Goal: Task Accomplishment & Management: Use online tool/utility

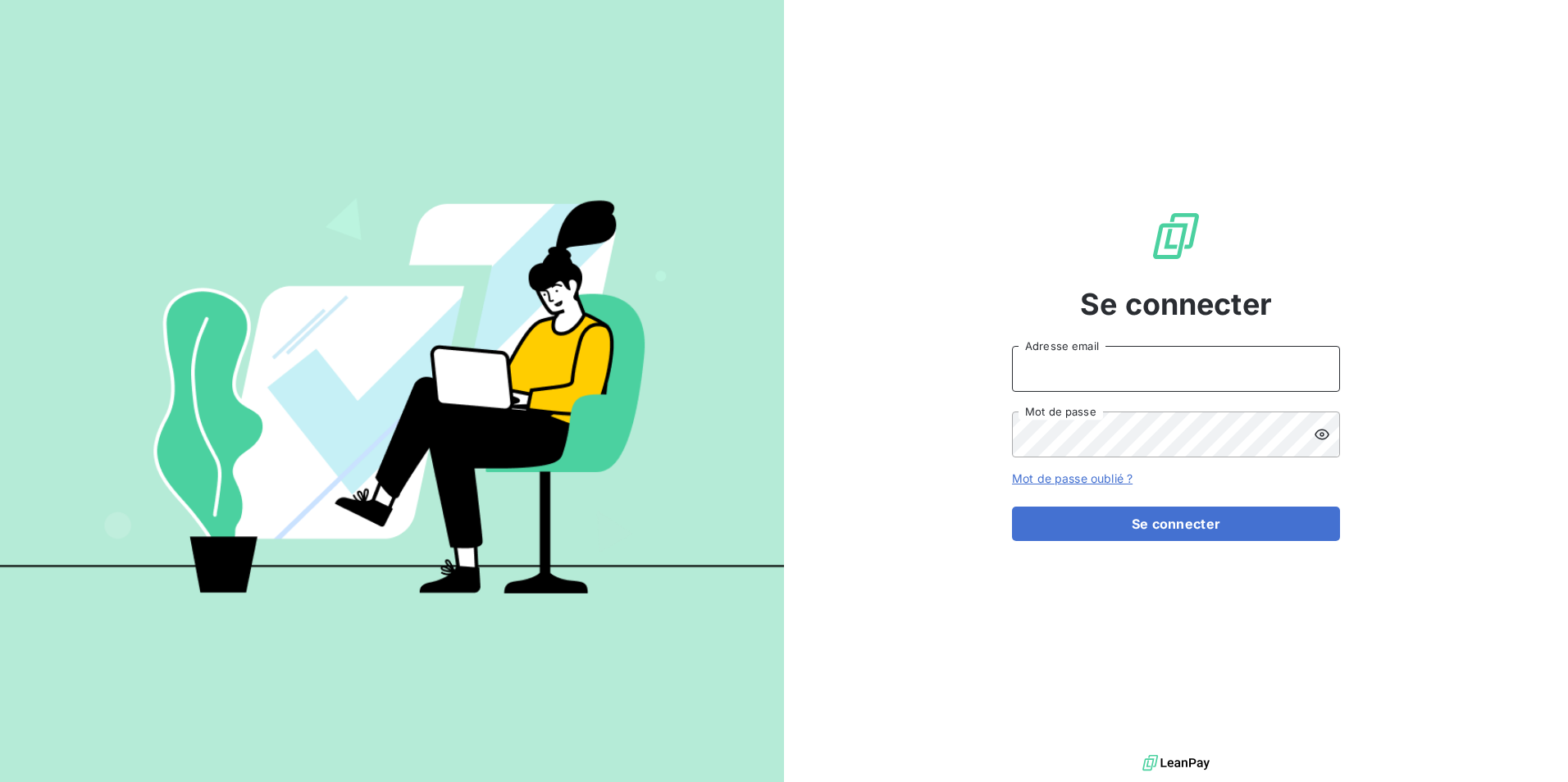
drag, startPoint x: 1156, startPoint y: 369, endPoint x: 1156, endPoint y: 386, distance: 17.0
click at [1156, 368] on input "Adresse email" at bounding box center [1176, 369] width 328 height 46
type input "s.raymond@anett.fr"
click at [1013, 507] on button "Se connecter" at bounding box center [1176, 524] width 328 height 34
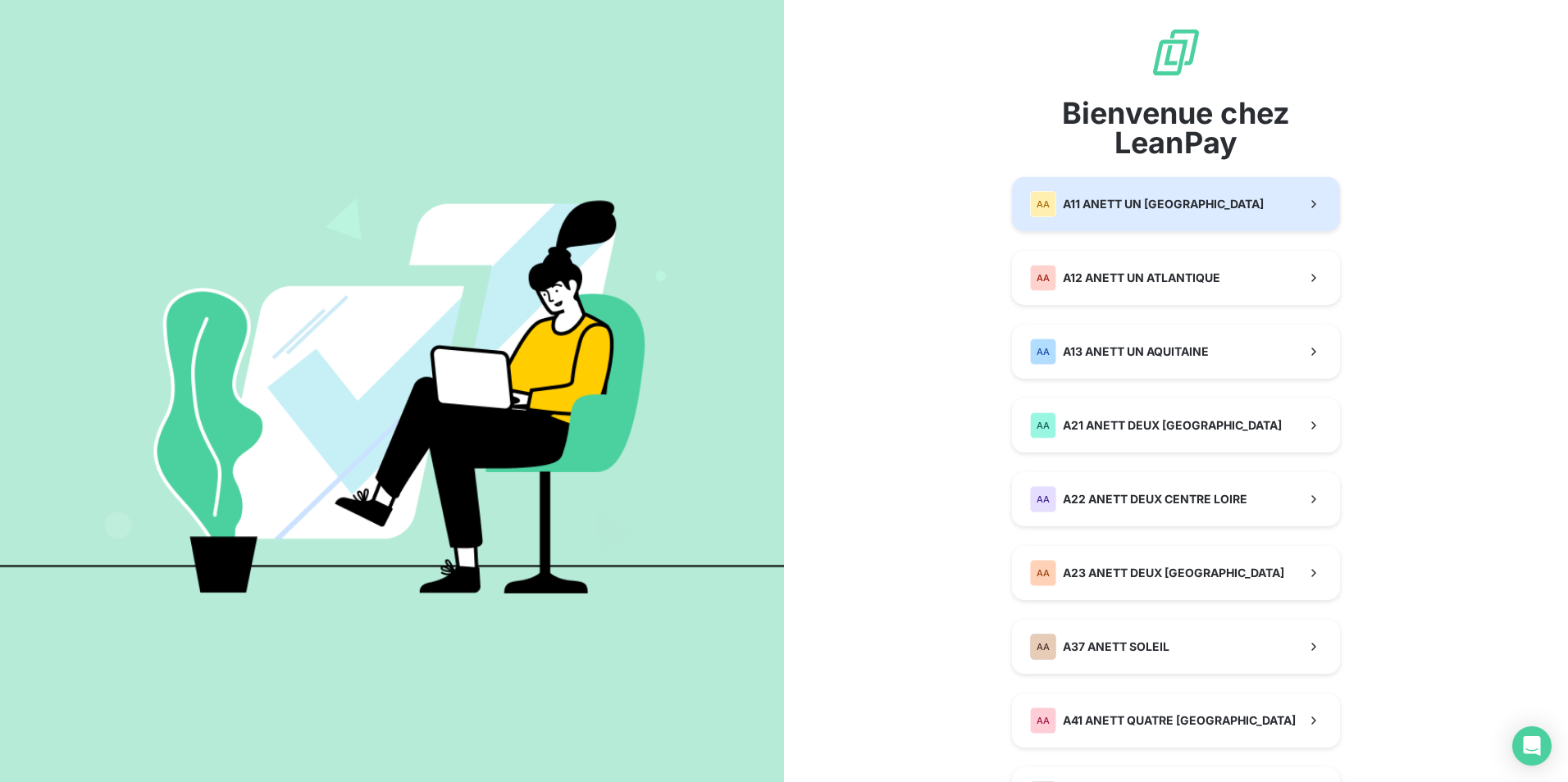
click at [1296, 199] on button "AA A11 ANETT UN PAYS DE LOIRE" at bounding box center [1176, 205] width 328 height 54
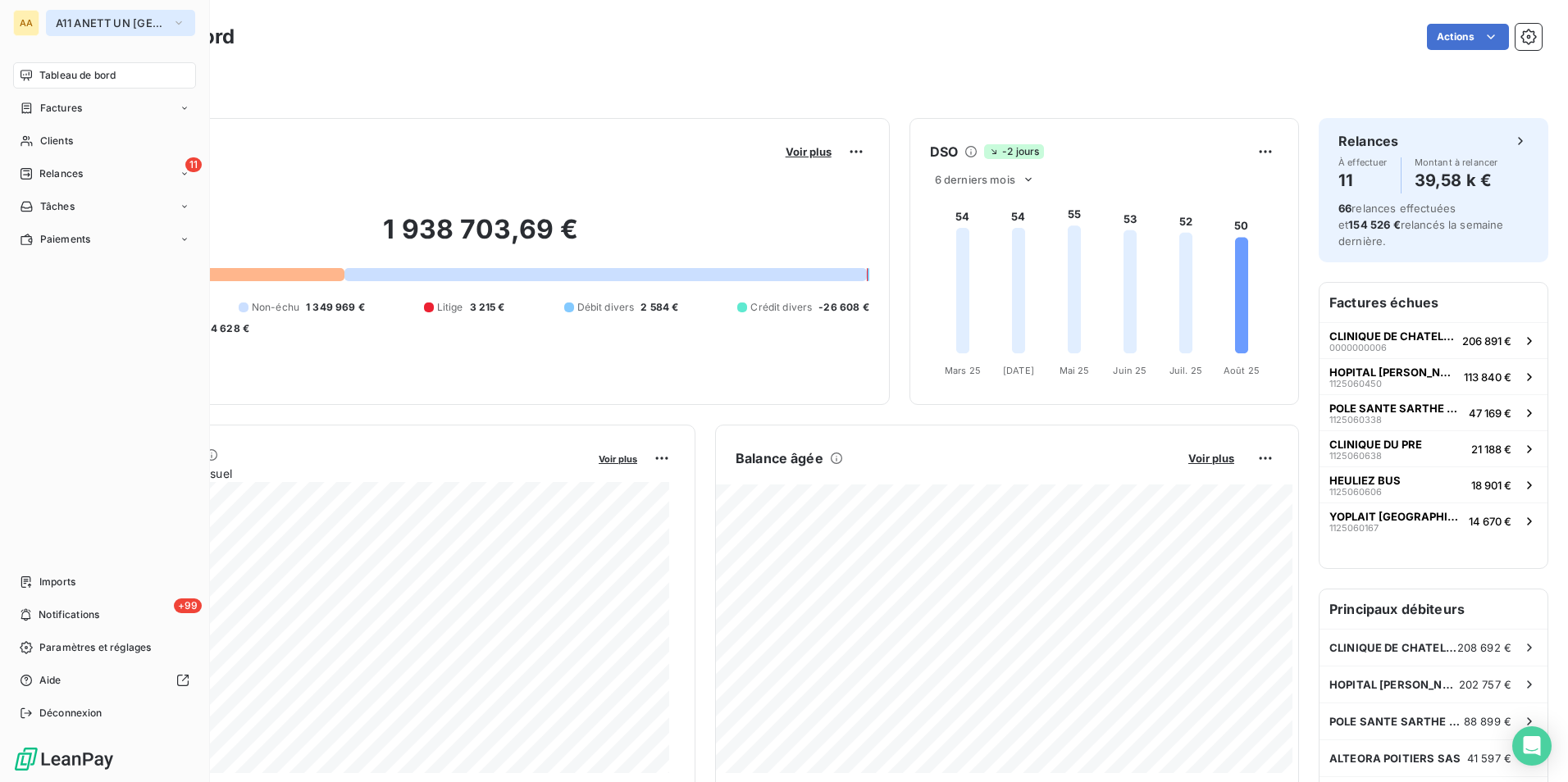
click at [135, 34] on button "A11 ANETT UN [GEOGRAPHIC_DATA]" at bounding box center [120, 23] width 149 height 26
click at [60, 143] on span "Clients" at bounding box center [56, 141] width 33 height 15
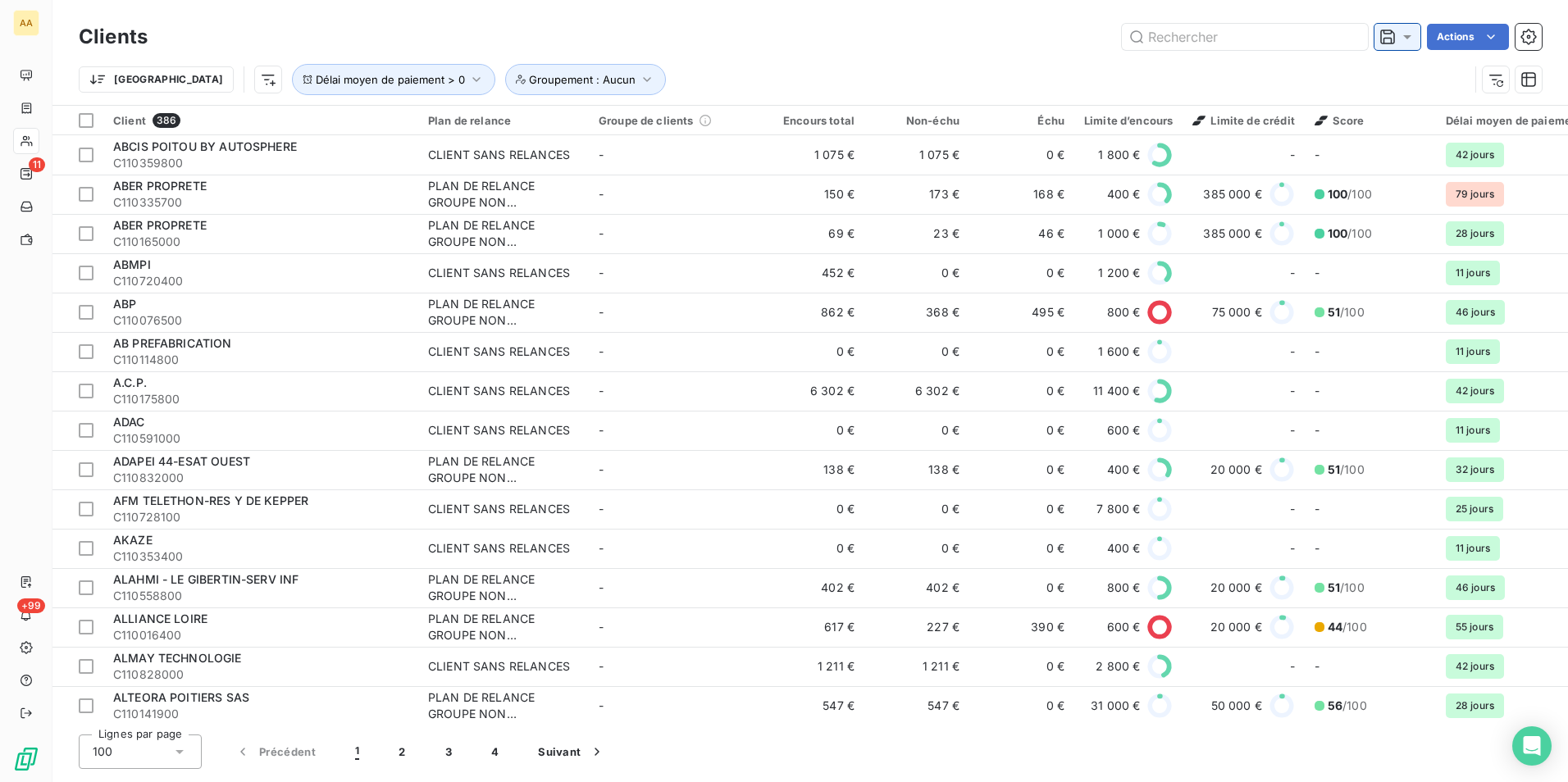
click at [1405, 41] on icon at bounding box center [1407, 37] width 17 height 17
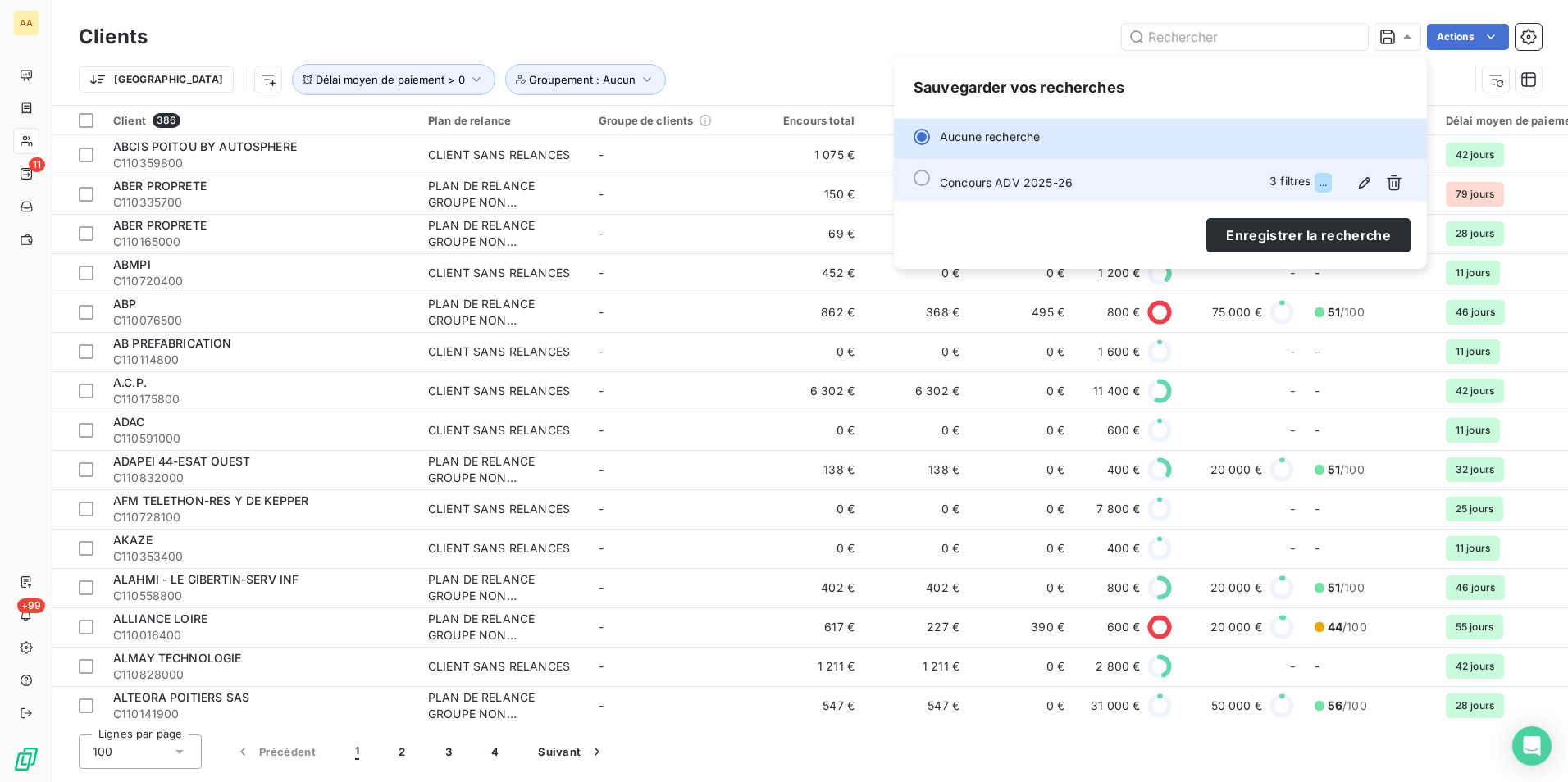
click at [1156, 185] on div "Concours ADV 2025-26 3 filtres ..." at bounding box center [1174, 183] width 468 height 26
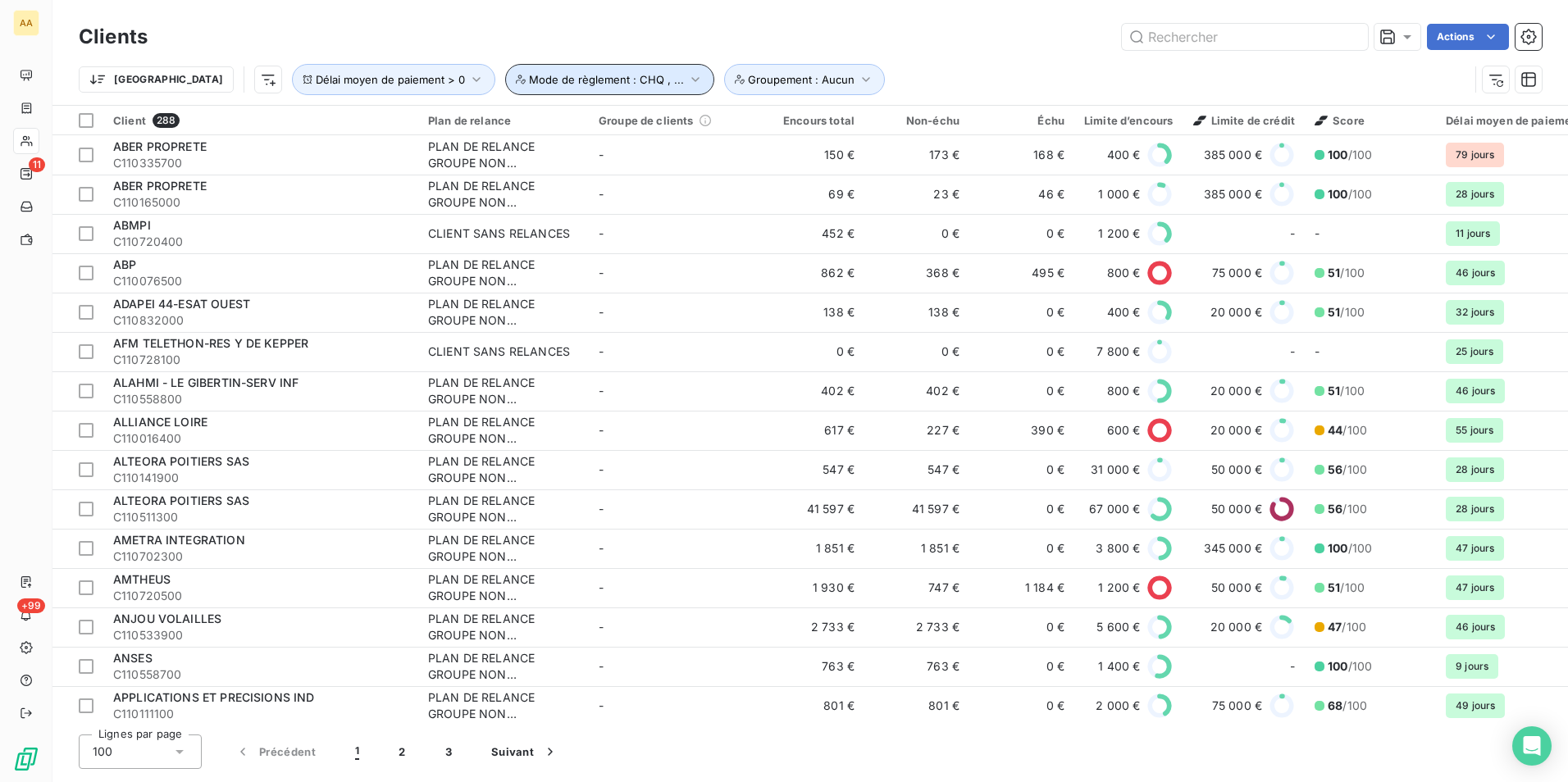
click at [687, 82] on icon "button" at bounding box center [695, 79] width 17 height 17
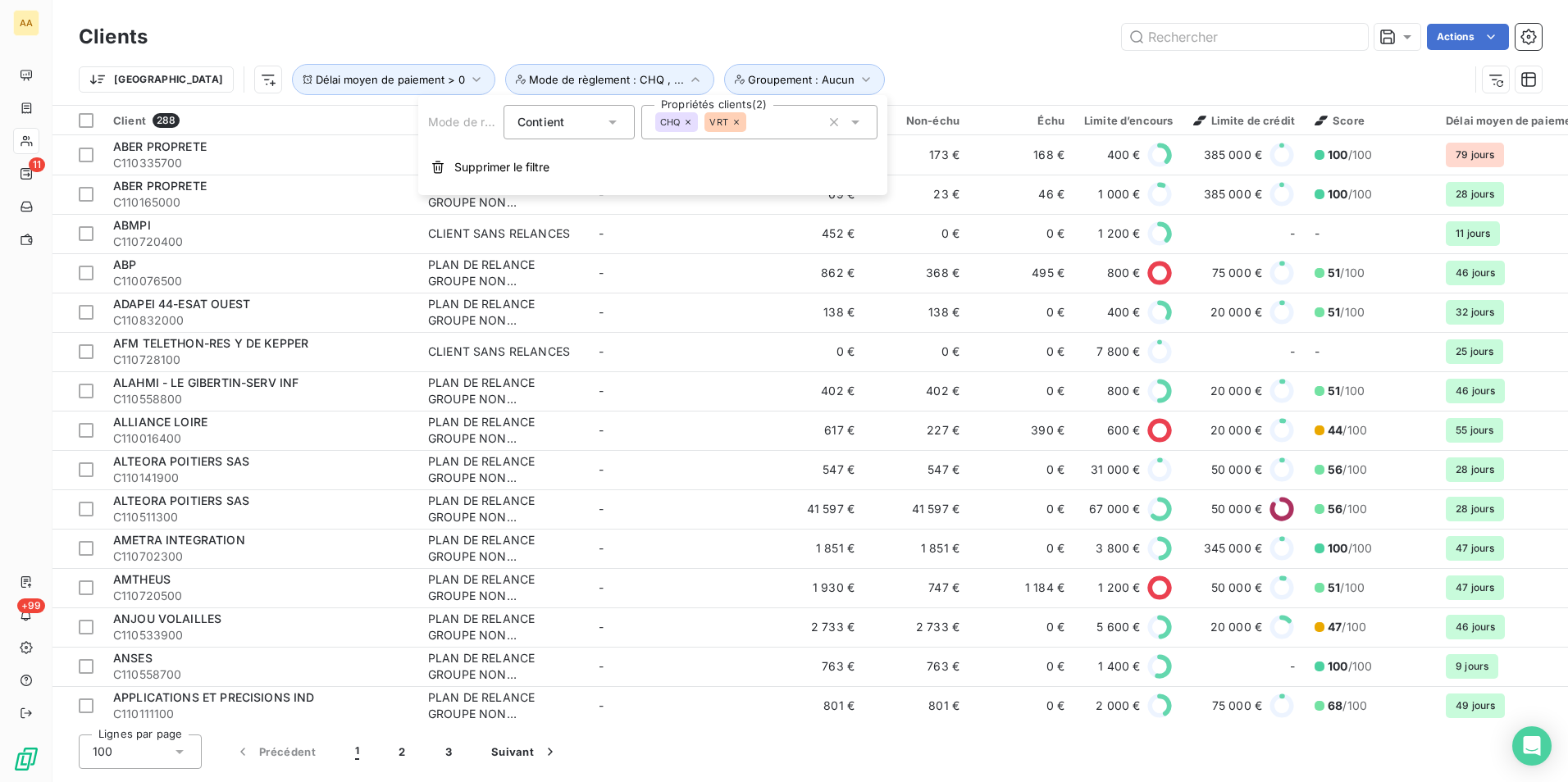
click at [865, 57] on div "Trier Délai moyen de paiement > 0 Groupement : Aucun Mode de règlement : CHQ , …" at bounding box center [810, 80] width 1463 height 51
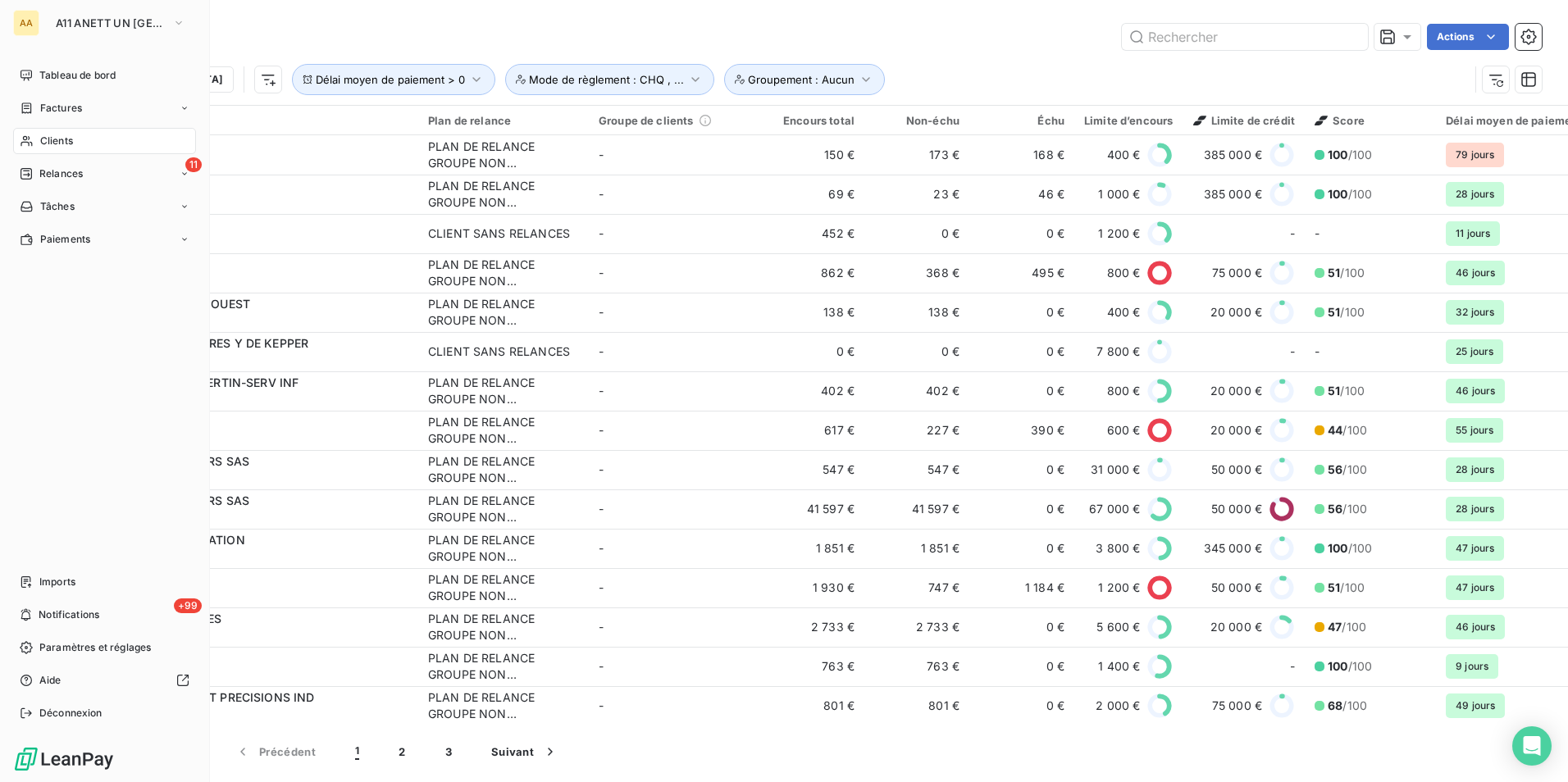
click at [25, 18] on div "AA" at bounding box center [26, 23] width 26 height 26
click at [110, 25] on span "A11 ANETT UN [GEOGRAPHIC_DATA]" at bounding box center [110, 23] width 110 height 13
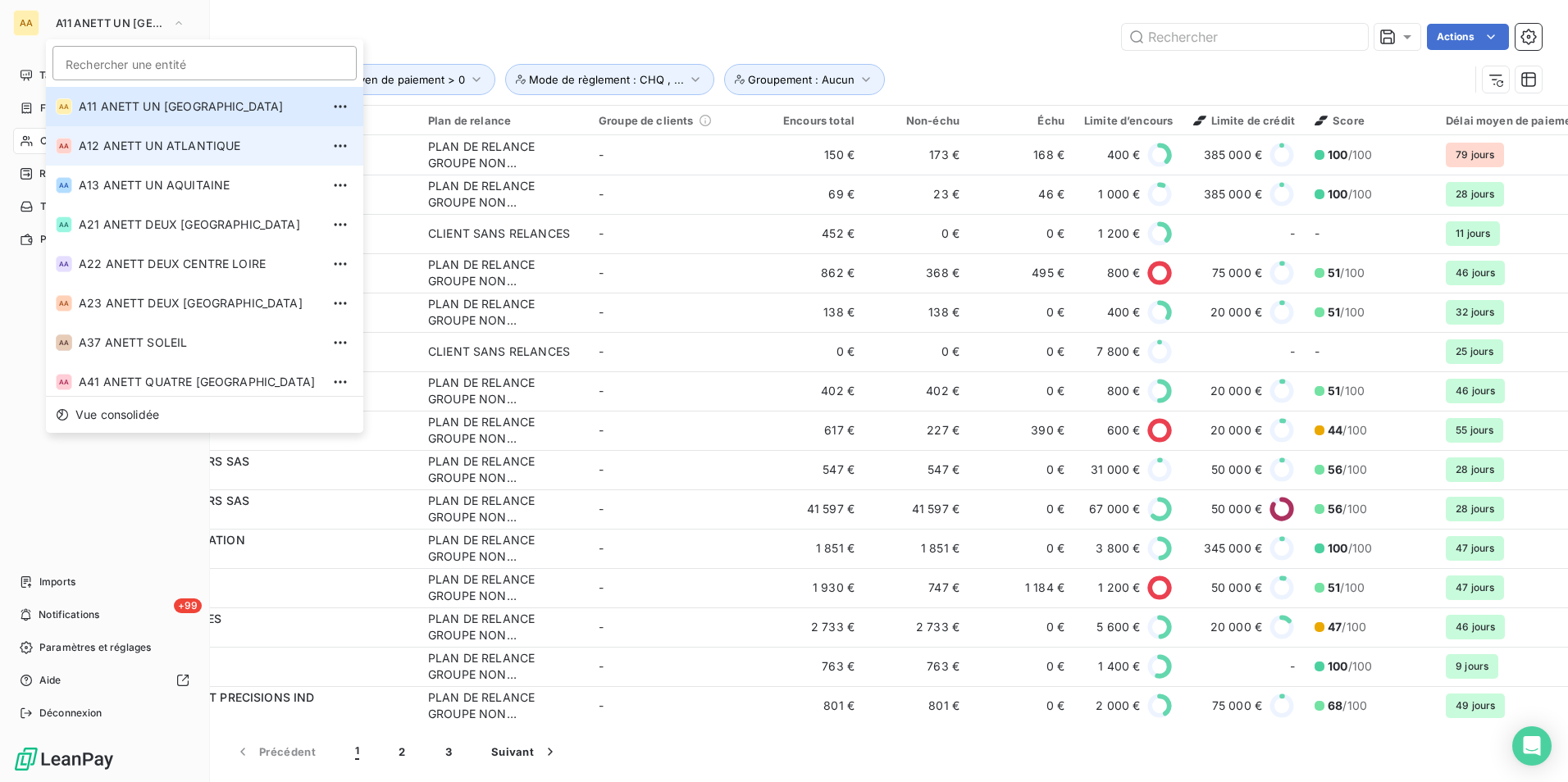
click at [105, 147] on span "A12 ANETT UN ATLANTIQUE" at bounding box center [245, 146] width 332 height 17
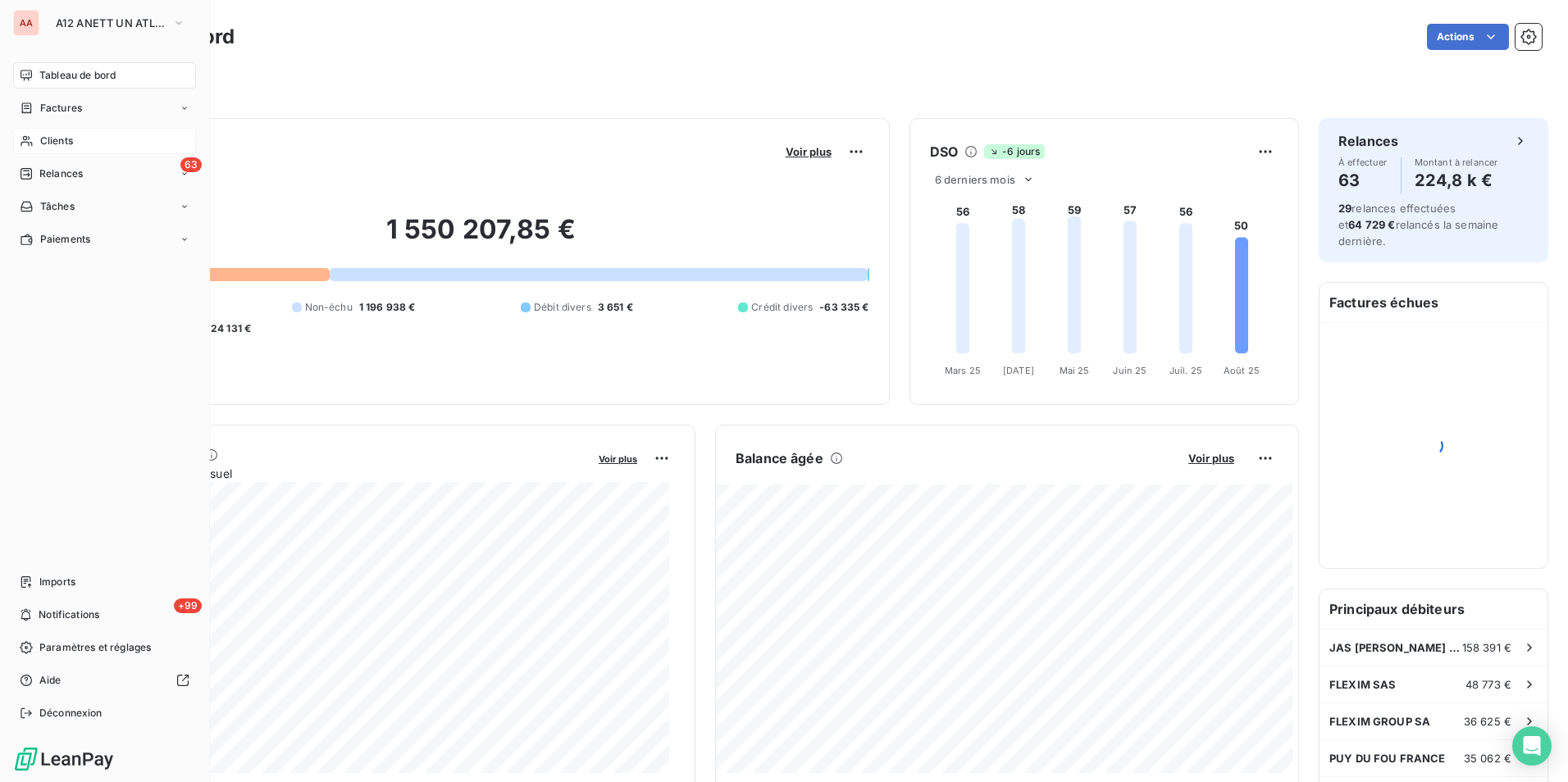
click at [76, 129] on div "Clients" at bounding box center [105, 141] width 183 height 26
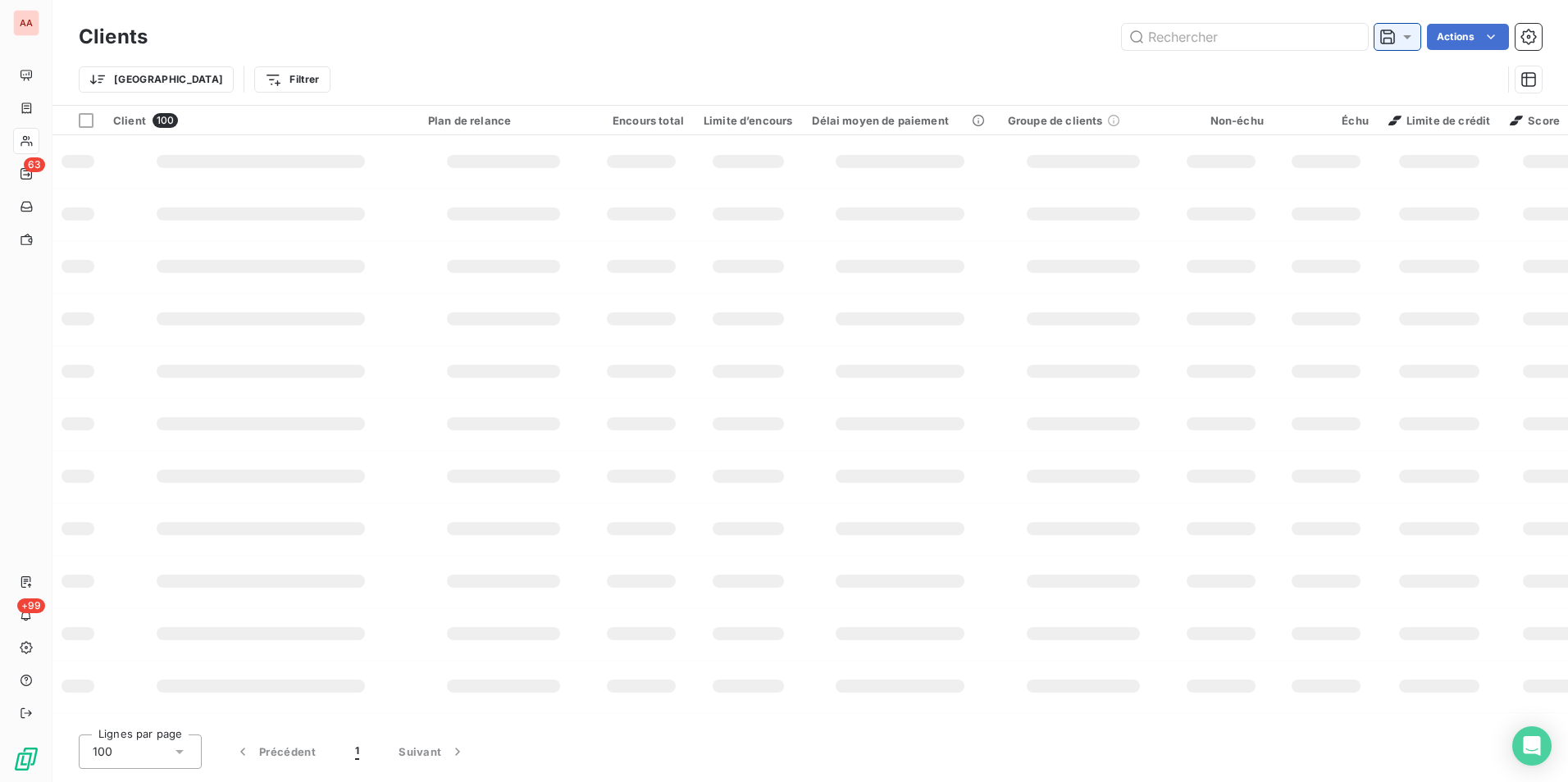
click at [1410, 40] on icon at bounding box center [1407, 37] width 17 height 17
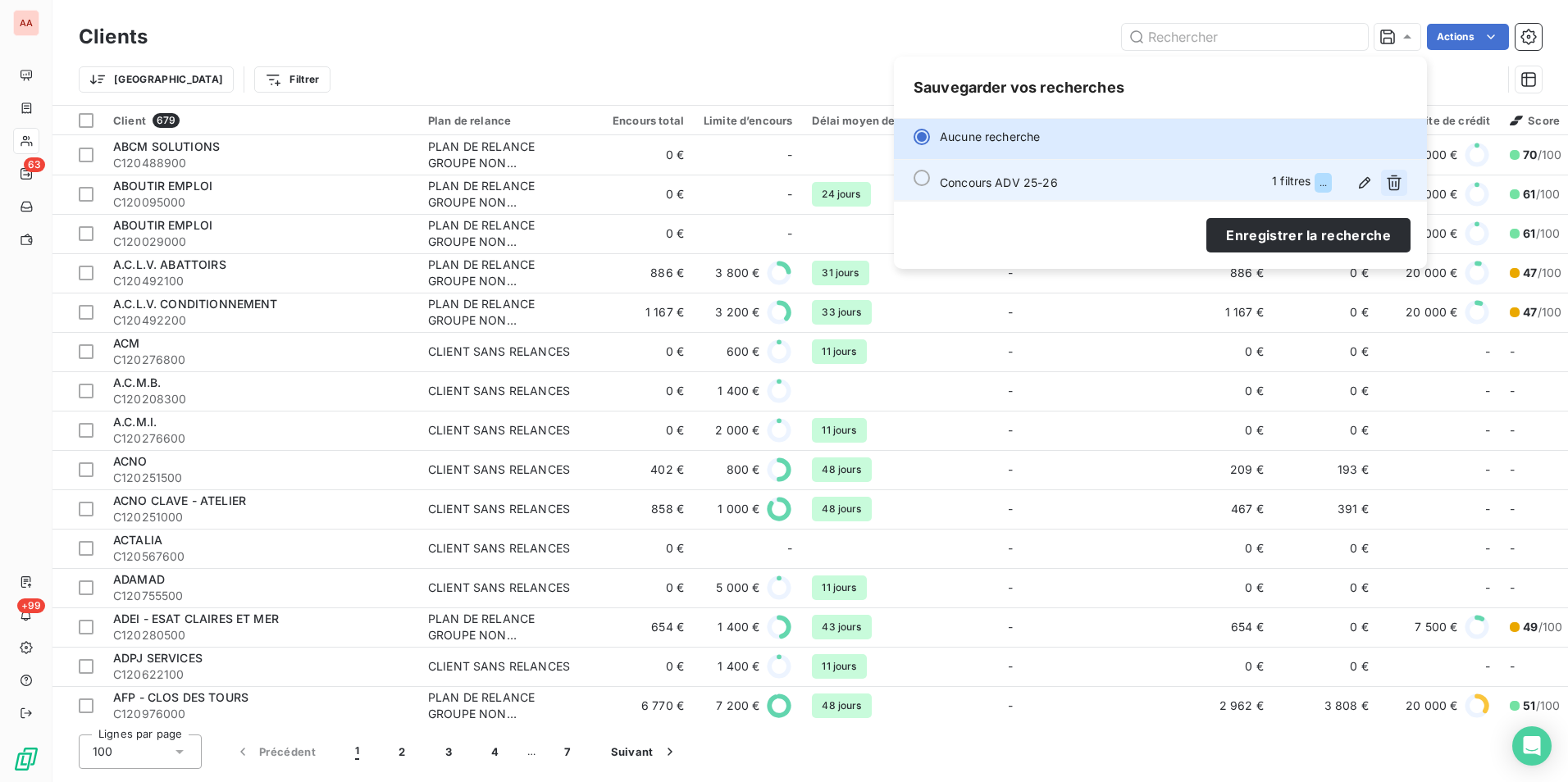
click at [1399, 185] on icon "button" at bounding box center [1394, 184] width 15 height 16
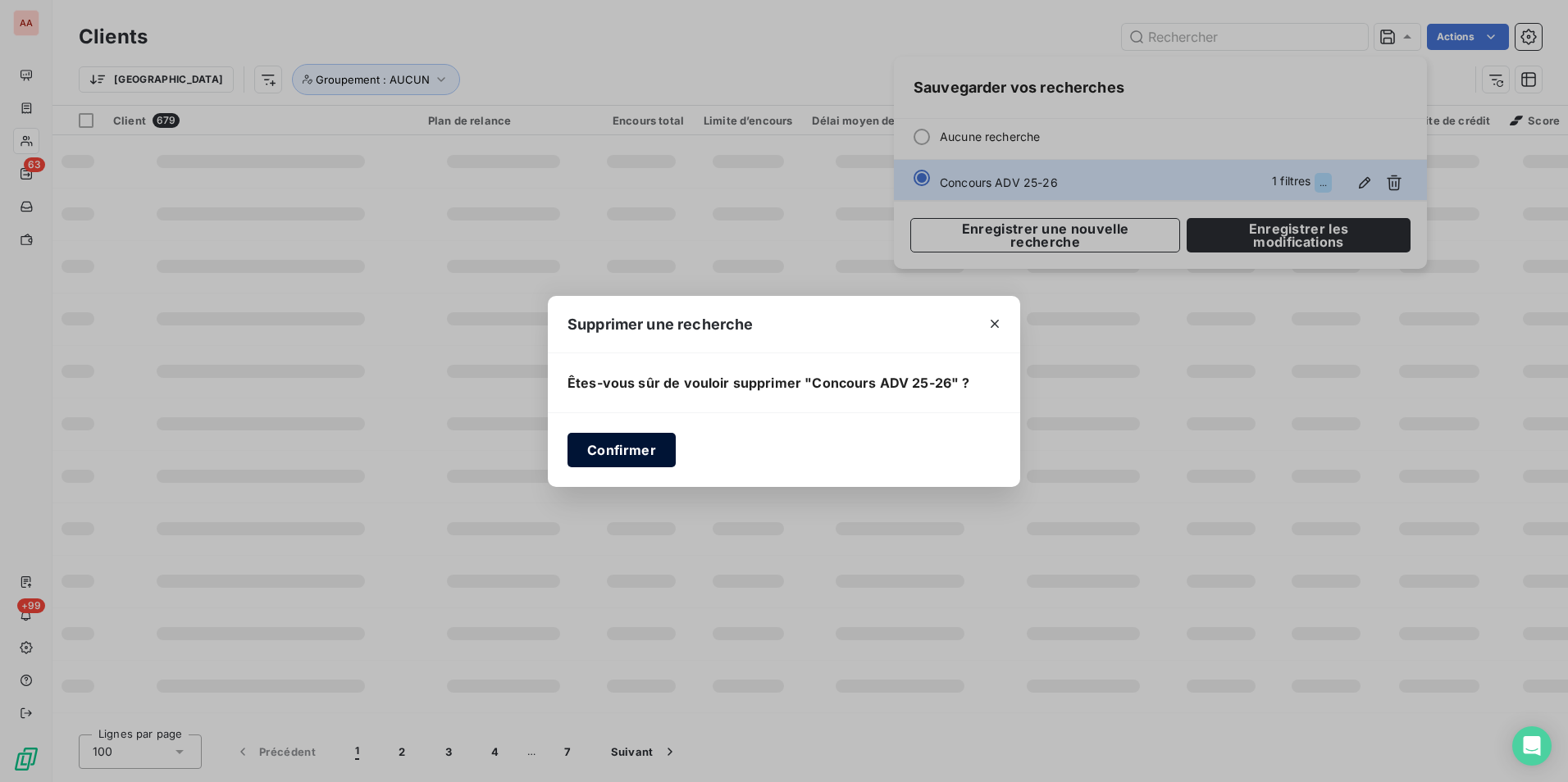
click at [615, 451] on button "Confirmer" at bounding box center [621, 450] width 108 height 34
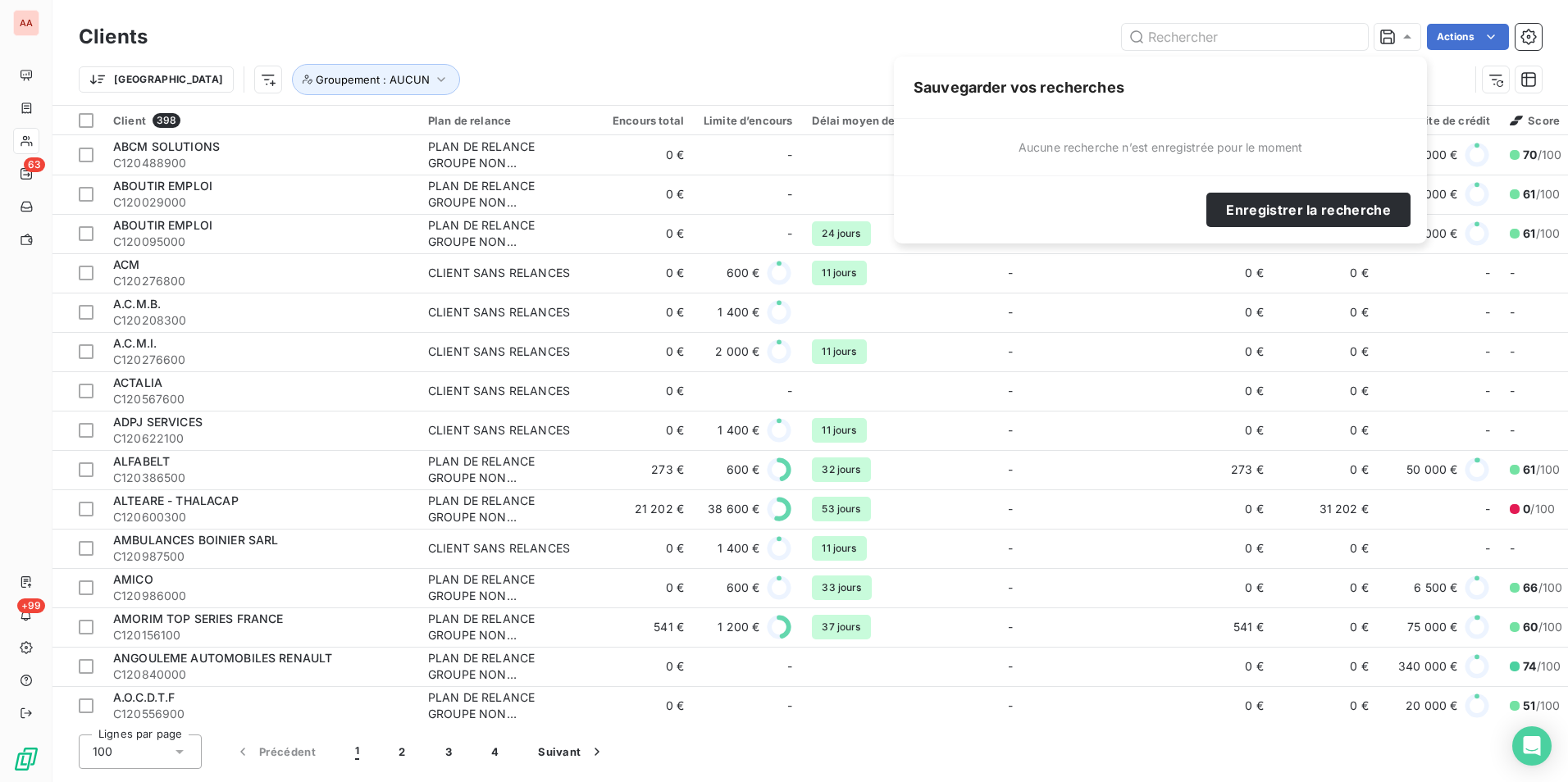
click at [489, 36] on div "Actions" at bounding box center [854, 37] width 1375 height 26
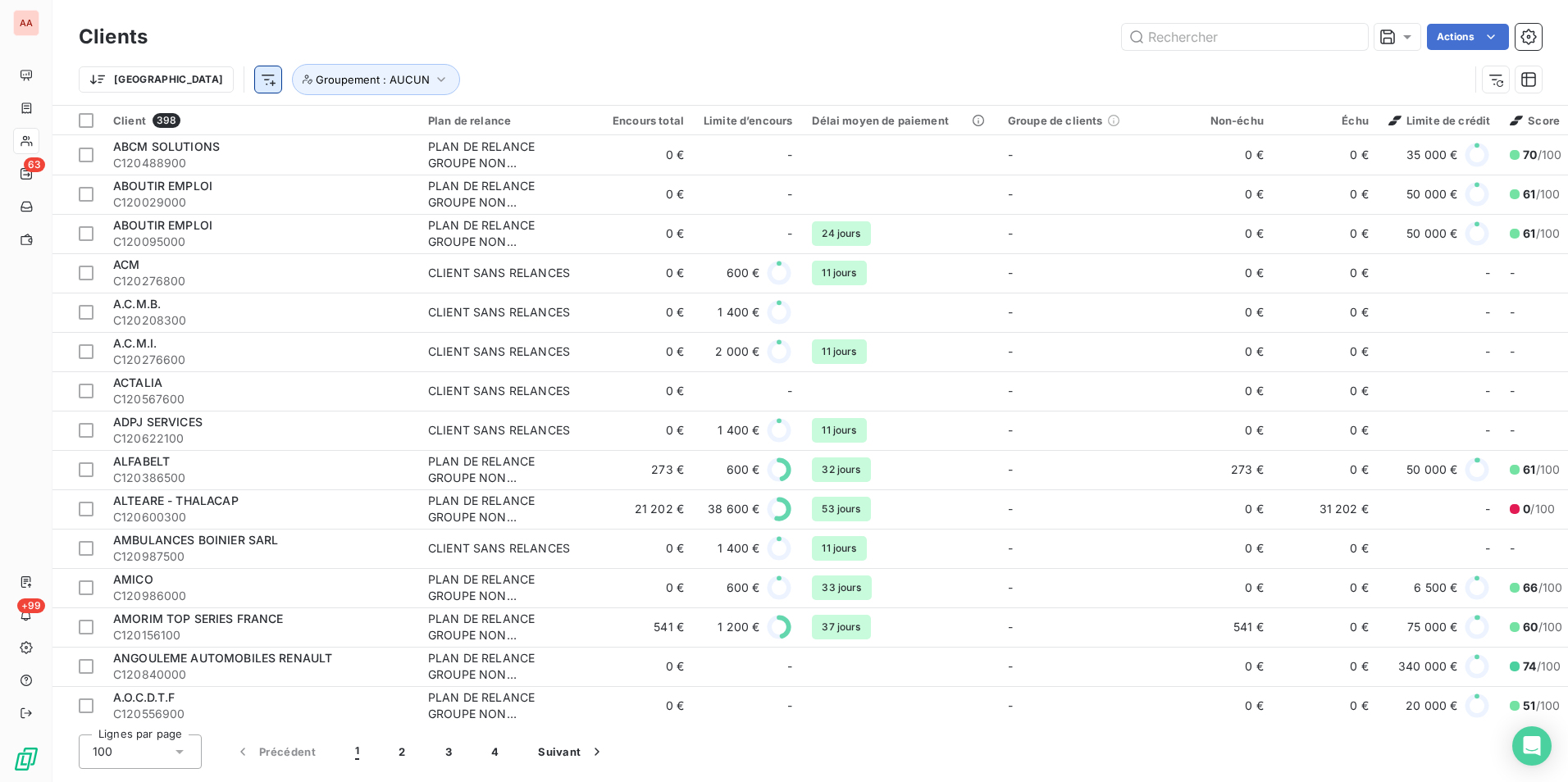
click at [189, 76] on html "AA 63 +99 Clients Actions Trier Groupement : AUCUN Client 398 Plan de relance E…" at bounding box center [784, 391] width 1568 height 782
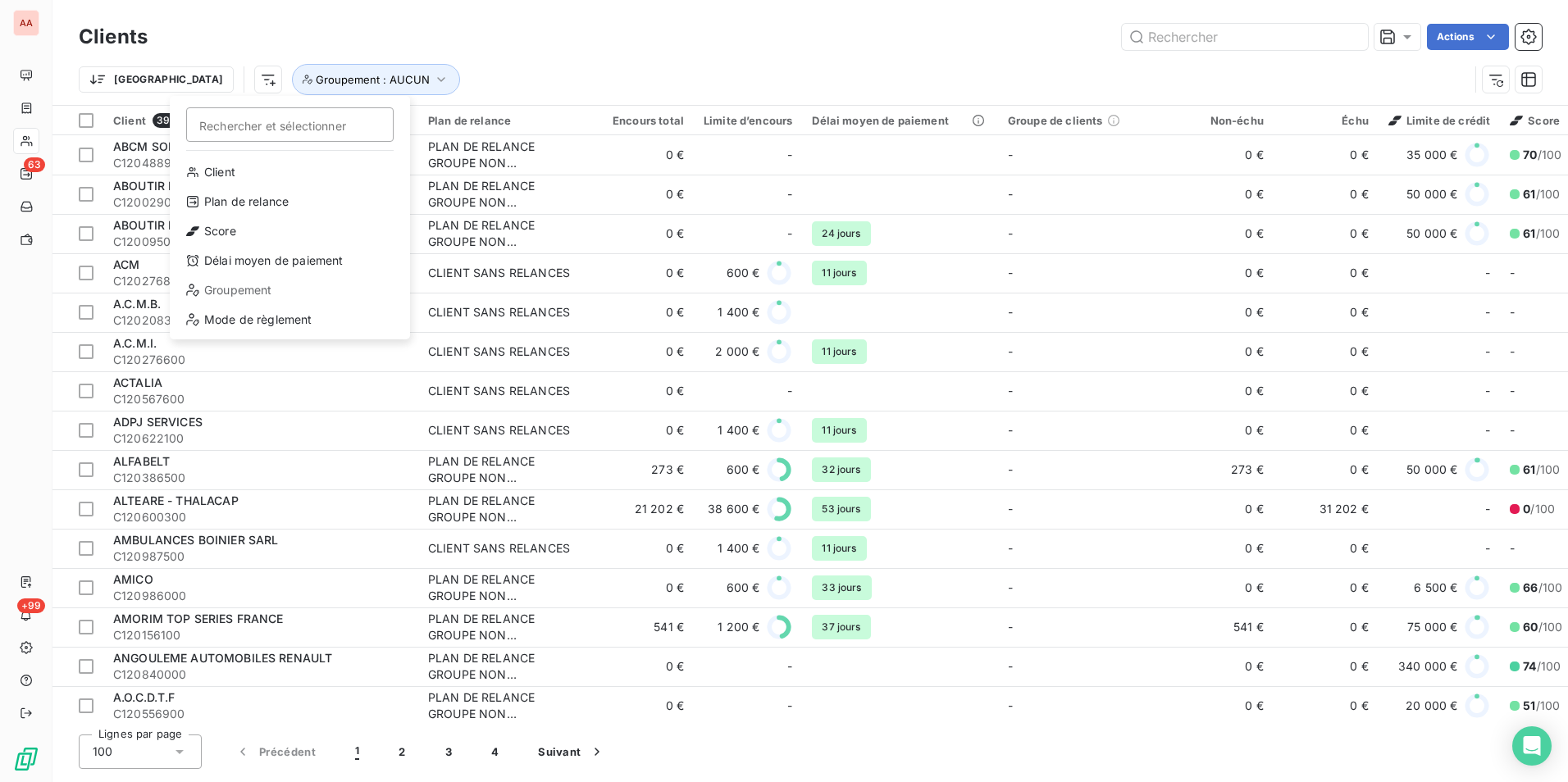
click at [305, 87] on html "AA 63 +99 Clients Actions Trier Rechercher et sélectionner Client Plan de relan…" at bounding box center [784, 391] width 1568 height 782
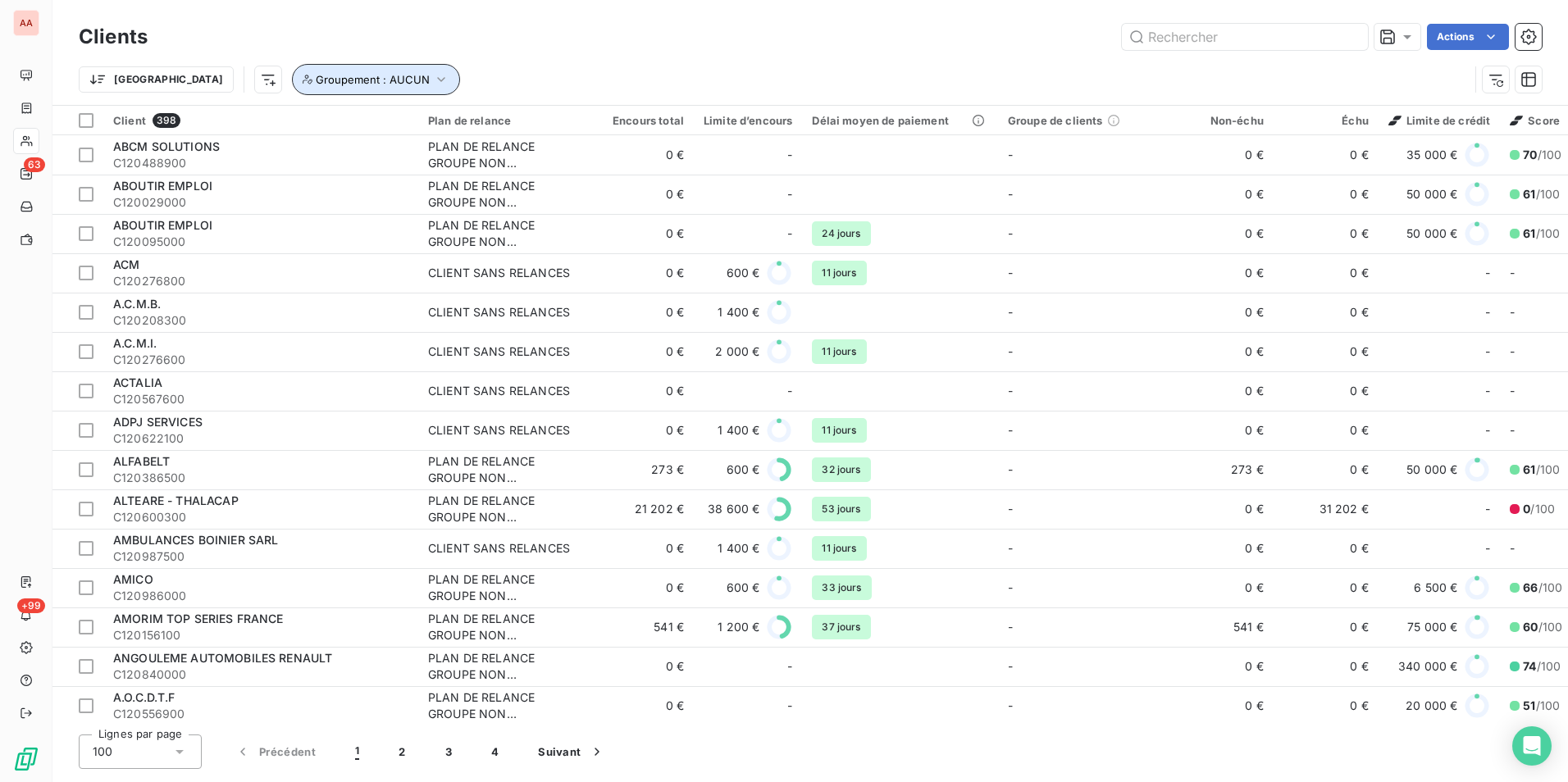
click at [305, 87] on button "Groupement : AUCUN" at bounding box center [375, 79] width 168 height 31
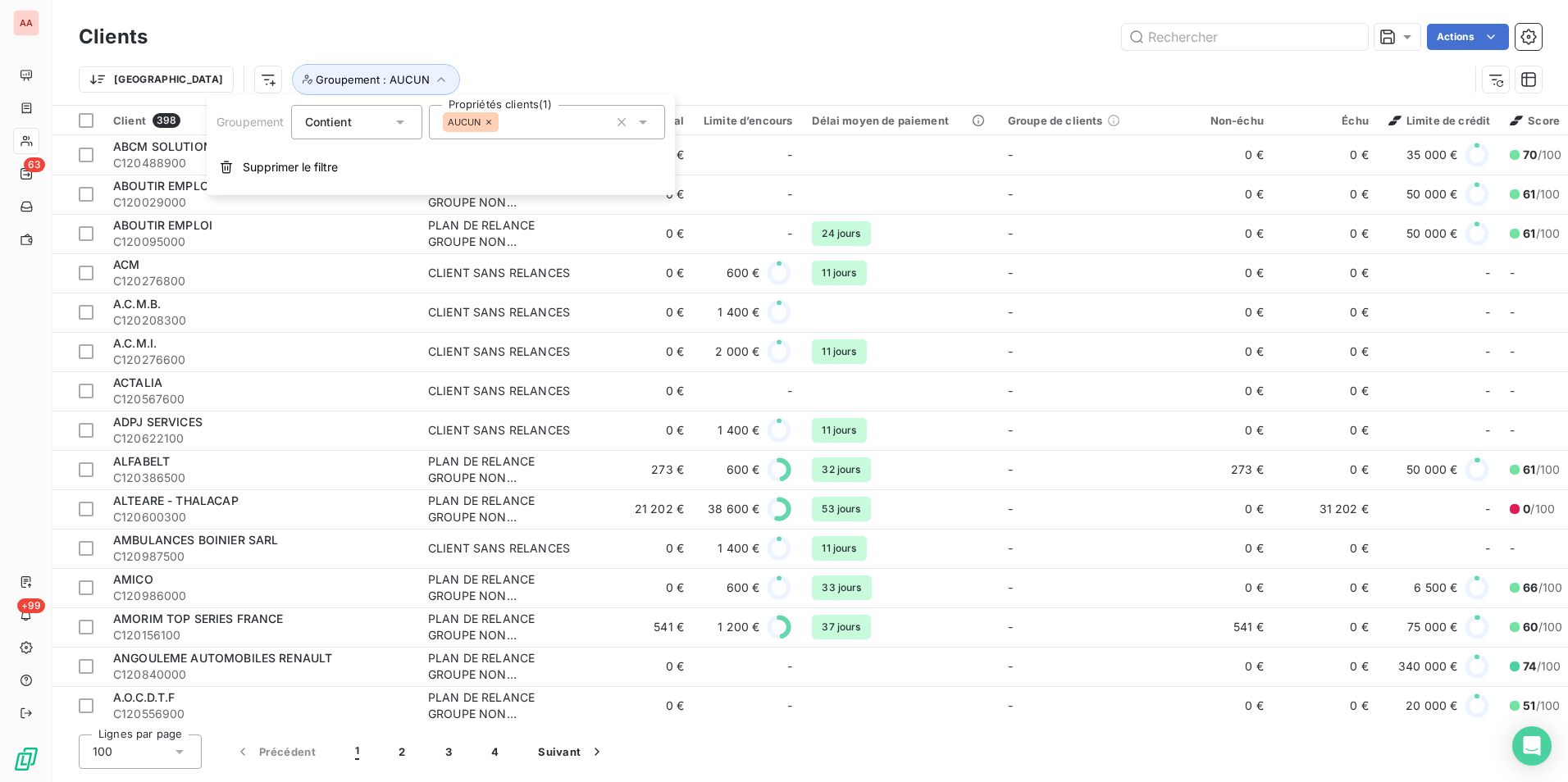
click at [388, 27] on div "Actions" at bounding box center [854, 37] width 1375 height 26
click at [193, 74] on html "AA 63 +99 Clients Actions Trier Groupement : AUCUN Client 398 Plan de relance E…" at bounding box center [784, 391] width 1568 height 782
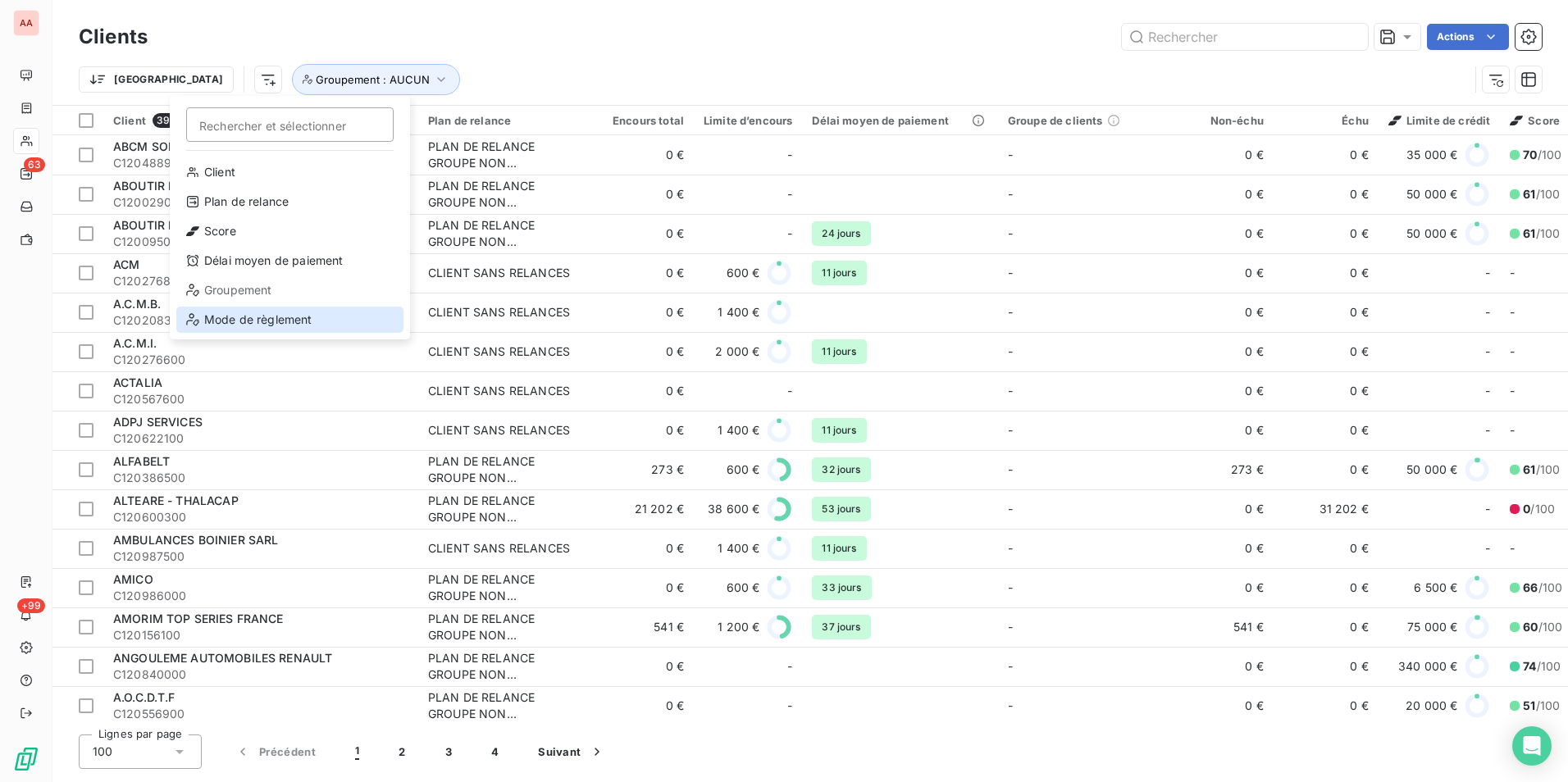
click at [286, 320] on div "Mode de règlement" at bounding box center [290, 320] width 228 height 26
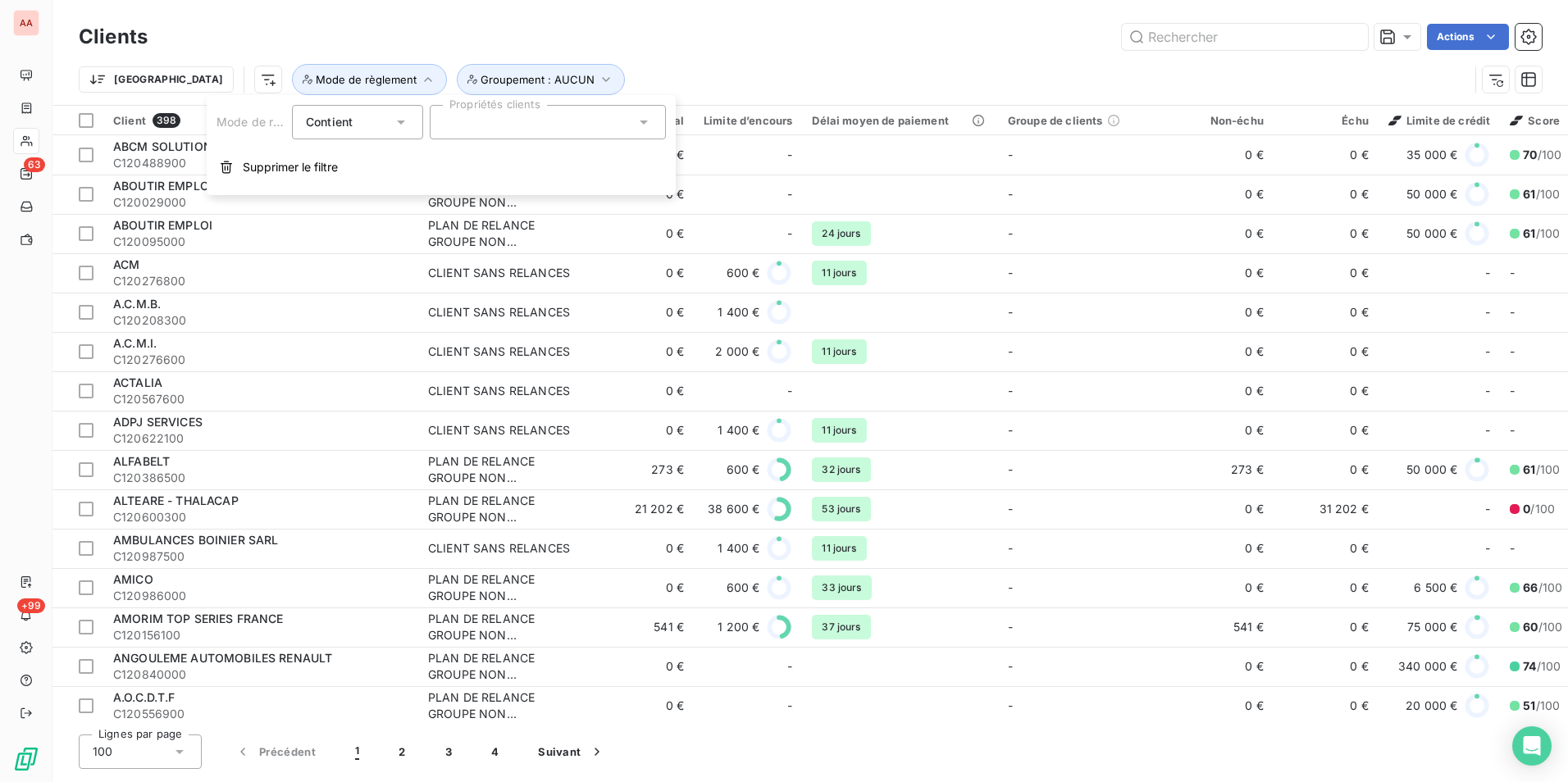
click at [485, 123] on div at bounding box center [548, 121] width 236 height 34
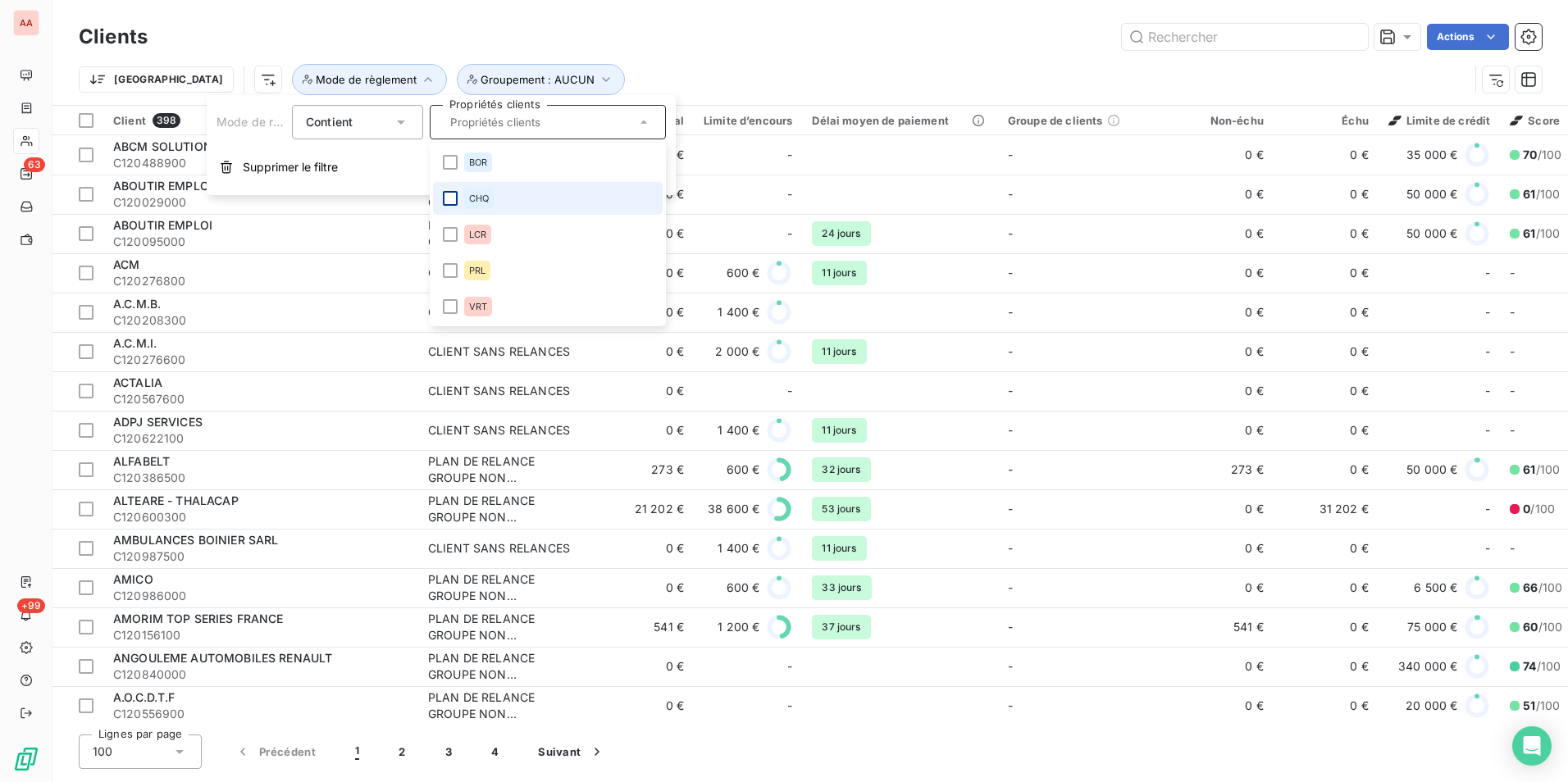
click at [448, 191] on div at bounding box center [450, 198] width 15 height 15
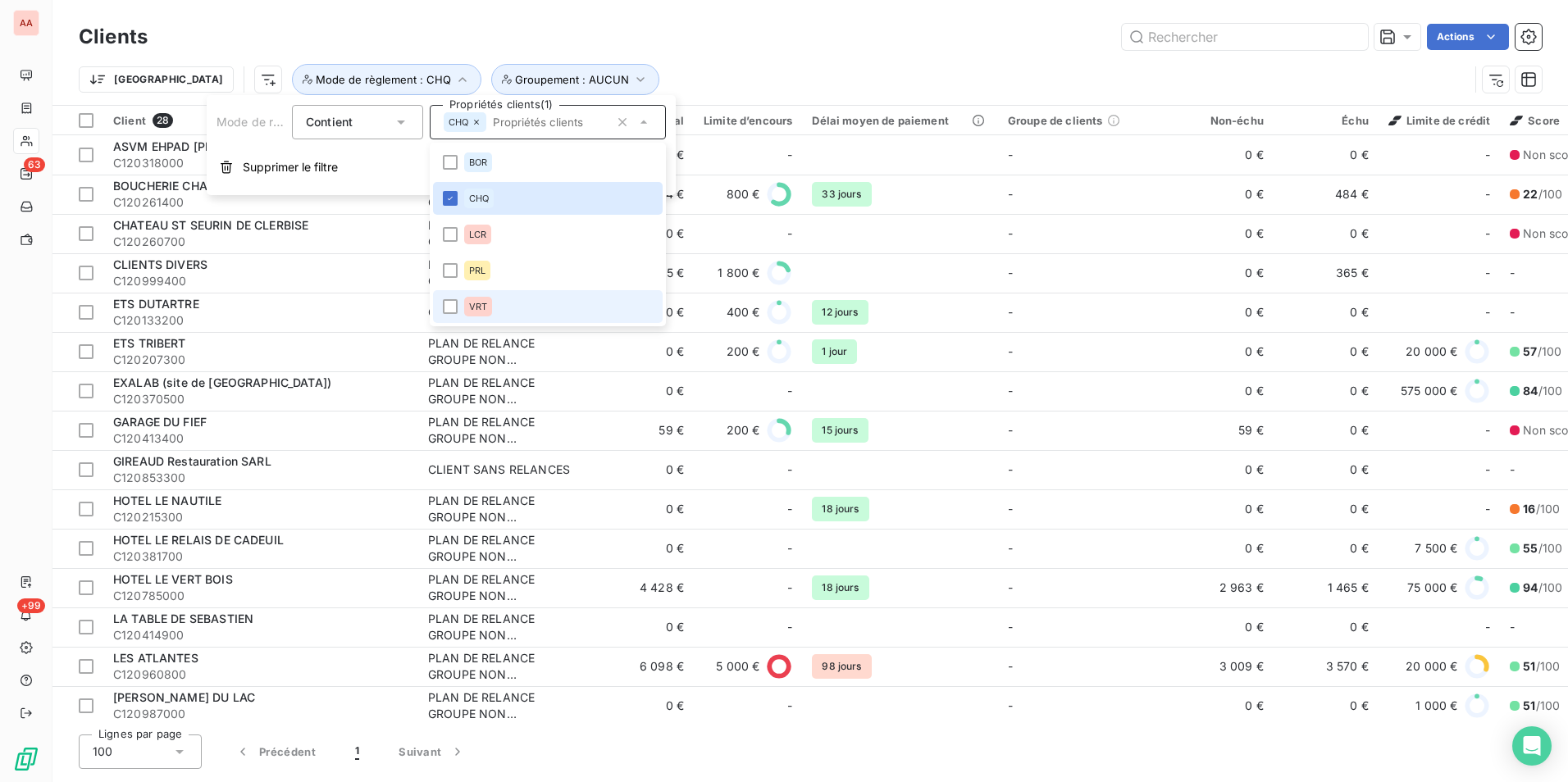
click at [442, 312] on li "VRT" at bounding box center [548, 306] width 229 height 33
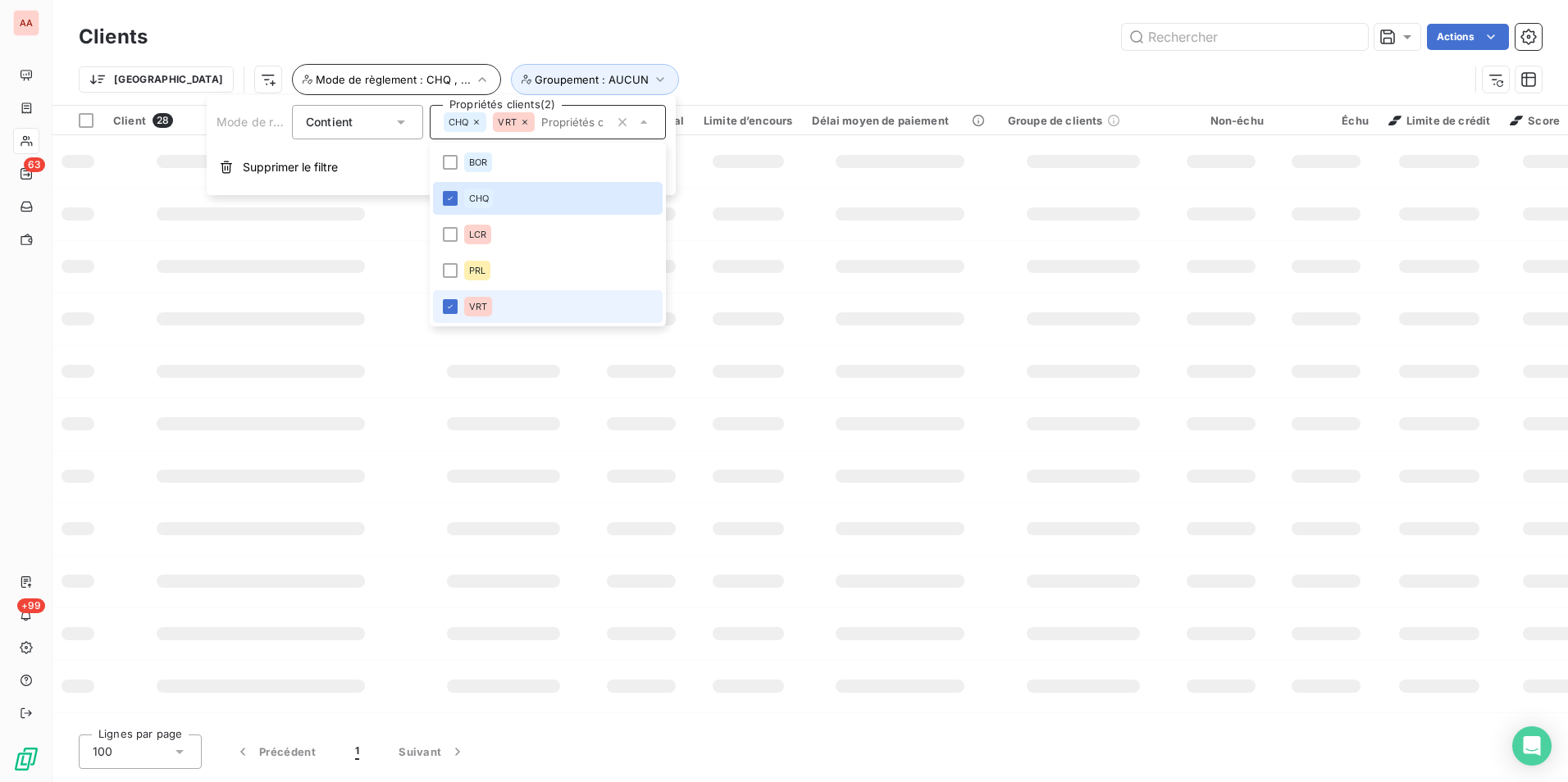
click at [664, 43] on div "Actions" at bounding box center [854, 37] width 1375 height 26
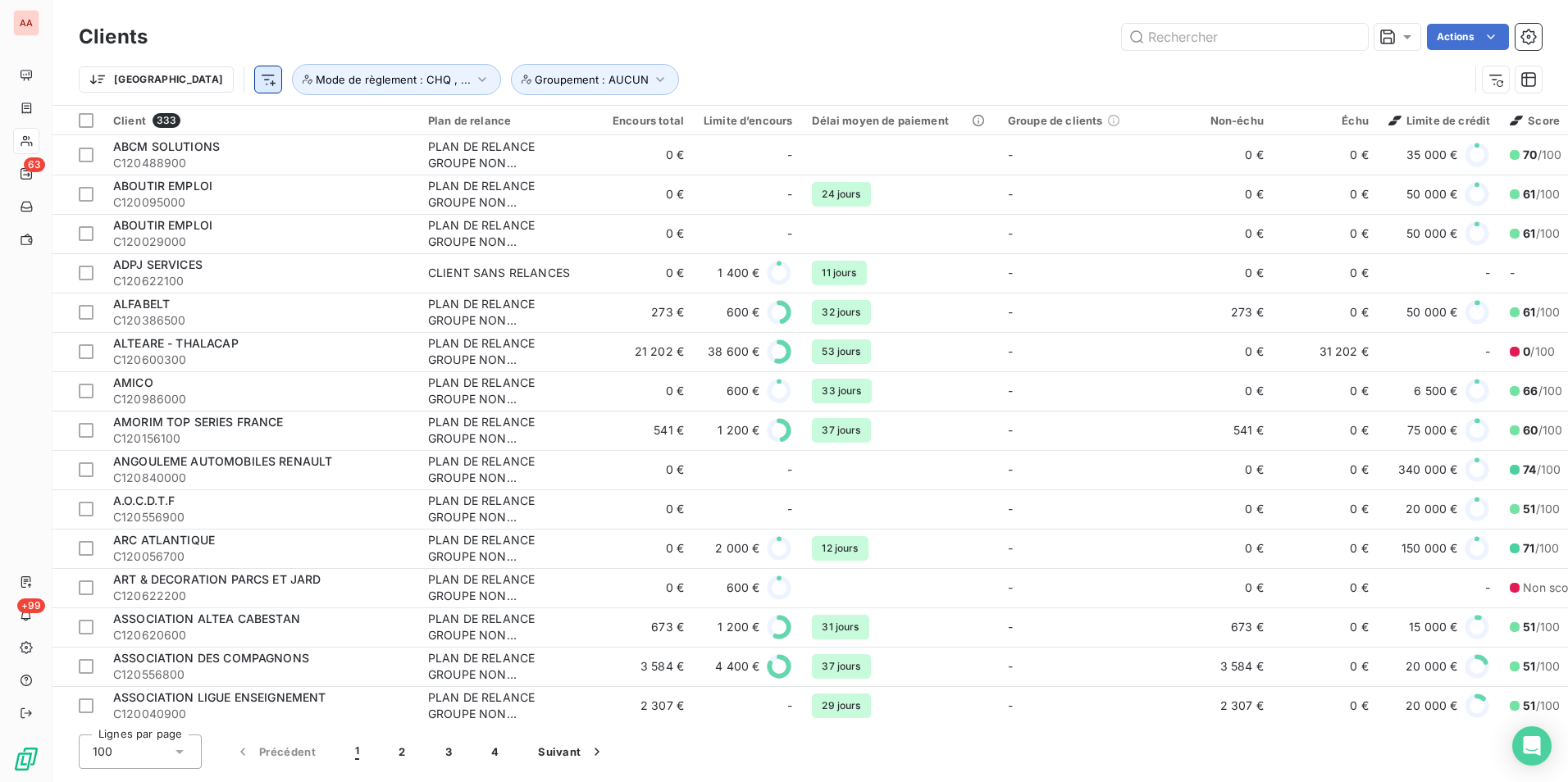
click at [185, 76] on html "AA 63 +99 Clients Actions Trier Groupement : AUCUN Mode de règlement : CHQ , ..…" at bounding box center [784, 391] width 1568 height 782
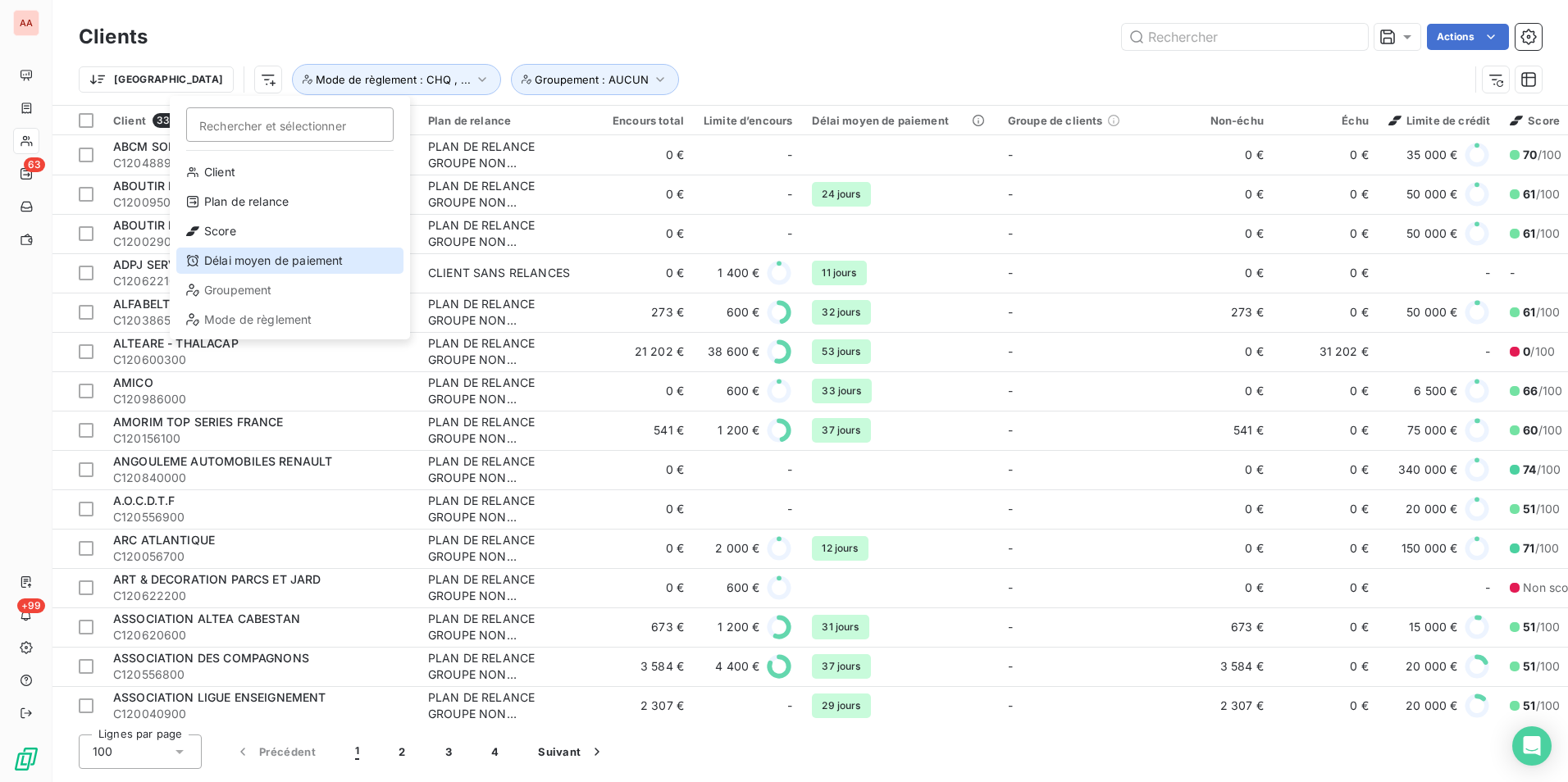
click at [268, 256] on div "Délai moyen de paiement" at bounding box center [290, 261] width 228 height 26
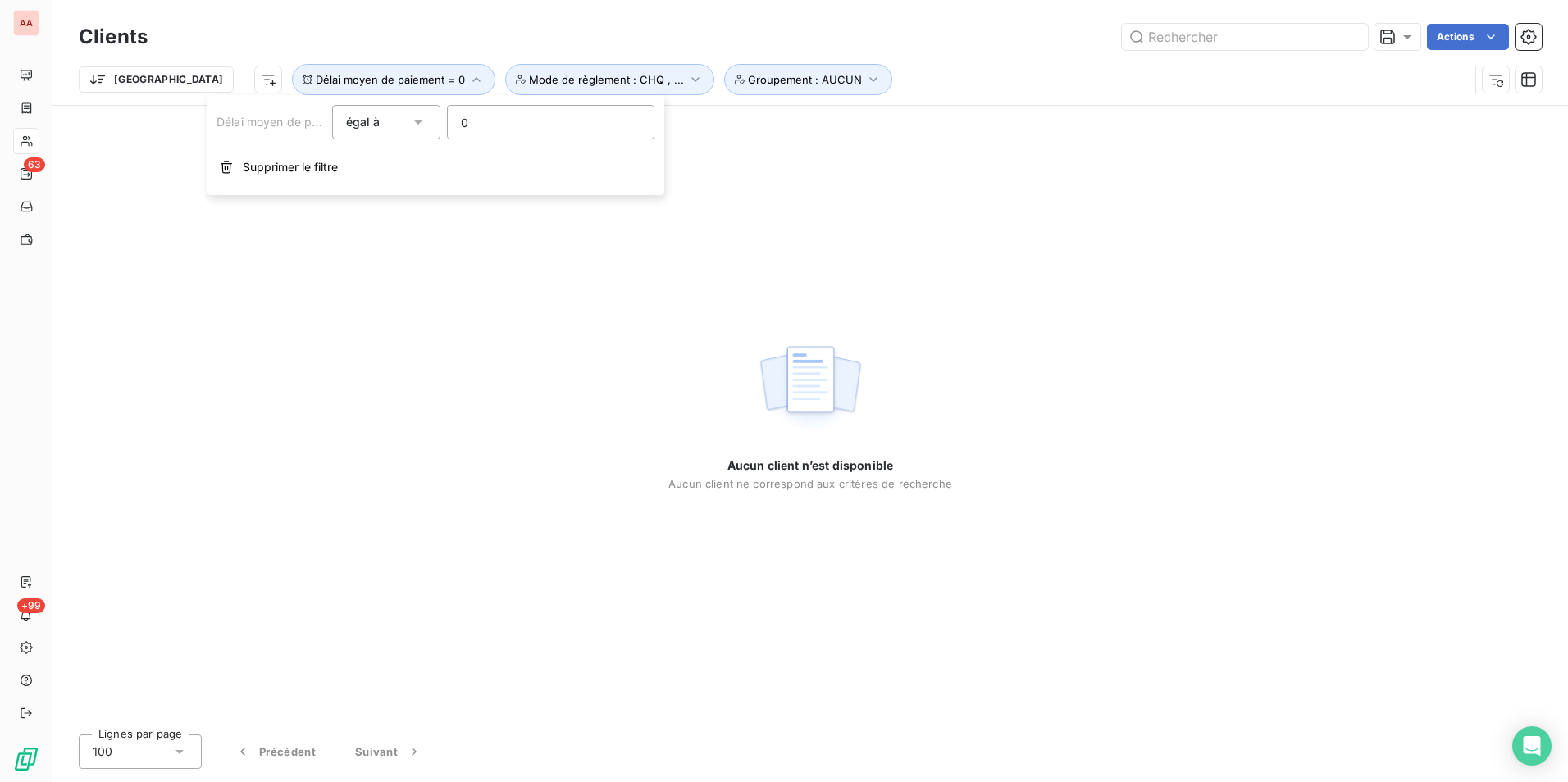
click at [408, 127] on div "égal à" at bounding box center [379, 122] width 65 height 23
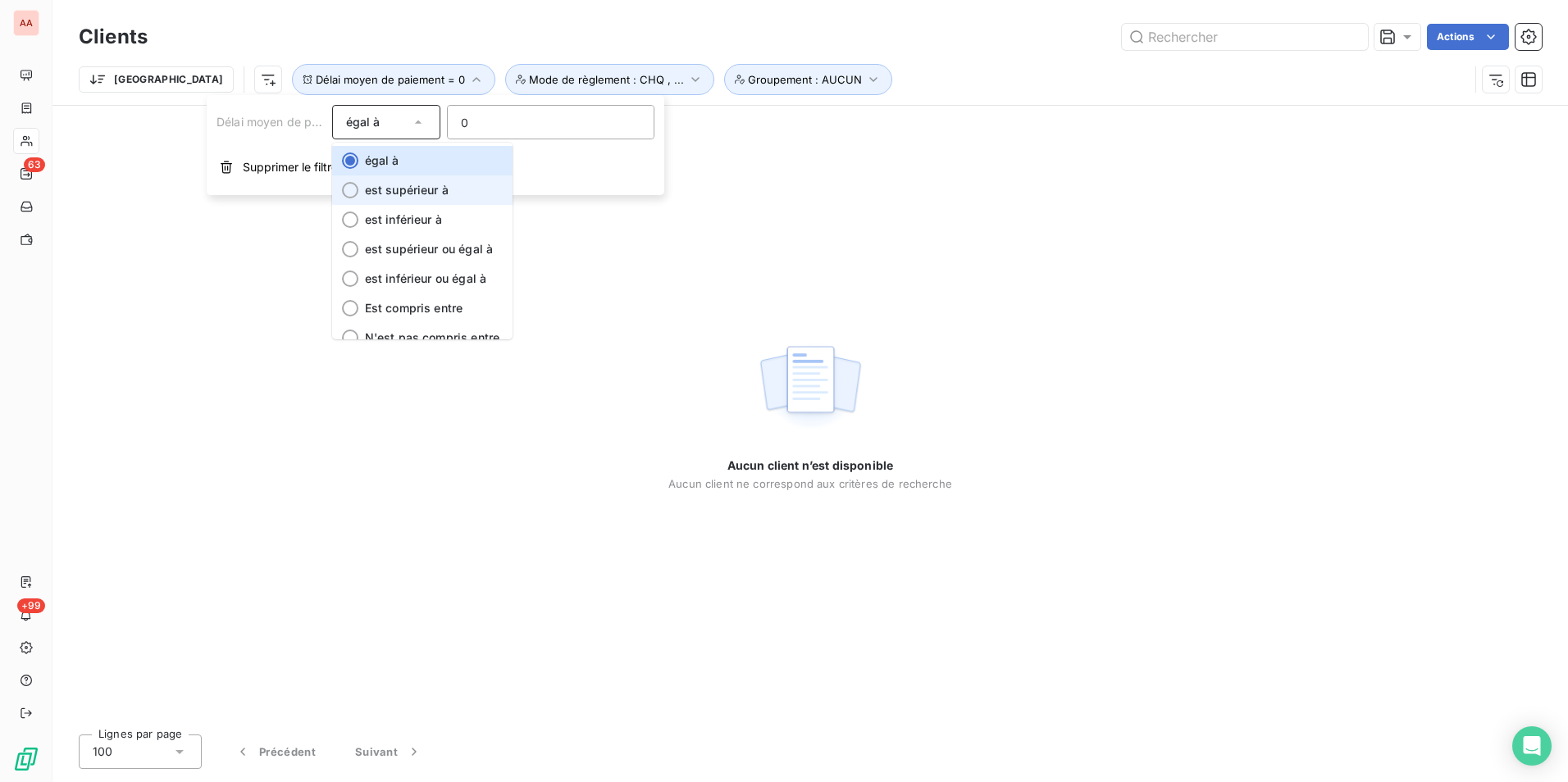
click at [415, 190] on span "est supérieur à" at bounding box center [406, 190] width 83 height 14
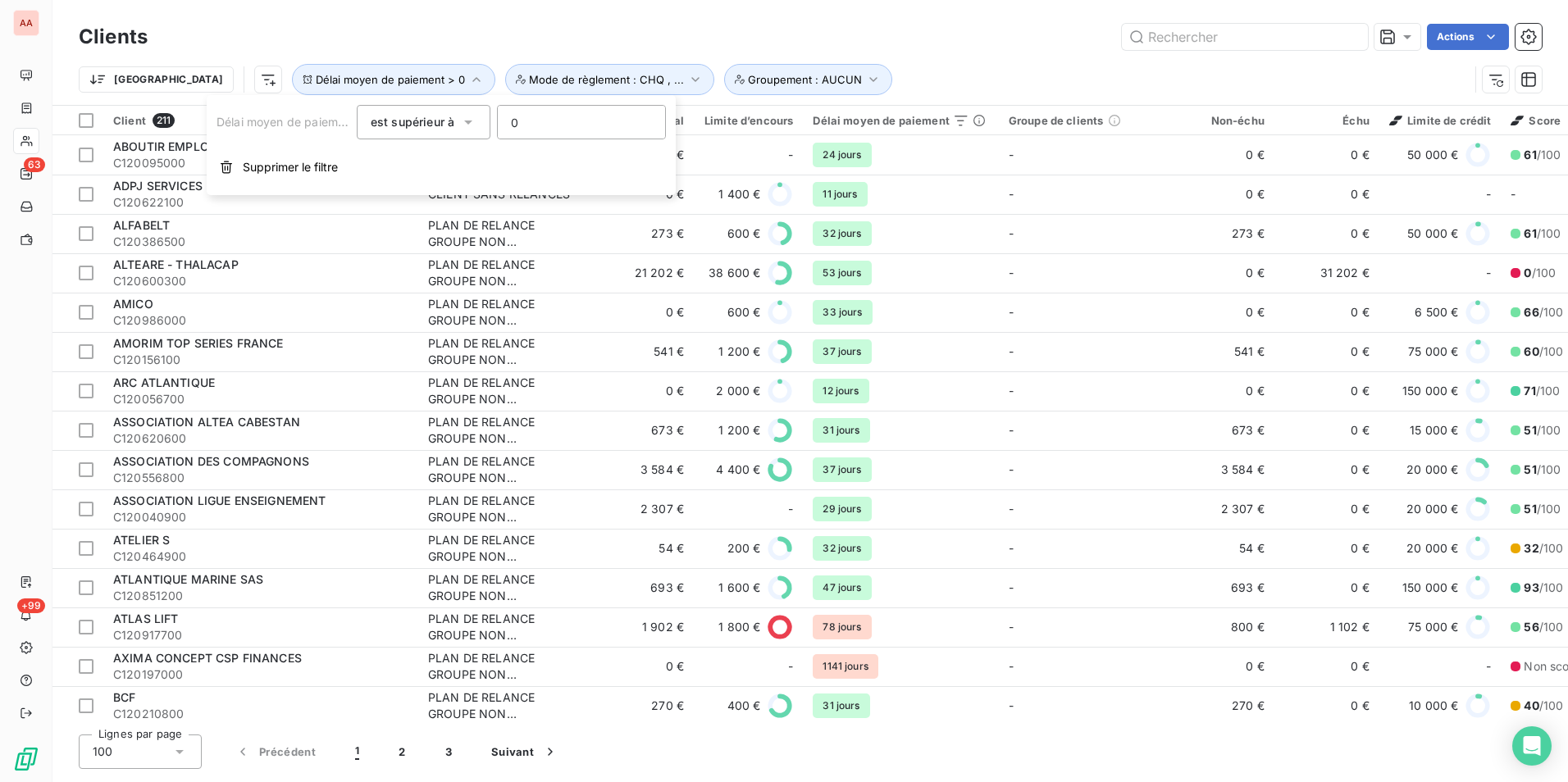
click at [886, 34] on div "Actions" at bounding box center [854, 37] width 1375 height 26
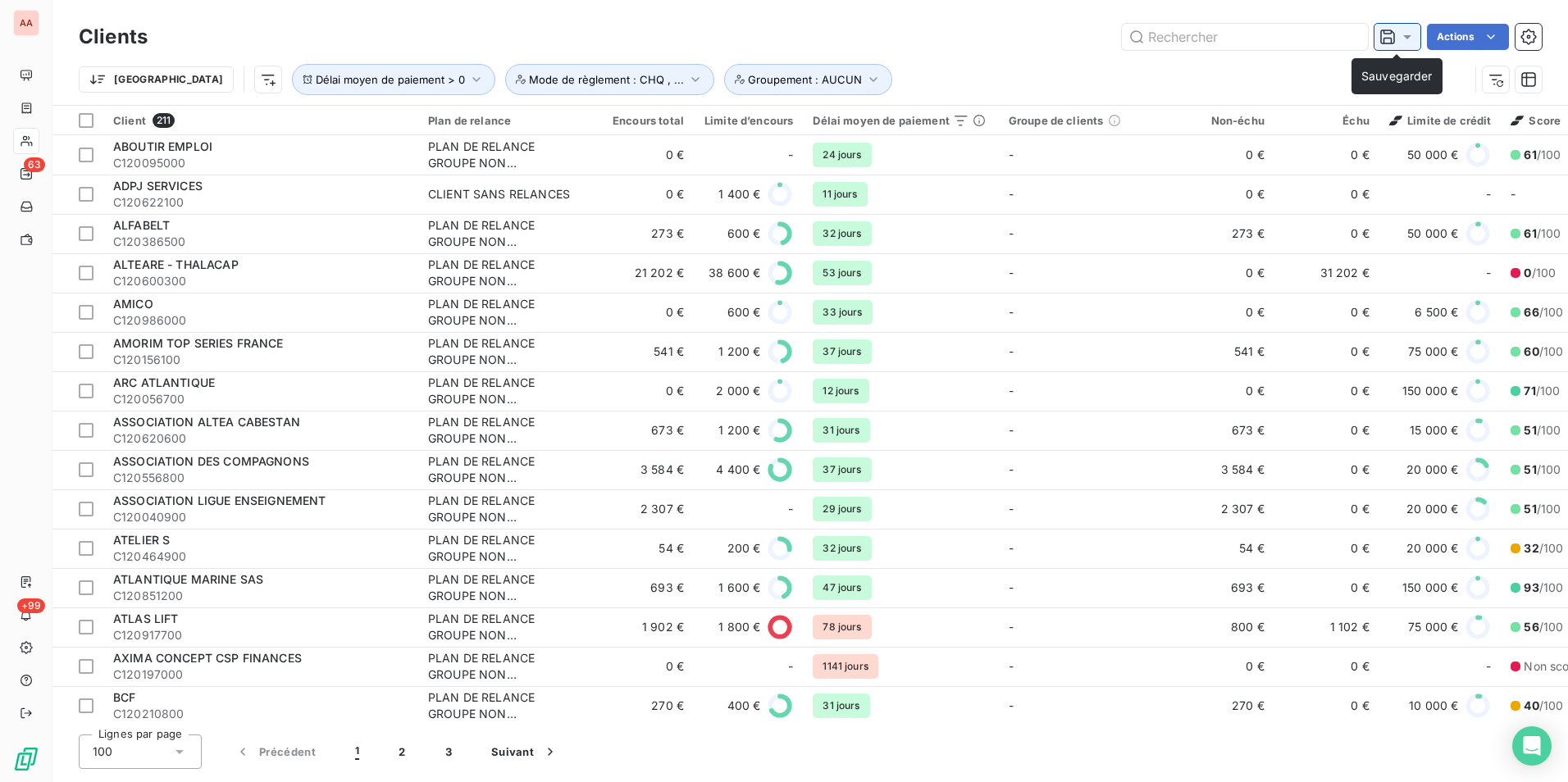
click at [1392, 40] on icon at bounding box center [1388, 37] width 17 height 17
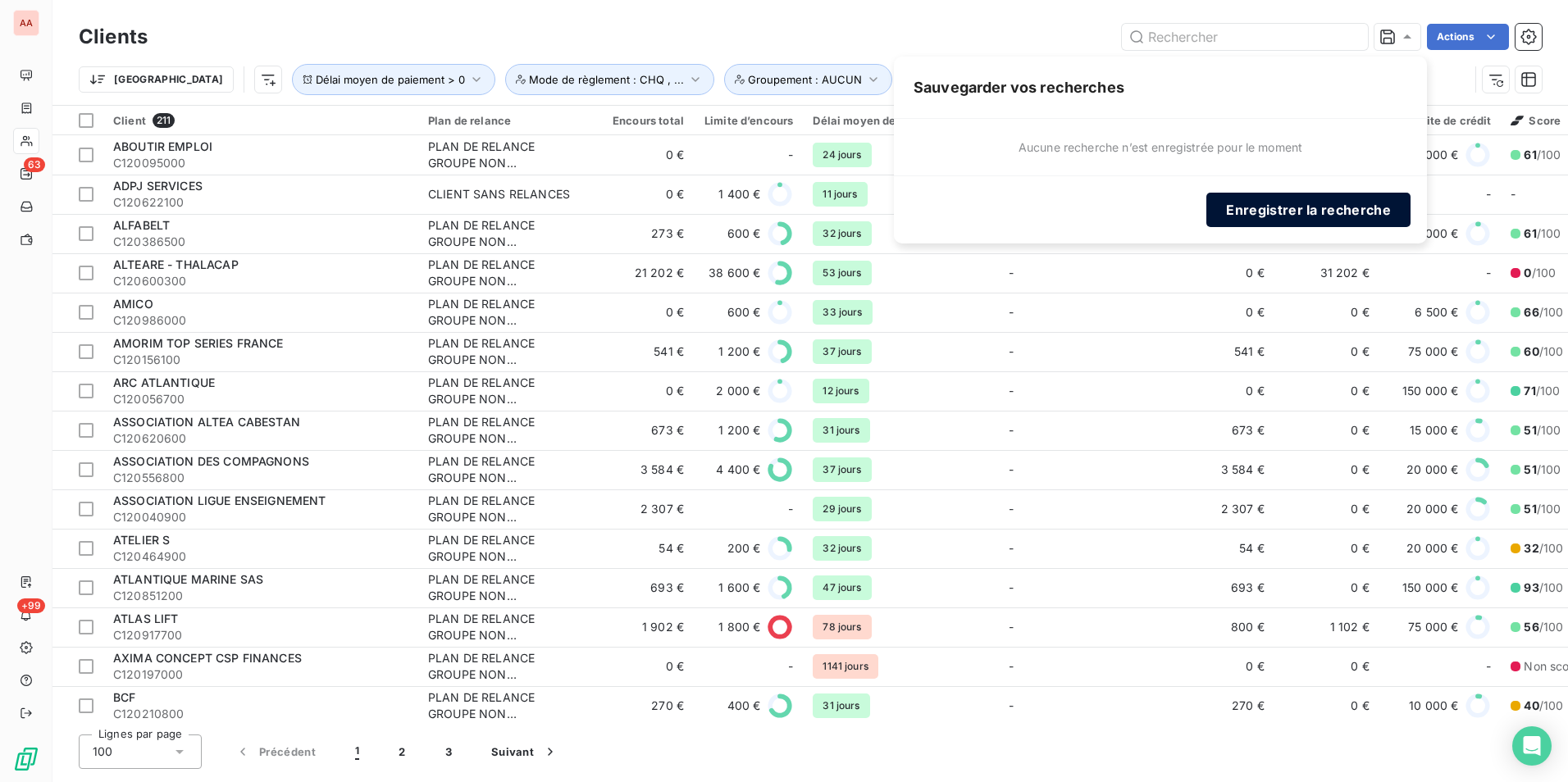
click at [1284, 205] on button "Enregistrer la recherche" at bounding box center [1309, 209] width 204 height 34
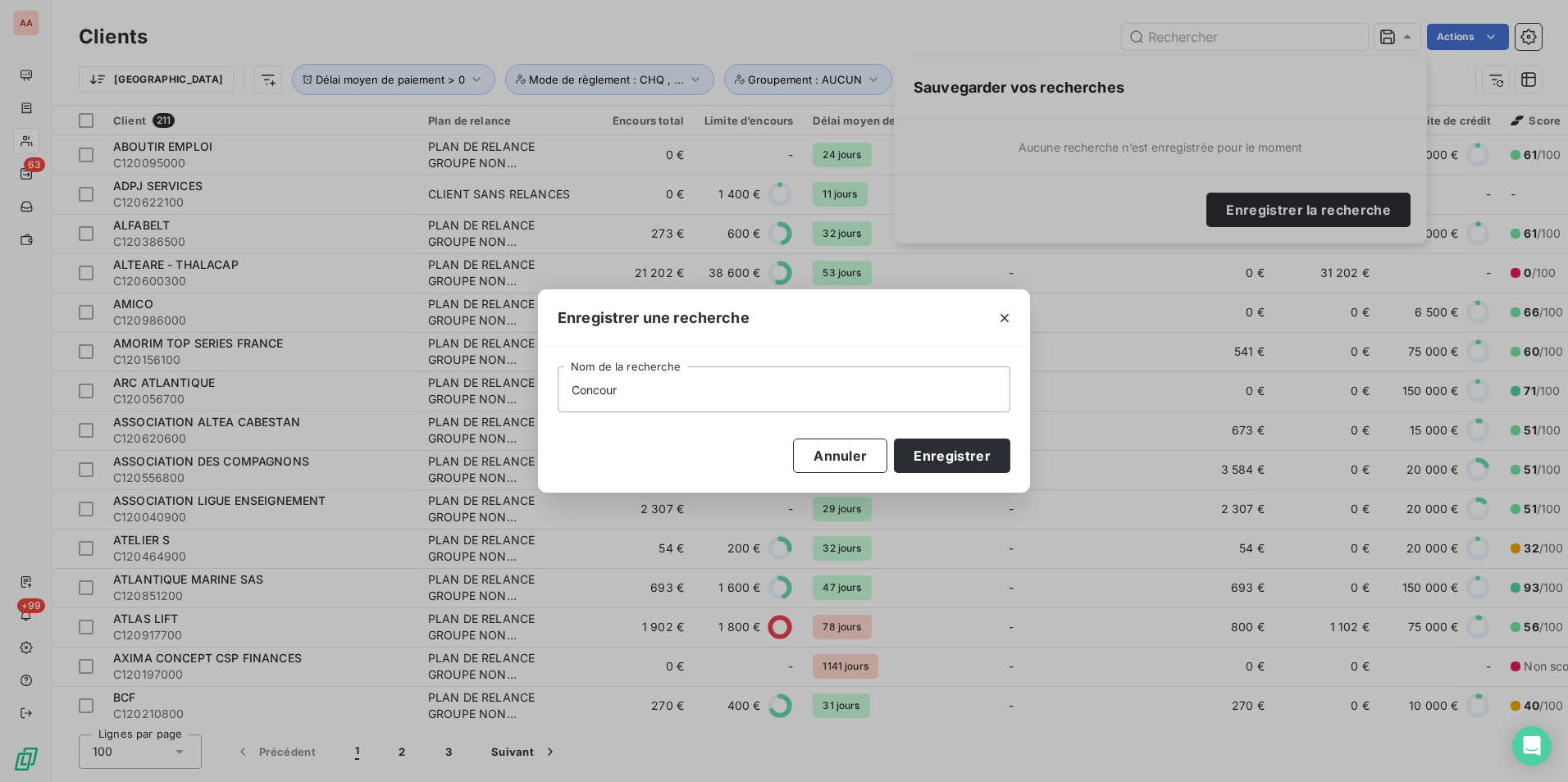
type input "Concours"
type input "A"
type input "Concours ADV 2025-26"
click at [962, 454] on button "Enregistrer" at bounding box center [952, 455] width 117 height 34
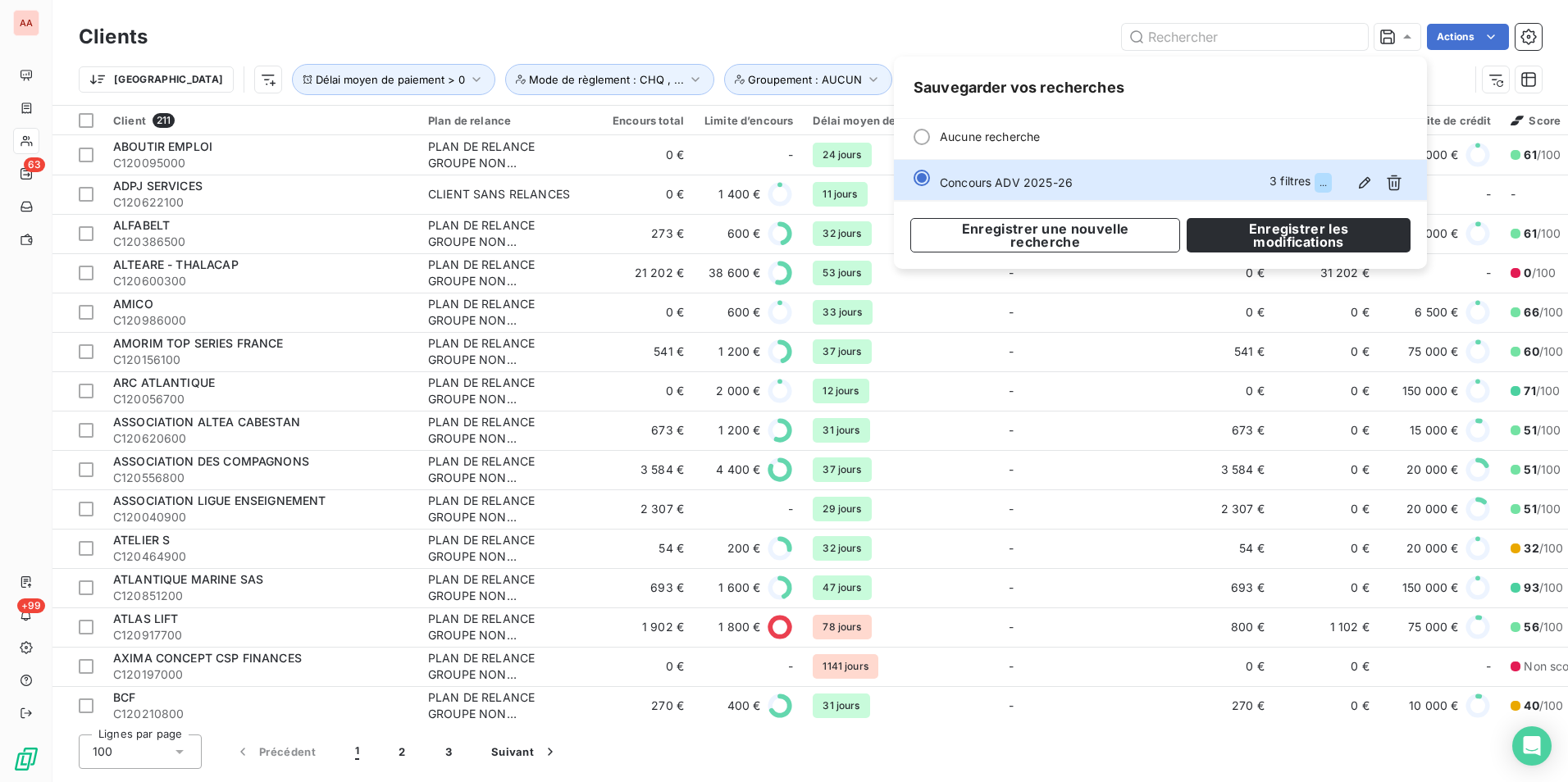
click at [852, 53] on div "Clients Actions" at bounding box center [810, 36] width 1463 height 34
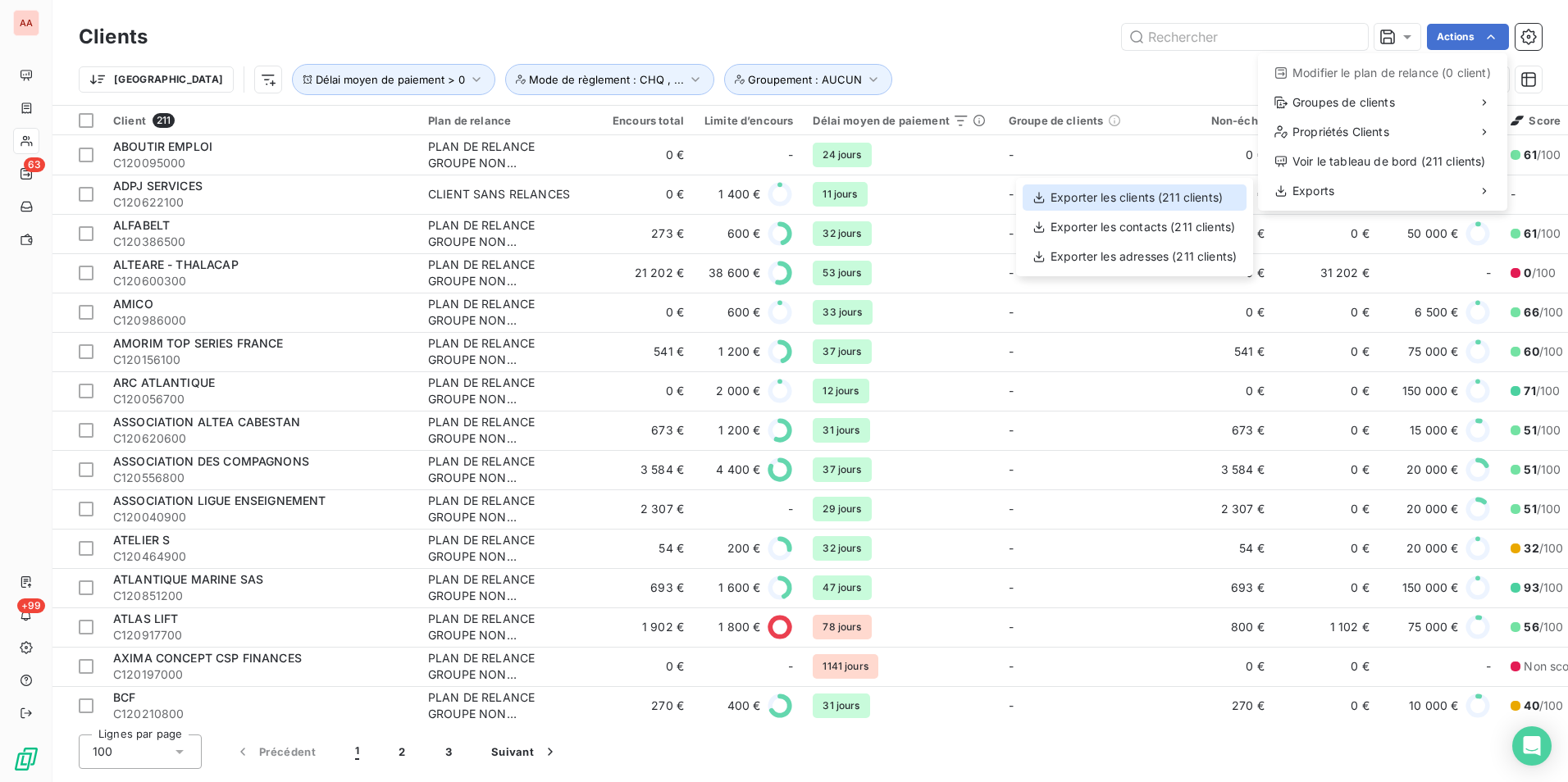
click at [1209, 194] on div "Exporter les clients (211 clients)" at bounding box center [1135, 198] width 224 height 26
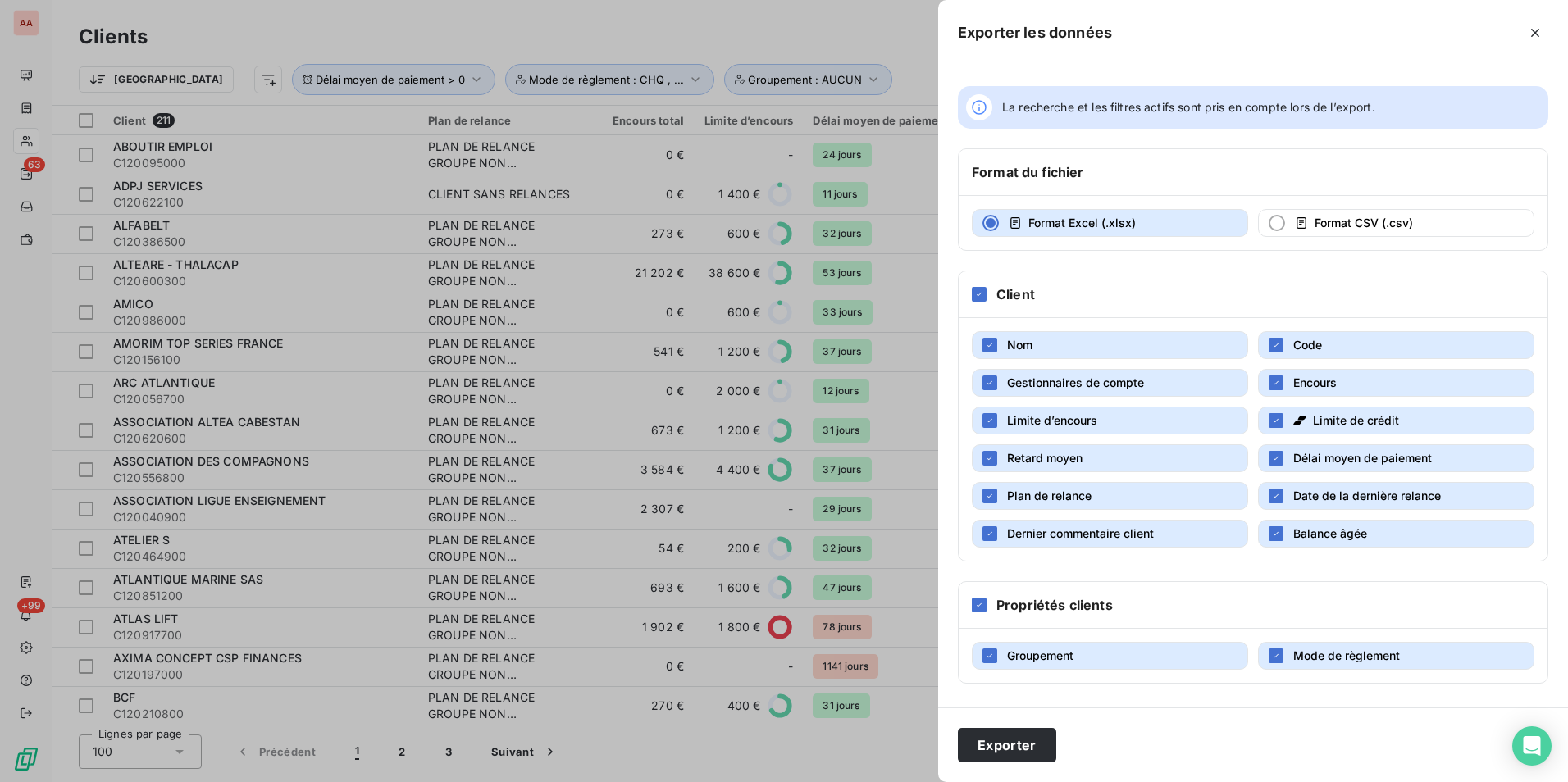
click at [1150, 383] on button "Gestionnaires de compte" at bounding box center [1110, 383] width 277 height 28
click at [1148, 431] on button "Limite d’encours" at bounding box center [1110, 421] width 277 height 28
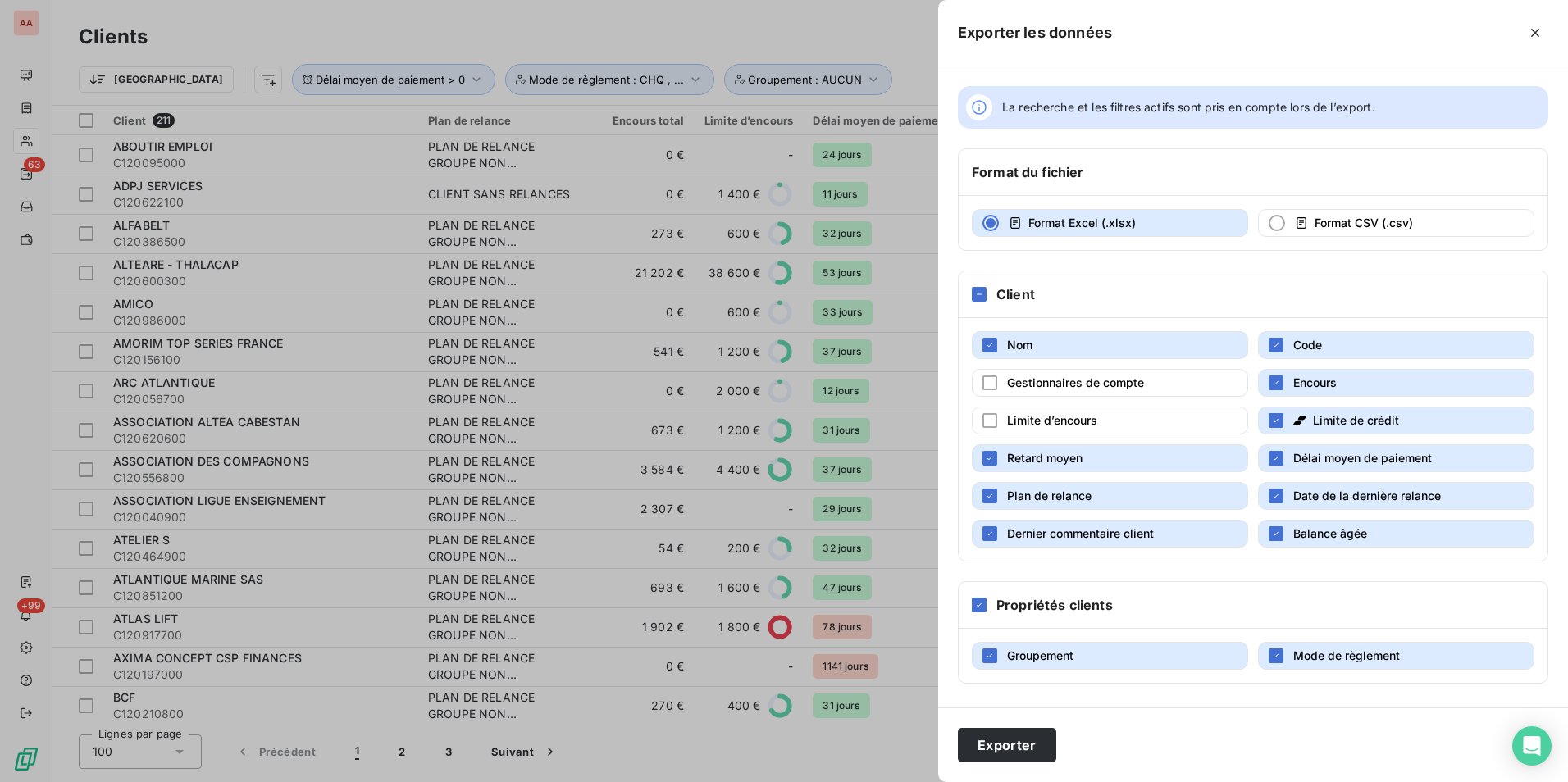
click at [1292, 416] on button "Limite de crédit" at bounding box center [1397, 421] width 277 height 28
click at [1159, 496] on button "Plan de relance" at bounding box center [1110, 496] width 277 height 28
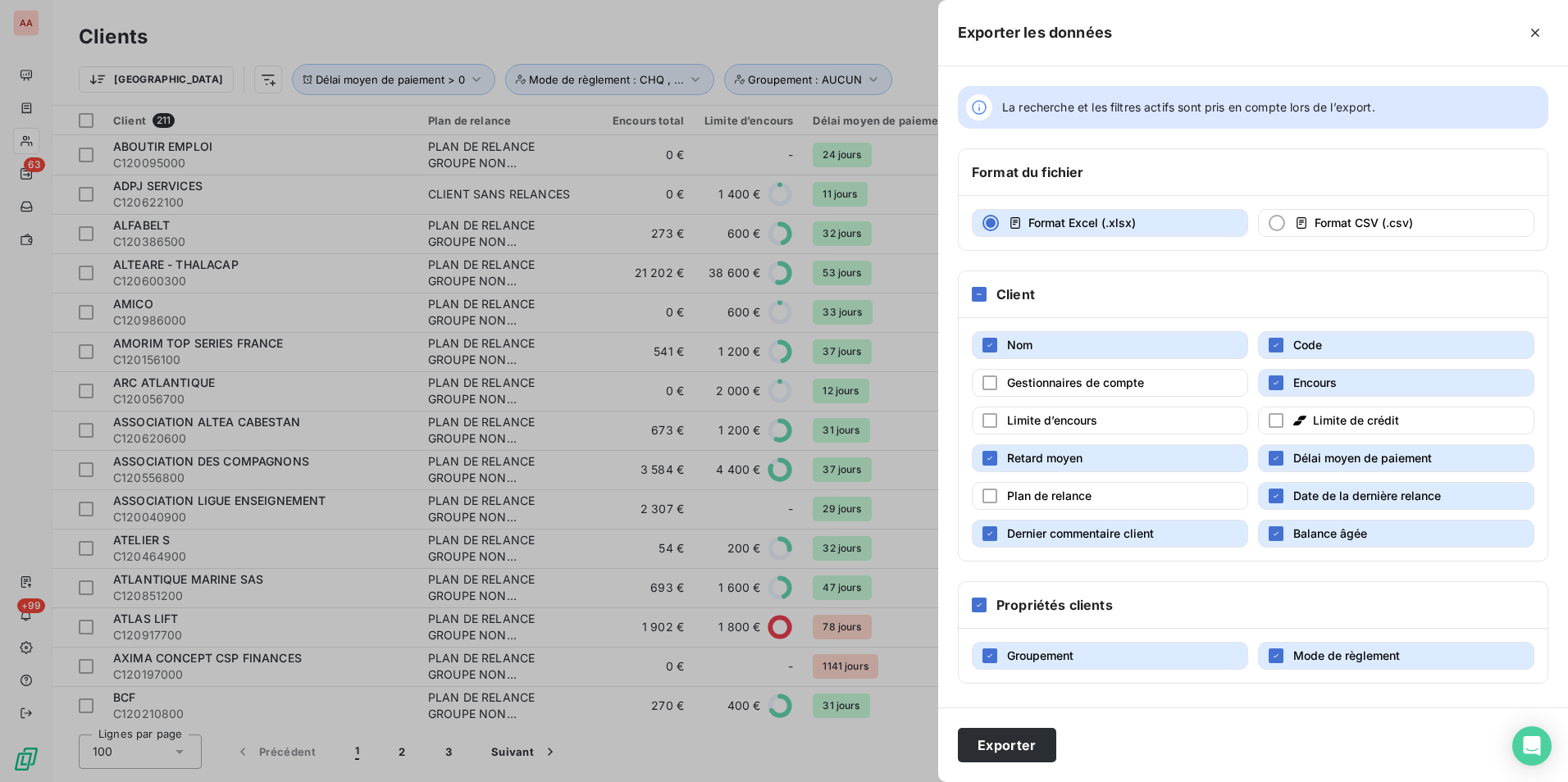
click at [1304, 481] on div "Nom Code Gestionnaires de compte Encours Limite d’encours Limite de crédit Reta…" at bounding box center [1253, 439] width 589 height 243
click at [1305, 490] on span "Date de la dernière relance" at bounding box center [1368, 496] width 148 height 14
click at [1198, 532] on button "Dernier commentaire client" at bounding box center [1110, 534] width 277 height 28
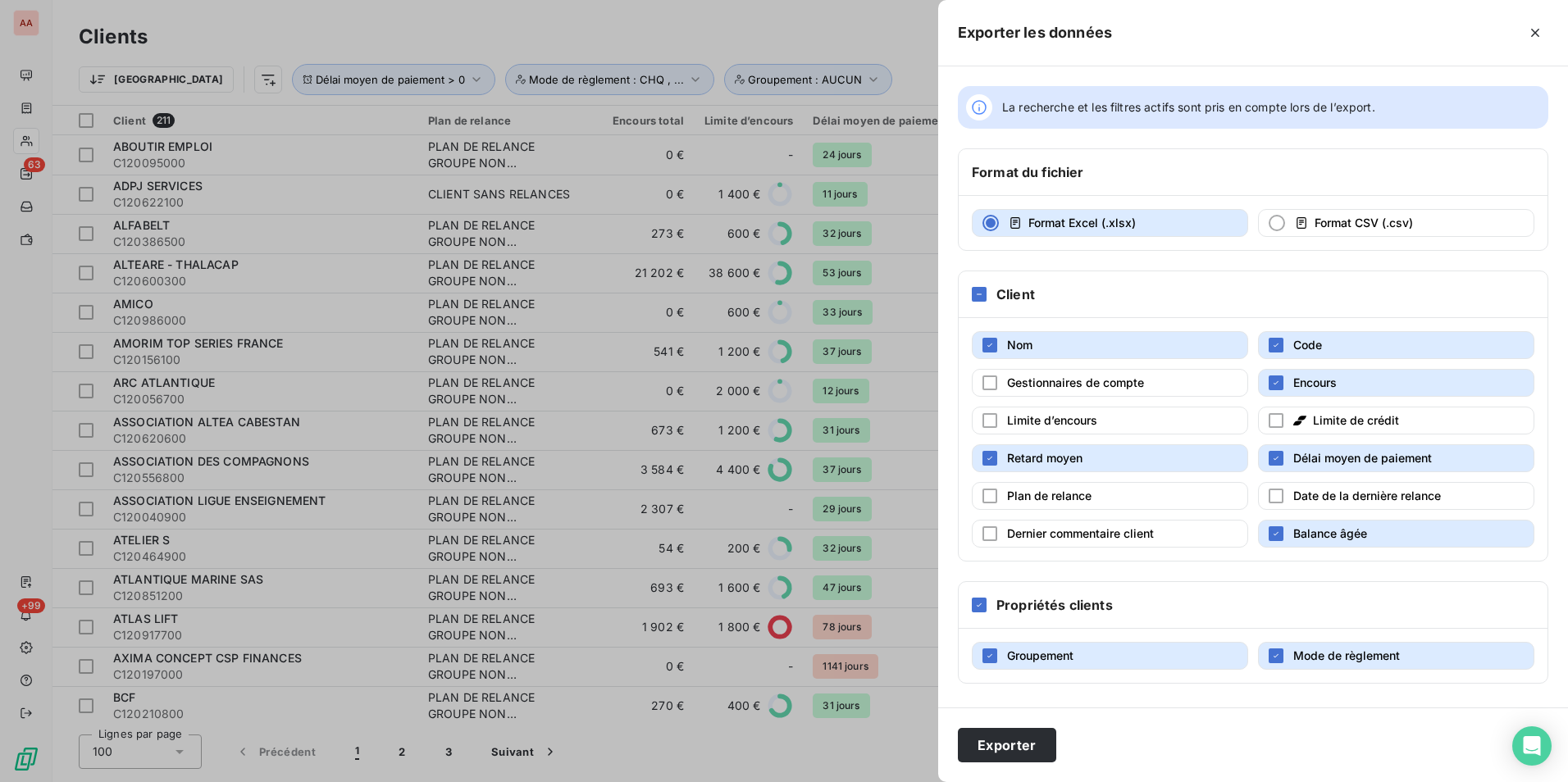
click at [1318, 522] on button "Balance âgée" at bounding box center [1397, 534] width 277 height 28
click at [997, 756] on button "Exporter" at bounding box center [1007, 745] width 98 height 34
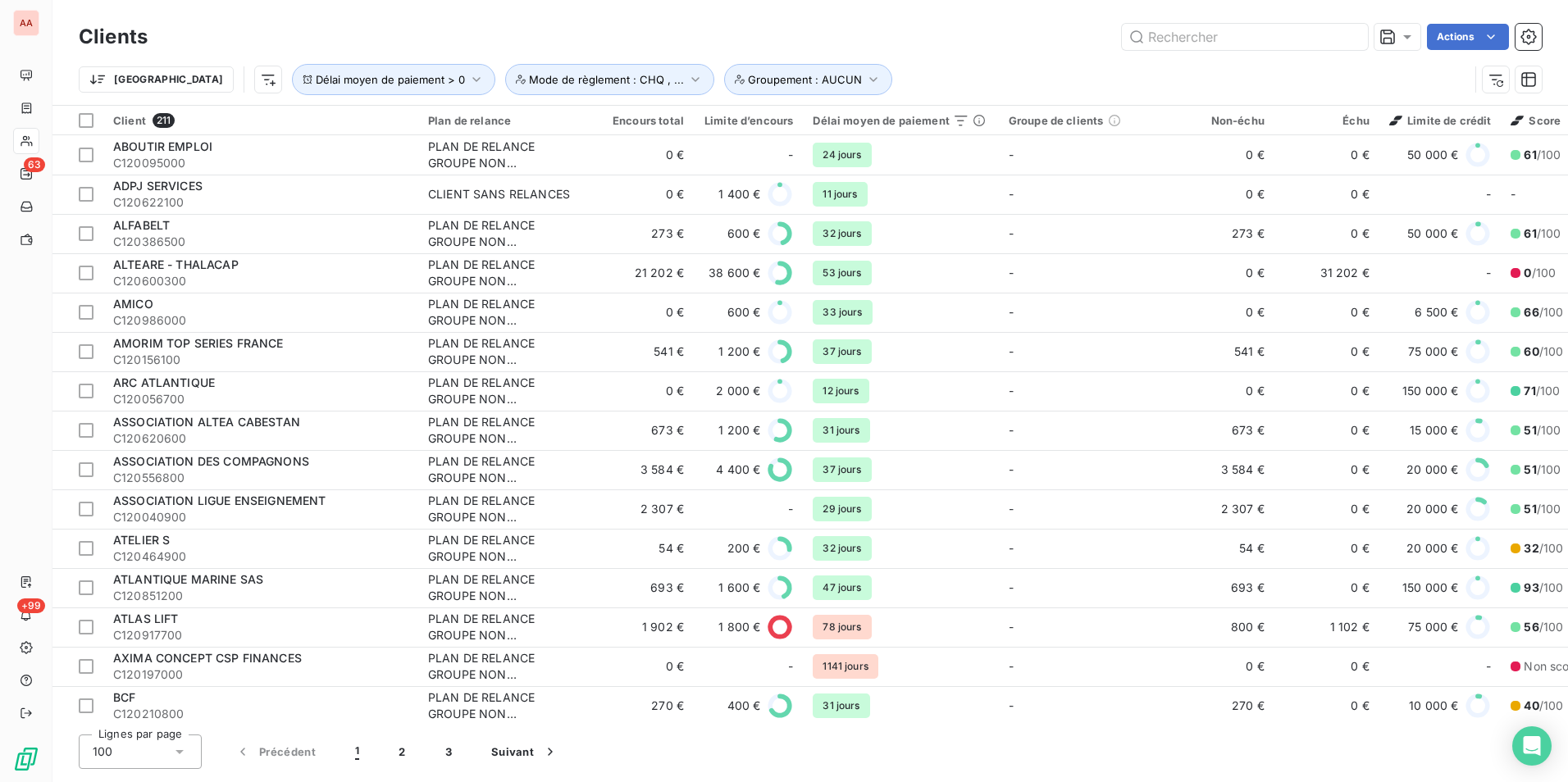
click at [976, 33] on div "Actions" at bounding box center [854, 37] width 1375 height 26
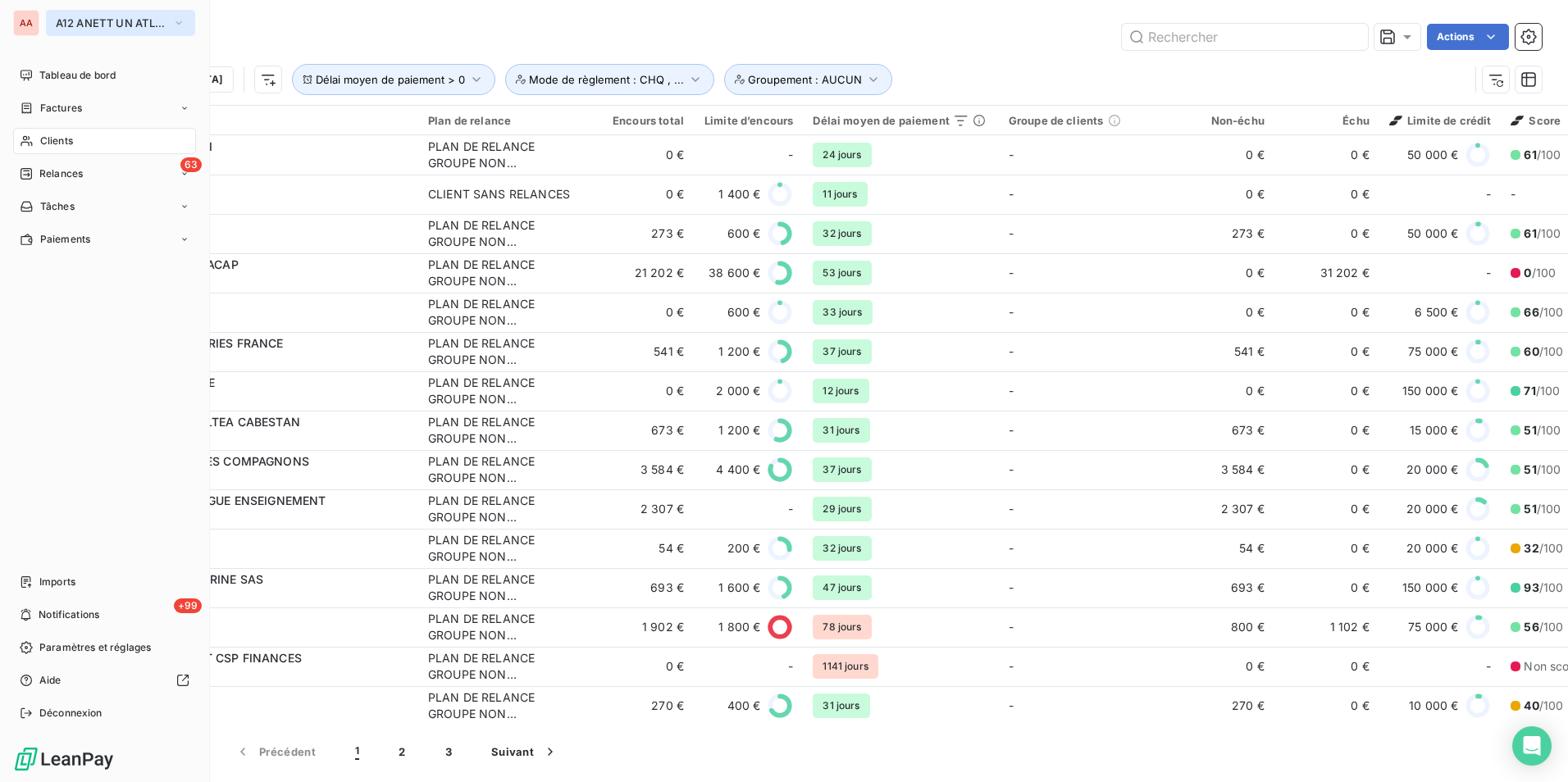
click at [88, 21] on span "A12 ANETT UN ATLANTIQUE" at bounding box center [110, 23] width 110 height 13
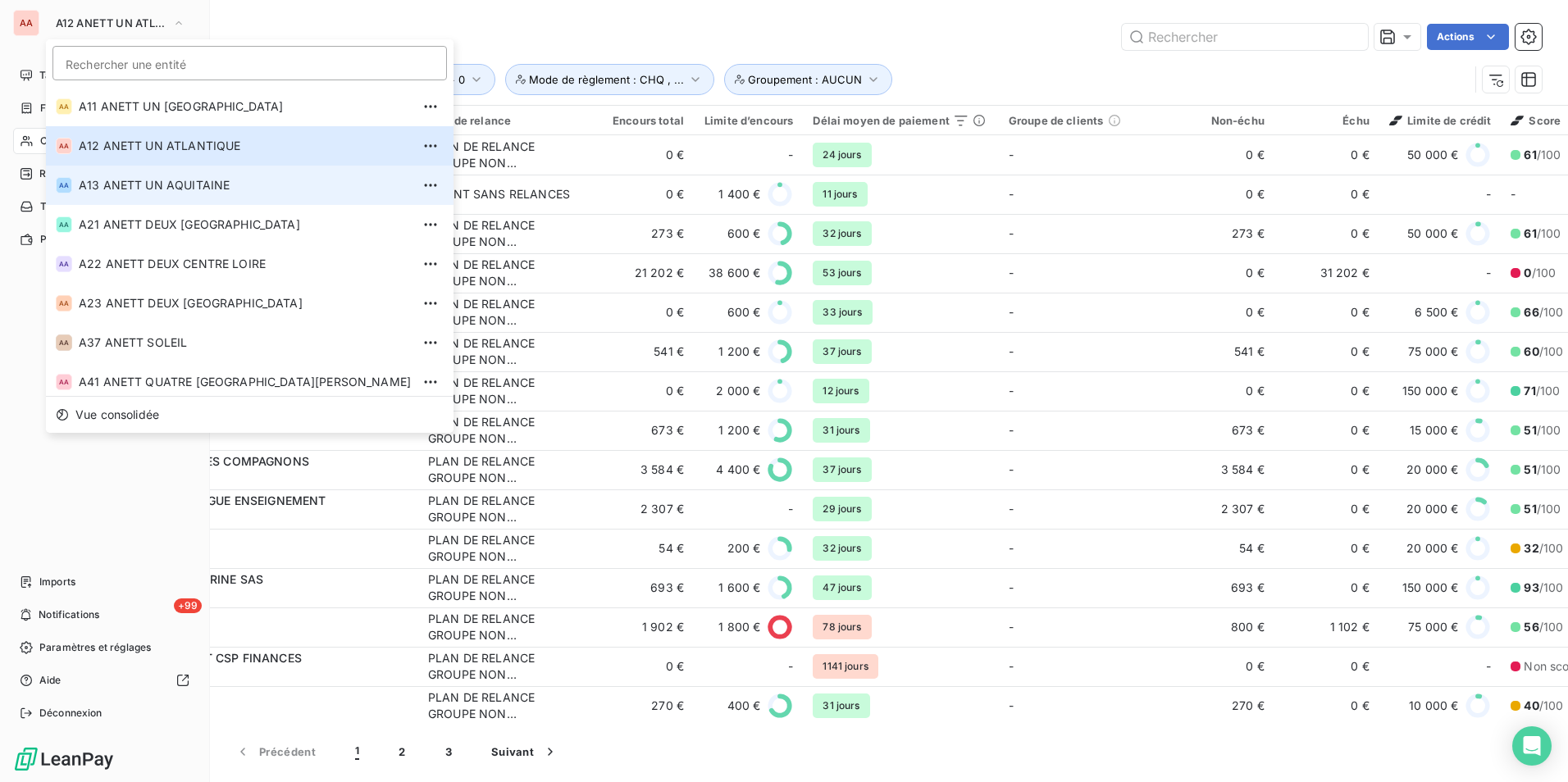
click at [113, 187] on span "A13 ANETT UN AQUITAINE" at bounding box center [245, 185] width 332 height 17
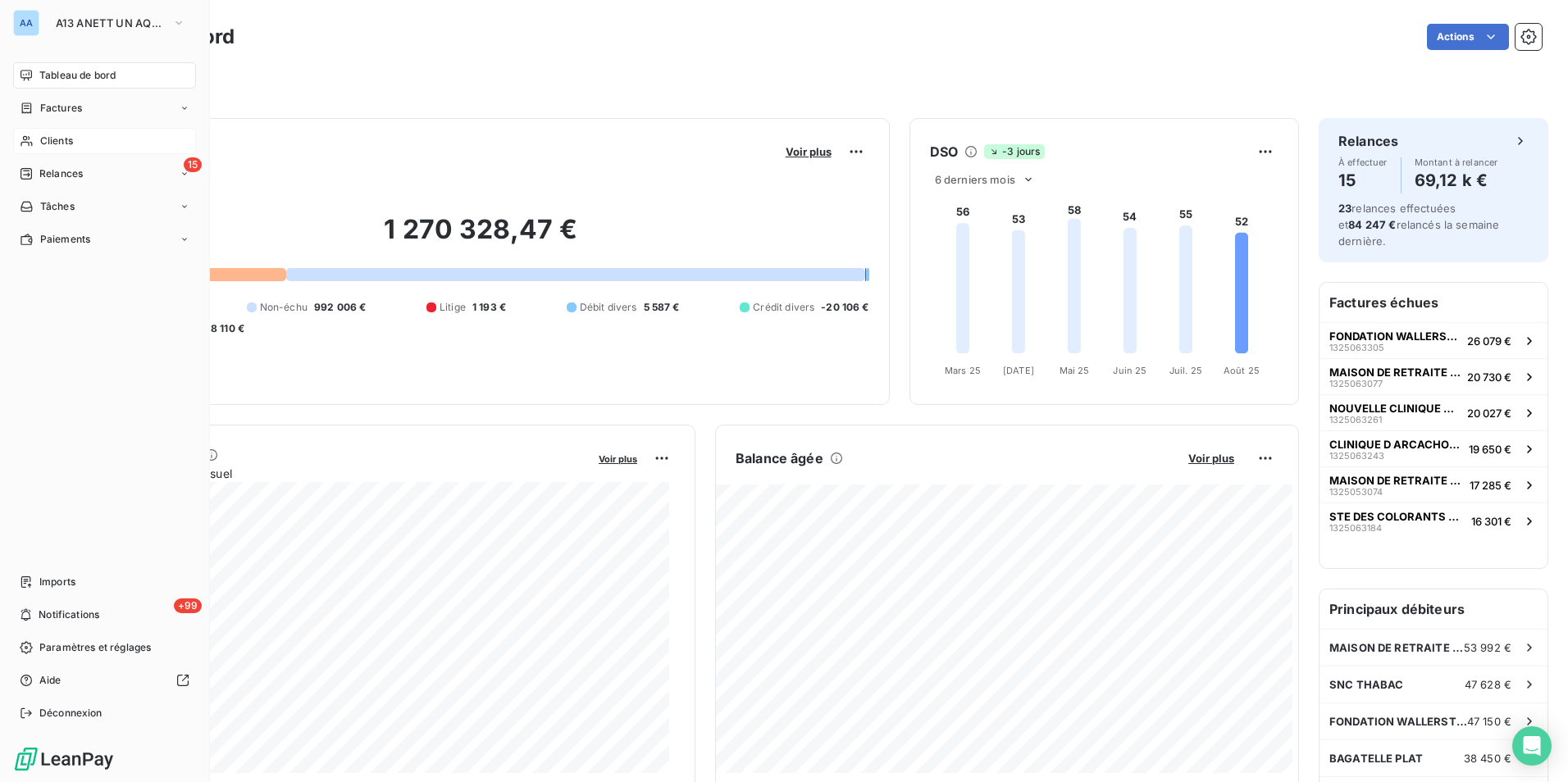
click at [70, 144] on span "Clients" at bounding box center [56, 141] width 33 height 15
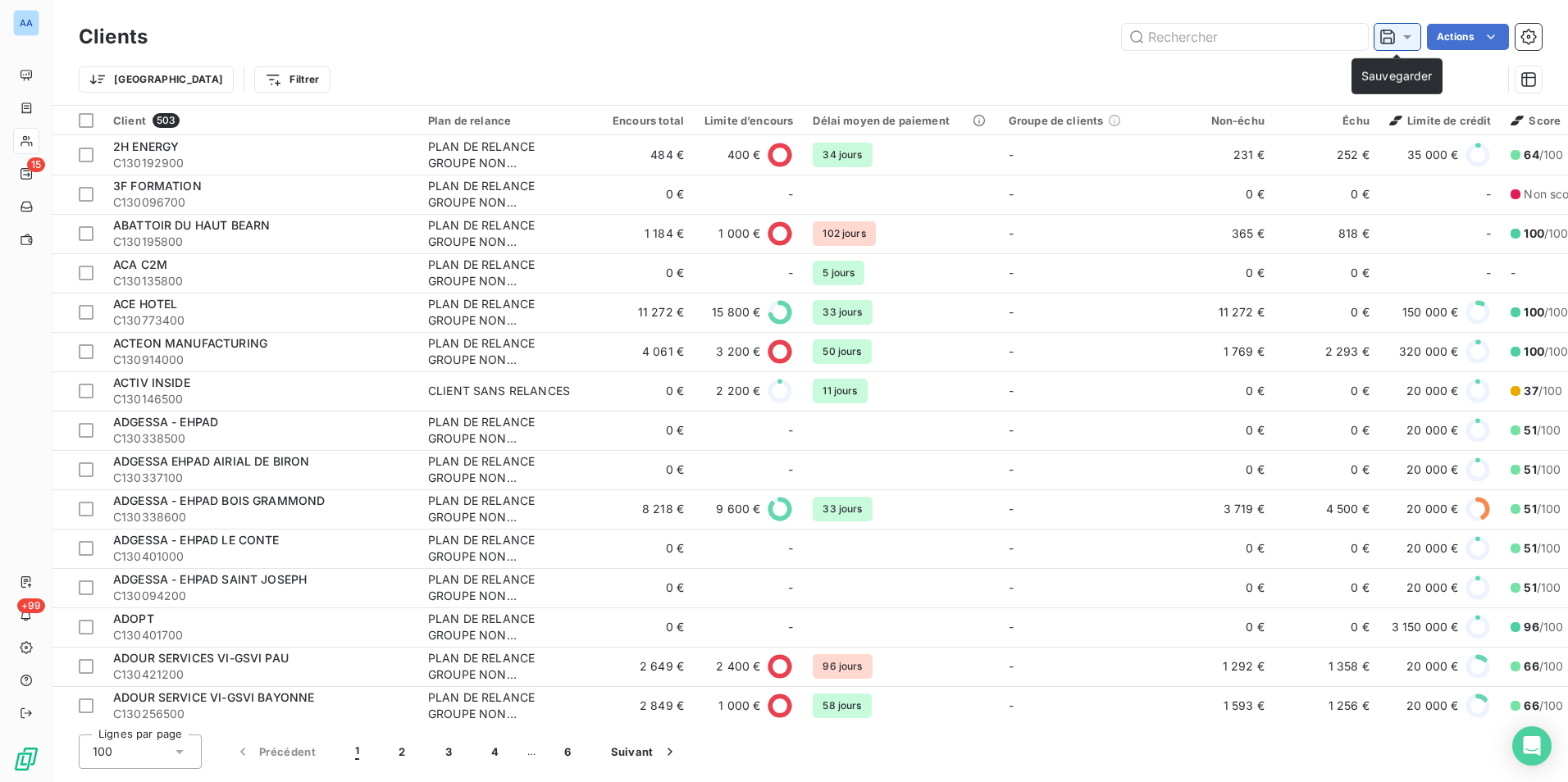
click at [1408, 47] on div at bounding box center [1397, 37] width 46 height 26
click at [520, 69] on div "Trier Filtrer" at bounding box center [790, 79] width 1423 height 31
click at [217, 76] on html "AA 15 +99 Clients Actions Trier Filtrer Client 503 Plan de relance Encours tota…" at bounding box center [784, 391] width 1568 height 782
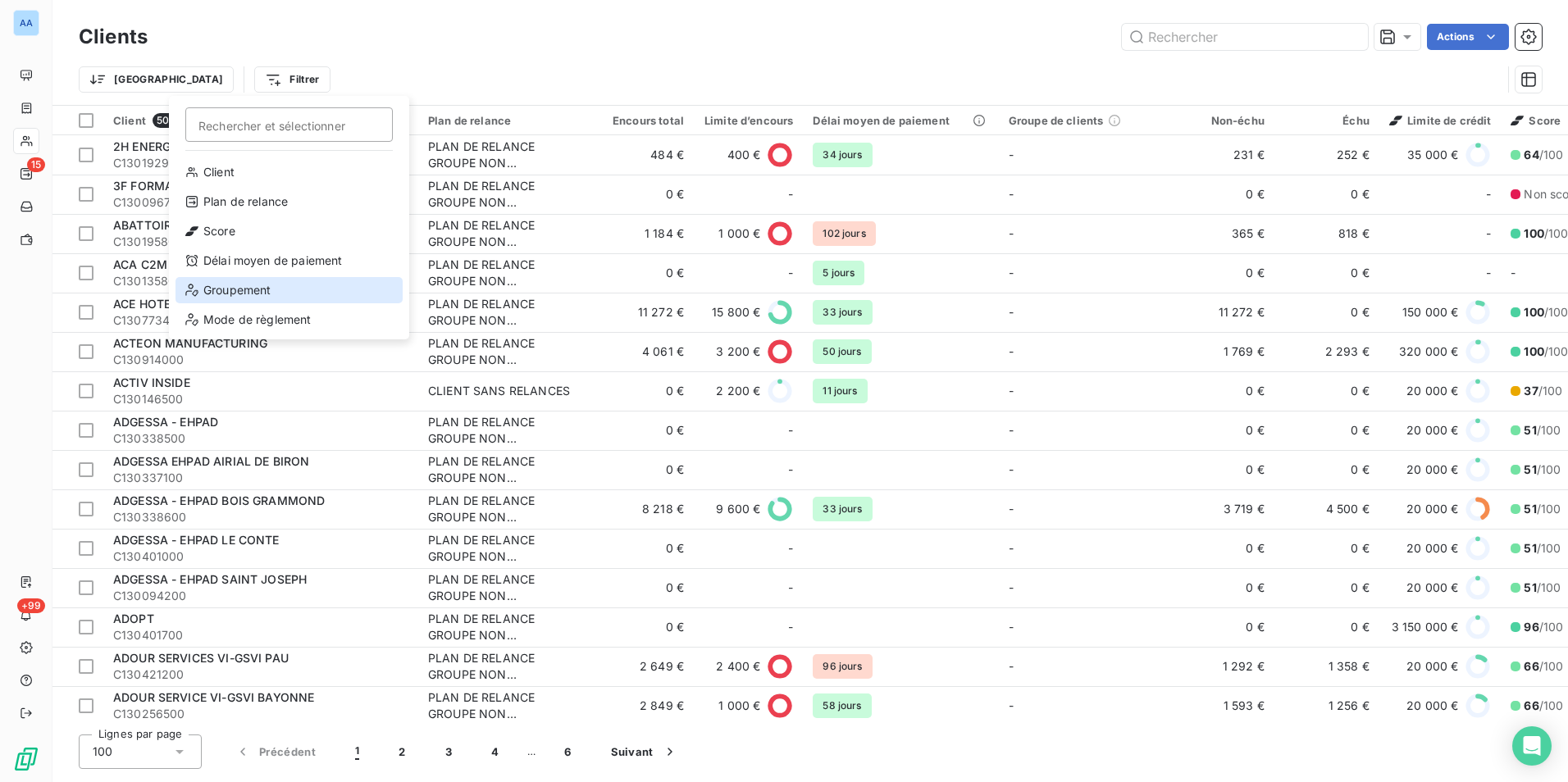
click at [250, 289] on div "Groupement" at bounding box center [289, 290] width 228 height 26
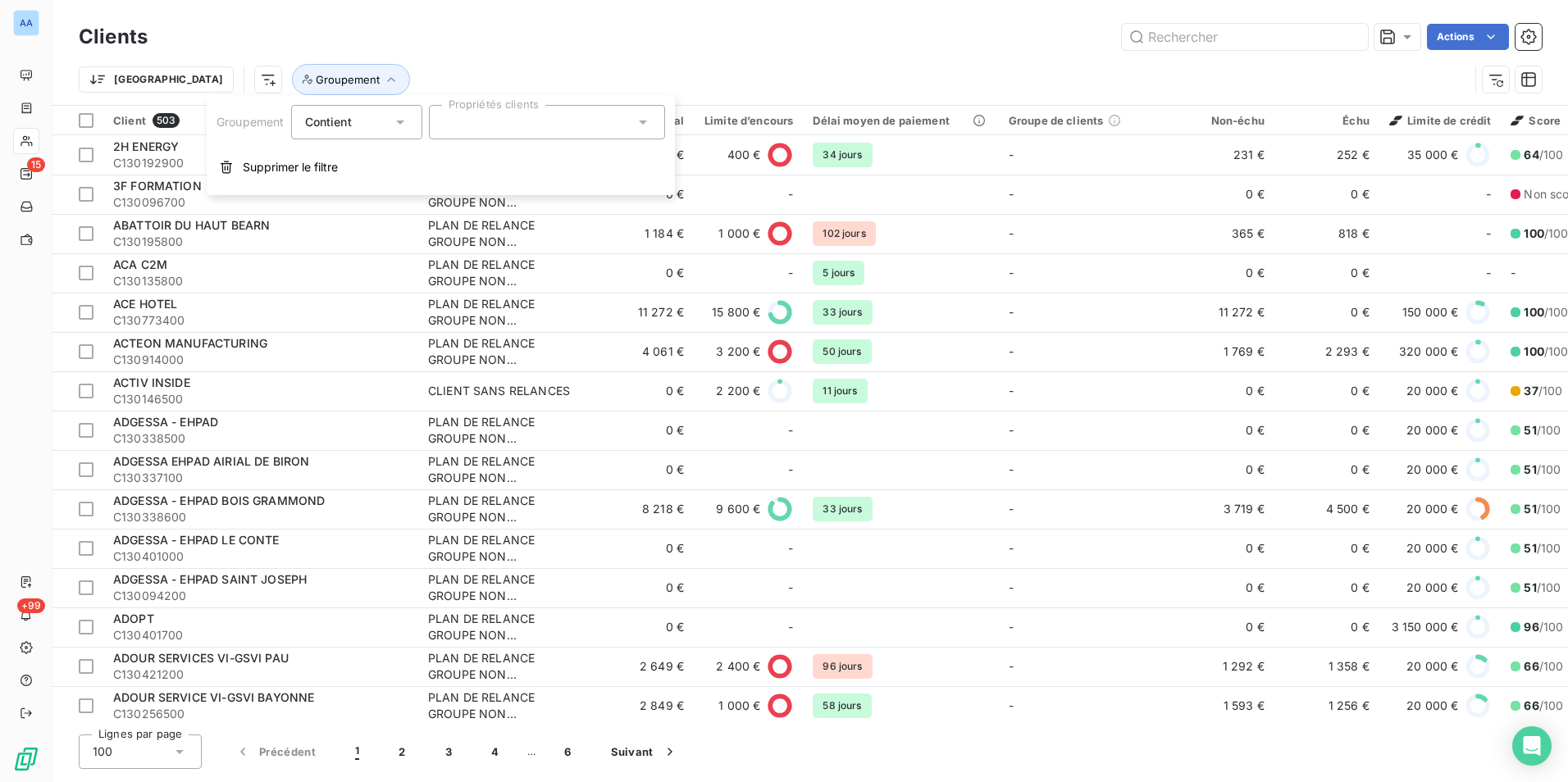
click at [492, 124] on div at bounding box center [547, 121] width 236 height 34
type input "AUCU"
click at [478, 172] on li "AUCUN" at bounding box center [547, 162] width 229 height 33
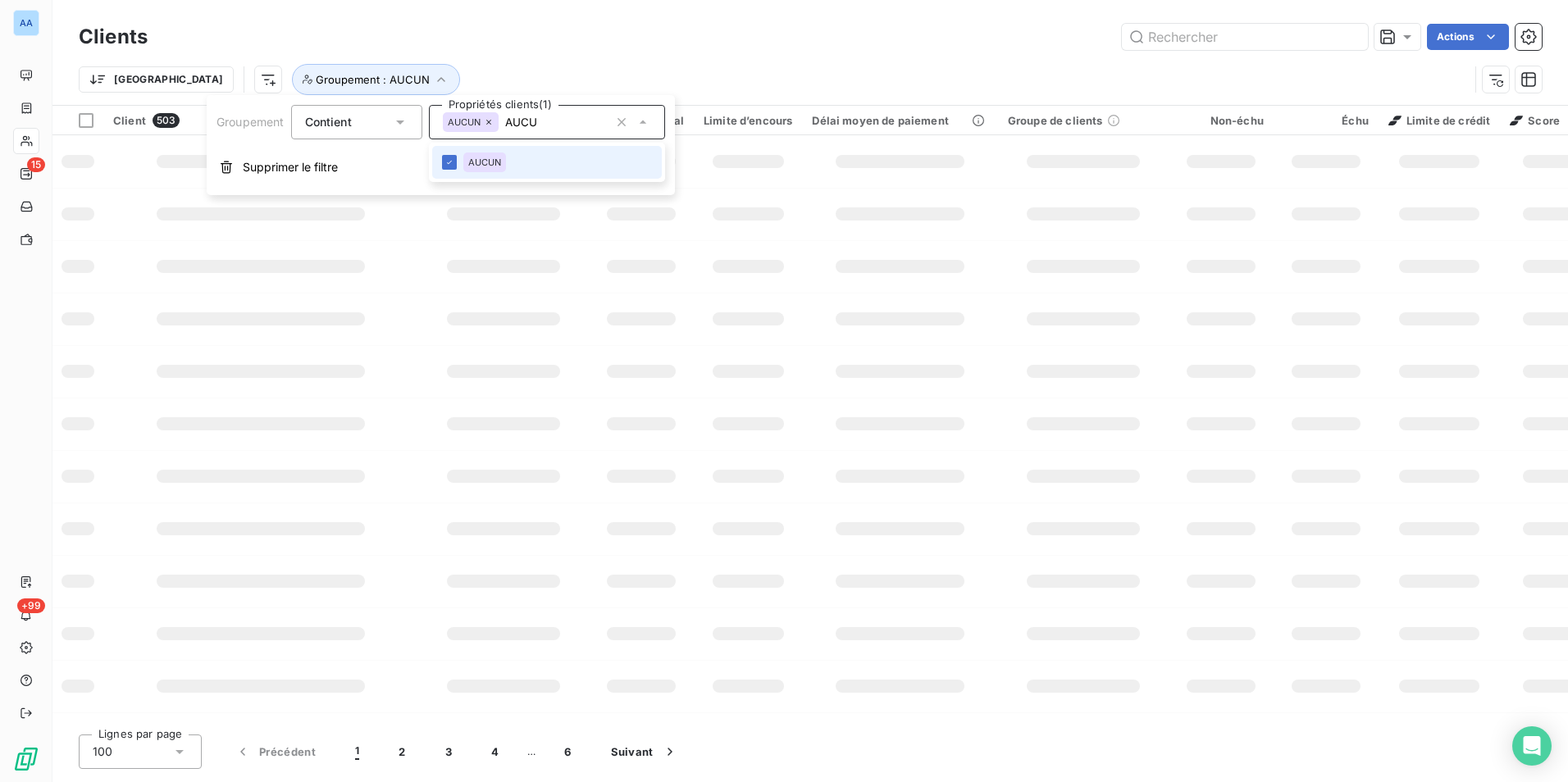
click at [470, 42] on div "Actions" at bounding box center [854, 37] width 1375 height 26
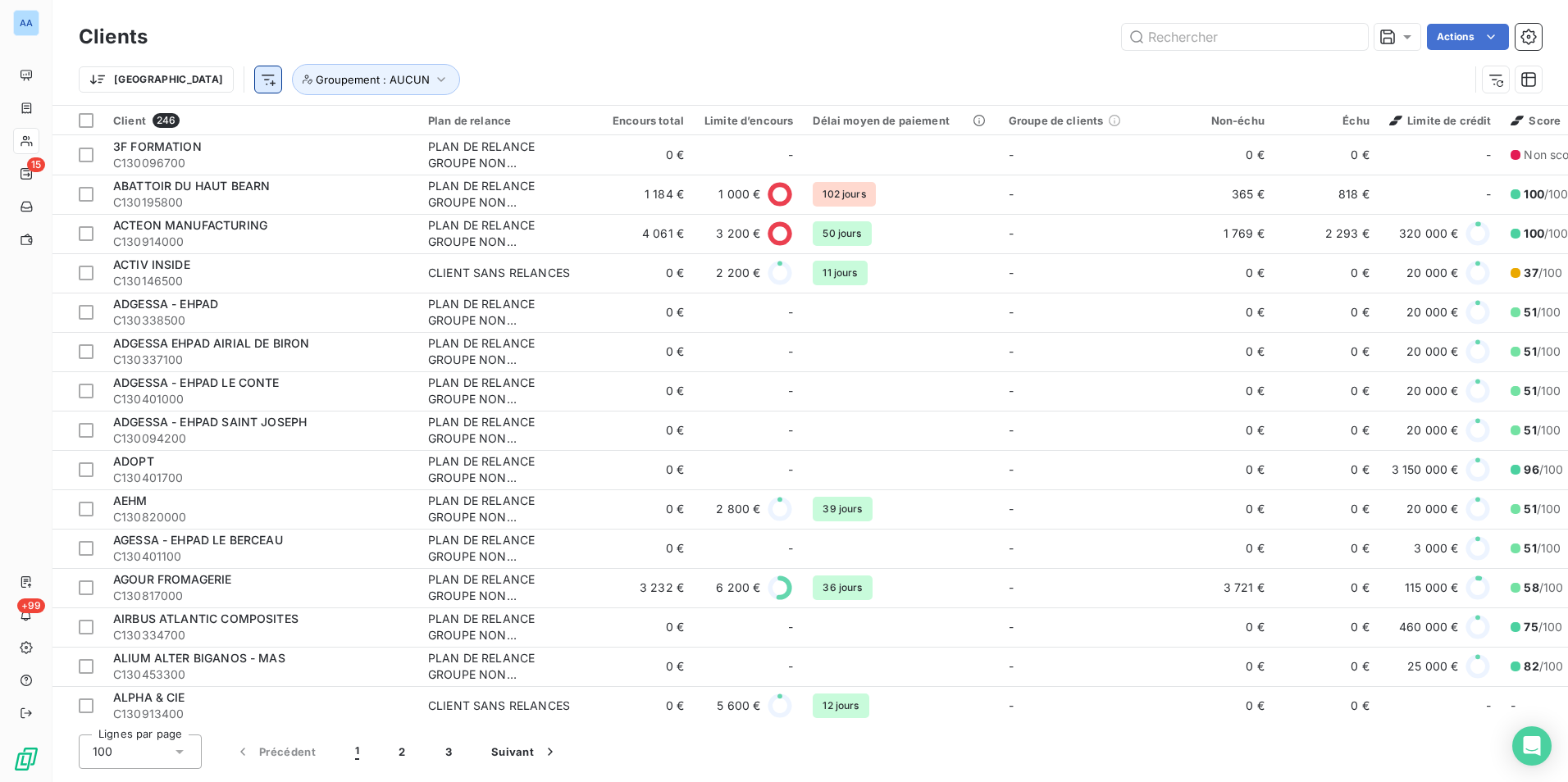
click at [178, 80] on html "AA 15 +99 Clients Actions Trier Groupement : AUCUN Client 246 Plan de relance E…" at bounding box center [784, 391] width 1568 height 782
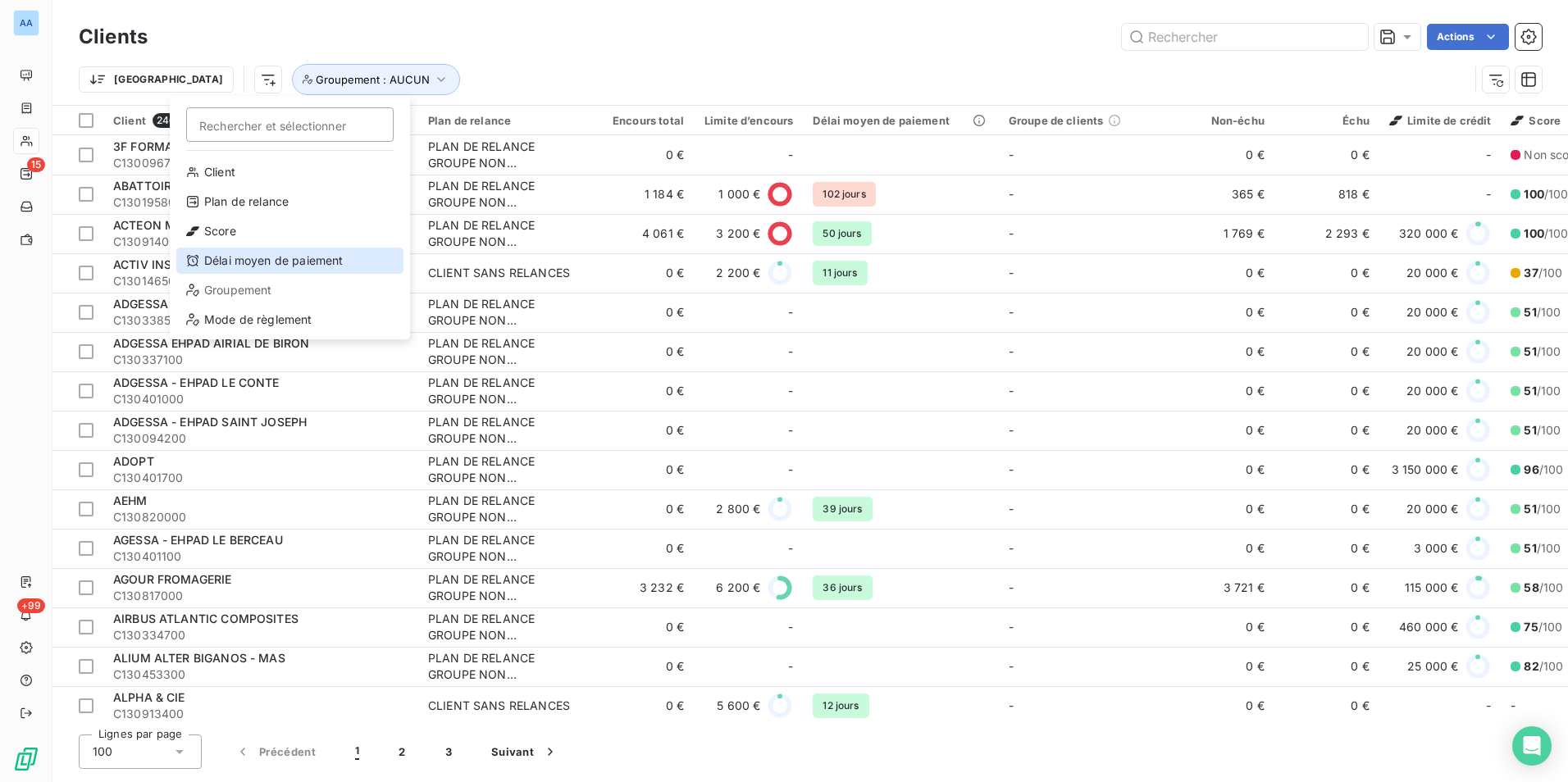
click at [283, 264] on div "Délai moyen de paiement" at bounding box center [290, 261] width 228 height 26
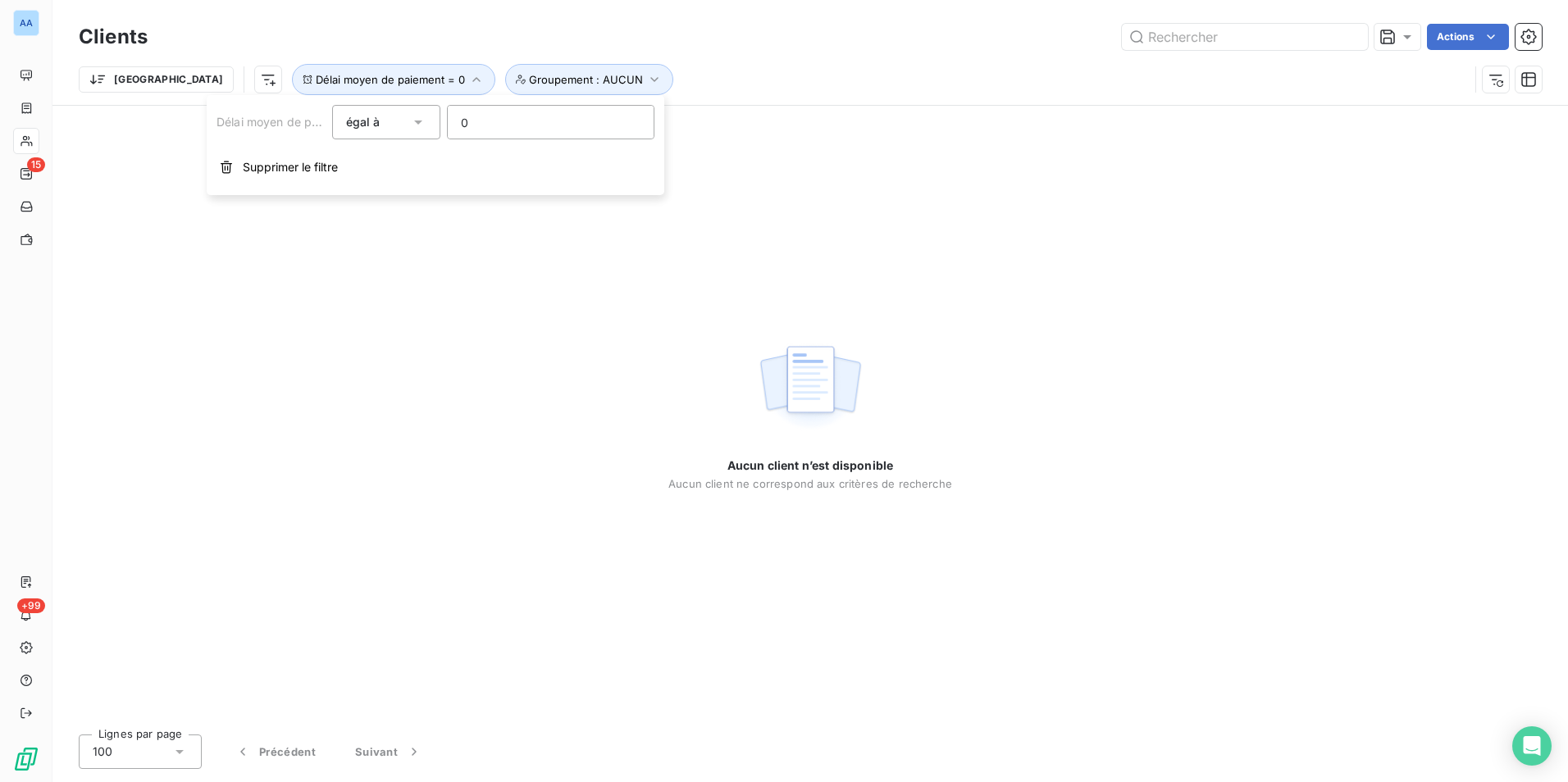
click at [374, 128] on span "égal à" at bounding box center [363, 122] width 34 height 14
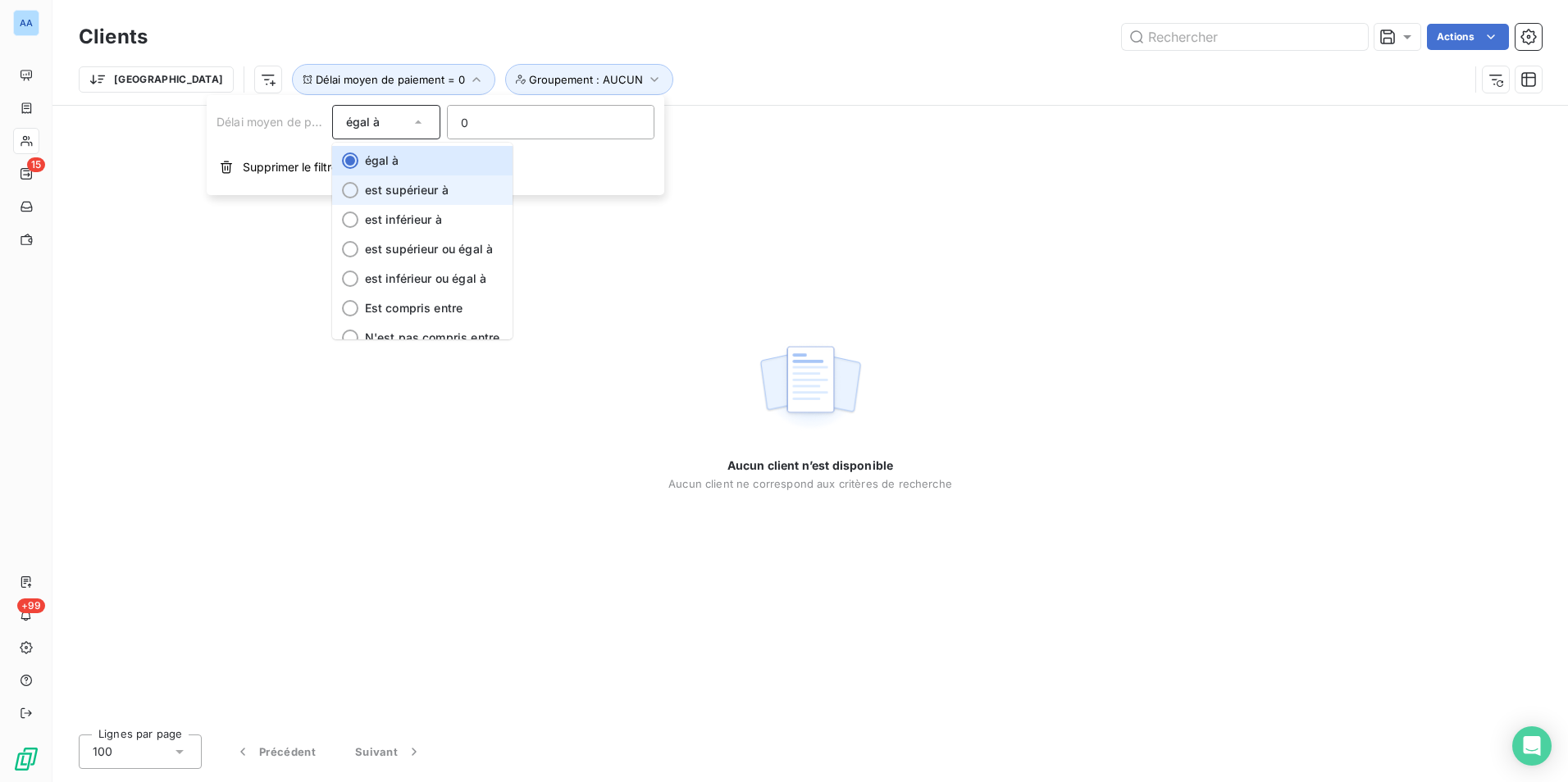
click at [407, 187] on span "est supérieur à" at bounding box center [406, 190] width 83 height 14
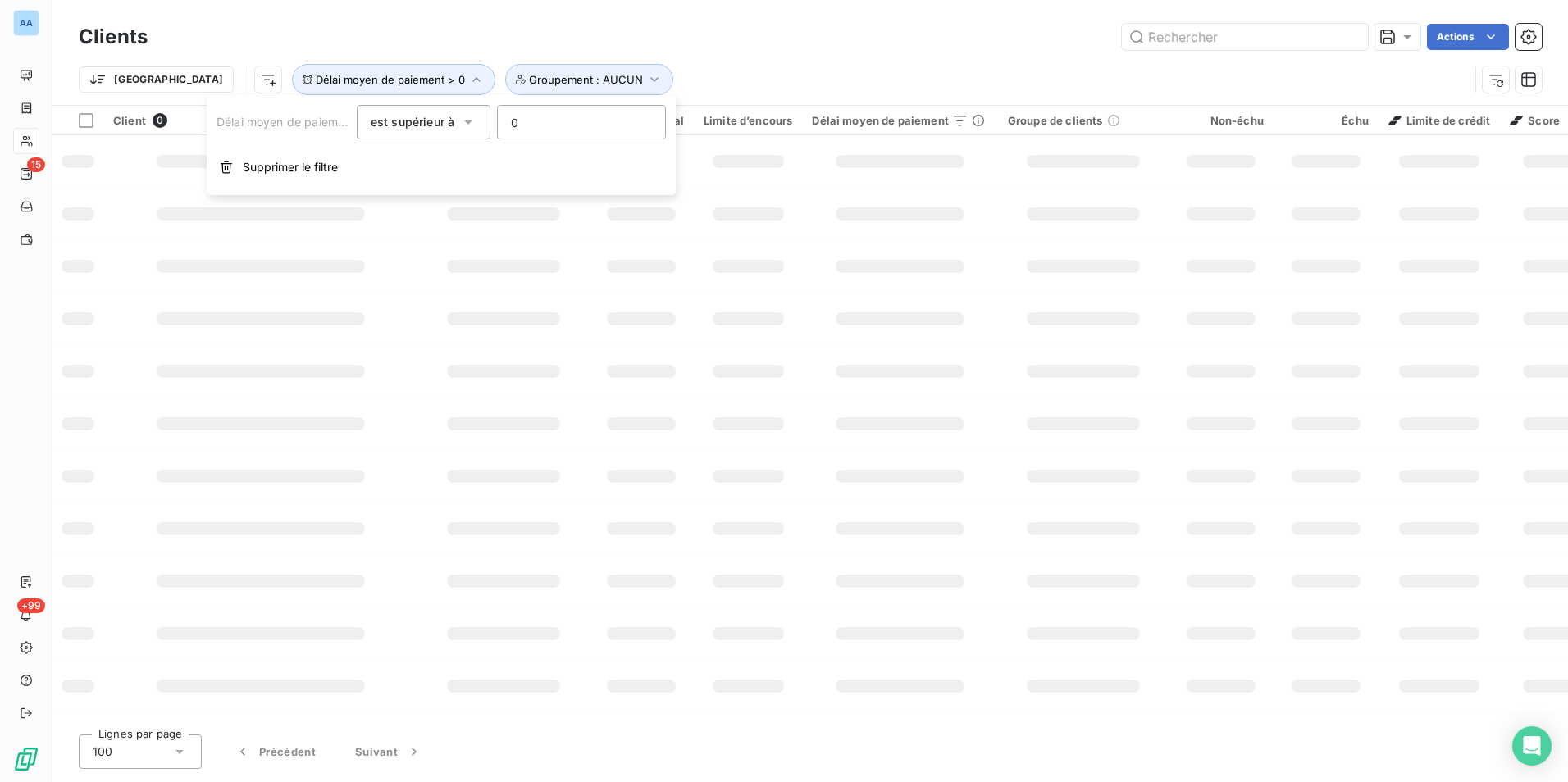
drag, startPoint x: 351, startPoint y: 31, endPoint x: 202, endPoint y: 93, distance: 161.4
click at [350, 31] on div "Actions" at bounding box center [854, 37] width 1375 height 26
click at [185, 83] on html "AA 15 +99 Clients Actions Trier Délai moyen de paiement > 0 Groupement : AUCUN …" at bounding box center [784, 391] width 1568 height 782
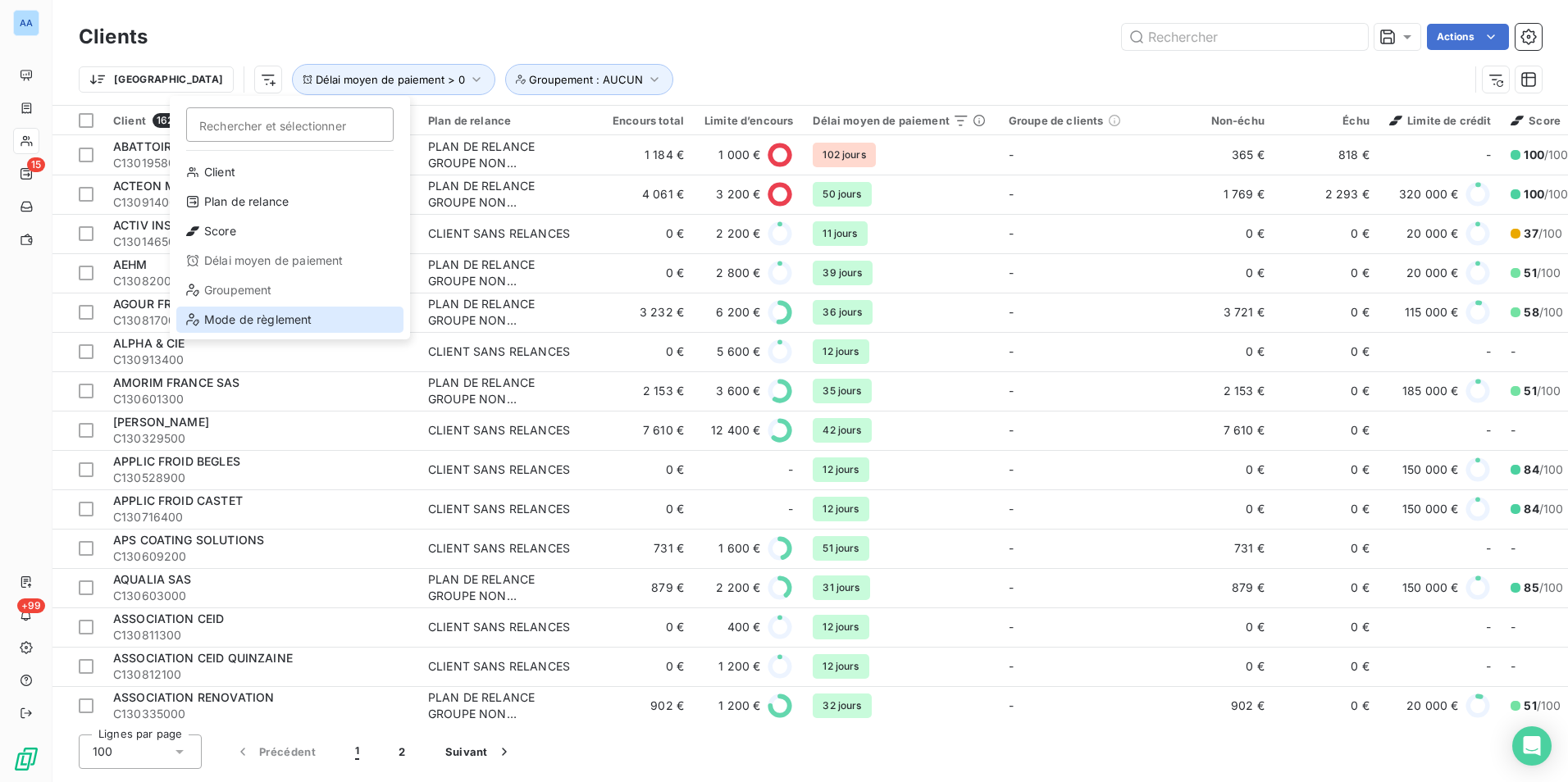
click at [295, 323] on div "Mode de règlement" at bounding box center [290, 320] width 228 height 26
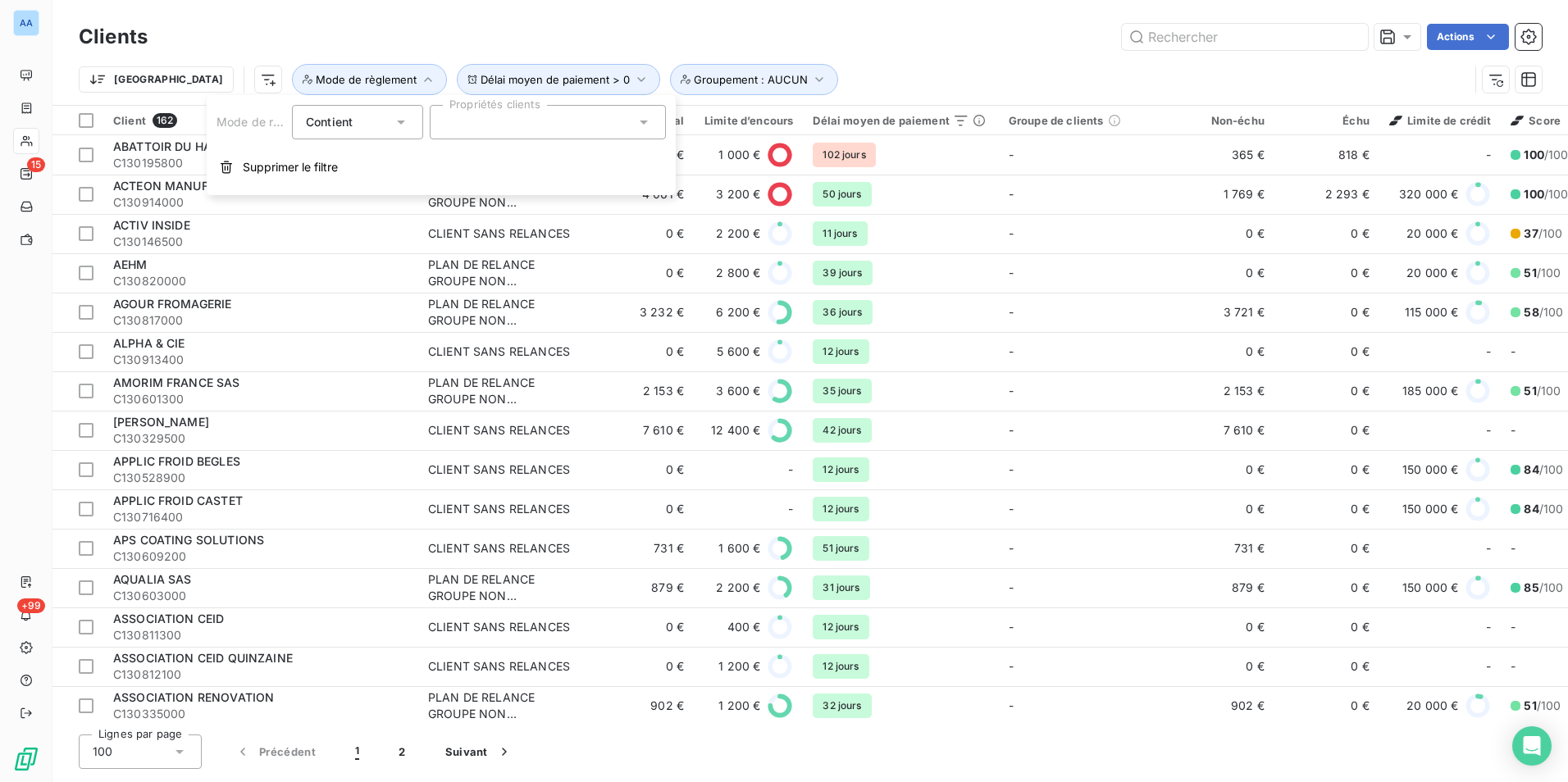
click at [479, 117] on div at bounding box center [548, 121] width 236 height 34
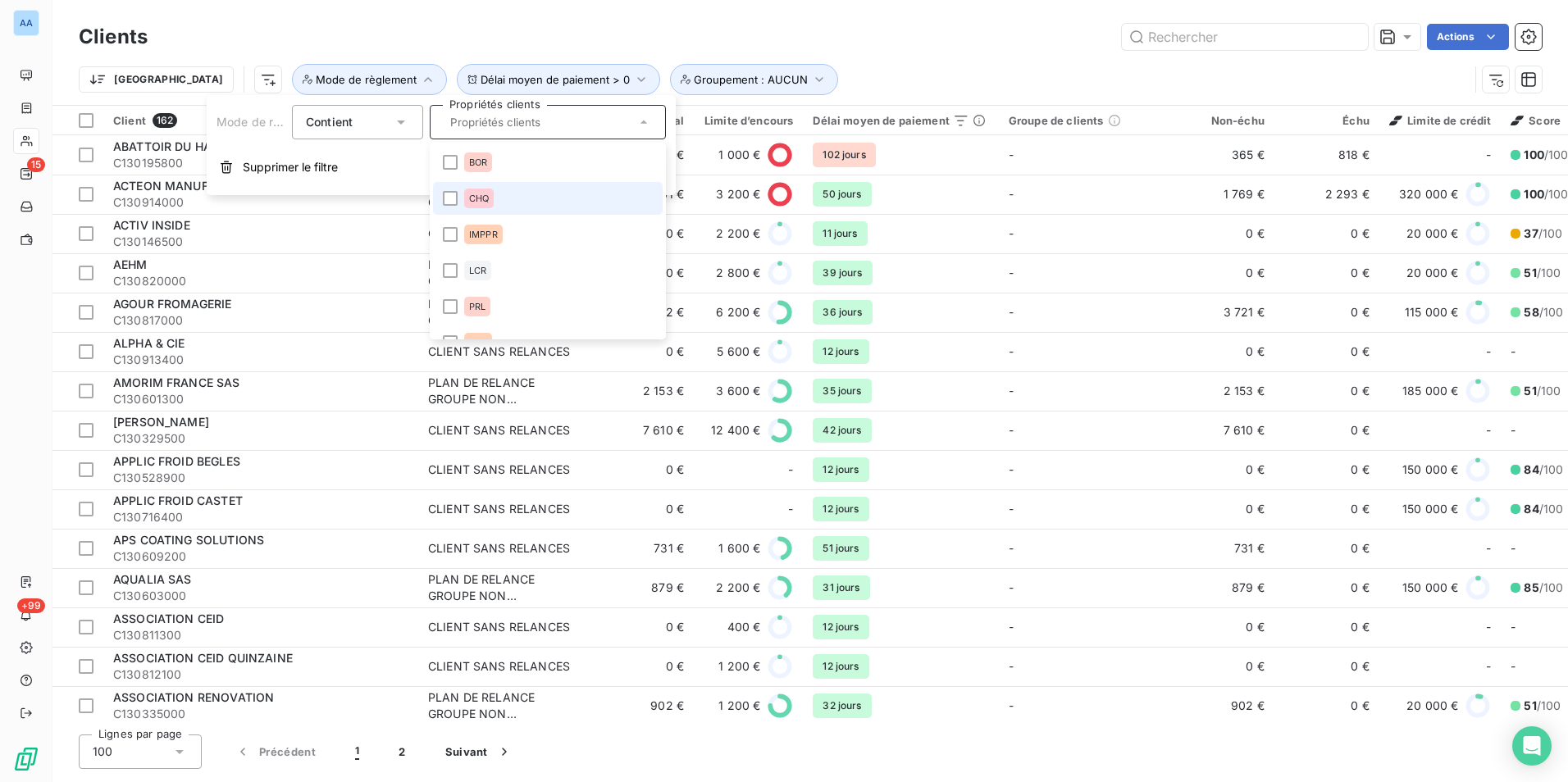
click at [456, 211] on li "CHQ" at bounding box center [548, 198] width 229 height 33
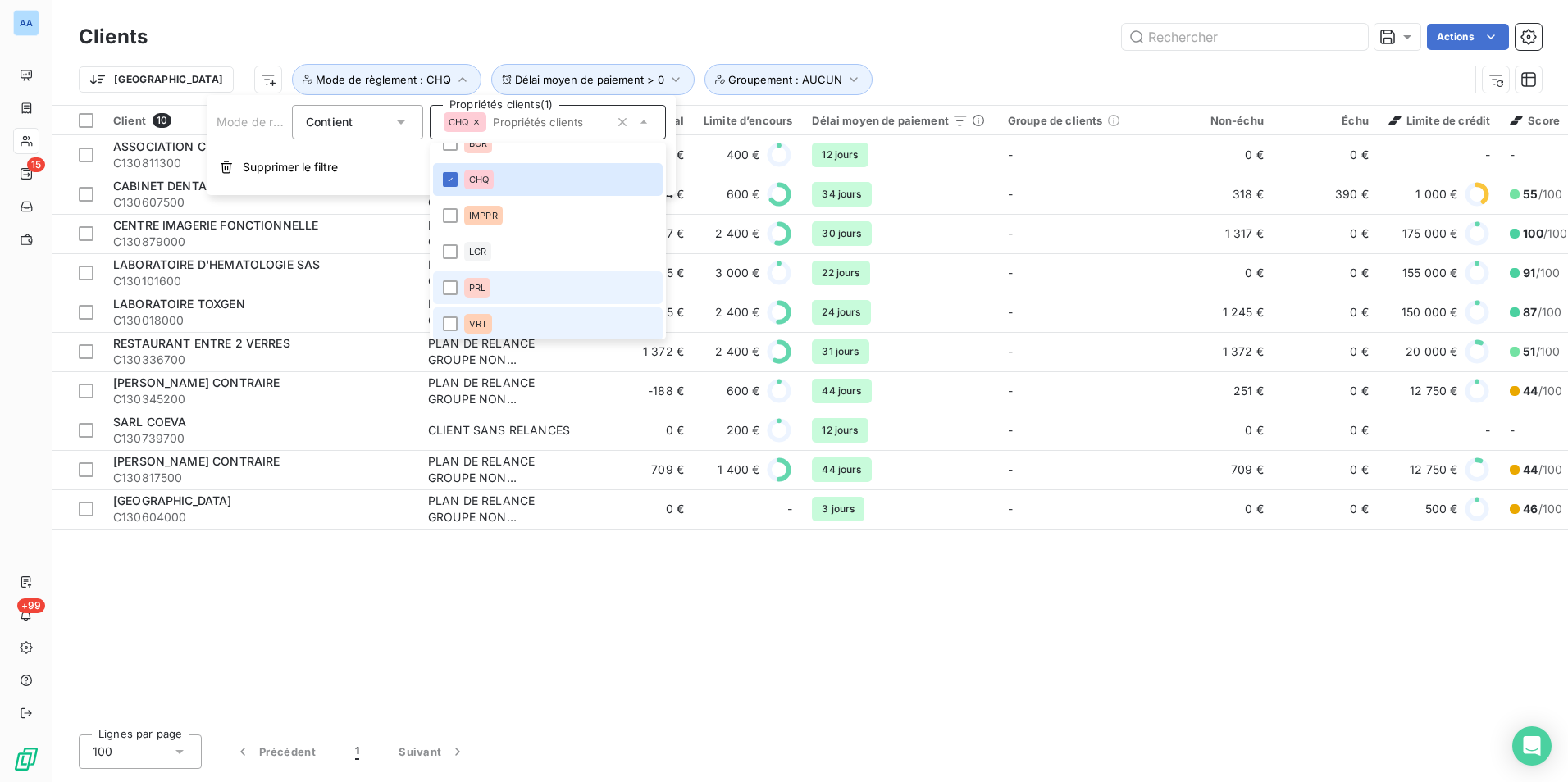
scroll to position [23, 0]
click at [454, 317] on div at bounding box center [450, 320] width 15 height 15
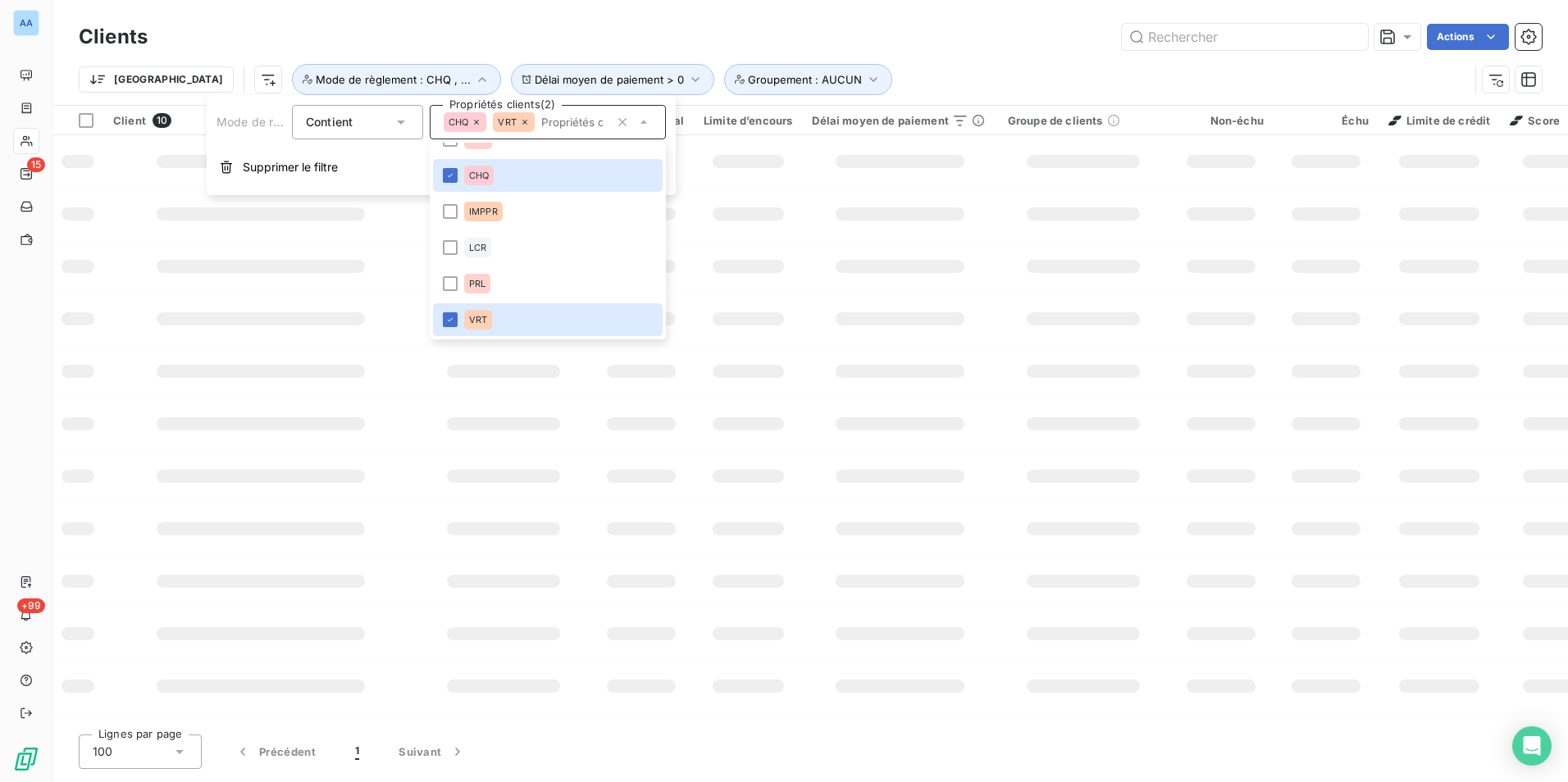
click at [814, 40] on div "Actions" at bounding box center [854, 37] width 1375 height 26
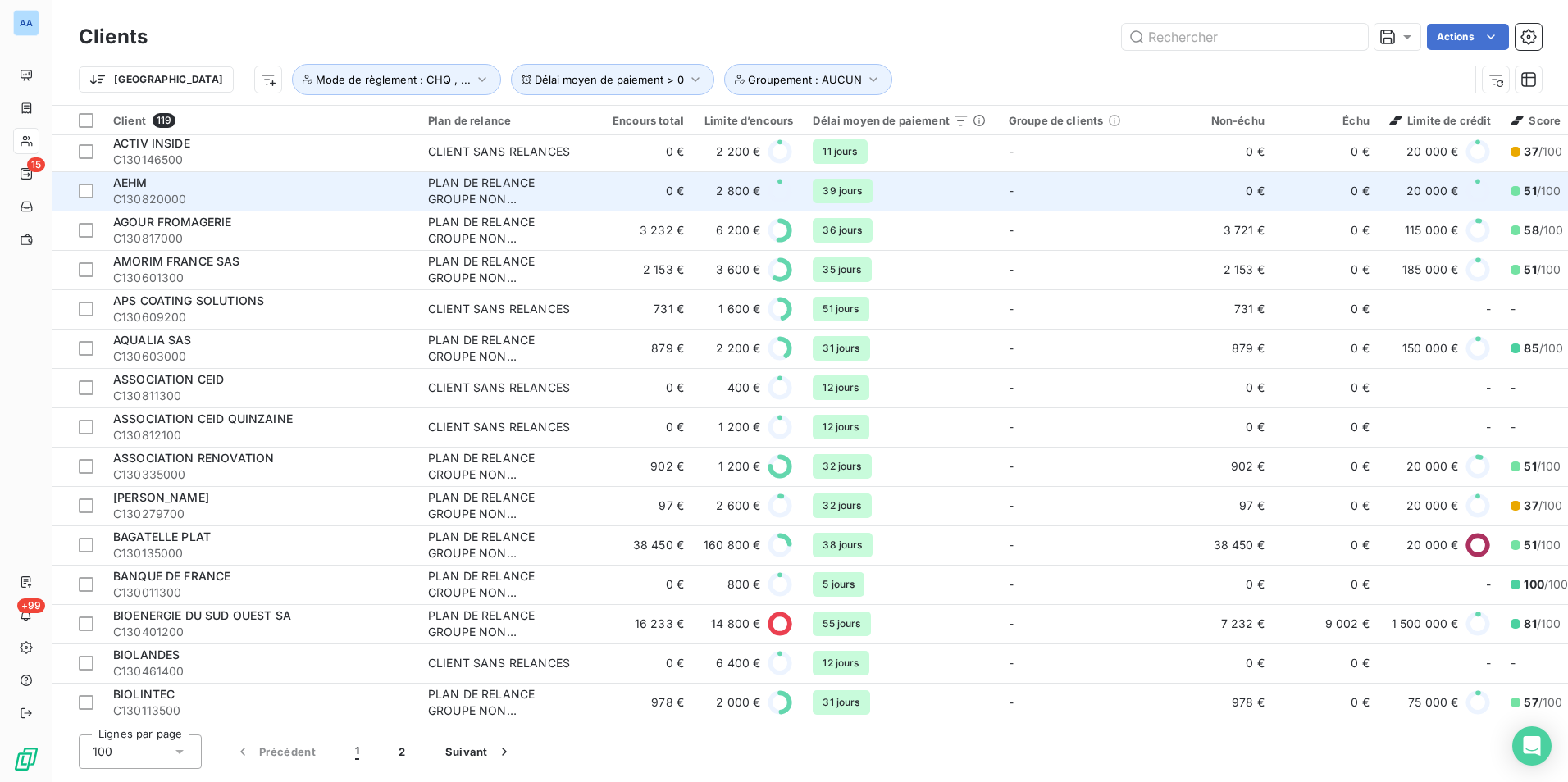
scroll to position [0, 0]
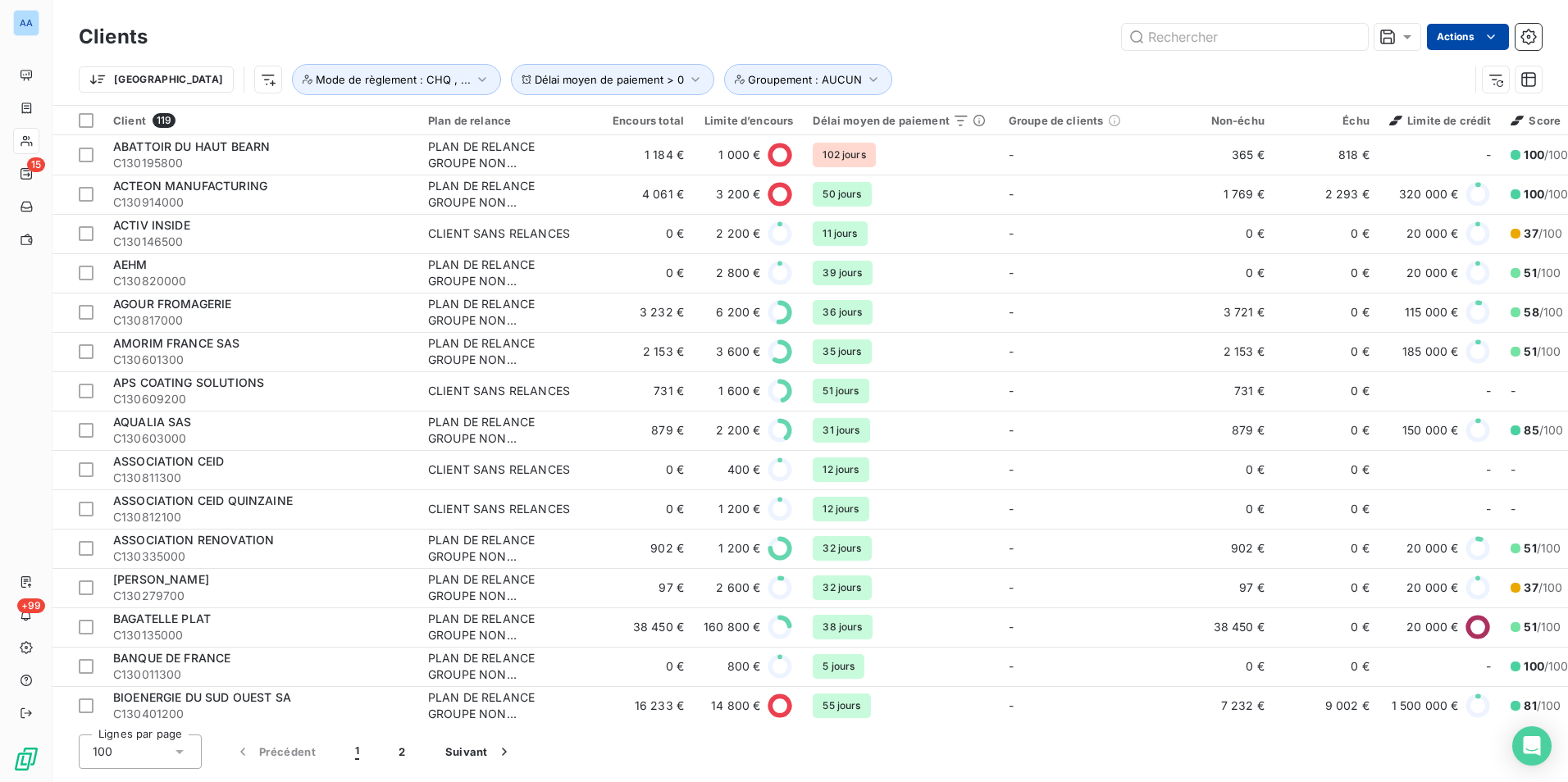
click at [1502, 41] on html "AA 15 +99 Clients Actions Trier Délai moyen de paiement > 0 Groupement : AUCUN …" at bounding box center [784, 391] width 1568 height 782
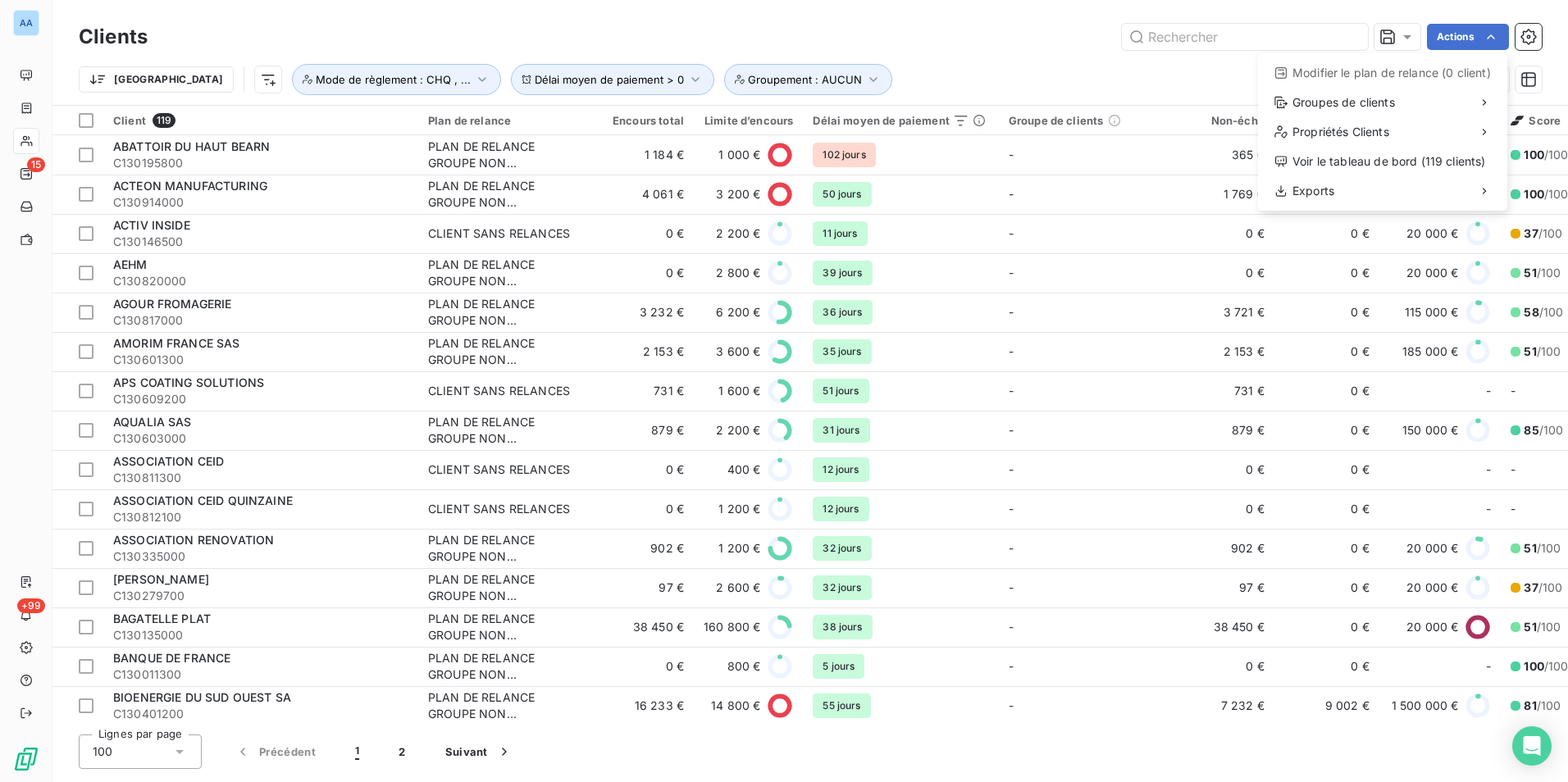
click at [1008, 43] on html "AA 15 +99 Clients Actions Modifier le plan de relance (0 client) Groupes de cli…" at bounding box center [784, 391] width 1568 height 782
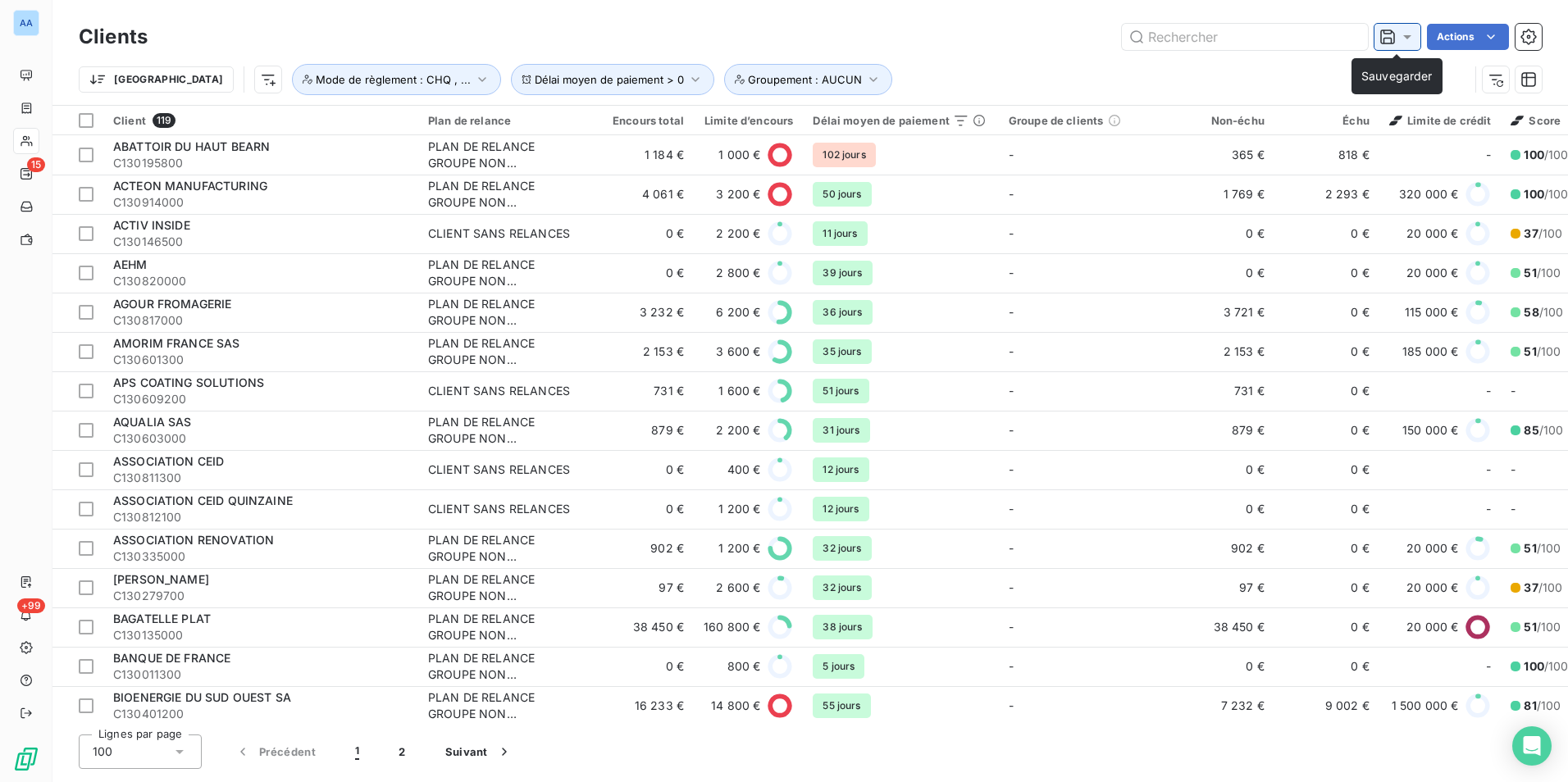
click at [1405, 43] on icon at bounding box center [1407, 37] width 17 height 17
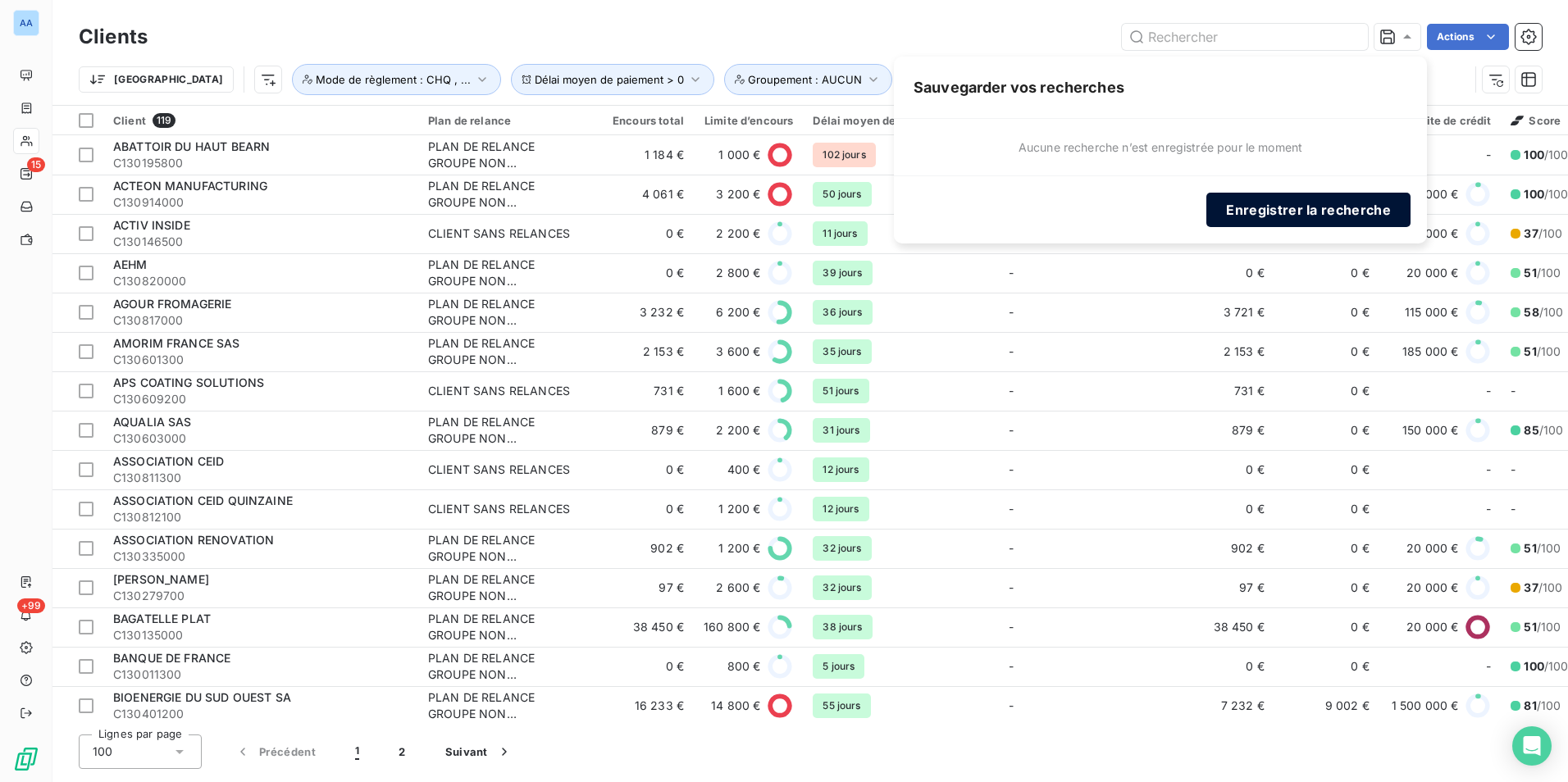
click at [1315, 206] on button "Enregistrer la recherche" at bounding box center [1309, 209] width 204 height 34
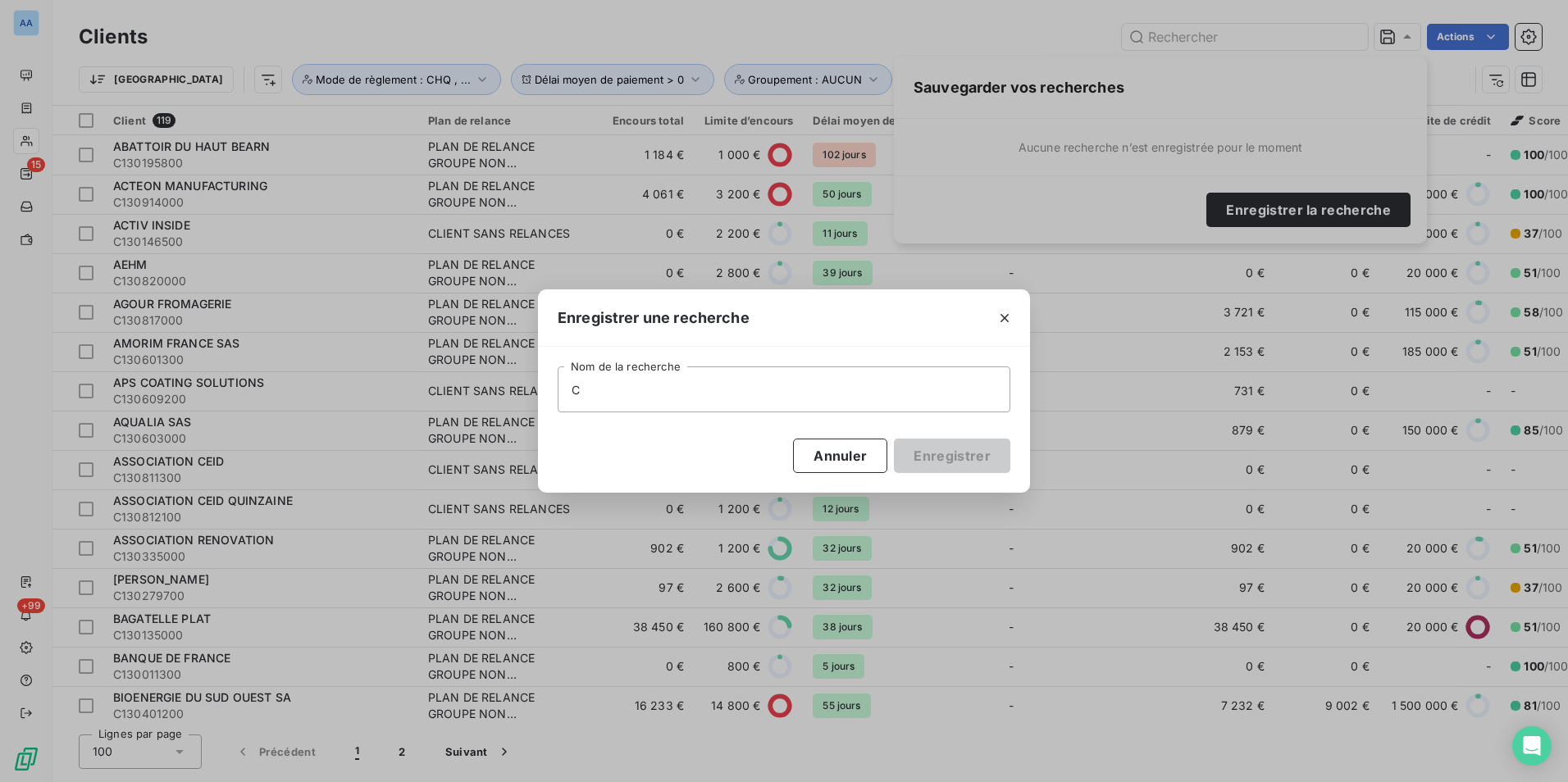
type input "C"
click at [815, 382] on input "C" at bounding box center [784, 389] width 453 height 46
type input "Concours ADV 2025-26"
click at [932, 456] on button "Enregistrer" at bounding box center [952, 455] width 117 height 34
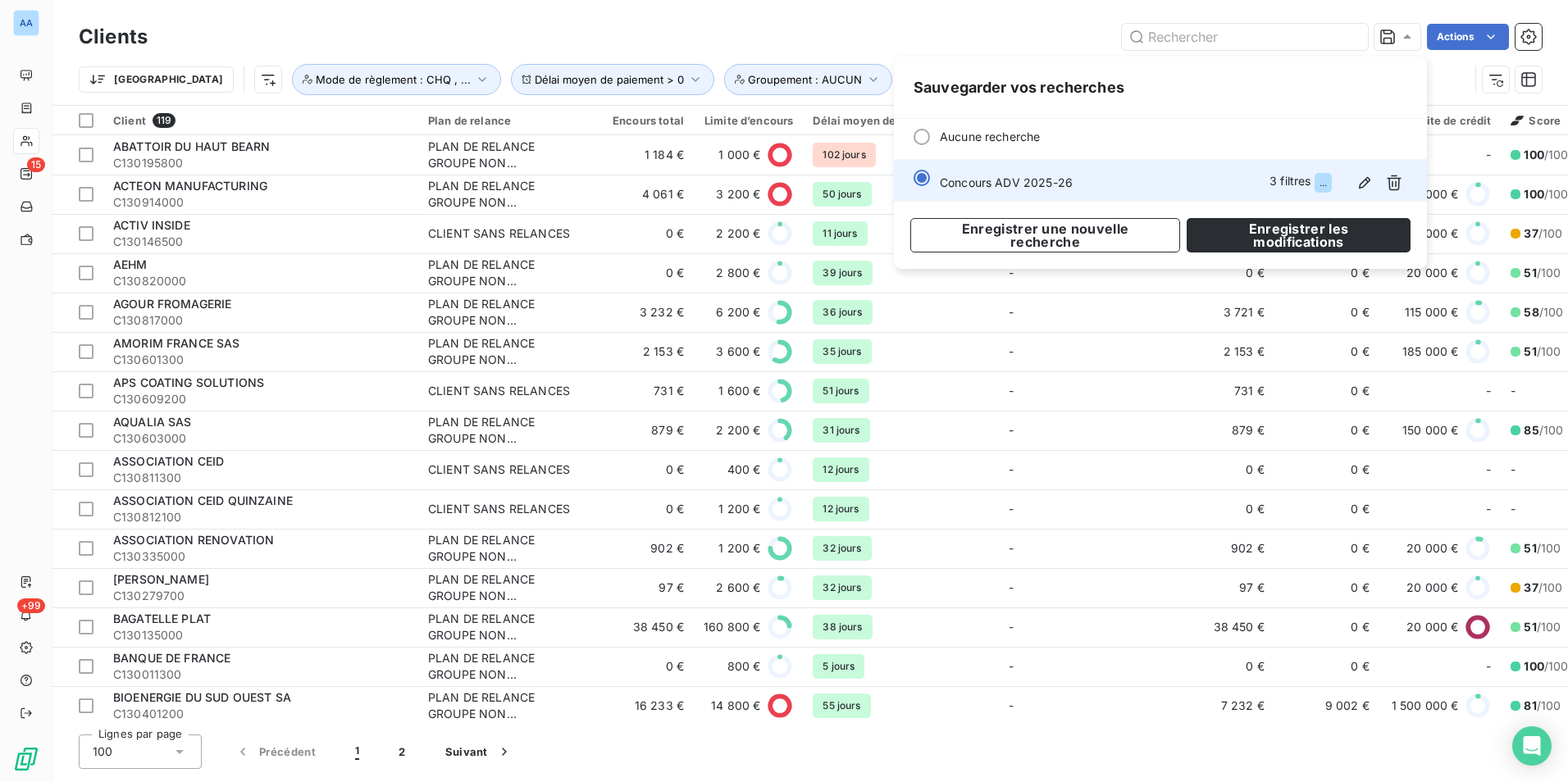
click at [1081, 192] on div "Concours ADV 2025-26 3 filtres ..." at bounding box center [1174, 183] width 468 height 26
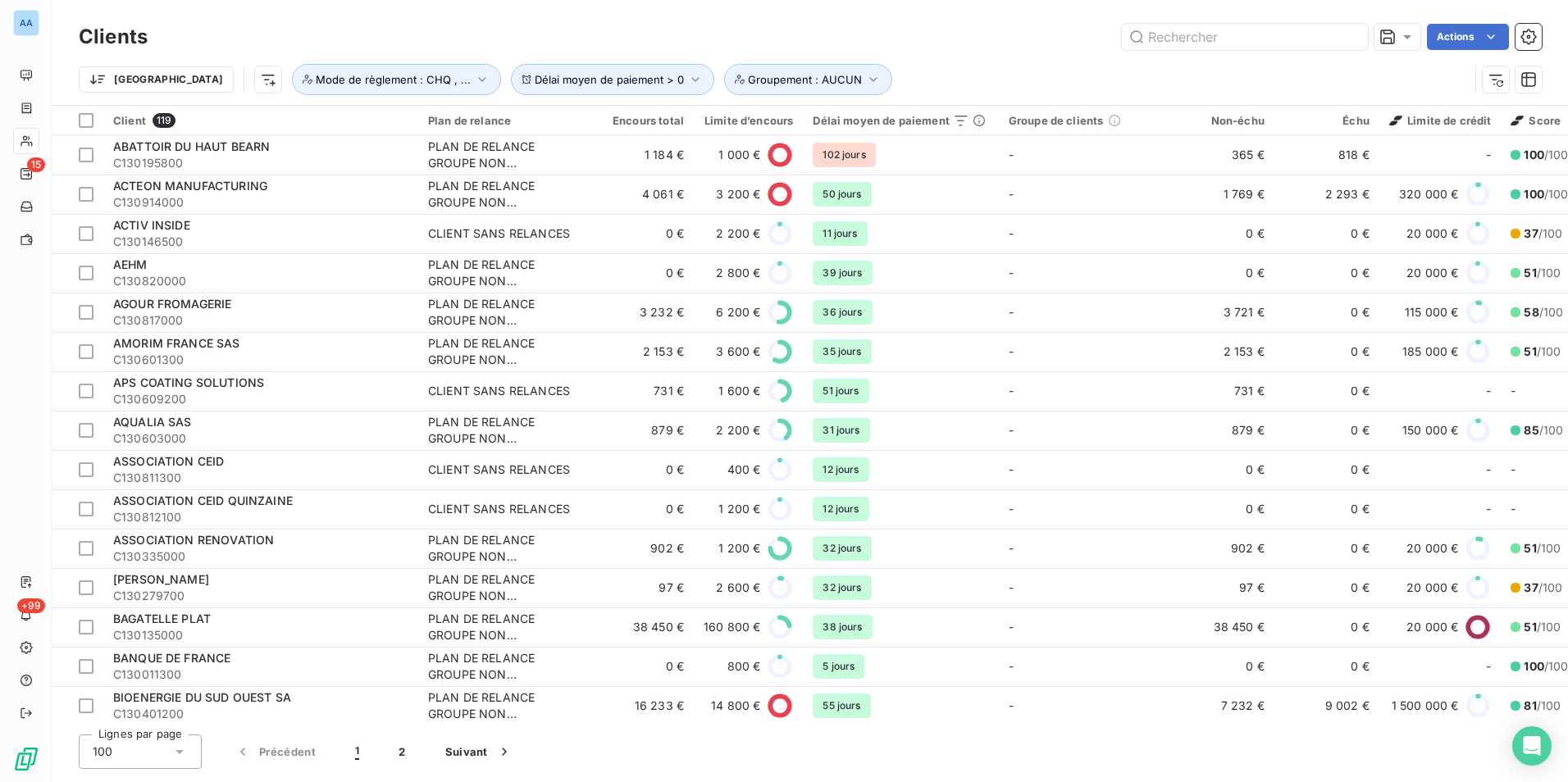
click at [819, 35] on div "Actions" at bounding box center [854, 37] width 1375 height 26
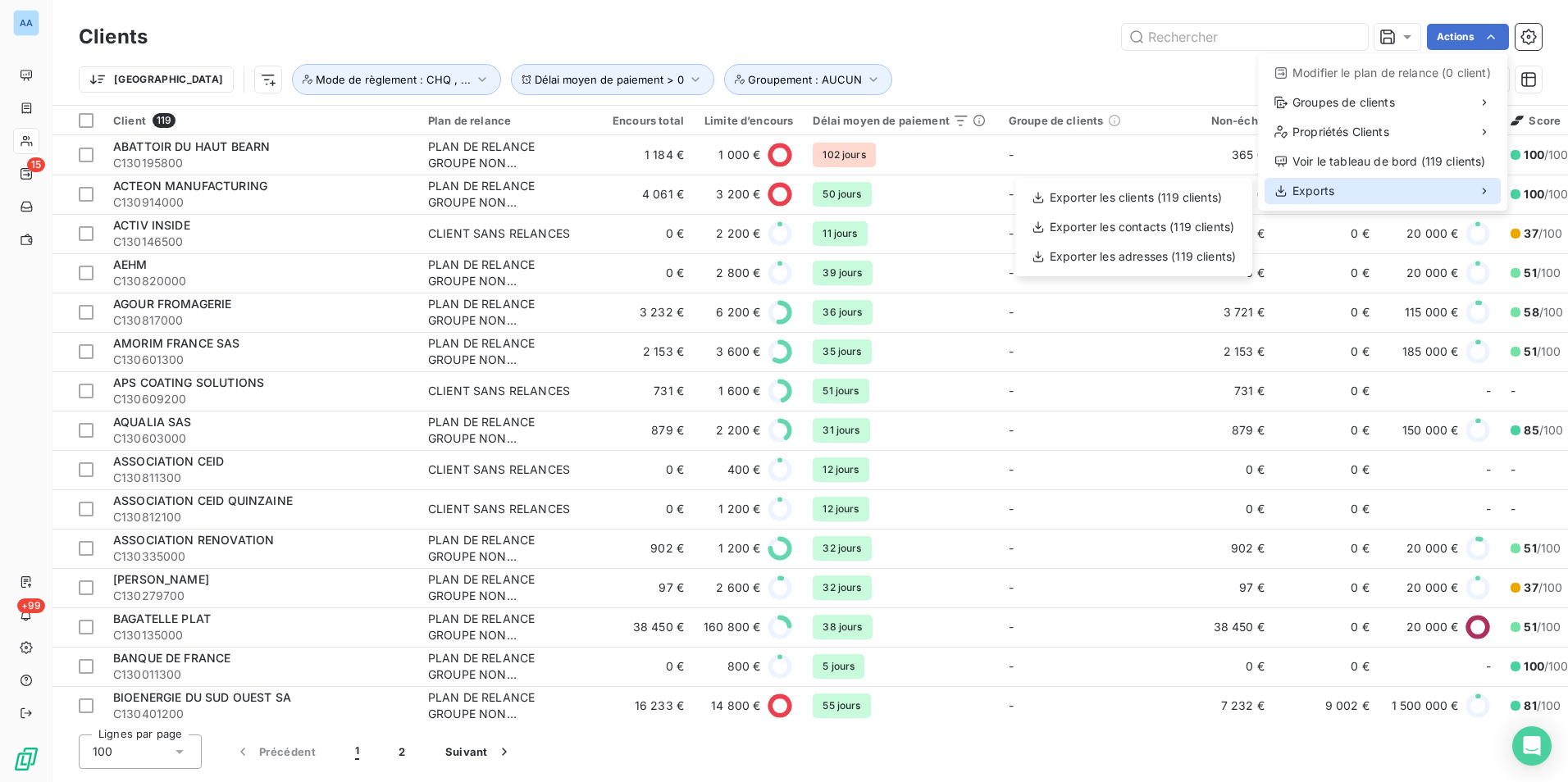
click at [1314, 191] on span "Exports" at bounding box center [1314, 191] width 42 height 17
click at [1202, 198] on div "Exporter les clients (119 clients)" at bounding box center [1134, 198] width 224 height 26
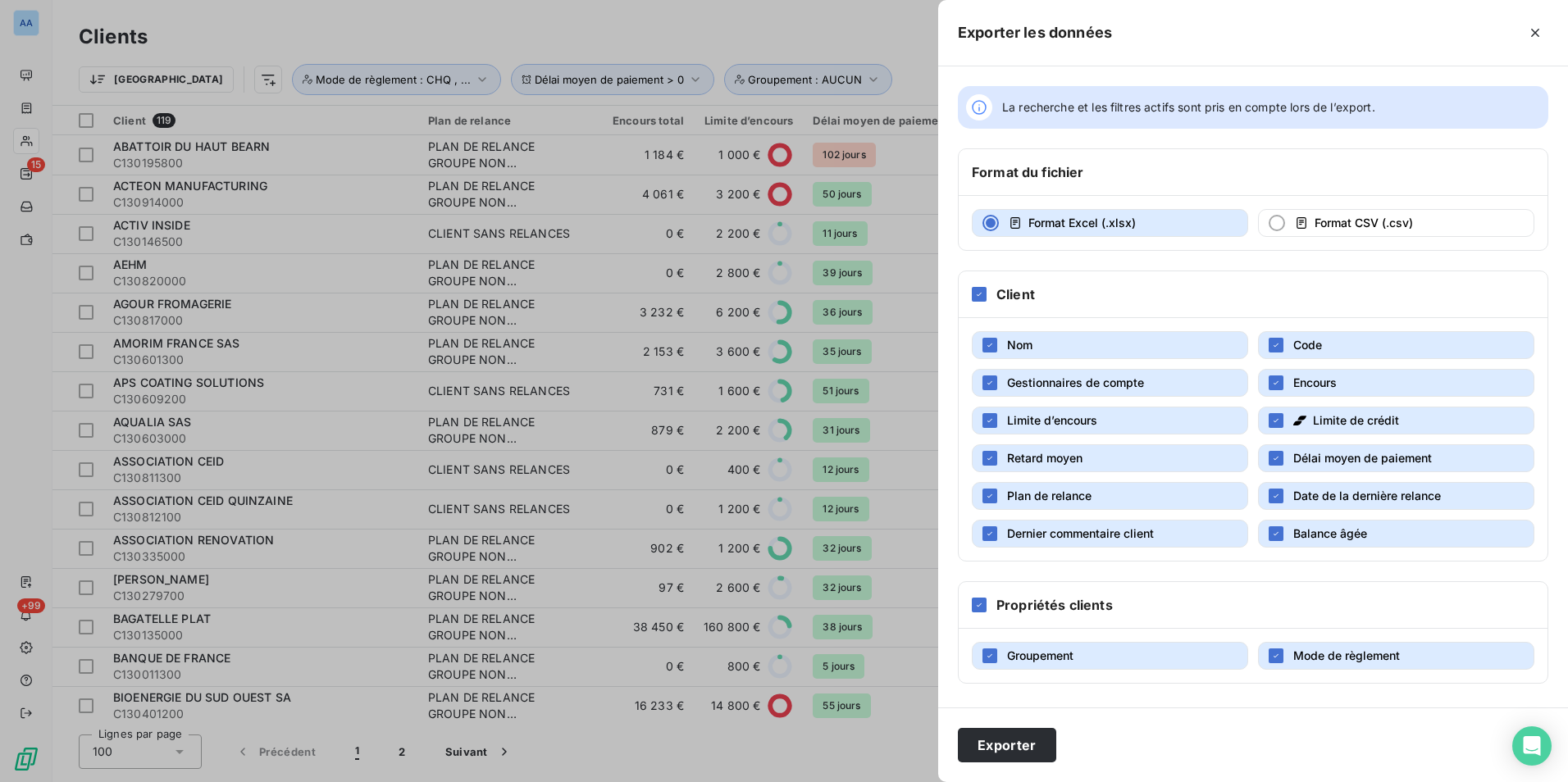
click at [1078, 387] on span "Gestionnaires de compte" at bounding box center [1076, 382] width 137 height 14
drag, startPoint x: 1172, startPoint y: 426, endPoint x: 1276, endPoint y: 433, distance: 104.2
click at [1180, 429] on button "Limite d’encours" at bounding box center [1110, 421] width 277 height 28
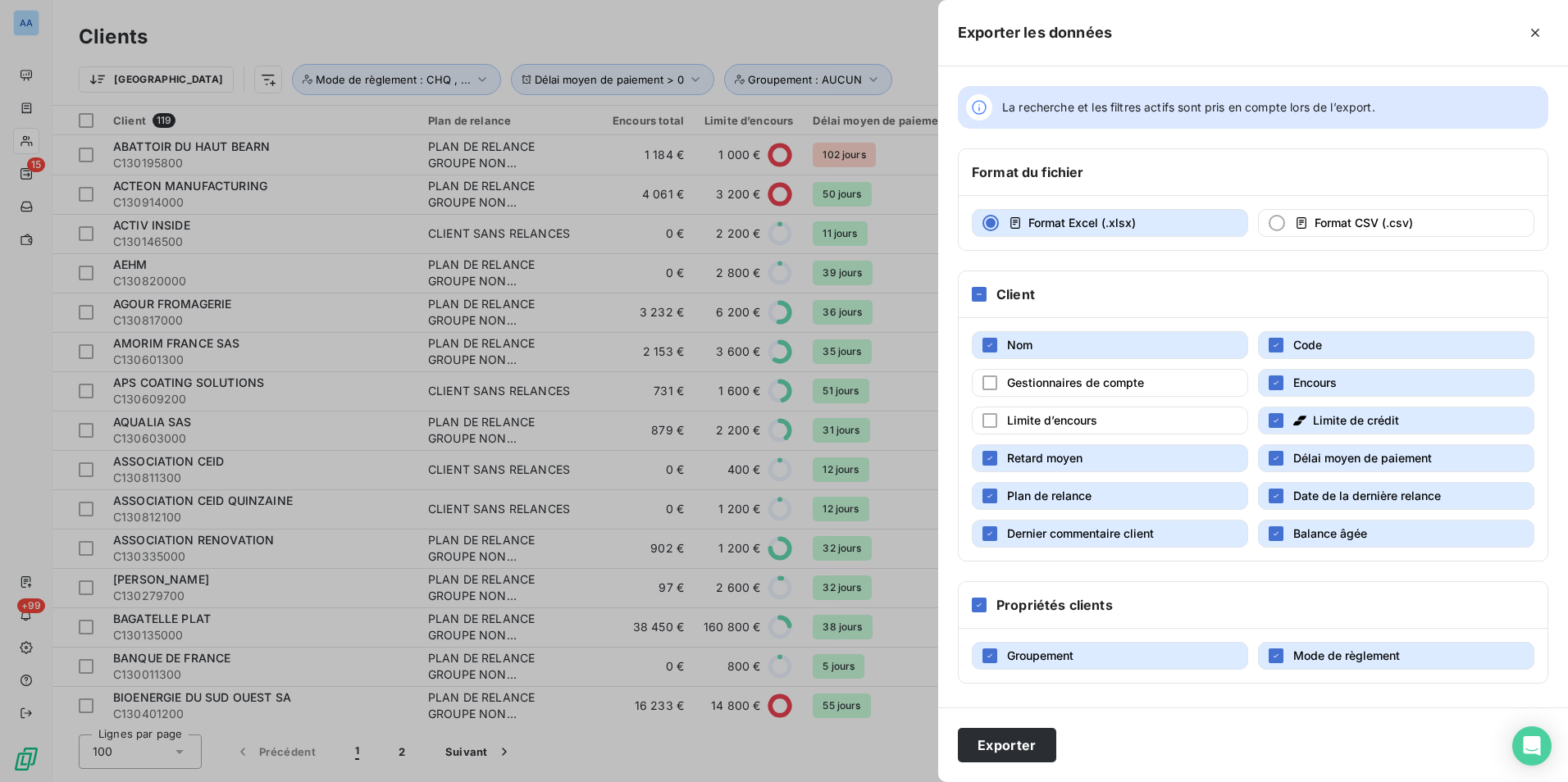
click at [1341, 424] on span "Limite de crédit" at bounding box center [1356, 420] width 86 height 14
drag, startPoint x: 1174, startPoint y: 502, endPoint x: 1185, endPoint y: 502, distance: 11.0
click at [1179, 502] on button "Plan de relance" at bounding box center [1110, 496] width 277 height 28
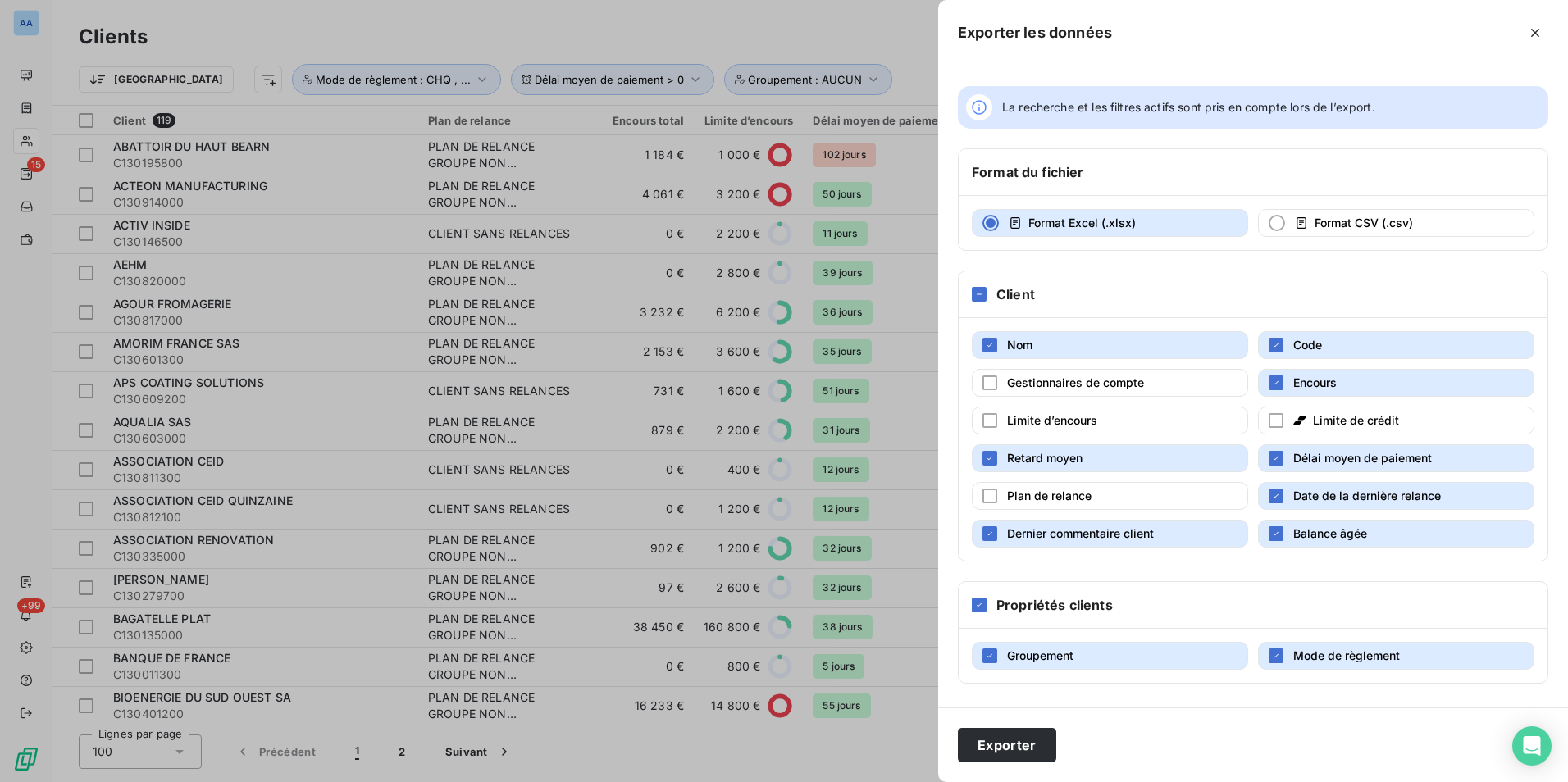
click at [1313, 501] on span "Date de la dernière relance" at bounding box center [1368, 496] width 148 height 14
drag, startPoint x: 1194, startPoint y: 533, endPoint x: 1310, endPoint y: 527, distance: 116.2
click at [1198, 533] on button "Dernier commentaire client" at bounding box center [1110, 534] width 277 height 28
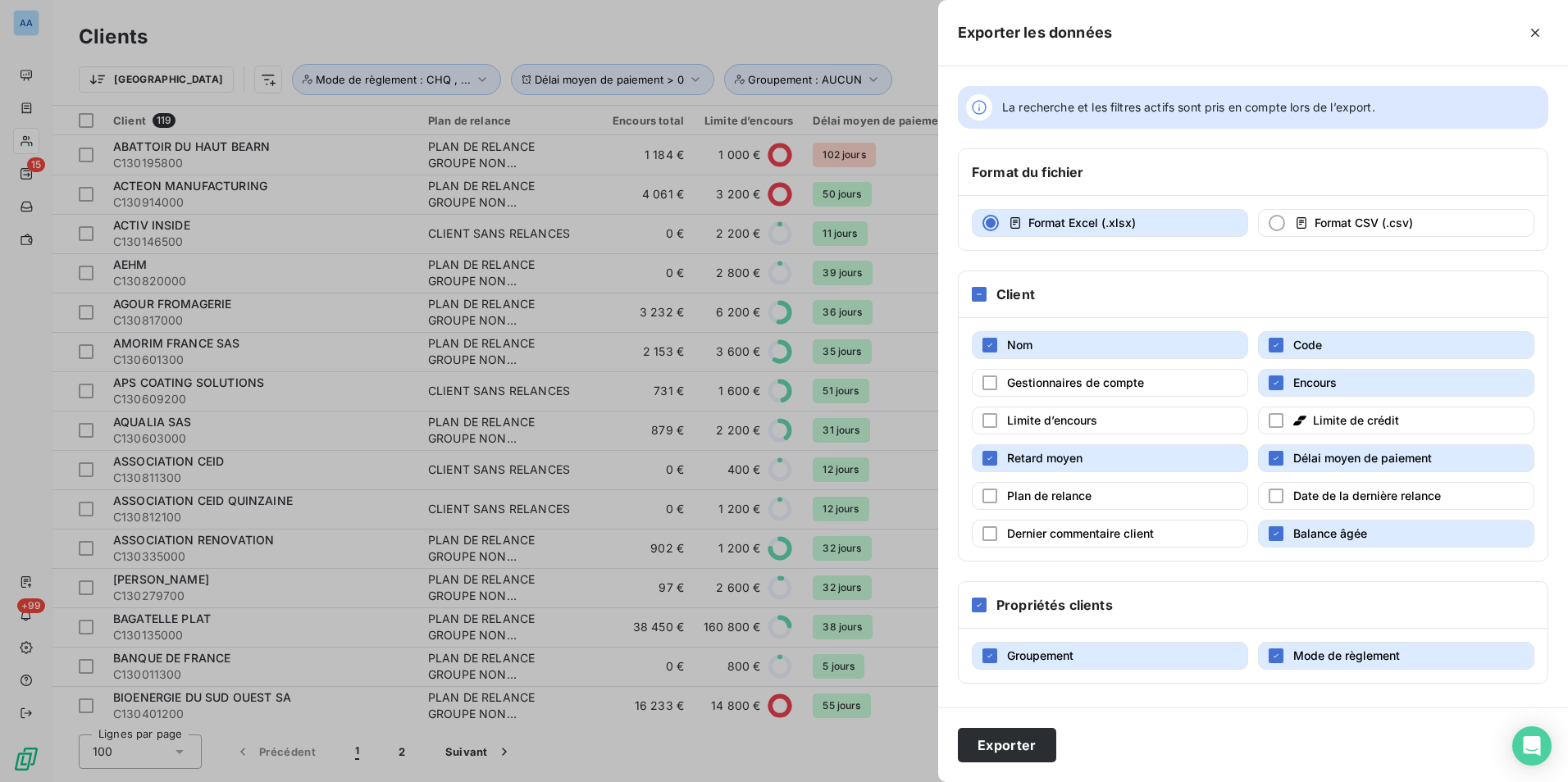
click at [1314, 526] on span "Balance âgée" at bounding box center [1331, 533] width 74 height 14
click at [1197, 279] on div "Client" at bounding box center [1253, 294] width 589 height 47
click at [1006, 749] on button "Exporter" at bounding box center [1007, 745] width 98 height 34
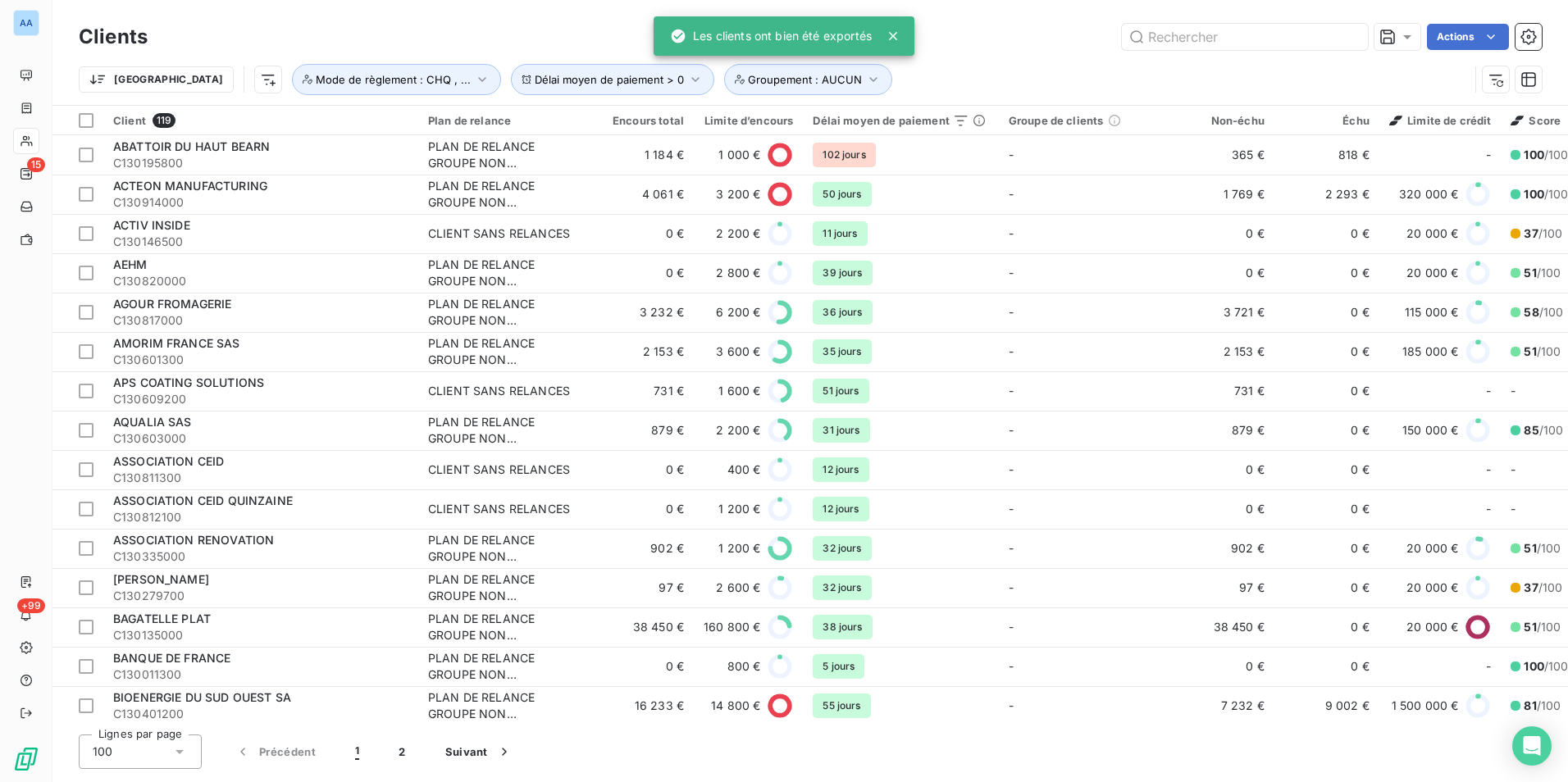
click at [989, 47] on div "Actions" at bounding box center [854, 37] width 1375 height 26
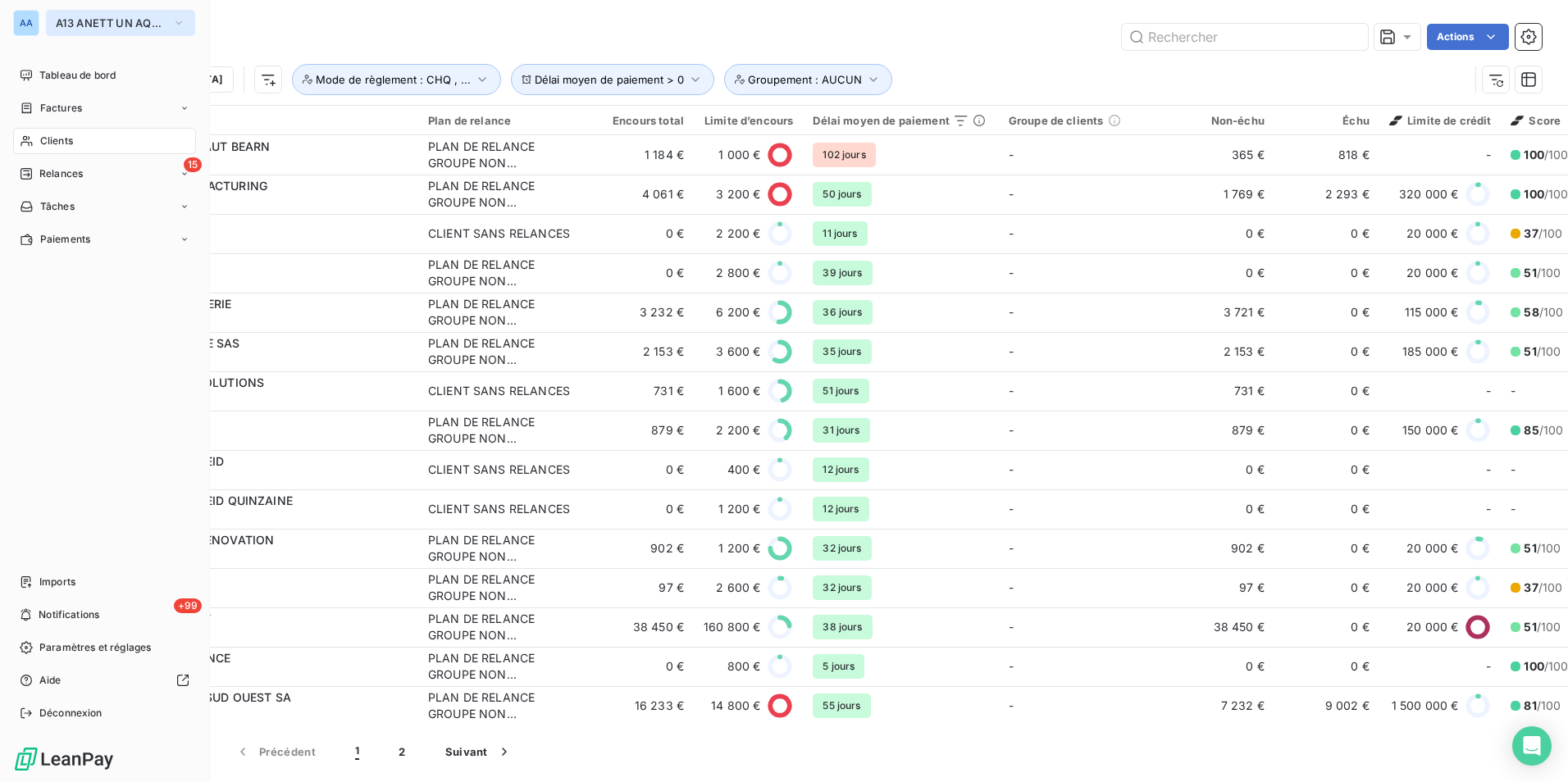
click at [85, 24] on span "A13 ANETT UN AQUITAINE" at bounding box center [110, 23] width 110 height 13
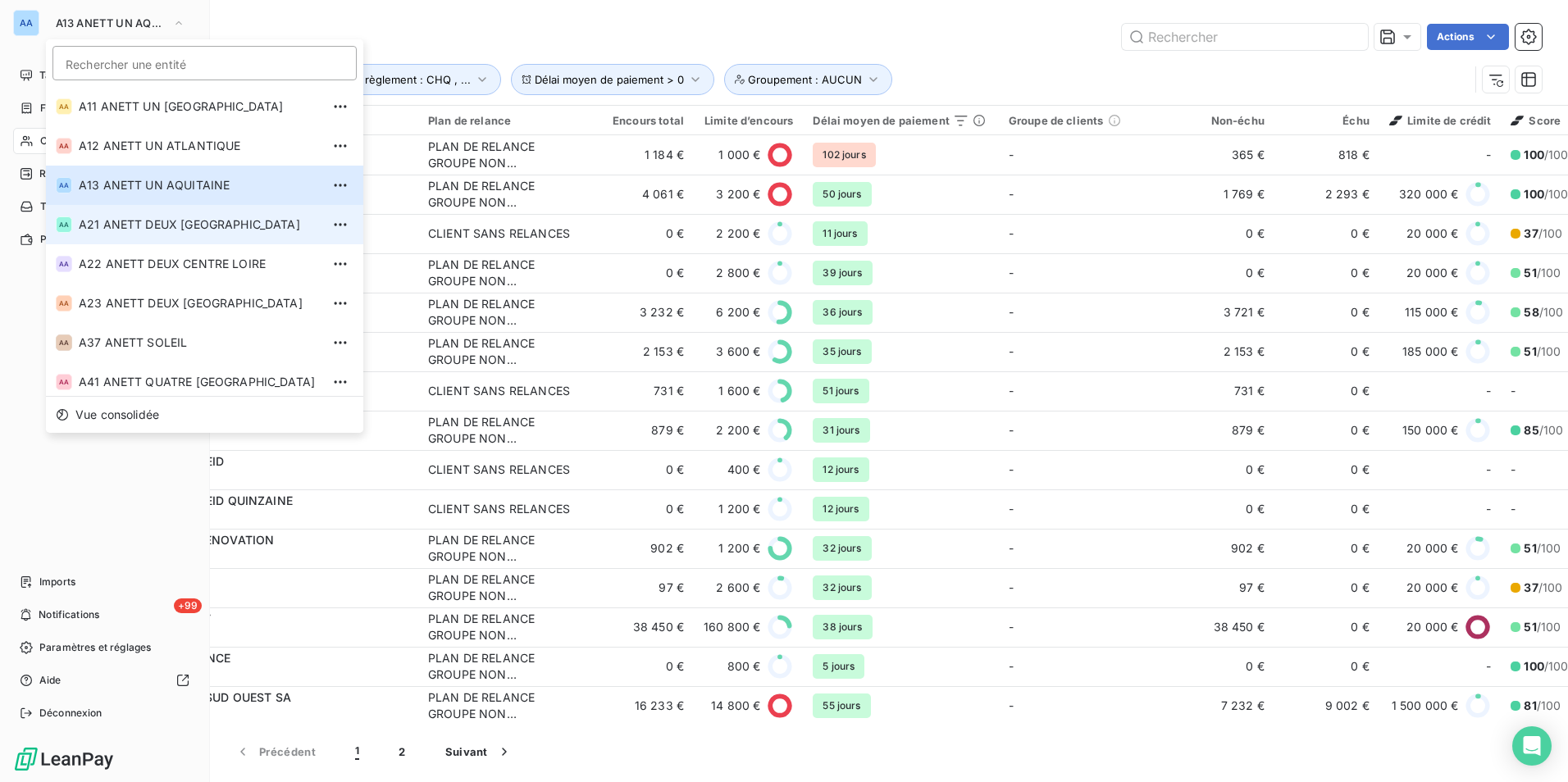
click at [160, 229] on span "A21 ANETT DEUX [GEOGRAPHIC_DATA]" at bounding box center [200, 224] width 242 height 17
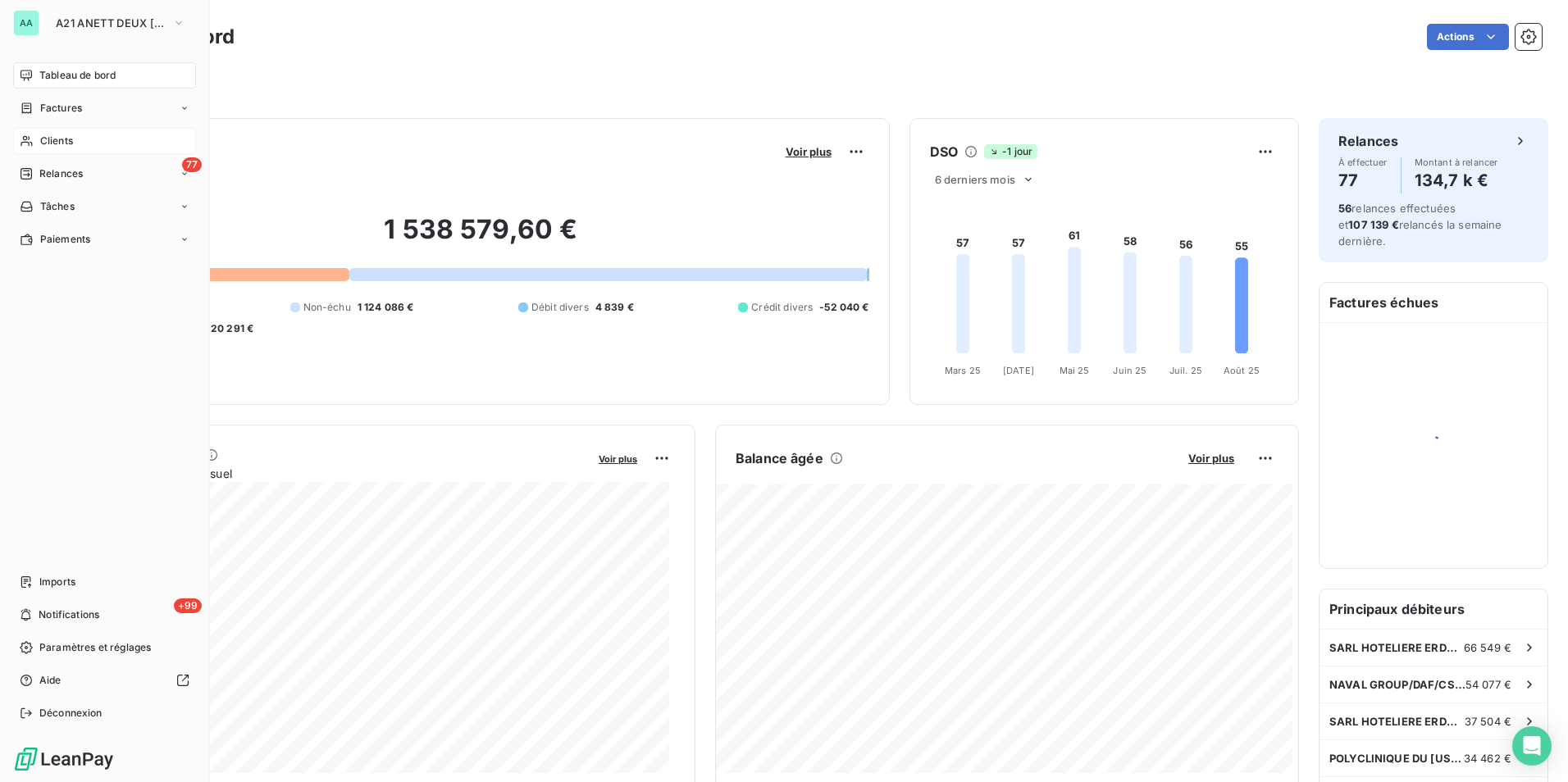
click at [74, 136] on div "Clients" at bounding box center [105, 141] width 183 height 26
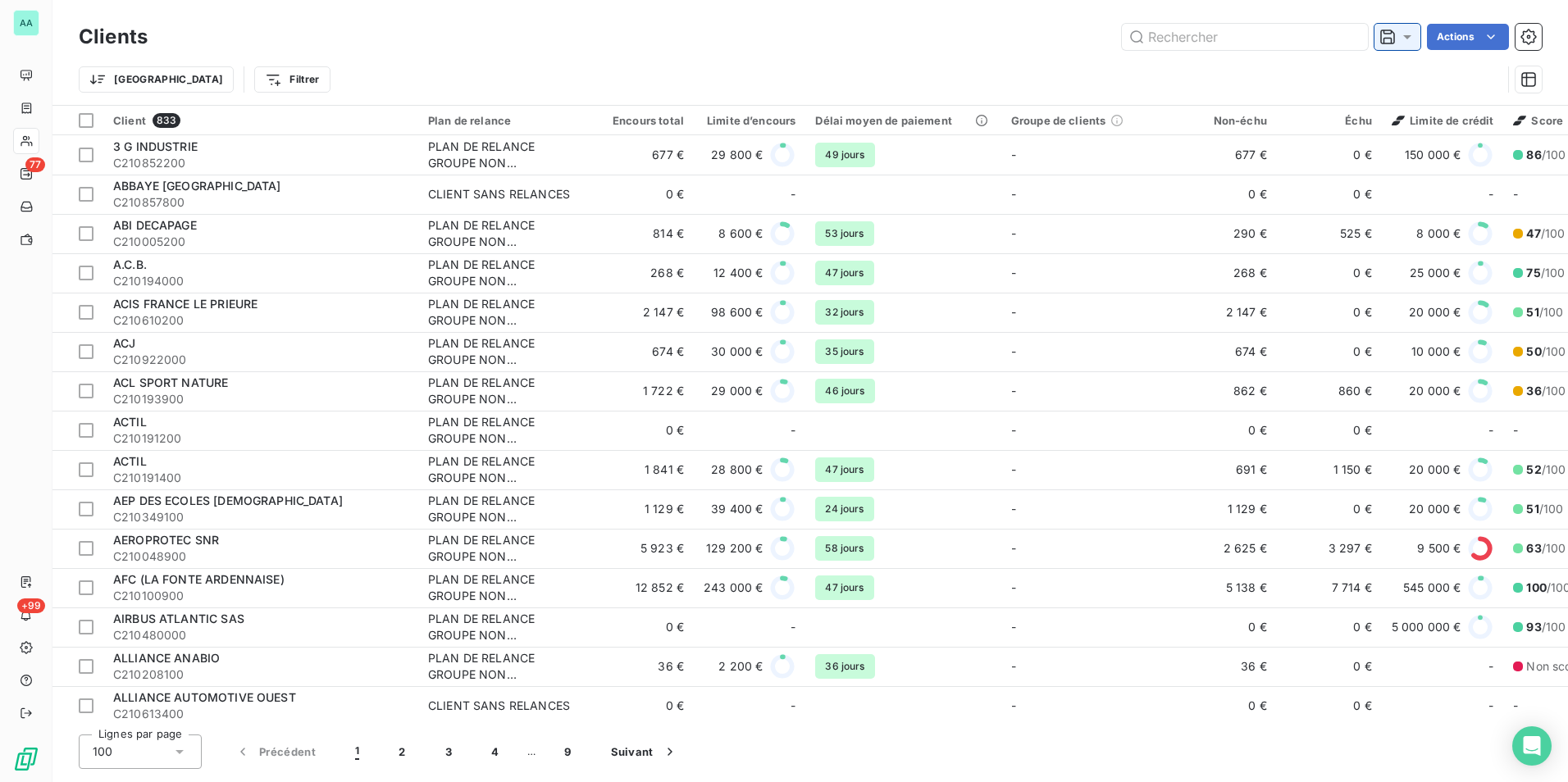
click at [1415, 42] on div at bounding box center [1397, 37] width 46 height 26
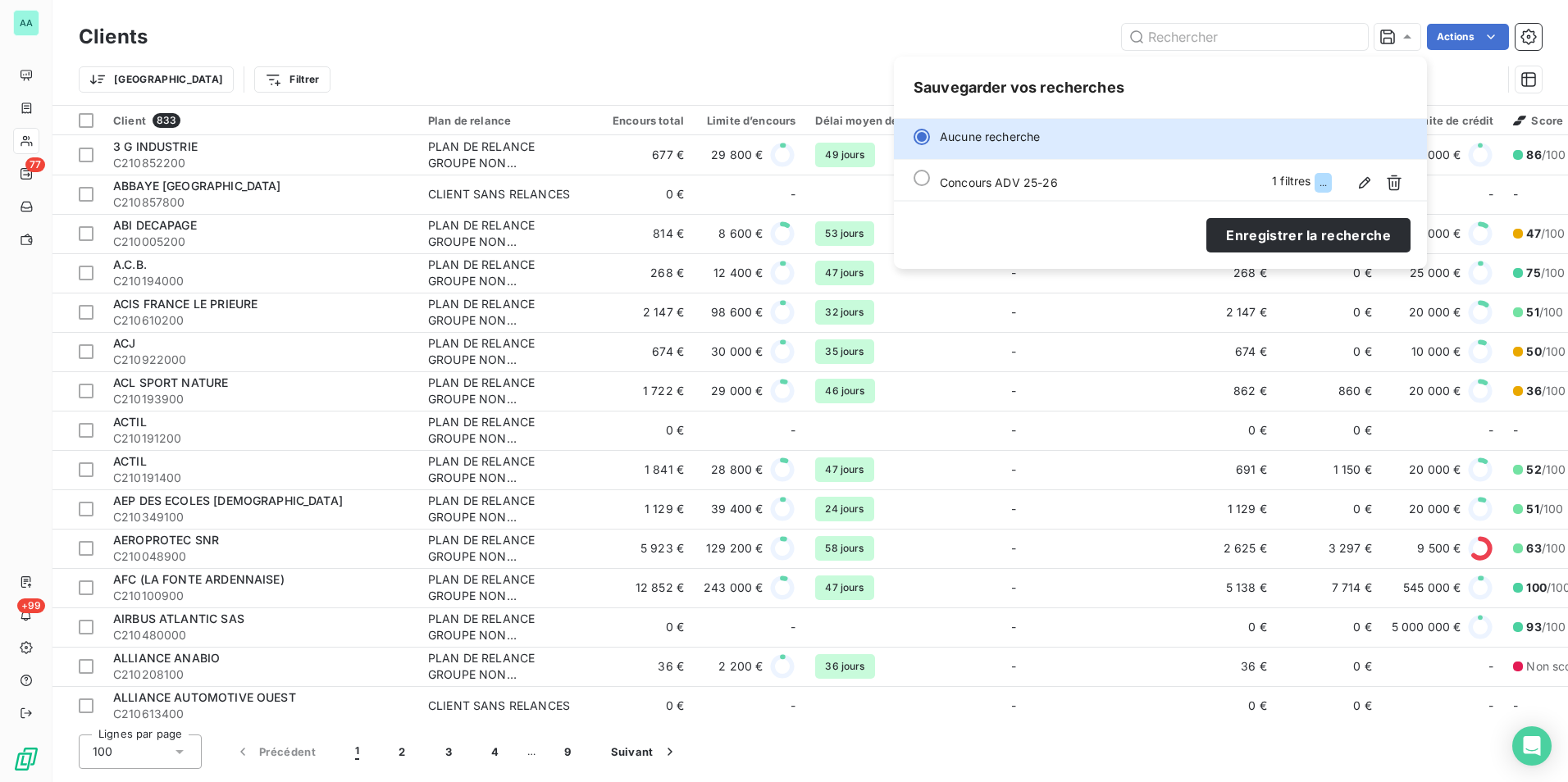
drag, startPoint x: 1395, startPoint y: 186, endPoint x: 1395, endPoint y: 206, distance: 20.0
click at [1395, 186] on icon "button" at bounding box center [1394, 183] width 17 height 17
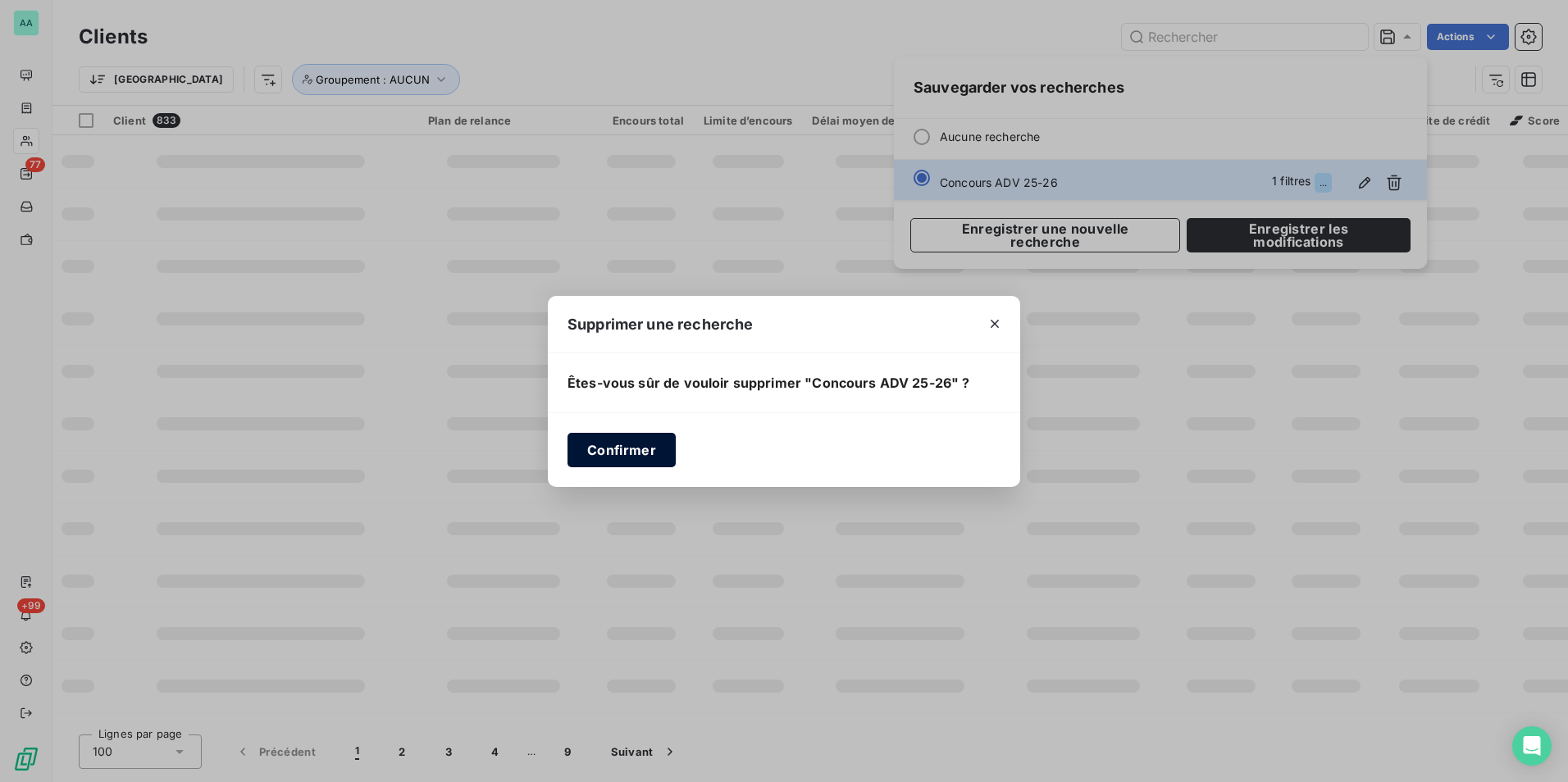
click at [670, 445] on button "Confirmer" at bounding box center [621, 450] width 108 height 34
click at [655, 444] on button "Confirmer" at bounding box center [621, 450] width 108 height 34
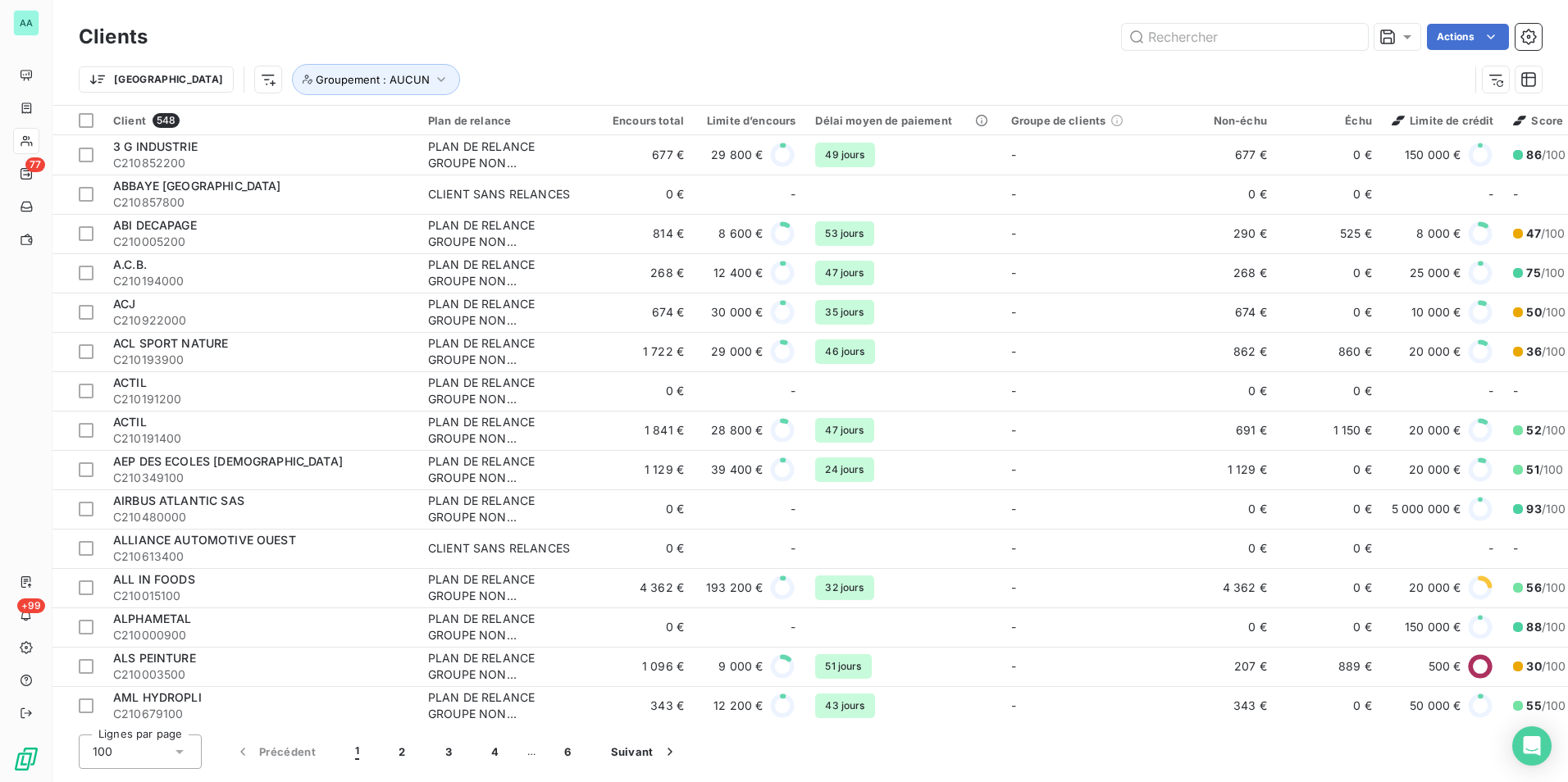
click at [166, 84] on div "Trier Groupement : AUCUN" at bounding box center [774, 79] width 1390 height 31
click at [178, 84] on html "AA 77 +99 Clients Actions Trier Groupement : AUCUN Client 548 Plan de relance E…" at bounding box center [784, 391] width 1568 height 782
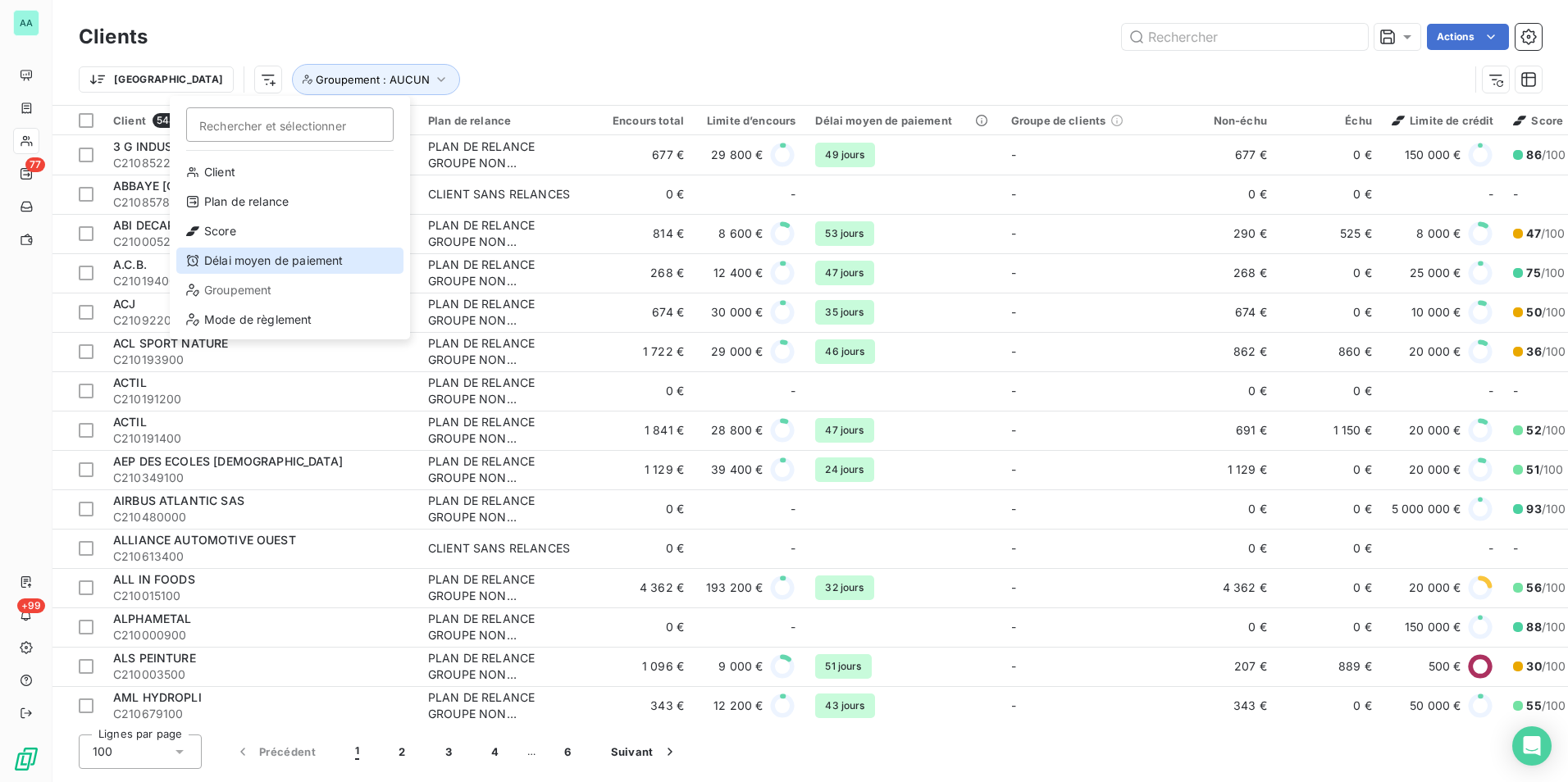
click at [257, 264] on div "Délai moyen de paiement" at bounding box center [290, 261] width 228 height 26
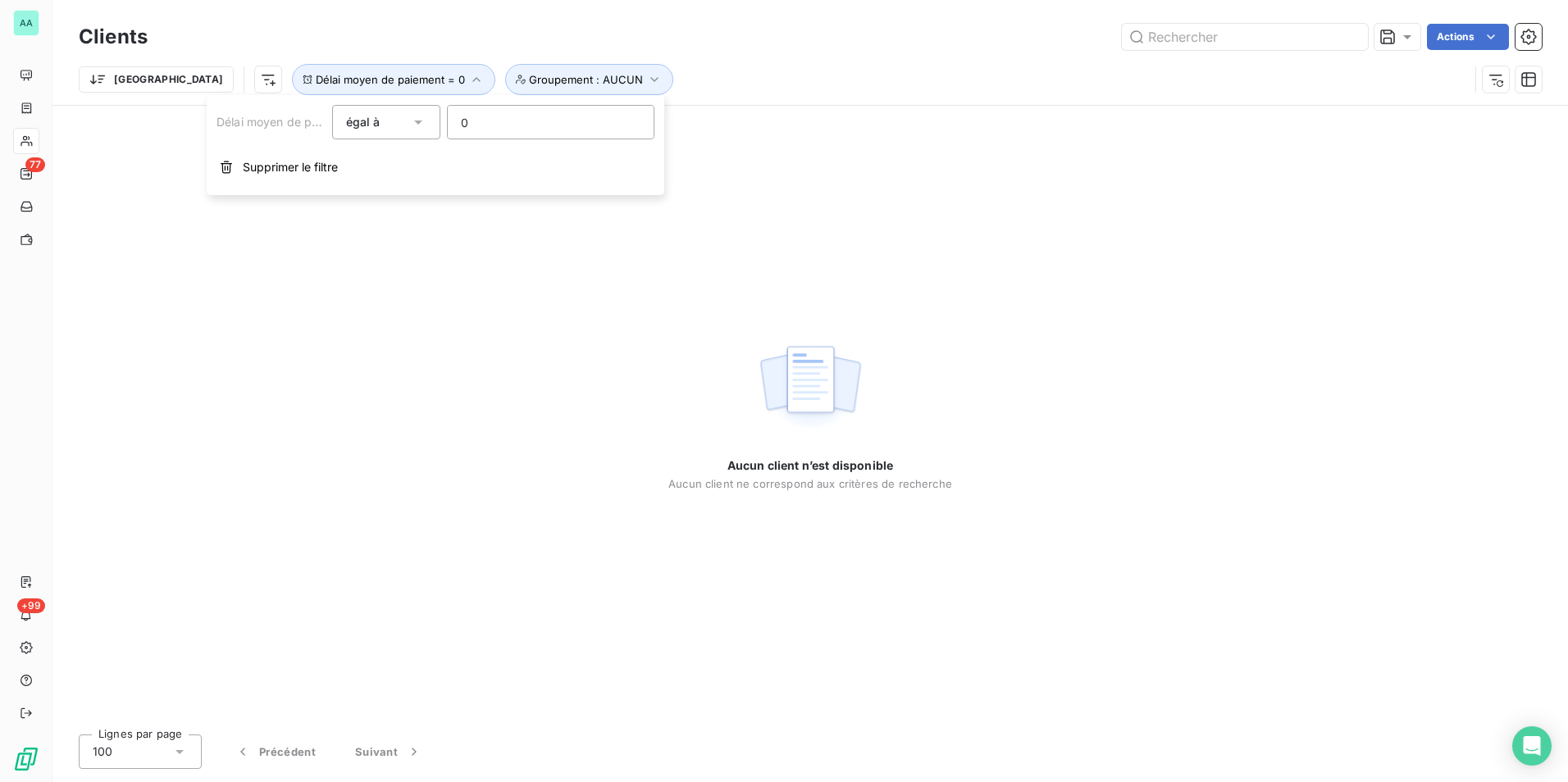
click at [392, 135] on div "égal à" at bounding box center [387, 121] width 109 height 34
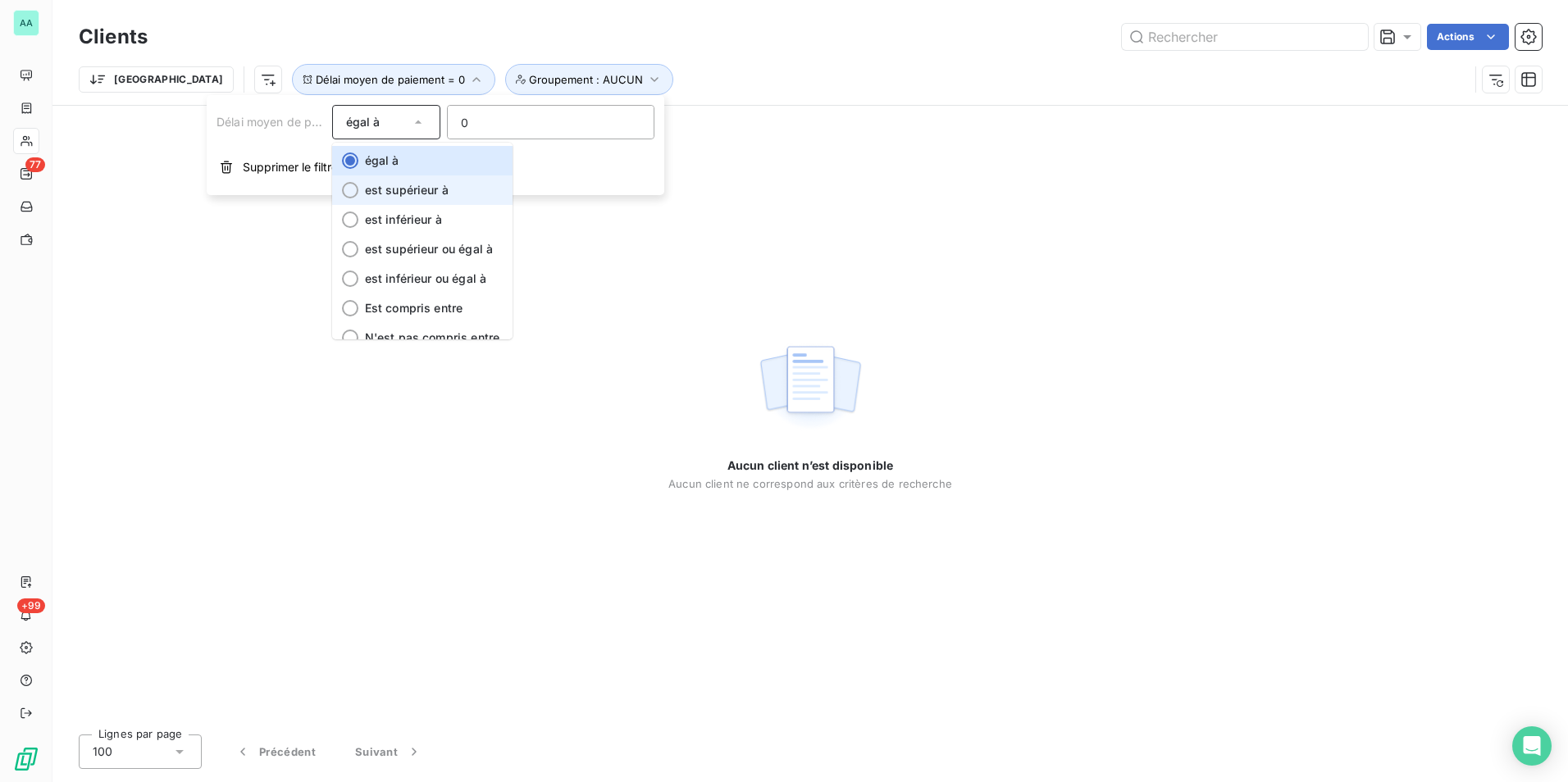
click at [390, 194] on span "est supérieur à" at bounding box center [406, 190] width 83 height 14
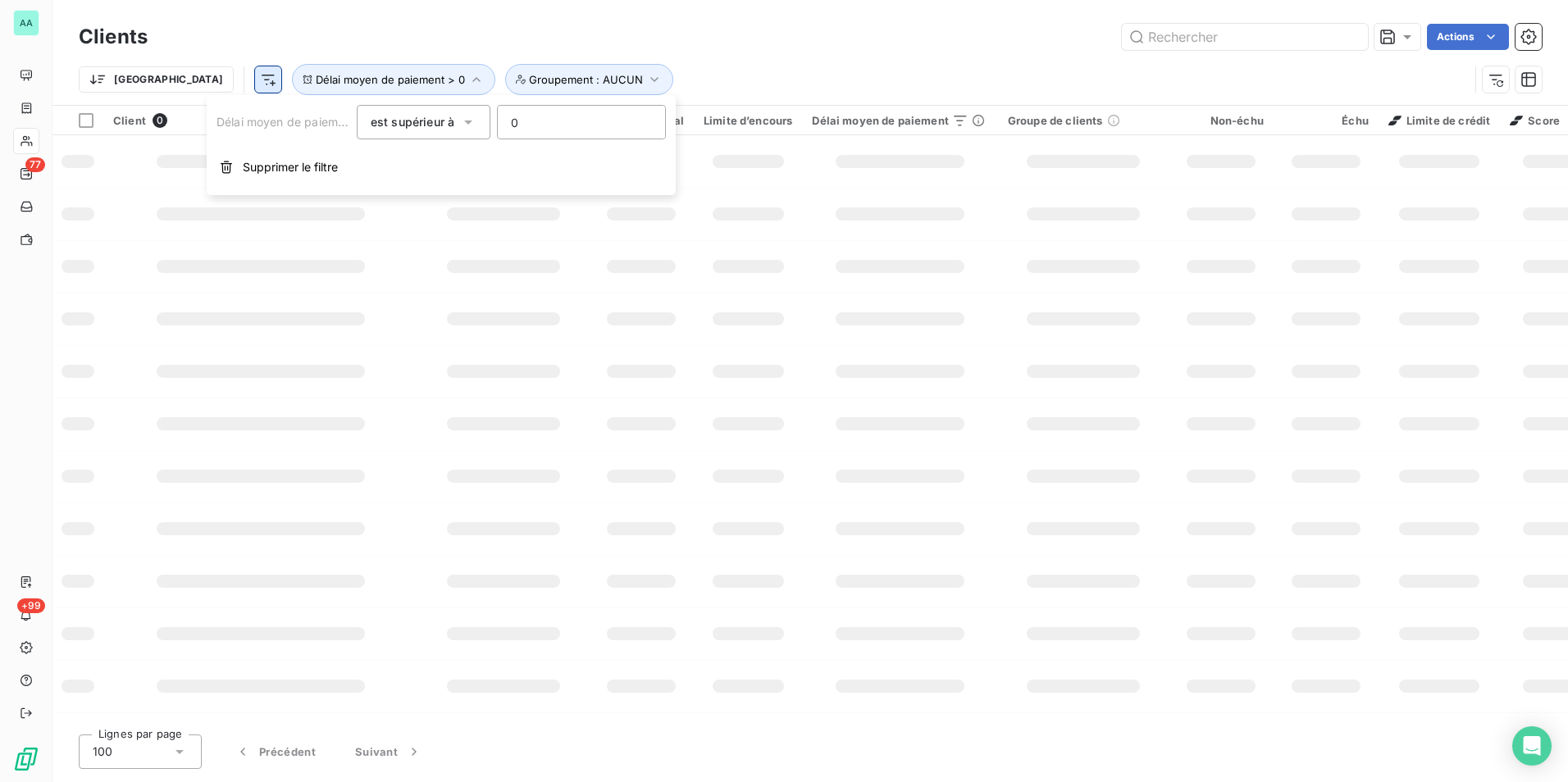
click at [388, 35] on div "Actions" at bounding box center [854, 37] width 1375 height 26
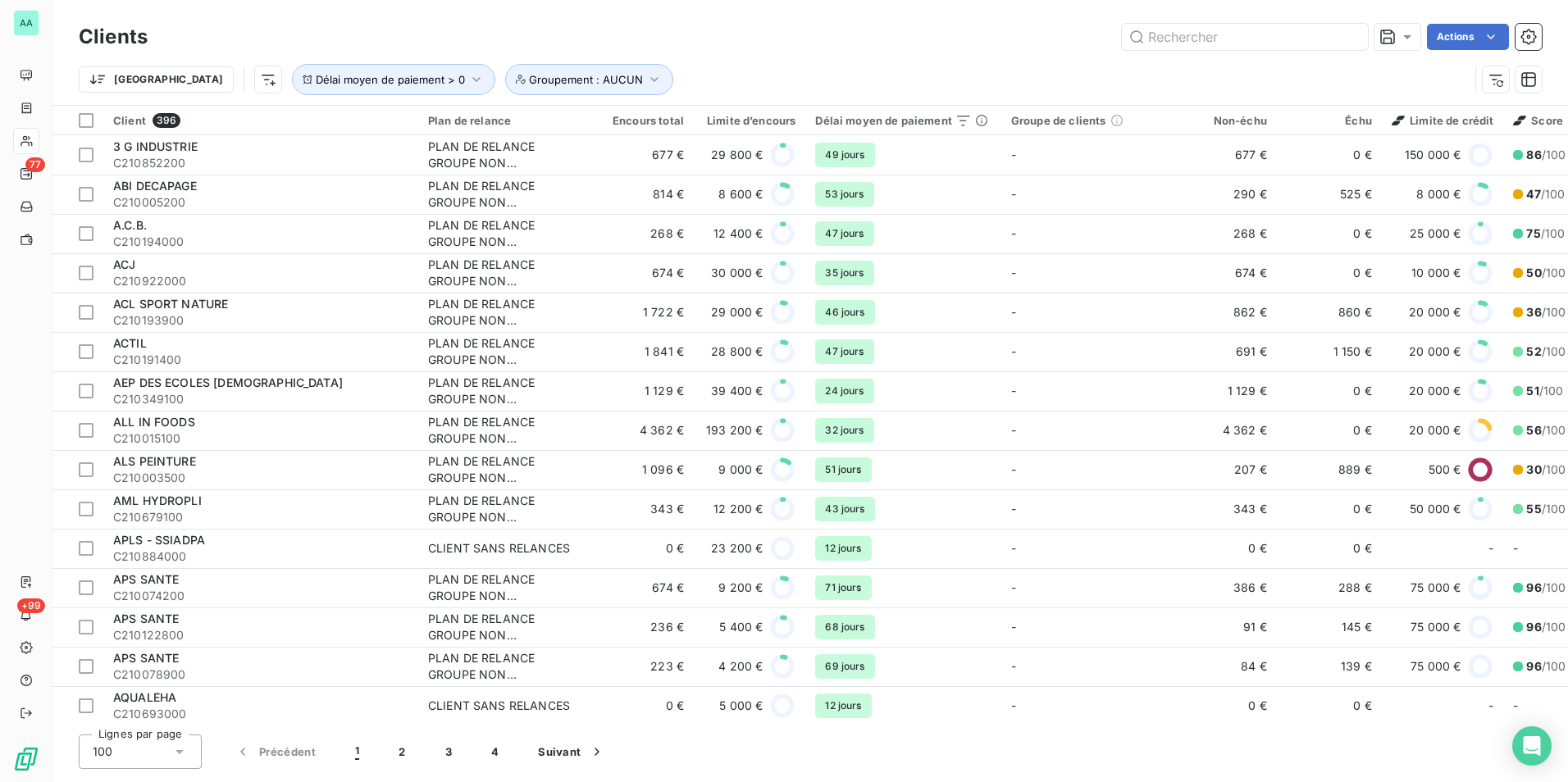
click at [190, 85] on html "AA 77 +99 Clients Actions Trier Délai moyen de paiement > 0 Groupement : AUCUN …" at bounding box center [784, 391] width 1568 height 782
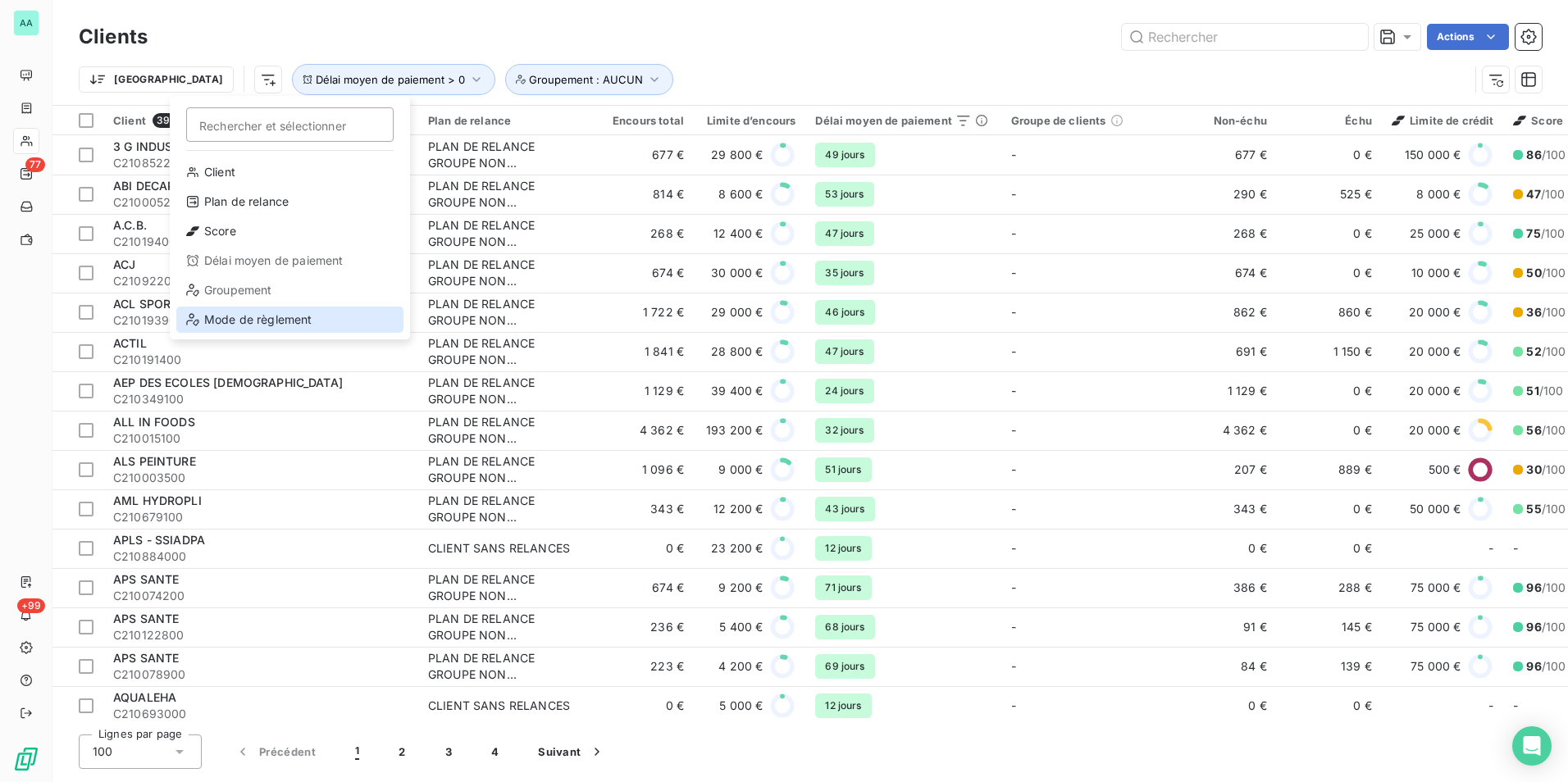
click at [242, 322] on div "Mode de règlement" at bounding box center [290, 320] width 228 height 26
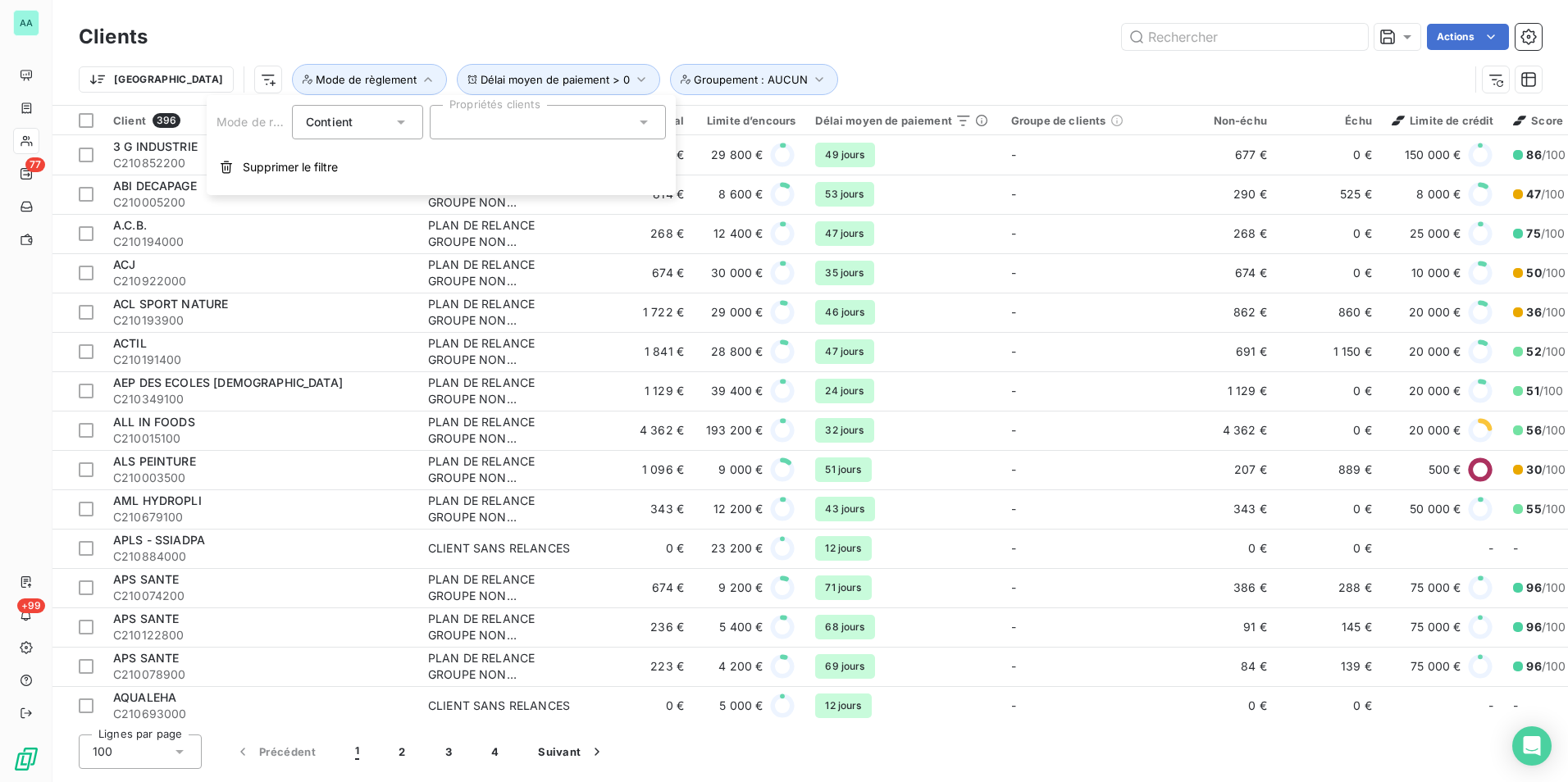
click at [468, 123] on div at bounding box center [548, 121] width 236 height 34
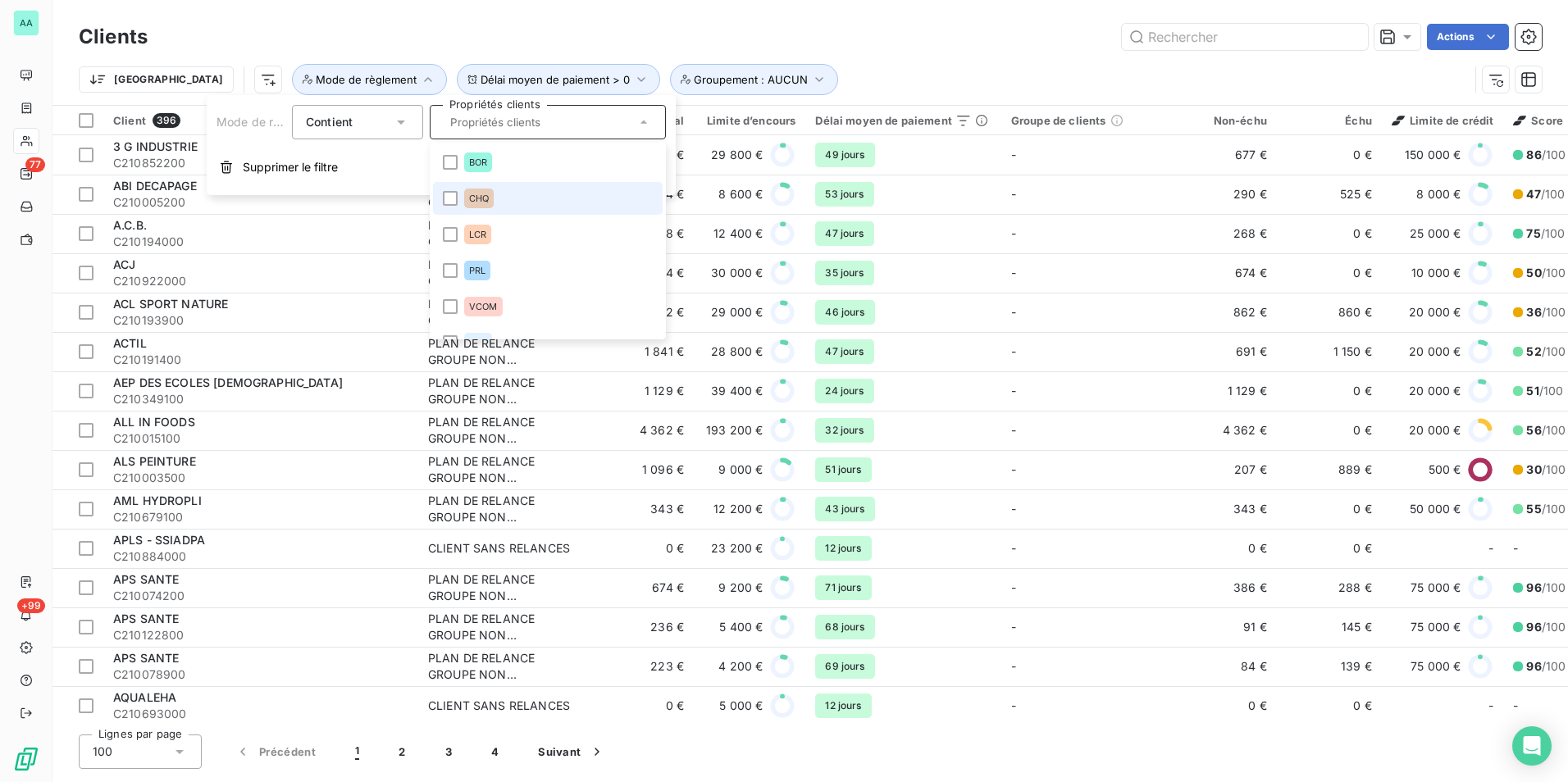
click at [486, 196] on span "CHQ" at bounding box center [479, 198] width 19 height 10
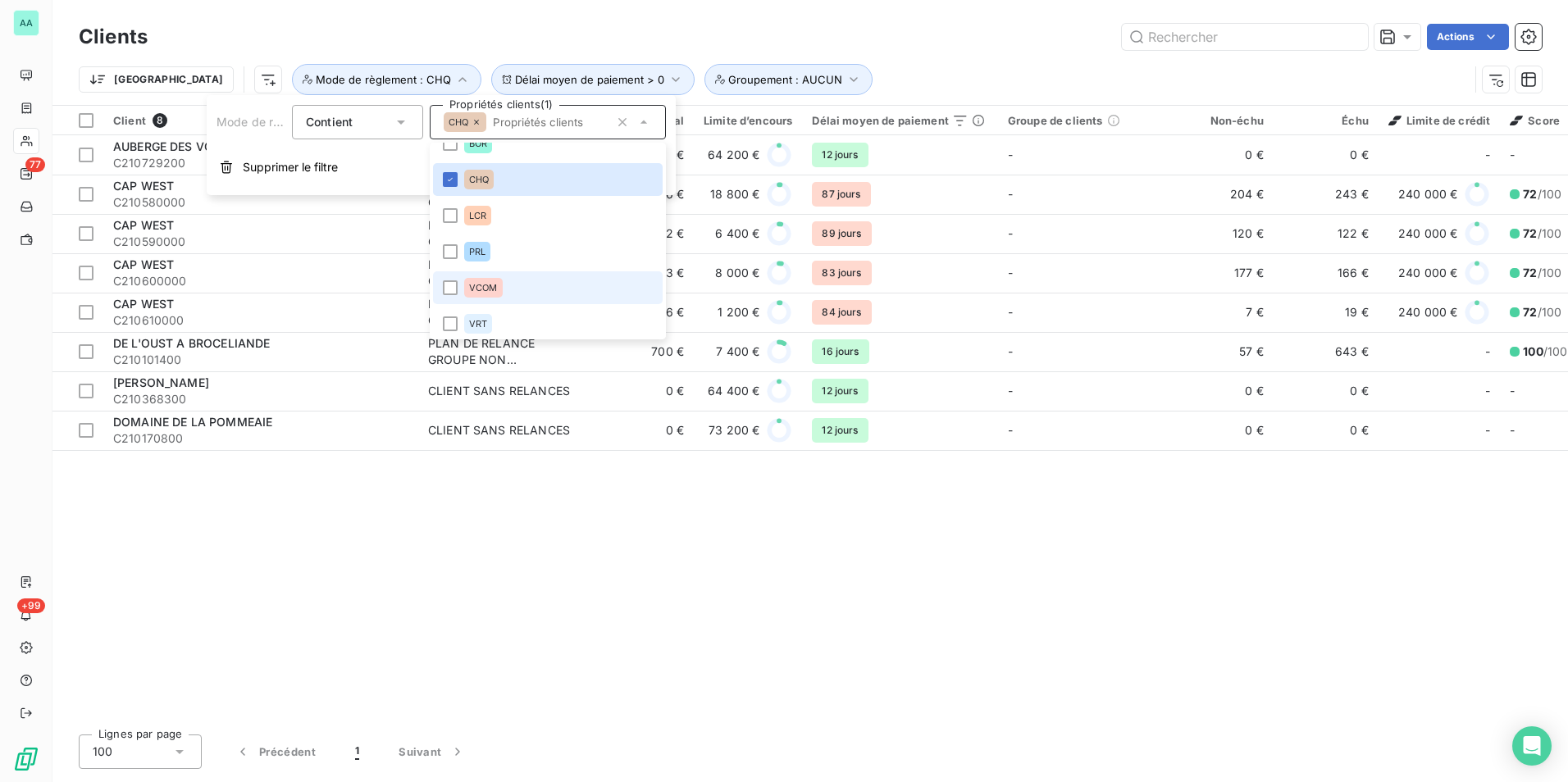
scroll to position [23, 0]
click at [469, 313] on div "VRT" at bounding box center [478, 320] width 28 height 19
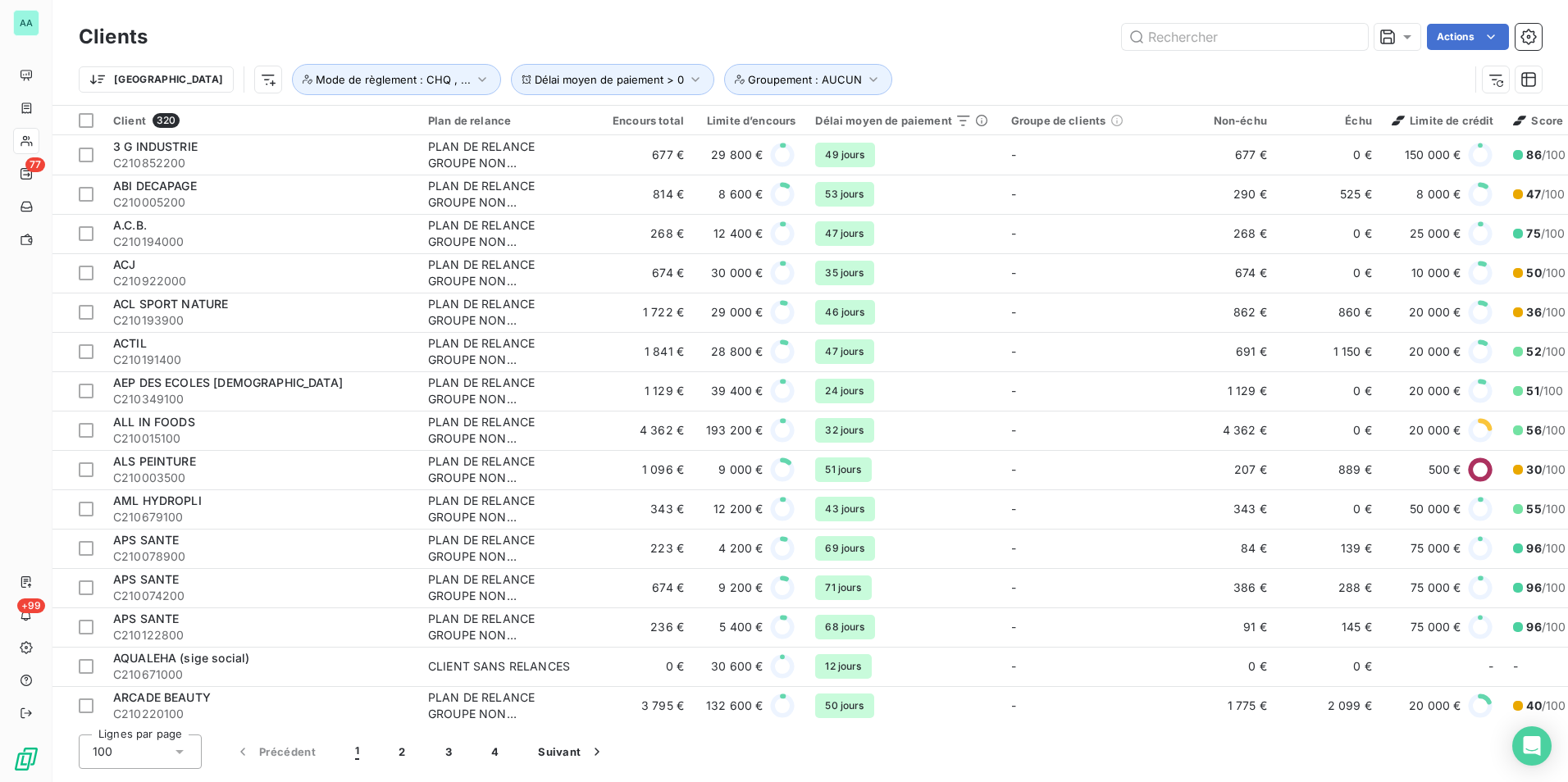
click at [833, 34] on div "Actions" at bounding box center [854, 37] width 1375 height 26
drag, startPoint x: 1398, startPoint y: 34, endPoint x: 1398, endPoint y: 46, distance: 12.0
click at [1399, 34] on icon at bounding box center [1407, 37] width 17 height 17
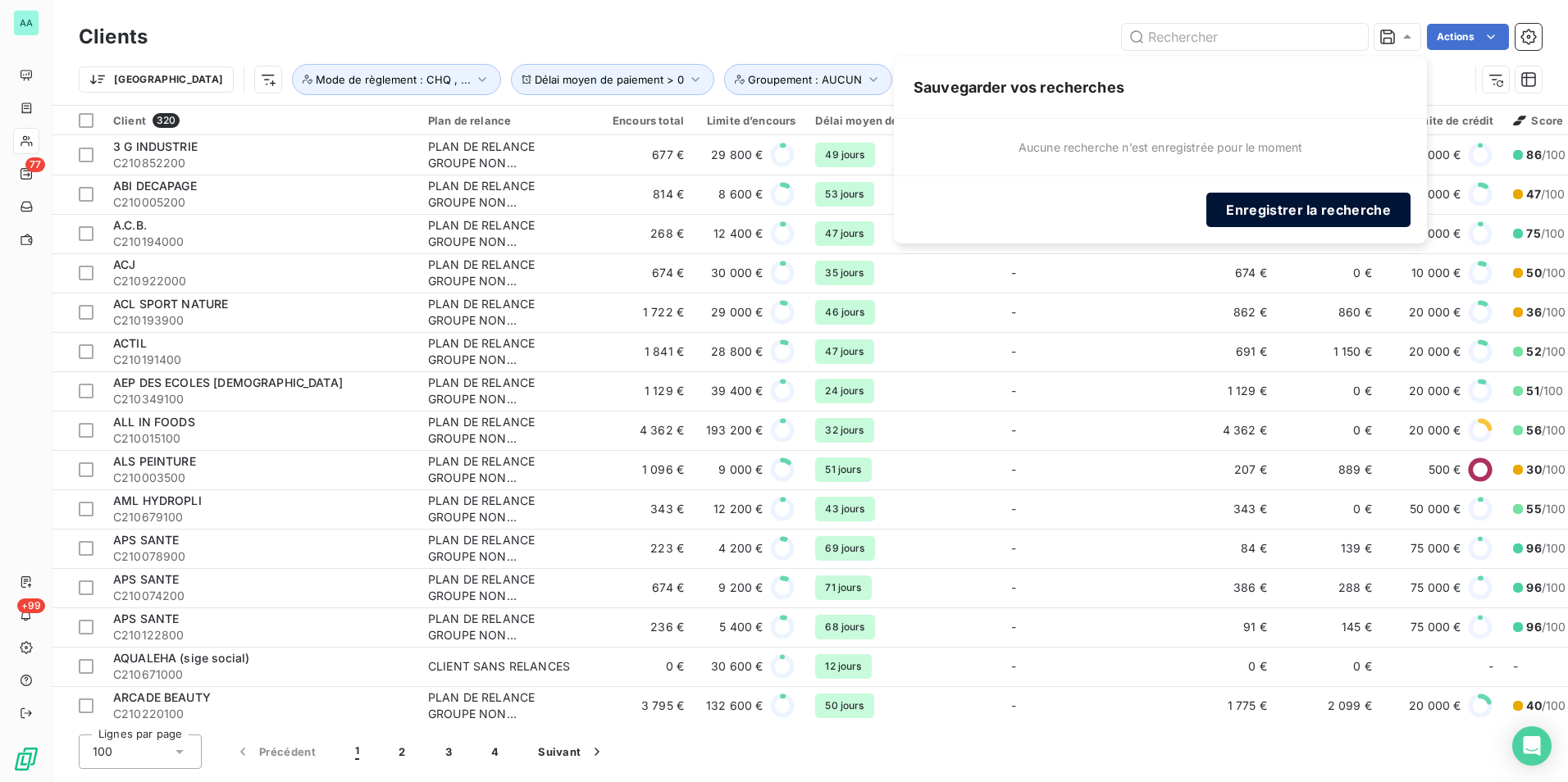
click at [1266, 200] on button "Enregistrer la recherche" at bounding box center [1309, 209] width 204 height 34
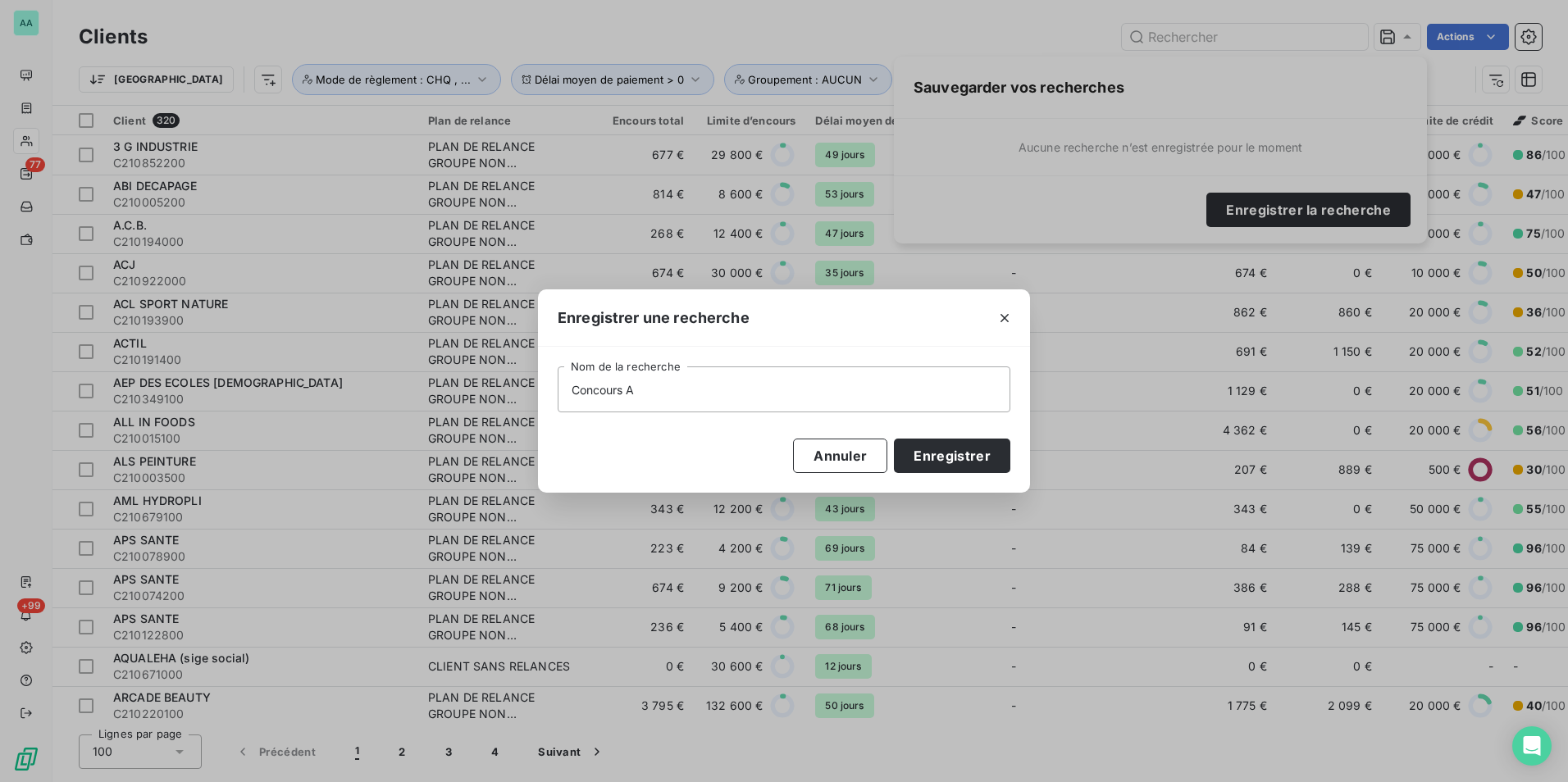
type input "Concours AD"
type input "V"
type input "Concours ADV 2025-26"
click at [965, 460] on button "Enregistrer" at bounding box center [952, 455] width 117 height 34
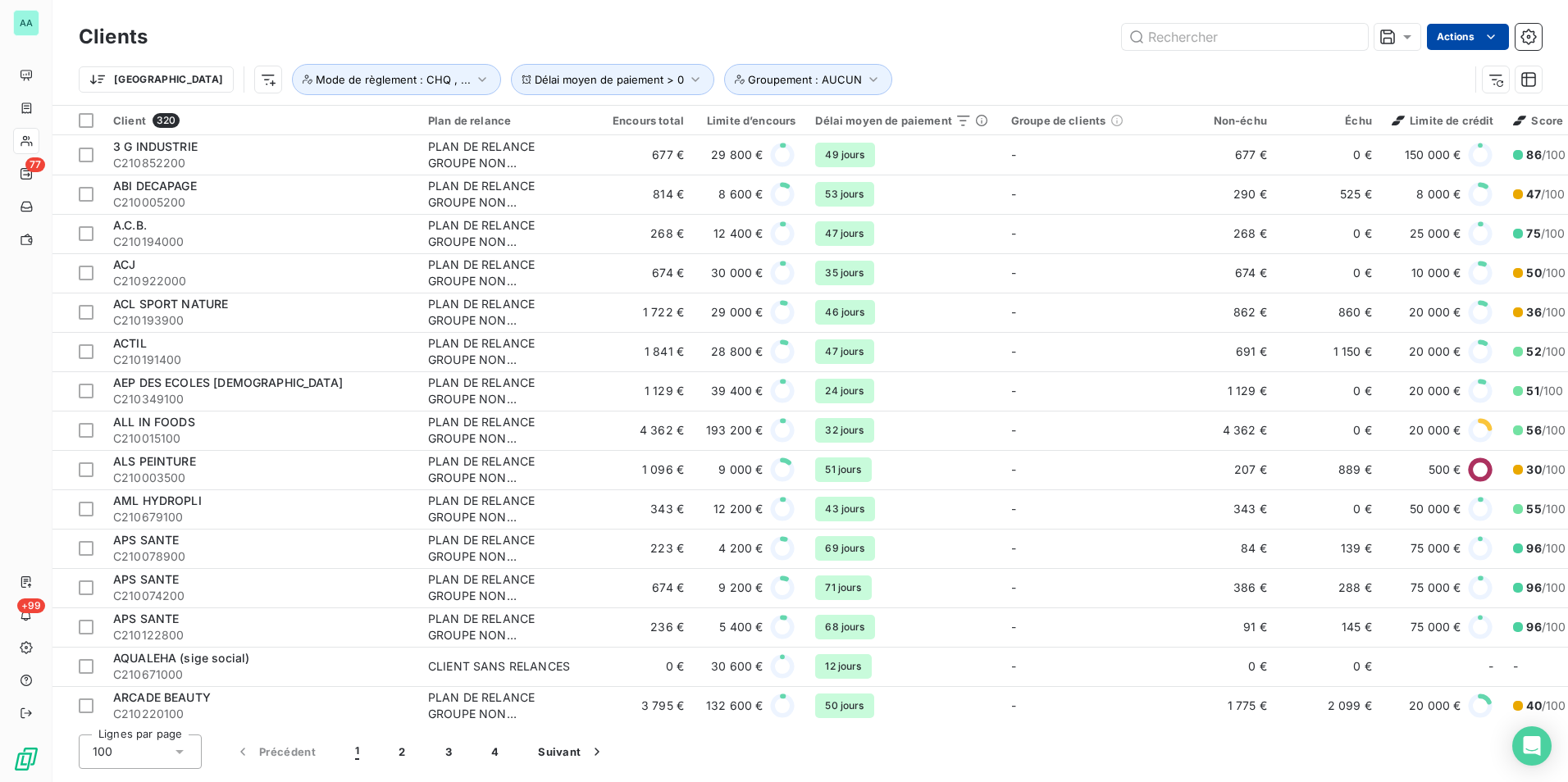
drag, startPoint x: 904, startPoint y: 38, endPoint x: 1488, endPoint y: 41, distance: 584.0
click at [917, 38] on div "Actions" at bounding box center [854, 37] width 1375 height 26
click at [1499, 45] on html "AA 77 +99 Clients Actions Trier Délai moyen de paiement > 0 Groupement : AUCUN …" at bounding box center [784, 391] width 1568 height 782
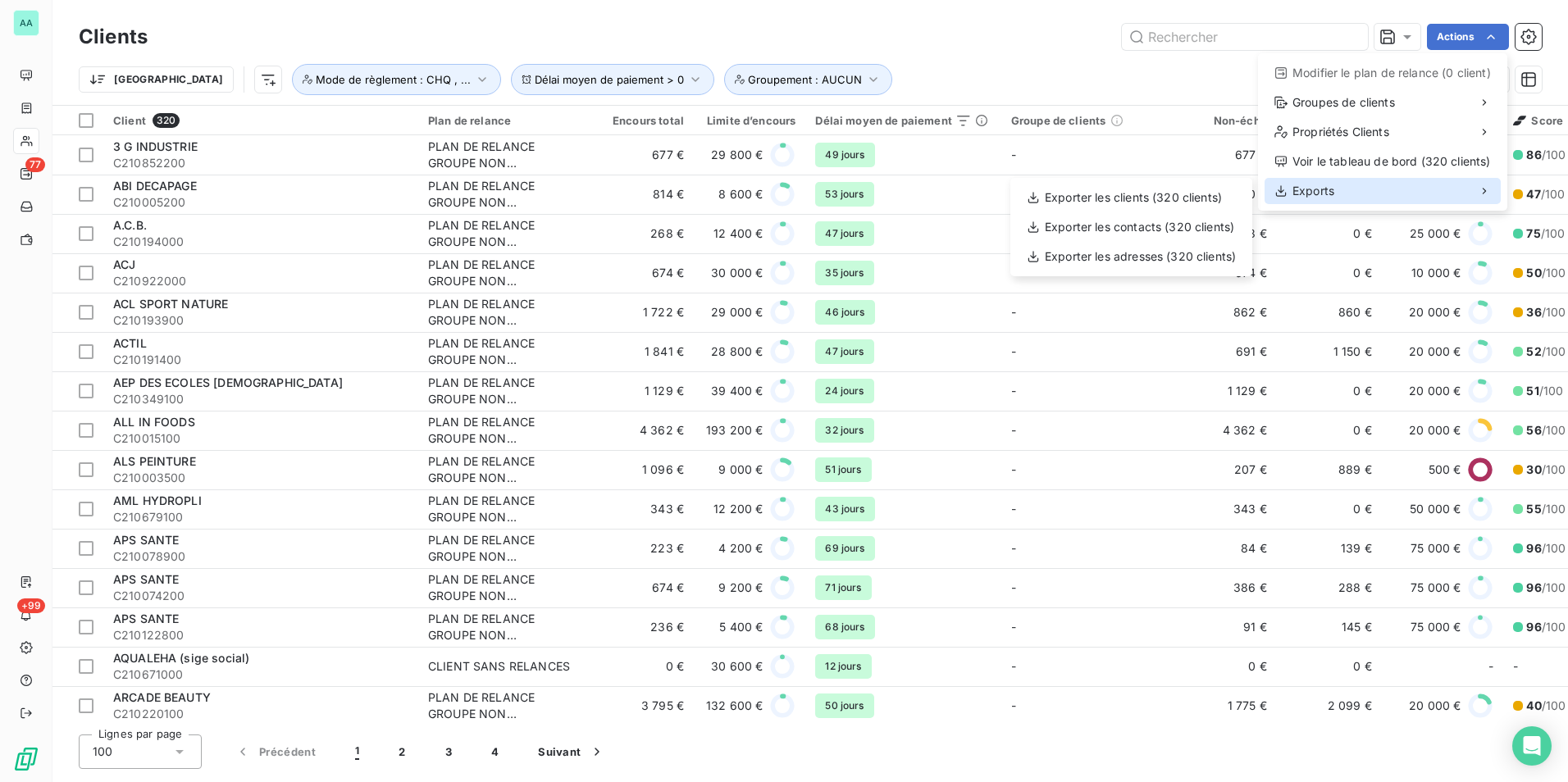
click at [1361, 192] on div "Exports" at bounding box center [1383, 192] width 236 height 26
click at [1209, 200] on div "Exporter les clients (320 clients)" at bounding box center [1131, 198] width 229 height 26
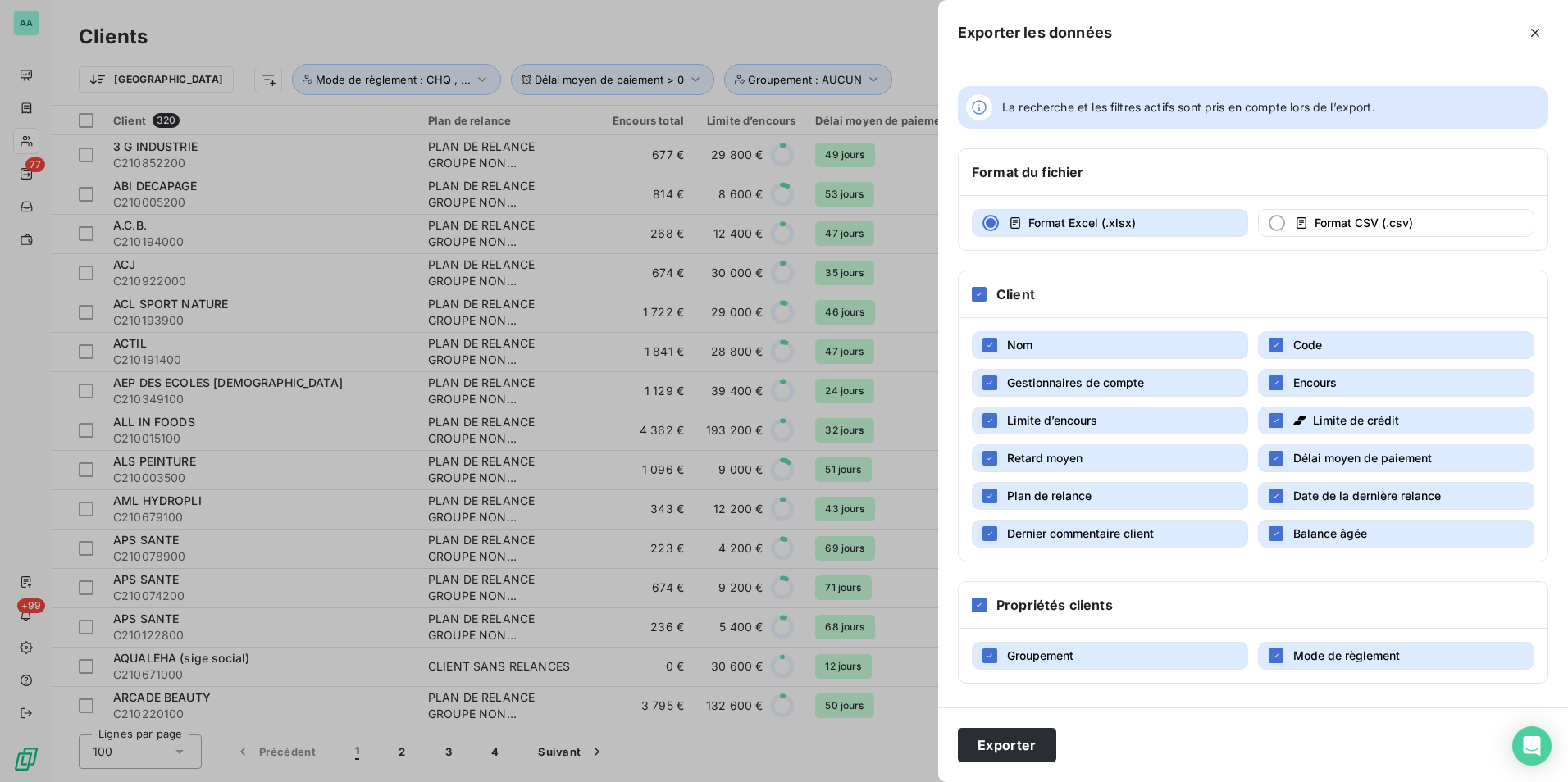
click at [1121, 374] on span "Gestionnaires de compte" at bounding box center [1076, 382] width 137 height 17
drag, startPoint x: 1164, startPoint y: 420, endPoint x: 1272, endPoint y: 418, distance: 108.0
click at [1169, 423] on button "Limite d’encours" at bounding box center [1110, 421] width 277 height 28
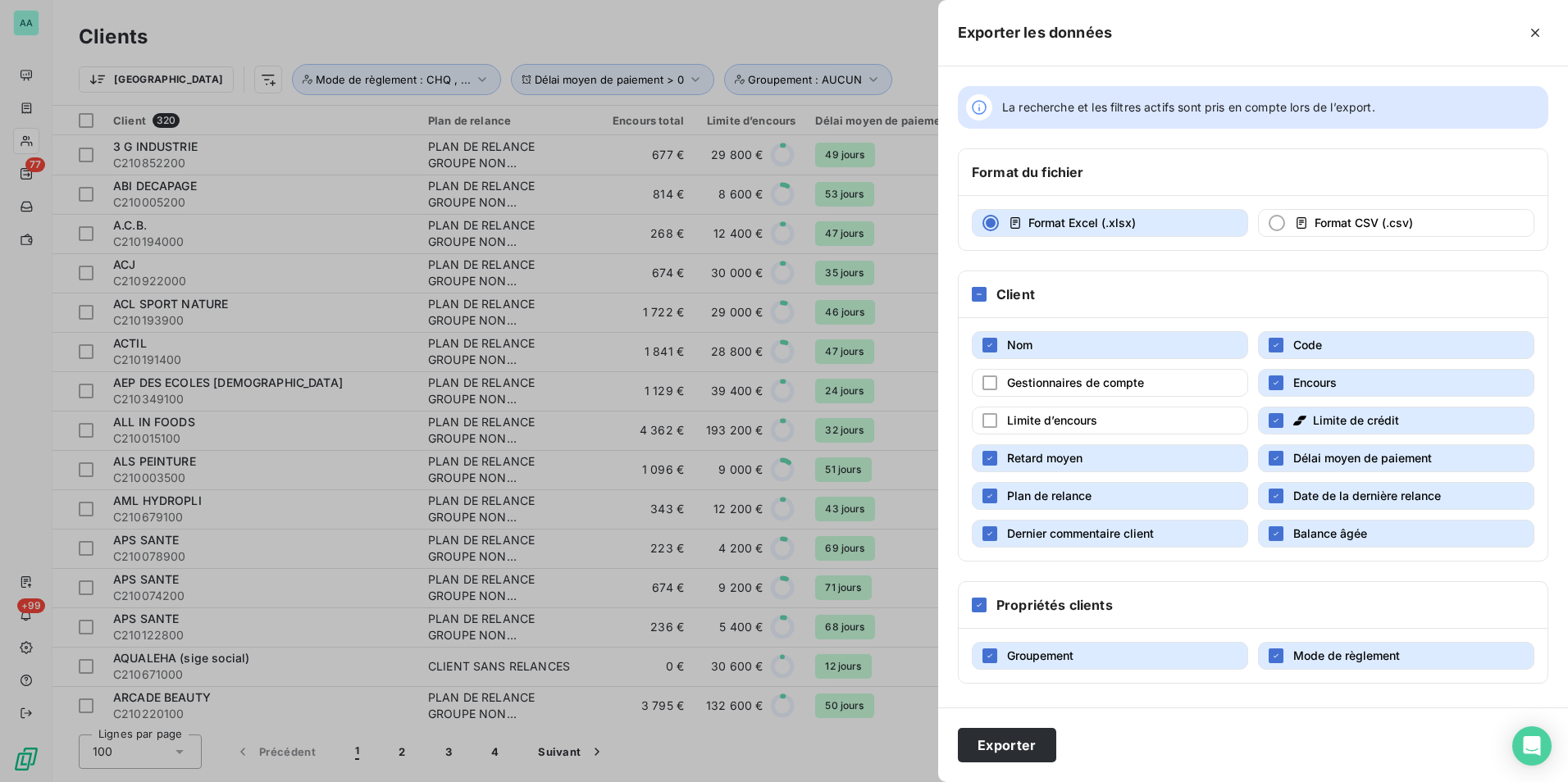
click at [1298, 416] on icon "button" at bounding box center [1300, 420] width 13 height 13
click at [1099, 491] on button "Plan de relance" at bounding box center [1110, 496] width 277 height 28
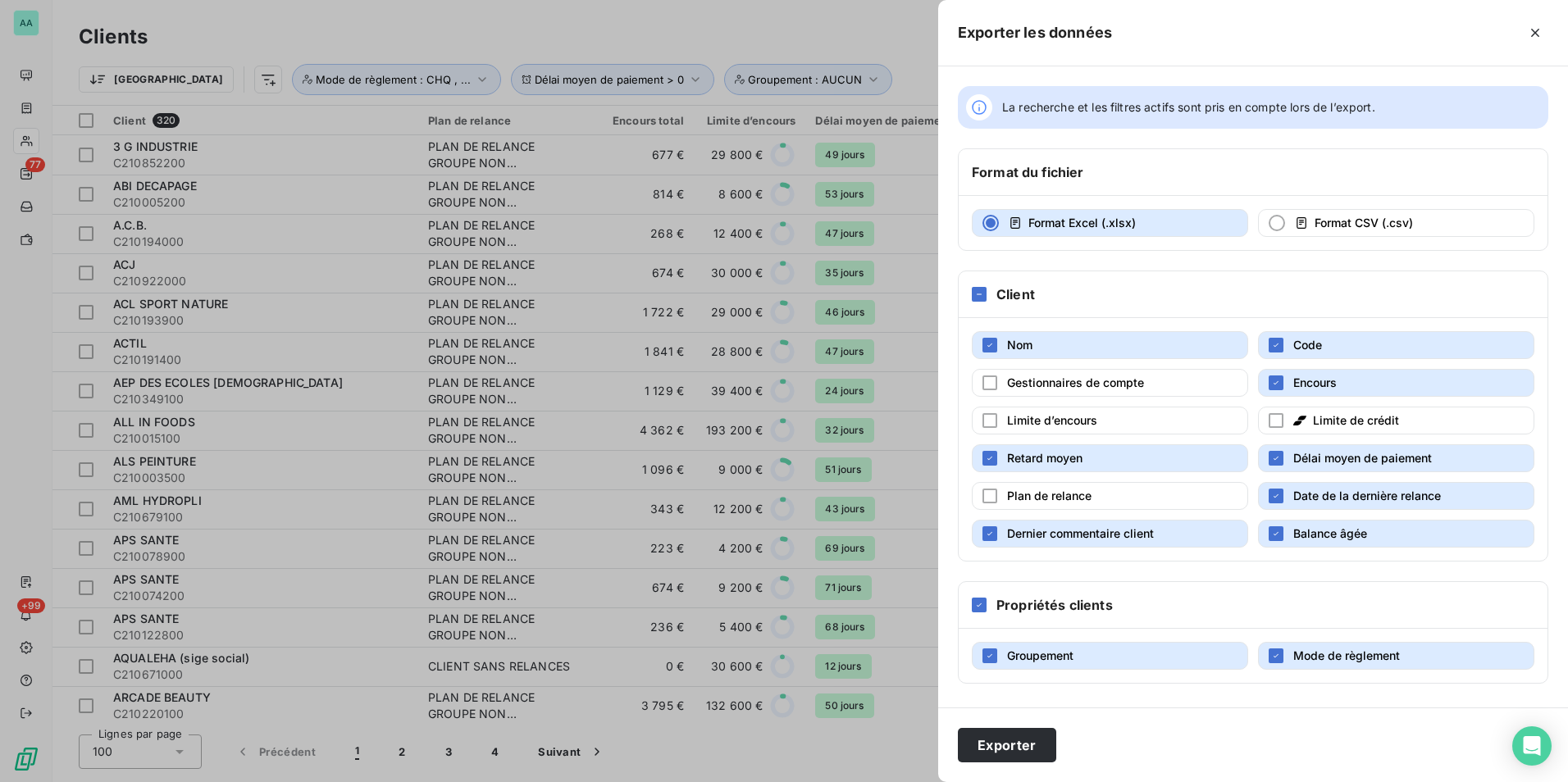
click at [1312, 492] on span "Date de la dernière relance" at bounding box center [1368, 496] width 148 height 14
click at [1151, 530] on span "Dernier commentaire client" at bounding box center [1080, 533] width 147 height 14
drag, startPoint x: 1303, startPoint y: 532, endPoint x: 1530, endPoint y: 506, distance: 228.5
click at [1306, 532] on span "Balance âgée" at bounding box center [1331, 533] width 74 height 14
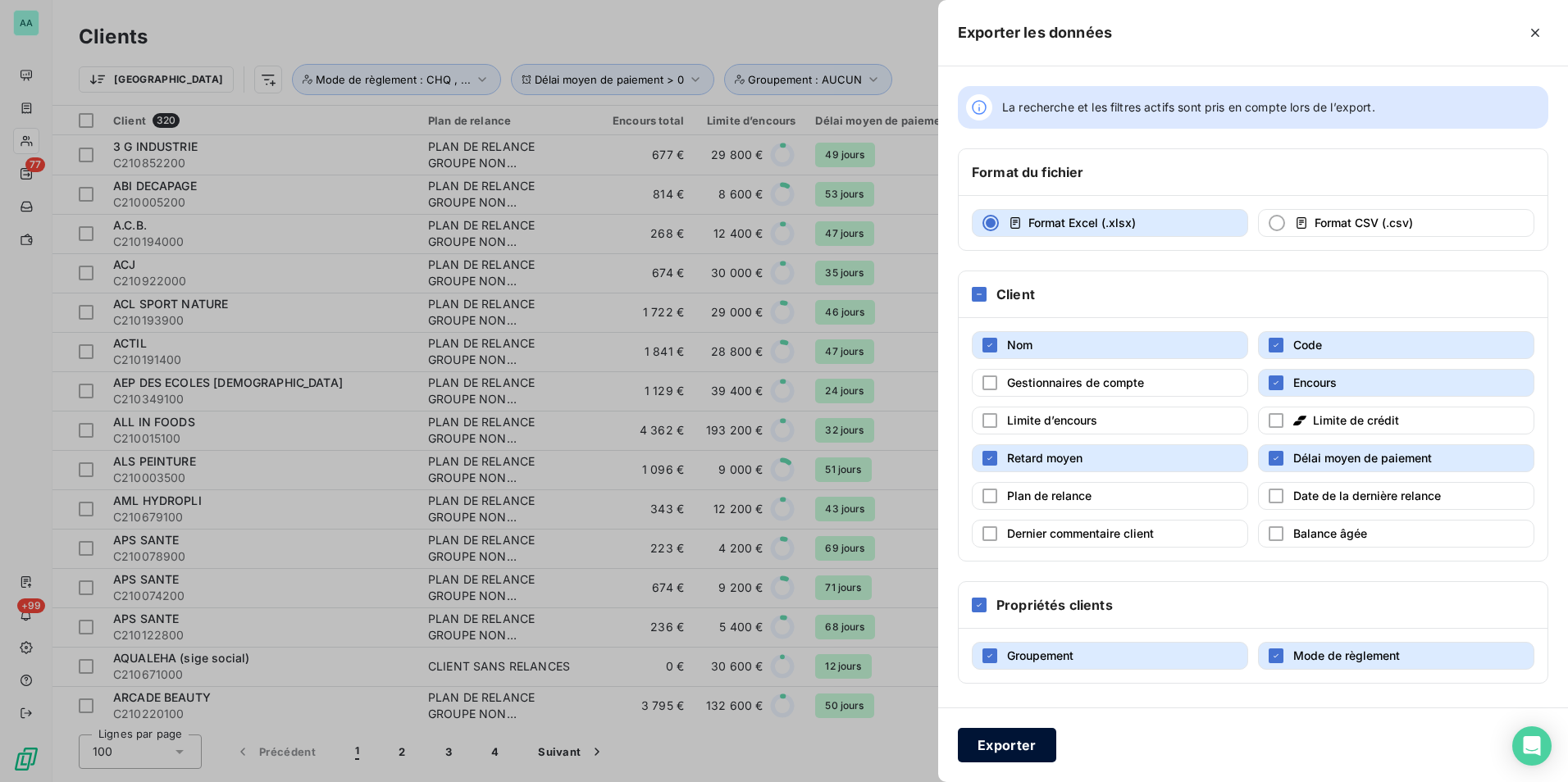
click at [1028, 752] on button "Exporter" at bounding box center [1007, 745] width 98 height 34
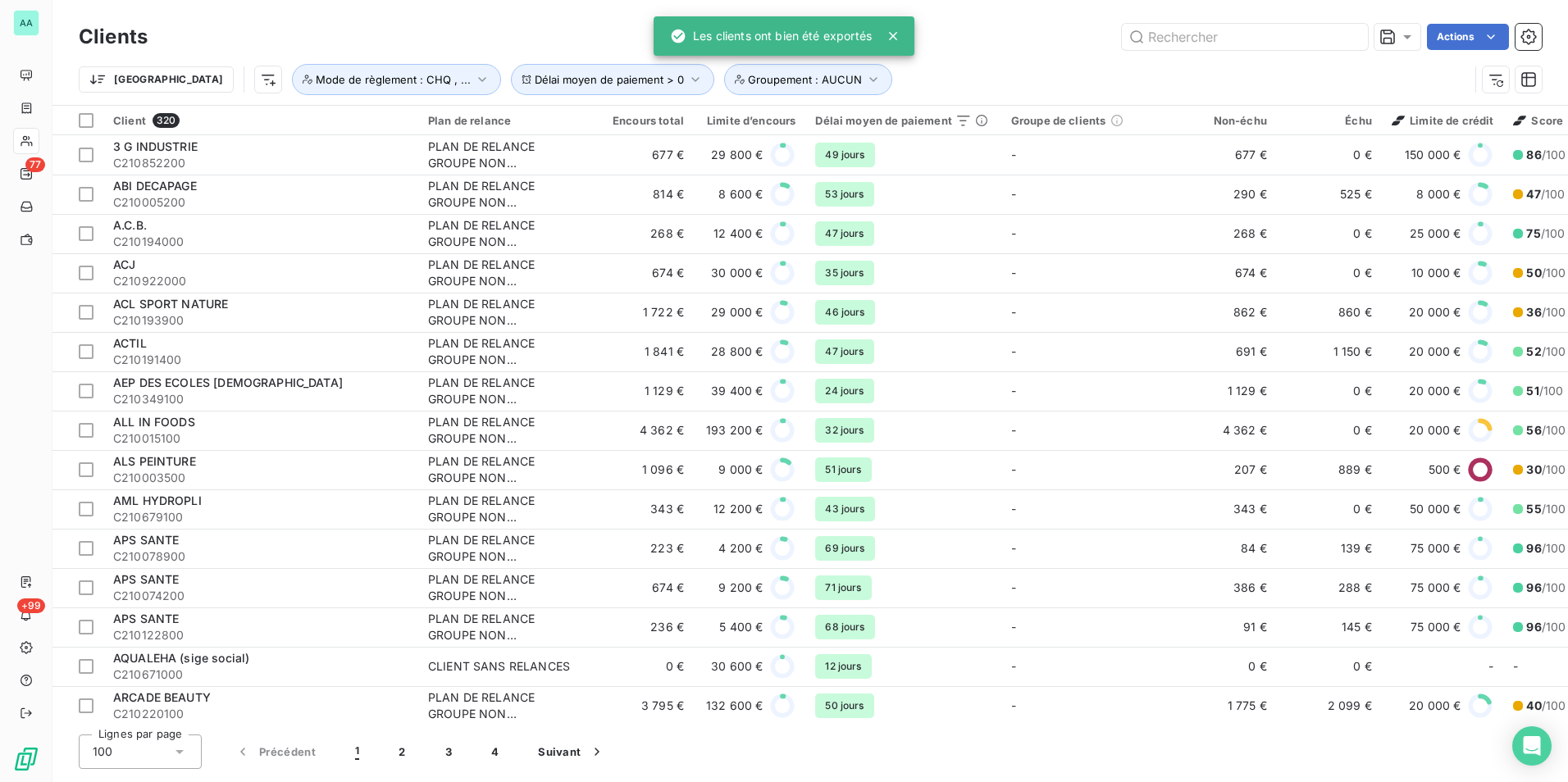
click at [1050, 31] on div "Actions" at bounding box center [854, 37] width 1375 height 26
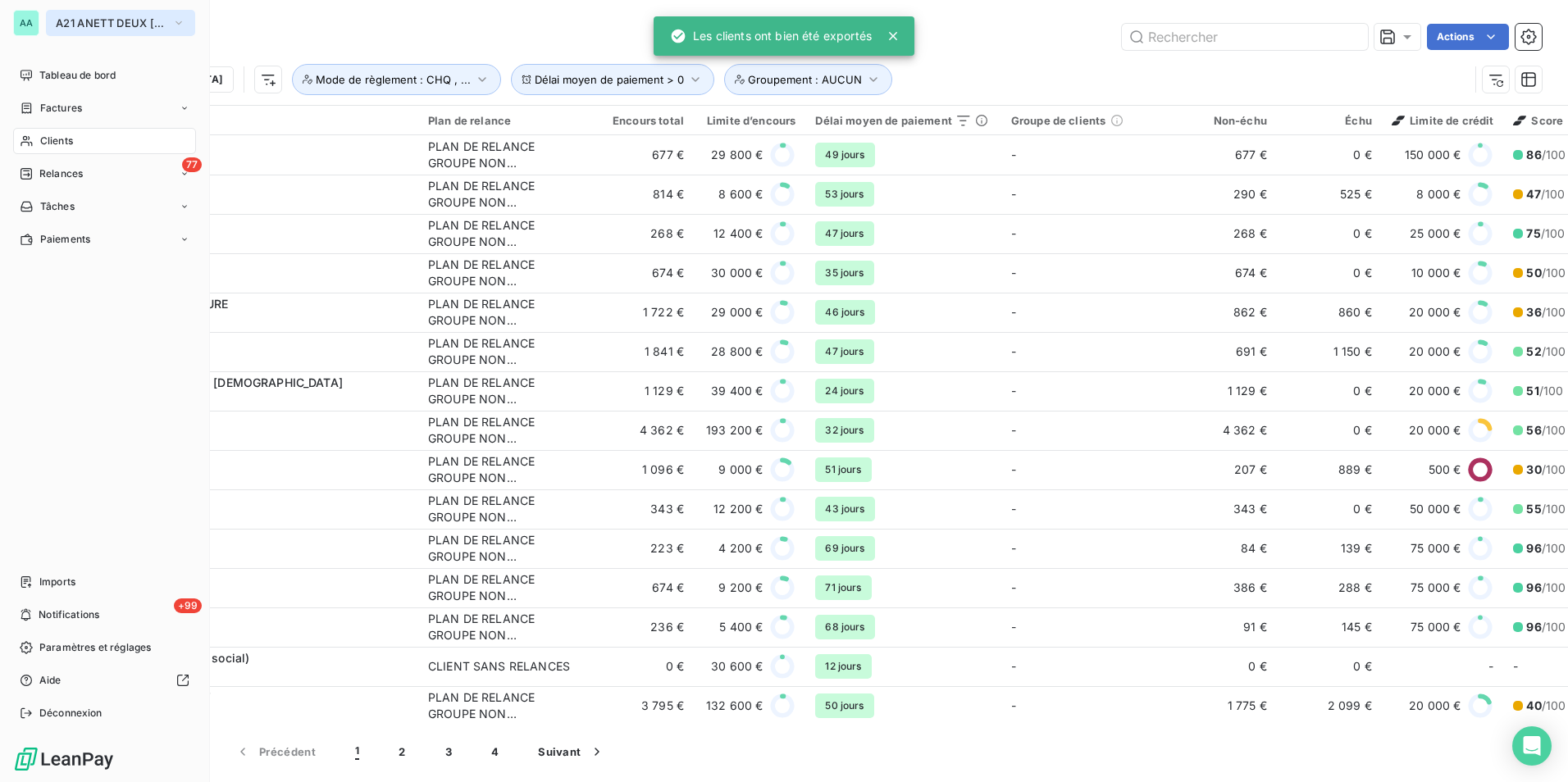
click at [71, 30] on button "A21 ANETT DEUX [GEOGRAPHIC_DATA]" at bounding box center [120, 23] width 149 height 26
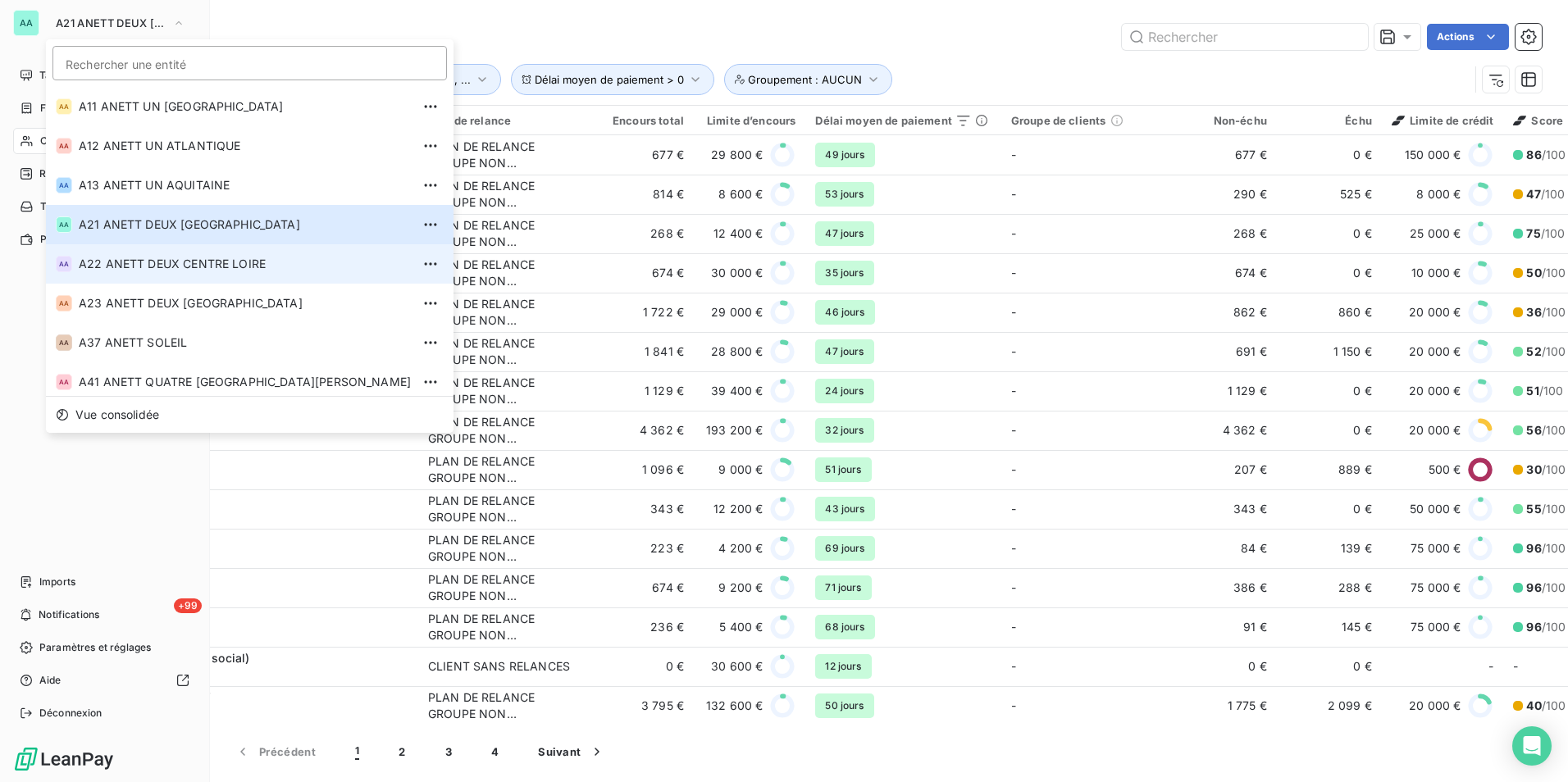
click at [110, 257] on span "A22 ANETT DEUX CENTRE LOIRE" at bounding box center [245, 264] width 332 height 17
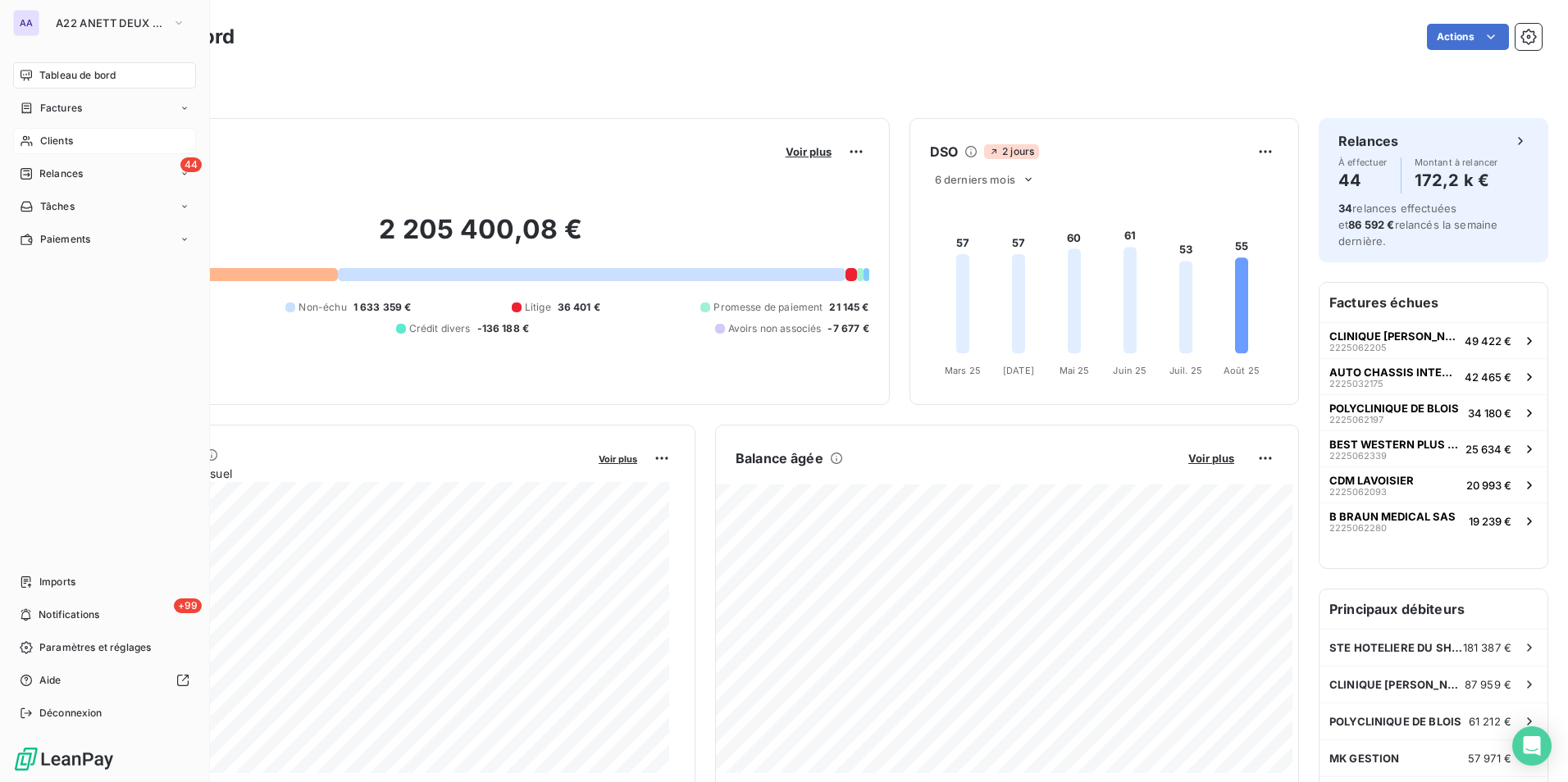
click at [68, 143] on span "Clients" at bounding box center [56, 141] width 33 height 15
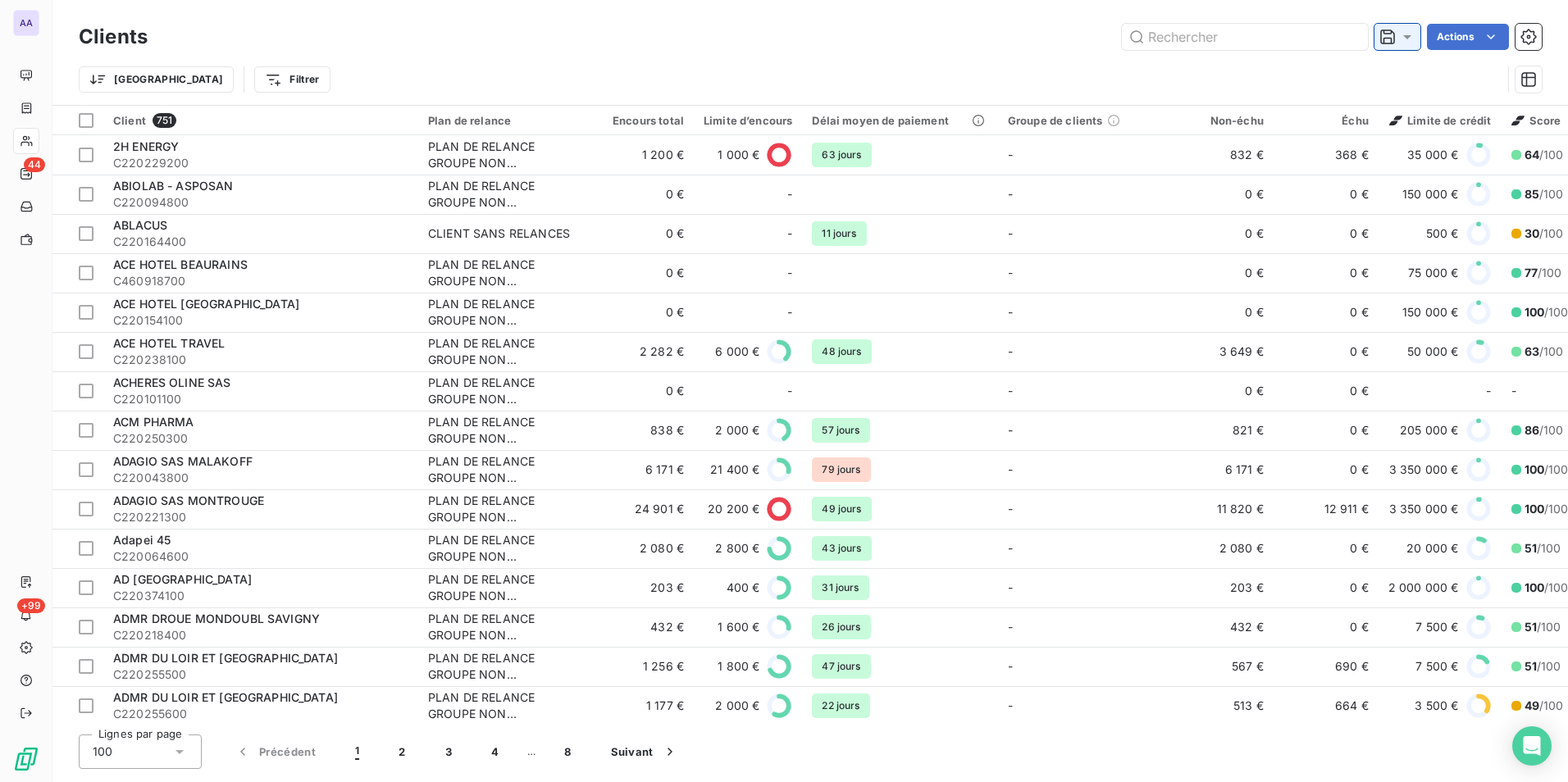
click at [1408, 41] on icon at bounding box center [1407, 37] width 17 height 17
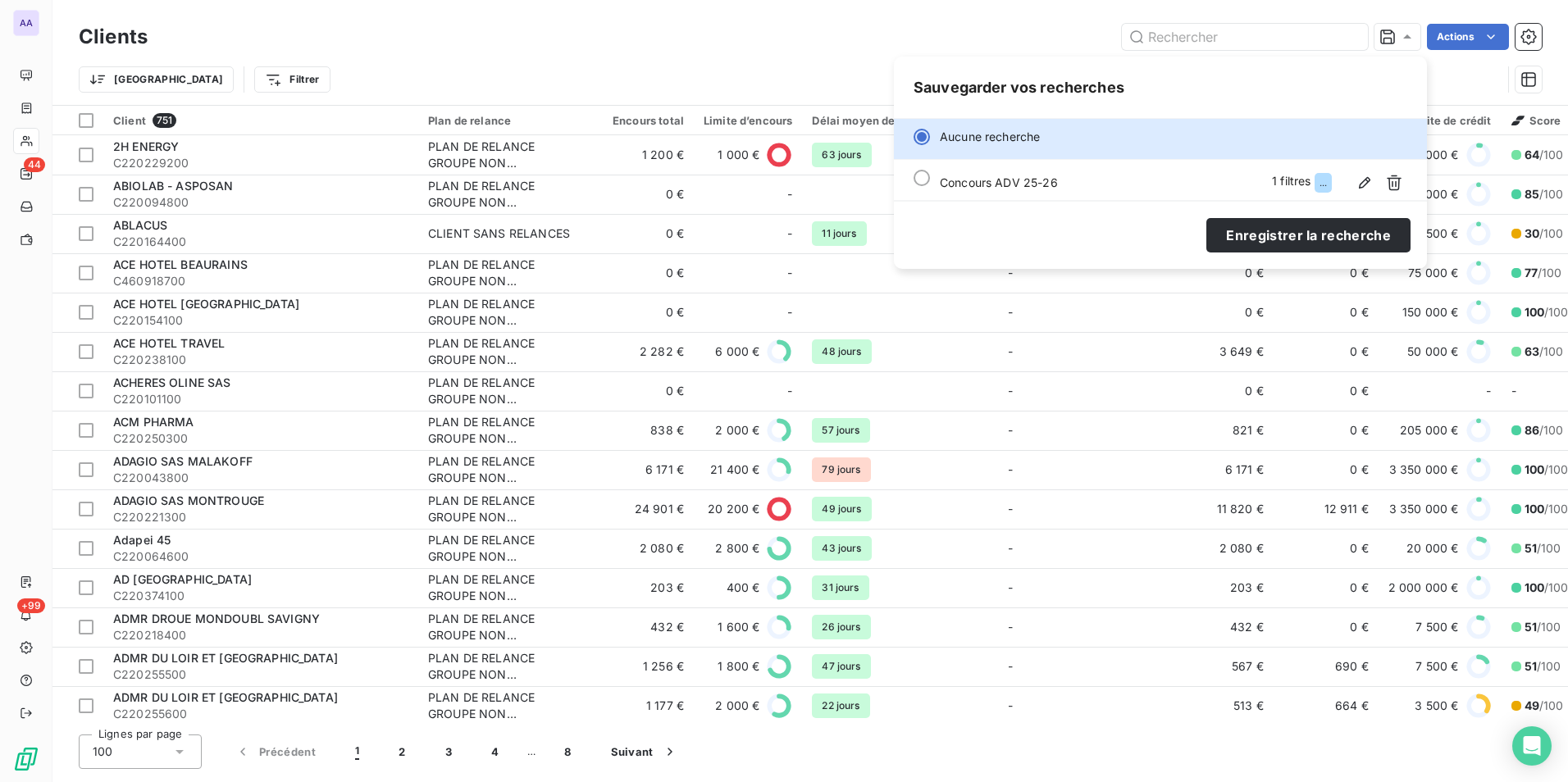
click at [1396, 185] on icon "button" at bounding box center [1394, 184] width 15 height 16
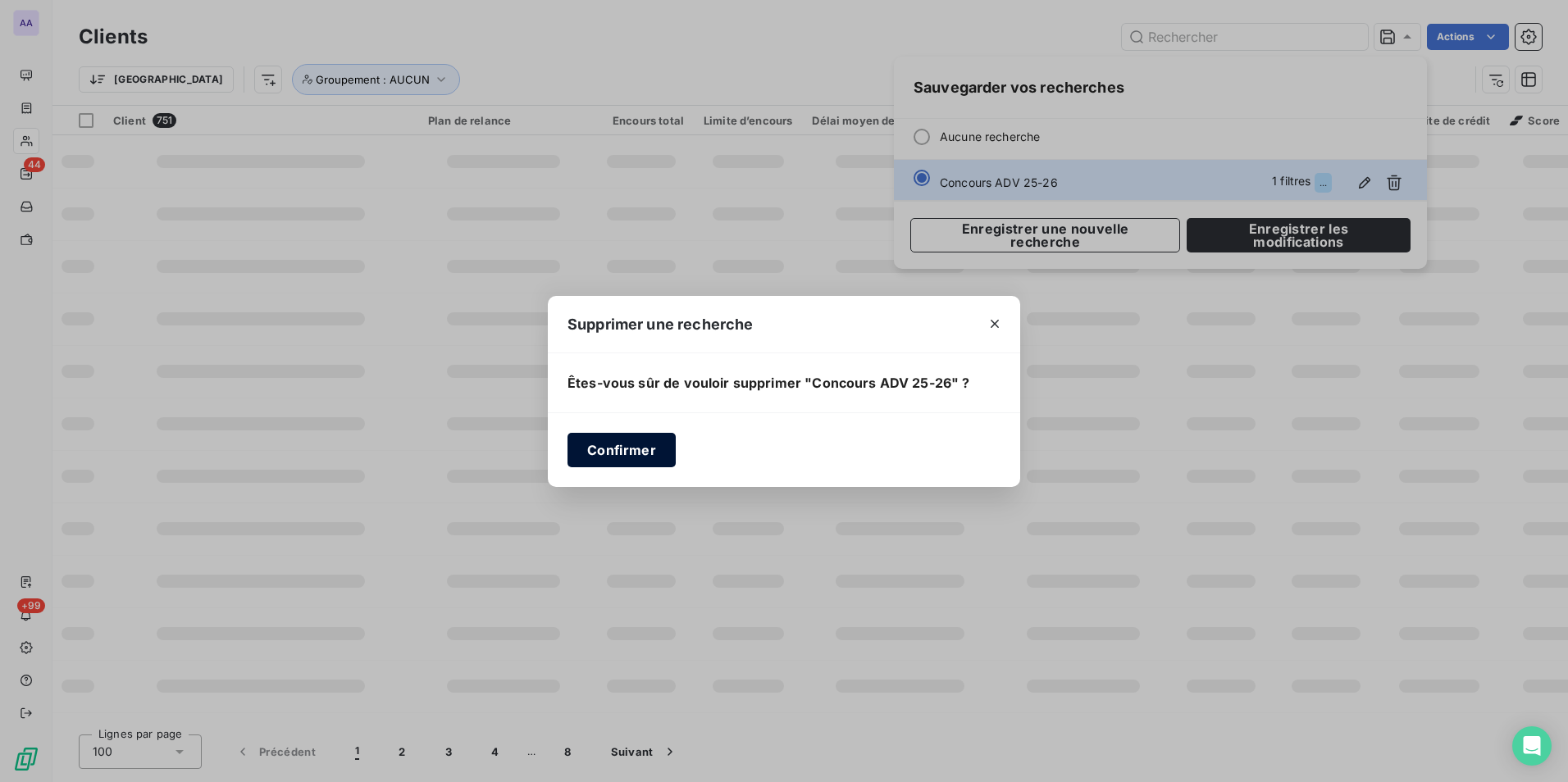
click at [613, 448] on button "Confirmer" at bounding box center [621, 450] width 108 height 34
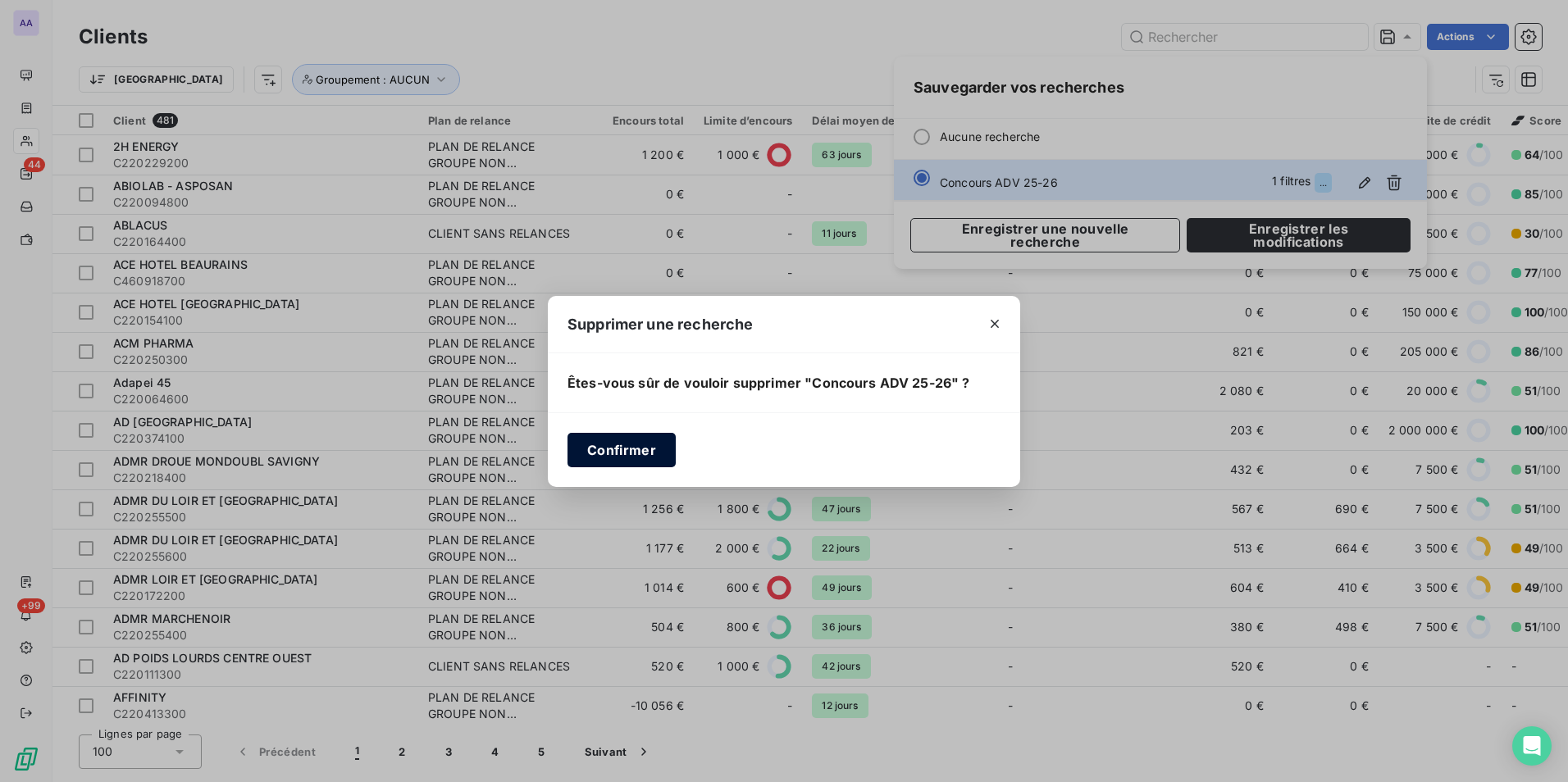
click at [621, 452] on button "Confirmer" at bounding box center [621, 450] width 108 height 34
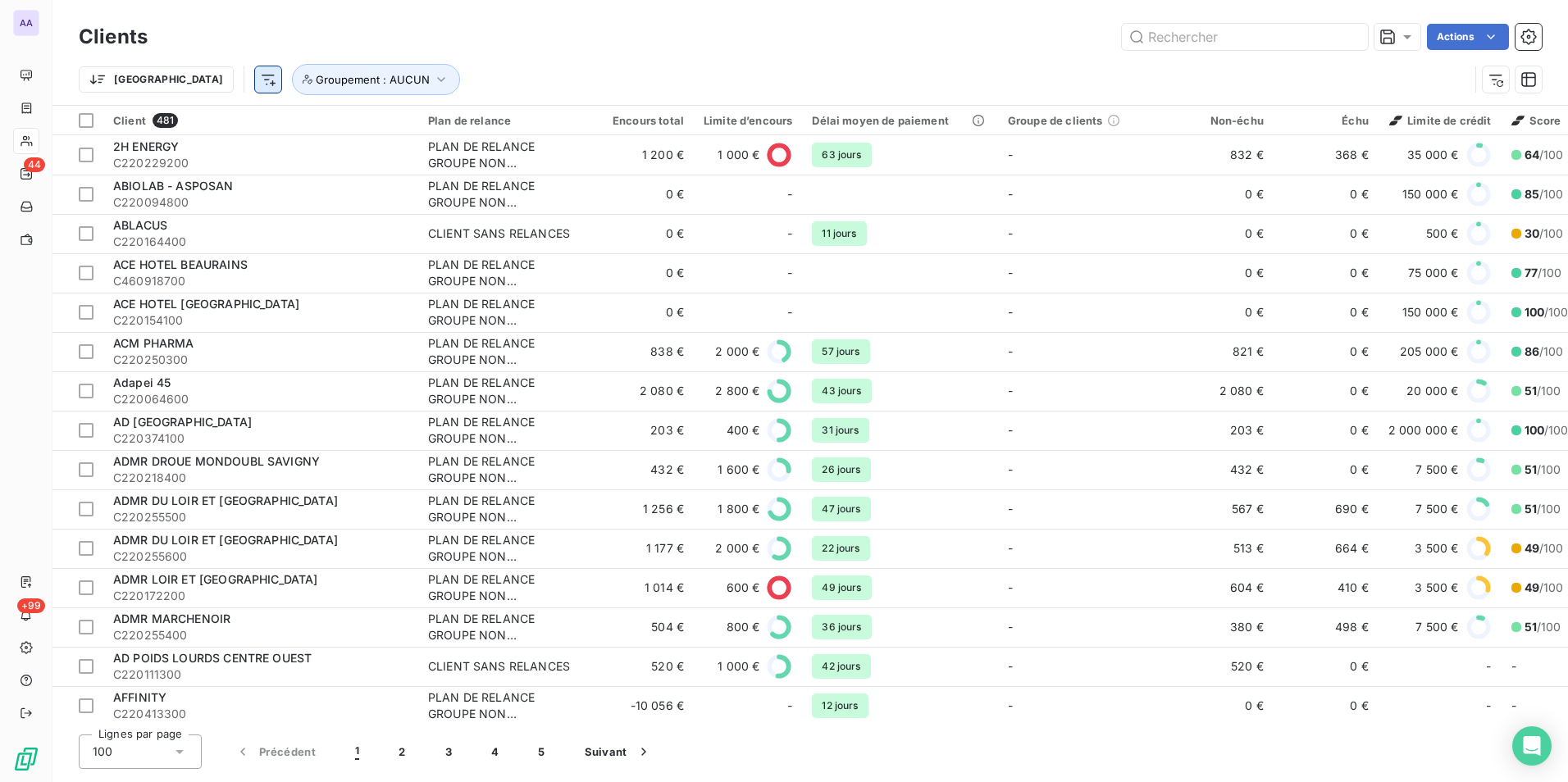
click at [185, 76] on html "AA 44 +99 Clients Actions Trier Groupement : AUCUN Client 481 Plan de relance E…" at bounding box center [784, 391] width 1568 height 782
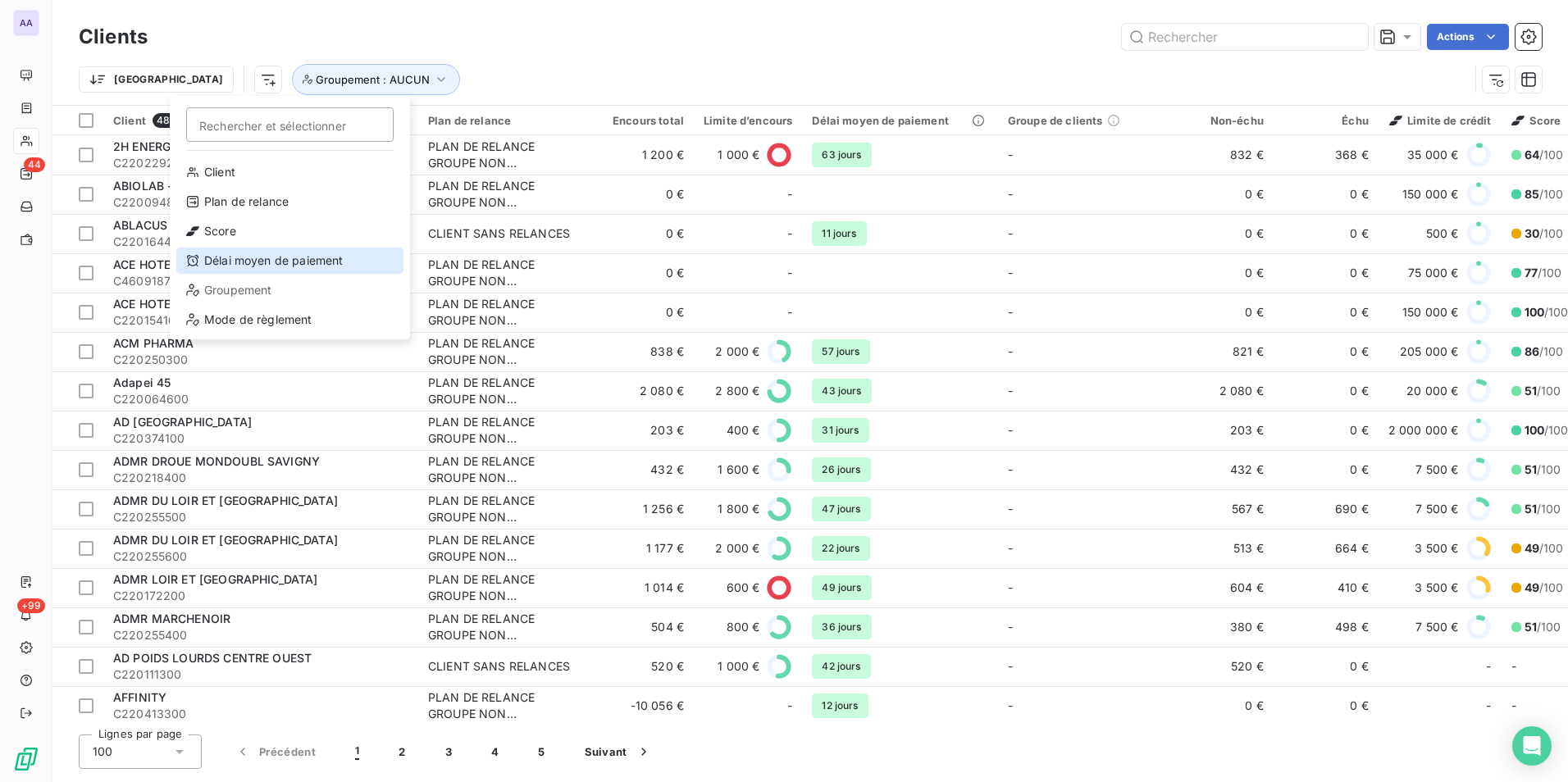
click at [278, 272] on div "Délai moyen de paiement" at bounding box center [290, 261] width 228 height 26
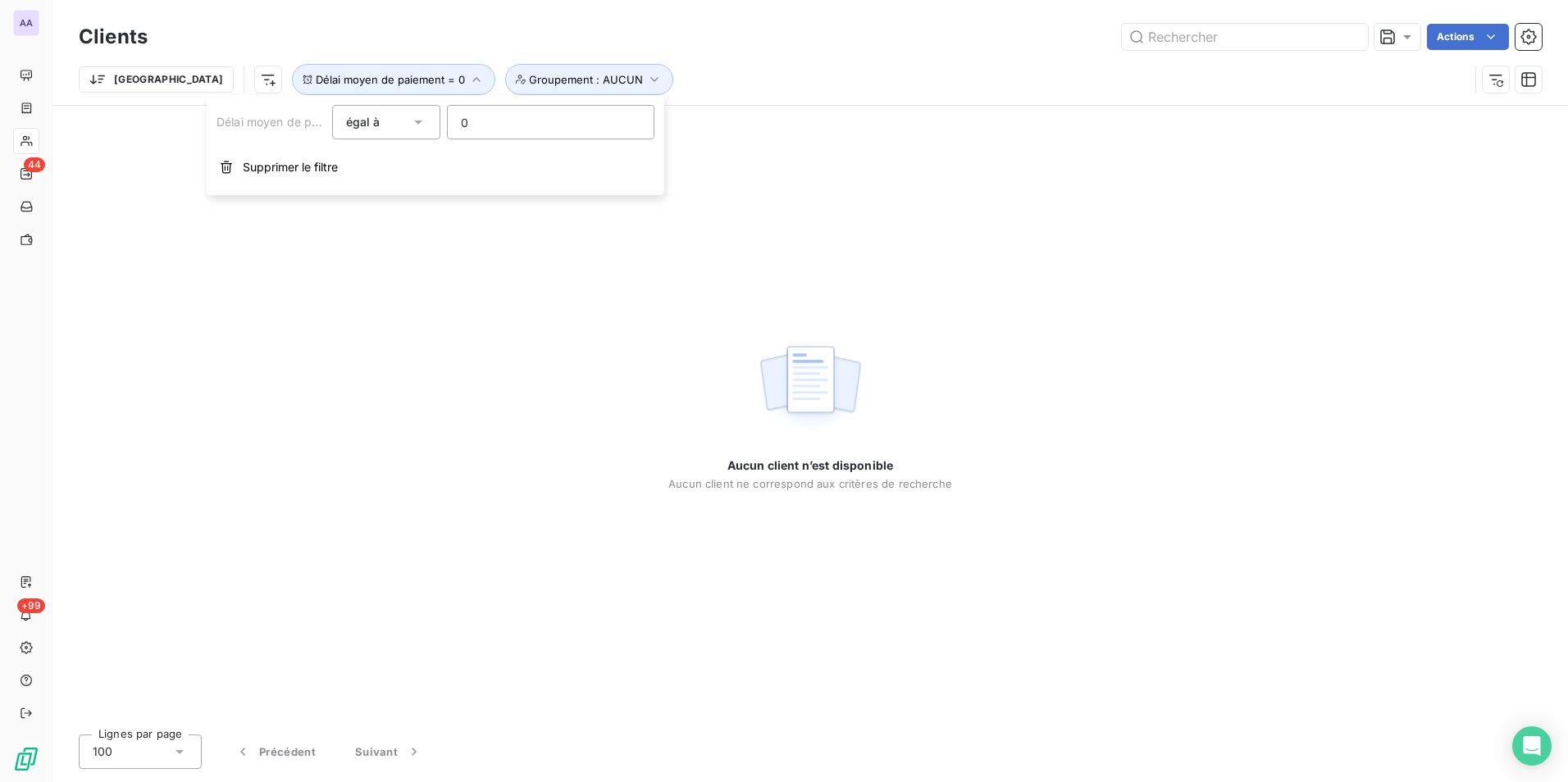
click at [406, 133] on div "égal à" at bounding box center [379, 122] width 65 height 23
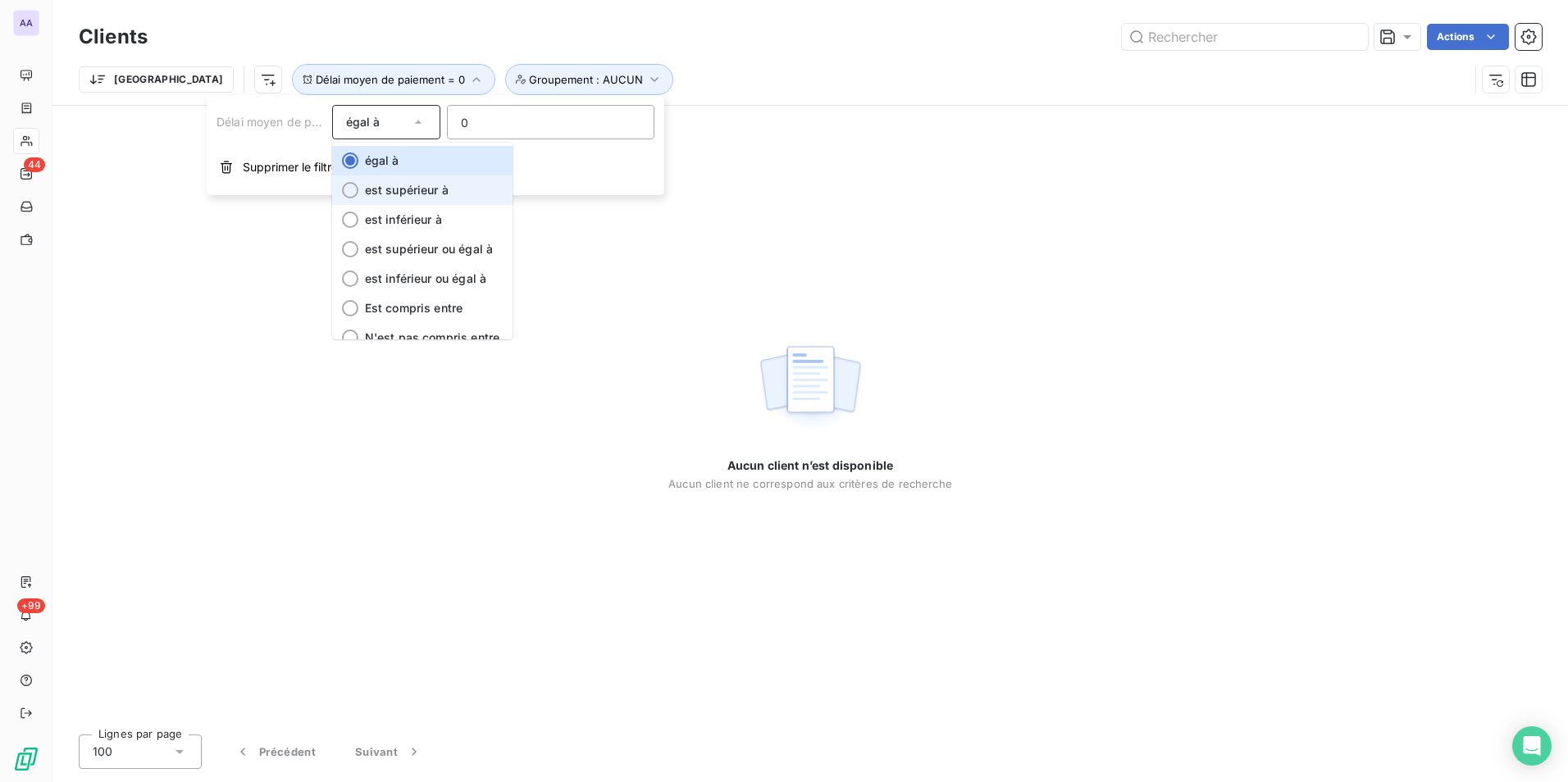
click at [401, 190] on span "est supérieur à" at bounding box center [406, 190] width 83 height 14
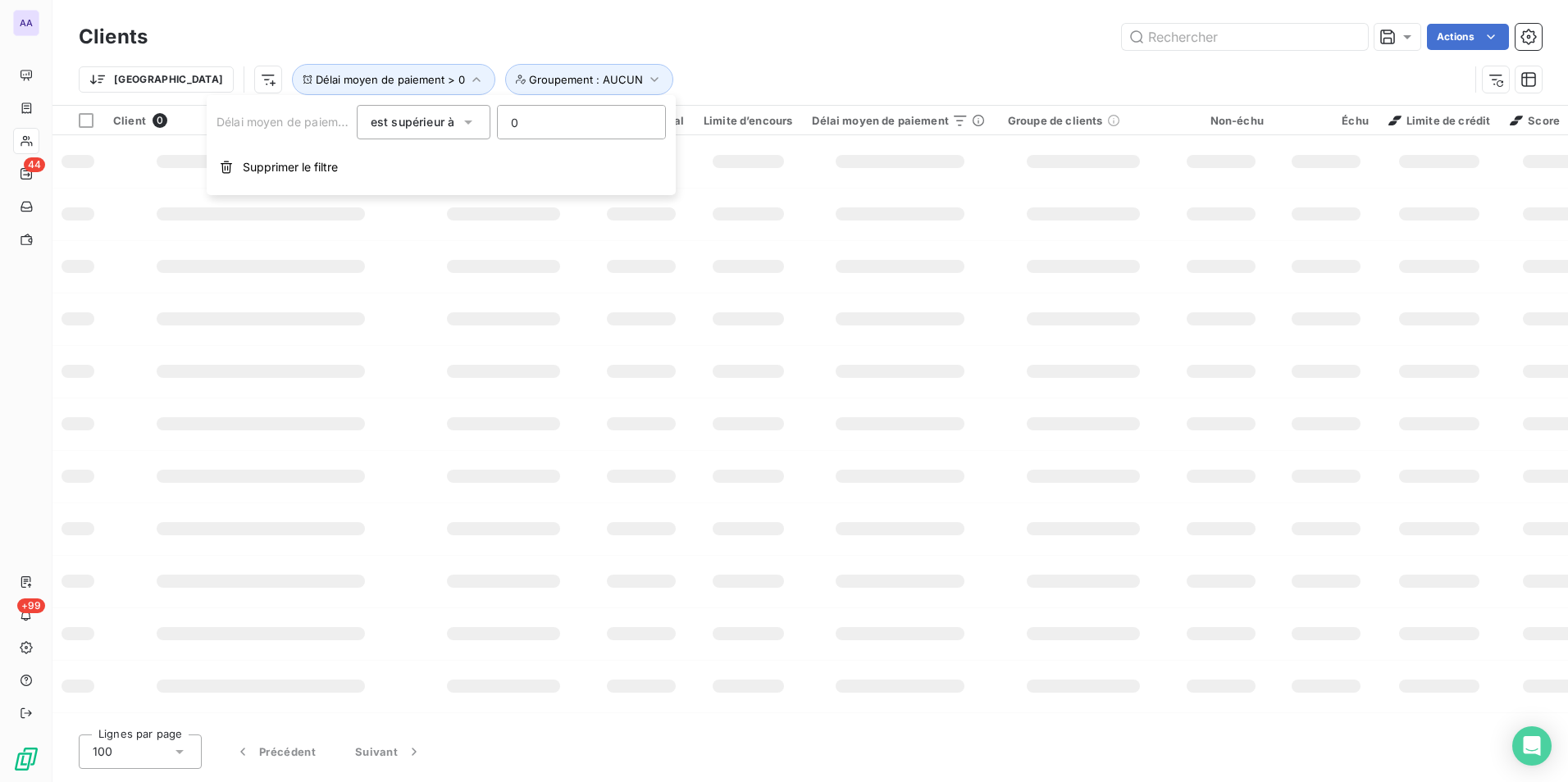
click at [582, 22] on div "Clients Actions" at bounding box center [810, 36] width 1463 height 34
click at [176, 77] on html "AA 44 +99 Clients Actions Trier Délai moyen de paiement > 0 Groupement : AUCUN …" at bounding box center [784, 391] width 1568 height 782
click at [189, 74] on html "AA 44 +99 Clients Actions Trier Délai moyen de paiement > 0 Groupement : AUCUN …" at bounding box center [784, 391] width 1568 height 782
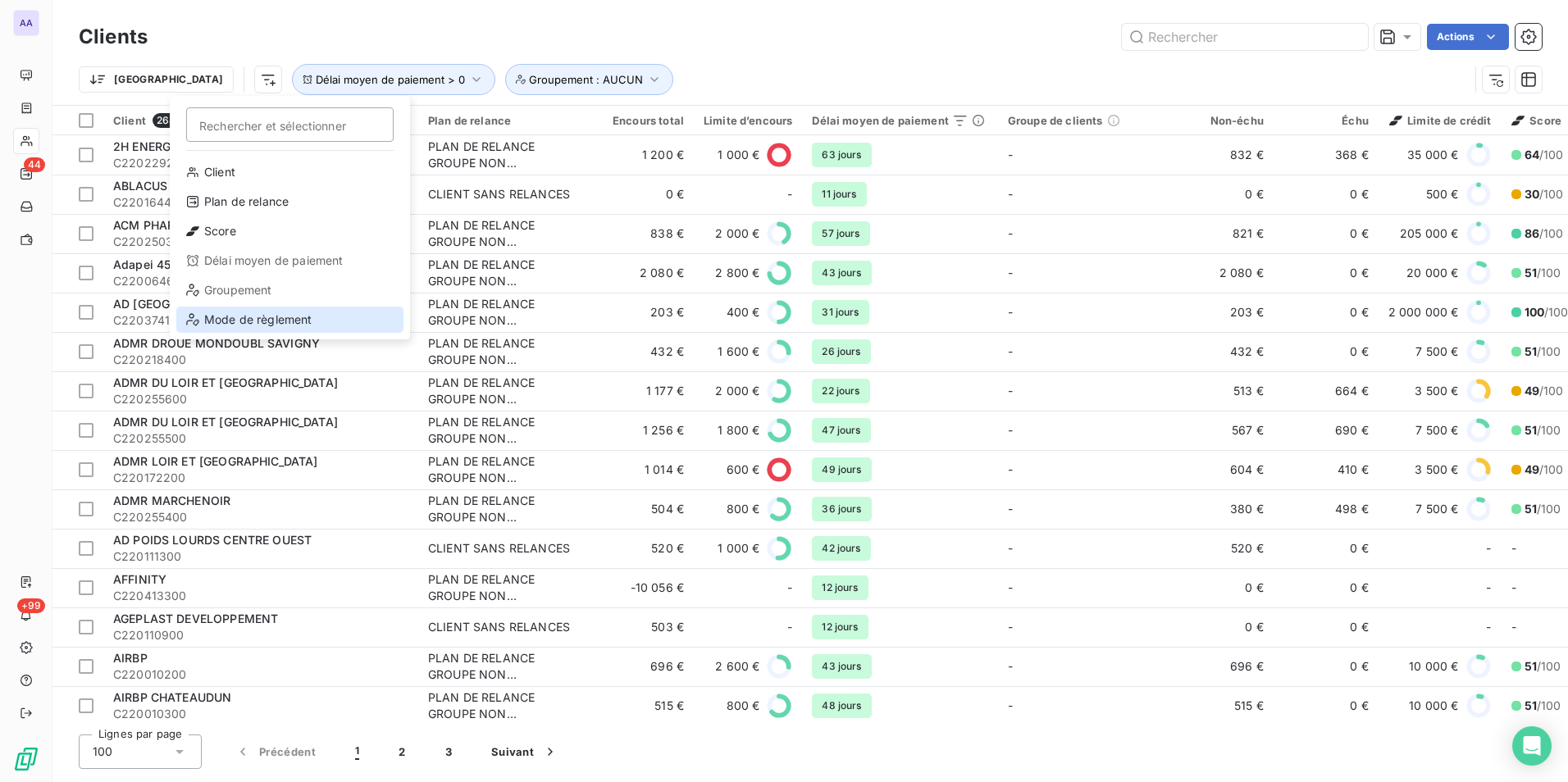
click at [248, 321] on div "Mode de règlement" at bounding box center [290, 320] width 228 height 26
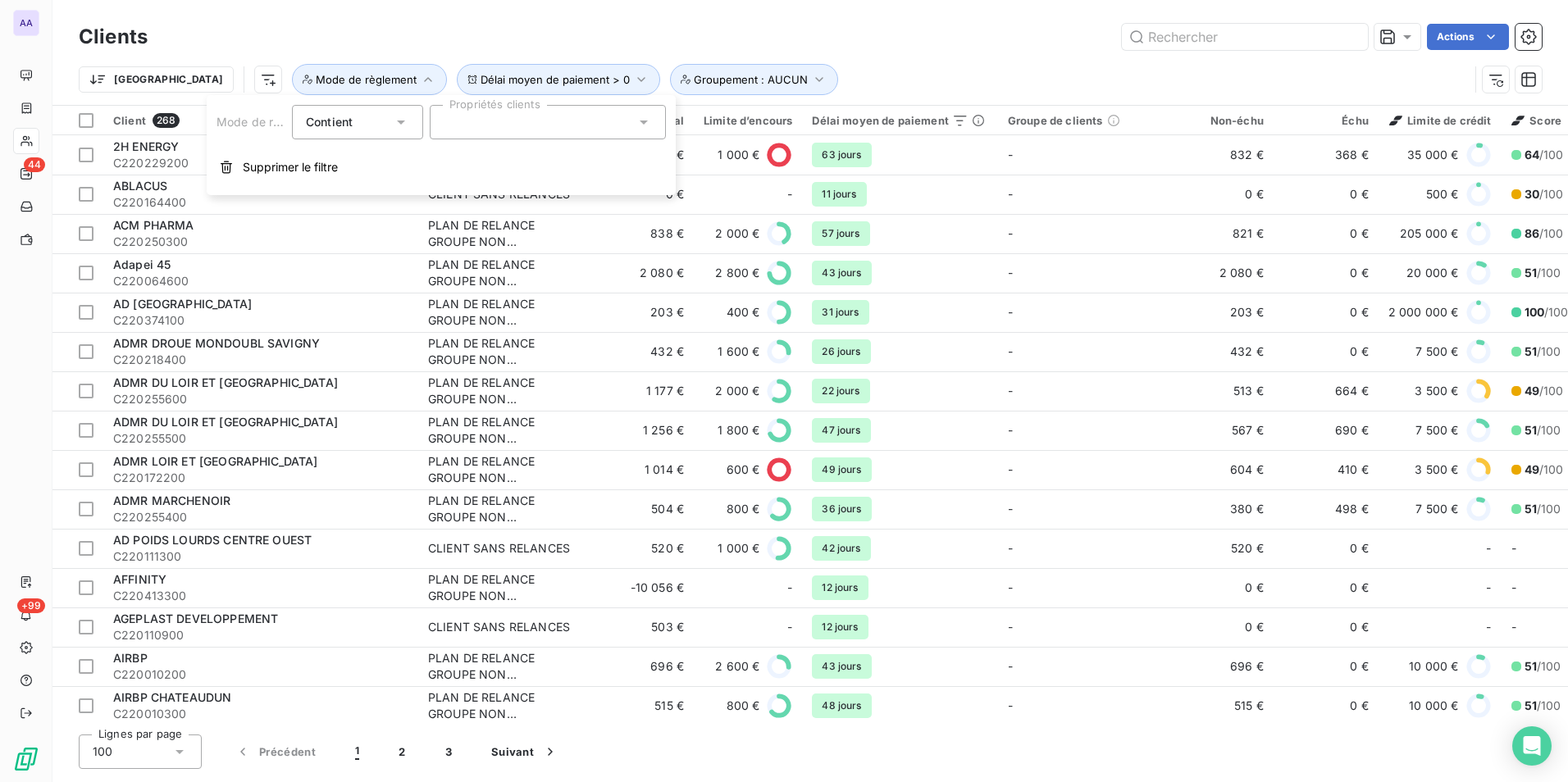
click at [526, 116] on div at bounding box center [548, 121] width 236 height 34
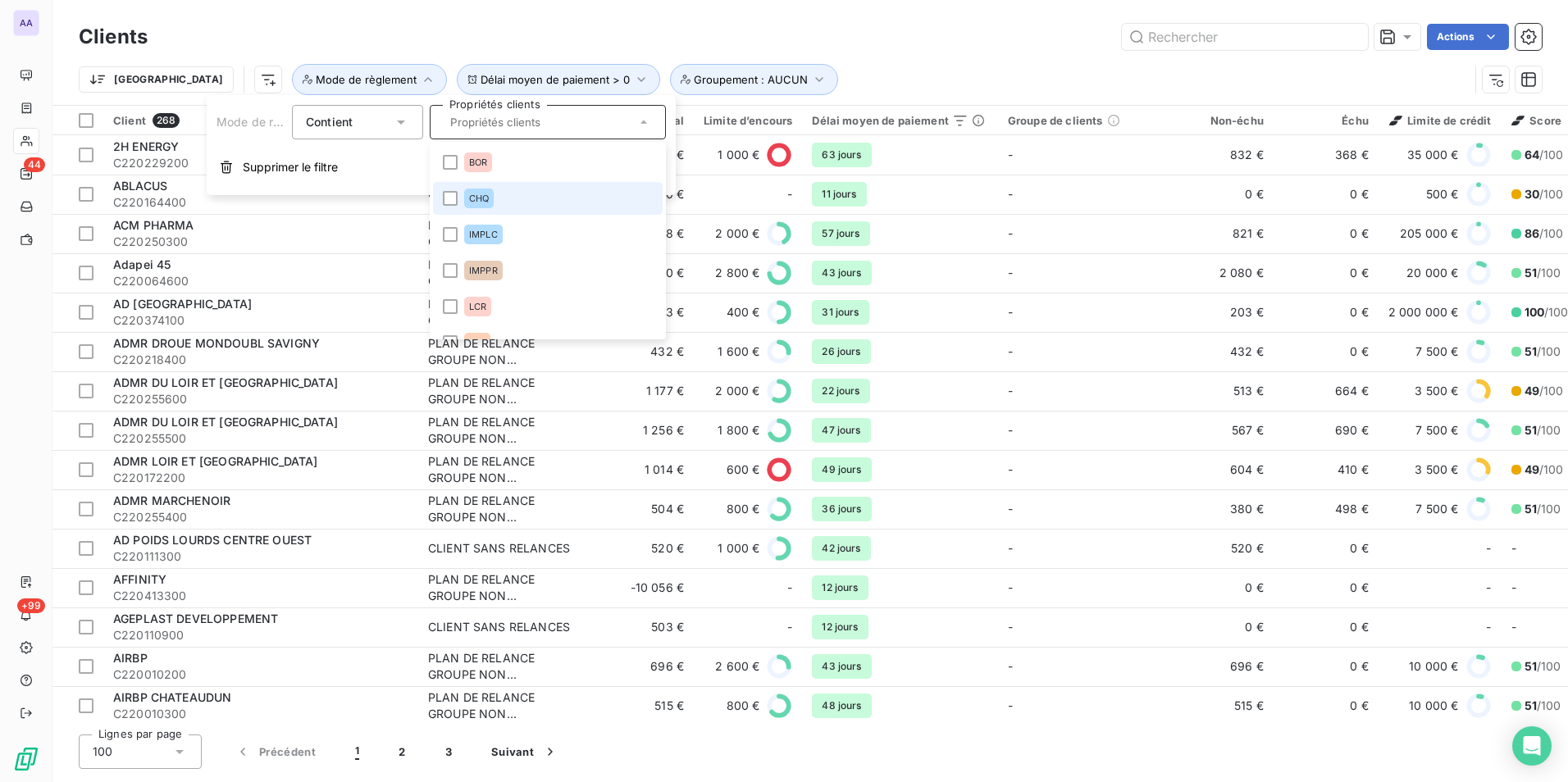
click at [485, 202] on span "CHQ" at bounding box center [479, 198] width 19 height 10
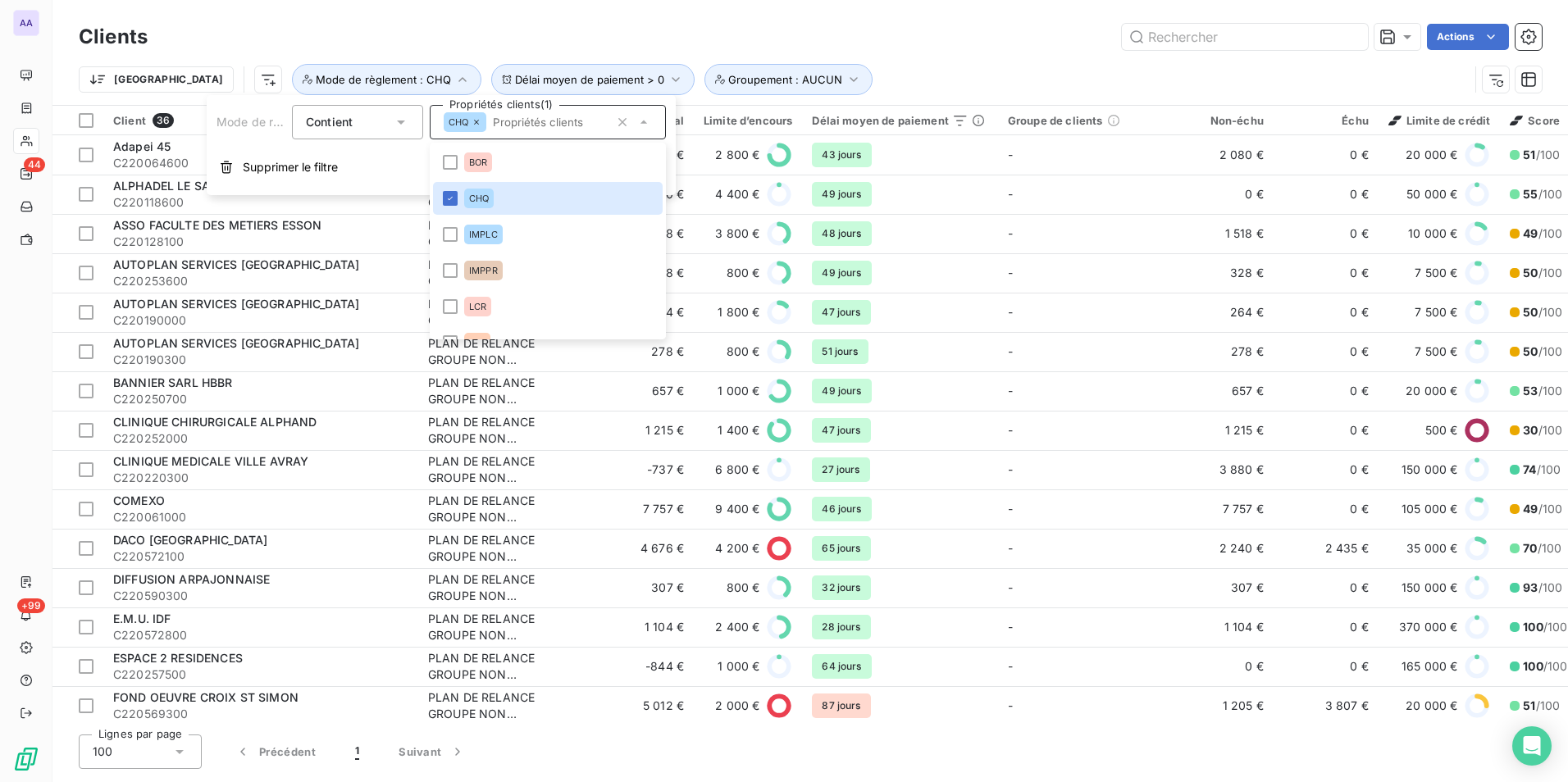
scroll to position [95, 0]
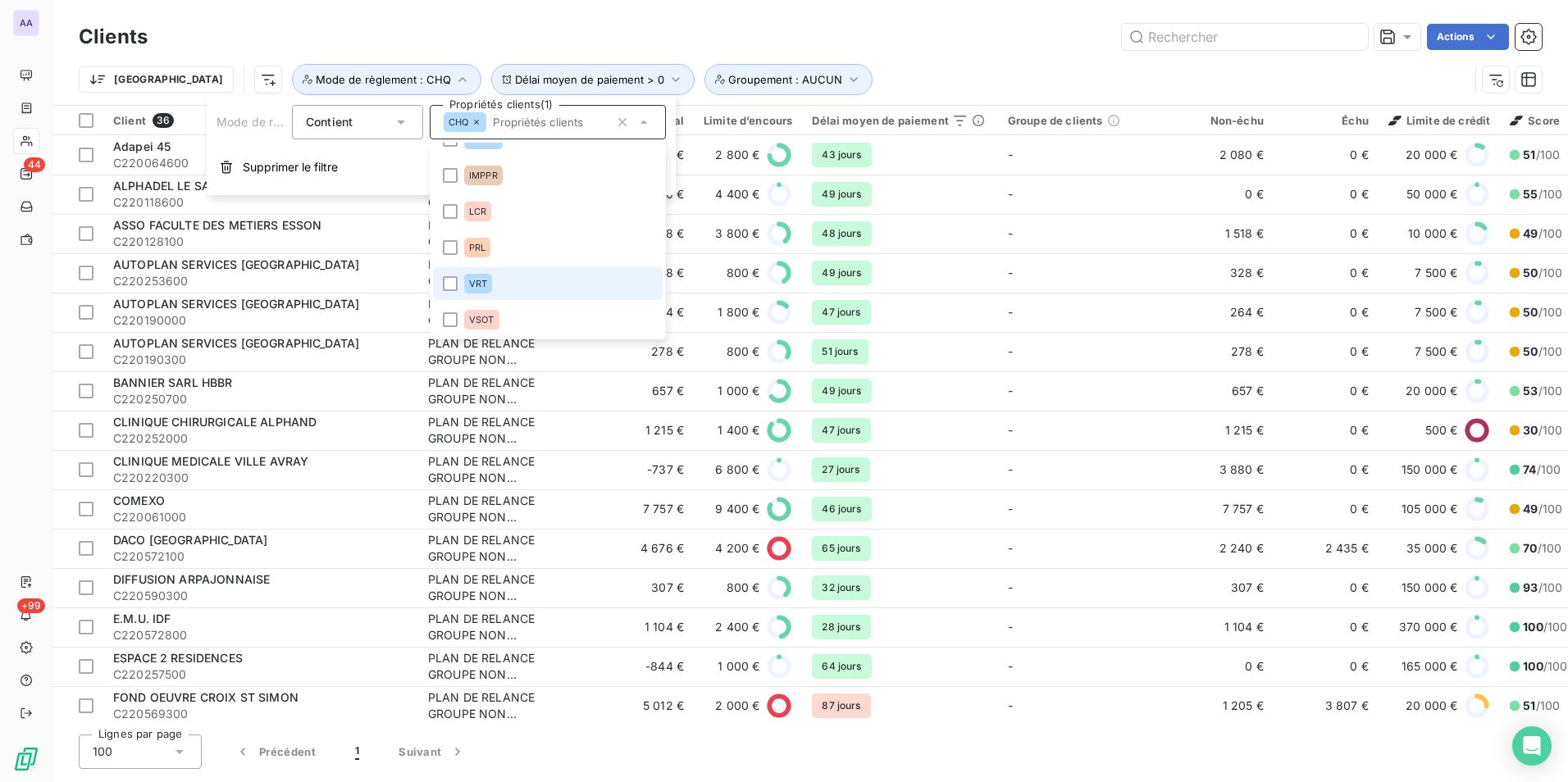
click at [473, 281] on span "VRT" at bounding box center [478, 283] width 18 height 10
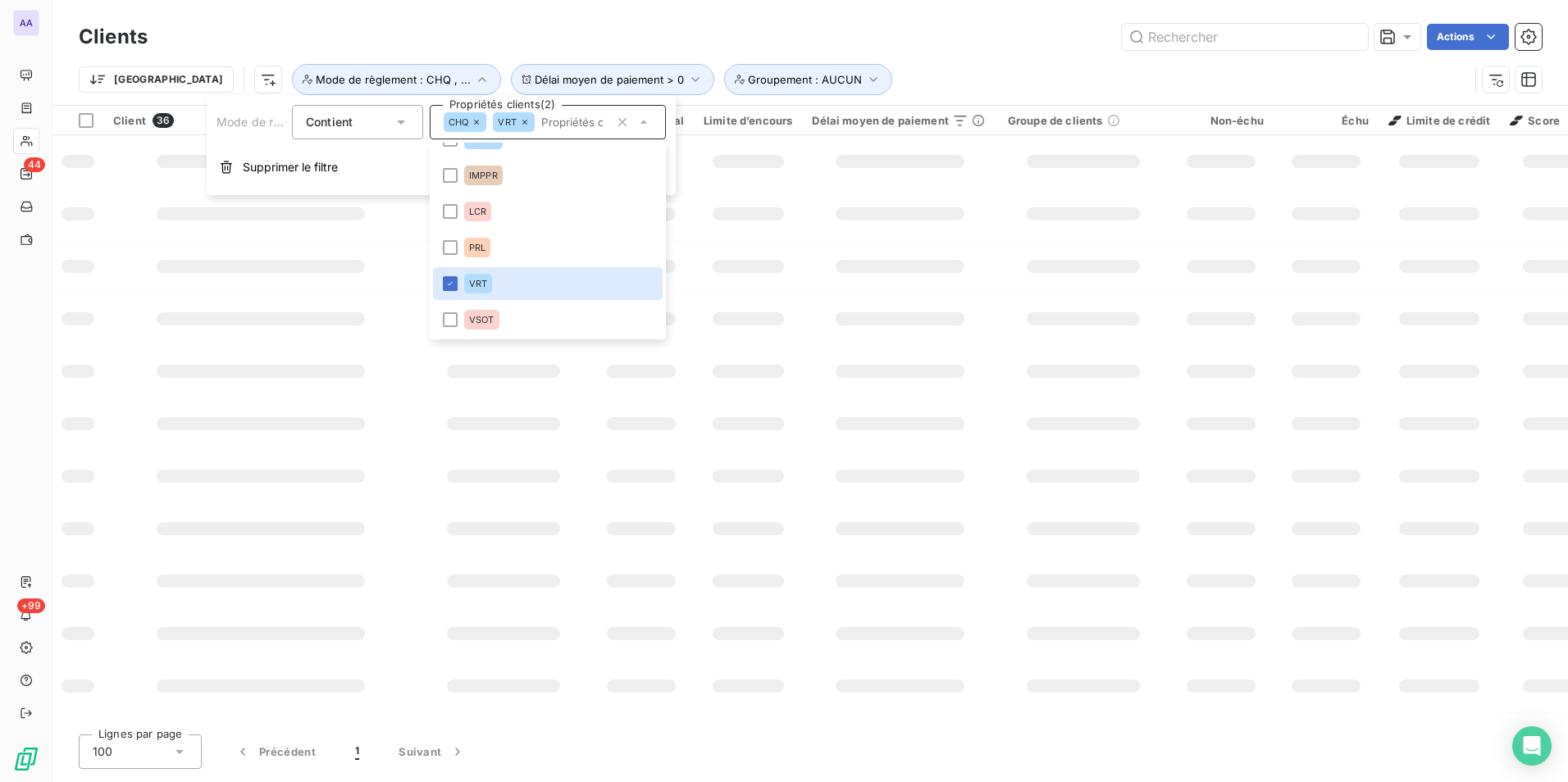
click at [667, 34] on div "Actions" at bounding box center [854, 37] width 1375 height 26
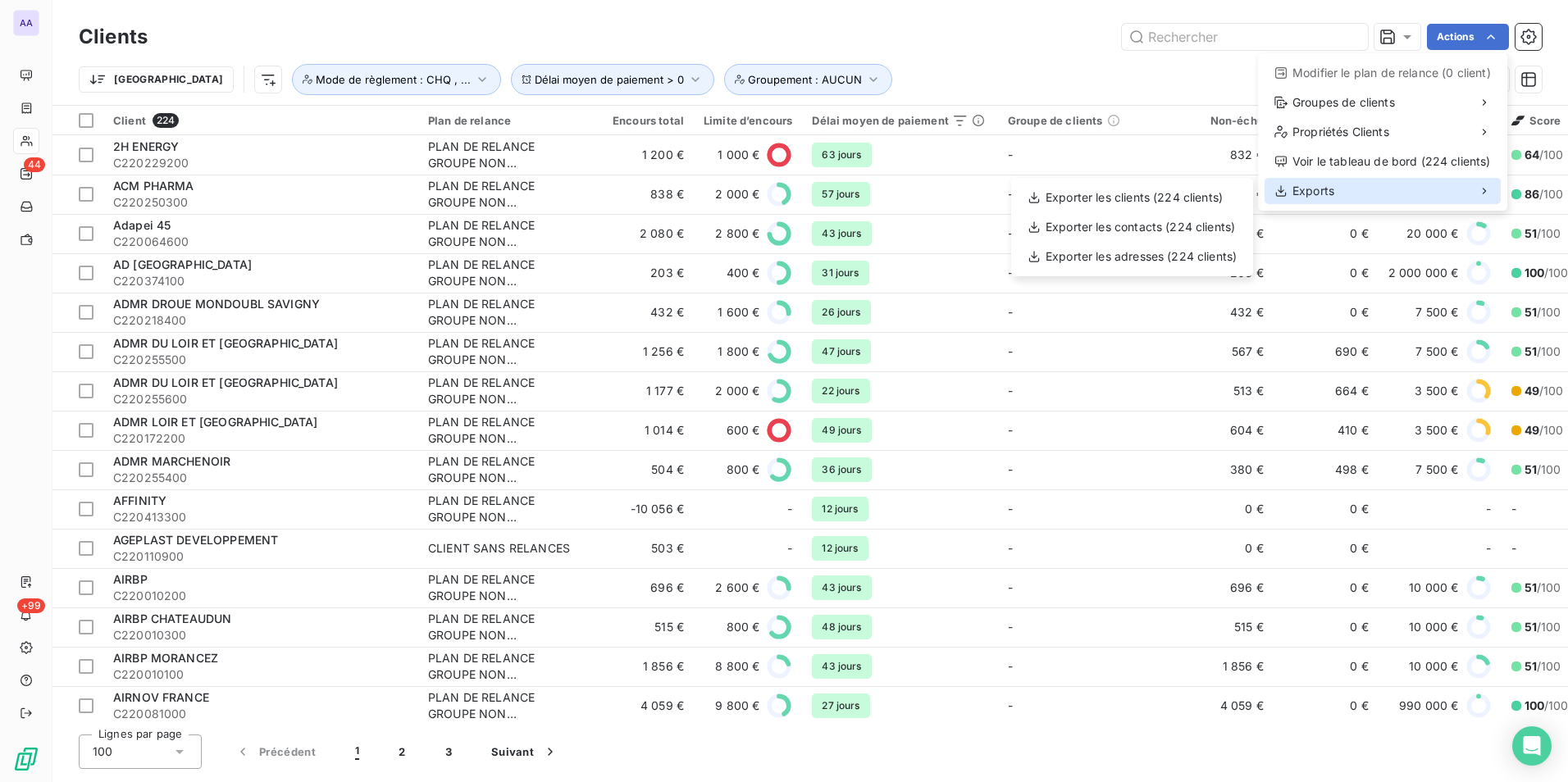
click at [1358, 194] on div "Exports" at bounding box center [1383, 192] width 236 height 26
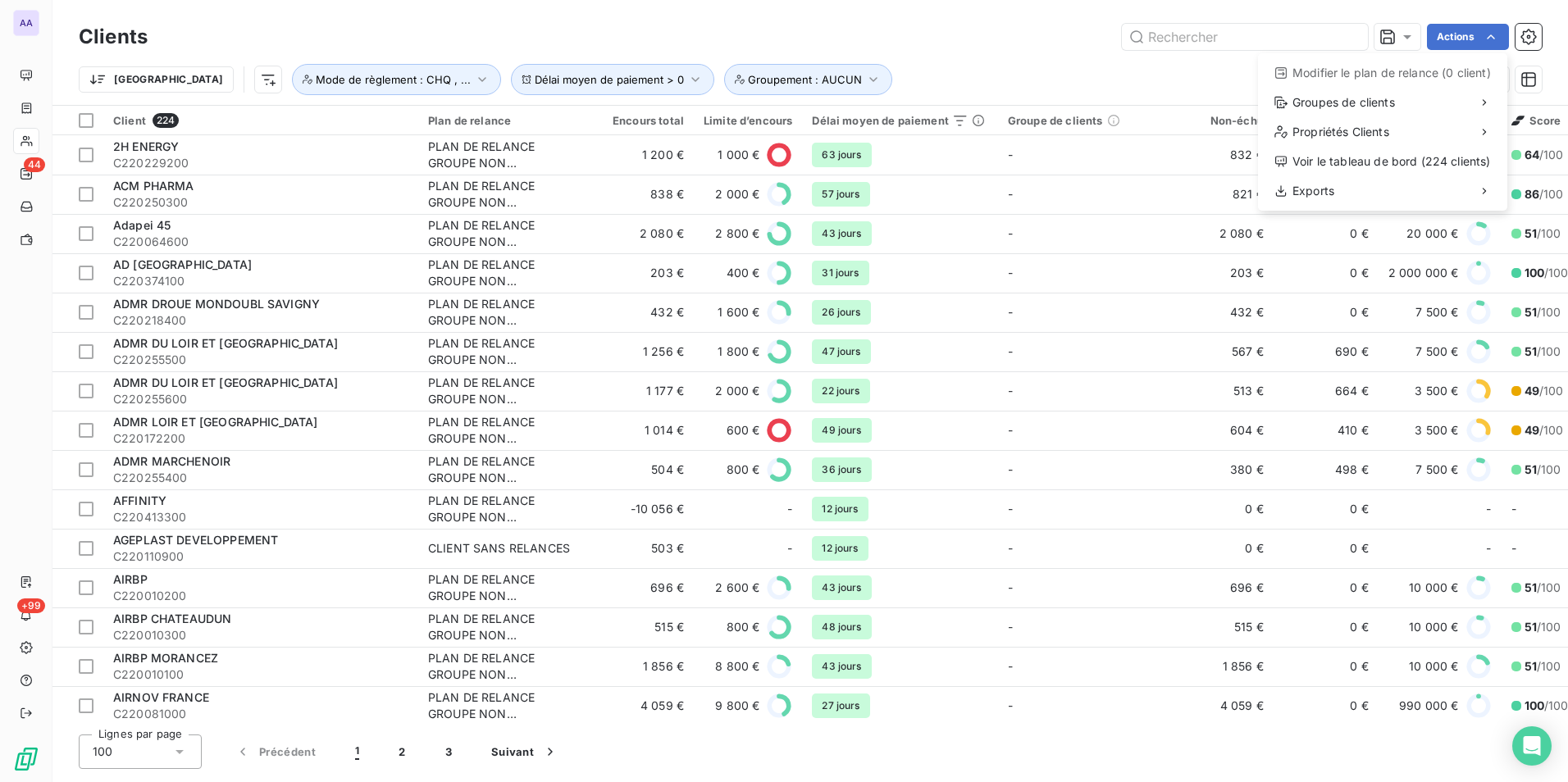
drag, startPoint x: 1026, startPoint y: 54, endPoint x: 1176, endPoint y: 56, distance: 150.0
click at [1051, 54] on html "AA 44 +99 Clients Actions Modifier le plan de relance (0 client) Groupes de cli…" at bounding box center [784, 391] width 1568 height 782
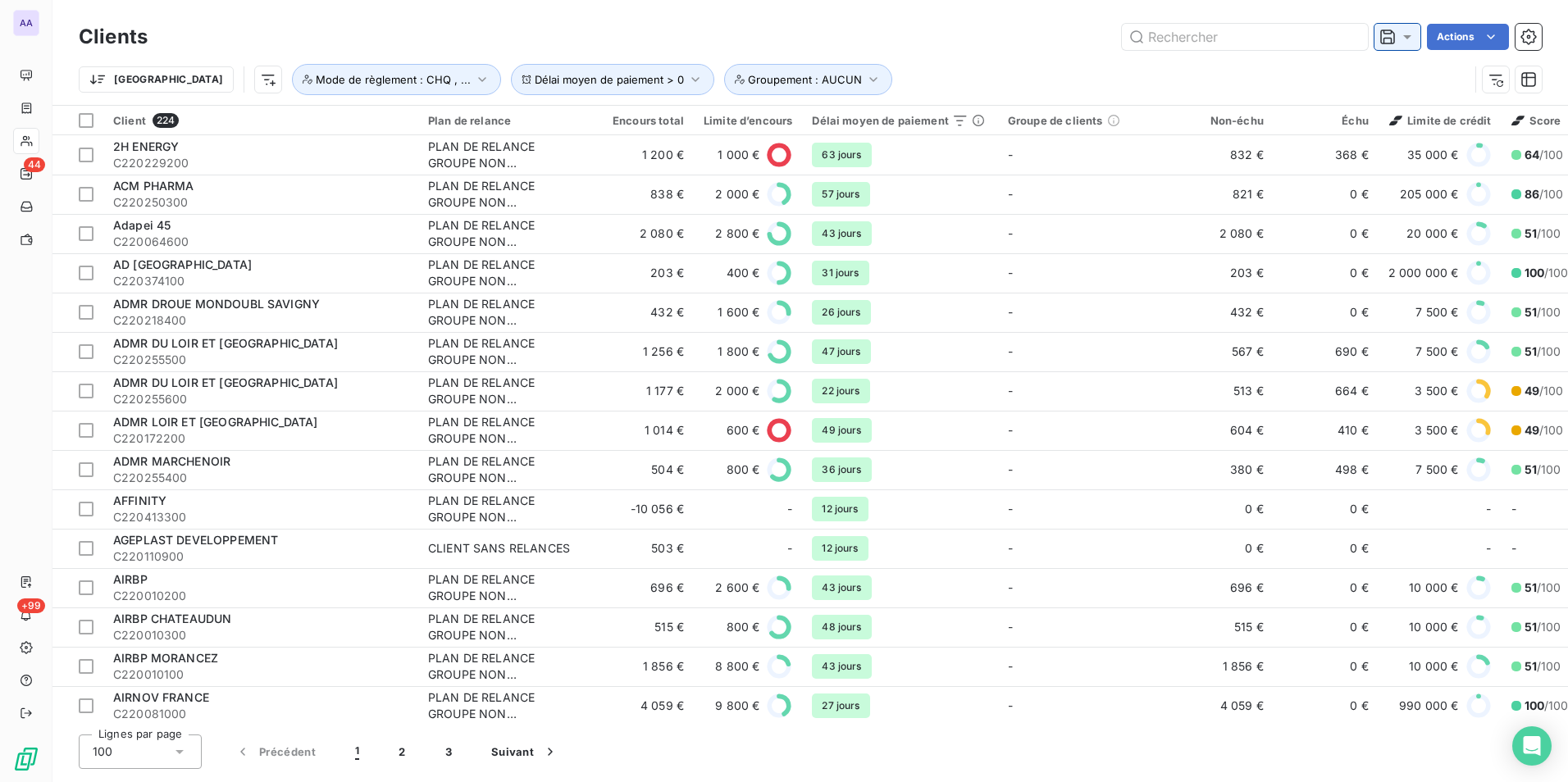
click at [1399, 43] on icon at bounding box center [1407, 37] width 17 height 17
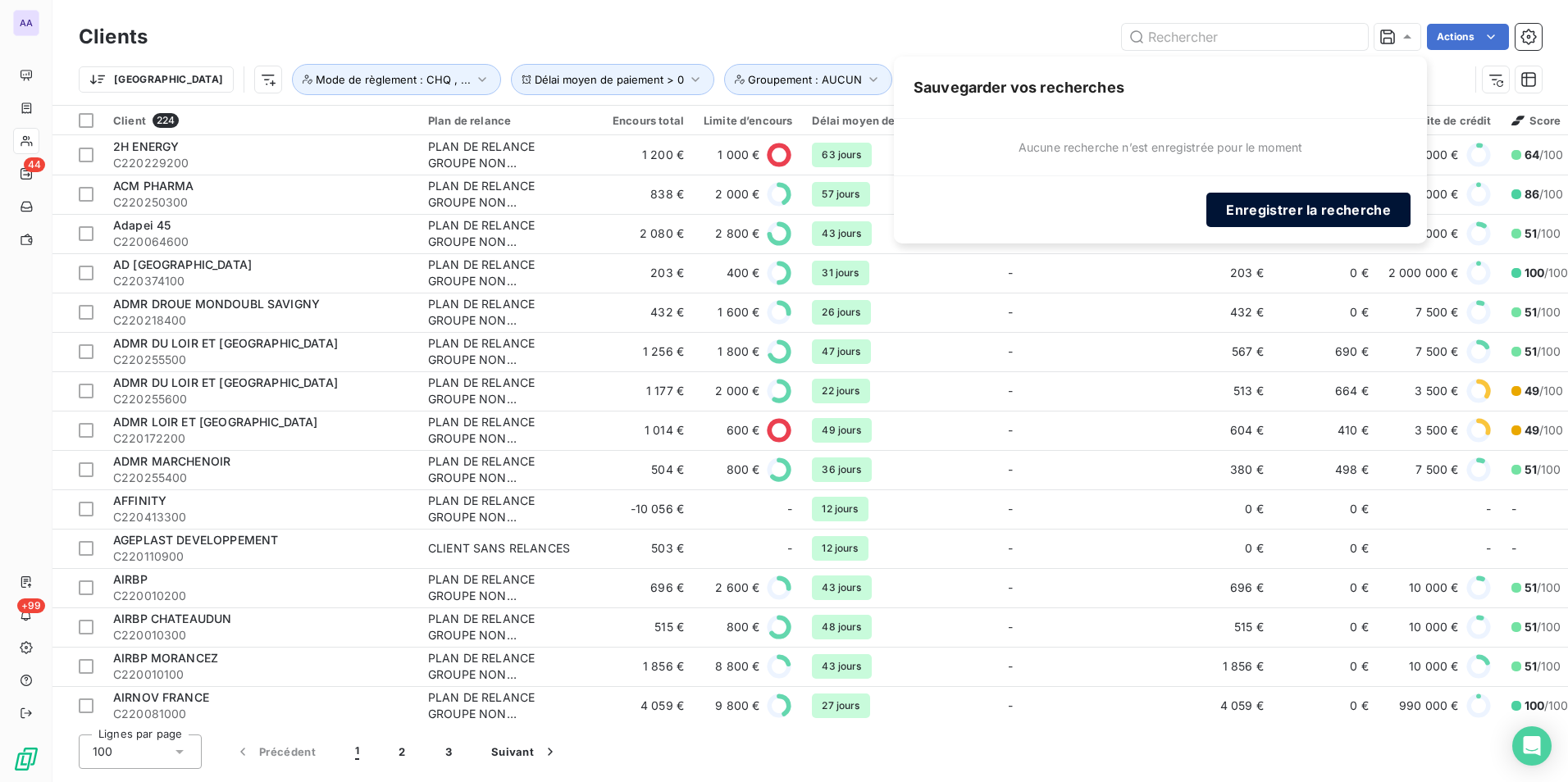
click at [1291, 203] on button "Enregistrer la recherche" at bounding box center [1309, 209] width 204 height 34
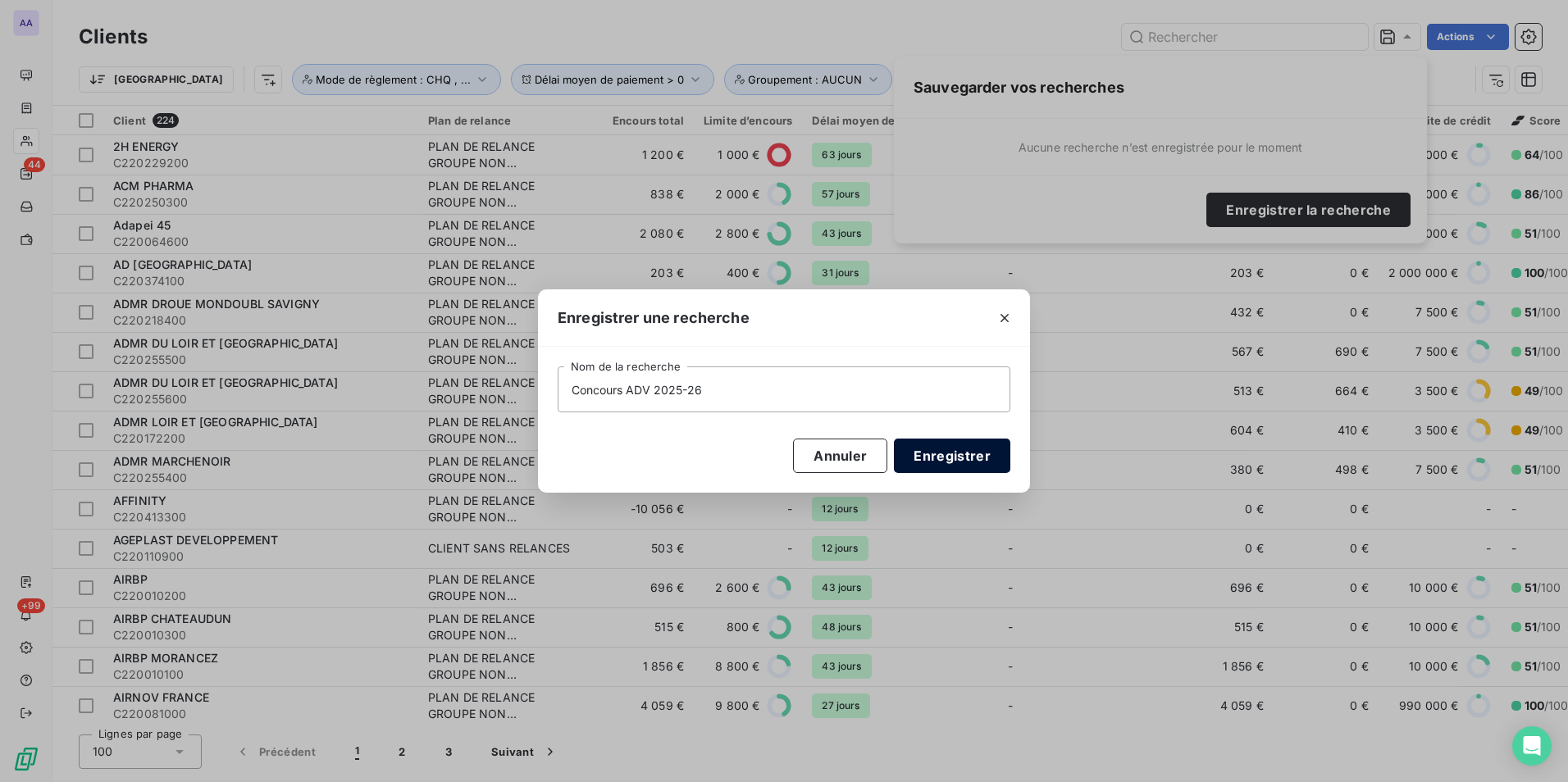
type input "Concours ADV 2025-26"
click at [980, 463] on button "Enregistrer" at bounding box center [952, 455] width 117 height 34
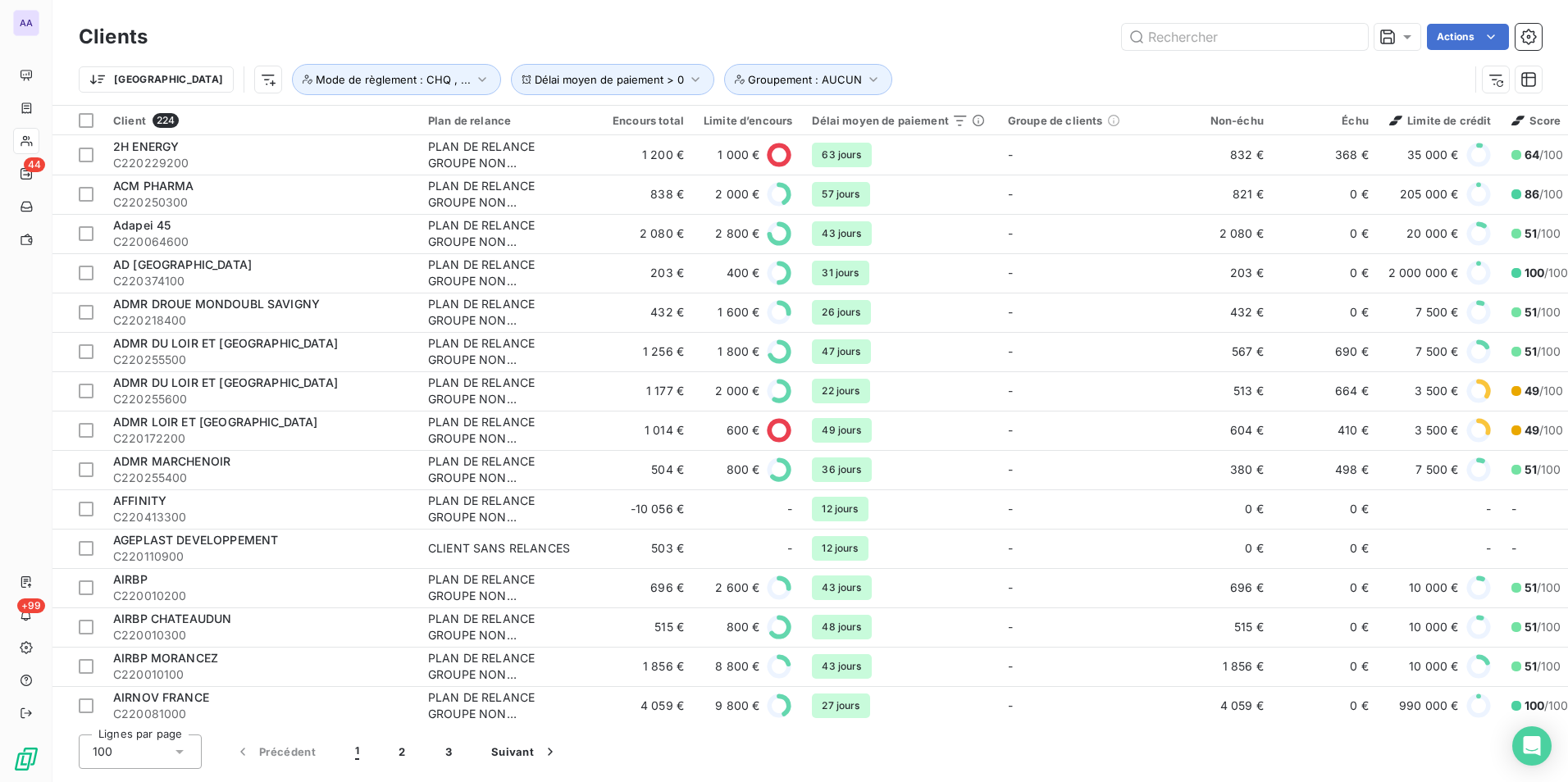
drag, startPoint x: 826, startPoint y: 53, endPoint x: 1217, endPoint y: 6, distance: 393.8
click at [875, 53] on div "Clients Actions" at bounding box center [810, 36] width 1463 height 34
click at [1502, 41] on html "AA 44 +99 Clients Actions Trier Délai moyen de paiement > 0 Groupement : AUCUN …" at bounding box center [784, 391] width 1568 height 782
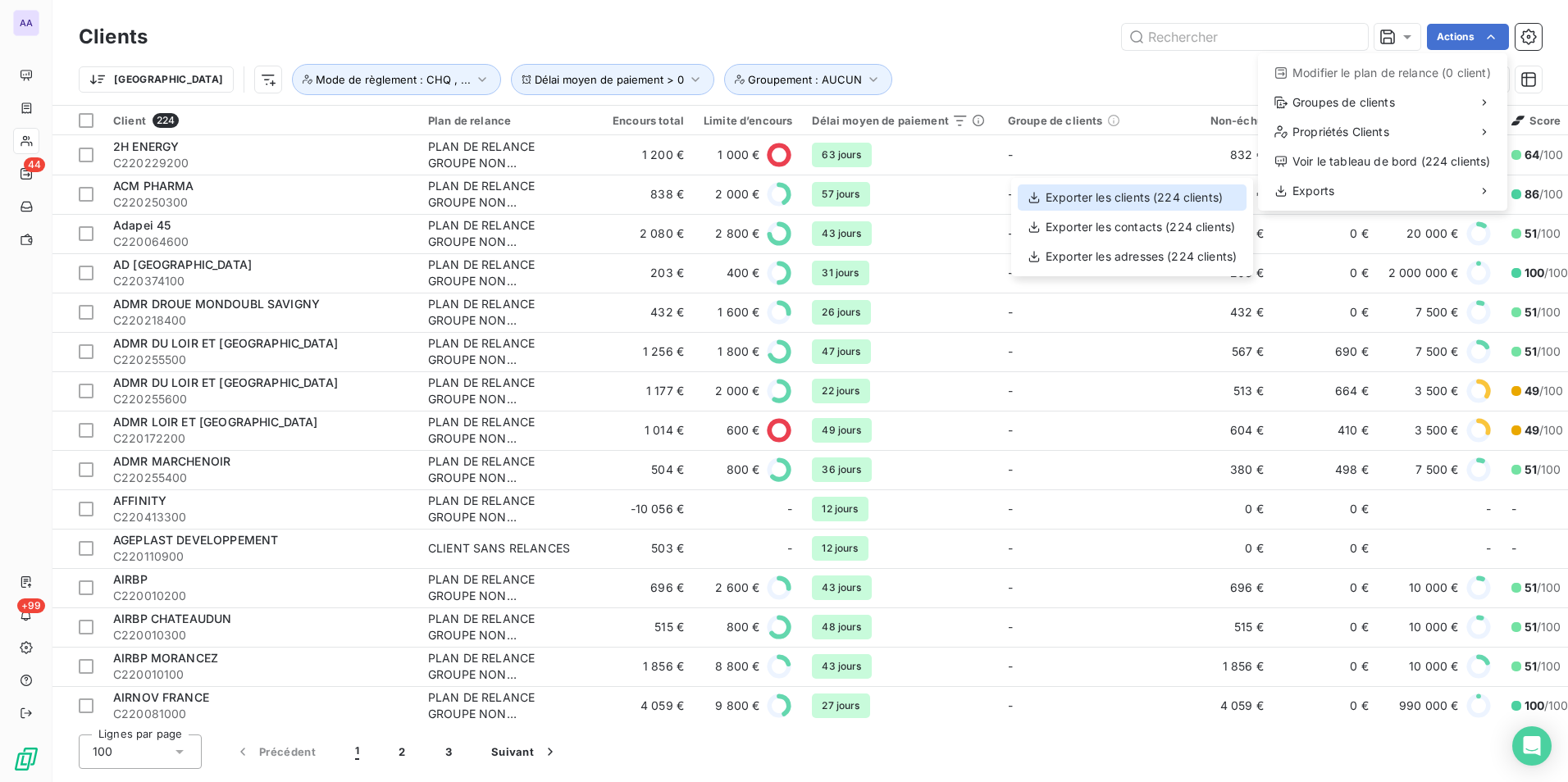
click at [1136, 202] on div "Exporter les clients (224 clients)" at bounding box center [1132, 198] width 229 height 26
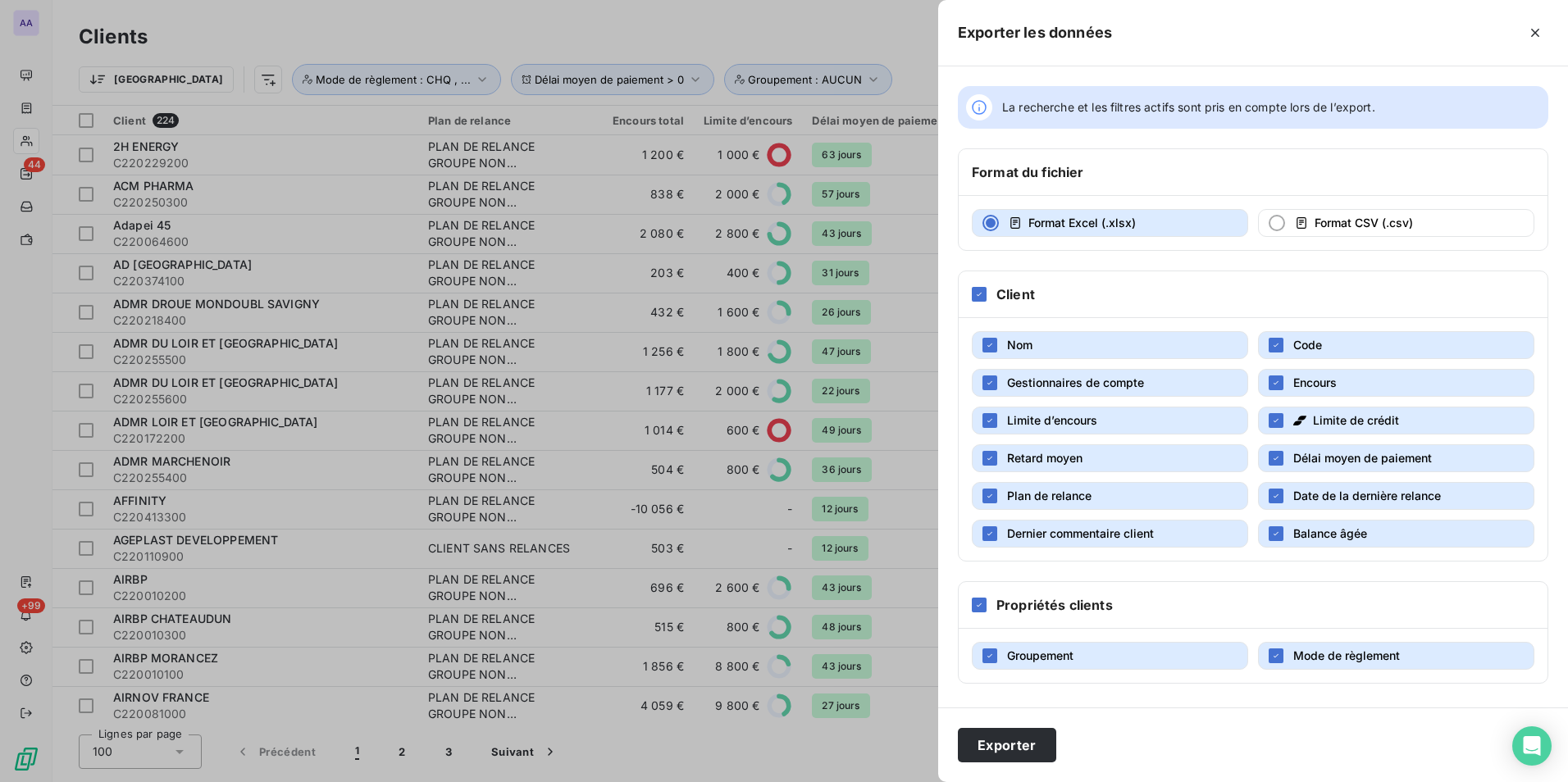
drag, startPoint x: 1081, startPoint y: 378, endPoint x: 1071, endPoint y: 379, distance: 10.0
click at [1075, 378] on span "Gestionnaires de compte" at bounding box center [1076, 382] width 137 height 14
click at [1078, 420] on span "Limite d’encours" at bounding box center [1052, 420] width 91 height 14
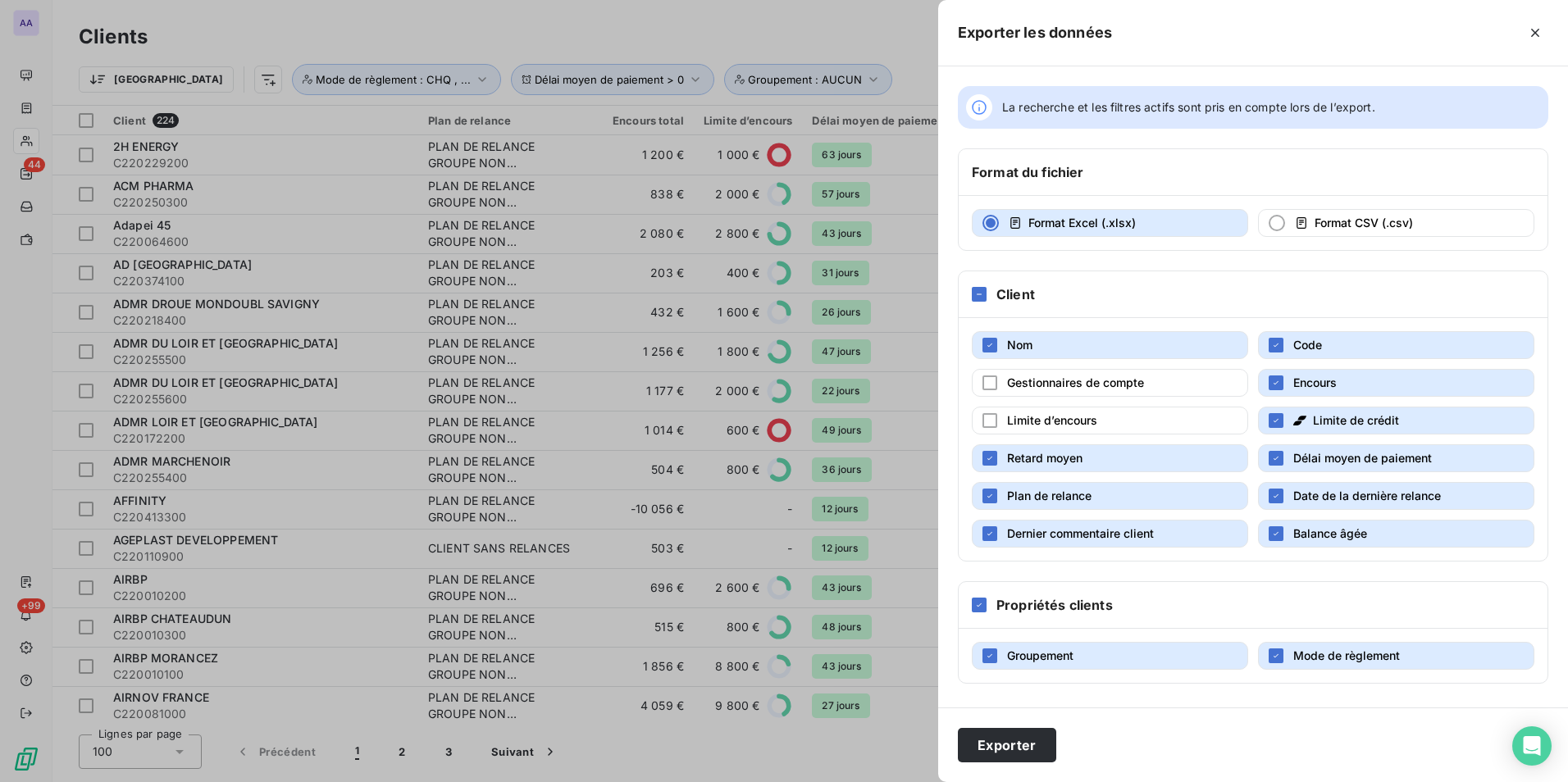
click at [1311, 416] on div "Limite de crédit" at bounding box center [1347, 420] width 105 height 17
click at [1108, 493] on button "Plan de relance" at bounding box center [1110, 496] width 277 height 28
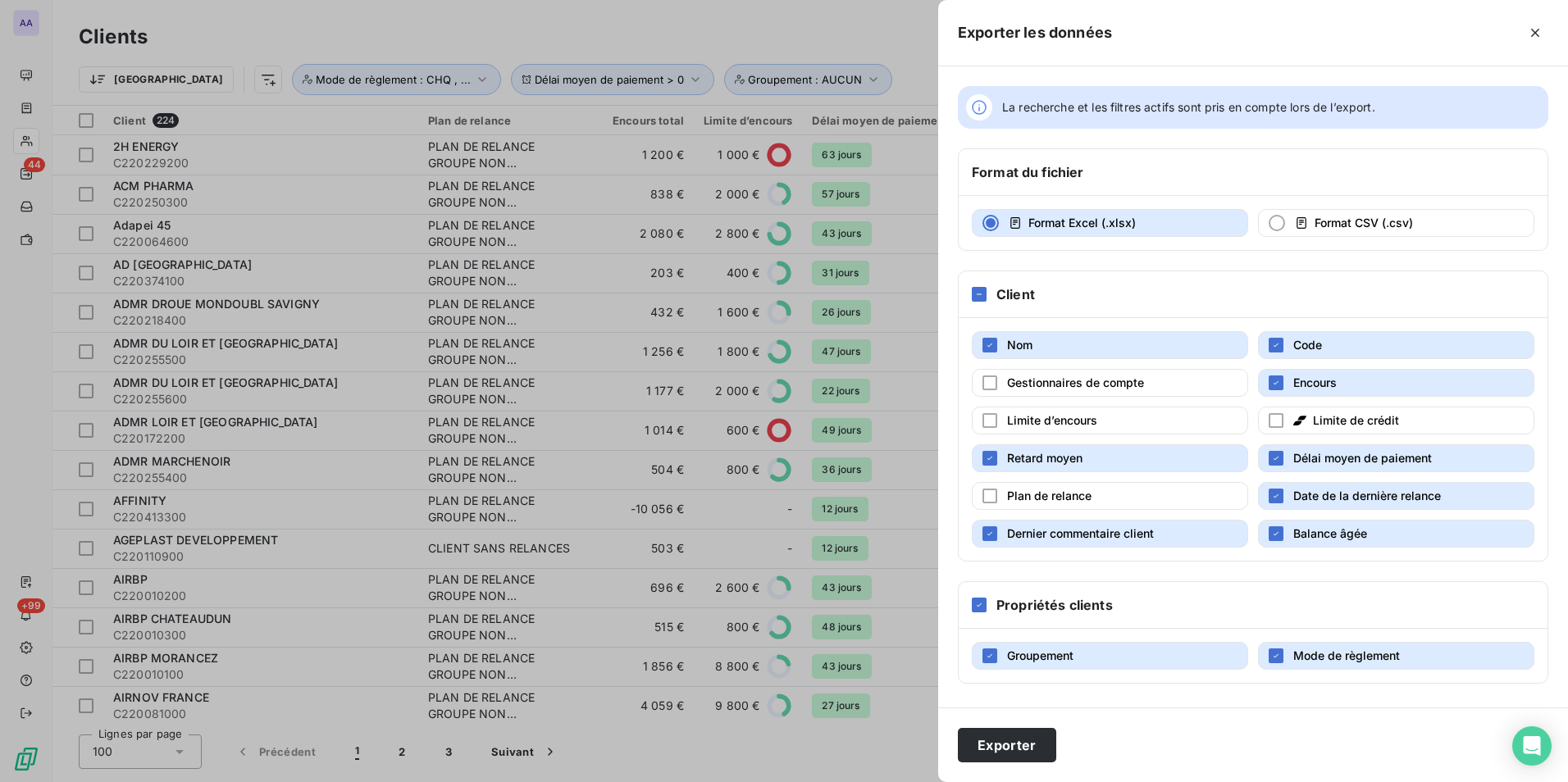
click at [1257, 496] on div "Nom Code Gestionnaires de compte Encours Limite d’encours Limite de crédit Reta…" at bounding box center [1253, 439] width 589 height 243
click at [1274, 497] on icon "button" at bounding box center [1276, 496] width 10 height 10
click at [1209, 525] on button "Dernier commentaire client" at bounding box center [1110, 534] width 277 height 28
click at [1287, 524] on button "Balance âgée" at bounding box center [1397, 534] width 277 height 28
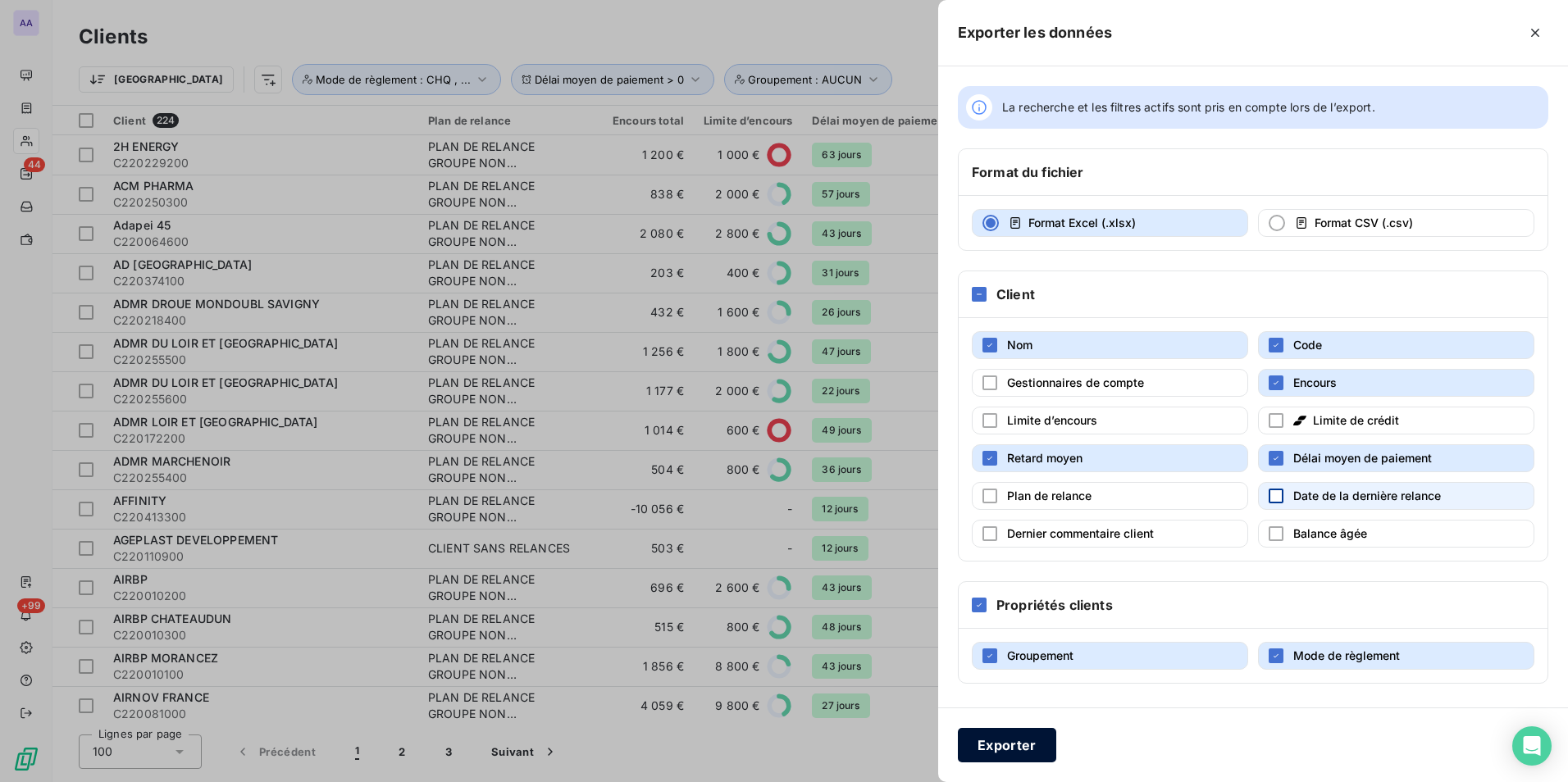
click at [979, 745] on button "Exporter" at bounding box center [1007, 745] width 98 height 34
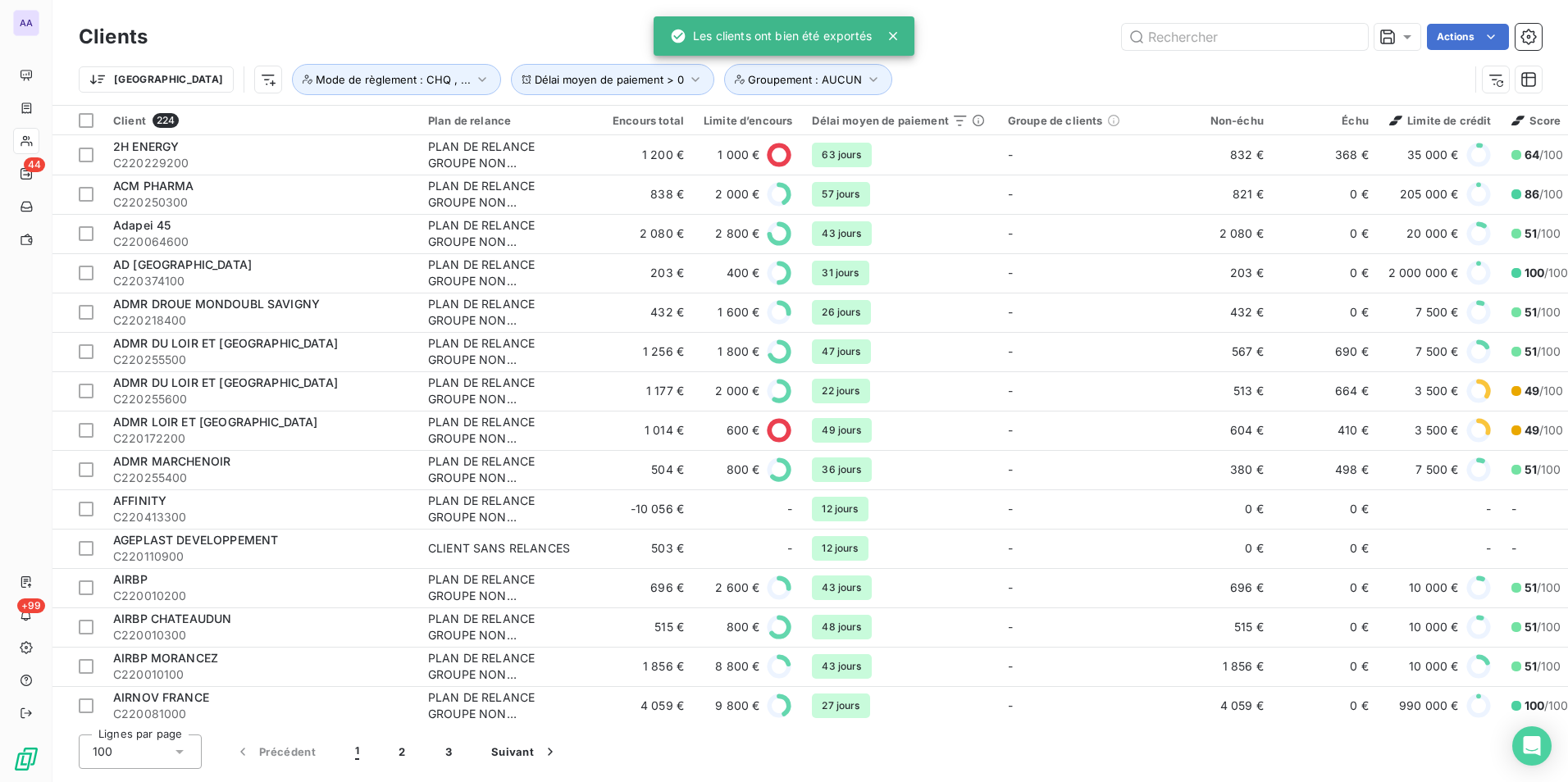
click at [962, 57] on div "Trier Délai moyen de paiement > 0 Groupement : AUCUN Mode de règlement : CHQ , …" at bounding box center [810, 80] width 1463 height 51
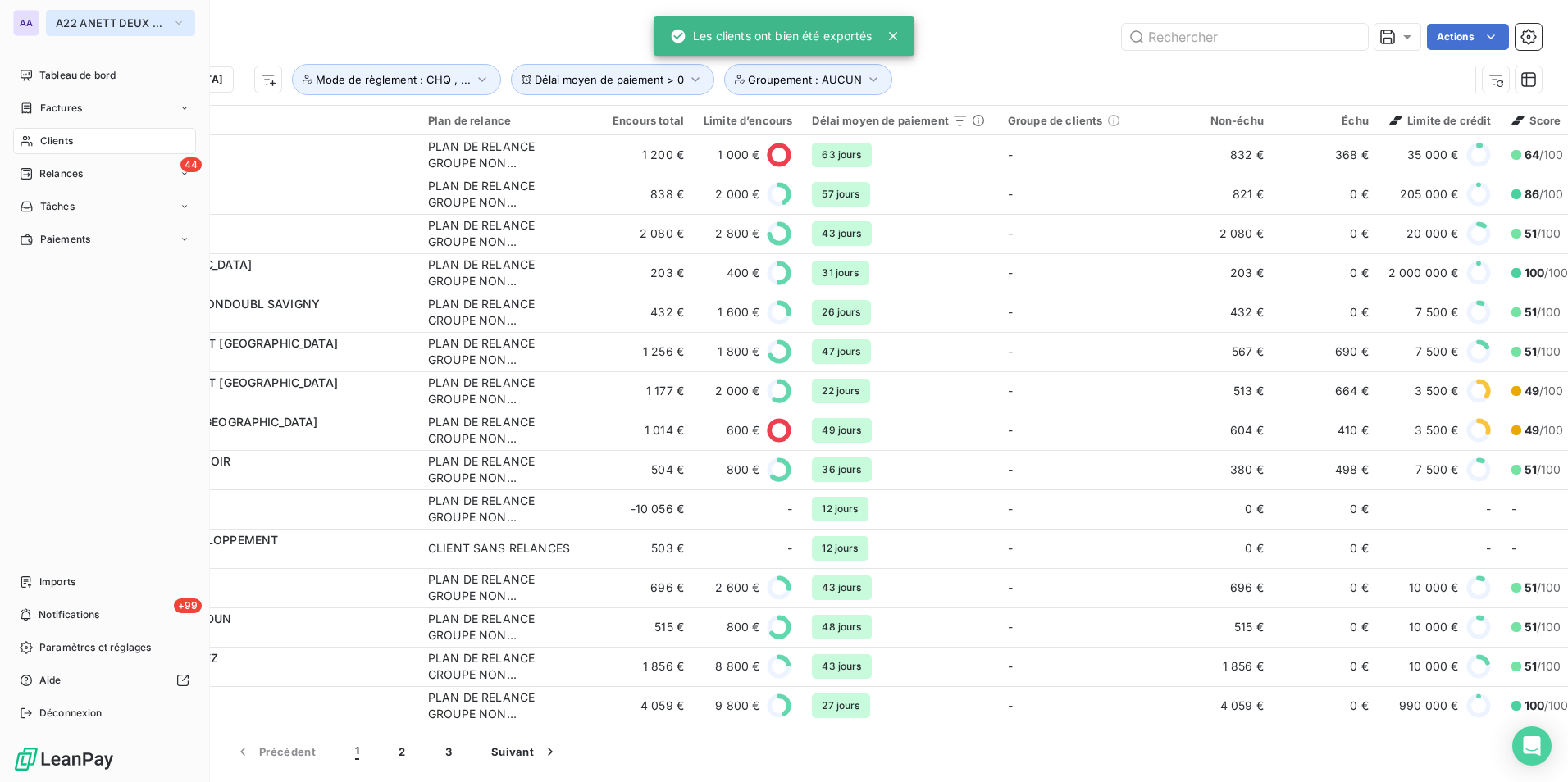
click at [72, 25] on span "A22 ANETT DEUX CENTRE LOIRE" at bounding box center [110, 23] width 110 height 13
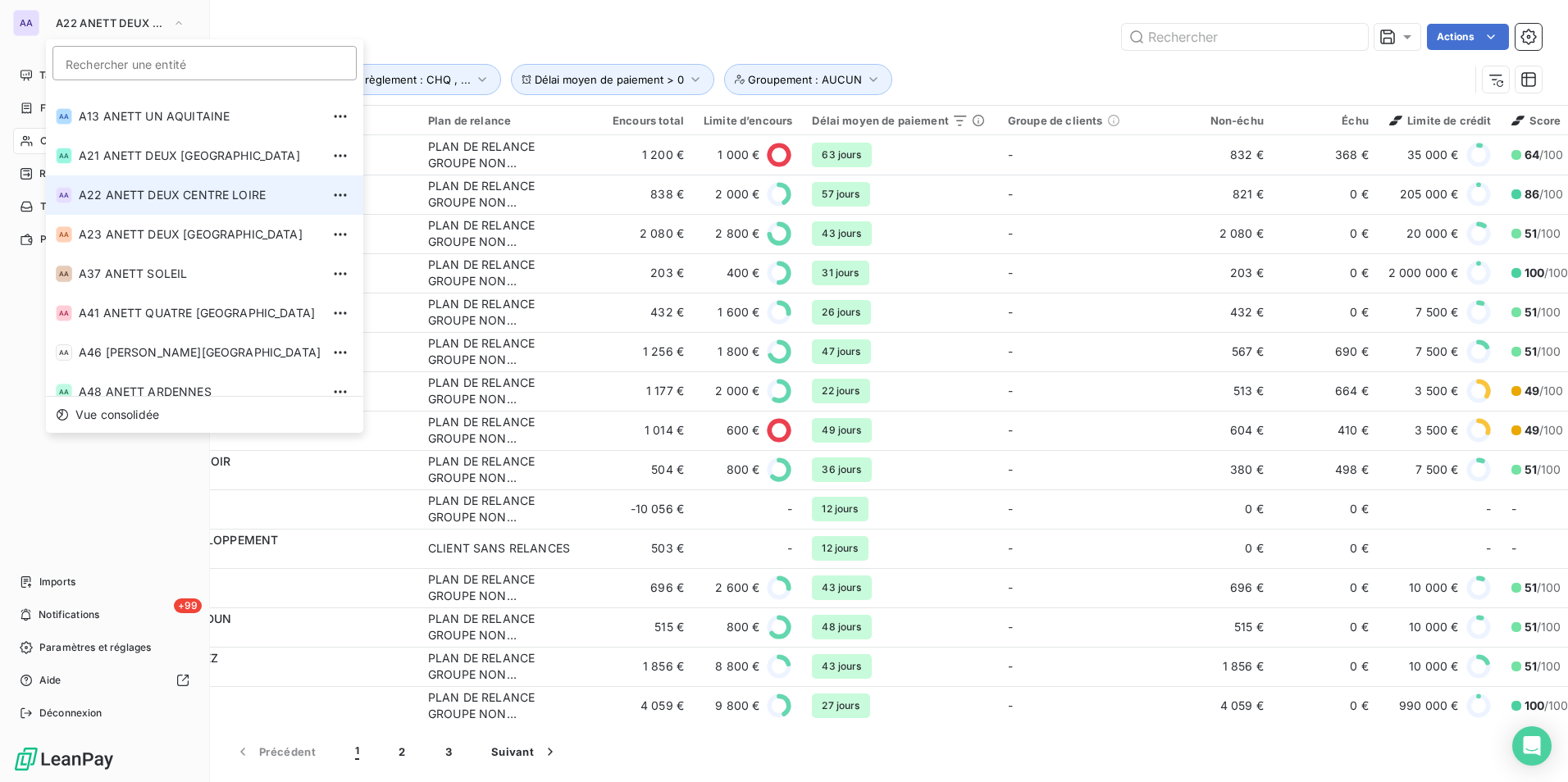
scroll to position [164, 0]
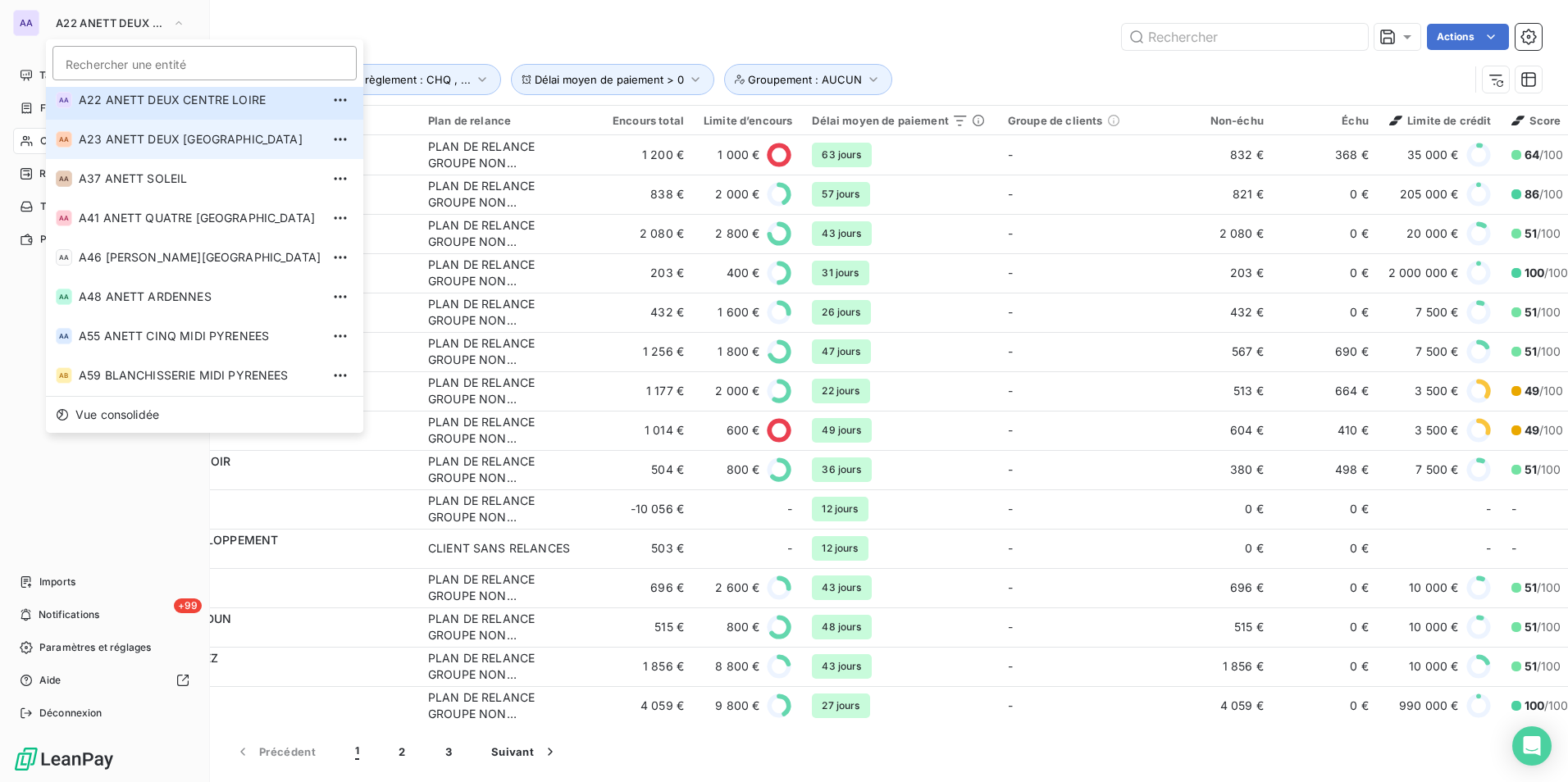
click at [142, 141] on span "A23 ANETT DEUX [GEOGRAPHIC_DATA]" at bounding box center [245, 139] width 332 height 17
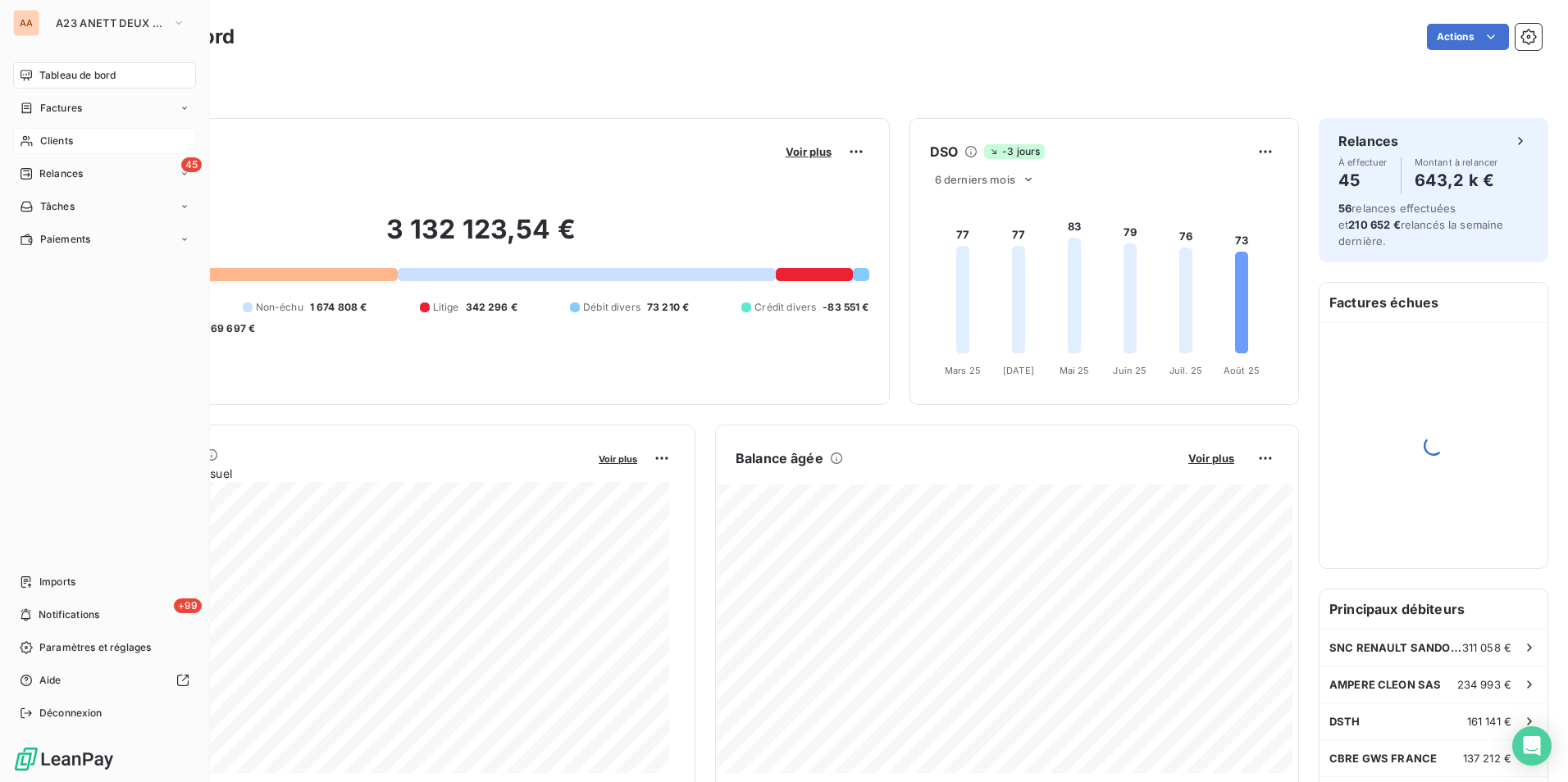
click at [64, 134] on span "Clients" at bounding box center [56, 141] width 33 height 15
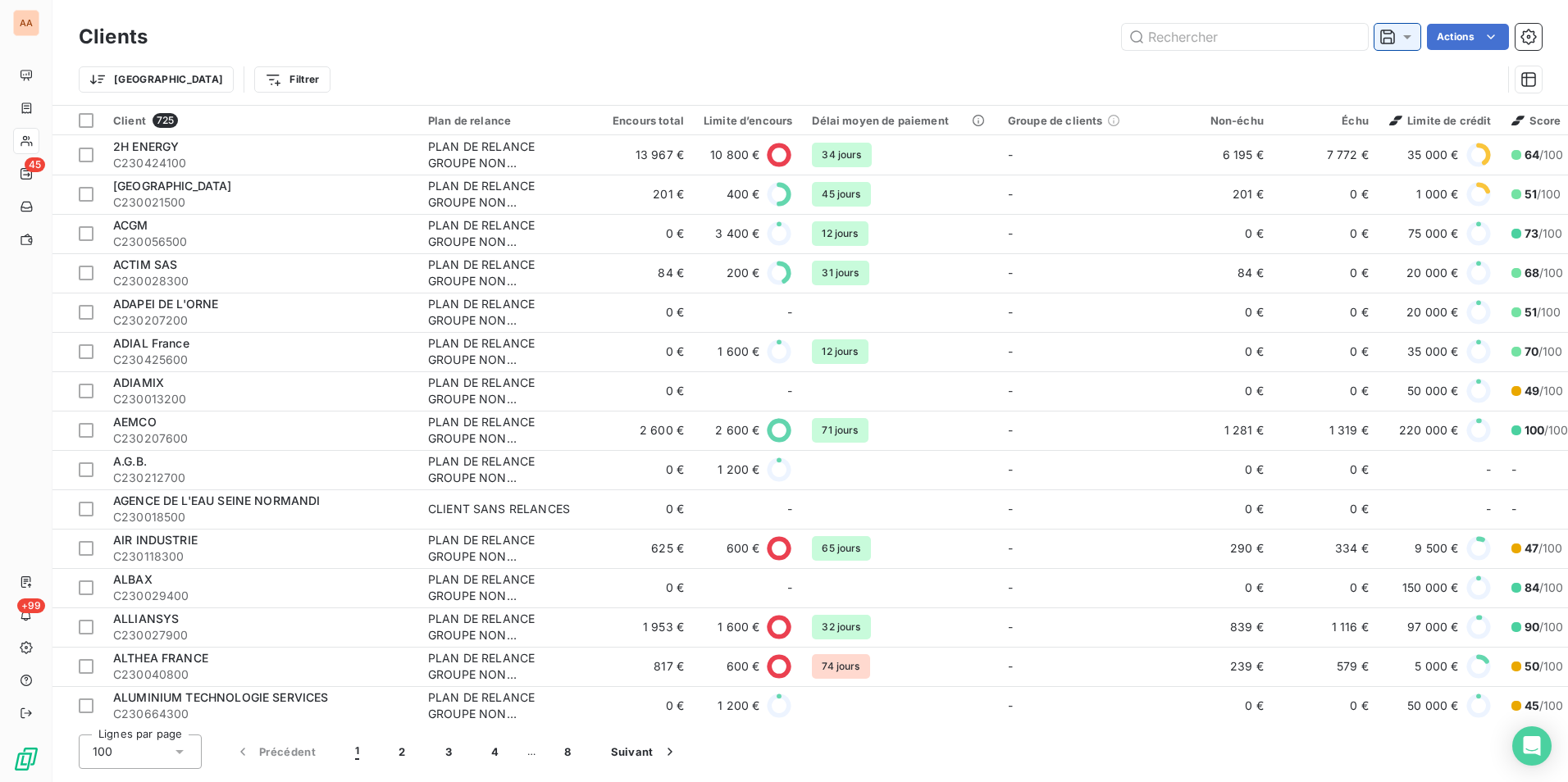
click at [1413, 31] on icon at bounding box center [1407, 37] width 17 height 17
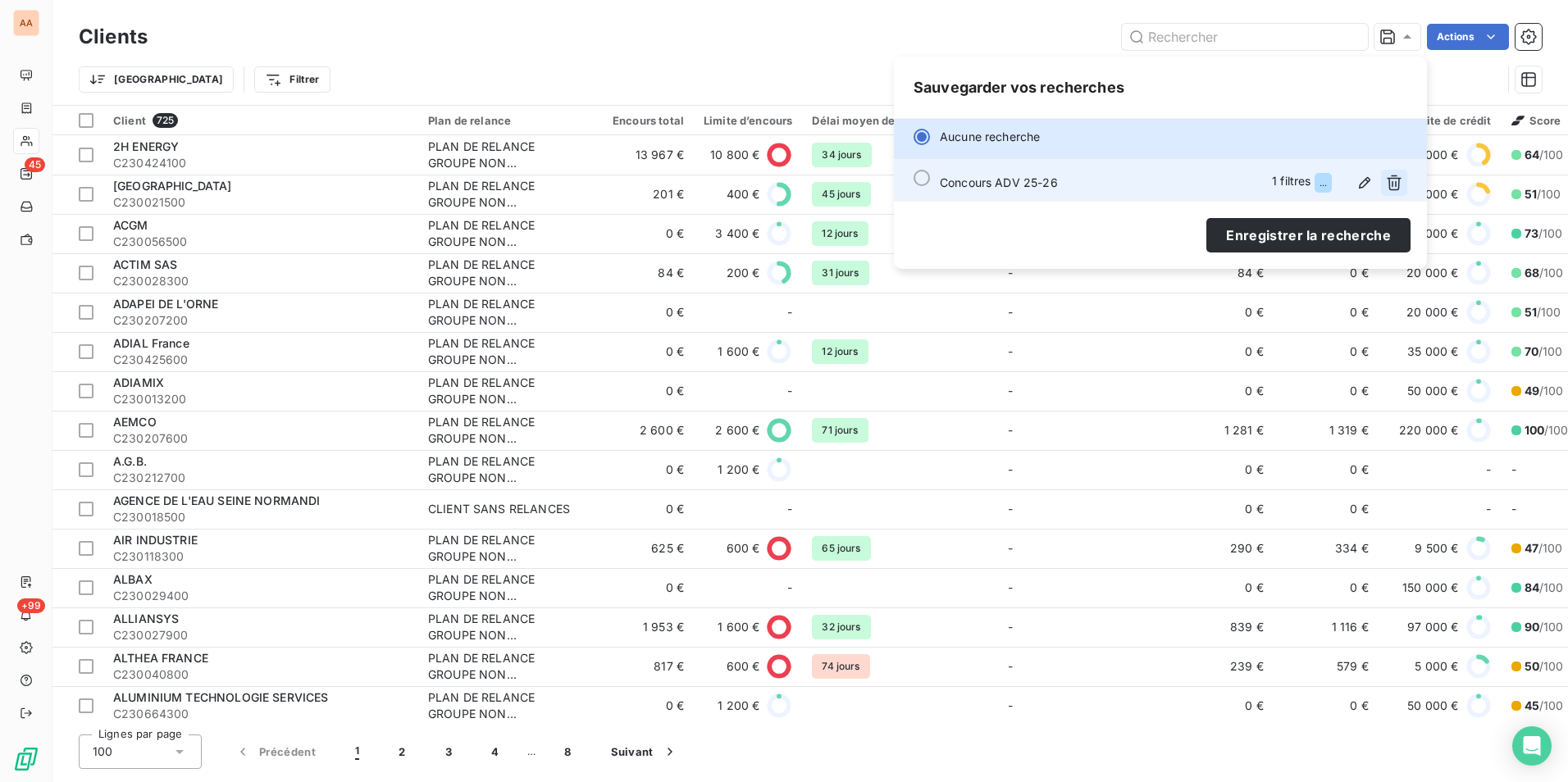
click at [1386, 187] on icon "button" at bounding box center [1394, 183] width 17 height 17
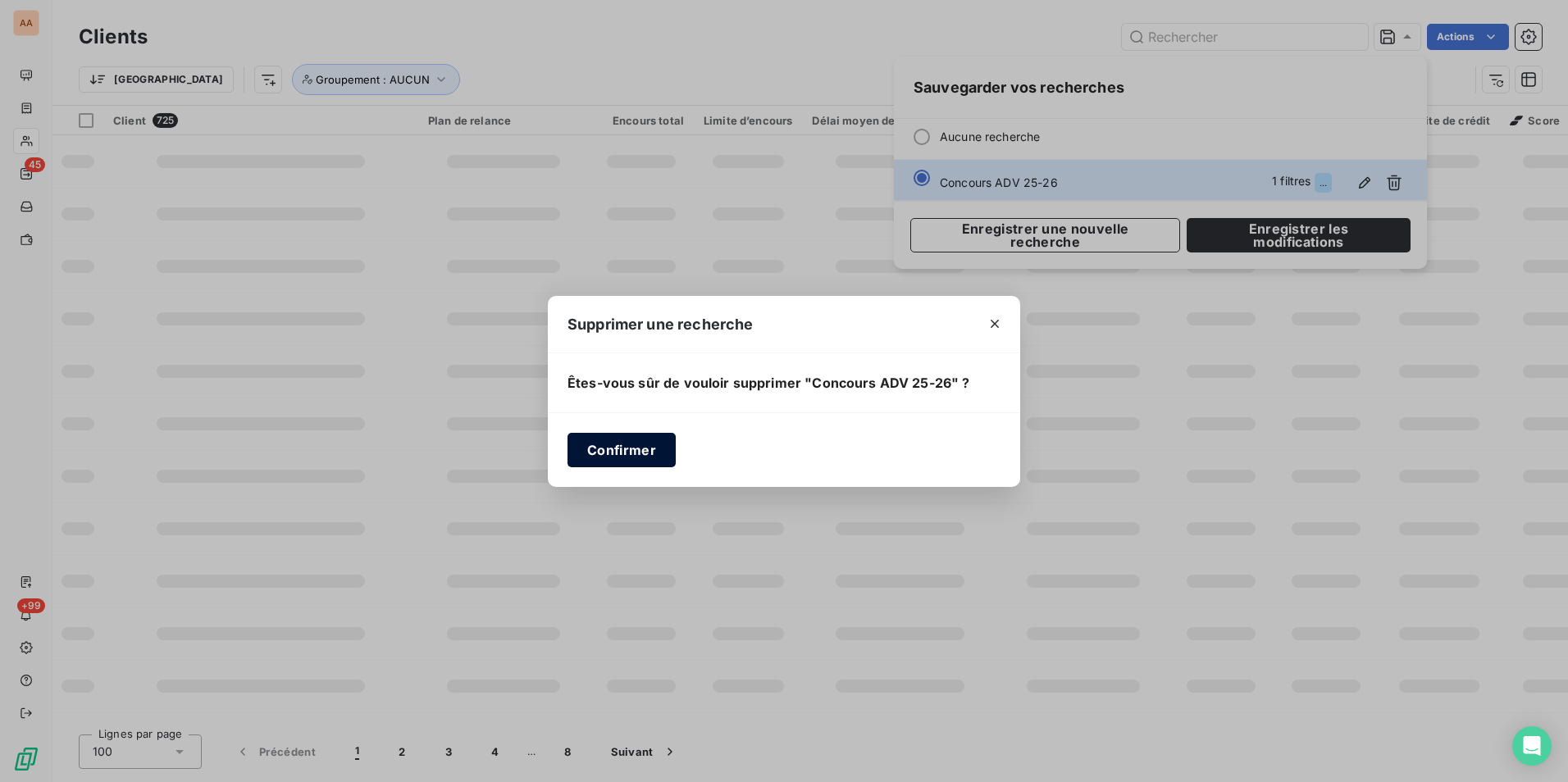
click at [607, 450] on button "Confirmer" at bounding box center [621, 450] width 108 height 34
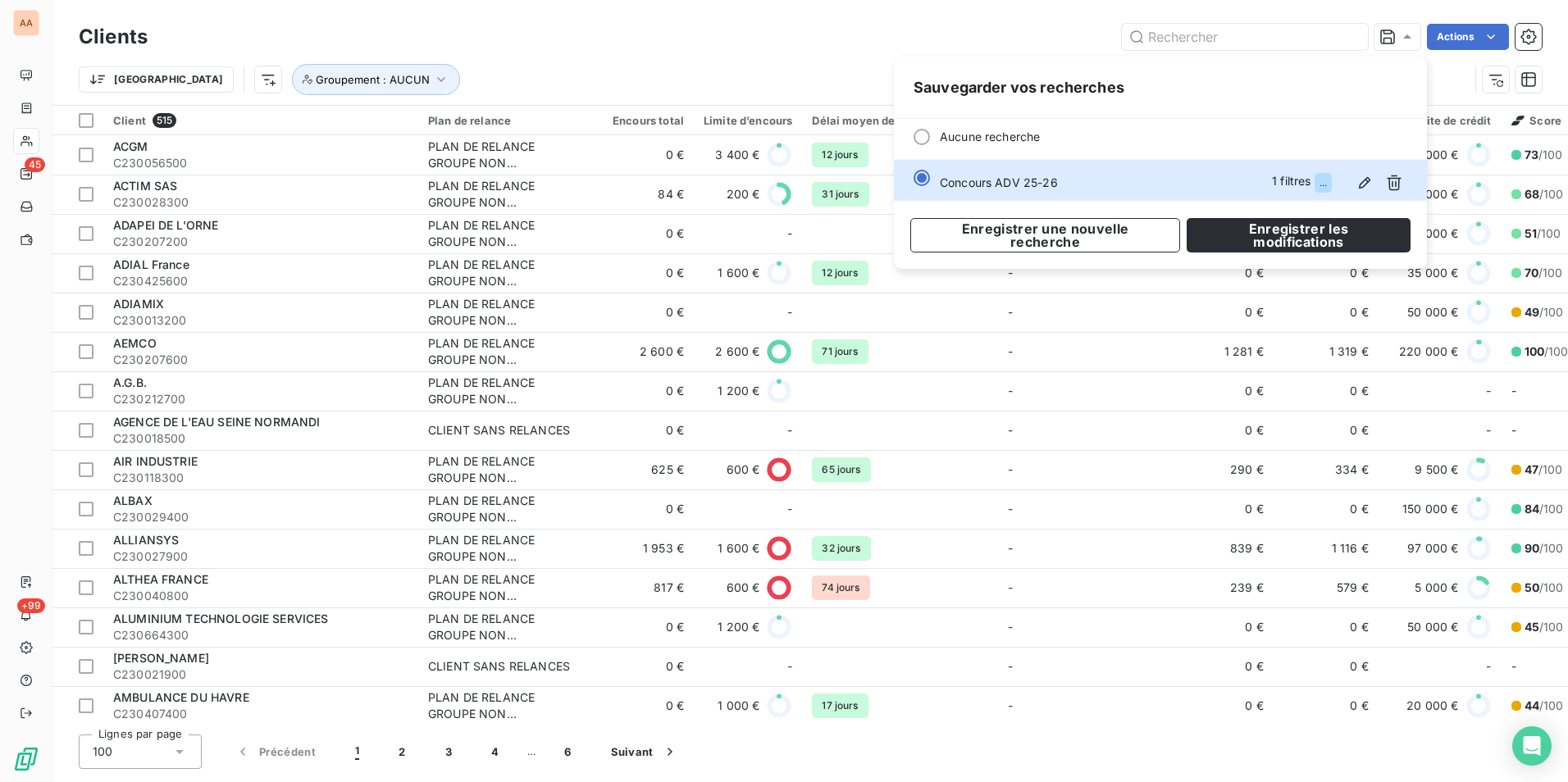
click at [634, 457] on td "625 €" at bounding box center [641, 469] width 105 height 40
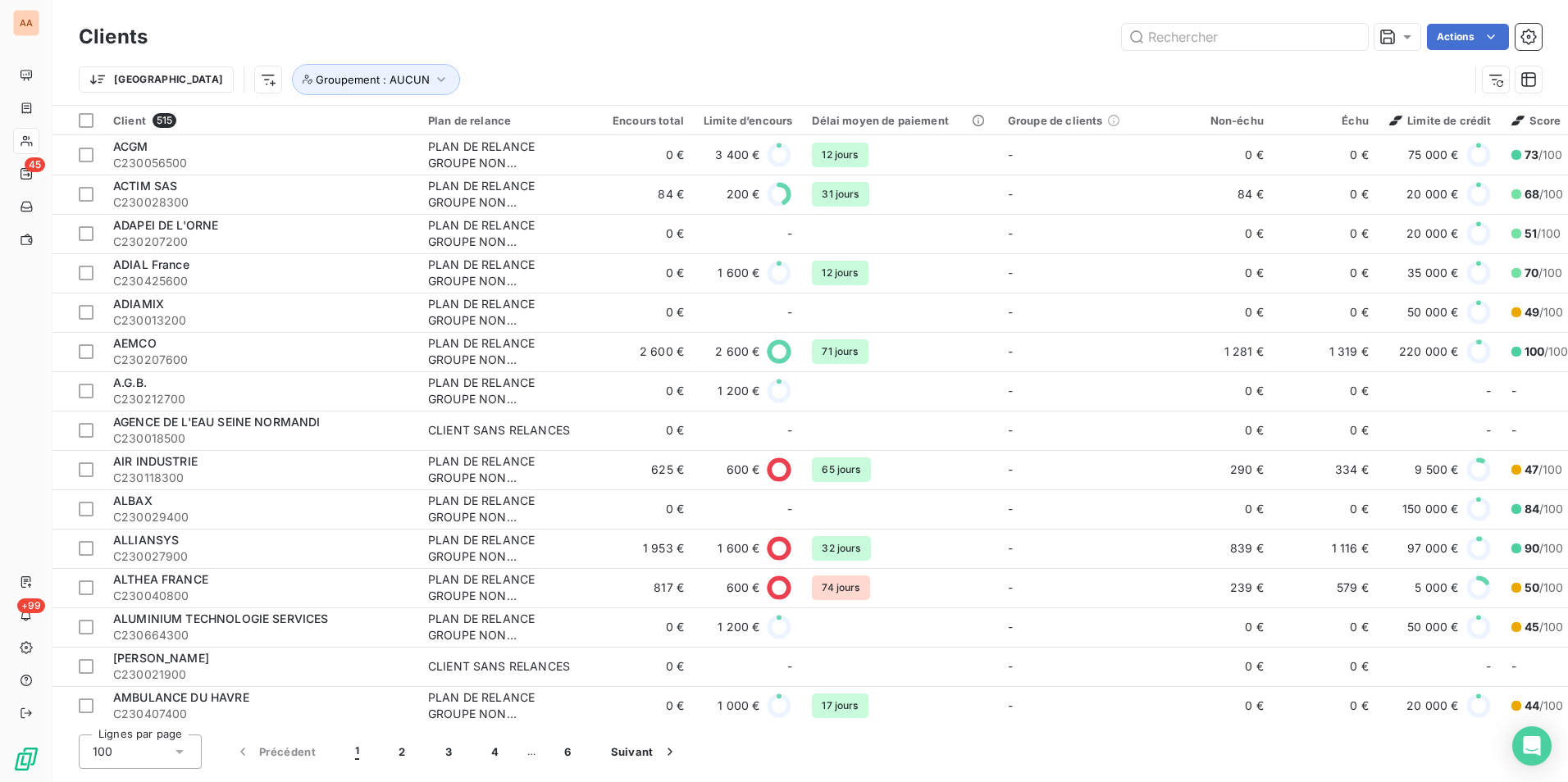
click at [479, 40] on div "Actions" at bounding box center [854, 37] width 1375 height 26
click at [336, 29] on div "Actions" at bounding box center [854, 37] width 1375 height 26
click at [174, 87] on html "AA 45 +99 Clients Actions Trier Groupement : AUCUN Client 515 Plan de relance E…" at bounding box center [784, 391] width 1568 height 782
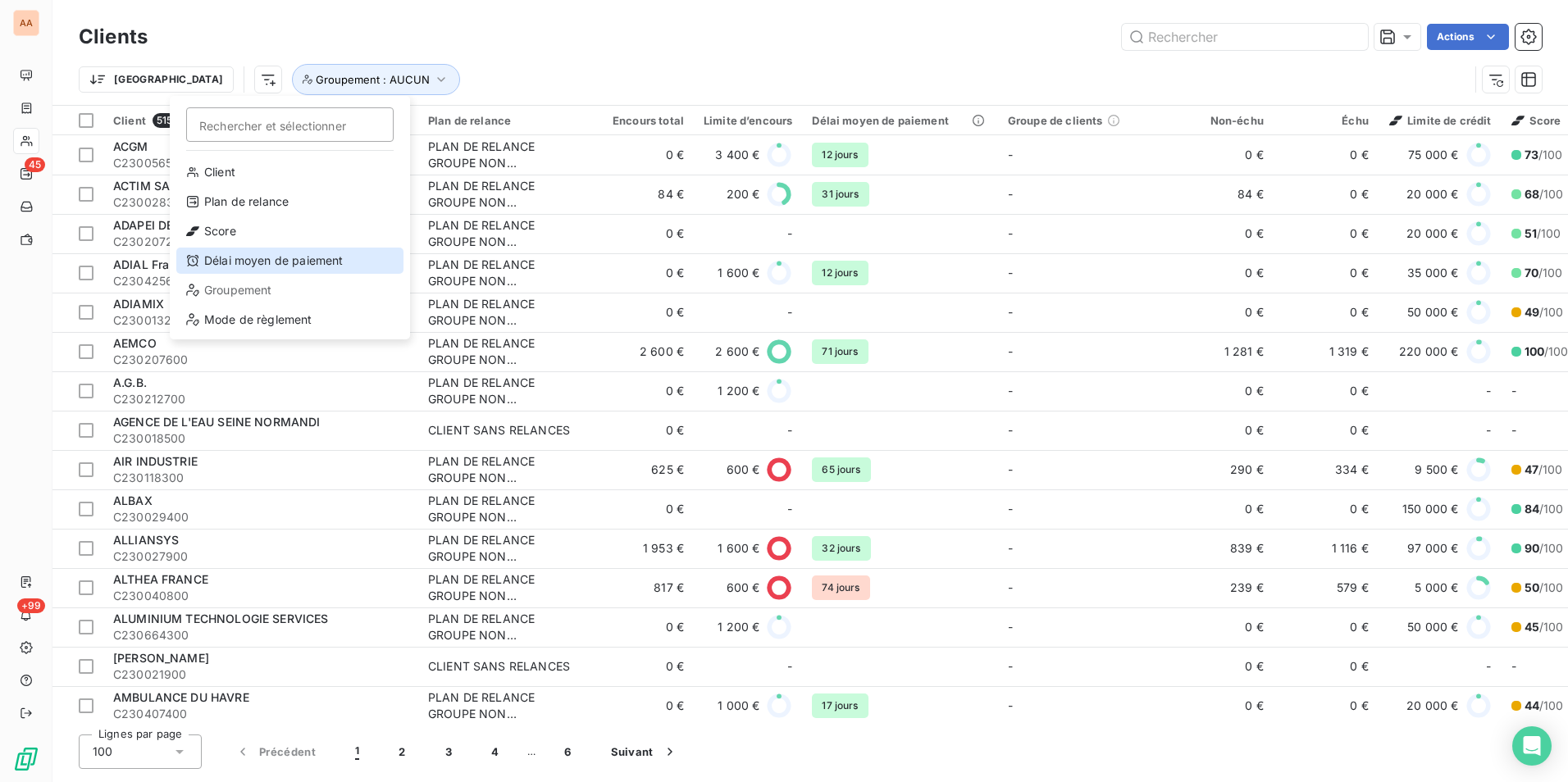
click at [252, 268] on div "Délai moyen de paiement" at bounding box center [290, 261] width 228 height 26
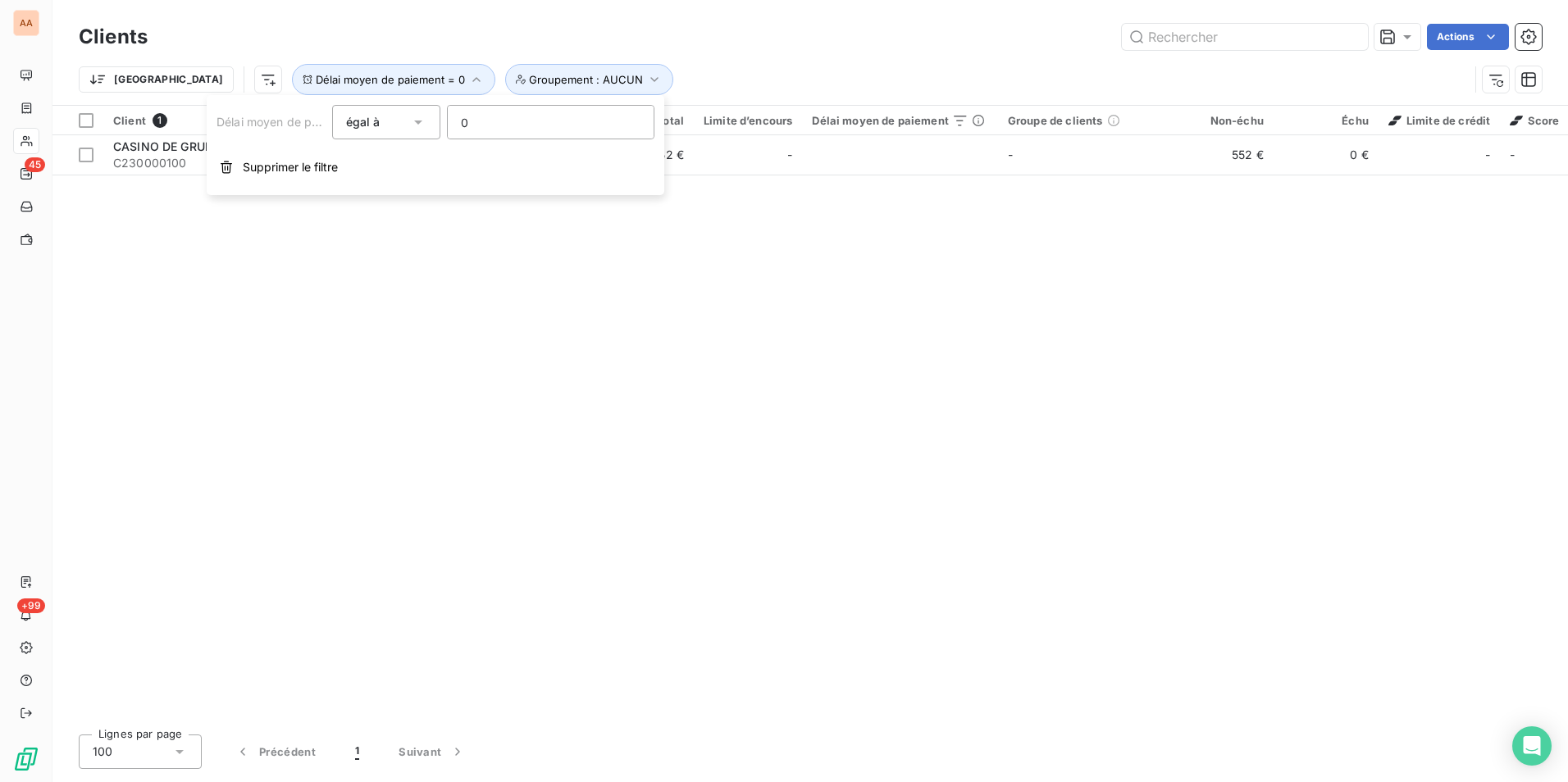
click at [396, 132] on div "égal à" at bounding box center [379, 122] width 65 height 23
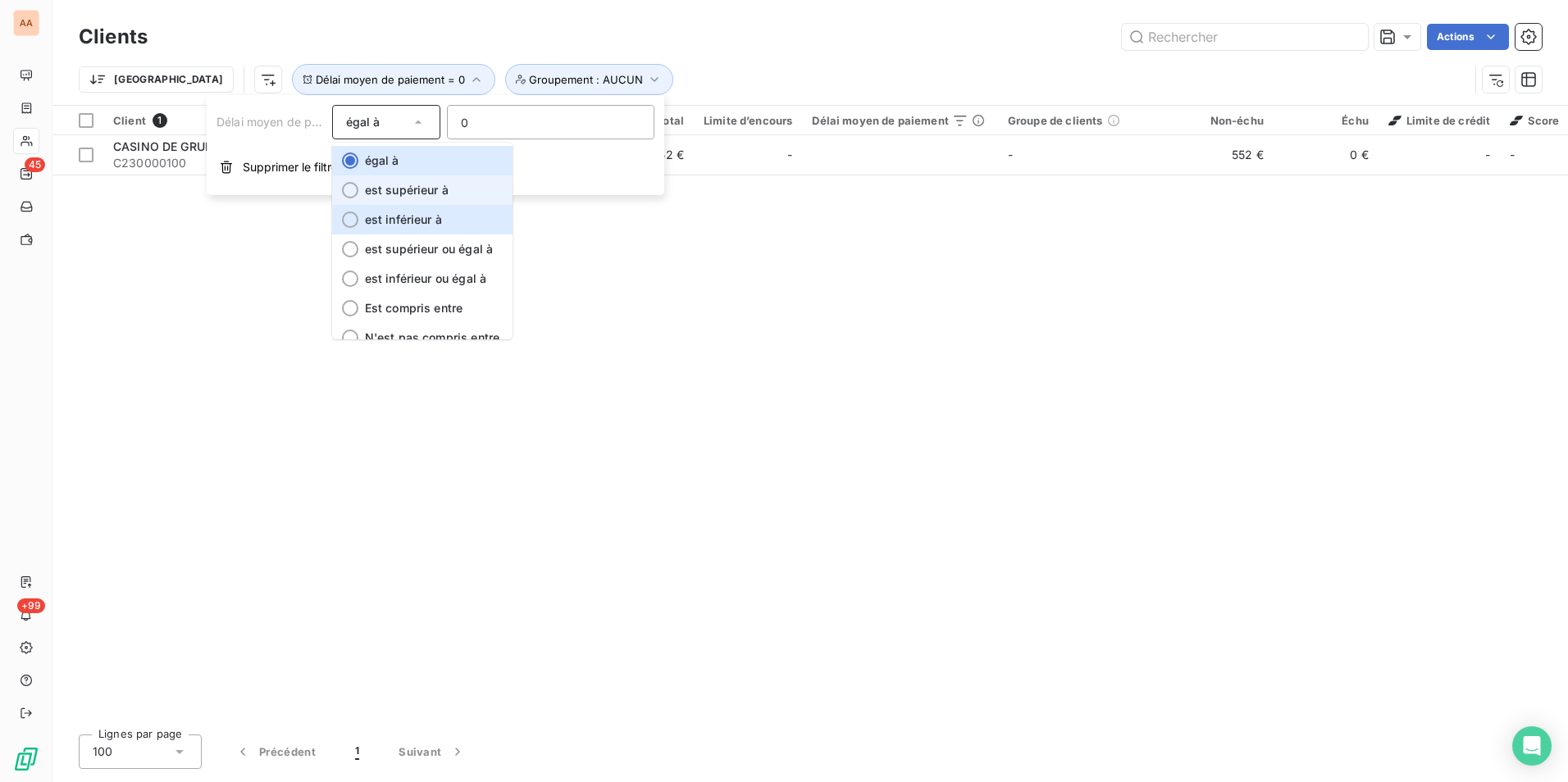
click at [404, 197] on span "est supérieur à" at bounding box center [406, 190] width 83 height 14
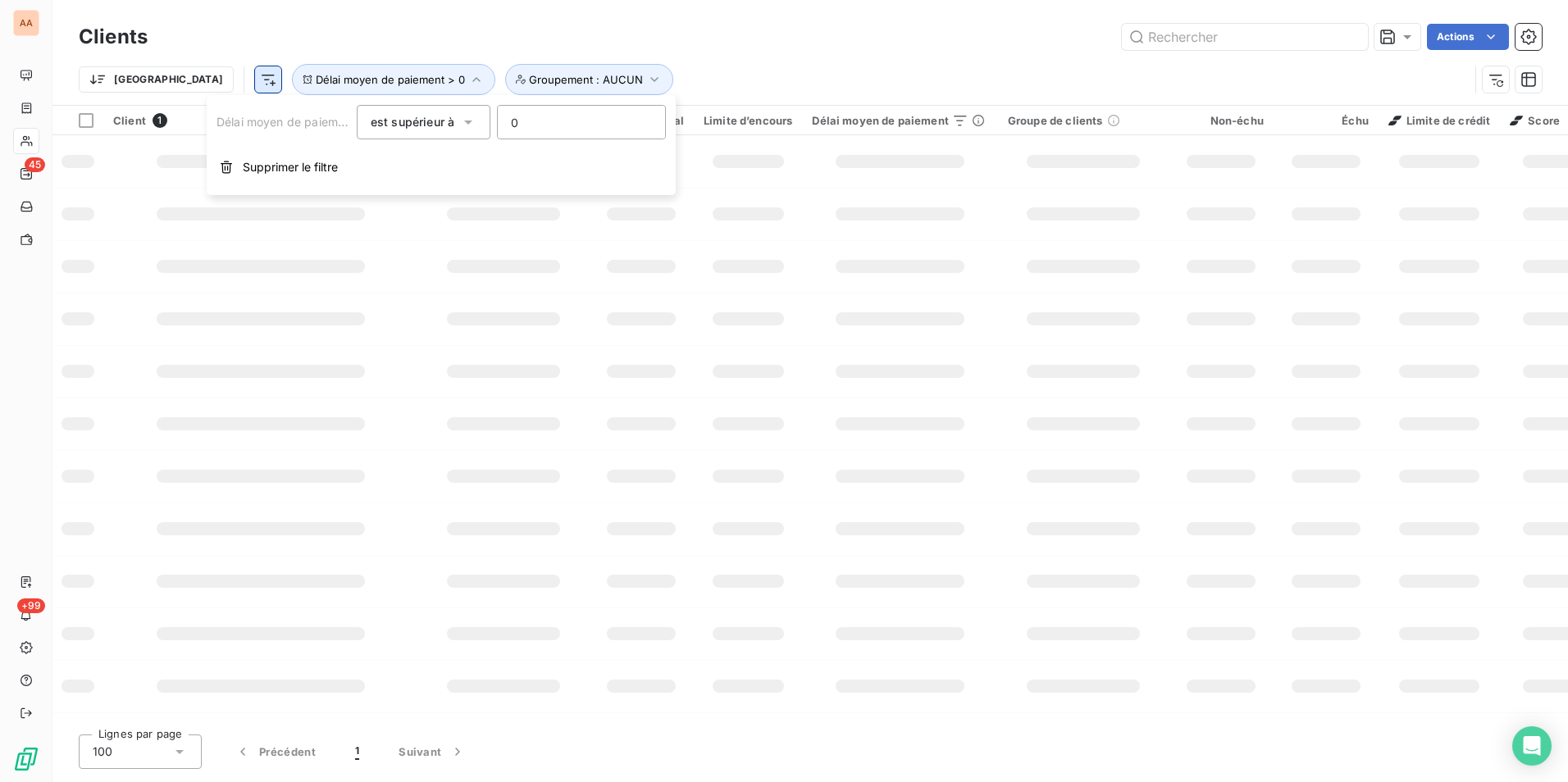
click at [383, 31] on div "Actions" at bounding box center [854, 37] width 1375 height 26
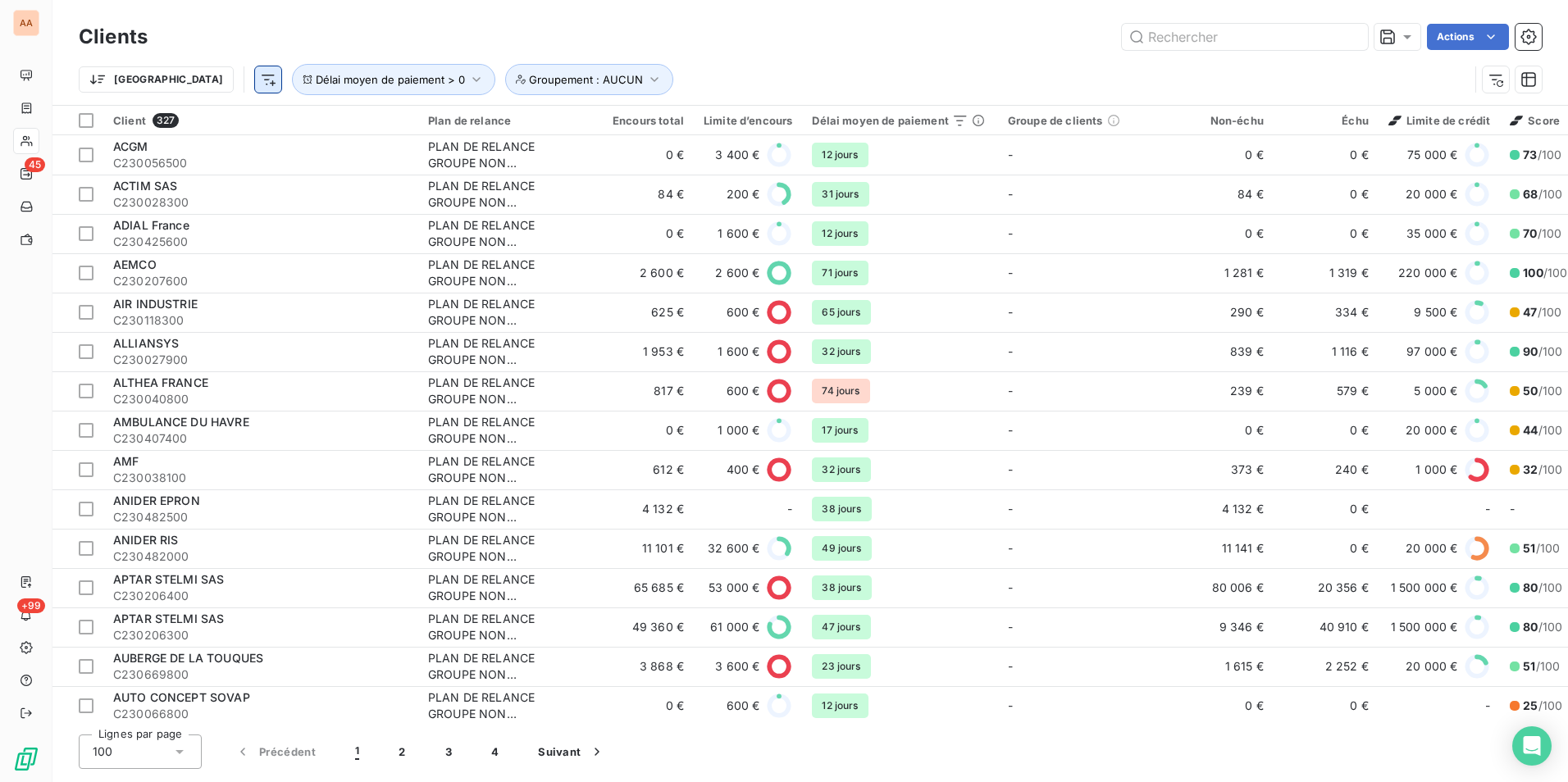
click at [177, 72] on html "AA 45 +99 Clients Actions Trier Délai moyen de paiement > 0 Groupement : AUCUN …" at bounding box center [784, 391] width 1568 height 782
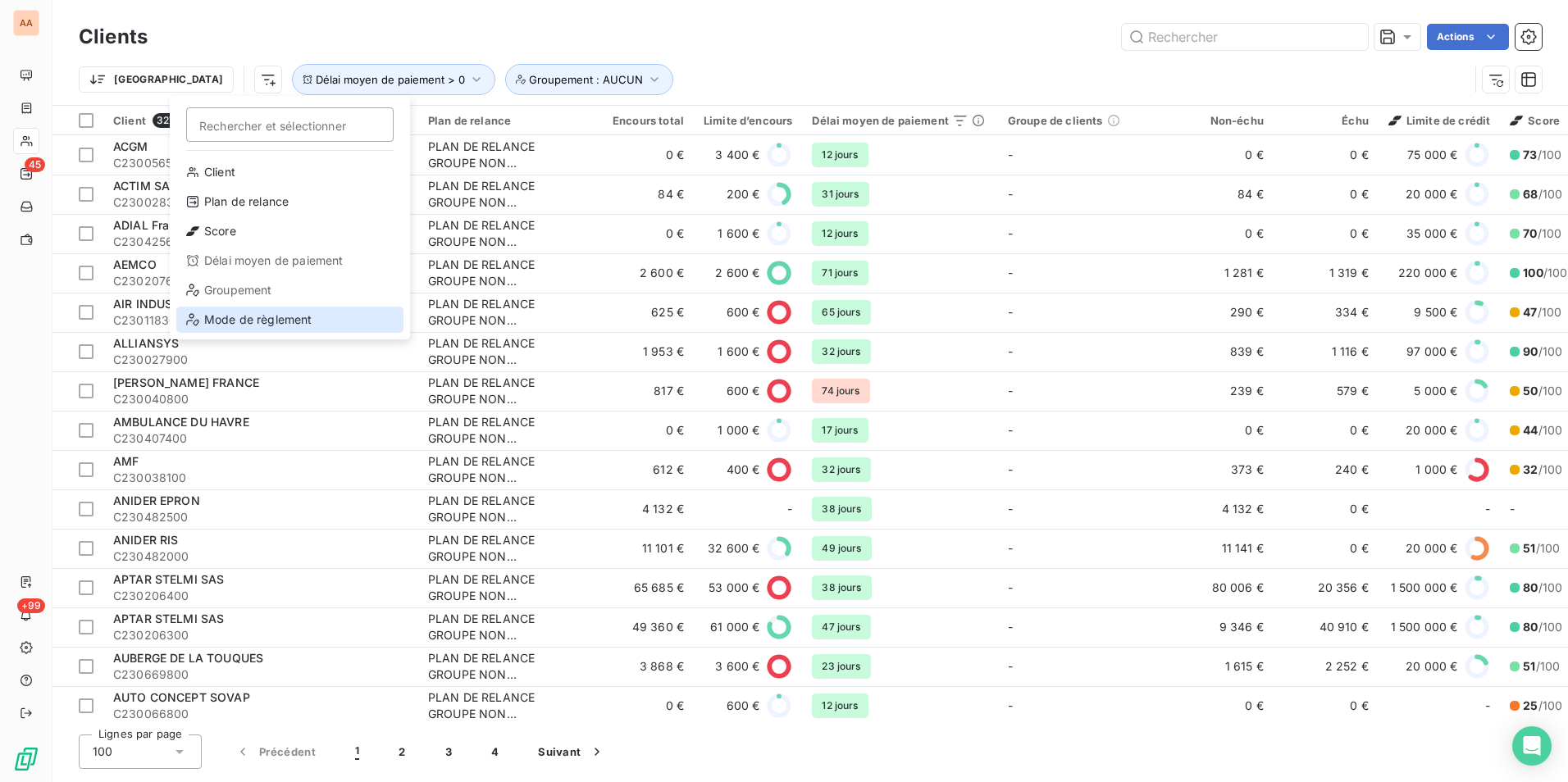
click at [289, 325] on div "Mode de règlement" at bounding box center [290, 320] width 228 height 26
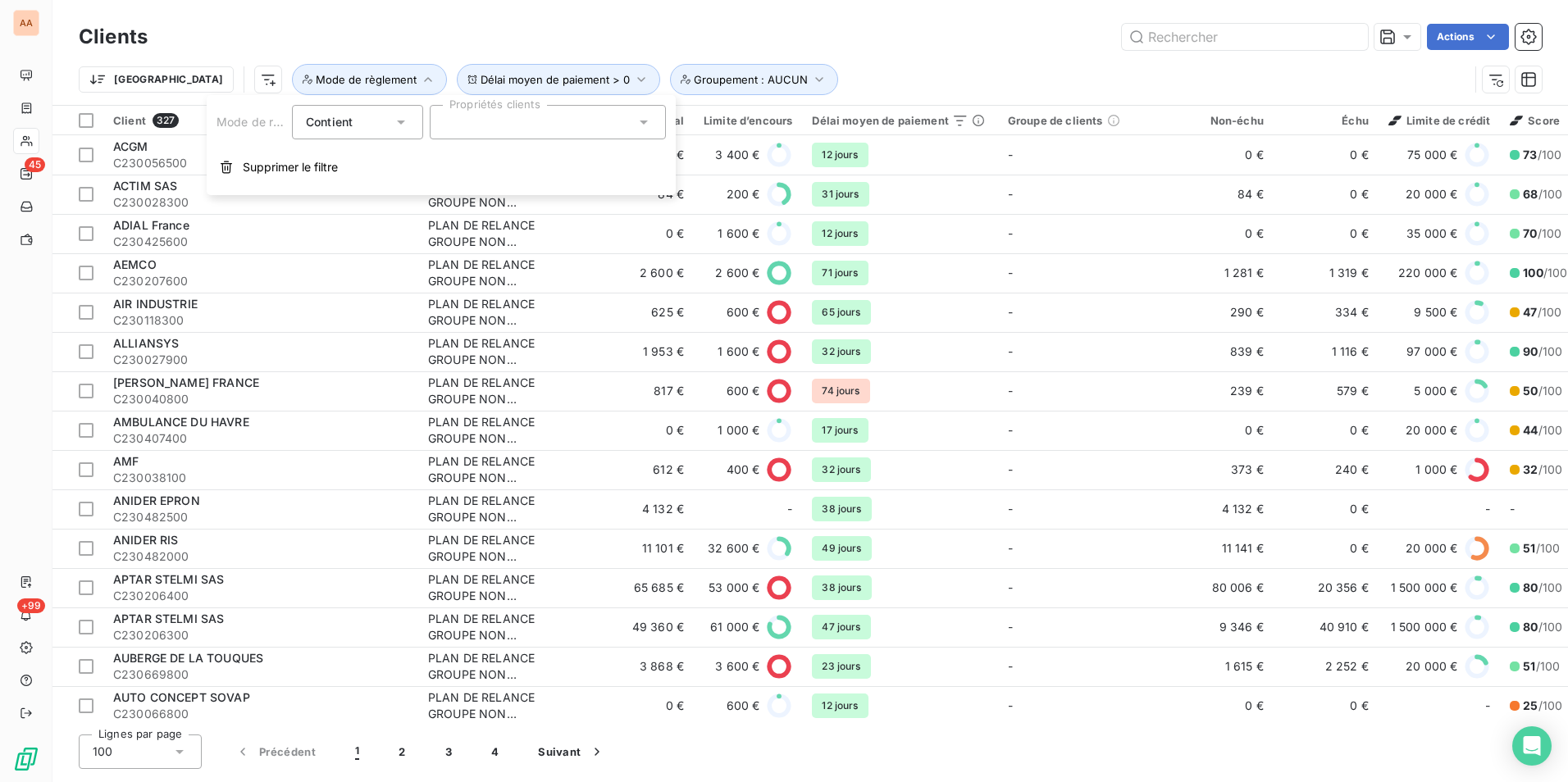
click at [515, 130] on div at bounding box center [548, 121] width 236 height 34
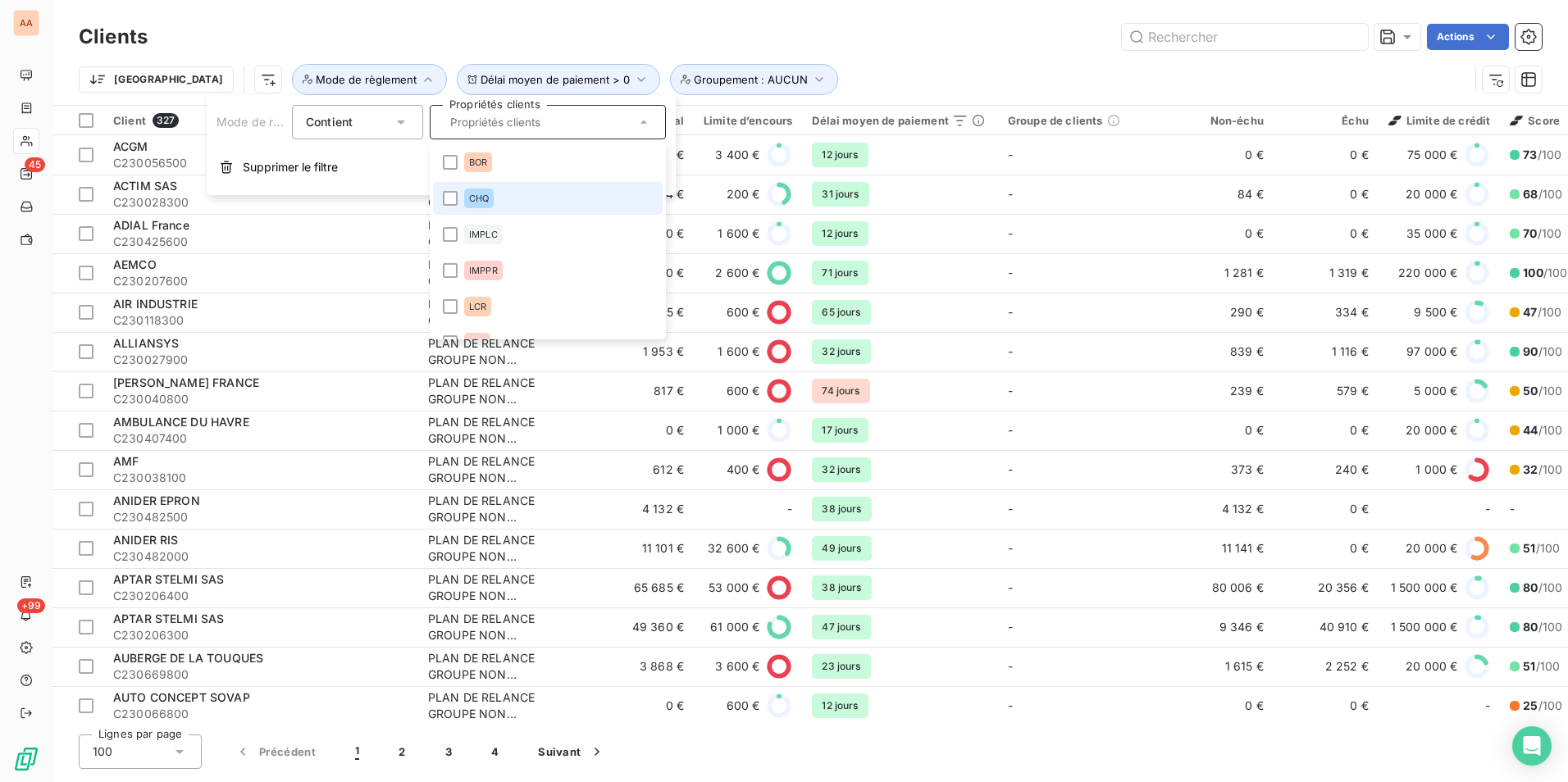
click at [479, 198] on span "CHQ" at bounding box center [479, 198] width 19 height 10
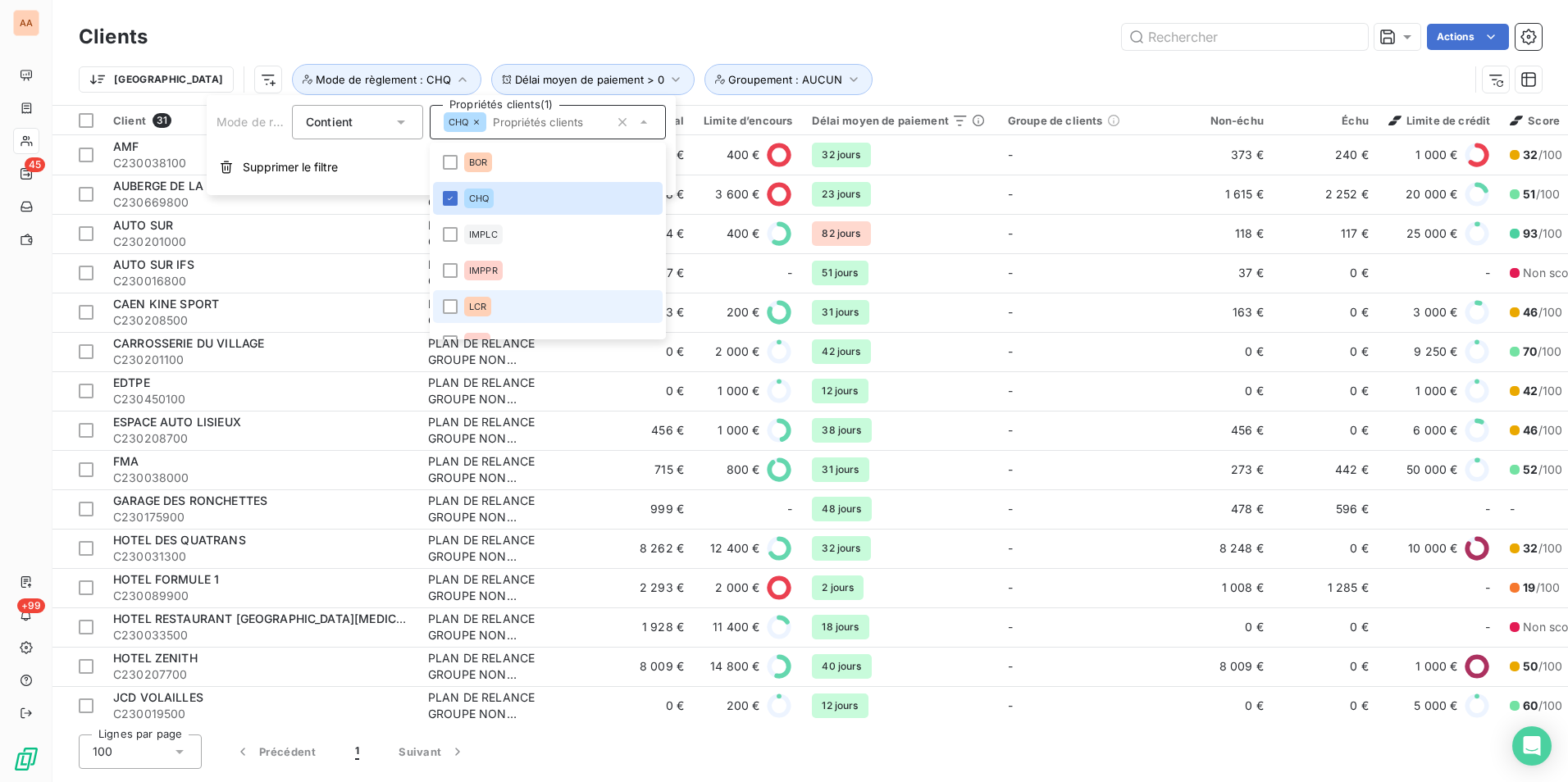
scroll to position [95, 0]
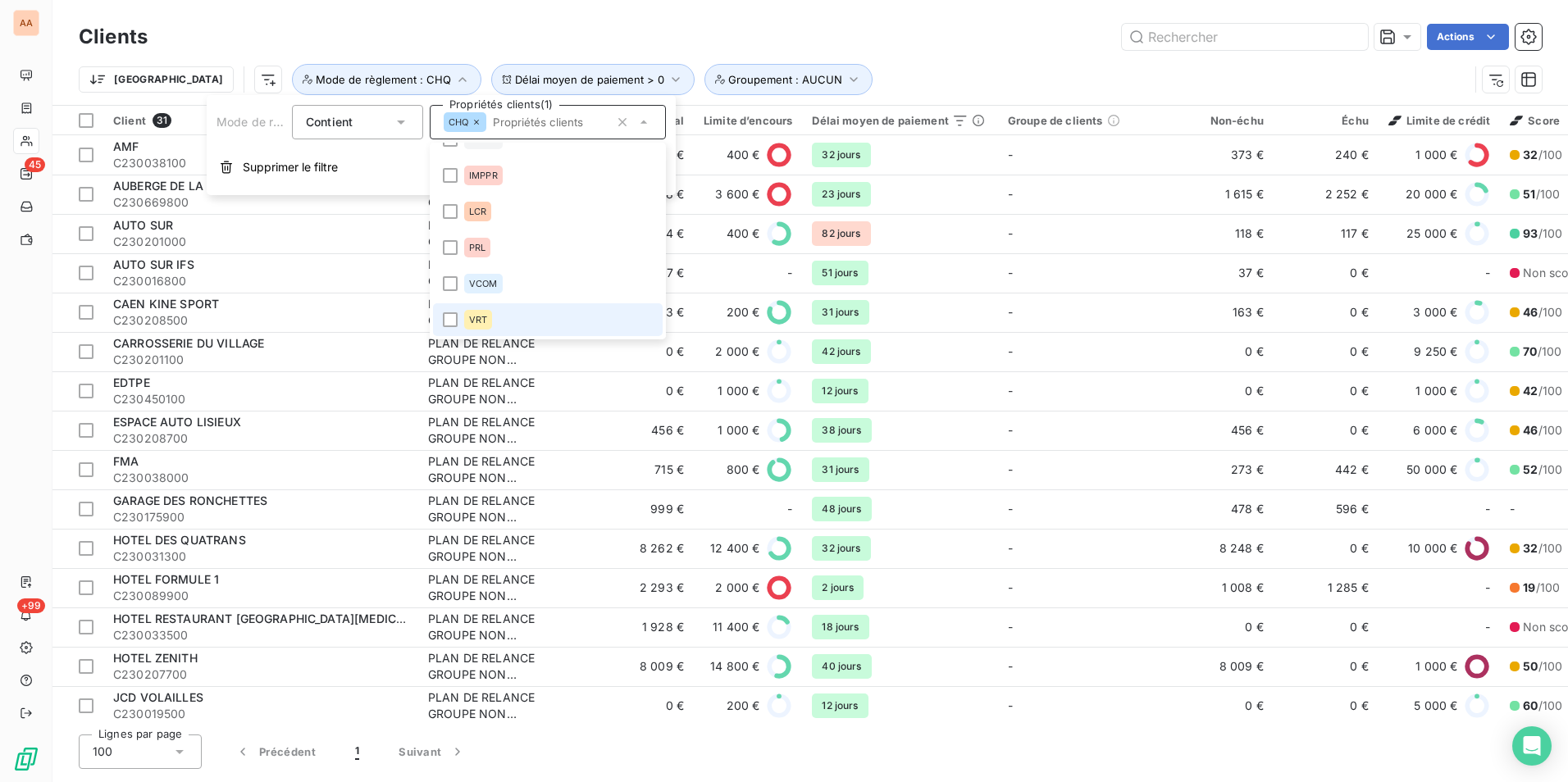
click at [454, 312] on li "VRT" at bounding box center [548, 319] width 229 height 33
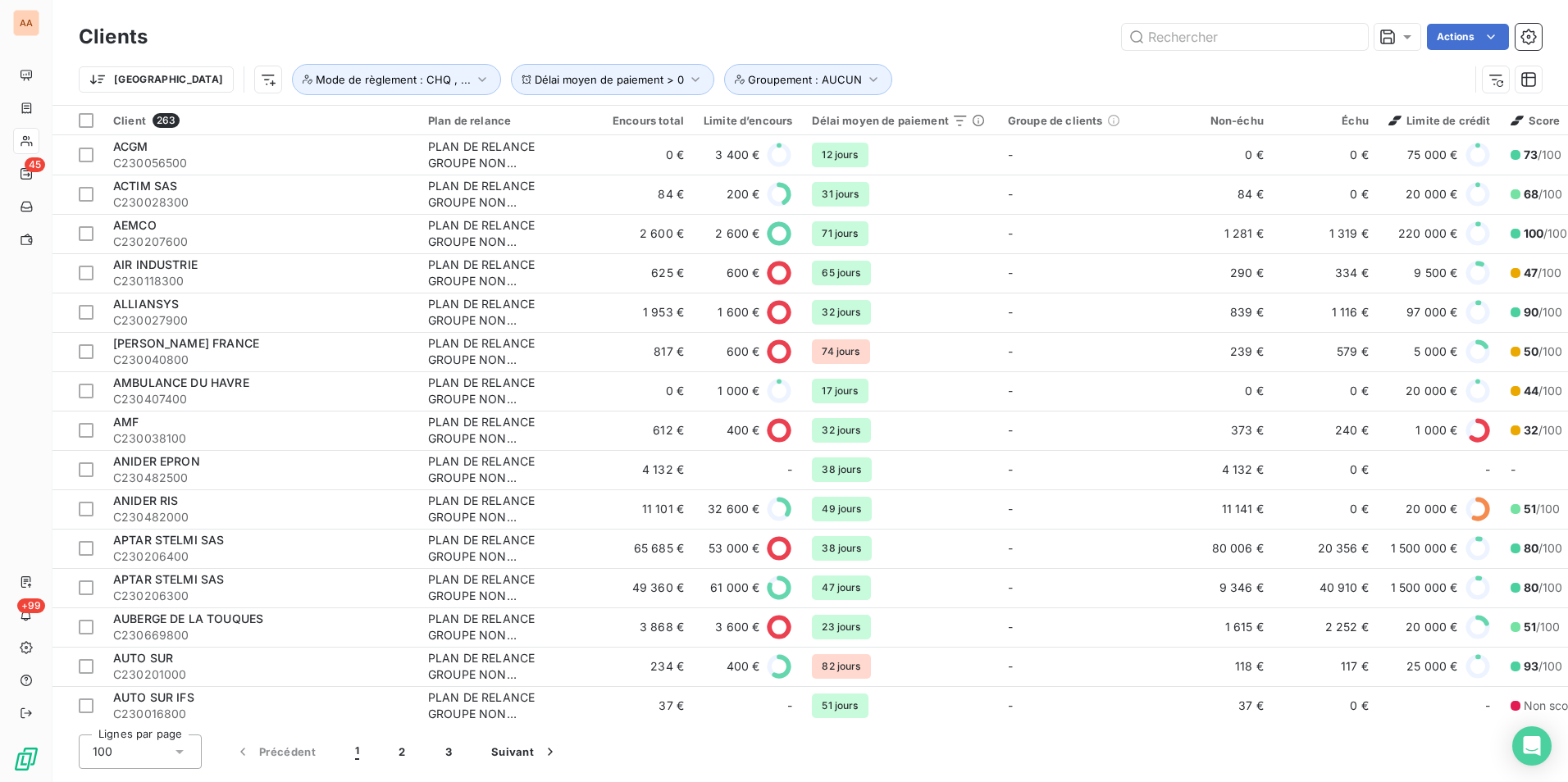
click at [650, 28] on div "Actions" at bounding box center [854, 37] width 1375 height 26
click at [1408, 40] on icon at bounding box center [1407, 37] width 17 height 17
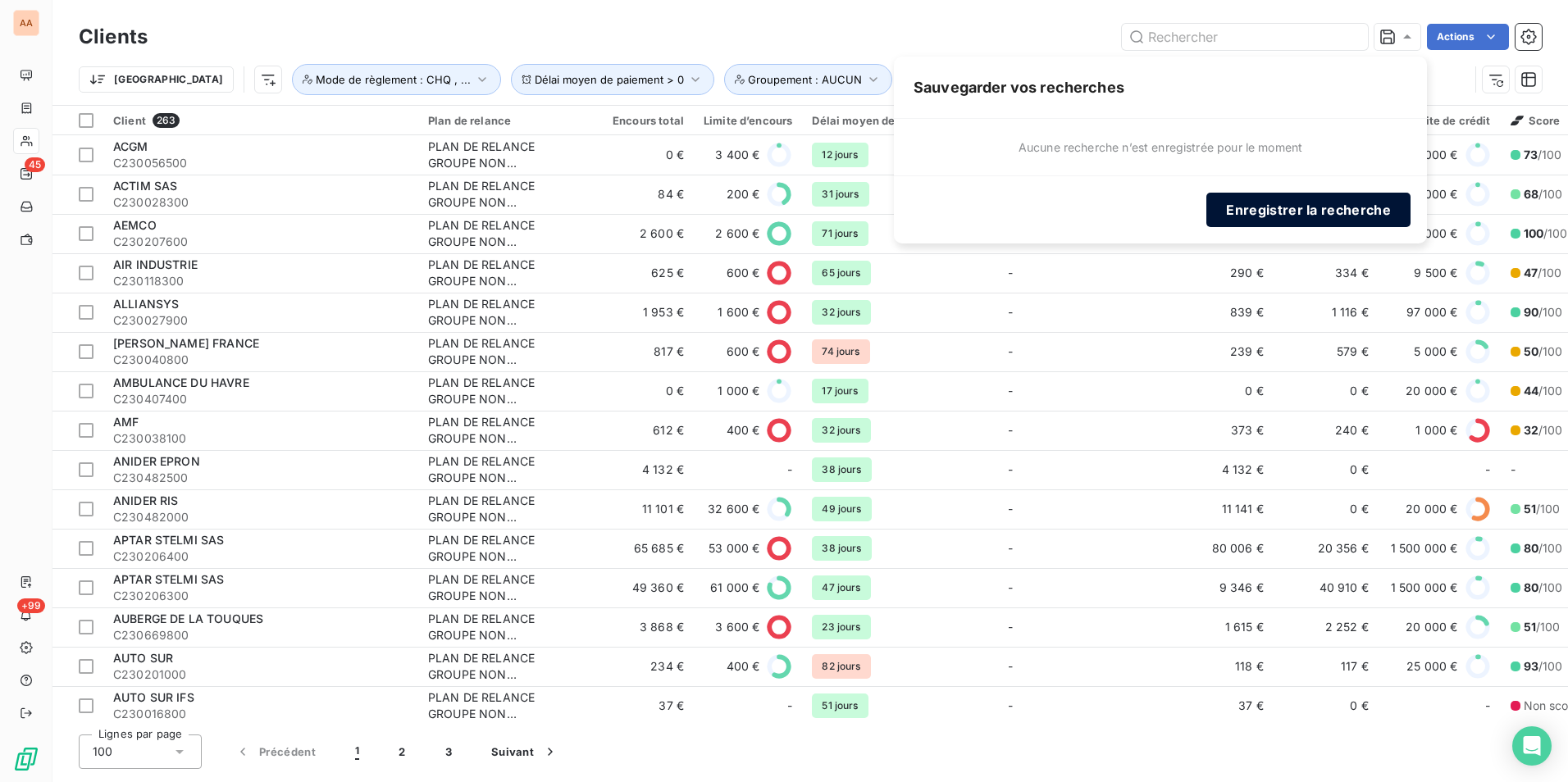
click at [1299, 210] on button "Enregistrer la recherche" at bounding box center [1309, 209] width 204 height 34
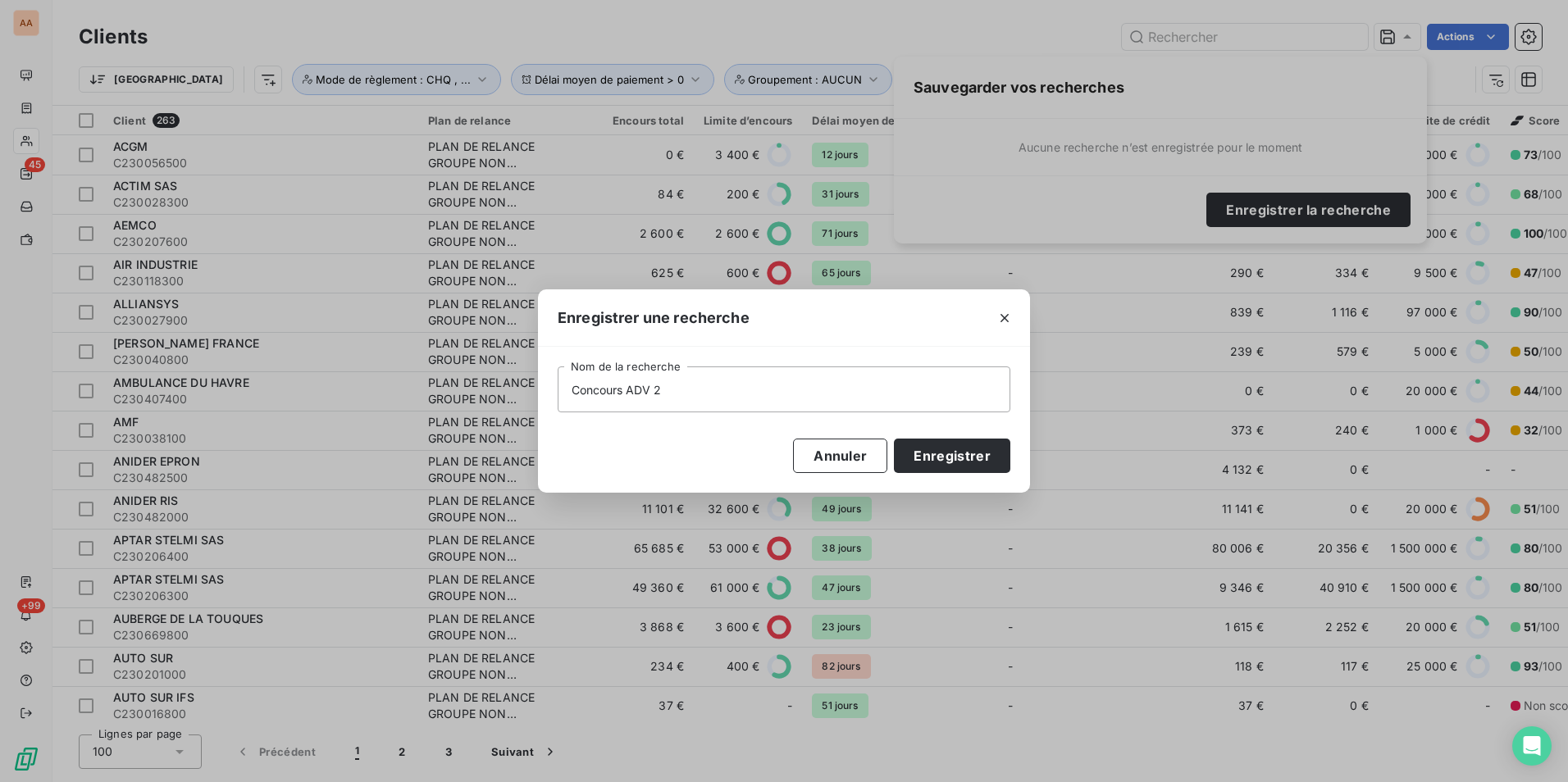
type input "Concours ADV 20"
click at [573, 387] on input "25-26" at bounding box center [784, 389] width 453 height 46
type input "Concours ADV 2025-26"
click at [979, 452] on button "Enregistrer" at bounding box center [952, 455] width 117 height 34
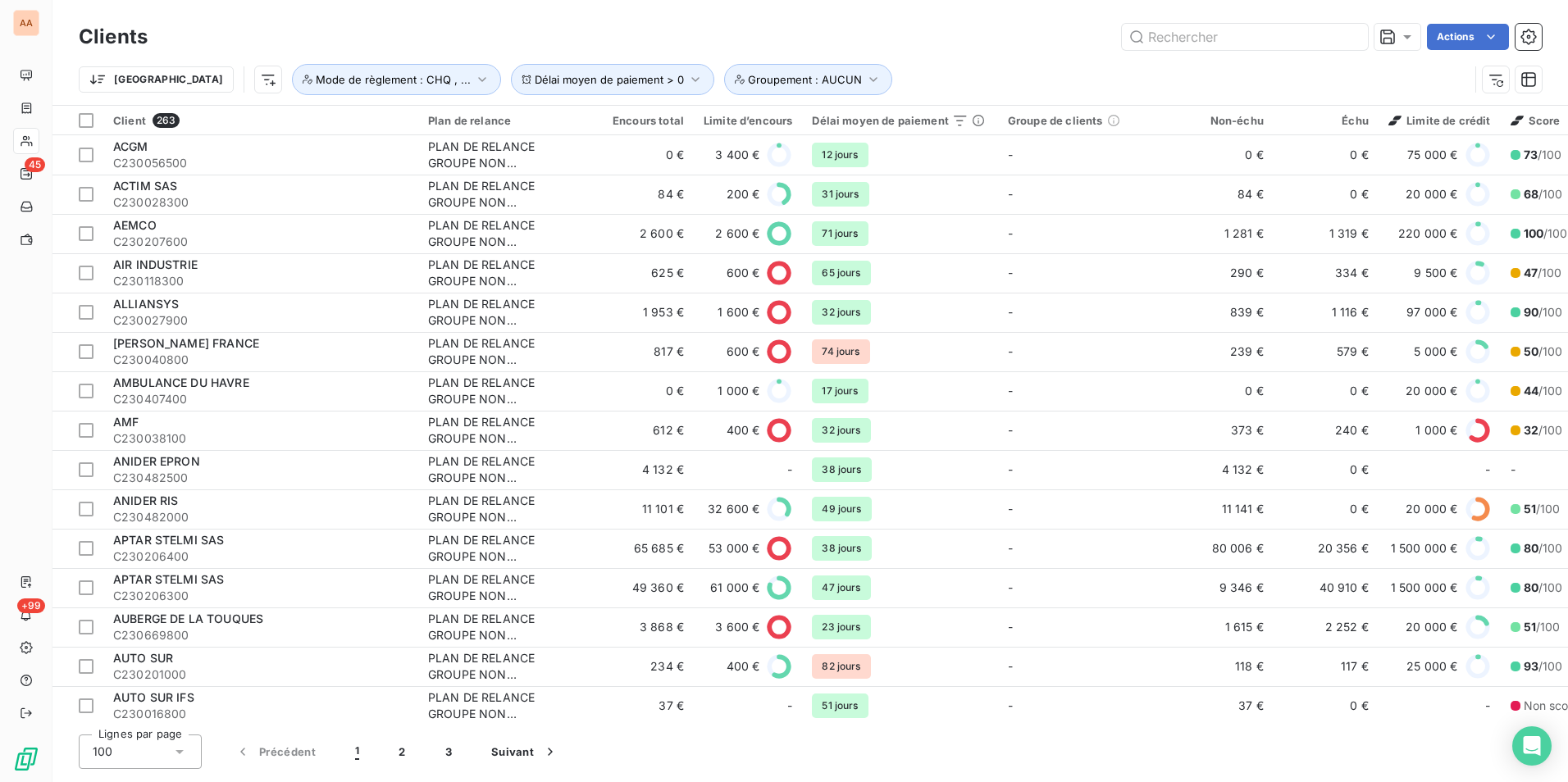
click at [848, 38] on div "Actions" at bounding box center [854, 37] width 1375 height 26
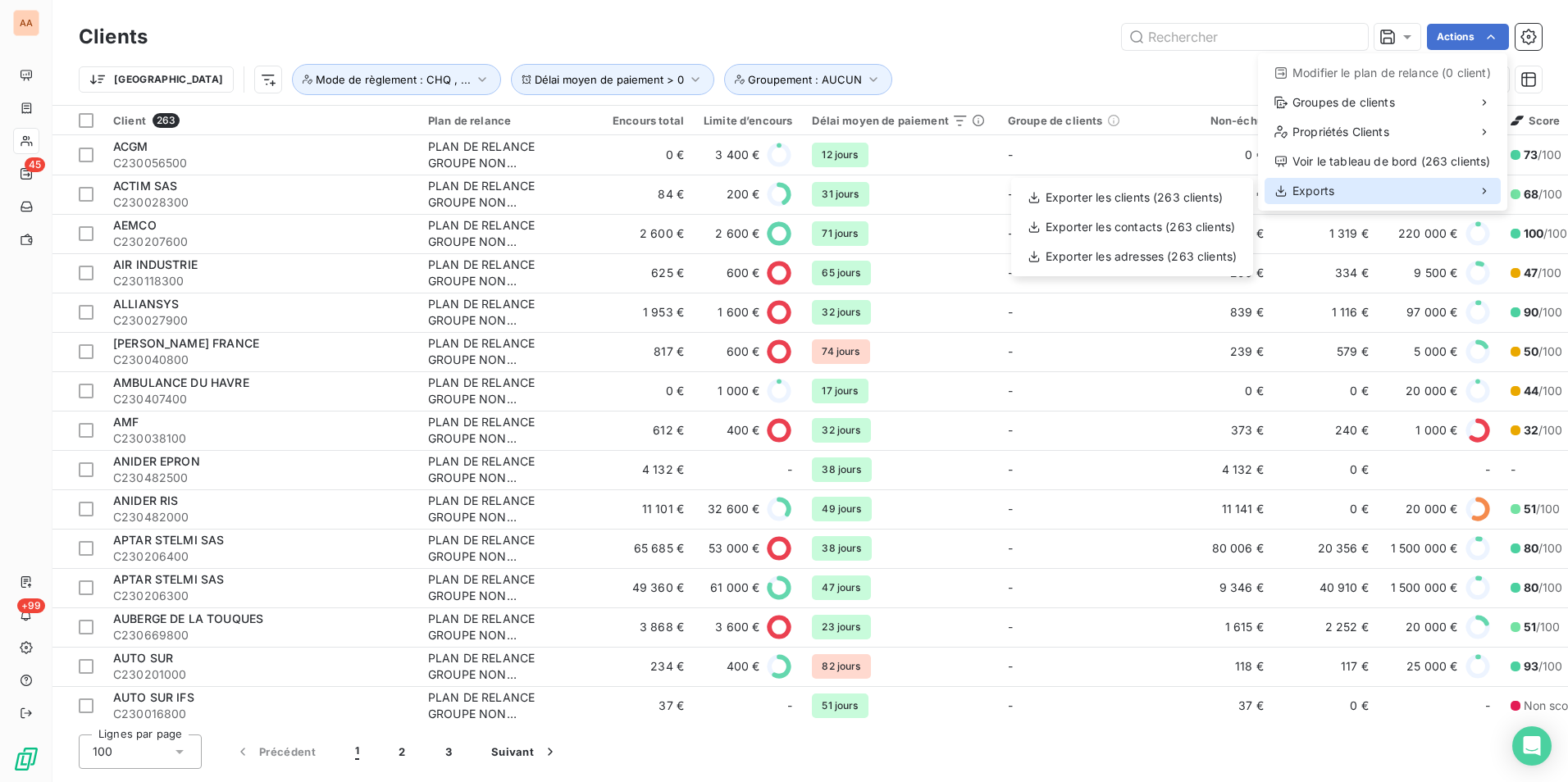
click at [1360, 191] on div "Exports" at bounding box center [1383, 192] width 236 height 26
click at [1182, 188] on div "Exporter les clients (263 clients)" at bounding box center [1132, 198] width 229 height 26
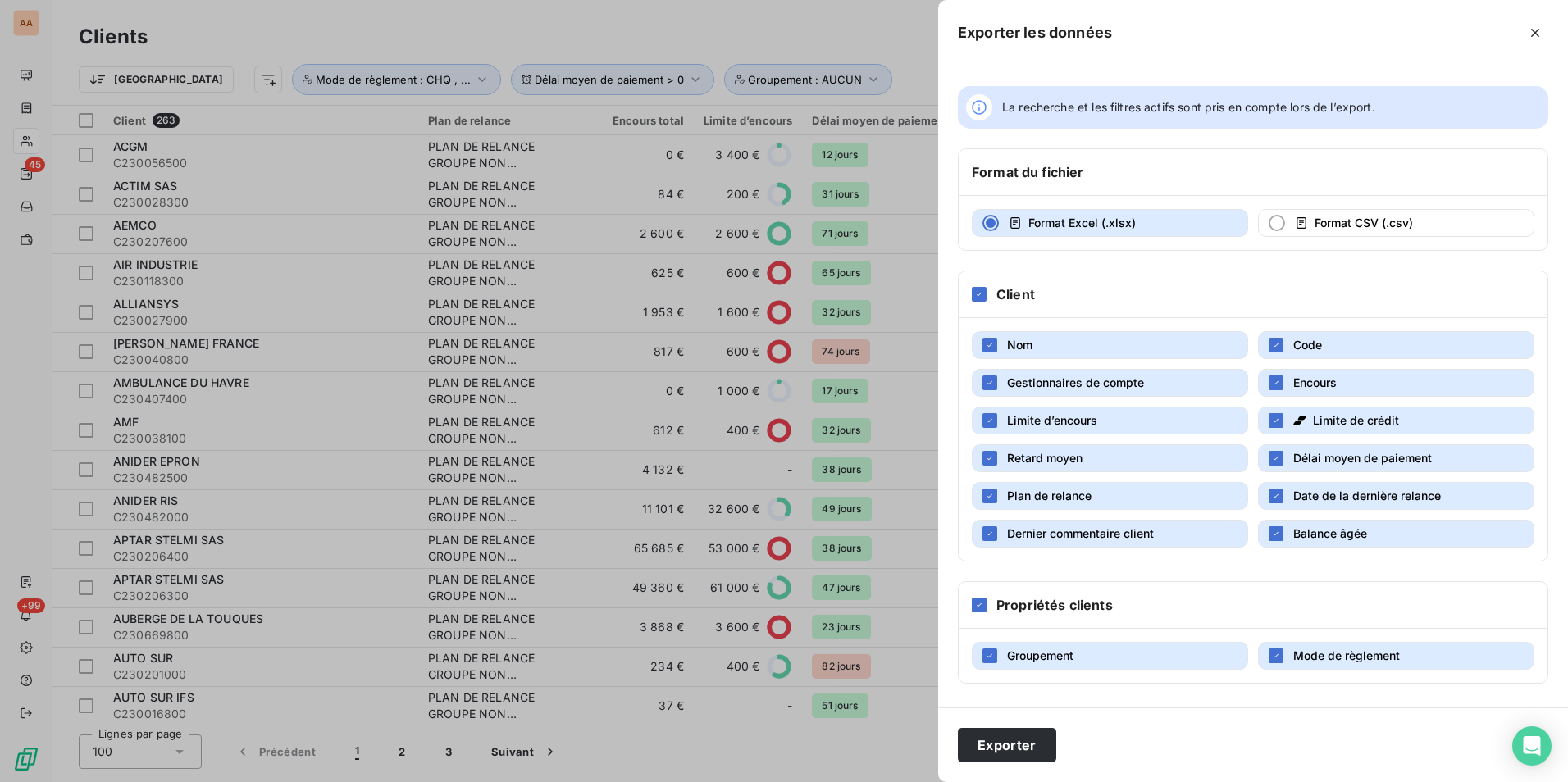
click at [1151, 373] on button "Gestionnaires de compte" at bounding box center [1110, 383] width 277 height 28
drag, startPoint x: 1133, startPoint y: 423, endPoint x: 1266, endPoint y: 424, distance: 133.0
click at [1136, 424] on button "Limite d’encours" at bounding box center [1110, 421] width 277 height 28
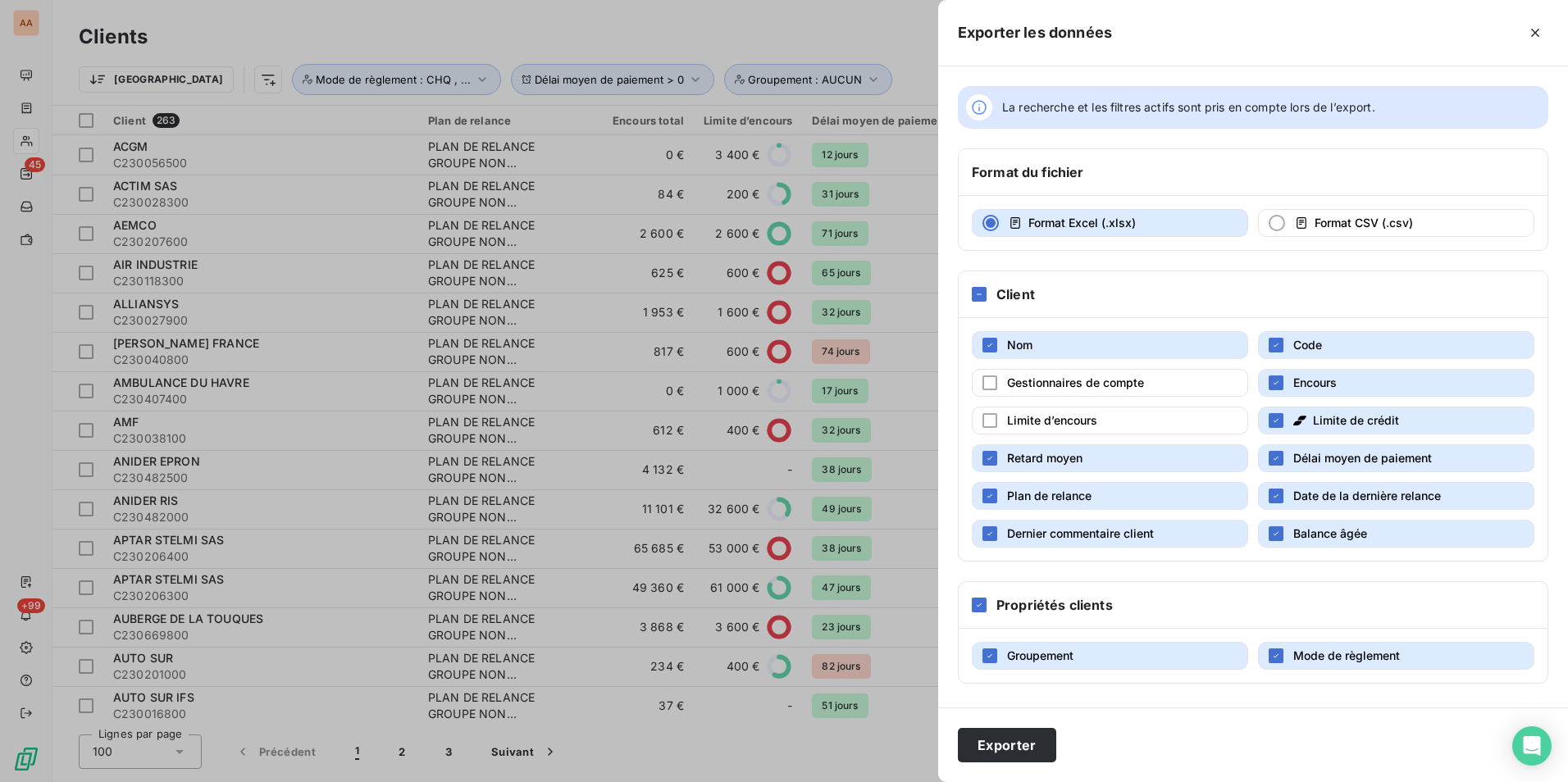
click at [1299, 423] on icon "button" at bounding box center [1300, 420] width 13 height 10
click at [1137, 508] on button "Plan de relance" at bounding box center [1110, 496] width 277 height 28
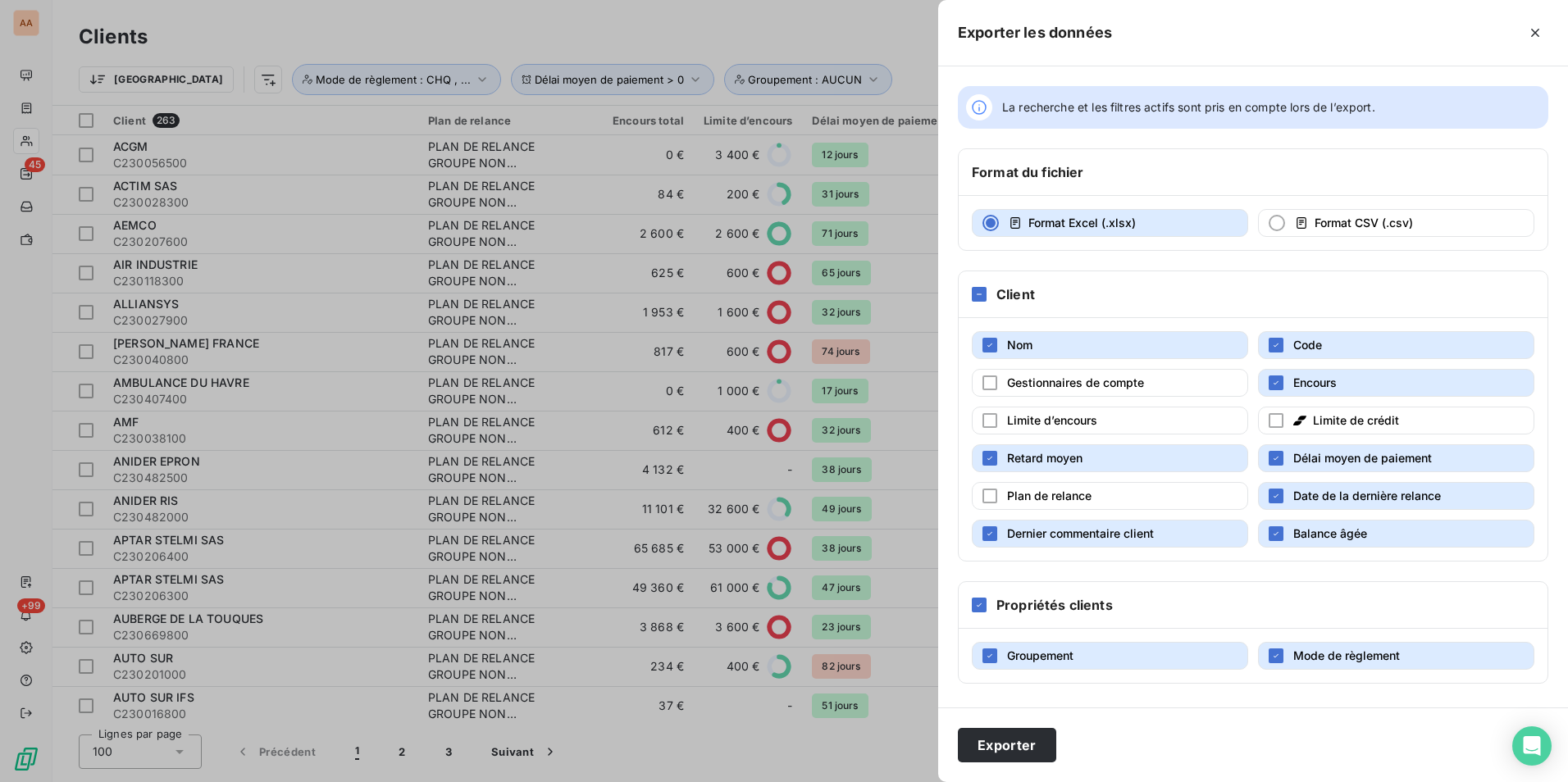
click at [1287, 503] on button "Date de la dernière relance" at bounding box center [1397, 496] width 277 height 28
click at [1160, 536] on button "Dernier commentaire client" at bounding box center [1110, 534] width 277 height 28
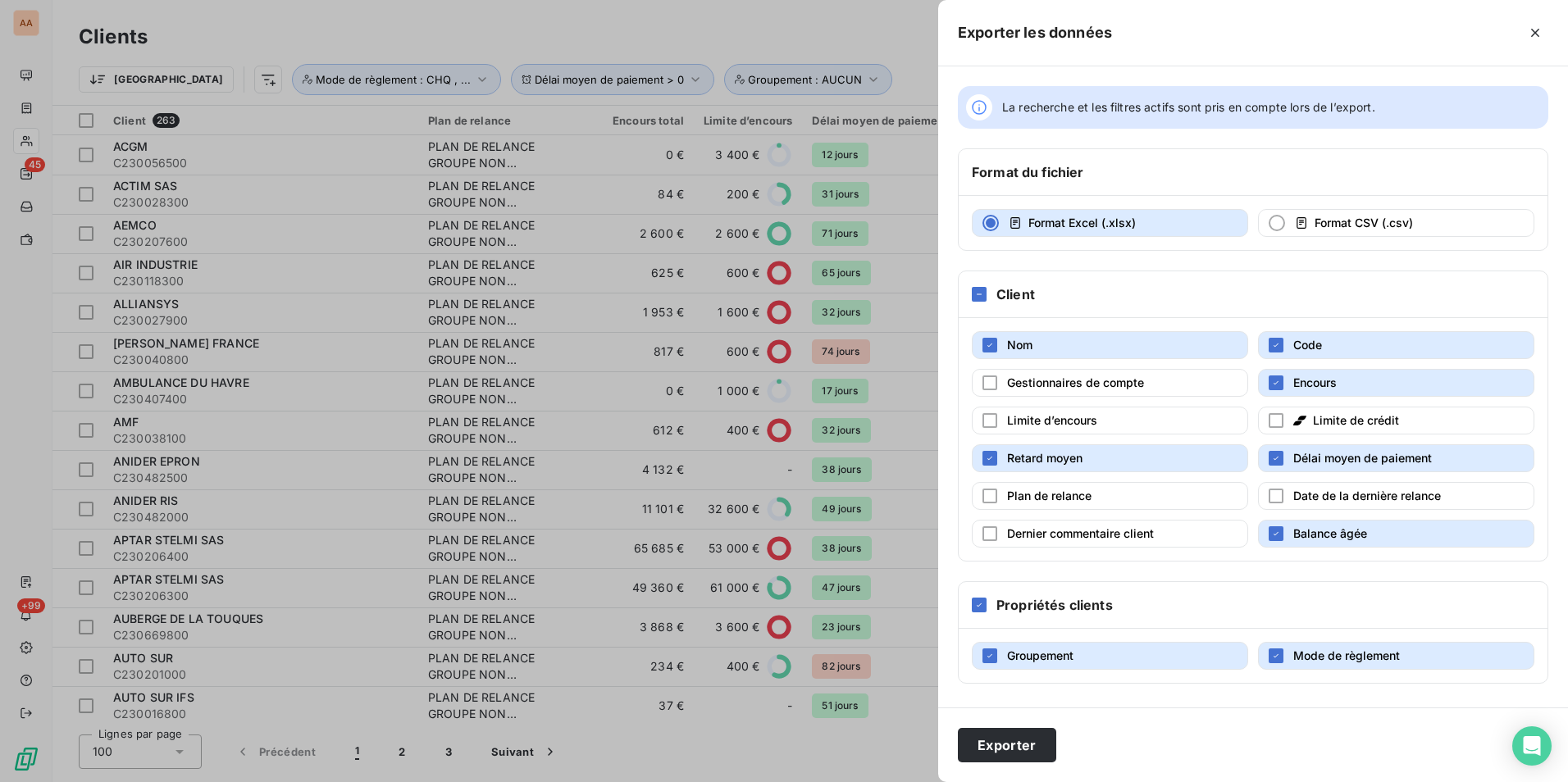
click at [1295, 533] on span "Balance âgée" at bounding box center [1331, 533] width 74 height 14
click at [1001, 742] on button "Exporter" at bounding box center [1007, 745] width 98 height 34
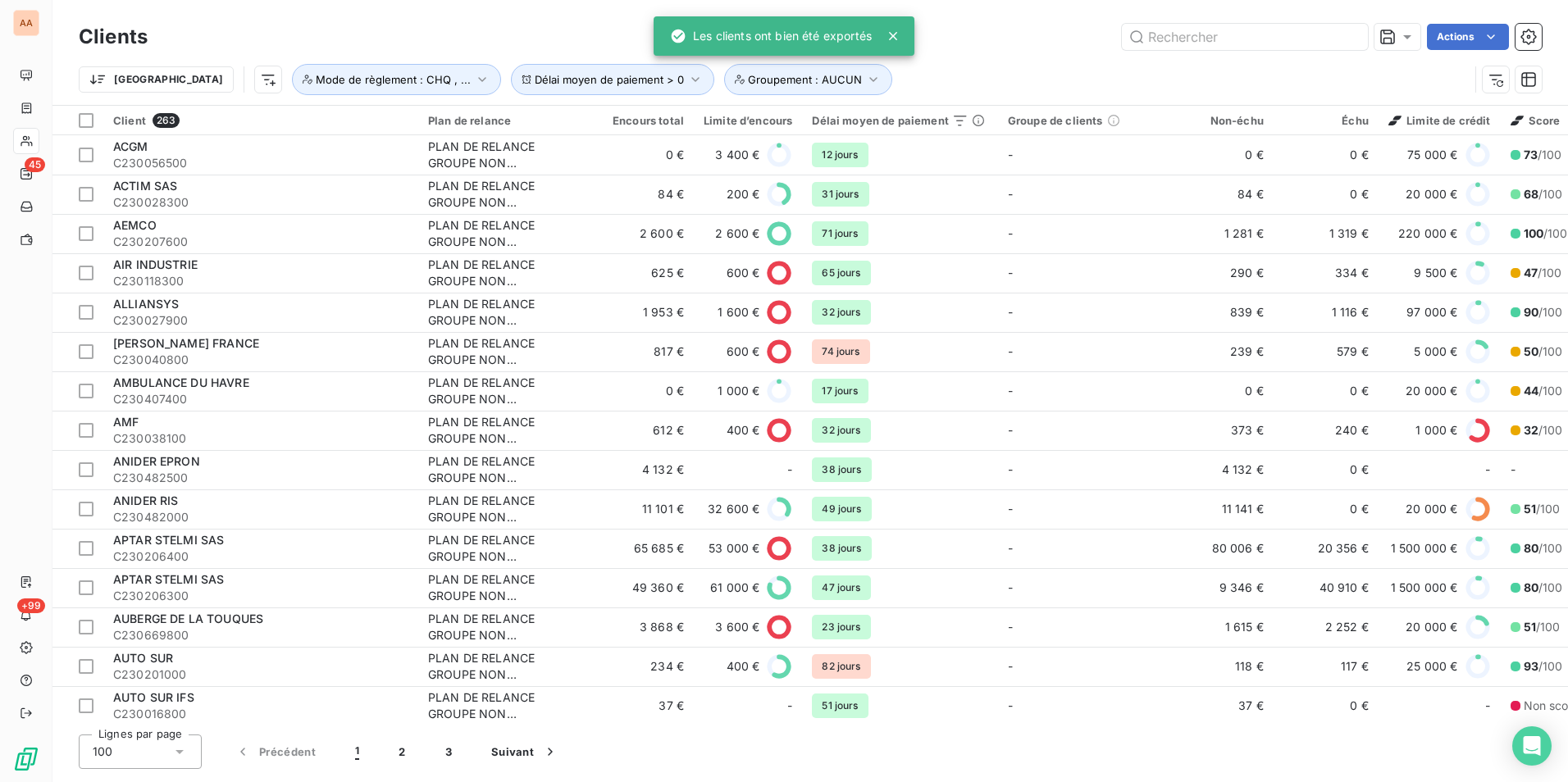
drag, startPoint x: 1063, startPoint y: 46, endPoint x: 1046, endPoint y: 45, distance: 17.0
click at [1063, 46] on div "Actions" at bounding box center [854, 37] width 1375 height 26
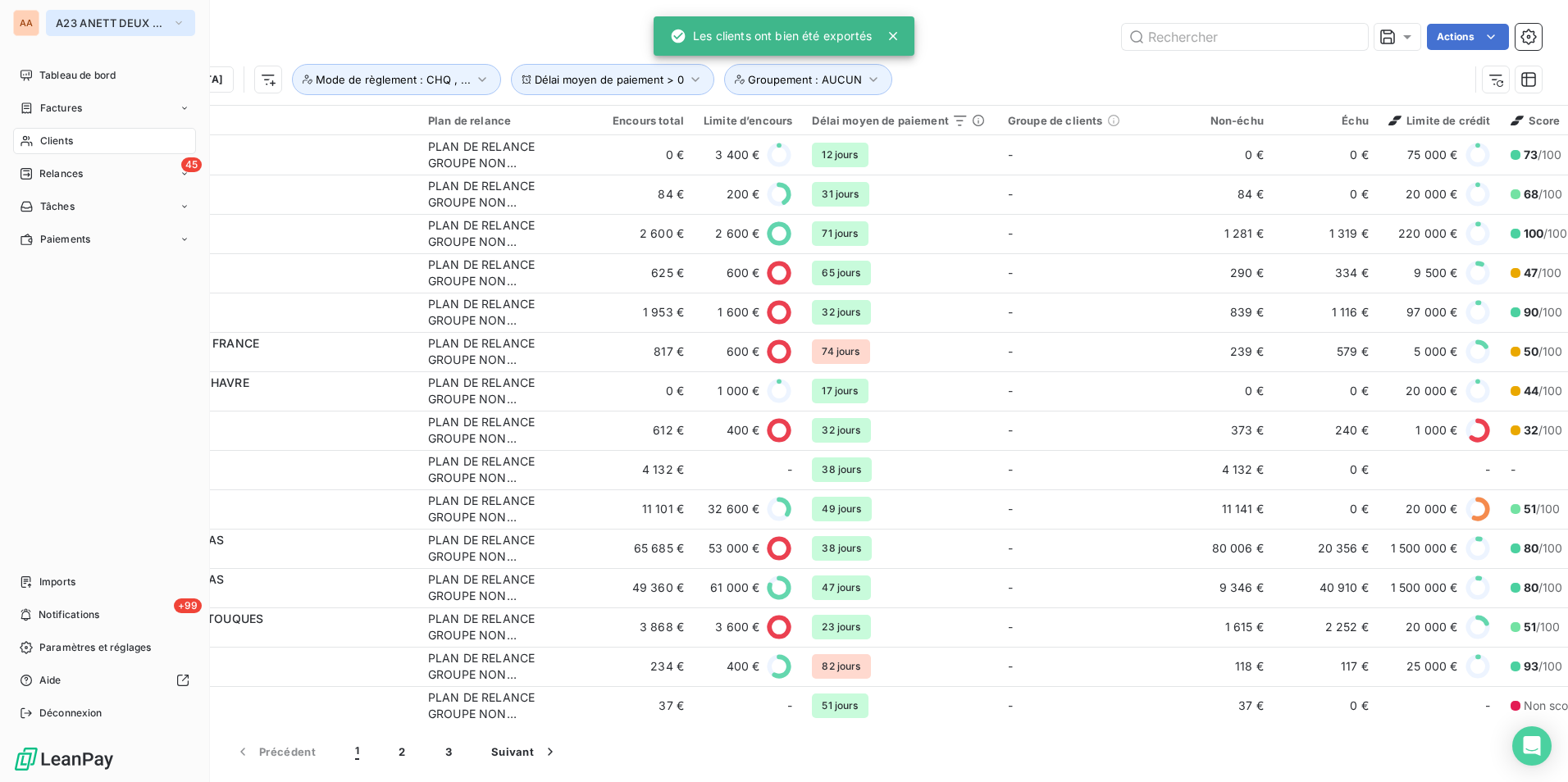
click at [62, 22] on span "A23 ANETT DEUX [GEOGRAPHIC_DATA]" at bounding box center [110, 23] width 110 height 13
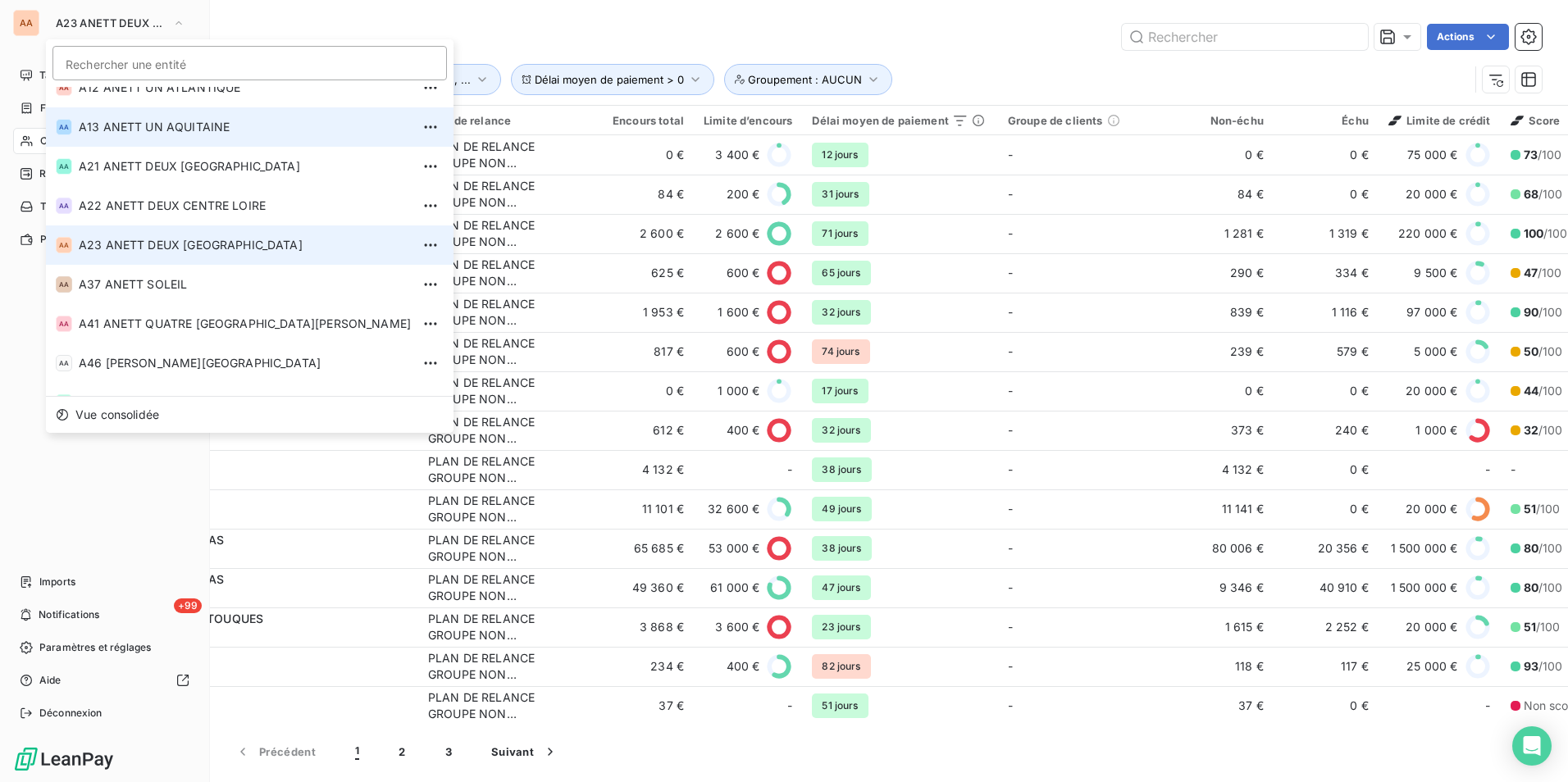
scroll to position [82, 0]
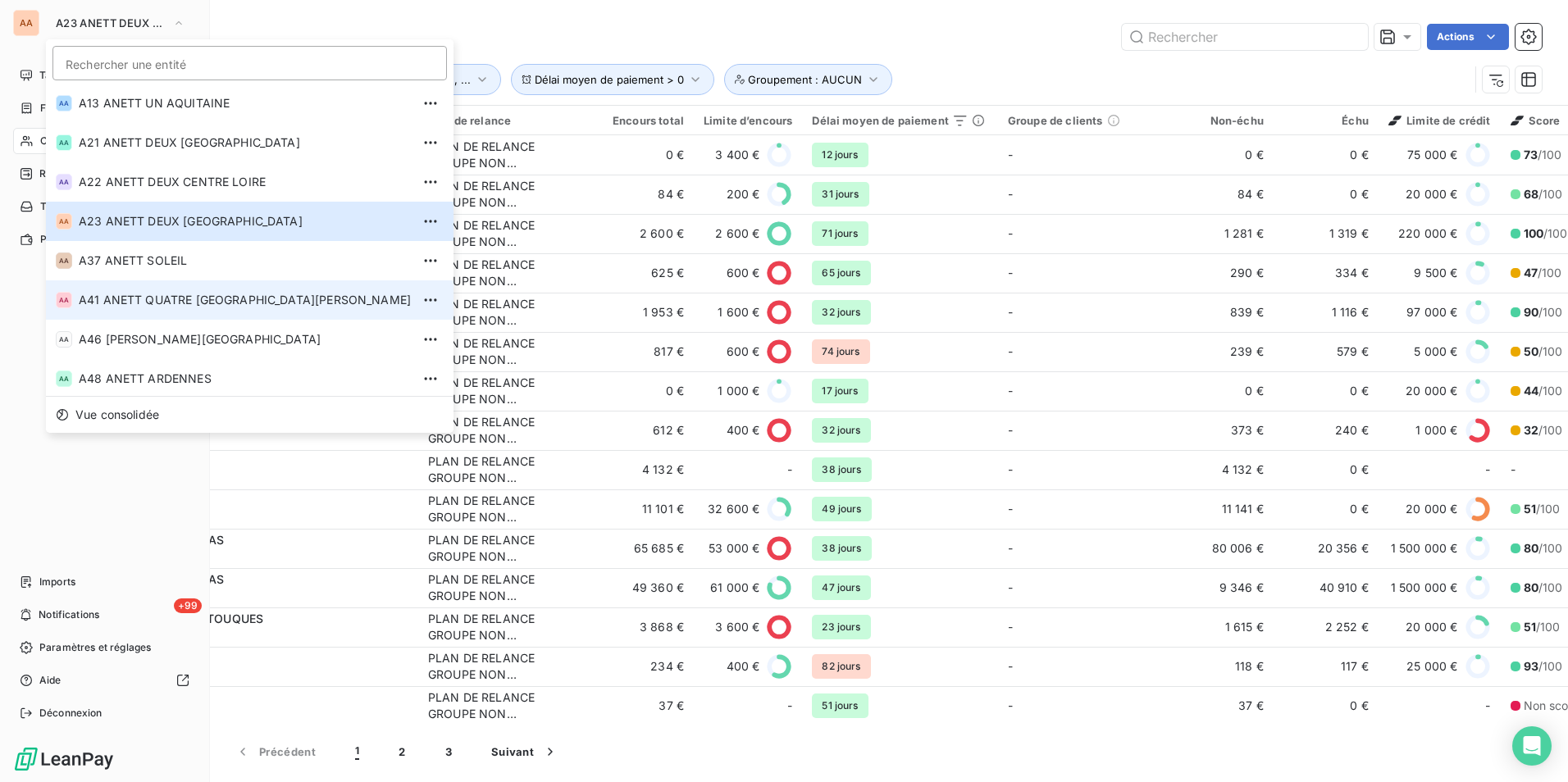
click at [138, 294] on span "A41 ANETT QUATRE [GEOGRAPHIC_DATA][PERSON_NAME]" at bounding box center [245, 300] width 332 height 17
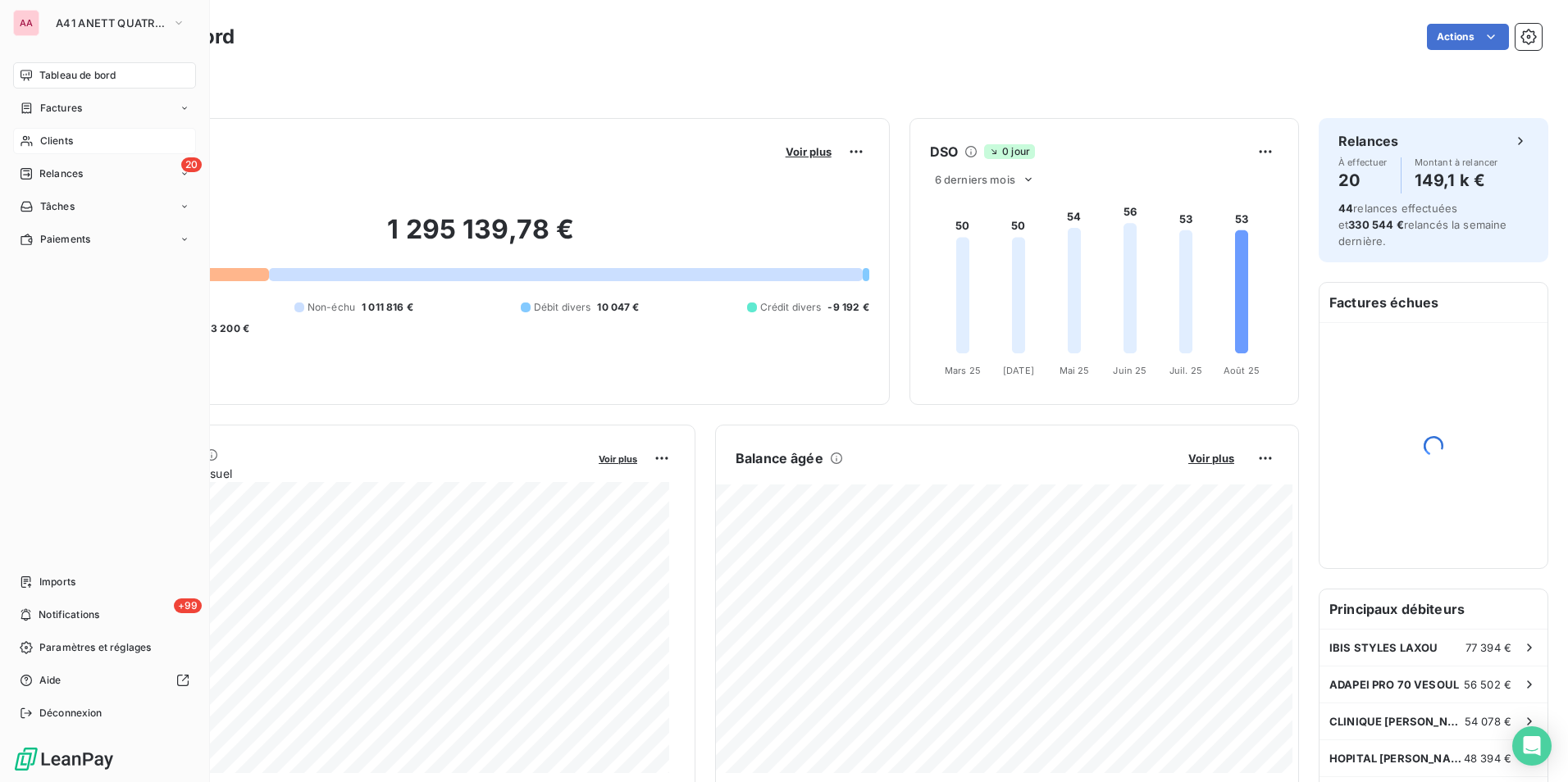
click at [48, 143] on span "Clients" at bounding box center [56, 141] width 33 height 15
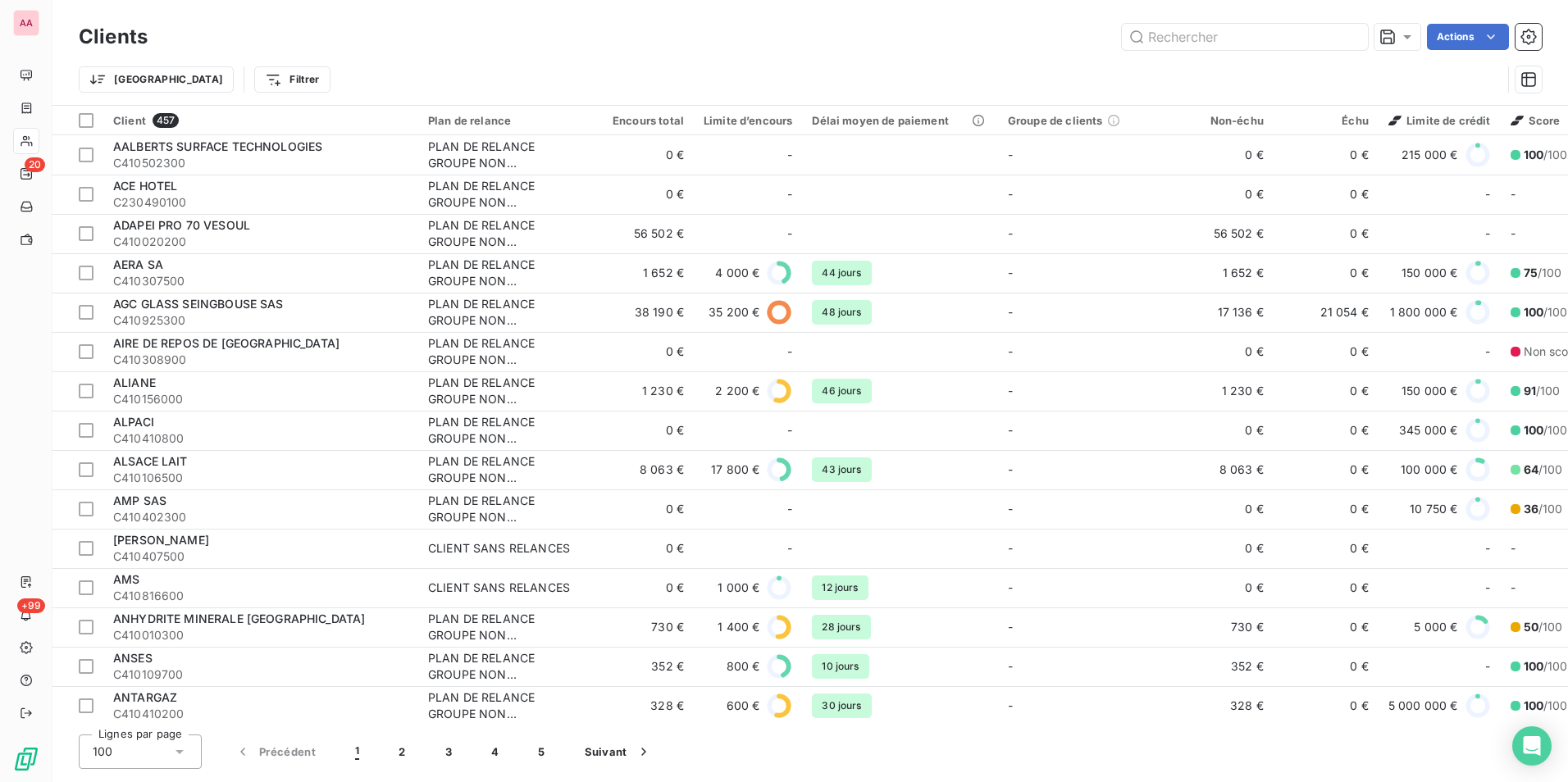
drag, startPoint x: 565, startPoint y: 62, endPoint x: 1108, endPoint y: 65, distance: 543.0
click at [568, 62] on div "Trier Filtrer" at bounding box center [810, 80] width 1463 height 51
click at [1401, 41] on icon at bounding box center [1407, 37] width 17 height 17
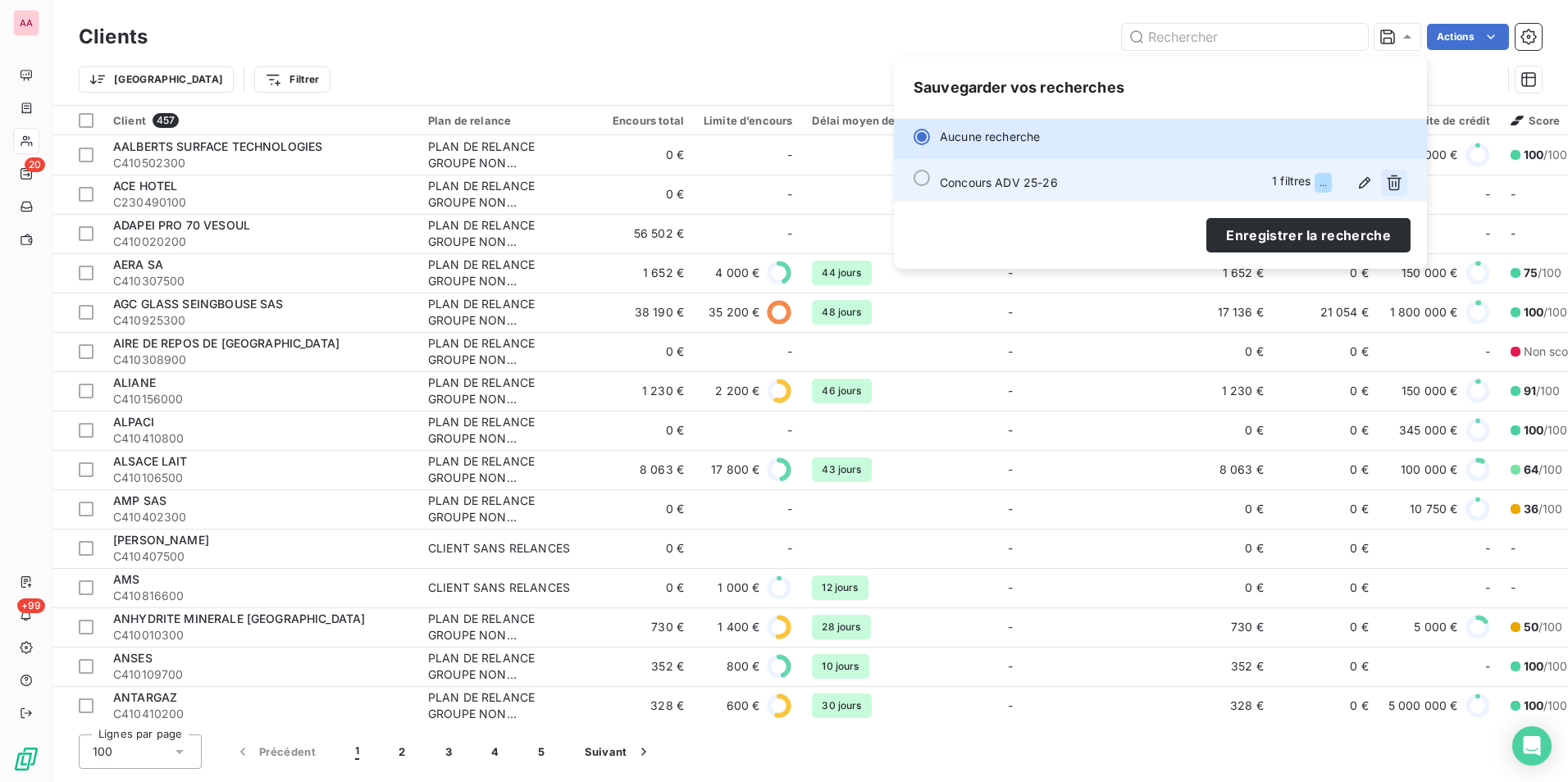
click at [1401, 184] on icon "button" at bounding box center [1394, 183] width 17 height 17
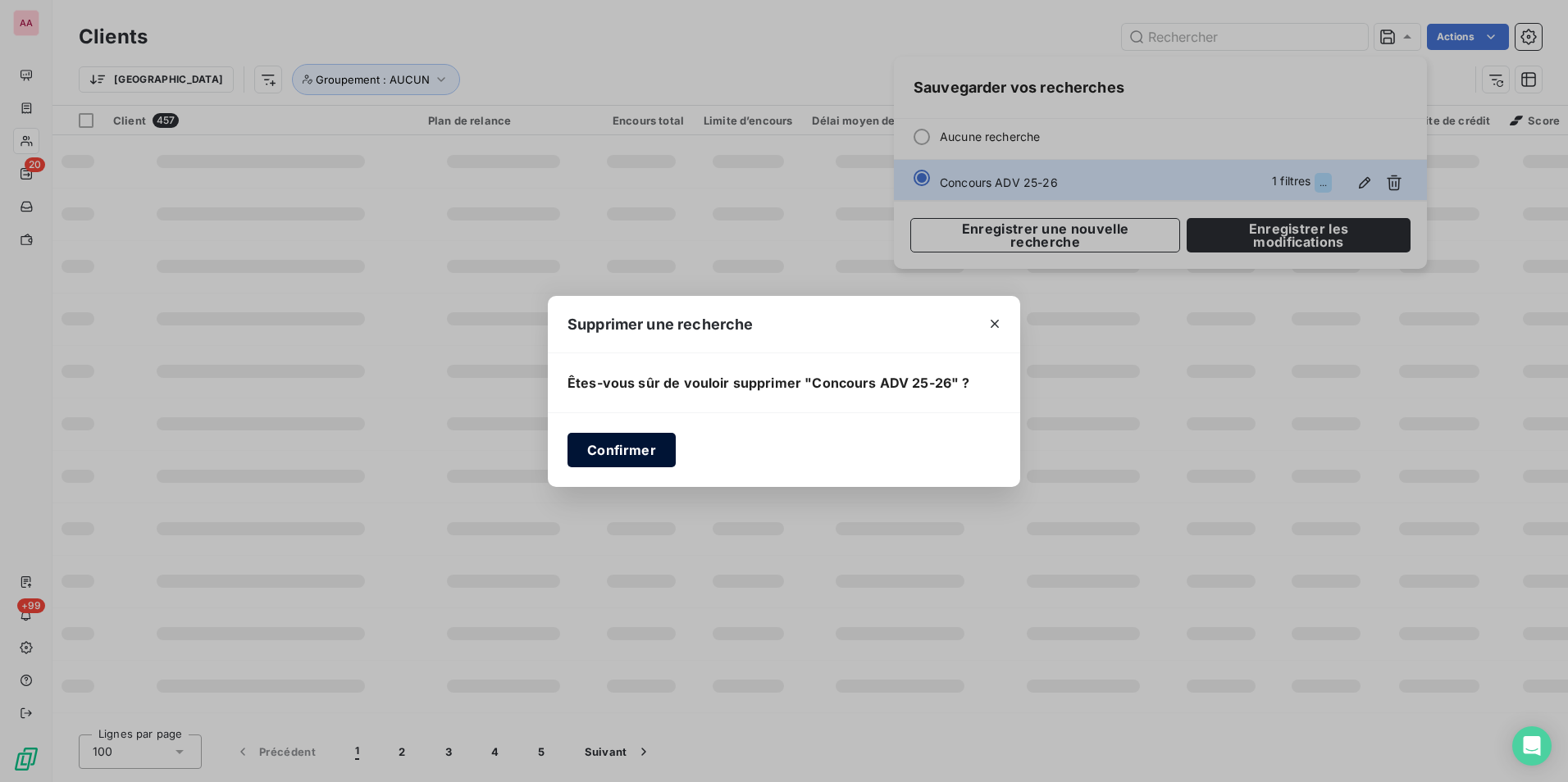
click at [611, 446] on button "Confirmer" at bounding box center [621, 450] width 108 height 34
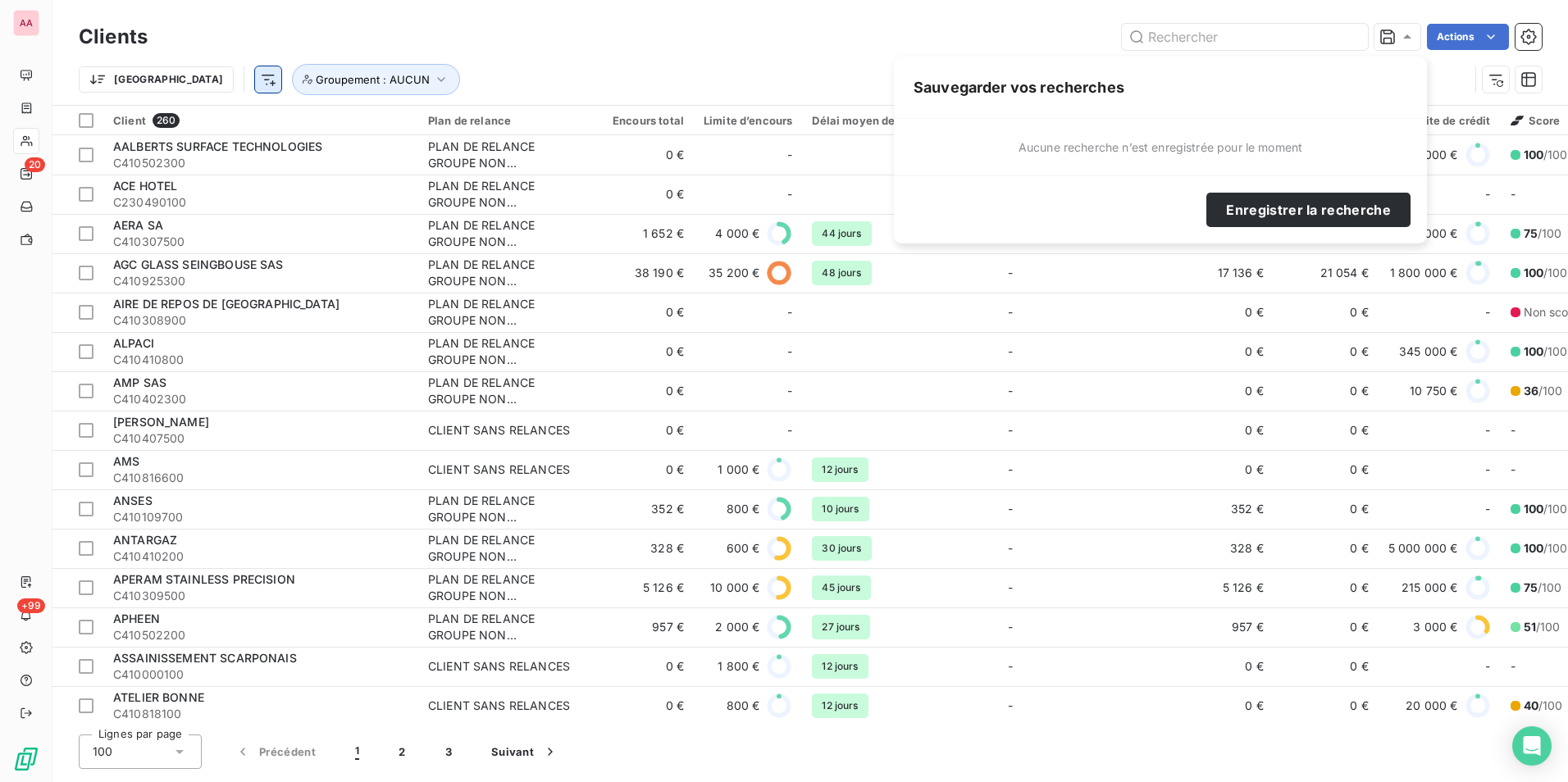
click at [170, 77] on html "AA 20 +99 Clients Actions Trier Groupement : AUCUN Client 260 Plan de relance E…" at bounding box center [784, 391] width 1568 height 782
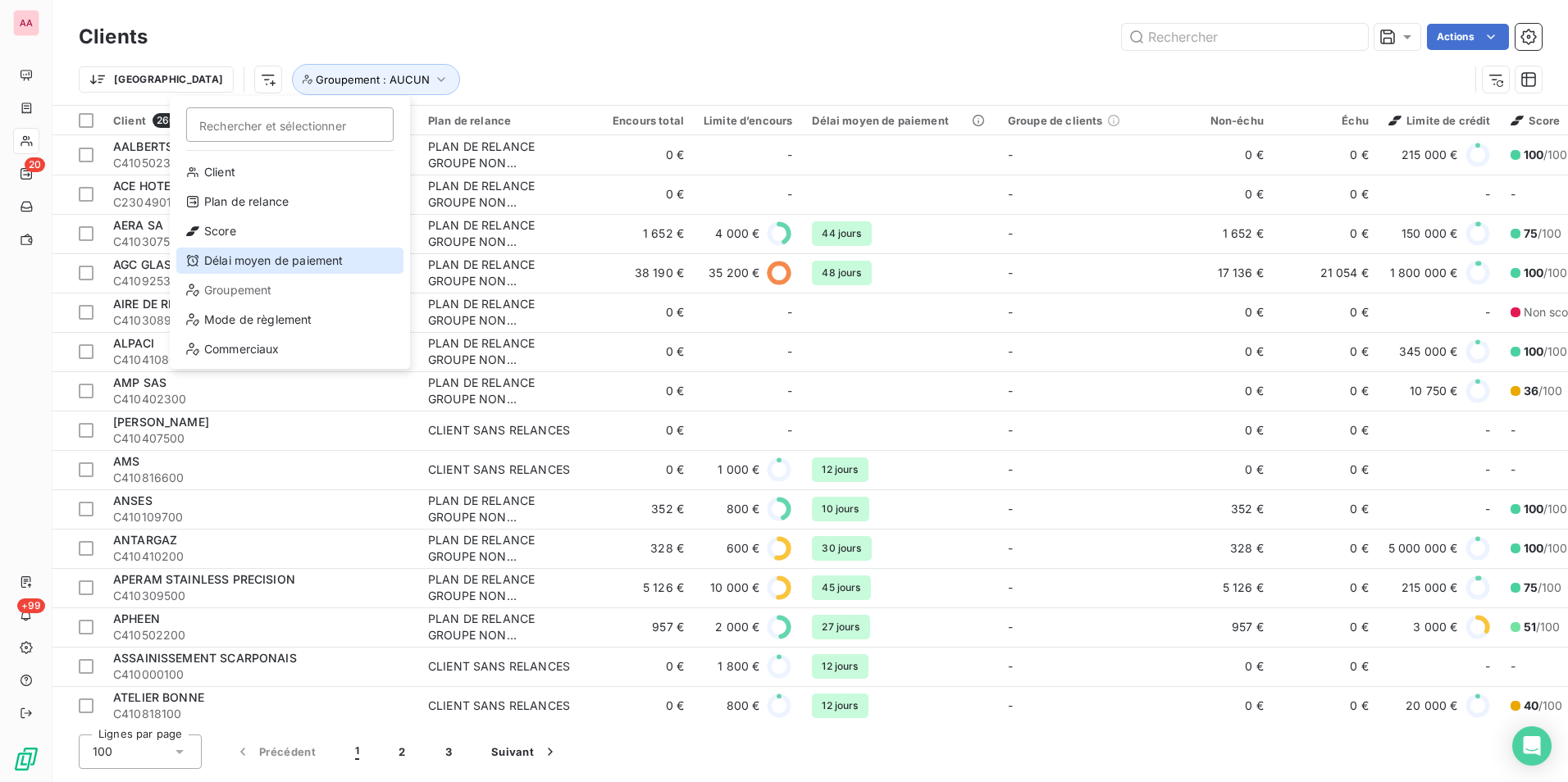
click at [286, 268] on div "Délai moyen de paiement" at bounding box center [290, 261] width 228 height 26
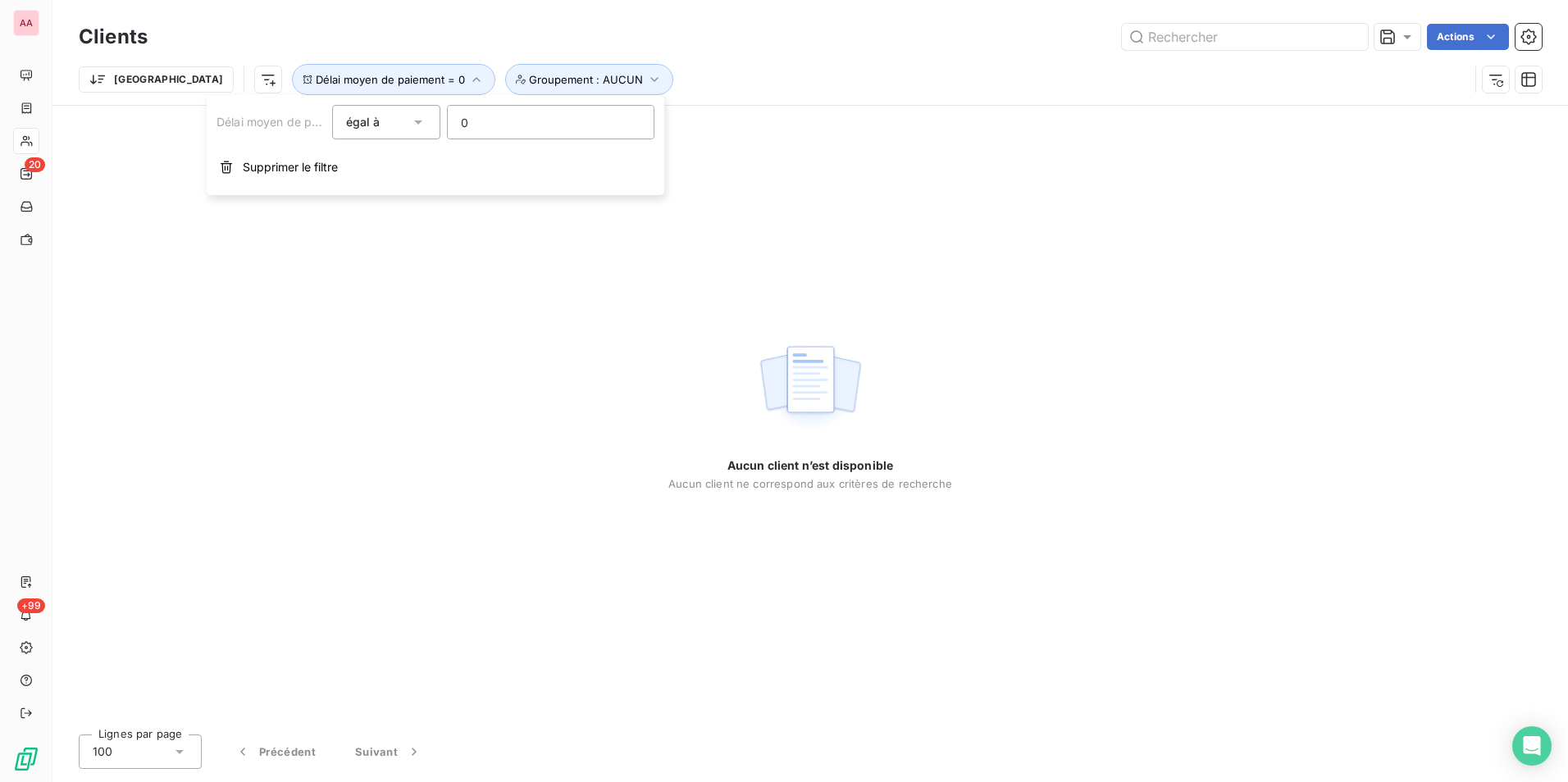
click at [401, 109] on div "égal à" at bounding box center [387, 121] width 109 height 34
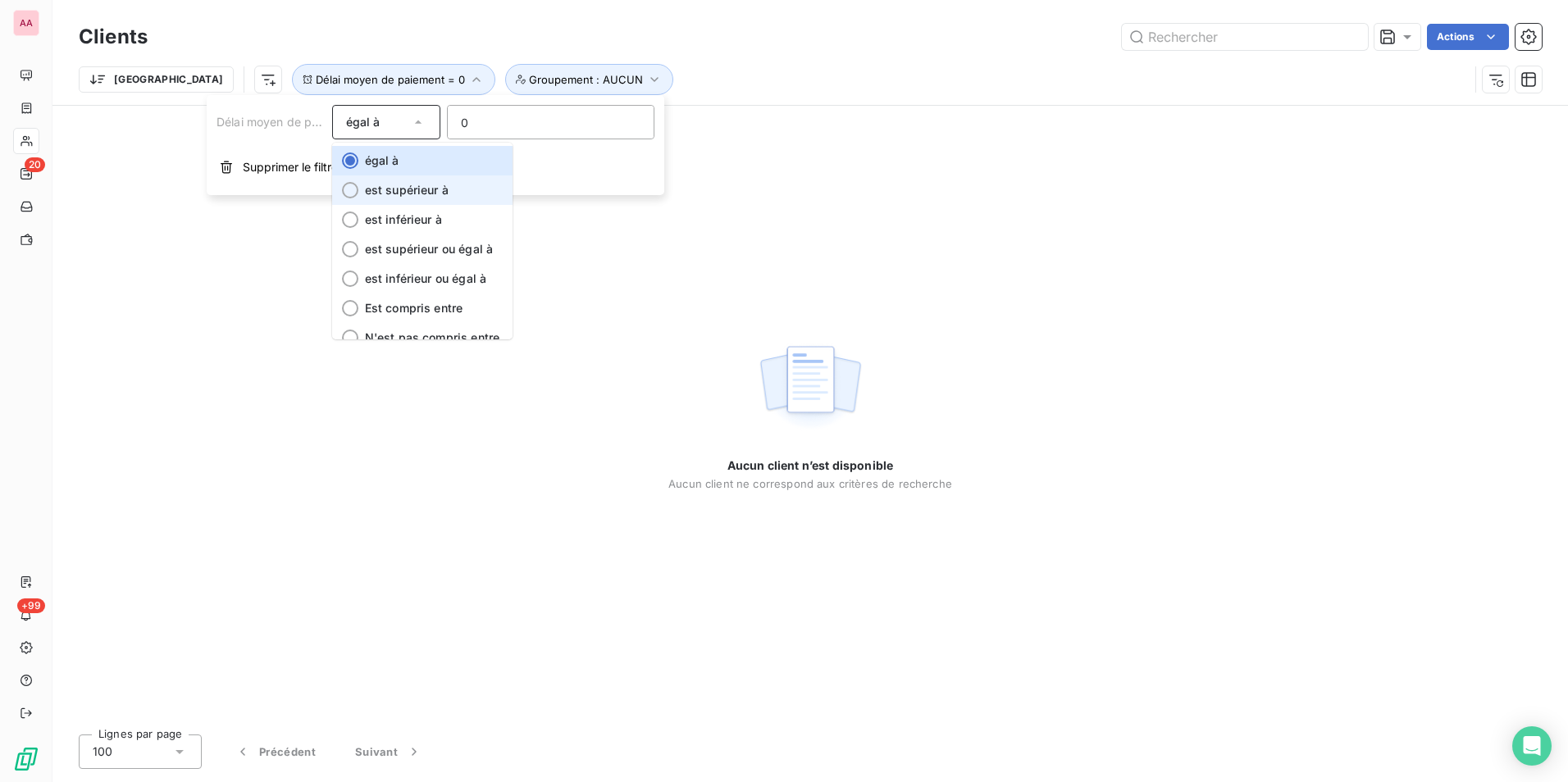
click at [411, 199] on li "est supérieur à" at bounding box center [422, 191] width 180 height 30
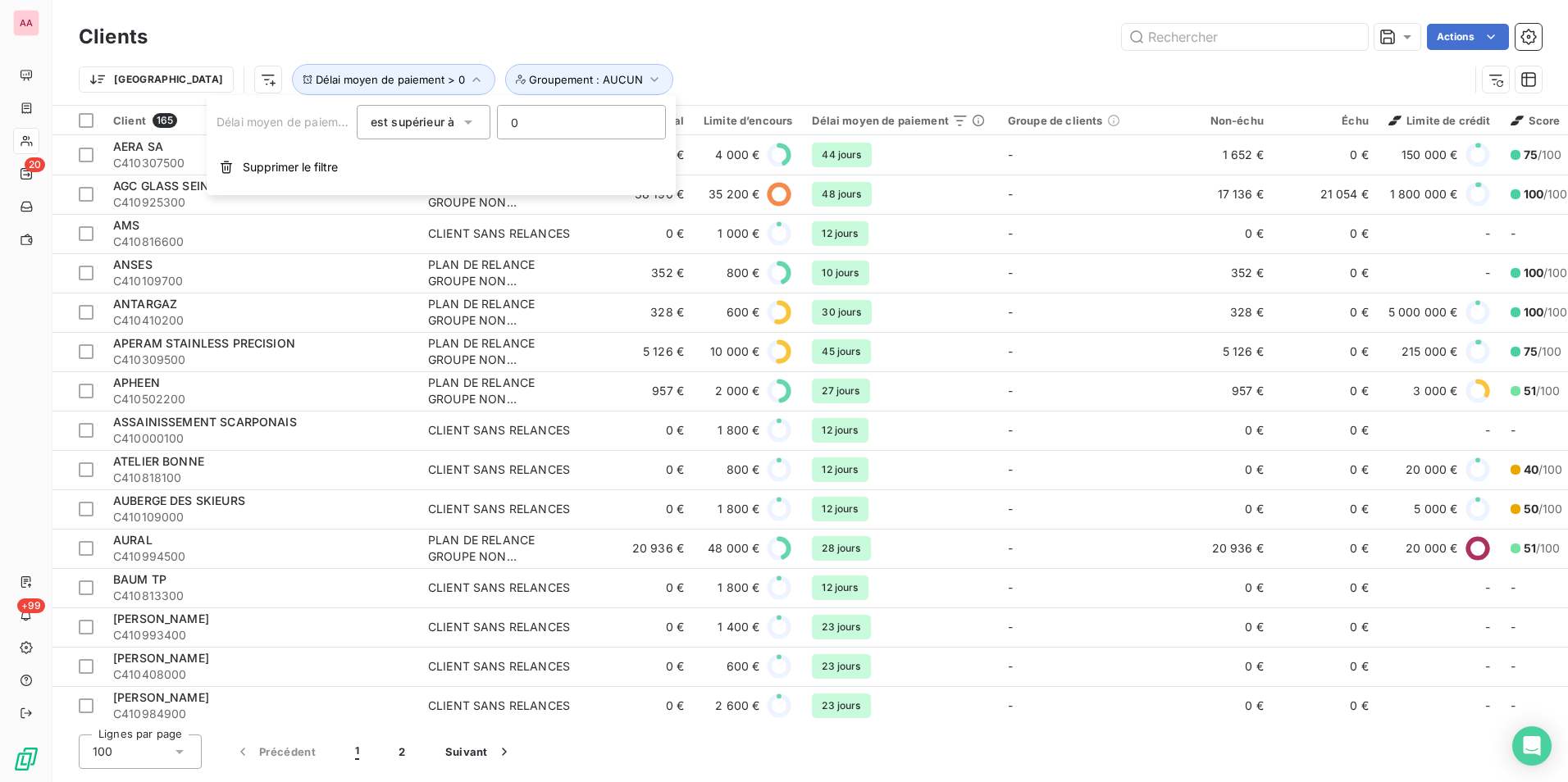
click at [642, 35] on div "Actions" at bounding box center [854, 37] width 1375 height 26
click at [185, 76] on html "AA 20 +99 Clients Actions Trier Délai moyen de paiement > 0 Groupement : AUCUN …" at bounding box center [784, 391] width 1568 height 782
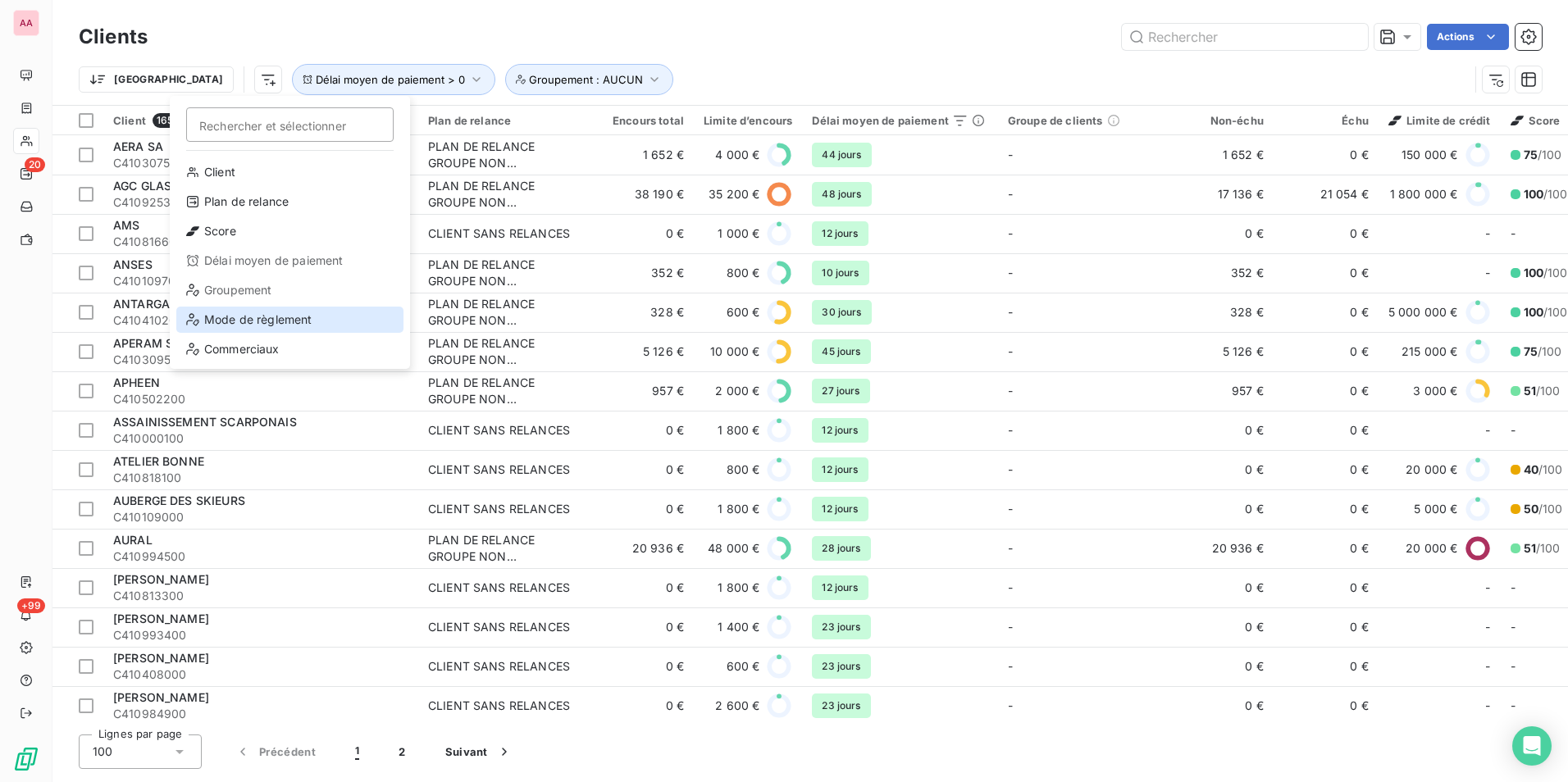
click at [300, 323] on div "Mode de règlement" at bounding box center [290, 320] width 228 height 26
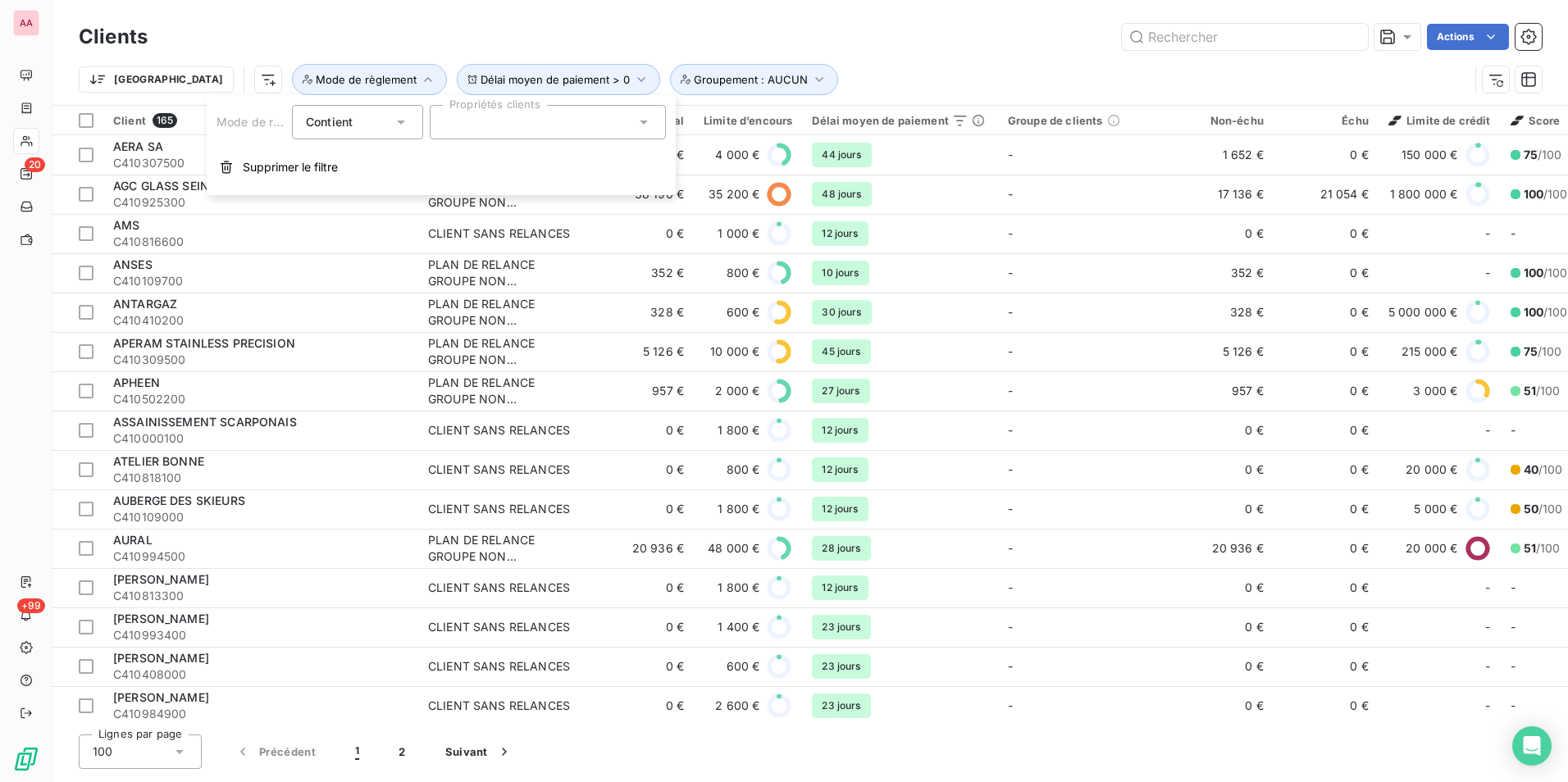
click at [499, 129] on div at bounding box center [548, 121] width 236 height 34
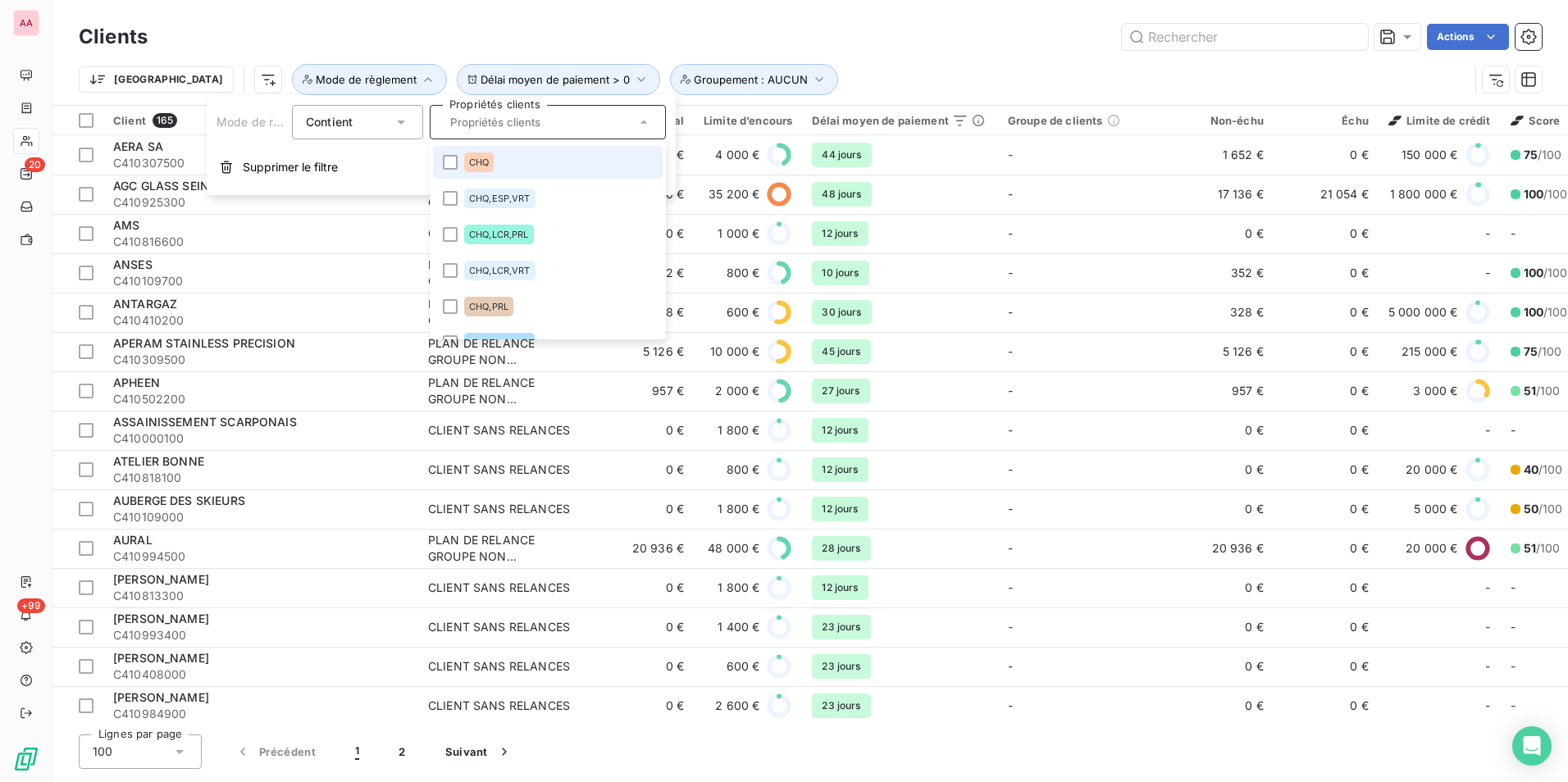
click at [466, 169] on div "CHQ" at bounding box center [479, 163] width 30 height 19
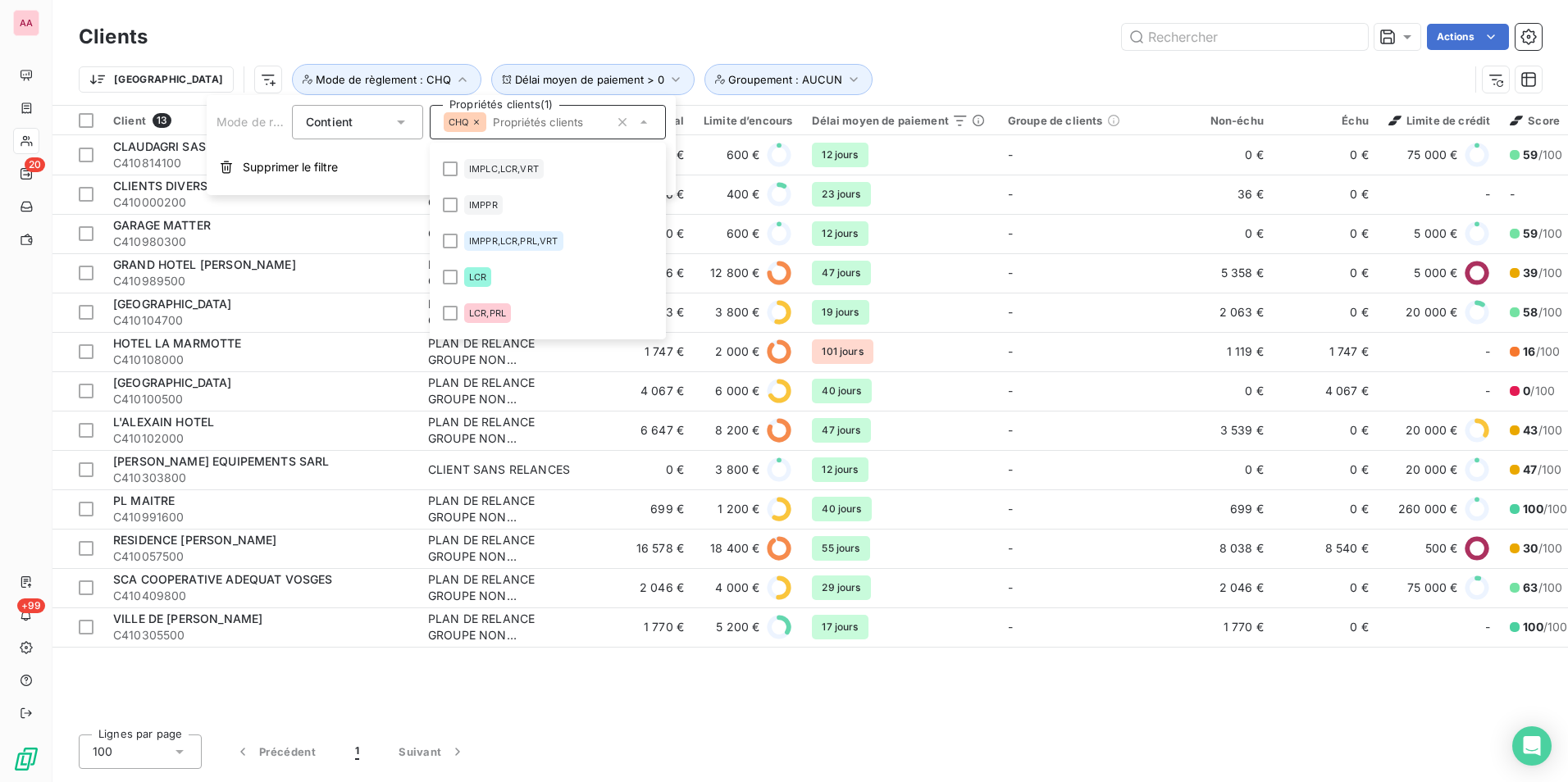
scroll to position [492, 0]
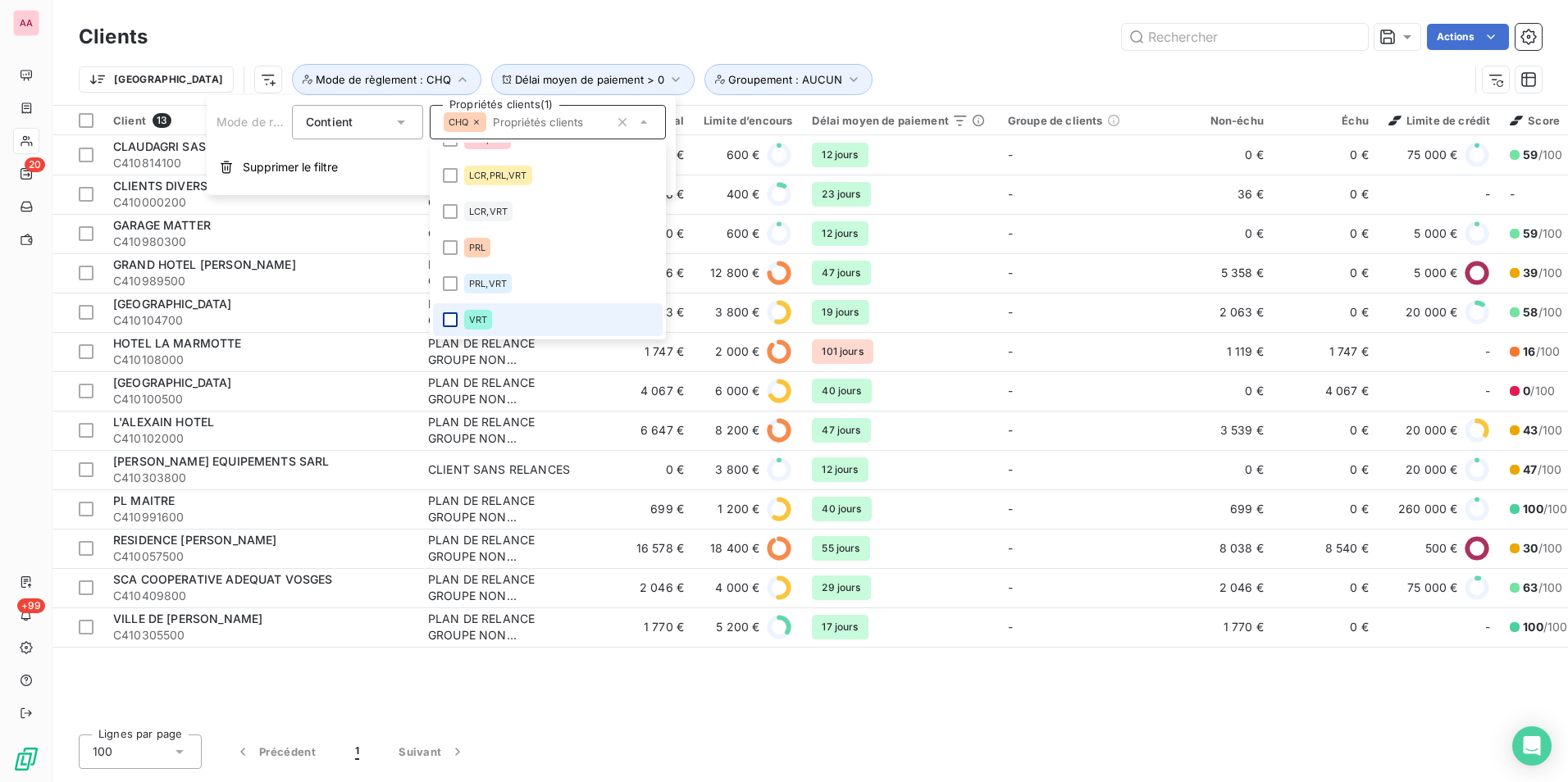
click at [452, 318] on div at bounding box center [450, 320] width 15 height 15
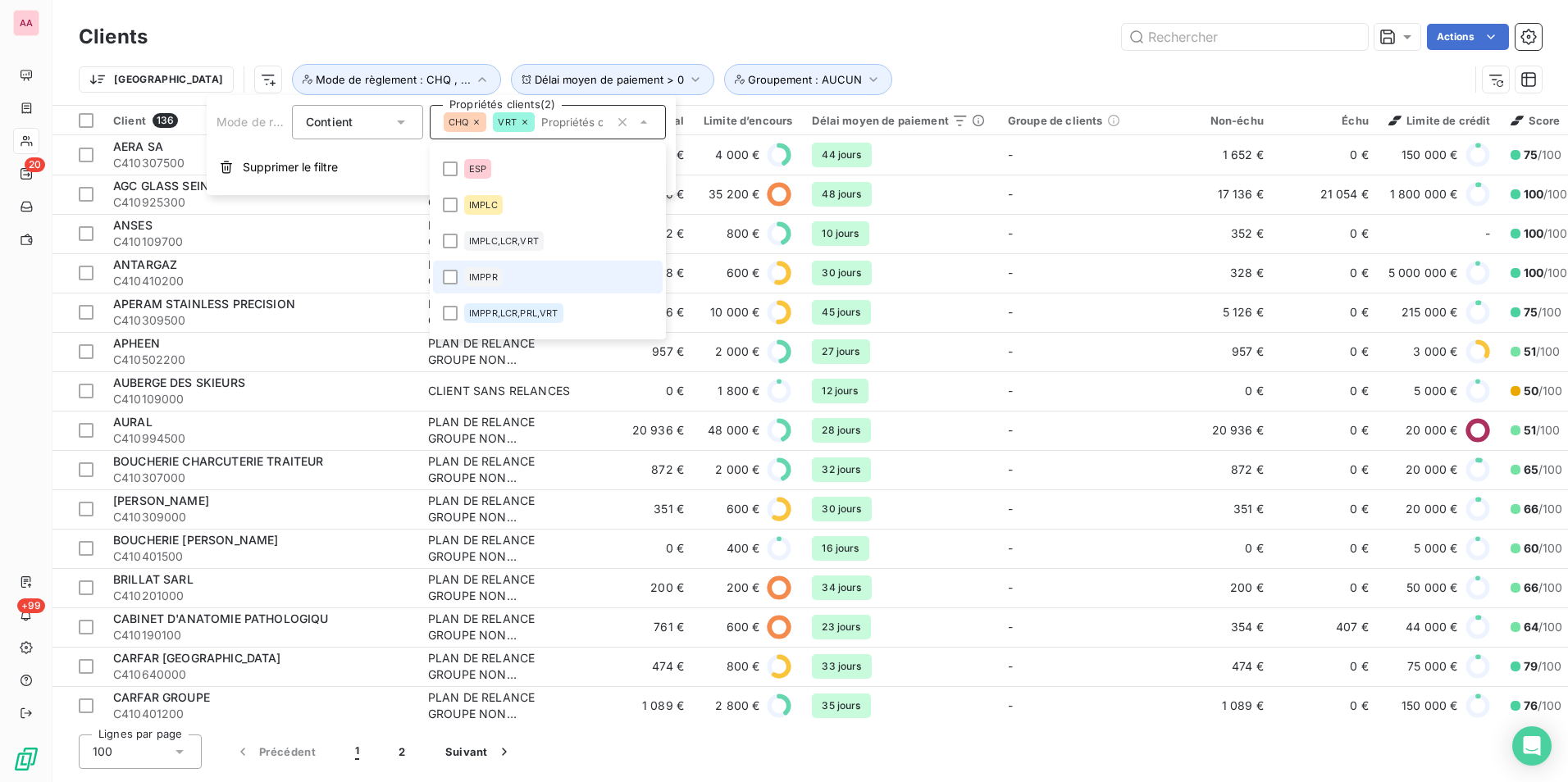
scroll to position [164, 0]
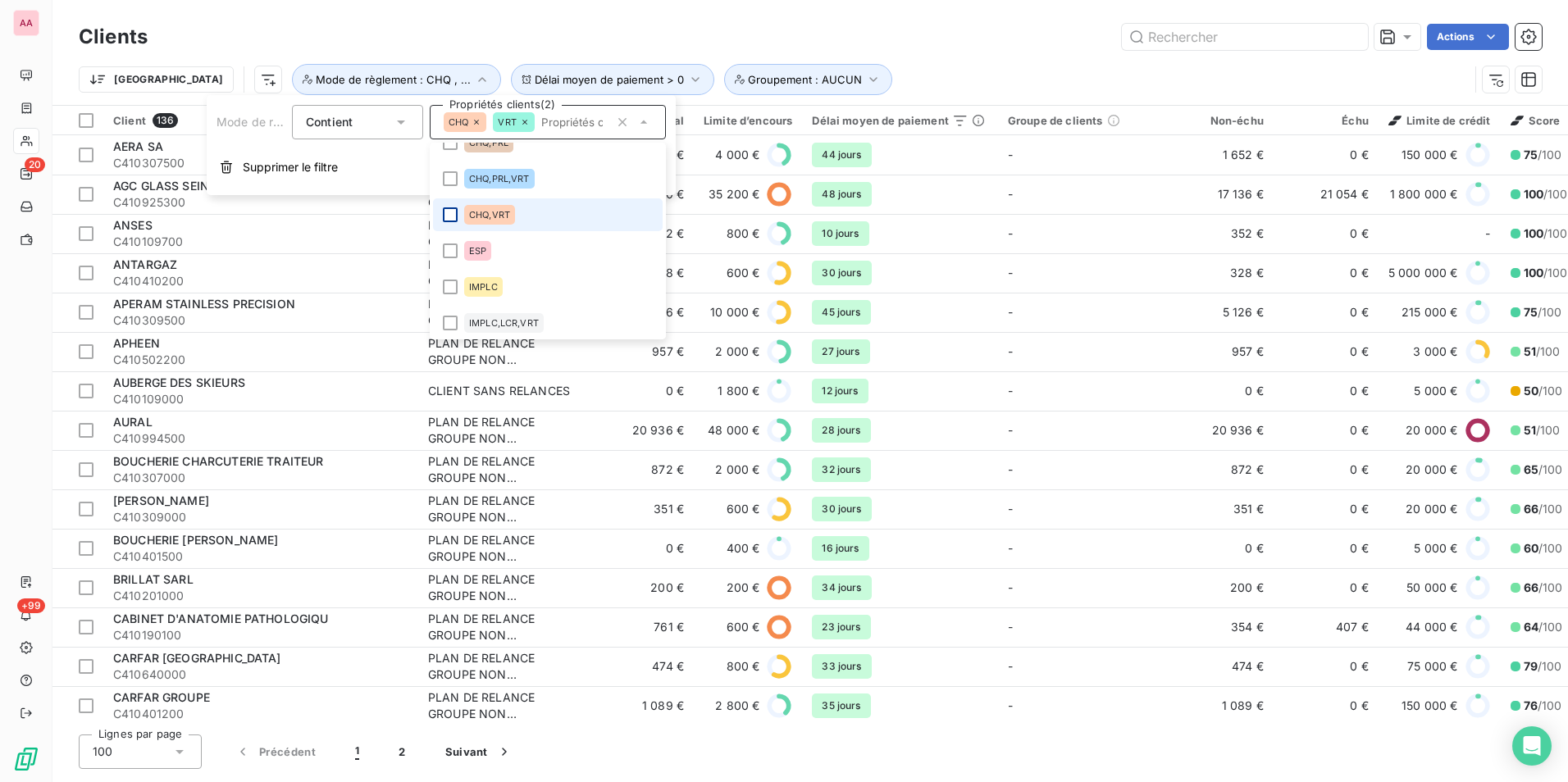
click at [450, 214] on div at bounding box center [450, 214] width 15 height 15
click at [447, 215] on icon at bounding box center [450, 214] width 10 height 10
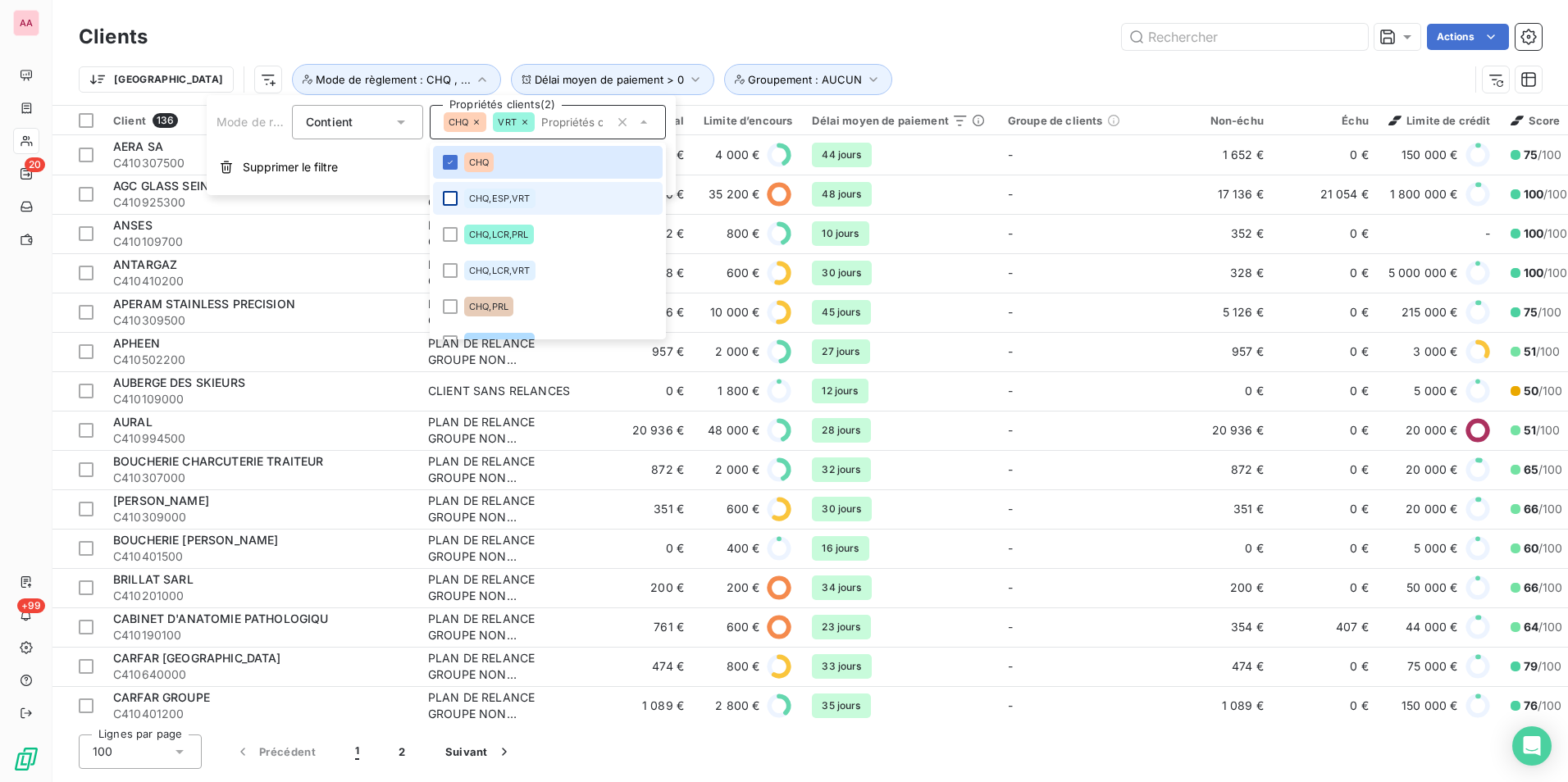
click at [448, 196] on div at bounding box center [450, 198] width 15 height 15
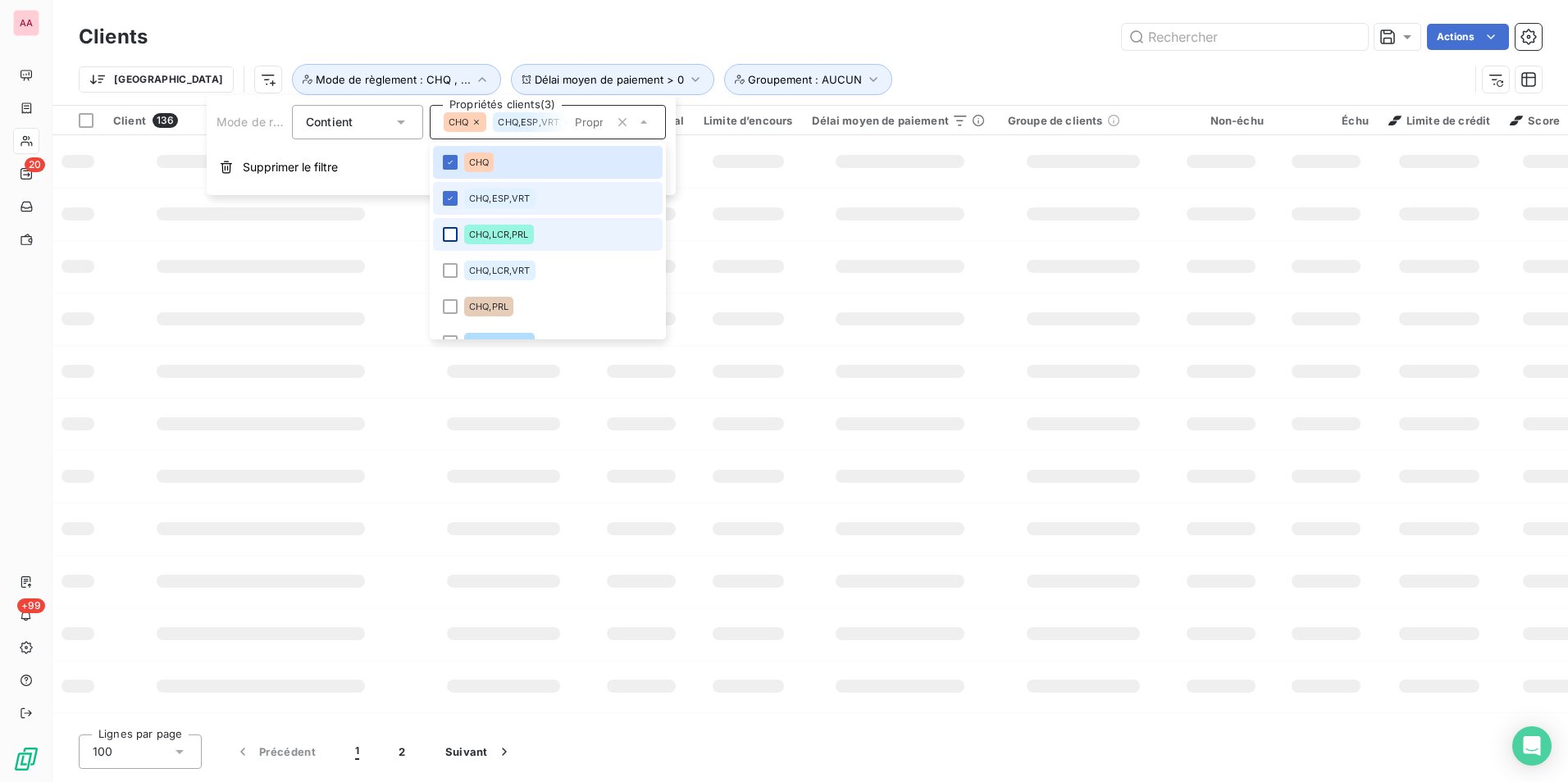
click at [452, 235] on div at bounding box center [450, 235] width 15 height 15
click at [448, 274] on div at bounding box center [450, 271] width 15 height 15
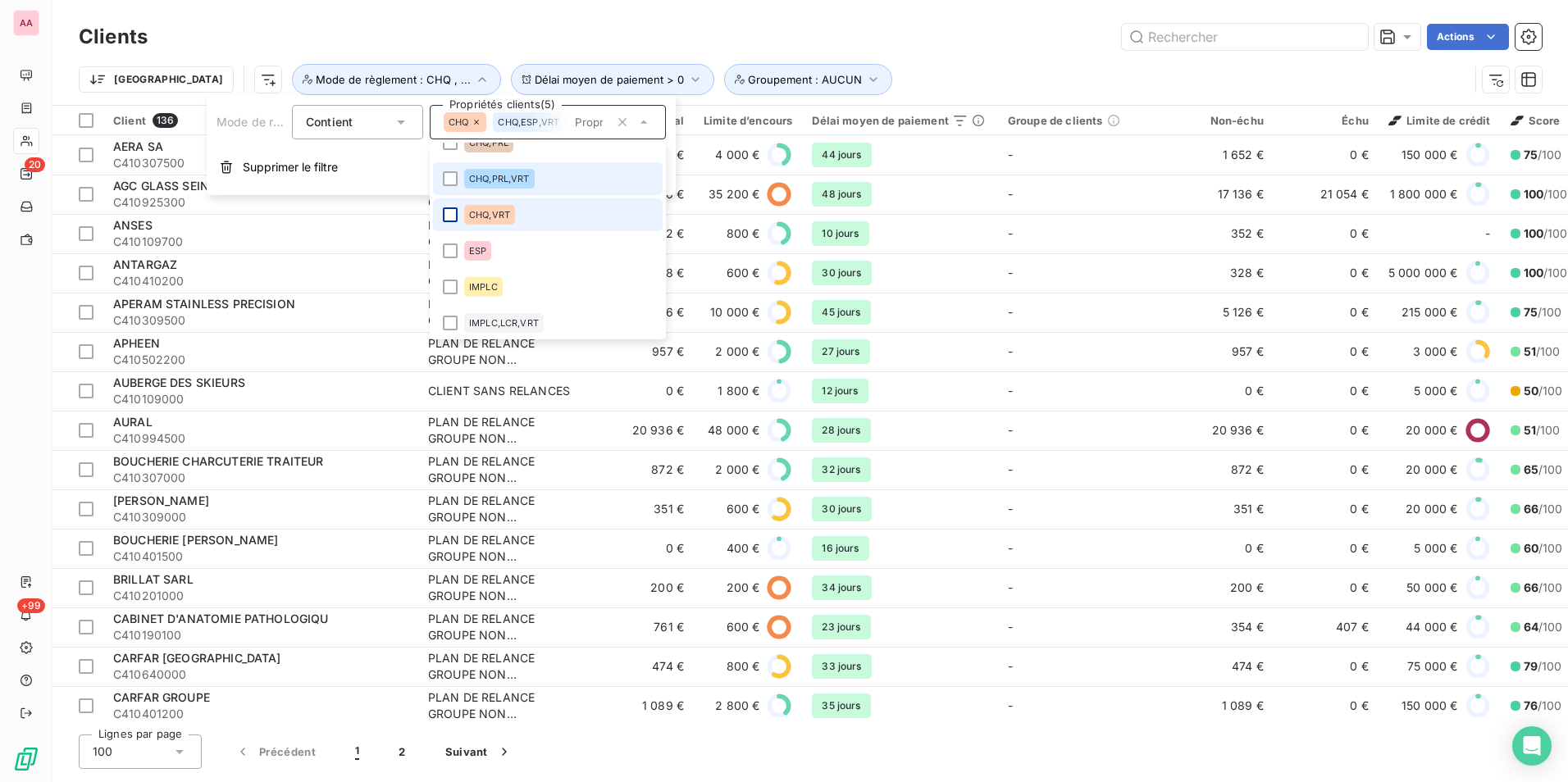
scroll to position [82, 0]
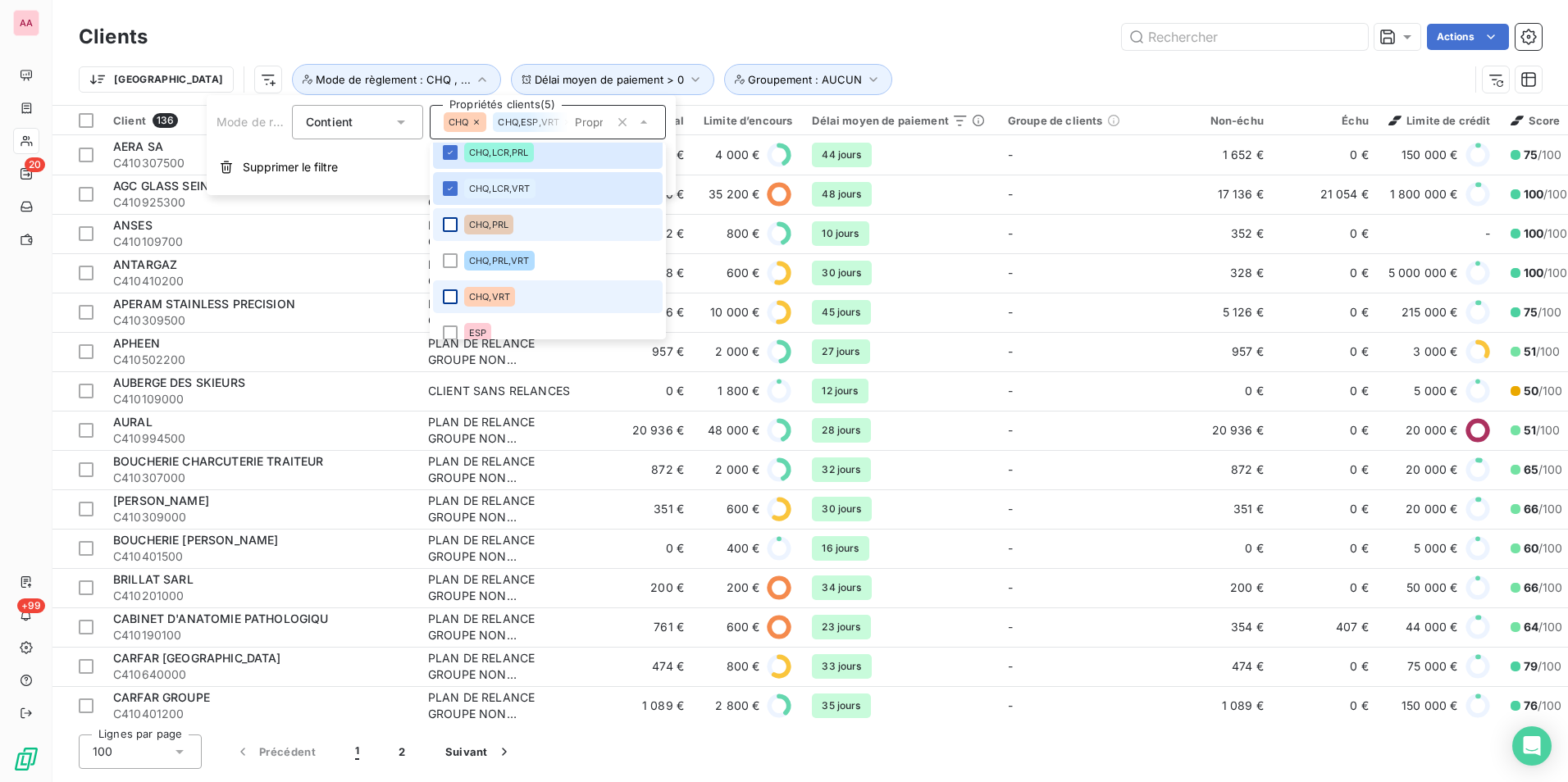
click at [451, 227] on div at bounding box center [450, 224] width 15 height 15
click at [451, 261] on div at bounding box center [450, 260] width 15 height 15
click at [448, 298] on div at bounding box center [450, 296] width 15 height 15
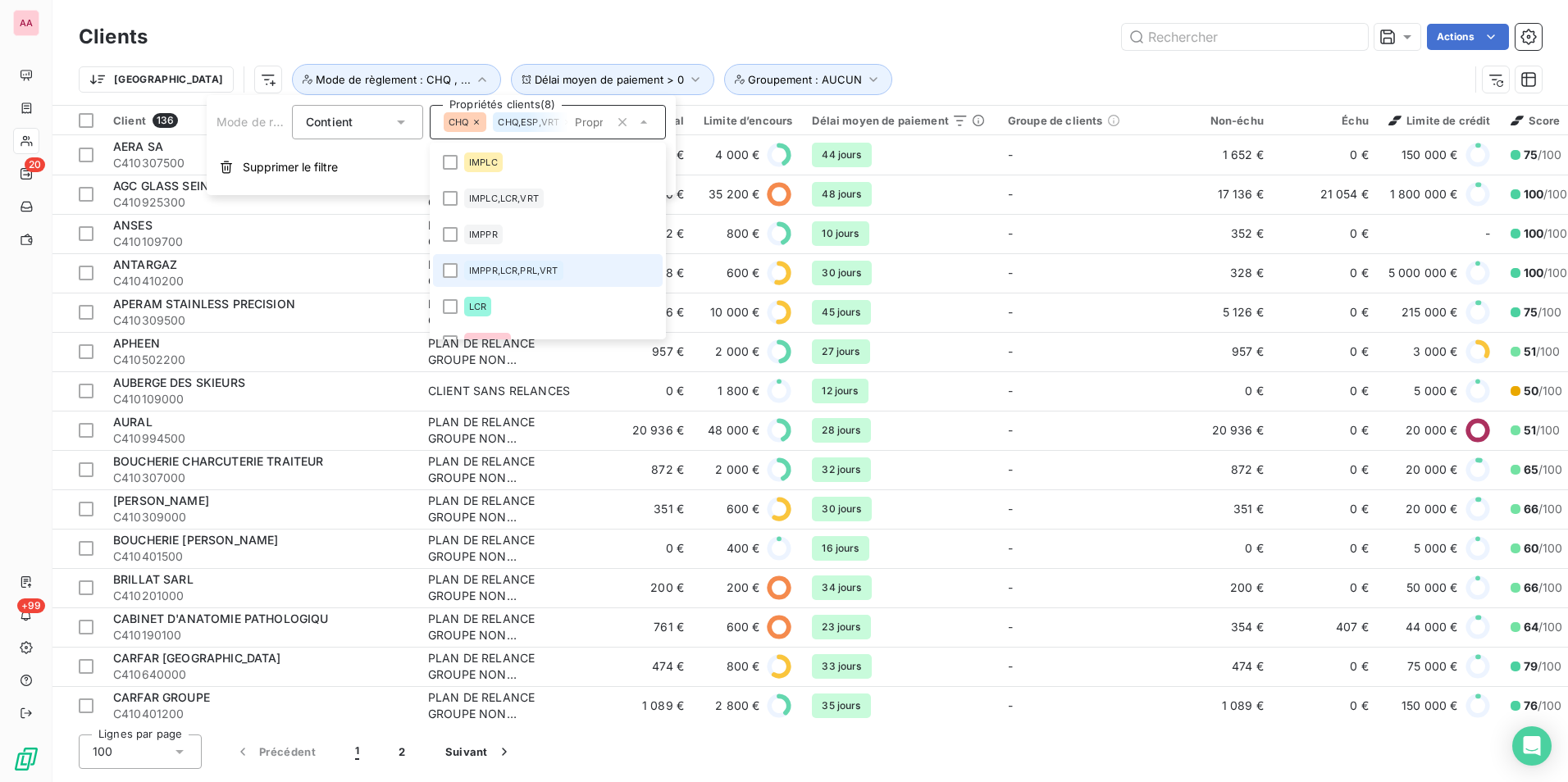
scroll to position [328, 0]
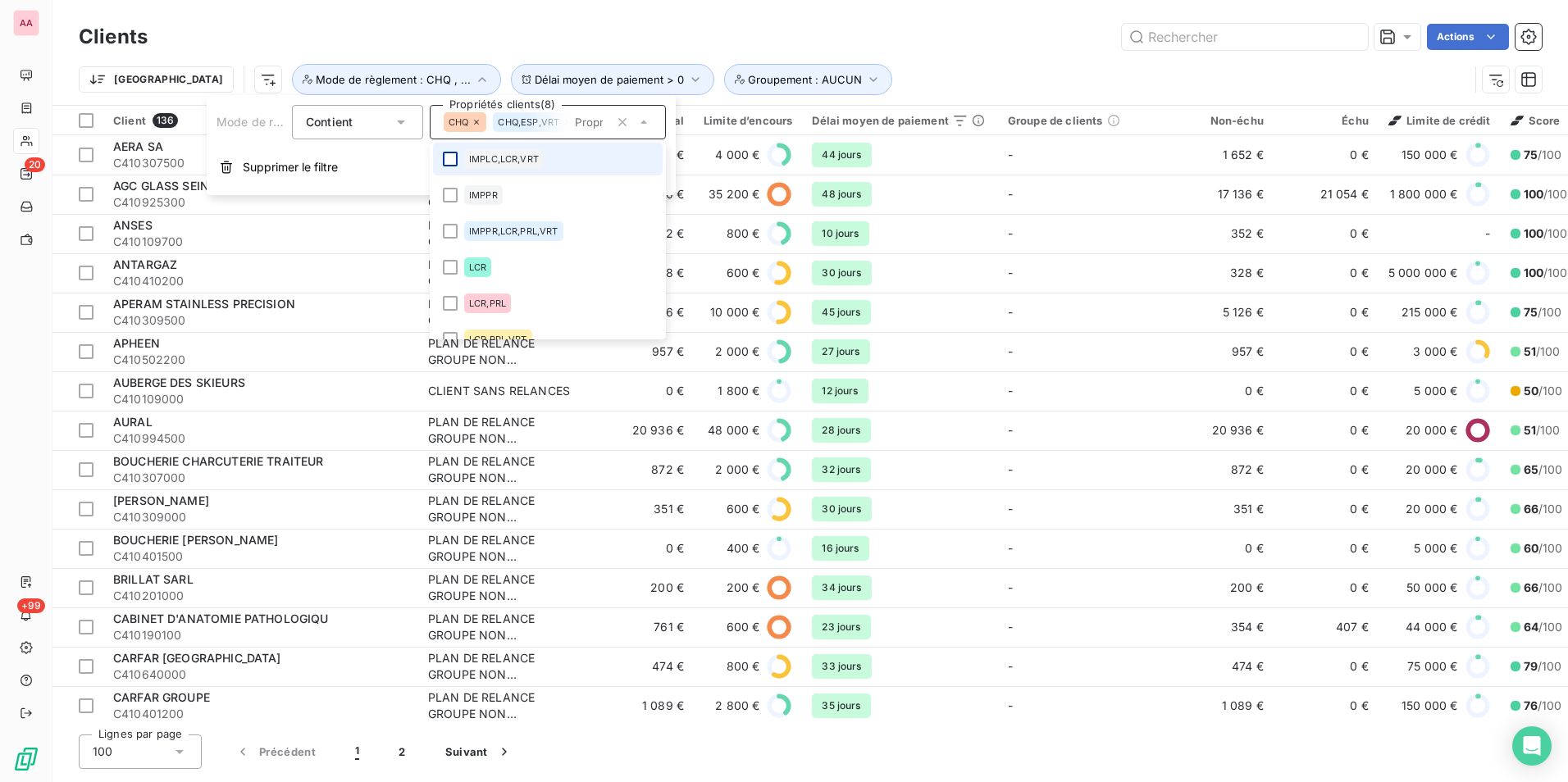
click at [454, 160] on div at bounding box center [450, 159] width 15 height 15
click at [450, 228] on div at bounding box center [450, 231] width 15 height 15
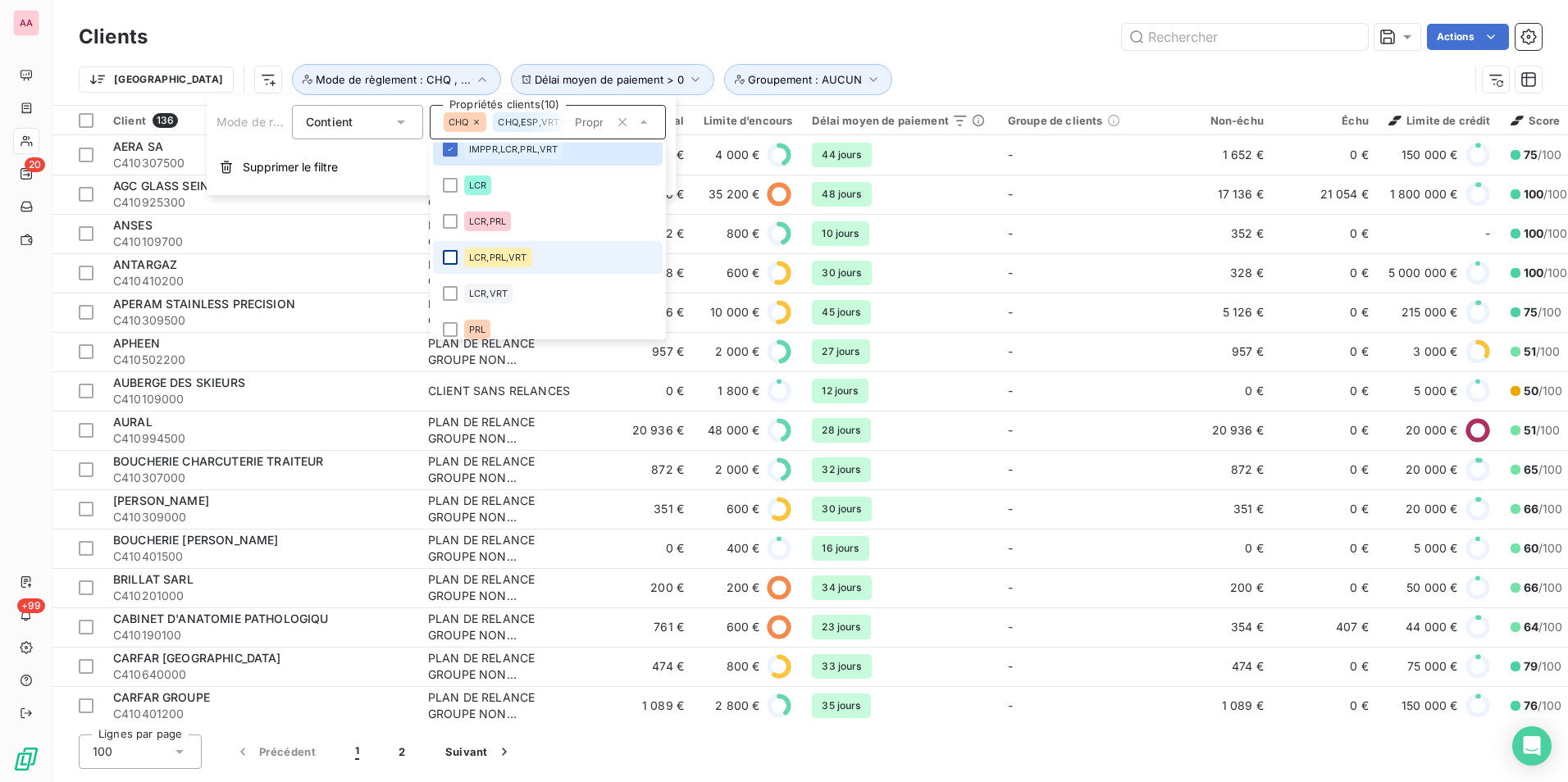
click at [454, 257] on div at bounding box center [450, 257] width 15 height 15
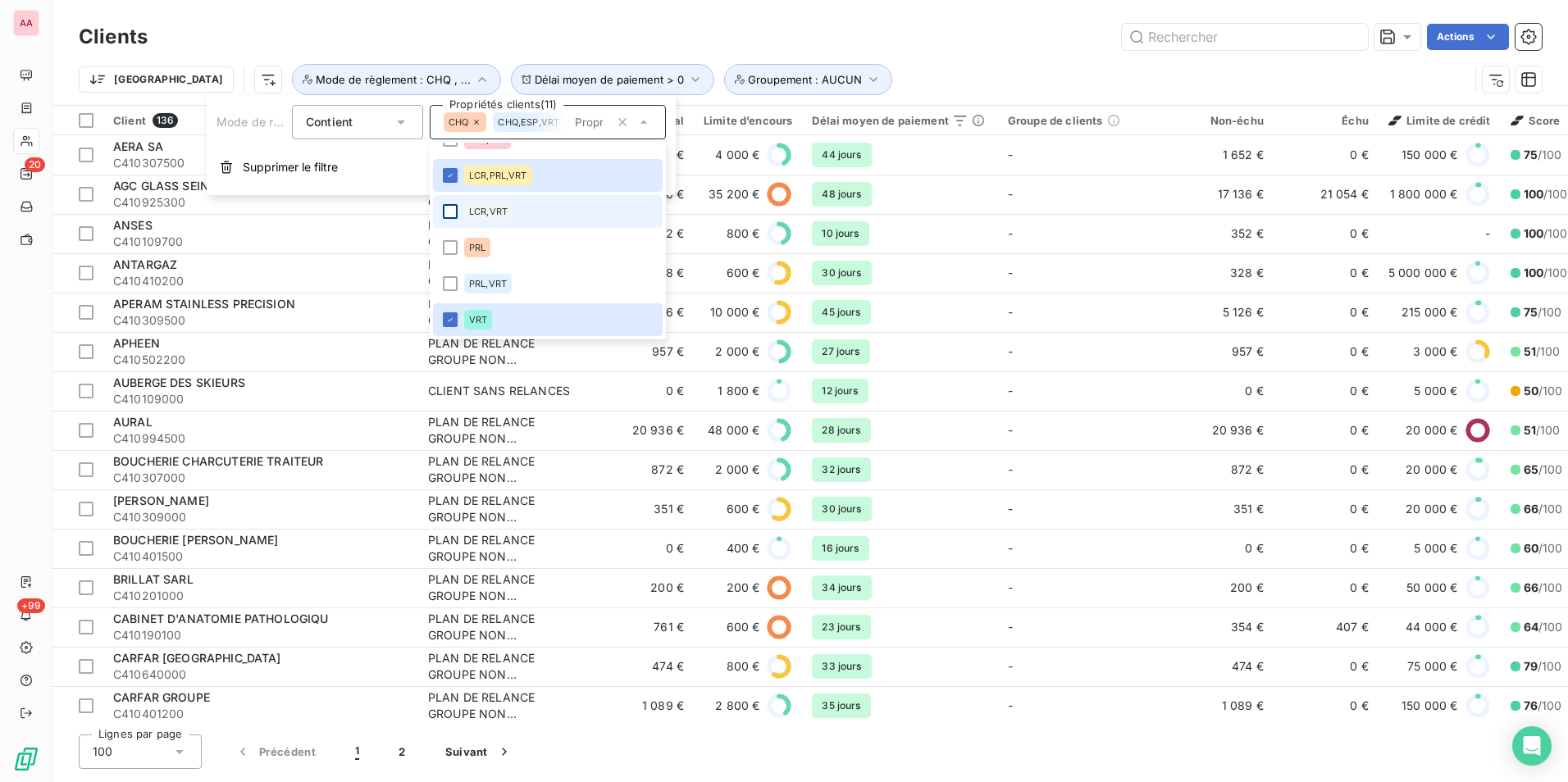
click at [456, 207] on div at bounding box center [450, 211] width 15 height 15
click at [450, 284] on div at bounding box center [450, 284] width 15 height 15
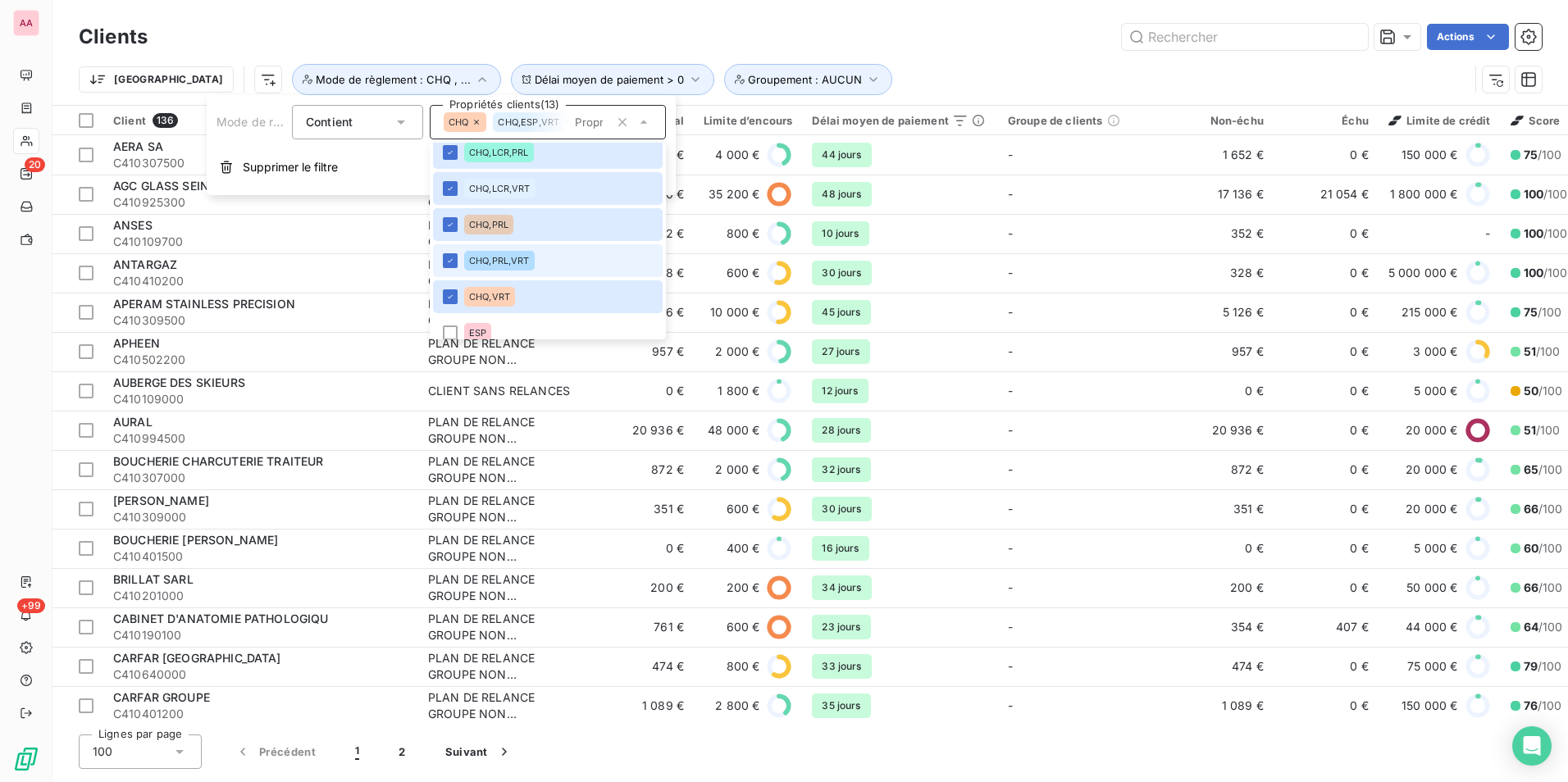
scroll to position [0, 0]
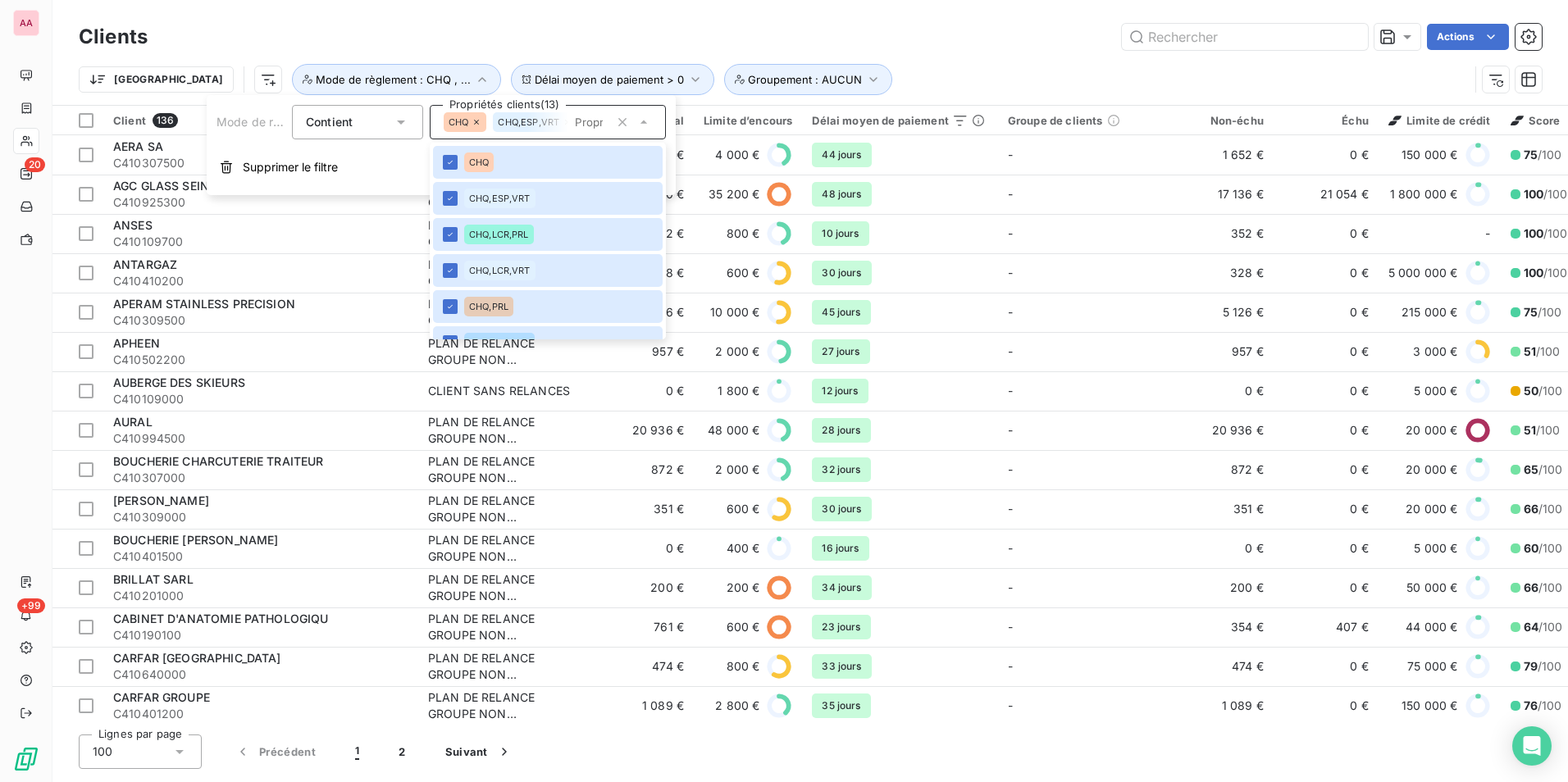
click at [863, 41] on div "Actions" at bounding box center [854, 37] width 1375 height 26
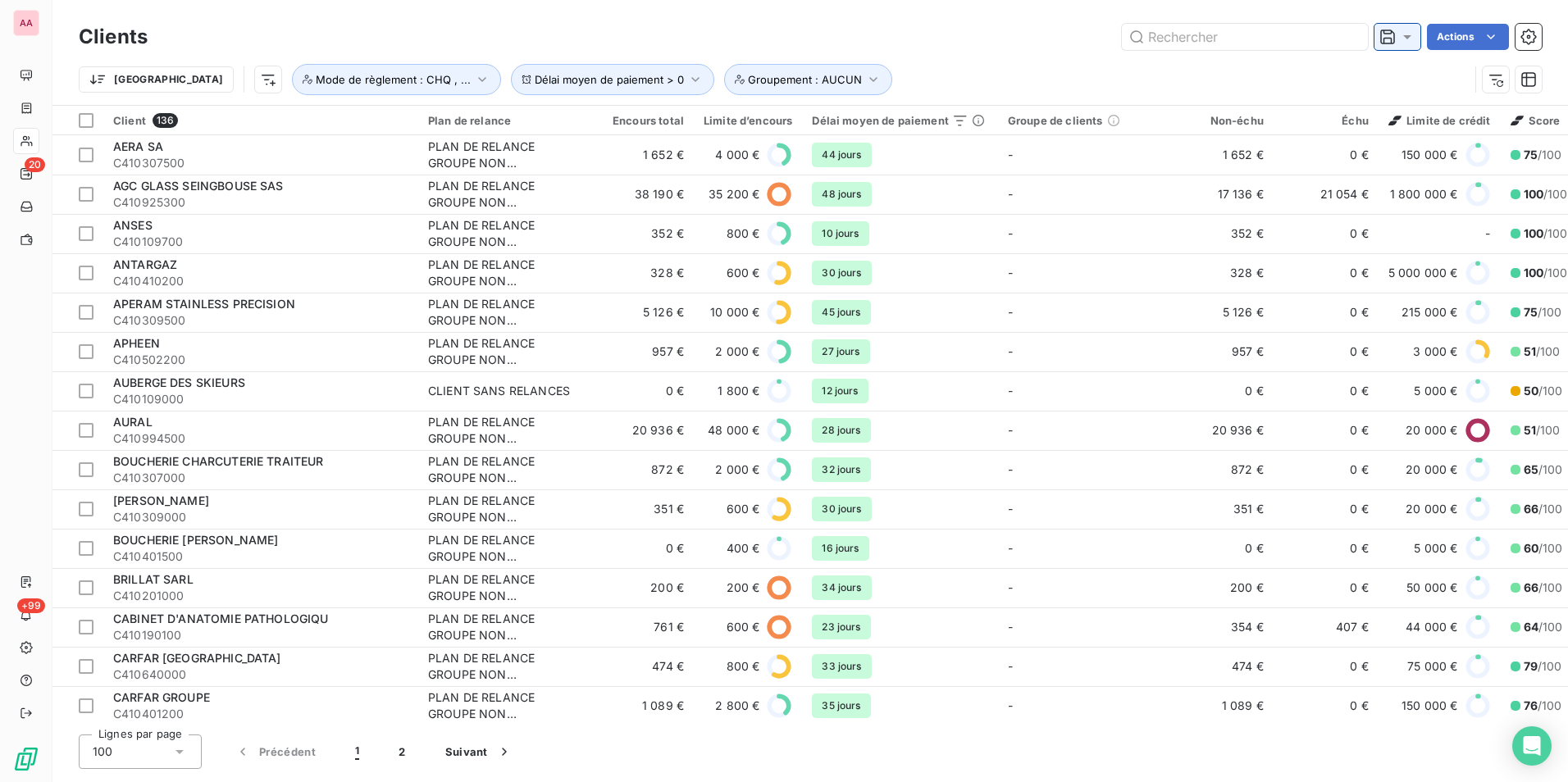
click at [1386, 40] on icon at bounding box center [1388, 37] width 17 height 17
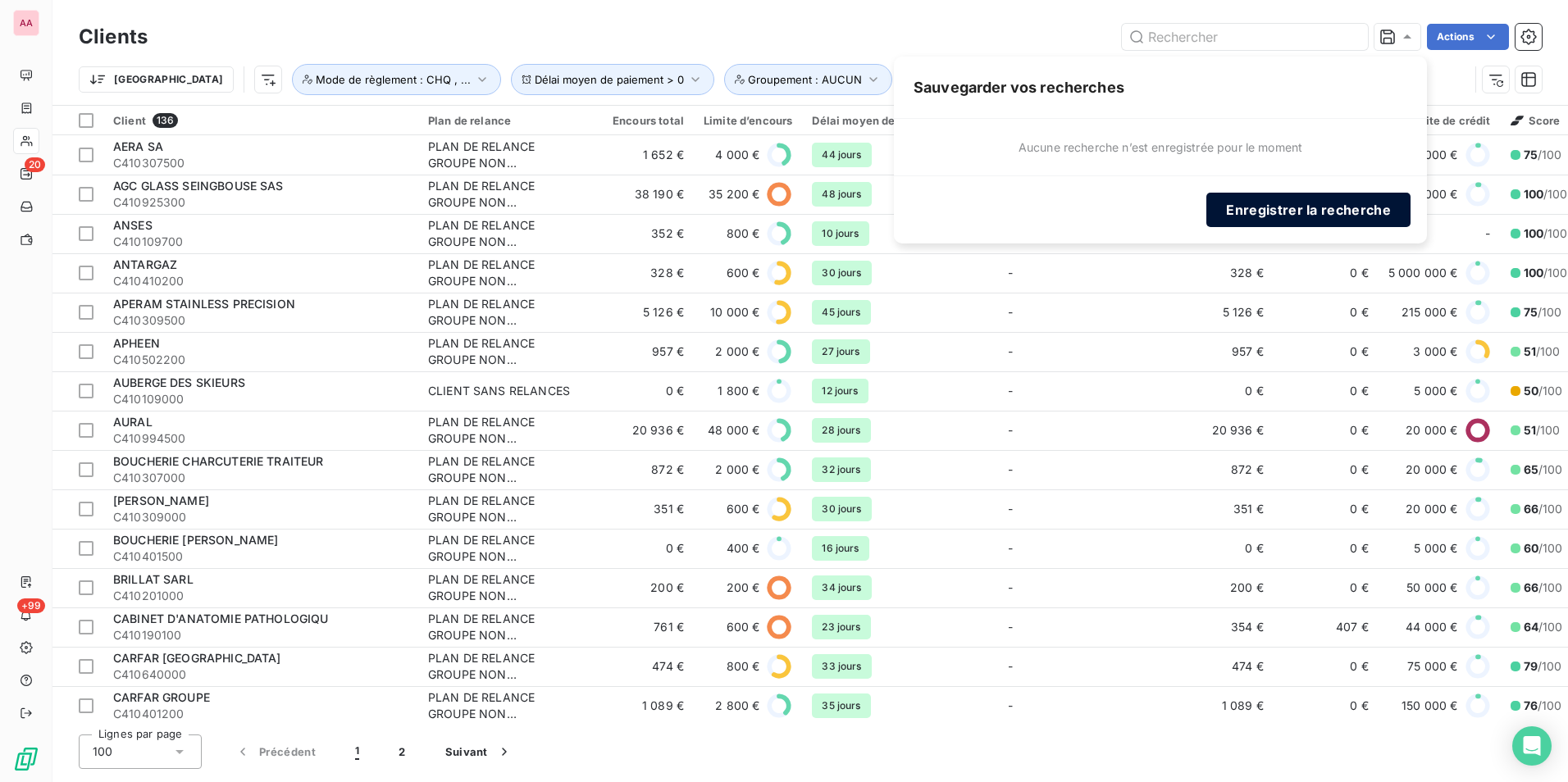
click at [1266, 207] on button "Enregistrer la recherche" at bounding box center [1309, 209] width 204 height 34
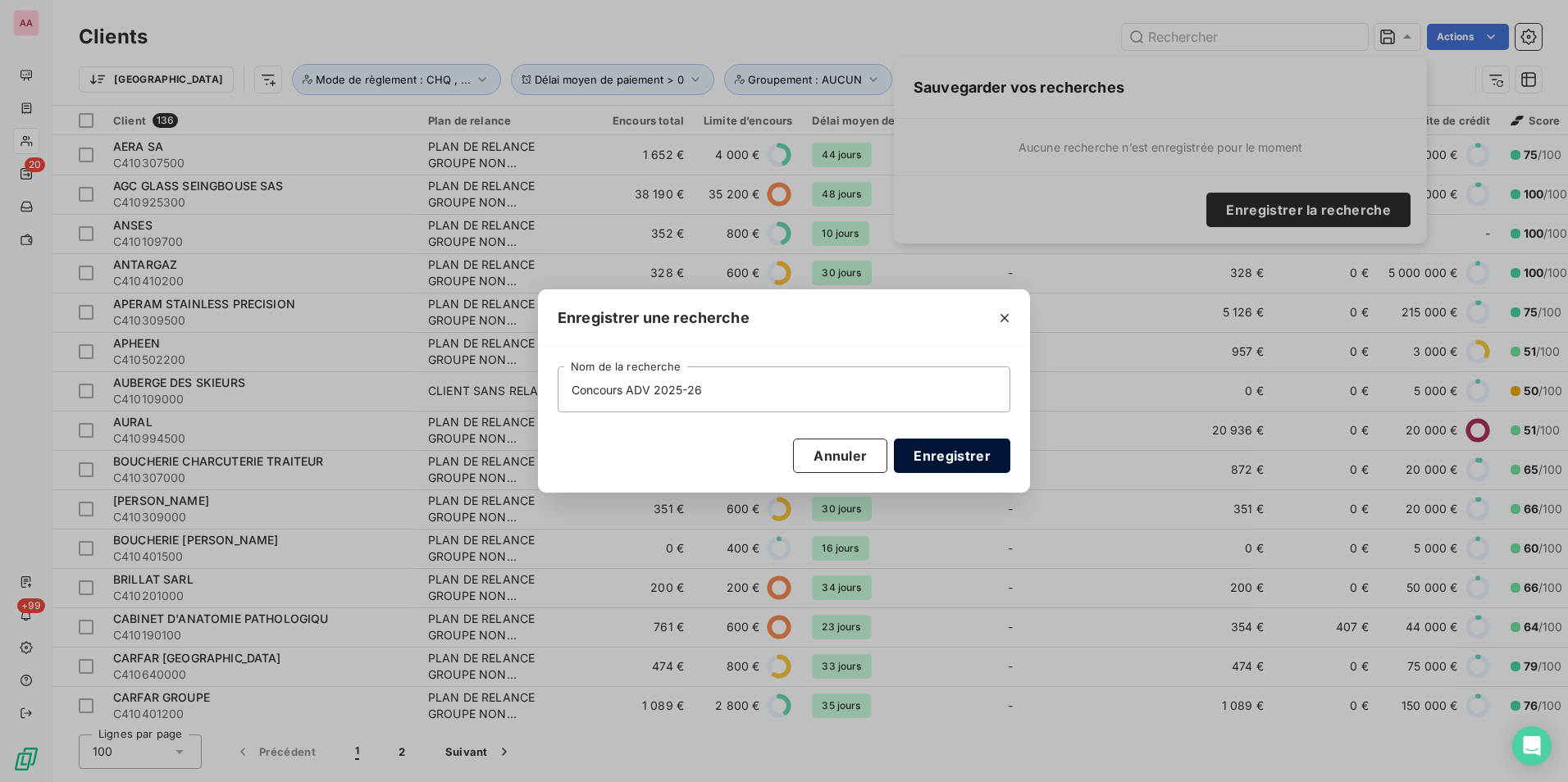
type input "Concours ADV 2025-26"
click at [970, 451] on button "Enregistrer" at bounding box center [952, 455] width 117 height 34
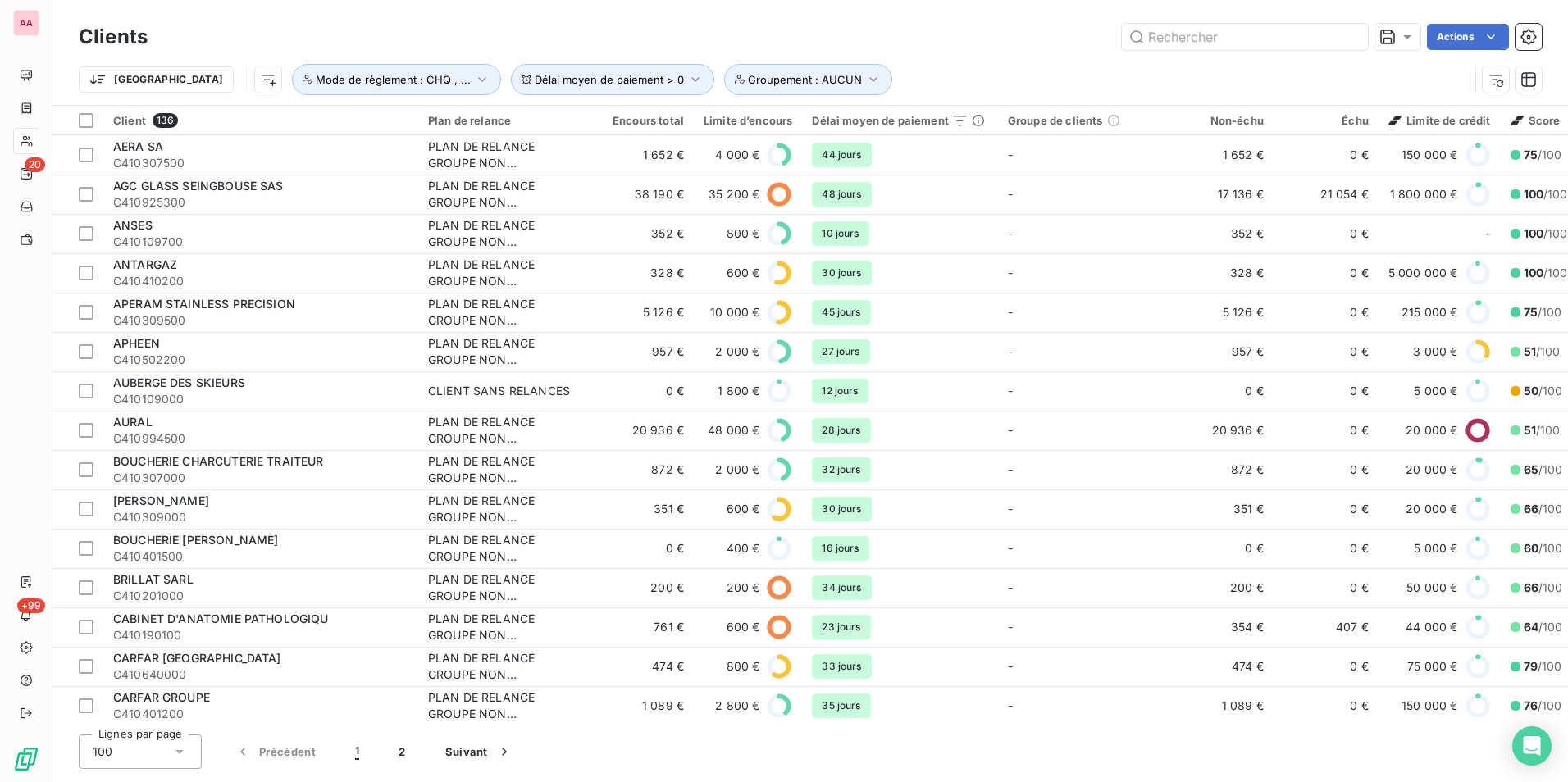
click at [839, 43] on div "Actions" at bounding box center [854, 37] width 1375 height 26
click at [1482, 37] on html "AA 20 +99 Clients Actions Trier Délai moyen de paiement > 0 Groupement : AUCUN …" at bounding box center [784, 391] width 1568 height 782
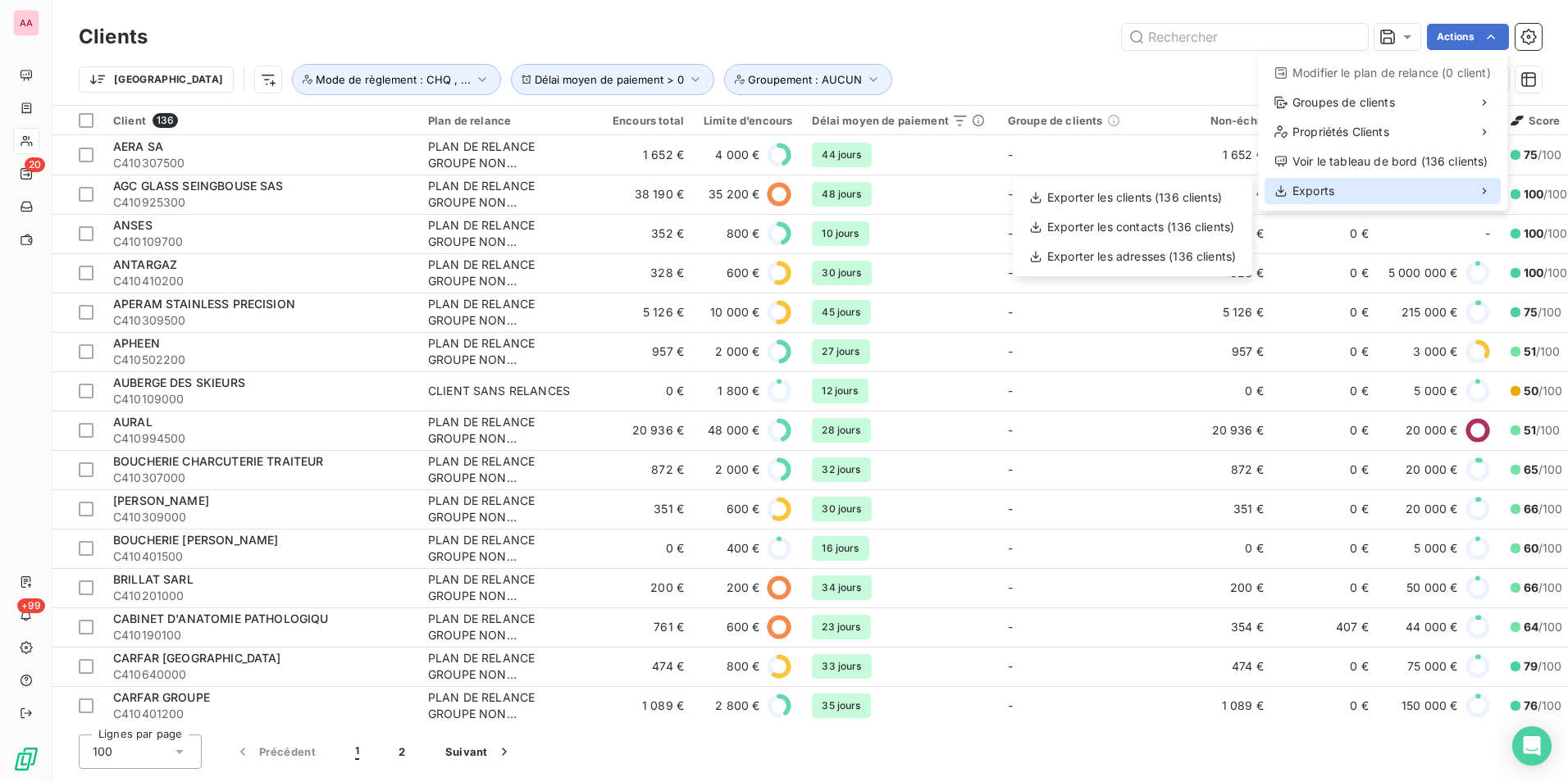
click at [1350, 189] on div "Exports" at bounding box center [1383, 192] width 236 height 26
click at [1212, 199] on div "Exporter les clients (136 clients)" at bounding box center [1133, 198] width 227 height 26
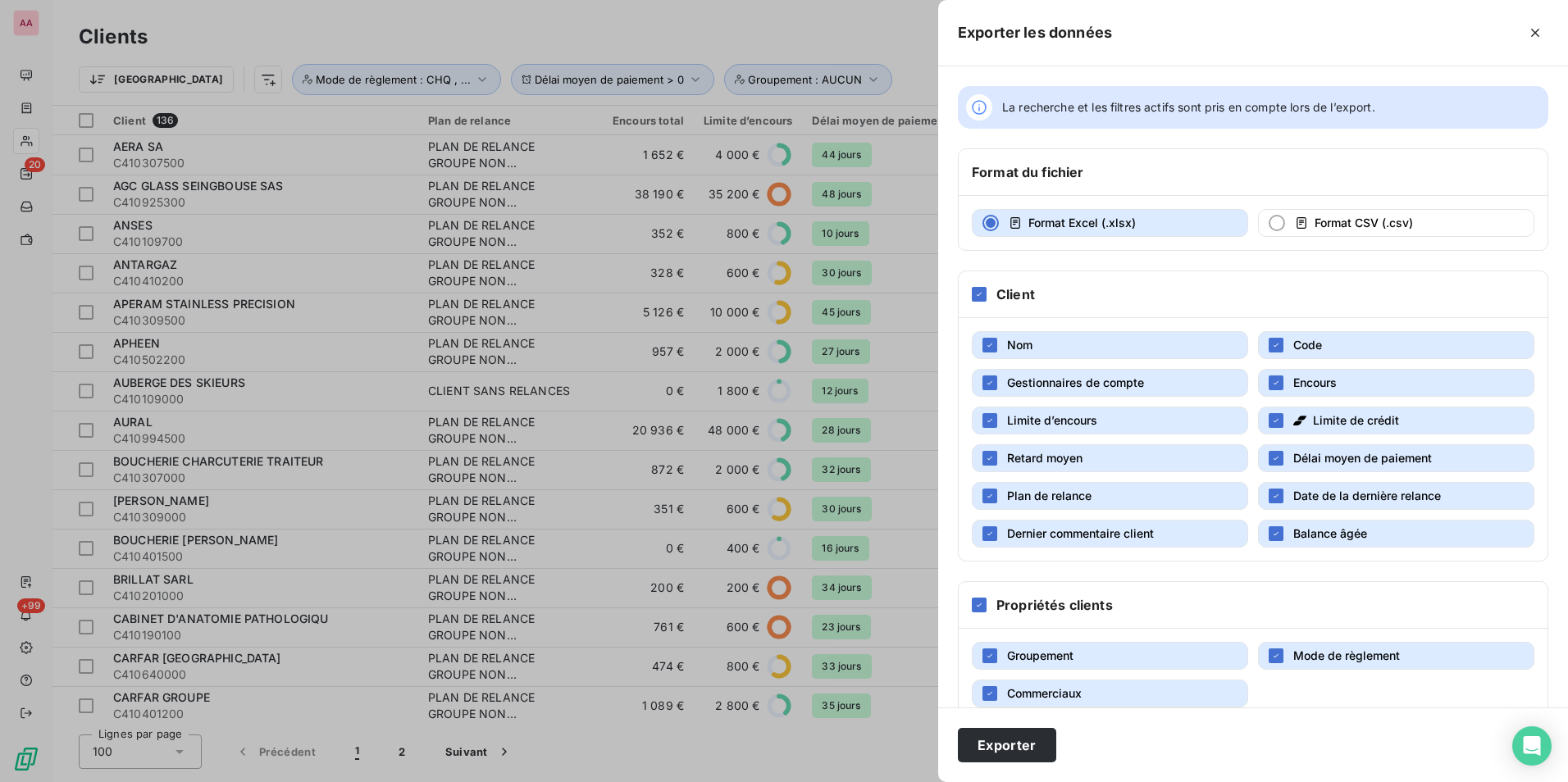
click at [1130, 380] on span "Gestionnaires de compte" at bounding box center [1076, 382] width 137 height 14
click at [1165, 418] on button "Limite d’encours" at bounding box center [1110, 421] width 277 height 28
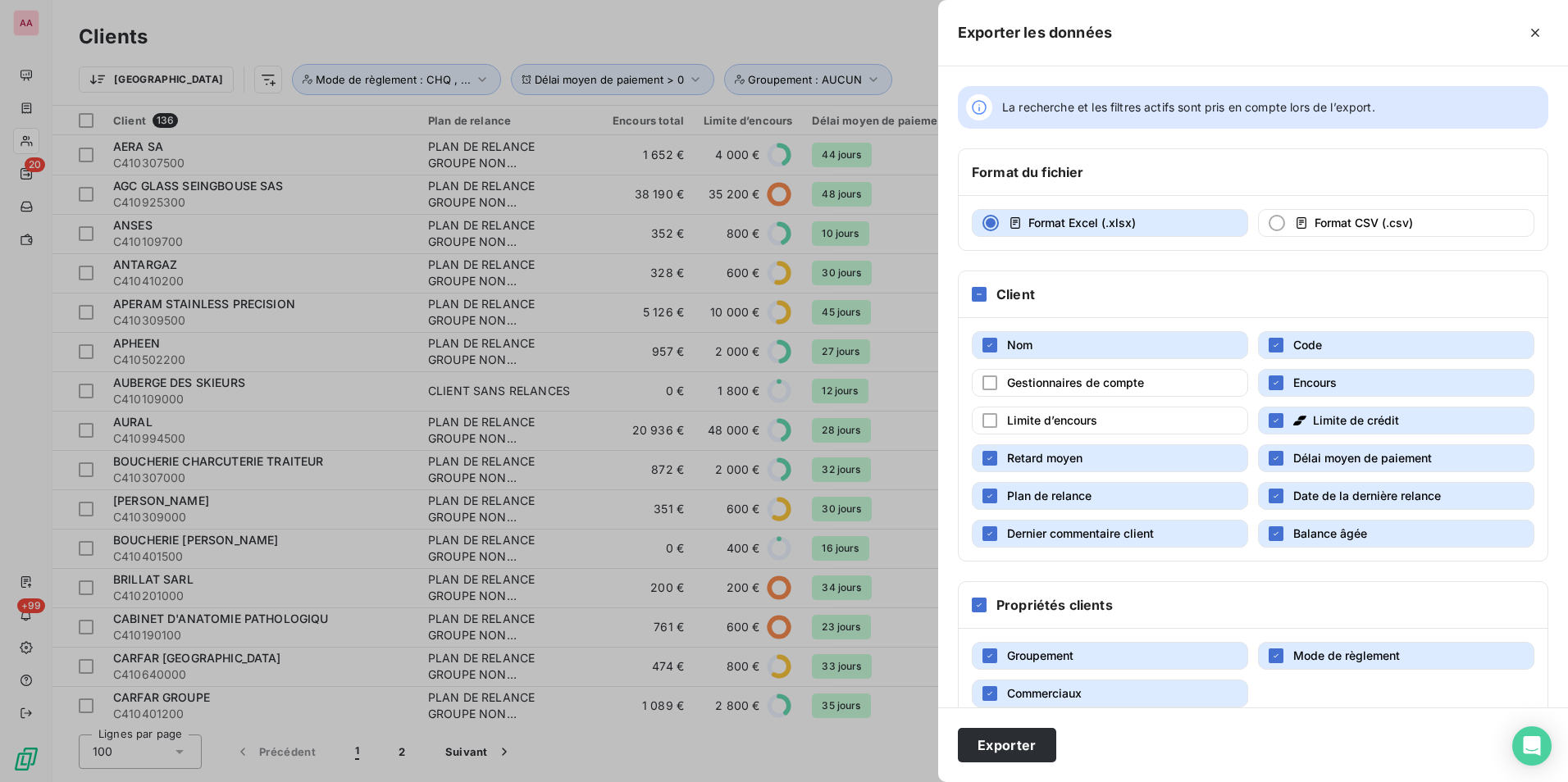
click at [1278, 414] on button "Limite de crédit" at bounding box center [1397, 421] width 277 height 28
drag, startPoint x: 1166, startPoint y: 490, endPoint x: 1208, endPoint y: 492, distance: 42.0
click at [1171, 491] on button "Plan de relance" at bounding box center [1110, 496] width 277 height 28
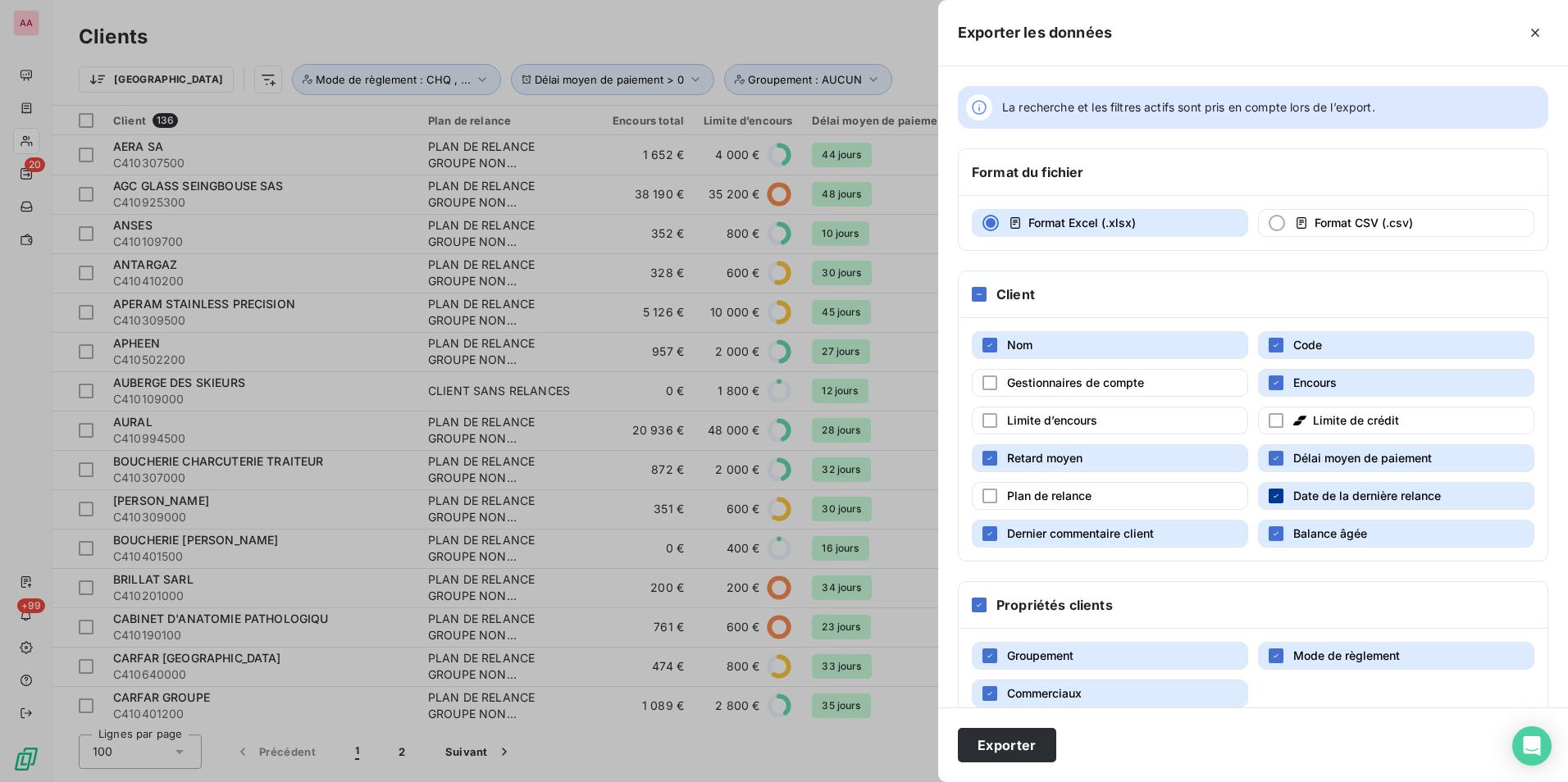
click at [1272, 495] on icon "button" at bounding box center [1276, 496] width 10 height 10
click at [1177, 525] on button "Dernier commentaire client" at bounding box center [1110, 534] width 277 height 28
click at [1260, 531] on button "Balance âgée" at bounding box center [1397, 534] width 277 height 28
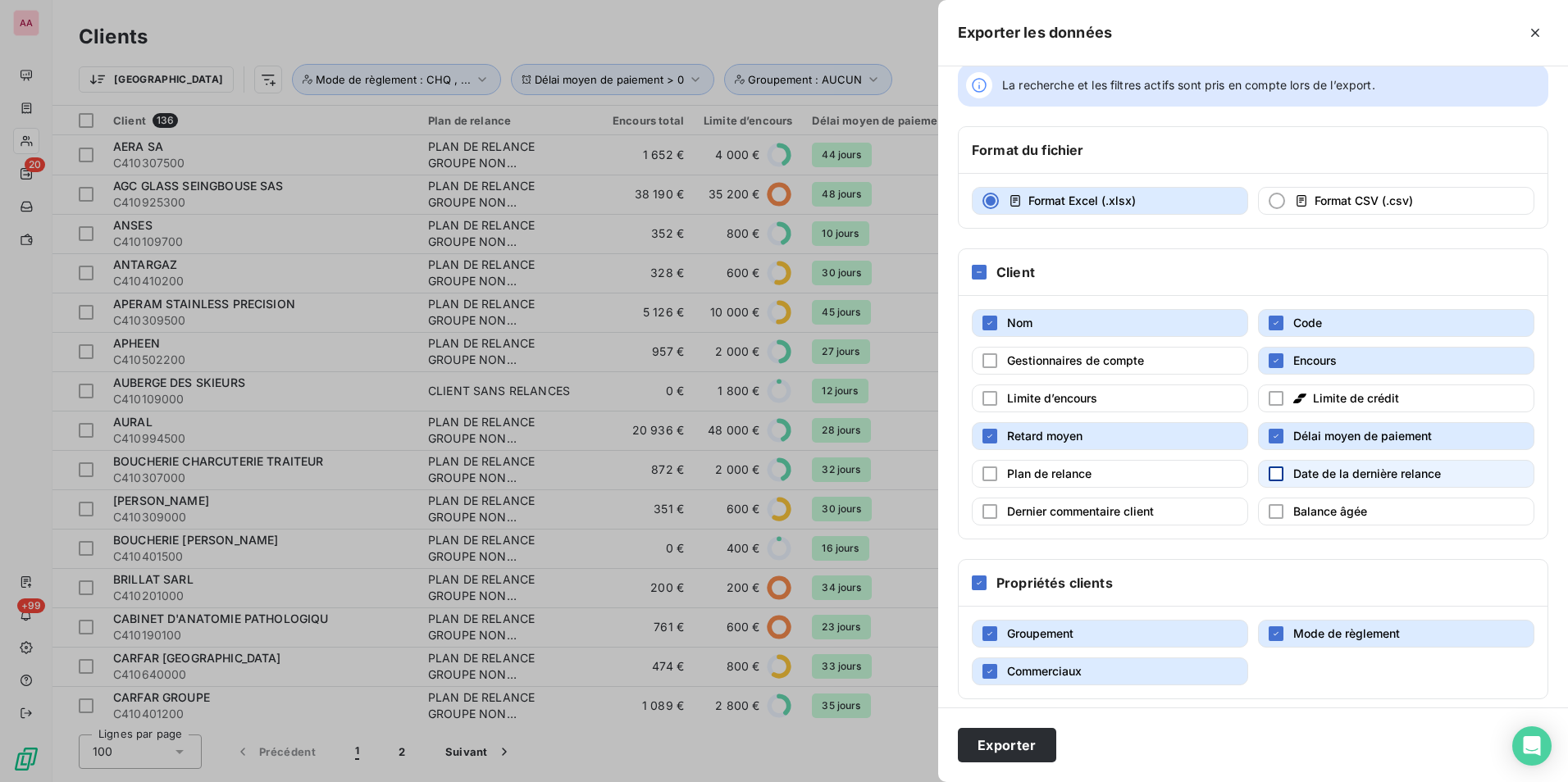
scroll to position [33, 0]
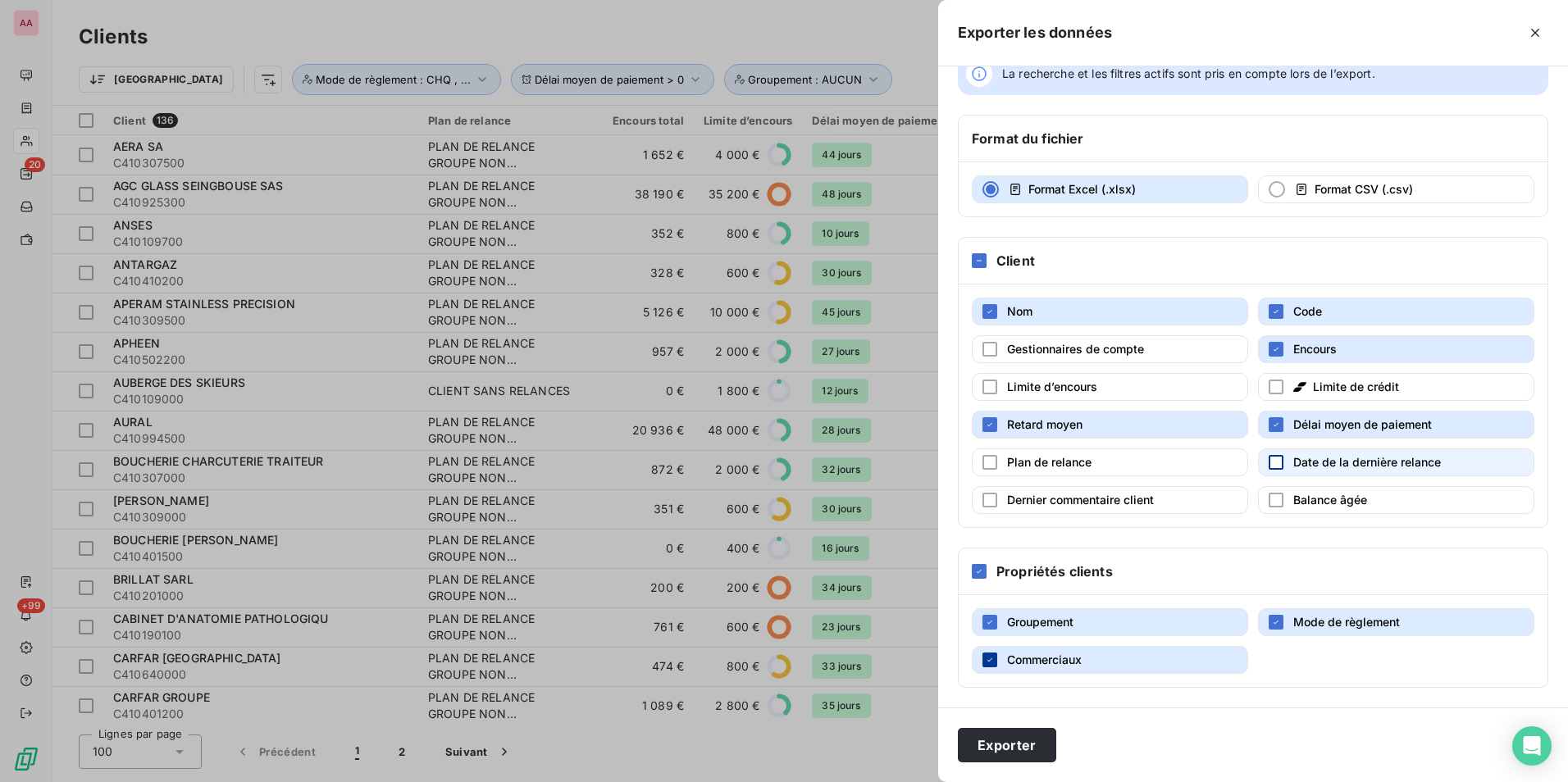
click at [988, 662] on icon "button" at bounding box center [990, 660] width 10 height 10
click at [1013, 743] on button "Exporter" at bounding box center [1007, 745] width 98 height 34
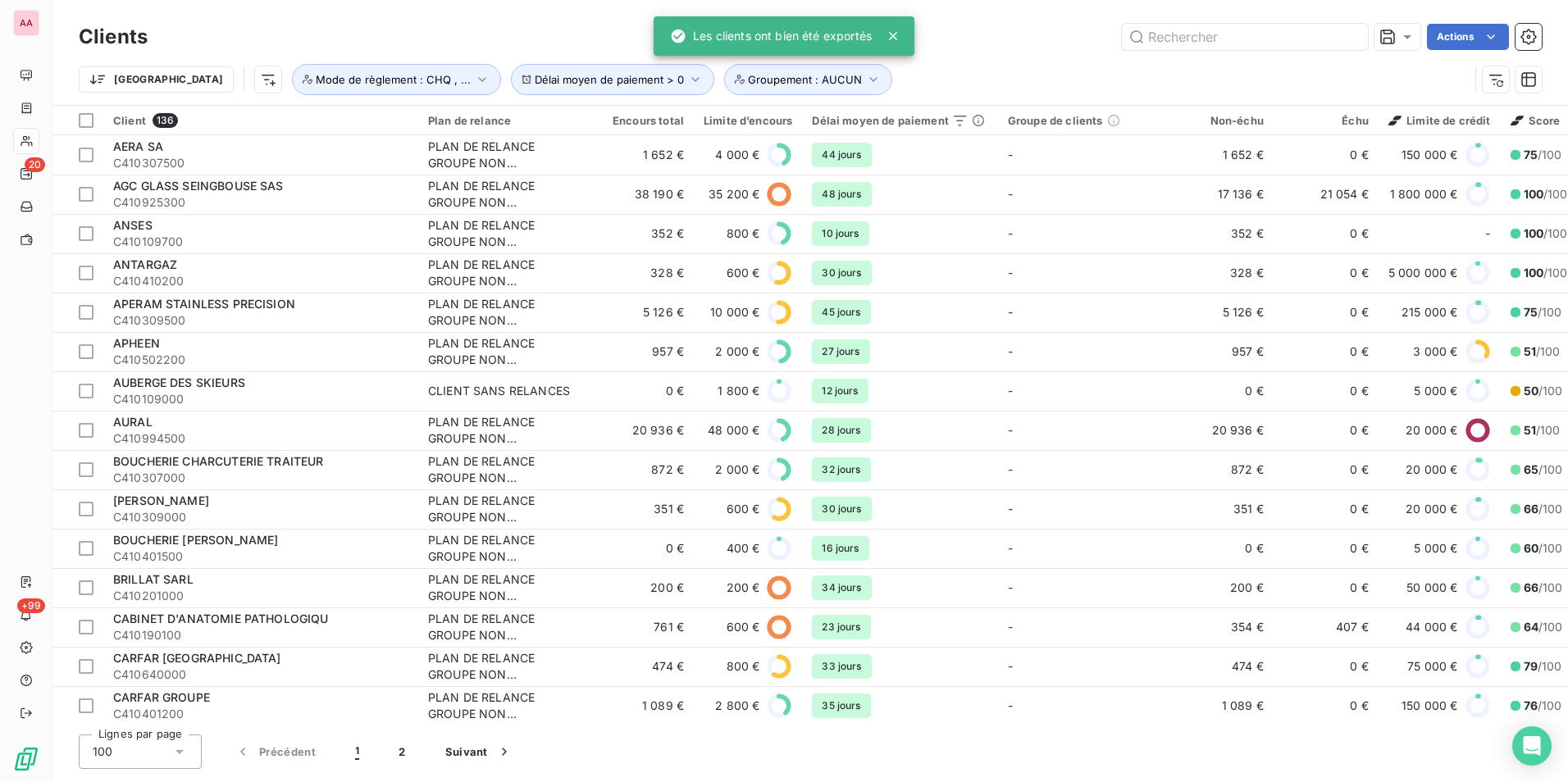
drag, startPoint x: 962, startPoint y: 50, endPoint x: 801, endPoint y: 56, distance: 161.1
click at [962, 50] on div "Clients Actions" at bounding box center [810, 36] width 1463 height 34
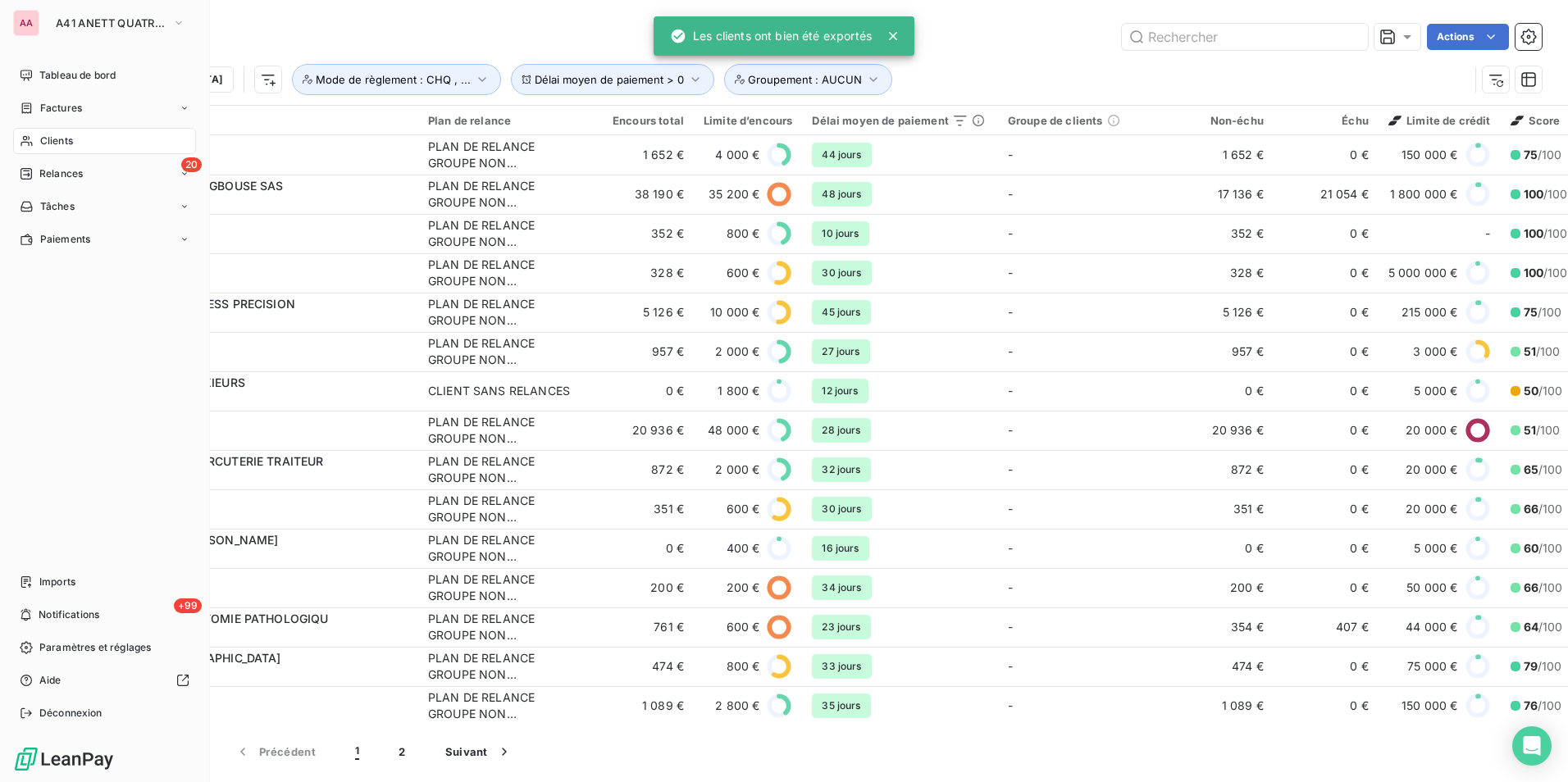
click at [18, 6] on div "AA A41 ANETT QUATRE ALSACE LORRAINE Tableau de bord Factures Clients 20 Relance…" at bounding box center [105, 391] width 210 height 782
click at [80, 25] on span "A41 ANETT QUATRE [GEOGRAPHIC_DATA]" at bounding box center [110, 23] width 110 height 13
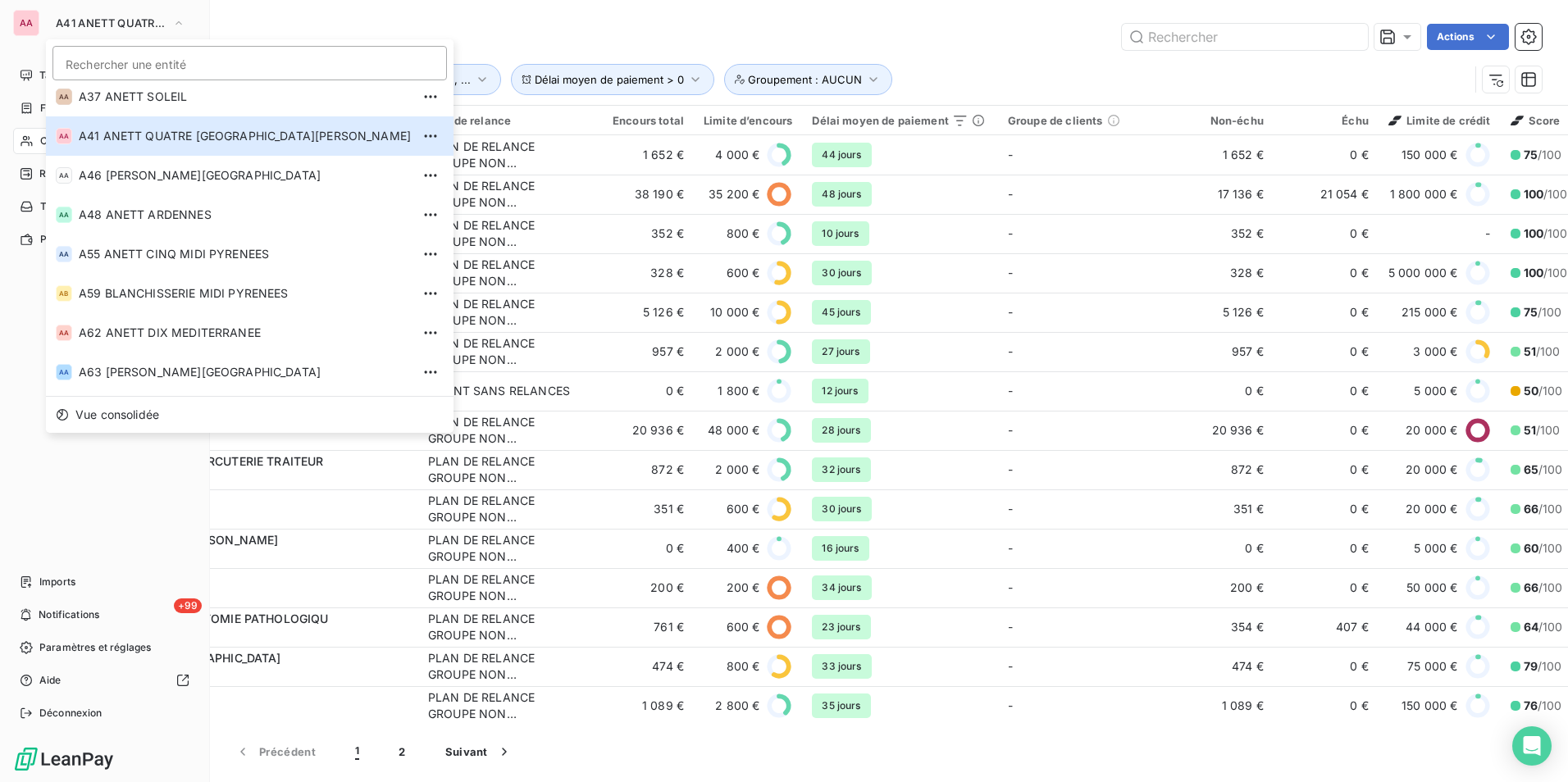
scroll to position [252, 0]
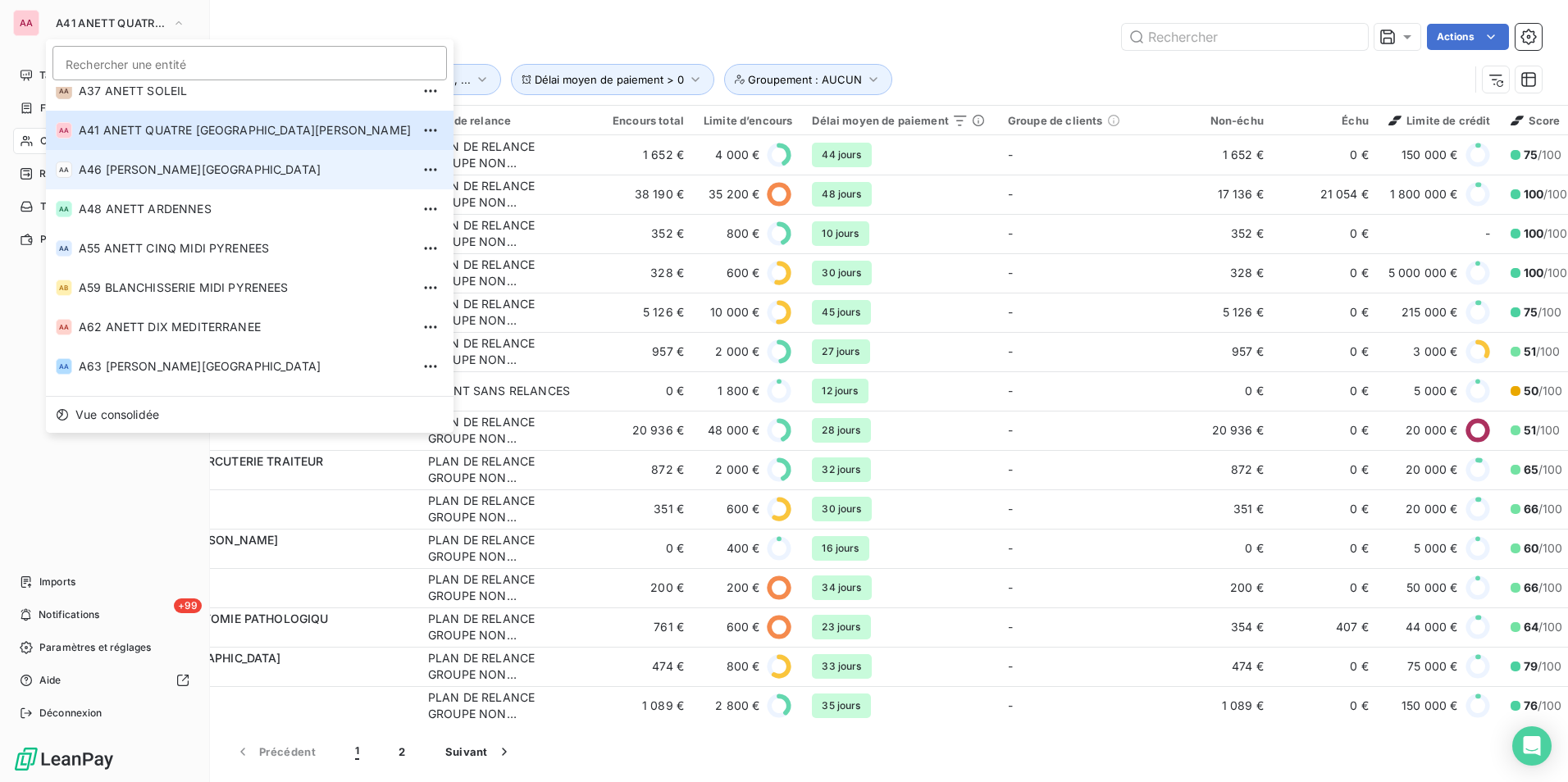
click at [163, 171] on span "A46 [PERSON_NAME][GEOGRAPHIC_DATA]" at bounding box center [245, 170] width 332 height 17
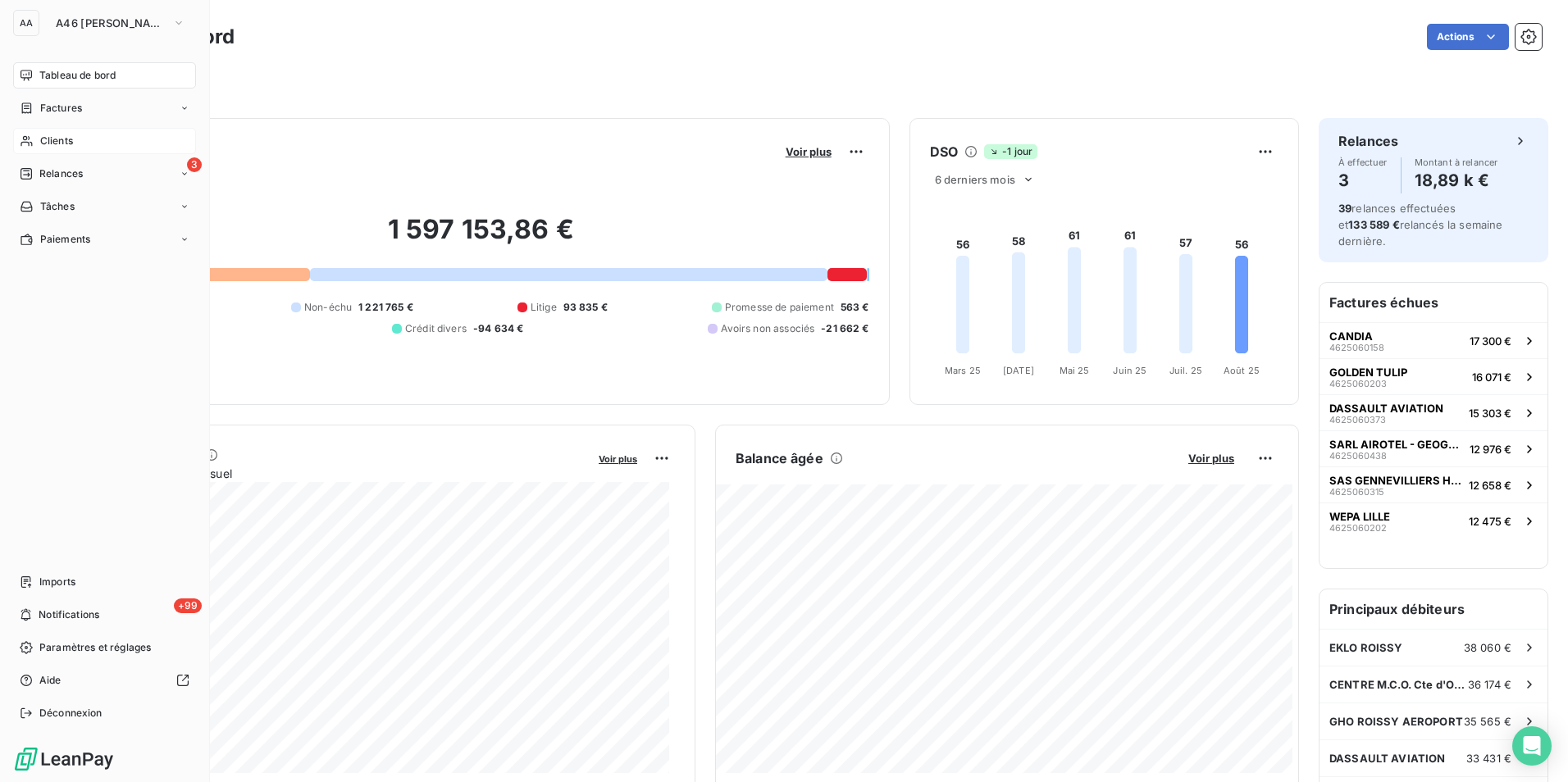
click at [80, 140] on div "Clients" at bounding box center [105, 141] width 183 height 26
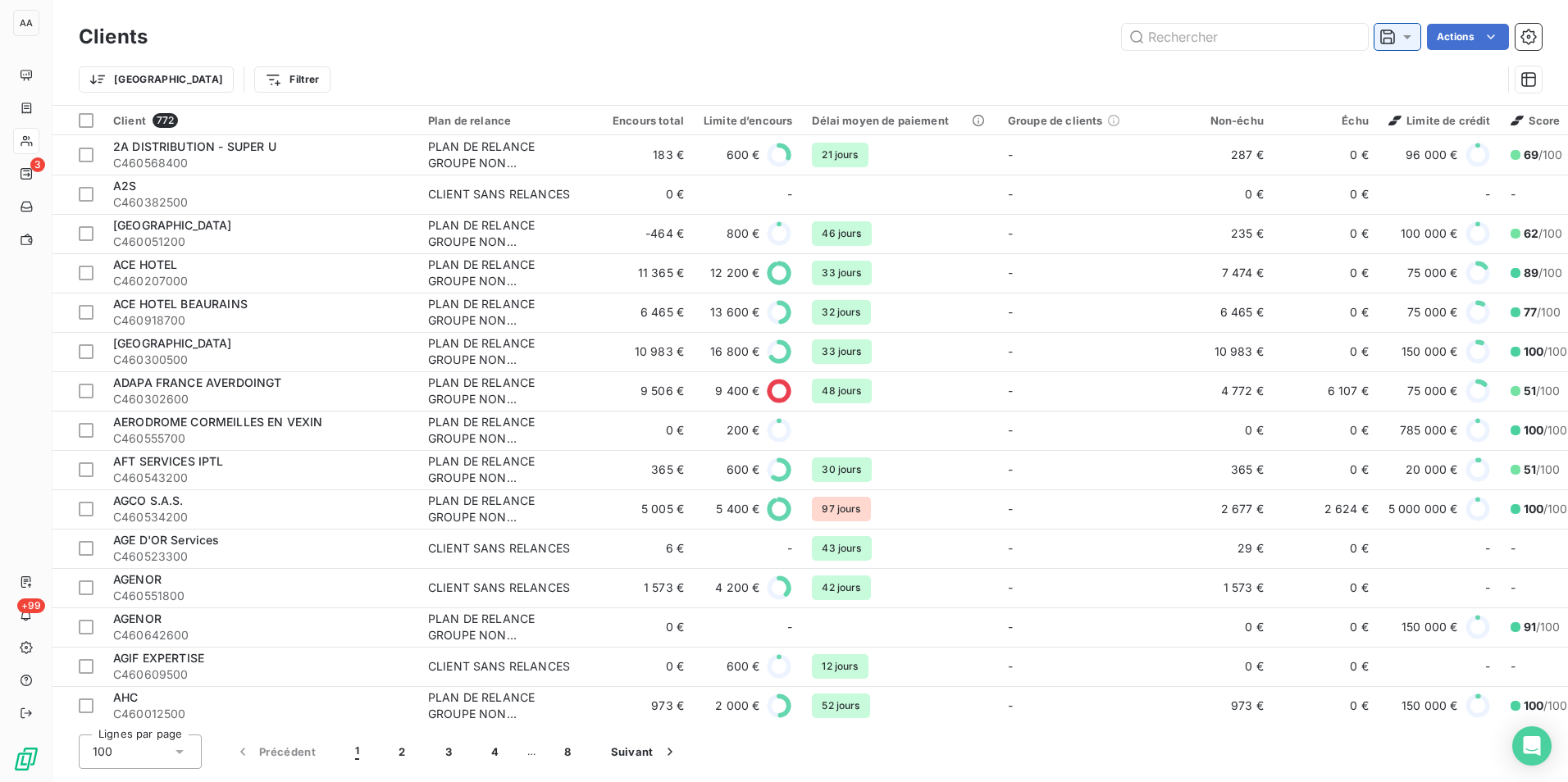
click at [1390, 37] on icon at bounding box center [1388, 37] width 17 height 17
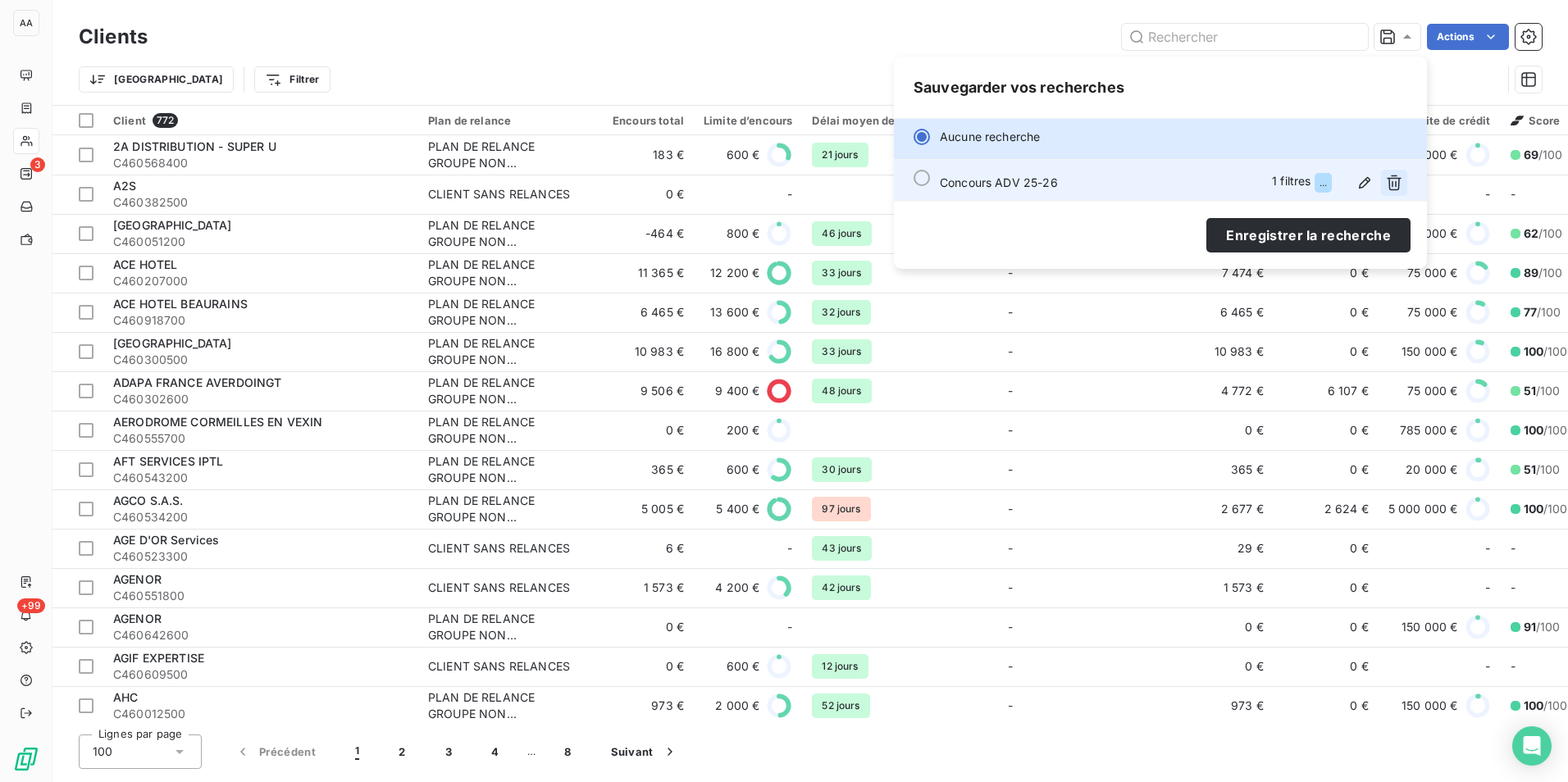
click at [1393, 184] on icon "button" at bounding box center [1394, 184] width 15 height 16
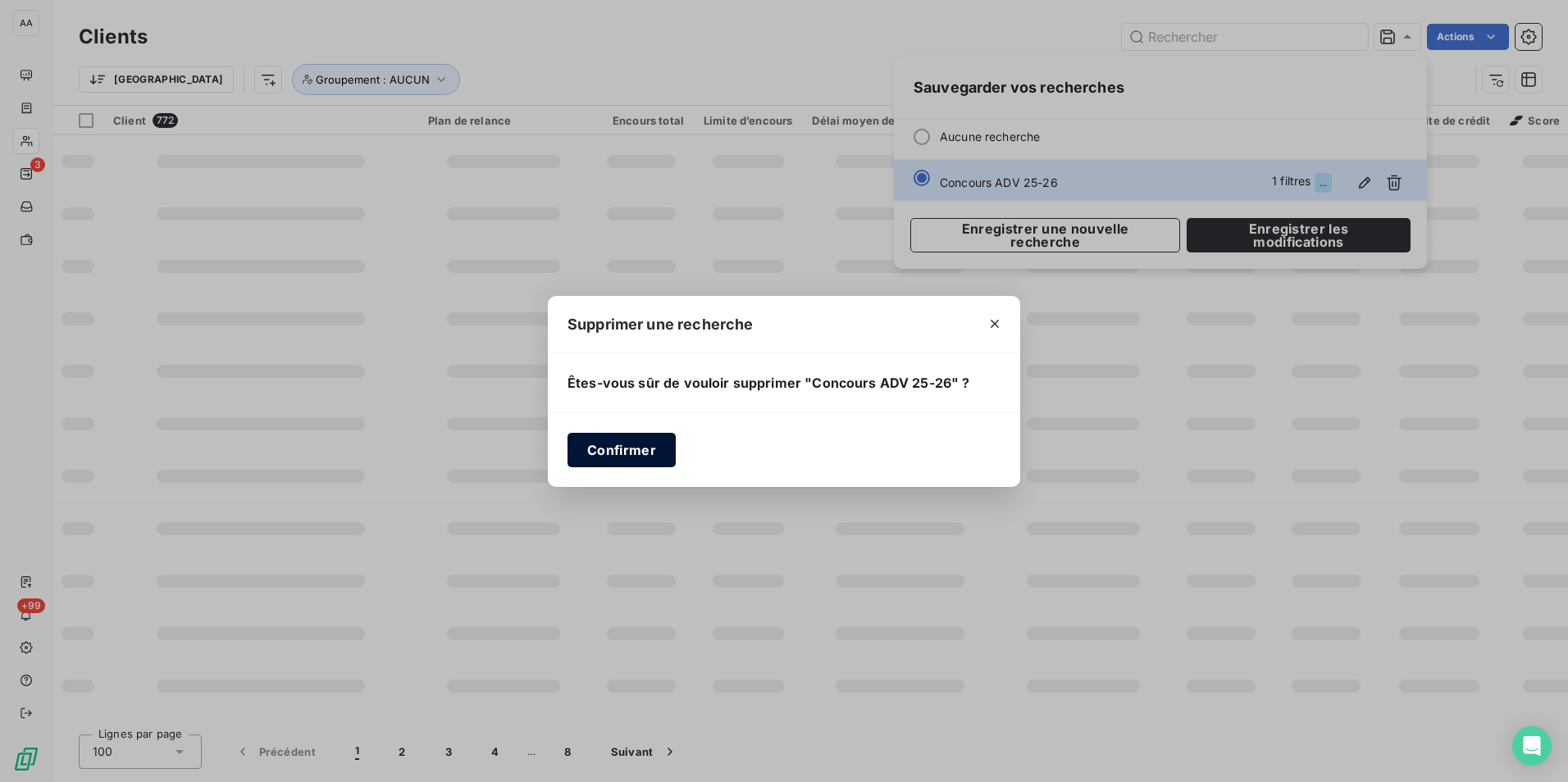
click at [646, 446] on button "Confirmer" at bounding box center [621, 450] width 108 height 34
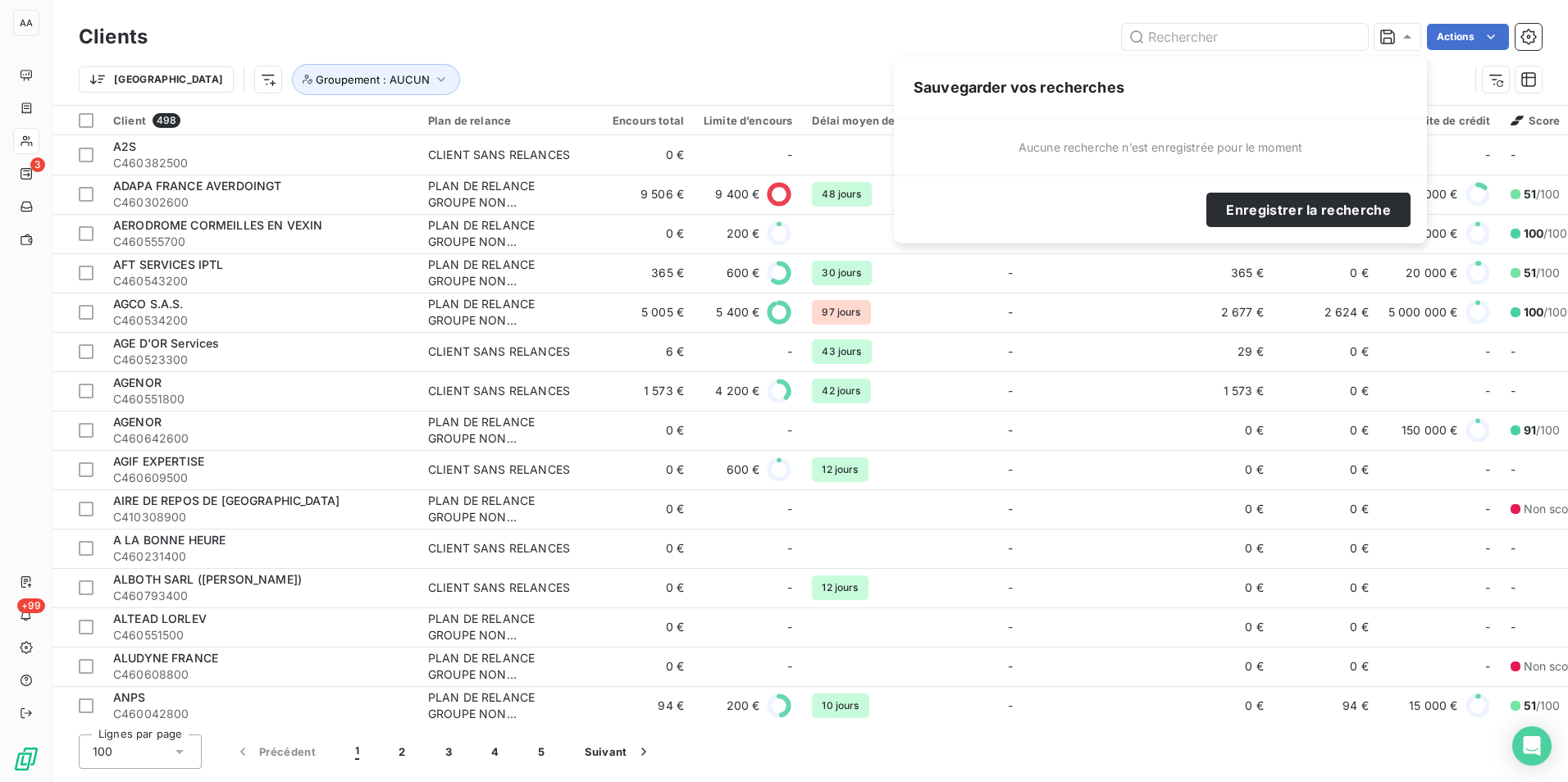
click at [405, 33] on div "Actions" at bounding box center [854, 37] width 1375 height 26
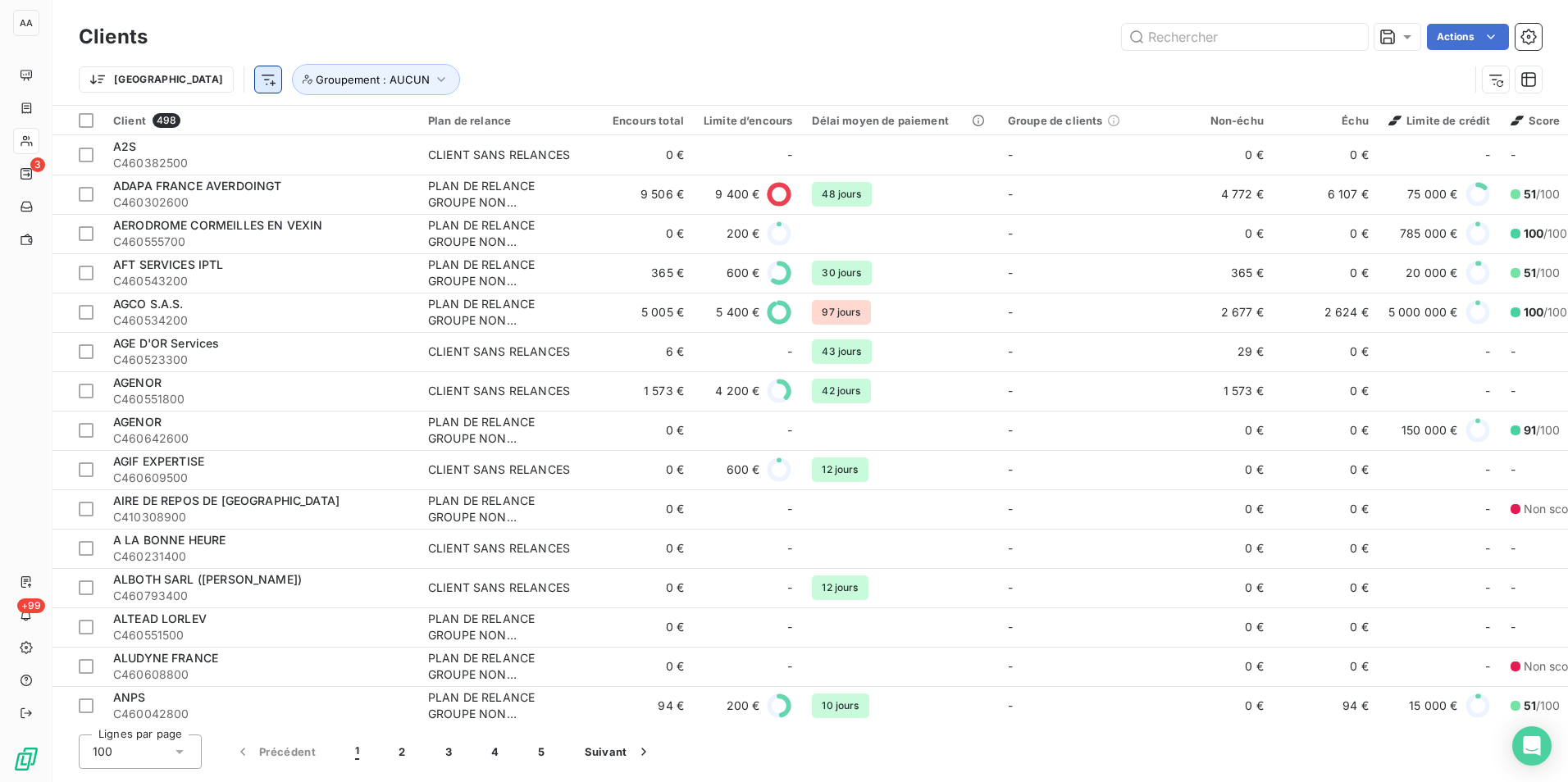
click at [178, 80] on html "AA 3 +99 Clients Actions Trier Groupement : AUCUN Client 498 Plan de relance En…" at bounding box center [784, 391] width 1568 height 782
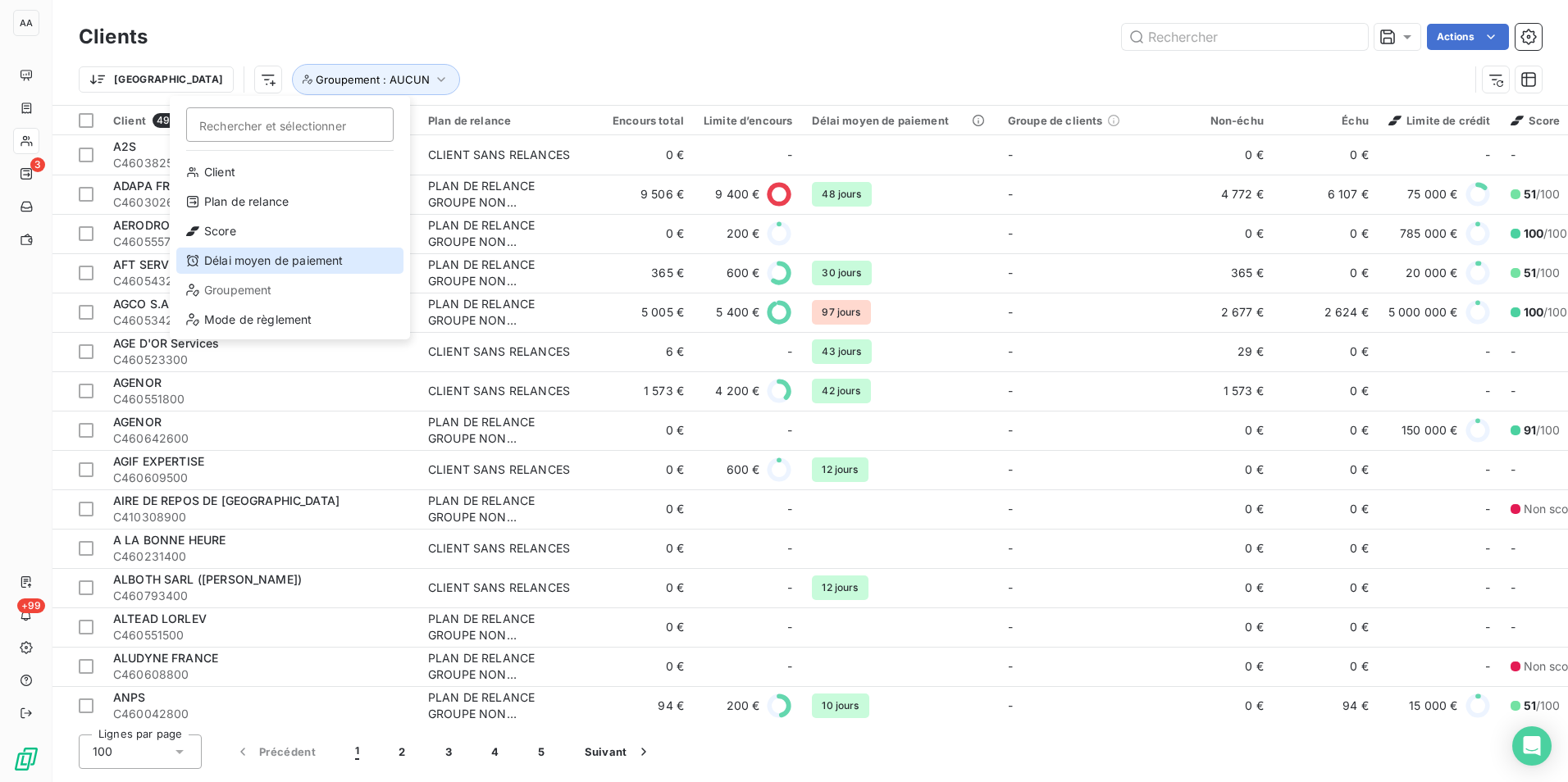
click at [291, 270] on div "Délai moyen de paiement" at bounding box center [290, 261] width 228 height 26
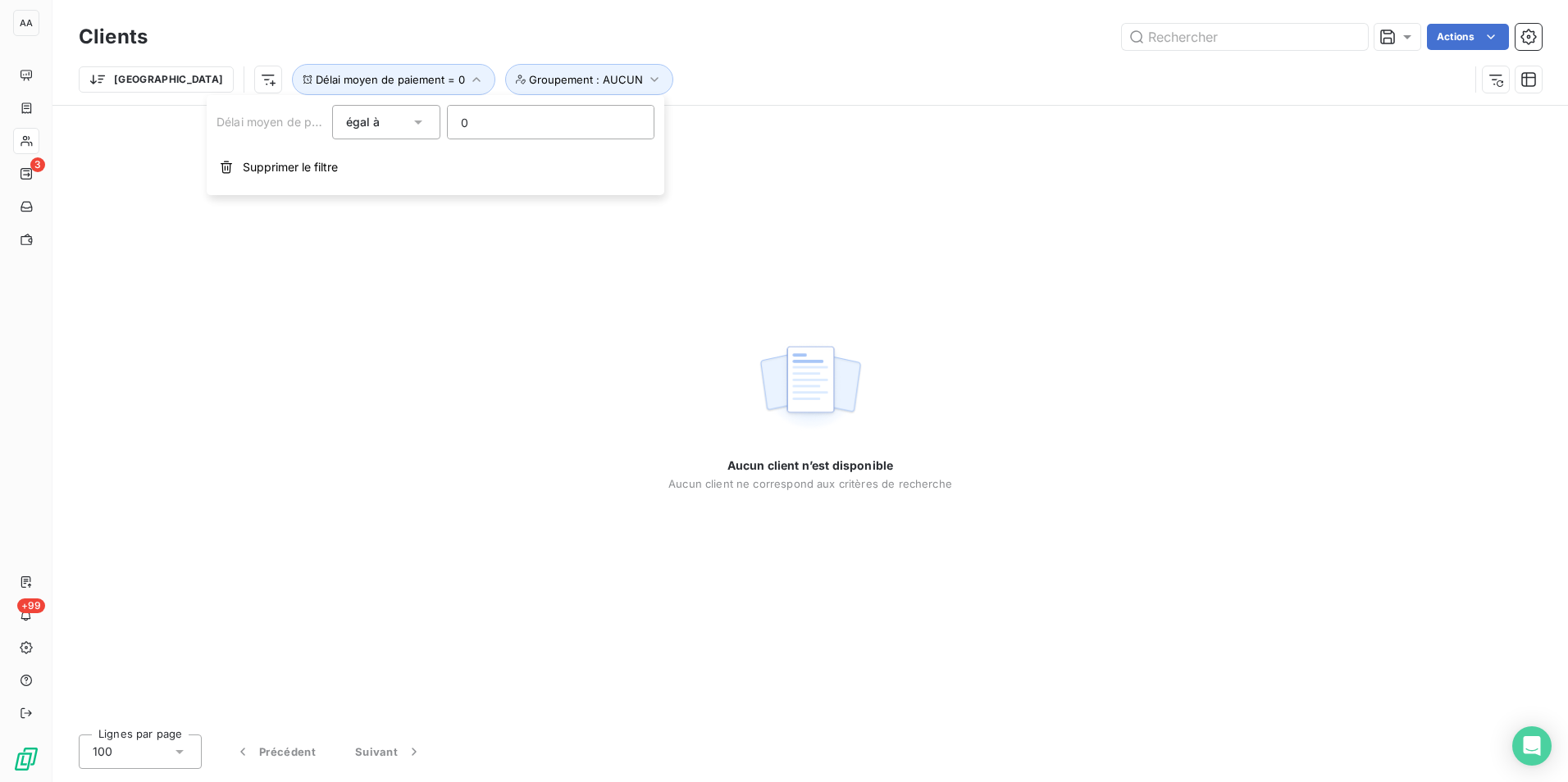
click at [410, 126] on icon at bounding box center [418, 122] width 17 height 17
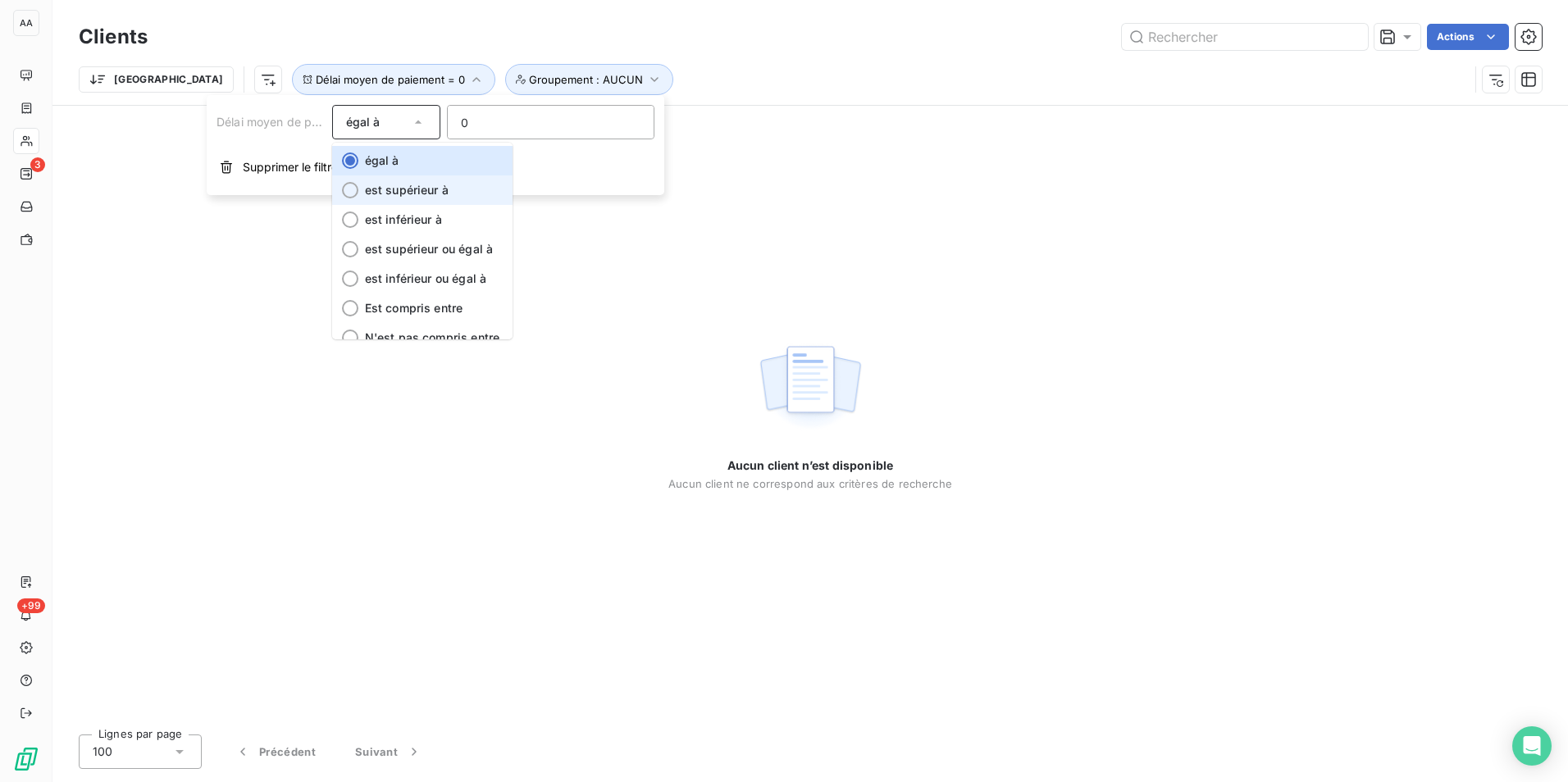
click at [411, 196] on span "est supérieur à" at bounding box center [406, 190] width 83 height 14
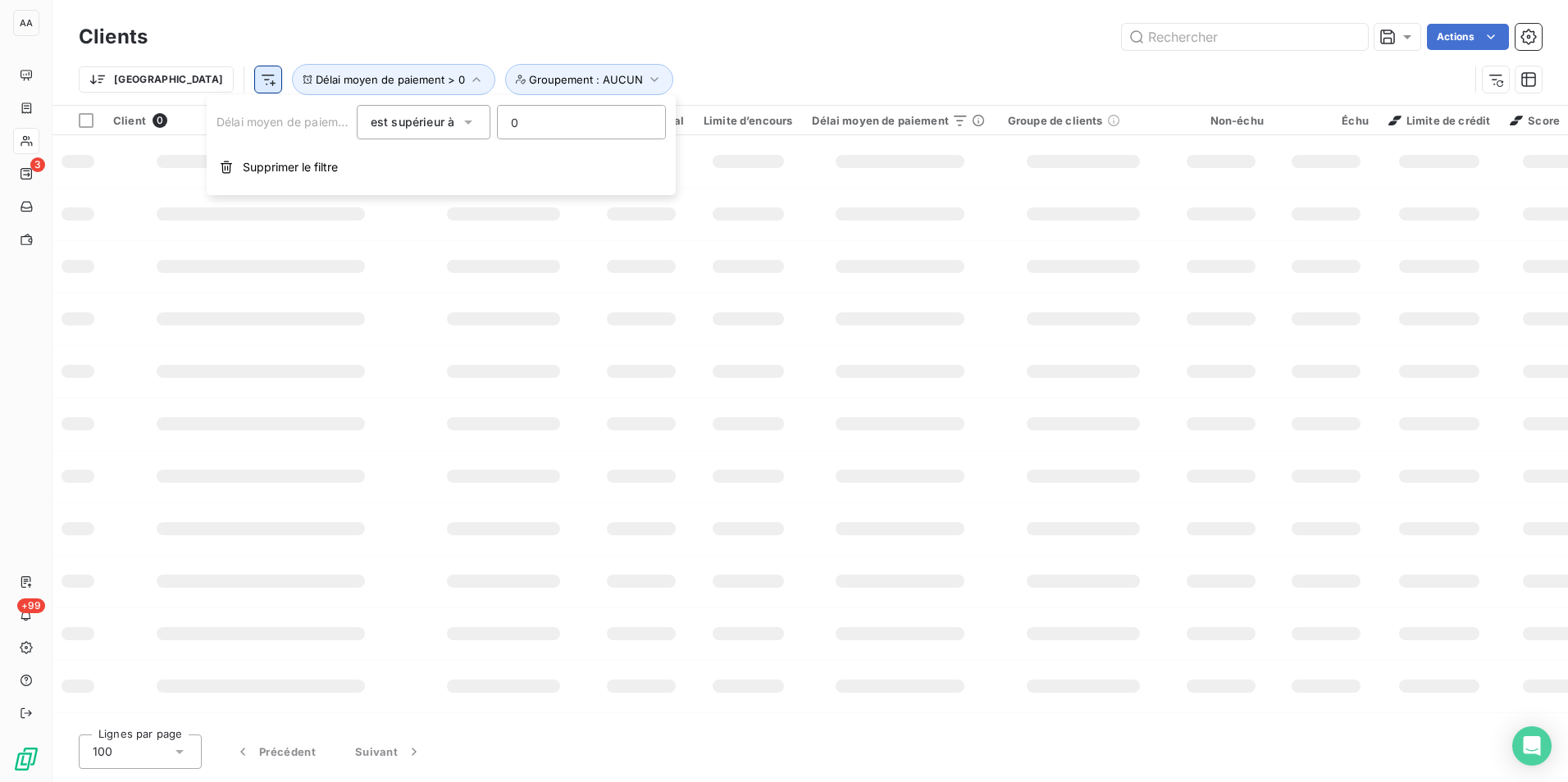
click at [341, 23] on div "Clients Actions" at bounding box center [810, 36] width 1463 height 34
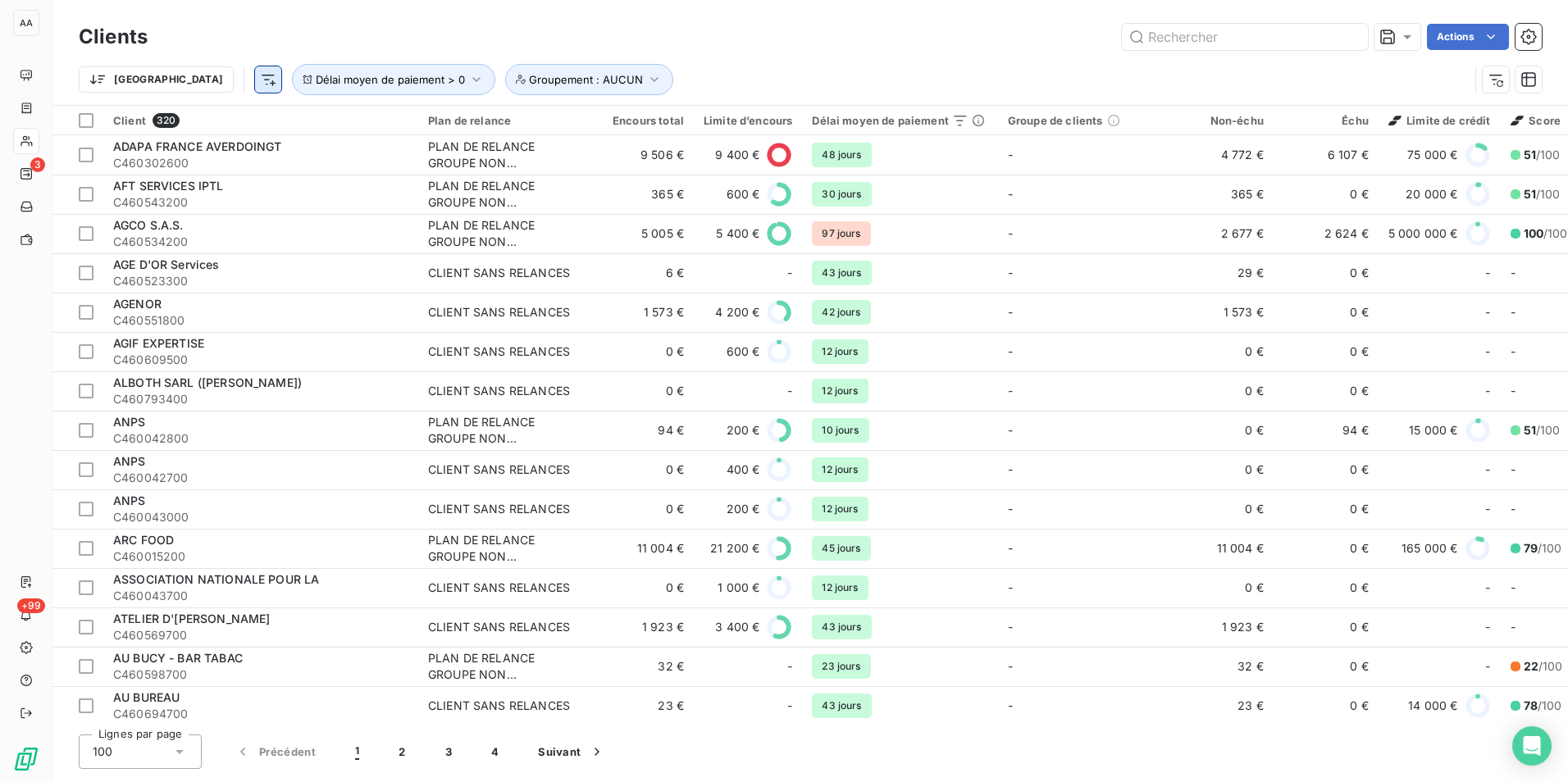
click at [178, 81] on html "AA 3 +99 Clients Actions Trier Délai moyen de paiement > 0 Groupement : AUCUN C…" at bounding box center [784, 391] width 1568 height 782
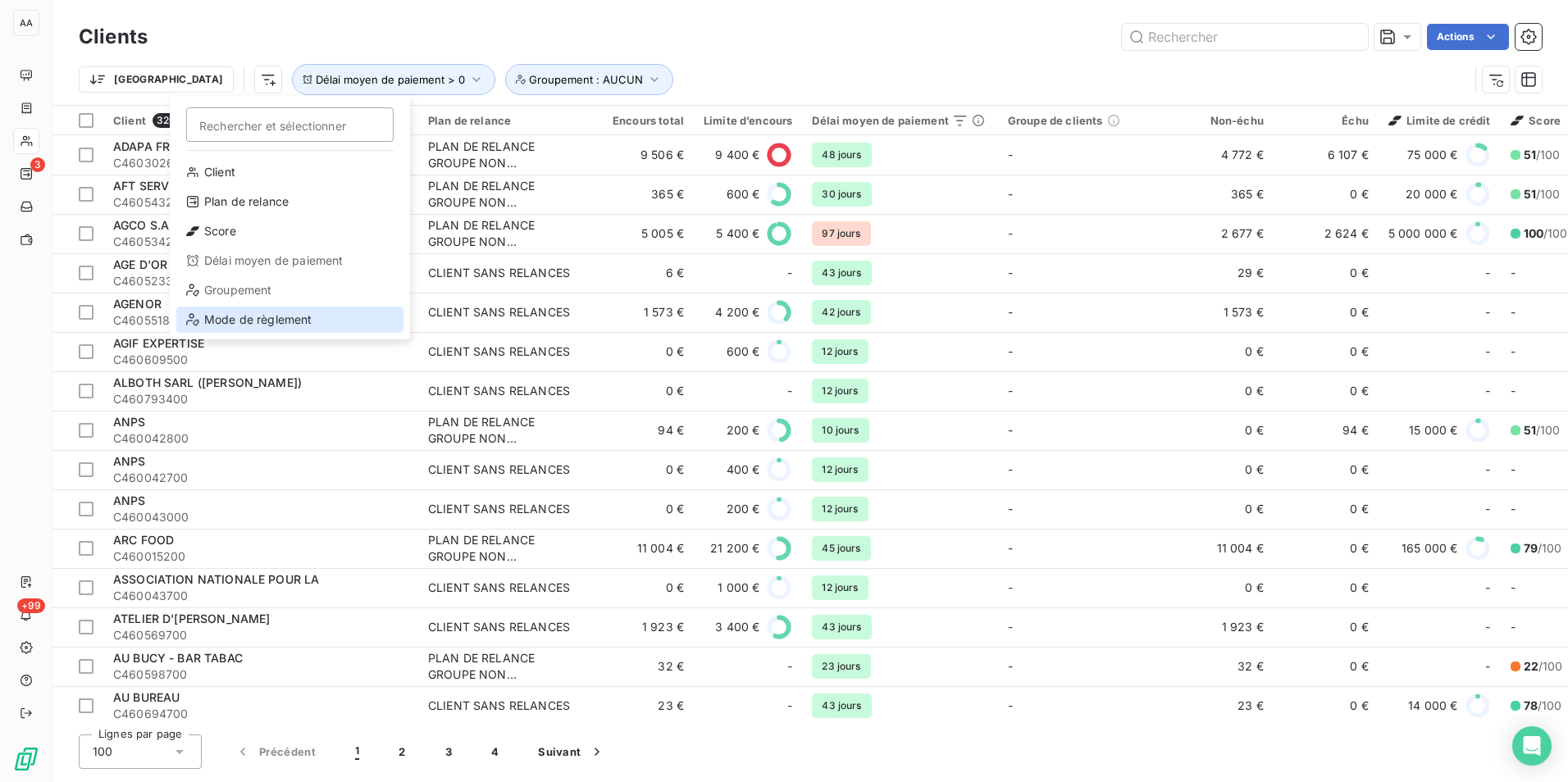
click at [278, 325] on div "Mode de règlement" at bounding box center [290, 320] width 228 height 26
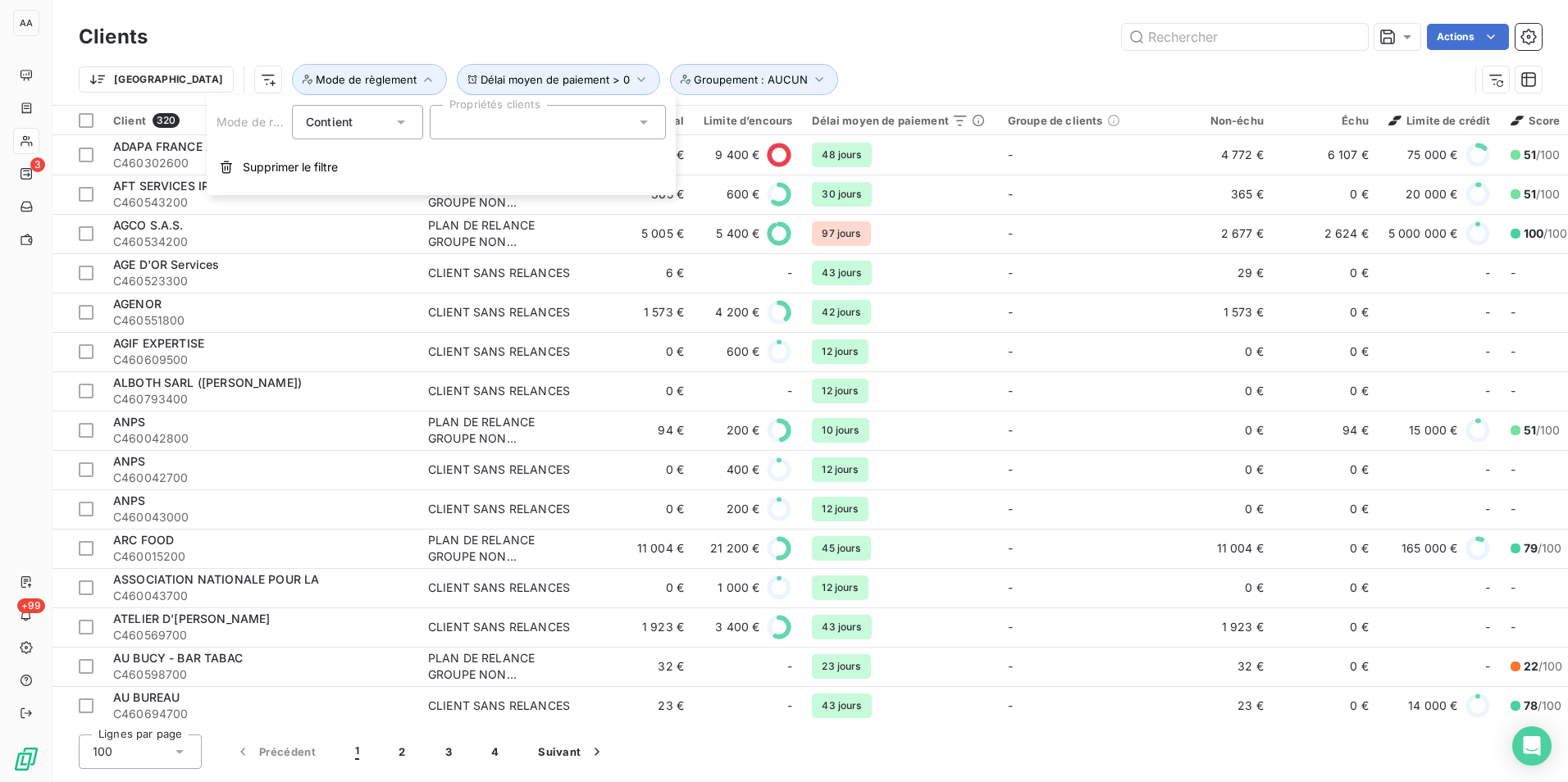
click at [535, 133] on div at bounding box center [548, 121] width 236 height 34
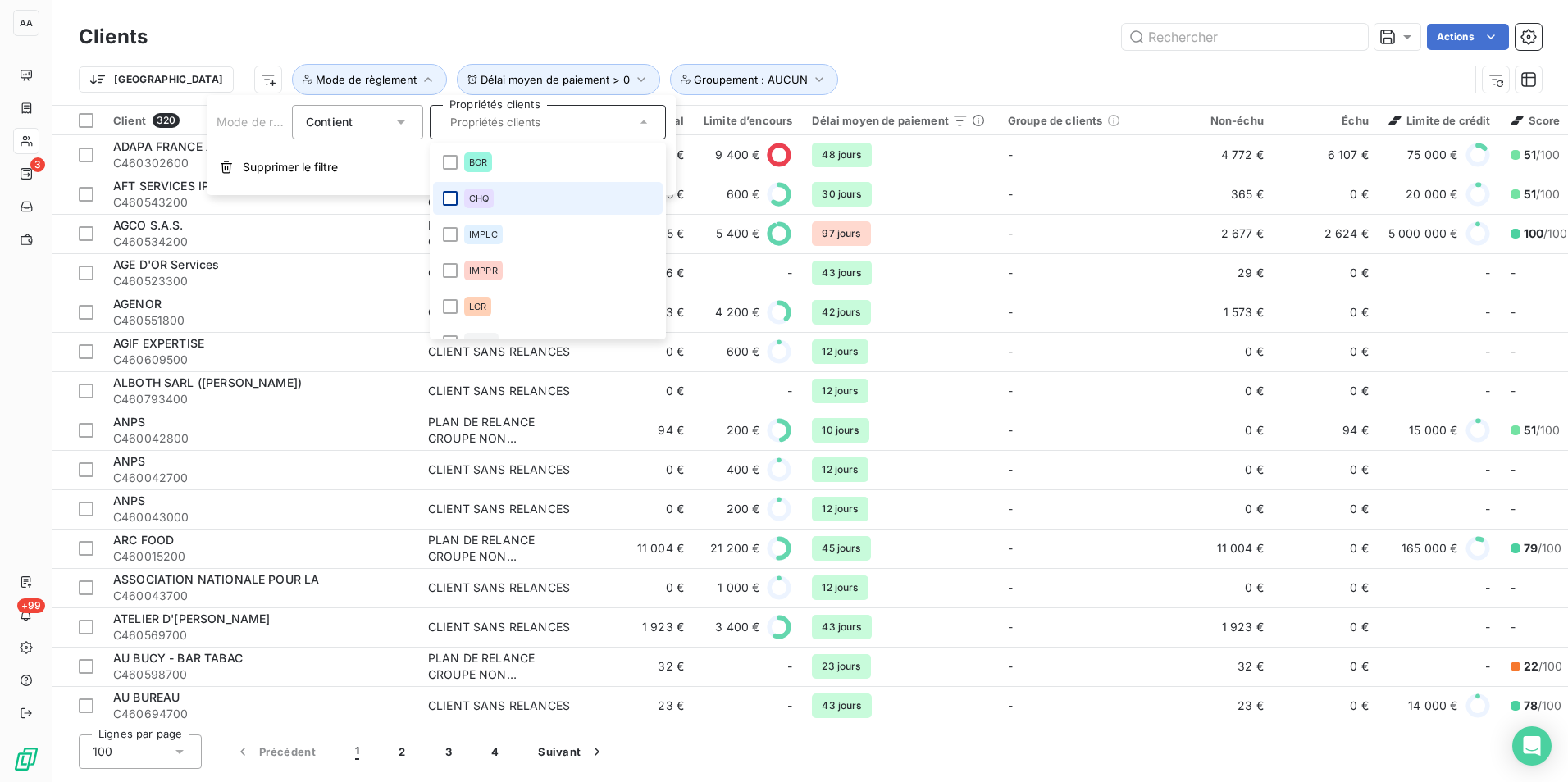
click at [446, 199] on div at bounding box center [450, 198] width 15 height 15
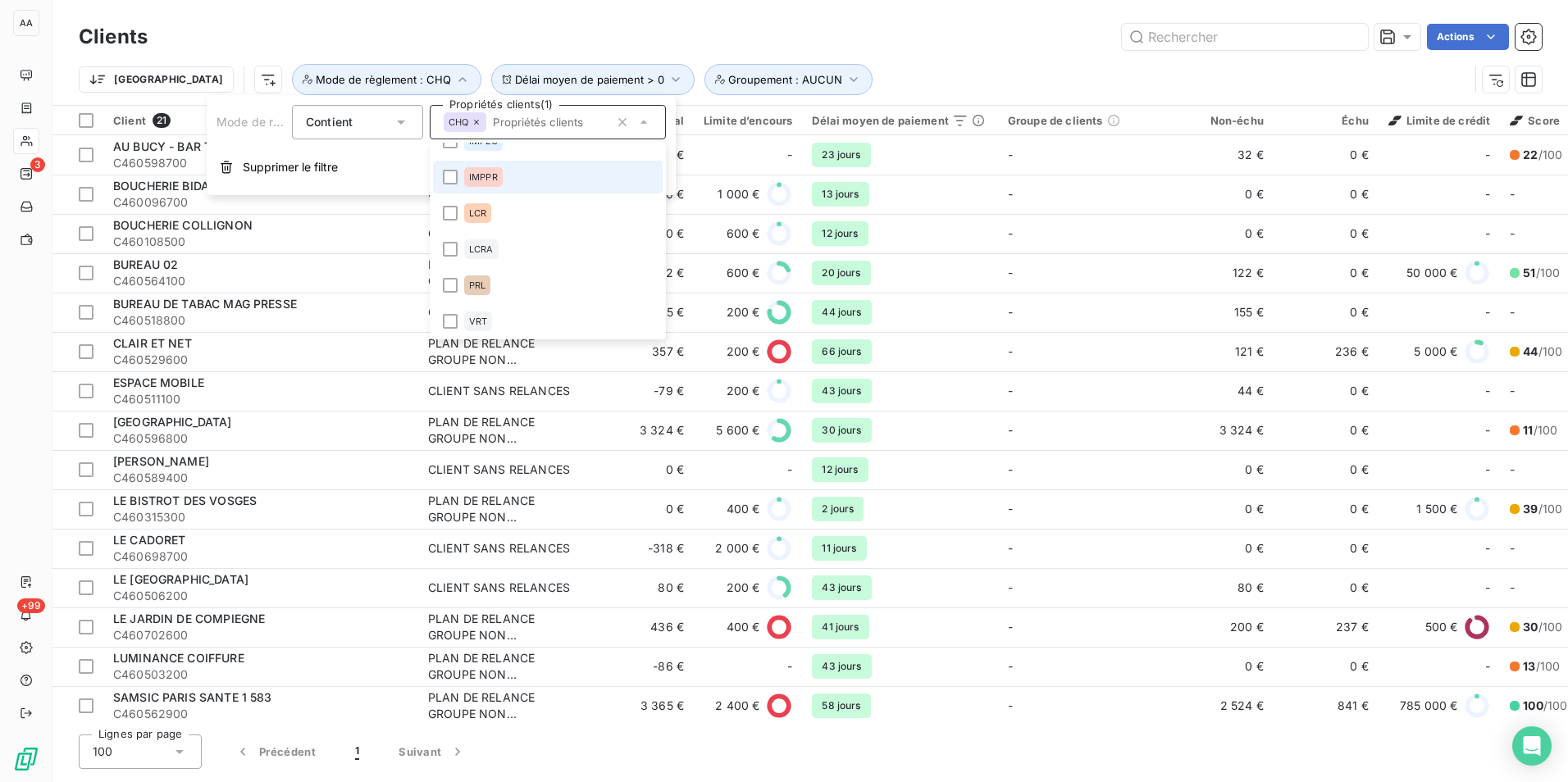
scroll to position [95, 0]
click at [447, 319] on div at bounding box center [450, 320] width 15 height 15
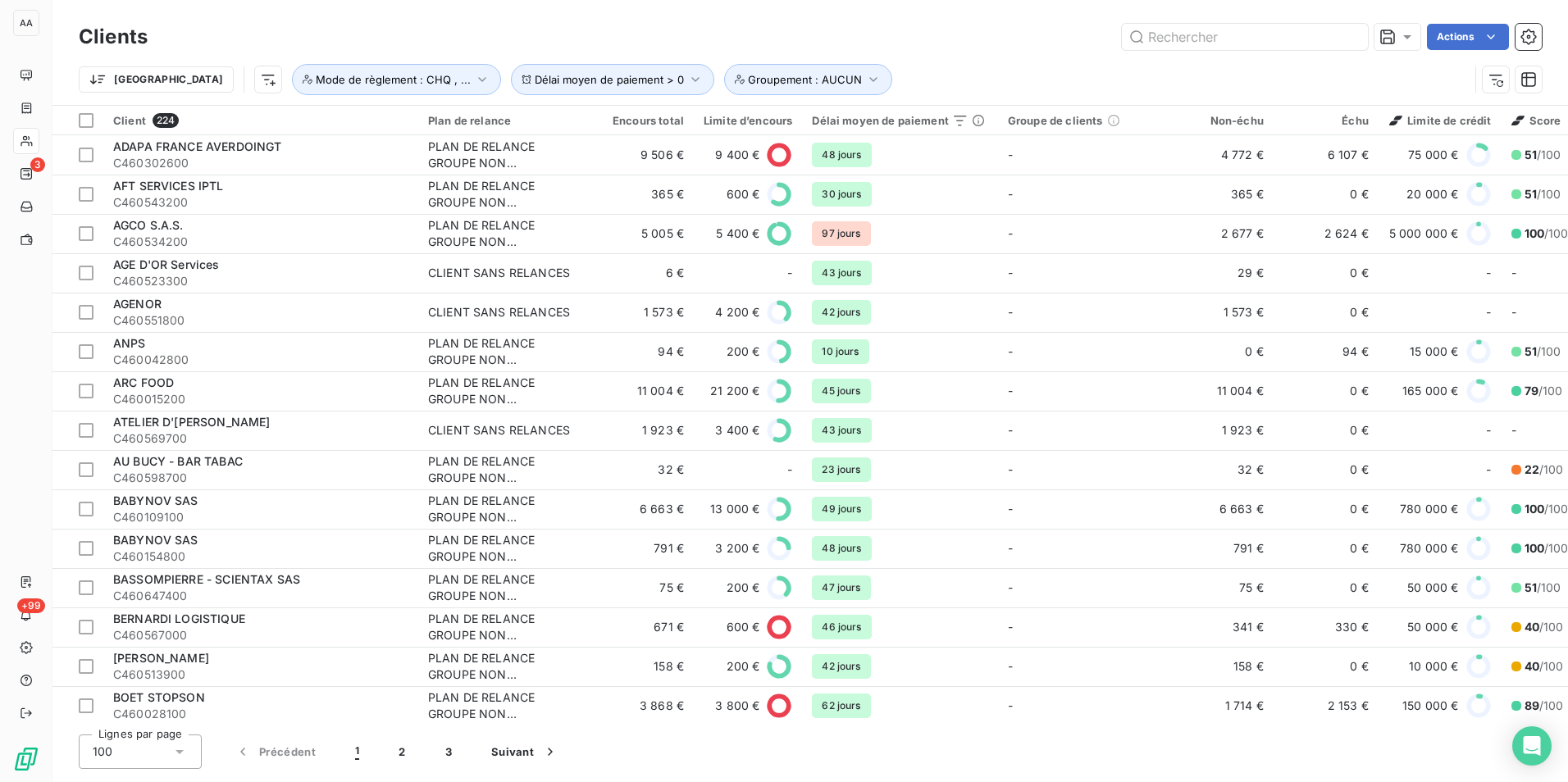
click at [620, 25] on div "Actions" at bounding box center [854, 37] width 1375 height 26
click at [1399, 41] on icon at bounding box center [1407, 37] width 17 height 17
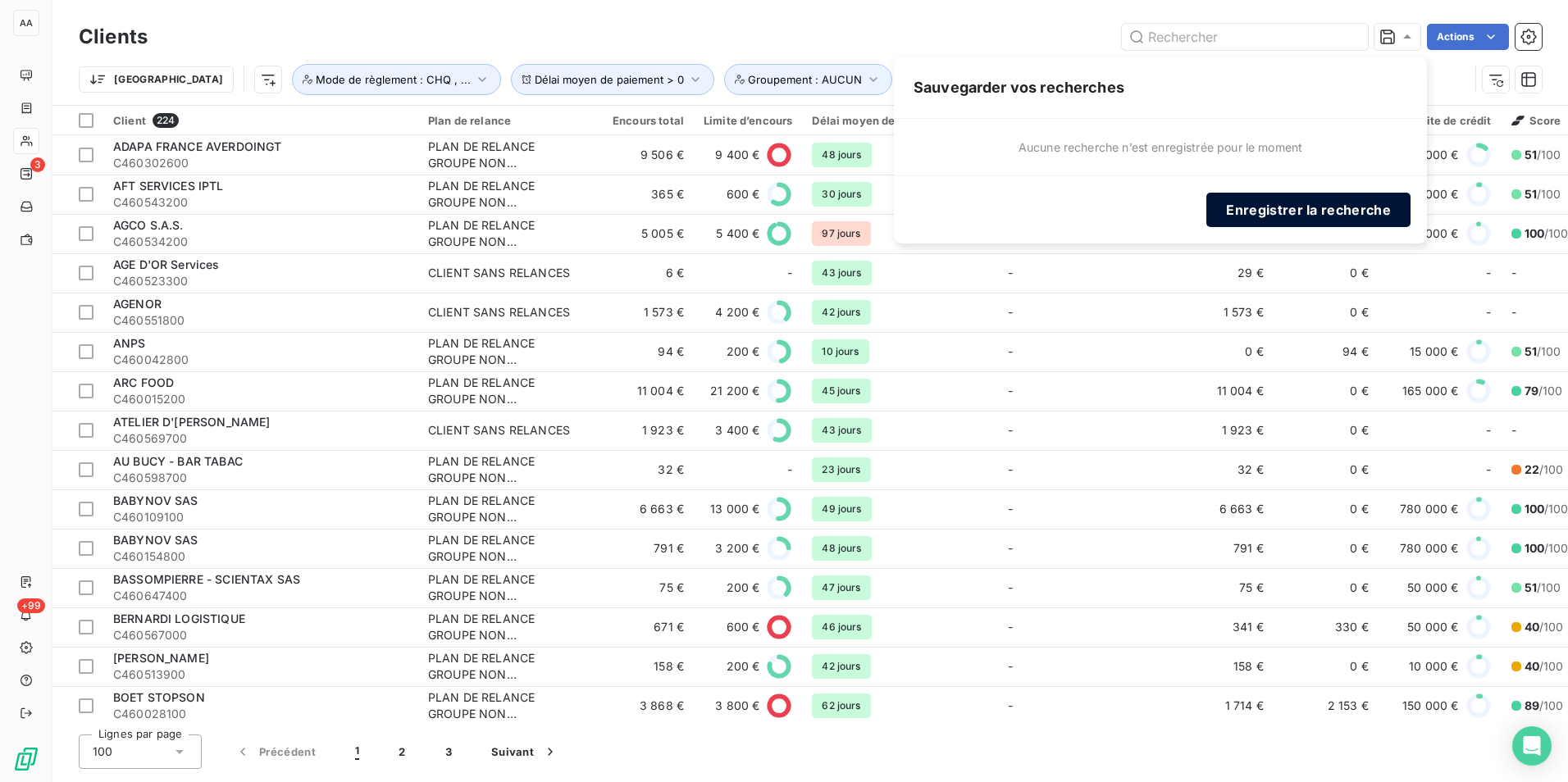
click at [1332, 205] on button "Enregistrer la recherche" at bounding box center [1309, 209] width 204 height 34
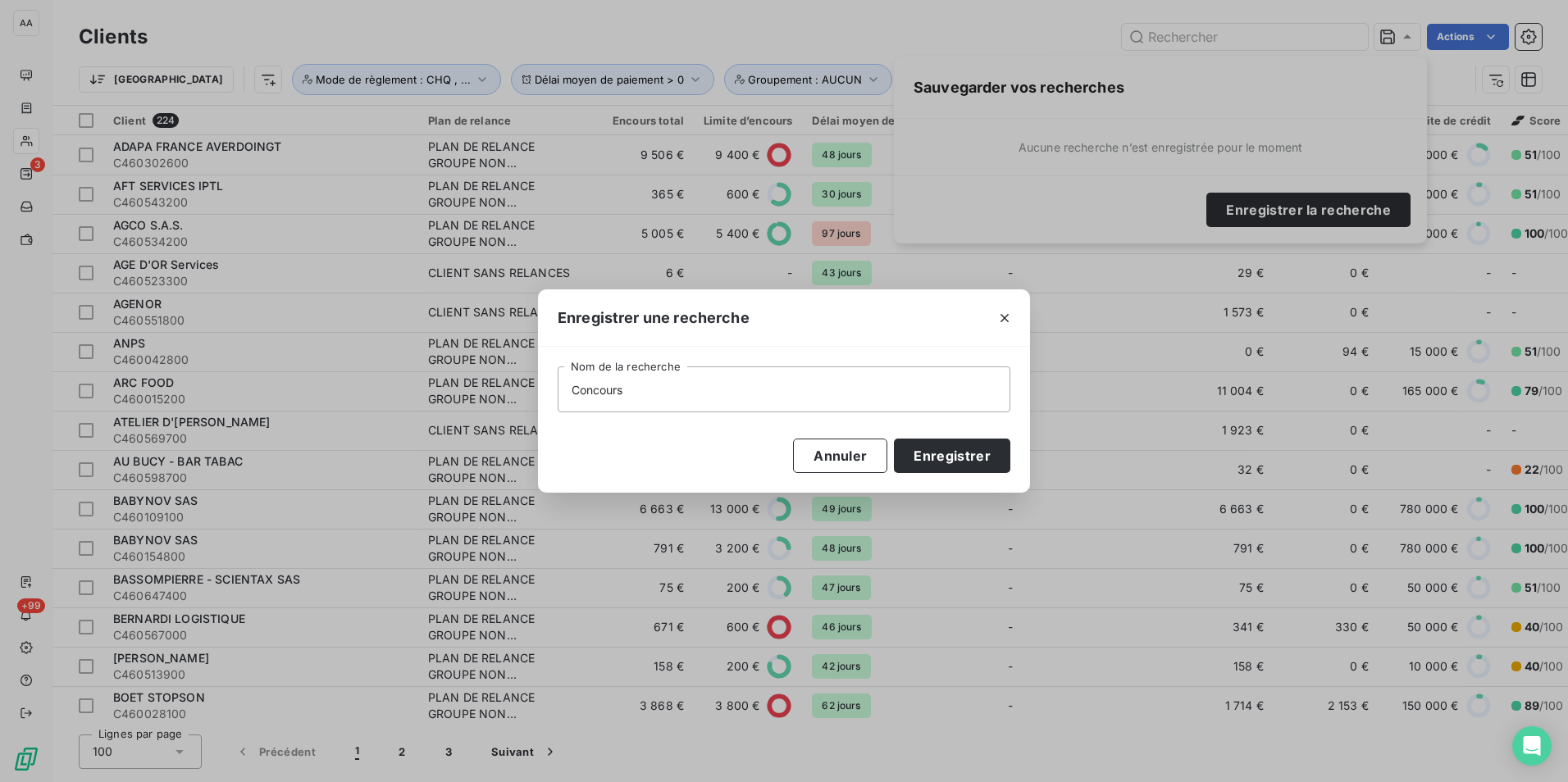
type input "Concours"
type input "A"
type input "Concours ADV 2025-26"
click at [938, 464] on button "Enregistrer" at bounding box center [952, 455] width 117 height 34
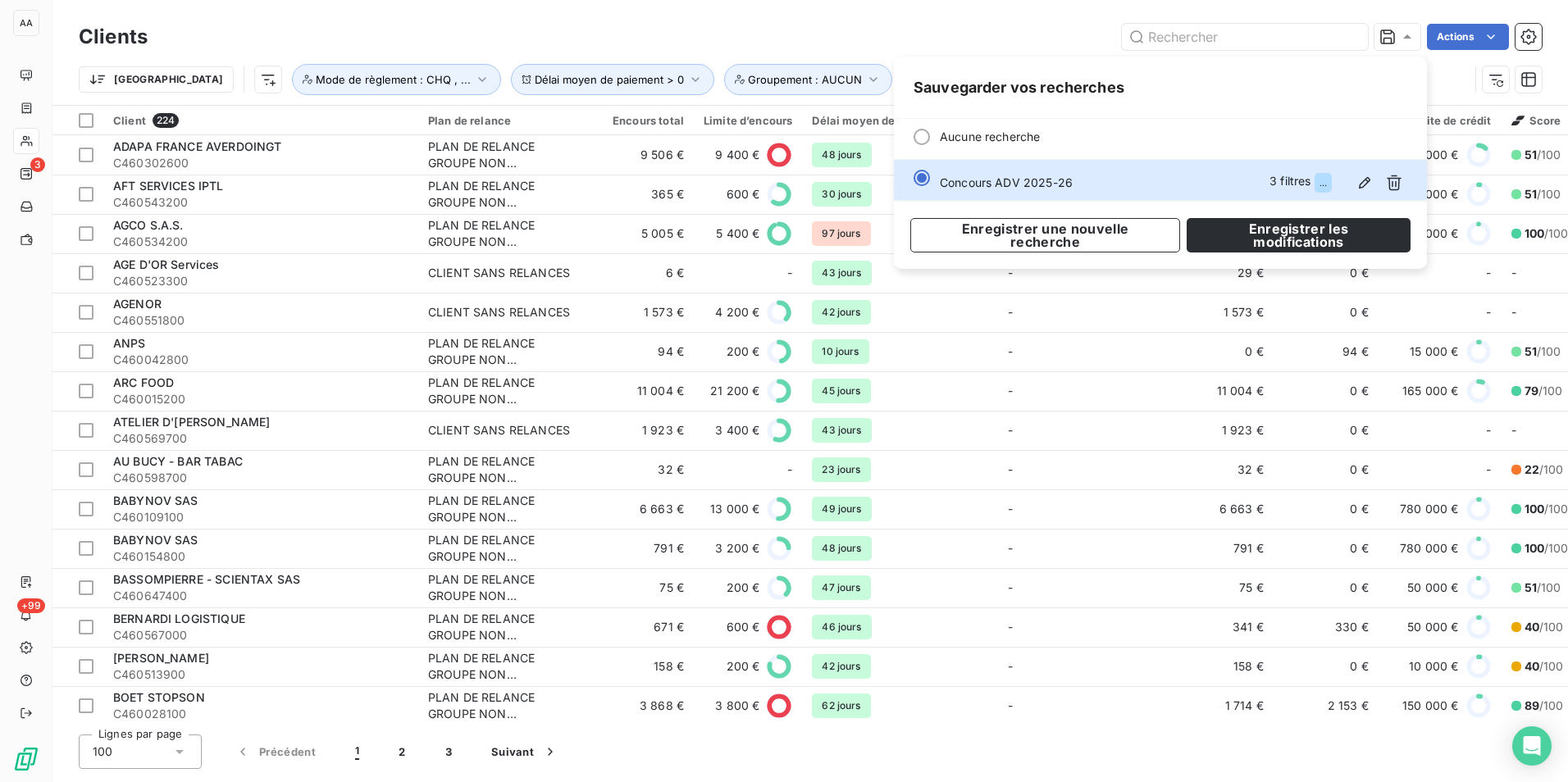
click at [831, 32] on div "Actions" at bounding box center [854, 37] width 1375 height 26
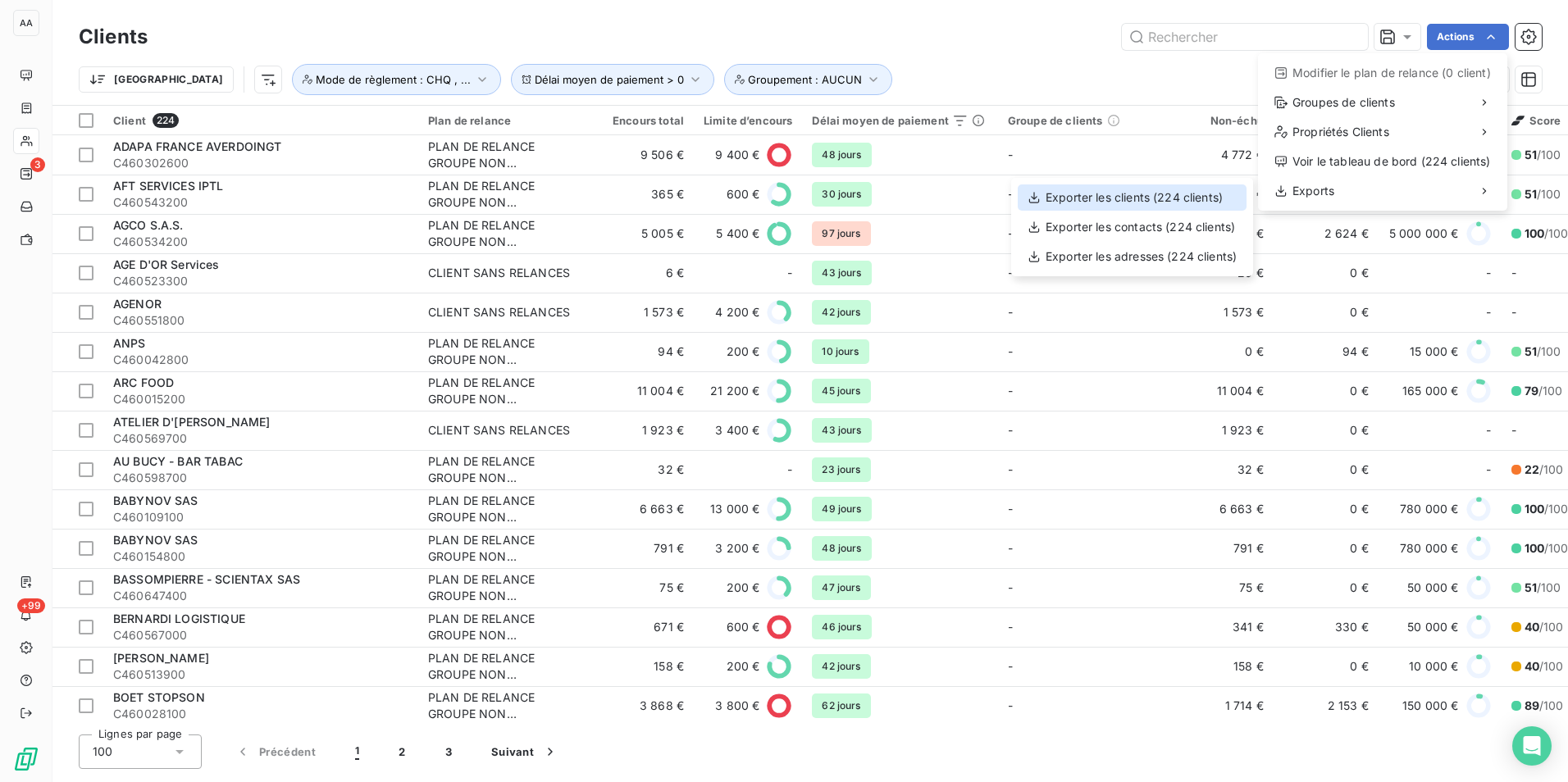
click at [1166, 206] on div "Exporter les clients (224 clients)" at bounding box center [1132, 198] width 229 height 26
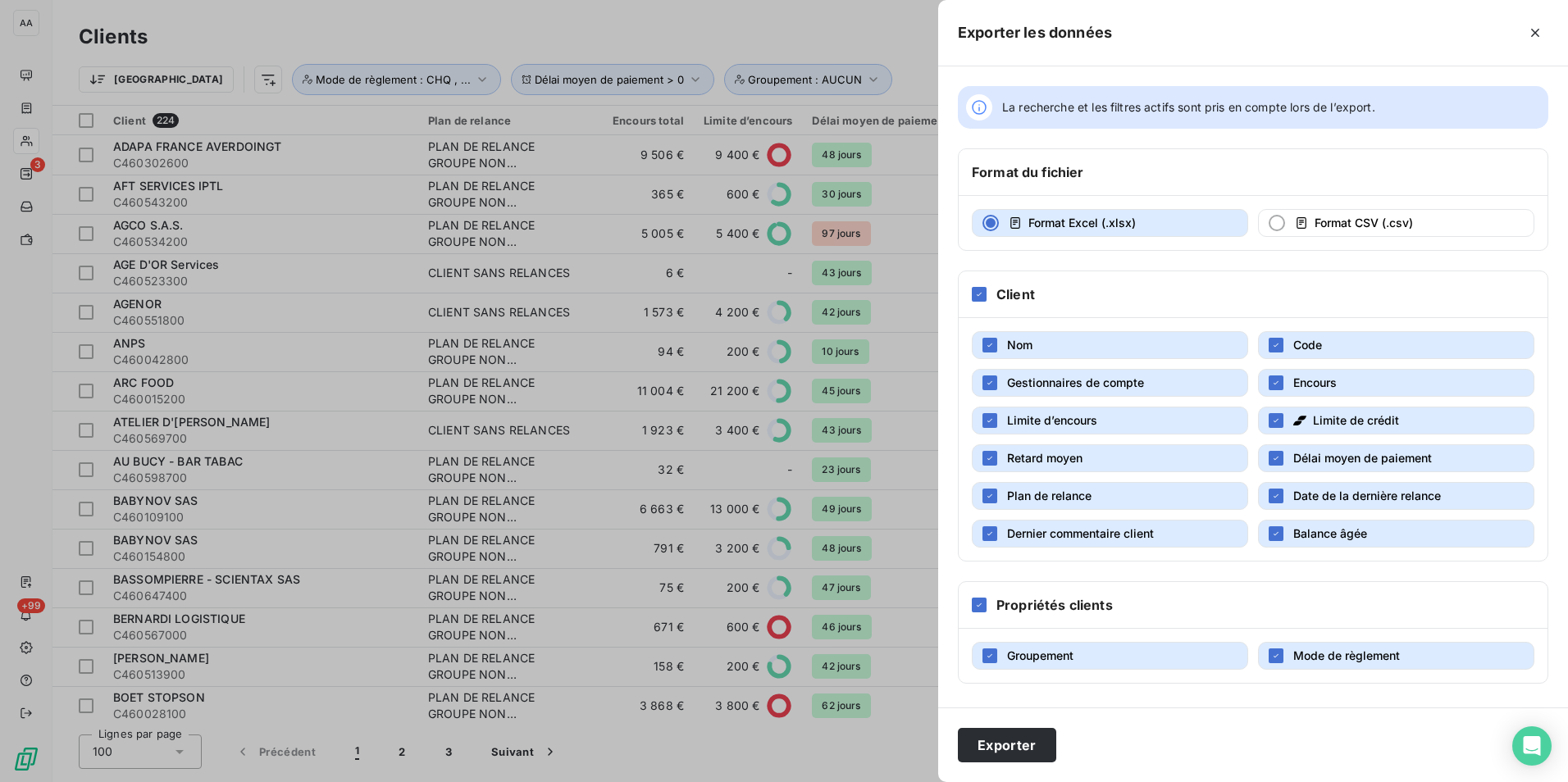
click at [1114, 385] on span "Gestionnaires de compte" at bounding box center [1076, 382] width 137 height 14
drag, startPoint x: 1087, startPoint y: 463, endPoint x: 1159, endPoint y: 463, distance: 72.0
click at [1093, 463] on button "Retard moyen" at bounding box center [1110, 459] width 277 height 28
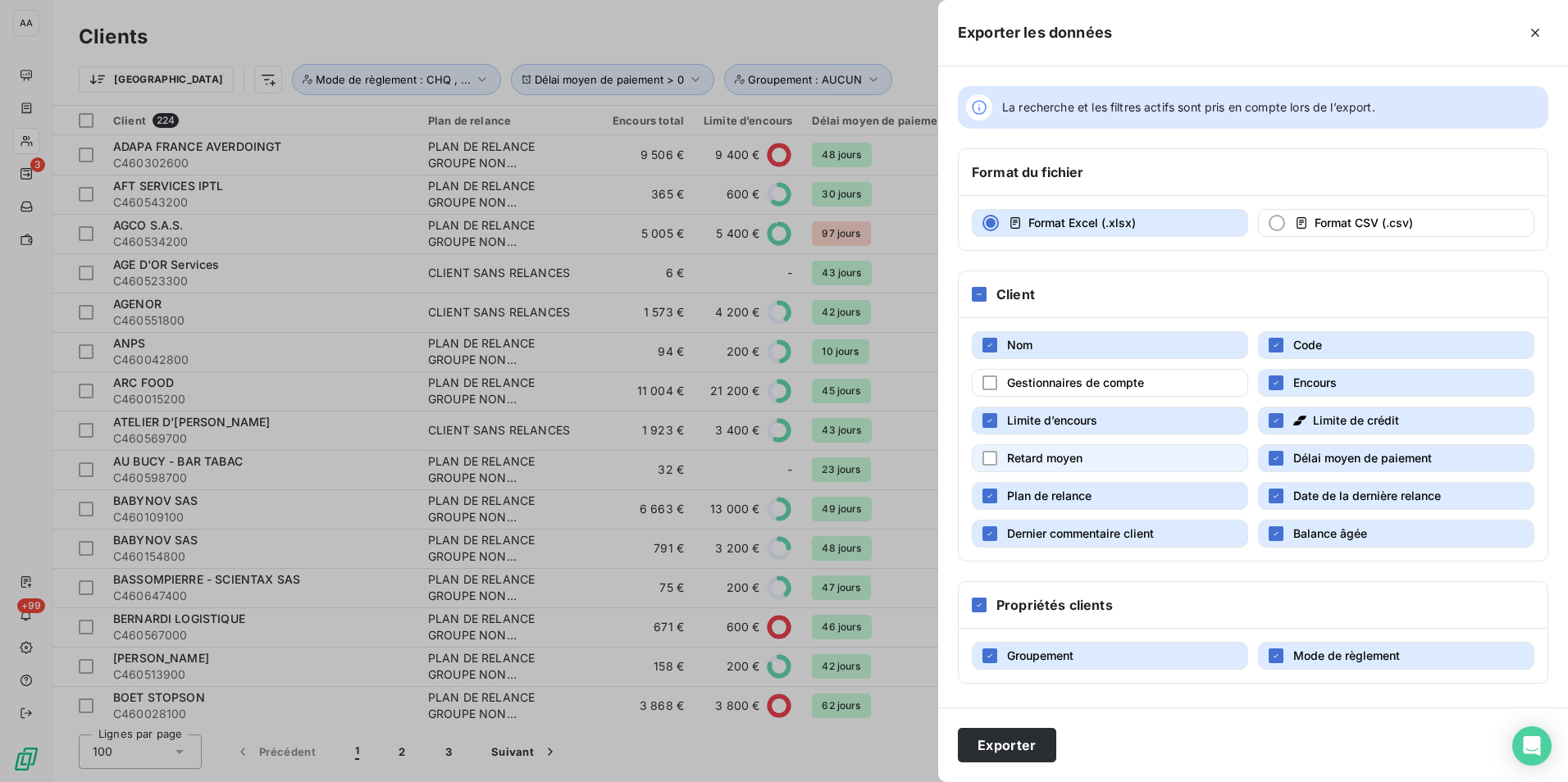
click at [1085, 464] on button "Retard moyen" at bounding box center [1110, 459] width 277 height 28
drag, startPoint x: 1078, startPoint y: 417, endPoint x: 1094, endPoint y: 417, distance: 16.0
click at [1085, 417] on span "Limite d’encours" at bounding box center [1052, 420] width 91 height 14
click at [1314, 418] on span "Limite de crédit" at bounding box center [1356, 420] width 86 height 14
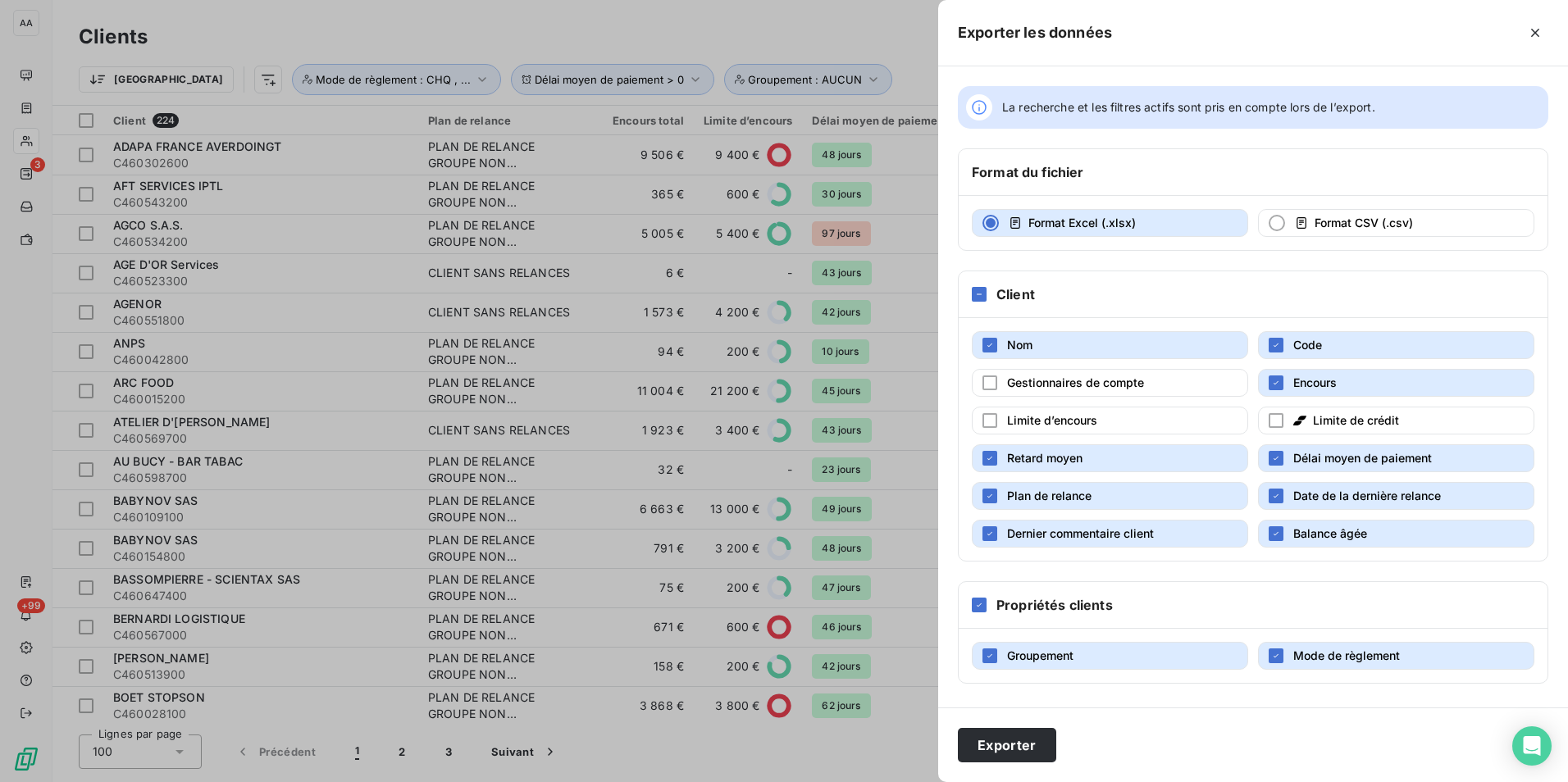
click at [1154, 501] on button "Plan de relance" at bounding box center [1110, 496] width 277 height 28
click at [1339, 498] on span "Date de la dernière relance" at bounding box center [1368, 496] width 148 height 14
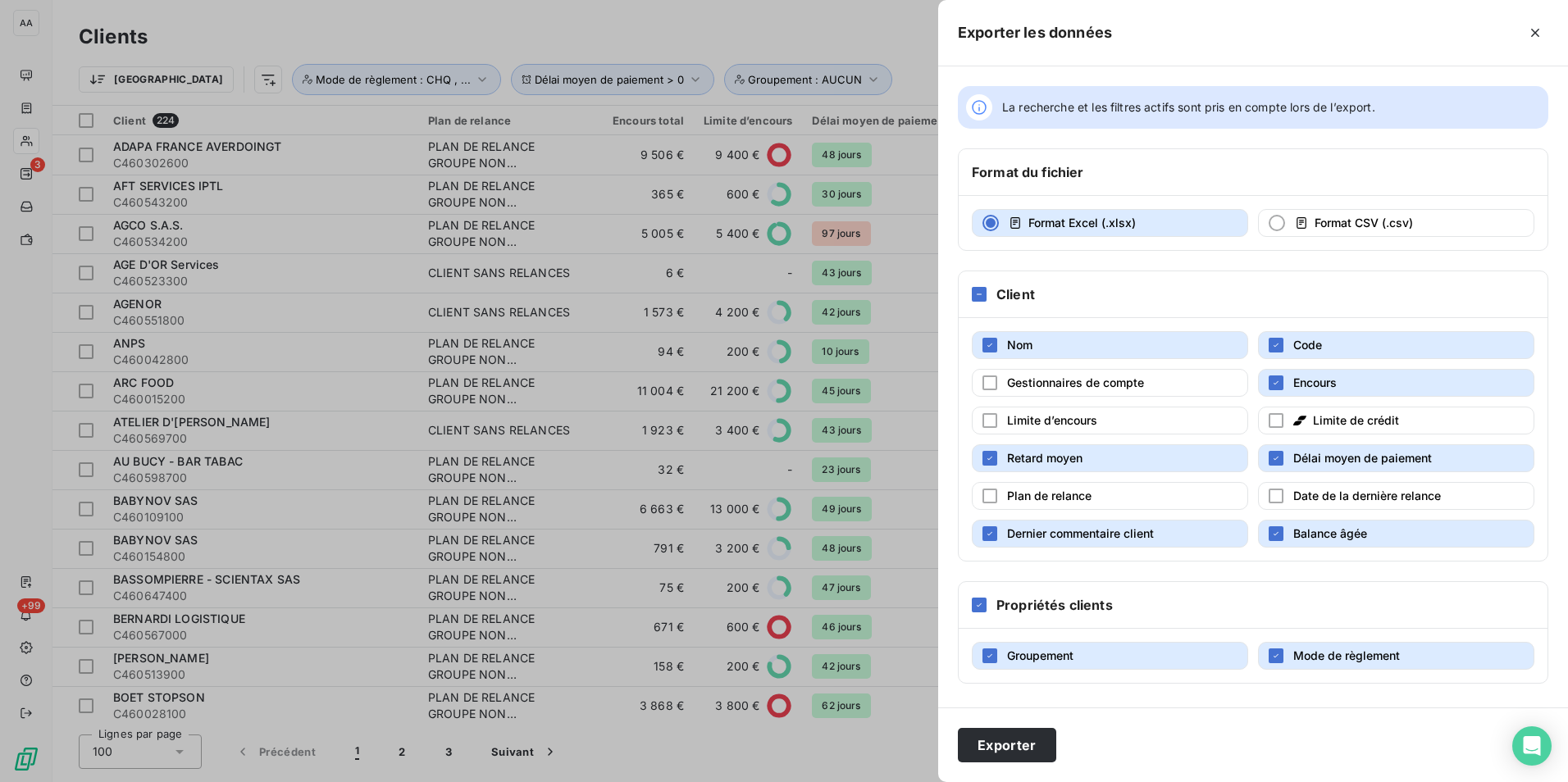
drag, startPoint x: 1187, startPoint y: 550, endPoint x: 1245, endPoint y: 539, distance: 59.0
click at [1189, 550] on div "Nom Code Gestionnaires de compte Encours Limite d’encours Limite de crédit Reta…" at bounding box center [1253, 439] width 589 height 243
click at [1309, 529] on span "Balance âgée" at bounding box center [1331, 533] width 74 height 14
click at [1189, 532] on button "Dernier commentaire client" at bounding box center [1110, 534] width 277 height 28
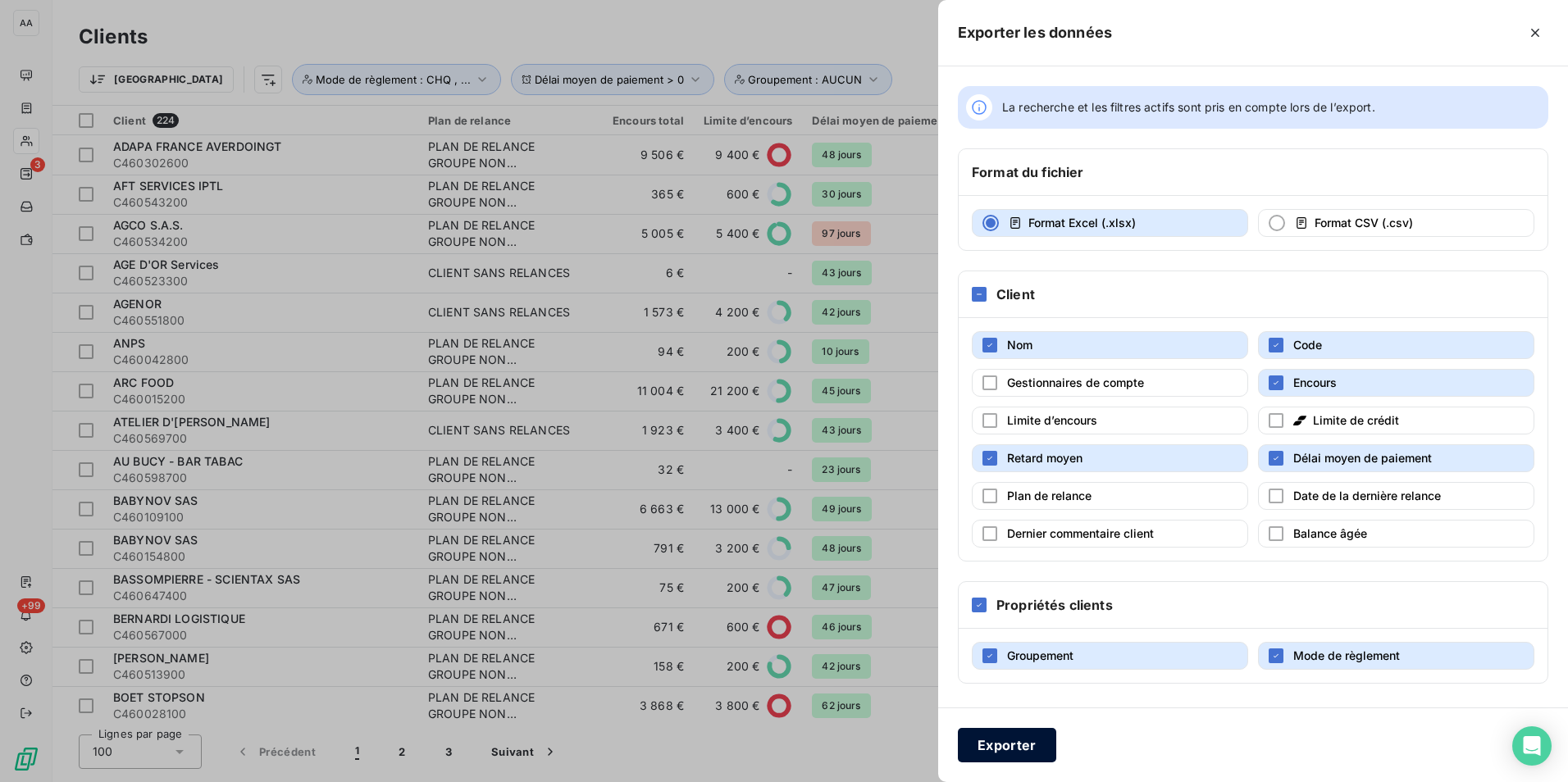
click at [978, 743] on button "Exporter" at bounding box center [1007, 745] width 98 height 34
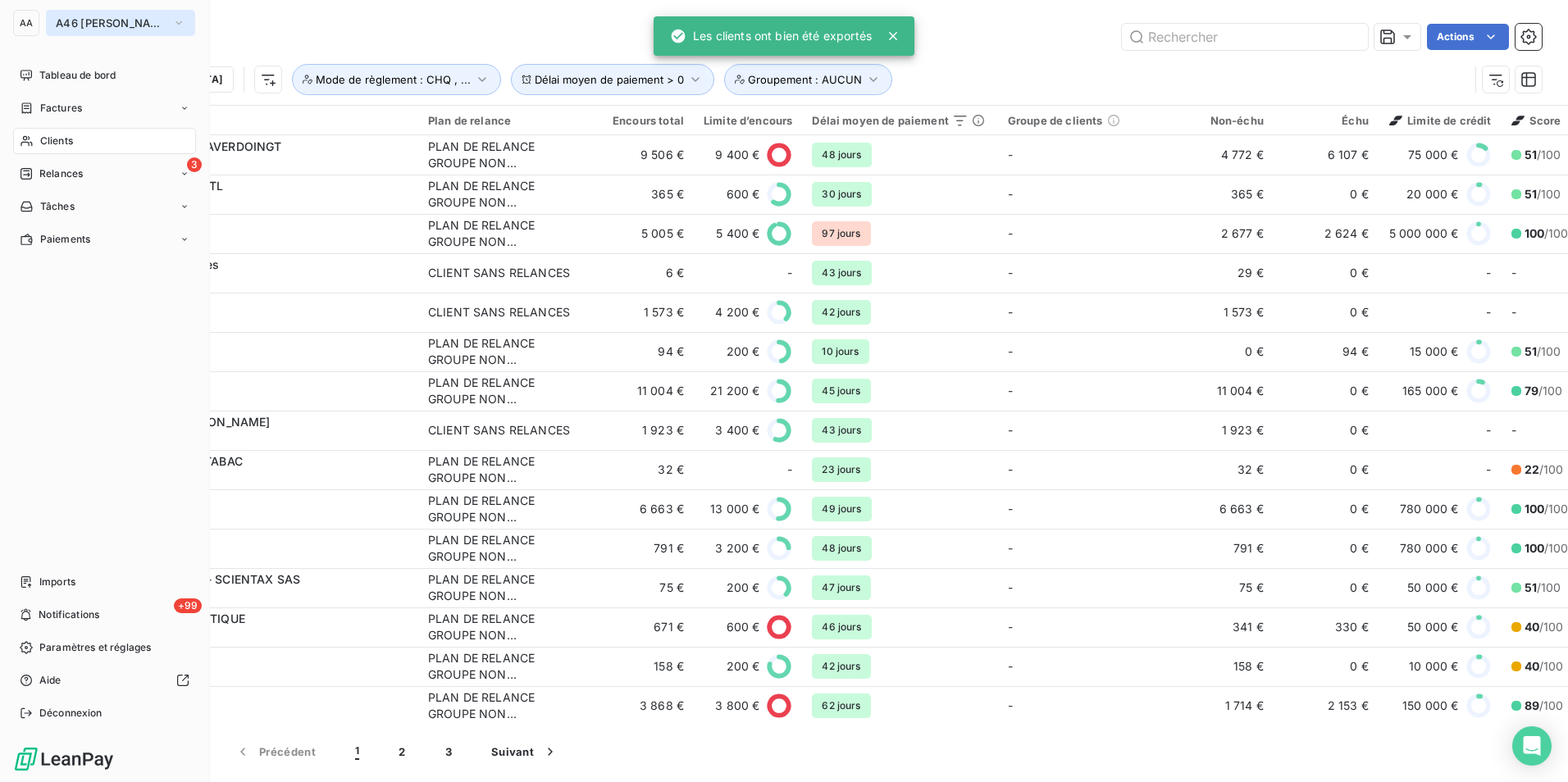
click at [76, 24] on span "A46 [PERSON_NAME][GEOGRAPHIC_DATA]" at bounding box center [110, 23] width 110 height 13
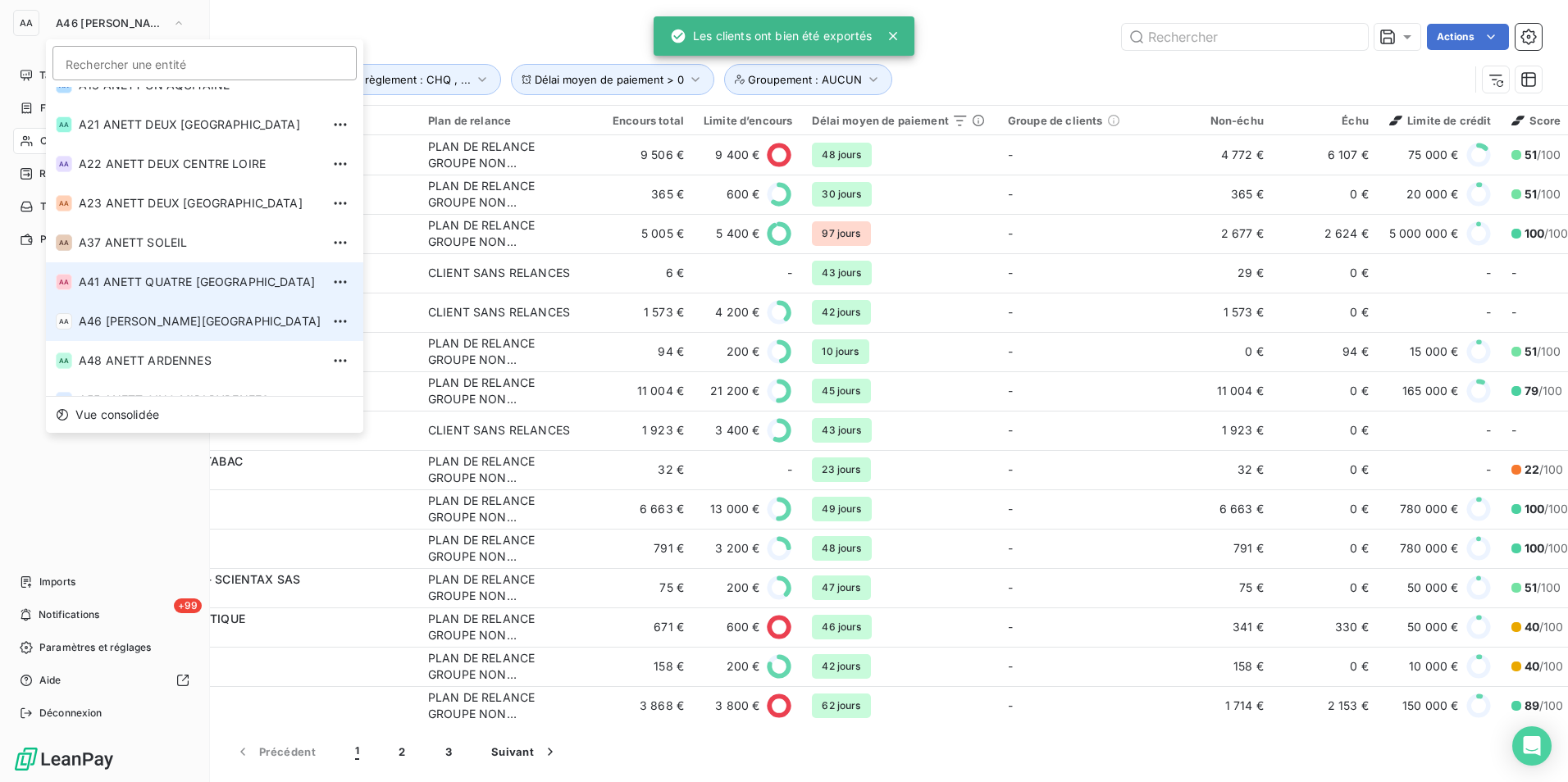
scroll to position [127, 0]
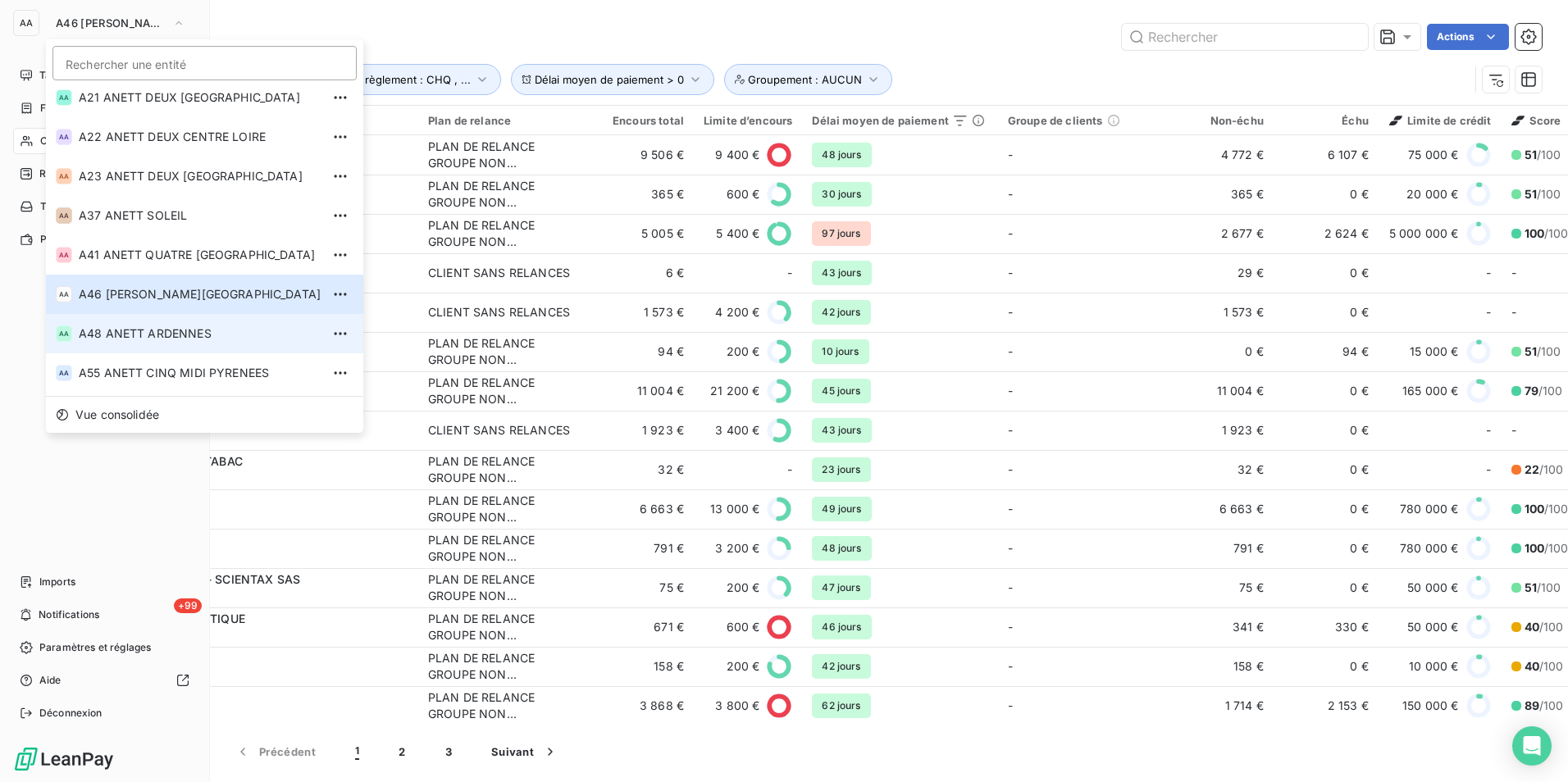
click at [178, 335] on span "A48 ANETT ARDENNES" at bounding box center [200, 333] width 242 height 17
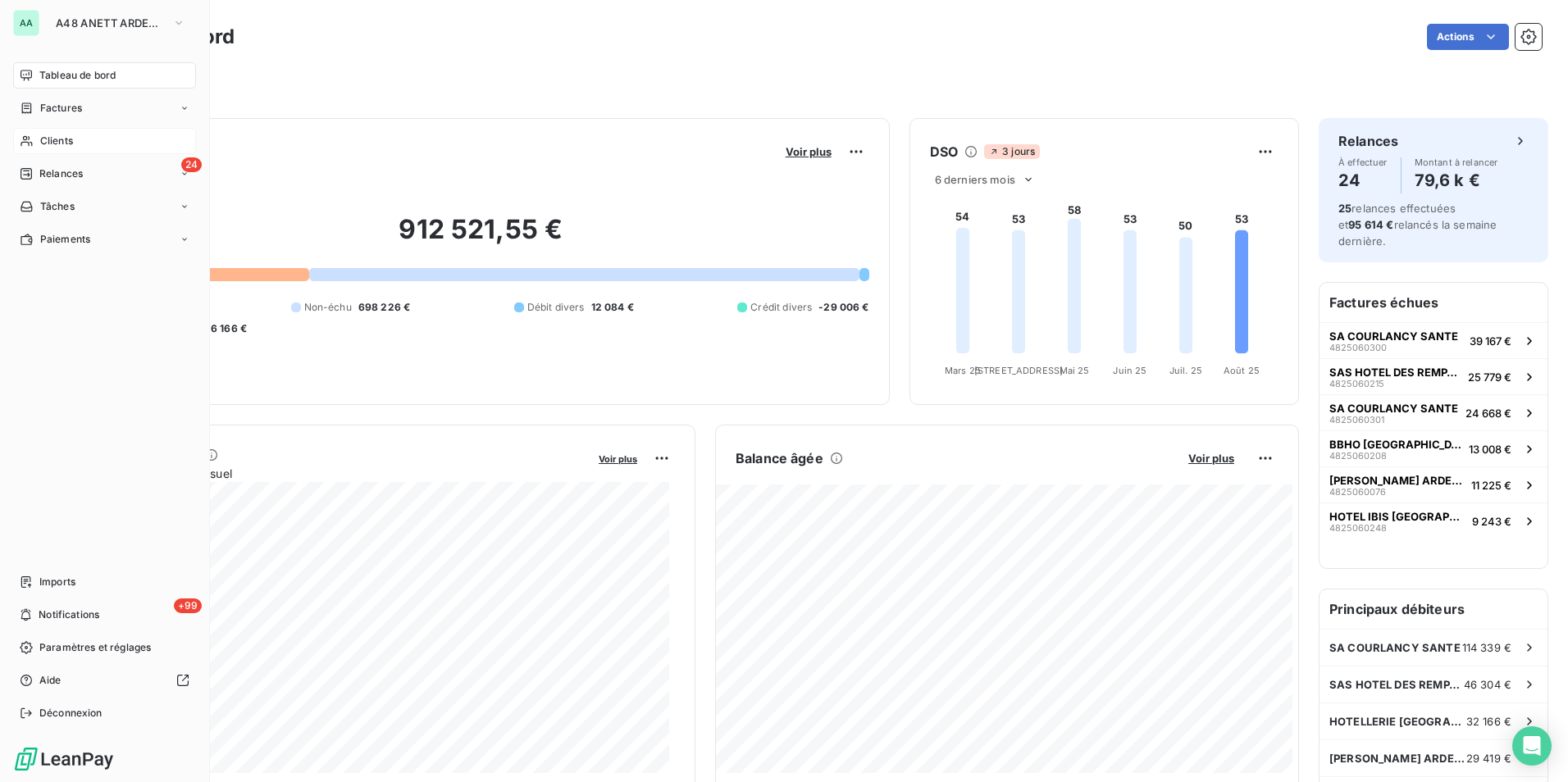
click at [56, 143] on span "Clients" at bounding box center [56, 141] width 33 height 15
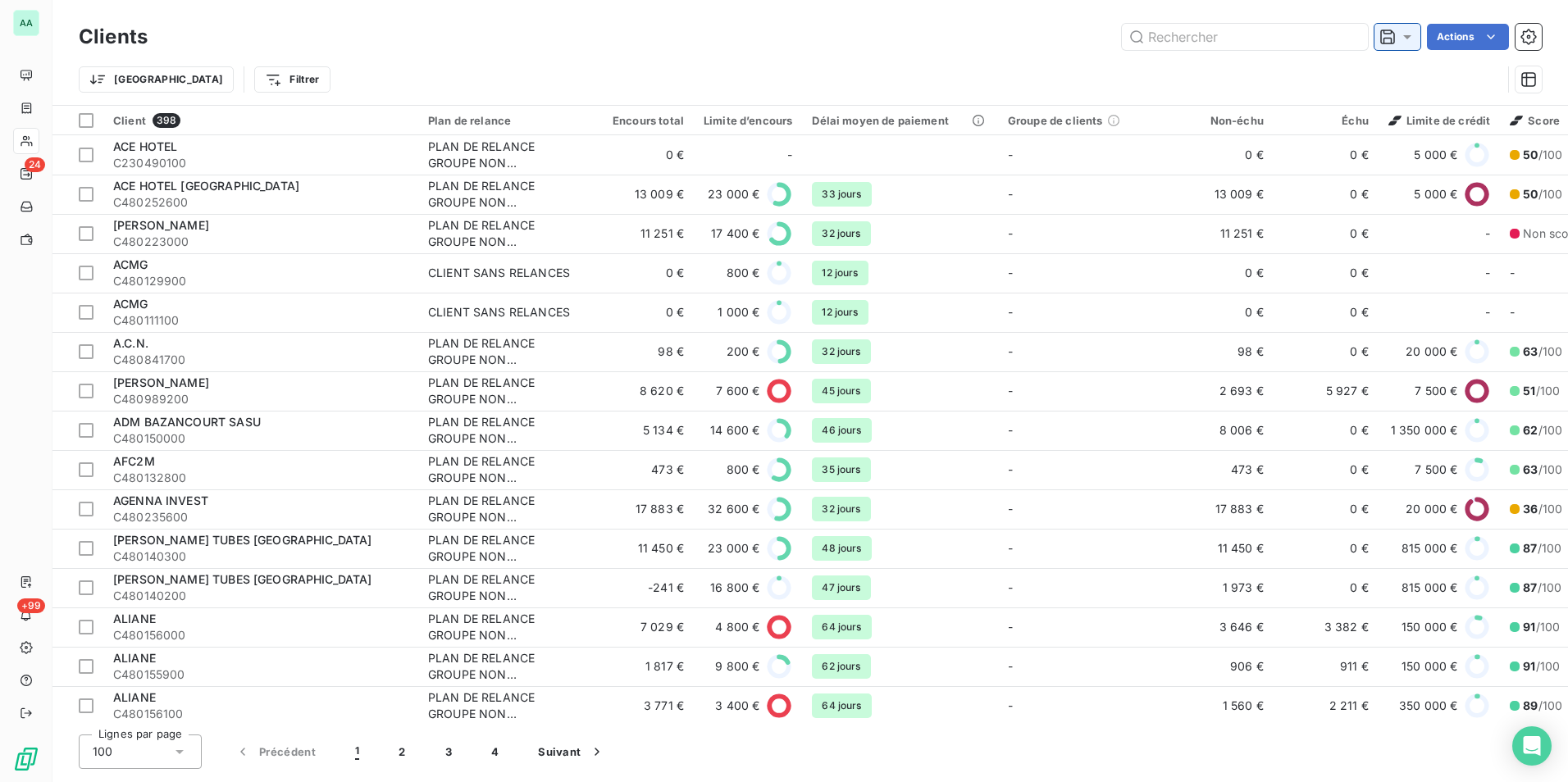
click at [1399, 41] on icon at bounding box center [1407, 37] width 17 height 17
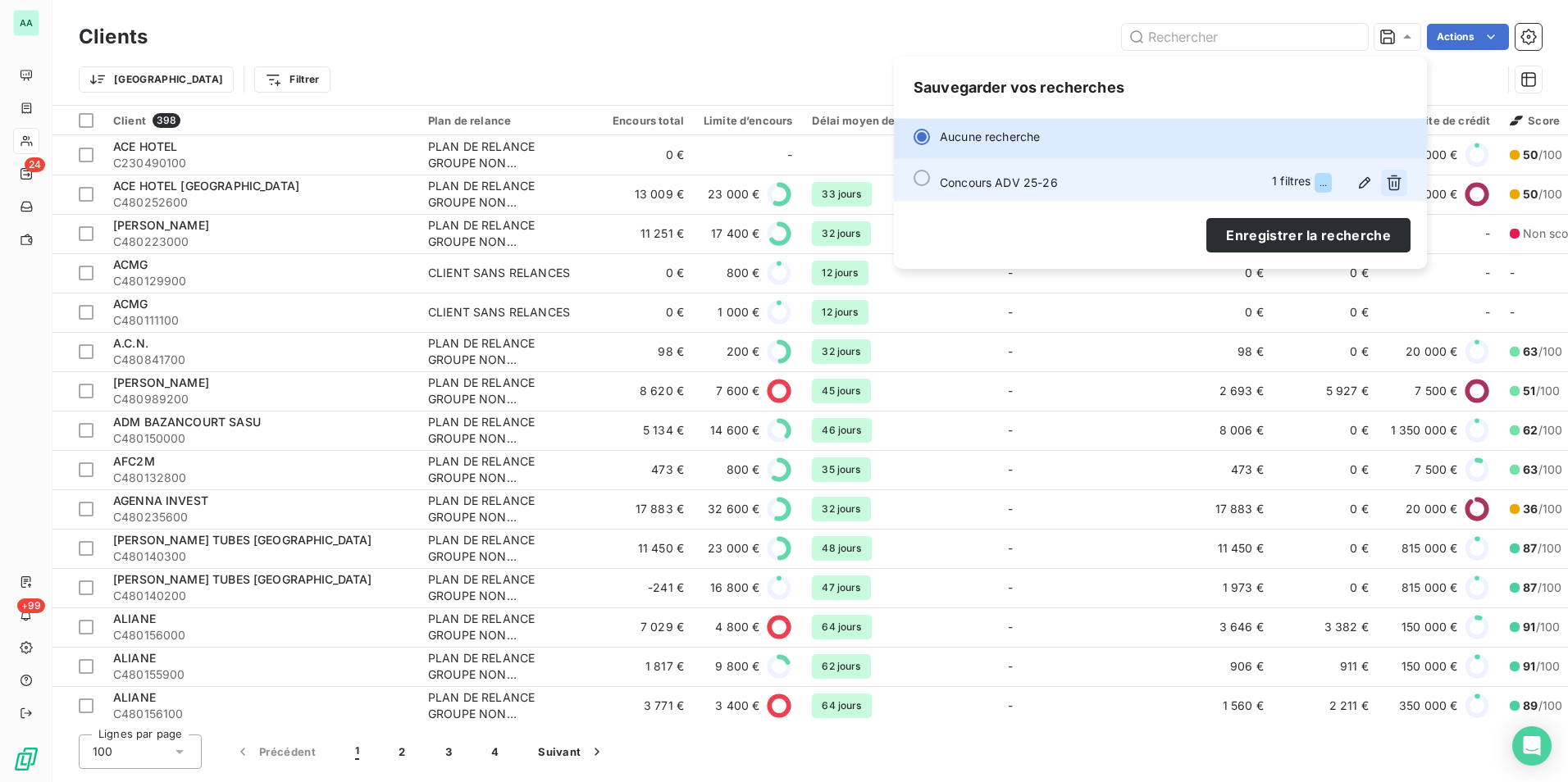
click at [1397, 184] on icon "button" at bounding box center [1394, 183] width 17 height 17
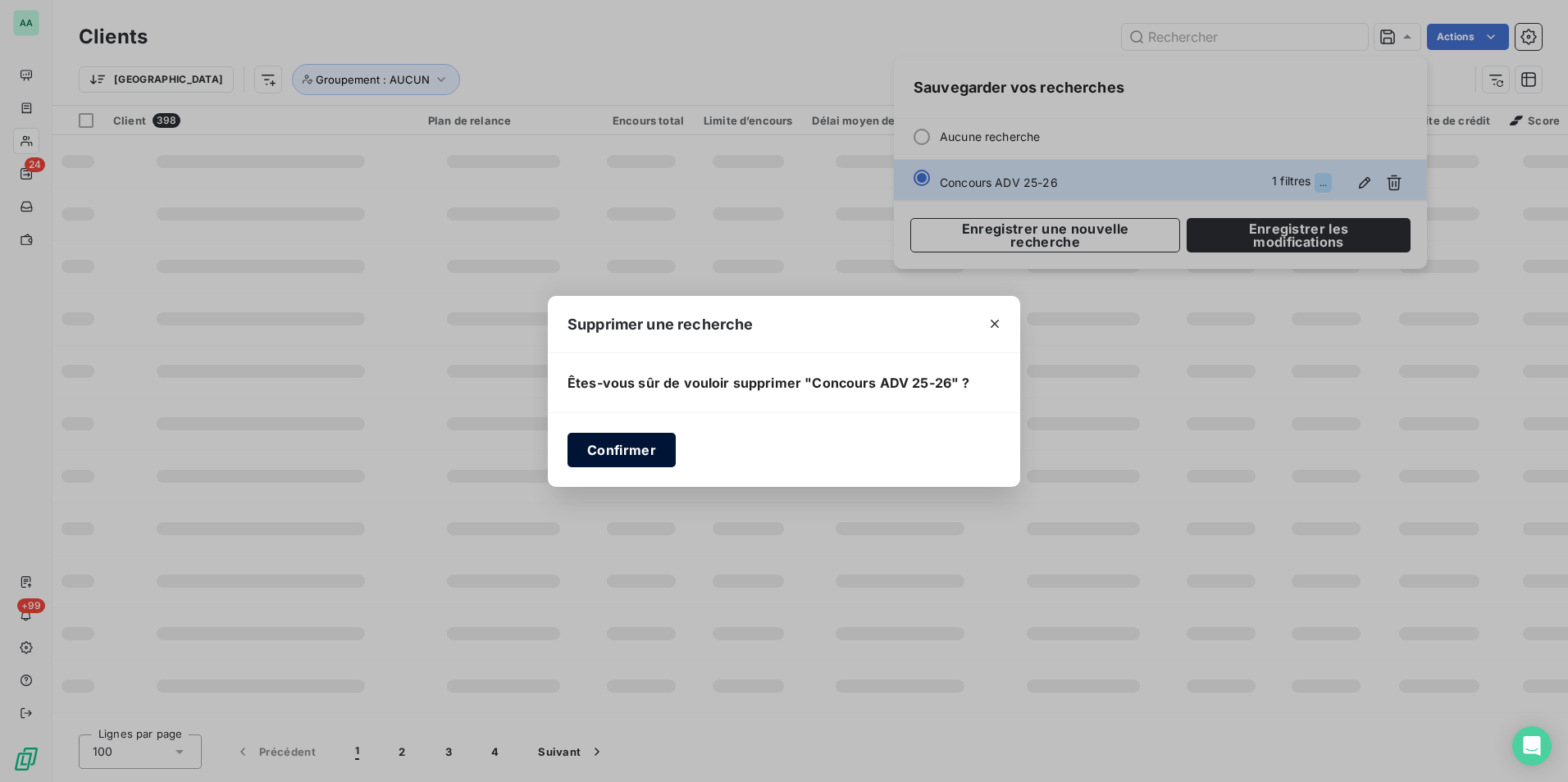
click at [635, 446] on button "Confirmer" at bounding box center [621, 450] width 108 height 34
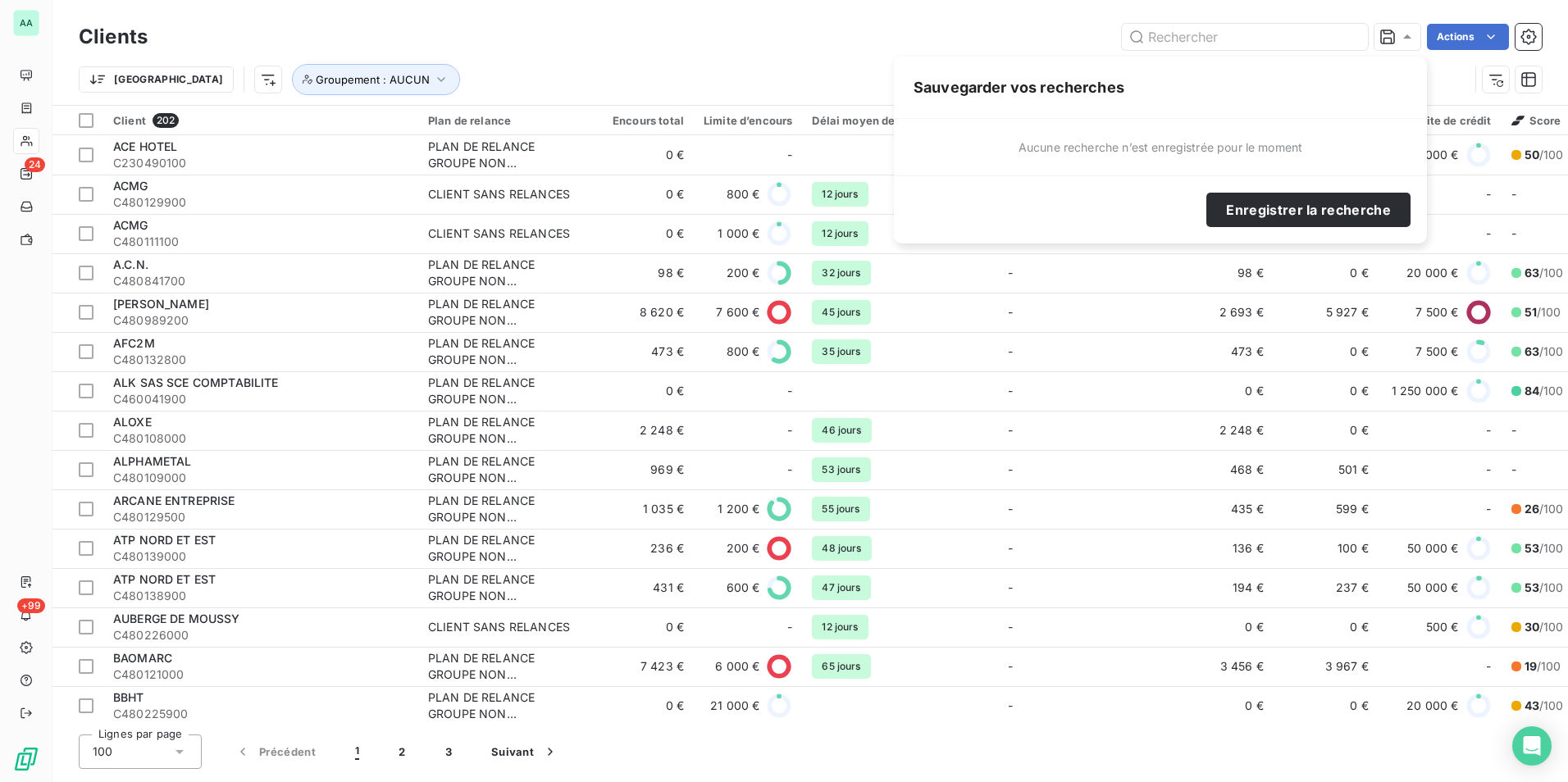
click at [211, 25] on div "Actions" at bounding box center [854, 37] width 1375 height 26
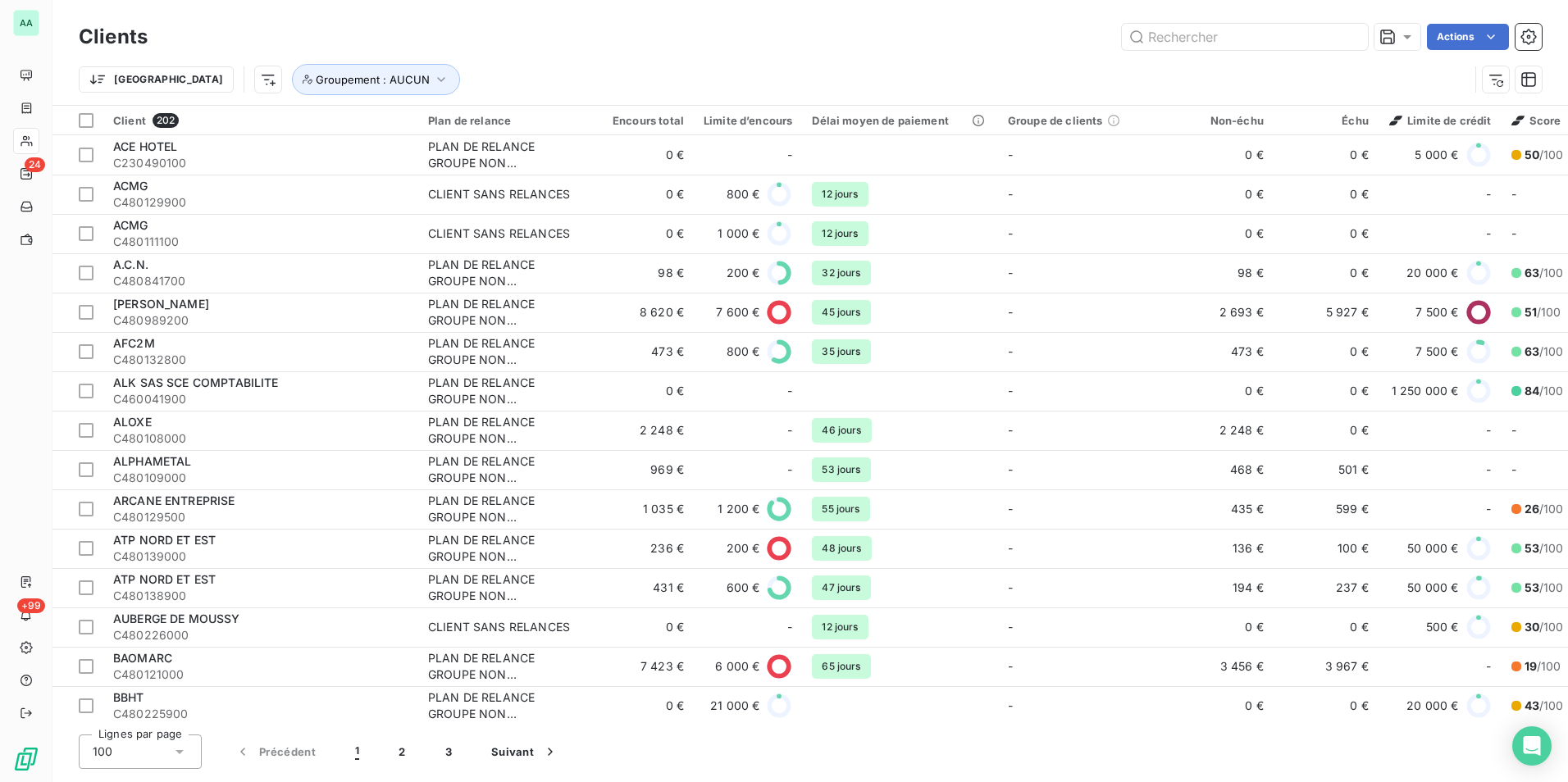
click at [188, 82] on html "AA 24 +99 Clients Actions Trier Groupement : AUCUN Client 202 Plan de relance E…" at bounding box center [784, 391] width 1568 height 782
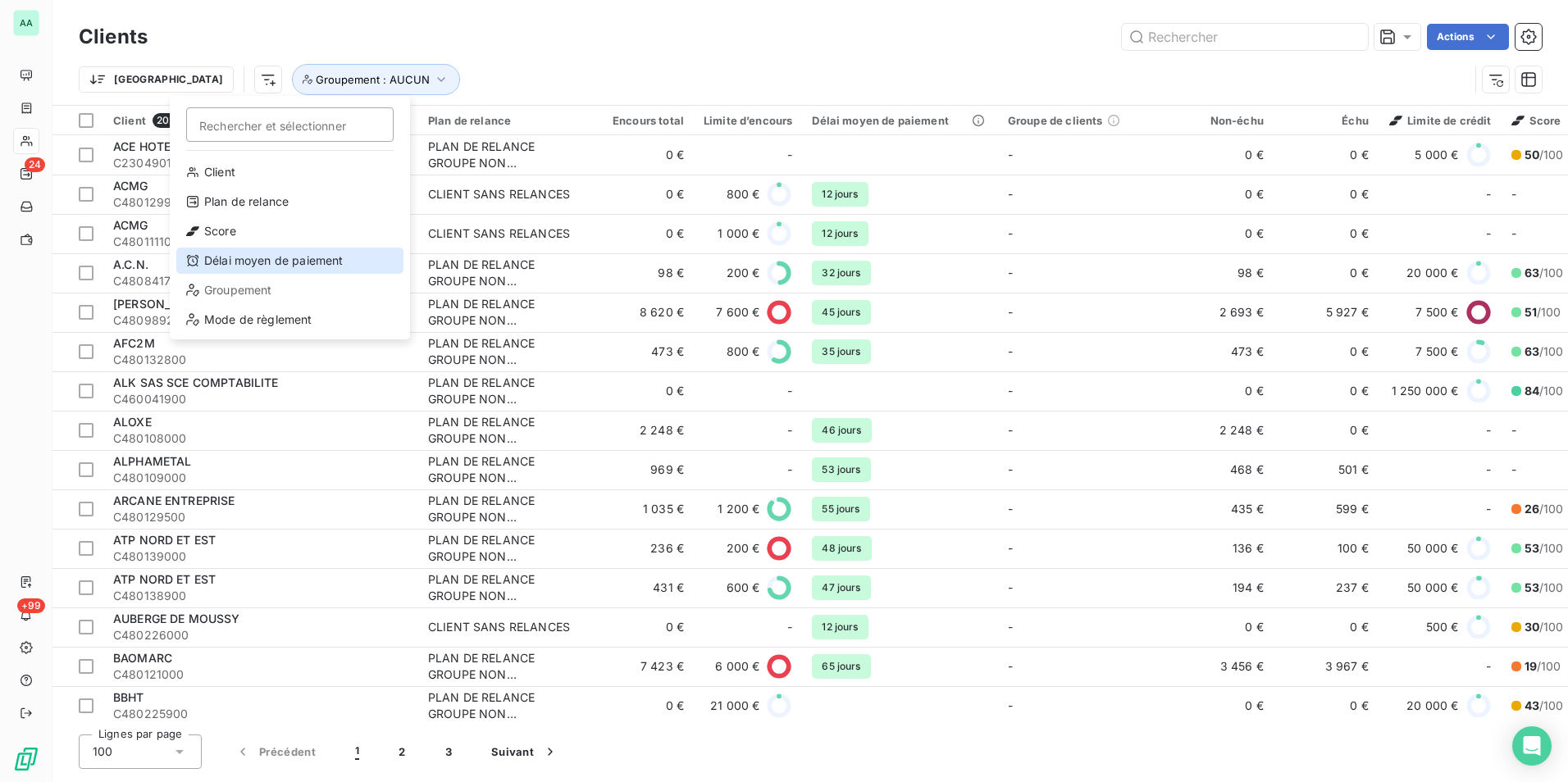
click at [277, 259] on div "Délai moyen de paiement" at bounding box center [290, 261] width 228 height 26
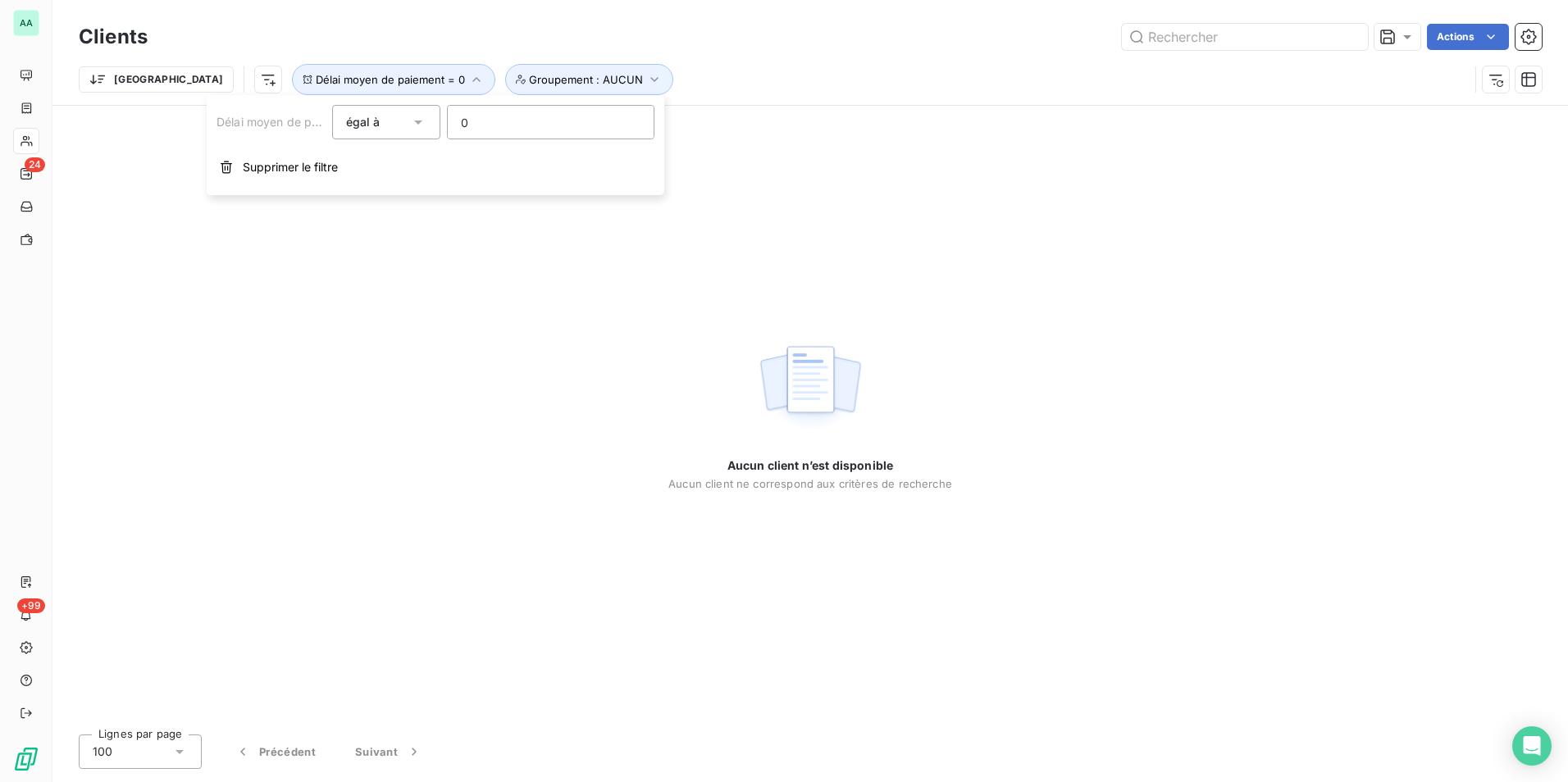
click at [349, 127] on span "égal à" at bounding box center [363, 122] width 34 height 14
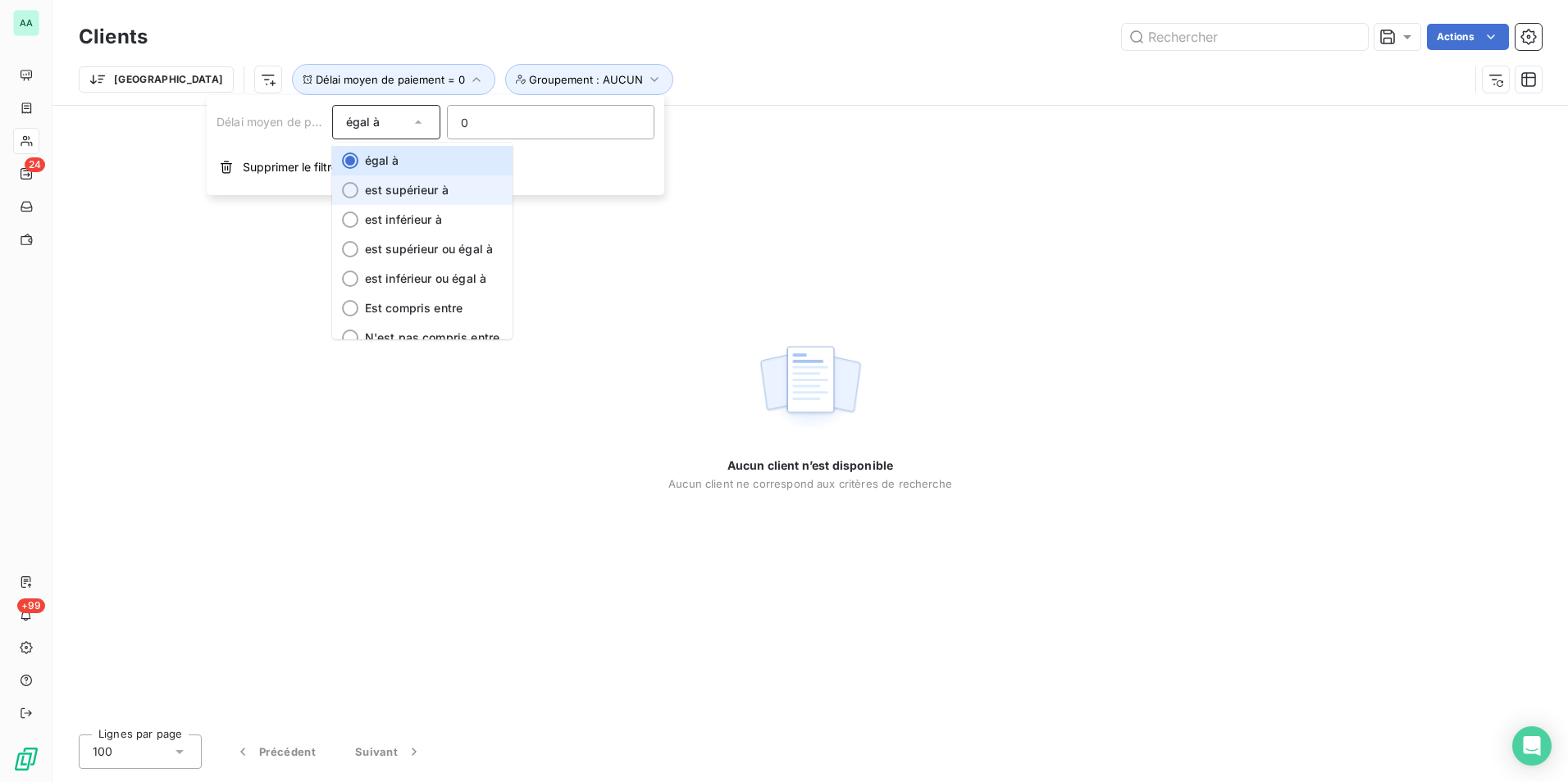
click at [403, 185] on span "est supérieur à" at bounding box center [406, 190] width 83 height 14
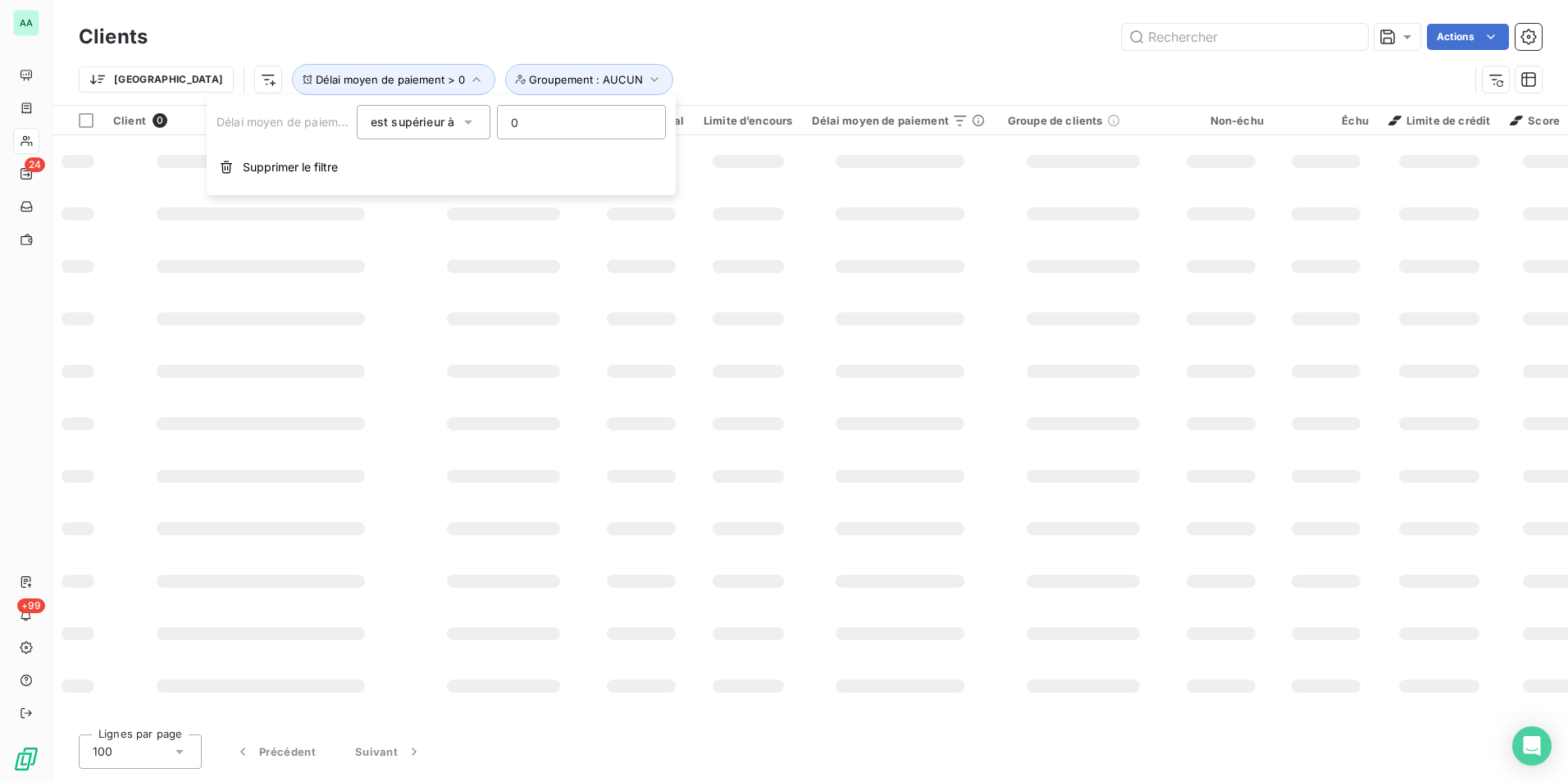
click at [397, 43] on div "Actions" at bounding box center [854, 37] width 1375 height 26
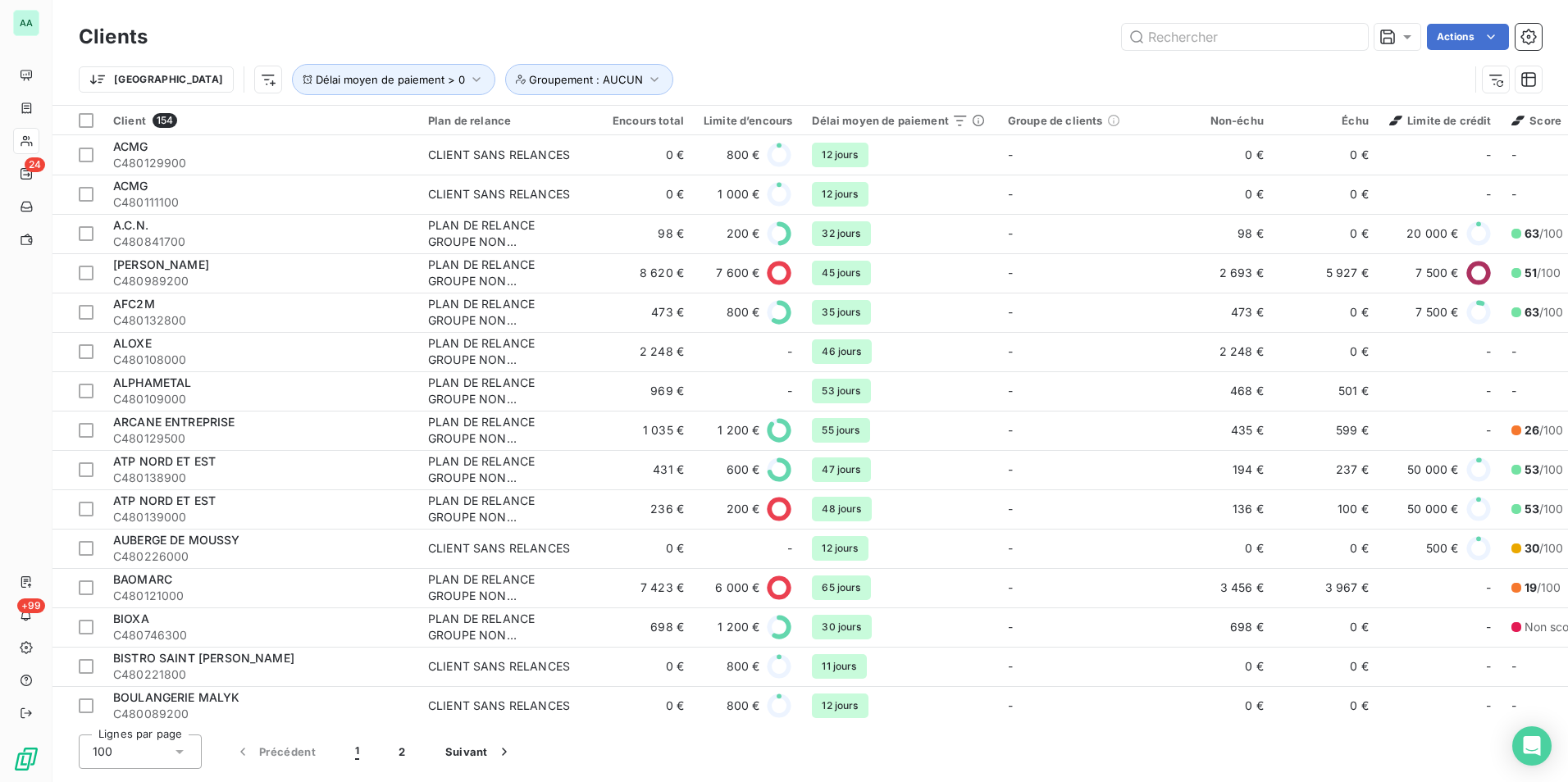
click at [183, 79] on html "AA 24 +99 Clients Actions Trier Délai moyen de paiement > 0 Groupement : AUCUN …" at bounding box center [784, 391] width 1568 height 782
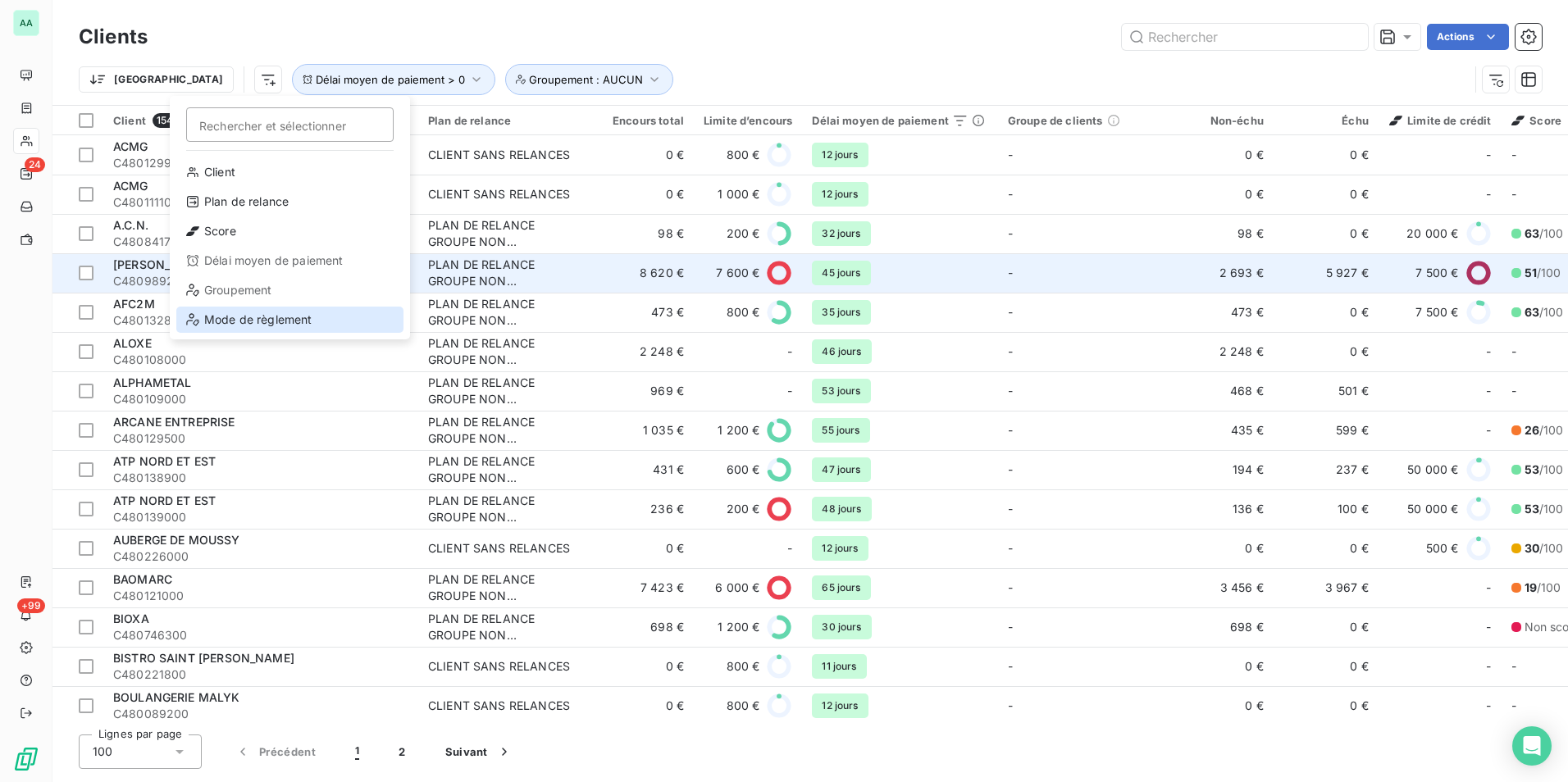
drag, startPoint x: 256, startPoint y: 316, endPoint x: 309, endPoint y: 272, distance: 68.9
click at [256, 317] on div "Mode de règlement" at bounding box center [290, 320] width 228 height 26
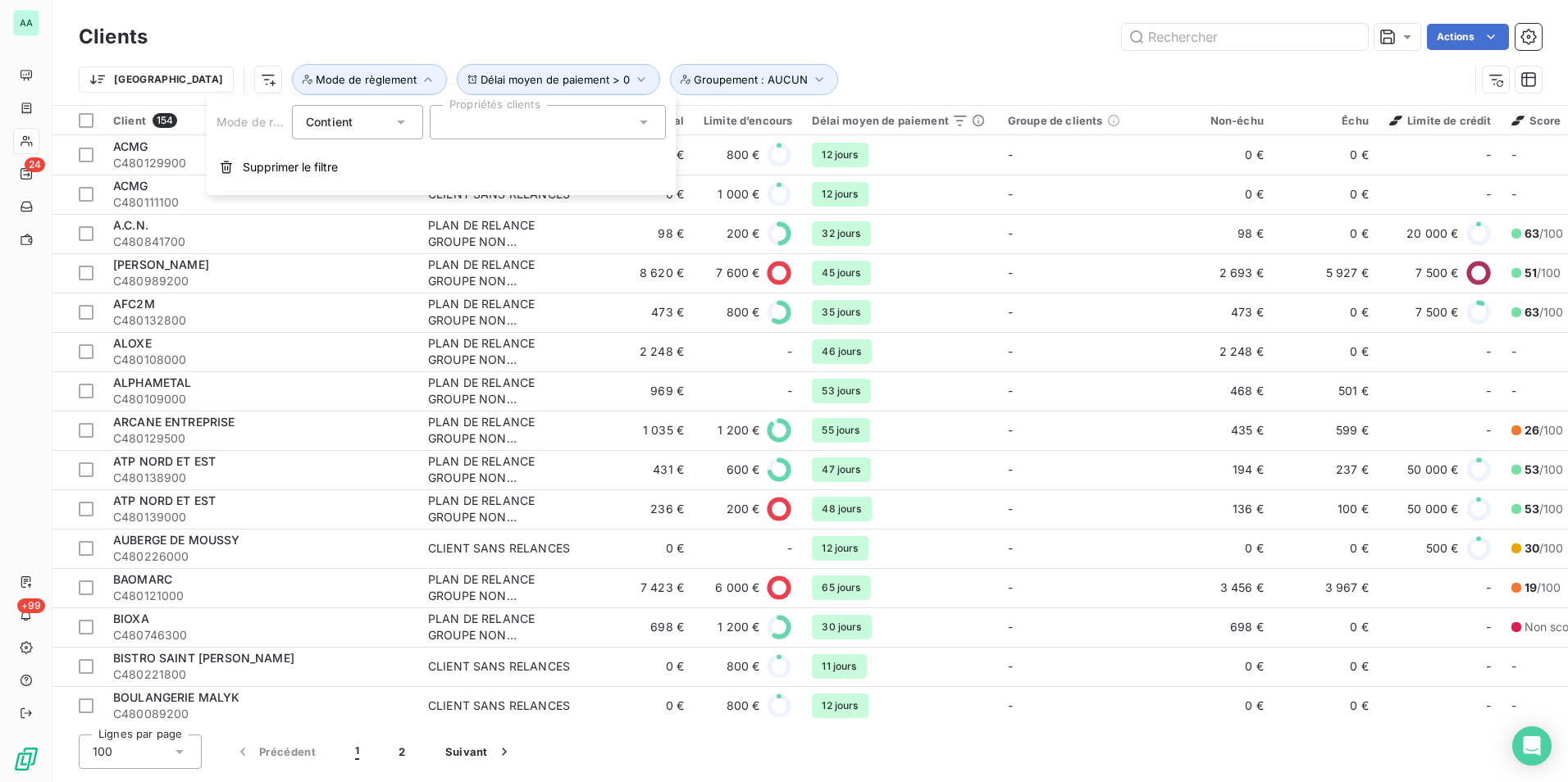
click at [476, 124] on div at bounding box center [548, 121] width 236 height 34
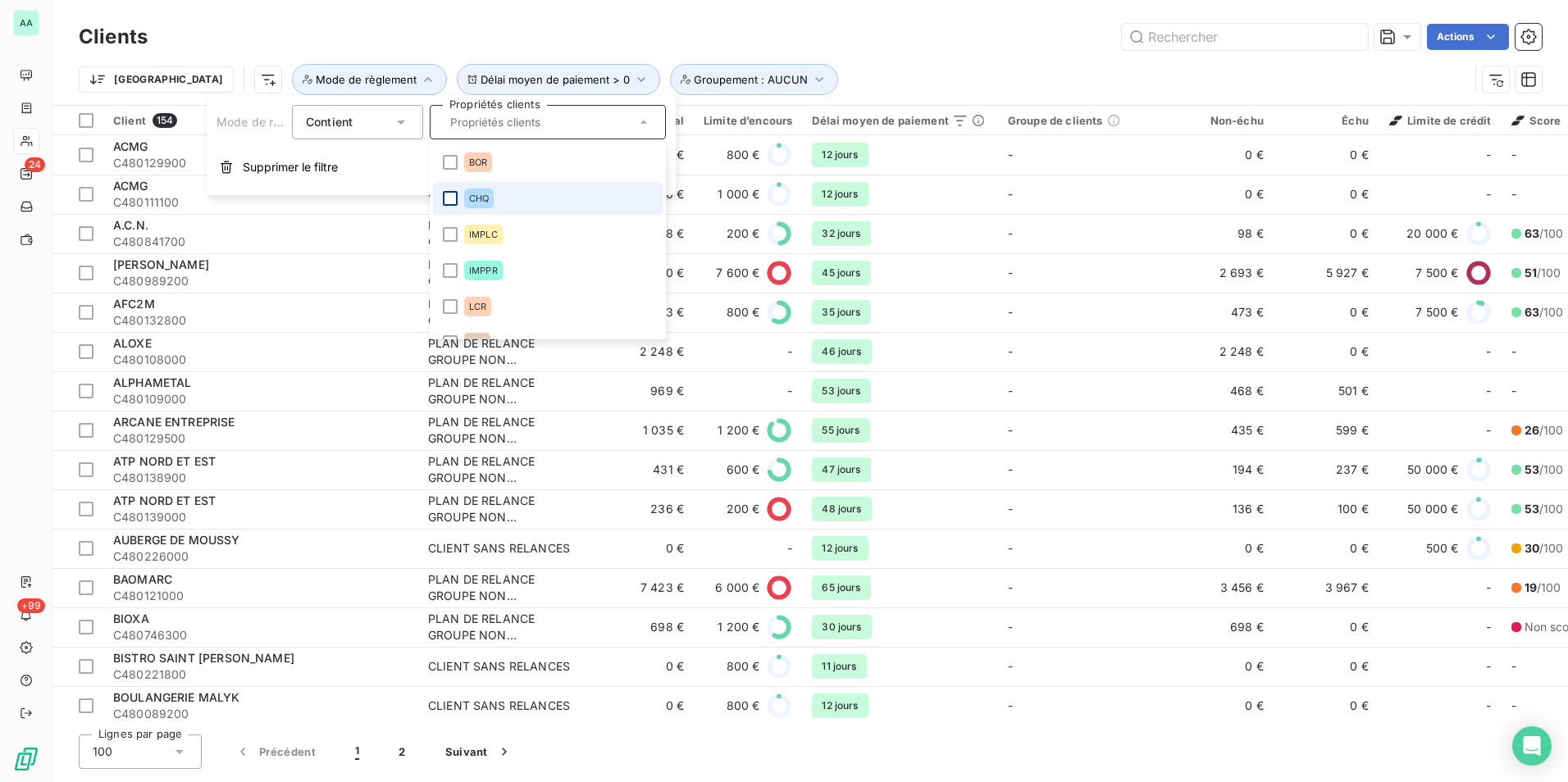
click at [457, 203] on div at bounding box center [450, 198] width 15 height 15
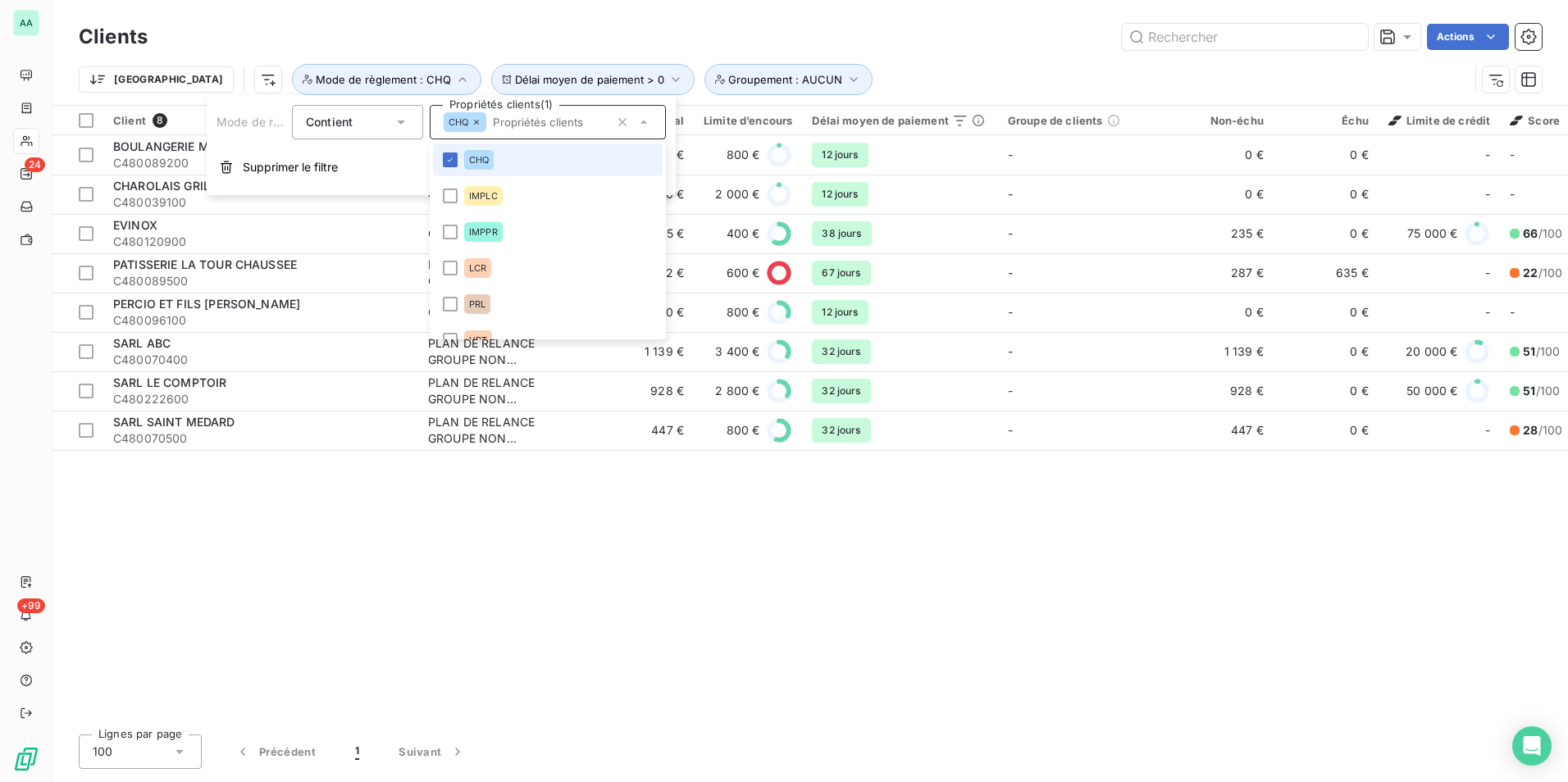
scroll to position [59, 0]
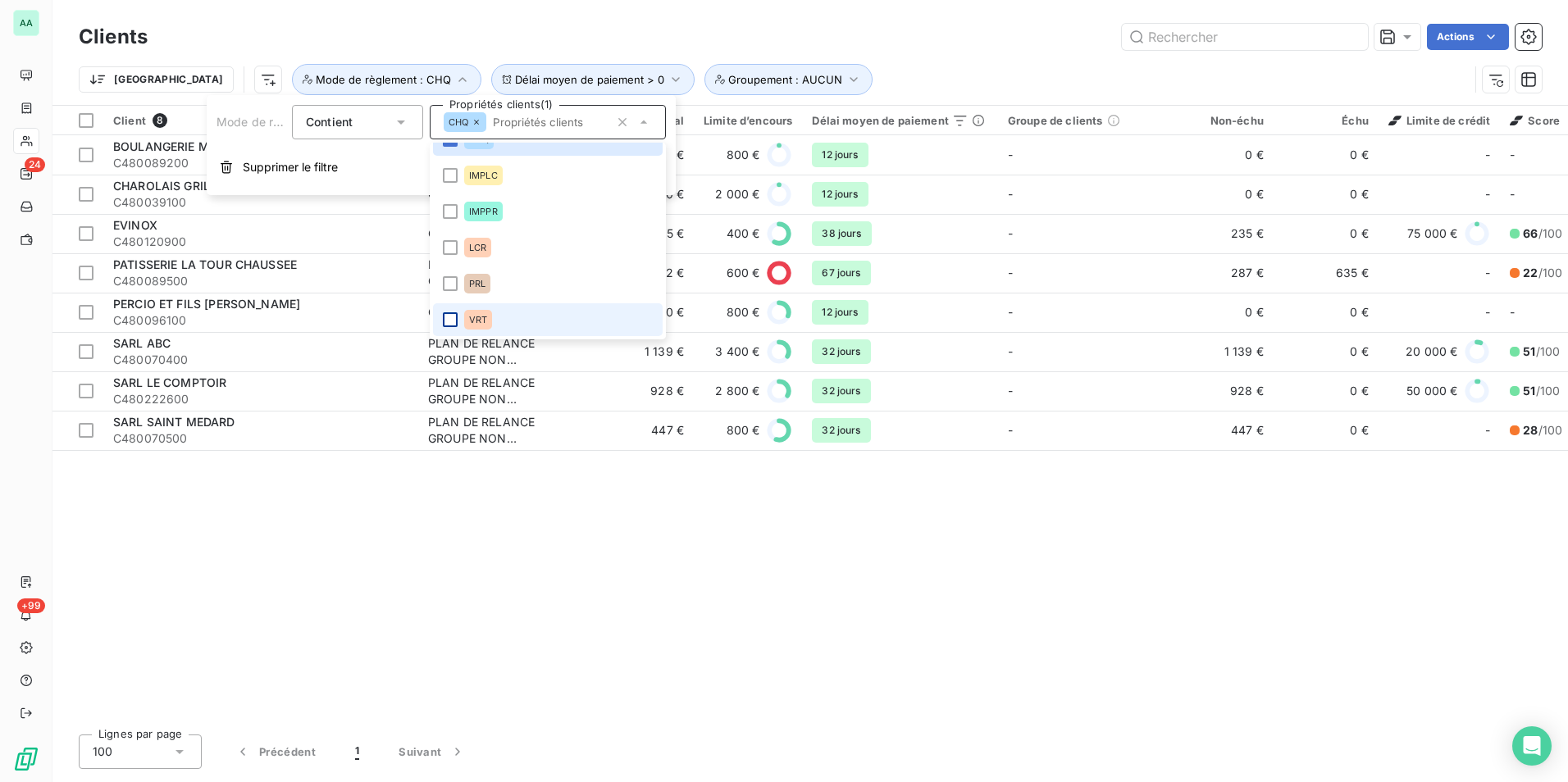
click at [454, 320] on div at bounding box center [450, 320] width 15 height 15
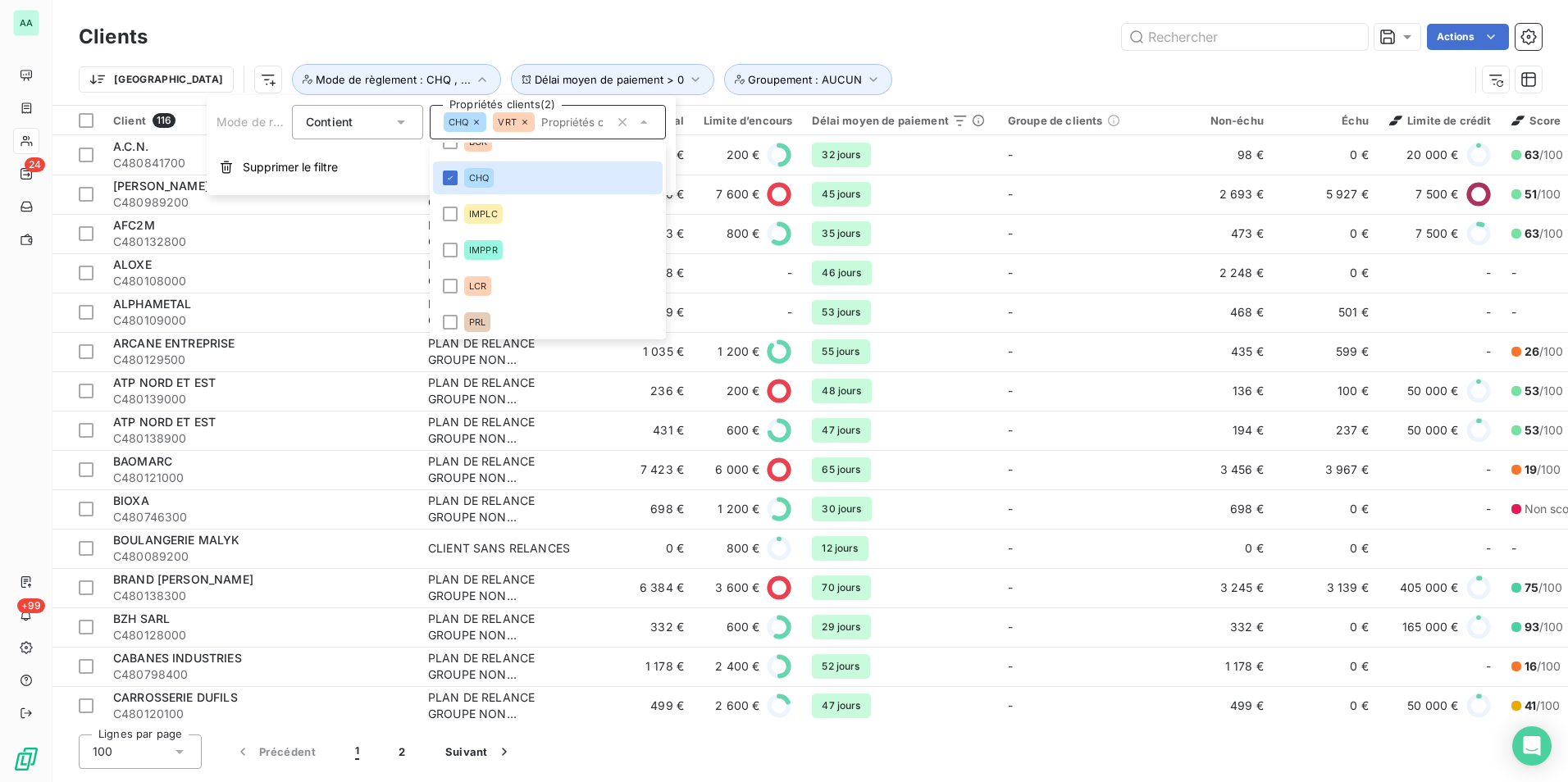
scroll to position [0, 0]
click at [627, 18] on div "Clients Actions Trier Délai moyen de paiement > 0 Groupement : AUCUN Mode de rè…" at bounding box center [810, 52] width 1516 height 105
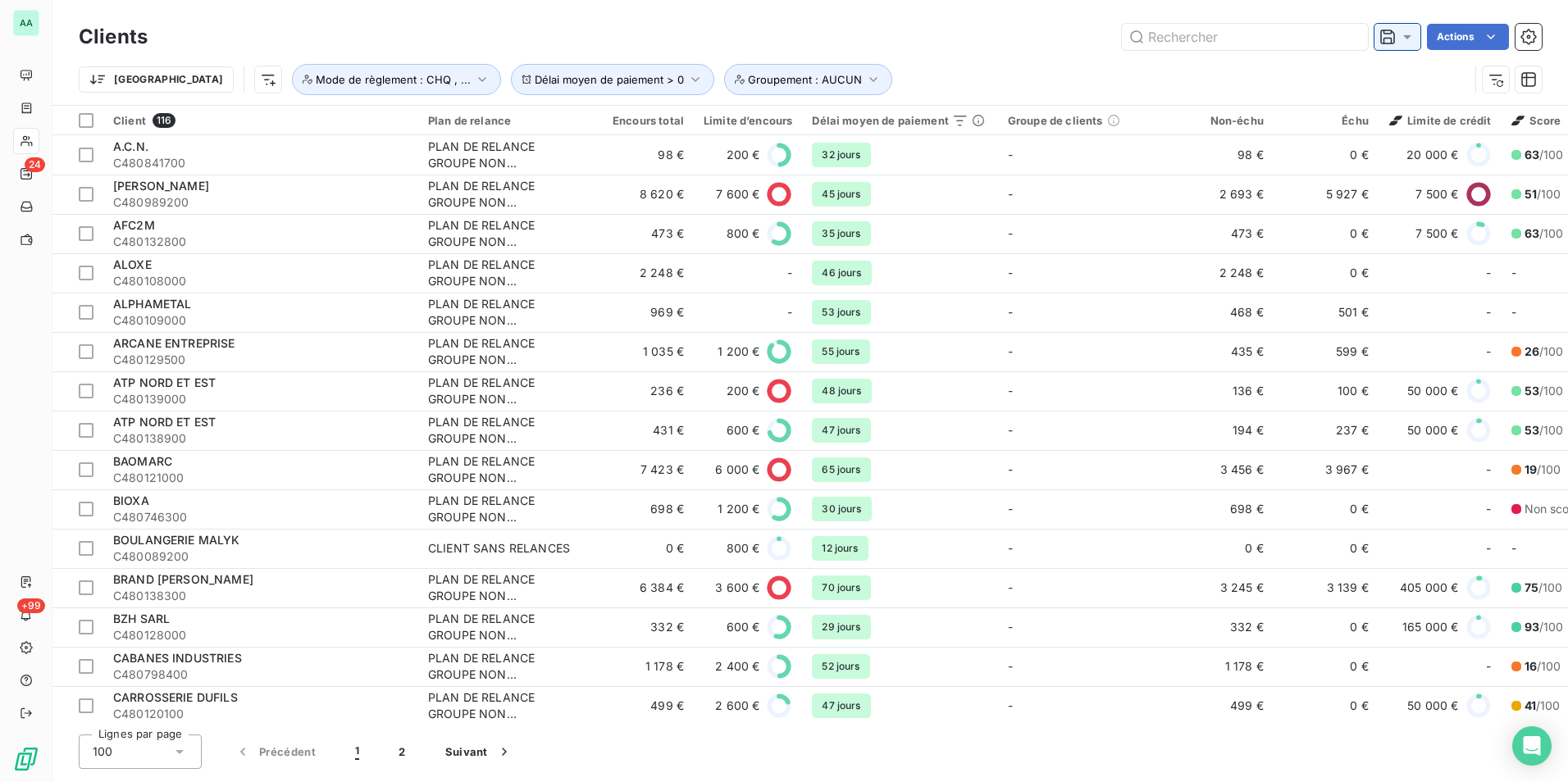
click at [1406, 43] on icon at bounding box center [1407, 37] width 17 height 17
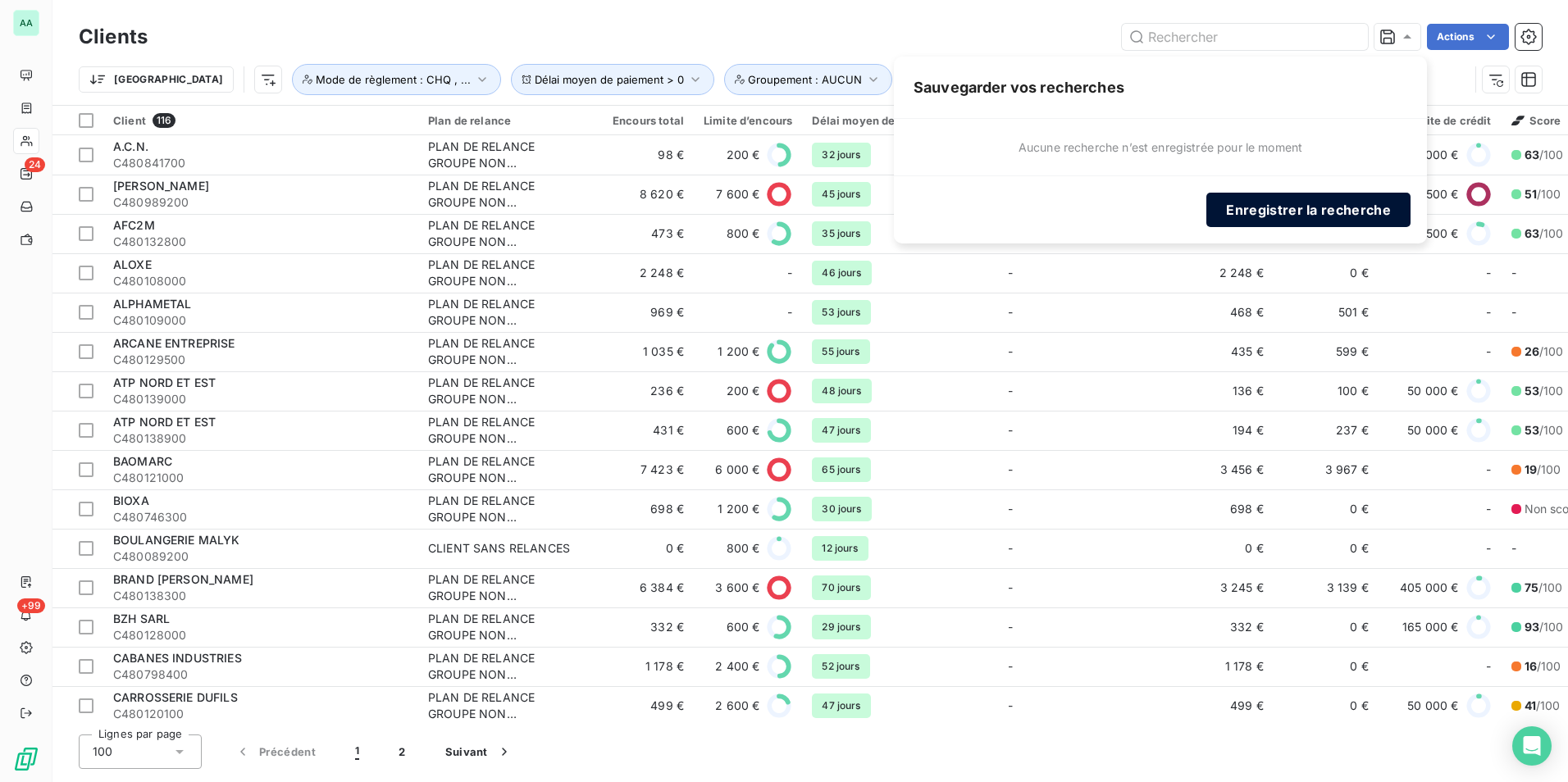
click at [1350, 193] on button "Enregistrer la recherche" at bounding box center [1309, 209] width 204 height 34
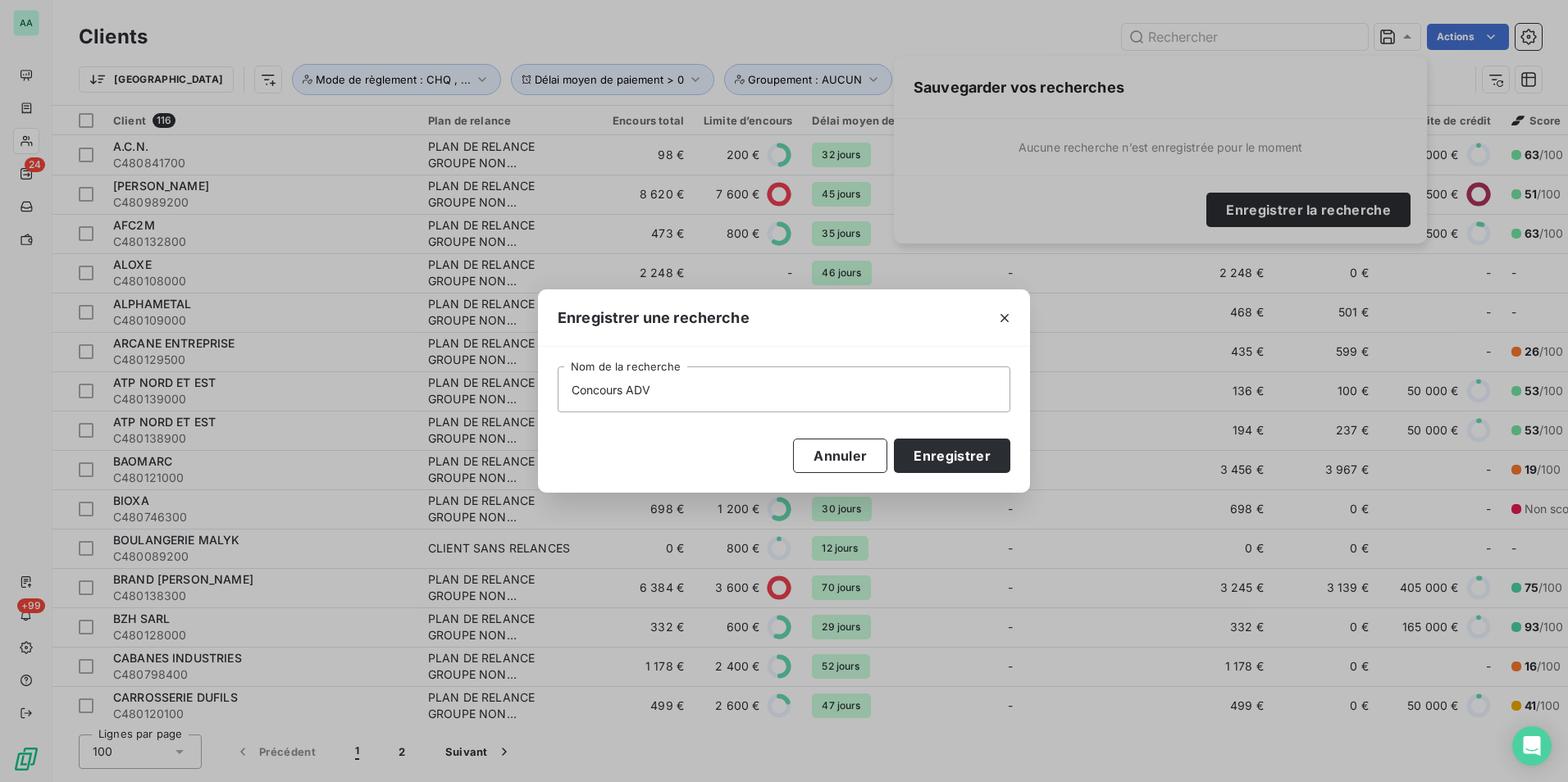
type input "Concours ADV"
type input "2"
type input "Concours ADV 2025-26"
click at [976, 461] on button "Enregistrer" at bounding box center [952, 455] width 117 height 34
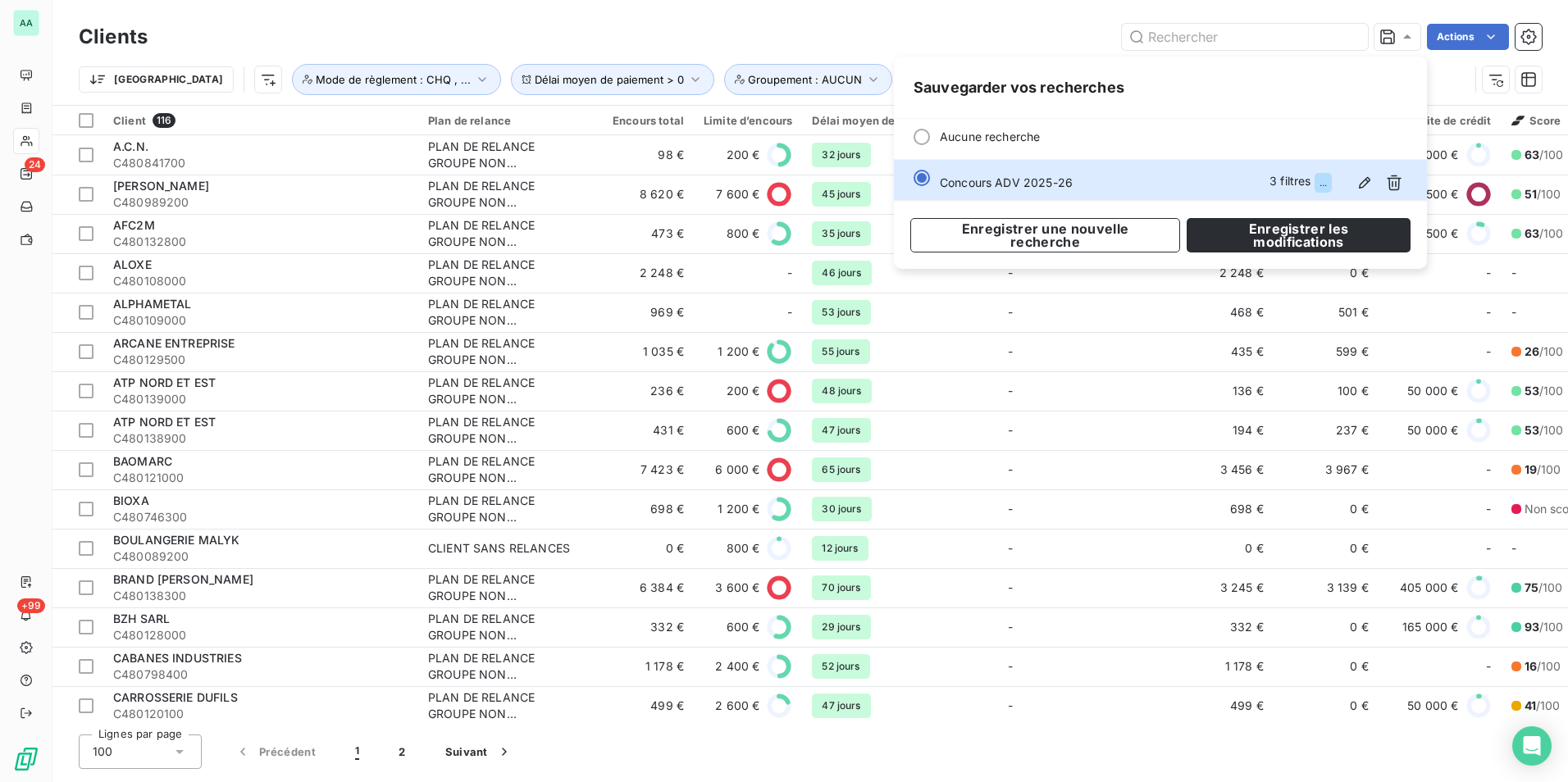
click at [857, 31] on div "Actions" at bounding box center [854, 37] width 1375 height 26
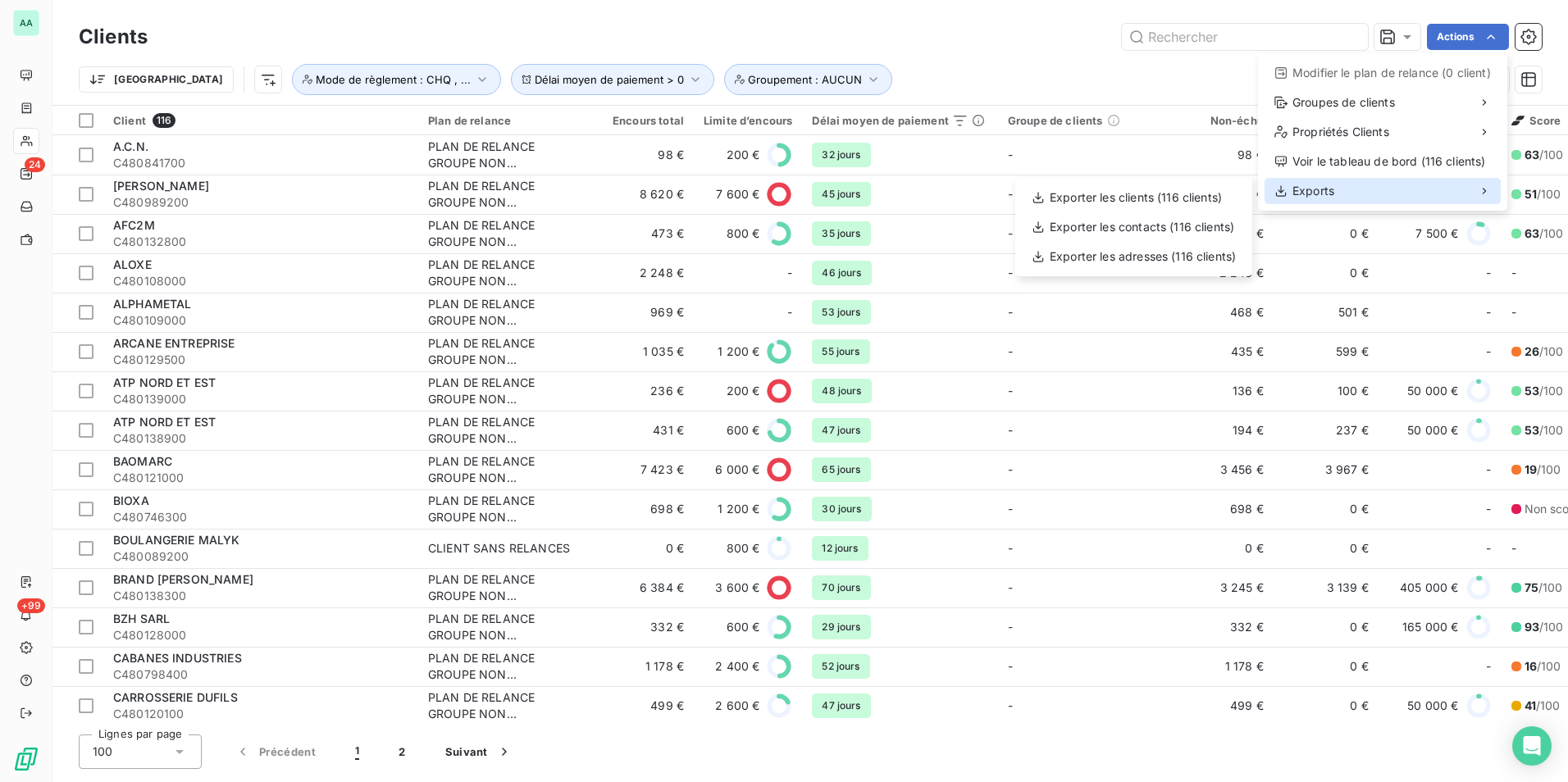
click at [1343, 192] on div "Exports" at bounding box center [1383, 192] width 236 height 26
click at [1165, 203] on div "Exporter les clients (116 clients)" at bounding box center [1134, 198] width 224 height 26
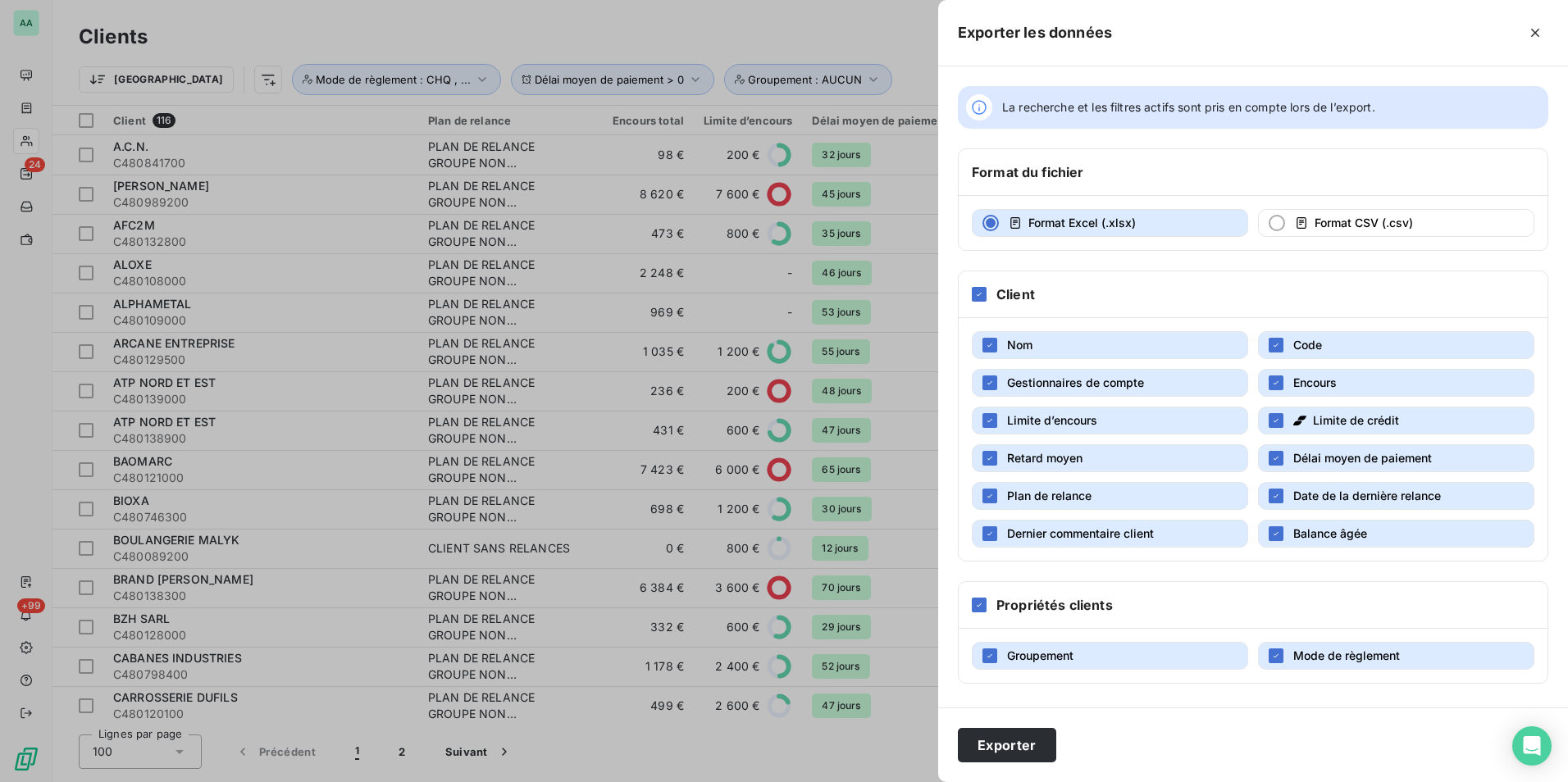
click at [1142, 387] on span "Gestionnaires de compte" at bounding box center [1076, 382] width 137 height 14
click at [1168, 422] on button "Limite d’encours" at bounding box center [1110, 421] width 277 height 28
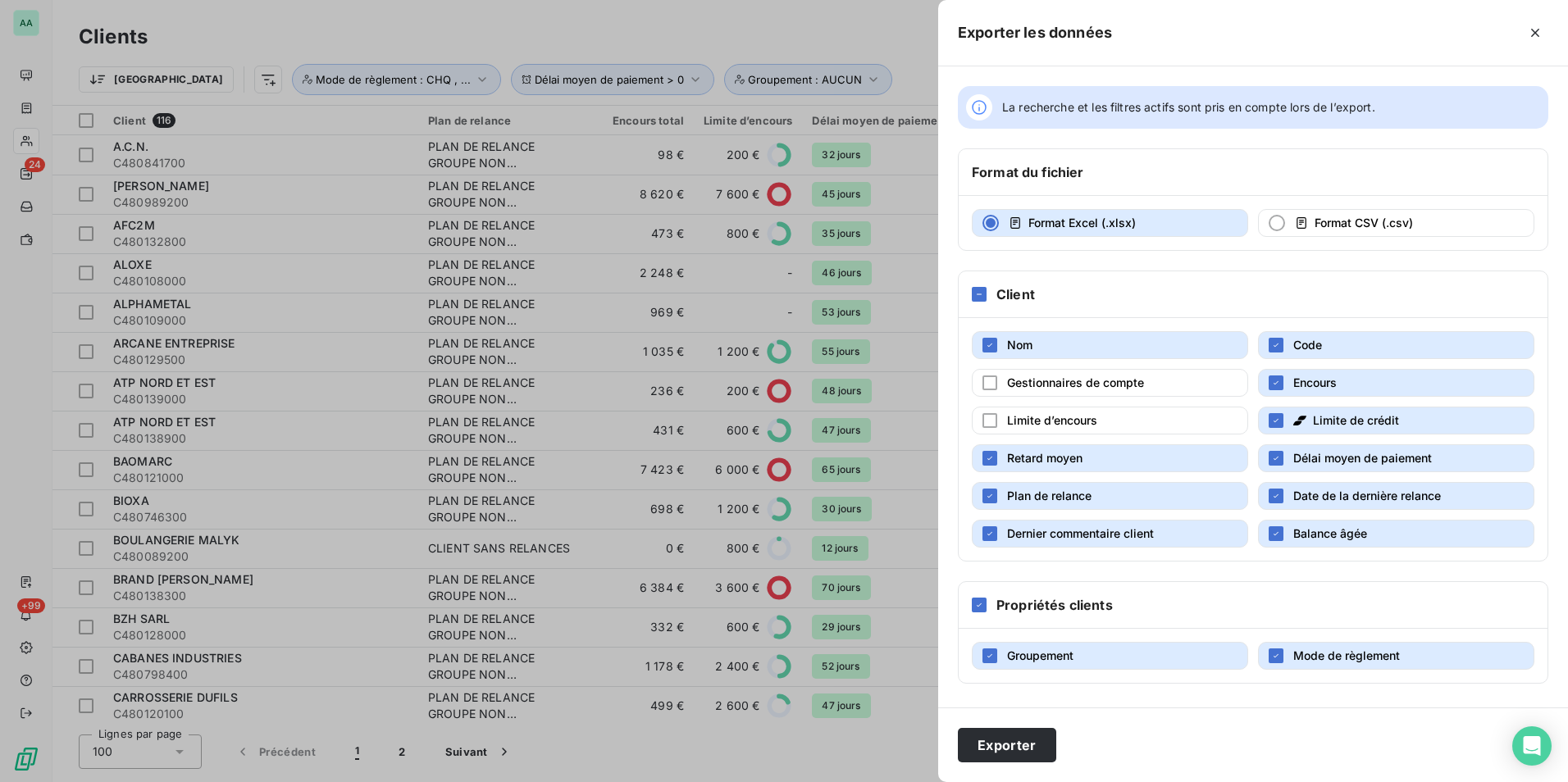
click at [1326, 420] on span "Limite de crédit" at bounding box center [1356, 420] width 86 height 14
click at [1131, 507] on button "Plan de relance" at bounding box center [1110, 496] width 277 height 28
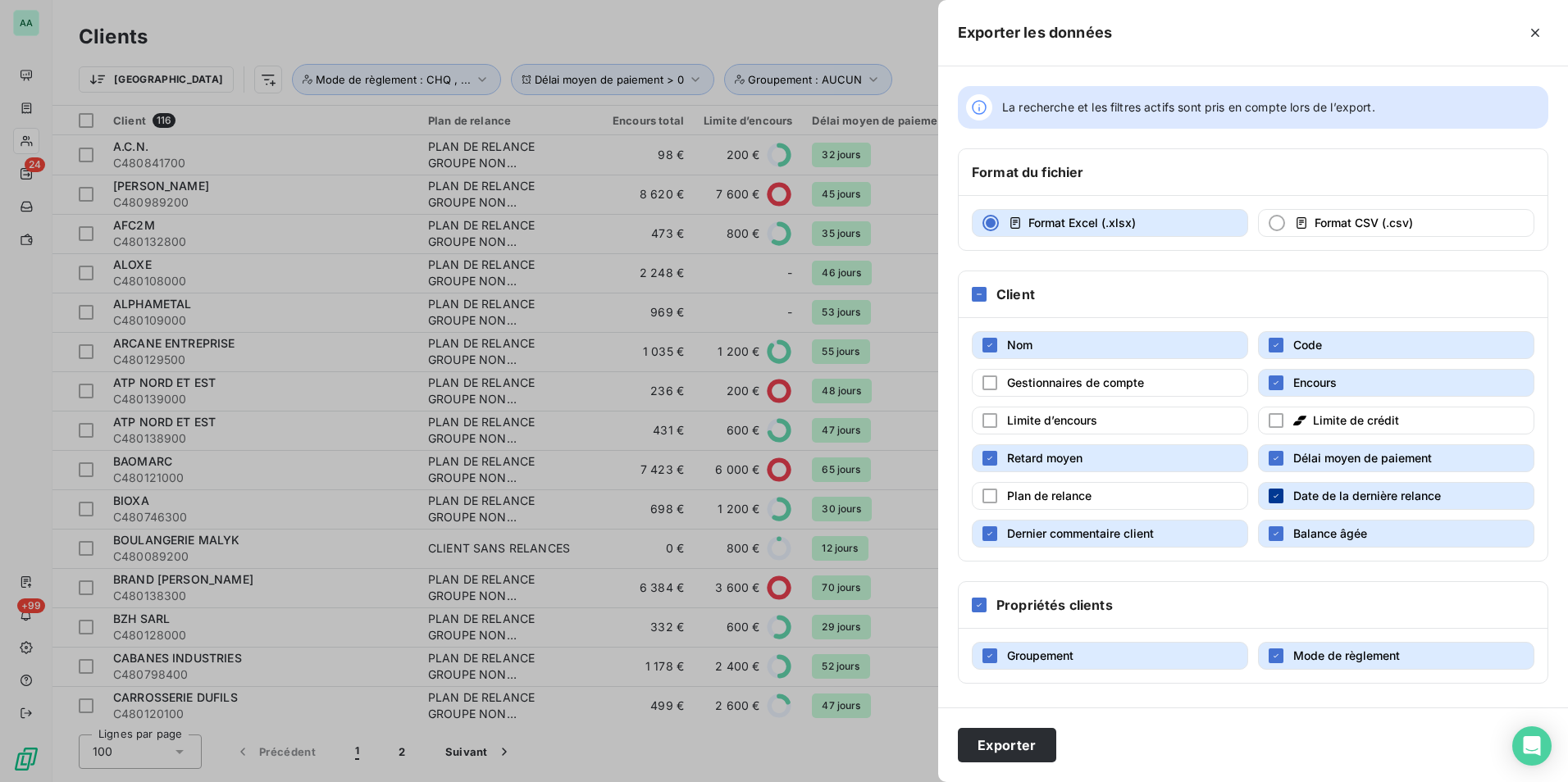
click at [1281, 497] on icon "button" at bounding box center [1276, 496] width 10 height 10
click at [1158, 536] on button "Dernier commentaire client" at bounding box center [1110, 534] width 277 height 28
click at [1317, 534] on span "Balance âgée" at bounding box center [1331, 533] width 74 height 14
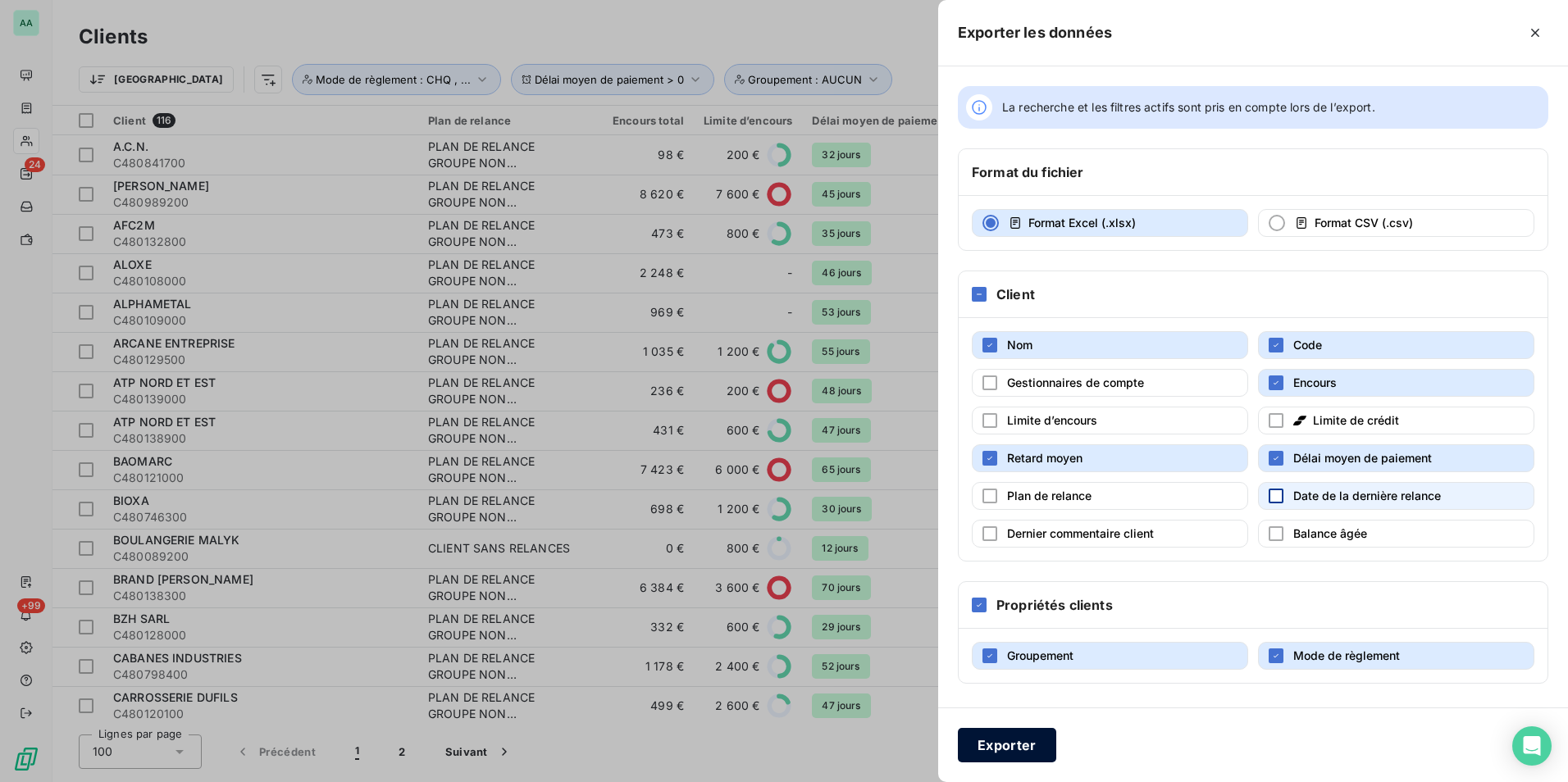
click at [988, 759] on button "Exporter" at bounding box center [1007, 745] width 98 height 34
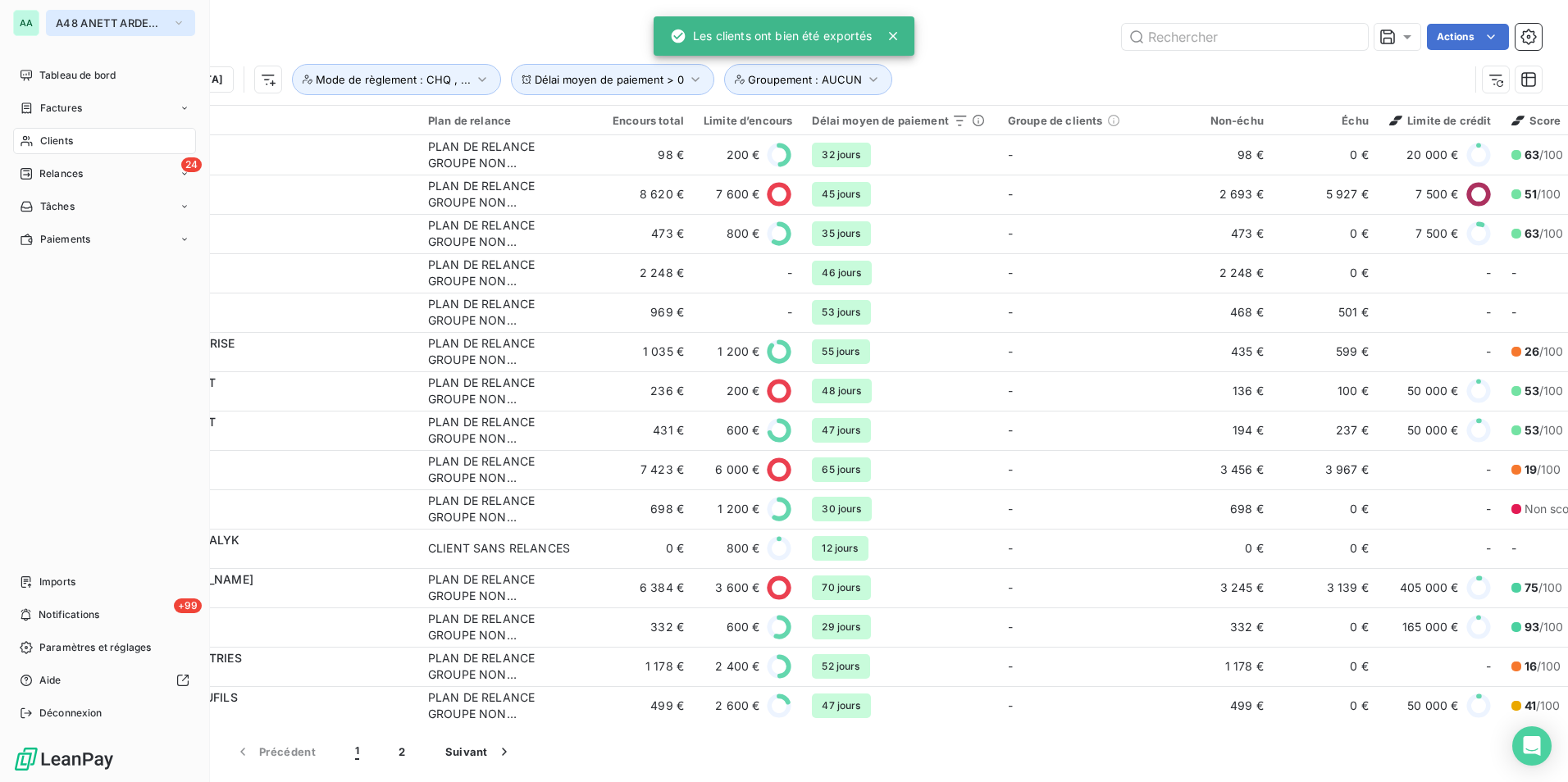
click at [109, 31] on button "A48 ANETT ARDENNES" at bounding box center [120, 23] width 149 height 26
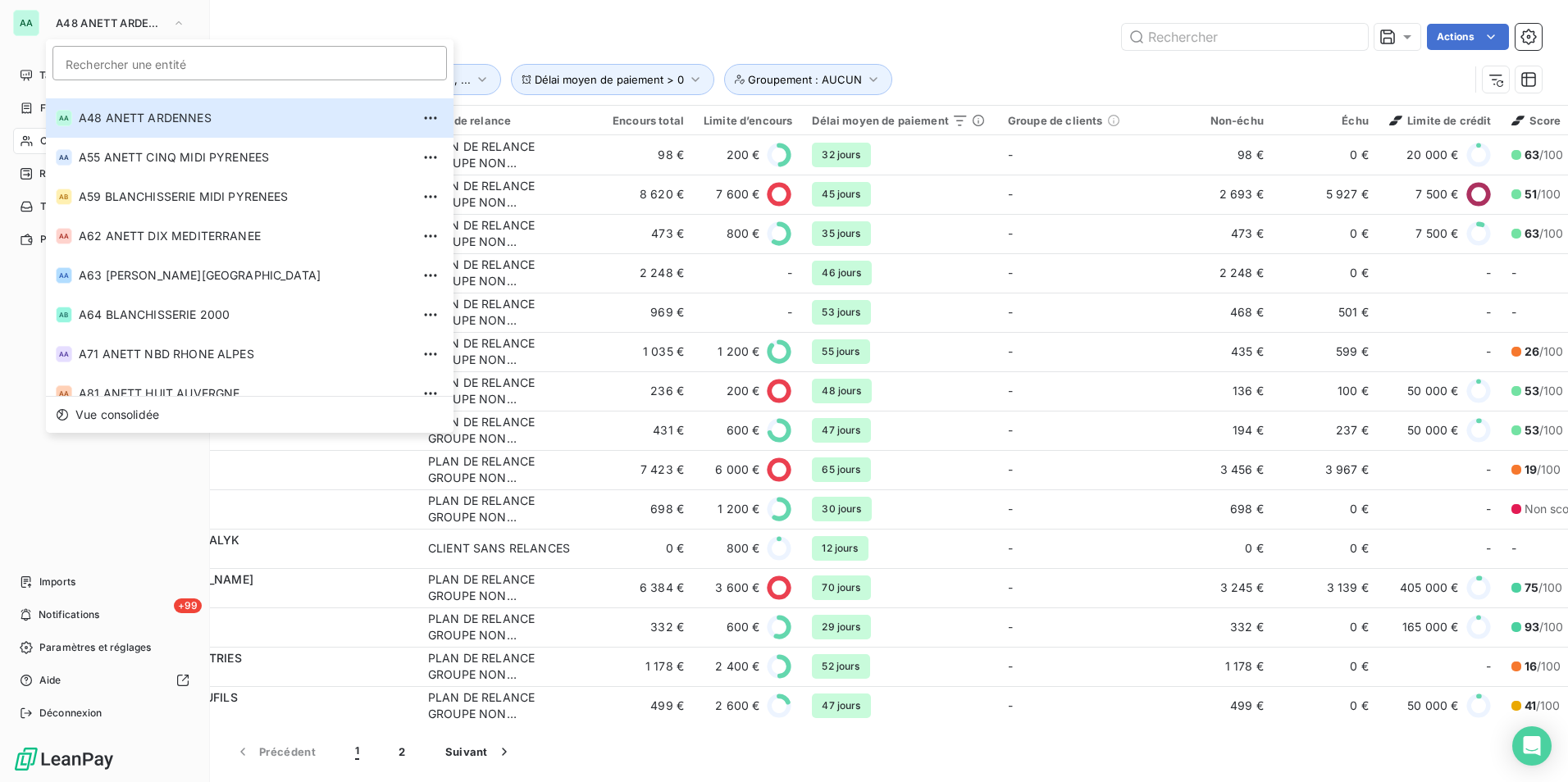
scroll to position [311, 0]
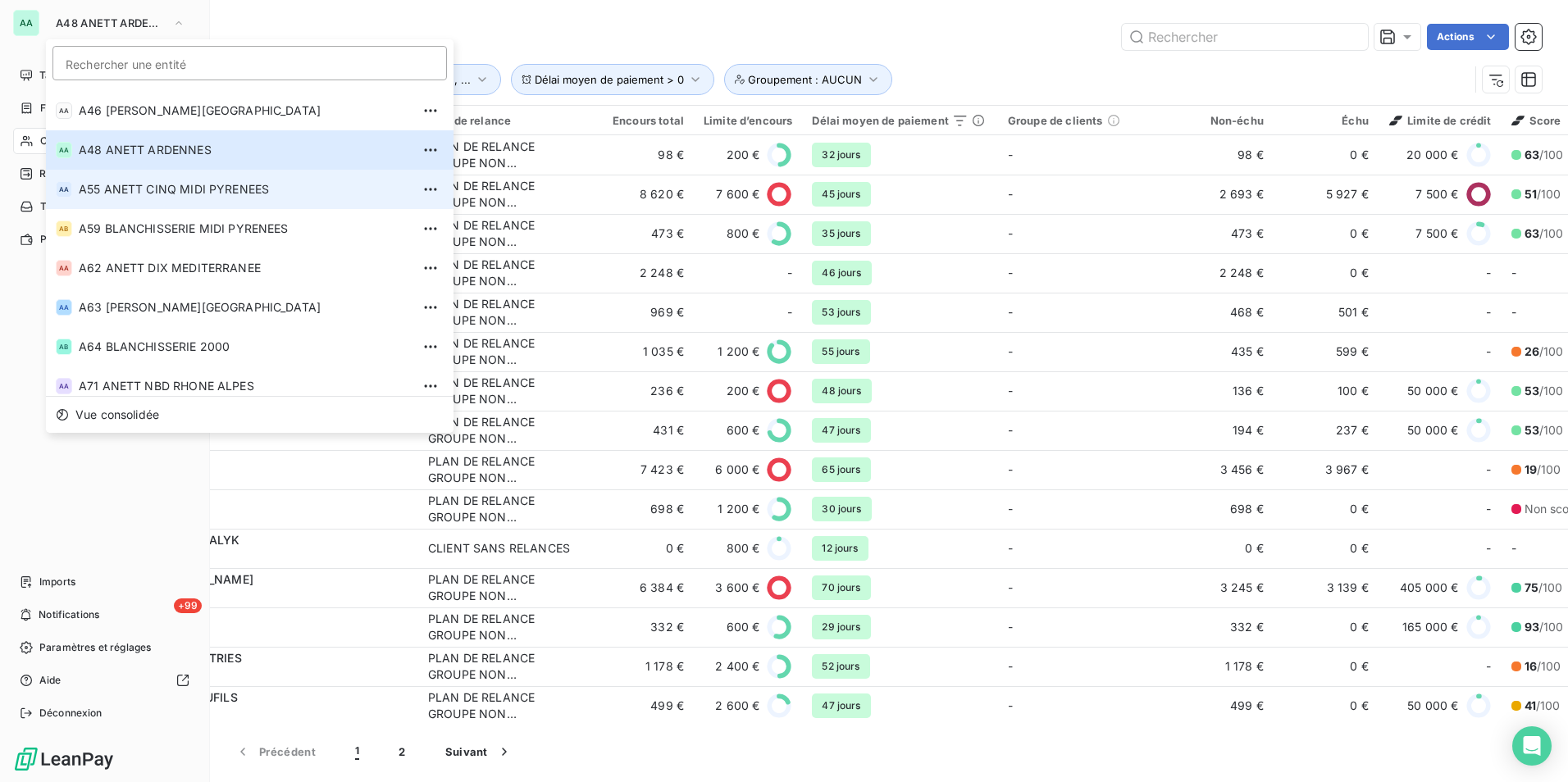
click at [154, 193] on span "A55 ANETT CINQ MIDI PYRENEES" at bounding box center [245, 189] width 332 height 17
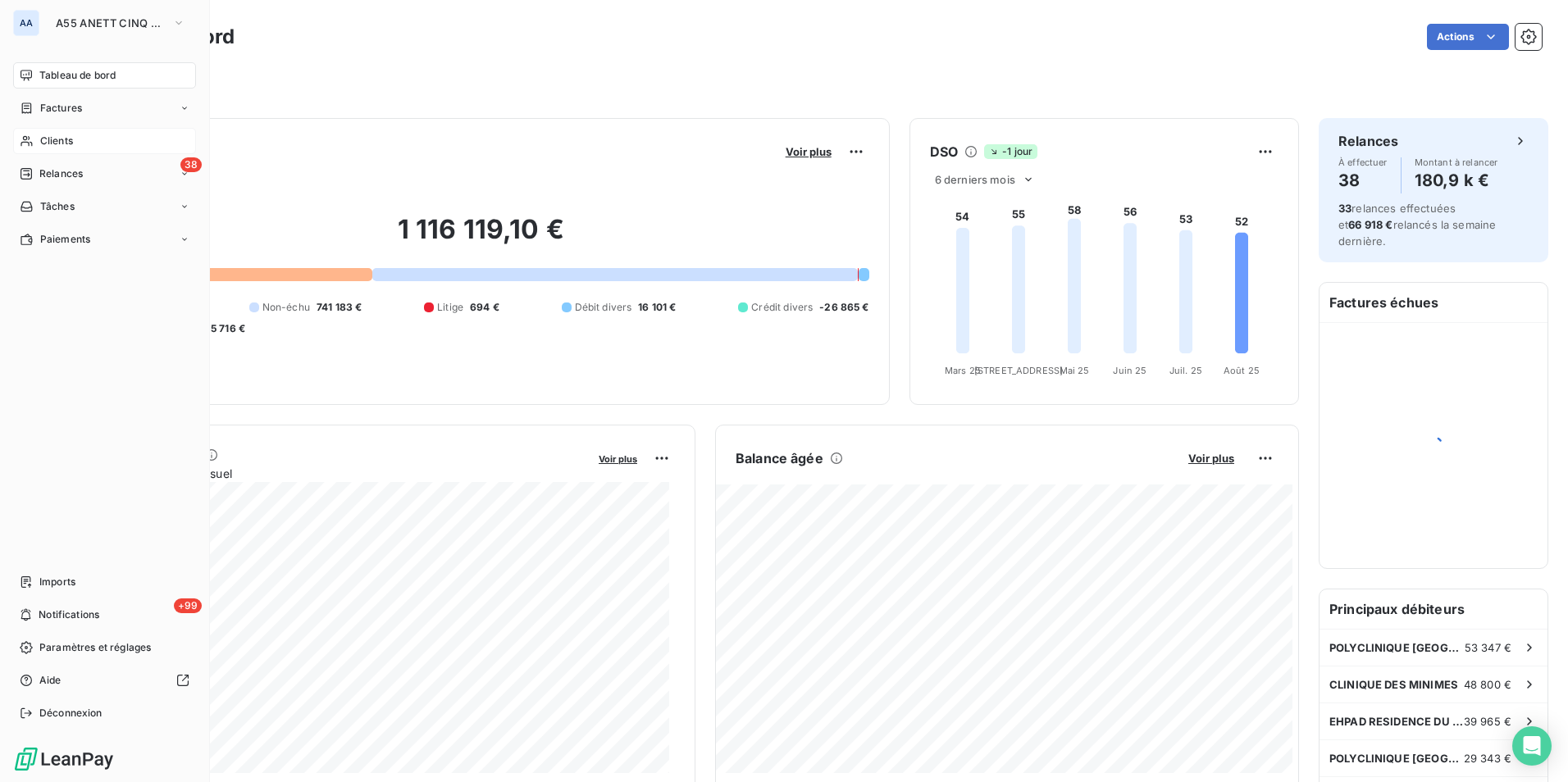
click at [53, 145] on span "Clients" at bounding box center [56, 141] width 33 height 15
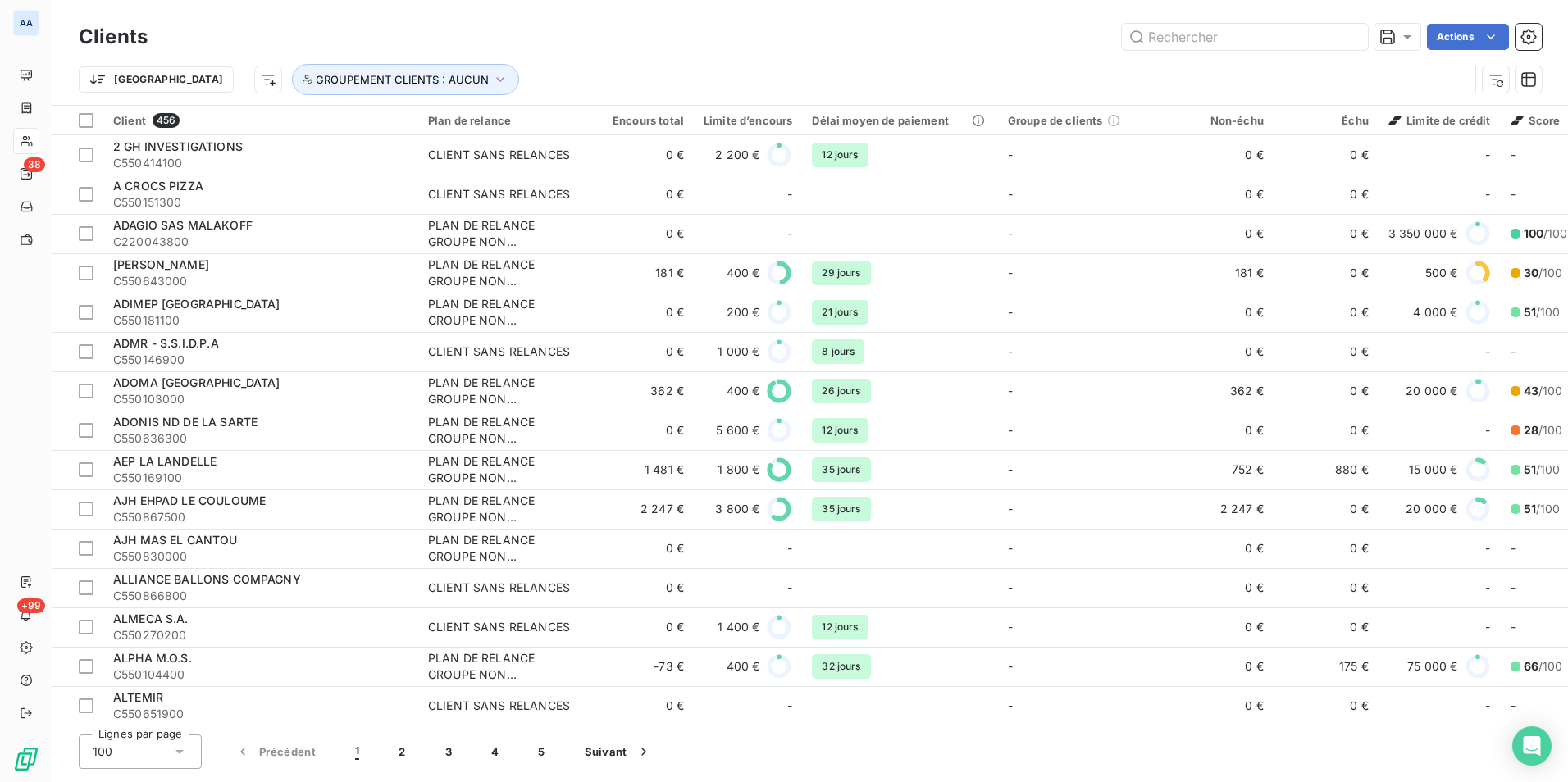
click at [290, 35] on div "Actions" at bounding box center [854, 37] width 1375 height 26
click at [1402, 42] on icon at bounding box center [1407, 37] width 17 height 17
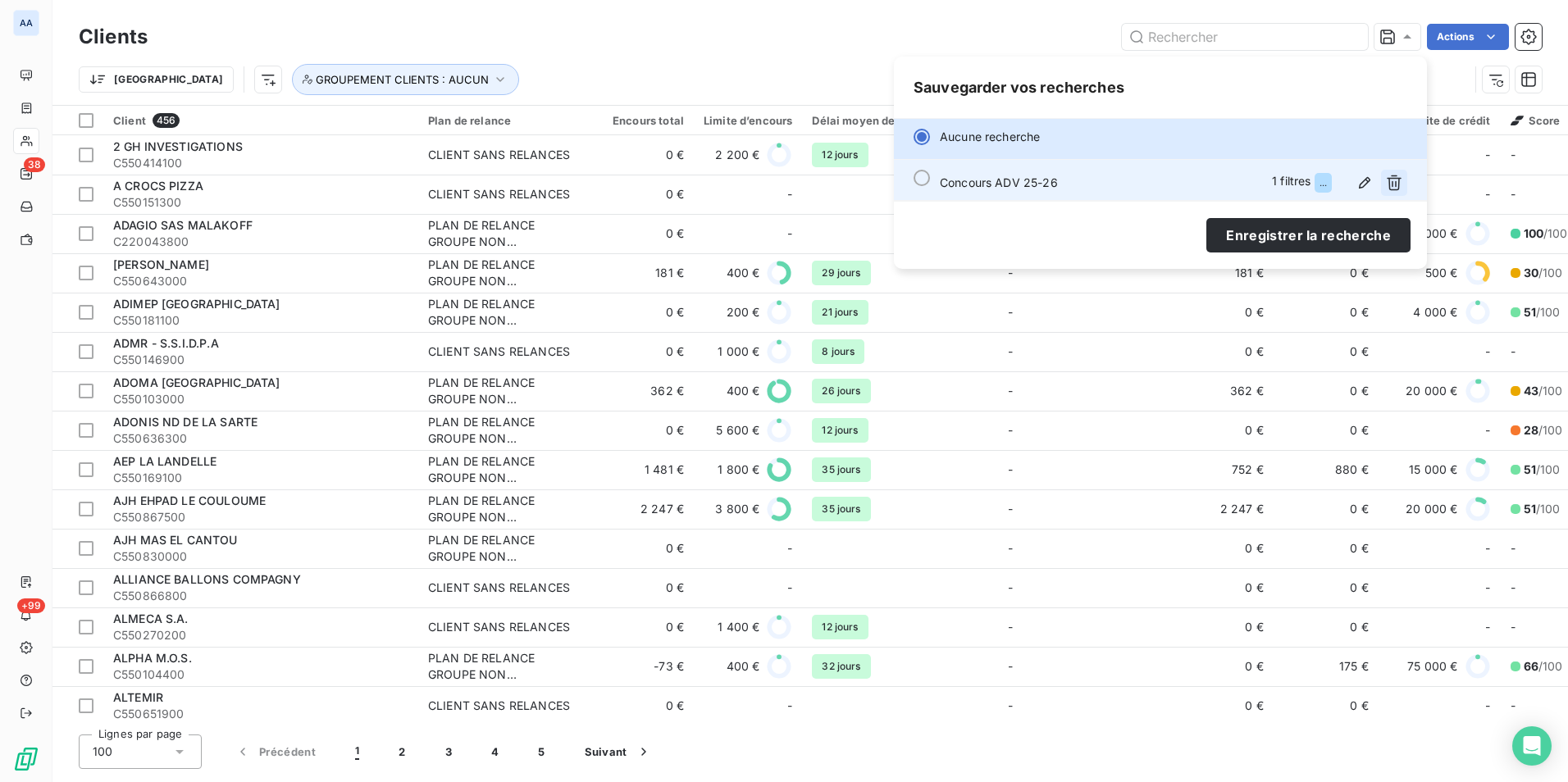
click at [1399, 180] on icon "button" at bounding box center [1394, 184] width 15 height 16
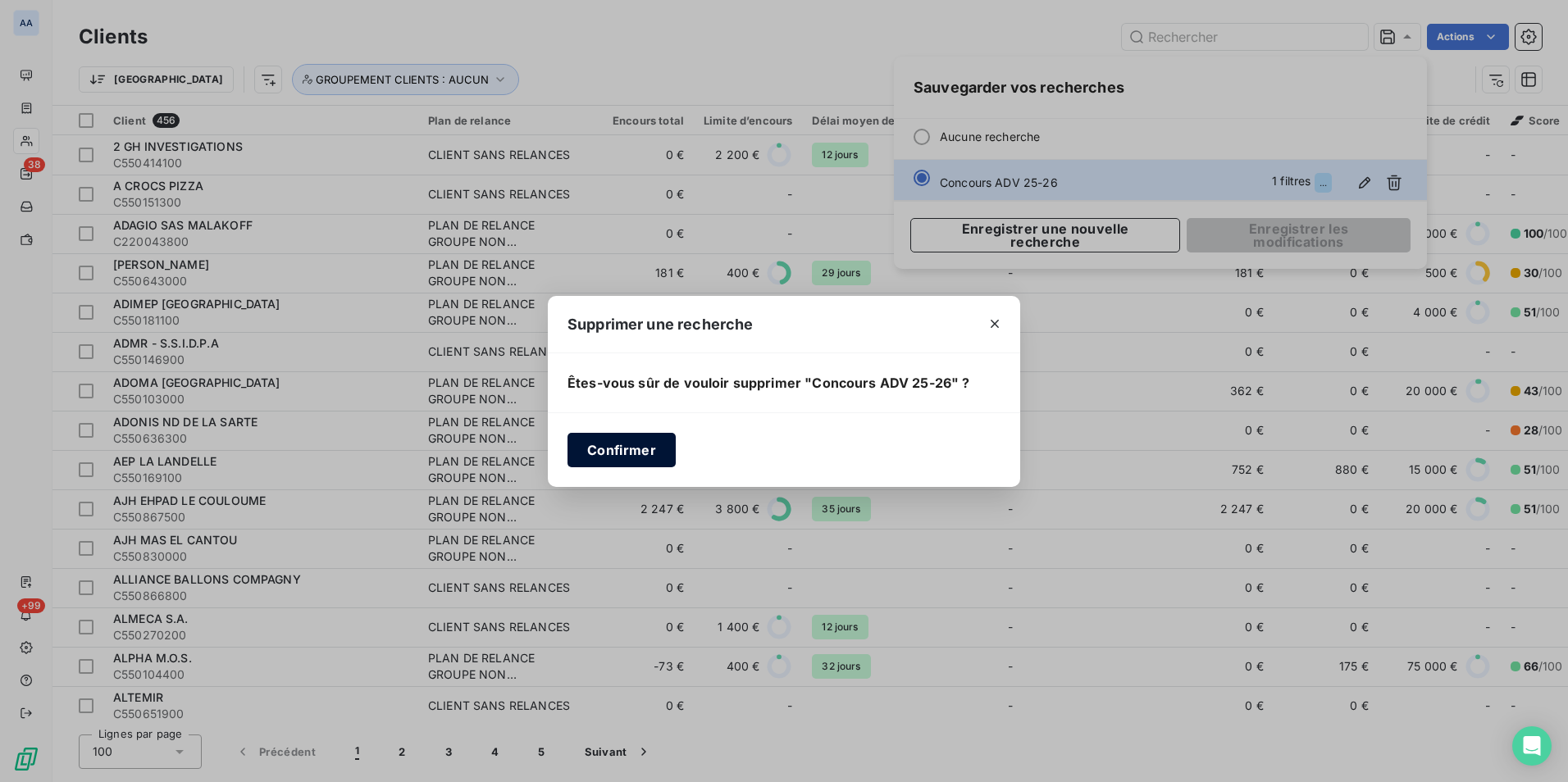
click at [645, 445] on button "Confirmer" at bounding box center [621, 450] width 108 height 34
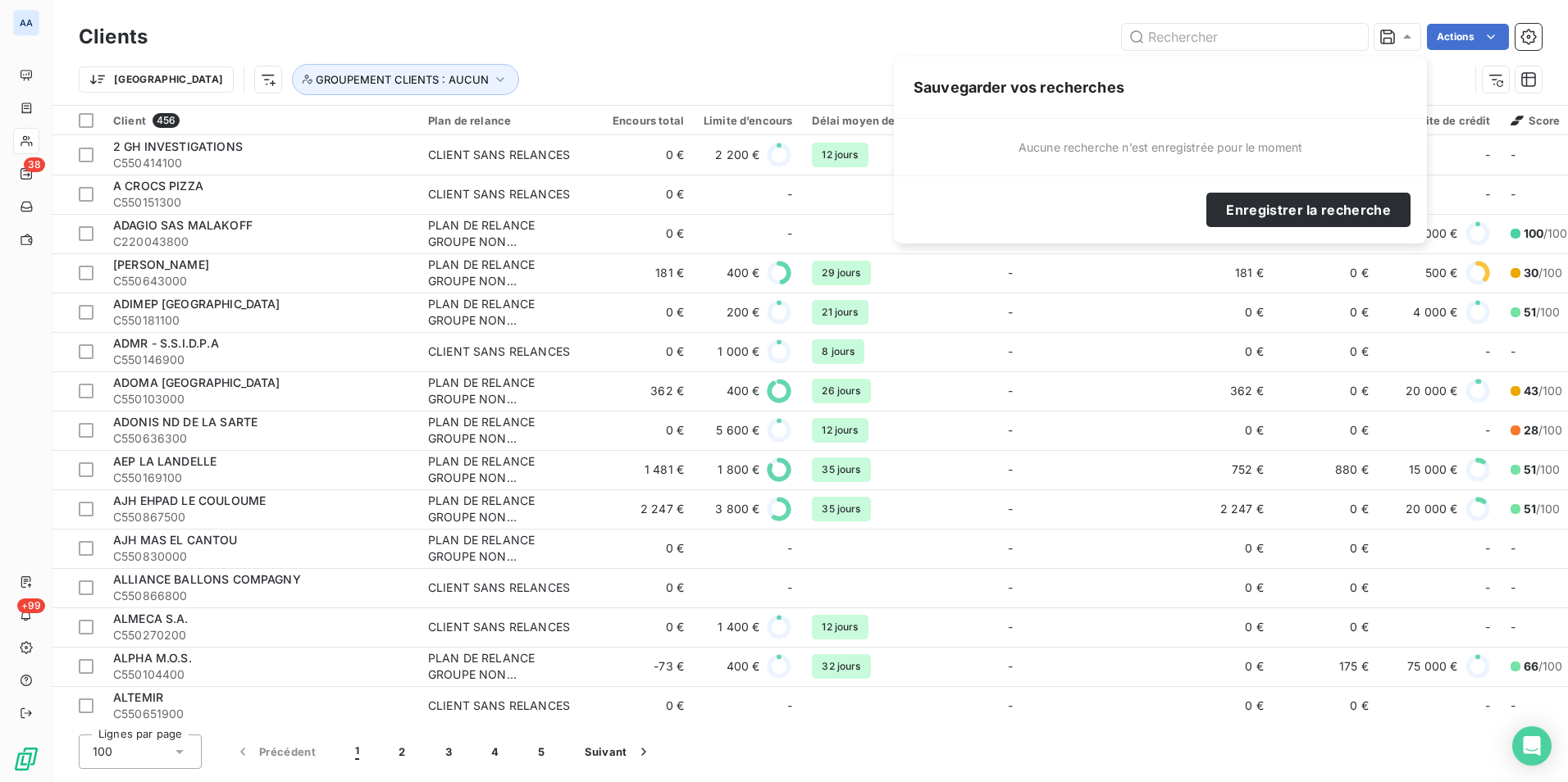
click at [186, 75] on html "AA 38 +99 Clients Actions Trier GROUPEMENT CLIENTS : AUCUN Client 456 Plan de r…" at bounding box center [784, 391] width 1568 height 782
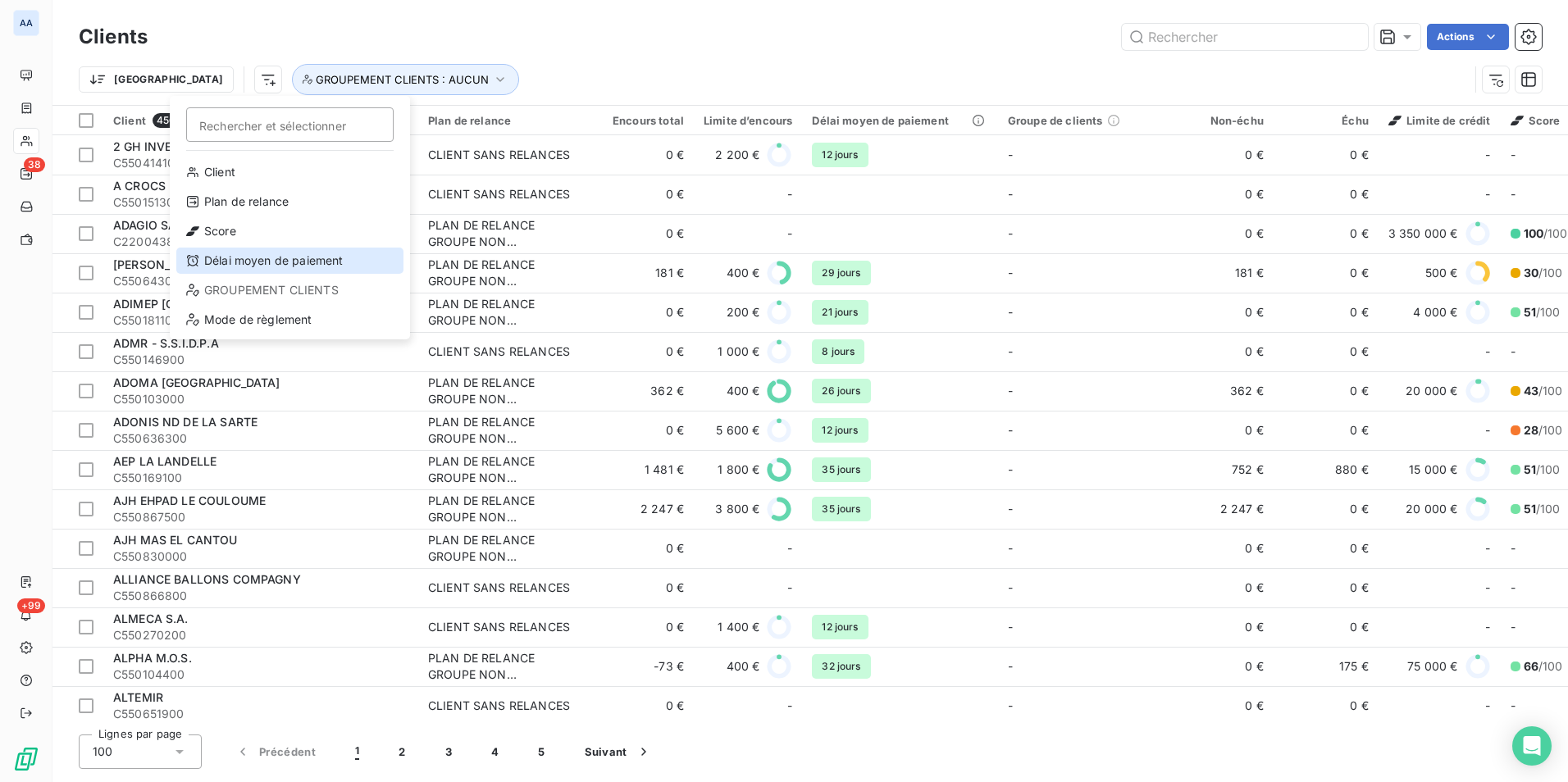
click at [273, 264] on div "Délai moyen de paiement" at bounding box center [290, 261] width 228 height 26
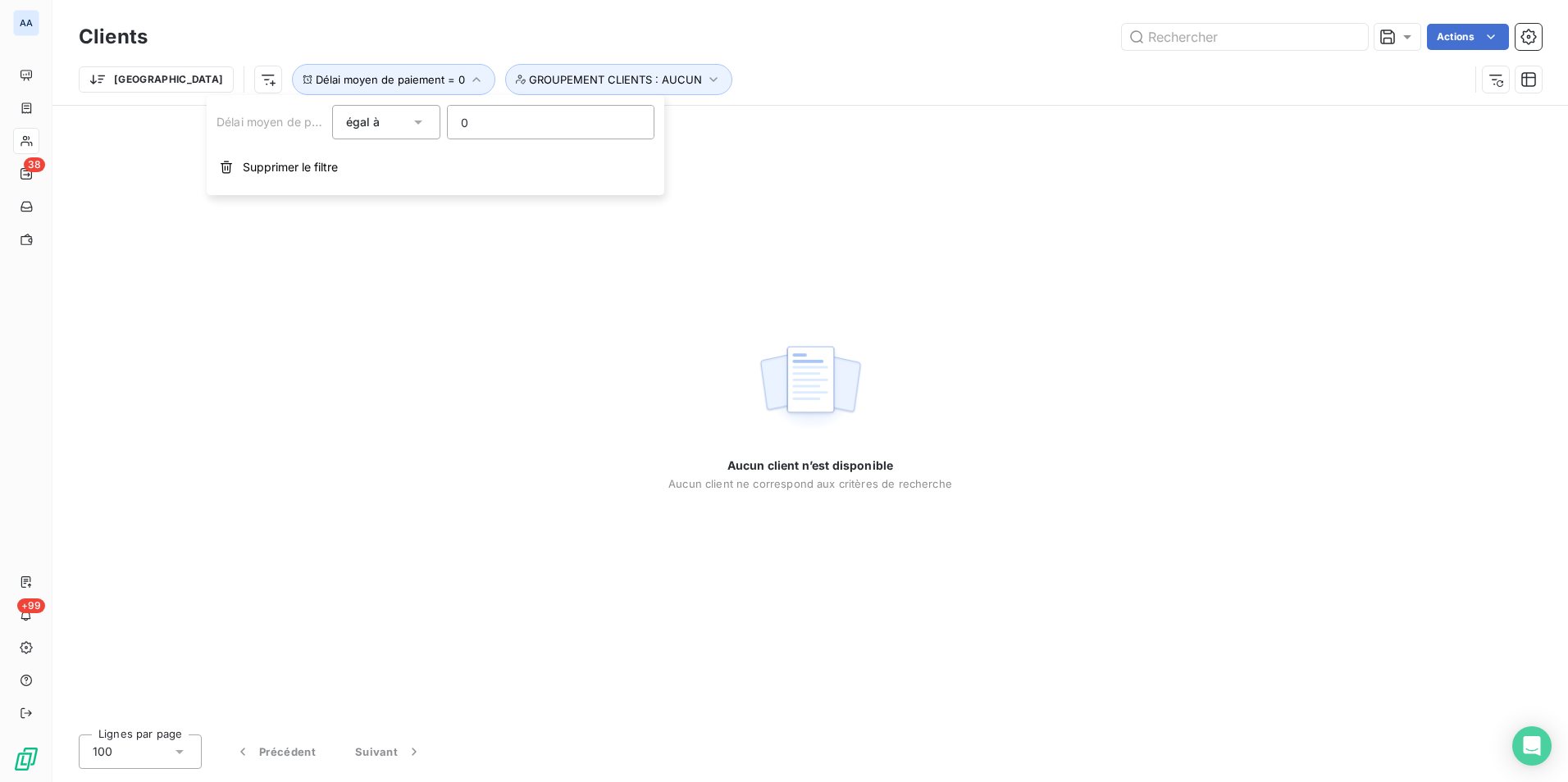
click at [381, 119] on div "égal à" at bounding box center [379, 122] width 65 height 23
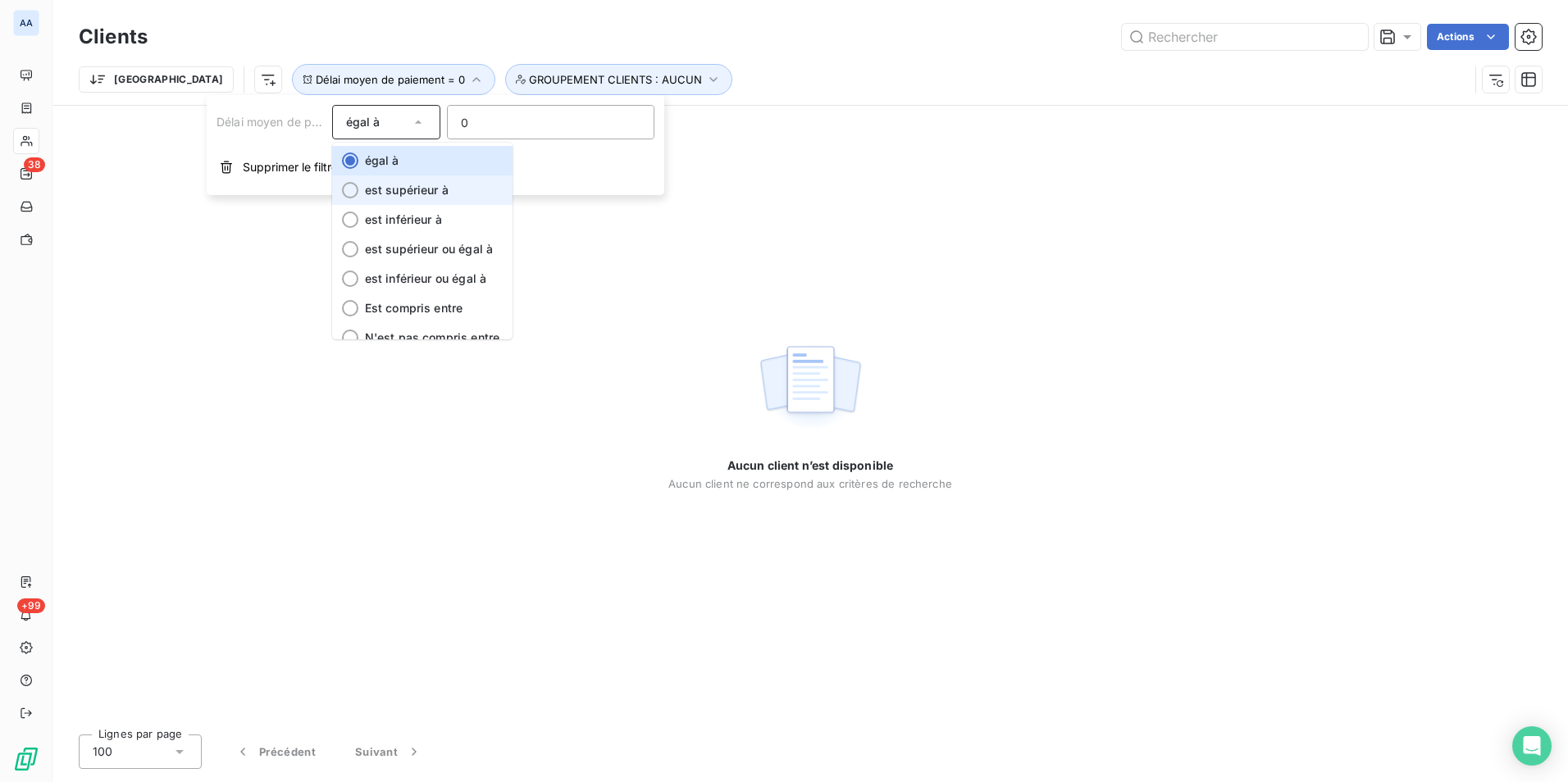
click at [432, 191] on span "est supérieur à" at bounding box center [406, 190] width 83 height 14
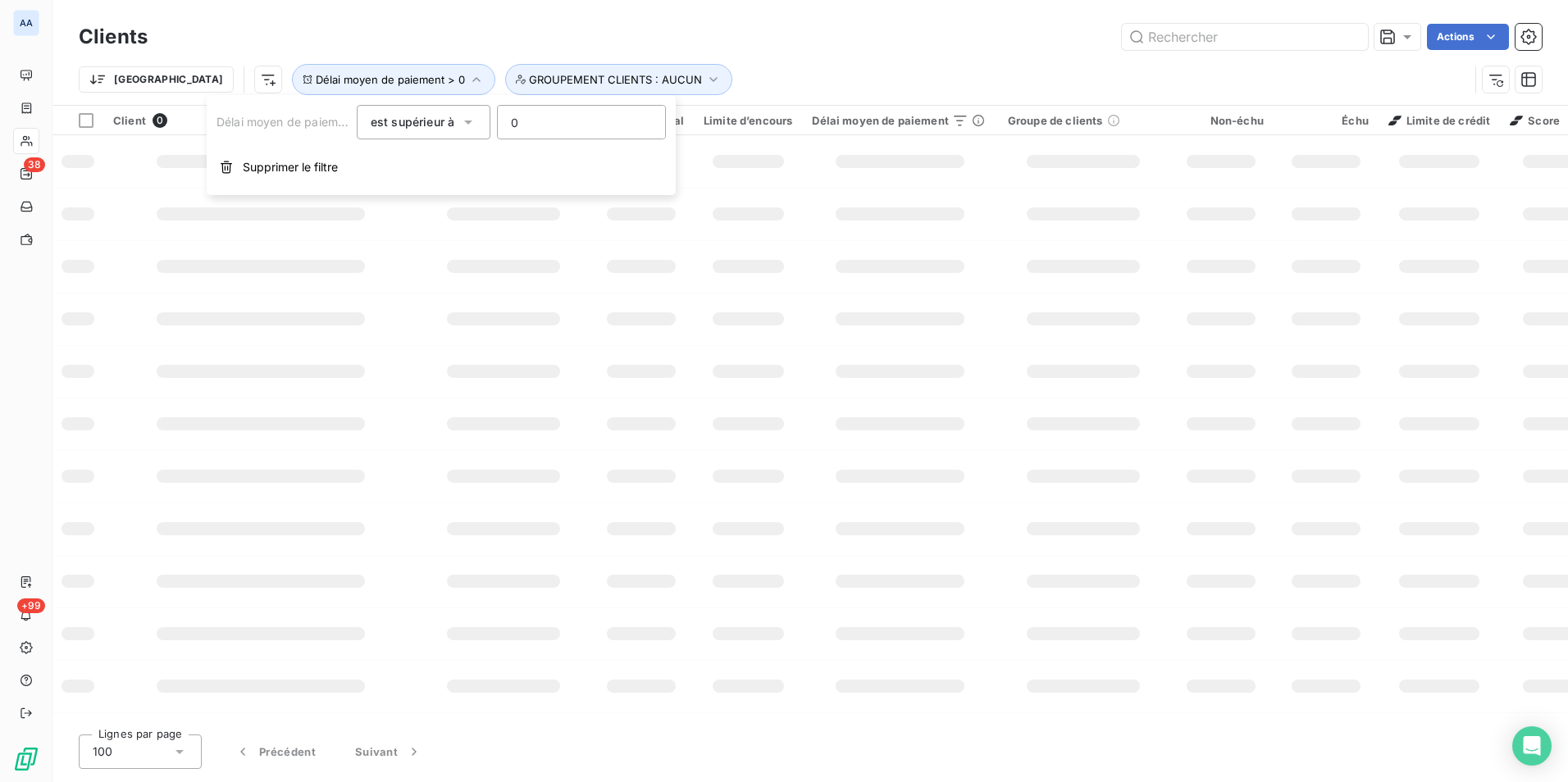
click at [264, 29] on div "Actions" at bounding box center [854, 37] width 1375 height 26
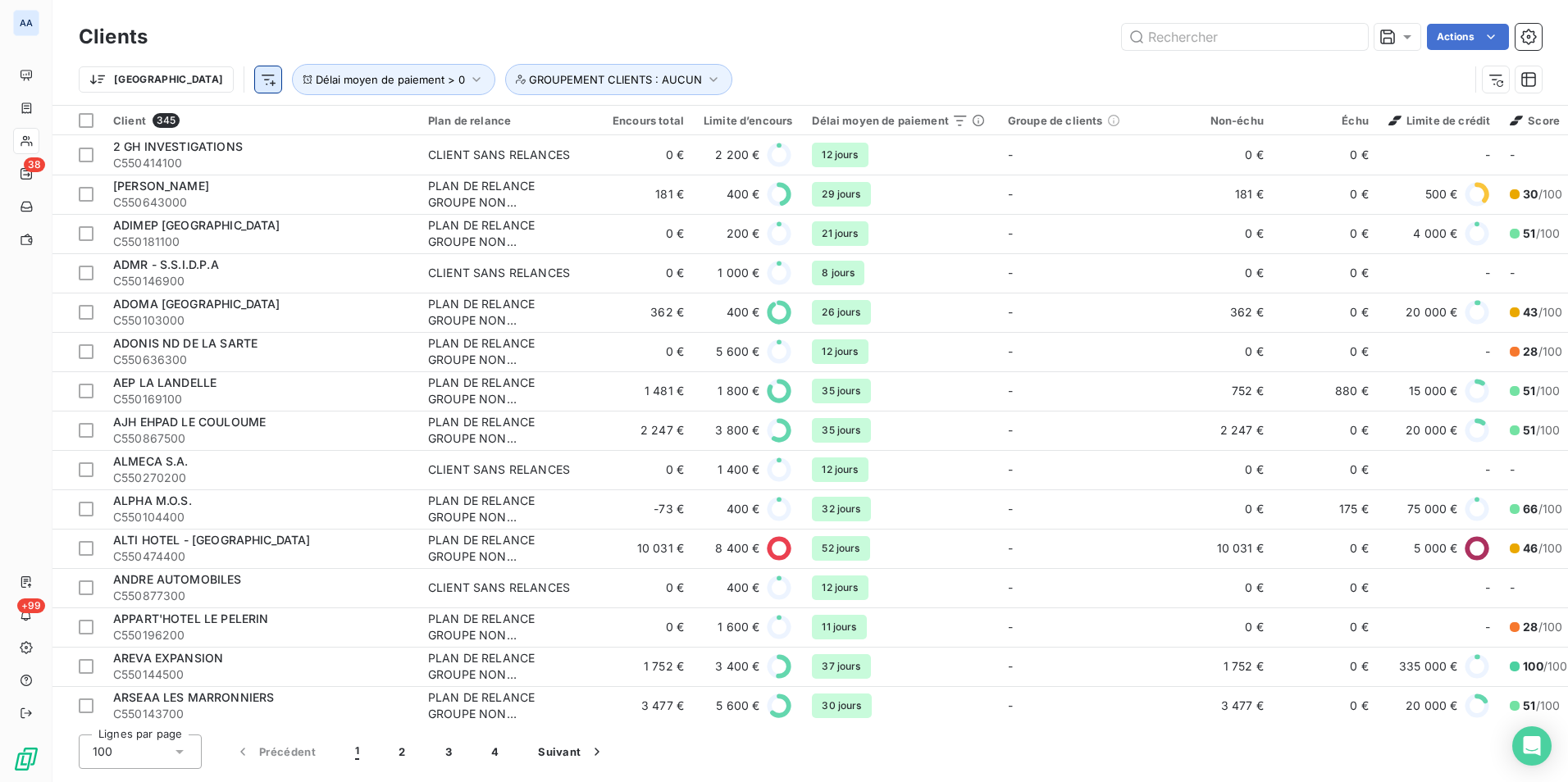
click at [179, 77] on html "AA 38 +99 Clients Actions Trier Délai moyen de paiement > 0 GROUPEMENT CLIENTS …" at bounding box center [784, 391] width 1568 height 782
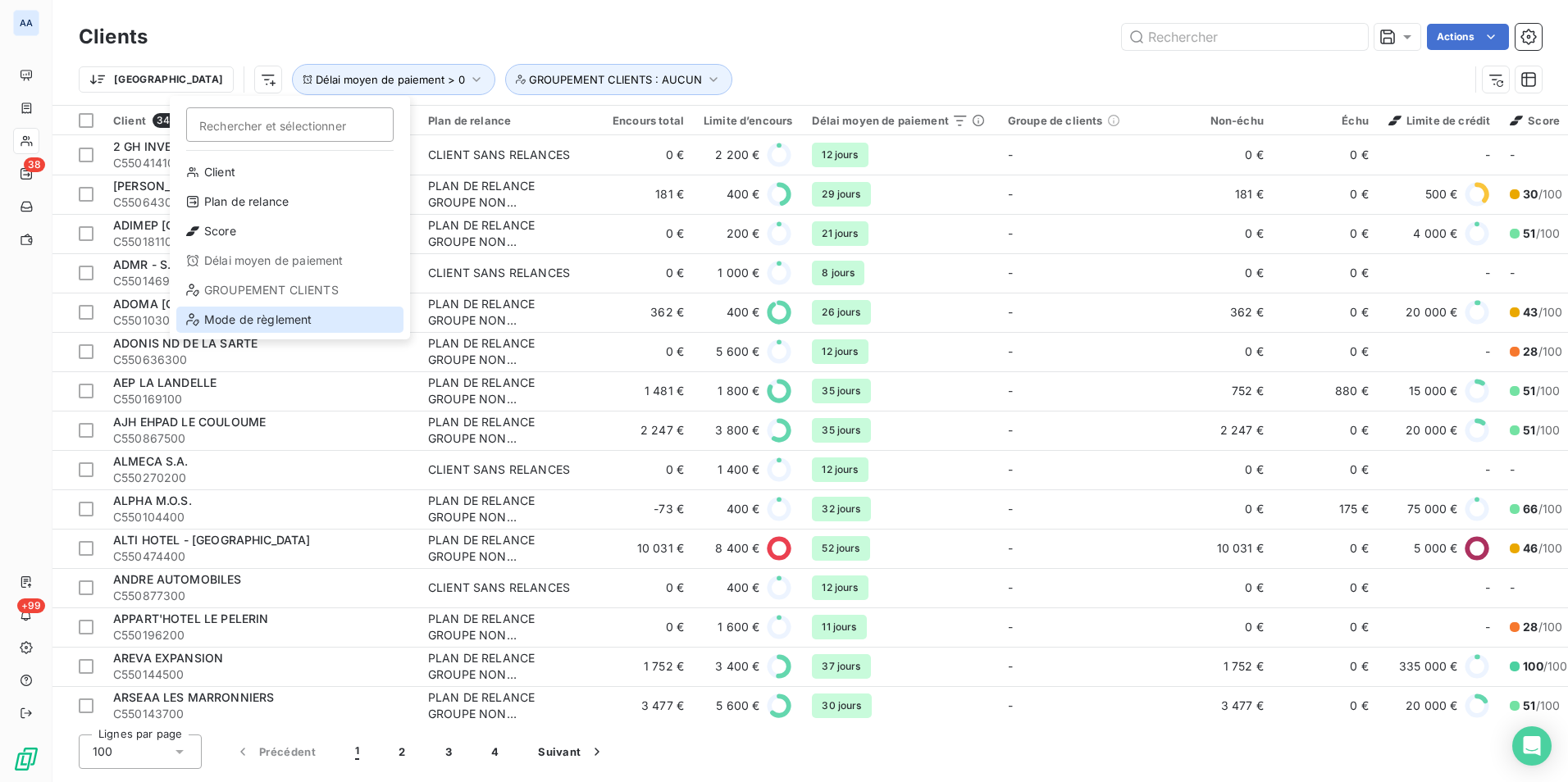
click at [258, 323] on div "Mode de règlement" at bounding box center [290, 320] width 228 height 26
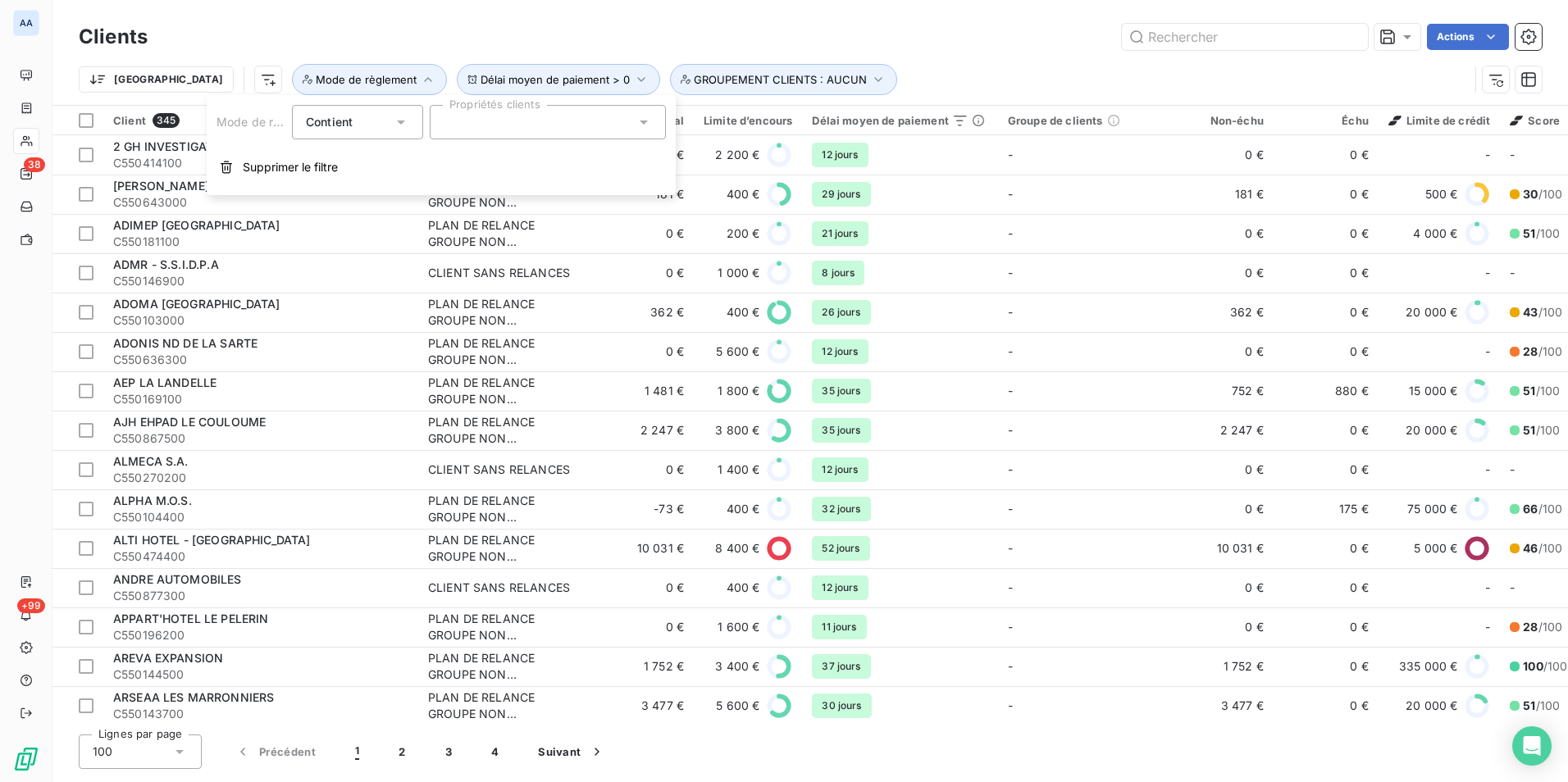
click at [537, 134] on div at bounding box center [548, 121] width 236 height 34
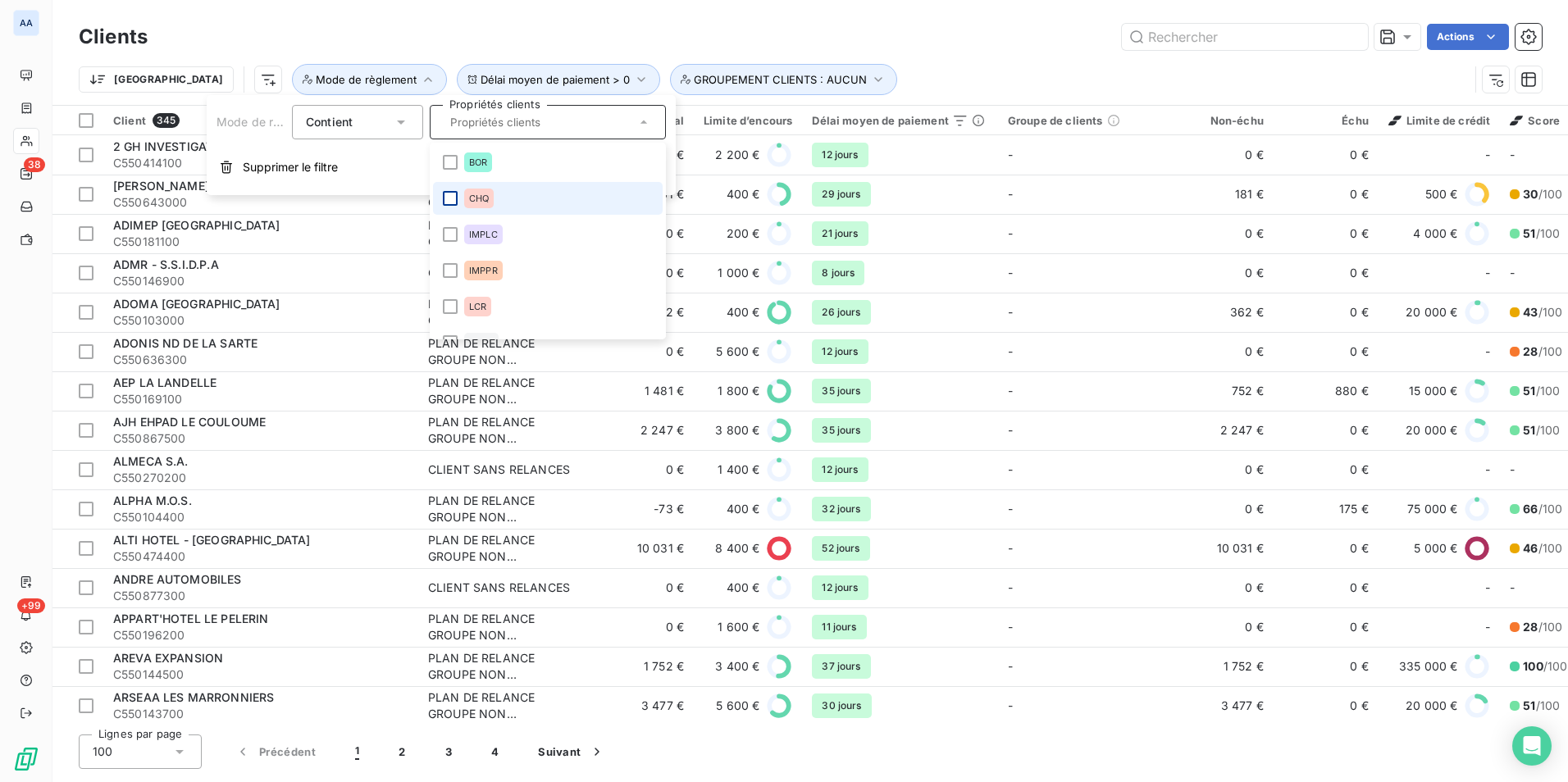
click at [451, 201] on div at bounding box center [450, 198] width 15 height 15
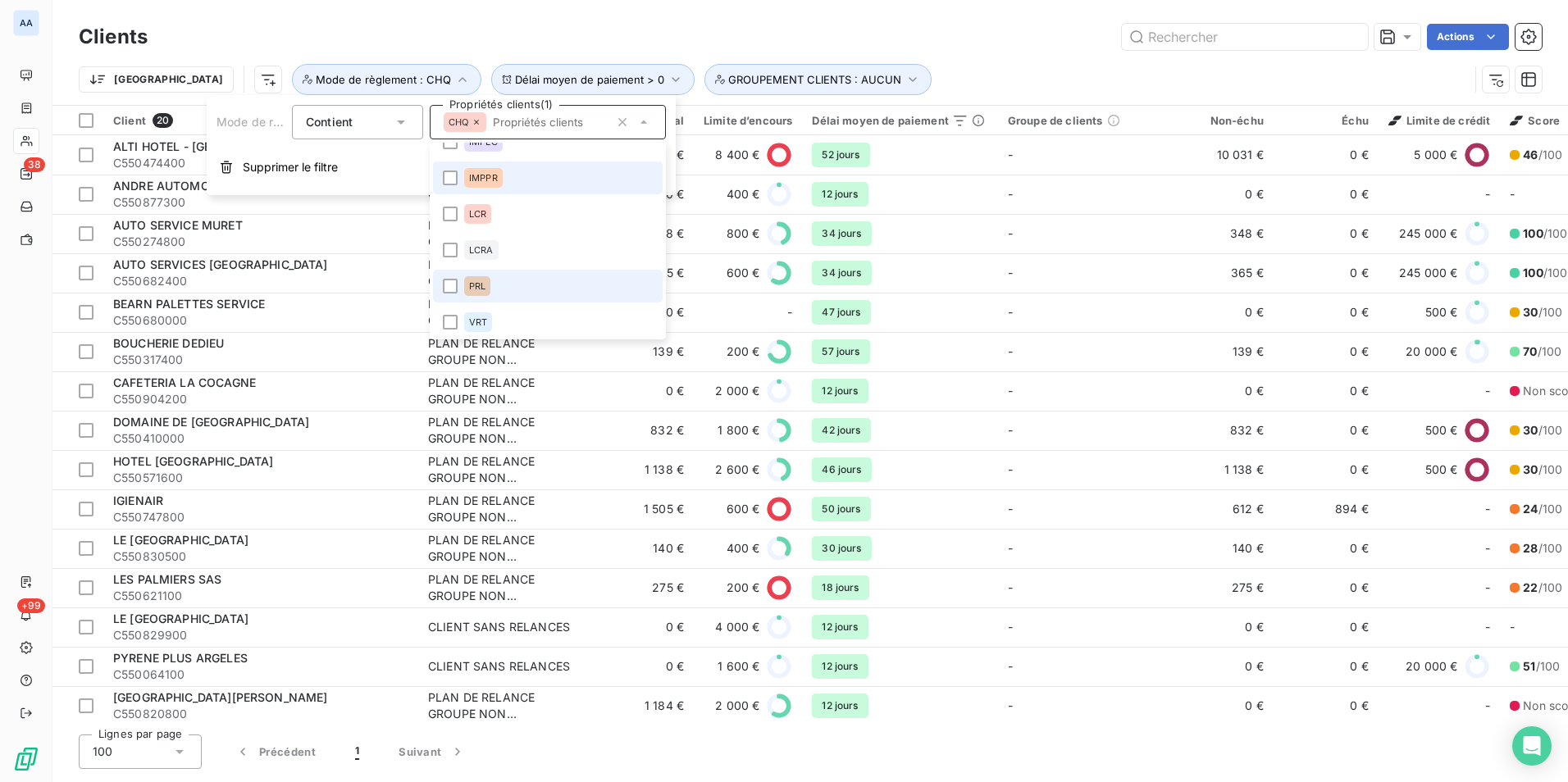
scroll to position [95, 0]
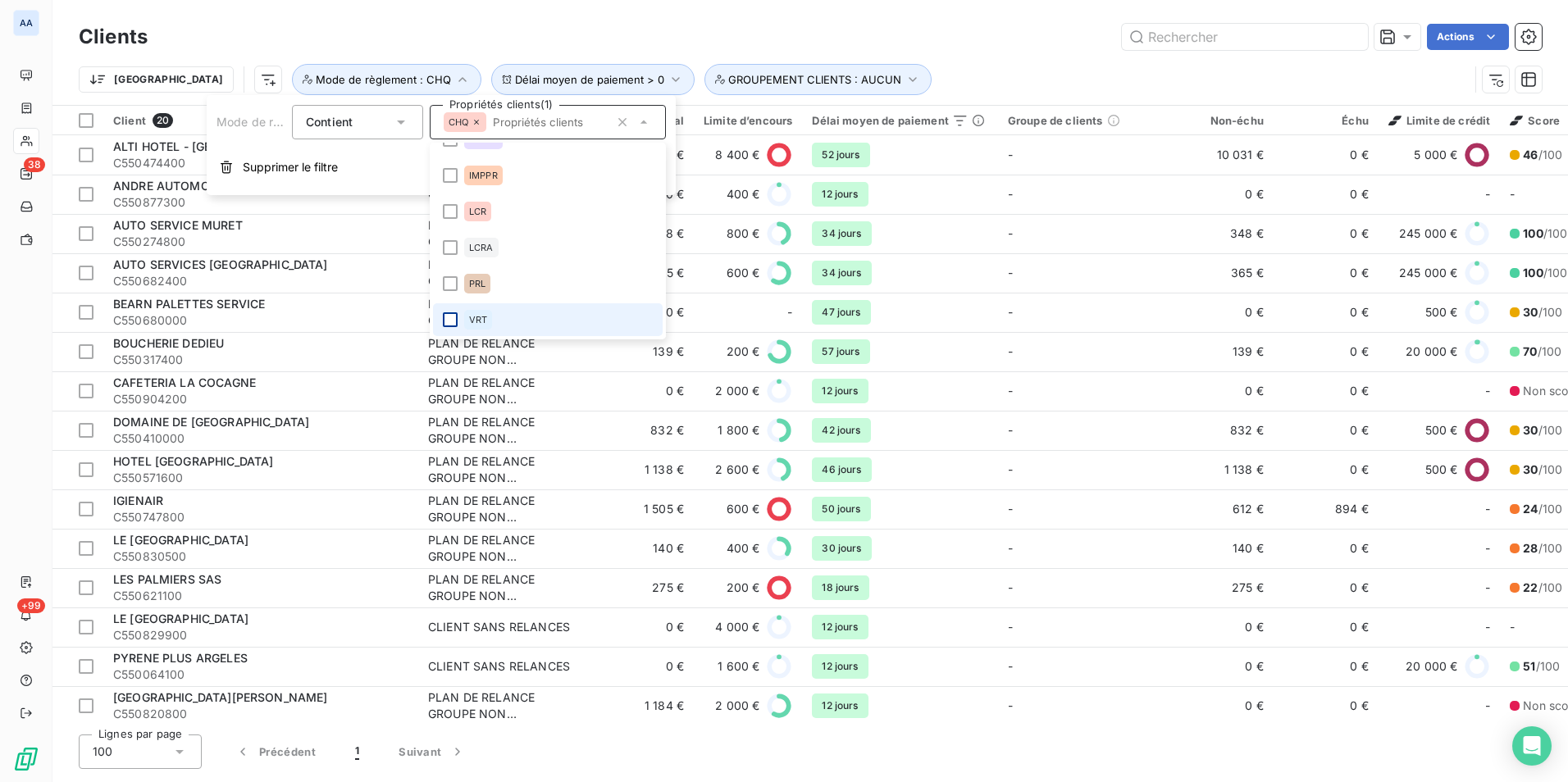
click at [450, 316] on div at bounding box center [450, 320] width 15 height 15
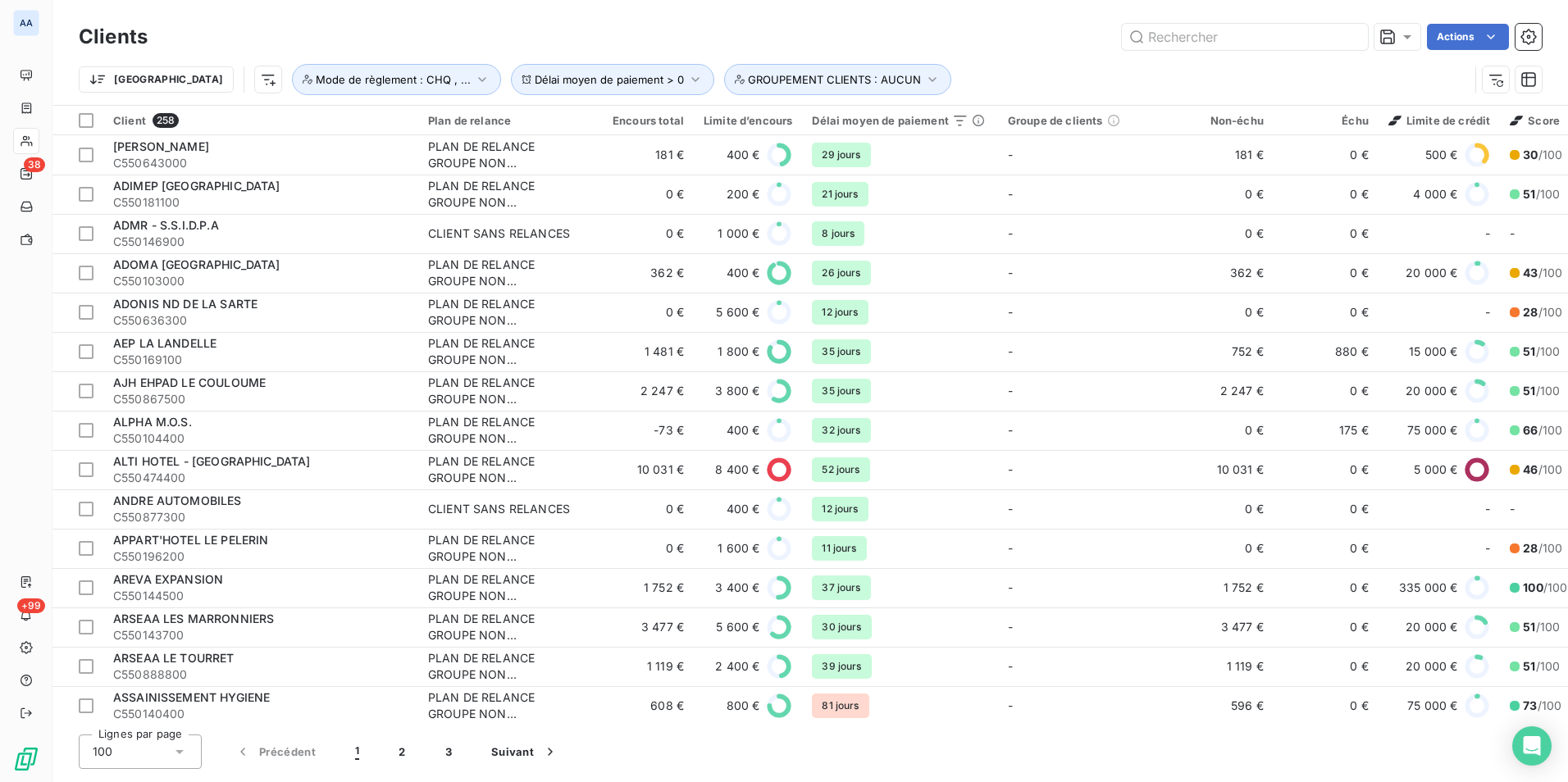
click at [478, 40] on div "Actions" at bounding box center [854, 37] width 1375 height 26
click at [1394, 40] on icon at bounding box center [1388, 37] width 15 height 15
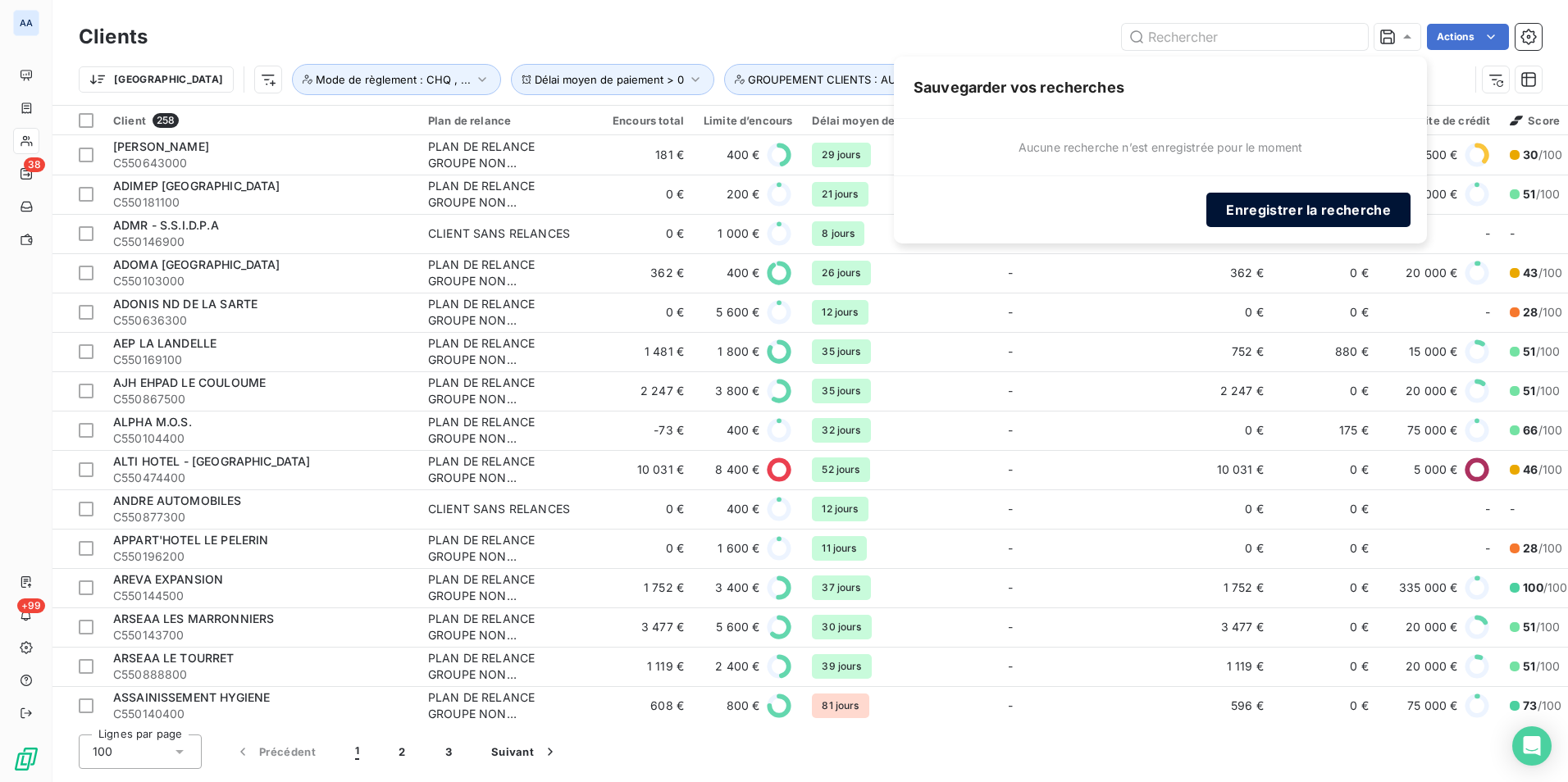
click at [1284, 217] on button "Enregistrer la recherche" at bounding box center [1309, 209] width 204 height 34
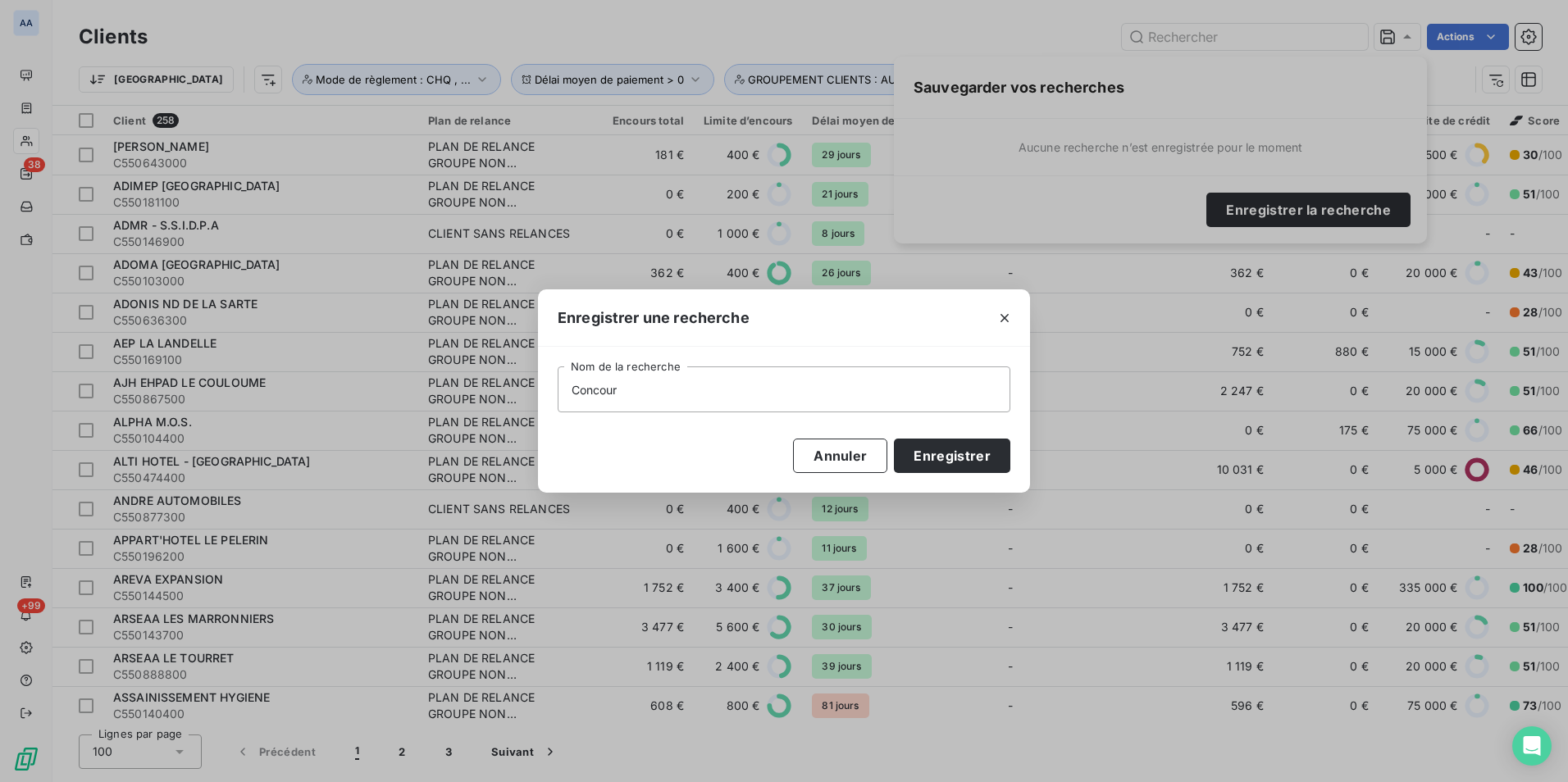
type input "ConcourS"
type input "c"
type input "Concours ADV 2025-26"
click at [987, 456] on button "Enregistrer" at bounding box center [952, 455] width 117 height 34
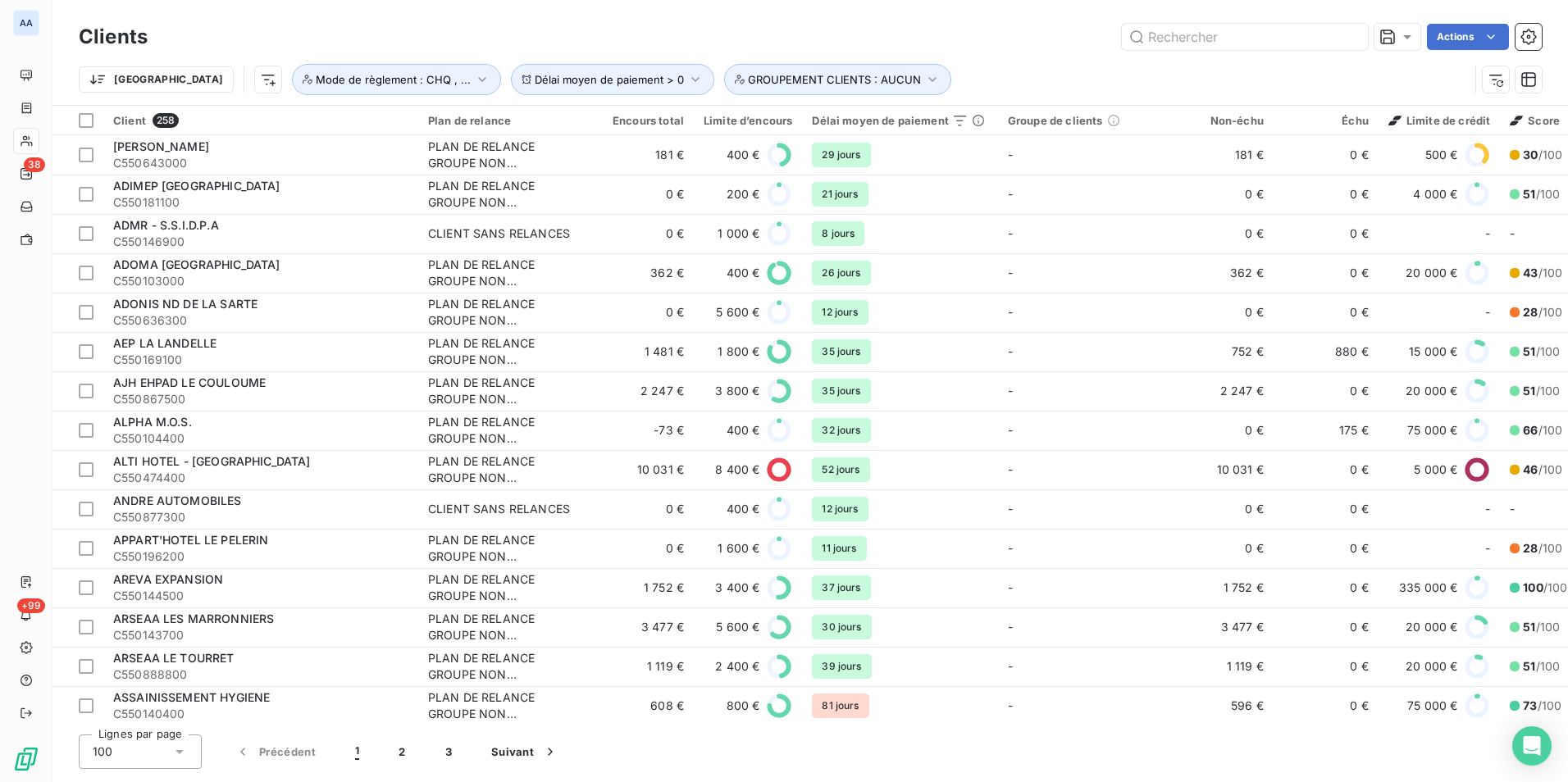
click at [836, 41] on div "Actions" at bounding box center [854, 37] width 1375 height 26
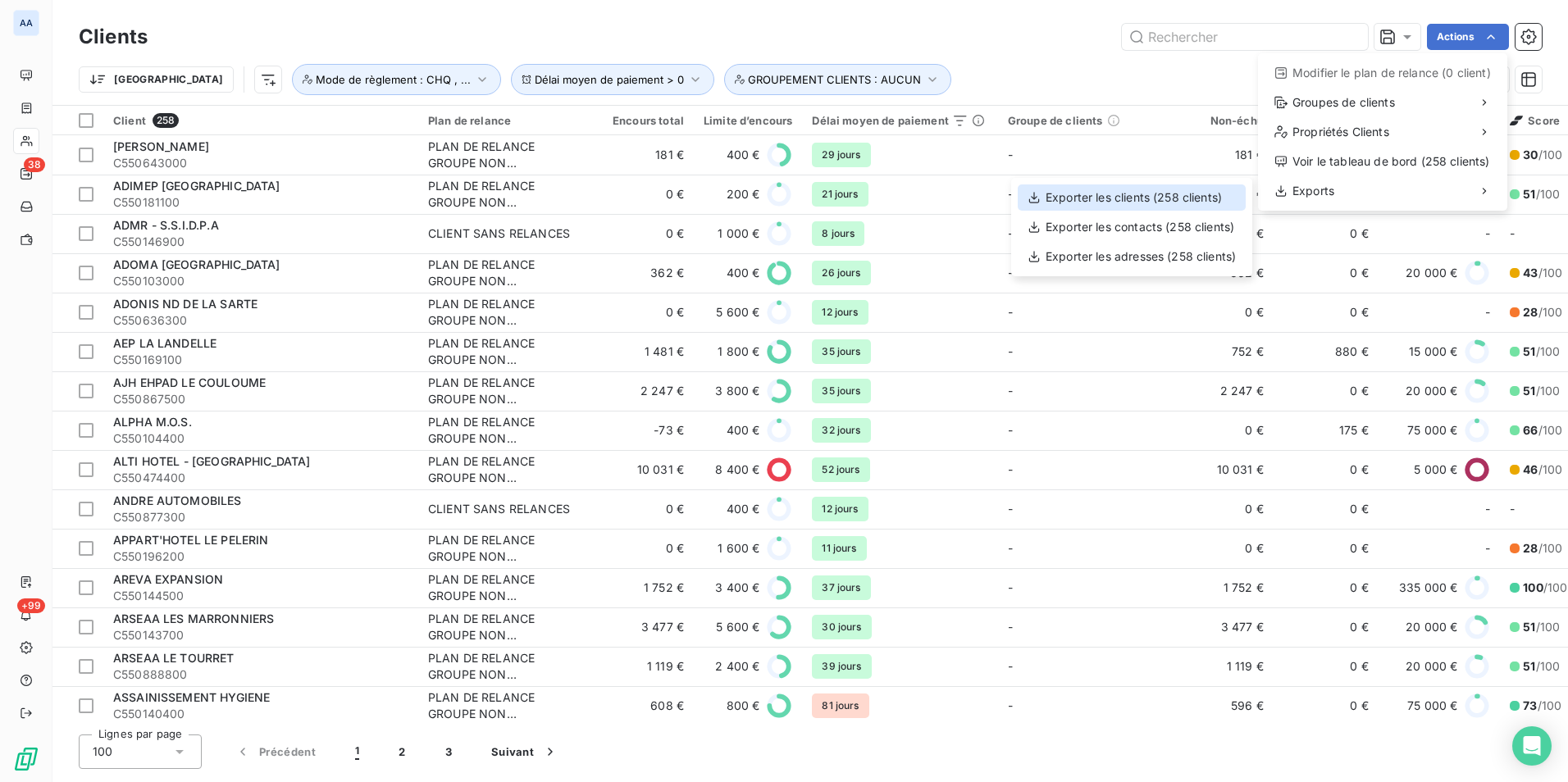
click at [1194, 190] on div "Exporter les clients (258 clients)" at bounding box center [1131, 198] width 228 height 26
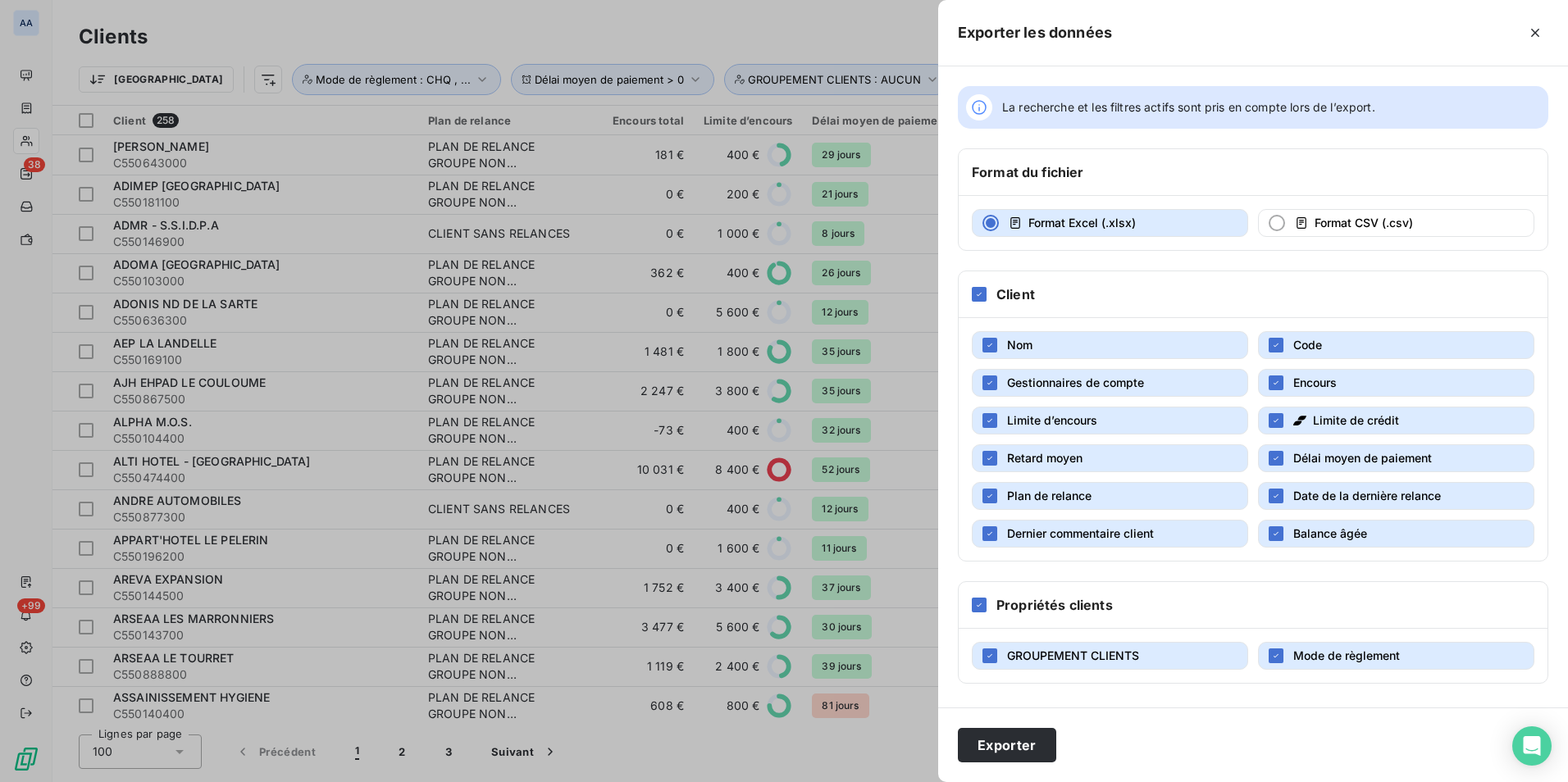
click at [1118, 384] on span "Gestionnaires de compte" at bounding box center [1076, 382] width 137 height 14
click at [1131, 416] on button "Limite d’encours" at bounding box center [1110, 421] width 277 height 28
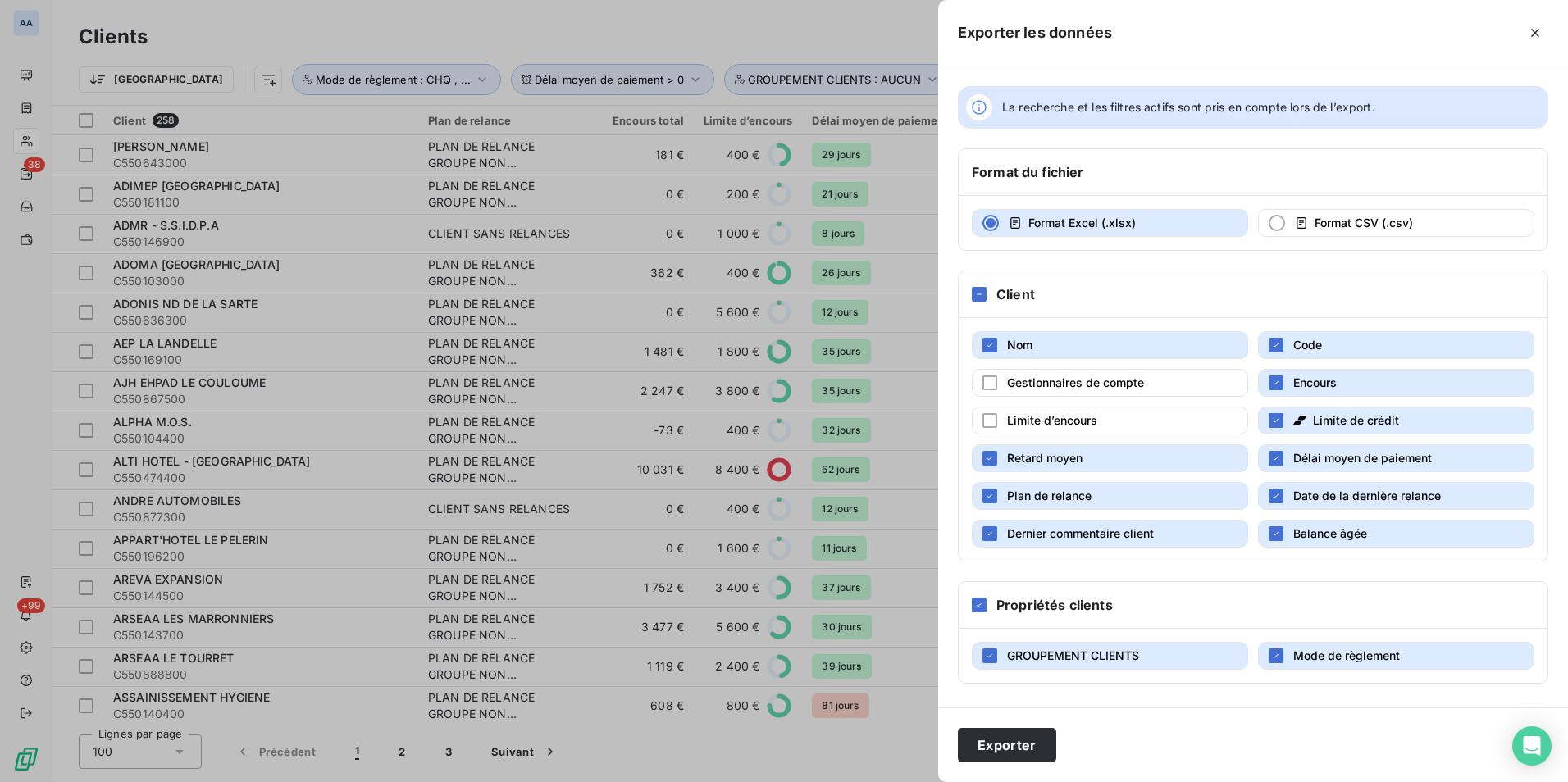
click at [1284, 424] on button "Limite de crédit" at bounding box center [1397, 421] width 277 height 28
drag, startPoint x: 1143, startPoint y: 496, endPoint x: 1244, endPoint y: 495, distance: 101.0
click at [1153, 496] on button "Plan de relance" at bounding box center [1110, 496] width 277 height 28
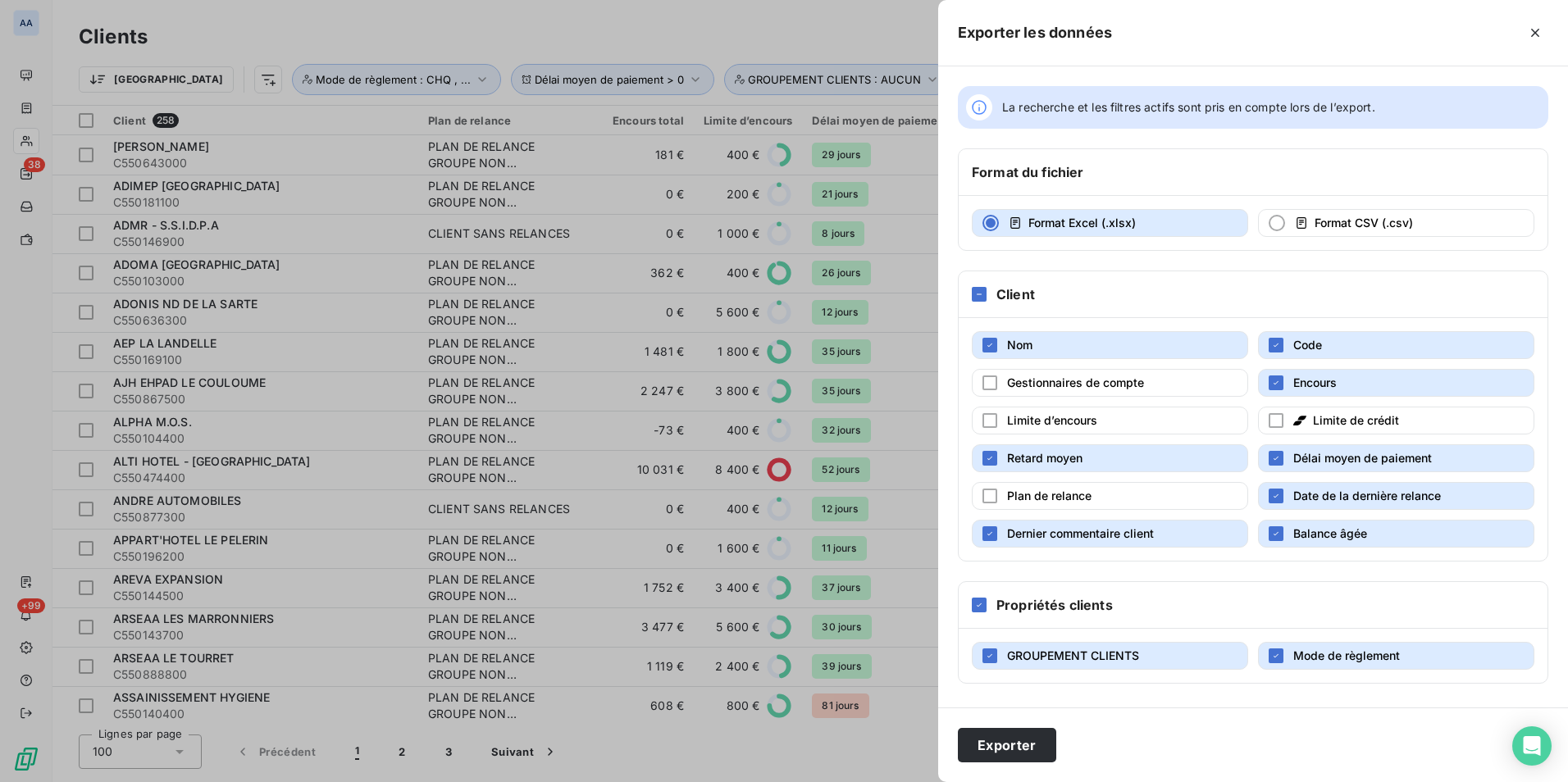
click at [1298, 495] on span "Date de la dernière relance" at bounding box center [1368, 496] width 148 height 14
click at [1190, 525] on button "Dernier commentaire client" at bounding box center [1110, 534] width 277 height 28
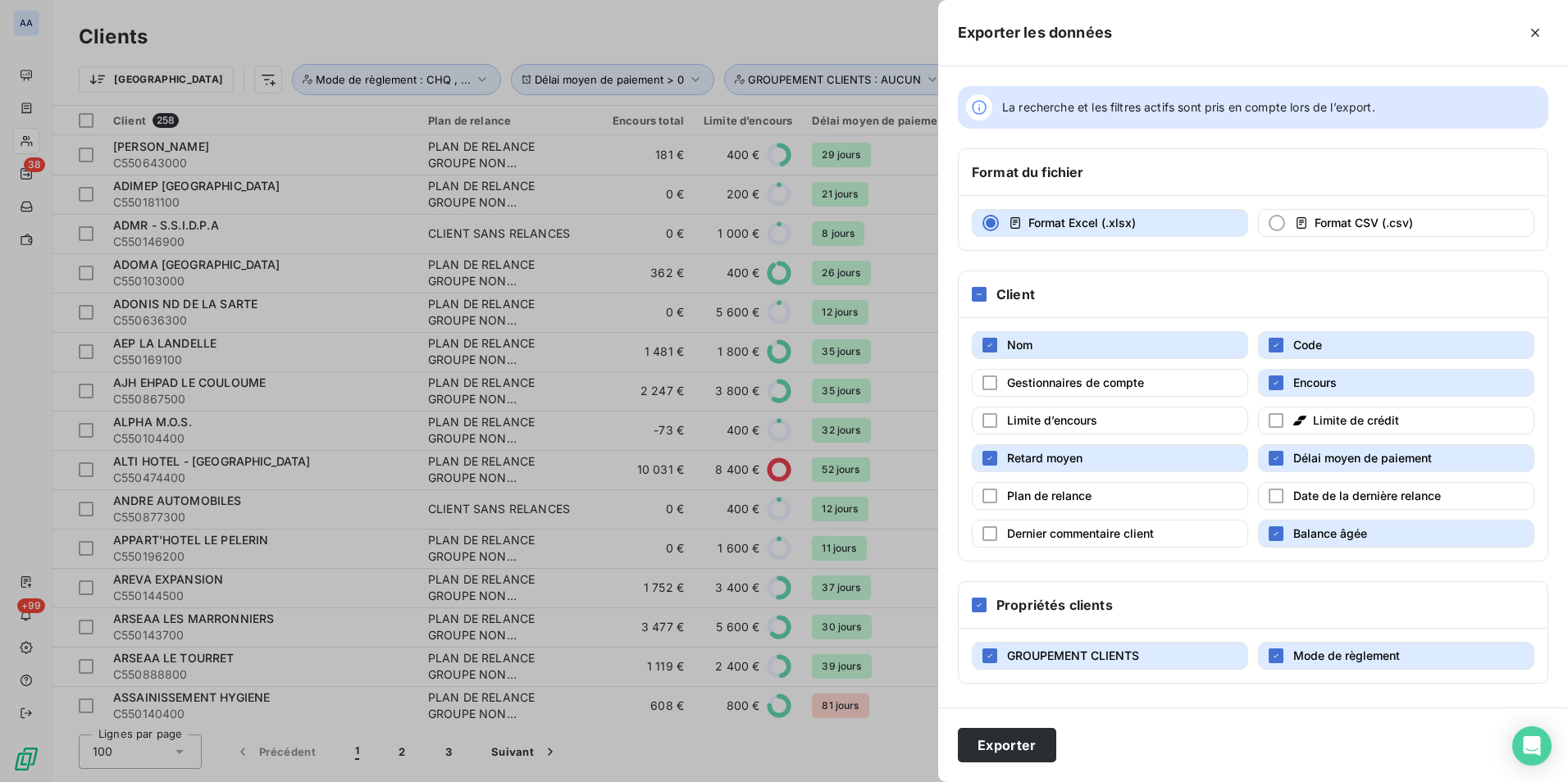
click at [1315, 529] on span "Balance âgée" at bounding box center [1331, 533] width 74 height 14
click at [1006, 746] on button "Exporter" at bounding box center [1007, 745] width 98 height 34
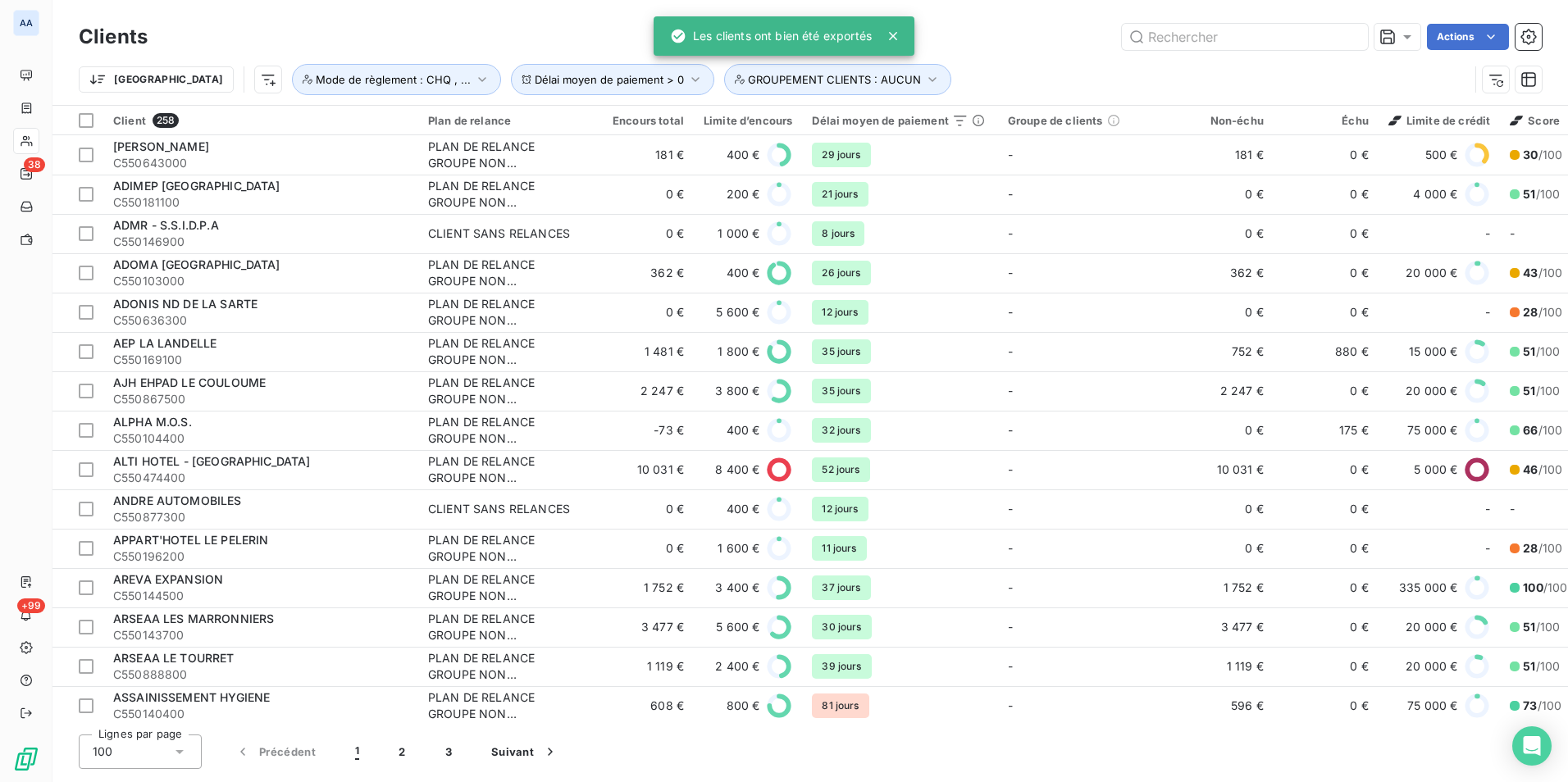
click at [972, 56] on div "Trier Délai moyen de paiement > 0 GROUPEMENT CLIENTS : AUCUN Mode de règlement …" at bounding box center [810, 80] width 1463 height 51
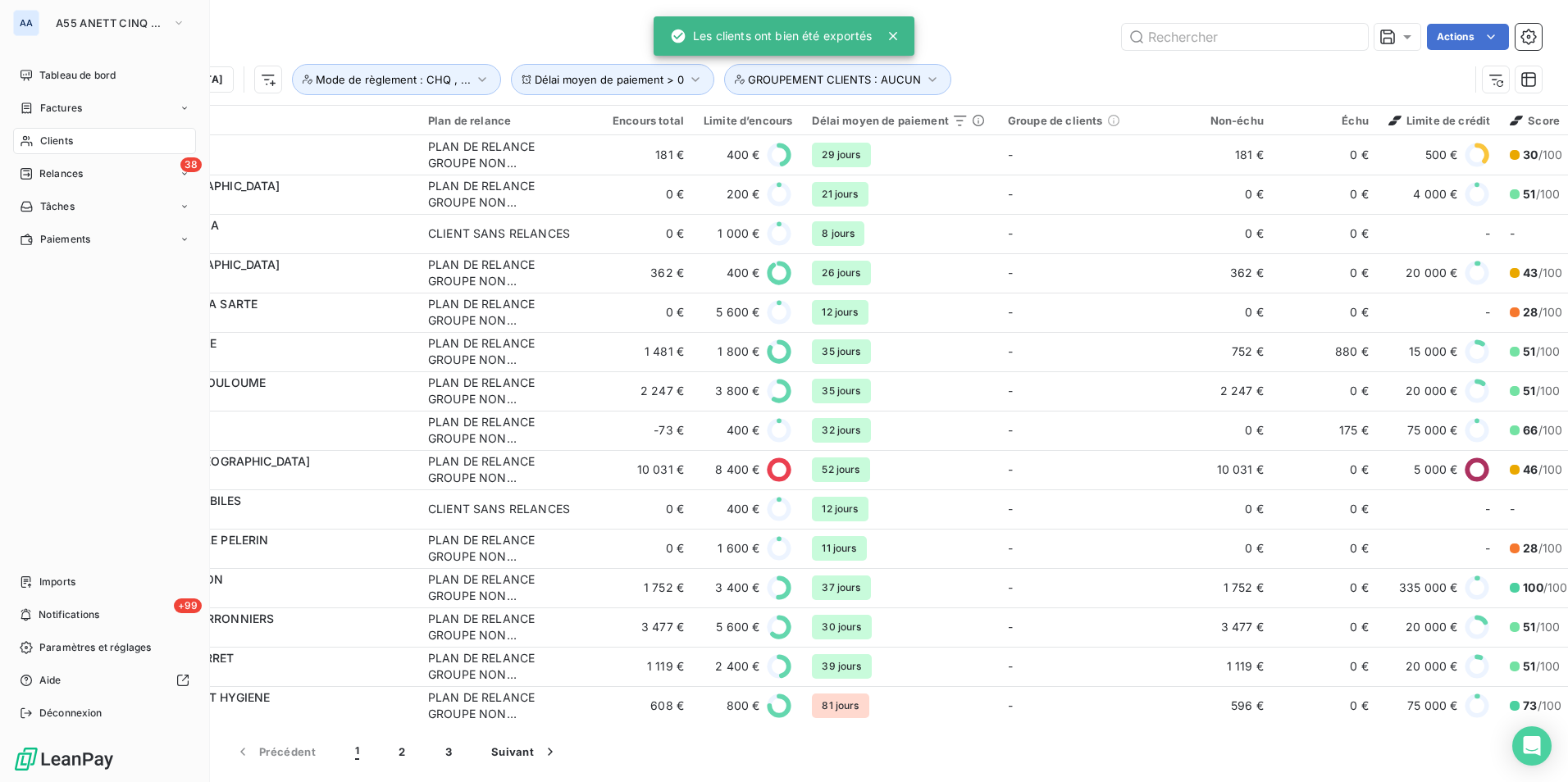
click at [34, 31] on div "AA" at bounding box center [26, 23] width 26 height 26
click at [119, 31] on button "A55 ANETT CINQ MIDI PYRENEES" at bounding box center [120, 23] width 149 height 26
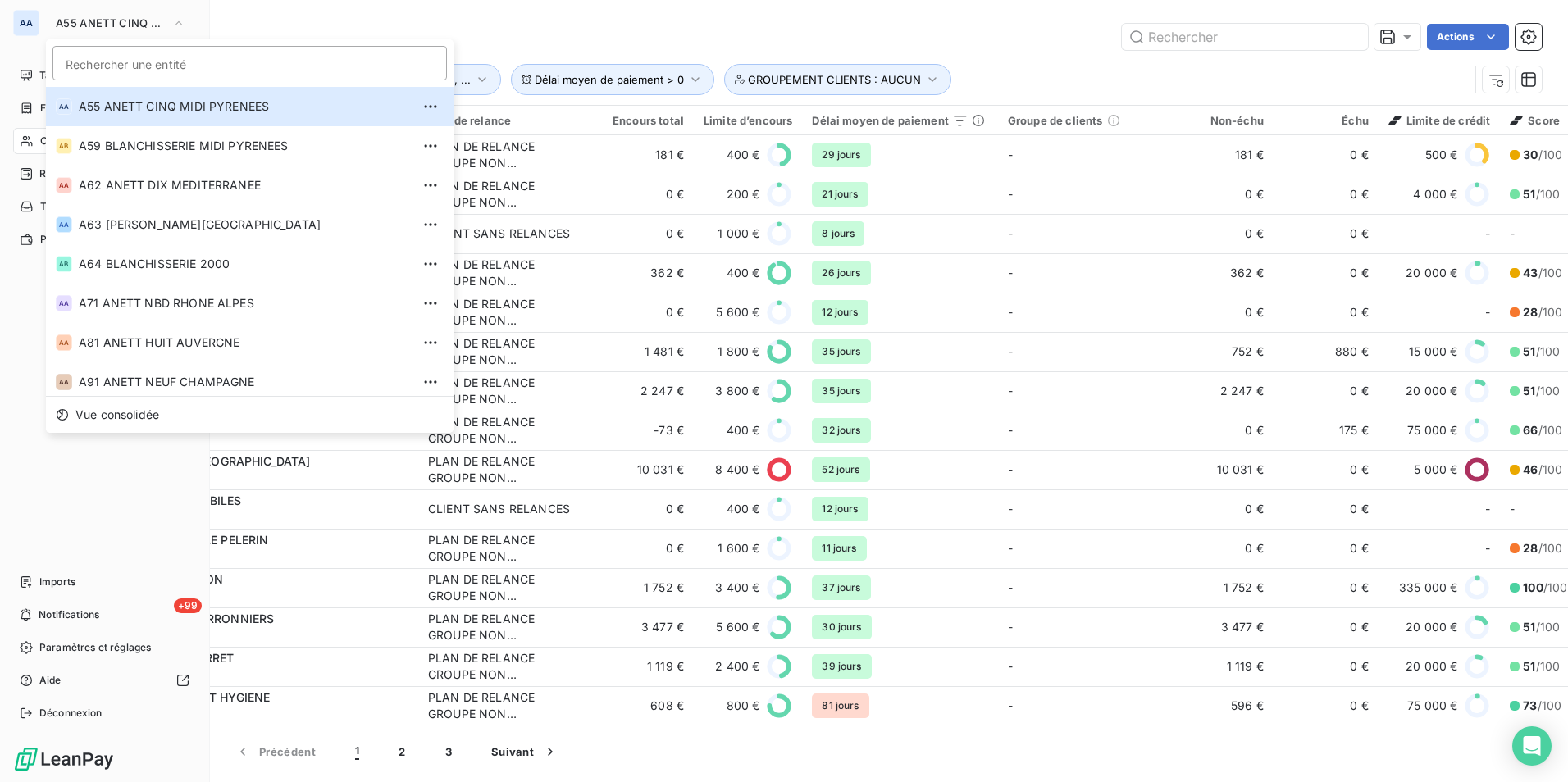
scroll to position [393, 0]
click at [132, 147] on span "A59 BLANCHISSERIE MIDI PYRENEES" at bounding box center [245, 147] width 332 height 17
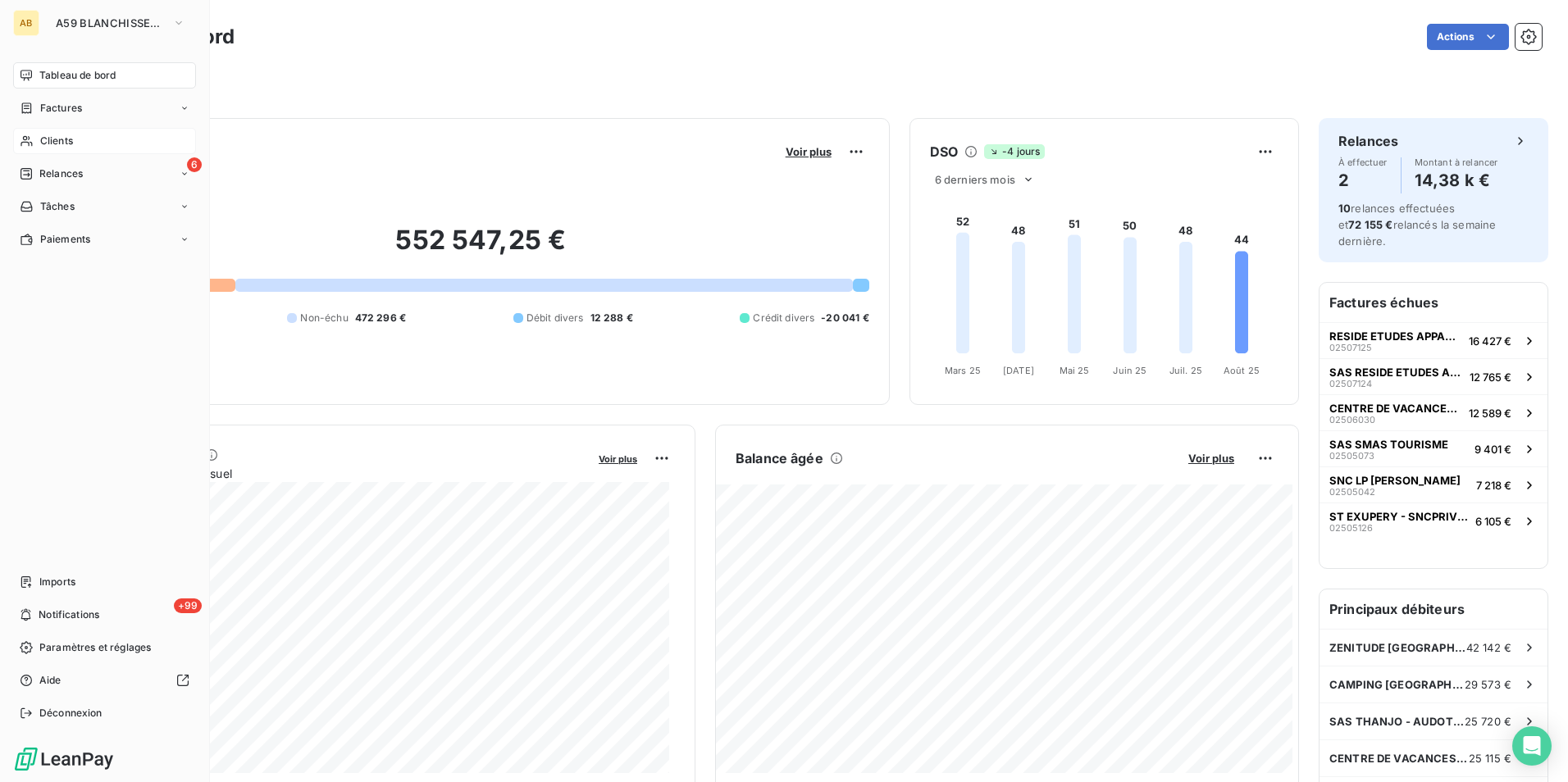
click at [66, 141] on span "Clients" at bounding box center [56, 141] width 33 height 15
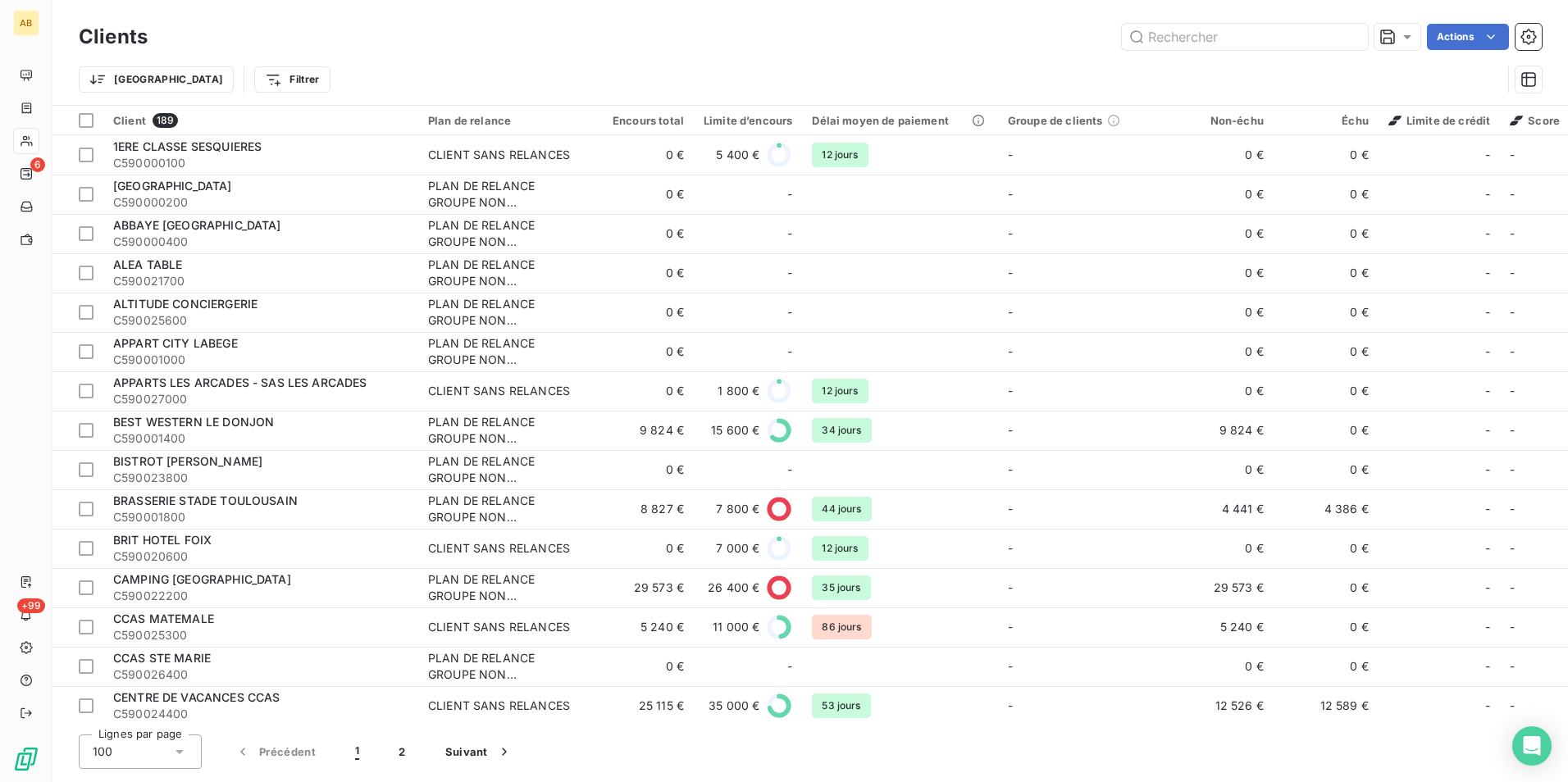
click at [352, 52] on div "Clients Actions" at bounding box center [810, 36] width 1463 height 34
click at [1403, 39] on icon at bounding box center [1407, 37] width 17 height 17
click at [228, 24] on div "Actions" at bounding box center [854, 37] width 1375 height 26
click at [223, 71] on html "AB 6 +99 Clients Actions Trier Filtrer Client 189 Plan de relance Encours total…" at bounding box center [784, 391] width 1568 height 782
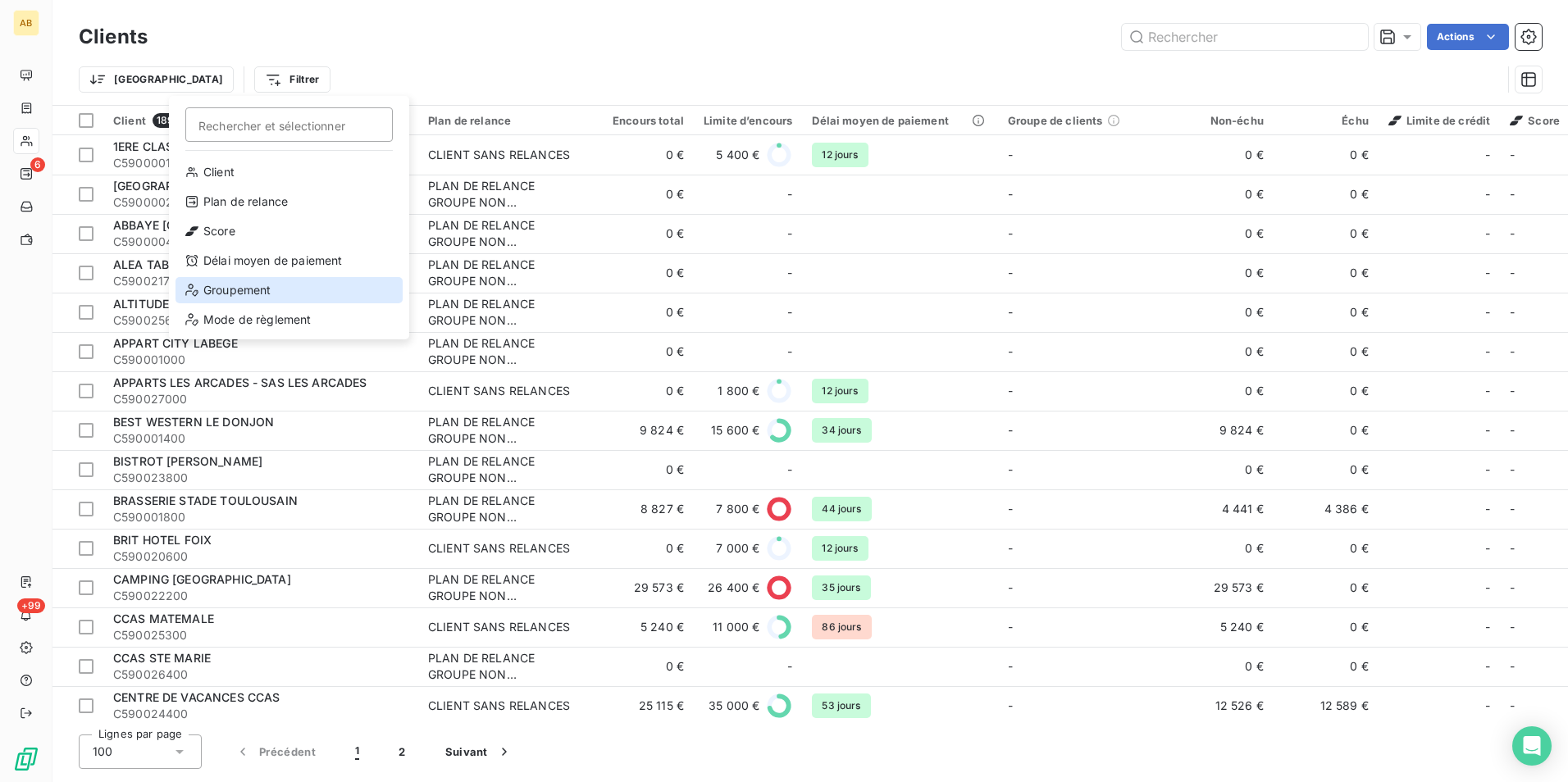
click at [270, 286] on div "Groupement" at bounding box center [289, 290] width 228 height 26
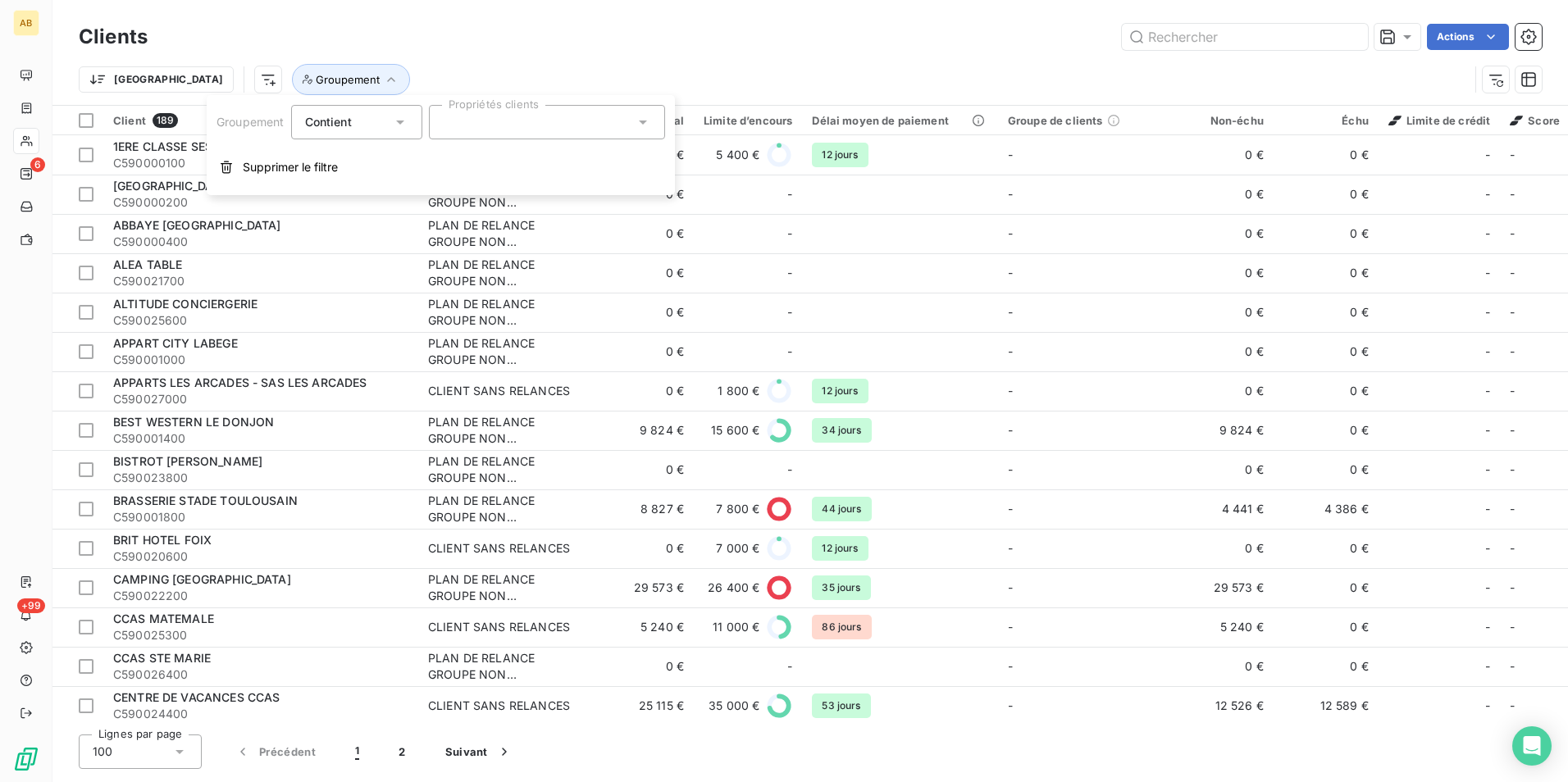
click at [461, 119] on div at bounding box center [547, 121] width 236 height 34
type input "A"
click at [655, 127] on div at bounding box center [547, 121] width 236 height 34
click at [642, 124] on icon at bounding box center [642, 122] width 17 height 17
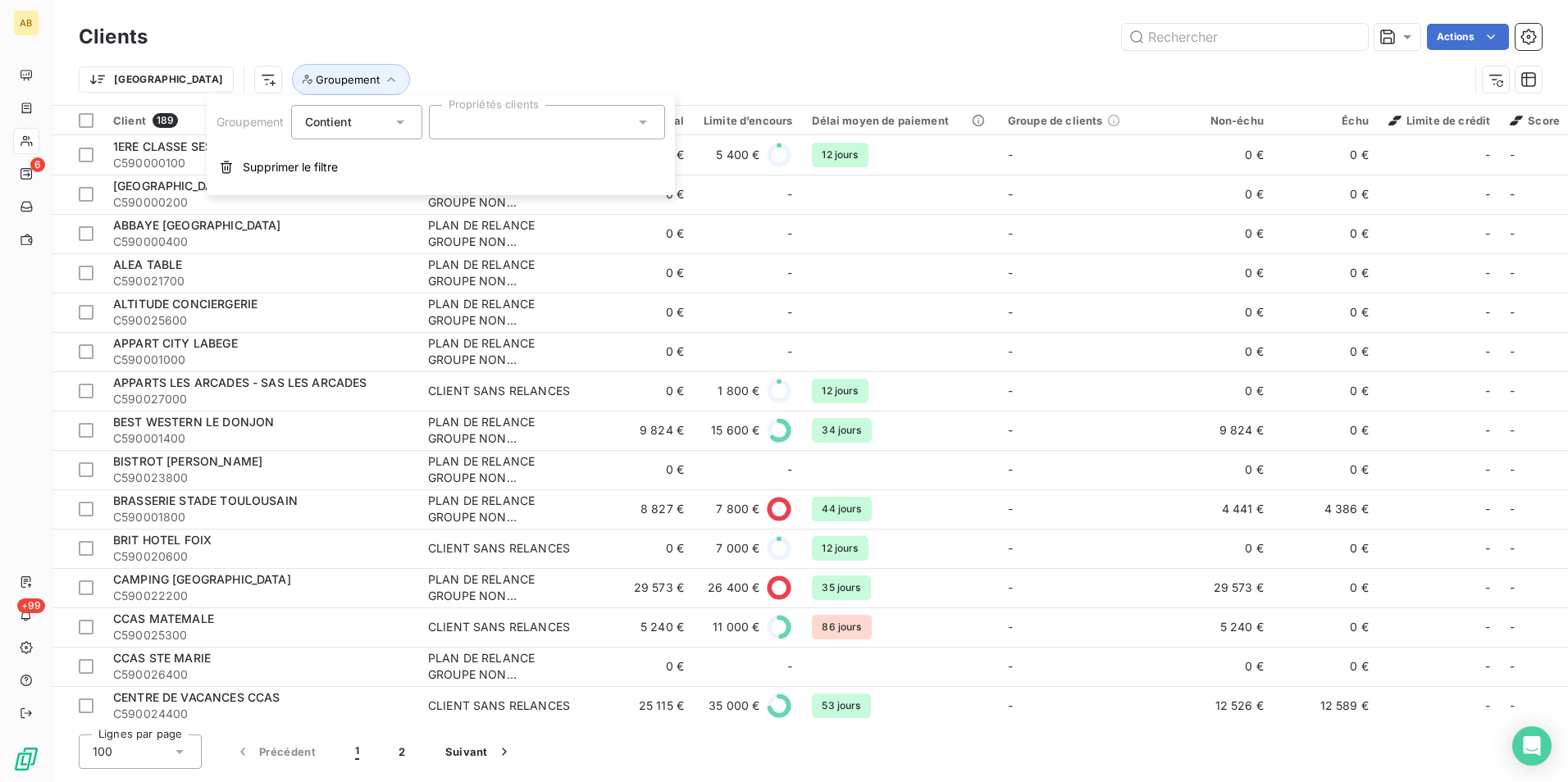
click at [382, 128] on div "Contient" at bounding box center [348, 122] width 87 height 23
click at [569, 127] on div at bounding box center [547, 121] width 236 height 34
click at [528, 120] on input "text" at bounding box center [539, 122] width 192 height 15
click at [596, 32] on div "Actions" at bounding box center [854, 37] width 1375 height 26
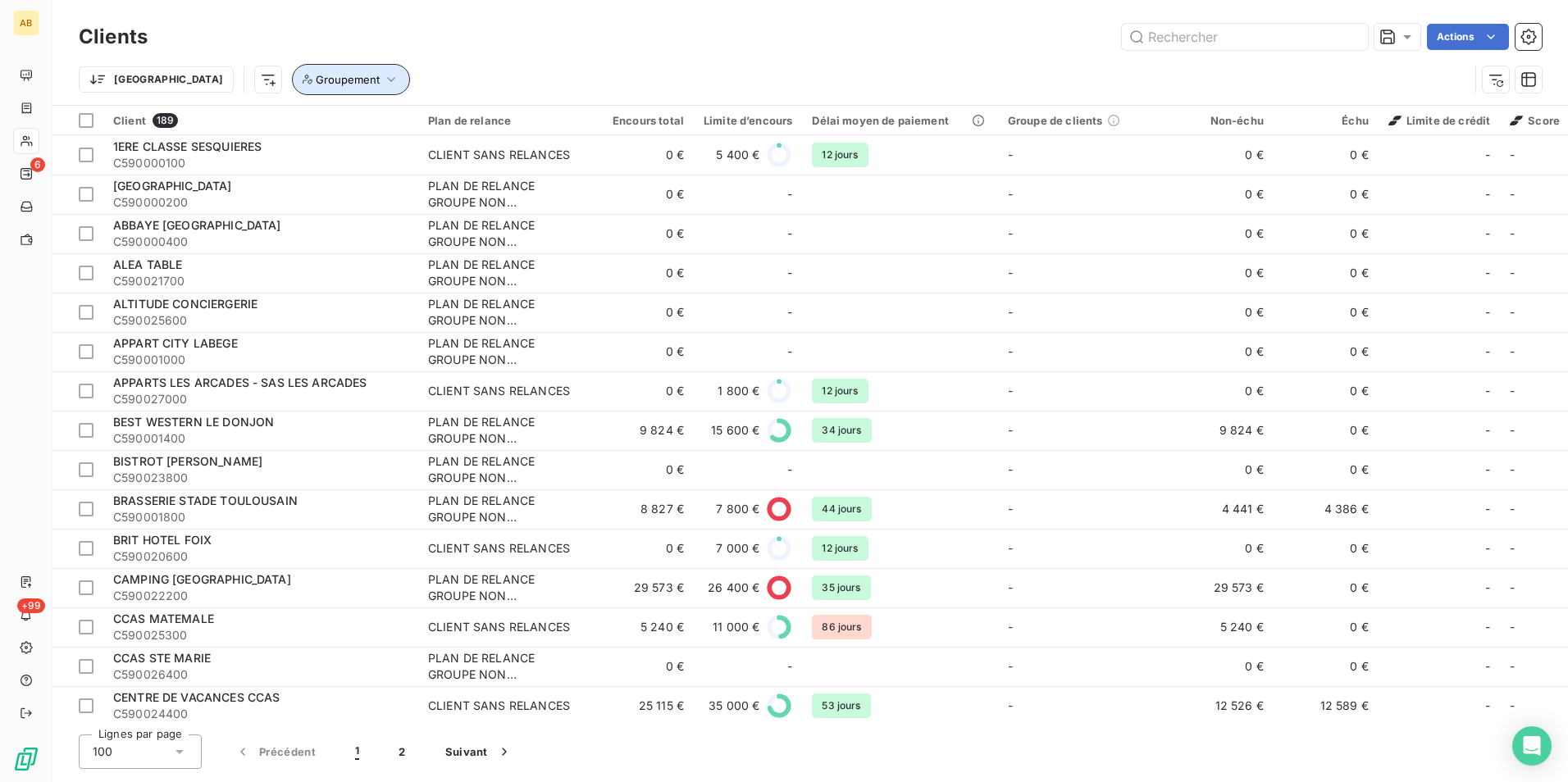
click at [383, 83] on icon "button" at bounding box center [391, 79] width 17 height 17
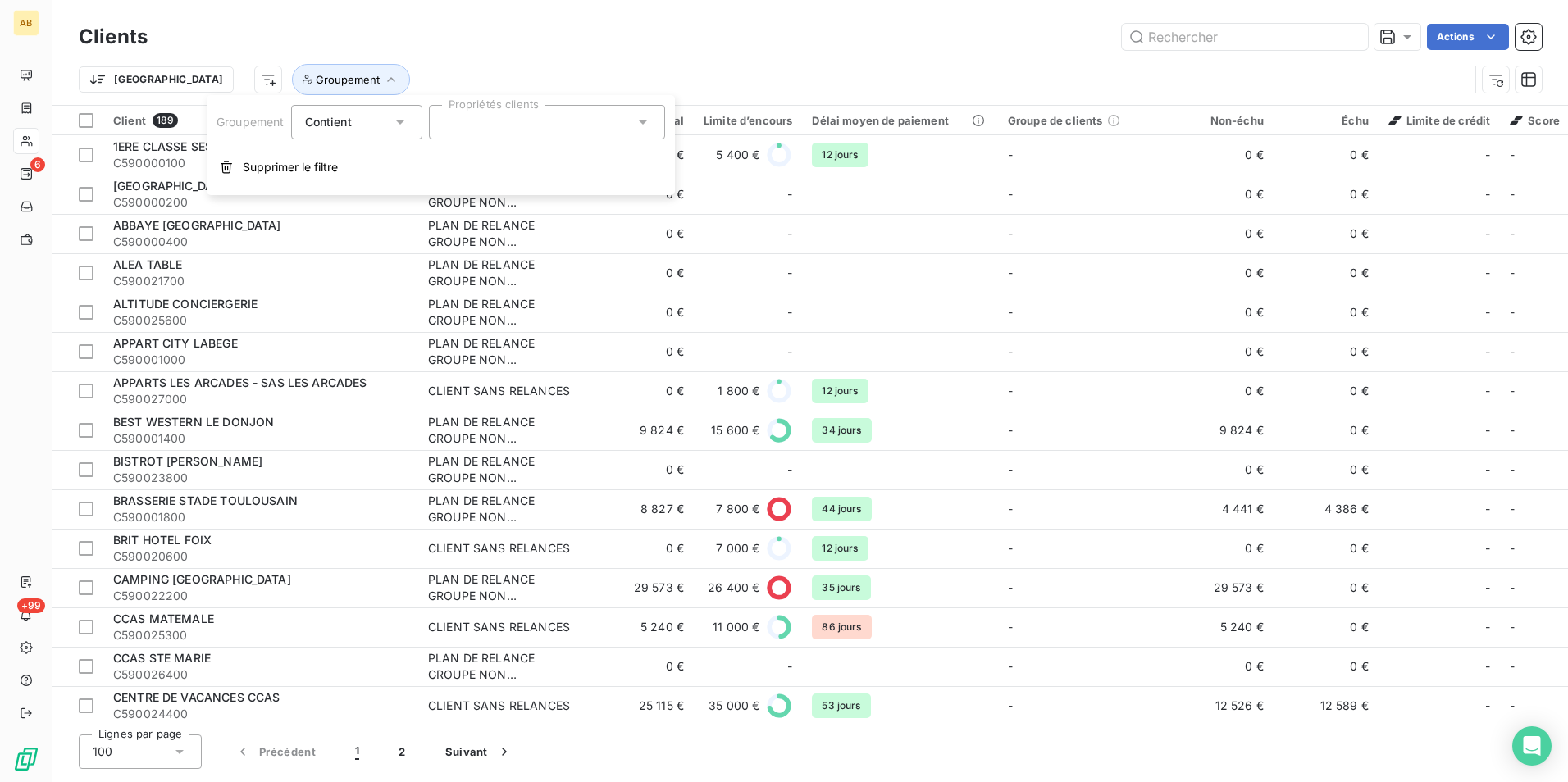
click at [374, 119] on div "Contient is" at bounding box center [348, 122] width 87 height 23
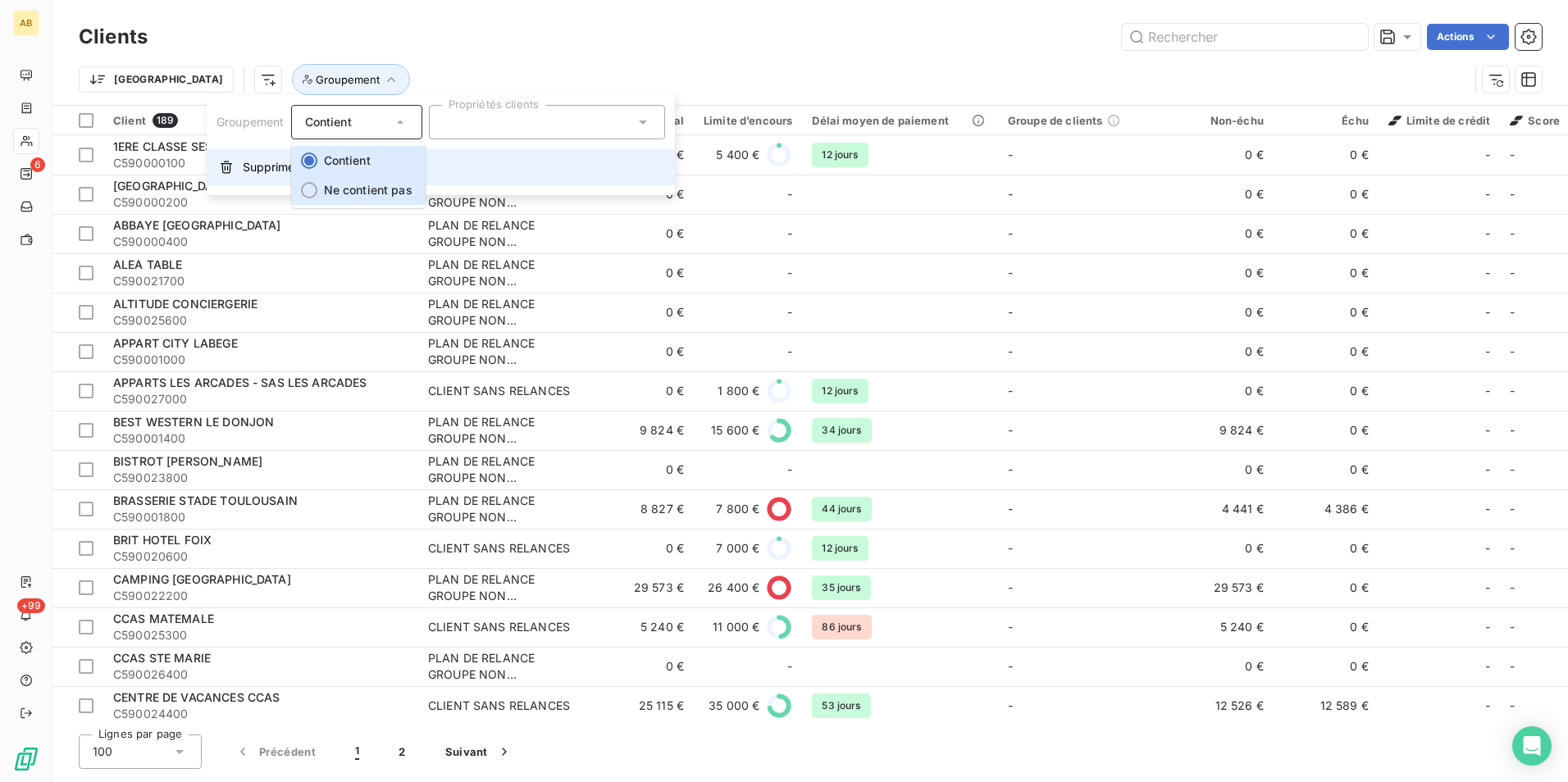
drag, startPoint x: 380, startPoint y: 198, endPoint x: 390, endPoint y: 154, distance: 45.1
click at [378, 197] on li "Ne contient pas" at bounding box center [358, 191] width 134 height 30
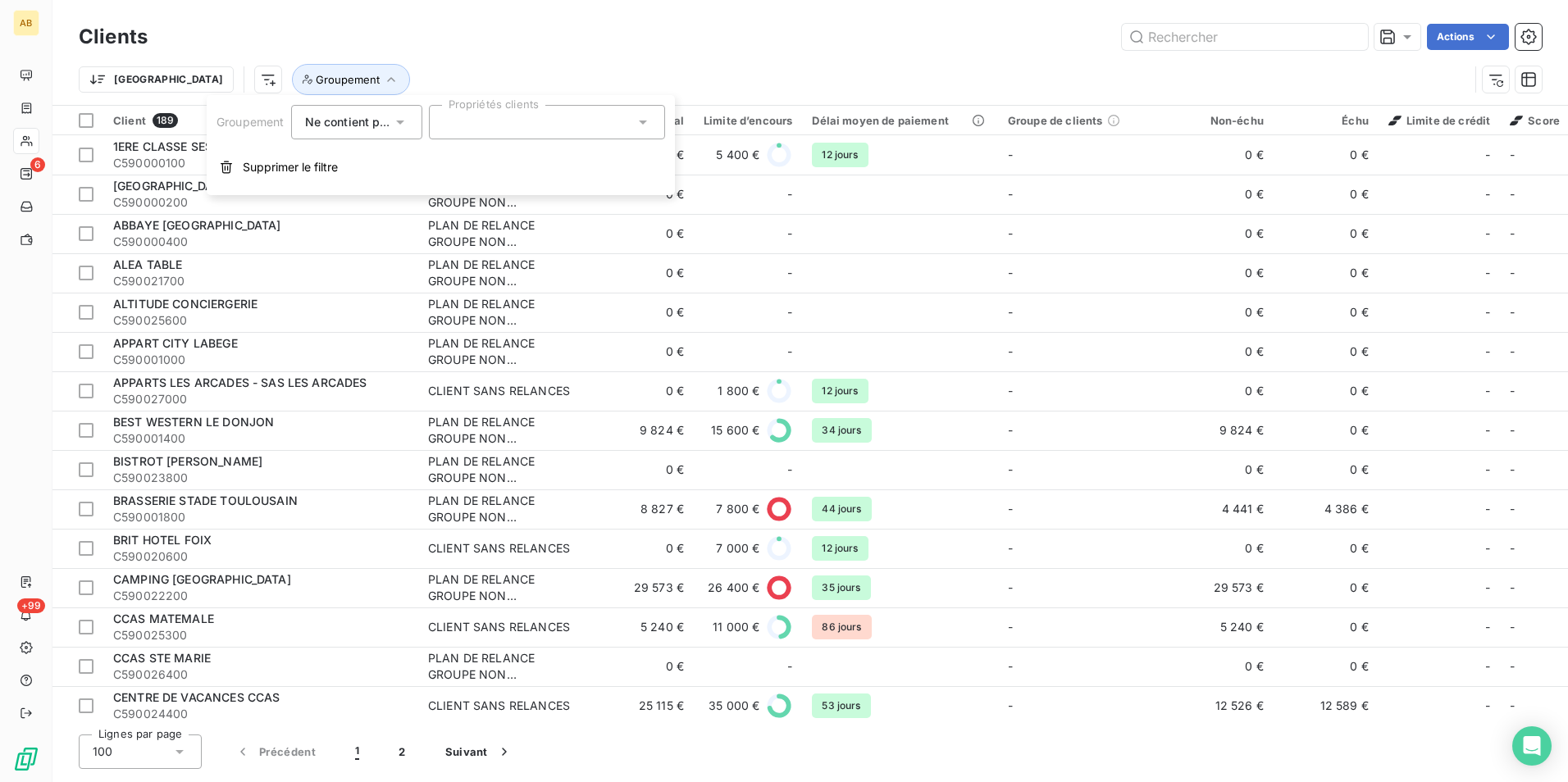
click at [520, 123] on div at bounding box center [547, 121] width 236 height 34
click at [409, 122] on icon at bounding box center [400, 122] width 17 height 17
click at [376, 164] on li "Contient" at bounding box center [358, 161] width 134 height 30
click at [450, 69] on div "Trier Groupement" at bounding box center [774, 79] width 1390 height 31
click at [181, 79] on html "AB 6 +99 Clients Actions Trier Groupement Client 189 Plan de relance Encours to…" at bounding box center [784, 391] width 1568 height 782
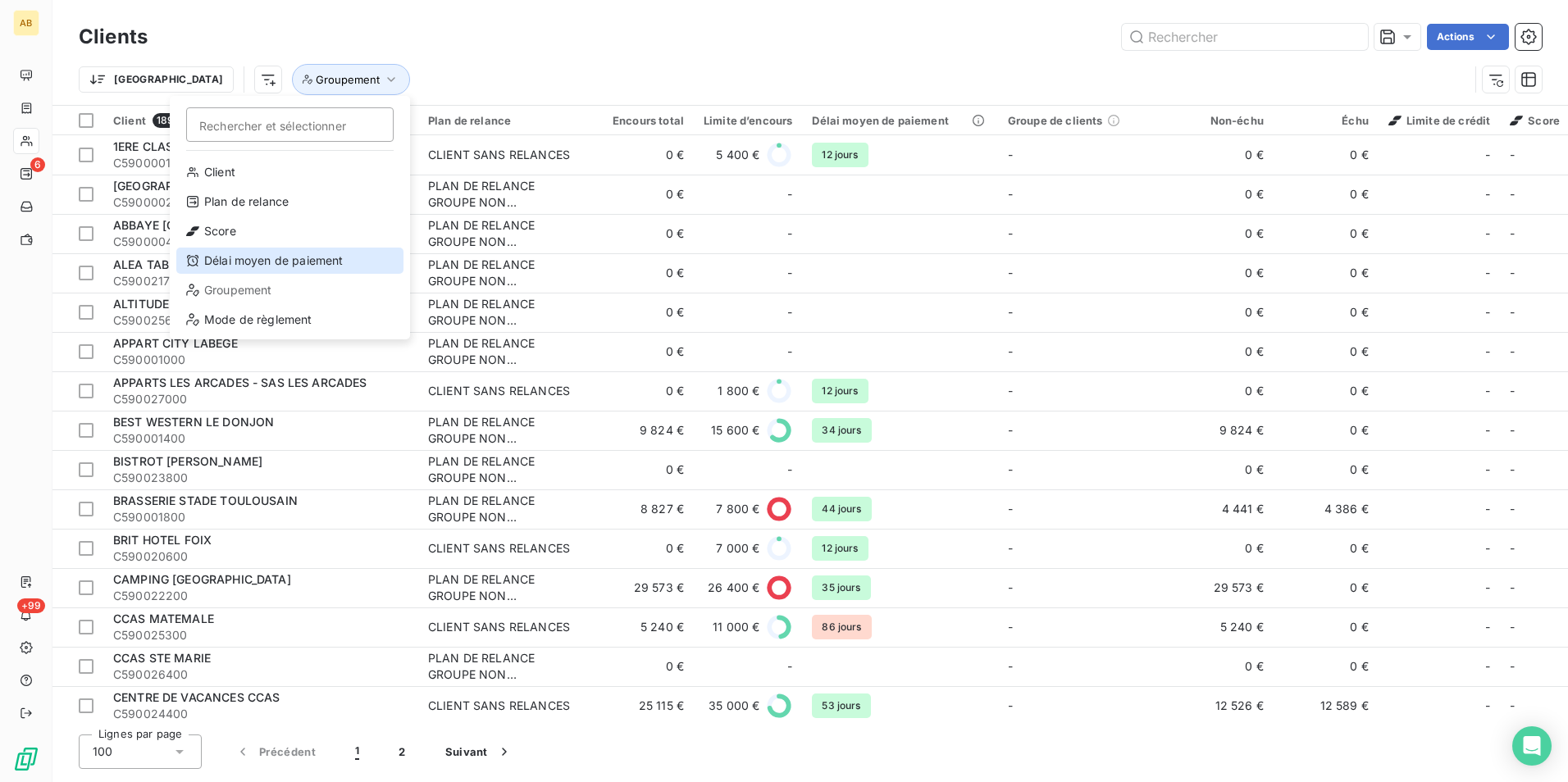
click at [272, 250] on div "Délai moyen de paiement" at bounding box center [290, 261] width 228 height 26
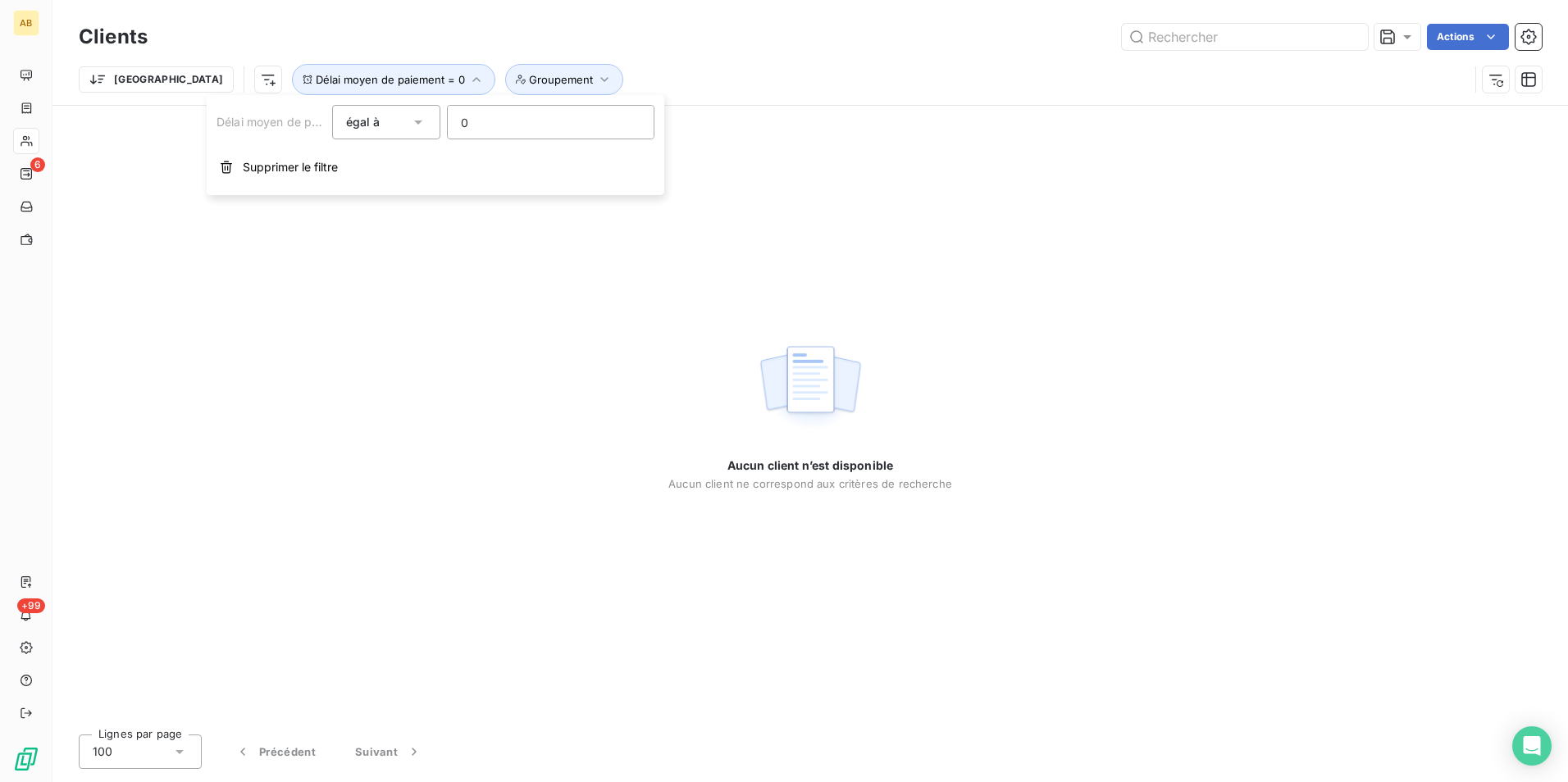
click at [362, 126] on span "égal à" at bounding box center [363, 122] width 34 height 14
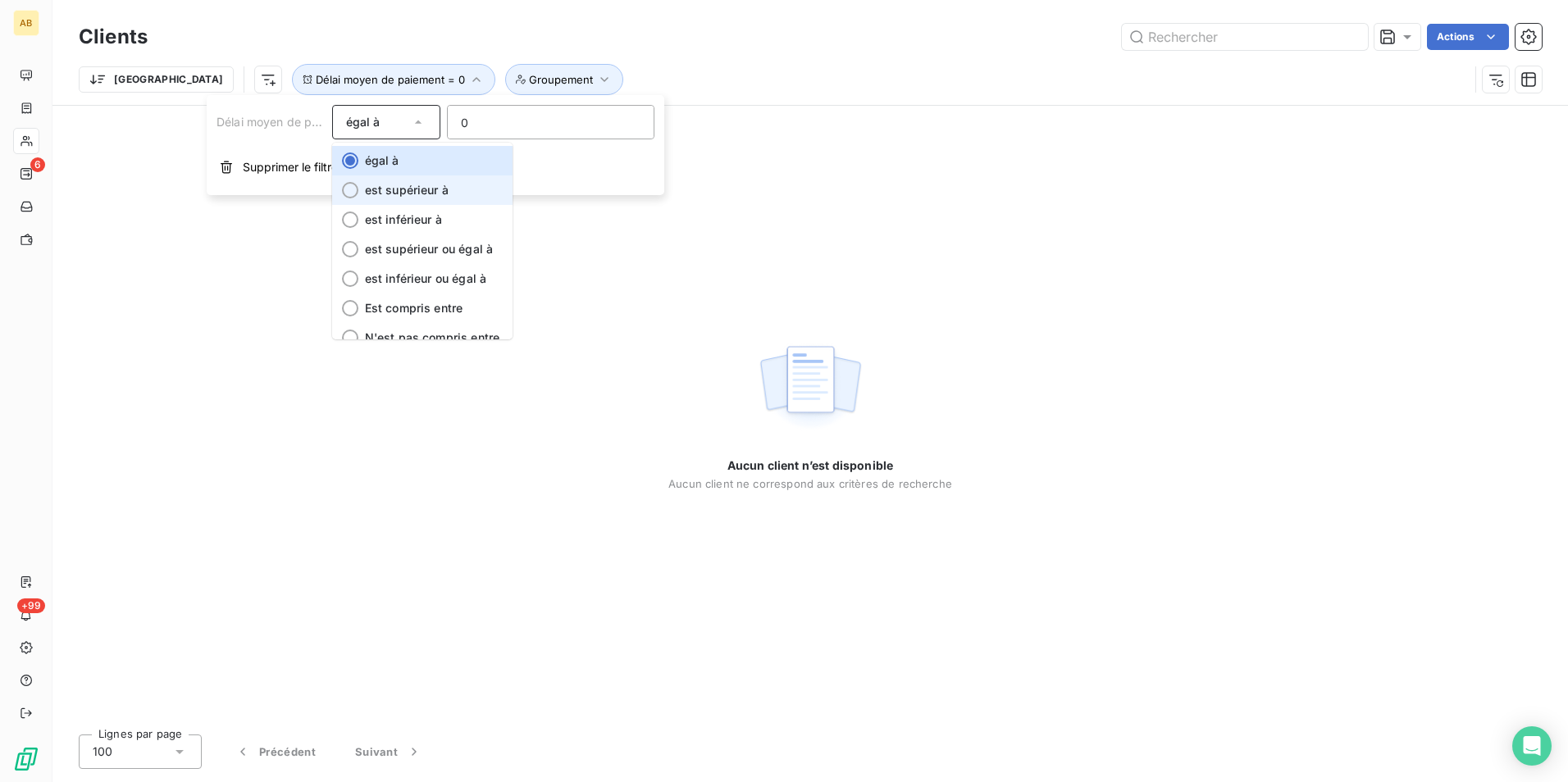
click at [404, 196] on span "est supérieur à" at bounding box center [406, 190] width 83 height 14
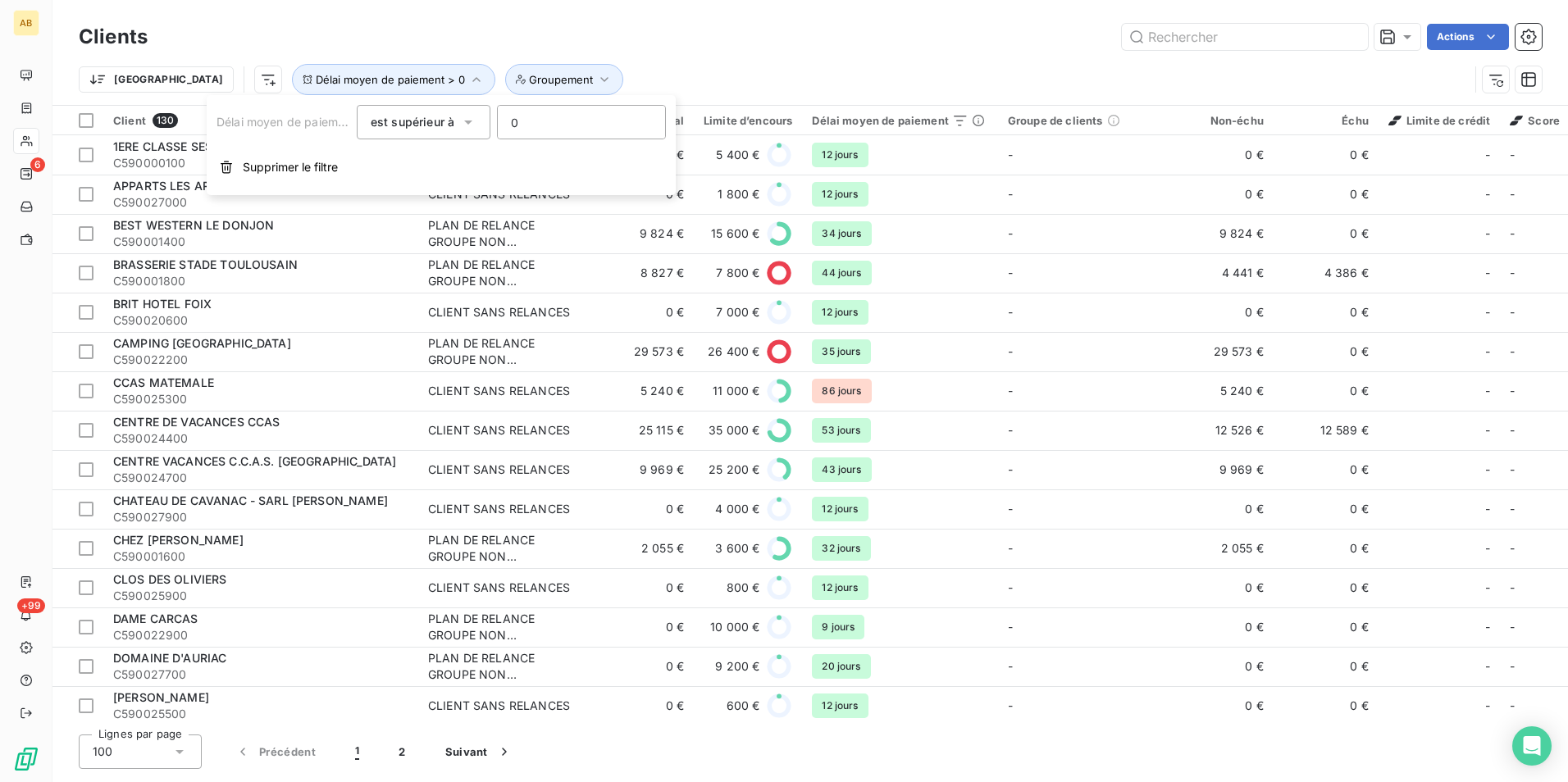
click at [247, 33] on div "Actions" at bounding box center [854, 37] width 1375 height 26
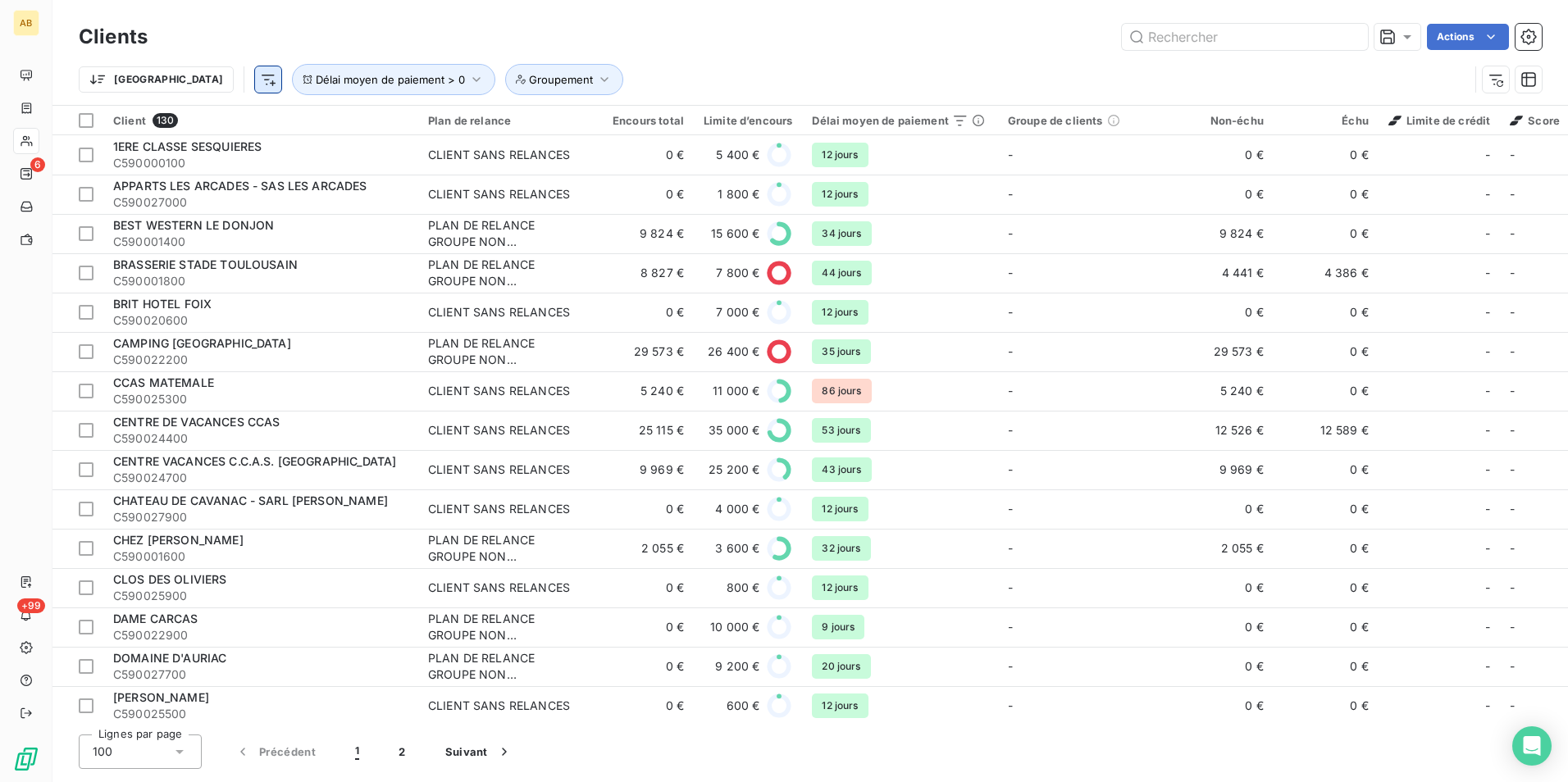
click at [195, 78] on html "AB 6 +99 Clients Actions Trier Délai moyen de paiement > 0 Groupement Client 13…" at bounding box center [784, 391] width 1568 height 782
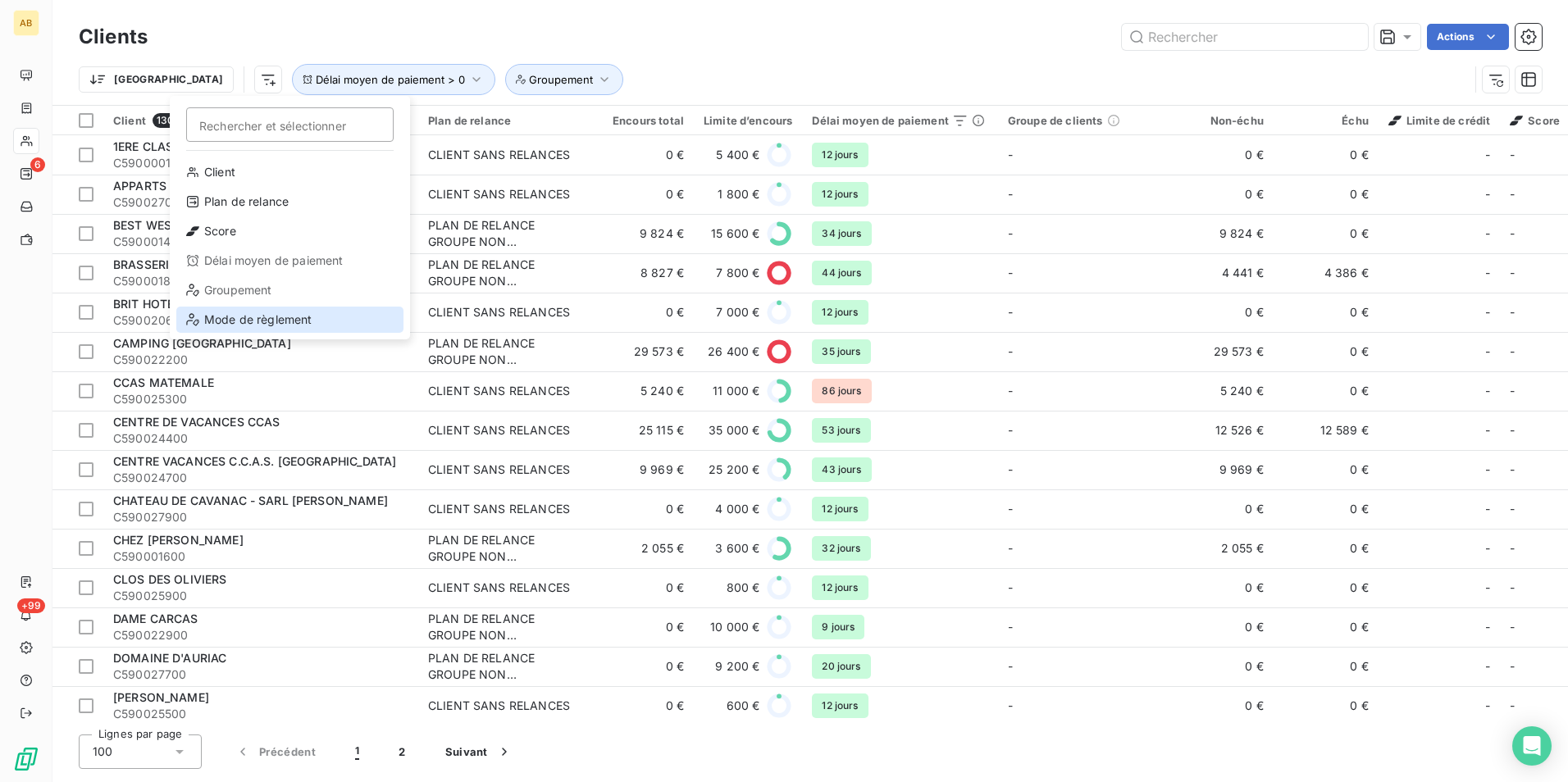
click at [284, 327] on div "Mode de règlement" at bounding box center [290, 320] width 228 height 26
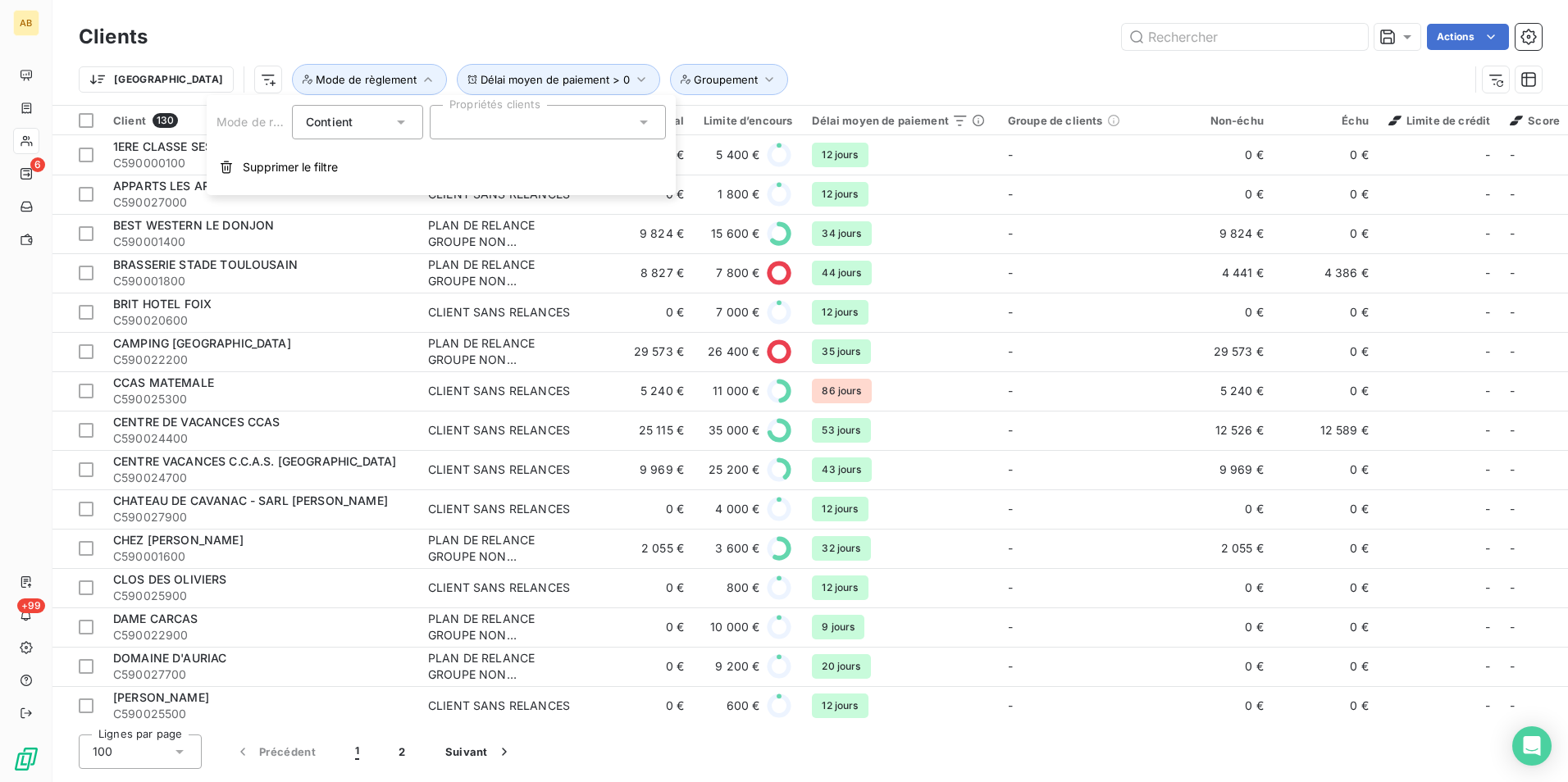
click at [488, 123] on div at bounding box center [548, 121] width 236 height 34
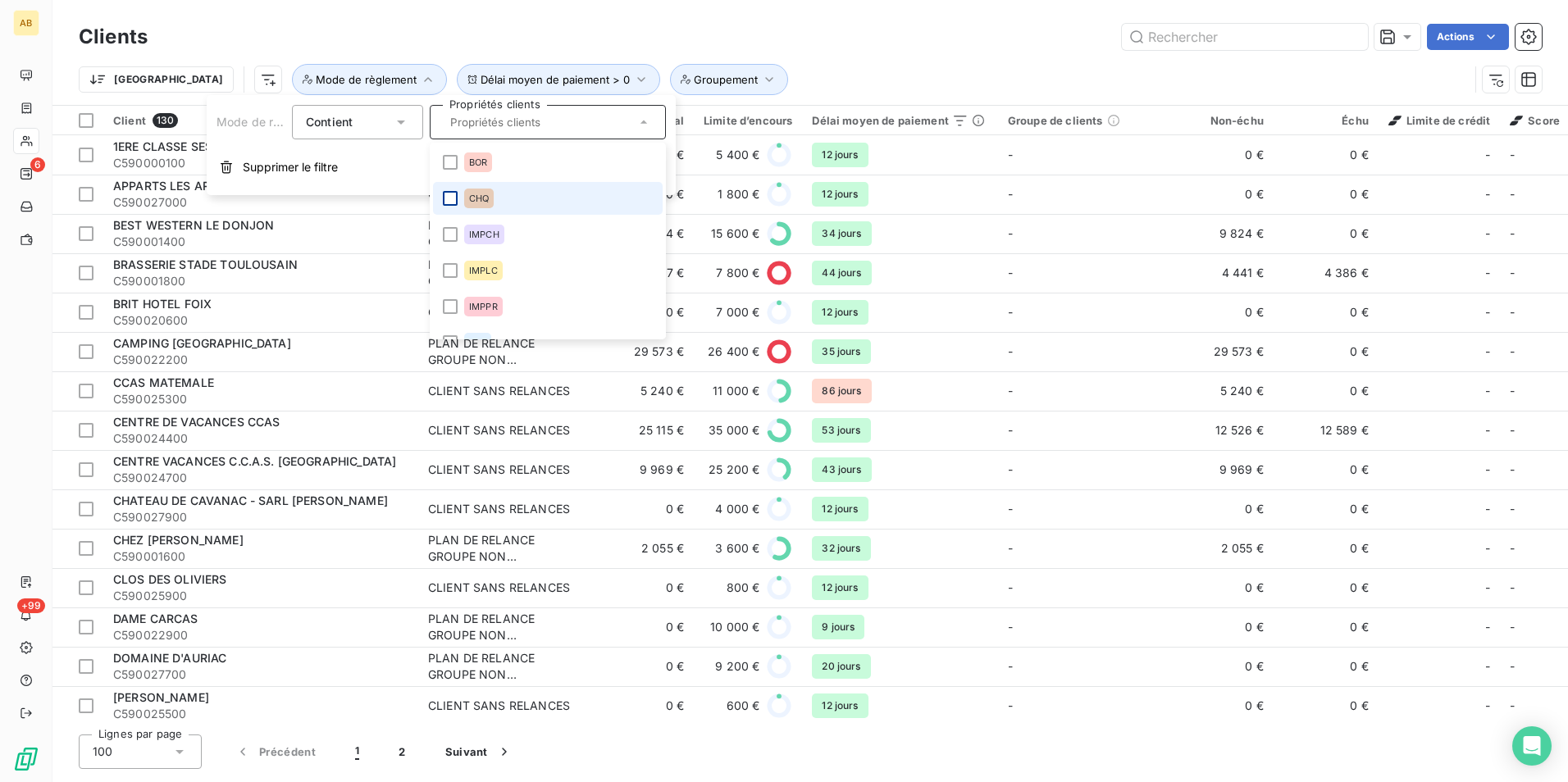
click at [455, 197] on div at bounding box center [450, 198] width 15 height 15
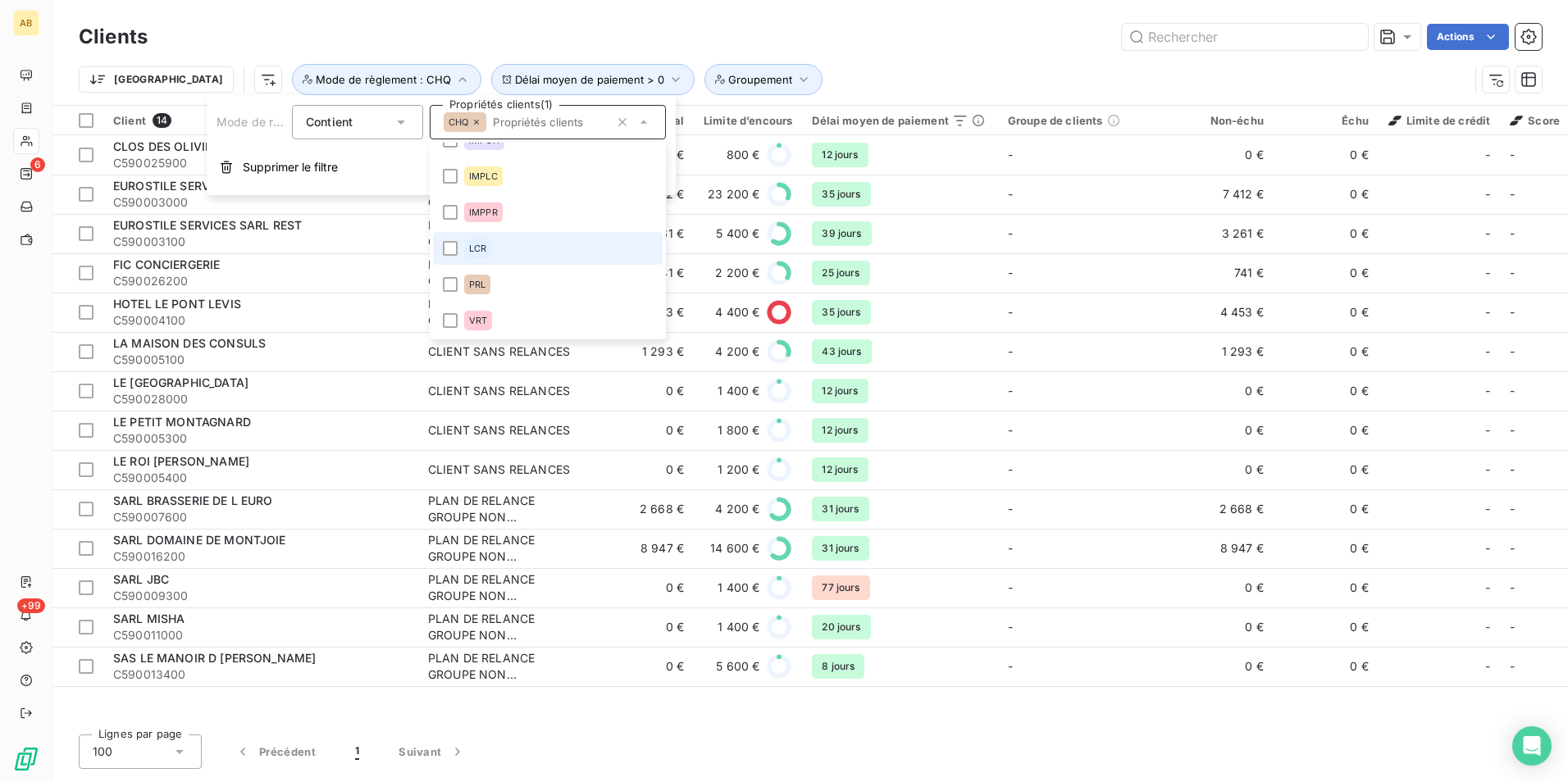
scroll to position [95, 0]
click at [439, 325] on li "VRT" at bounding box center [548, 319] width 229 height 33
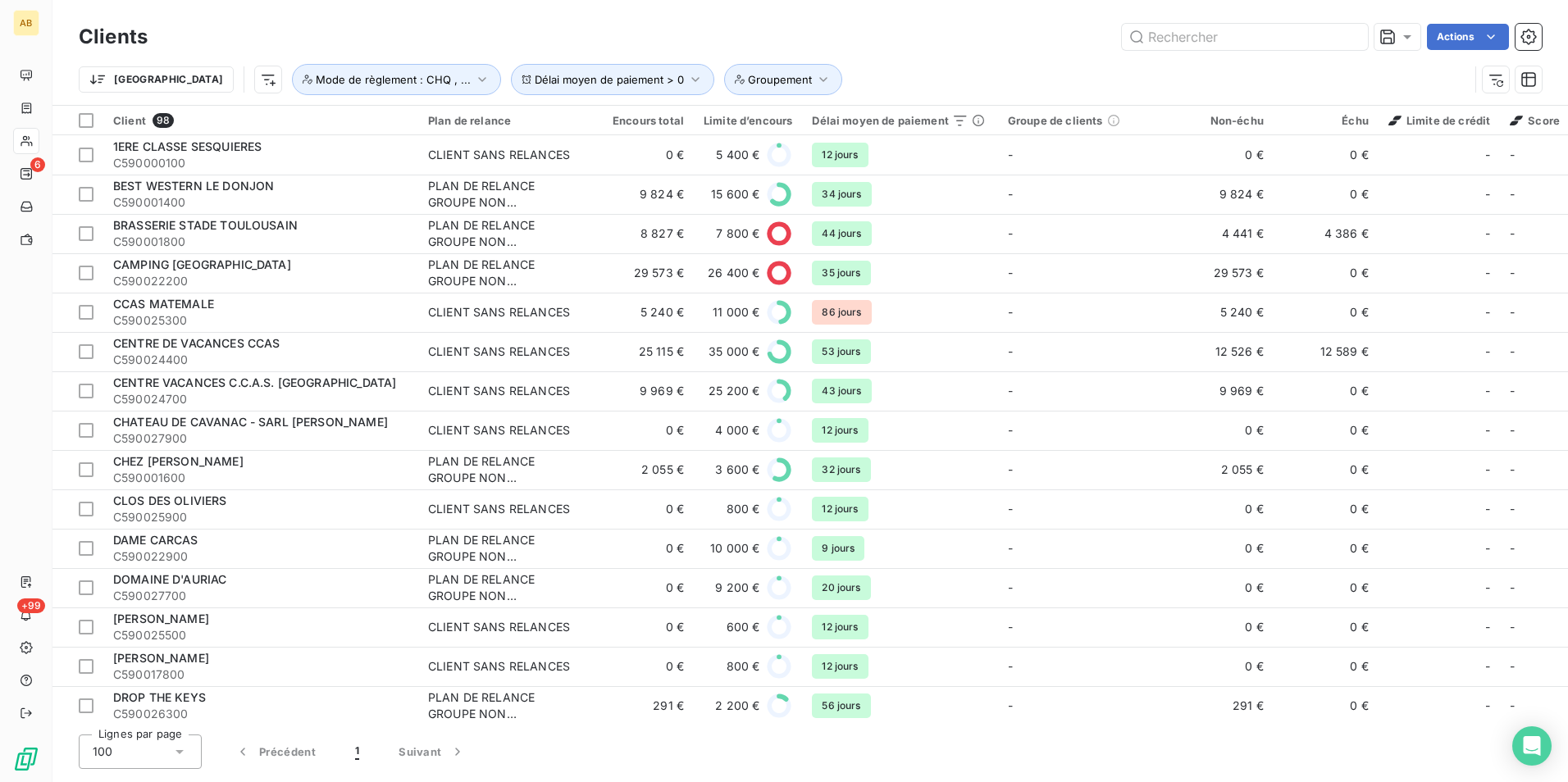
click at [561, 23] on div "Clients Actions" at bounding box center [810, 36] width 1463 height 34
click at [748, 83] on span "Groupement" at bounding box center [780, 79] width 64 height 13
click at [932, 133] on div at bounding box center [972, 121] width 236 height 34
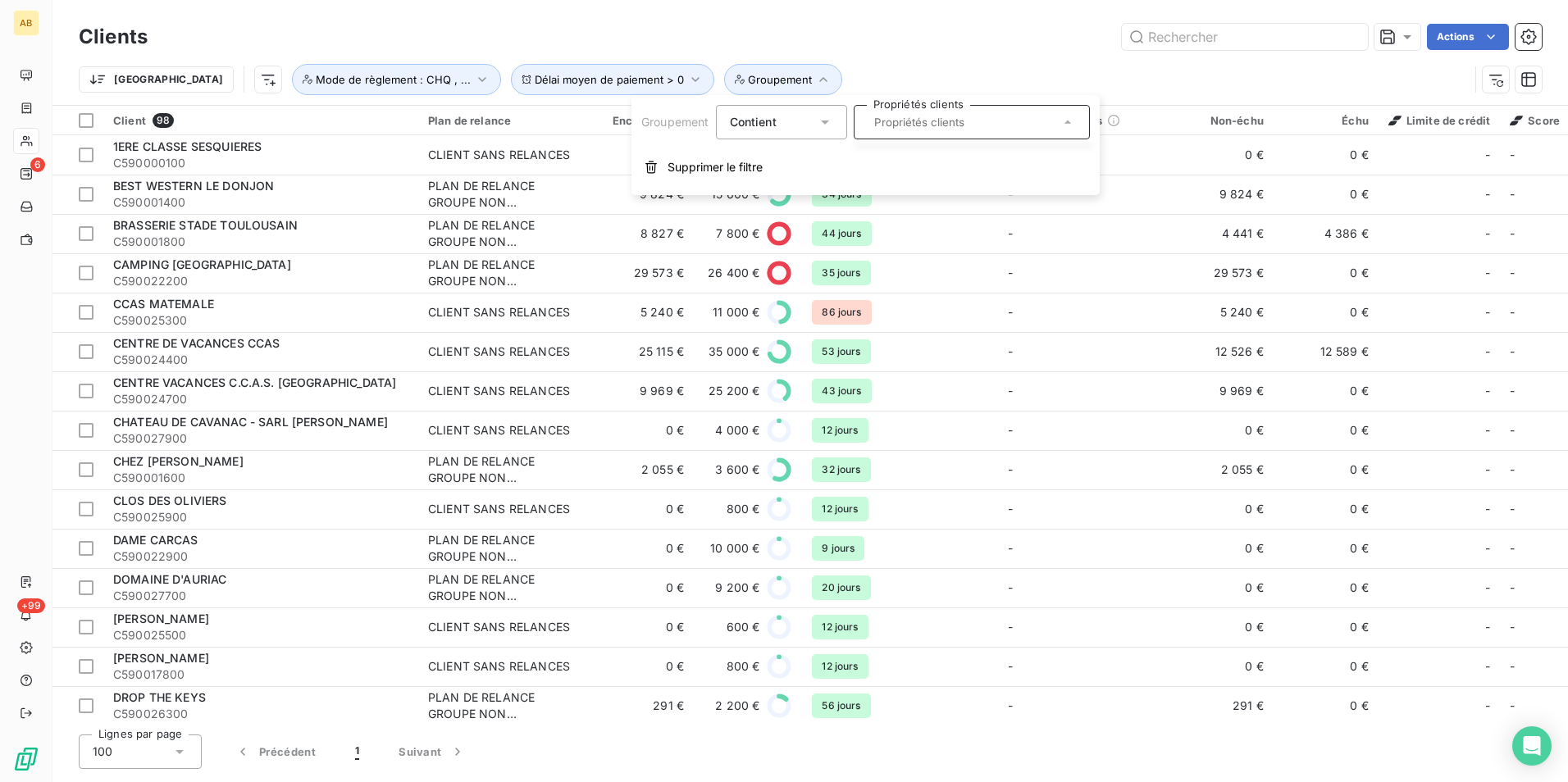
click at [1090, 117] on div at bounding box center [972, 121] width 236 height 34
click at [1080, 119] on div at bounding box center [972, 121] width 236 height 34
click at [1063, 118] on icon at bounding box center [1068, 122] width 17 height 17
click at [1011, 59] on div "Trier Délai moyen de paiement > 0 Groupement Mode de règlement : CHQ , ..." at bounding box center [810, 80] width 1463 height 51
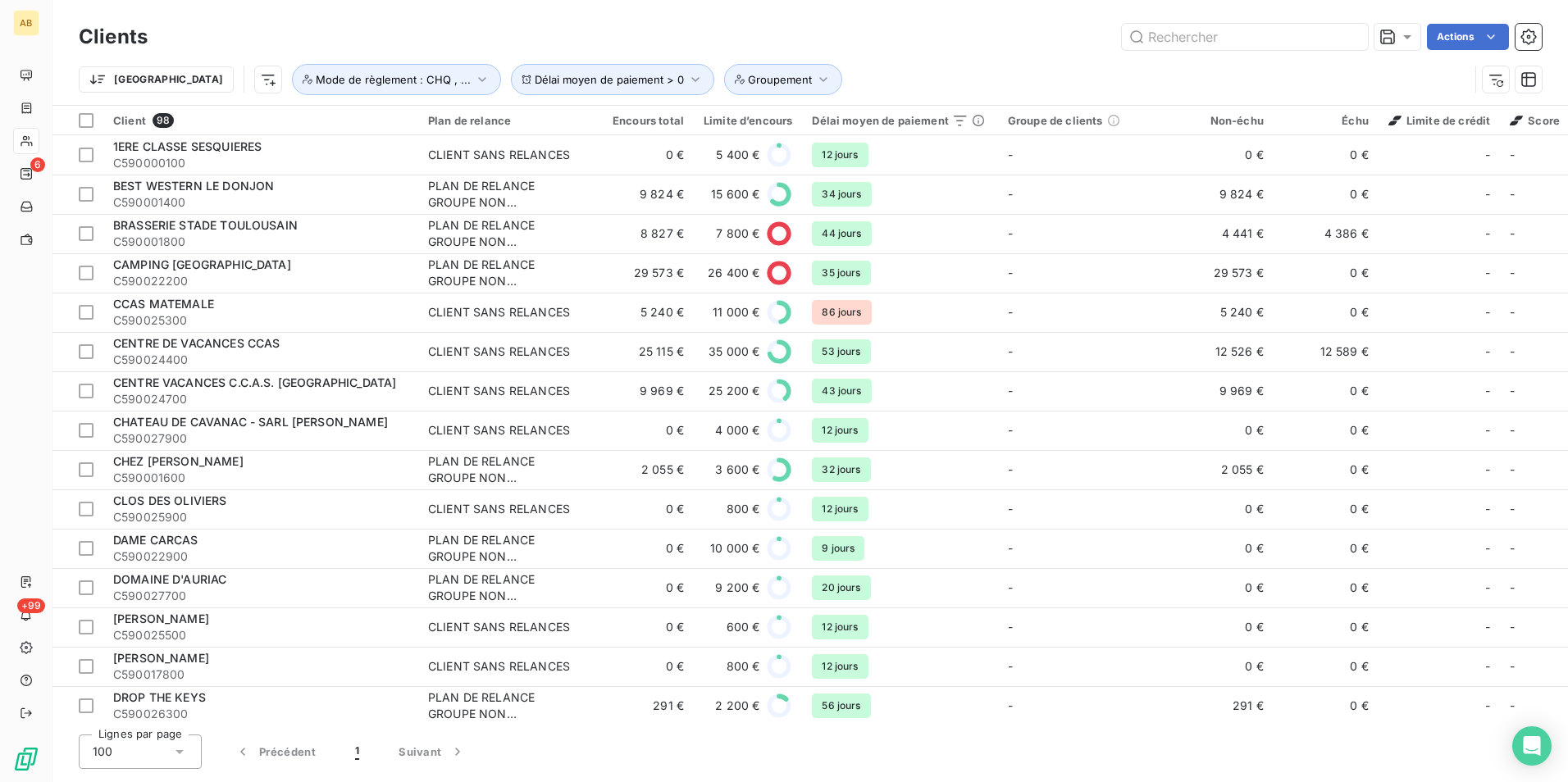
click at [679, 23] on div "Clients Actions" at bounding box center [810, 36] width 1463 height 34
click at [816, 81] on icon "button" at bounding box center [824, 79] width 17 height 17
click at [926, 124] on div at bounding box center [972, 121] width 236 height 34
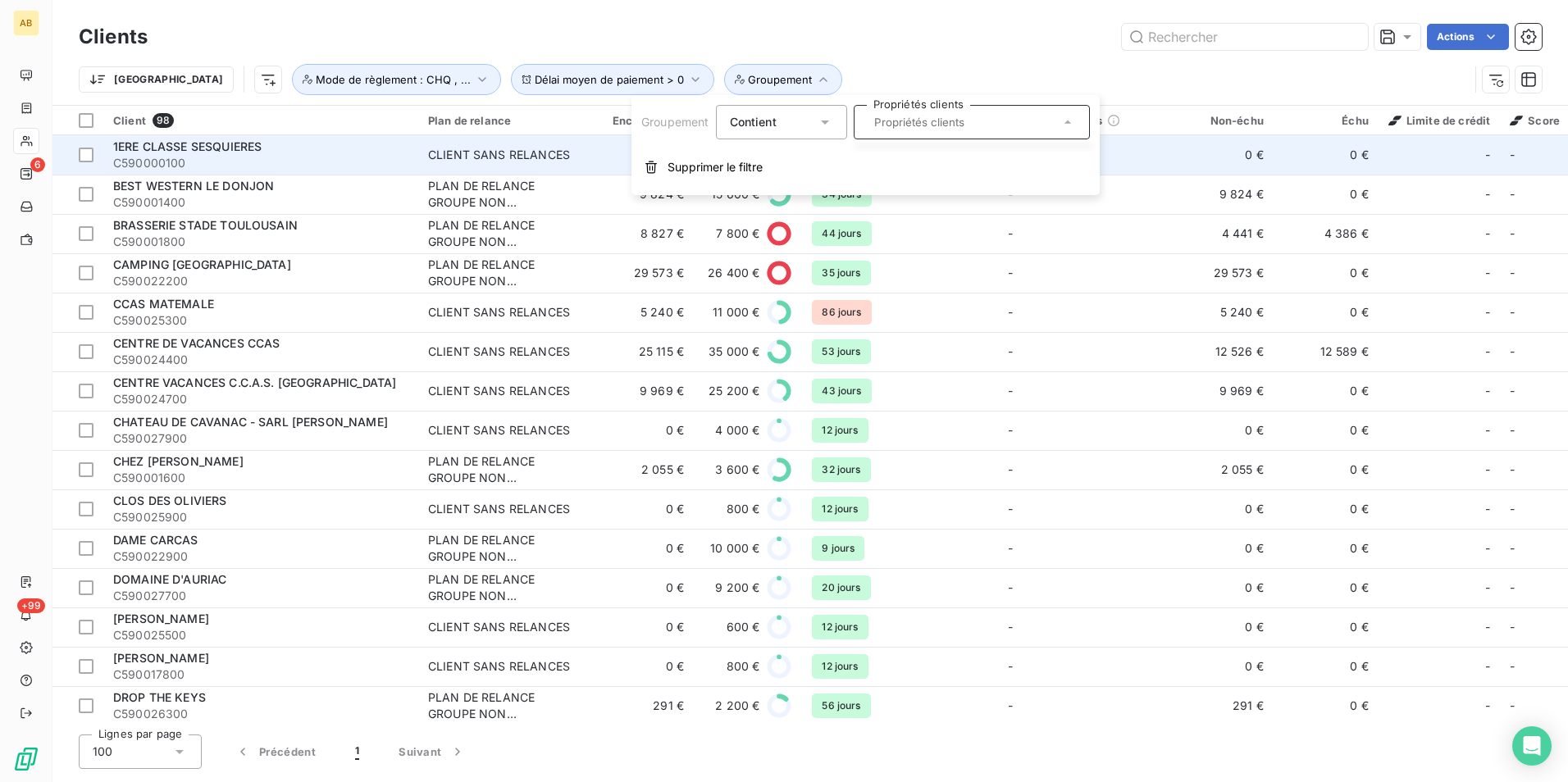
drag, startPoint x: 737, startPoint y: 172, endPoint x: 748, endPoint y: 142, distance: 32.0
click at [736, 172] on span "Supprimer le filtre" at bounding box center [715, 167] width 95 height 17
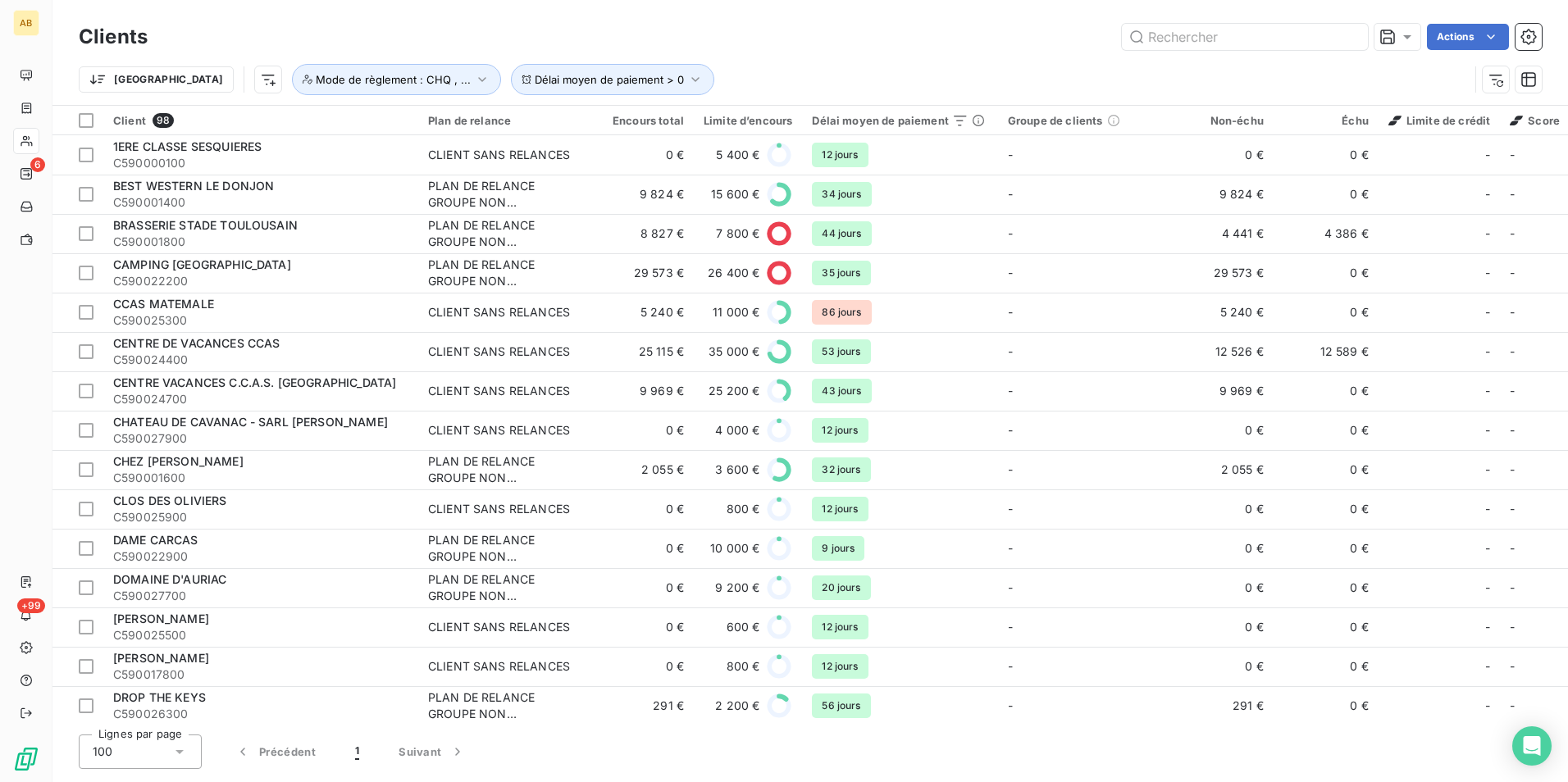
drag, startPoint x: 744, startPoint y: 40, endPoint x: 782, endPoint y: 128, distance: 95.9
click at [744, 40] on div "Actions" at bounding box center [854, 37] width 1375 height 26
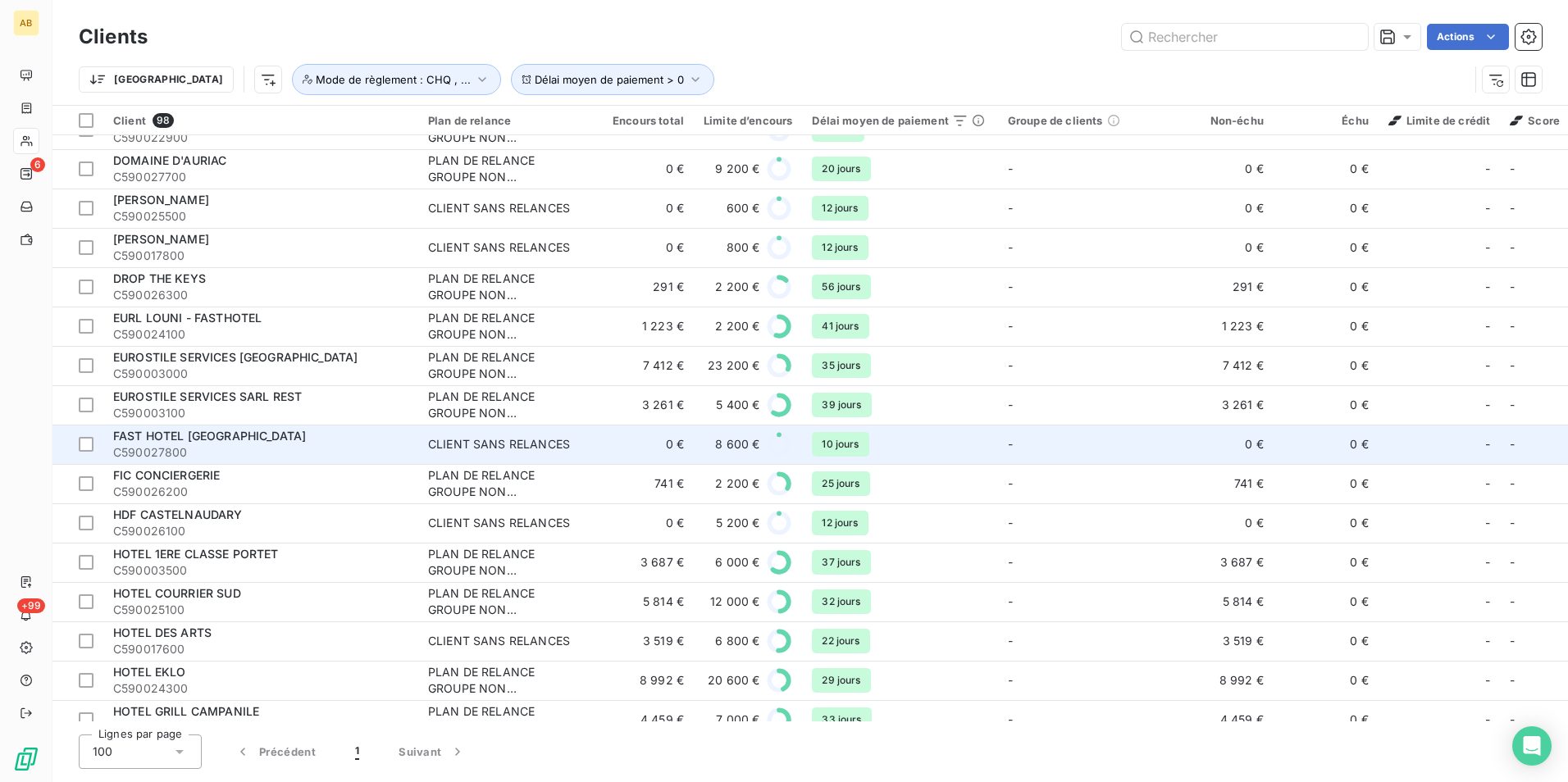
scroll to position [0, 0]
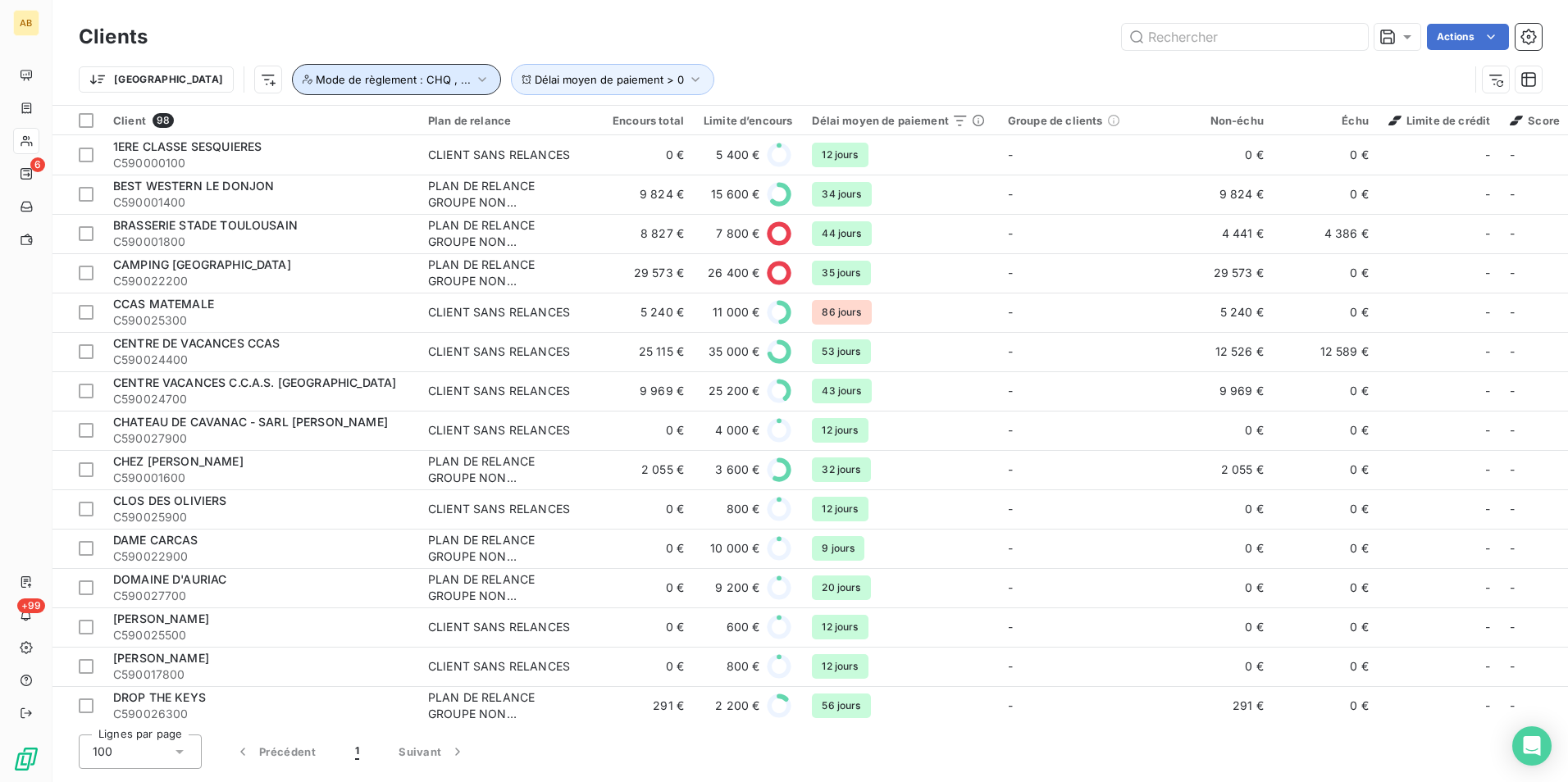
click at [371, 81] on span "Mode de règlement : CHQ , ..." at bounding box center [393, 79] width 155 height 13
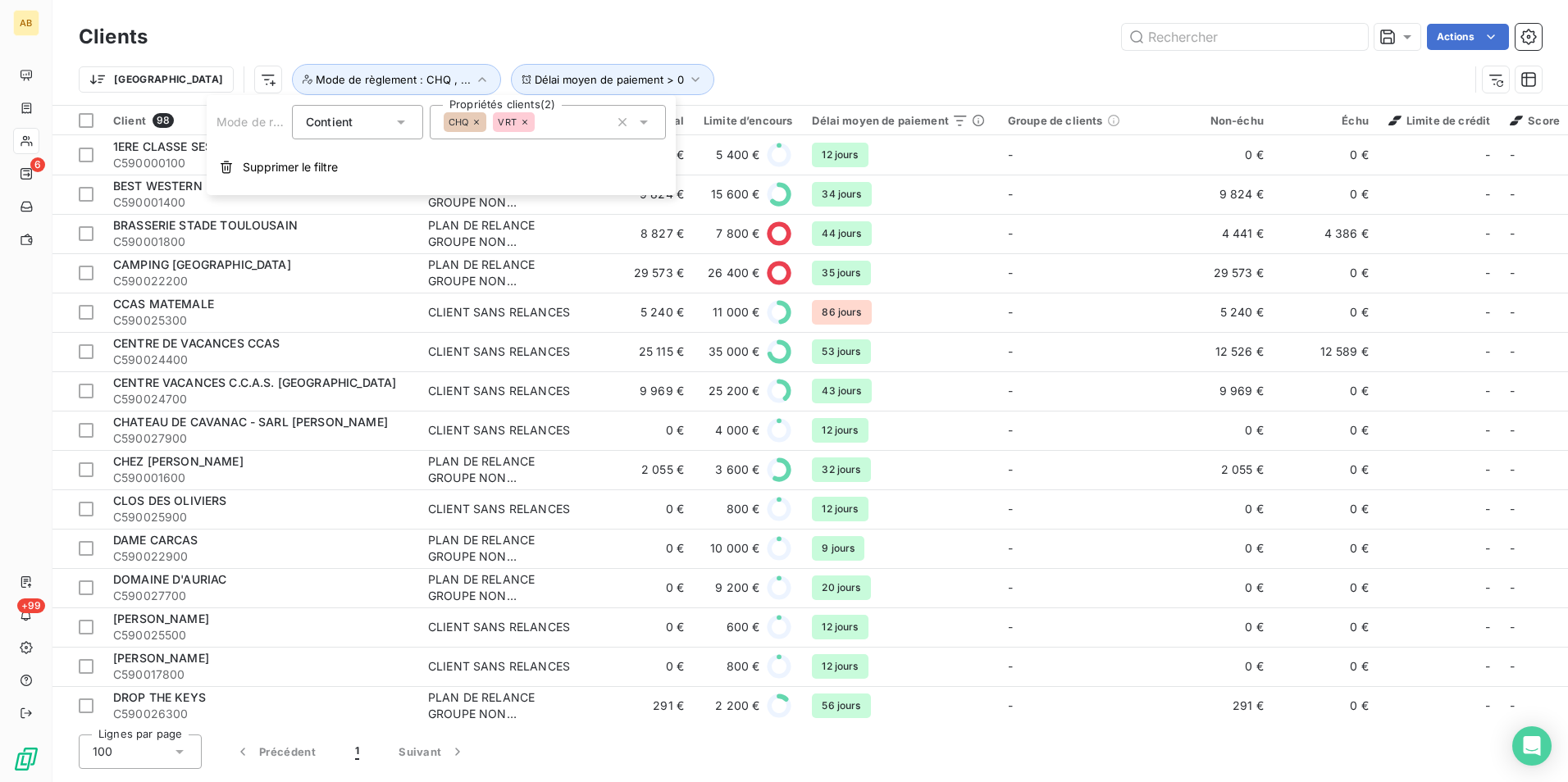
click at [906, 56] on div "Trier Délai moyen de paiement > 0 Mode de règlement : CHQ , ..." at bounding box center [810, 80] width 1463 height 51
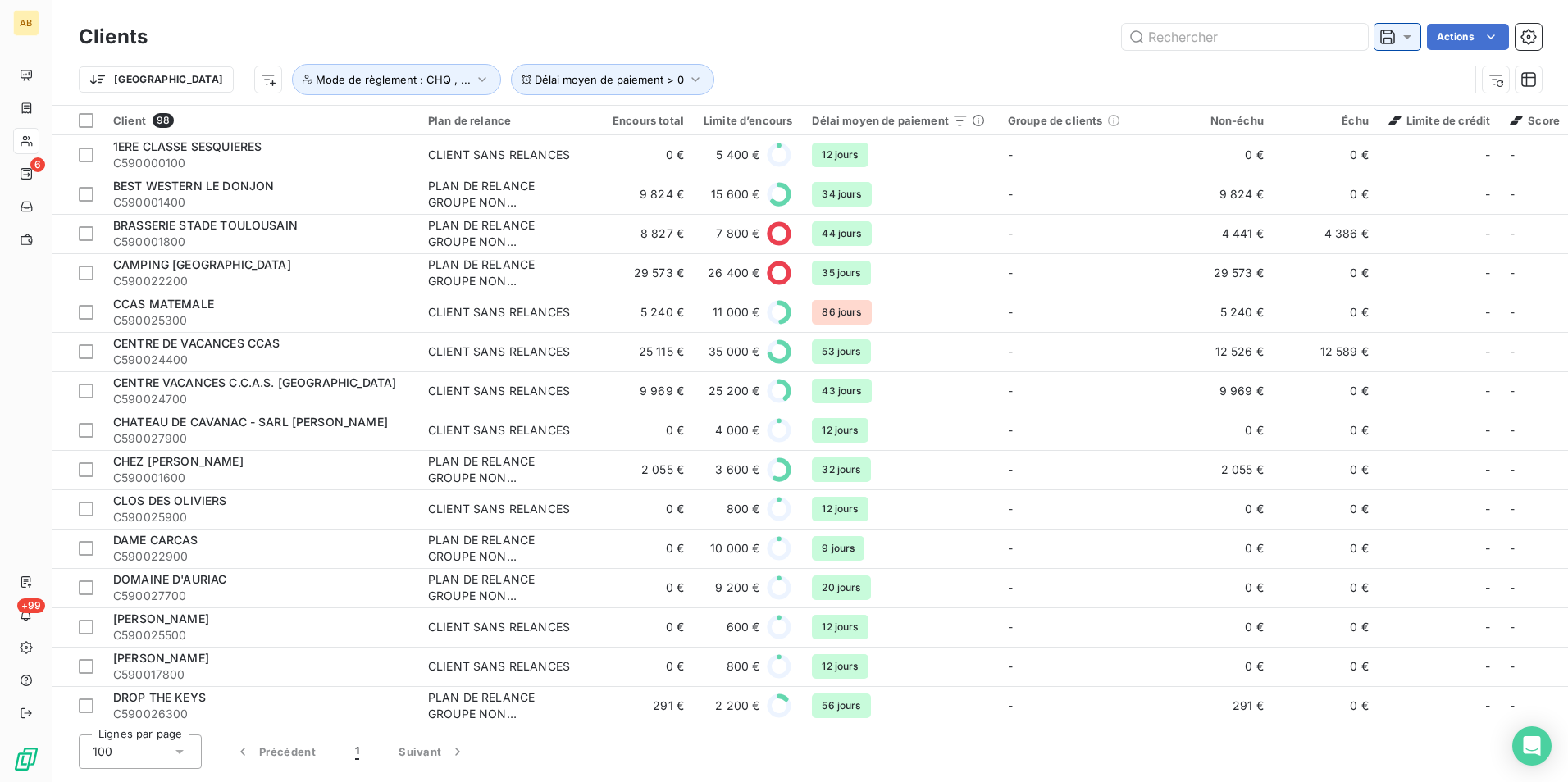
click at [1411, 43] on icon at bounding box center [1407, 37] width 17 height 17
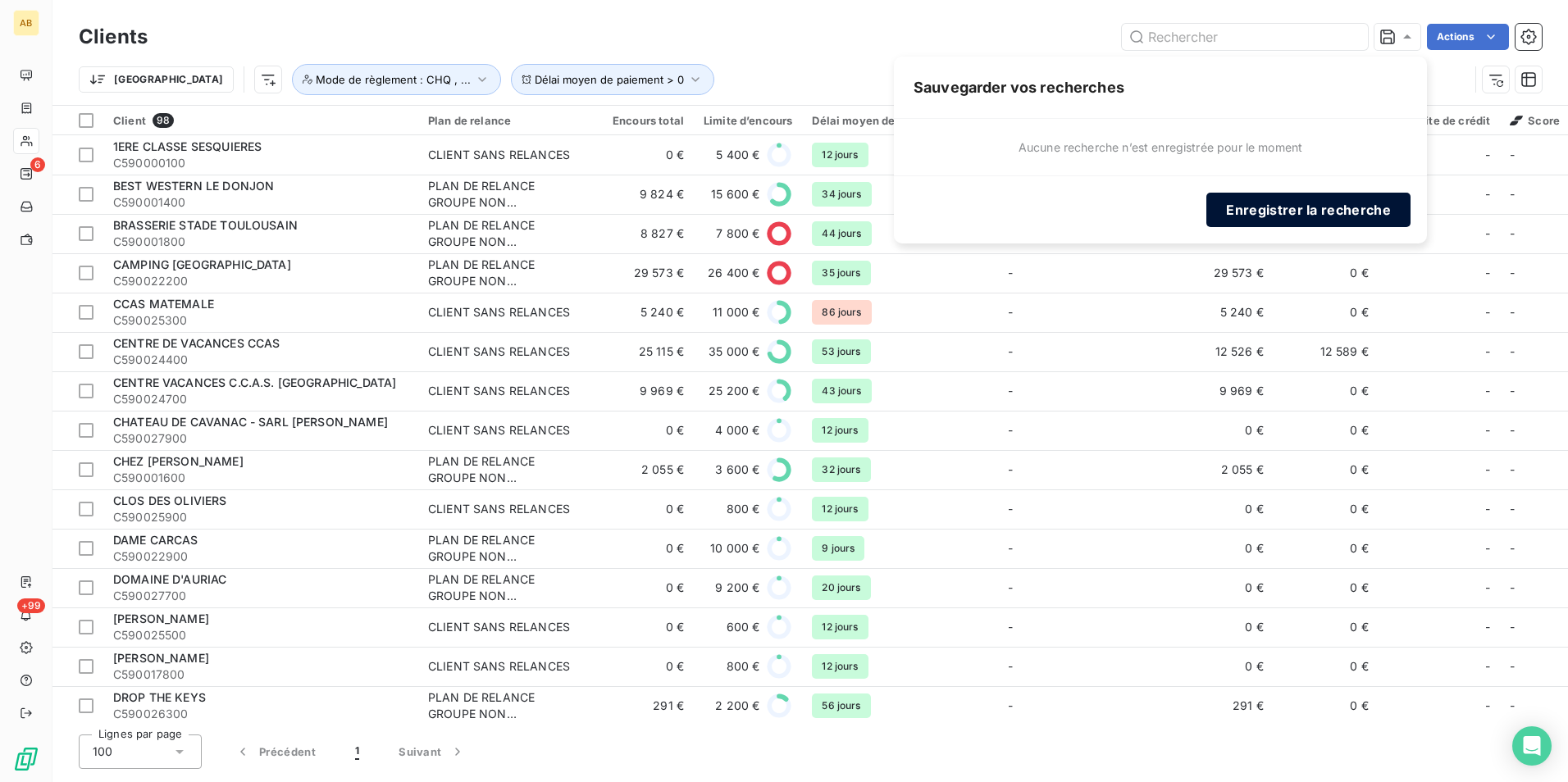
click at [1344, 209] on button "Enregistrer la recherche" at bounding box center [1309, 209] width 204 height 34
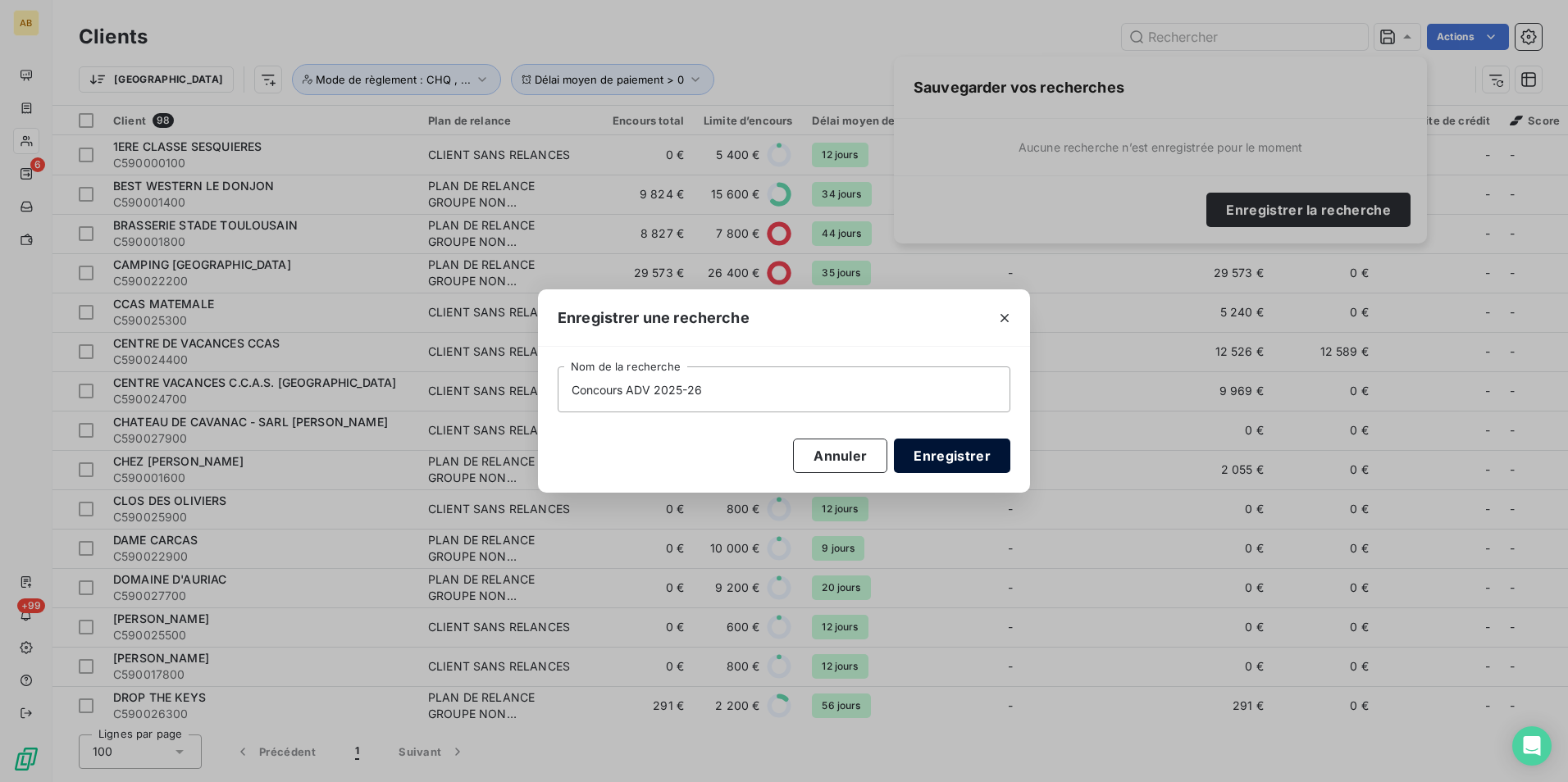
type input "Concours ADV 2025-26"
click at [968, 463] on button "Enregistrer" at bounding box center [952, 455] width 117 height 34
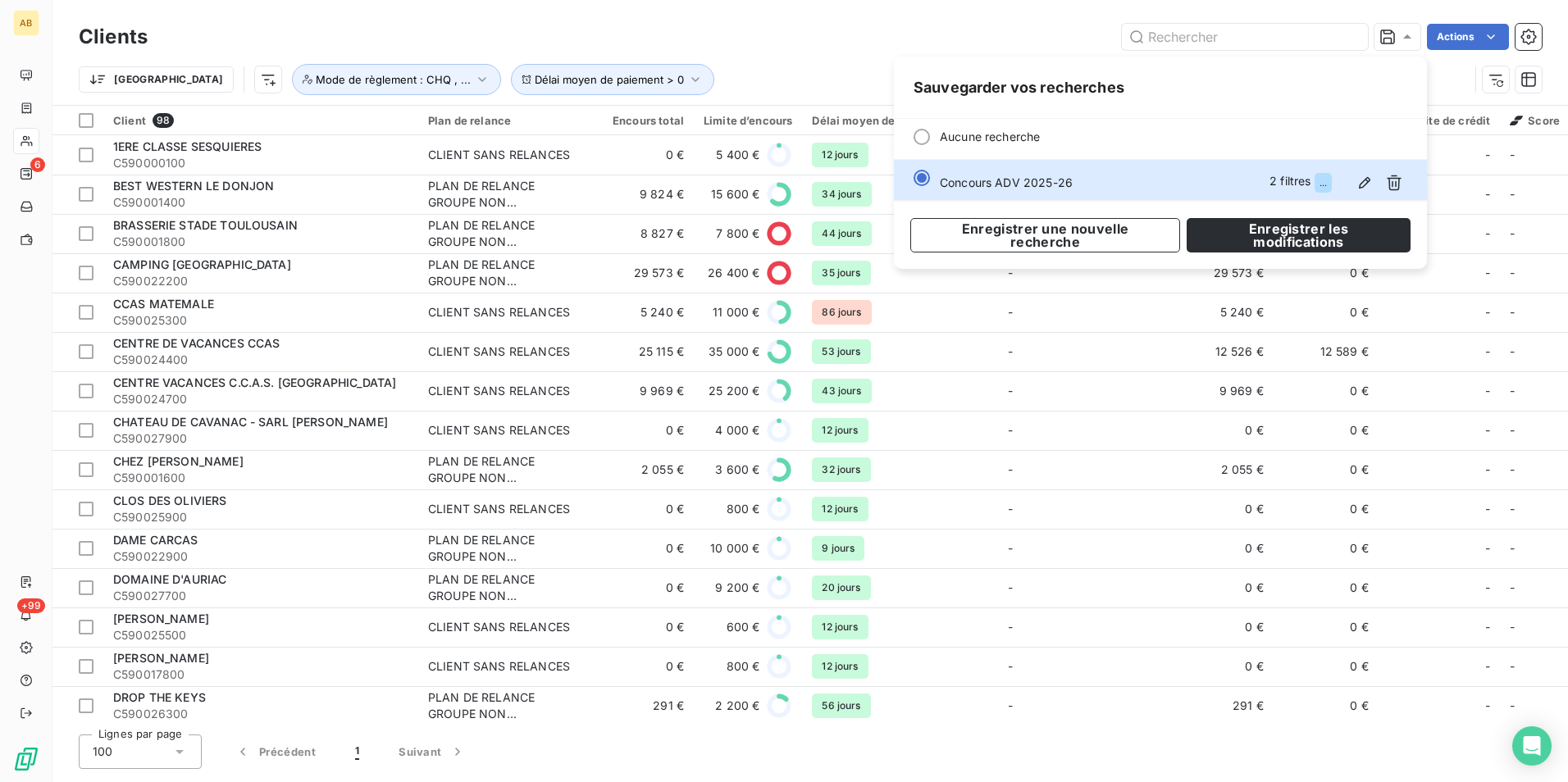
click at [742, 54] on div "Clients Actions Trier Délai moyen de paiement > 0 Mode de règlement : CHQ , ..." at bounding box center [810, 62] width 1463 height 85
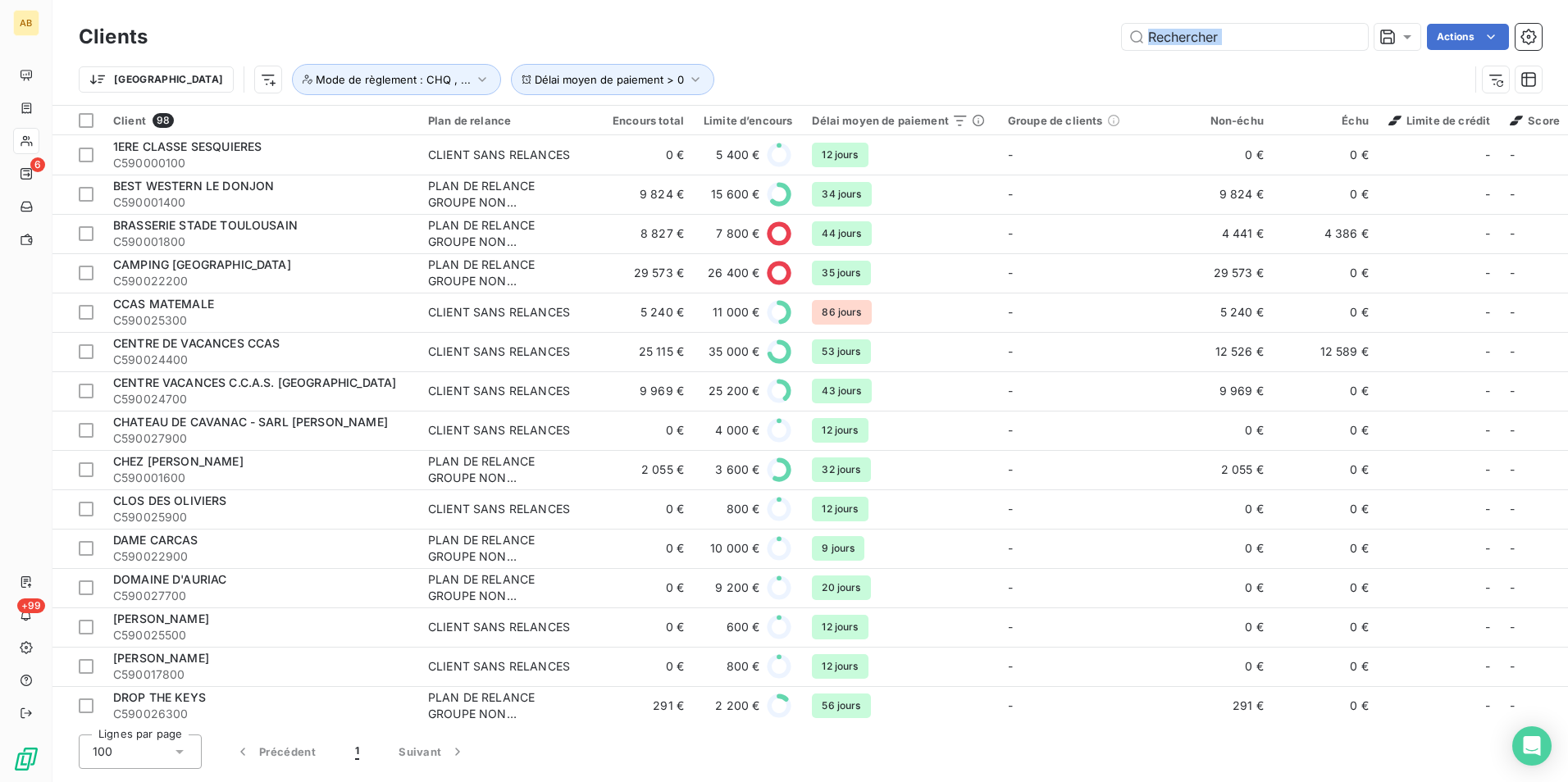
click at [909, 76] on div "Trier Délai moyen de paiement > 0 Mode de règlement : CHQ , ..." at bounding box center [774, 79] width 1390 height 31
click at [1405, 37] on icon at bounding box center [1407, 37] width 8 height 4
drag, startPoint x: 937, startPoint y: 41, endPoint x: 1309, endPoint y: 44, distance: 372.0
click at [940, 41] on div "Actions" at bounding box center [854, 37] width 1375 height 26
click at [1478, 40] on html "AB 6 +99 Clients Actions Trier Délai moyen de paiement > 0 Mode de règlement : …" at bounding box center [784, 391] width 1568 height 782
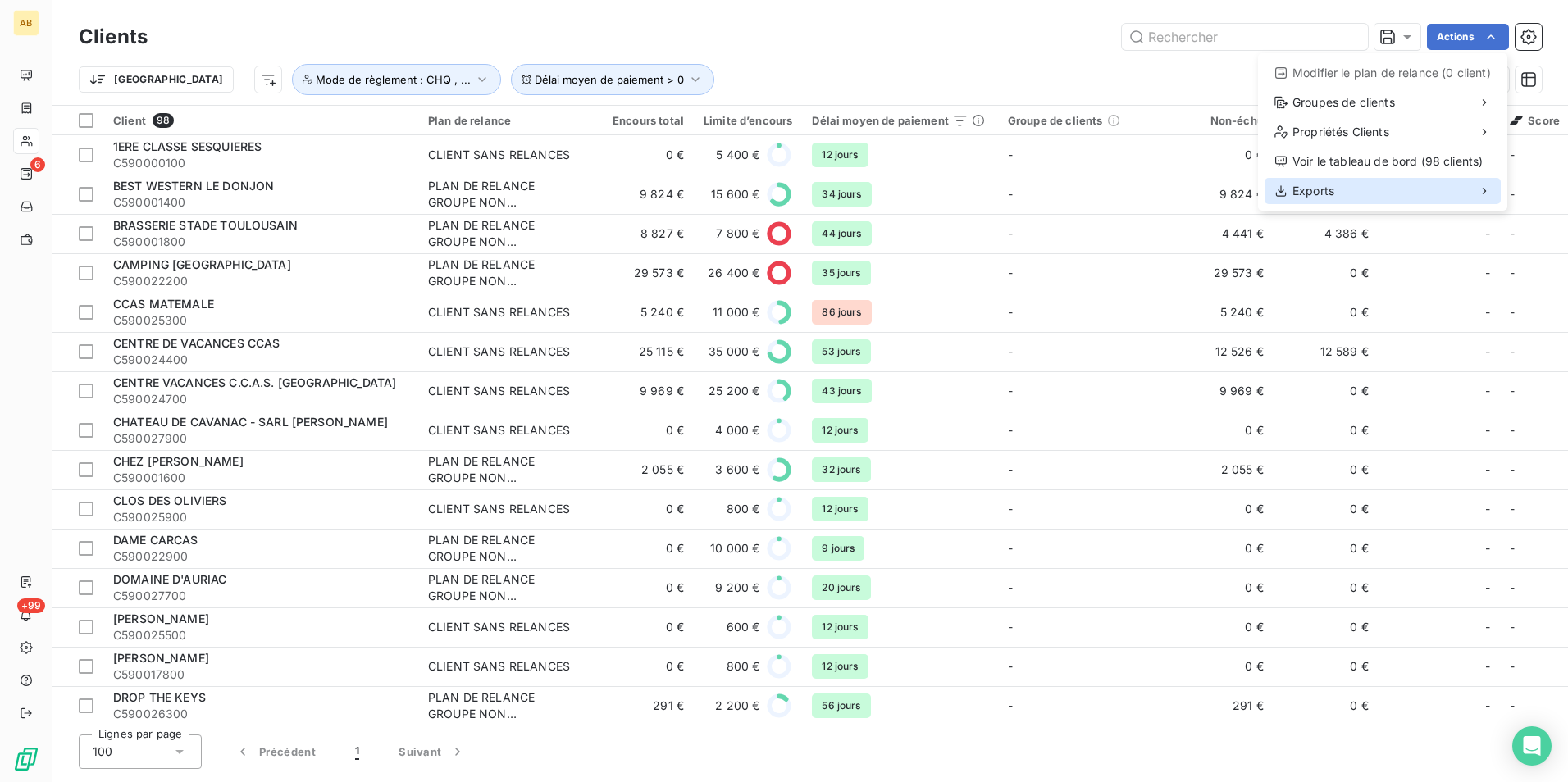
click at [1343, 194] on div "Exports" at bounding box center [1383, 192] width 236 height 26
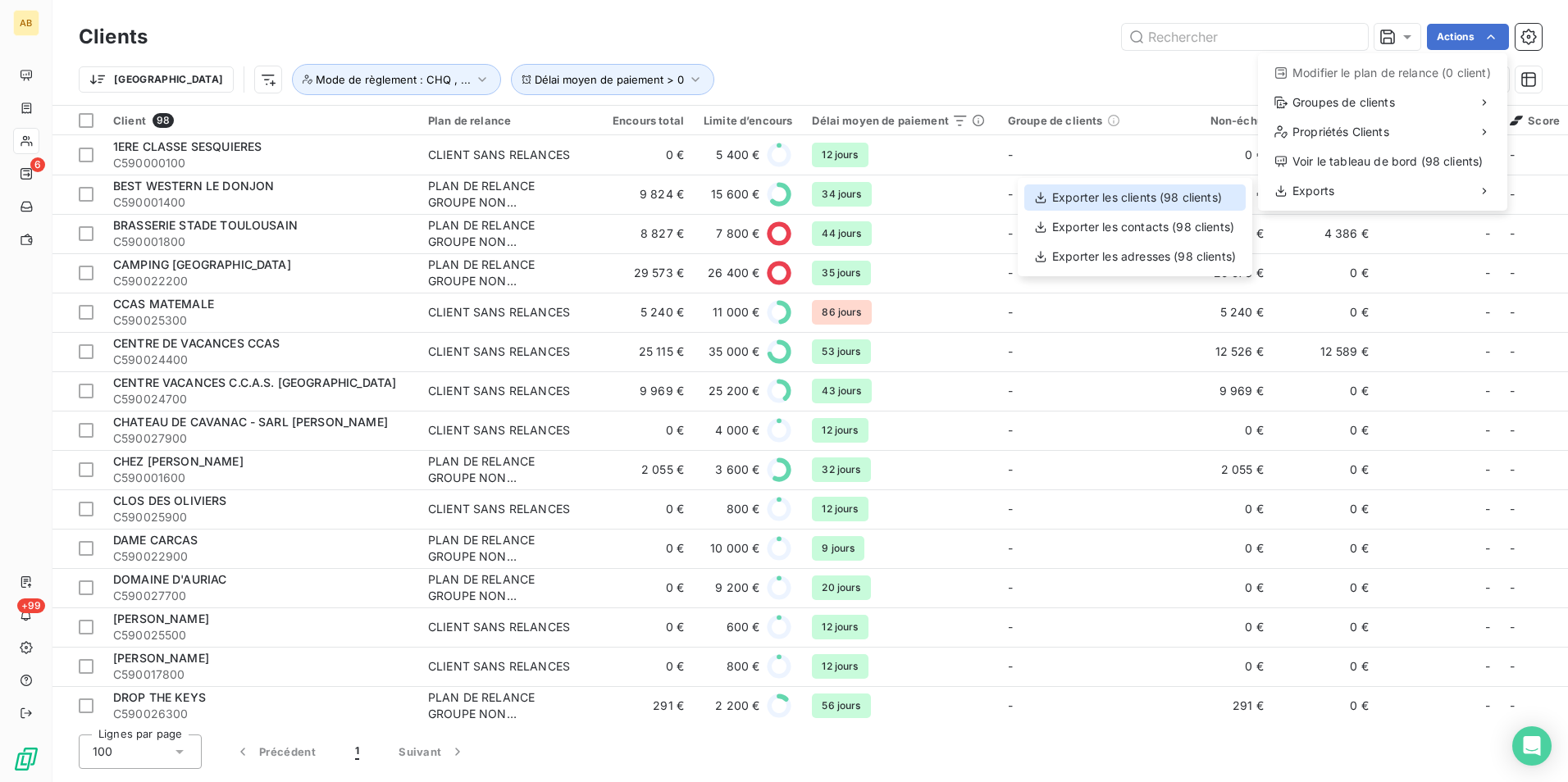
click at [1186, 202] on div "Exporter les clients (98 clients)" at bounding box center [1136, 198] width 221 height 26
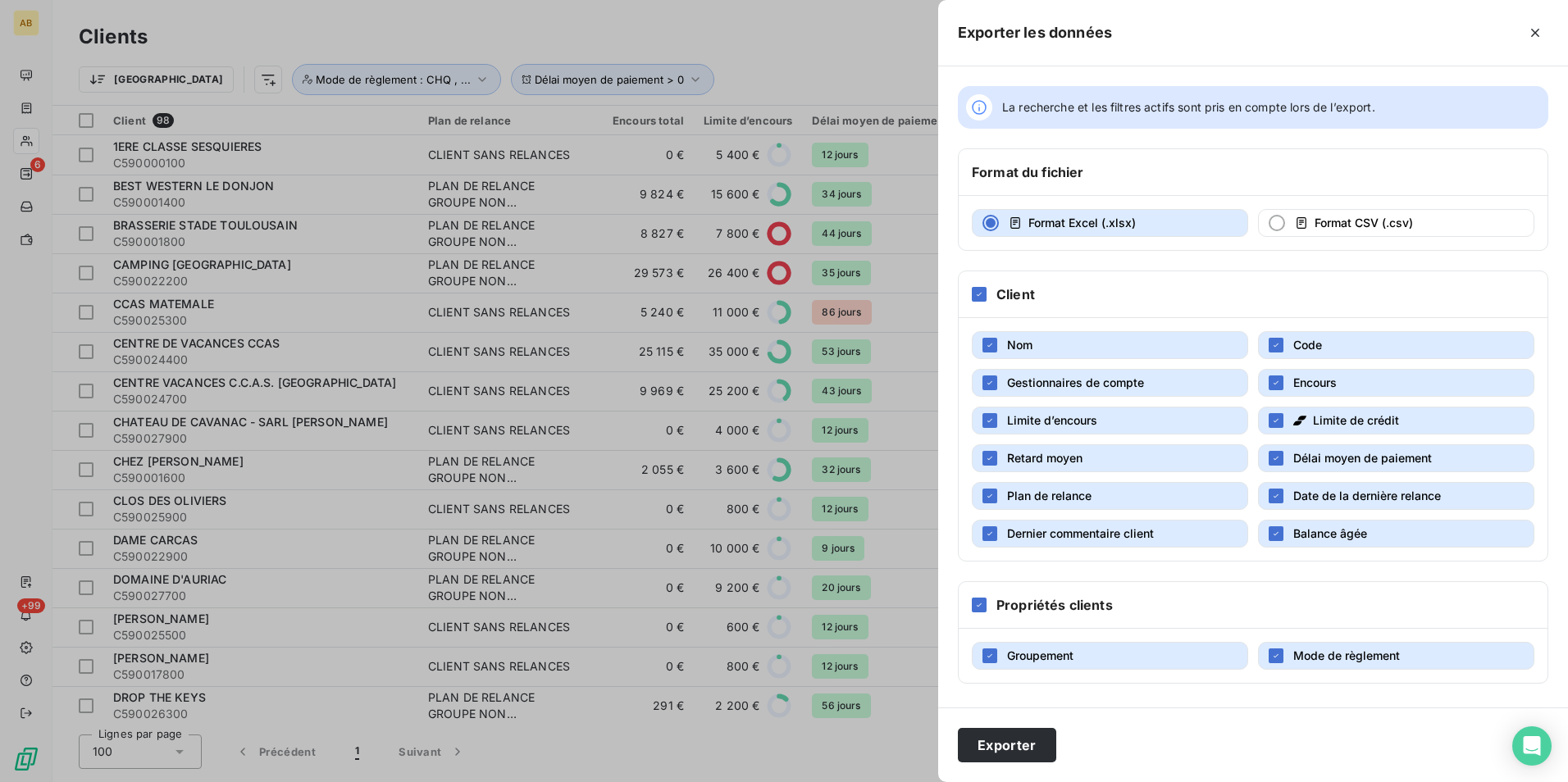
click at [1130, 384] on span "Gestionnaires de compte" at bounding box center [1076, 382] width 137 height 14
click at [1131, 406] on div "Nom Code Gestionnaires de compte Encours Limite d’encours Limite de crédit Reta…" at bounding box center [1253, 439] width 589 height 243
drag, startPoint x: 1164, startPoint y: 416, endPoint x: 1177, endPoint y: 416, distance: 13.0
click at [1165, 416] on button "Limite d’encours" at bounding box center [1110, 421] width 277 height 28
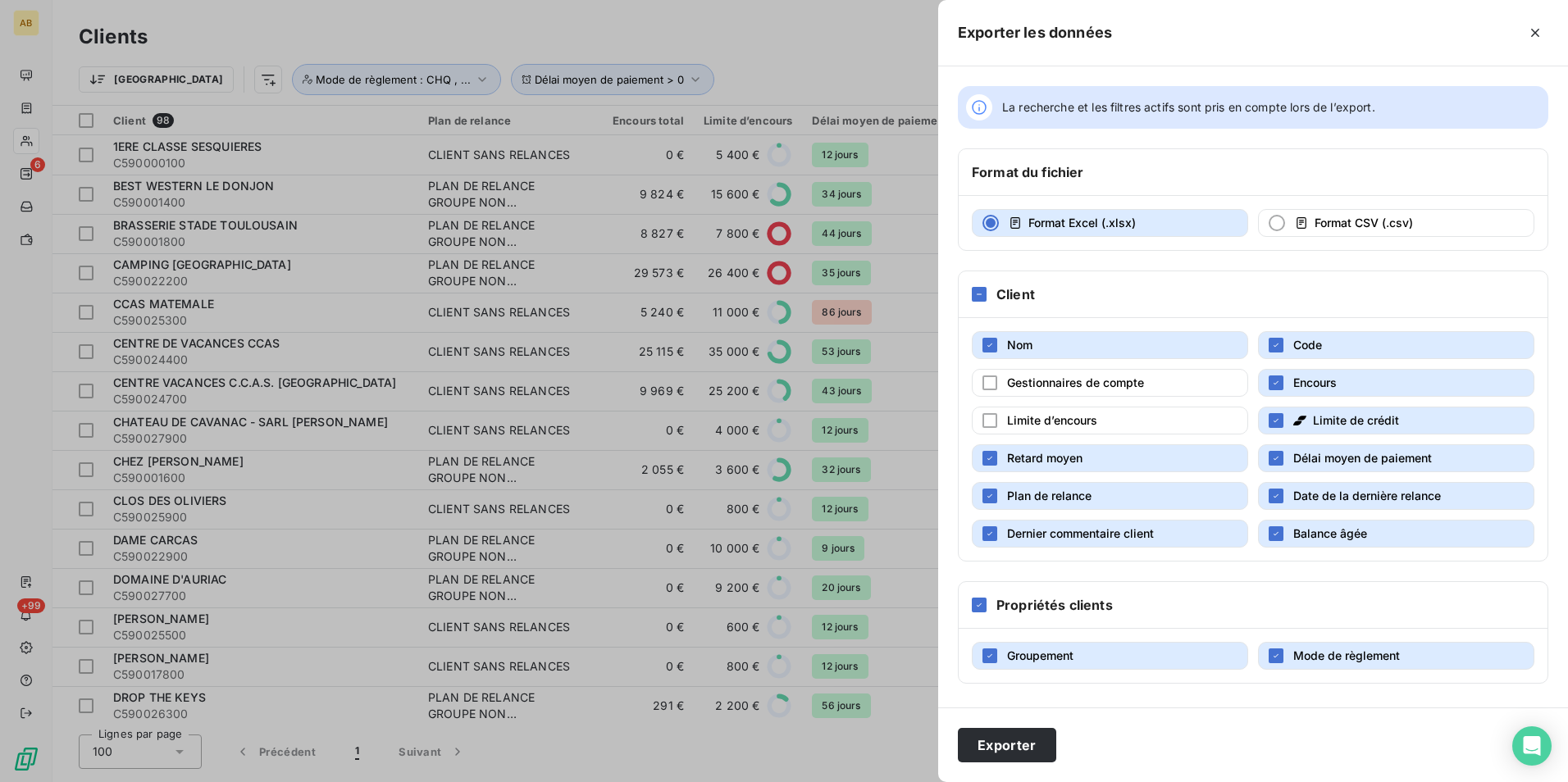
click at [1295, 418] on icon "button" at bounding box center [1300, 420] width 13 height 13
click at [1161, 501] on button "Plan de relance" at bounding box center [1110, 496] width 277 height 28
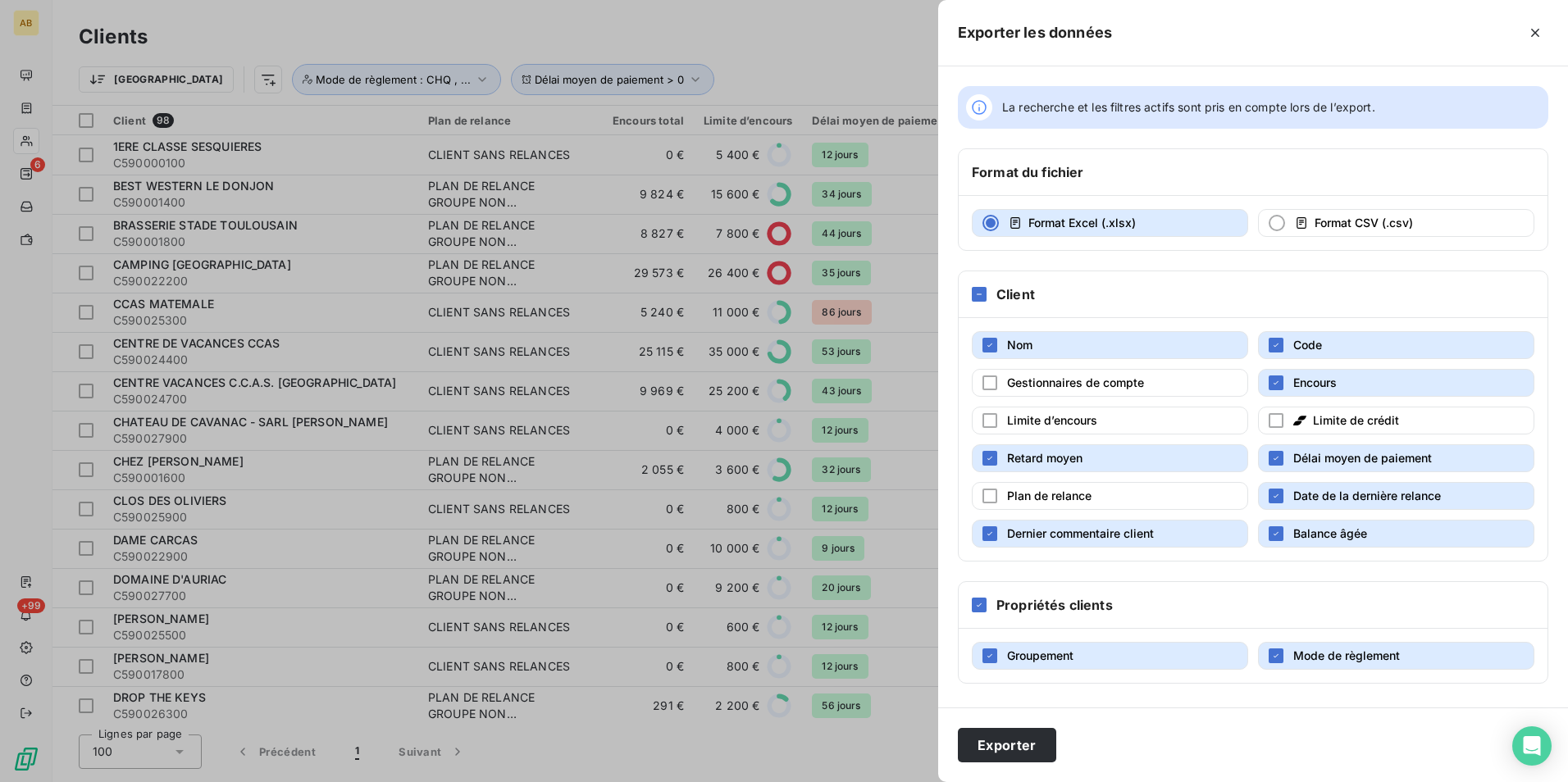
click at [1318, 497] on span "Date de la dernière relance" at bounding box center [1368, 496] width 148 height 14
click at [1200, 532] on button "Dernier commentaire client" at bounding box center [1110, 534] width 277 height 28
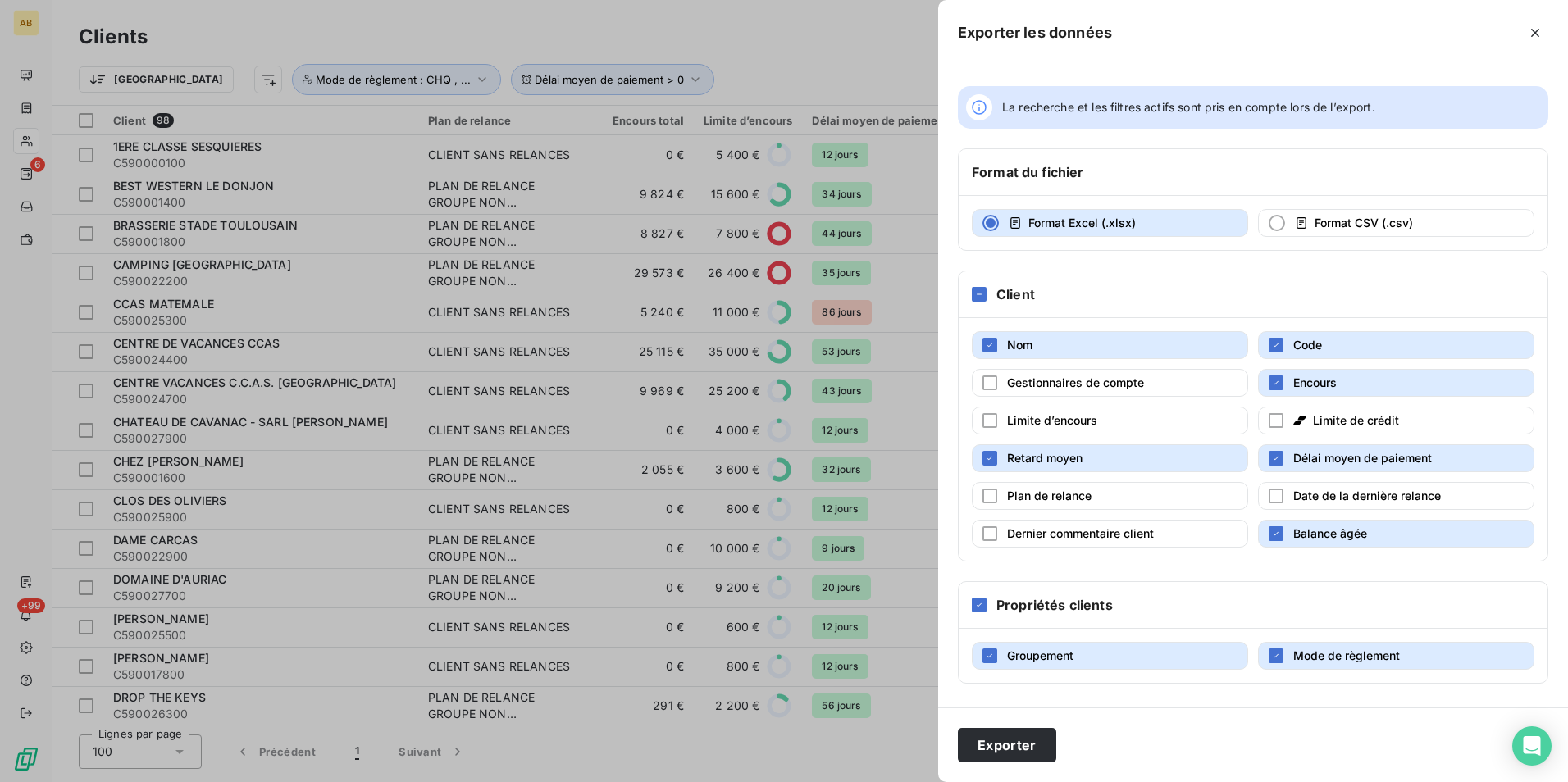
click at [1324, 533] on span "Balance âgée" at bounding box center [1331, 533] width 74 height 14
click at [1021, 747] on button "Exporter" at bounding box center [1007, 745] width 98 height 34
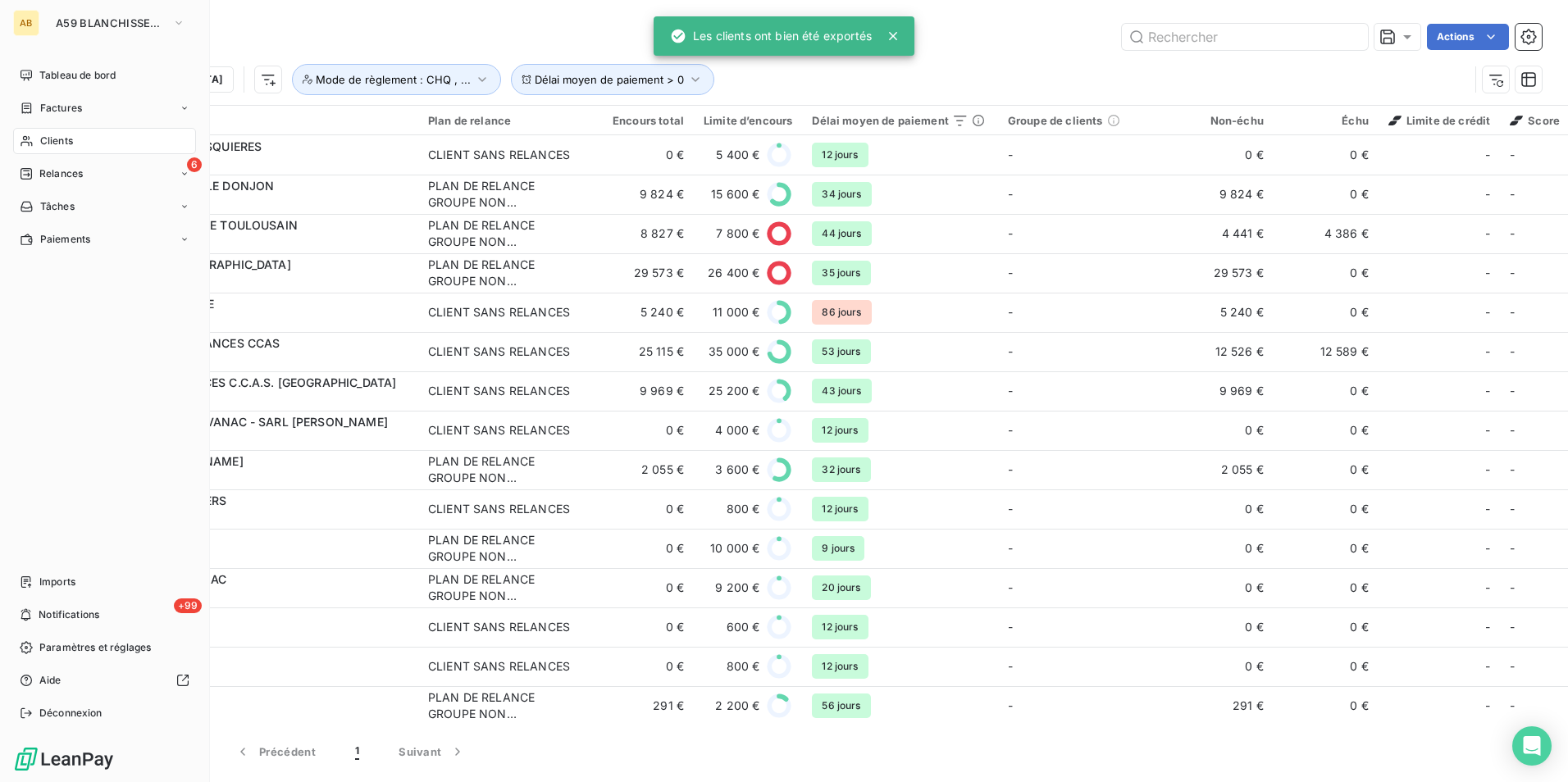
click at [19, 28] on div "AB" at bounding box center [26, 23] width 26 height 26
click at [80, 28] on span "A59 BLANCHISSERIE MIDI PYRENEES" at bounding box center [110, 23] width 110 height 13
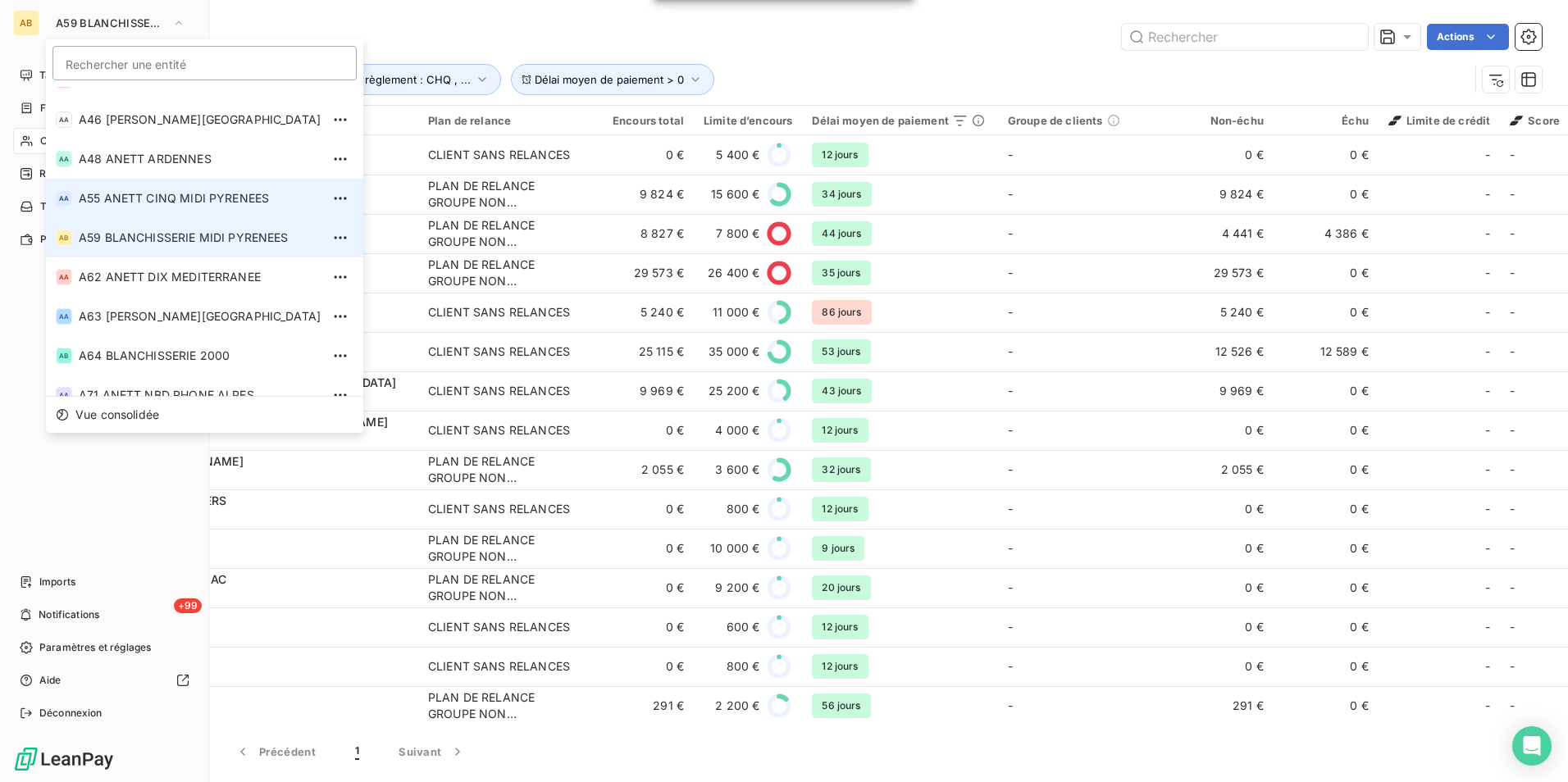
scroll to position [327, 0]
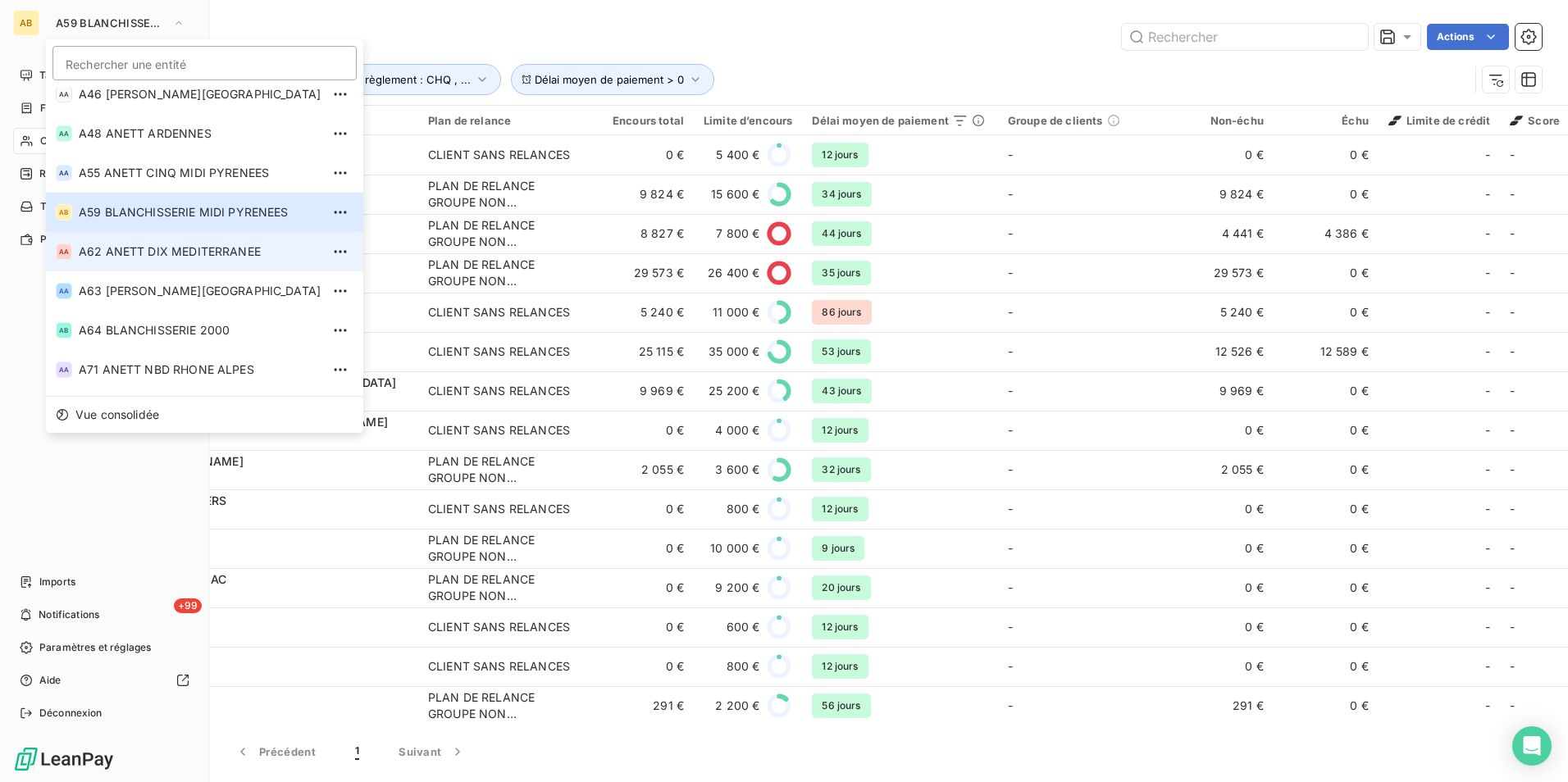
click at [158, 251] on span "A62 ANETT DIX MEDITERRANEE" at bounding box center [200, 251] width 242 height 17
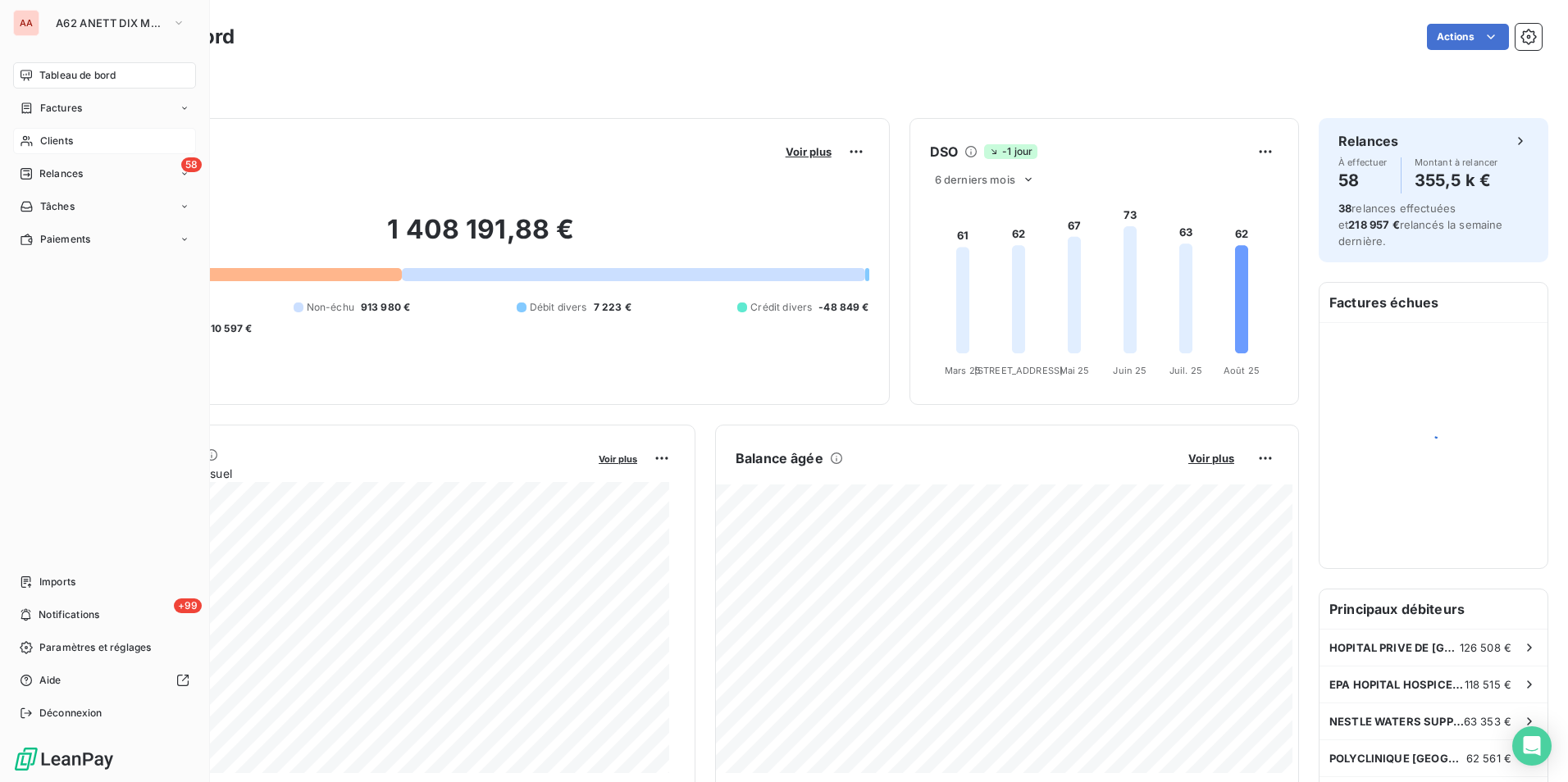
click at [81, 148] on div "Clients" at bounding box center [105, 141] width 183 height 26
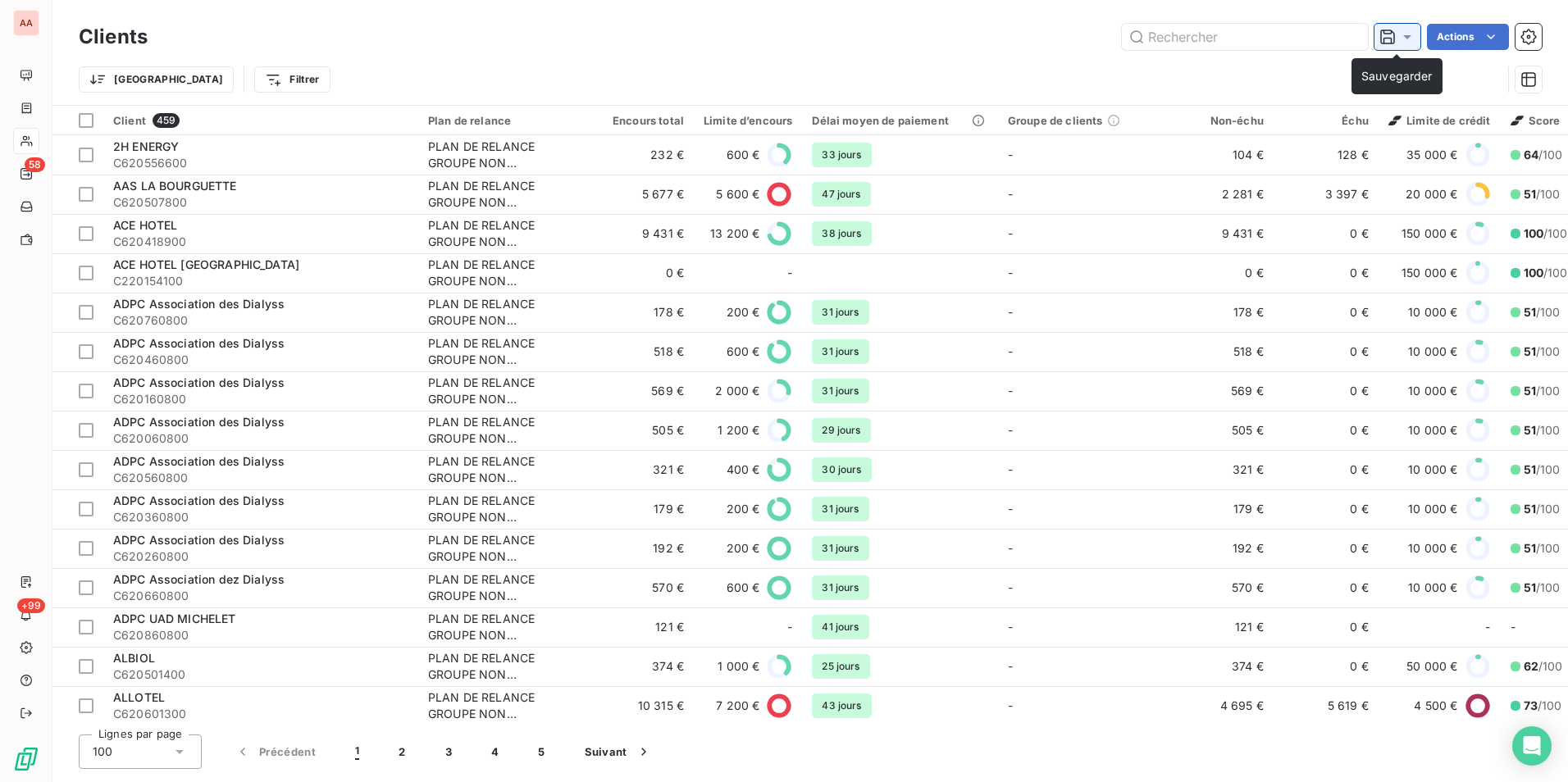
click at [1391, 41] on icon at bounding box center [1388, 37] width 15 height 15
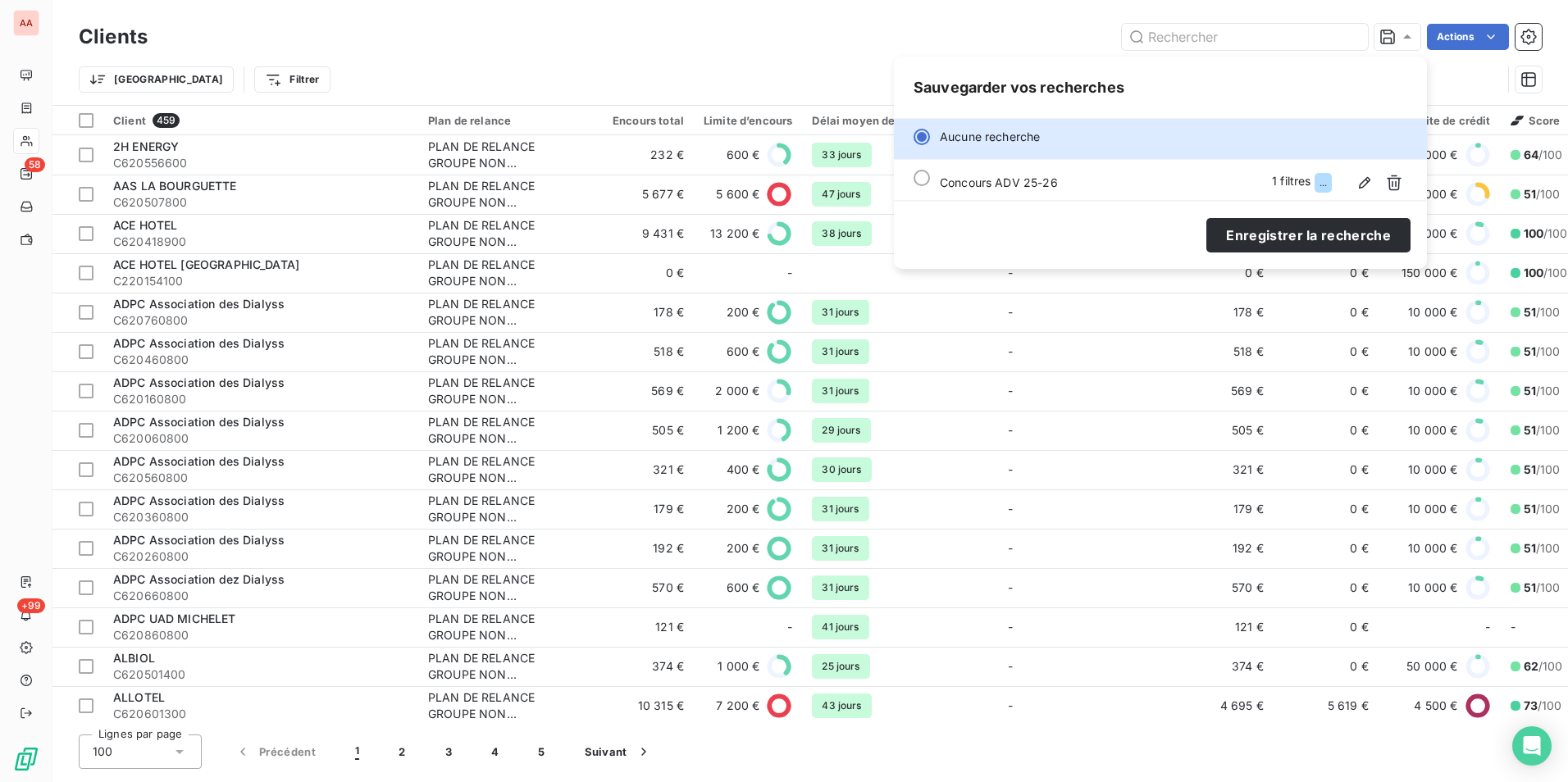
click at [1390, 178] on icon "button" at bounding box center [1394, 184] width 15 height 16
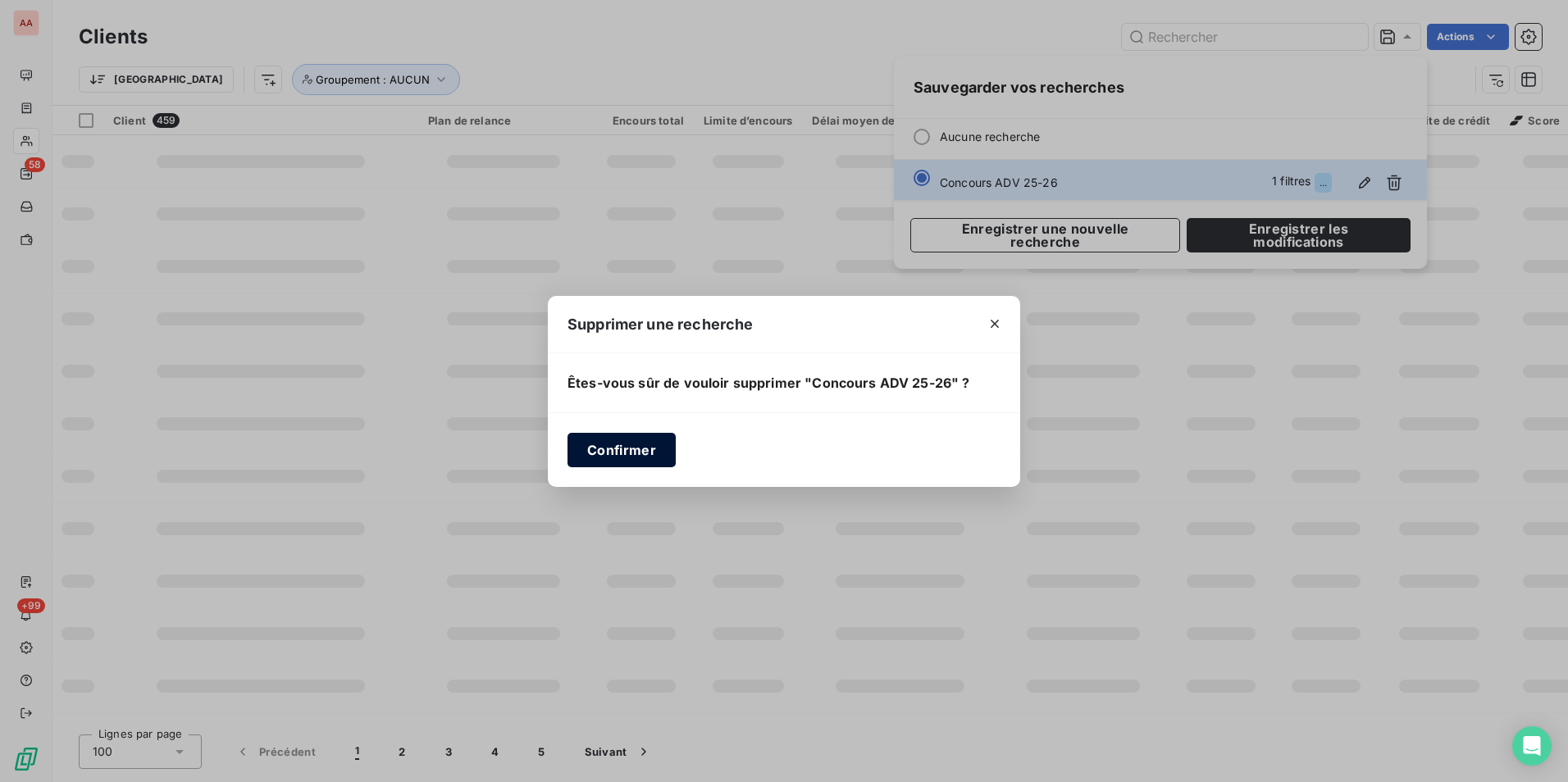
click at [597, 448] on button "Confirmer" at bounding box center [621, 450] width 108 height 34
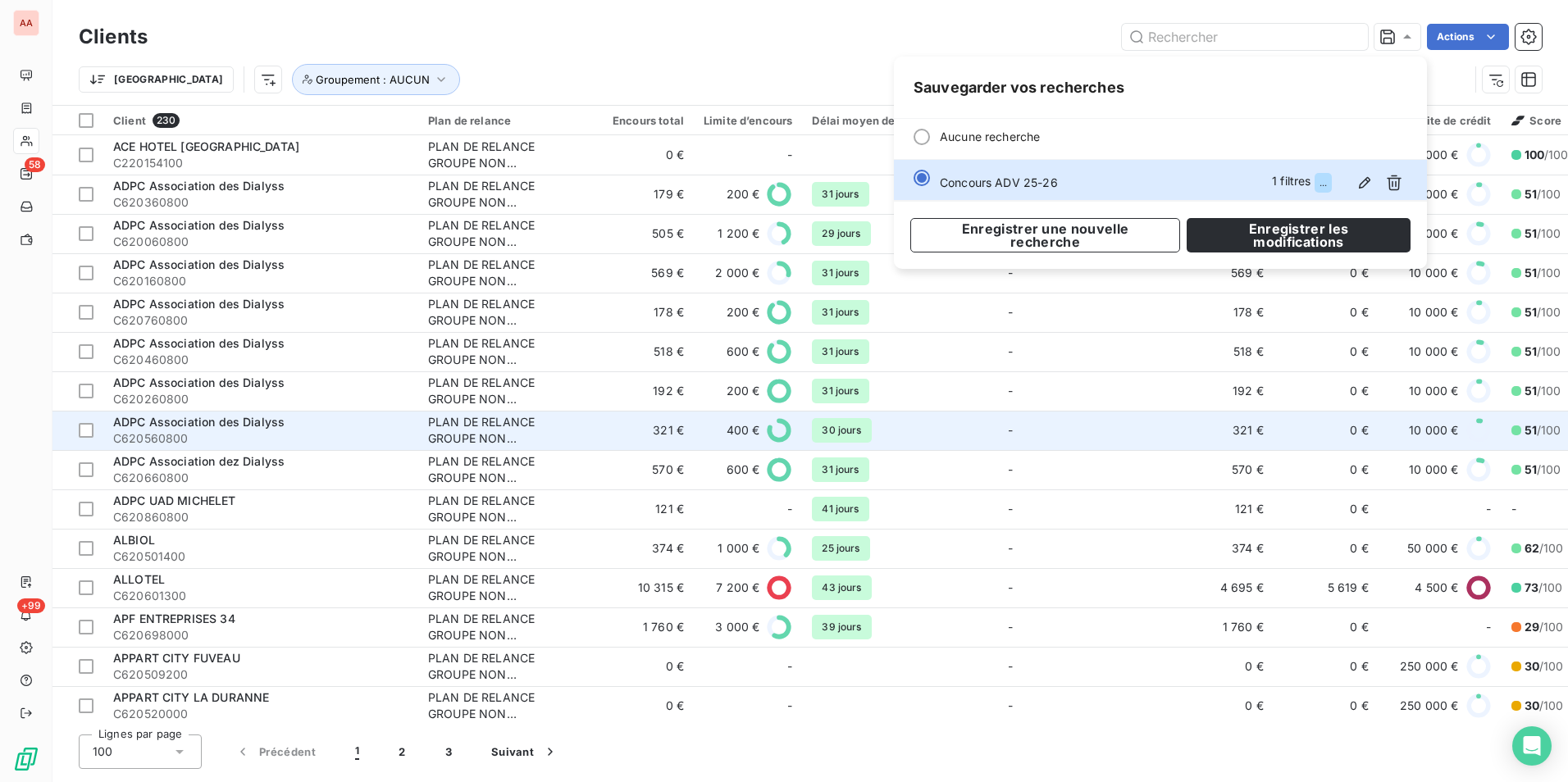
click at [631, 443] on td "321 €" at bounding box center [641, 431] width 105 height 40
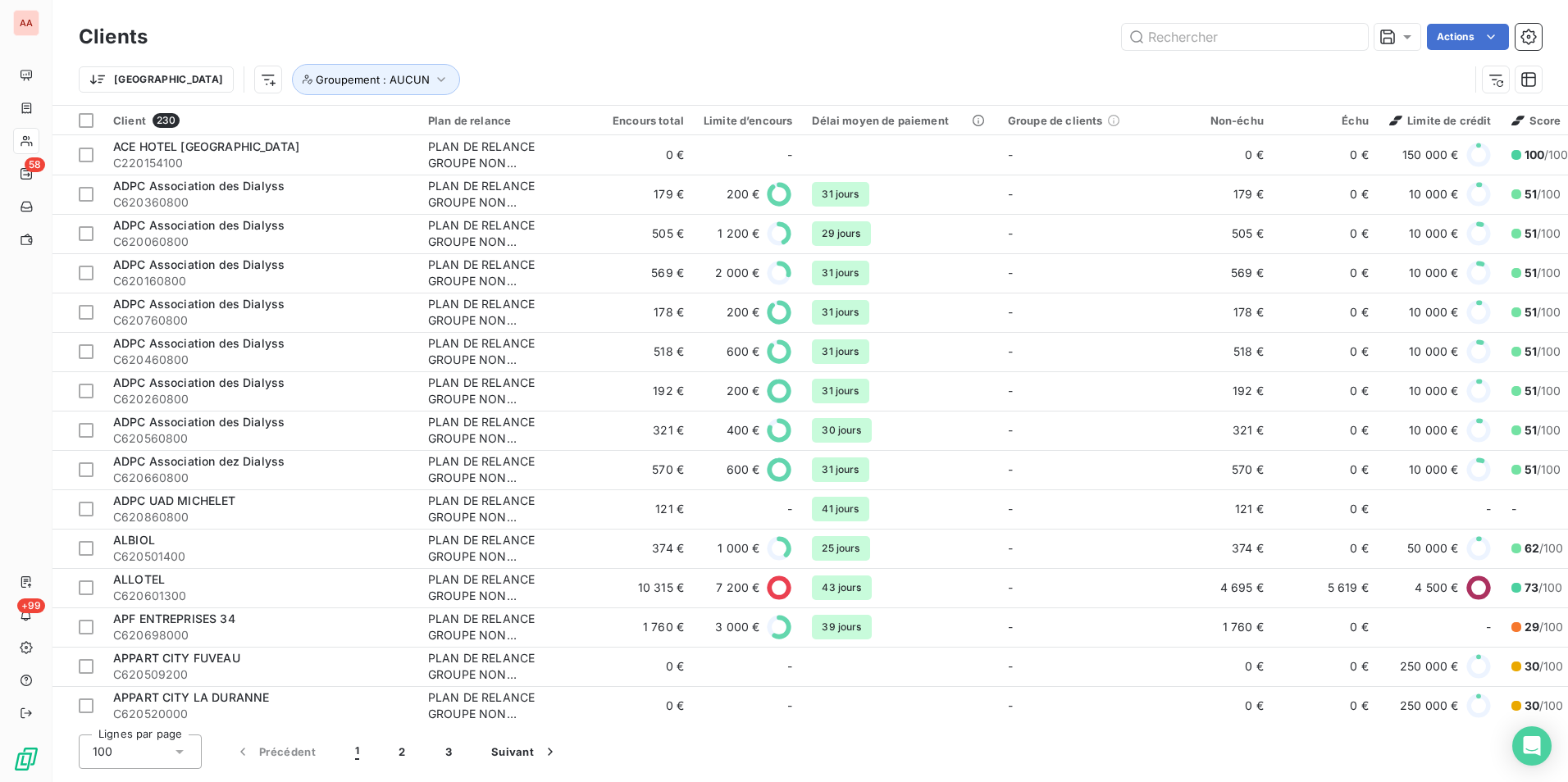
click at [766, 55] on div "Trier Groupement : AUCUN" at bounding box center [810, 80] width 1463 height 51
click at [183, 84] on html "AA 58 +99 Clients Actions Trier Groupement : AUCUN Client 230 Plan de relance E…" at bounding box center [784, 391] width 1568 height 782
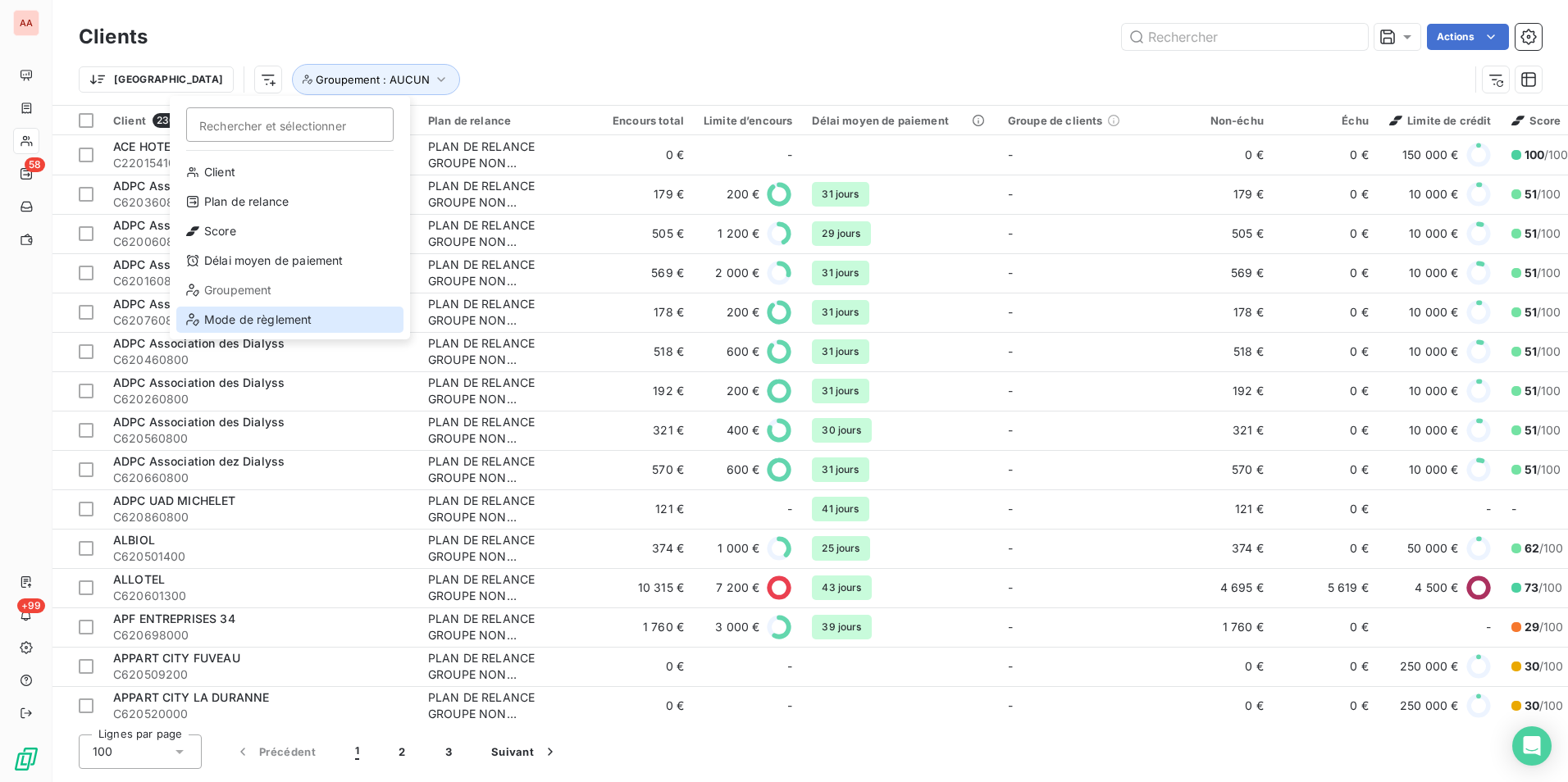
click at [311, 321] on div "Mode de règlement" at bounding box center [290, 320] width 228 height 26
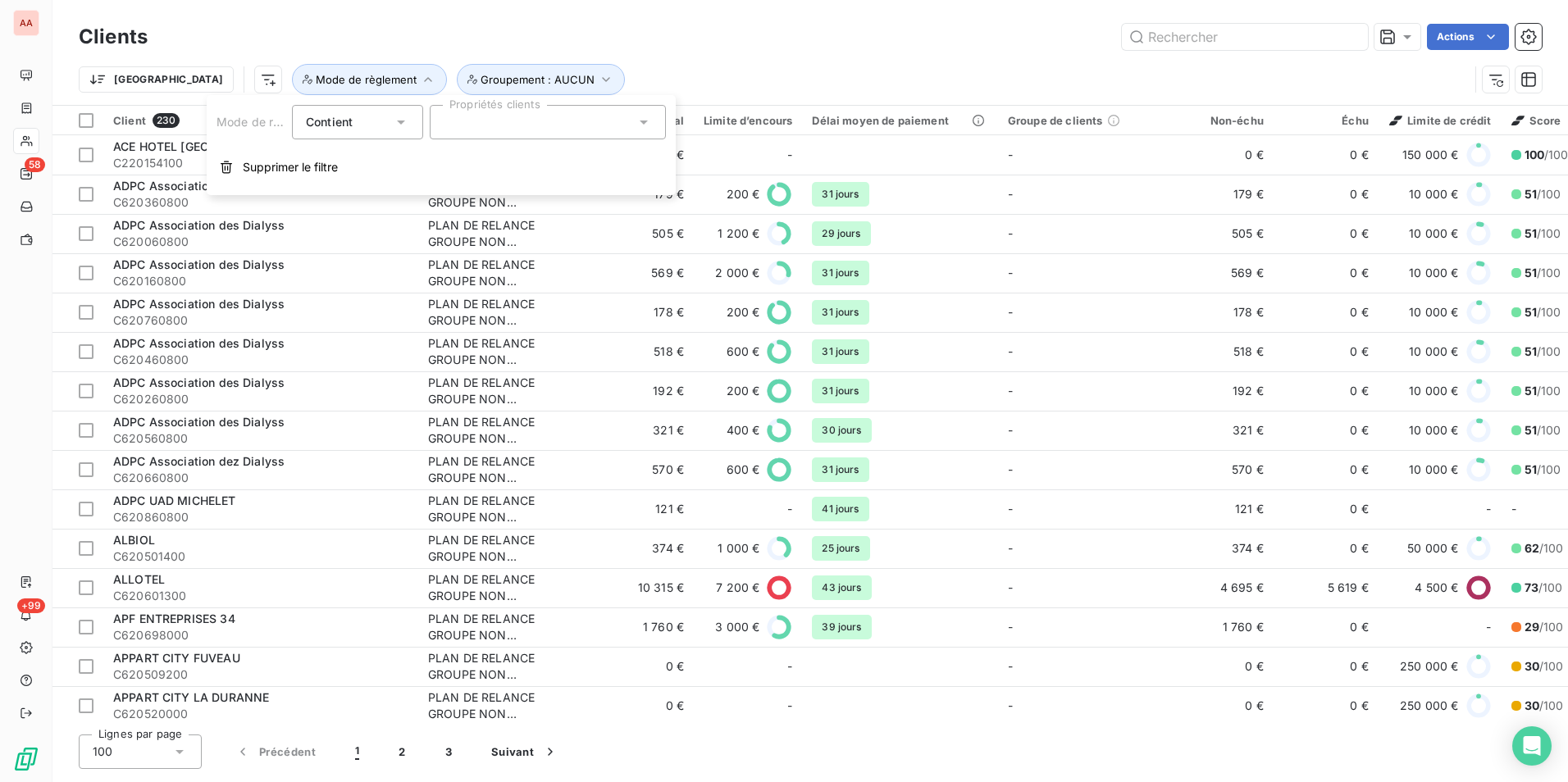
click at [363, 128] on div "Contient" at bounding box center [349, 122] width 87 height 23
click at [461, 121] on div at bounding box center [548, 121] width 236 height 34
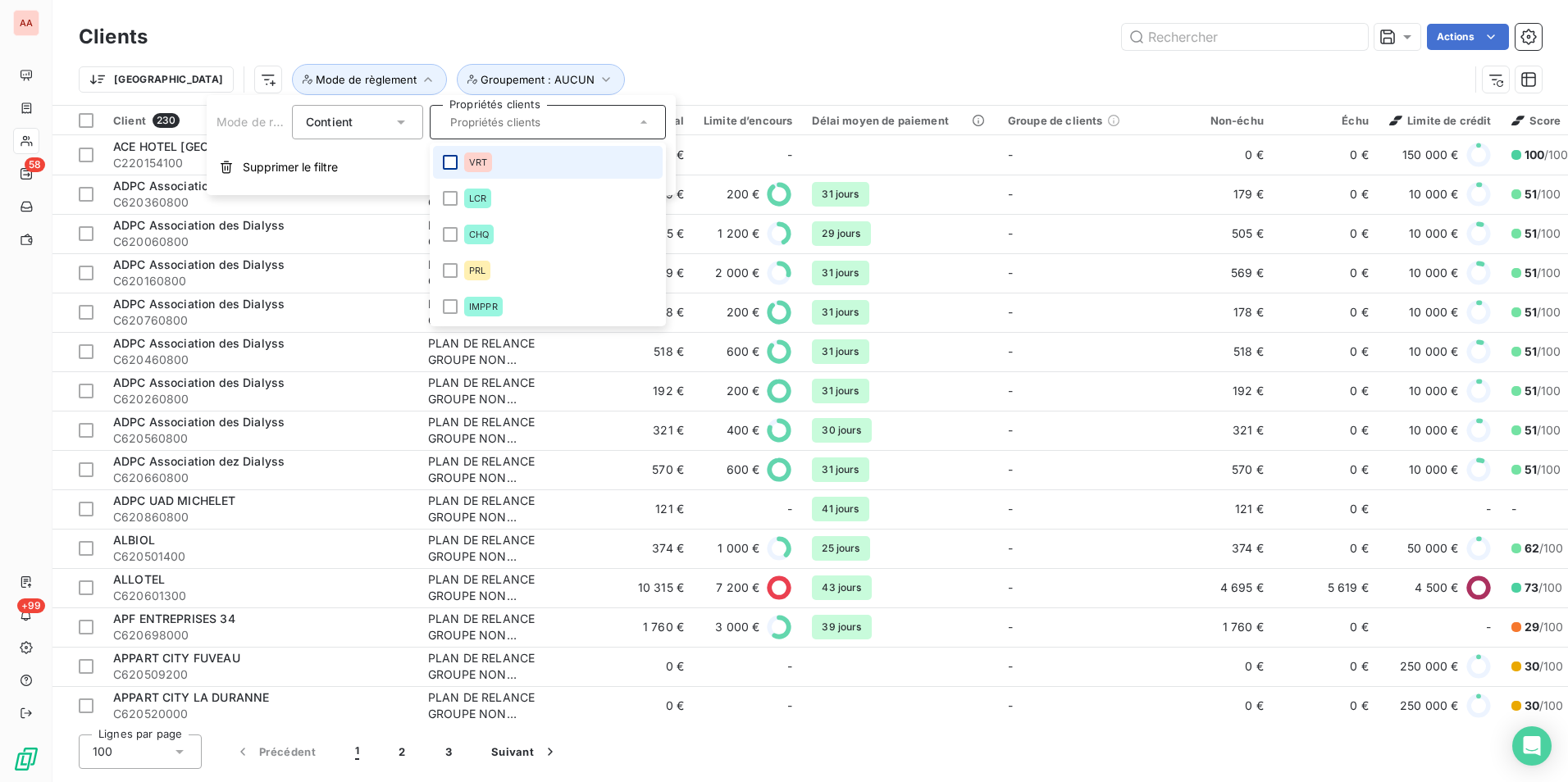
click at [456, 168] on div at bounding box center [450, 162] width 15 height 15
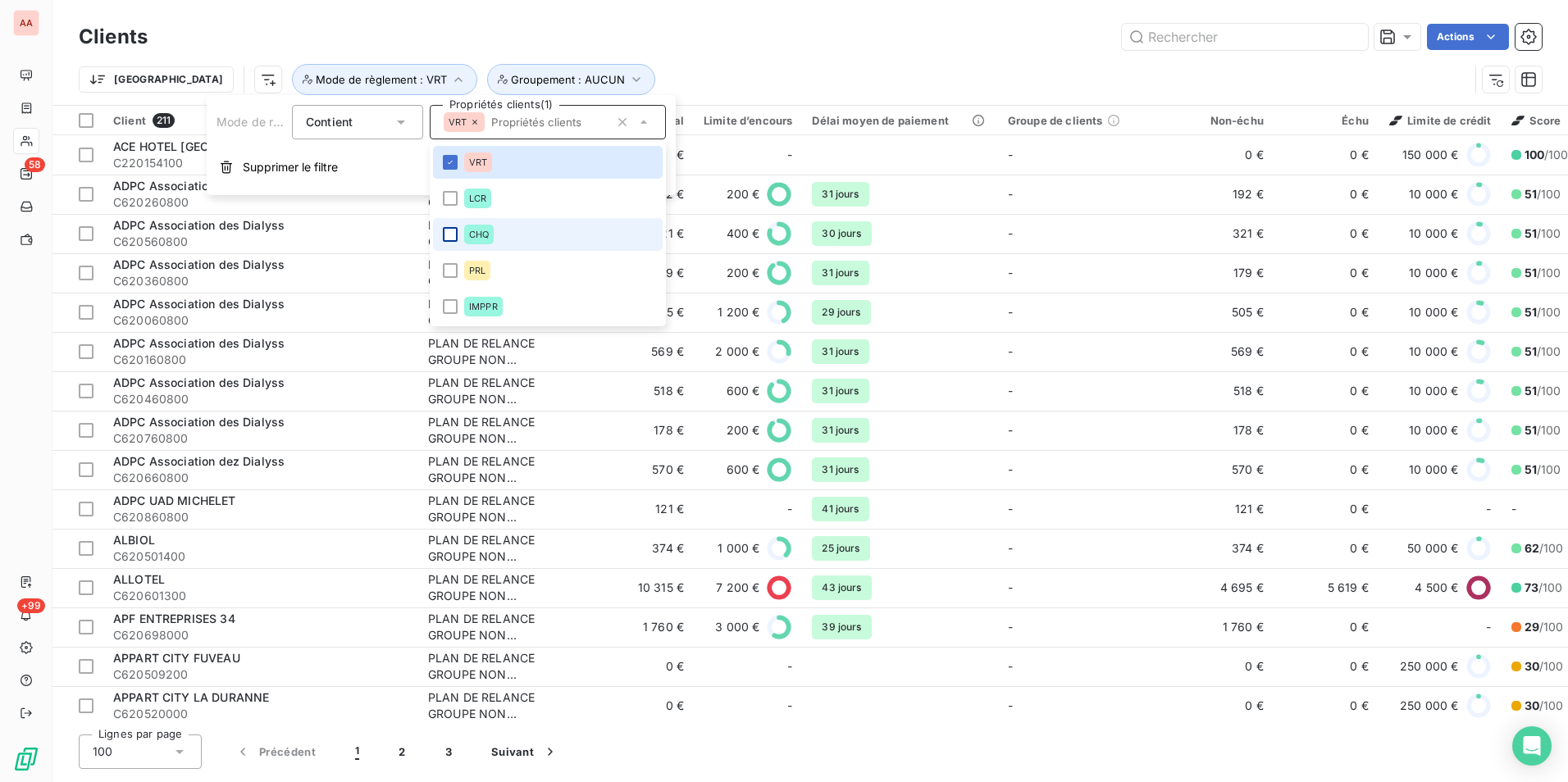
click at [443, 235] on div at bounding box center [450, 235] width 15 height 15
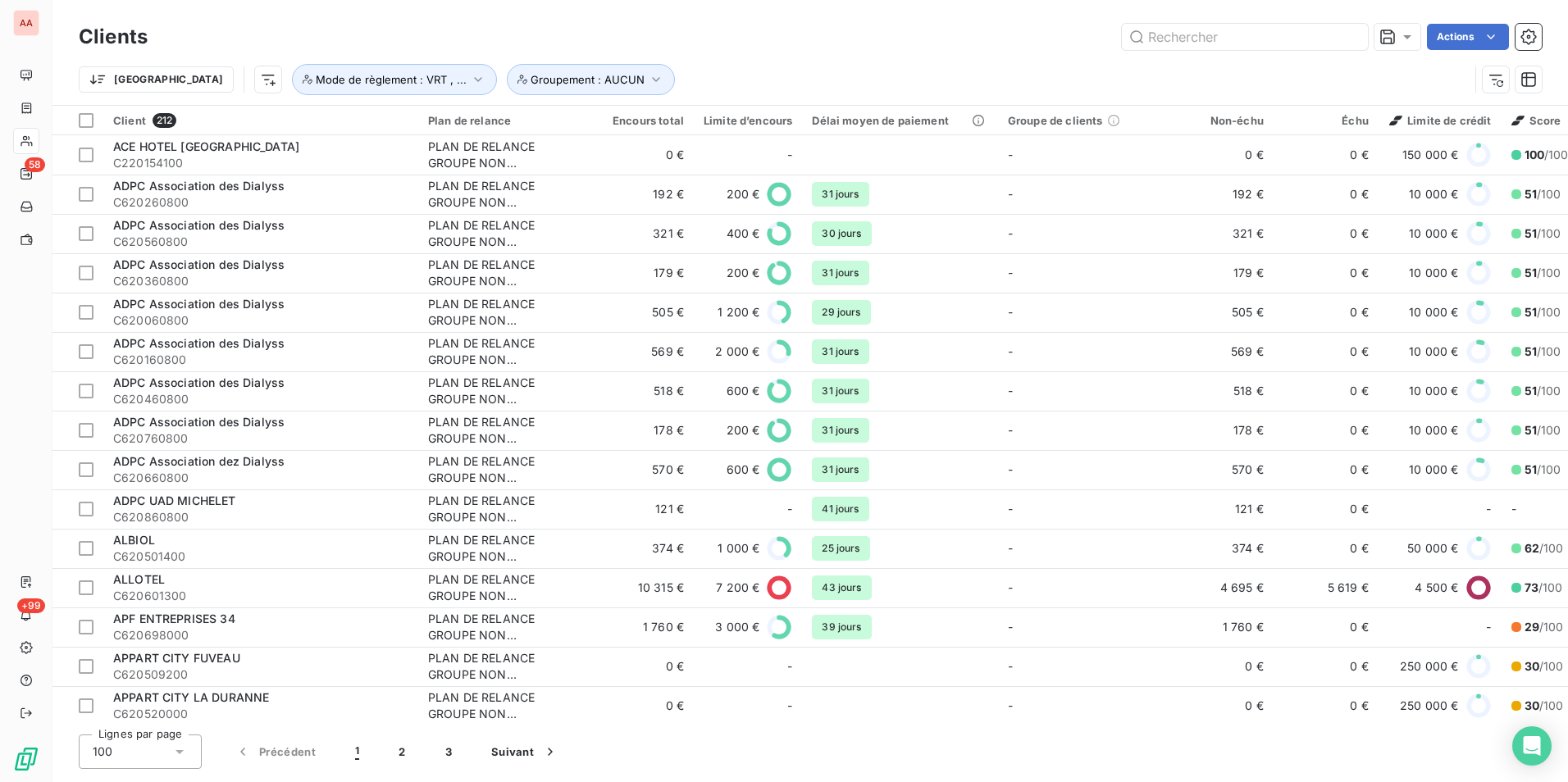
click at [412, 47] on div "Actions" at bounding box center [854, 37] width 1375 height 26
click at [188, 80] on html "AA 58 +99 Clients Actions Trier Groupement : AUCUN Mode de règlement : VRT , ..…" at bounding box center [784, 391] width 1568 height 782
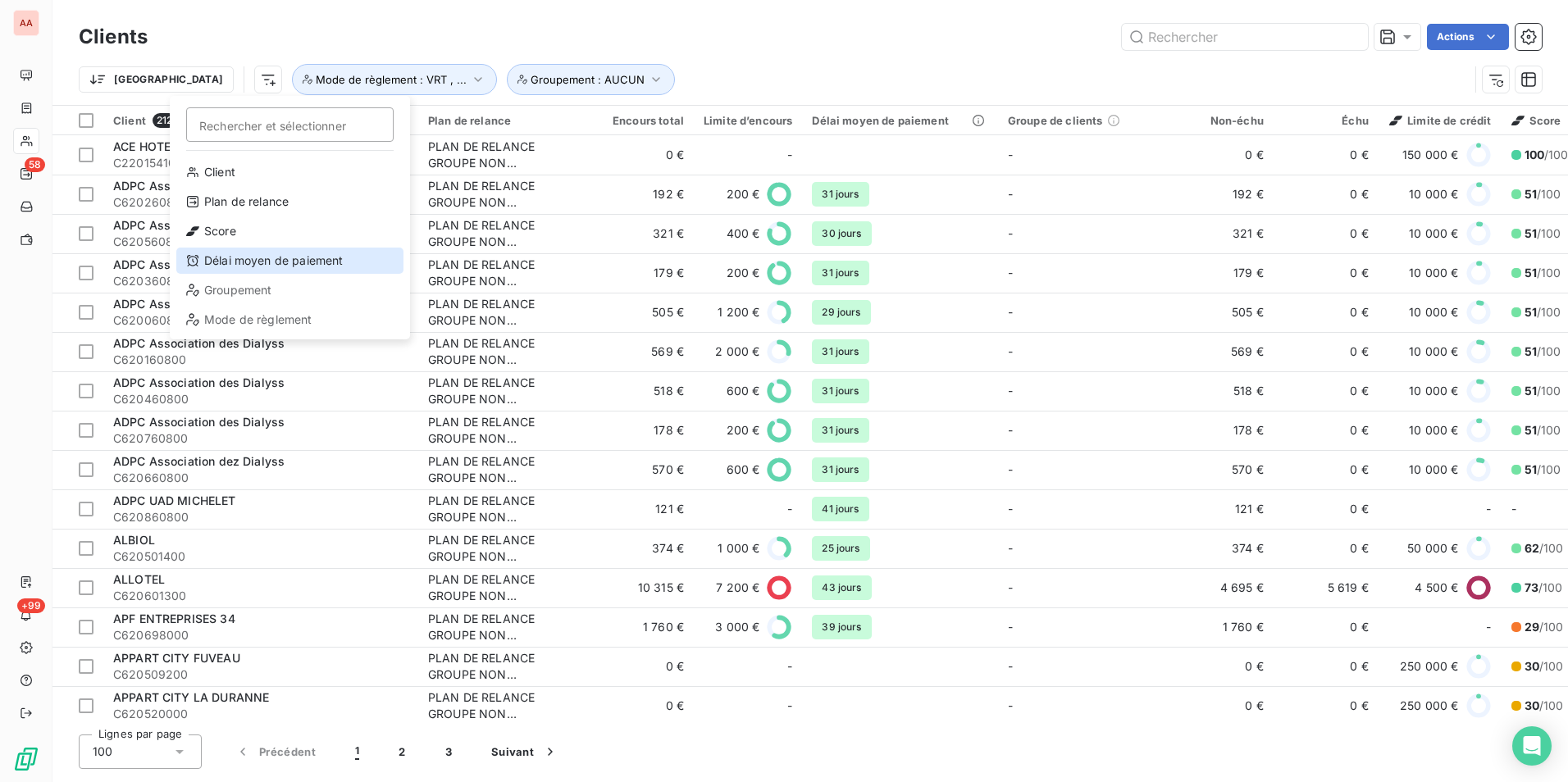
click at [269, 264] on div "Délai moyen de paiement" at bounding box center [290, 261] width 228 height 26
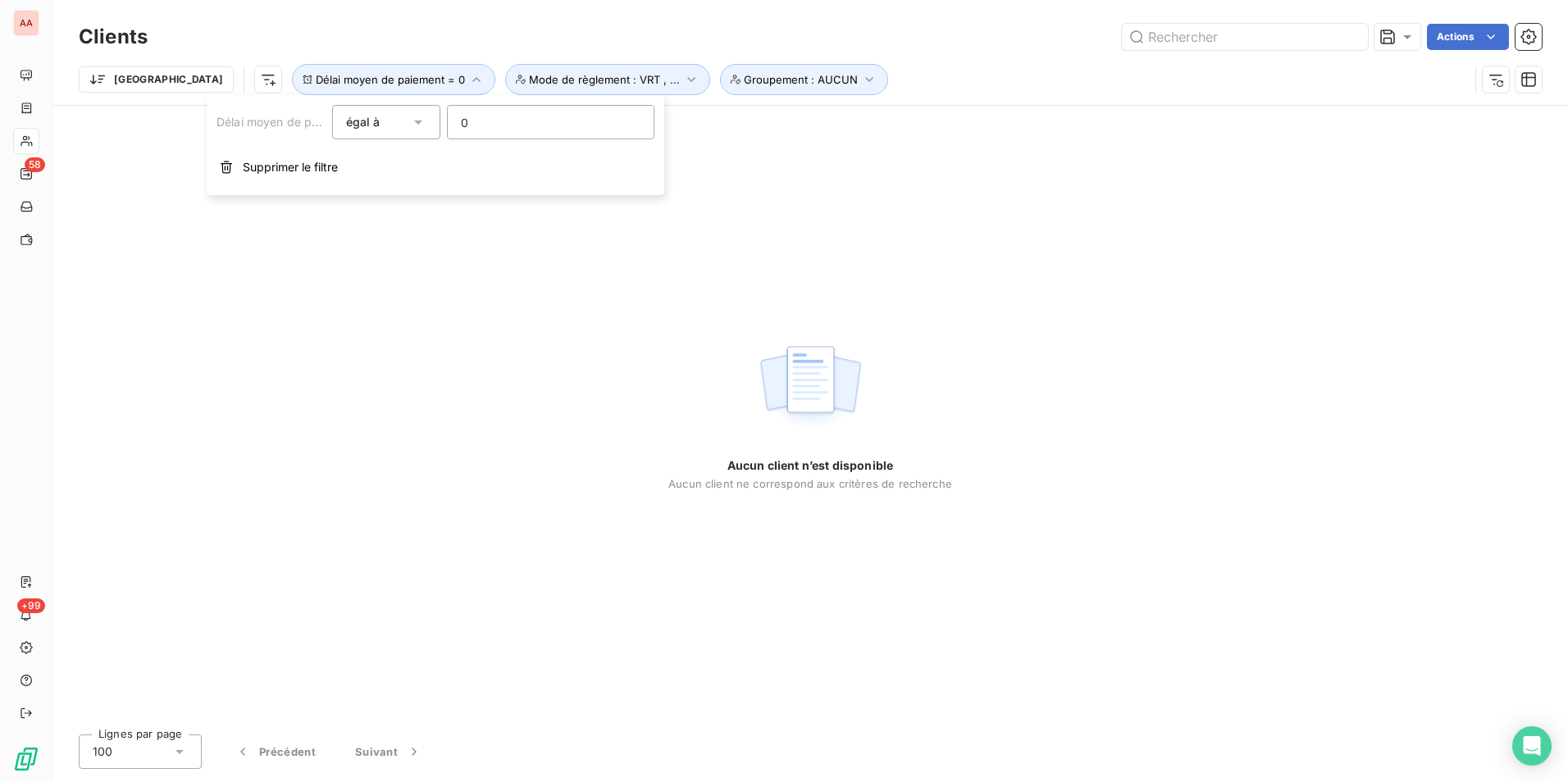
click at [401, 114] on div "égal à" at bounding box center [379, 122] width 65 height 23
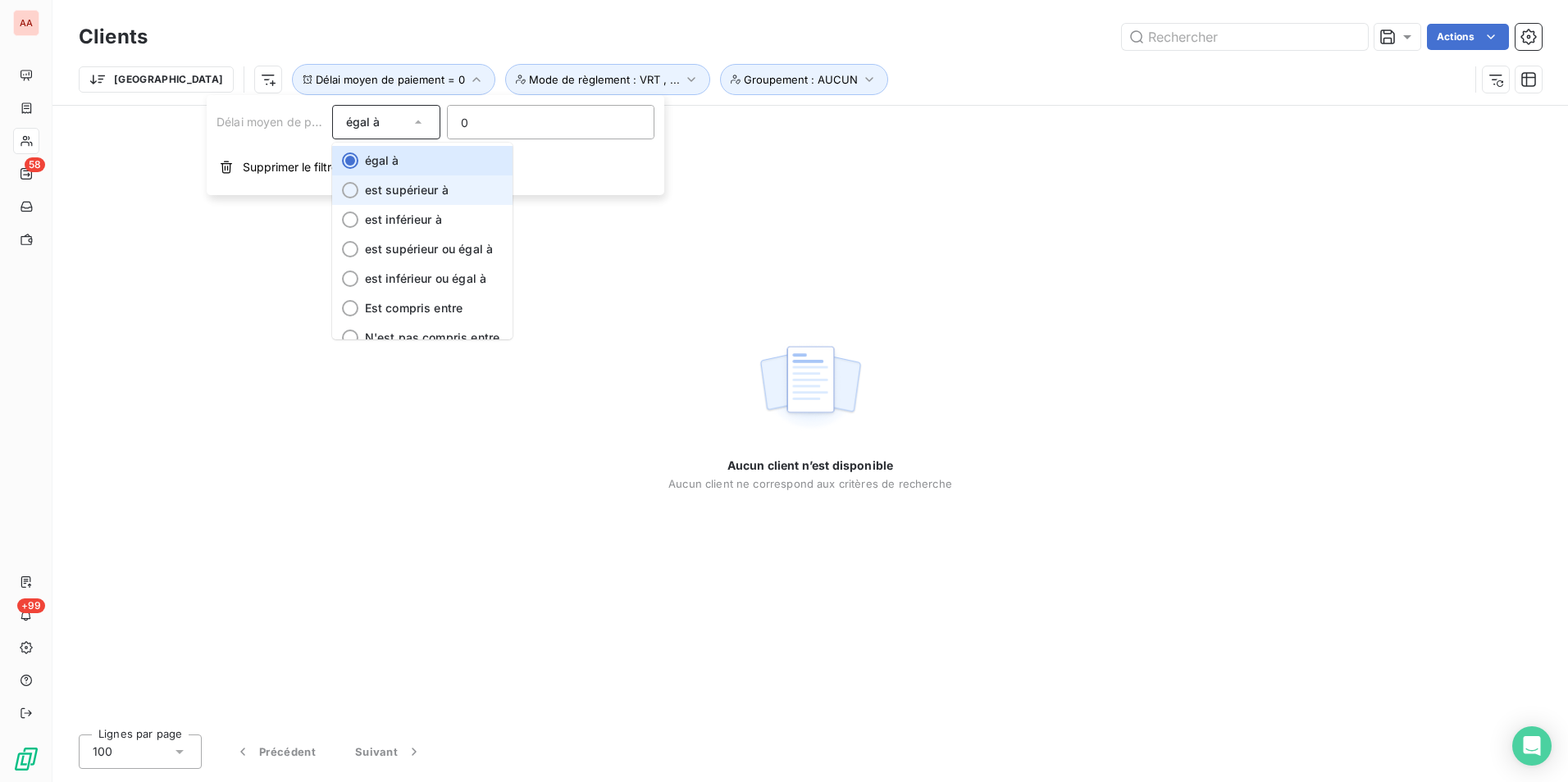
click at [435, 191] on span "est supérieur à" at bounding box center [406, 190] width 83 height 14
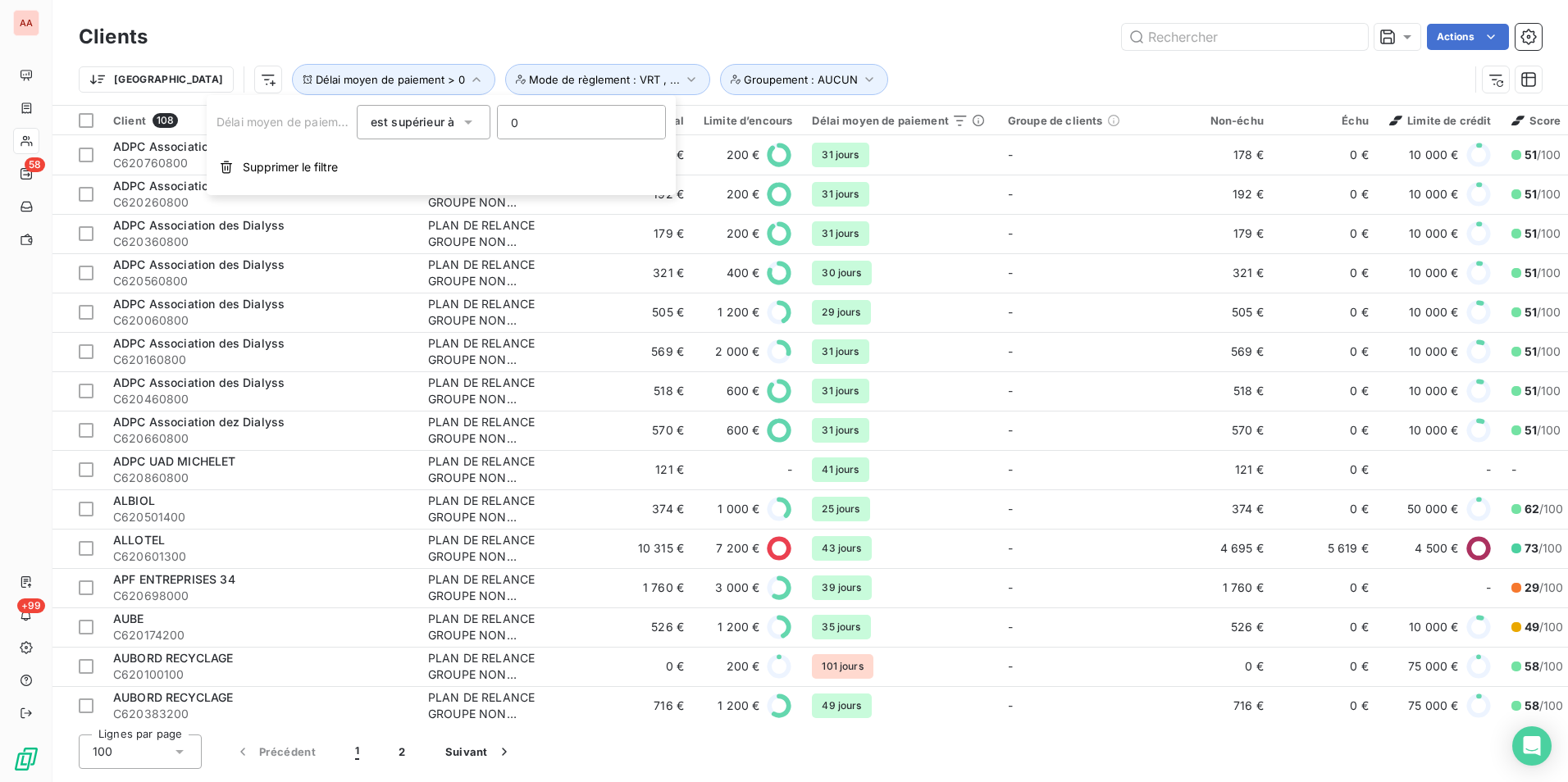
click at [395, 31] on div "Actions" at bounding box center [854, 37] width 1375 height 26
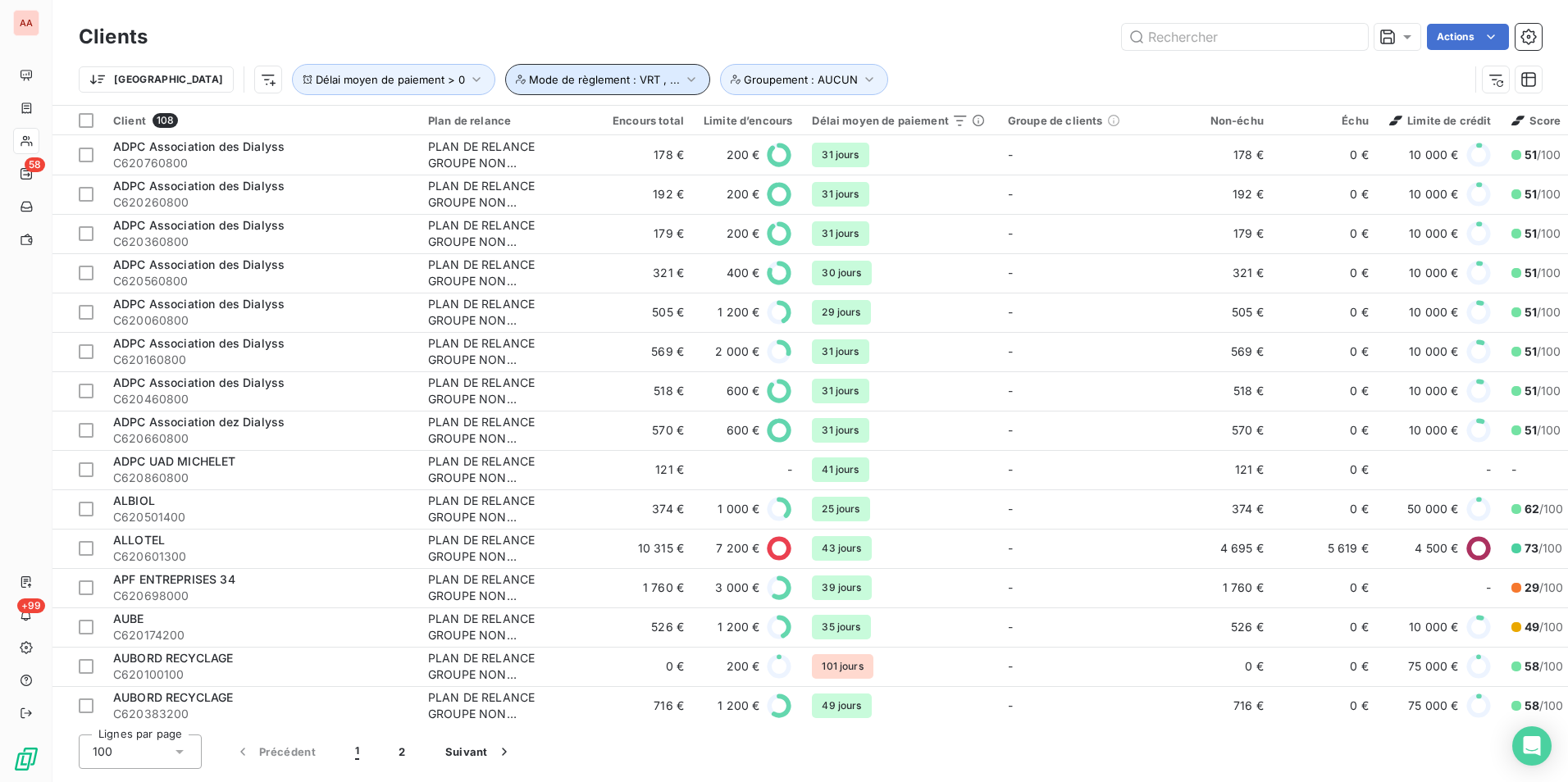
click at [529, 82] on span "Mode de règlement : VRT , ..." at bounding box center [605, 79] width 151 height 13
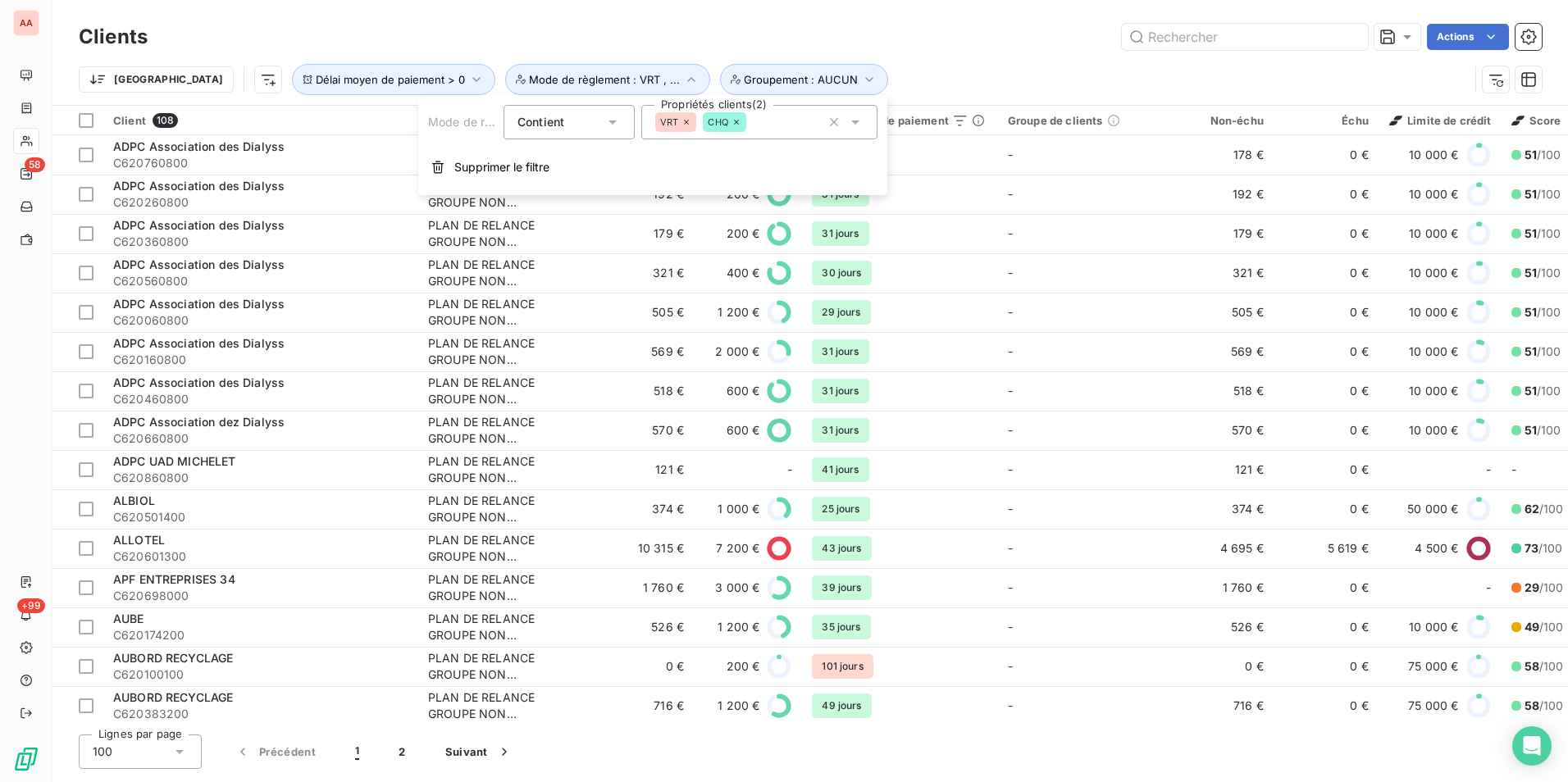
click at [373, 19] on div "Clients Actions" at bounding box center [810, 36] width 1463 height 34
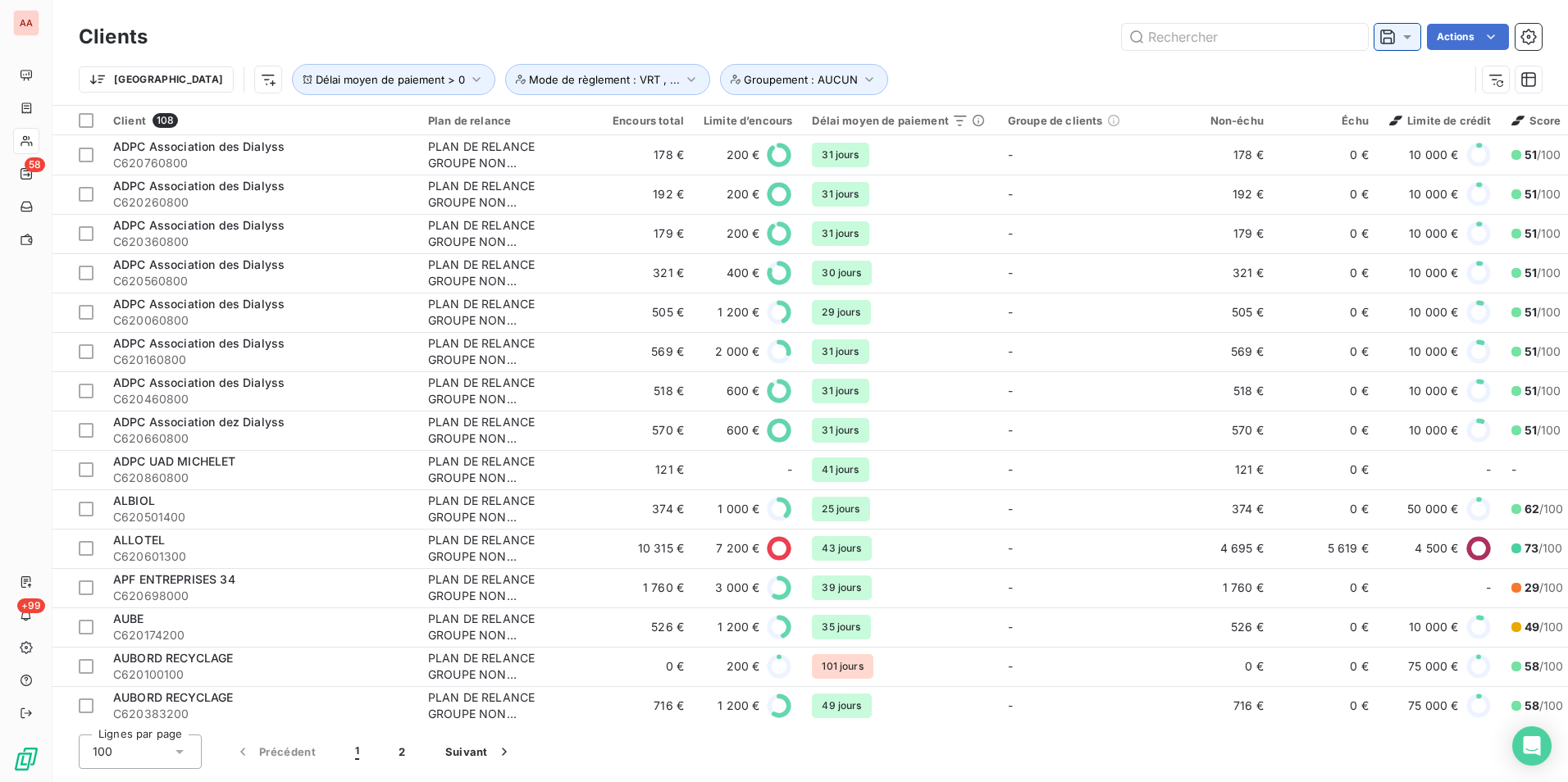
click at [1384, 46] on div at bounding box center [1397, 37] width 46 height 26
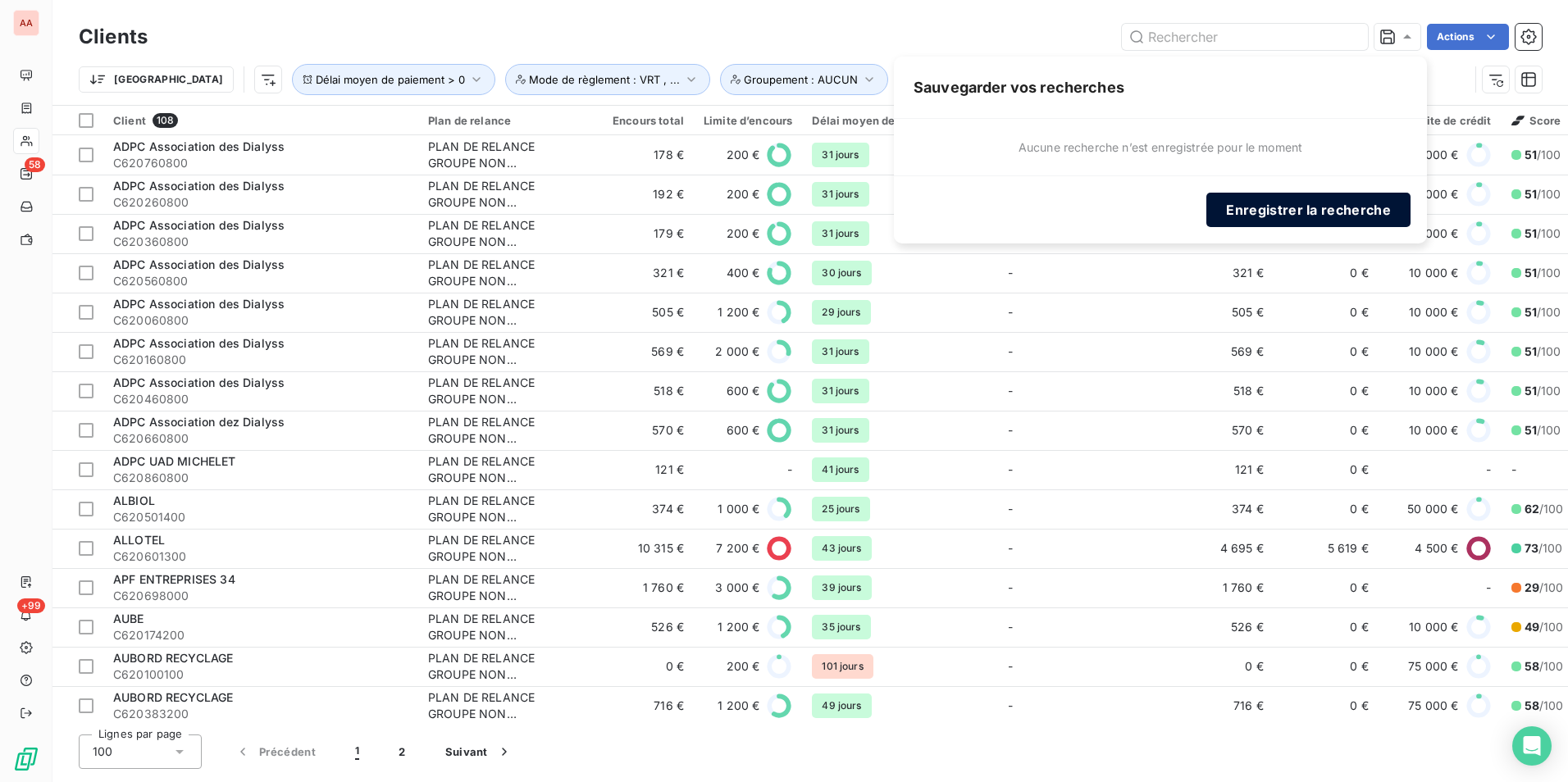
click at [1293, 215] on button "Enregistrer la recherche" at bounding box center [1309, 209] width 204 height 34
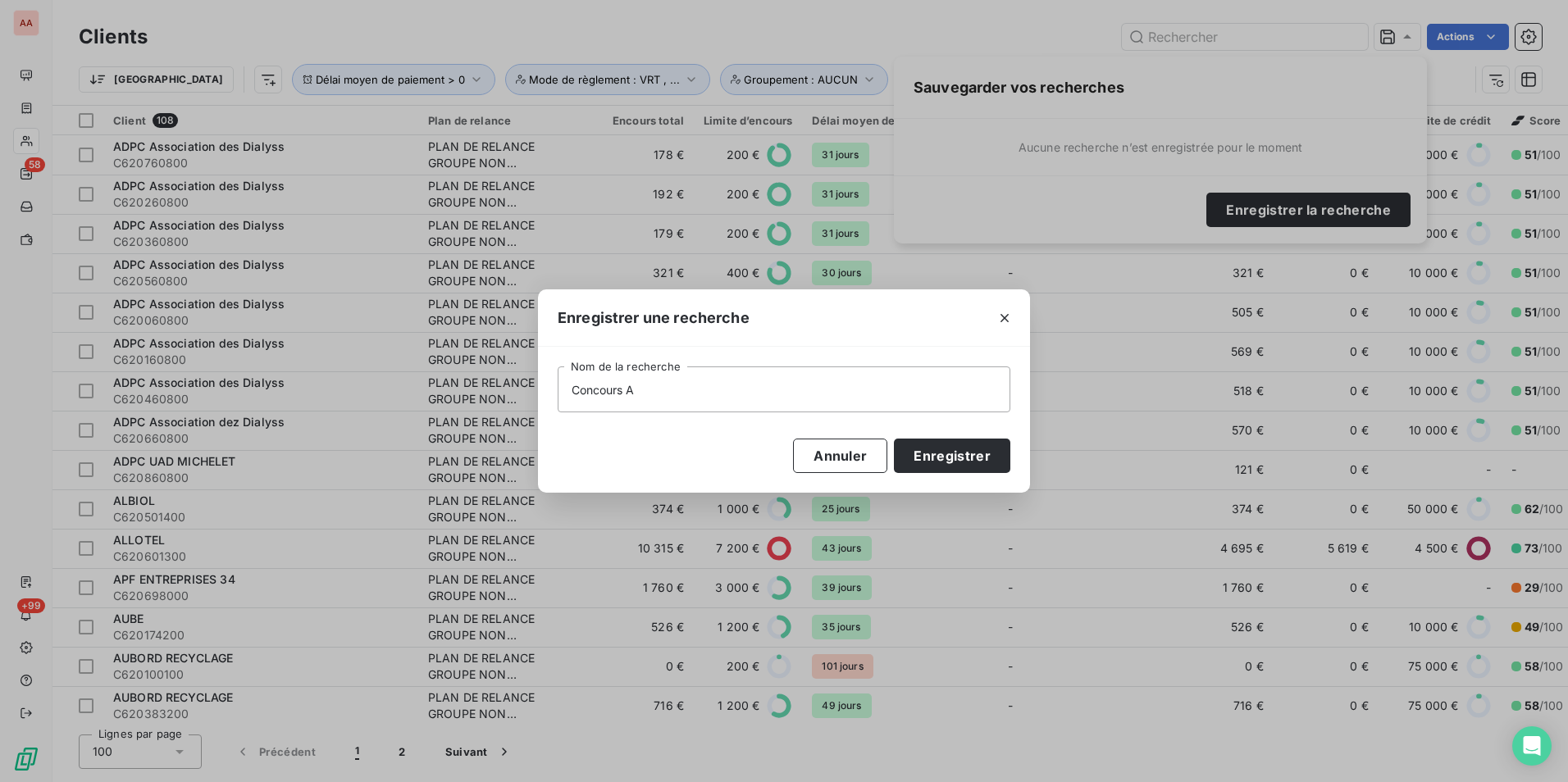
type input "Concours AD"
type input "V"
type input "Concours ADV 2025-26"
click at [963, 460] on button "Enregistrer" at bounding box center [952, 455] width 117 height 34
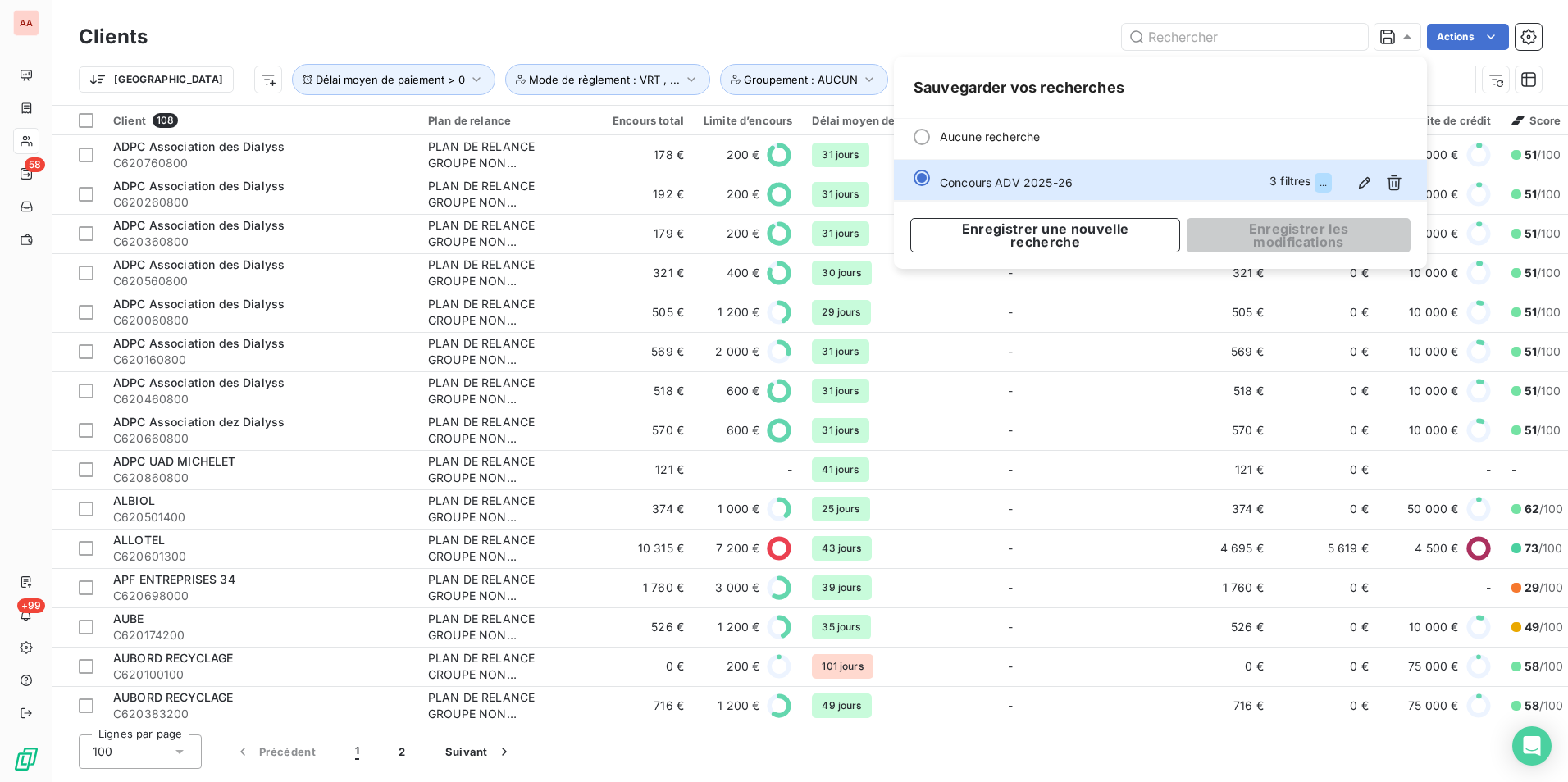
click at [838, 46] on div "Actions" at bounding box center [854, 37] width 1375 height 26
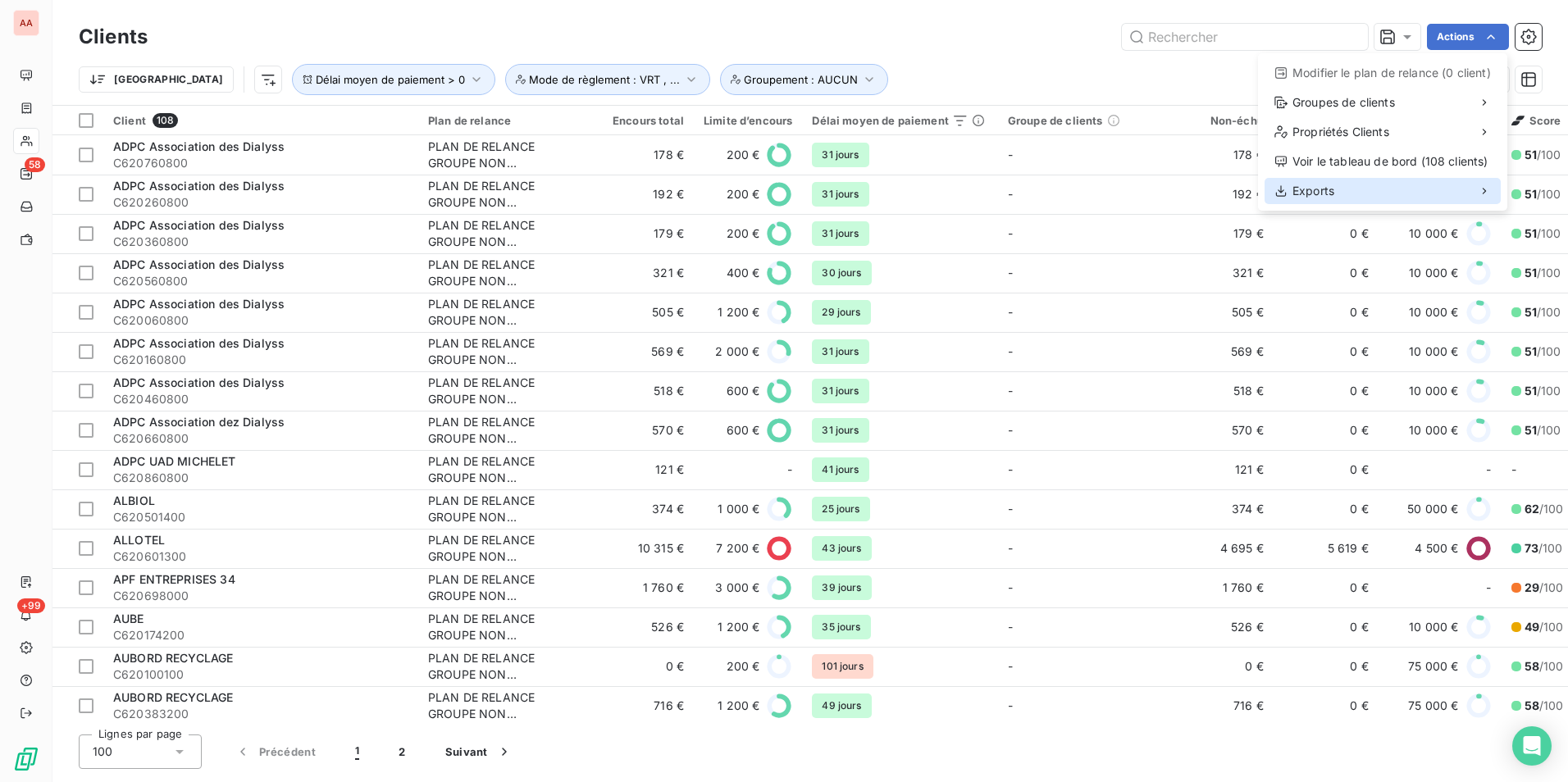
click at [1335, 199] on div "Exports" at bounding box center [1383, 192] width 236 height 26
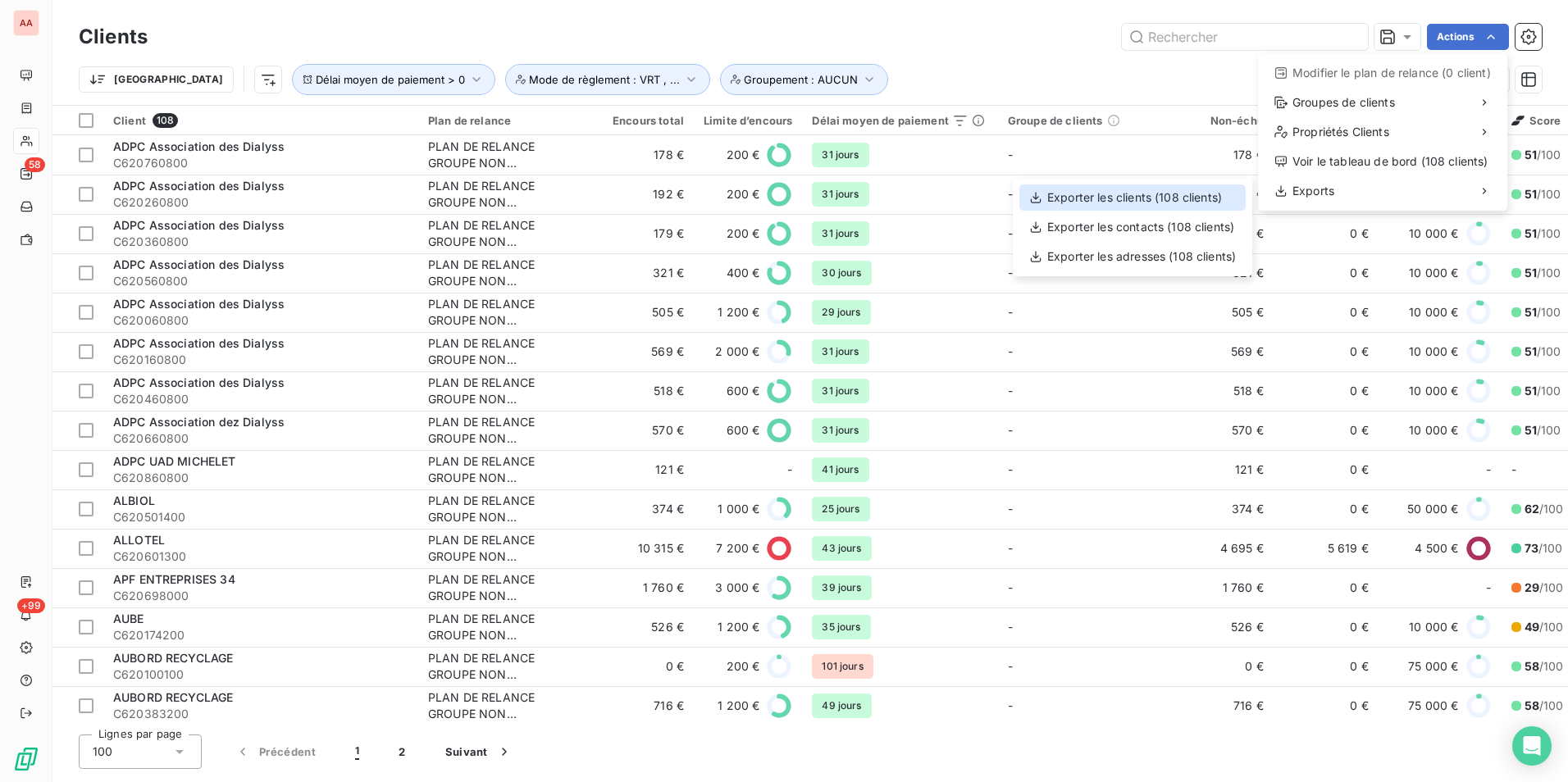
click at [1173, 194] on div "Exporter les clients (108 clients)" at bounding box center [1133, 198] width 227 height 26
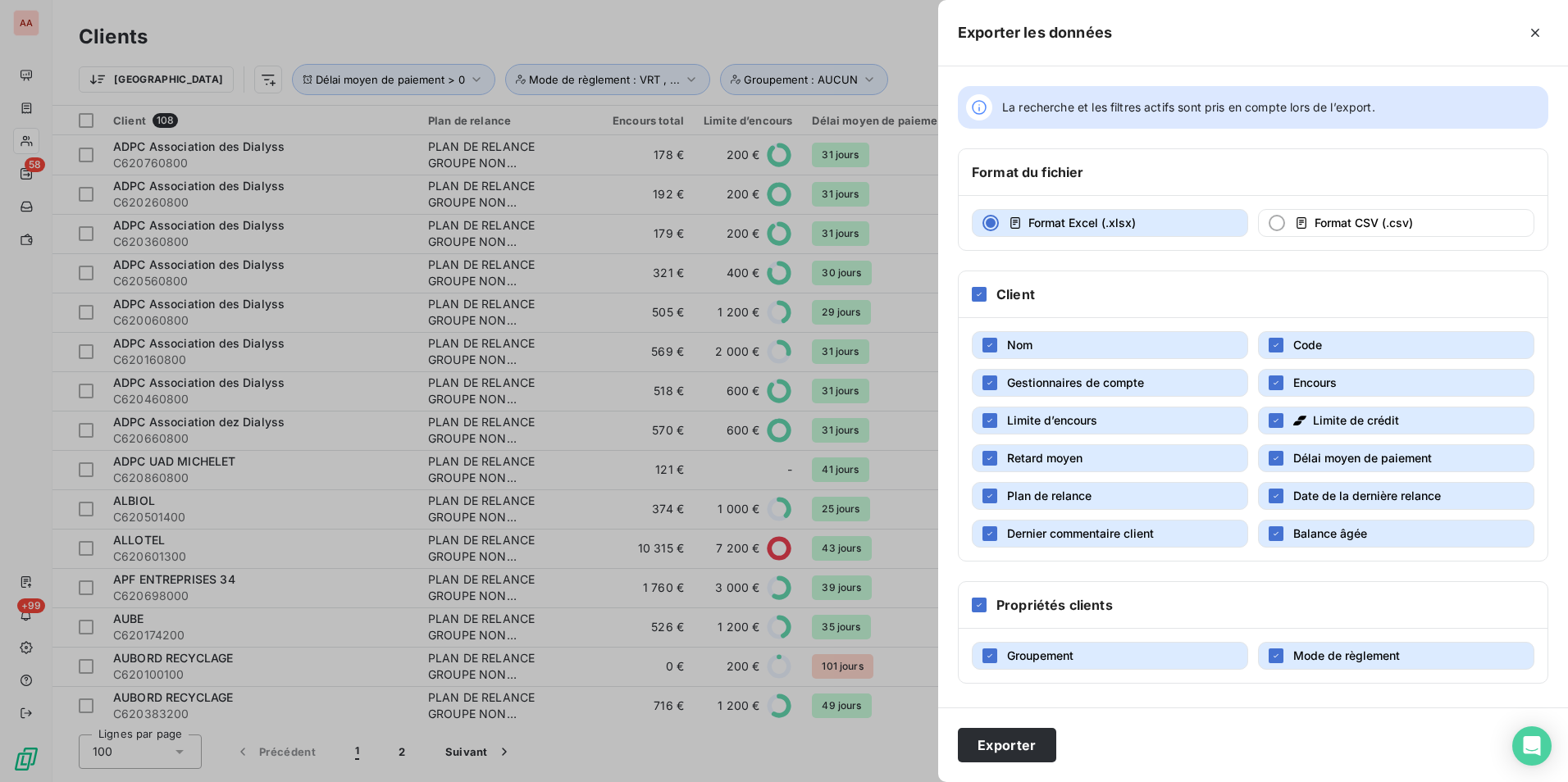
click at [1147, 387] on button "Gestionnaires de compte" at bounding box center [1110, 383] width 277 height 28
click at [1138, 412] on button "Limite d’encours" at bounding box center [1110, 421] width 277 height 28
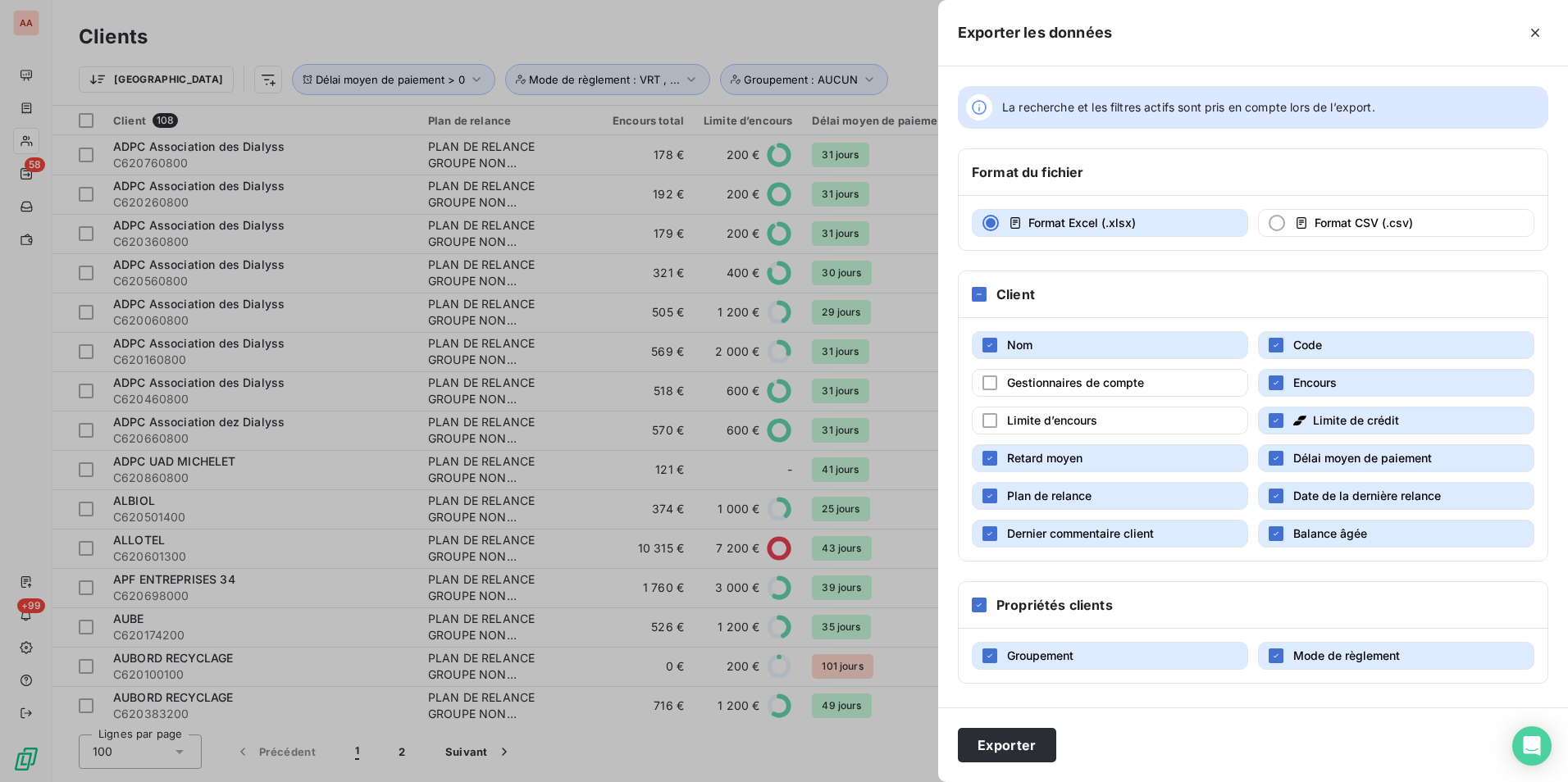
click at [1300, 407] on button "Limite de crédit" at bounding box center [1397, 421] width 277 height 28
click at [1161, 517] on div "Nom Code Gestionnaires de compte Encours Limite d’encours Limite de crédit Reta…" at bounding box center [1253, 439] width 589 height 243
click at [1243, 496] on button "Plan de relance" at bounding box center [1110, 496] width 277 height 28
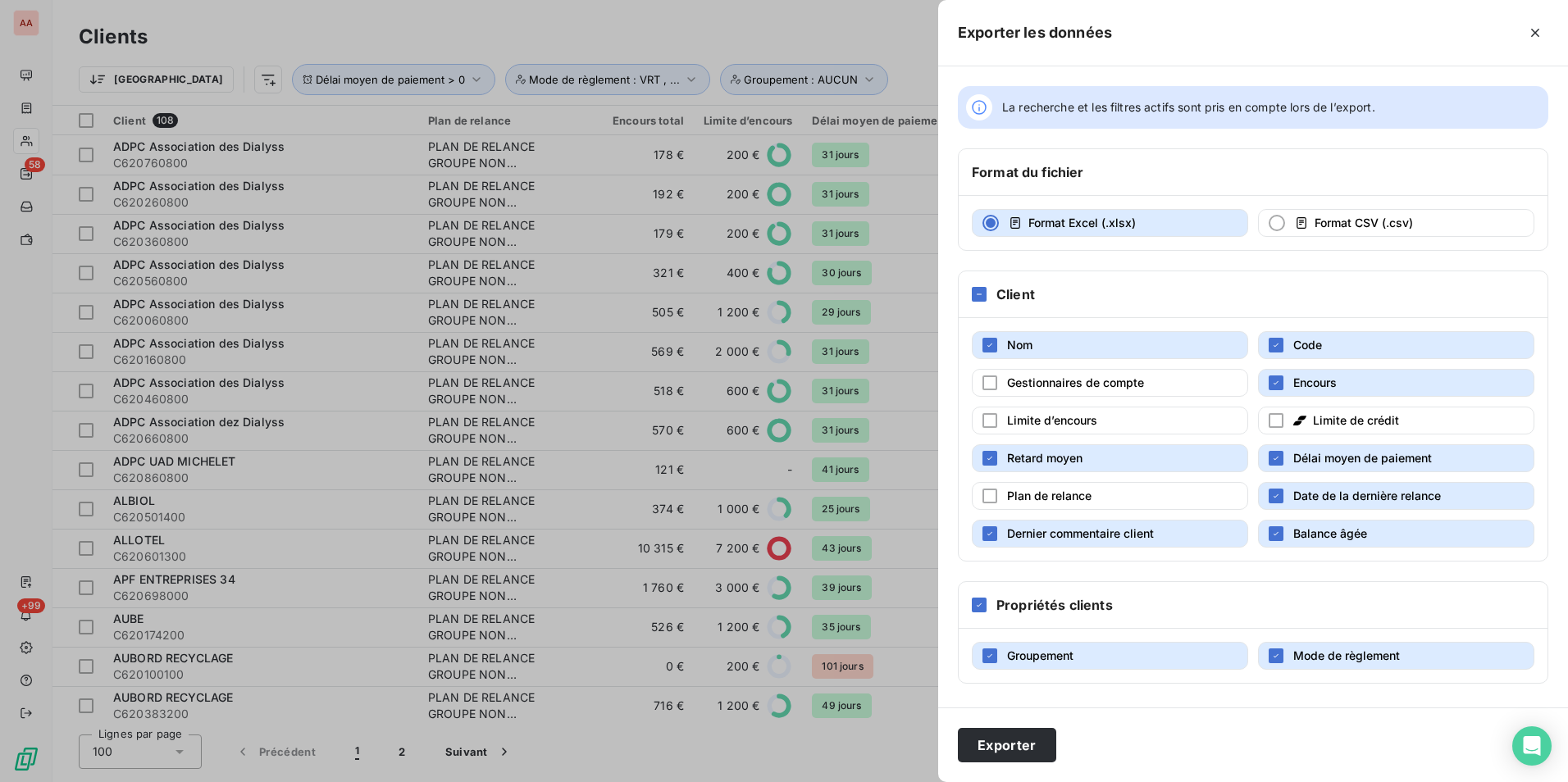
click at [1296, 496] on span "Date de la dernière relance" at bounding box center [1368, 496] width 148 height 14
click at [1237, 523] on button "Dernier commentaire client" at bounding box center [1110, 534] width 277 height 28
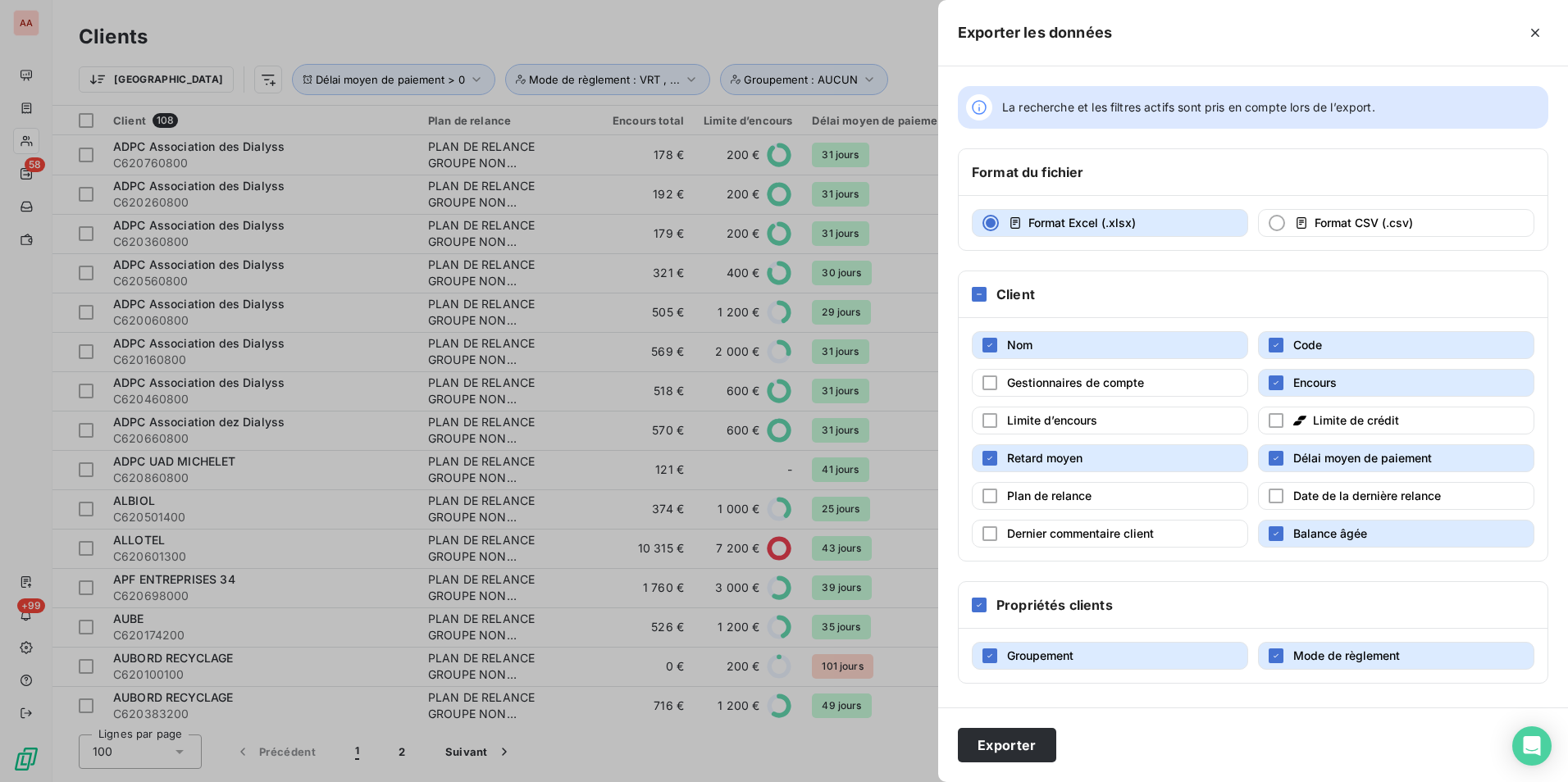
click at [1286, 526] on button "Balance âgée" at bounding box center [1397, 534] width 277 height 28
click at [1023, 749] on button "Exporter" at bounding box center [1007, 745] width 98 height 34
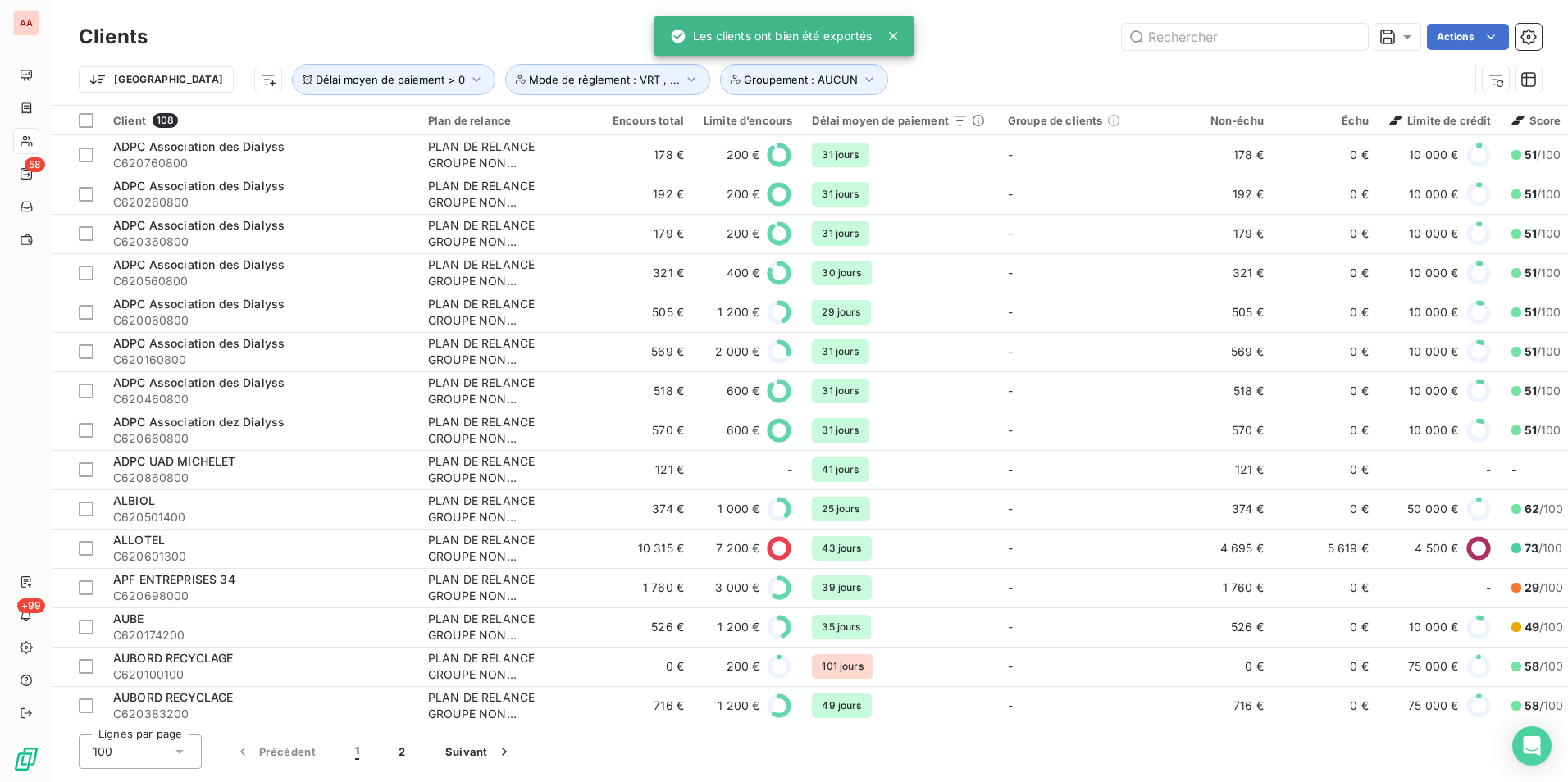
drag, startPoint x: 396, startPoint y: 42, endPoint x: 338, endPoint y: 42, distance: 58.0
click at [396, 42] on div "Actions" at bounding box center [854, 37] width 1375 height 26
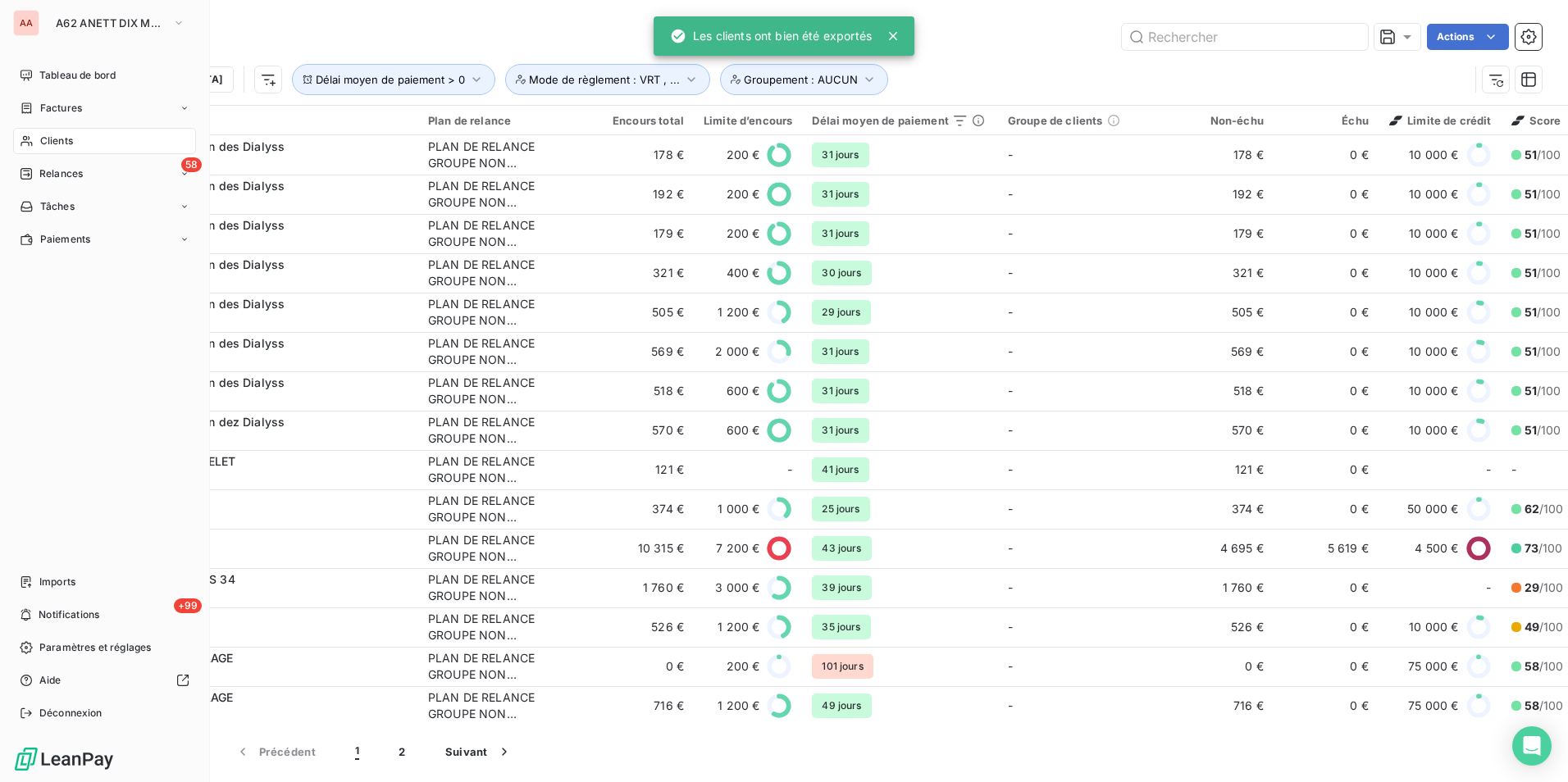
click at [11, 20] on div "AA A62 ANETT DIX MEDITERRANEE Tableau de bord Factures Clients 58 Relances Tâch…" at bounding box center [105, 391] width 210 height 782
click at [118, 18] on span "A62 ANETT DIX MEDITERRANEE" at bounding box center [110, 23] width 110 height 13
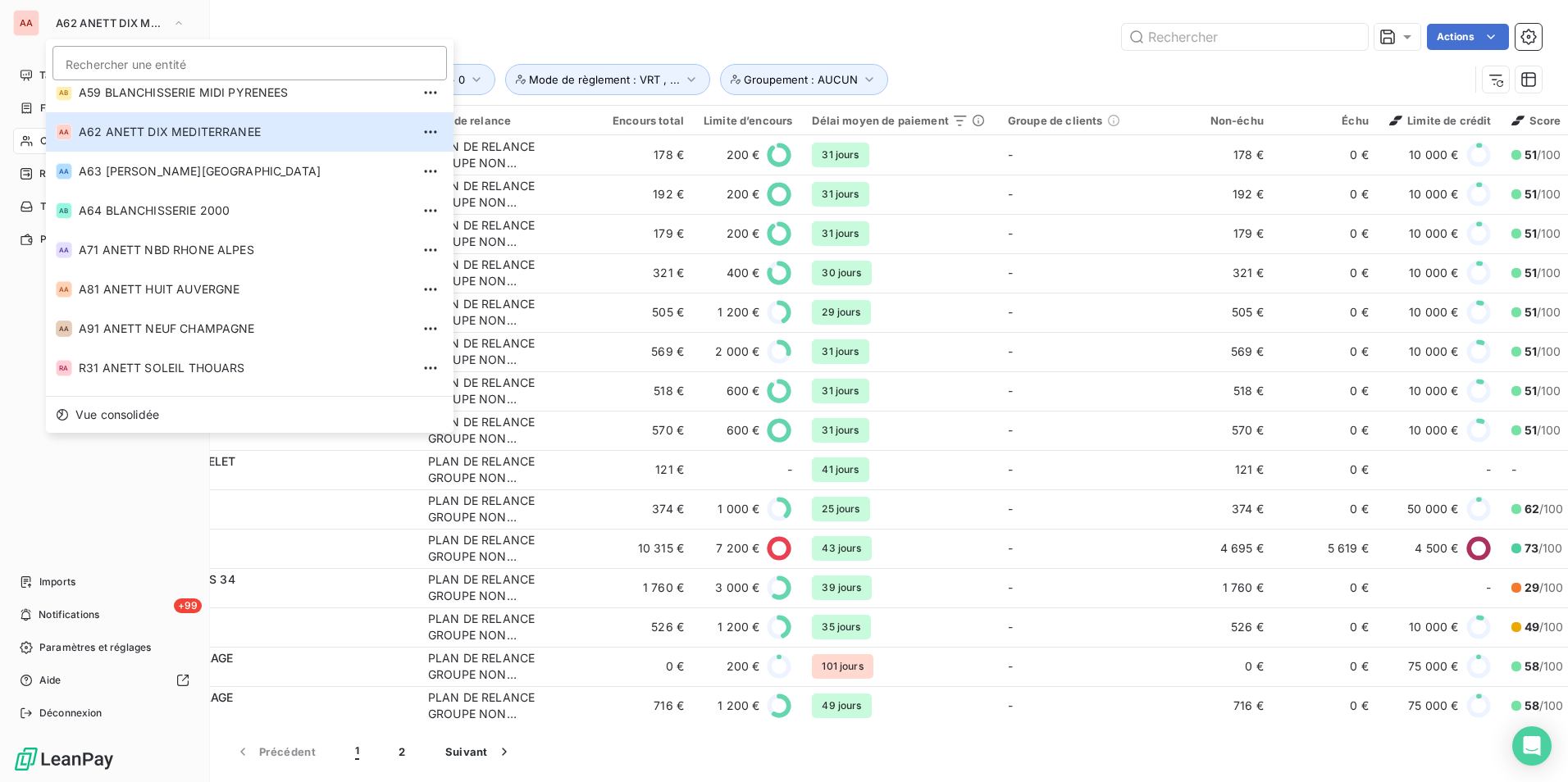
scroll to position [448, 0]
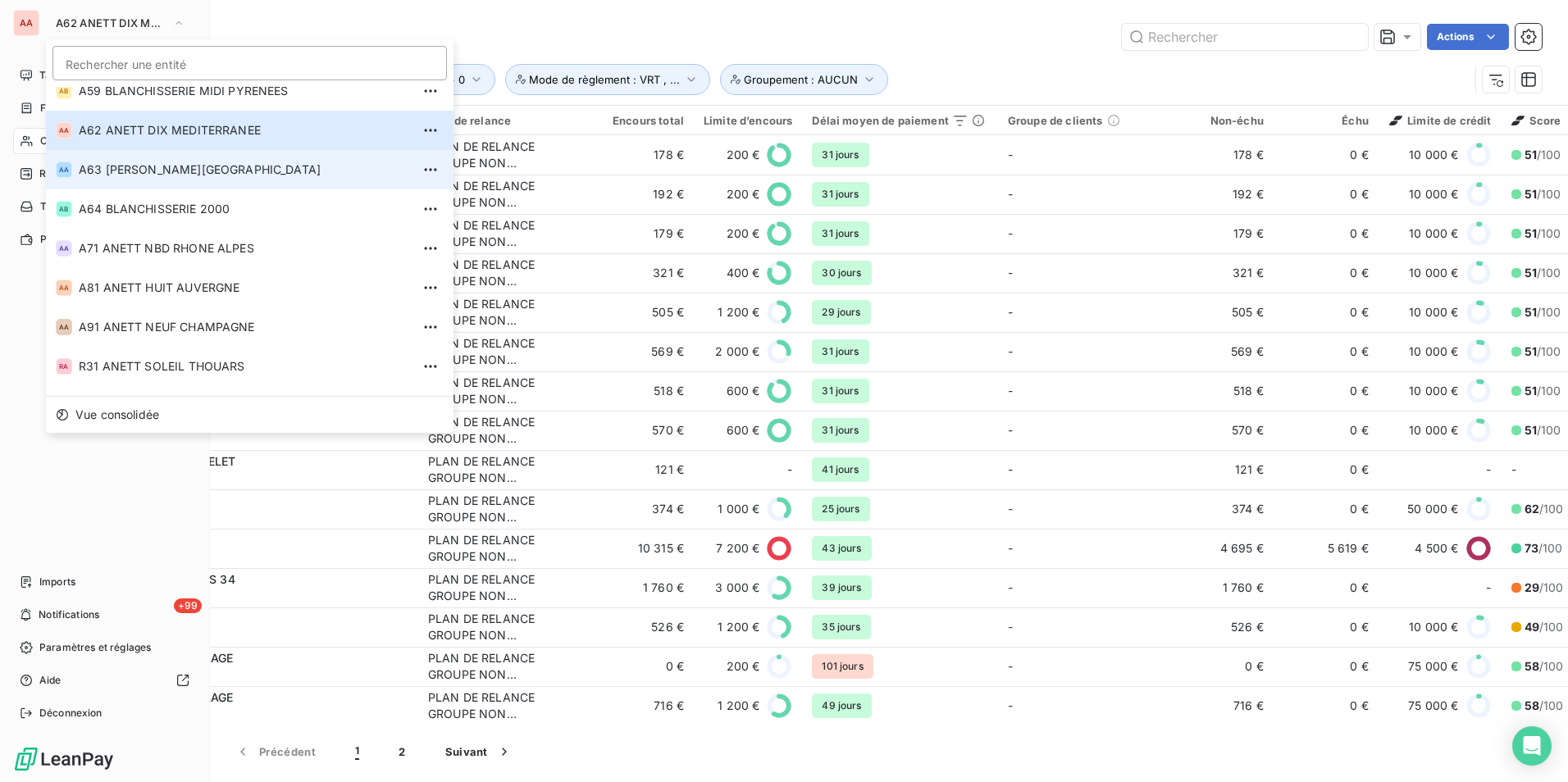
click at [152, 161] on li "AA A63 ANETT SAVOIE" at bounding box center [250, 170] width 408 height 40
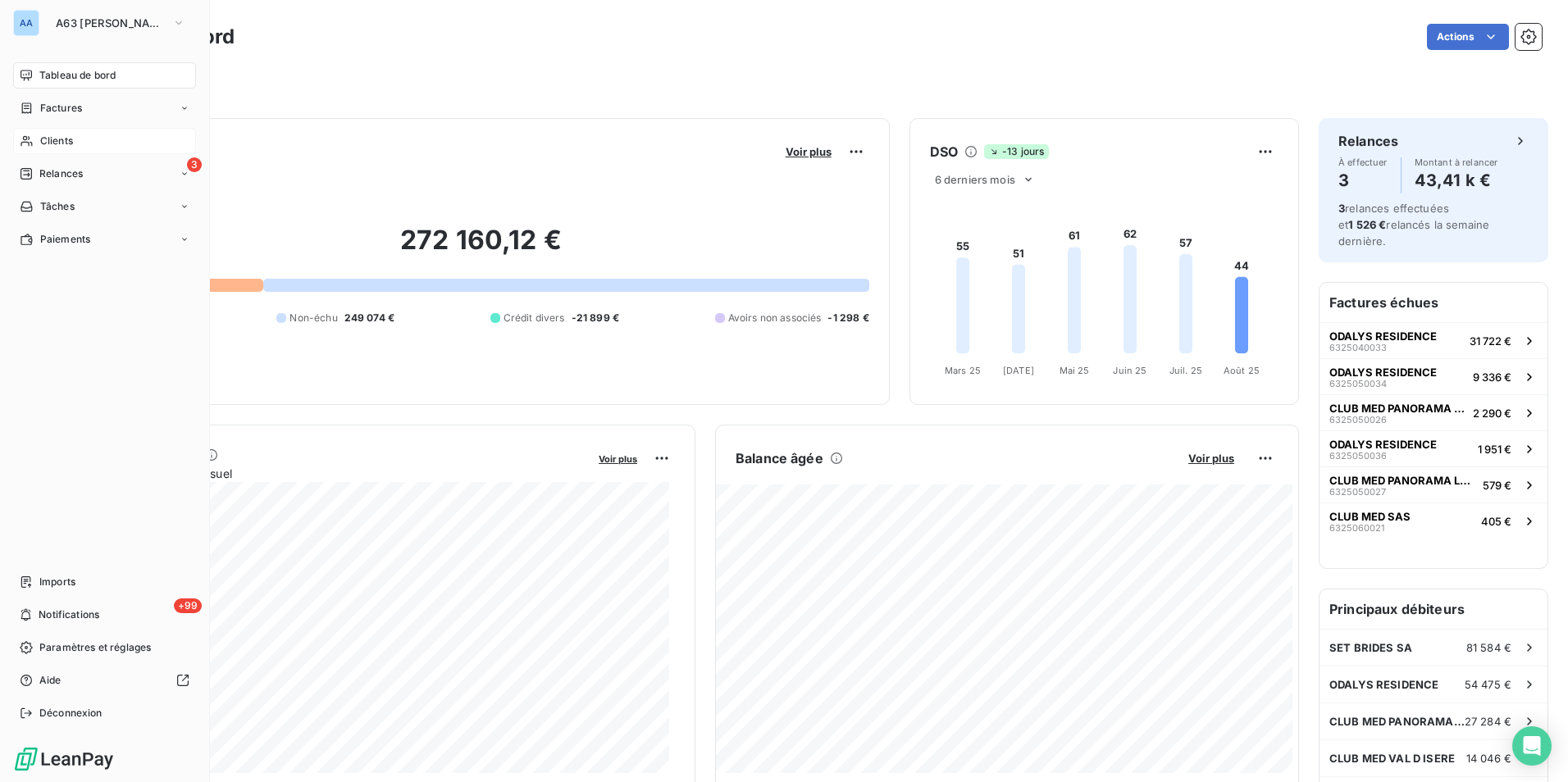
click at [95, 150] on div "Clients" at bounding box center [105, 141] width 183 height 26
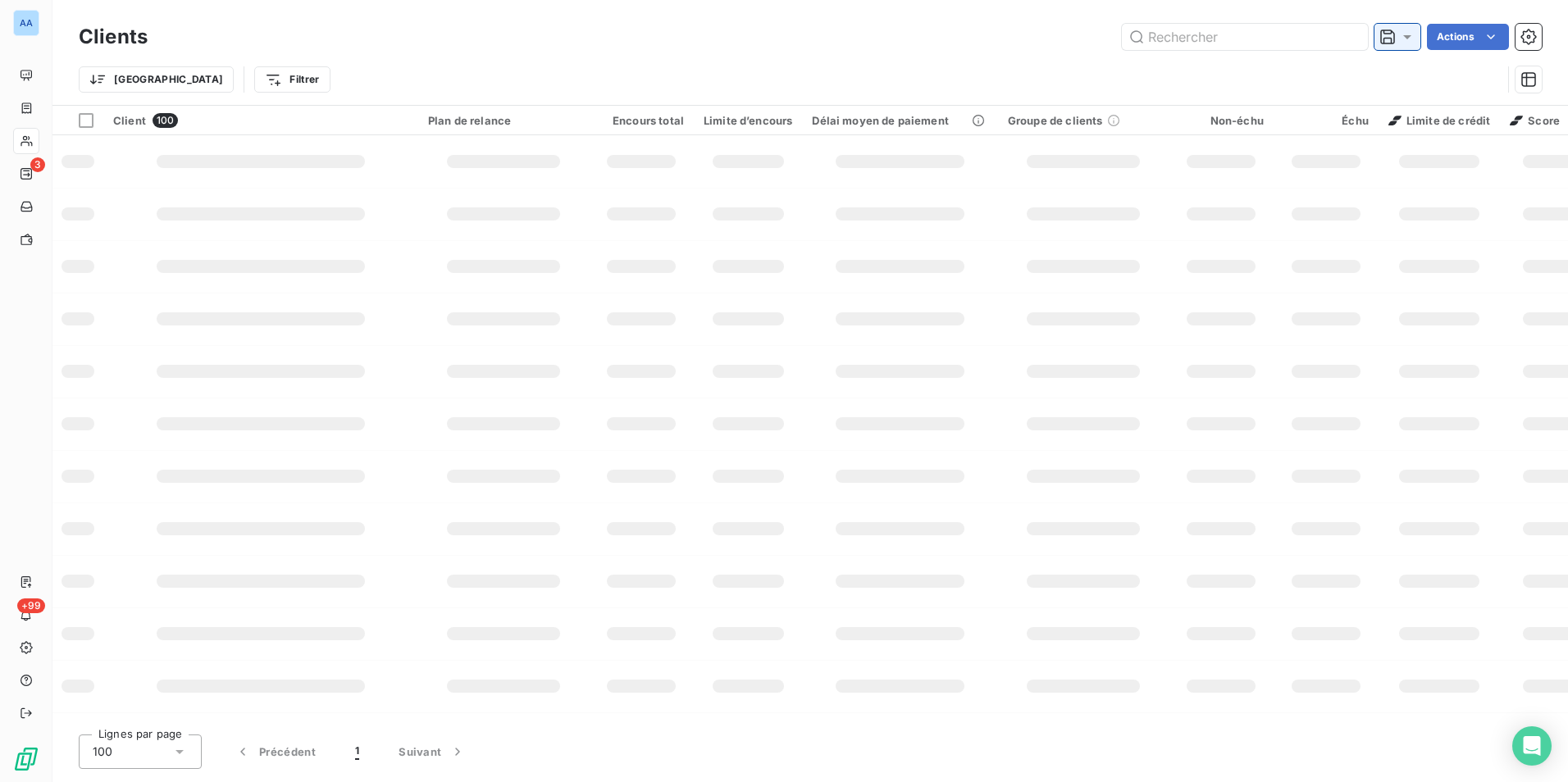
click at [1408, 39] on icon at bounding box center [1407, 37] width 17 height 17
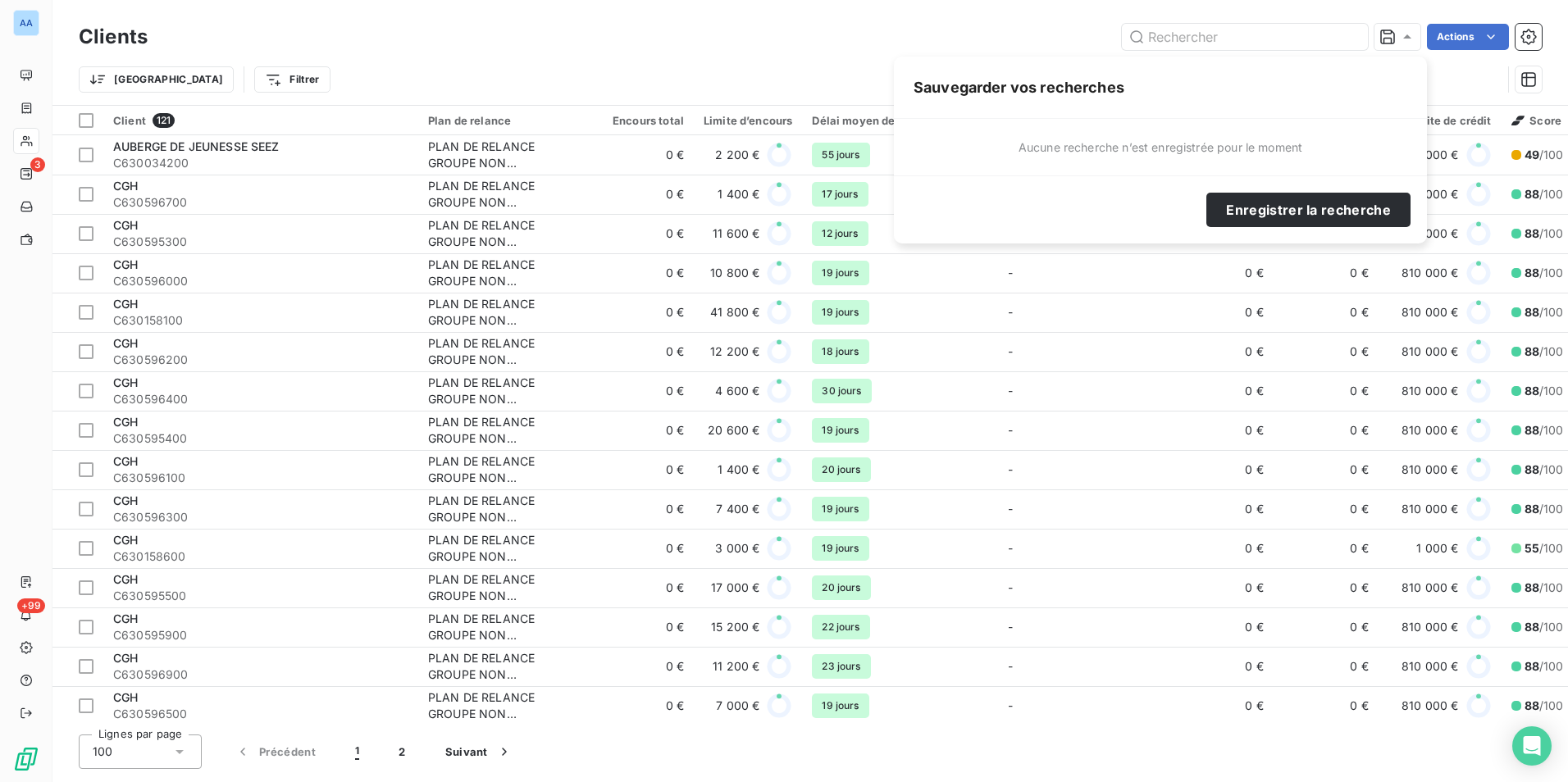
click at [545, 69] on div "Trier Filtrer" at bounding box center [790, 79] width 1423 height 31
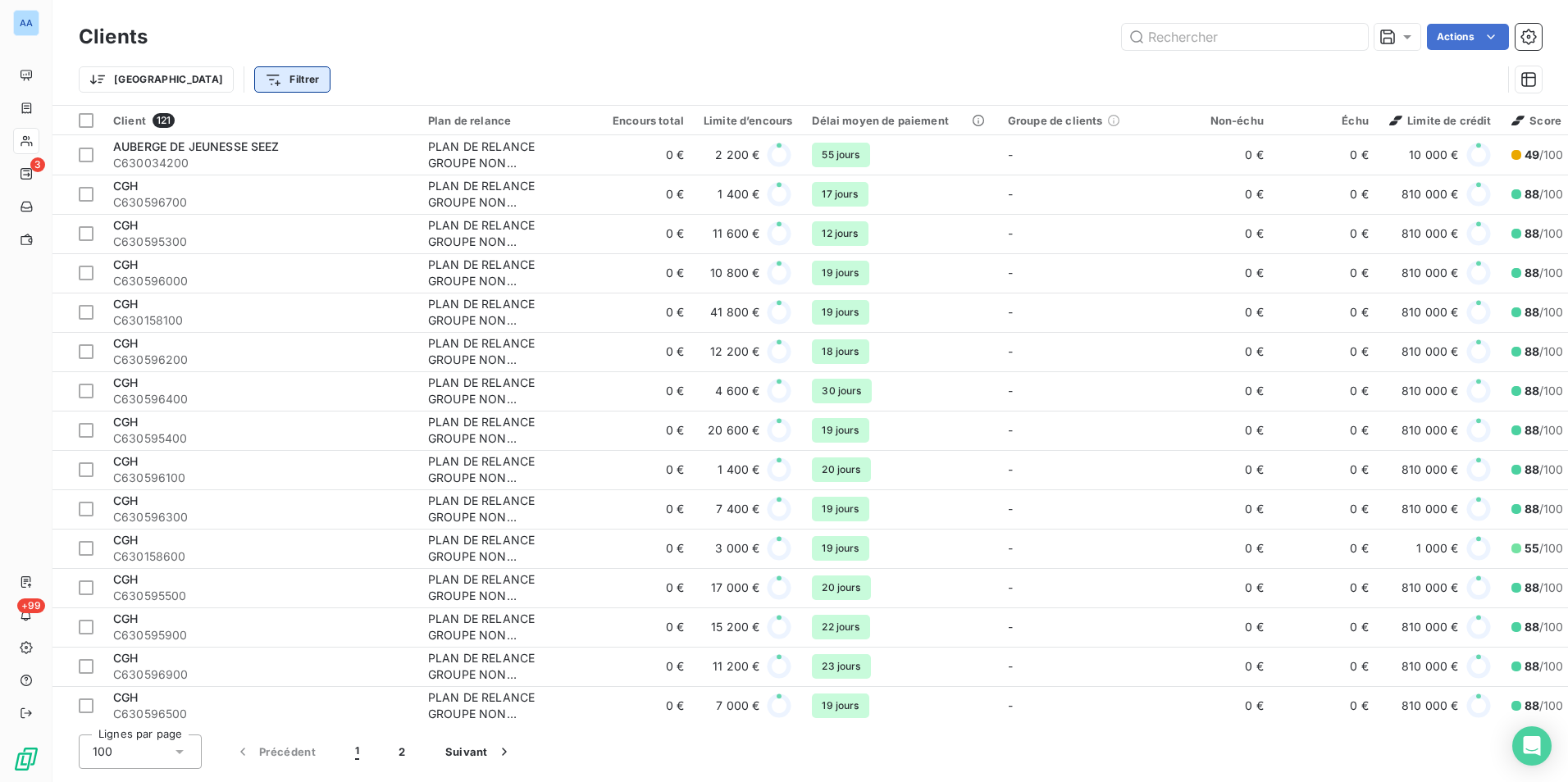
click at [185, 85] on html "AA 3 +99 Clients Actions Trier Filtrer Client 121 Plan de relance Encours total…" at bounding box center [784, 391] width 1568 height 782
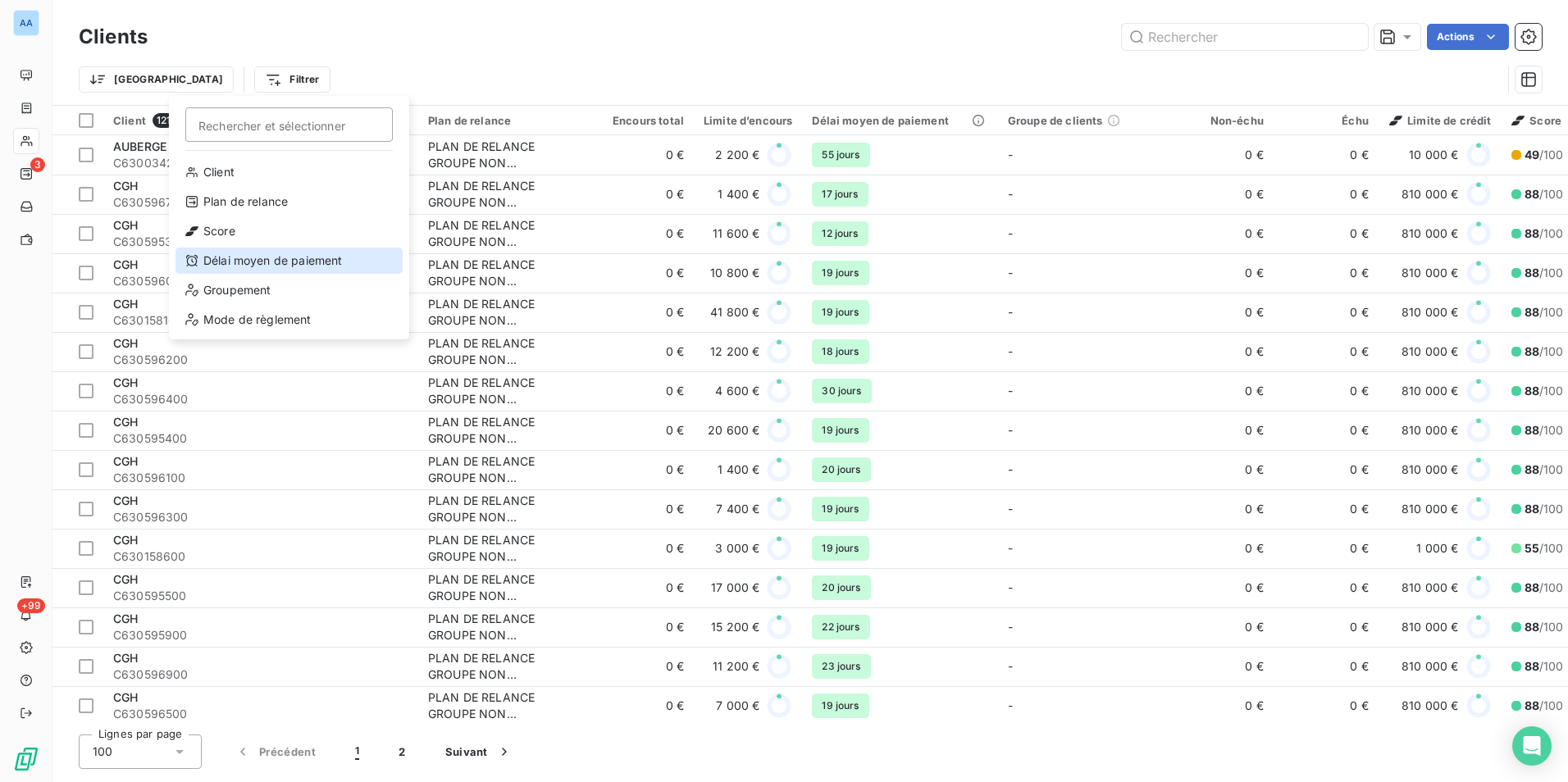
click at [255, 253] on div "Délai moyen de paiement" at bounding box center [289, 261] width 228 height 26
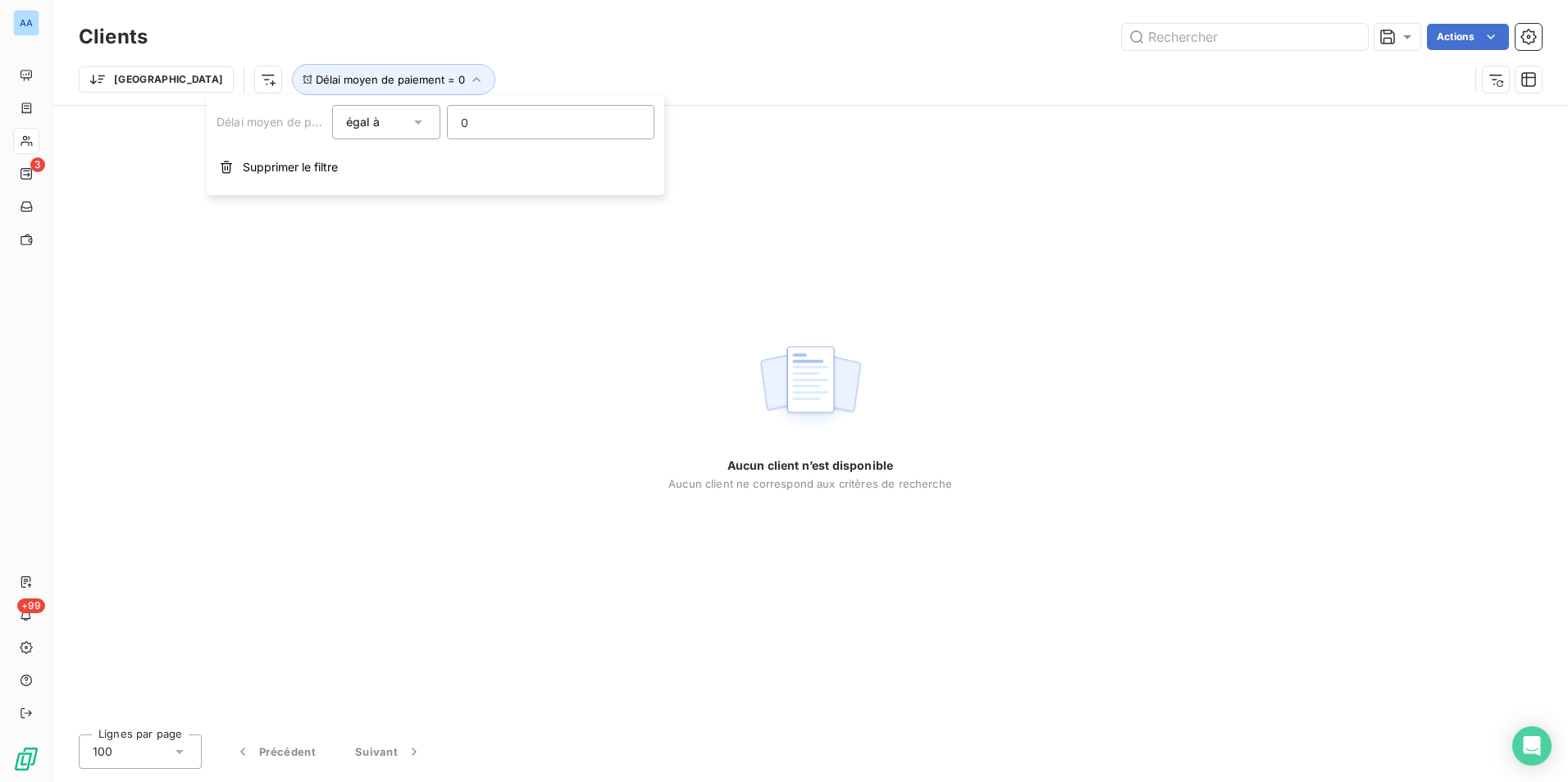
click at [406, 120] on div "égal à" at bounding box center [379, 122] width 65 height 23
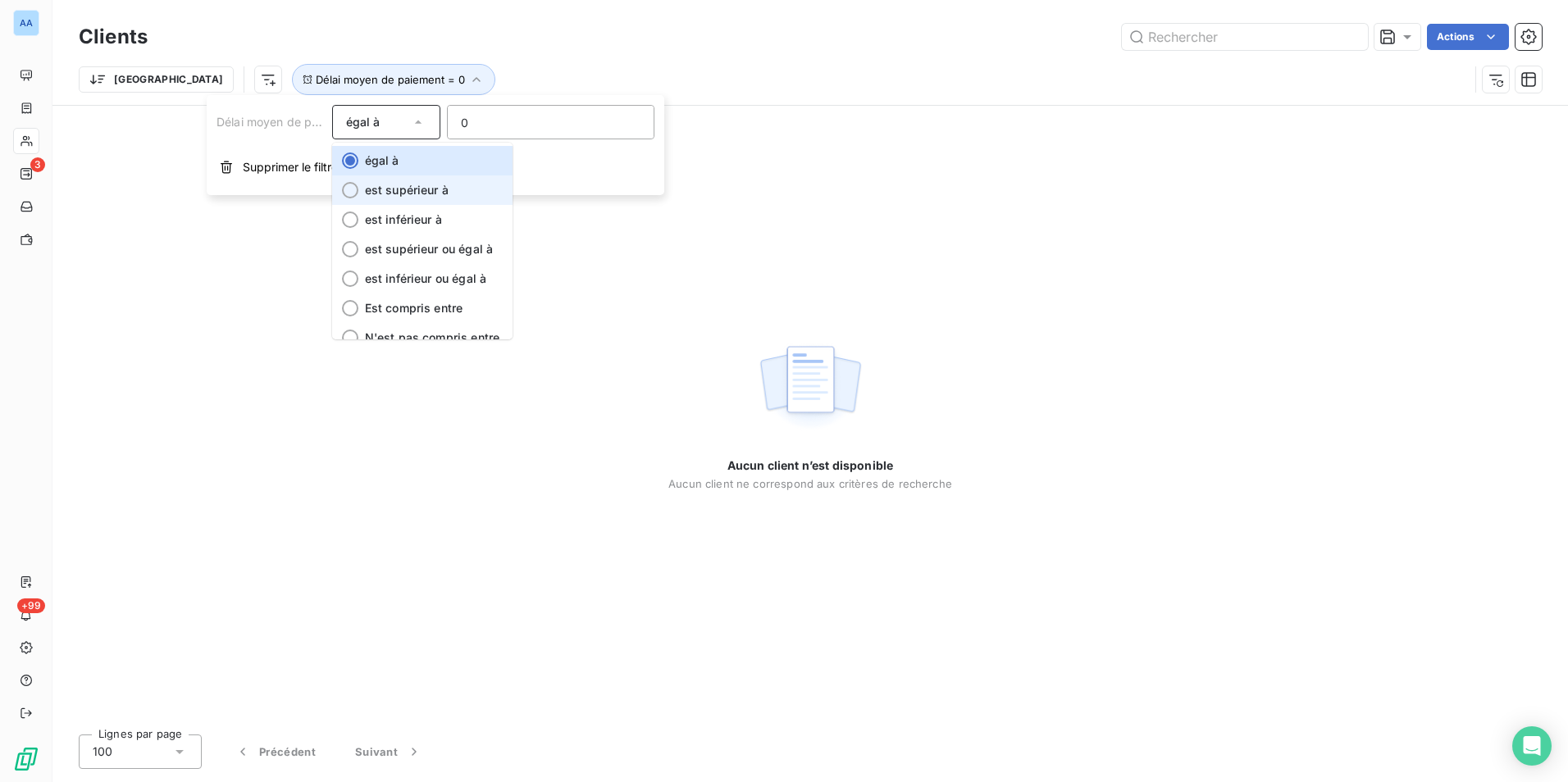
click at [421, 188] on span "est supérieur à" at bounding box center [406, 190] width 83 height 14
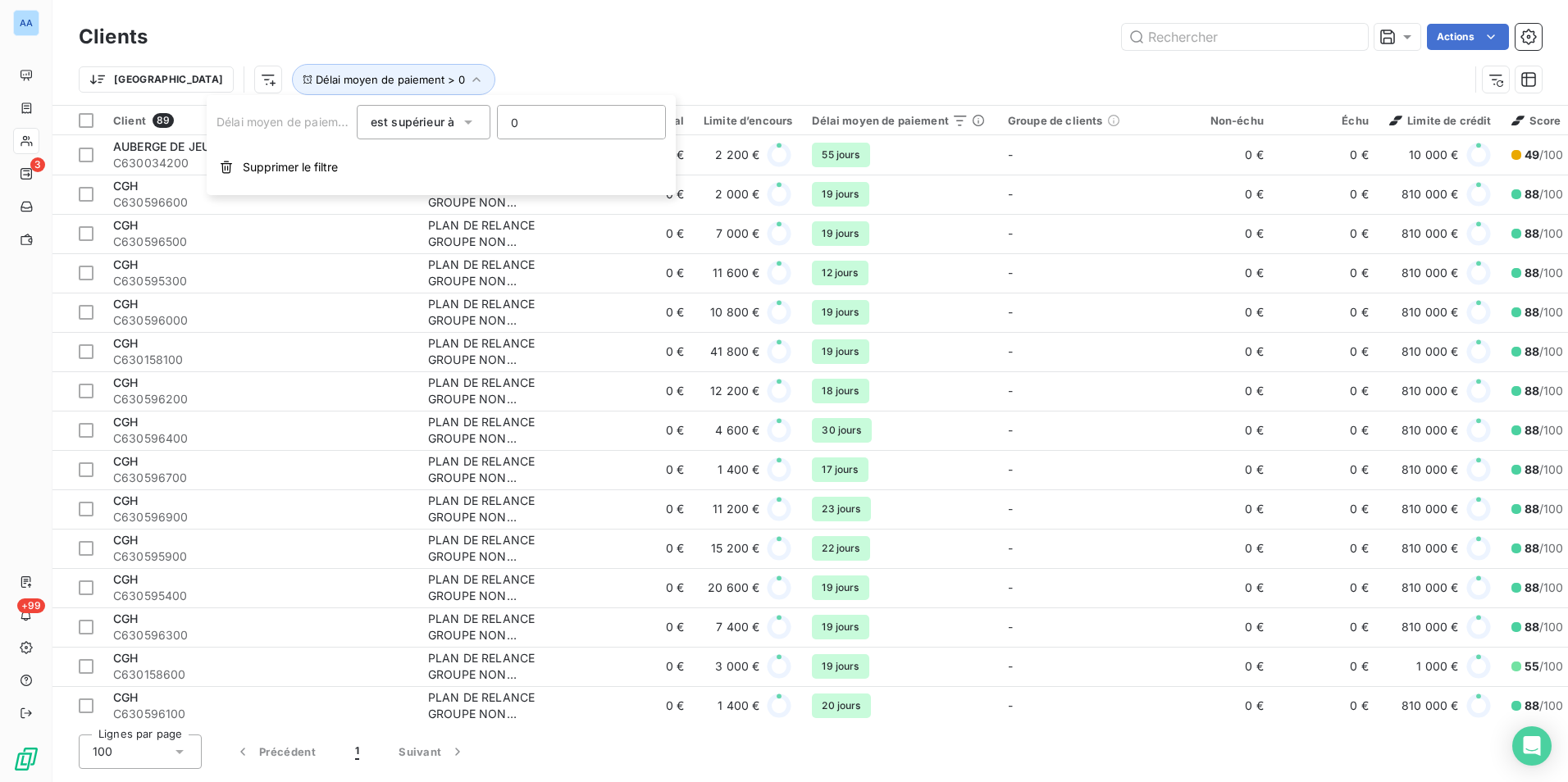
click at [263, 30] on div "Actions" at bounding box center [854, 37] width 1375 height 26
click at [185, 84] on html "AA 3 +99 Clients Actions Trier Délai moyen de paiement > 0 Client 89 Plan de re…" at bounding box center [784, 391] width 1568 height 782
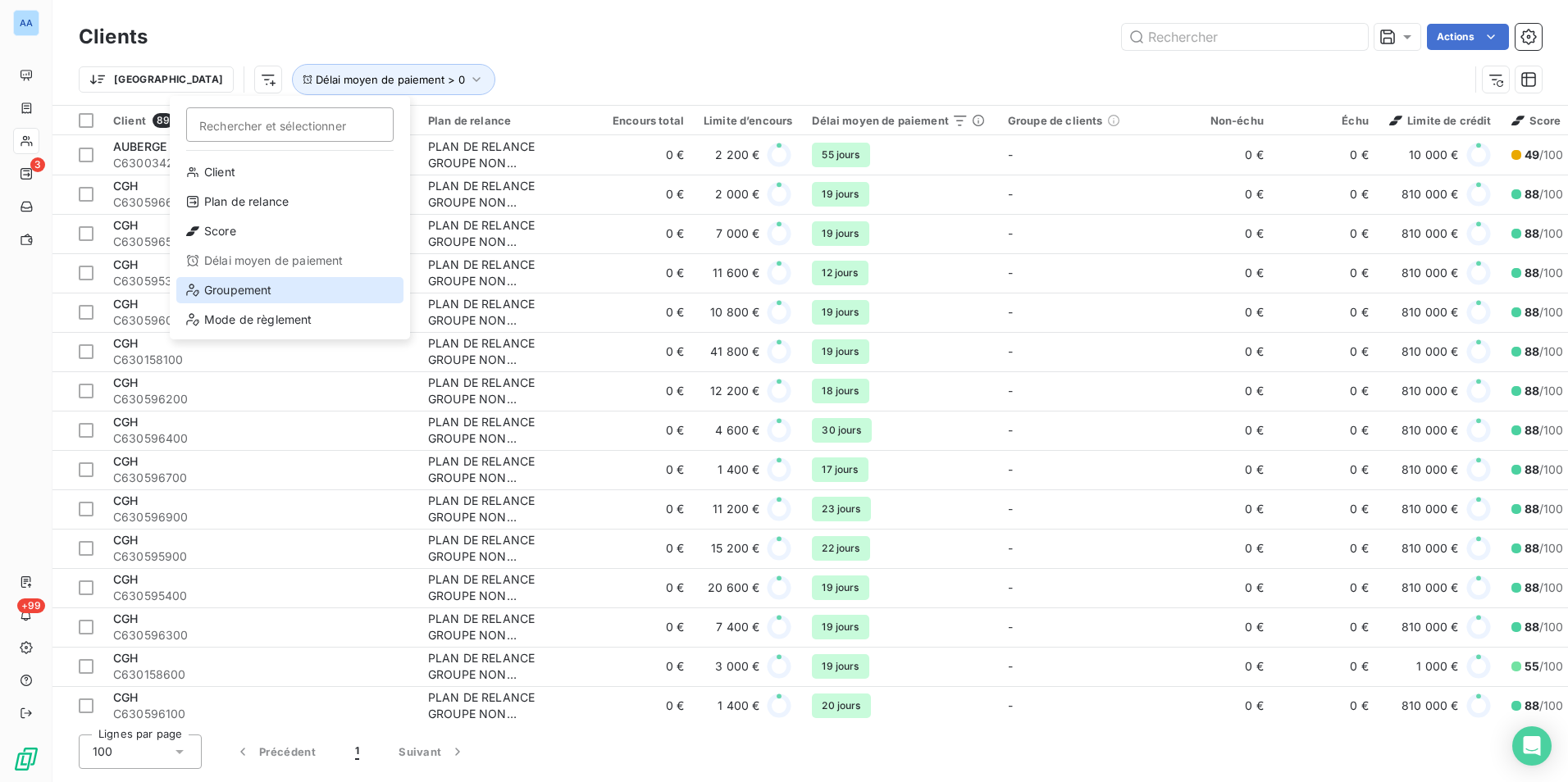
click at [287, 297] on div "Groupement" at bounding box center [290, 290] width 228 height 26
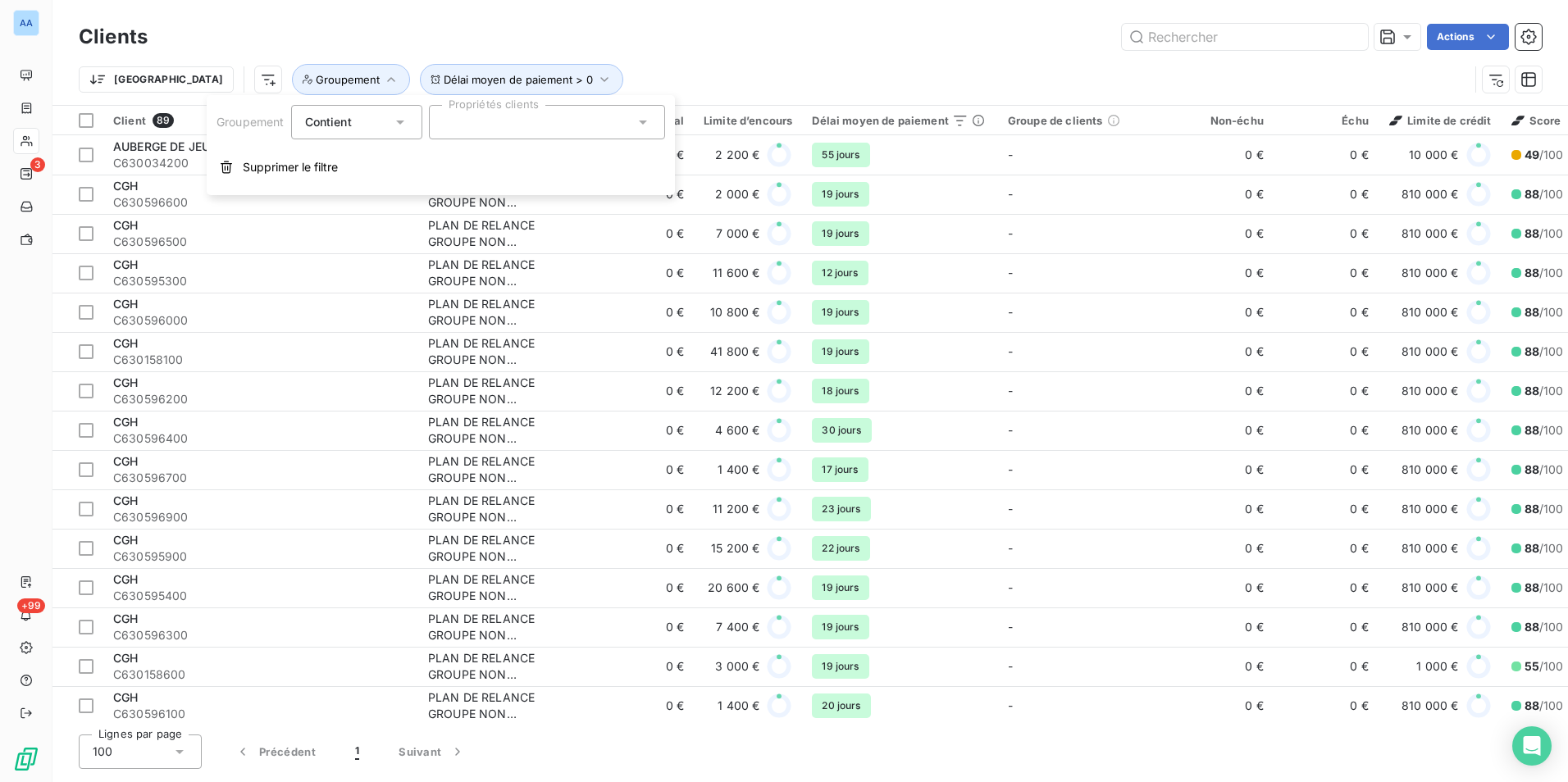
click at [454, 127] on input "text" at bounding box center [449, 122] width 13 height 15
type input "AUCU"
drag, startPoint x: 492, startPoint y: 121, endPoint x: 428, endPoint y: 123, distance: 64.0
click at [428, 123] on div "Groupement Contient Propriétés clients AUCU" at bounding box center [440, 121] width 448 height 34
click at [306, 42] on div "Actions" at bounding box center [854, 37] width 1375 height 26
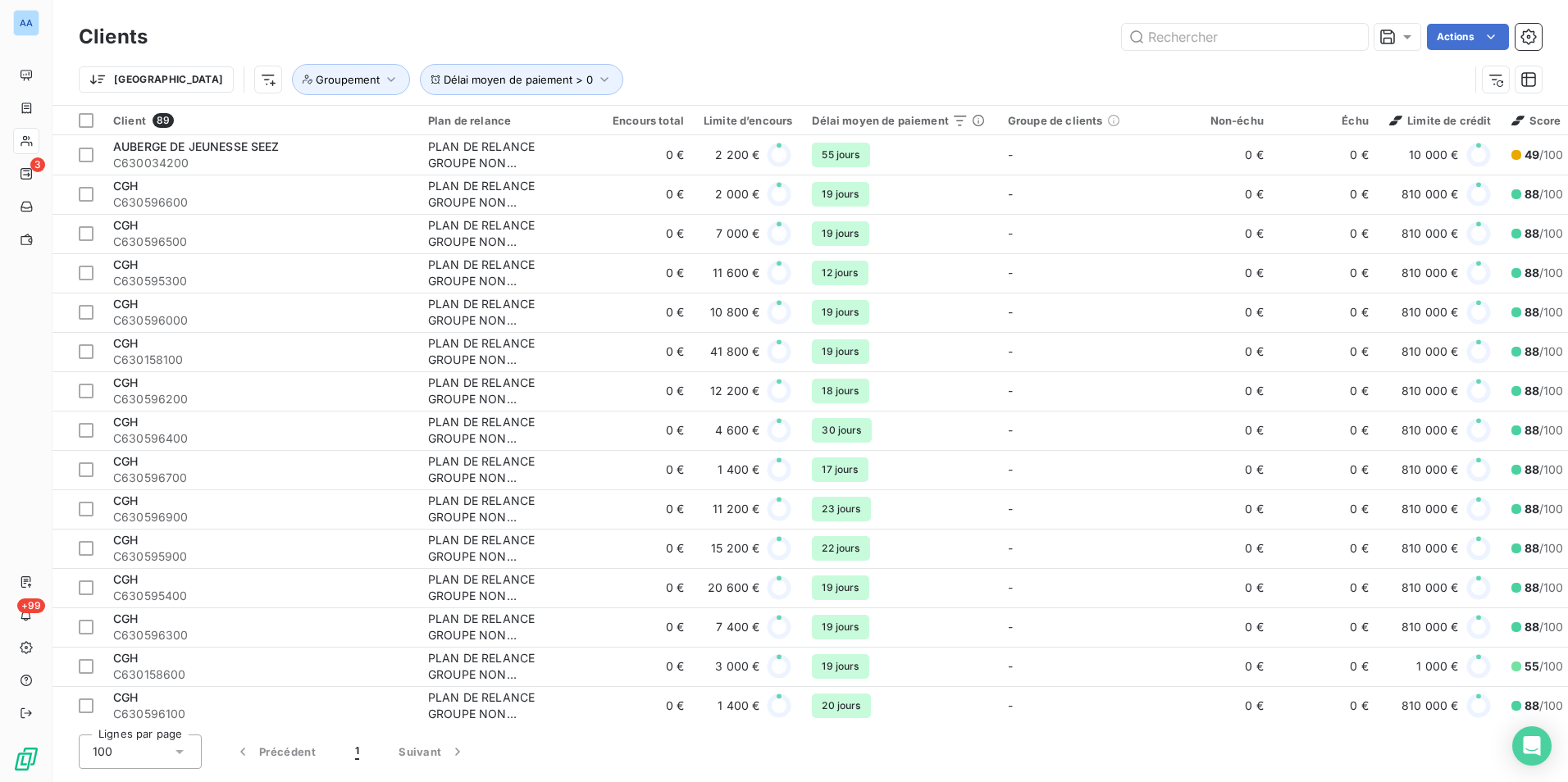
click at [184, 81] on html "AA 3 +99 Clients Actions Trier Délai moyen de paiement > 0 Groupement Client 89…" at bounding box center [784, 391] width 1568 height 782
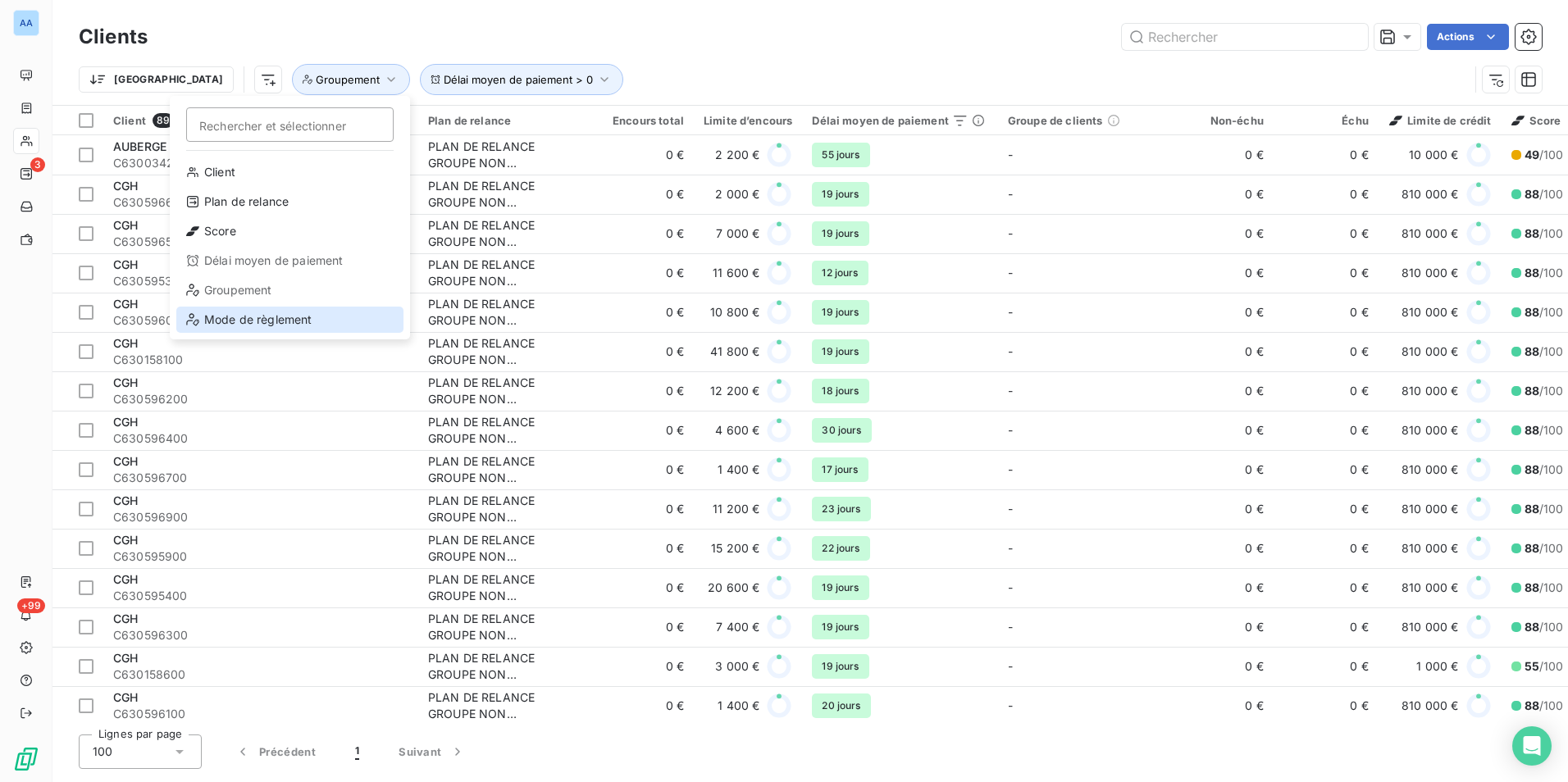
click at [246, 312] on div "Mode de règlement" at bounding box center [290, 320] width 228 height 26
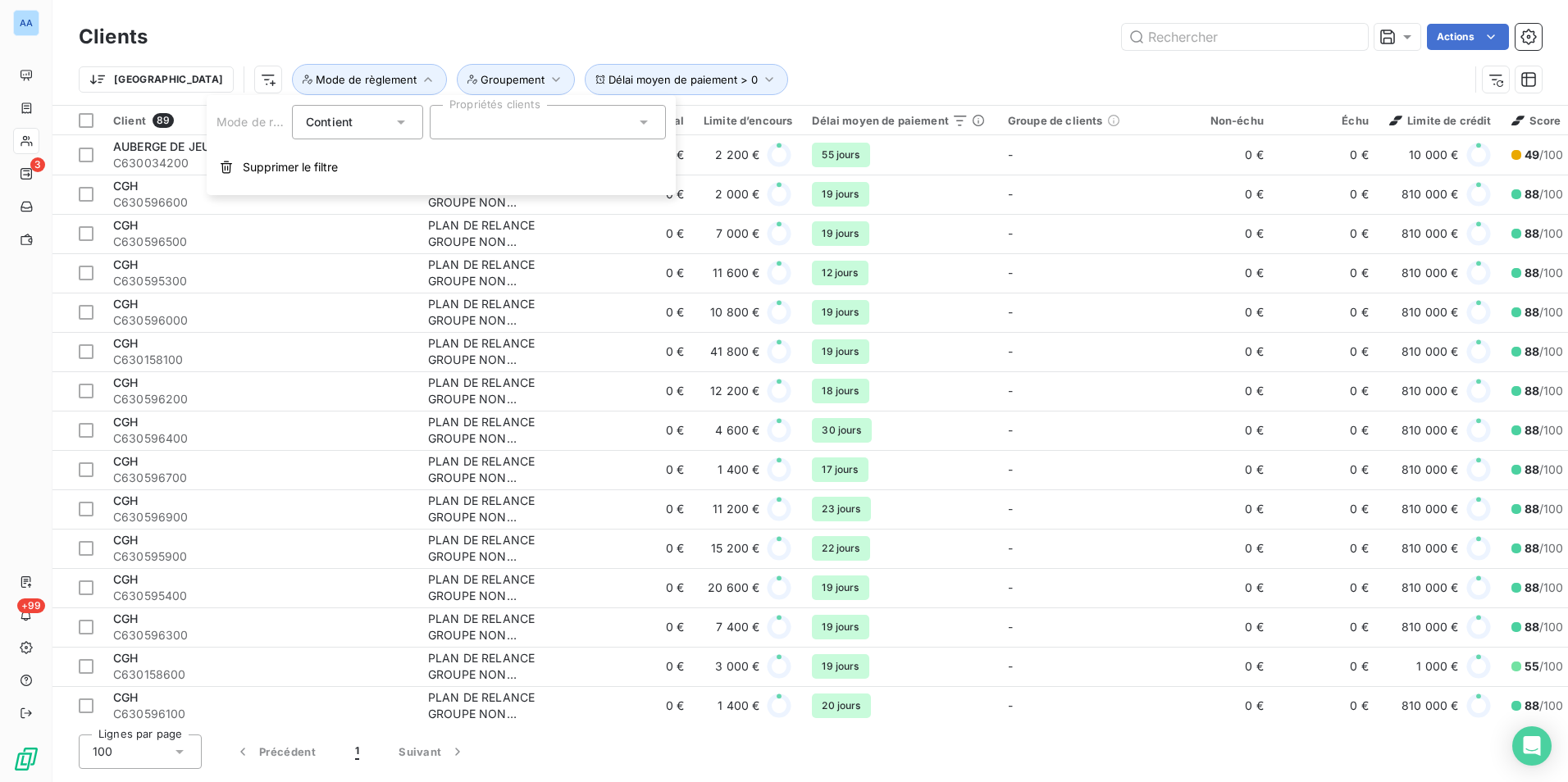
click at [483, 125] on div at bounding box center [548, 121] width 236 height 34
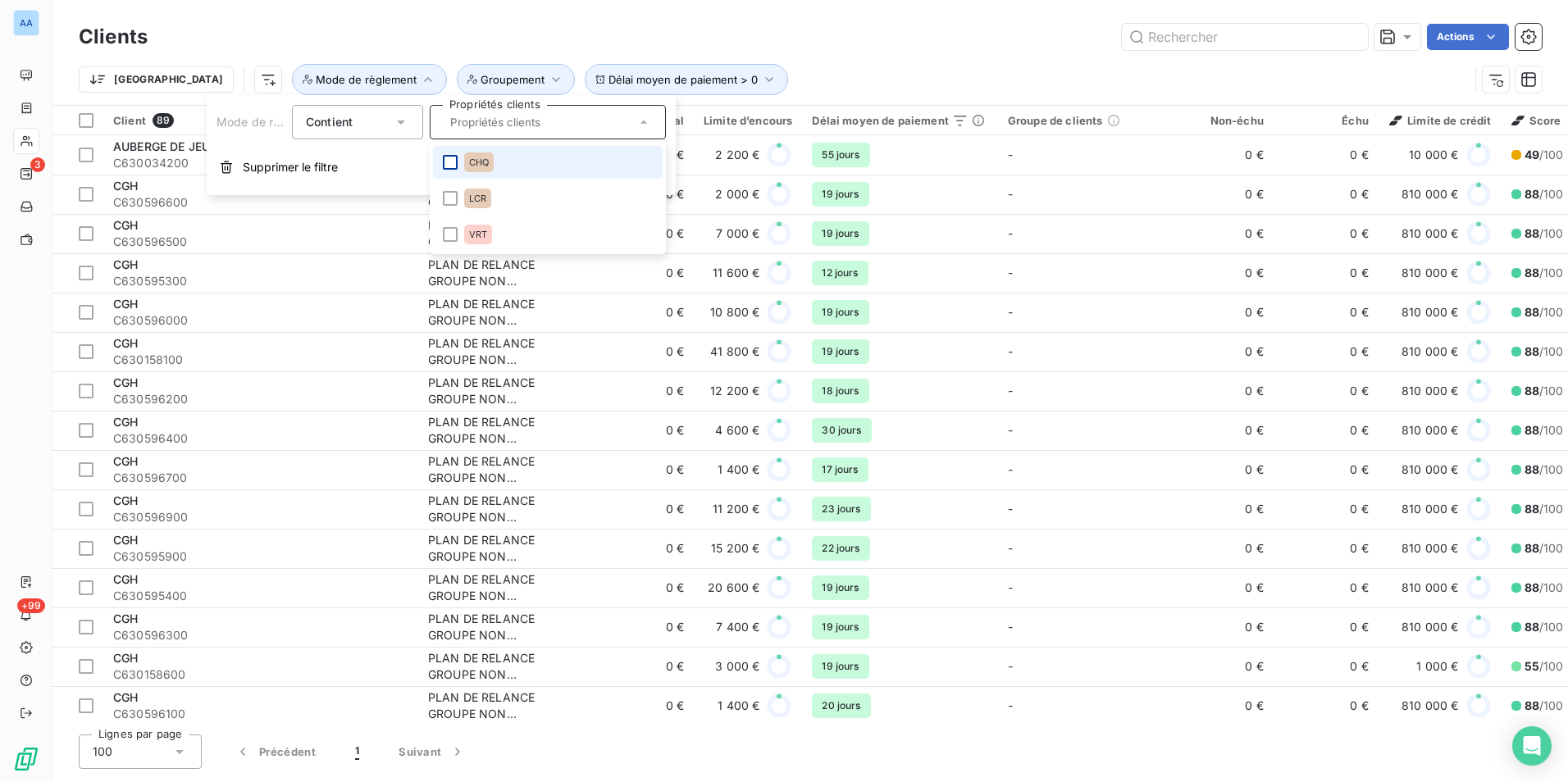
click at [454, 157] on div at bounding box center [450, 162] width 15 height 15
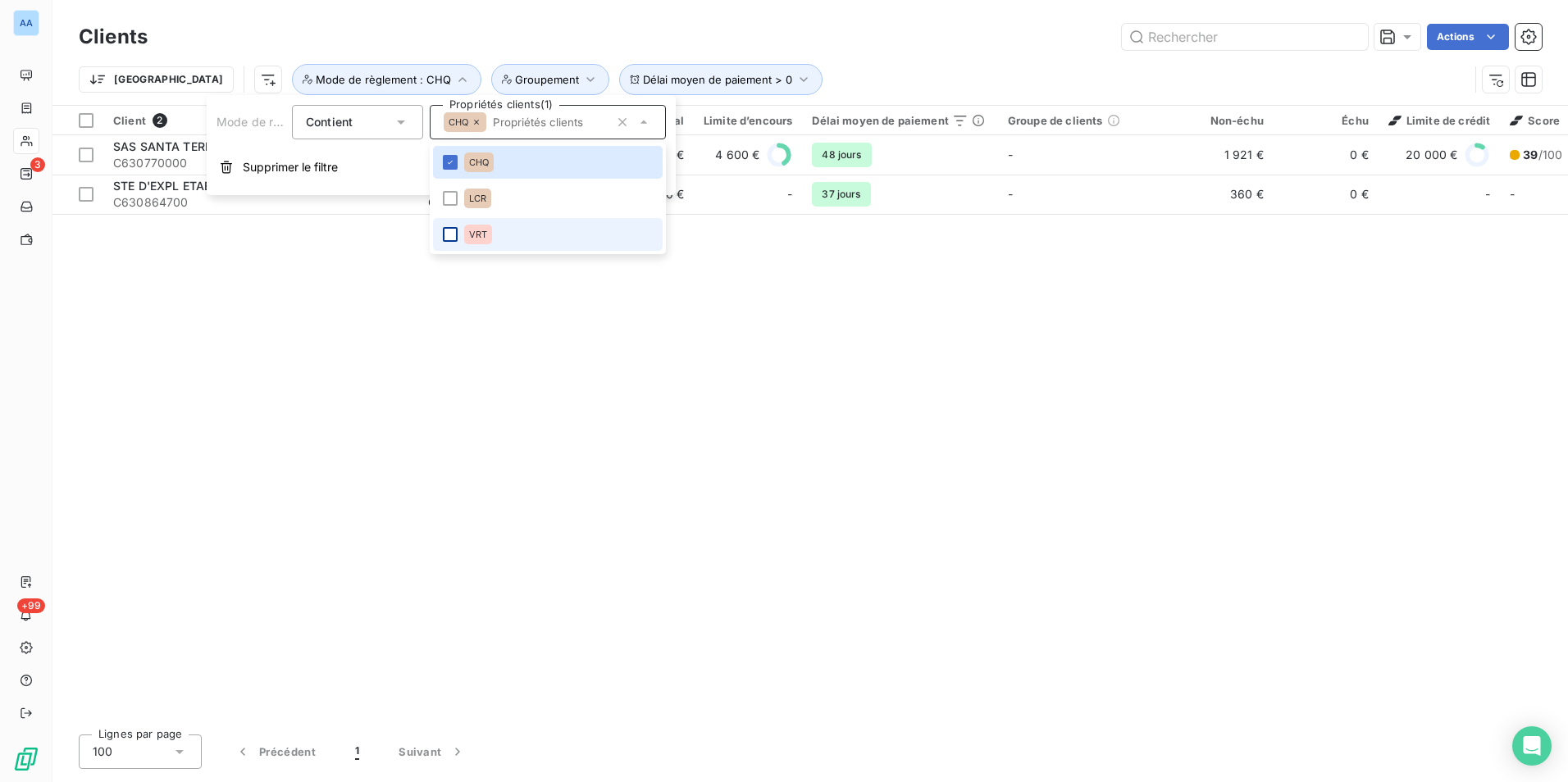
click at [446, 235] on div at bounding box center [450, 235] width 15 height 15
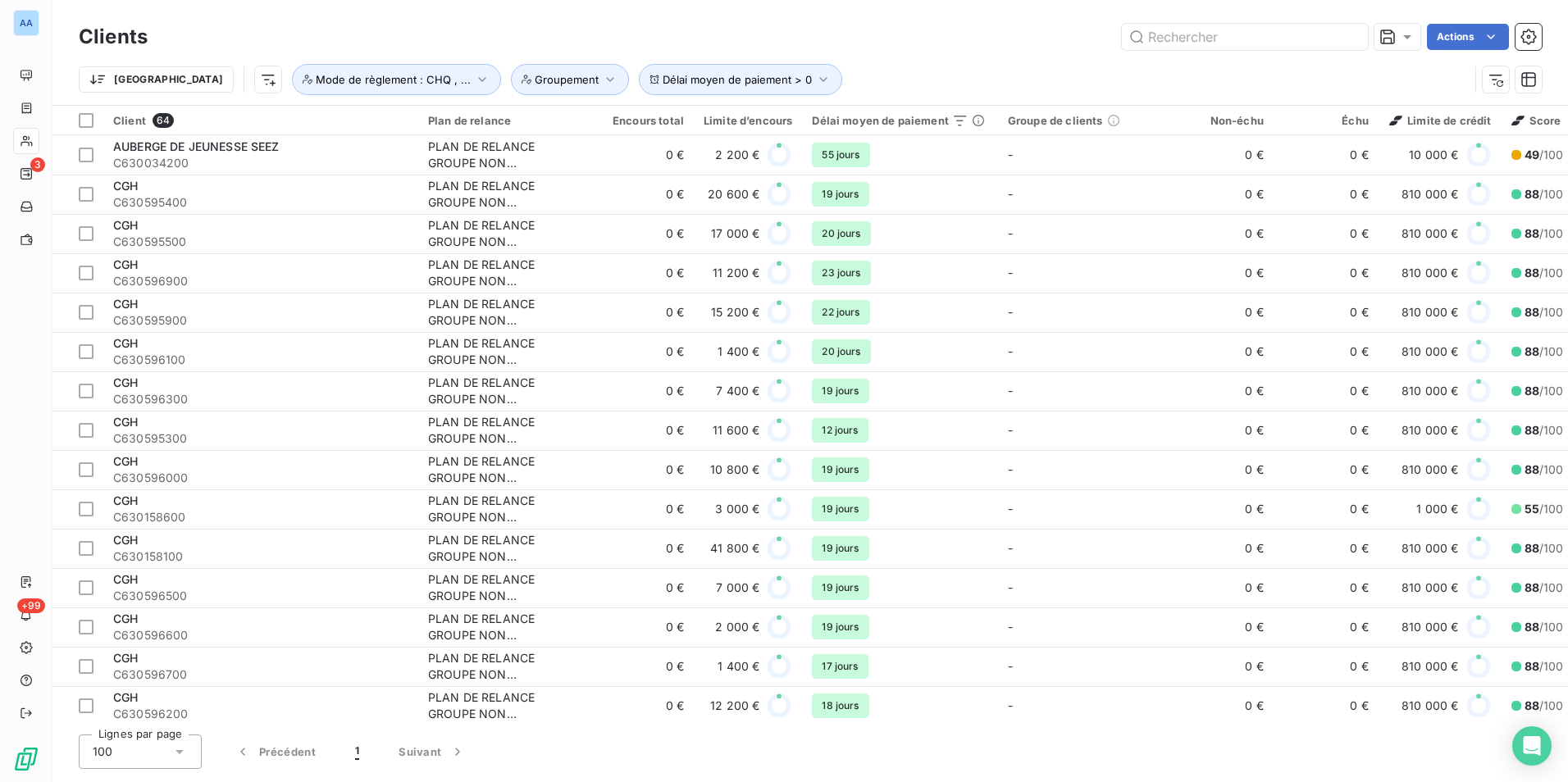
click at [480, 38] on div "Actions" at bounding box center [854, 37] width 1375 height 26
click at [602, 80] on icon "button" at bounding box center [610, 79] width 17 height 17
click at [659, 127] on input "text" at bounding box center [663, 122] width 13 height 15
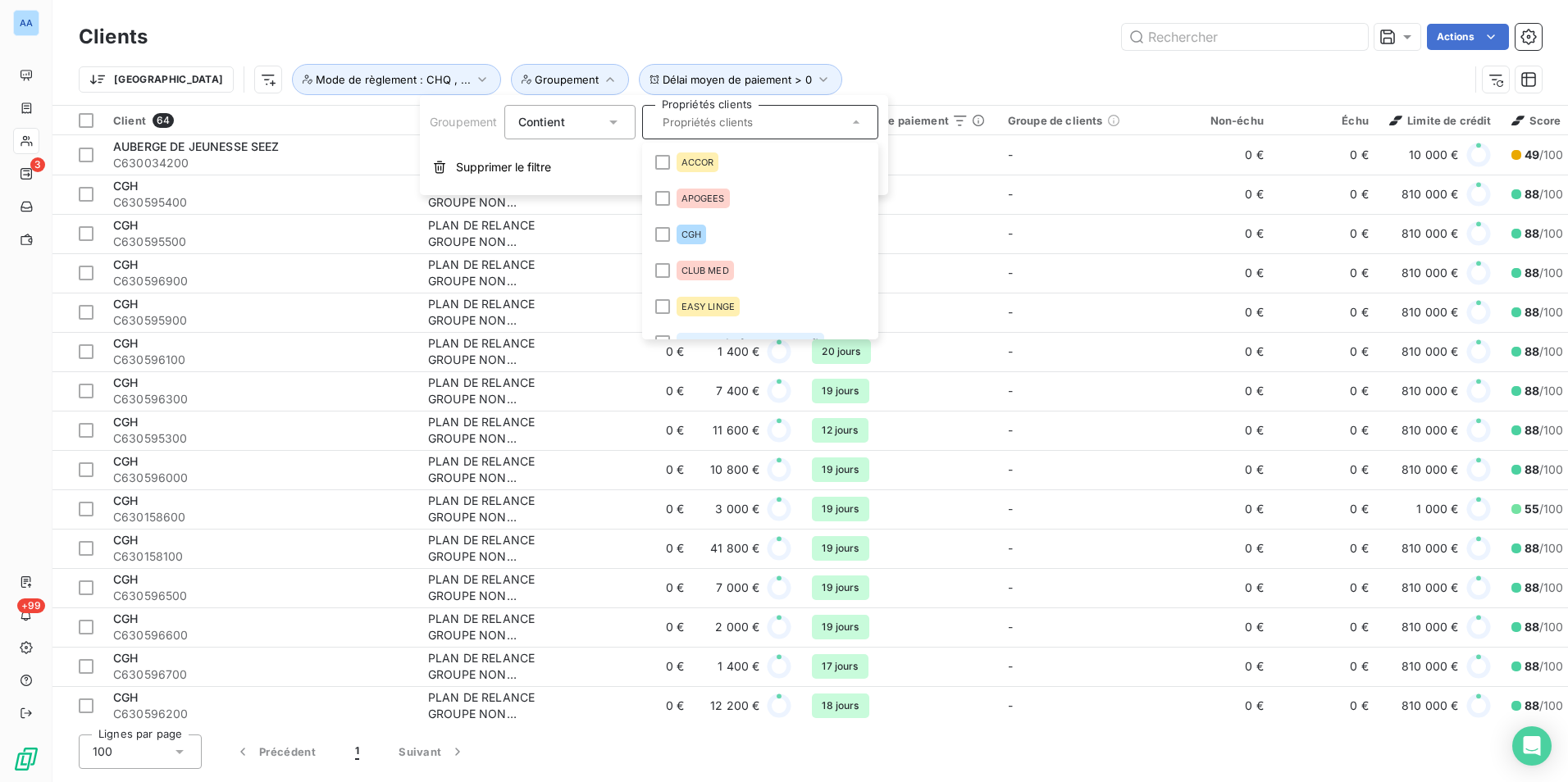
click at [552, 123] on span "Contient" at bounding box center [541, 122] width 47 height 14
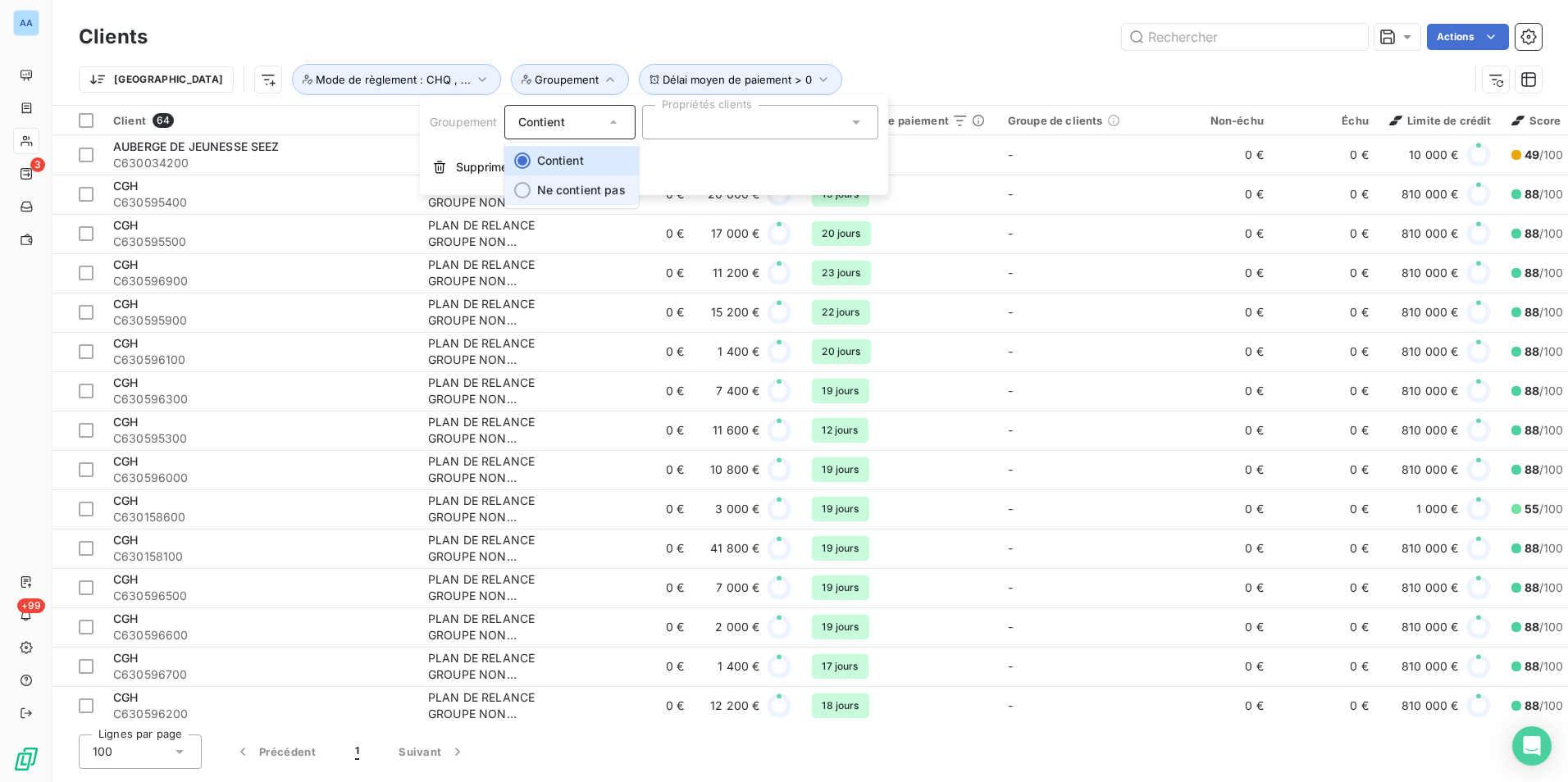
drag, startPoint x: 580, startPoint y: 199, endPoint x: 589, endPoint y: 191, distance: 12.0
click at [581, 197] on li "Ne contient pas" at bounding box center [571, 191] width 134 height 30
click at [769, 120] on div at bounding box center [760, 121] width 236 height 34
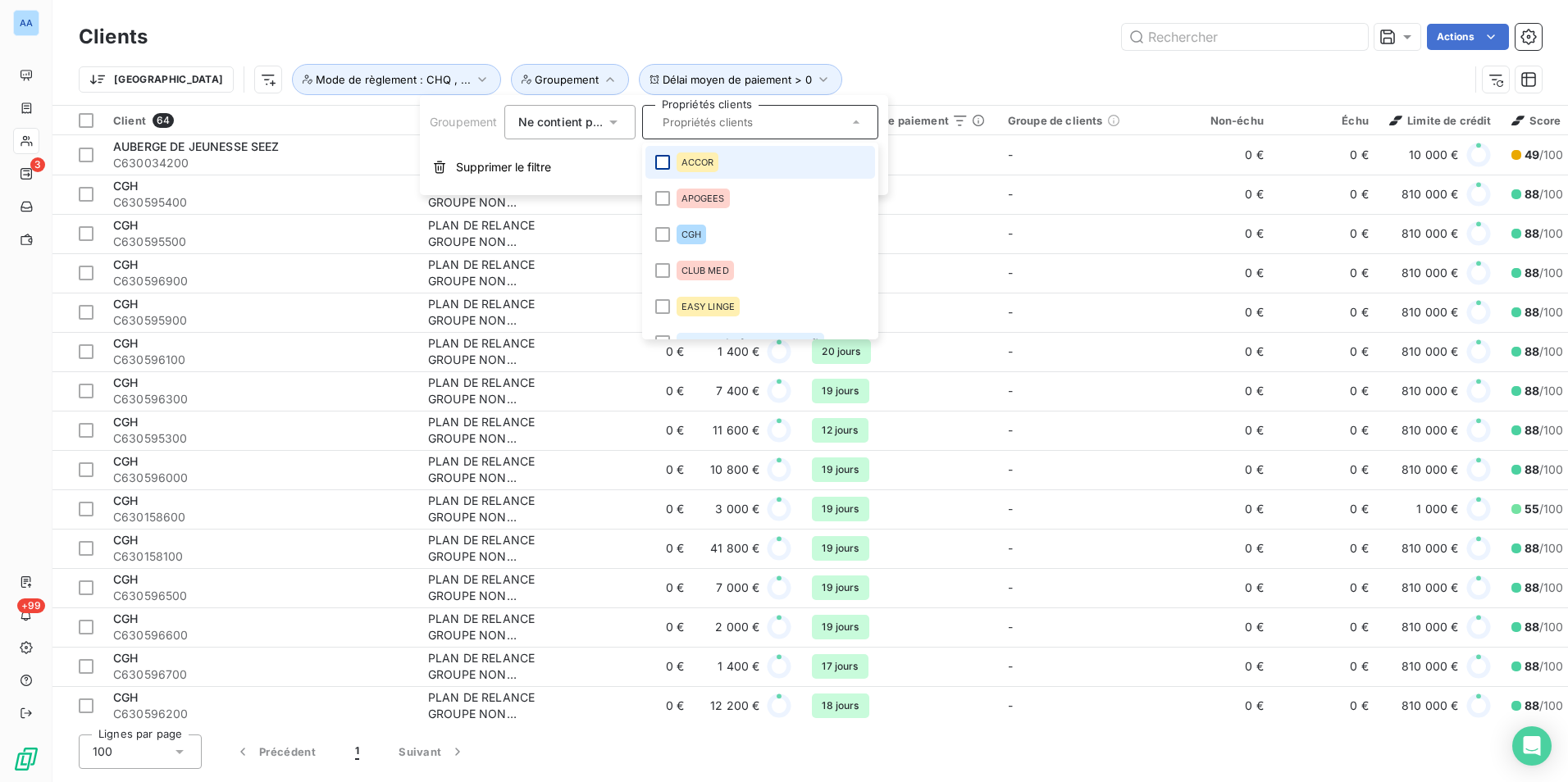
drag, startPoint x: 657, startPoint y: 165, endPoint x: 667, endPoint y: 200, distance: 36.4
click at [657, 166] on div at bounding box center [663, 162] width 15 height 15
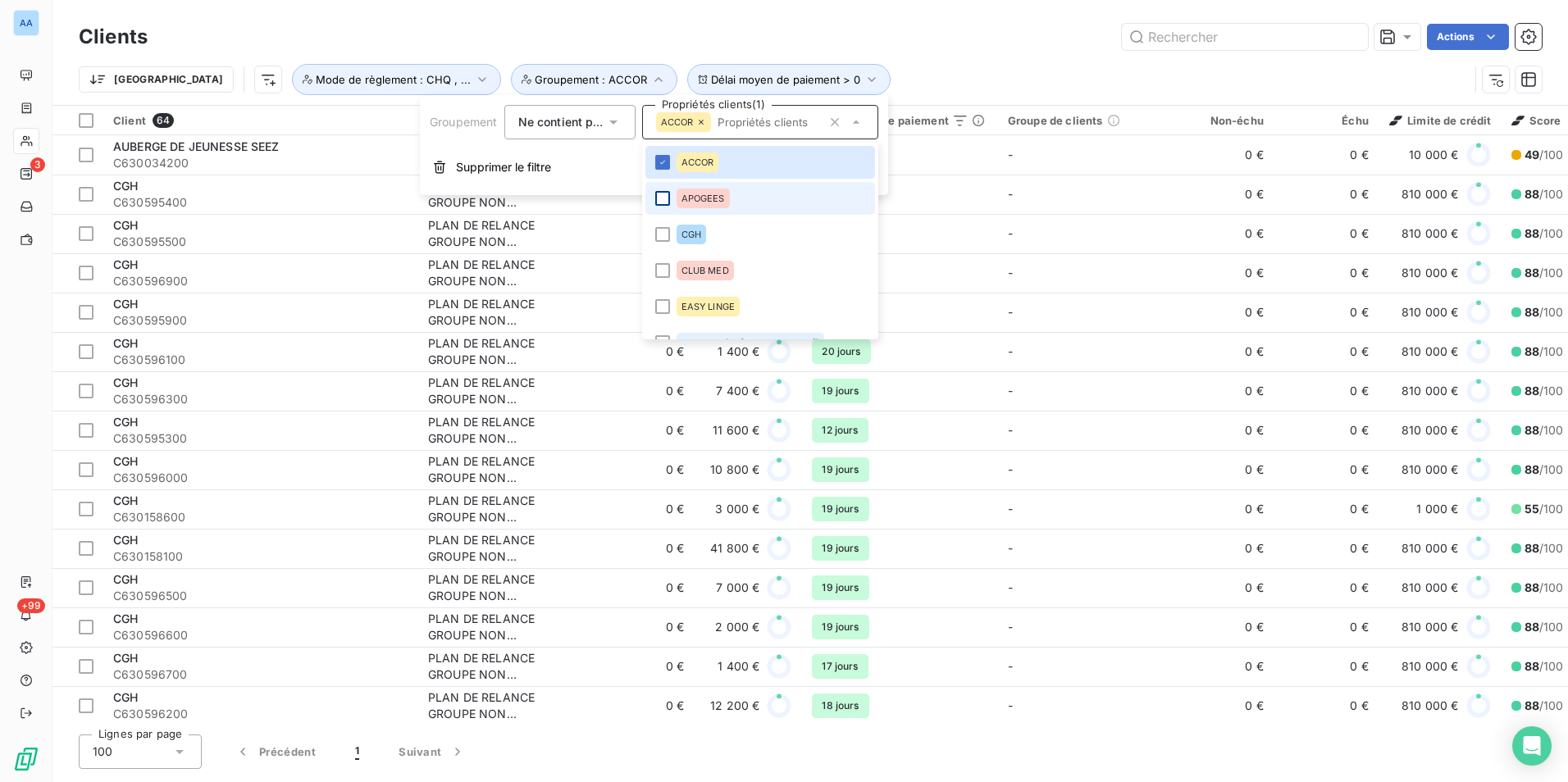
click at [668, 199] on div at bounding box center [663, 198] width 15 height 15
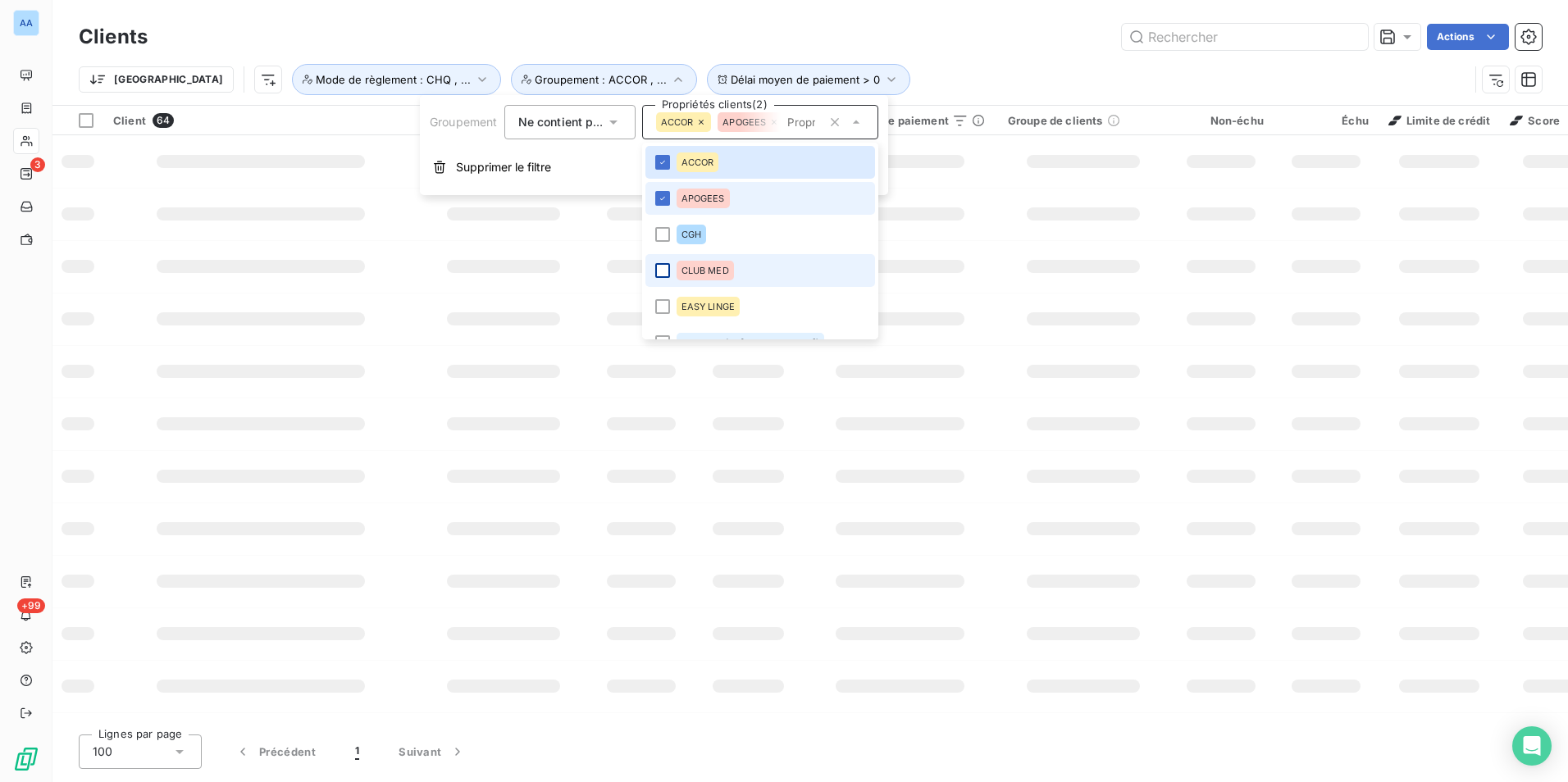
click at [663, 240] on div at bounding box center [663, 235] width 15 height 15
click at [662, 274] on div at bounding box center [663, 271] width 15 height 15
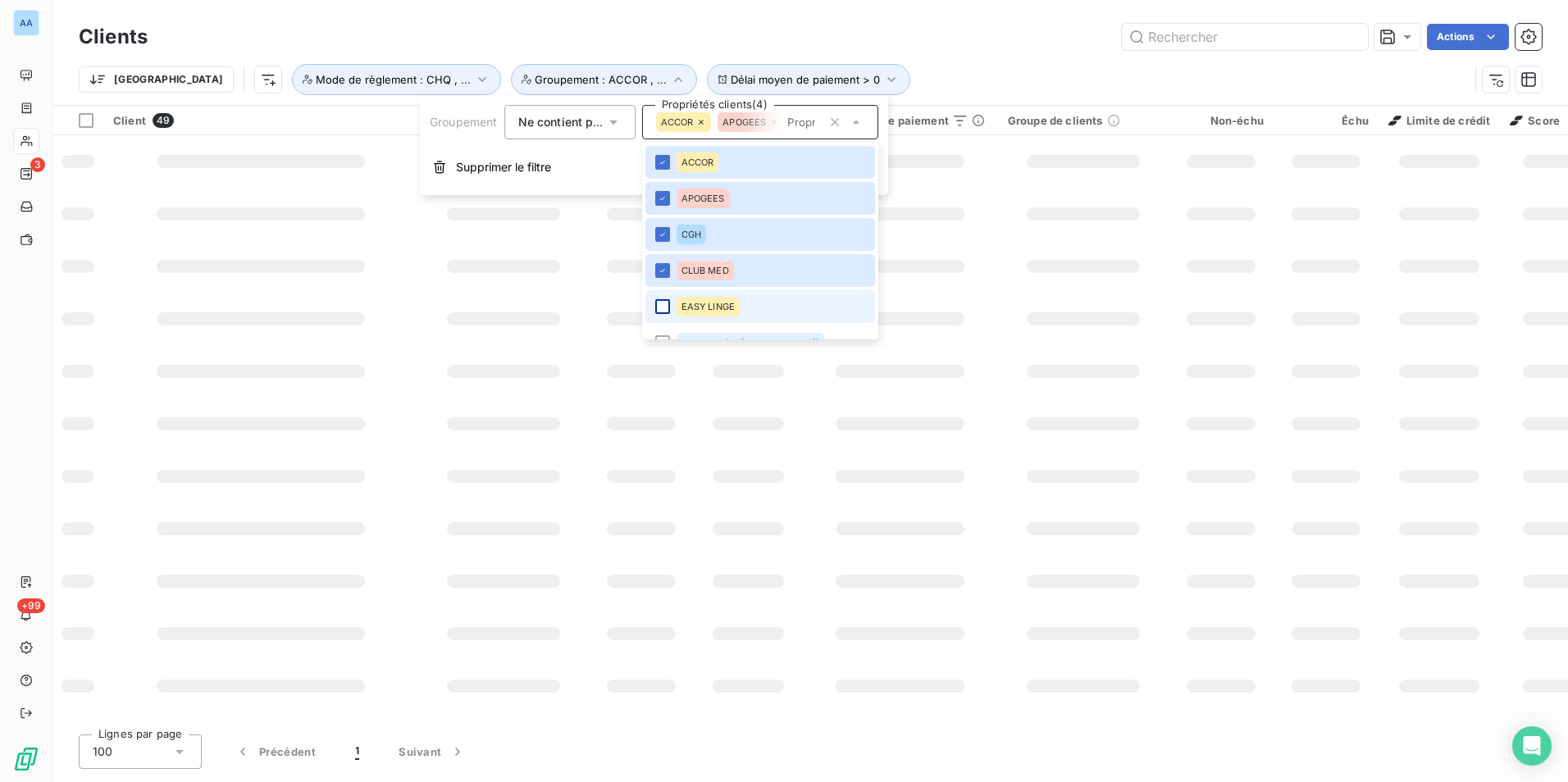
click at [664, 306] on div at bounding box center [663, 307] width 15 height 15
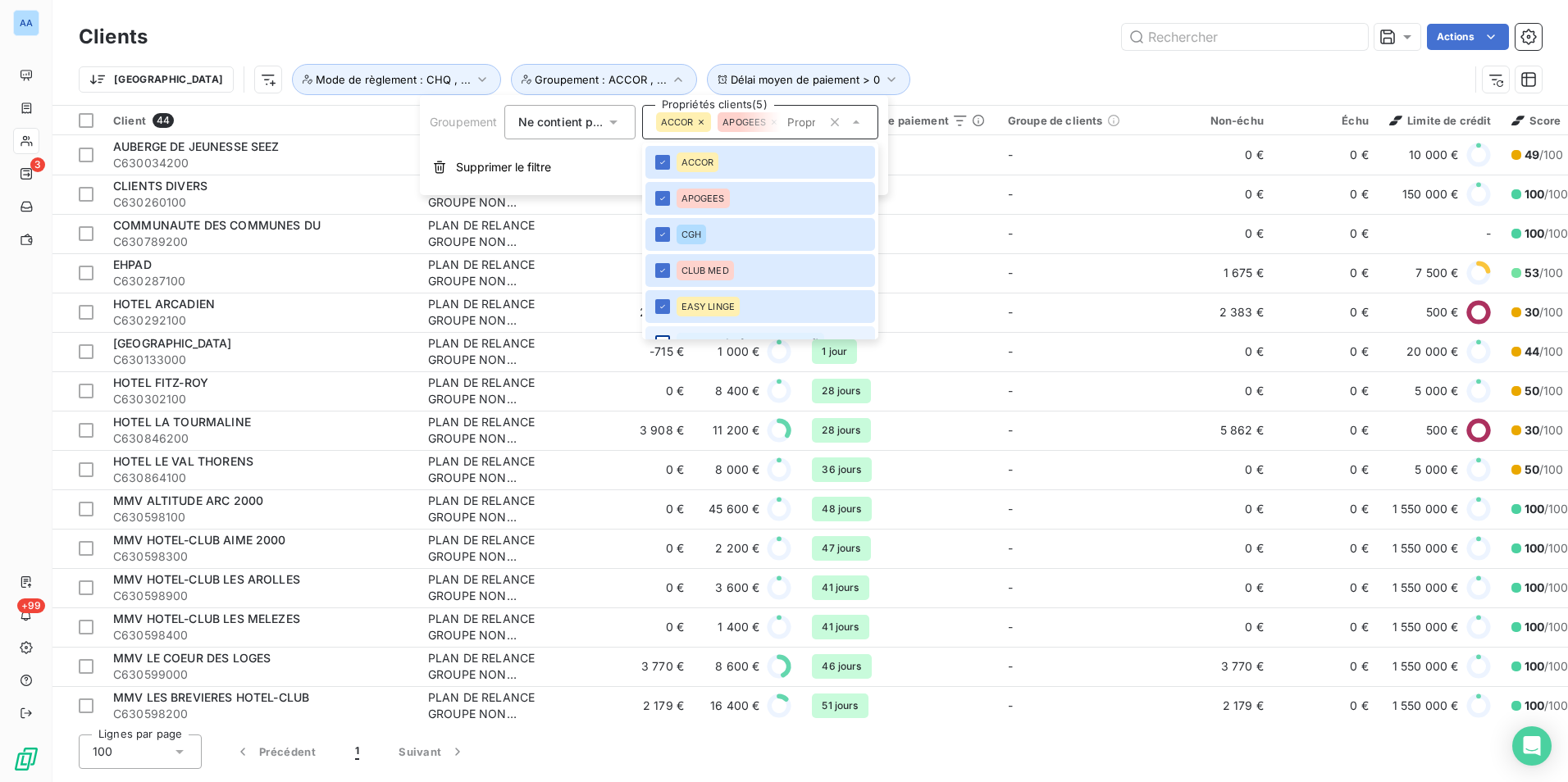
scroll to position [167, 0]
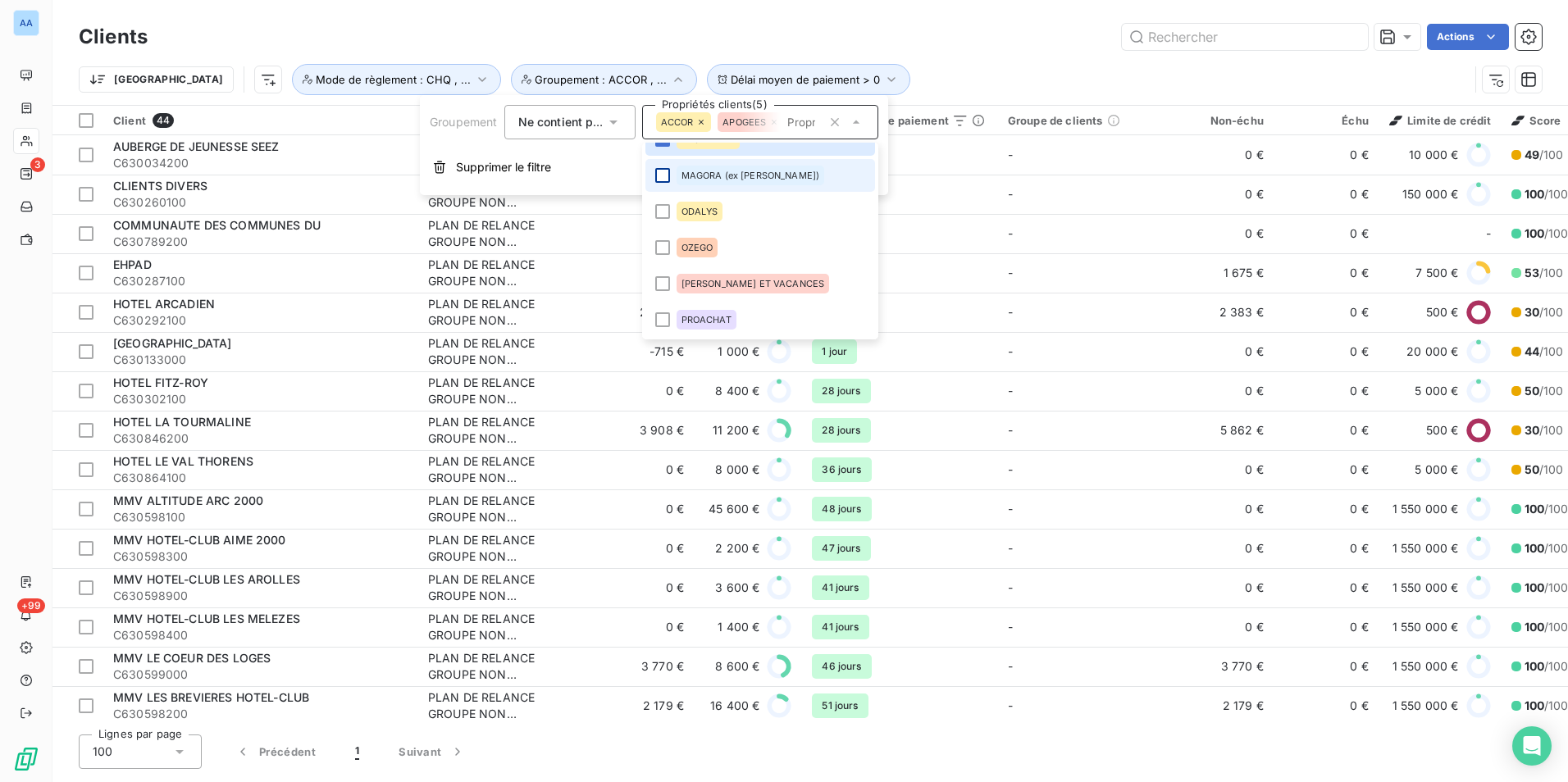
click at [664, 174] on div at bounding box center [663, 175] width 15 height 15
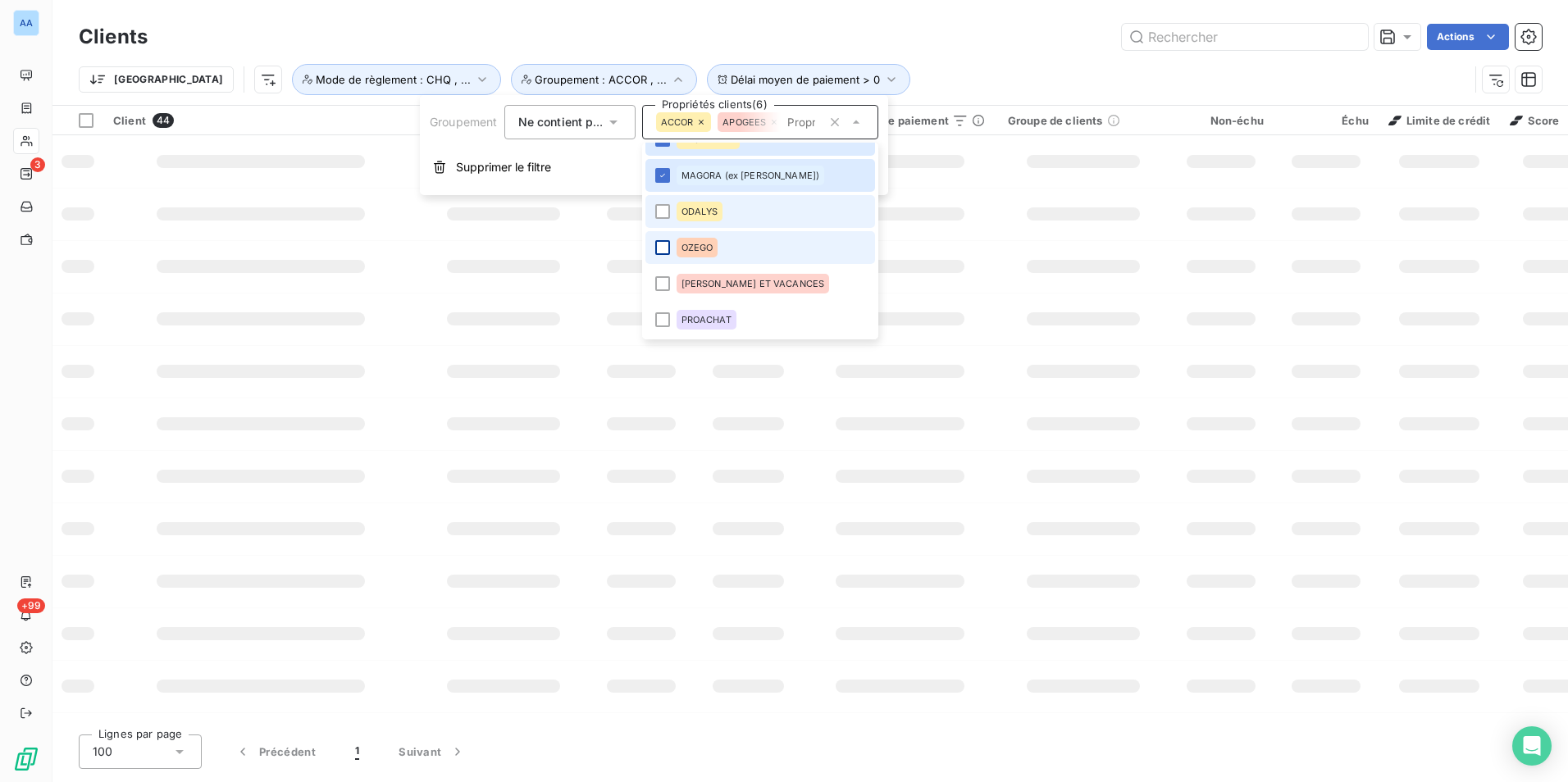
click at [653, 214] on li "ODALYS" at bounding box center [759, 211] width 229 height 33
click at [664, 251] on div at bounding box center [663, 247] width 15 height 15
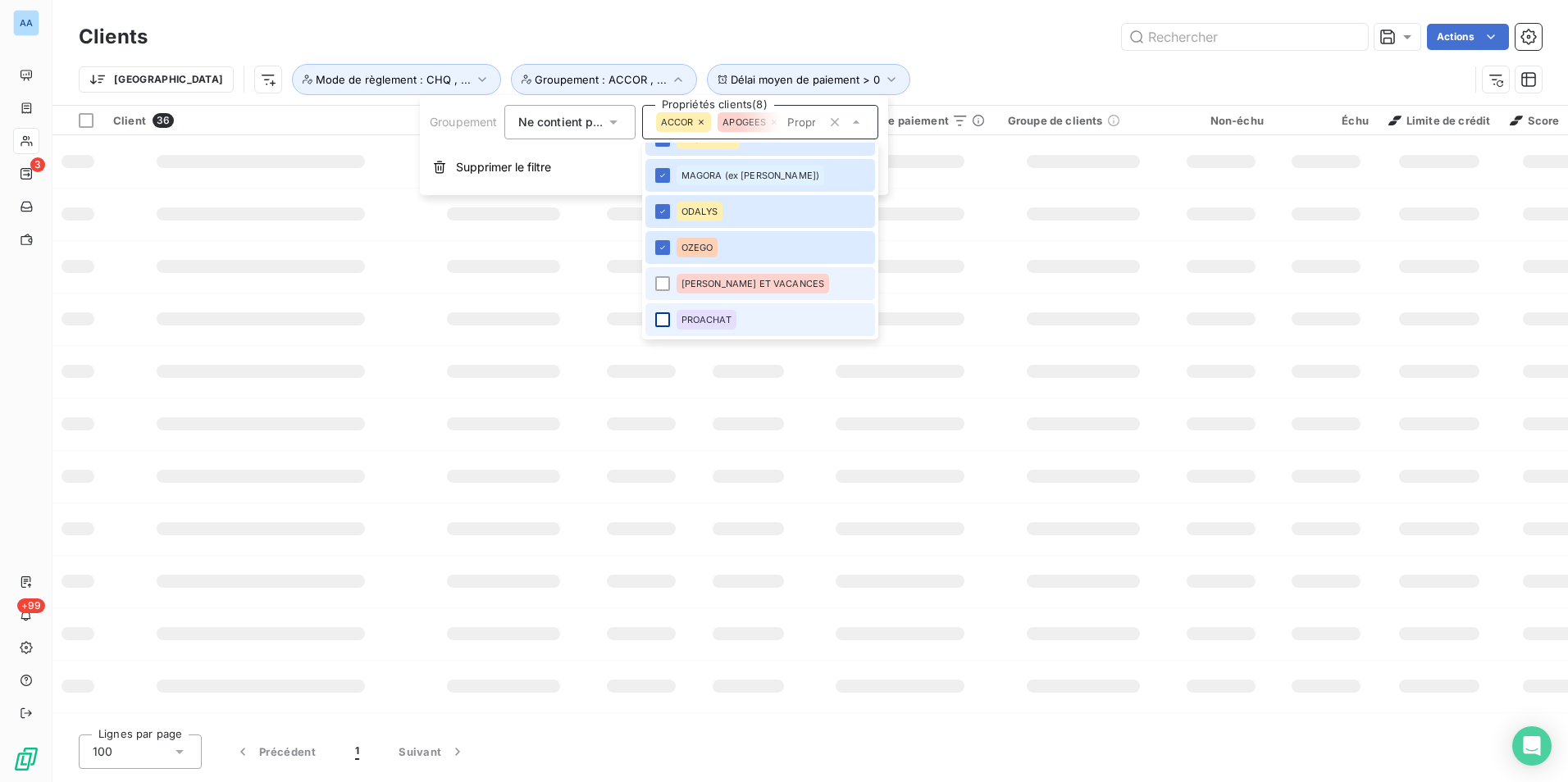
click at [664, 286] on div at bounding box center [663, 284] width 15 height 15
click at [661, 323] on div at bounding box center [663, 320] width 15 height 15
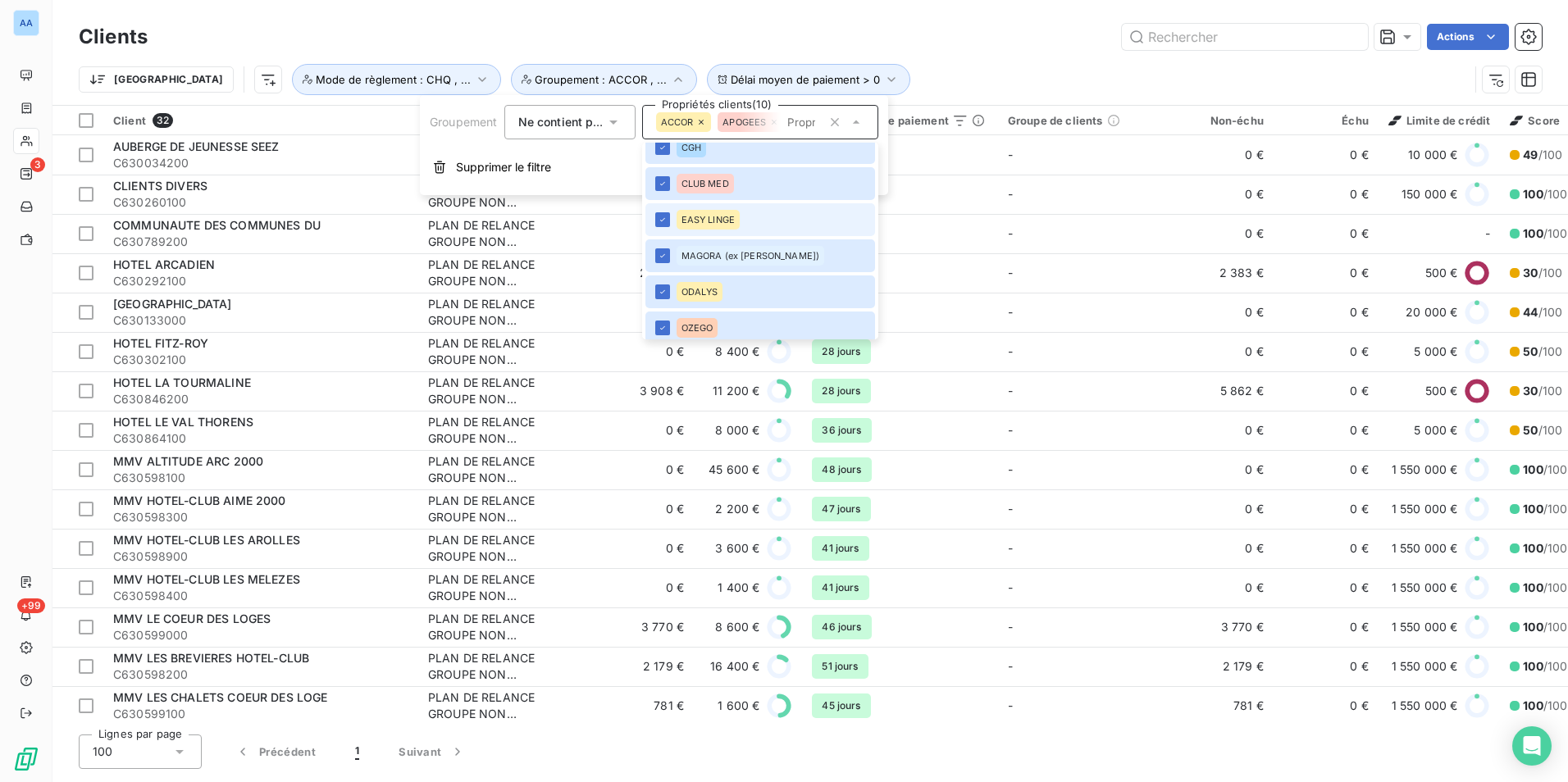
scroll to position [0, 0]
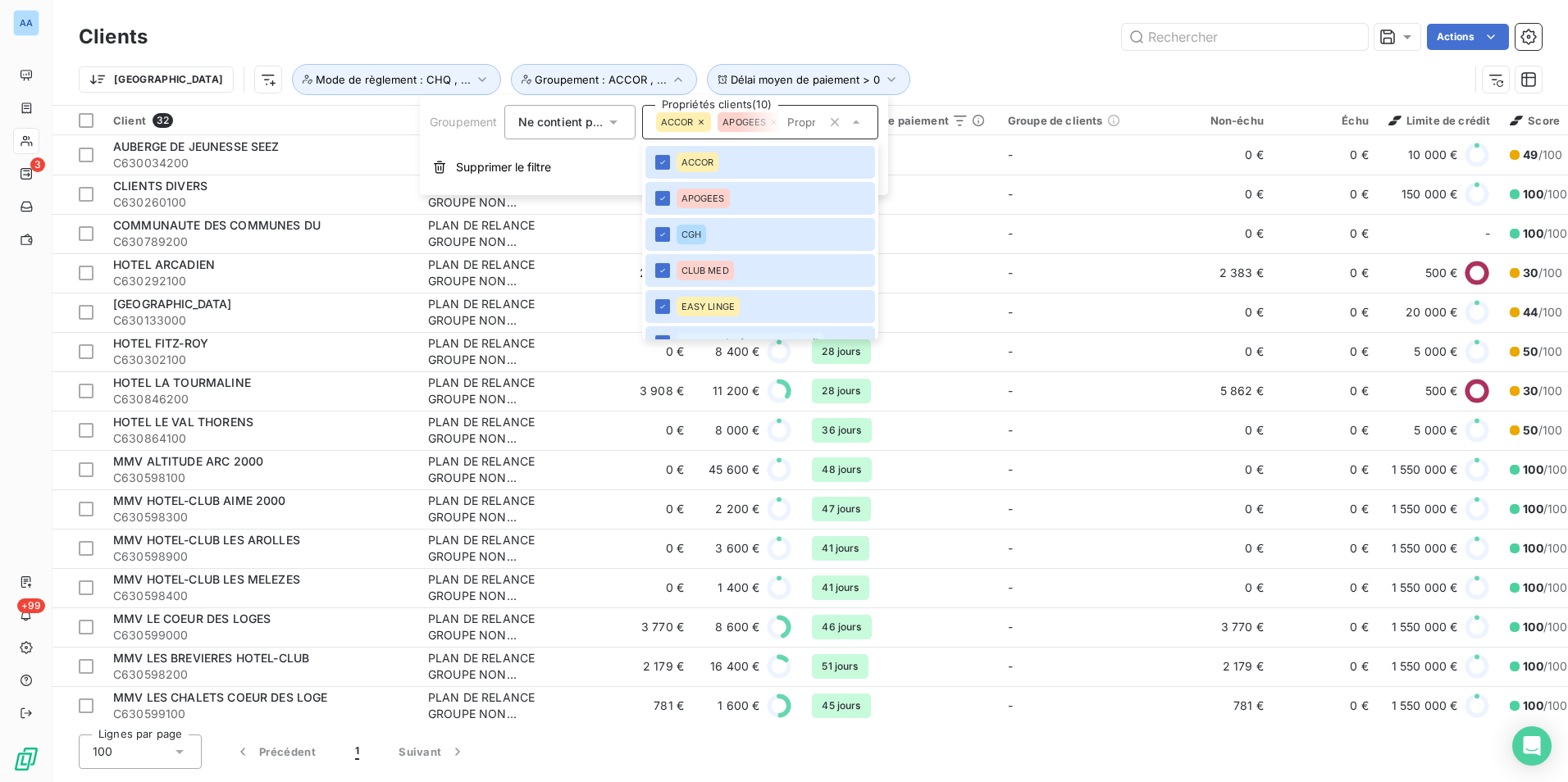
click at [875, 43] on div "Actions" at bounding box center [854, 37] width 1375 height 26
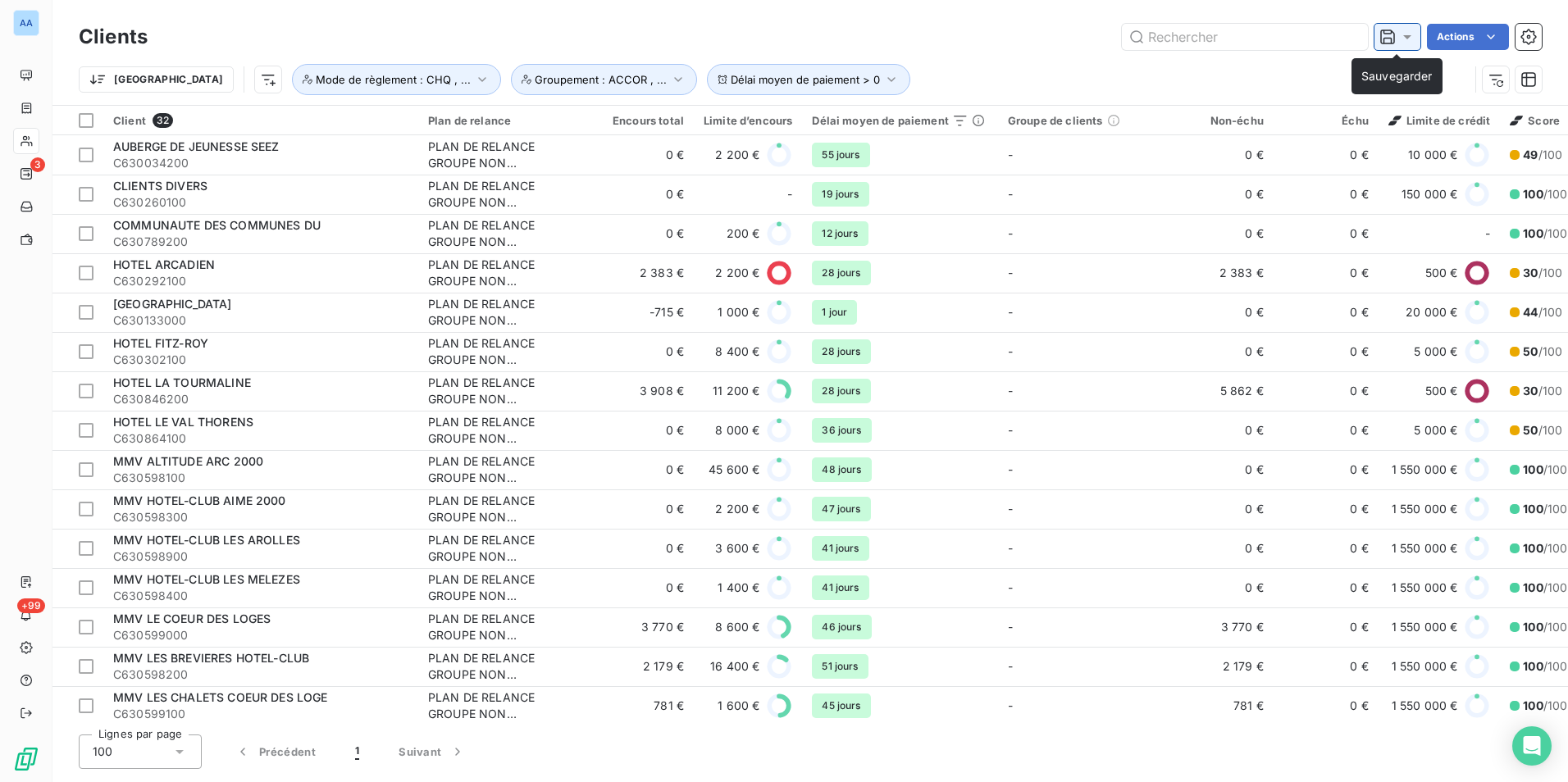
click at [1405, 41] on icon at bounding box center [1407, 37] width 17 height 17
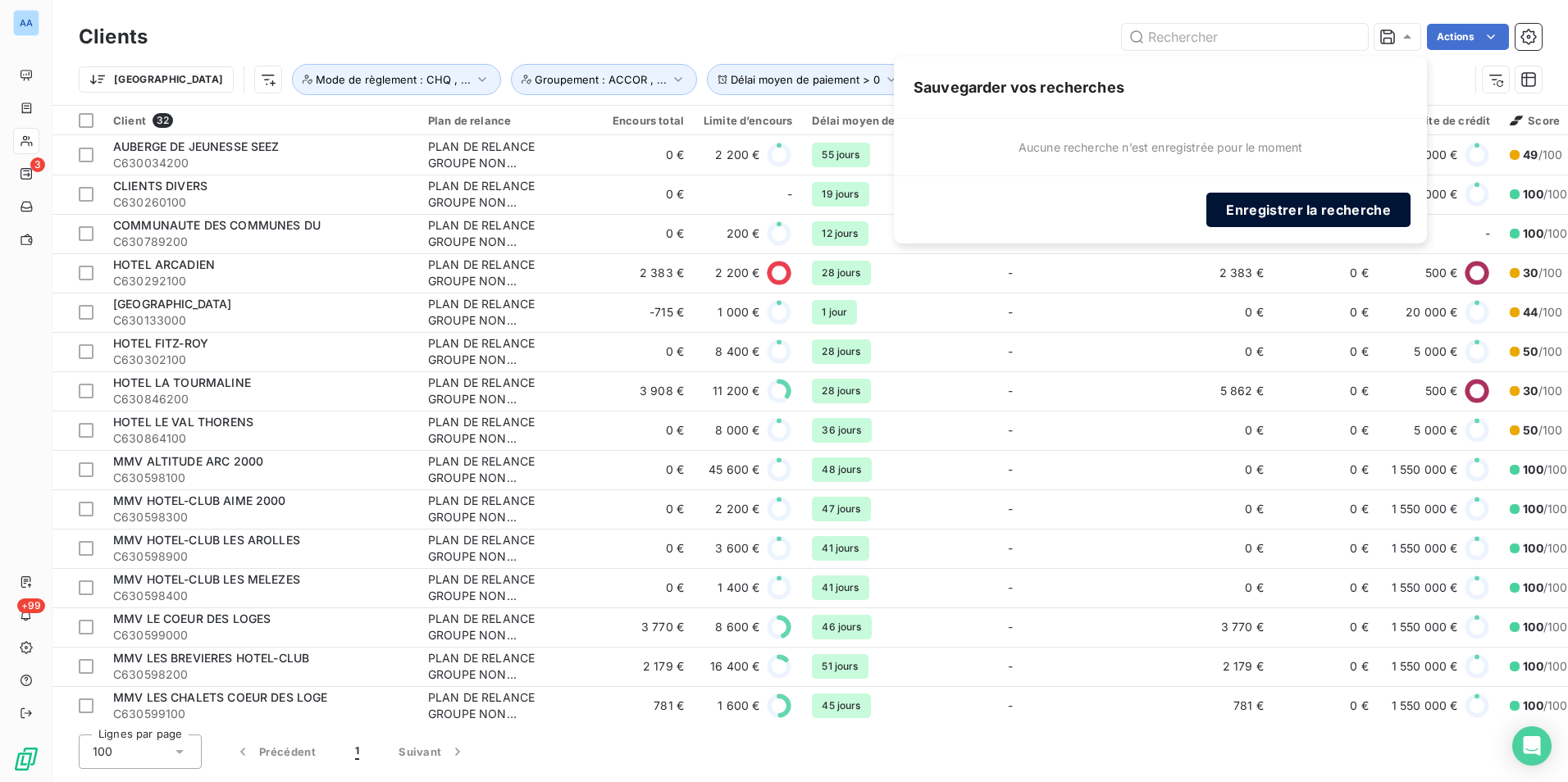
click at [1336, 205] on button "Enregistrer la recherche" at bounding box center [1309, 209] width 204 height 34
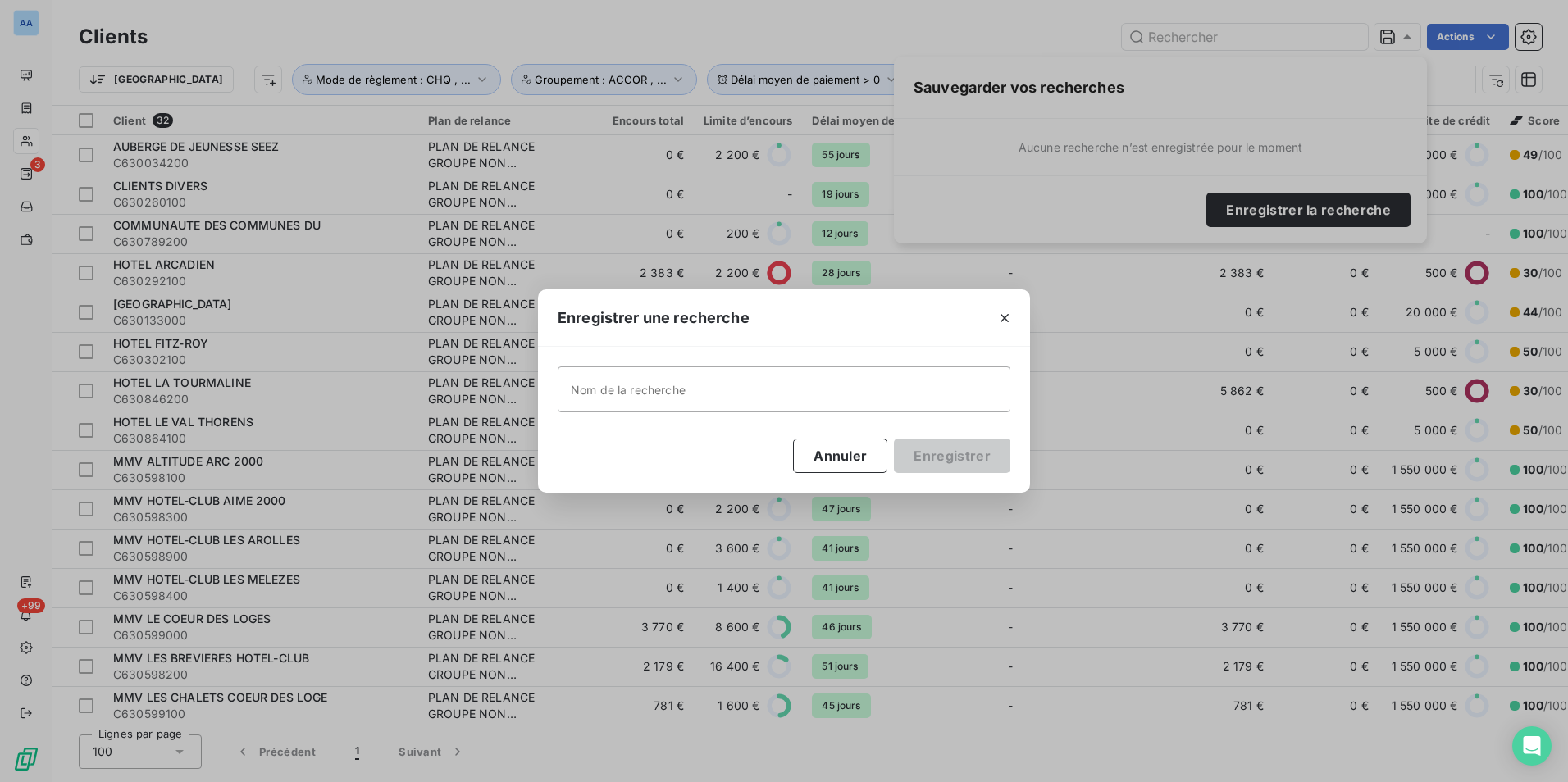
type input "C"
type input "o"
type input "Concours ADV 2025-26"
click at [972, 455] on button "Enregistrer" at bounding box center [952, 455] width 117 height 34
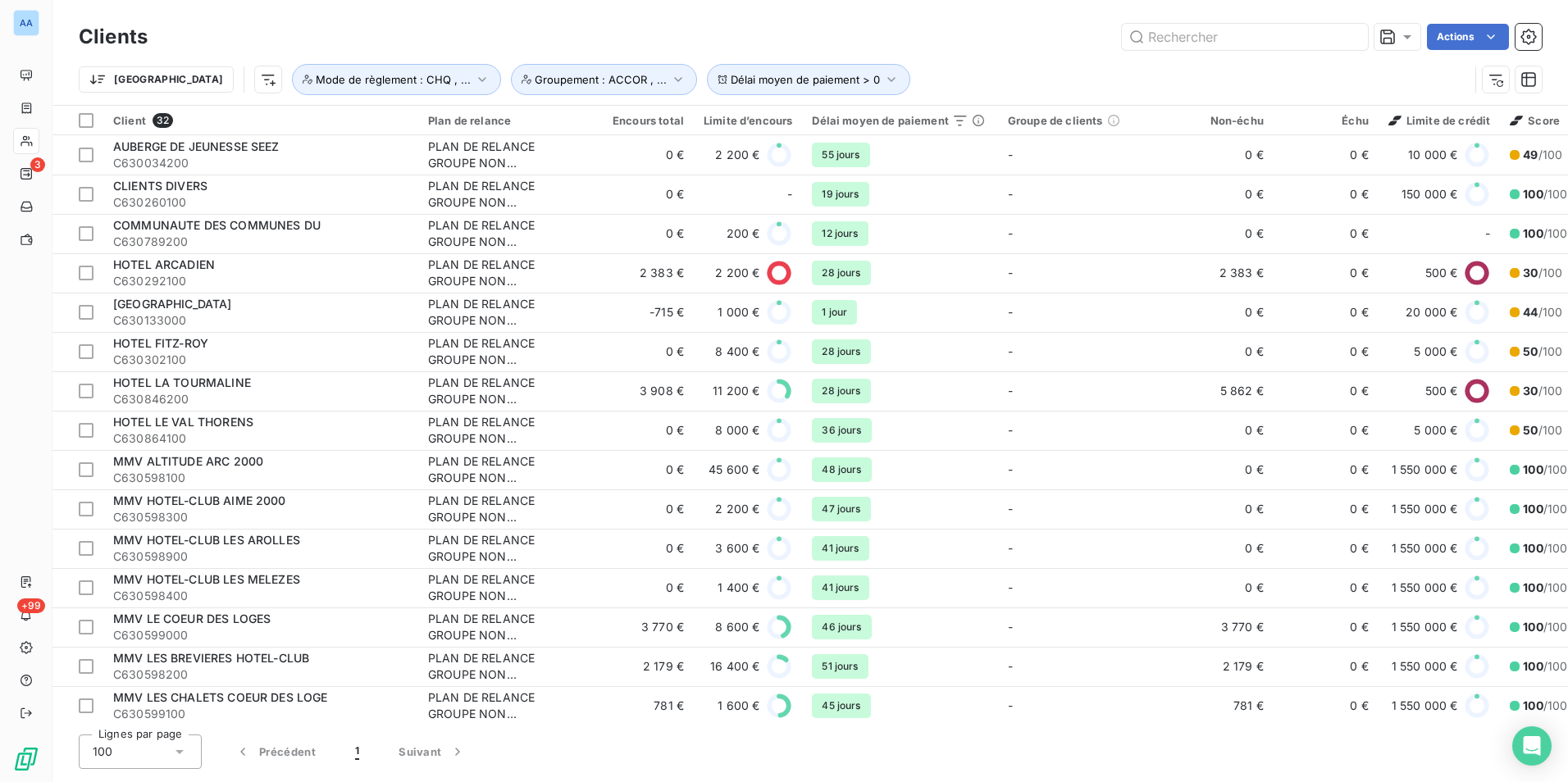
click at [878, 31] on div "Actions" at bounding box center [854, 37] width 1375 height 26
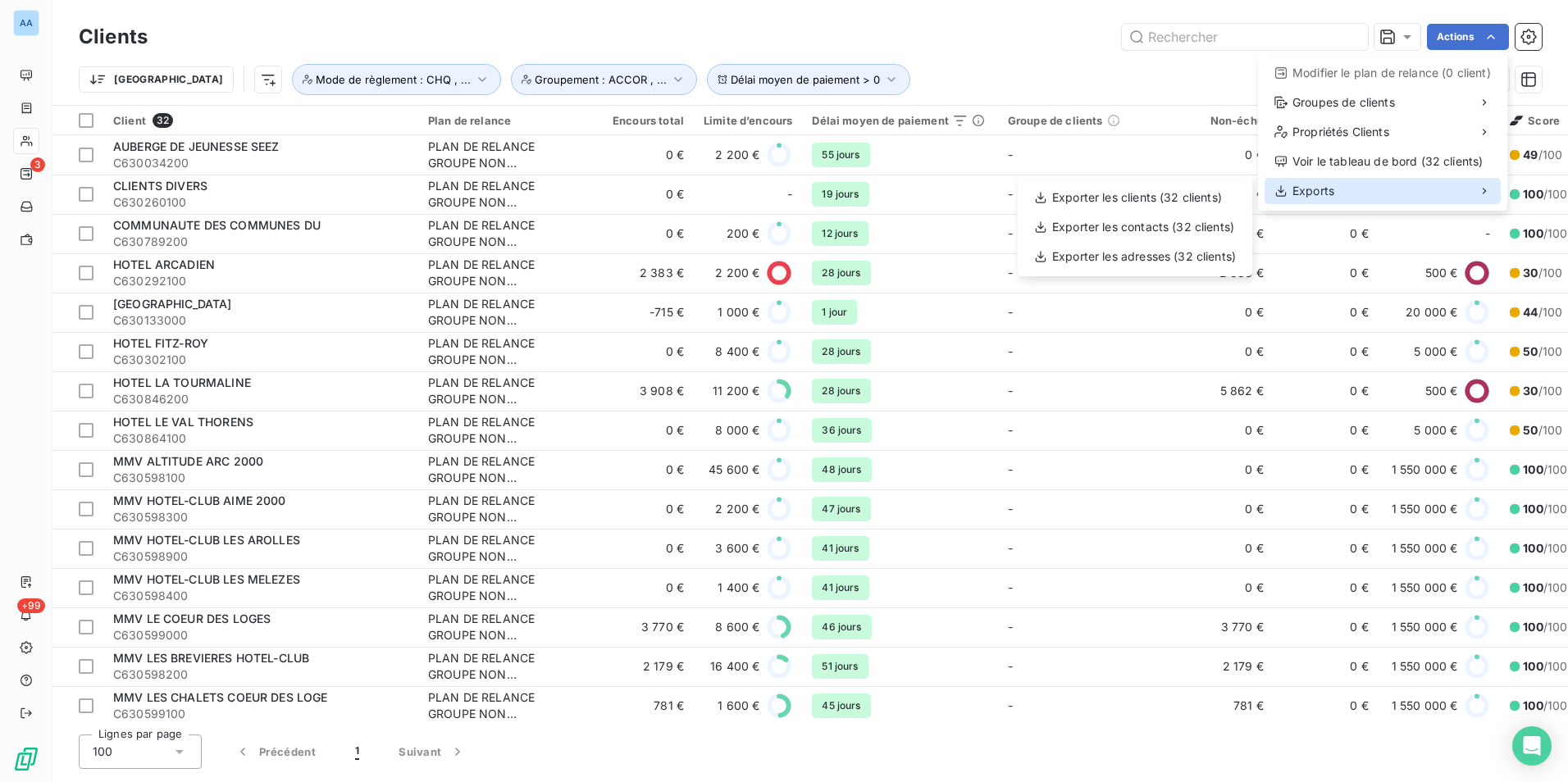
click at [1392, 193] on div "Exports" at bounding box center [1383, 192] width 236 height 26
click at [1165, 203] on div "Exporter les clients (32 clients)" at bounding box center [1136, 198] width 221 height 26
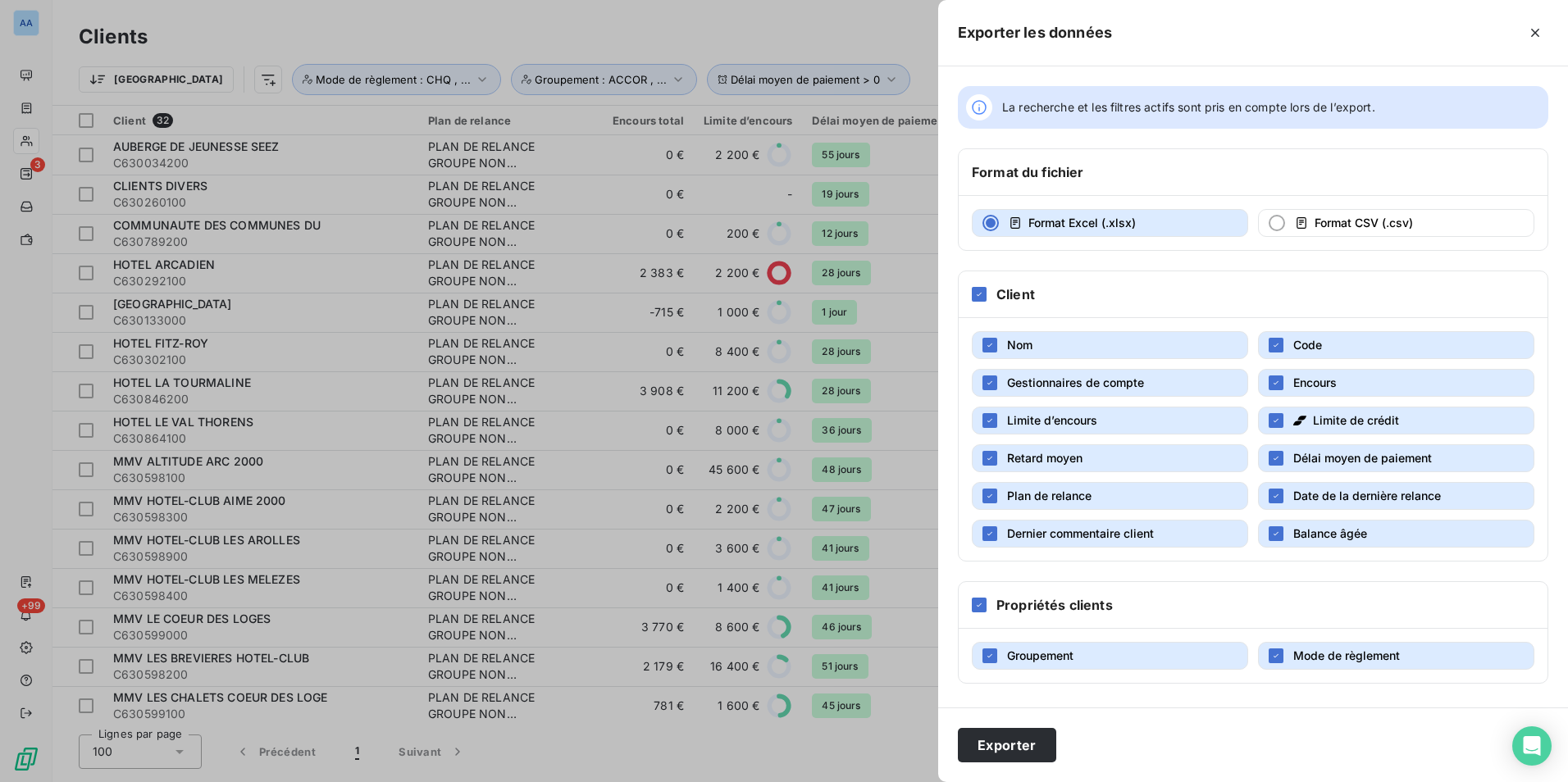
click at [1174, 377] on button "Gestionnaires de compte" at bounding box center [1110, 383] width 277 height 28
drag, startPoint x: 1168, startPoint y: 430, endPoint x: 1176, endPoint y: 425, distance: 9.4
click at [1170, 428] on button "Limite d’encours" at bounding box center [1110, 421] width 277 height 28
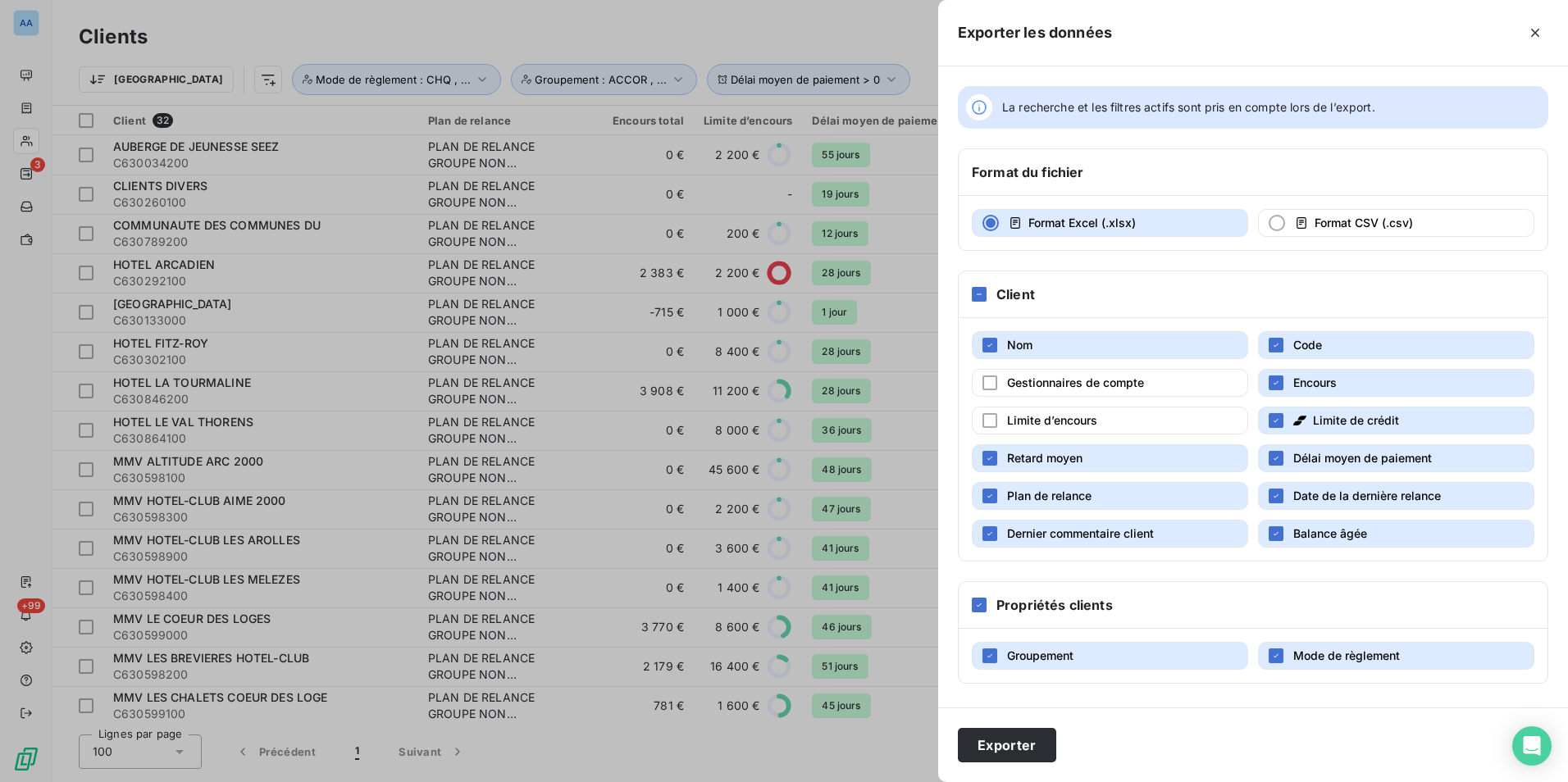
click at [1324, 424] on span "Limite de crédit" at bounding box center [1356, 420] width 86 height 14
drag, startPoint x: 1161, startPoint y: 509, endPoint x: 1263, endPoint y: 499, distance: 102.5
click at [1162, 509] on button "Plan de relance" at bounding box center [1110, 496] width 277 height 28
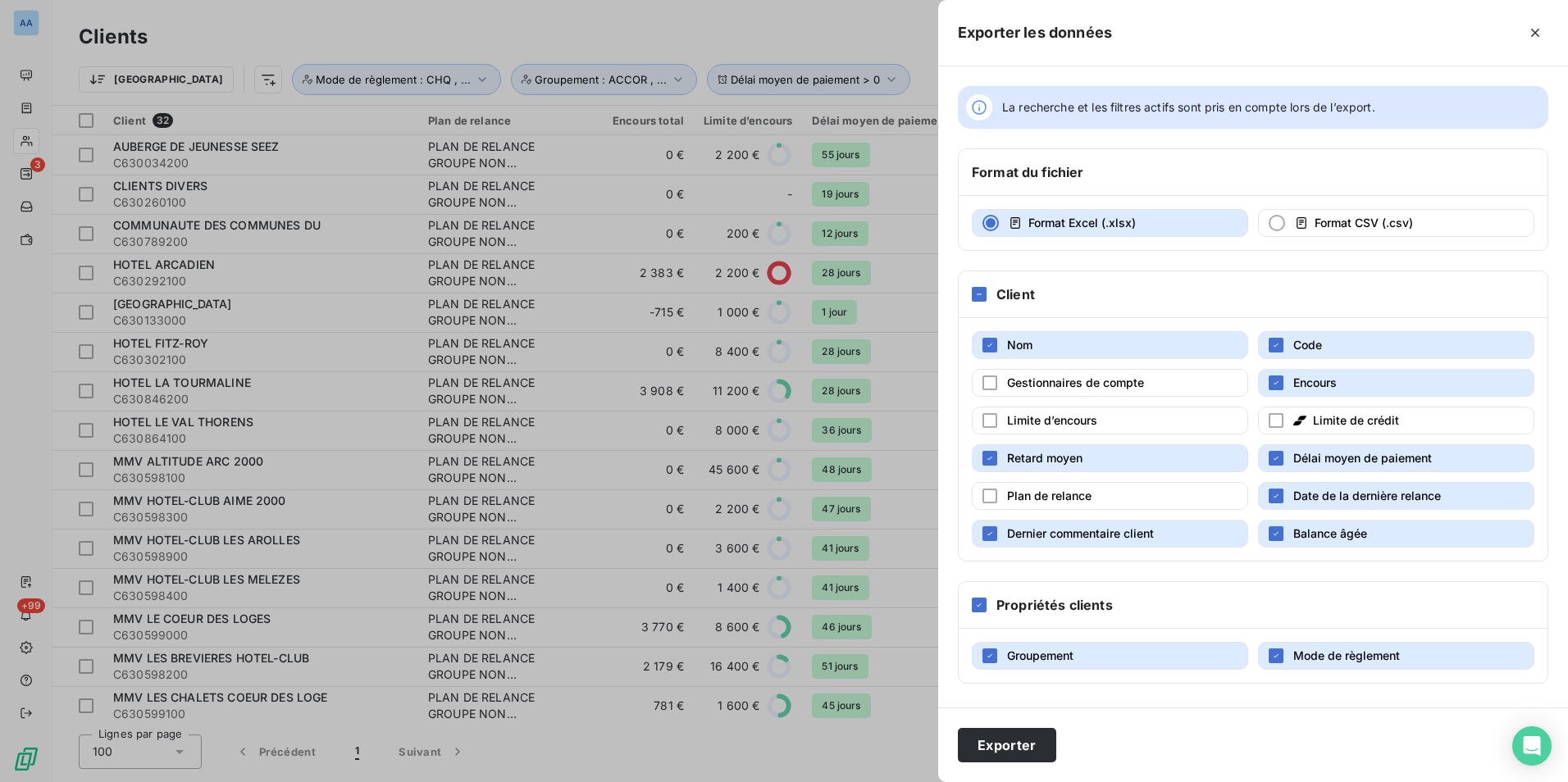
click at [1294, 496] on span "Date de la dernière relance" at bounding box center [1368, 496] width 148 height 14
click at [1180, 535] on button "Dernier commentaire client" at bounding box center [1110, 534] width 277 height 28
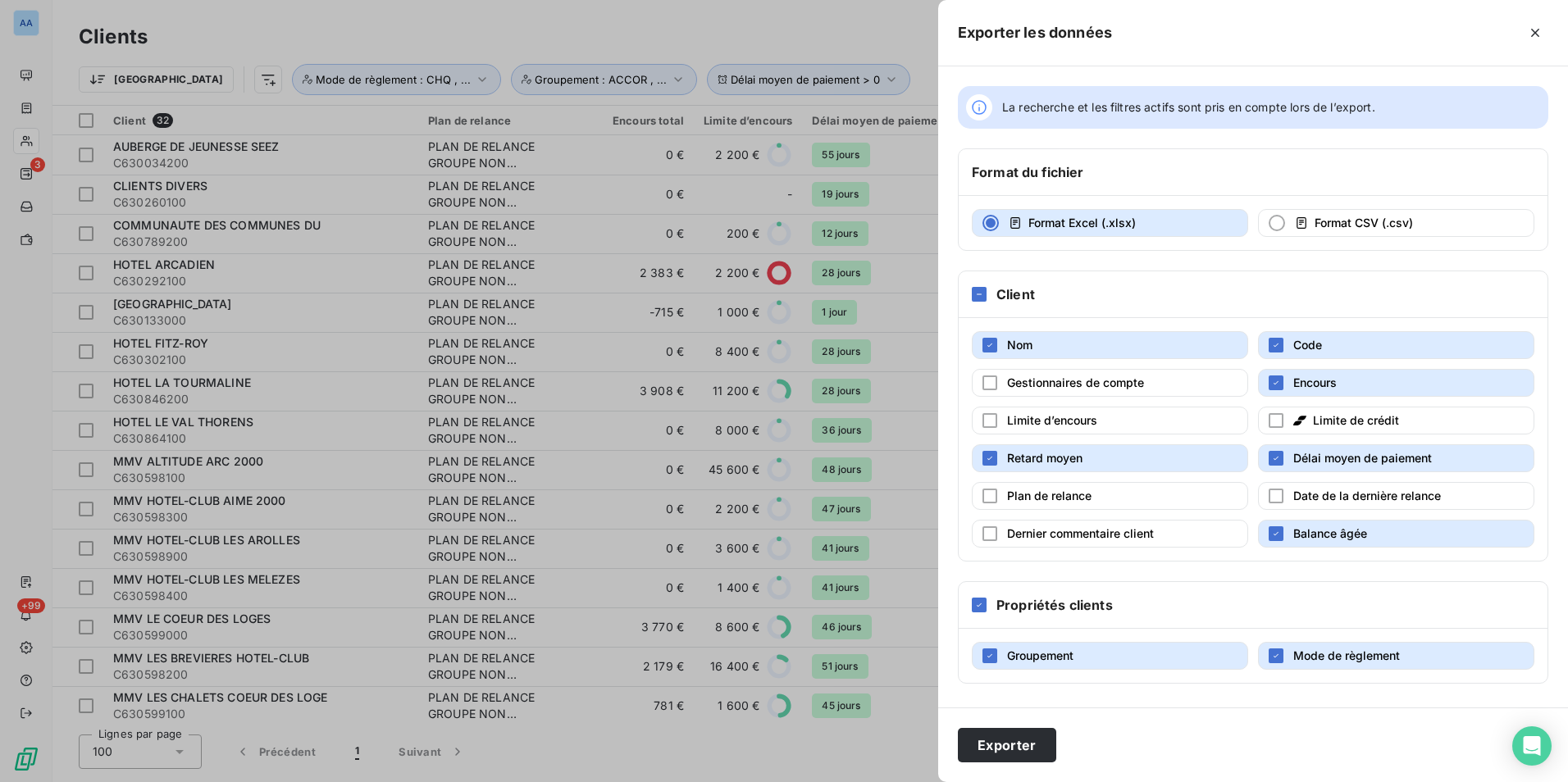
click at [1313, 536] on span "Balance âgée" at bounding box center [1331, 533] width 74 height 14
click at [1026, 742] on button "Exporter" at bounding box center [1007, 745] width 98 height 34
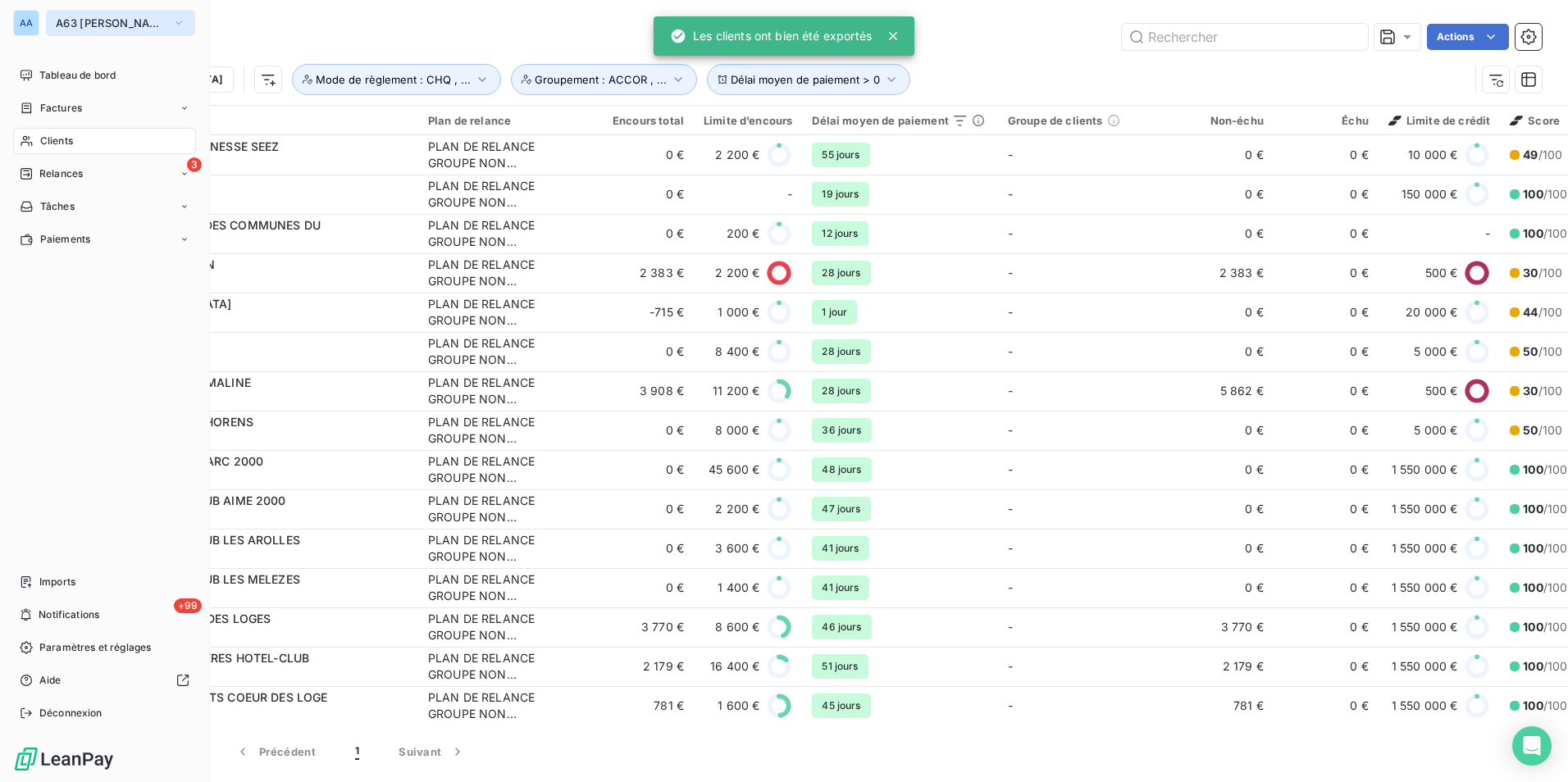
click at [152, 12] on button "A63 [PERSON_NAME][GEOGRAPHIC_DATA]" at bounding box center [120, 23] width 149 height 26
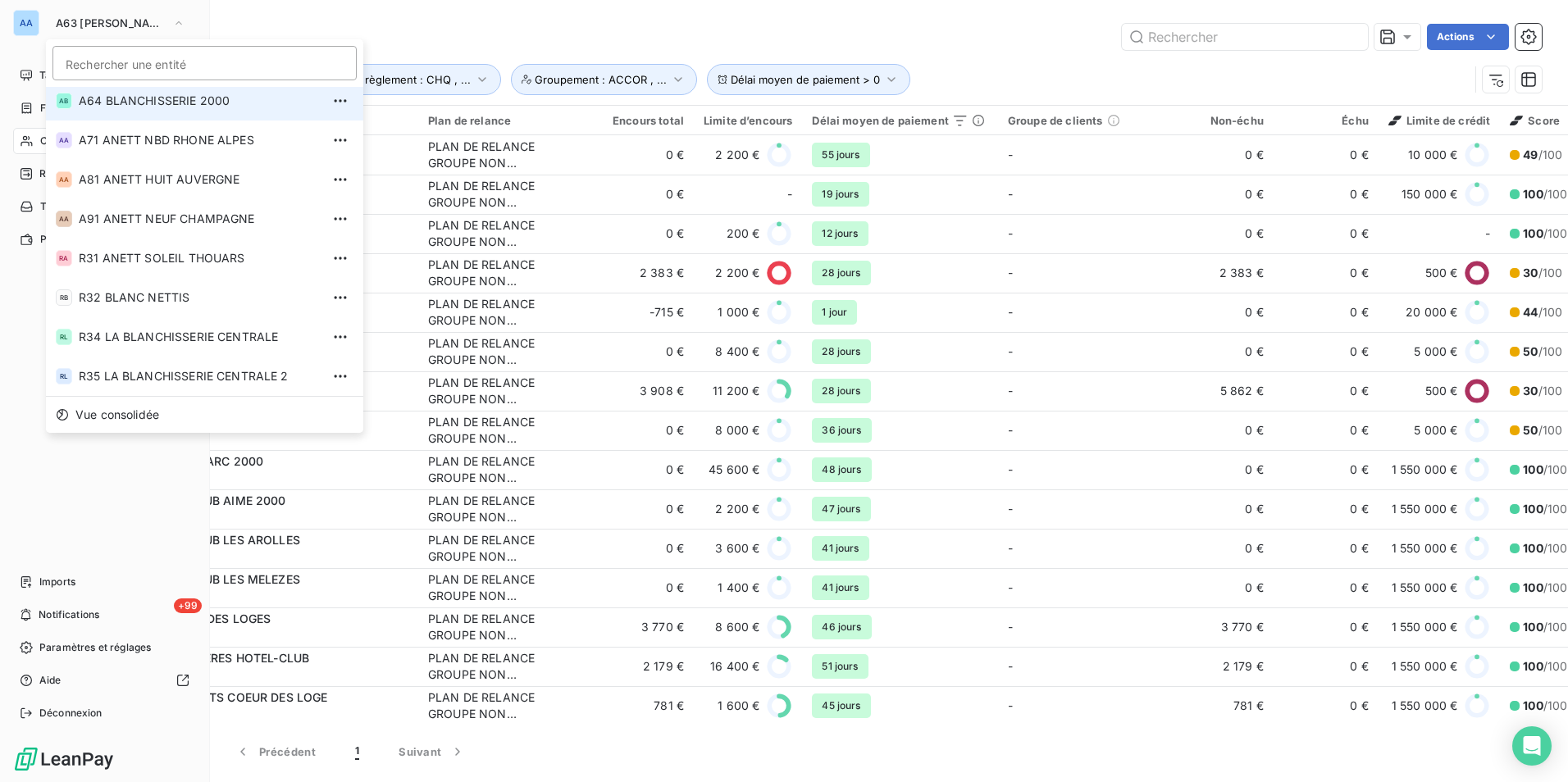
scroll to position [551, 0]
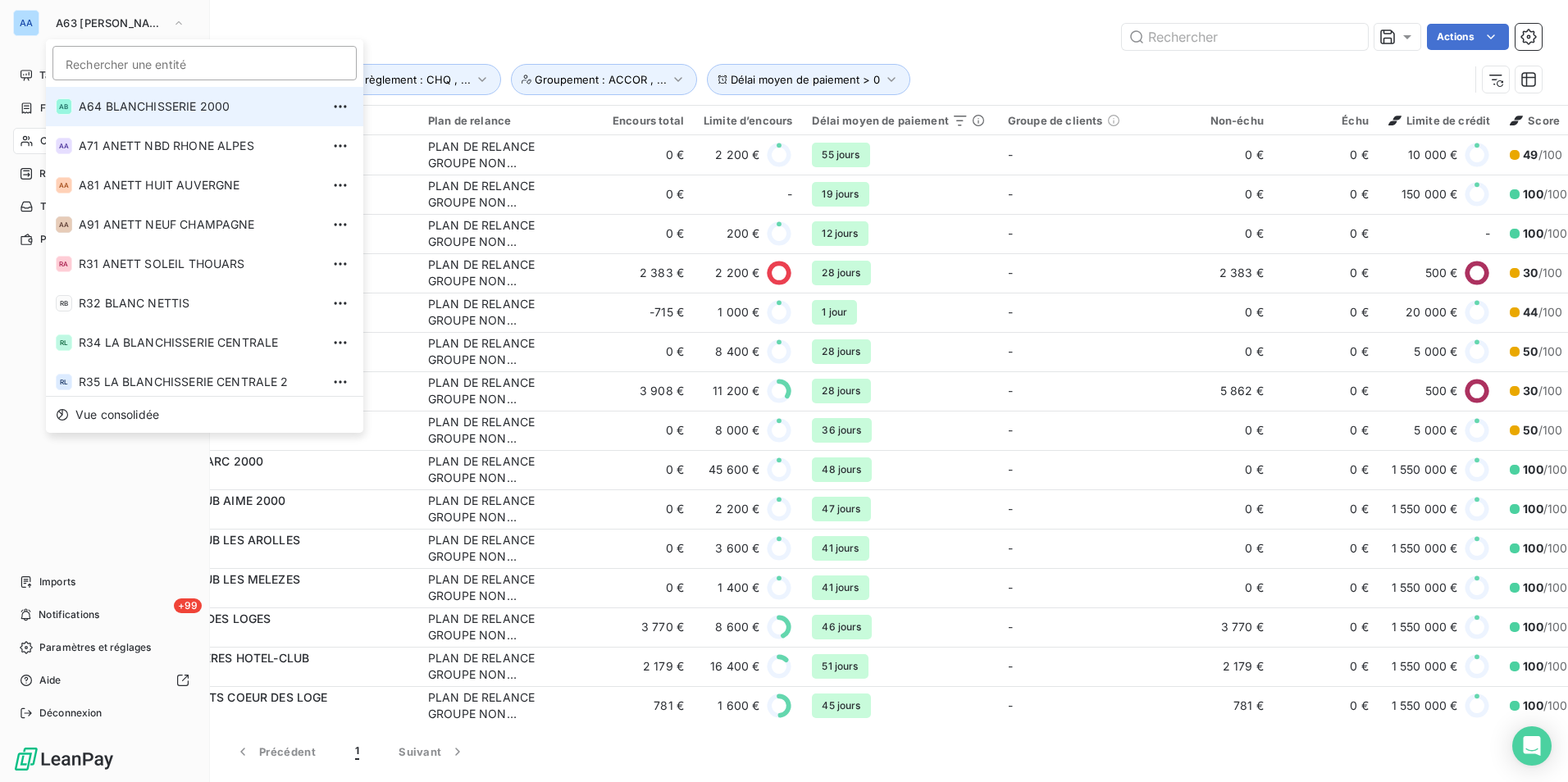
click at [118, 111] on li "AB A64 BLANCHISSERIE 2000" at bounding box center [204, 106] width 317 height 40
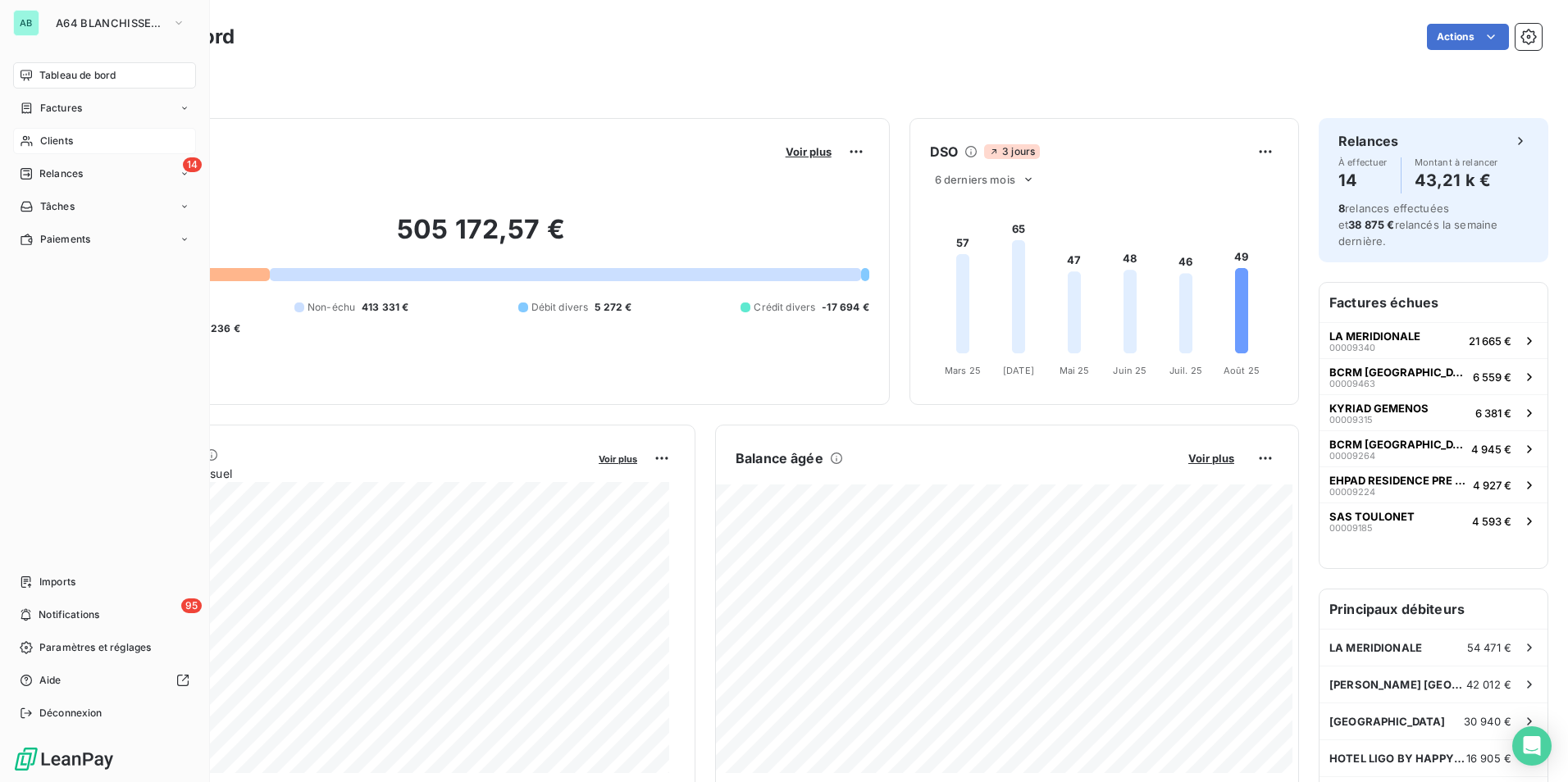
click at [78, 142] on div "Clients" at bounding box center [105, 141] width 183 height 26
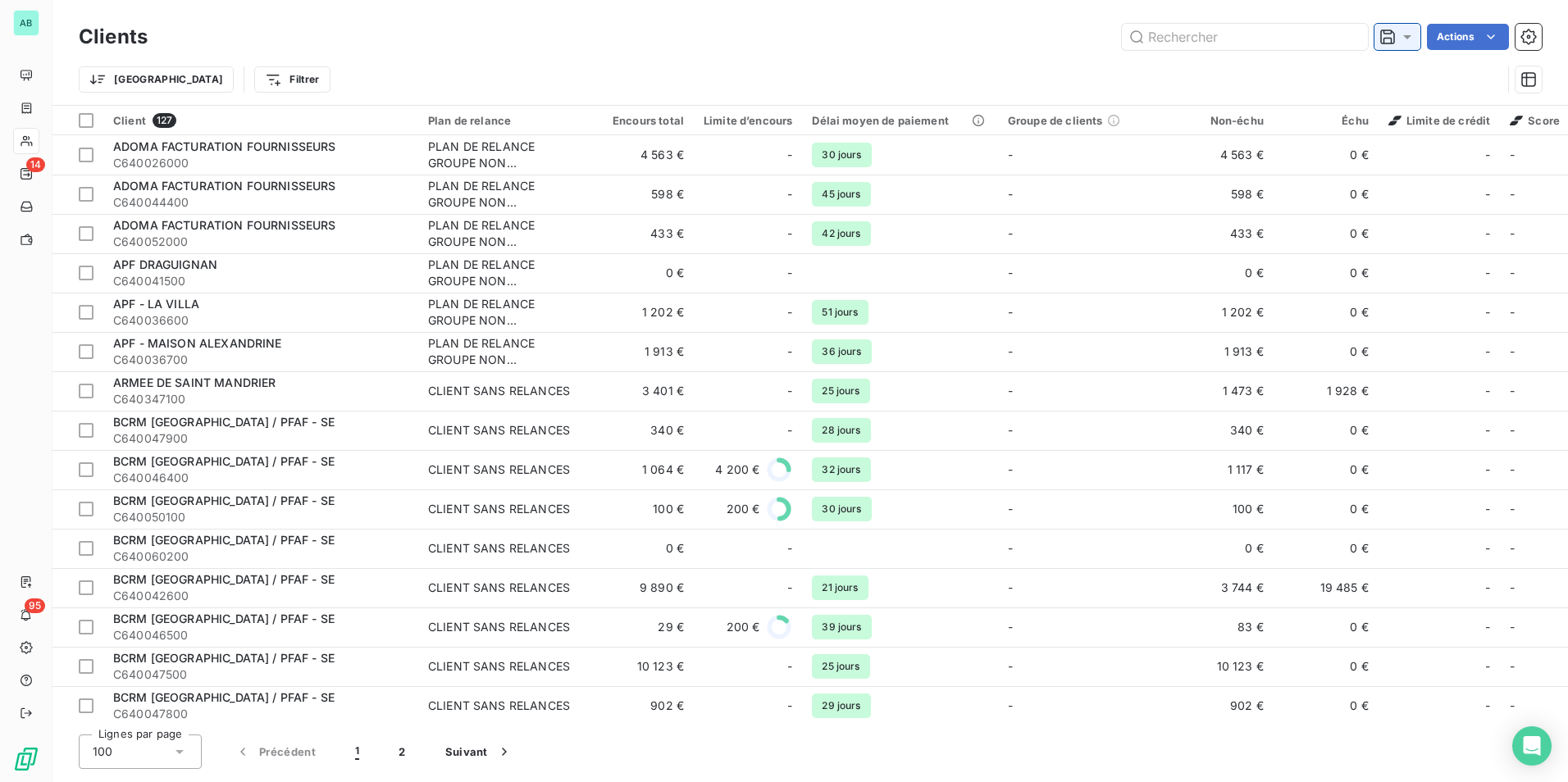
click at [1404, 40] on icon at bounding box center [1407, 37] width 17 height 17
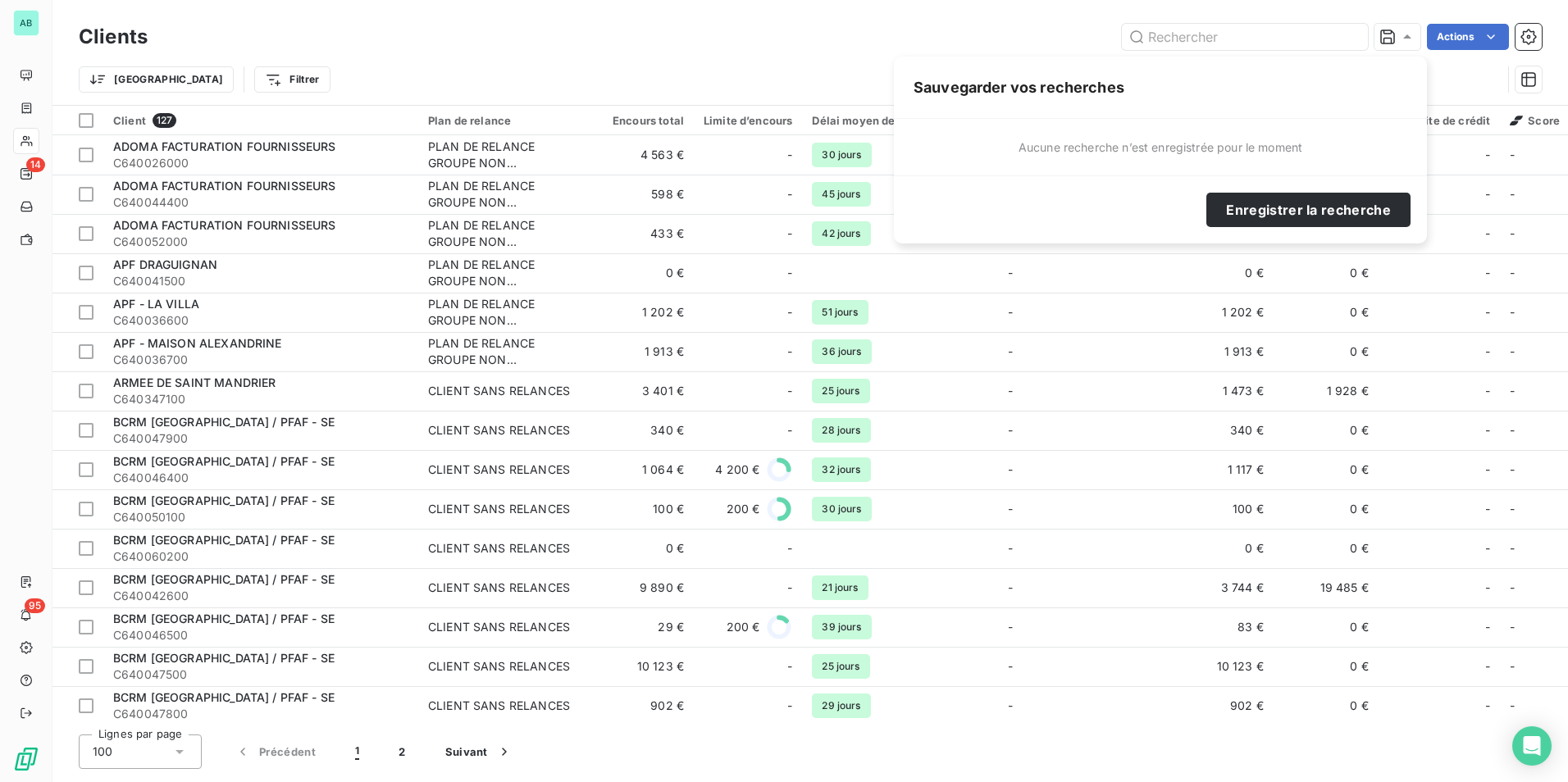
click at [202, 86] on html "AB 14 95 Clients Actions Trier Filtrer Client 127 Plan de relance Encours total…" at bounding box center [784, 391] width 1568 height 782
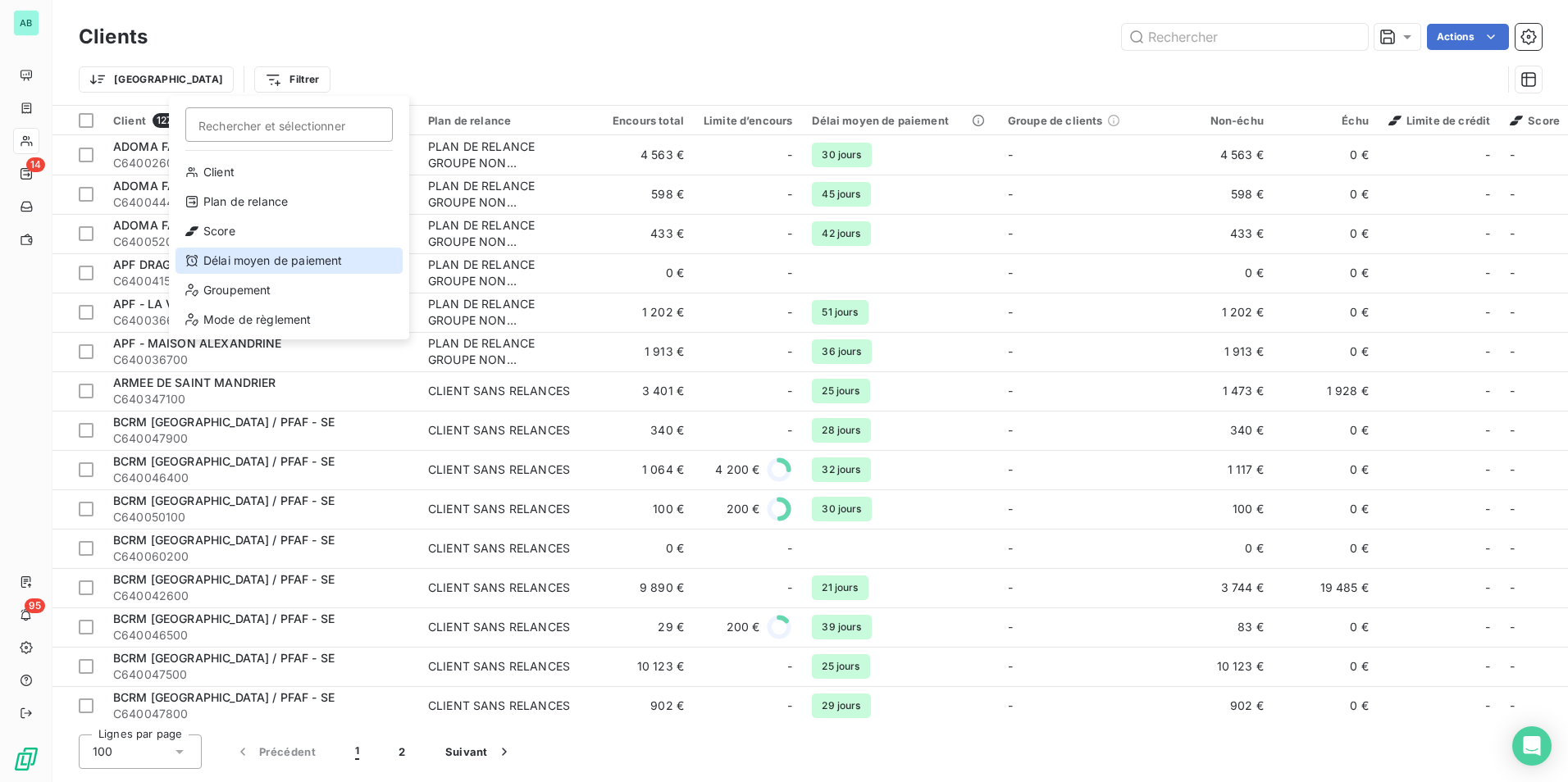
click at [247, 253] on div "Délai moyen de paiement" at bounding box center [289, 261] width 228 height 26
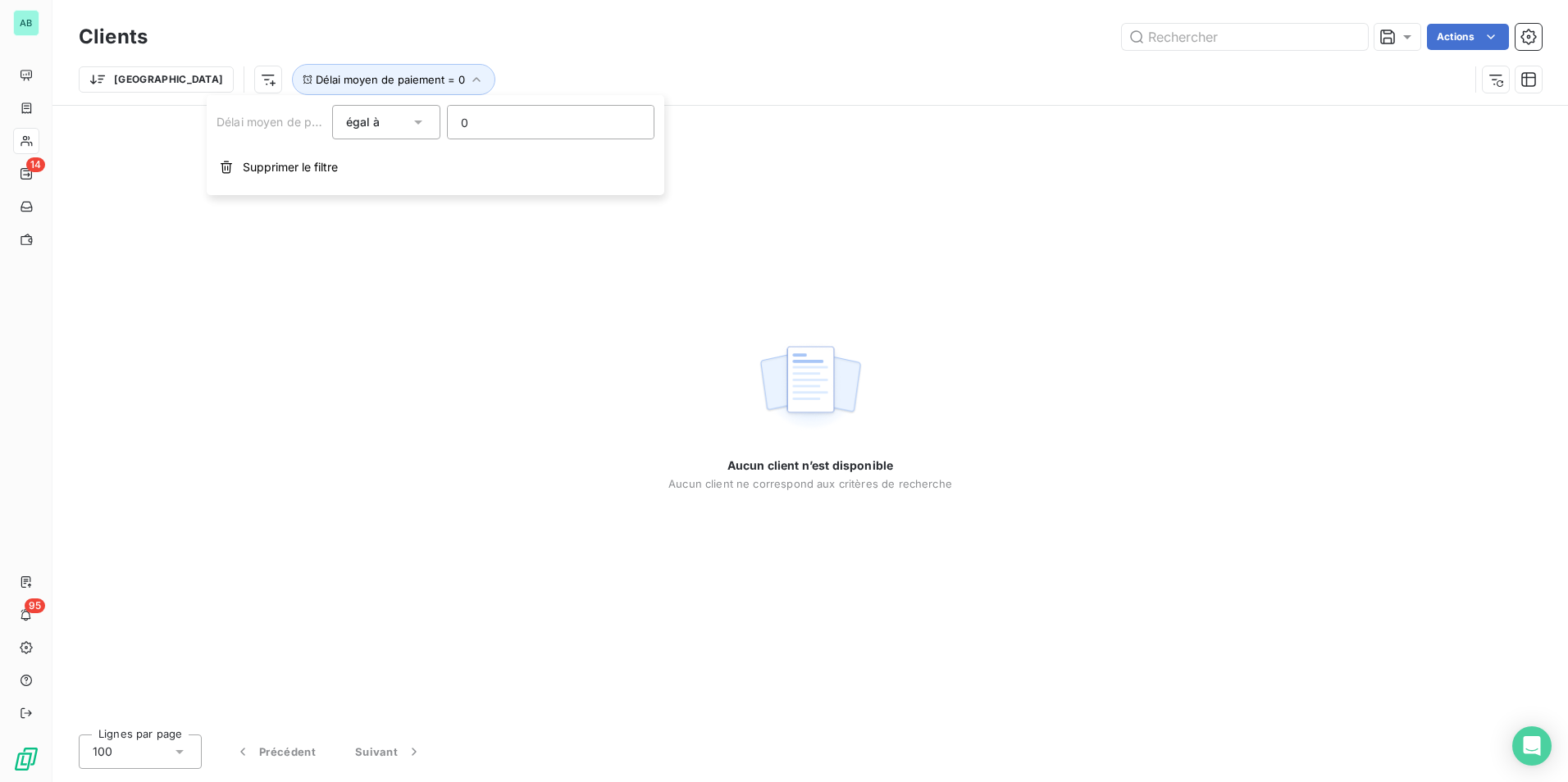
click at [373, 131] on div "égal à" at bounding box center [379, 122] width 65 height 23
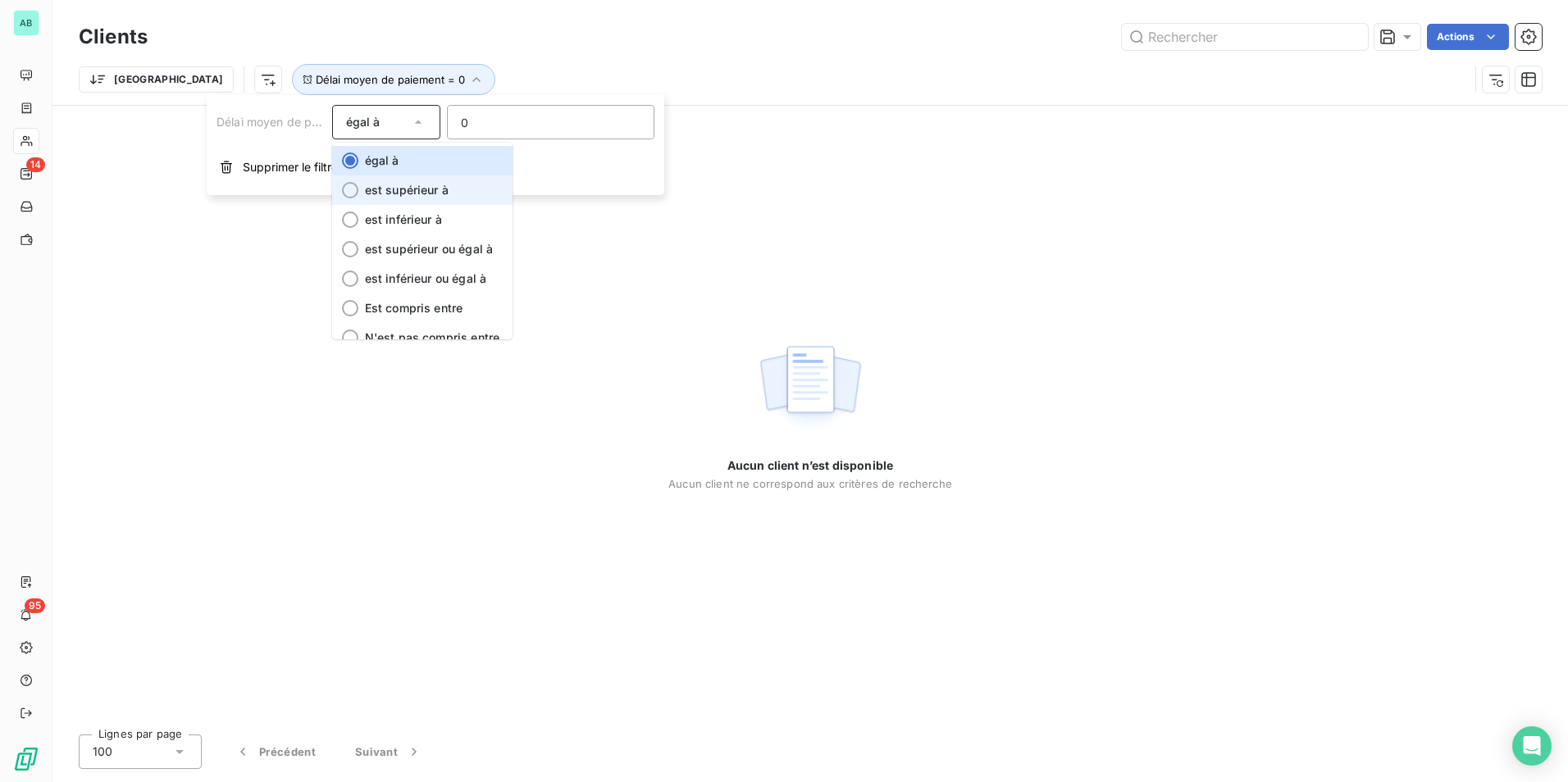
click at [387, 187] on span "est supérieur à" at bounding box center [406, 190] width 83 height 14
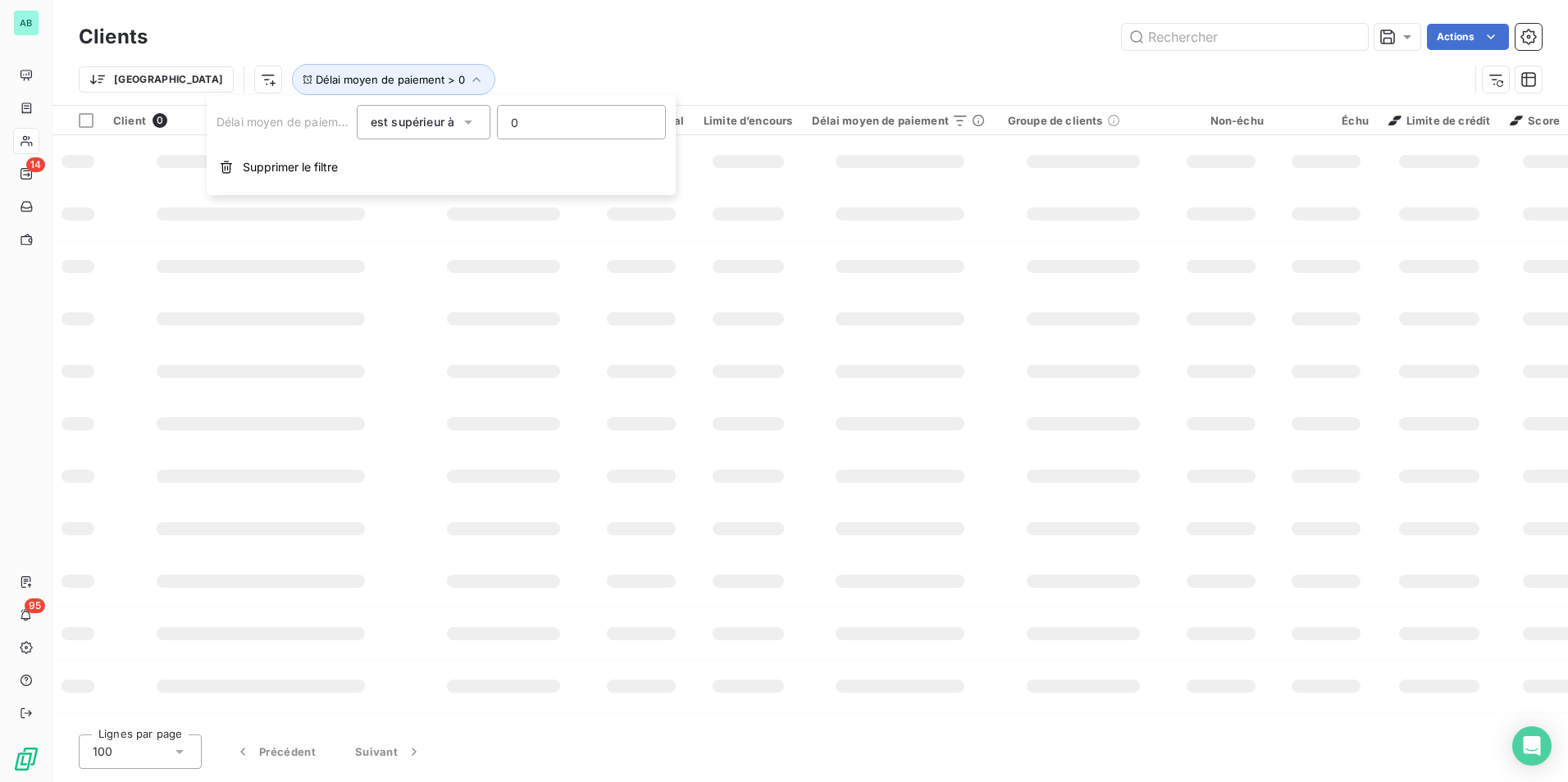
click at [194, 40] on div "Actions" at bounding box center [854, 37] width 1375 height 26
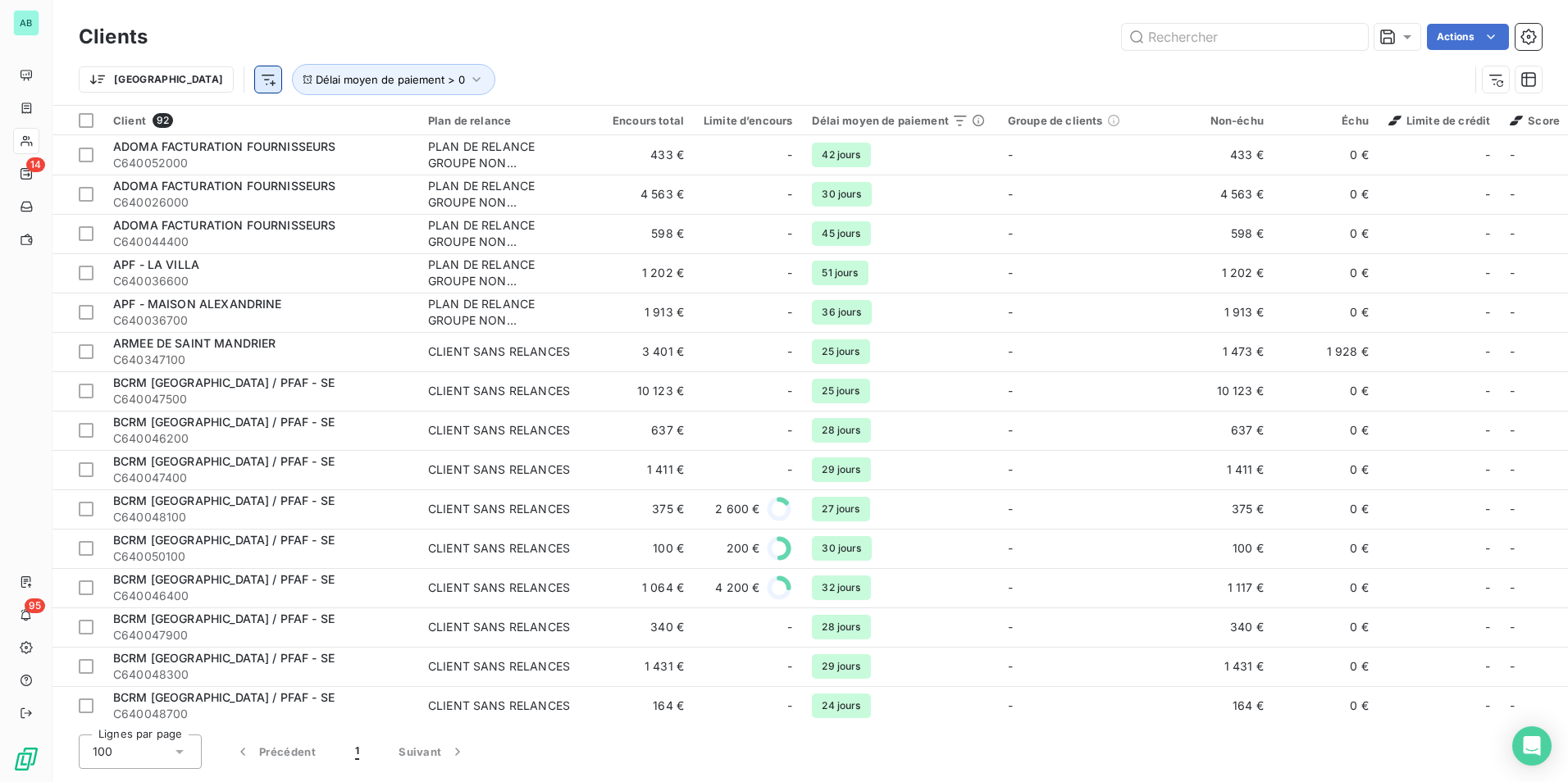
click at [179, 76] on html "AB 14 95 Clients Actions Trier Délai moyen de paiement > 0 Client 92 Plan de re…" at bounding box center [784, 391] width 1568 height 782
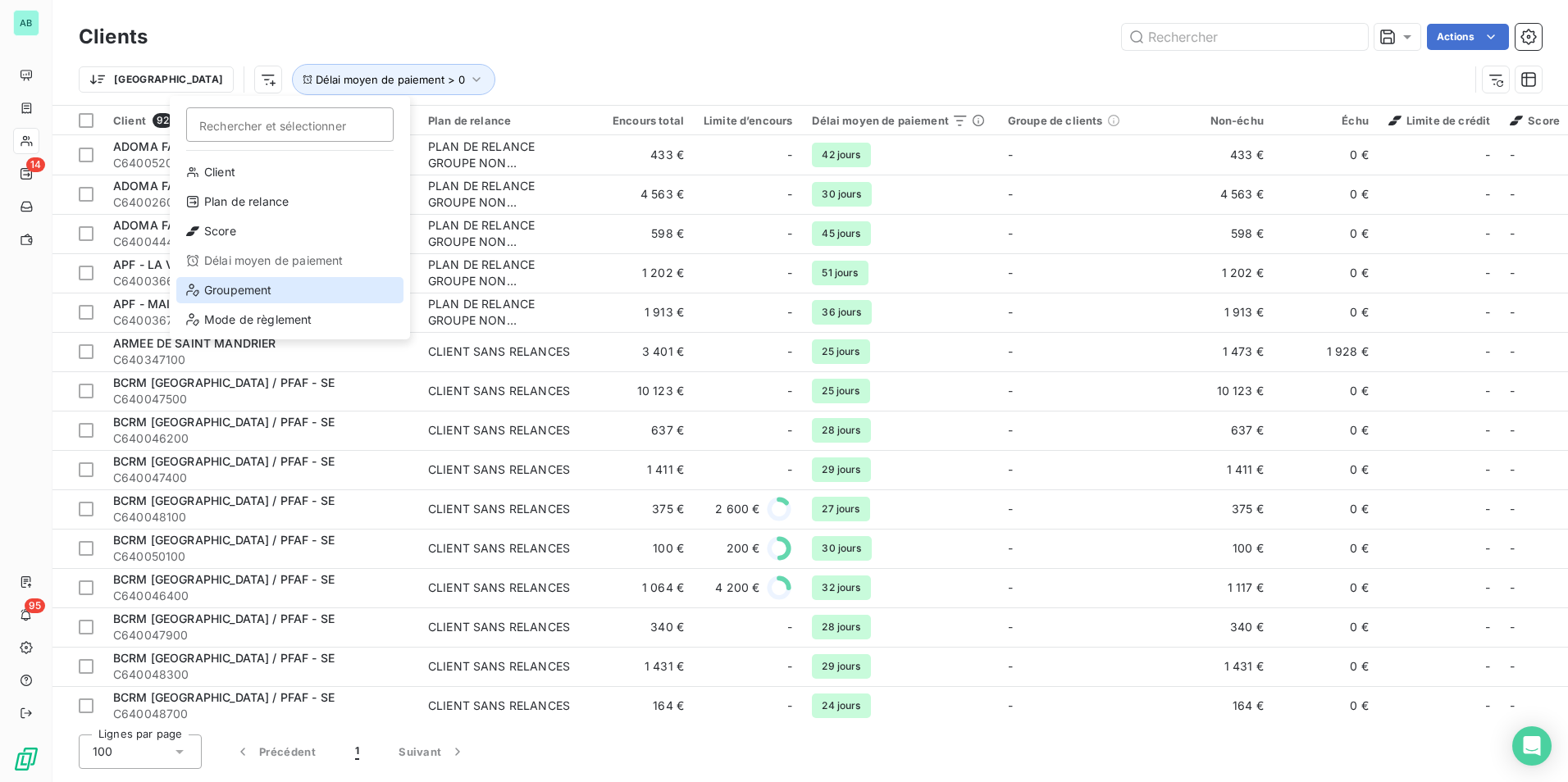
click at [252, 287] on div "Groupement" at bounding box center [290, 290] width 228 height 26
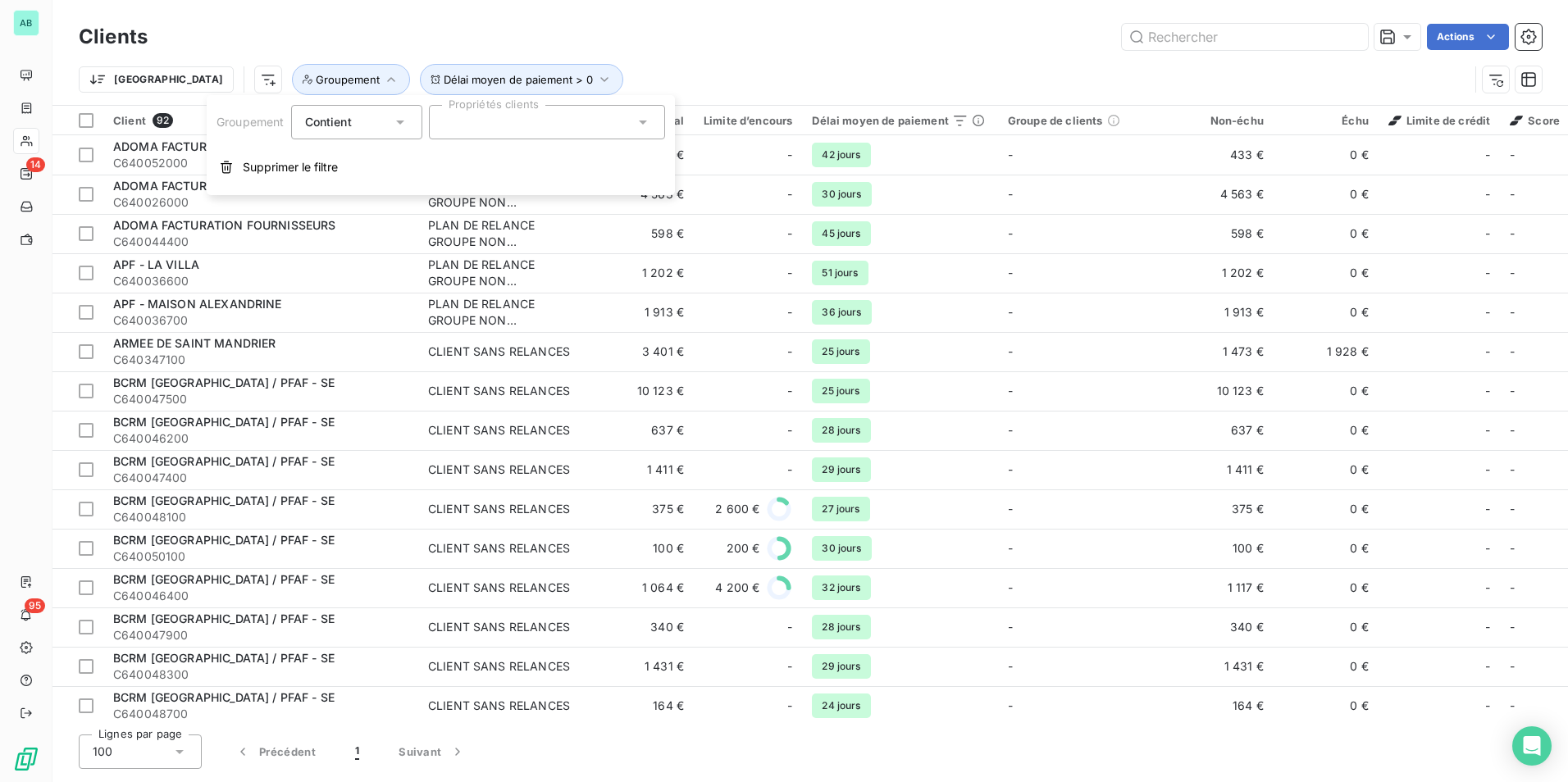
click at [497, 107] on div at bounding box center [547, 121] width 236 height 34
click at [504, 126] on input "text" at bounding box center [539, 122] width 192 height 15
click at [515, 132] on div at bounding box center [547, 121] width 236 height 34
type input "A"
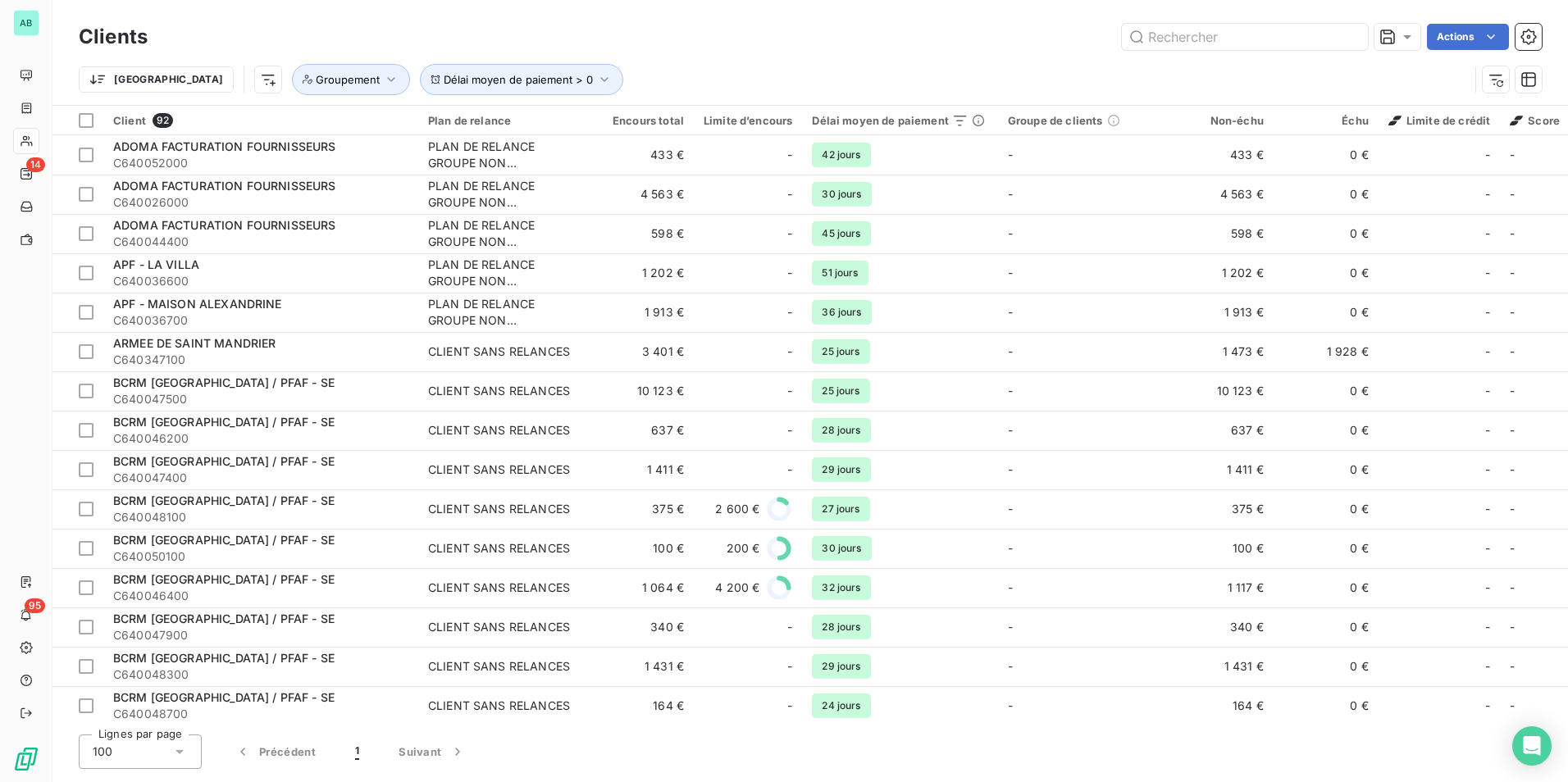
click at [540, 40] on div "Actions" at bounding box center [854, 37] width 1375 height 26
click at [316, 80] on span "Groupement" at bounding box center [347, 79] width 64 height 13
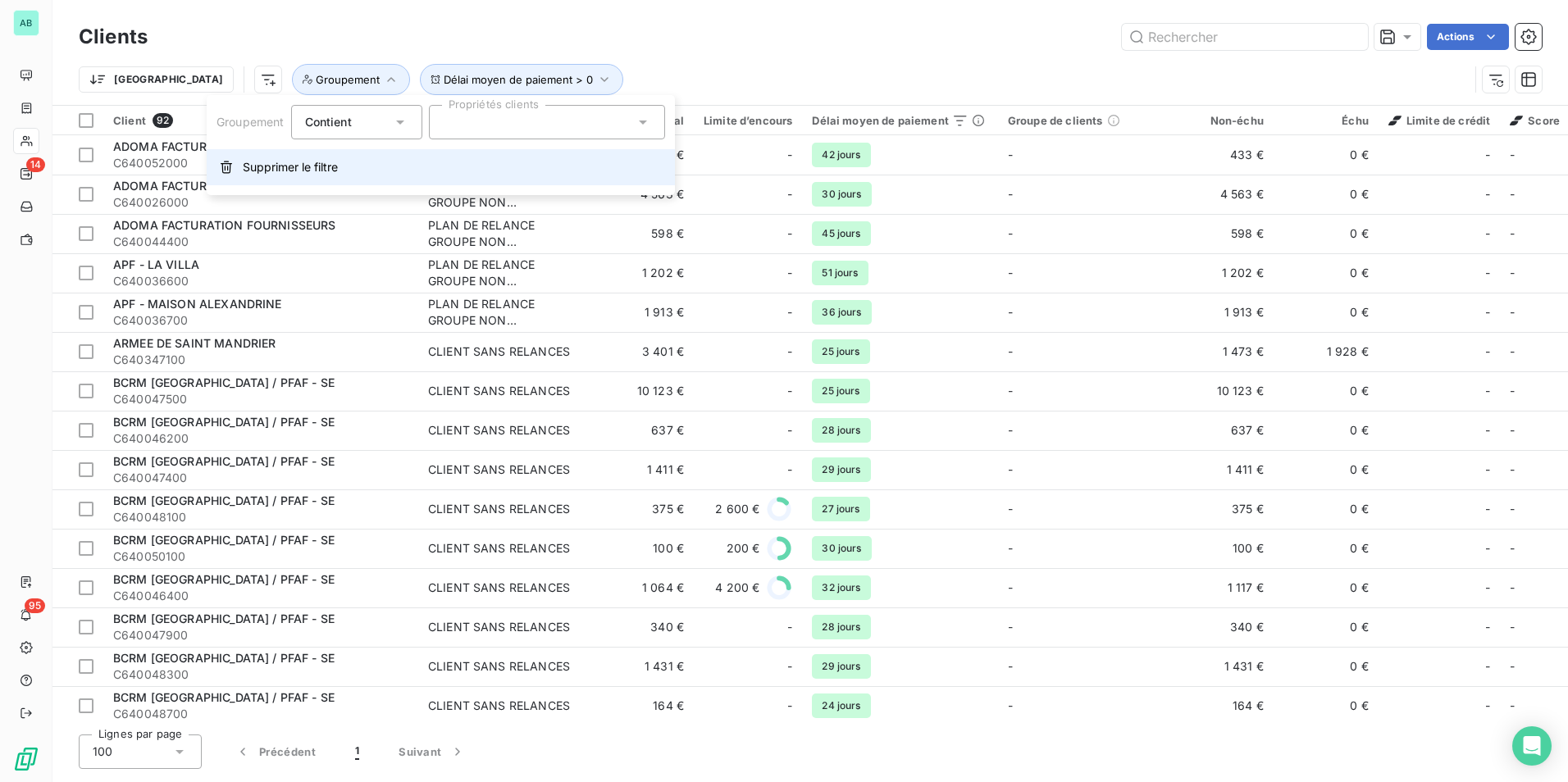
click at [265, 178] on button "Supprimer le filtre" at bounding box center [440, 167] width 468 height 36
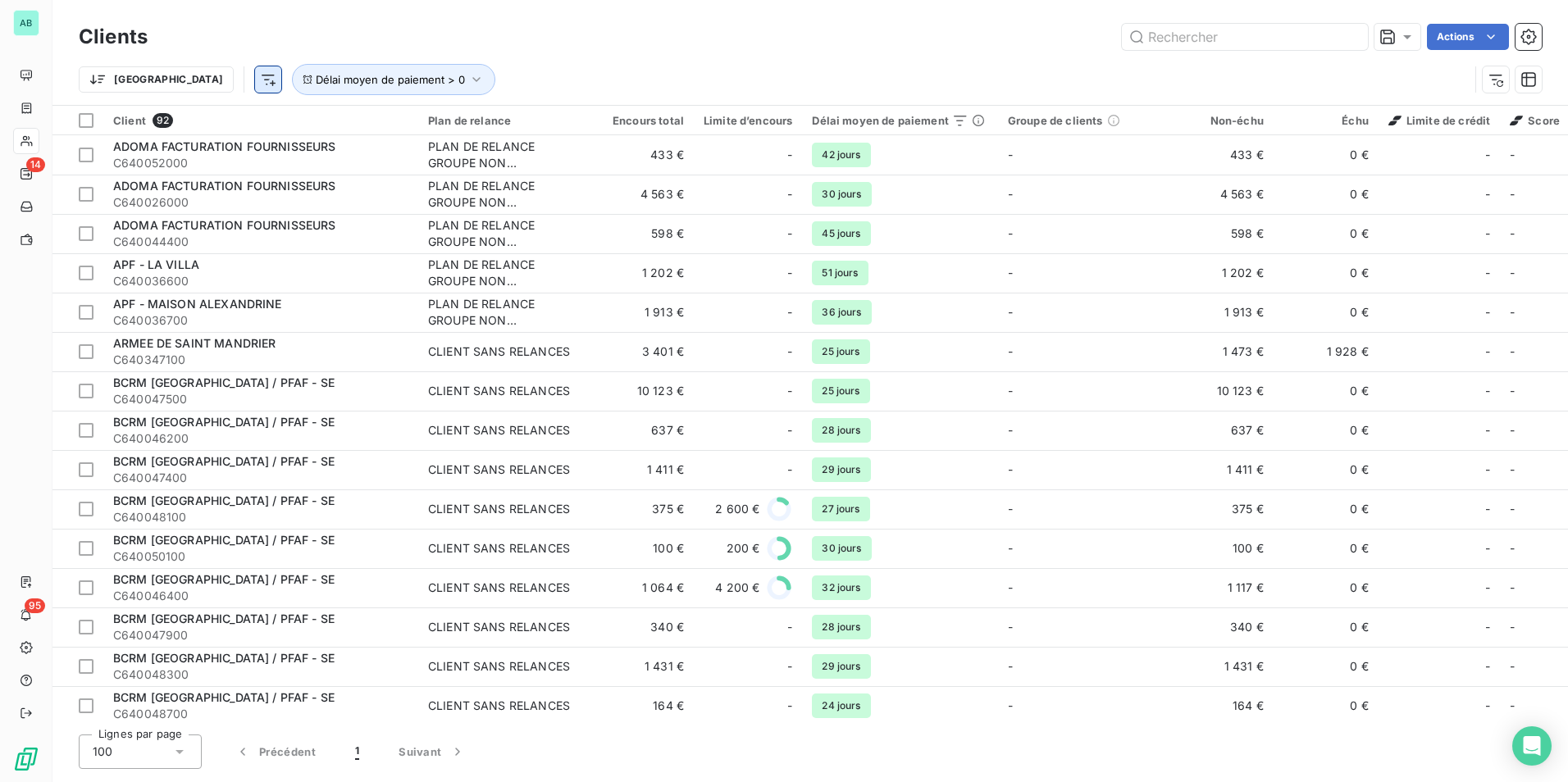
click at [185, 82] on html "AB 14 95 Clients Actions Trier Délai moyen de paiement > 0 Client 92 Plan de re…" at bounding box center [784, 391] width 1568 height 782
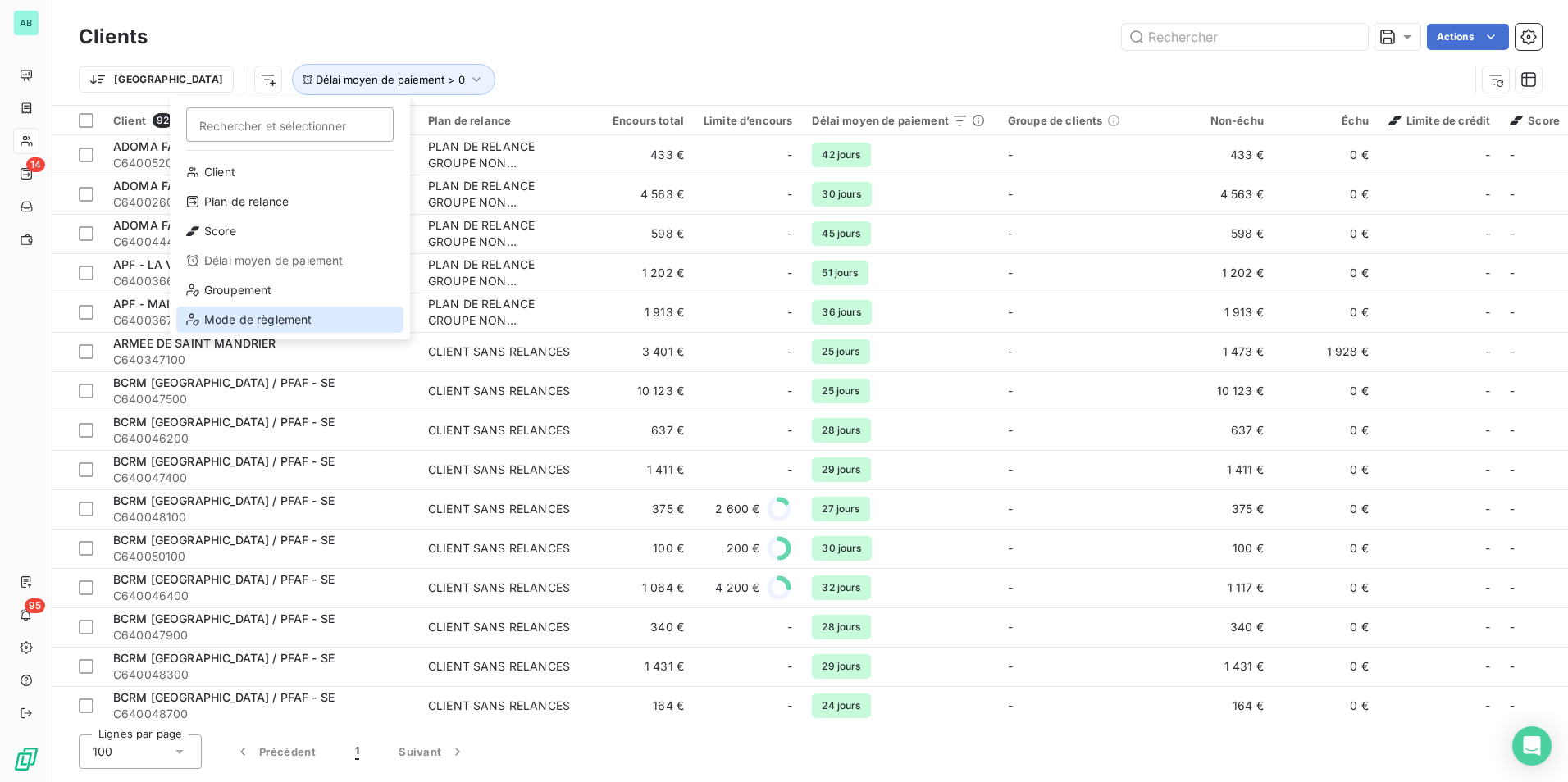
click at [265, 312] on div "Mode de règlement" at bounding box center [290, 320] width 228 height 26
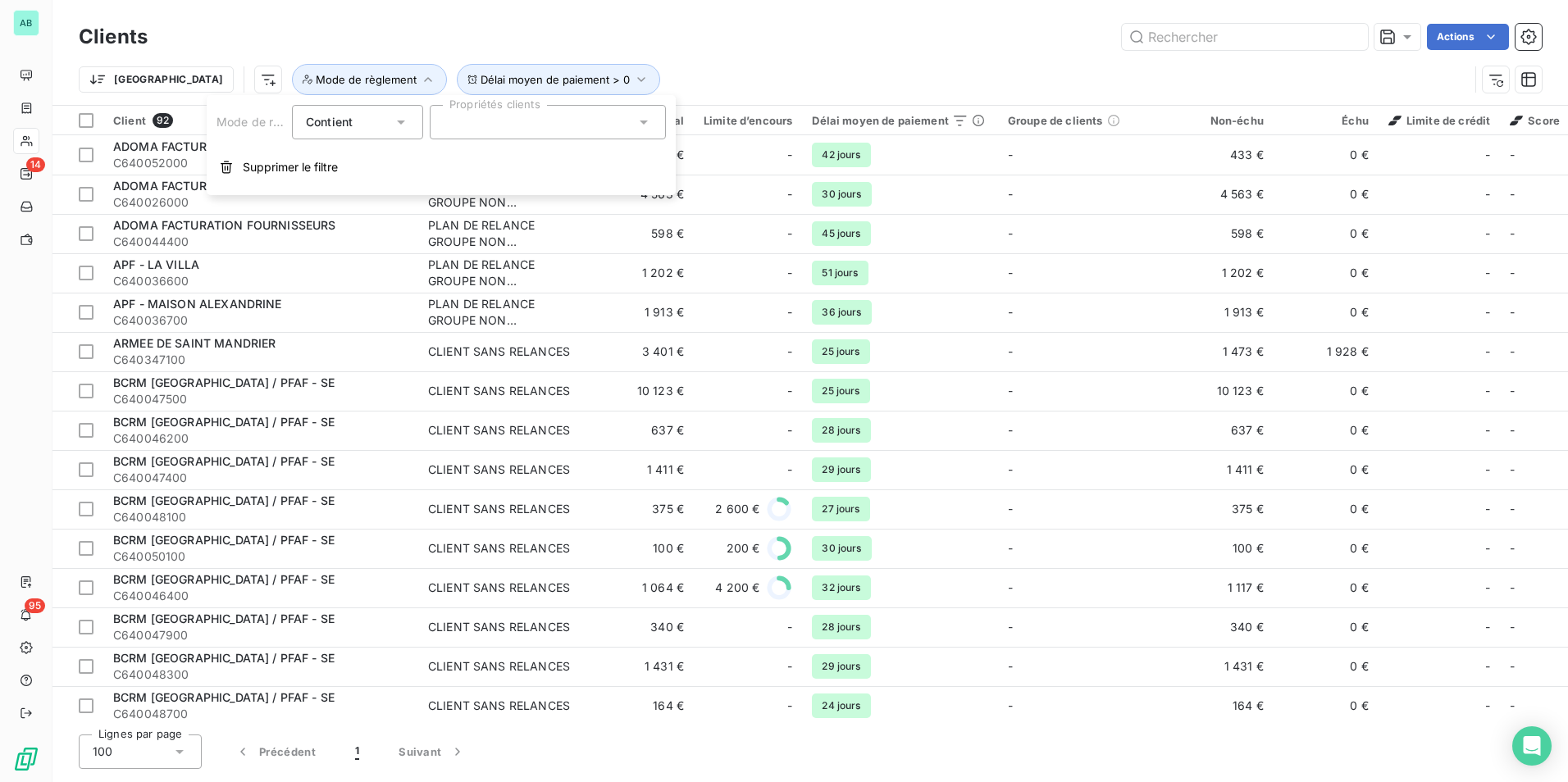
click at [392, 119] on div "Contient" at bounding box center [349, 122] width 87 height 23
click at [538, 127] on div at bounding box center [548, 121] width 236 height 34
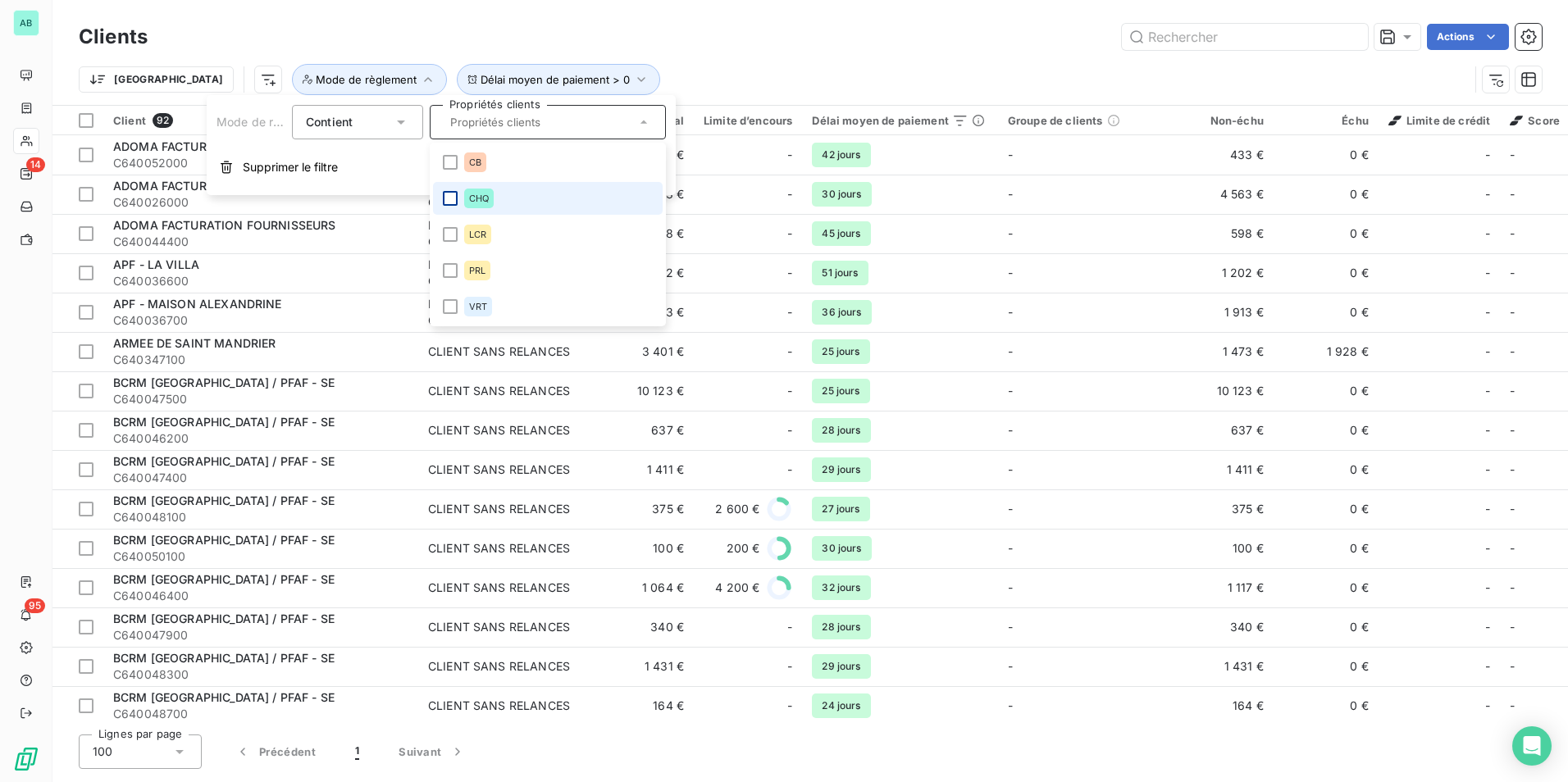
click at [447, 204] on div at bounding box center [450, 198] width 15 height 15
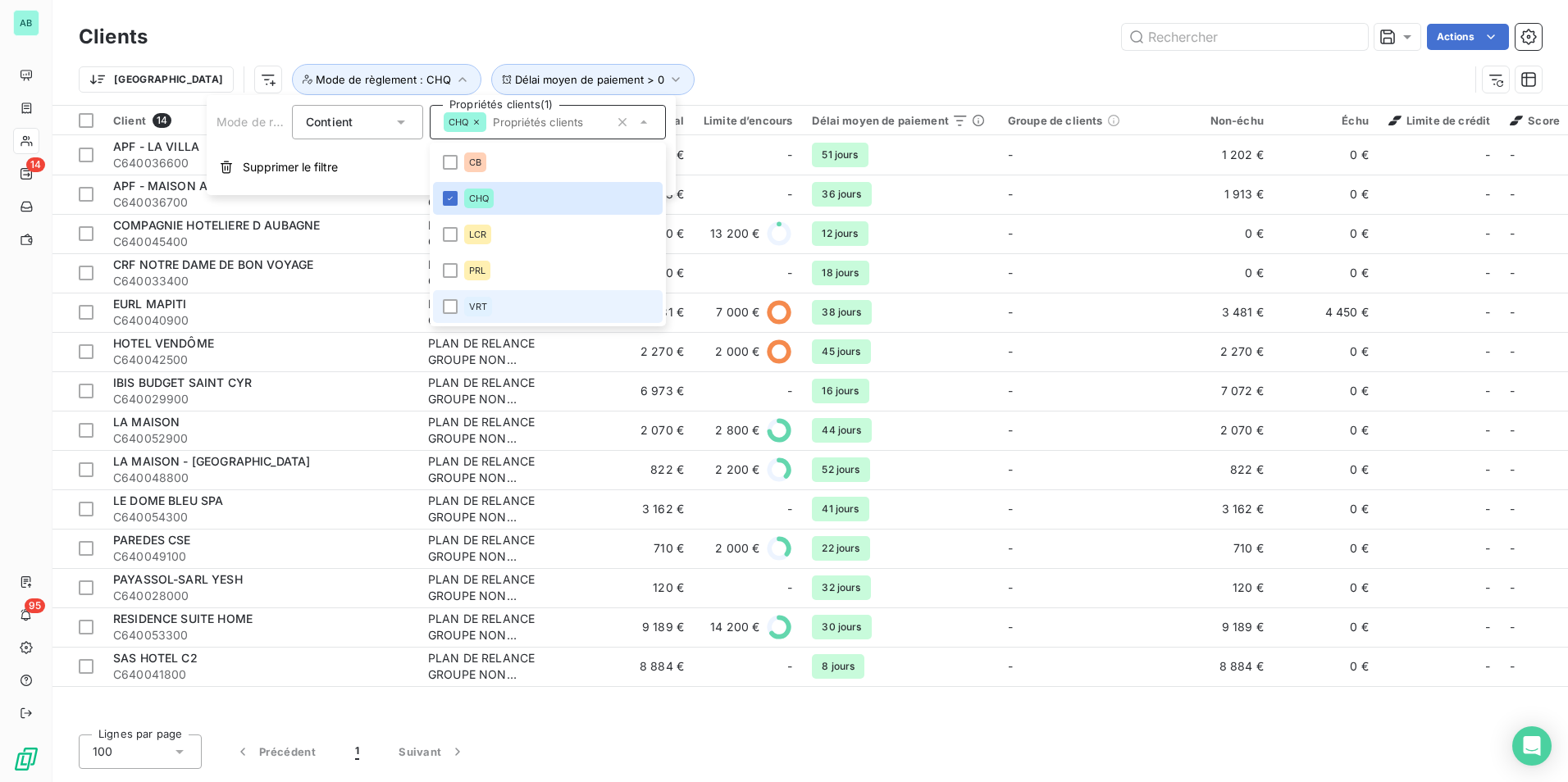
click at [442, 308] on li "VRT" at bounding box center [548, 306] width 229 height 33
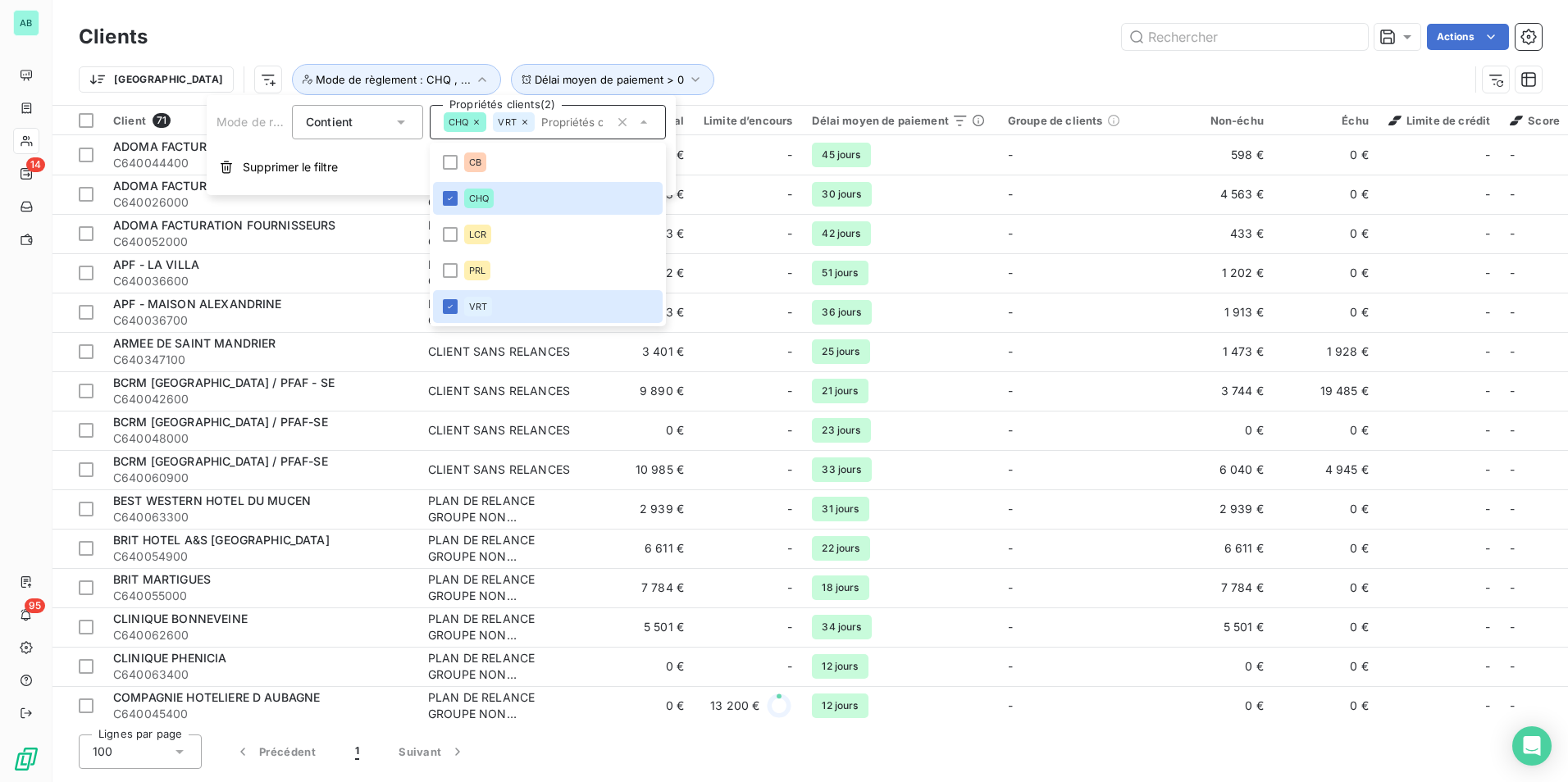
click at [583, 38] on div "Actions" at bounding box center [854, 37] width 1375 height 26
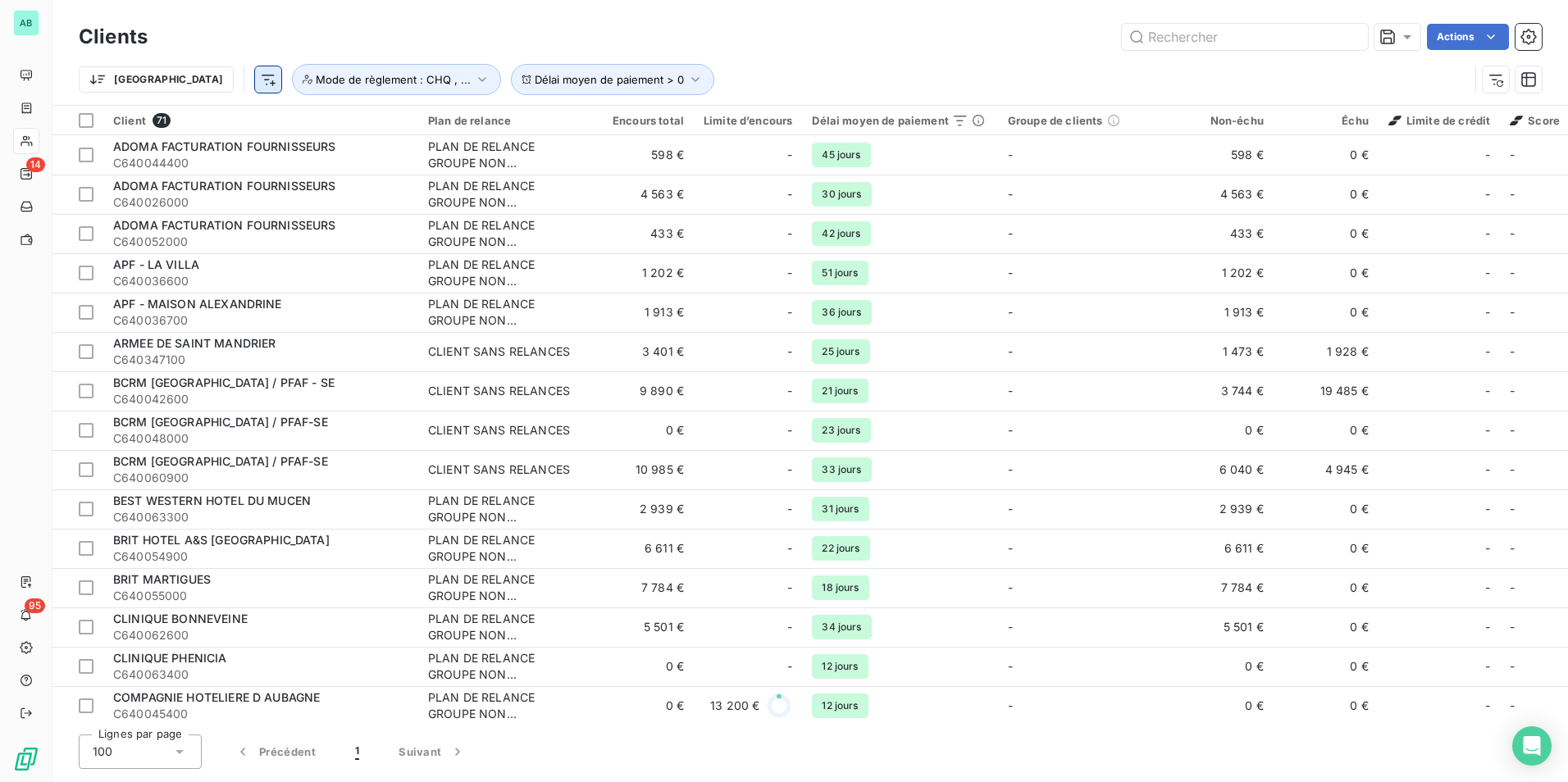
click at [192, 73] on html "AB 14 95 Clients Actions Trier Délai moyen de paiement > 0 Mode de règlement : …" at bounding box center [784, 391] width 1568 height 782
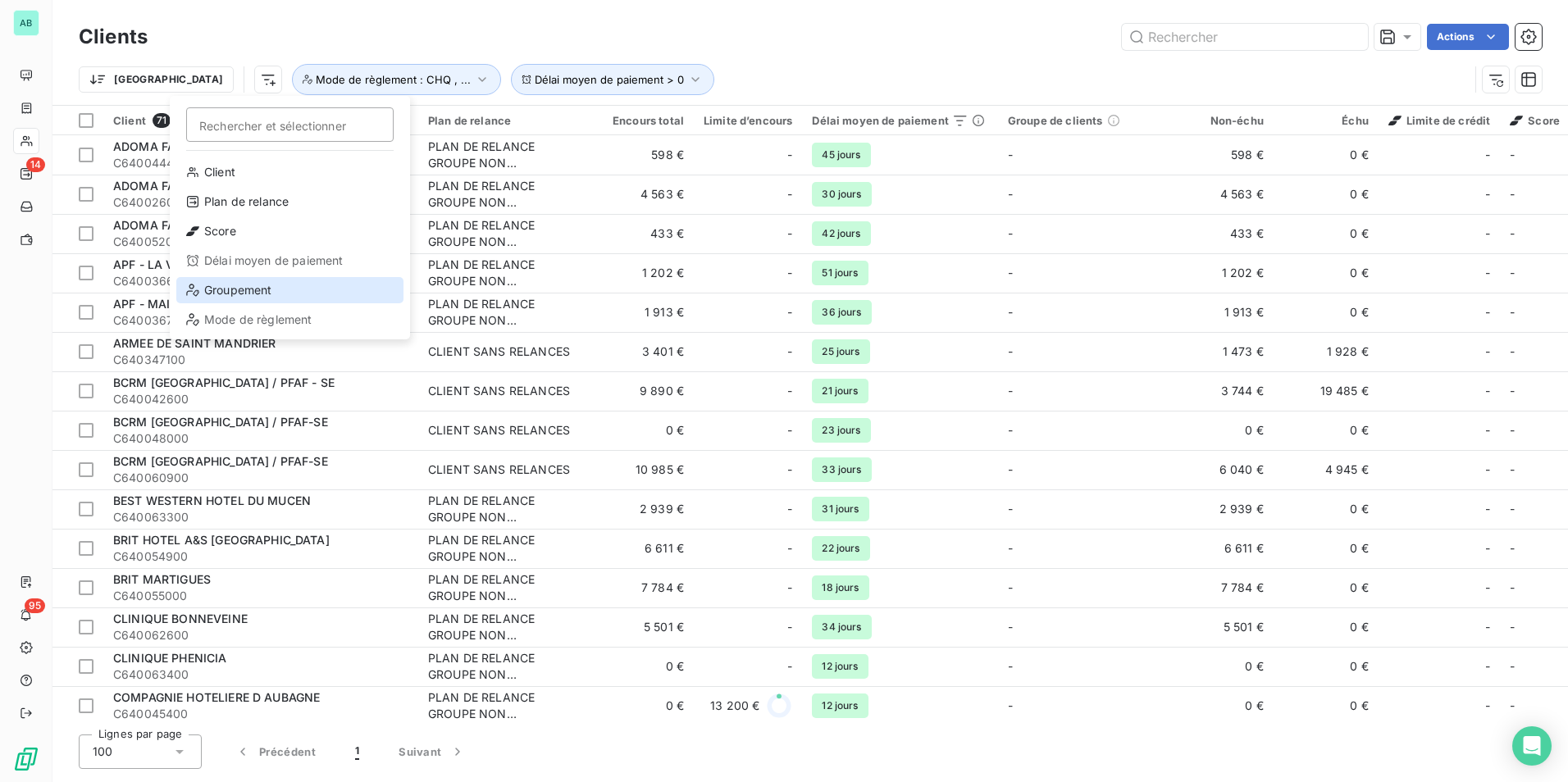
click at [237, 300] on div "Groupement" at bounding box center [290, 290] width 228 height 26
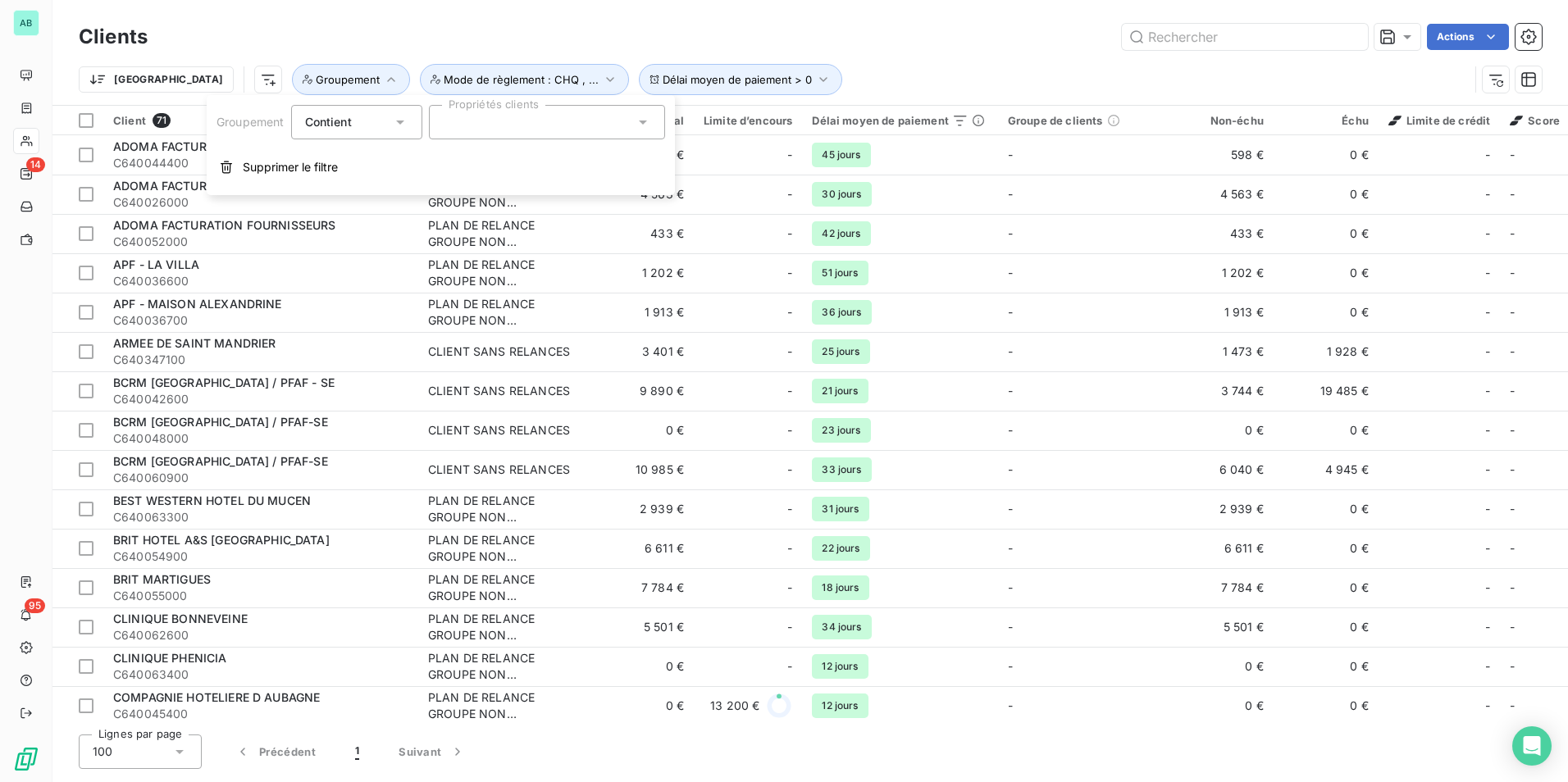
click at [569, 120] on div at bounding box center [547, 121] width 236 height 34
click at [569, 120] on input "text" at bounding box center [539, 122] width 192 height 15
click at [566, 122] on div at bounding box center [547, 121] width 236 height 34
click at [566, 127] on input "text" at bounding box center [539, 122] width 192 height 15
click at [270, 163] on span "Supprimer le filtre" at bounding box center [290, 167] width 95 height 17
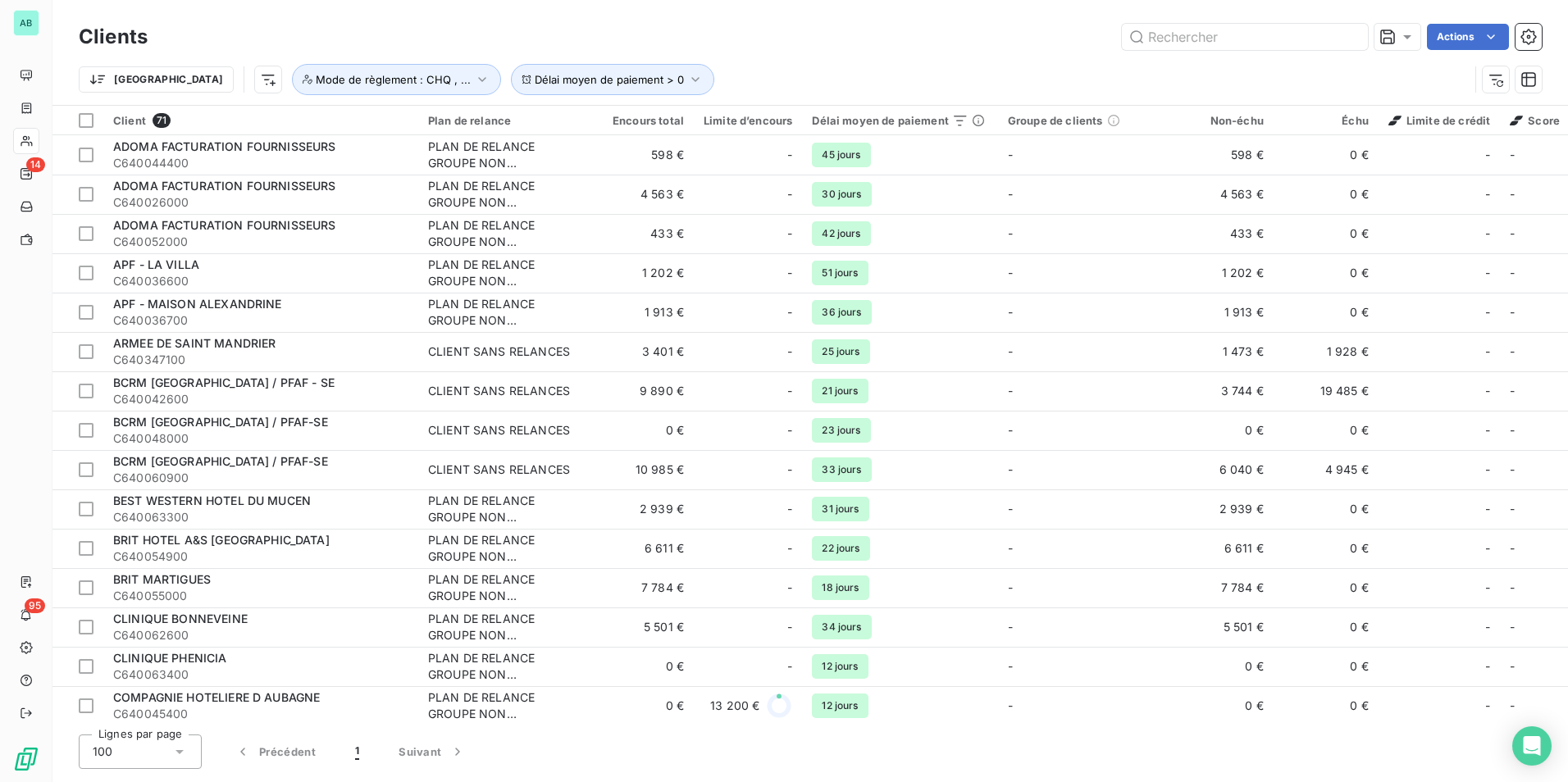
click at [470, 37] on div "Actions" at bounding box center [854, 37] width 1375 height 26
click at [1410, 47] on div at bounding box center [1397, 37] width 46 height 26
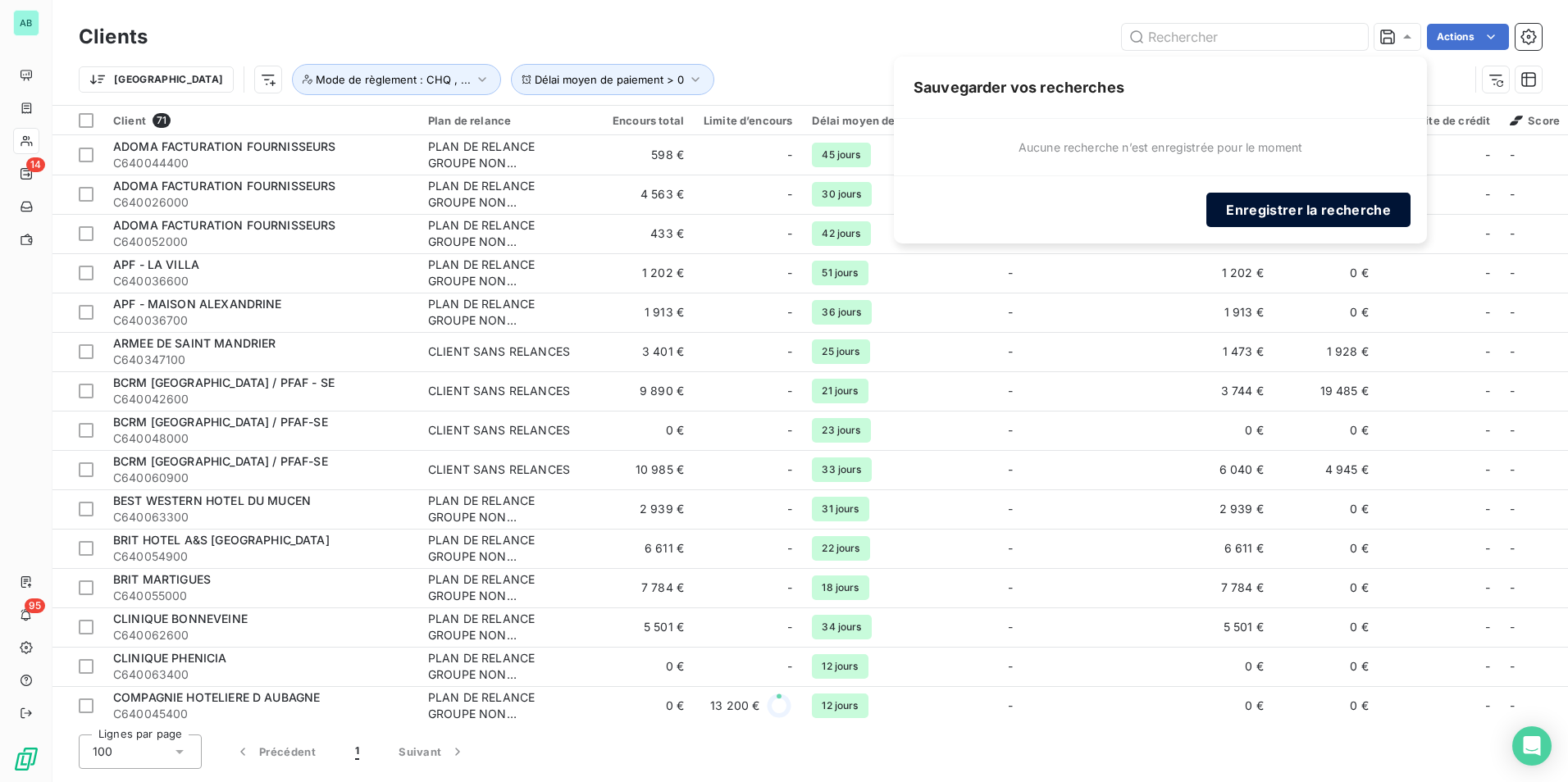
click at [1294, 208] on button "Enregistrer la recherche" at bounding box center [1309, 209] width 204 height 34
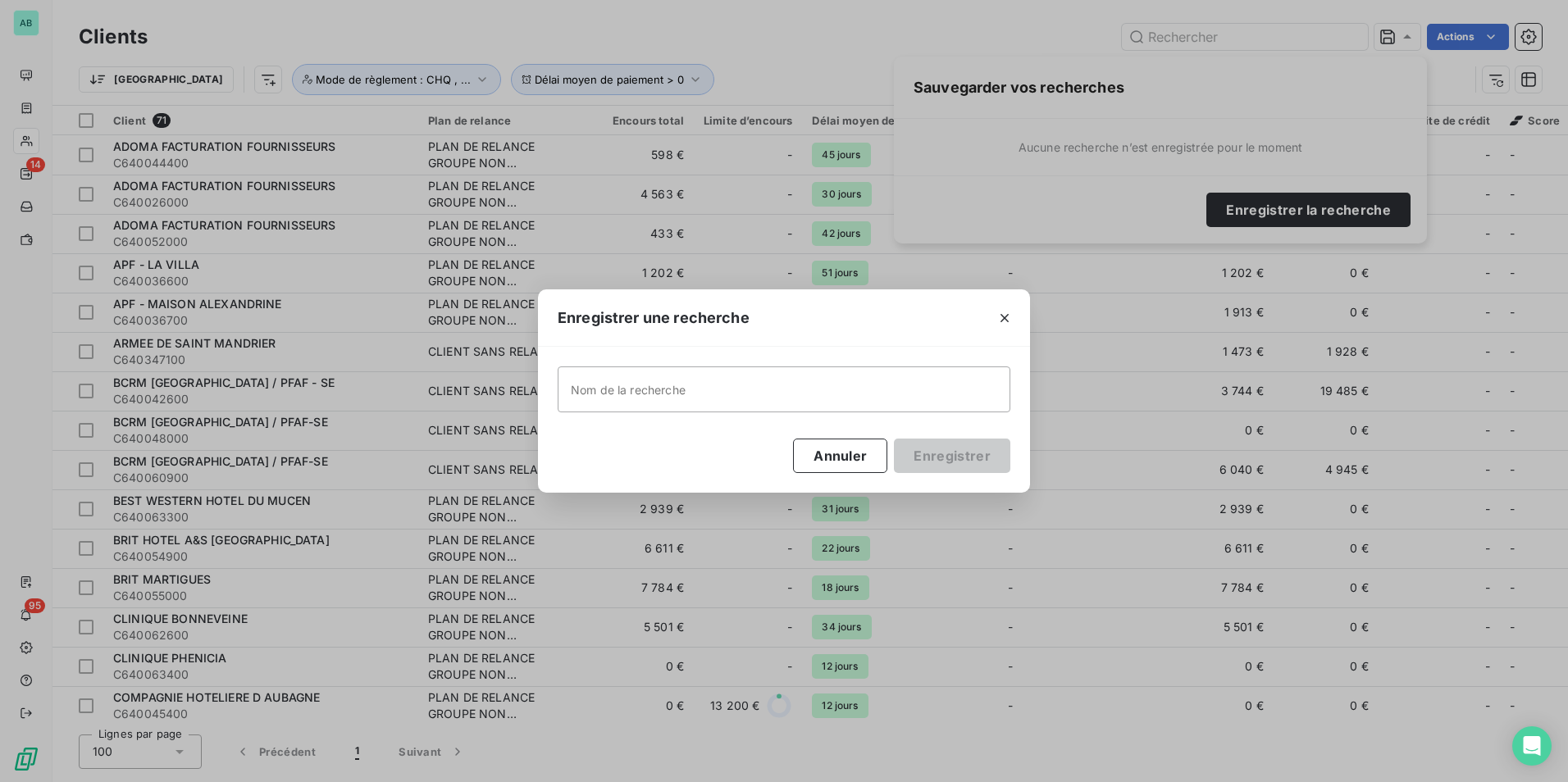
type input "C"
type input "o"
type input "Concours ADV 2025-26"
click at [955, 460] on button "Enregistrer" at bounding box center [952, 455] width 117 height 34
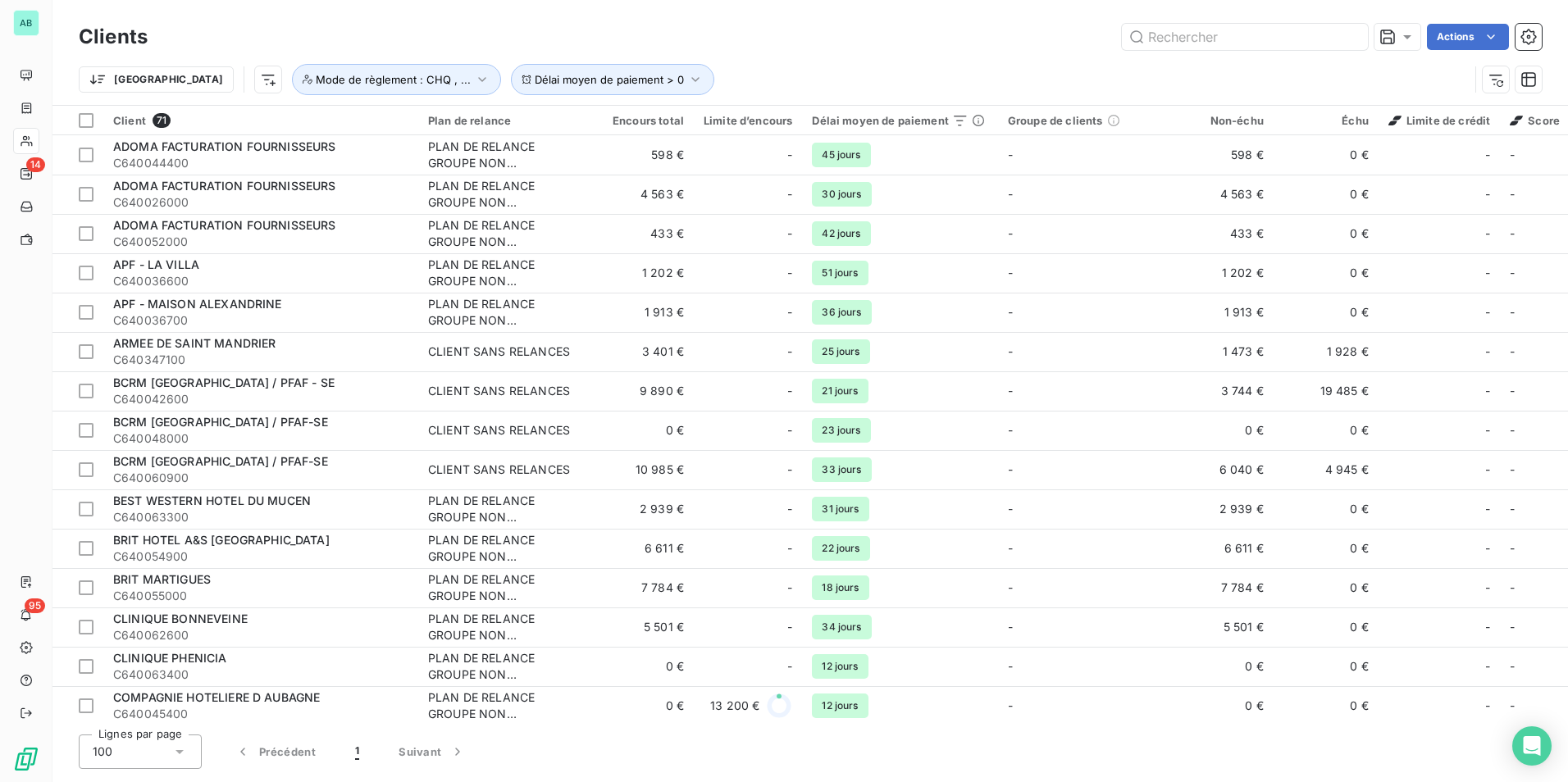
click at [776, 54] on div "Clients Actions" at bounding box center [810, 36] width 1463 height 34
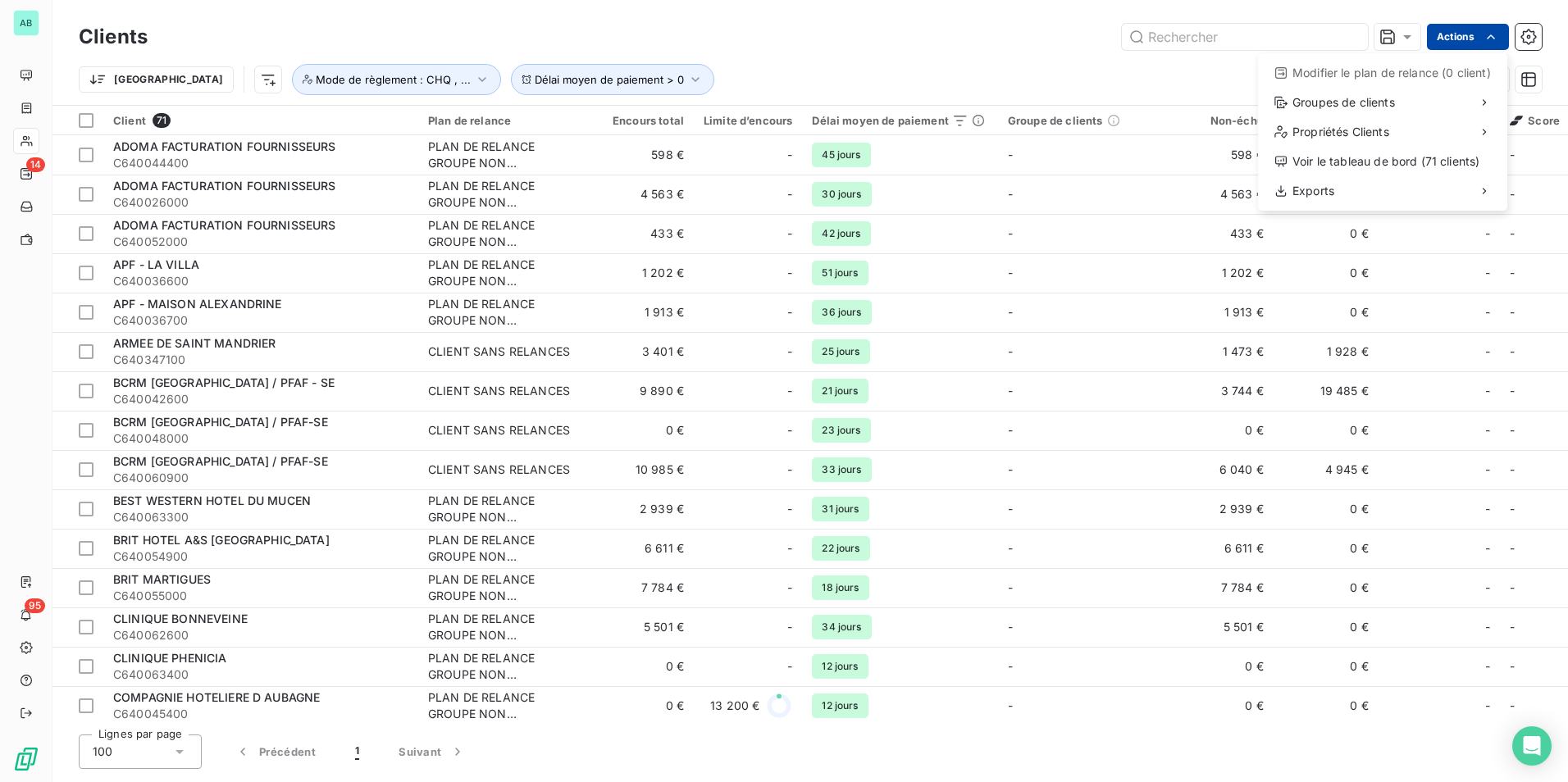
click at [1499, 35] on html "AB 14 95 Clients Actions Modifier le plan de relance (0 client) Groupes de clie…" at bounding box center [784, 391] width 1568 height 782
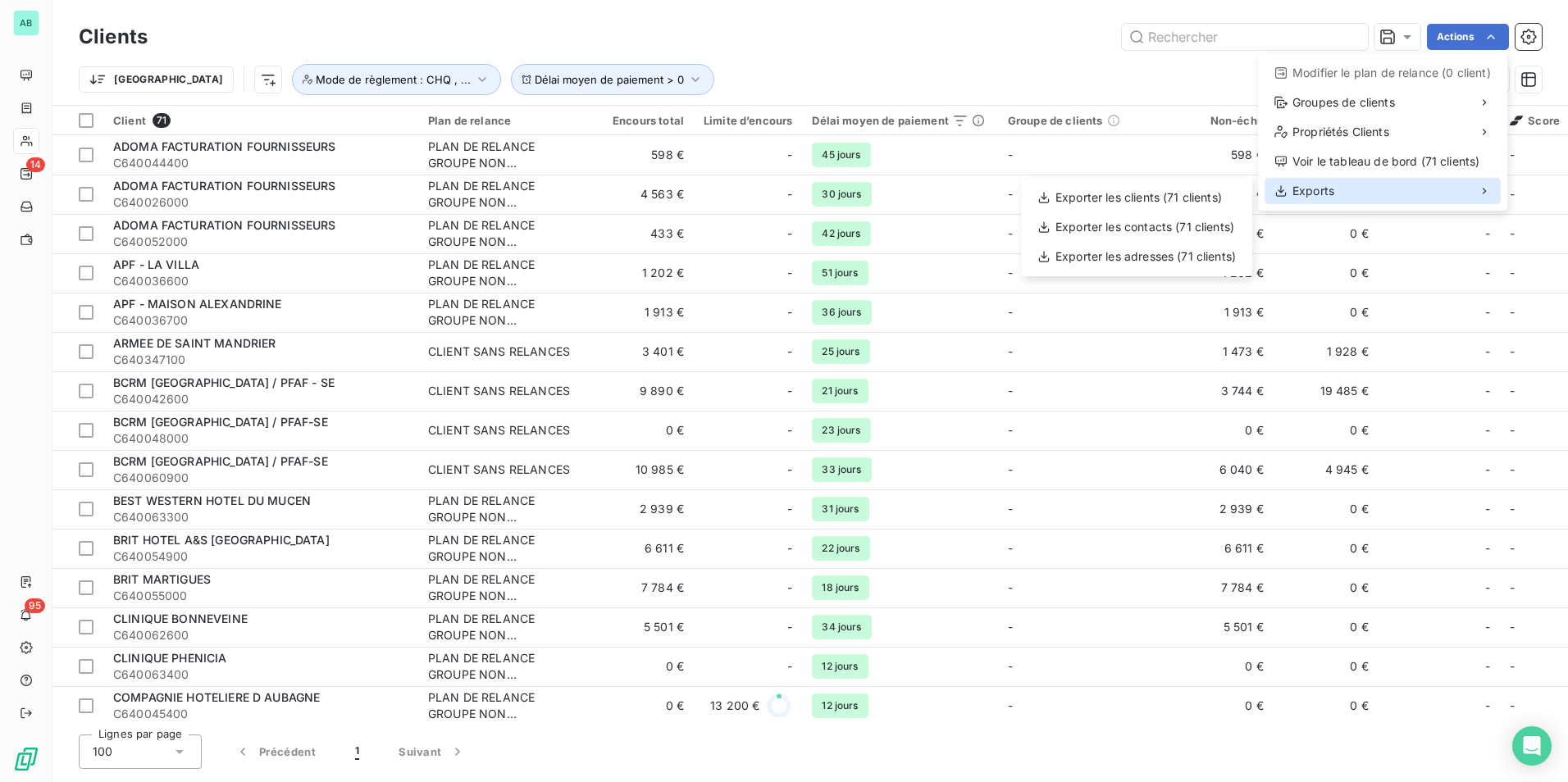
click at [1383, 197] on div "Exports" at bounding box center [1383, 192] width 236 height 26
click at [1209, 197] on div "Exporter les clients (71 clients)" at bounding box center [1136, 198] width 218 height 26
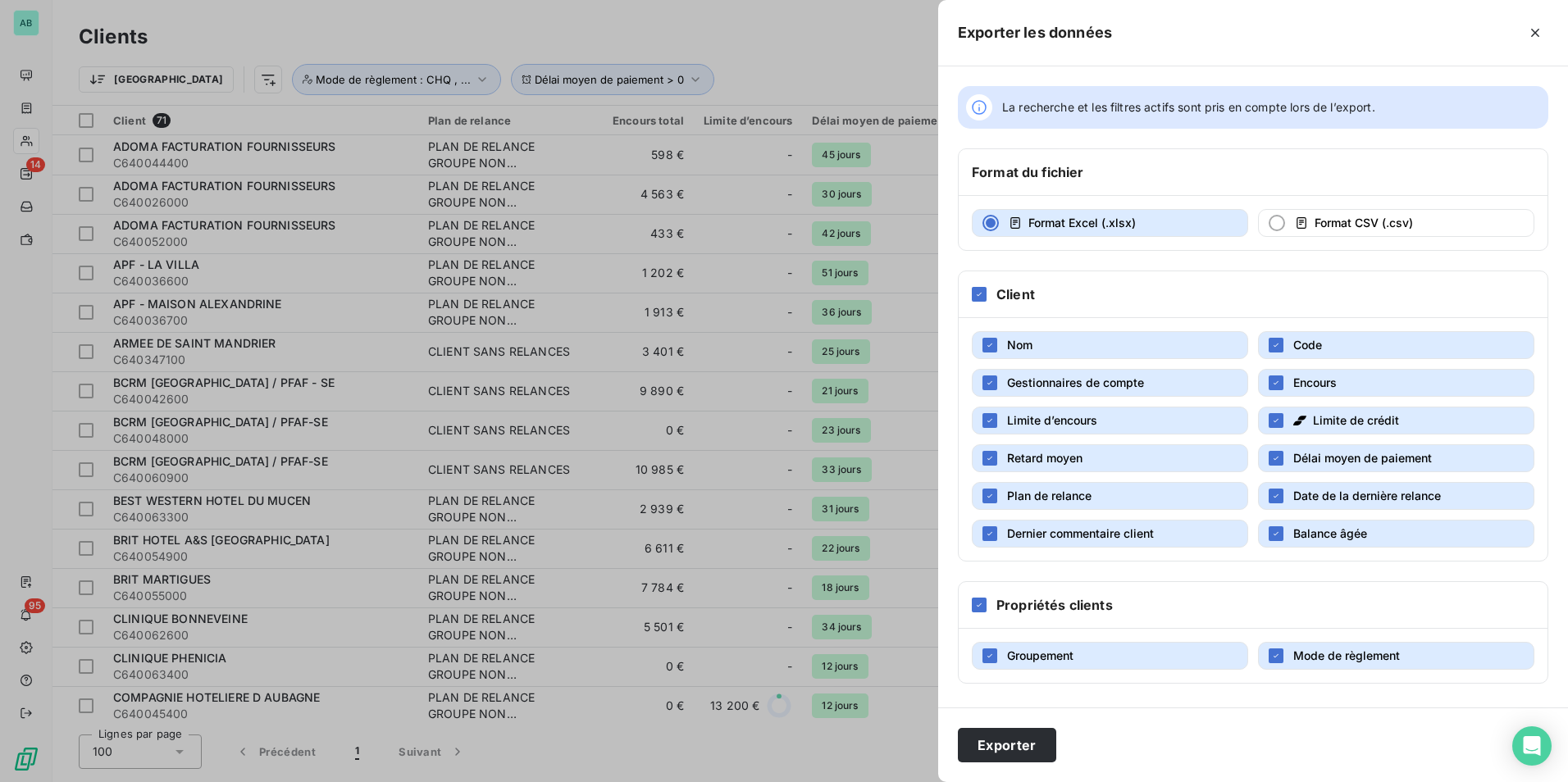
click at [1139, 380] on span "Gestionnaires de compte" at bounding box center [1076, 382] width 137 height 14
click at [1139, 425] on button "Limite d’encours" at bounding box center [1110, 421] width 277 height 28
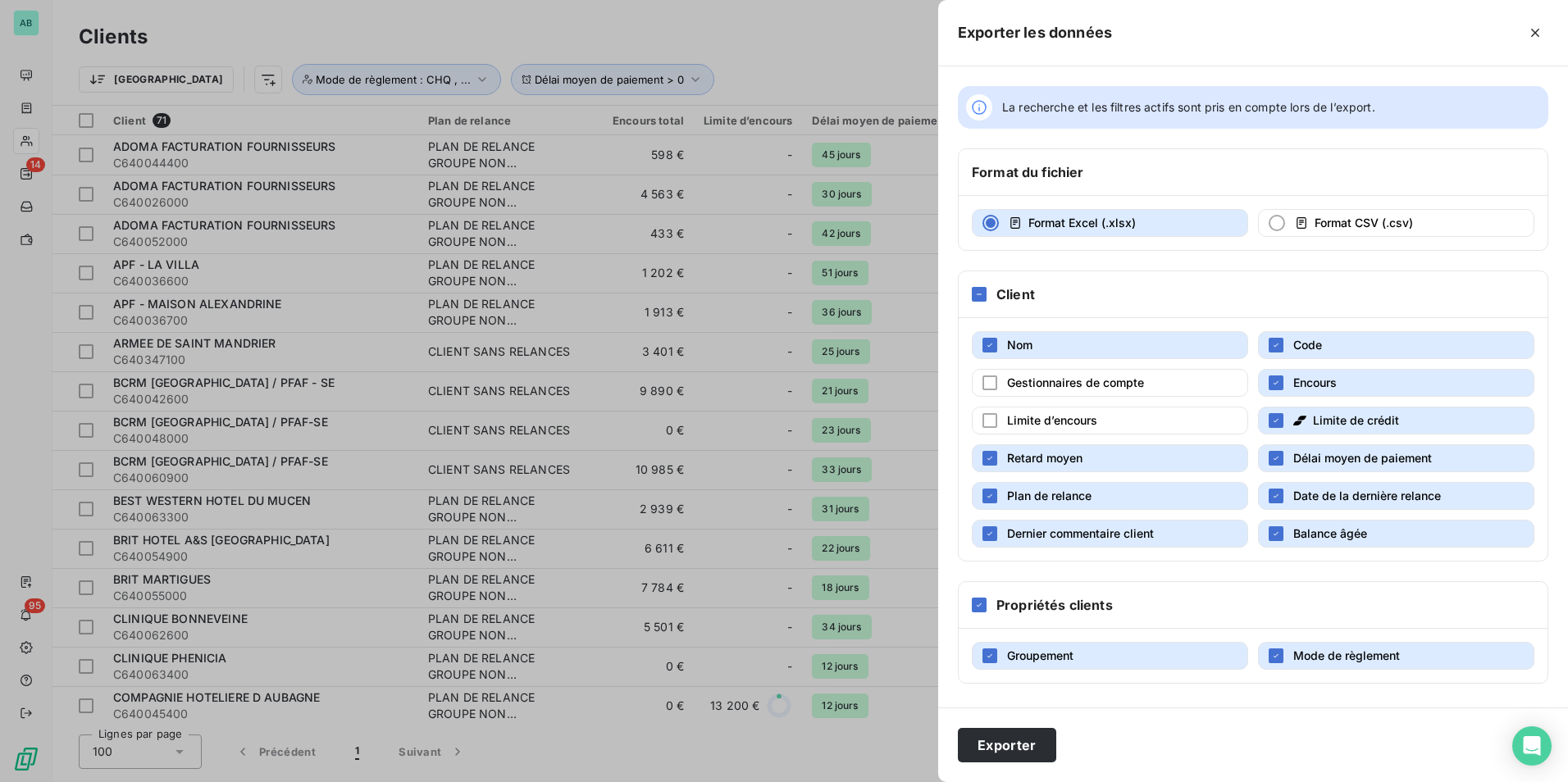
click at [1311, 418] on div "Limite de crédit" at bounding box center [1347, 420] width 105 height 17
click at [1187, 509] on button "Plan de relance" at bounding box center [1110, 496] width 277 height 28
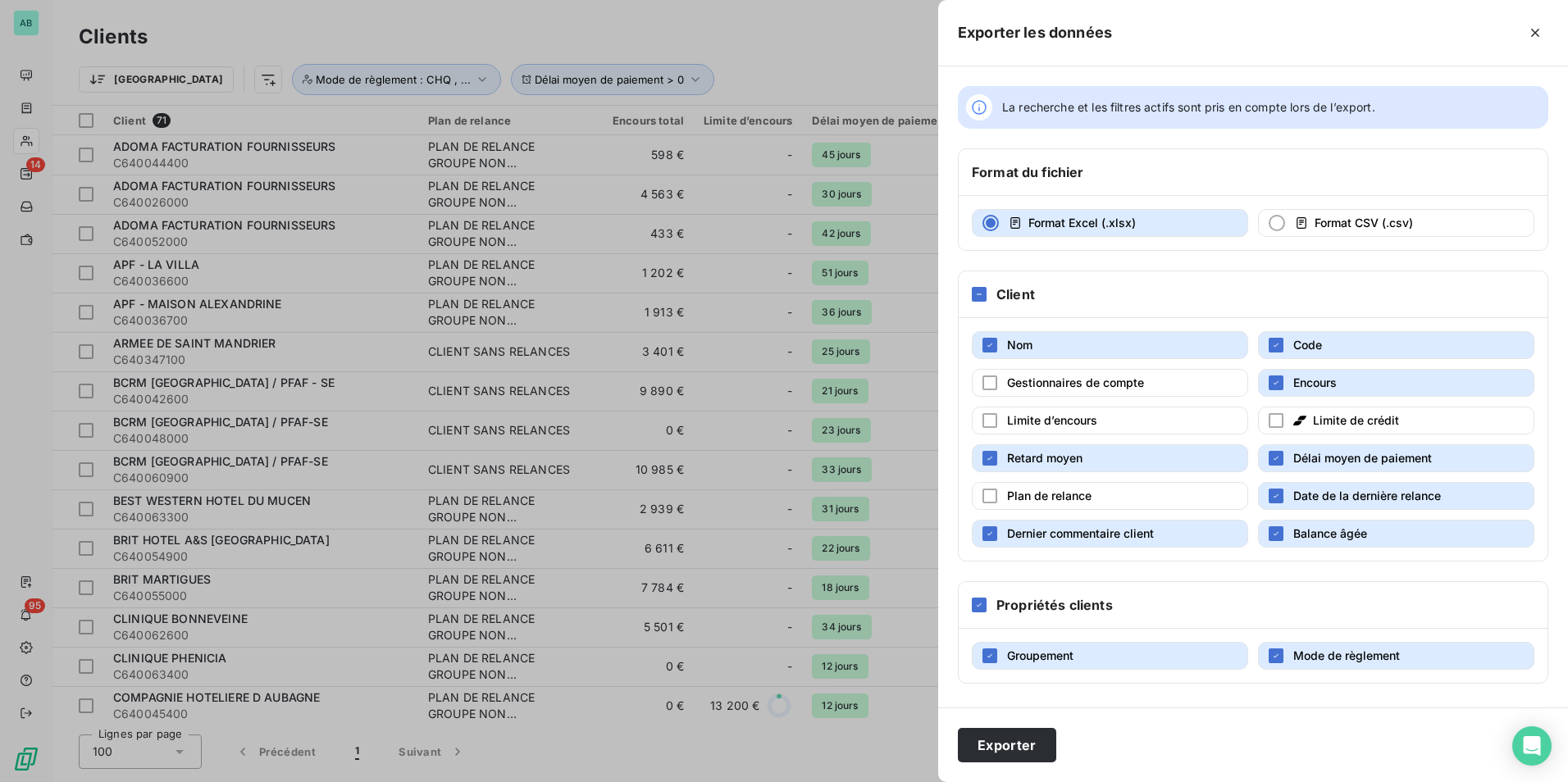
click at [1300, 499] on span "Date de la dernière relance" at bounding box center [1368, 496] width 148 height 14
click at [1191, 532] on button "Dernier commentaire client" at bounding box center [1110, 534] width 277 height 28
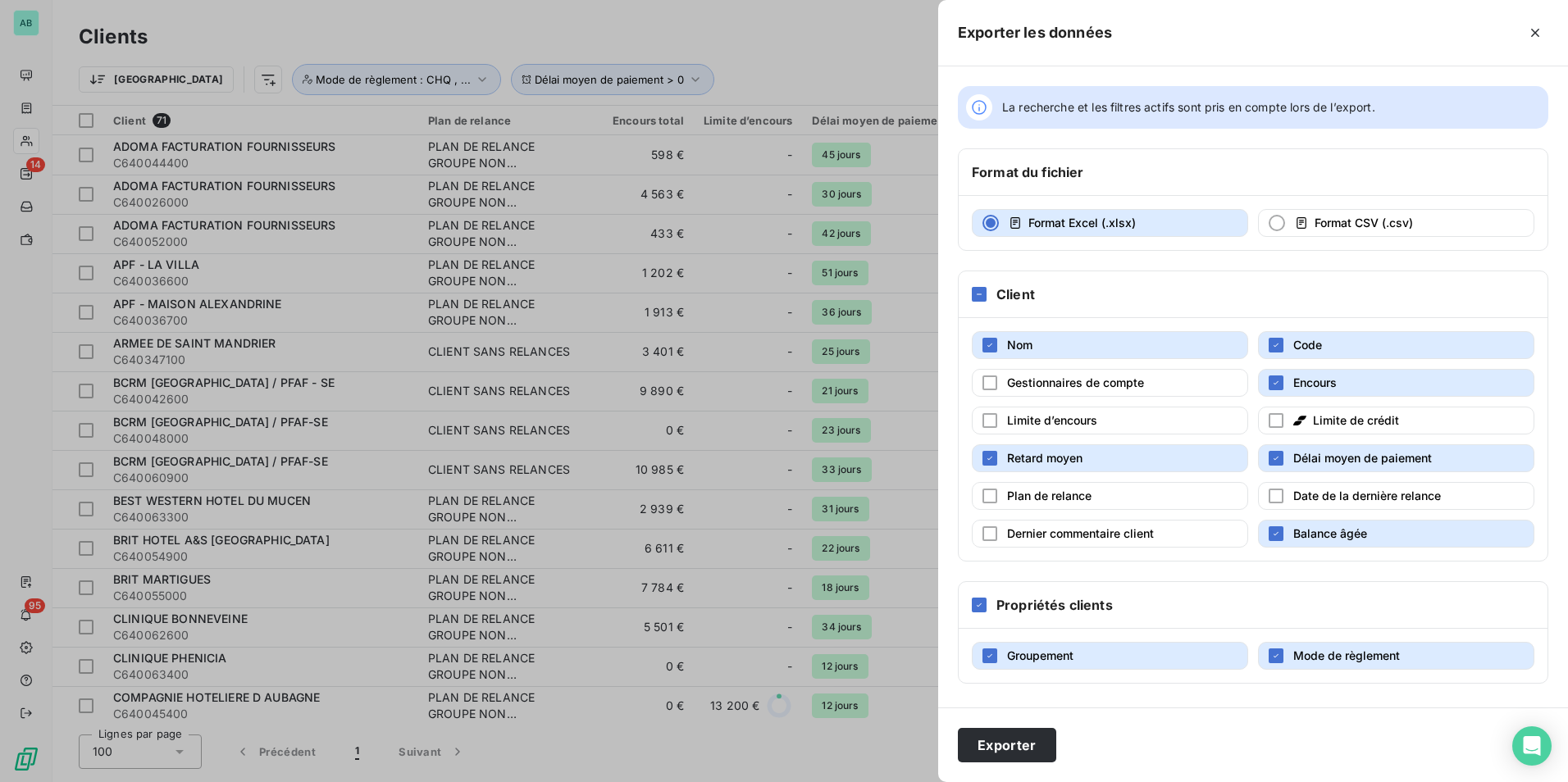
click at [1312, 530] on span "Balance âgée" at bounding box center [1331, 533] width 74 height 14
click at [1020, 744] on button "Exporter" at bounding box center [1007, 745] width 98 height 34
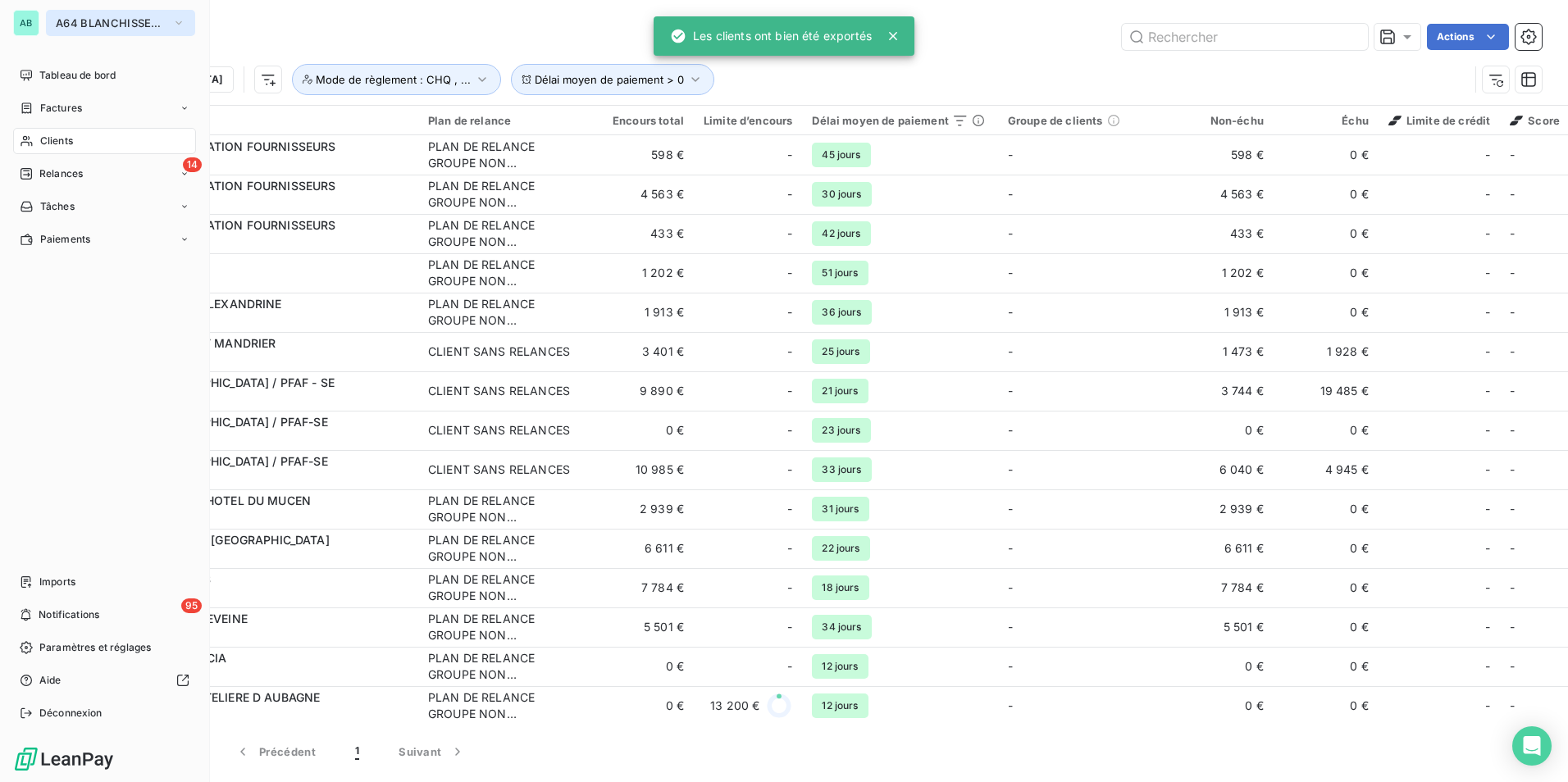
click at [84, 24] on span "A64 BLANCHISSERIE 2000" at bounding box center [110, 23] width 110 height 13
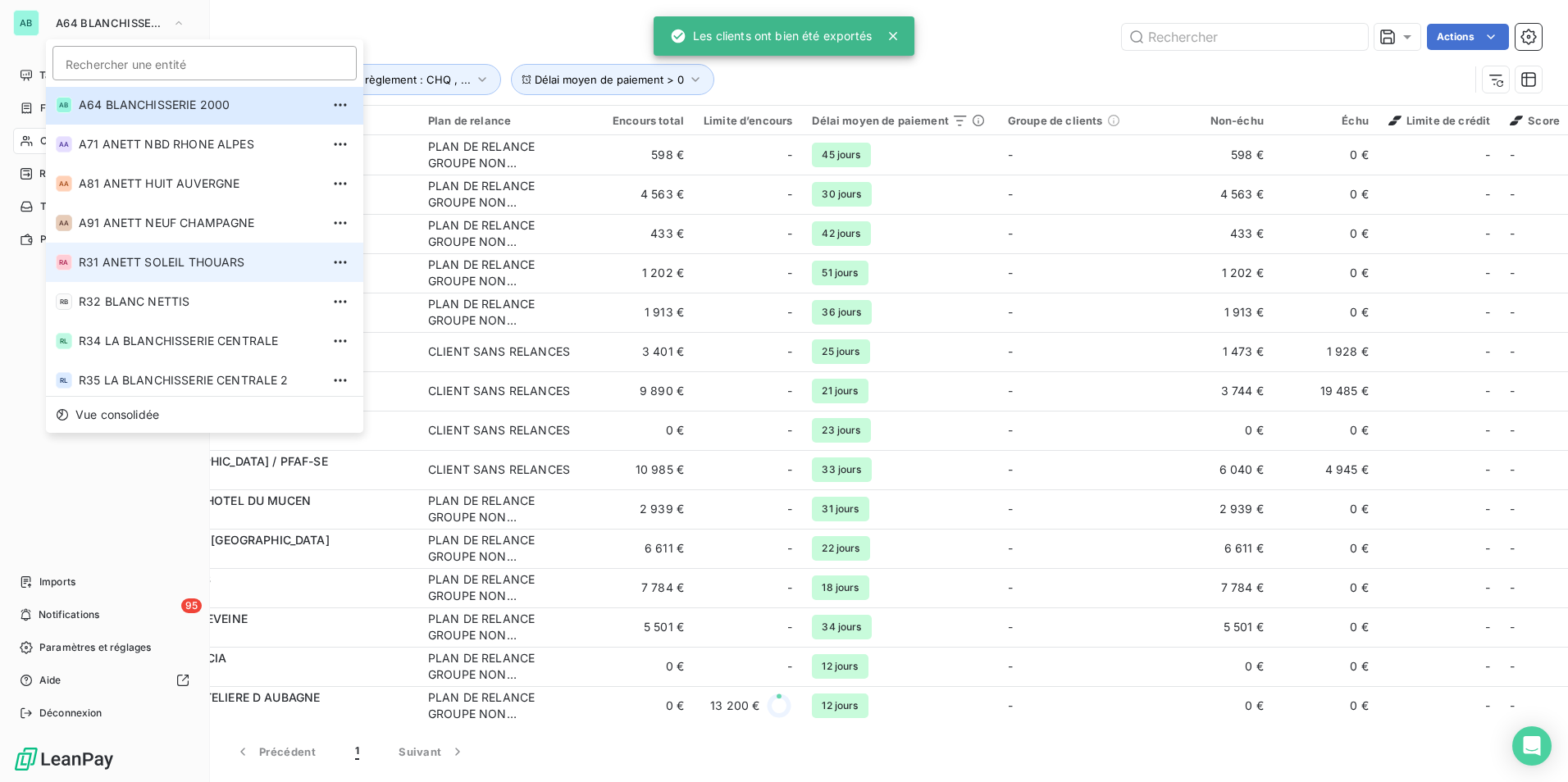
scroll to position [557, 0]
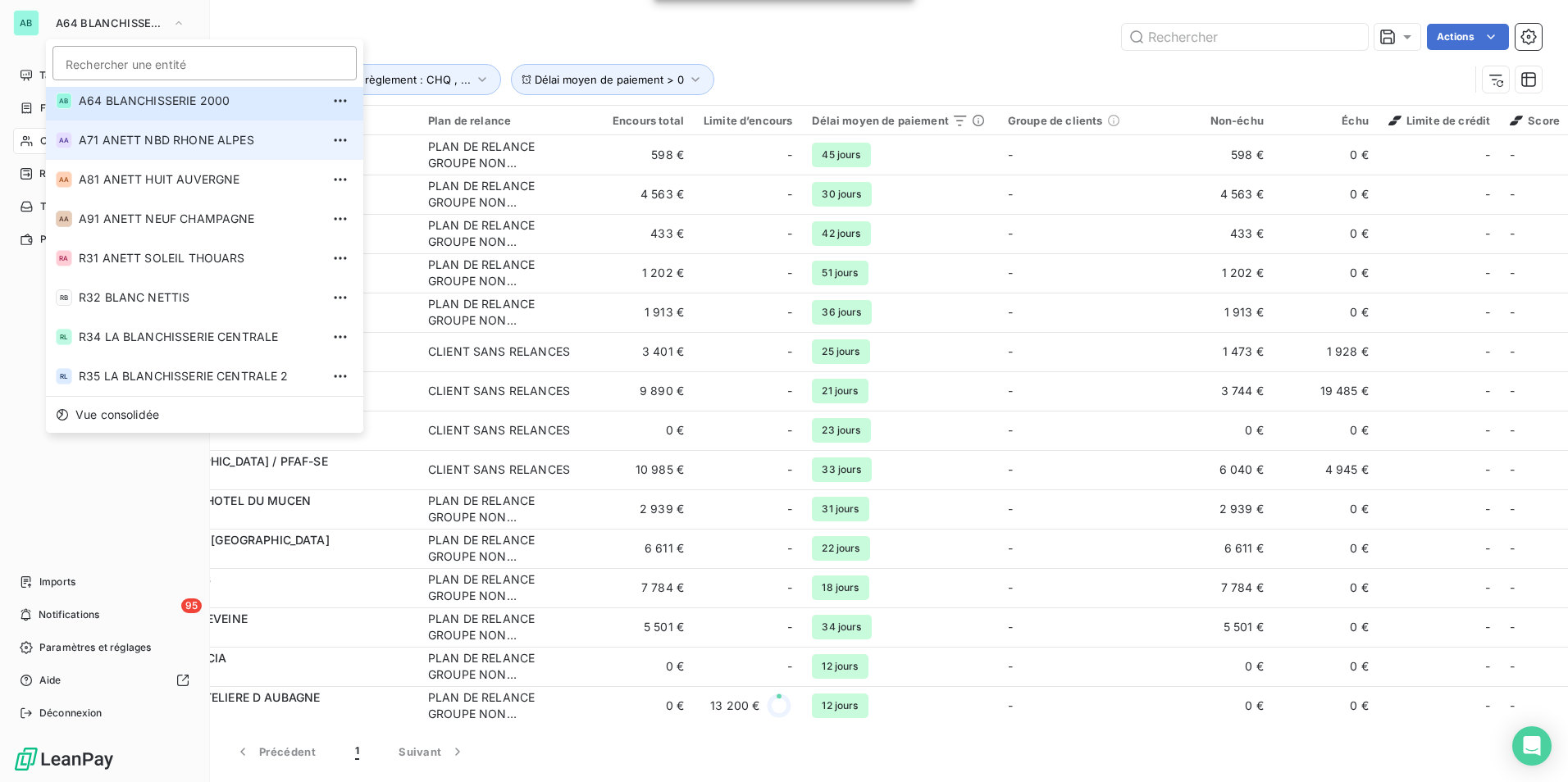
click at [111, 150] on li "AA A71 ANETT NBD RHONE ALPES" at bounding box center [204, 140] width 317 height 40
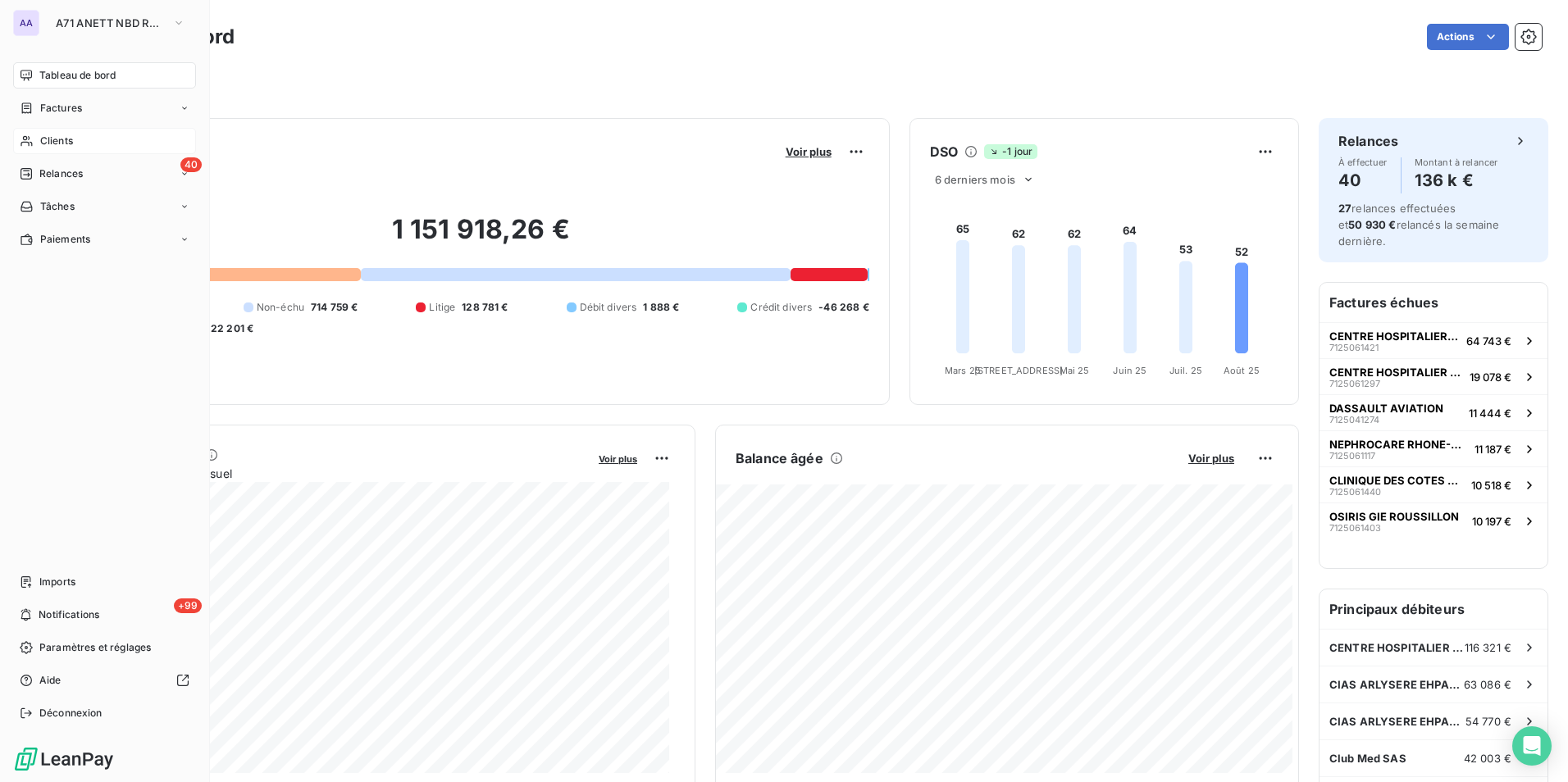
click at [80, 145] on div "Clients" at bounding box center [105, 141] width 183 height 26
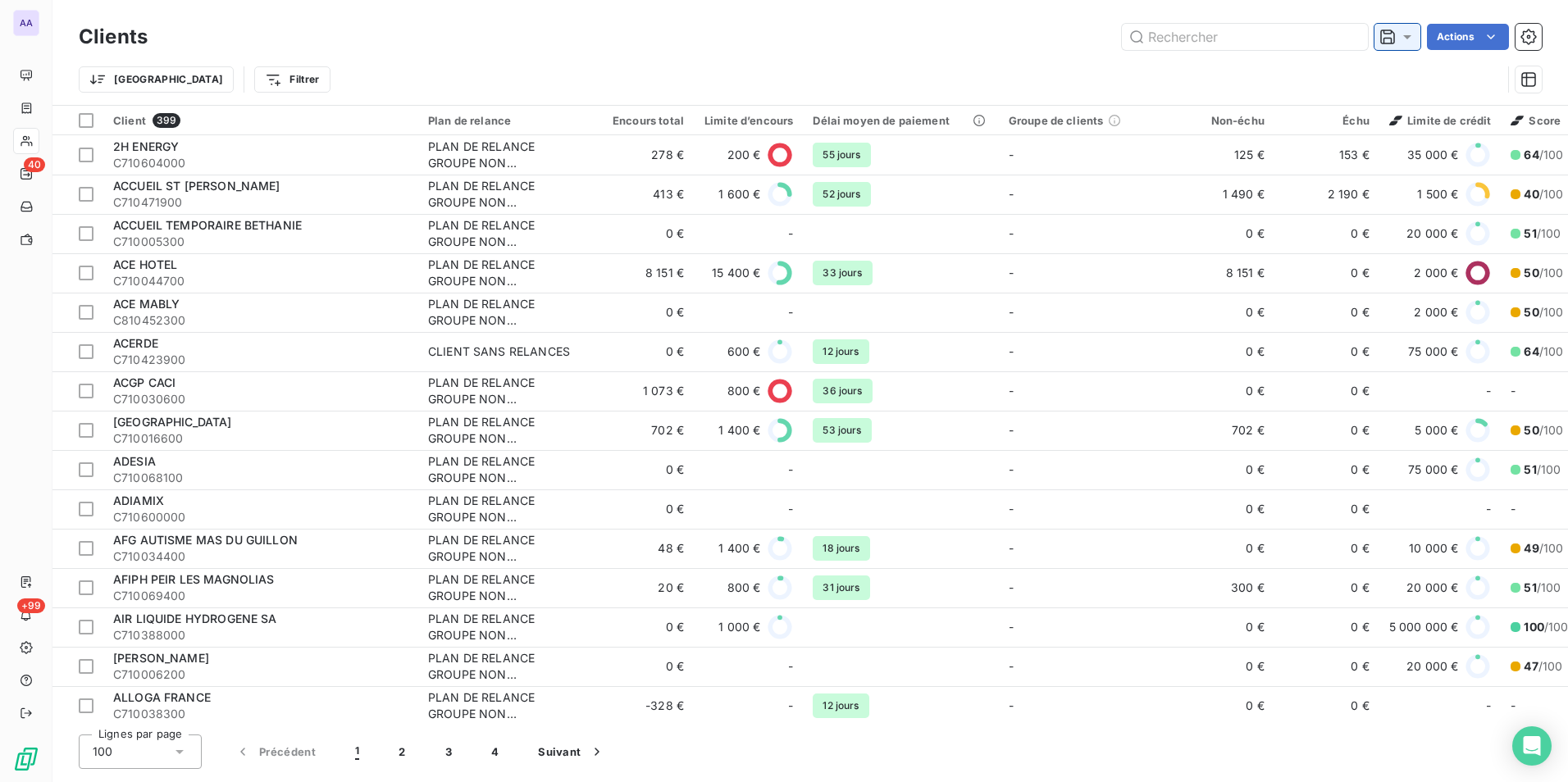
click at [1406, 44] on icon at bounding box center [1407, 37] width 17 height 17
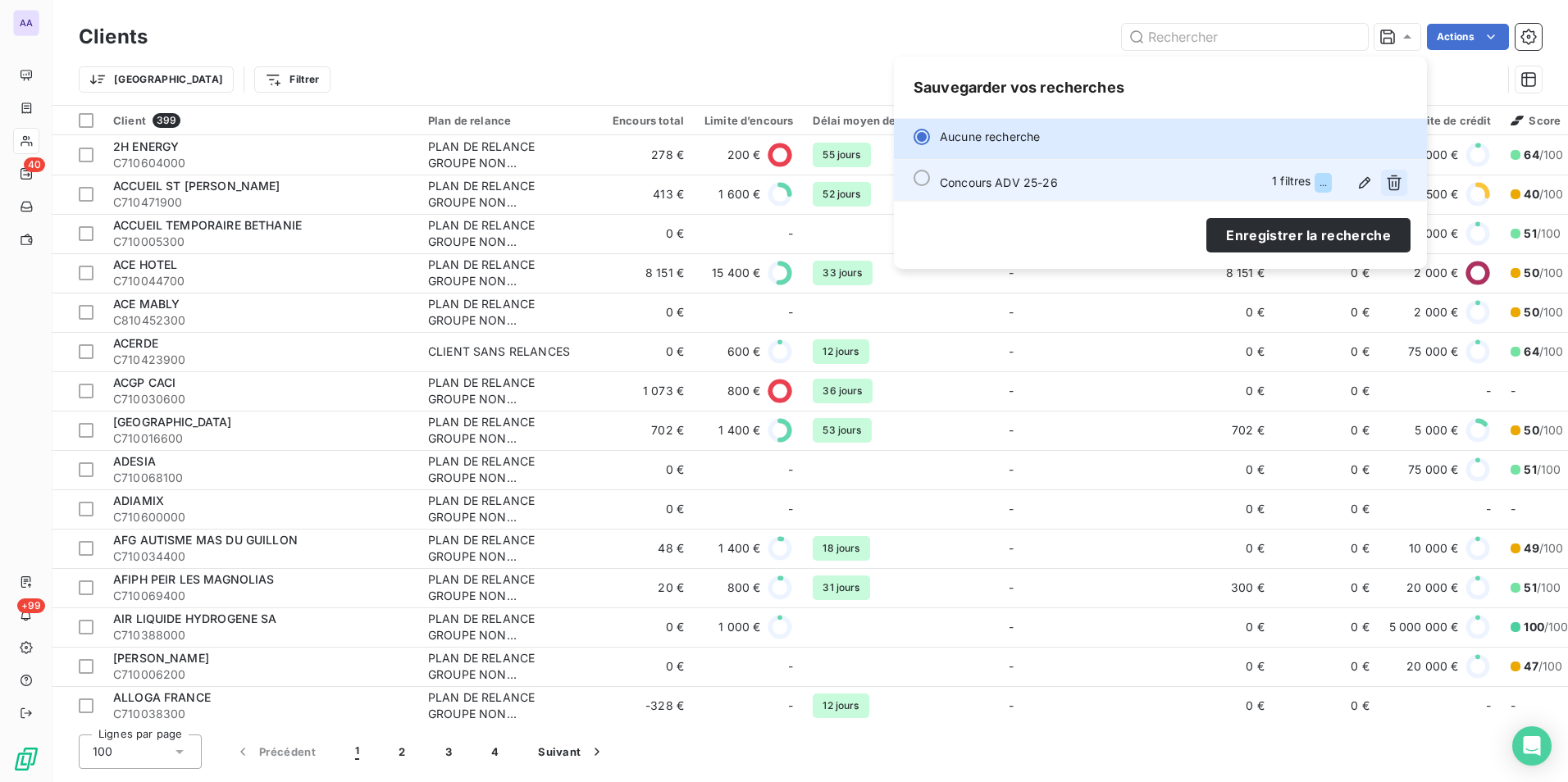
click at [1395, 175] on icon "button" at bounding box center [1394, 183] width 17 height 17
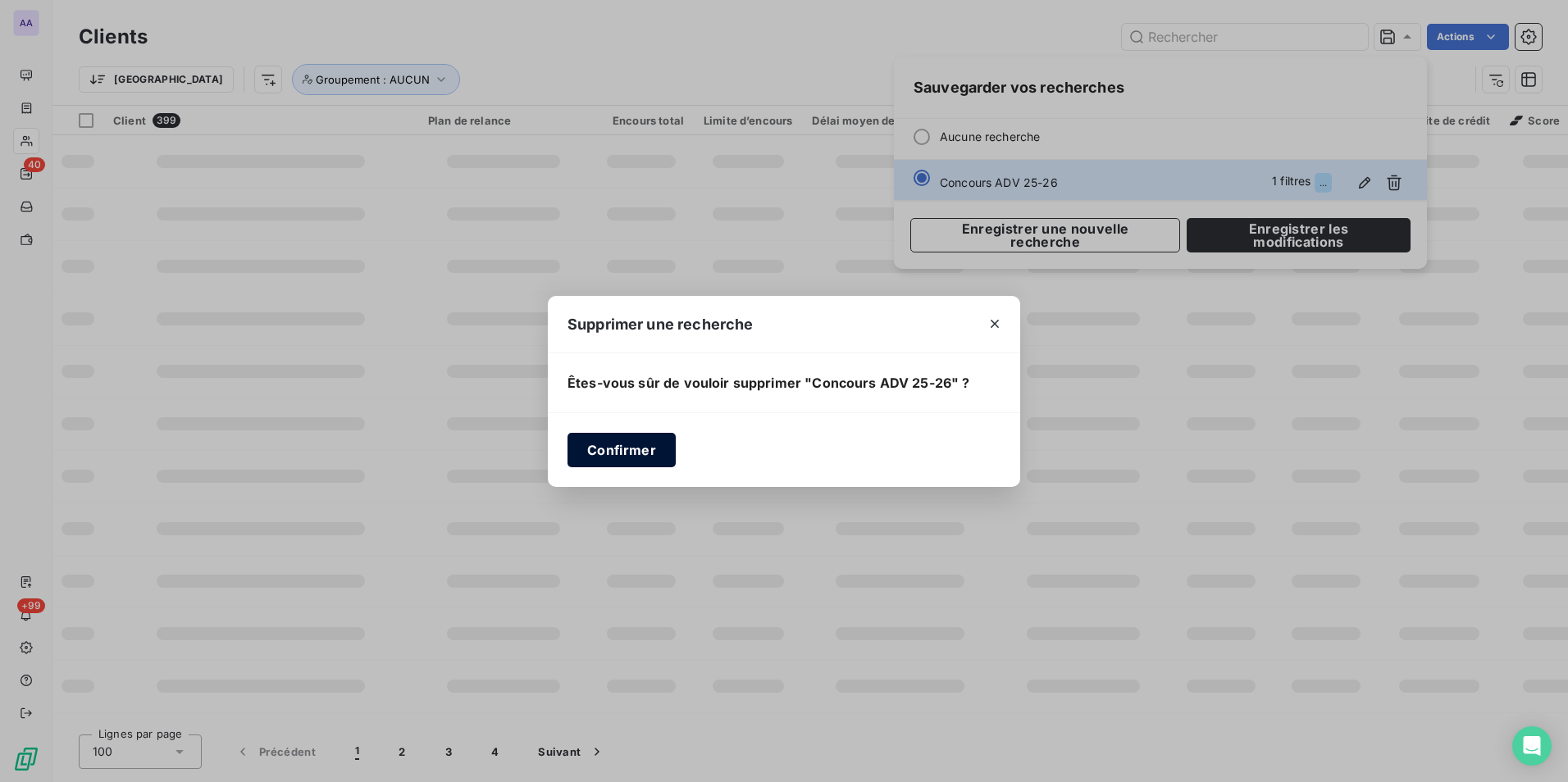
click at [597, 445] on button "Confirmer" at bounding box center [621, 450] width 108 height 34
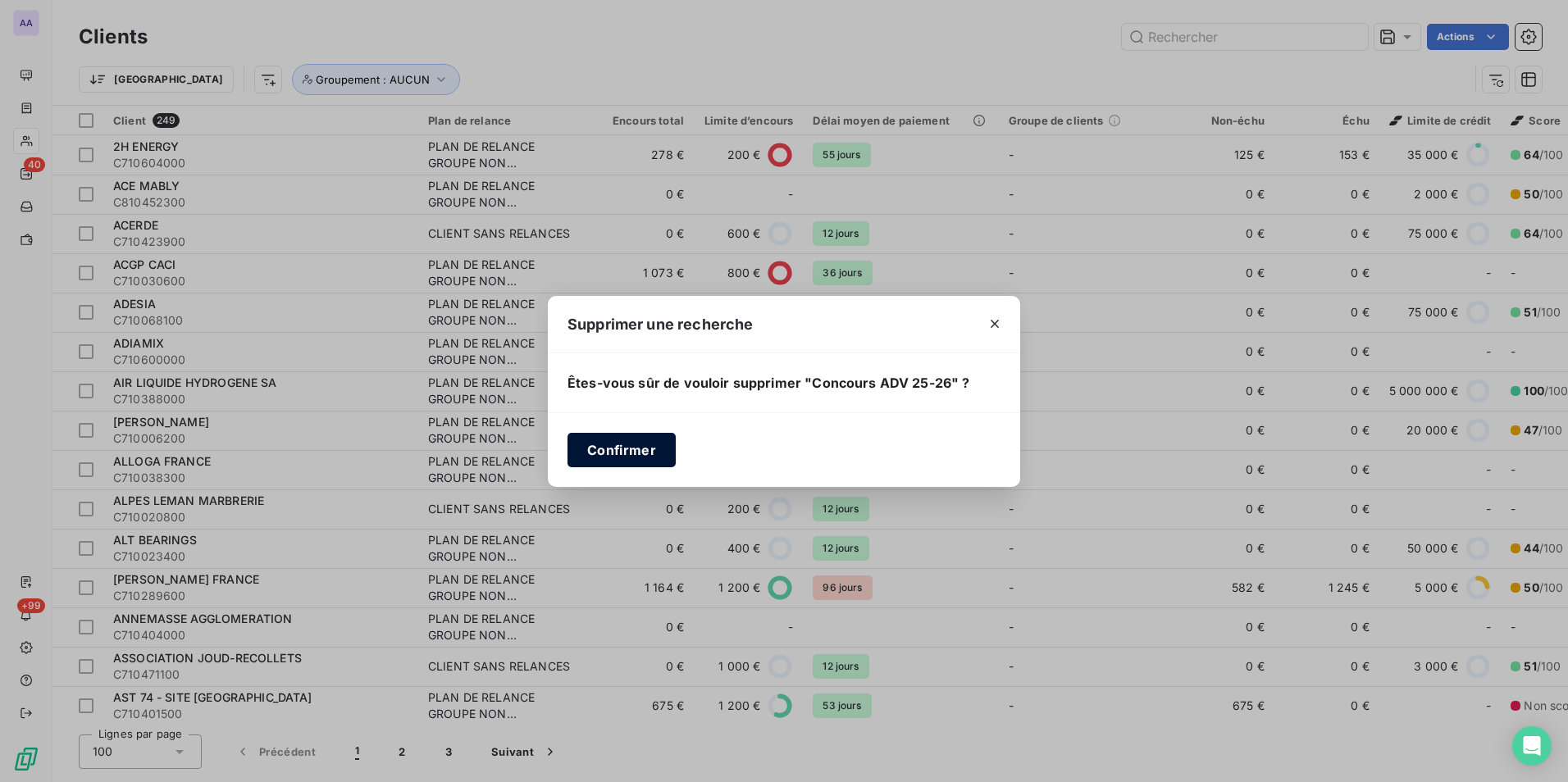
click at [629, 452] on button "Confirmer" at bounding box center [621, 450] width 108 height 34
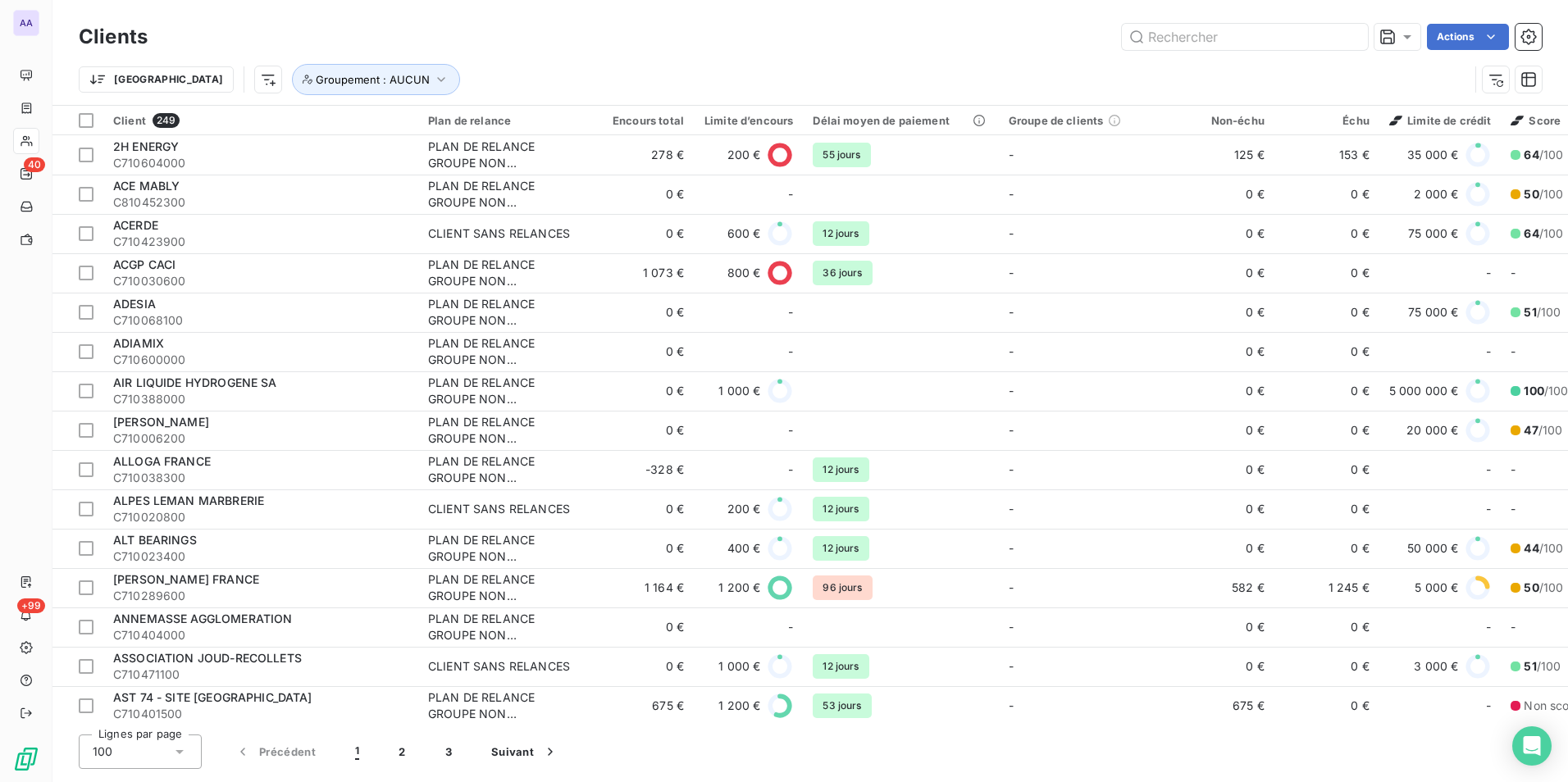
click at [179, 76] on html "AA 40 +99 Clients Actions Trier Groupement : AUCUN Client 249 Plan de relance E…" at bounding box center [784, 391] width 1568 height 782
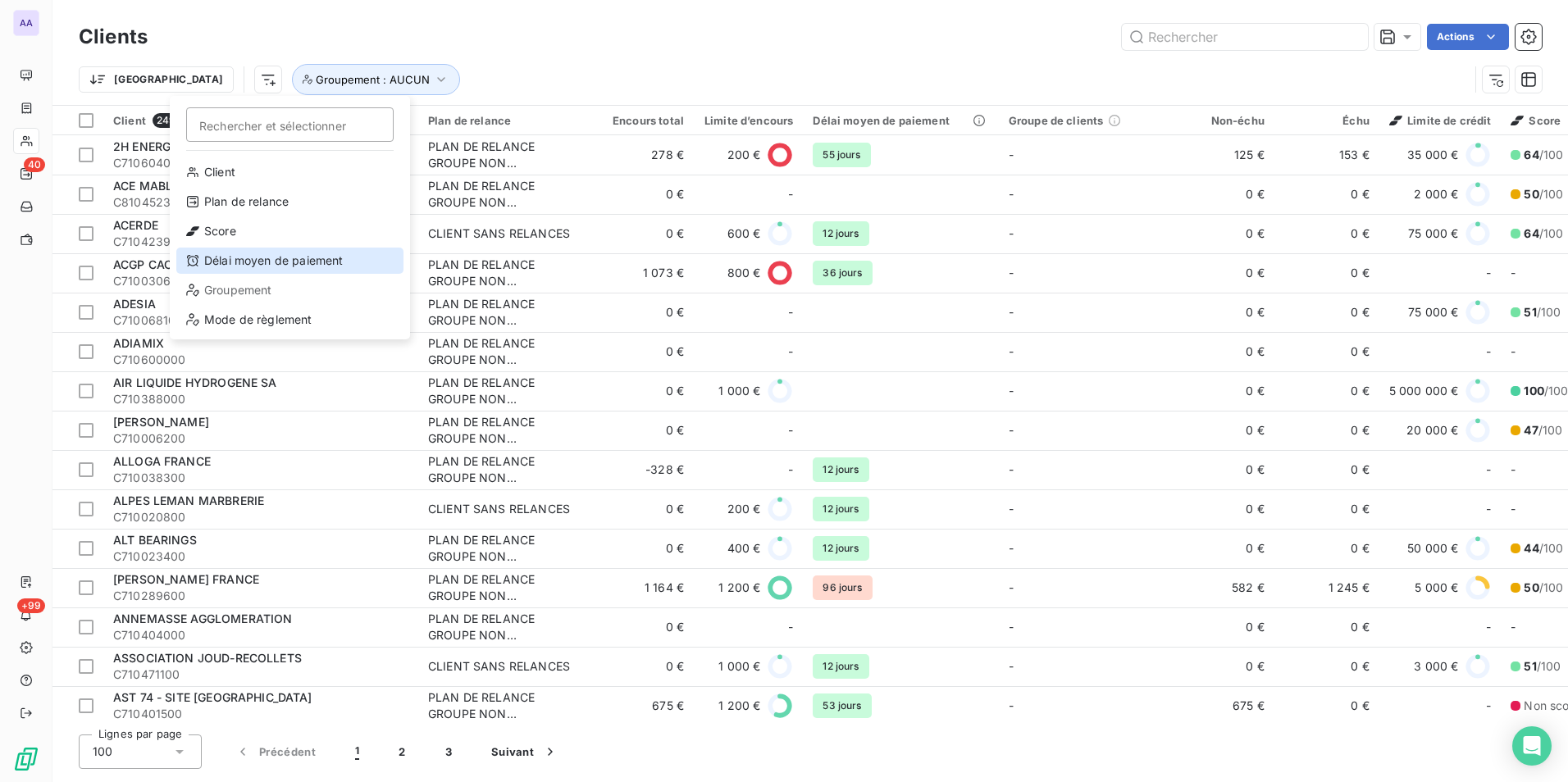
click at [297, 266] on div "Délai moyen de paiement" at bounding box center [290, 261] width 228 height 26
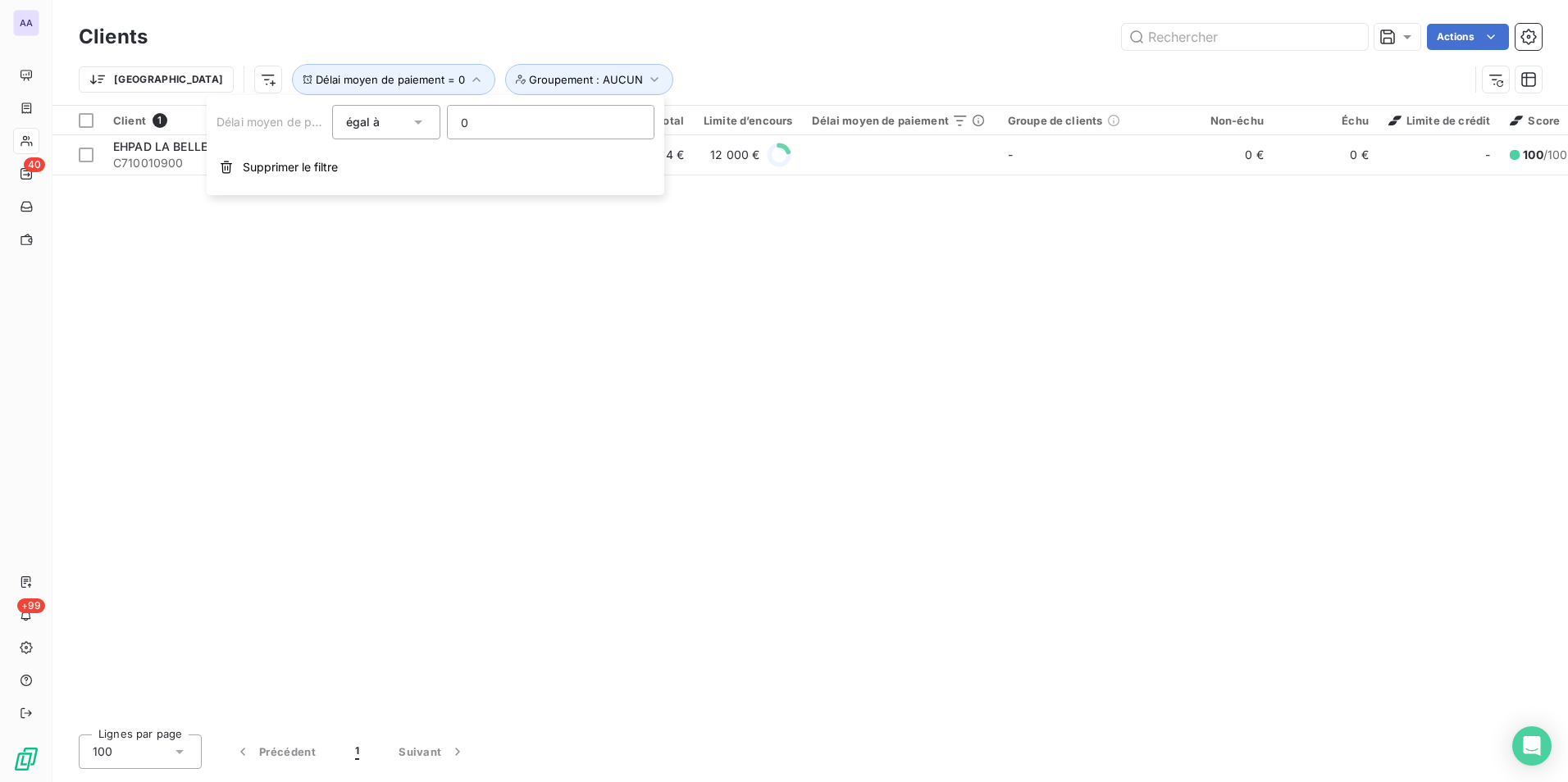
click at [399, 120] on div "égal à" at bounding box center [379, 122] width 65 height 23
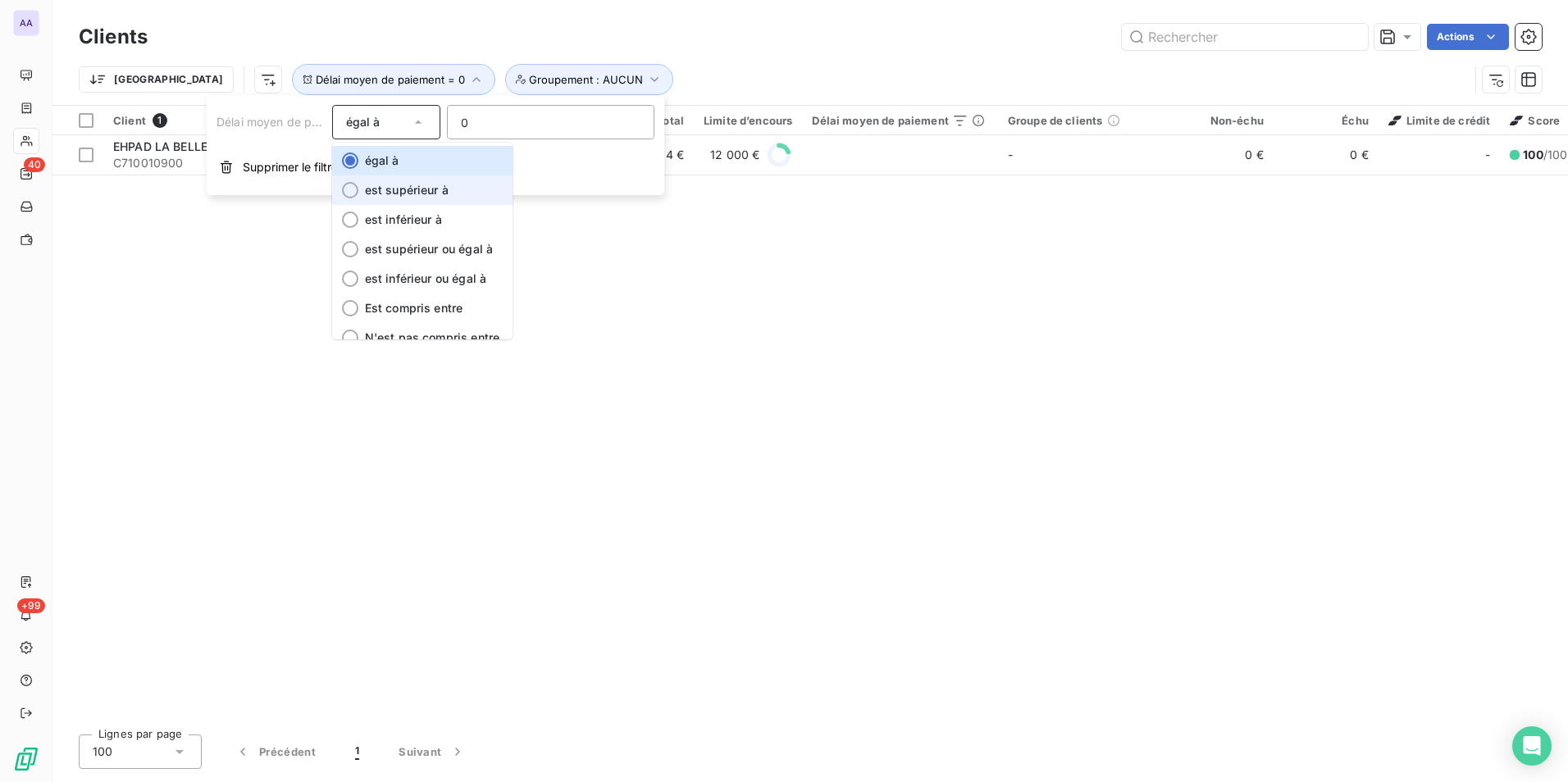
click at [404, 203] on li "est supérieur à" at bounding box center [422, 191] width 180 height 30
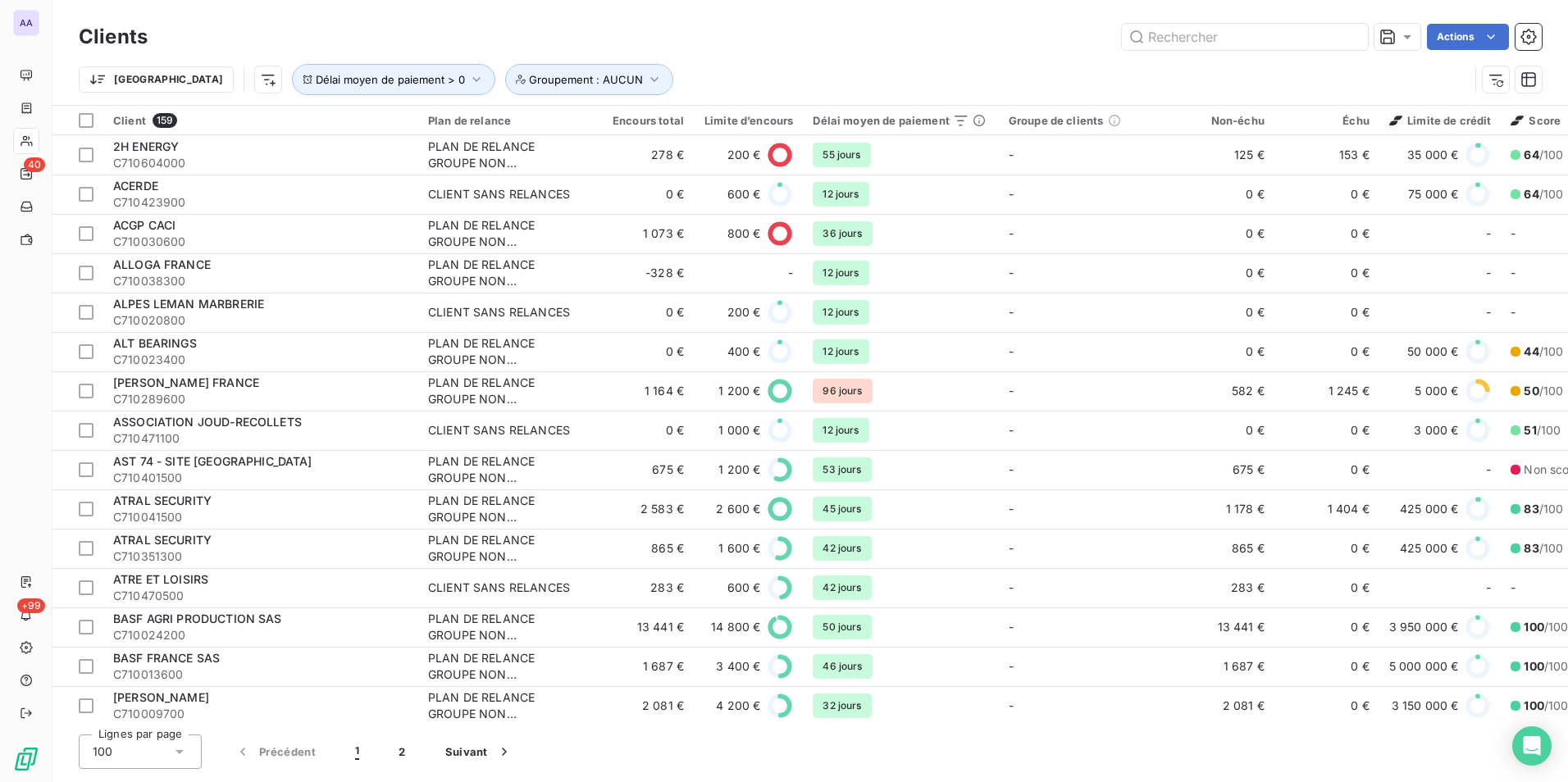
click at [465, 14] on div "Clients Actions Trier Délai moyen de paiement > 0 Groupement : AUCUN" at bounding box center [810, 52] width 1516 height 105
click at [189, 68] on html "AA 40 +99 Clients Actions Trier Délai moyen de paiement > 0 Groupement : AUCUN …" at bounding box center [784, 391] width 1568 height 782
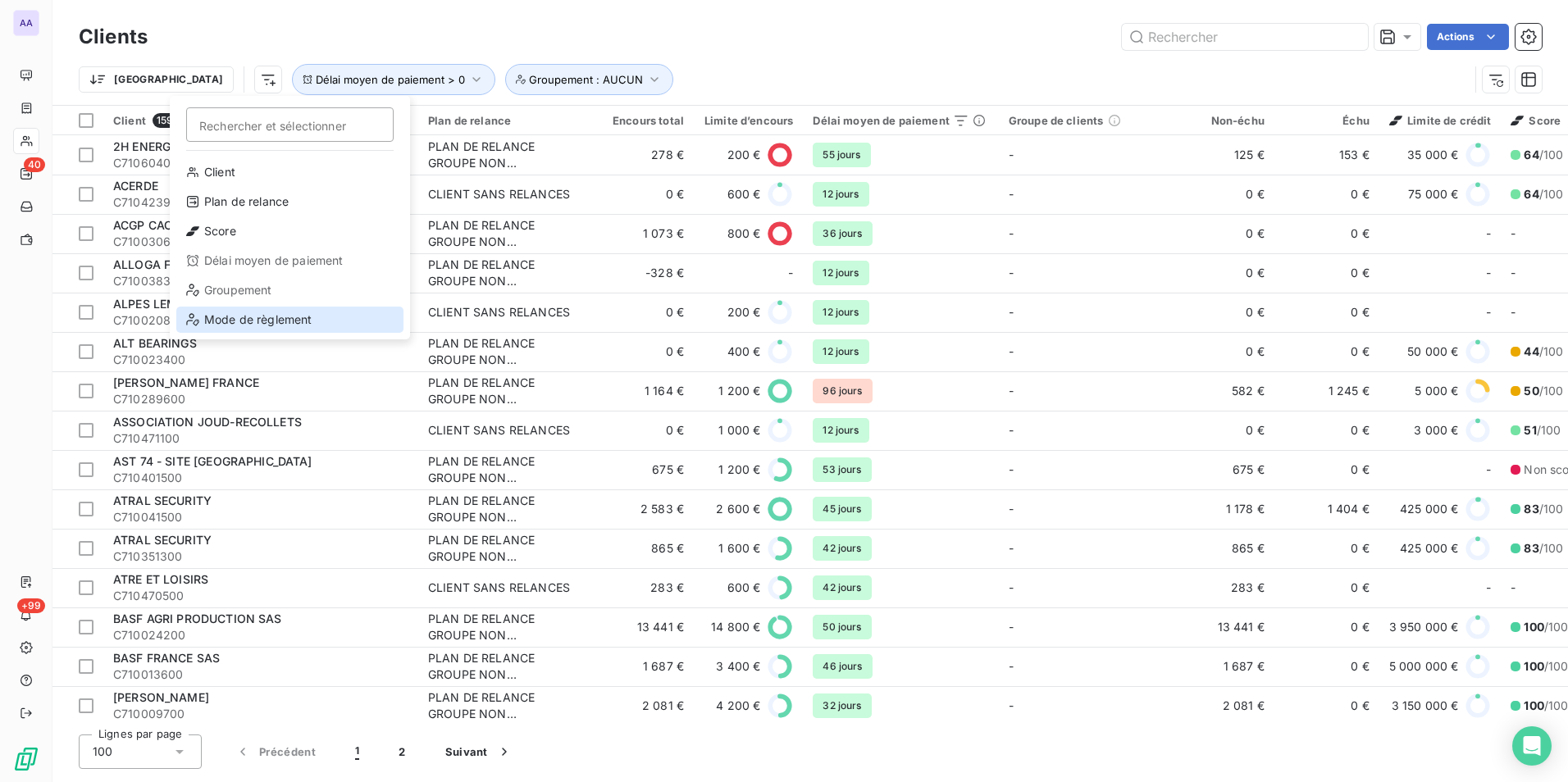
click at [274, 322] on div "Mode de règlement" at bounding box center [290, 320] width 228 height 26
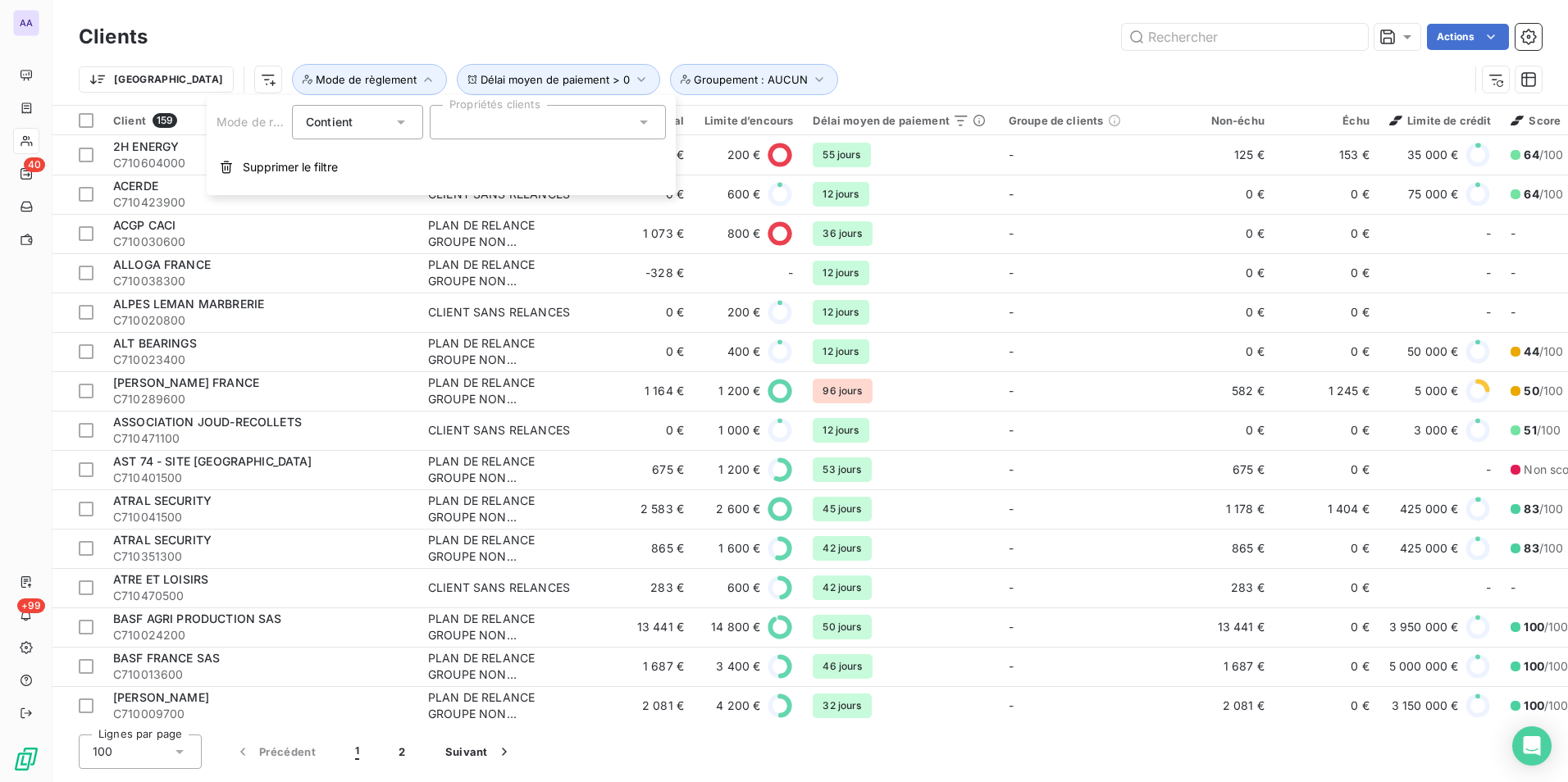
click at [522, 129] on div at bounding box center [548, 121] width 236 height 34
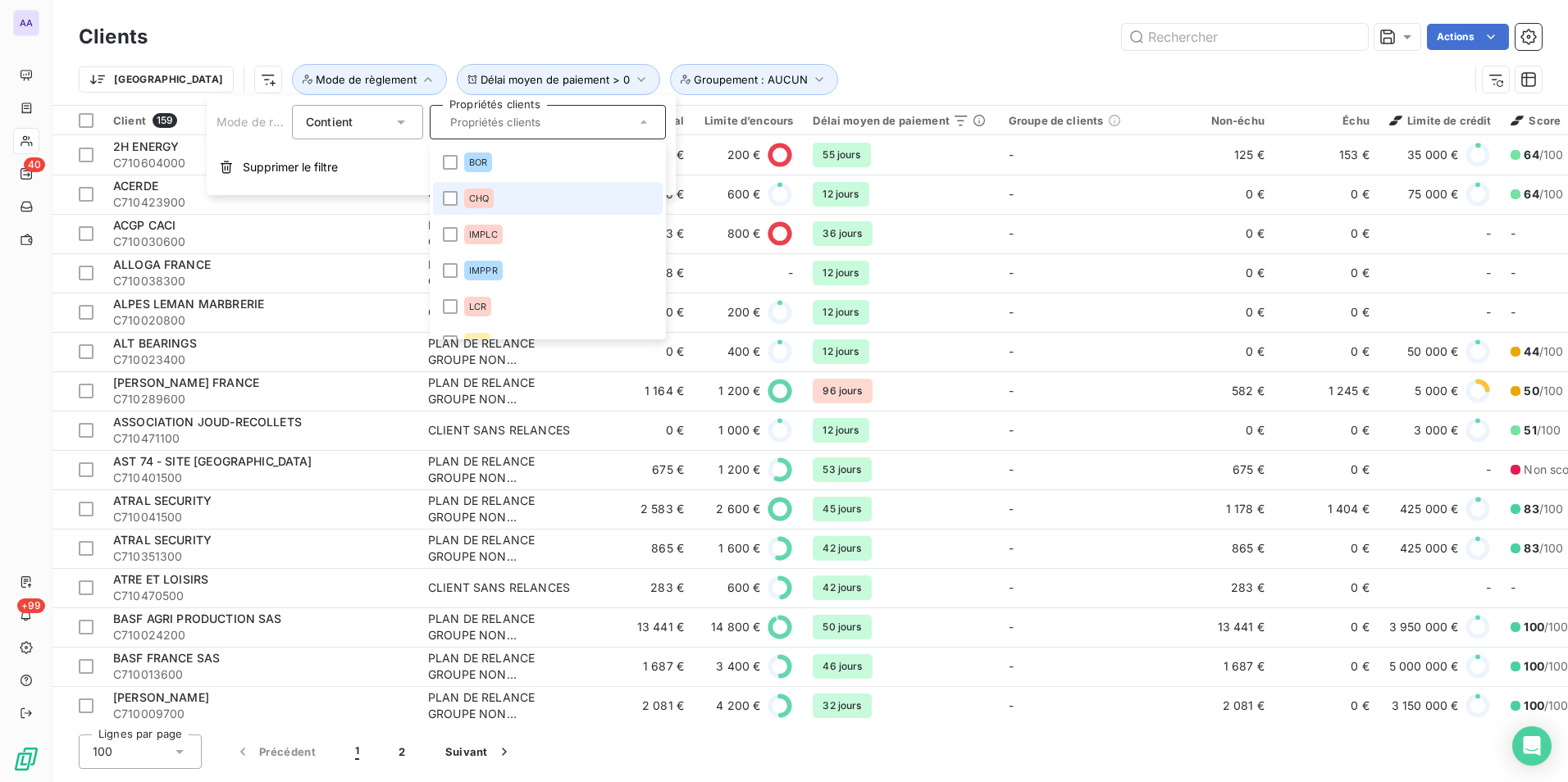
click at [461, 196] on li "CHQ" at bounding box center [548, 198] width 229 height 33
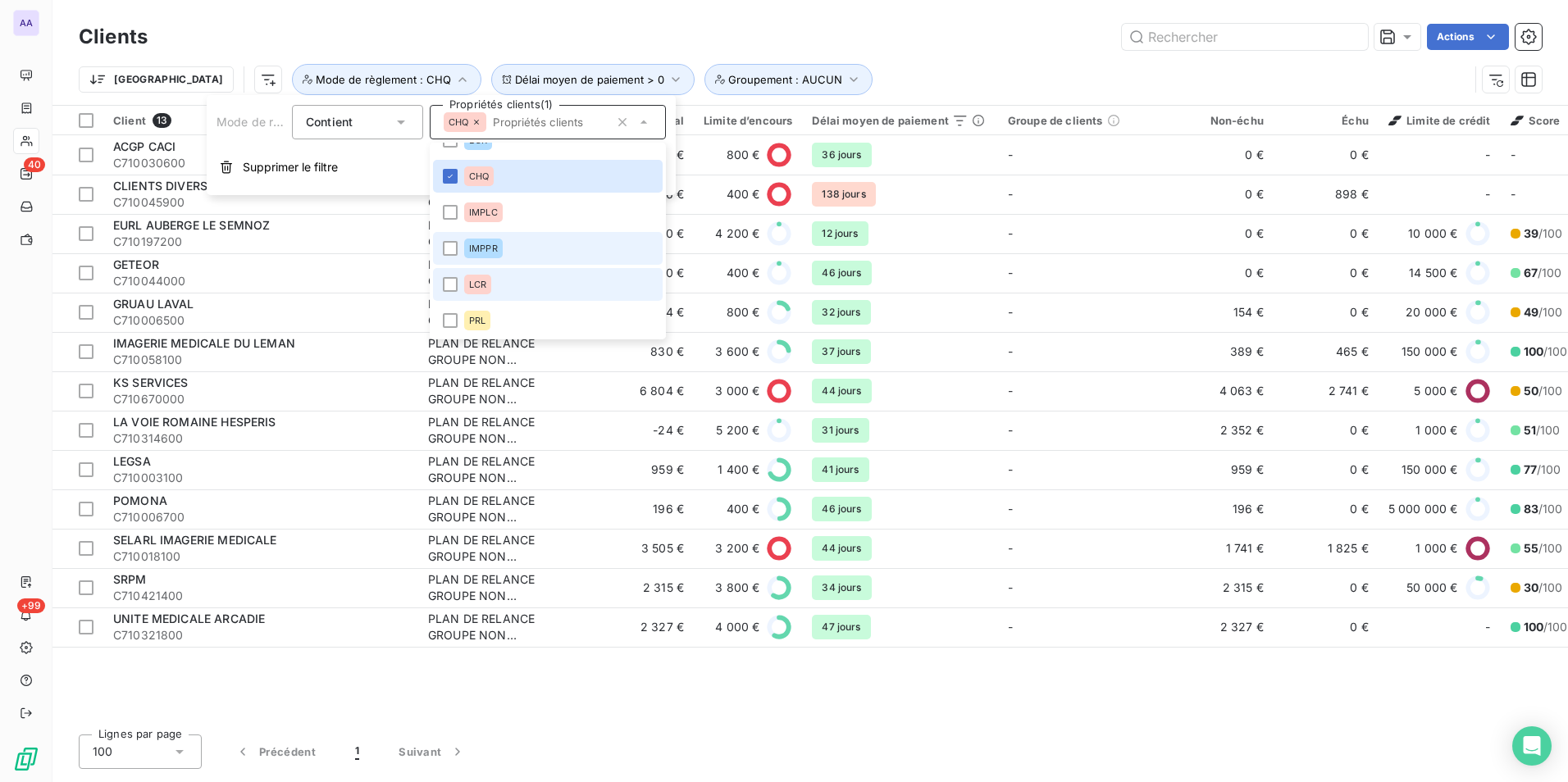
scroll to position [59, 0]
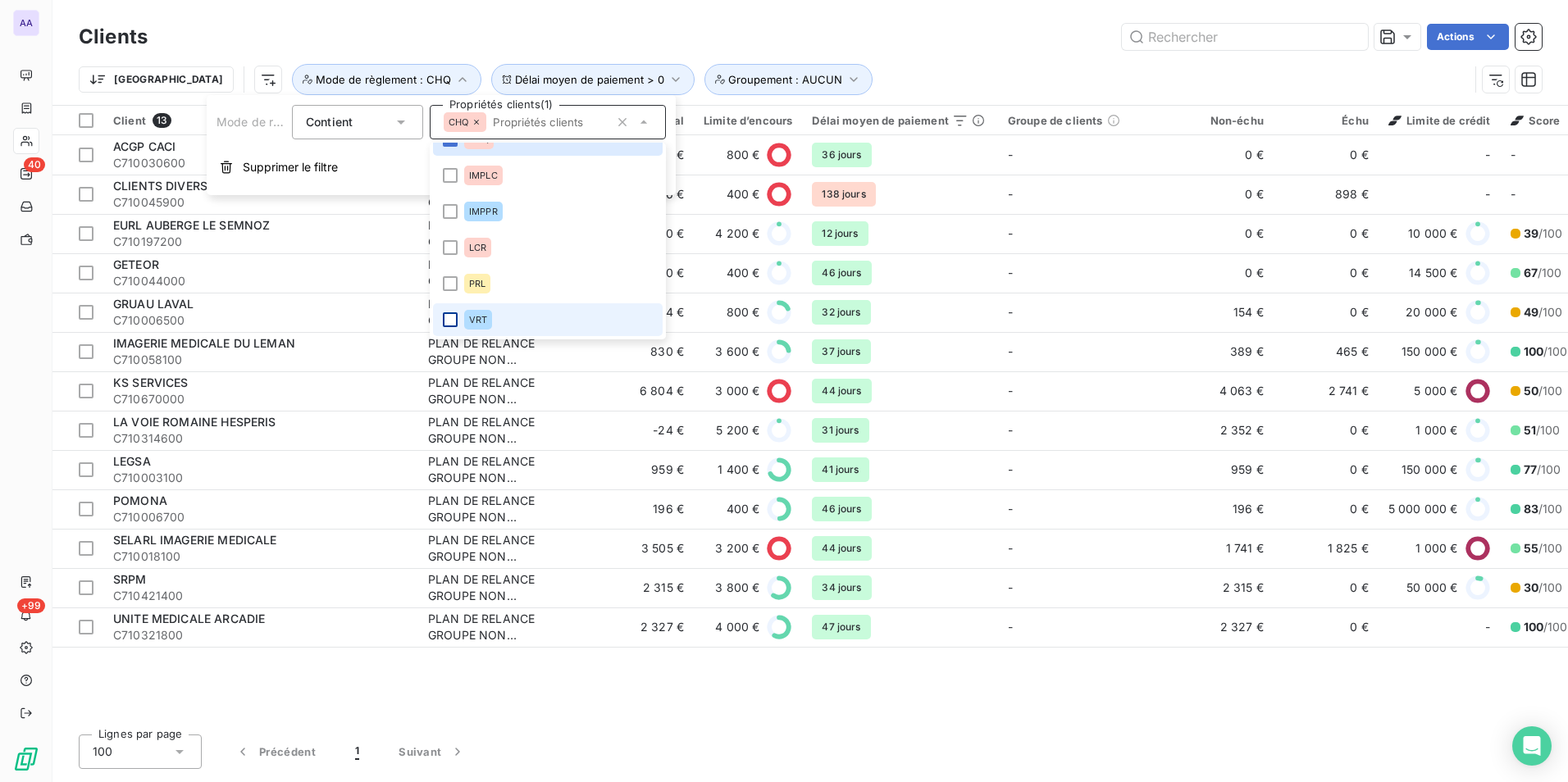
click at [454, 318] on div at bounding box center [450, 320] width 15 height 15
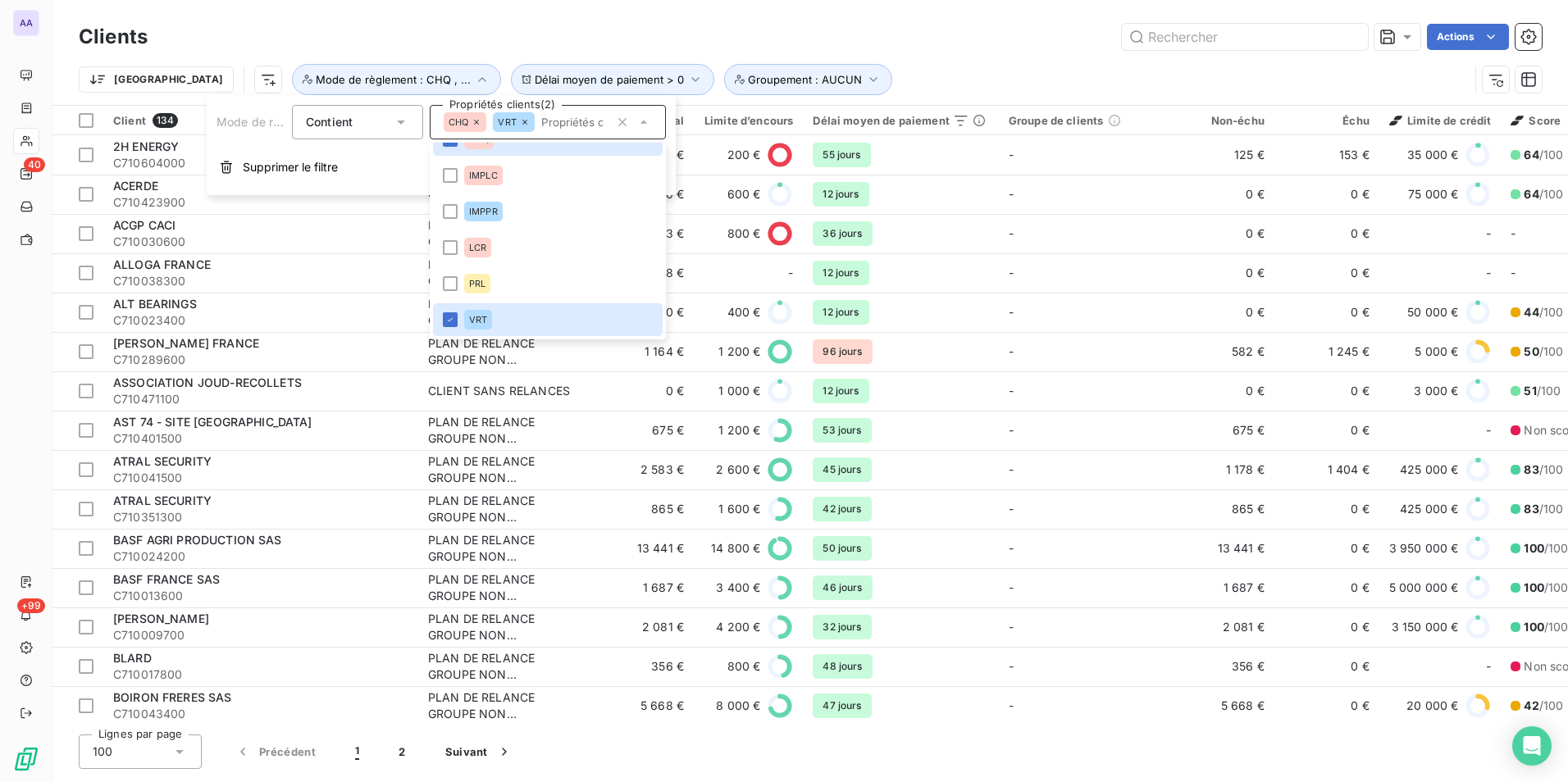
click at [459, 42] on div "Actions" at bounding box center [854, 37] width 1375 height 26
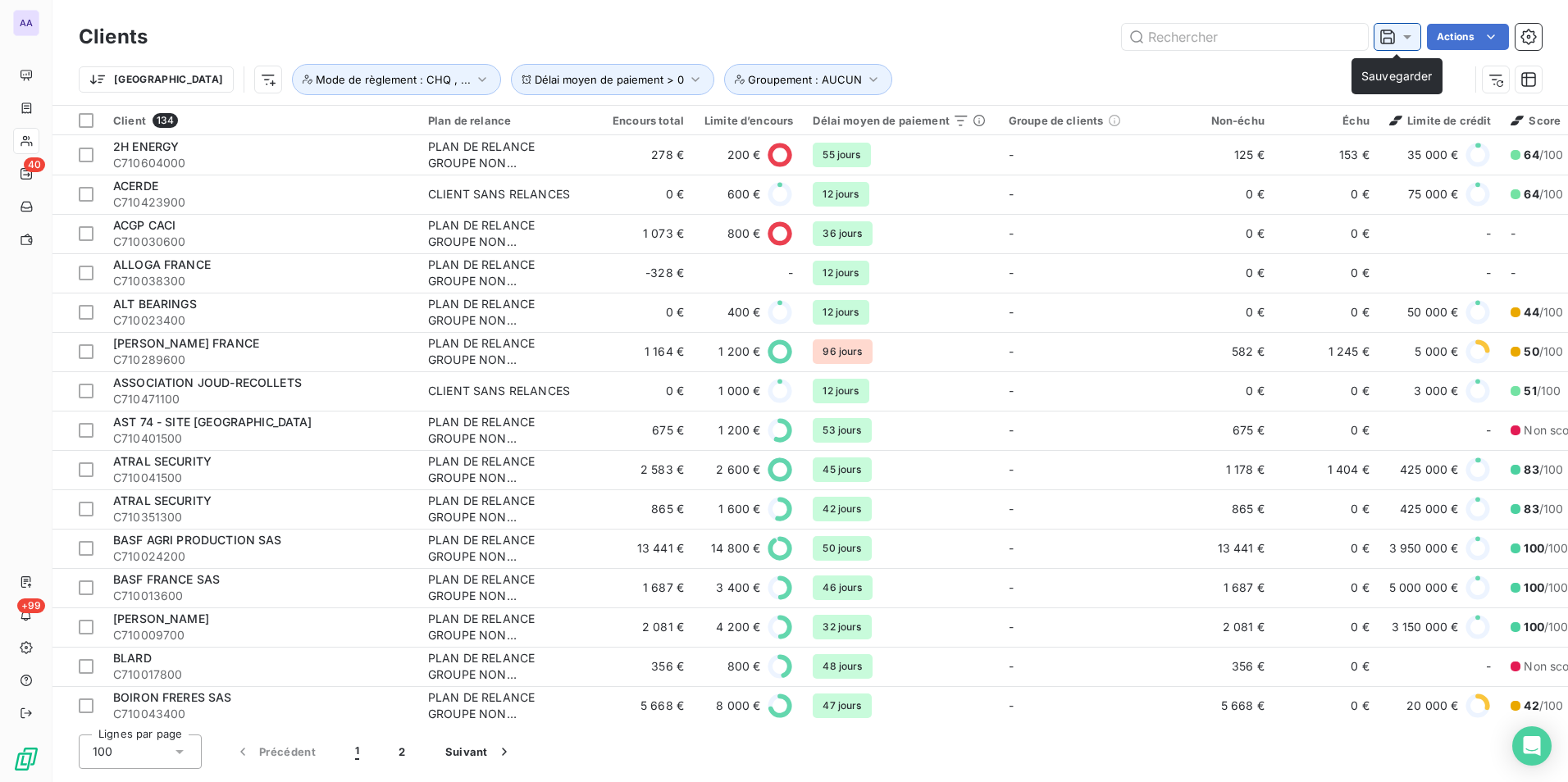
click at [1396, 42] on div at bounding box center [1397, 37] width 36 height 17
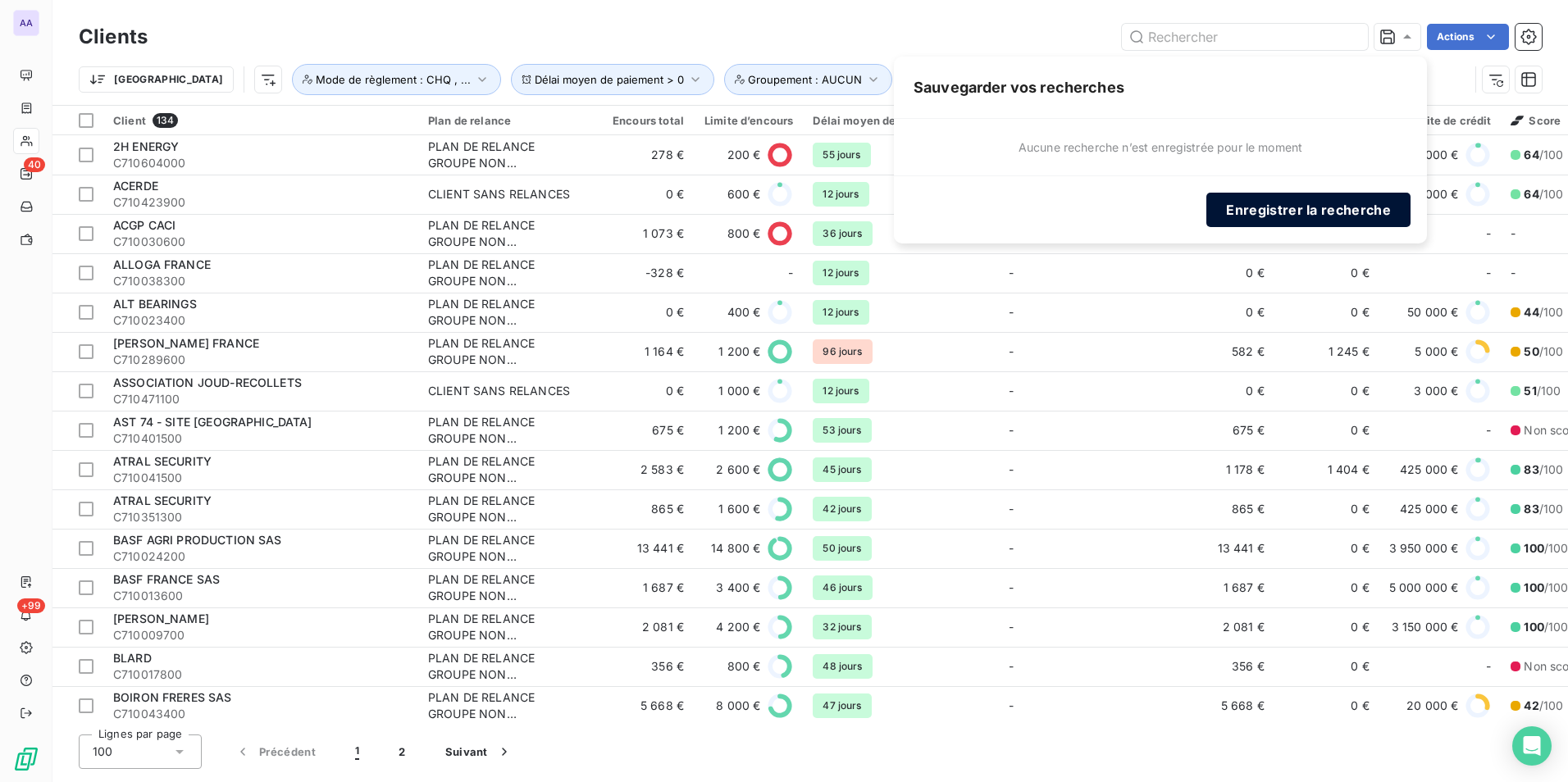
click at [1339, 213] on button "Enregistrer la recherche" at bounding box center [1309, 209] width 204 height 34
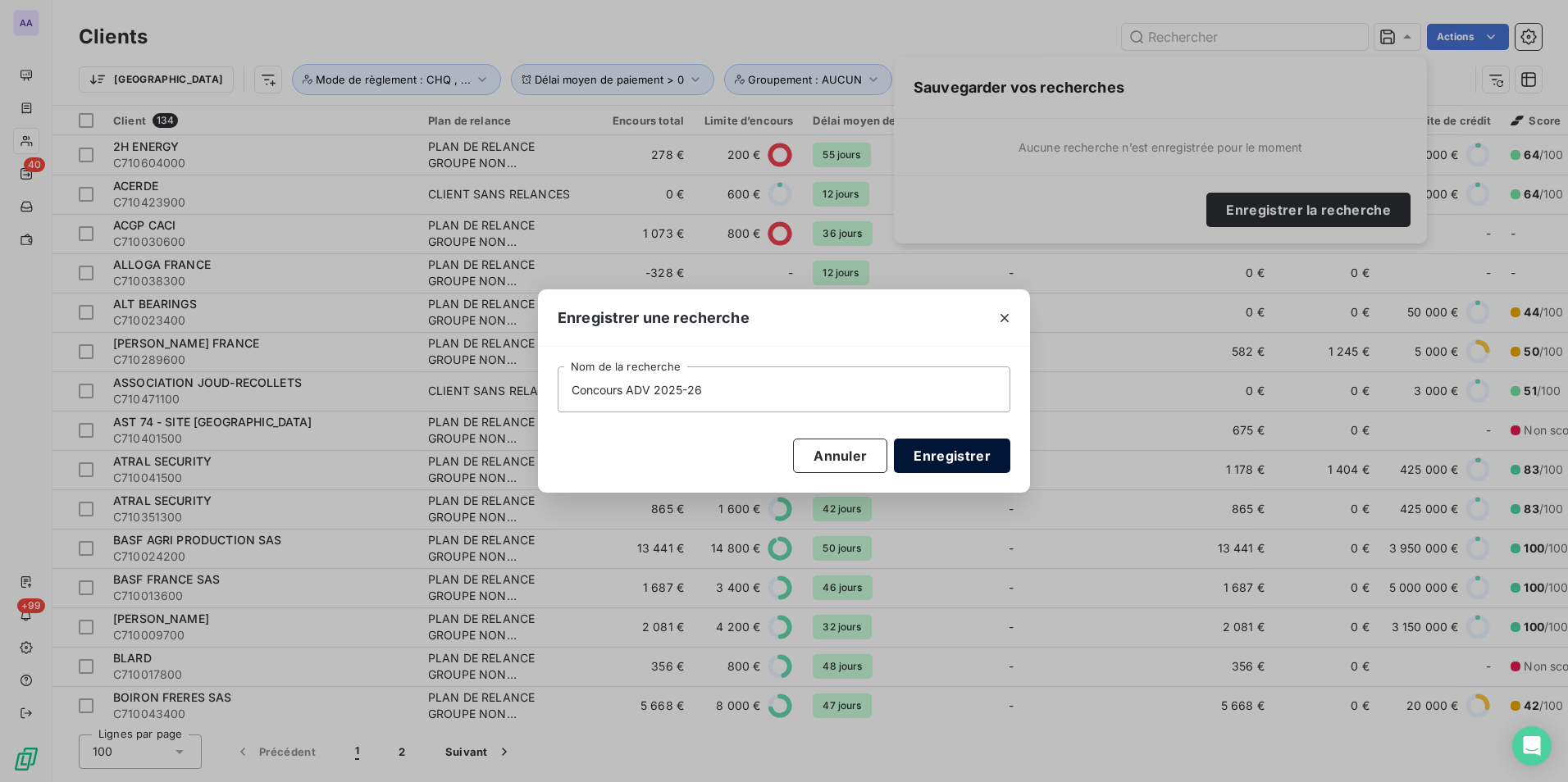
type input "Concours ADV 2025-26"
click at [947, 453] on button "Enregistrer" at bounding box center [952, 455] width 117 height 34
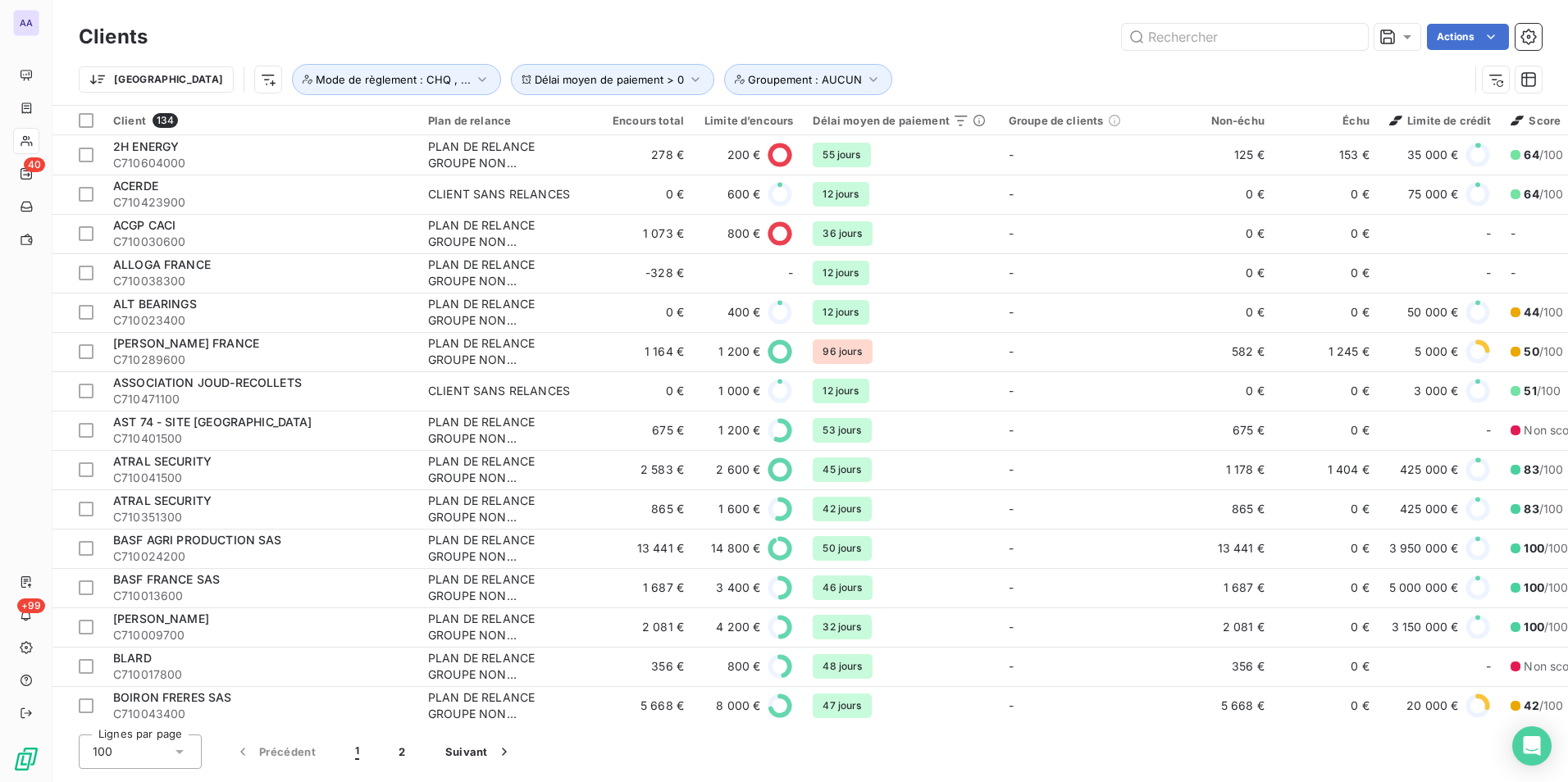
click at [844, 47] on div "Actions" at bounding box center [854, 37] width 1375 height 26
click at [1460, 38] on html "AA 40 +99 Clients Actions Trier Délai moyen de paiement > 0 Groupement : AUCUN …" at bounding box center [784, 391] width 1568 height 782
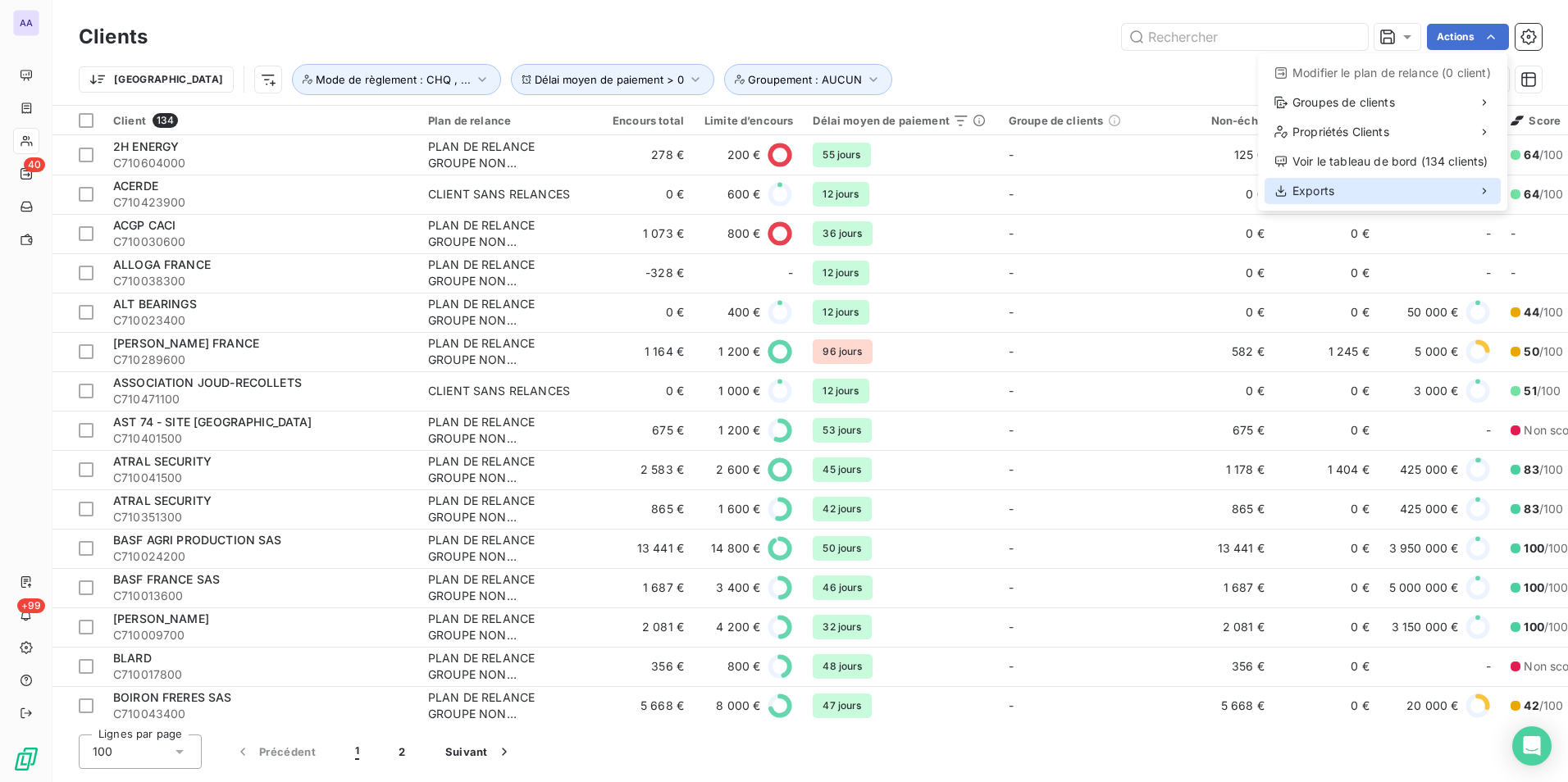
click at [1400, 199] on div "Exports" at bounding box center [1383, 192] width 236 height 26
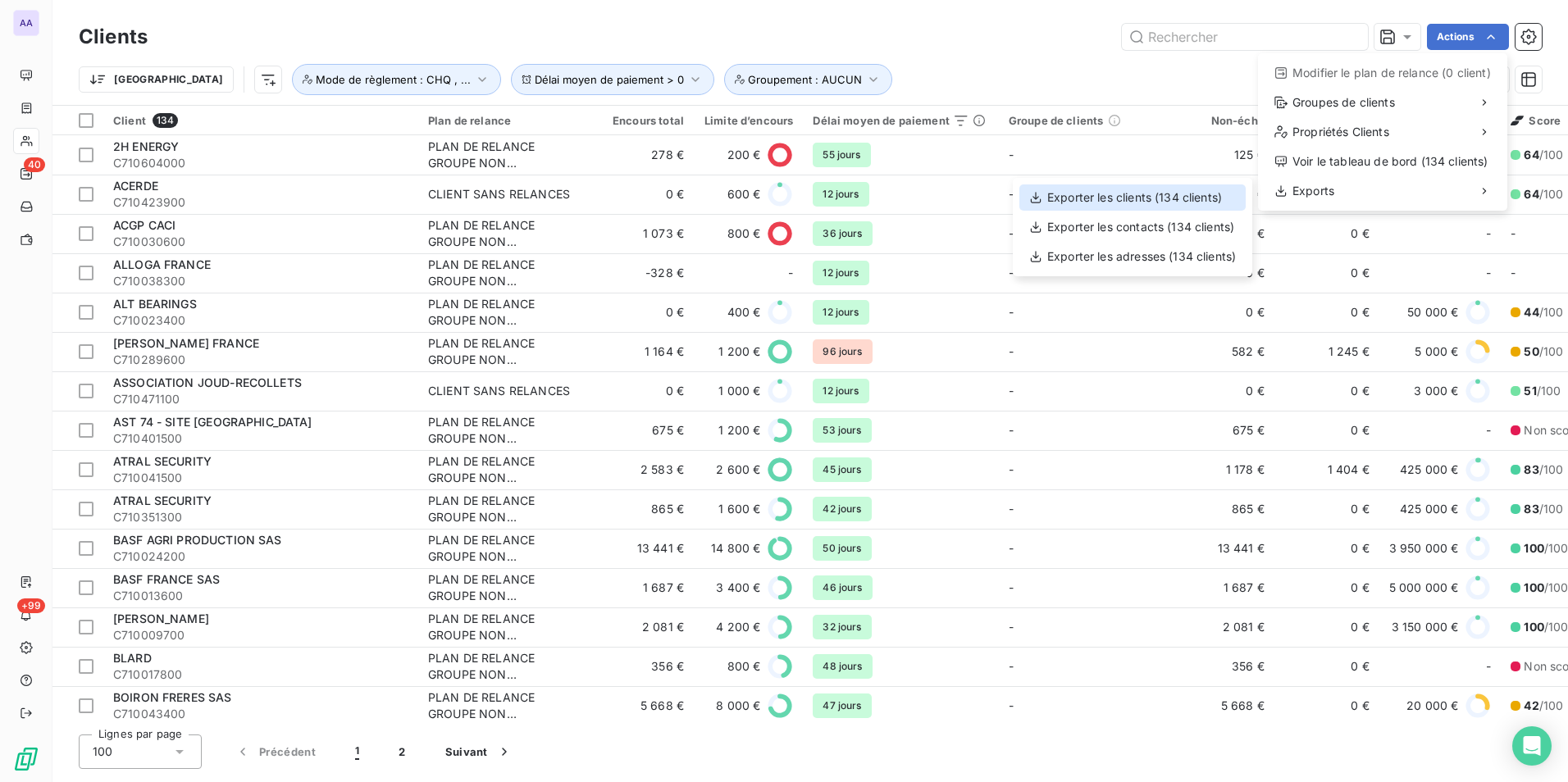
click at [1203, 192] on div "Exporter les clients (134 clients)" at bounding box center [1133, 198] width 227 height 26
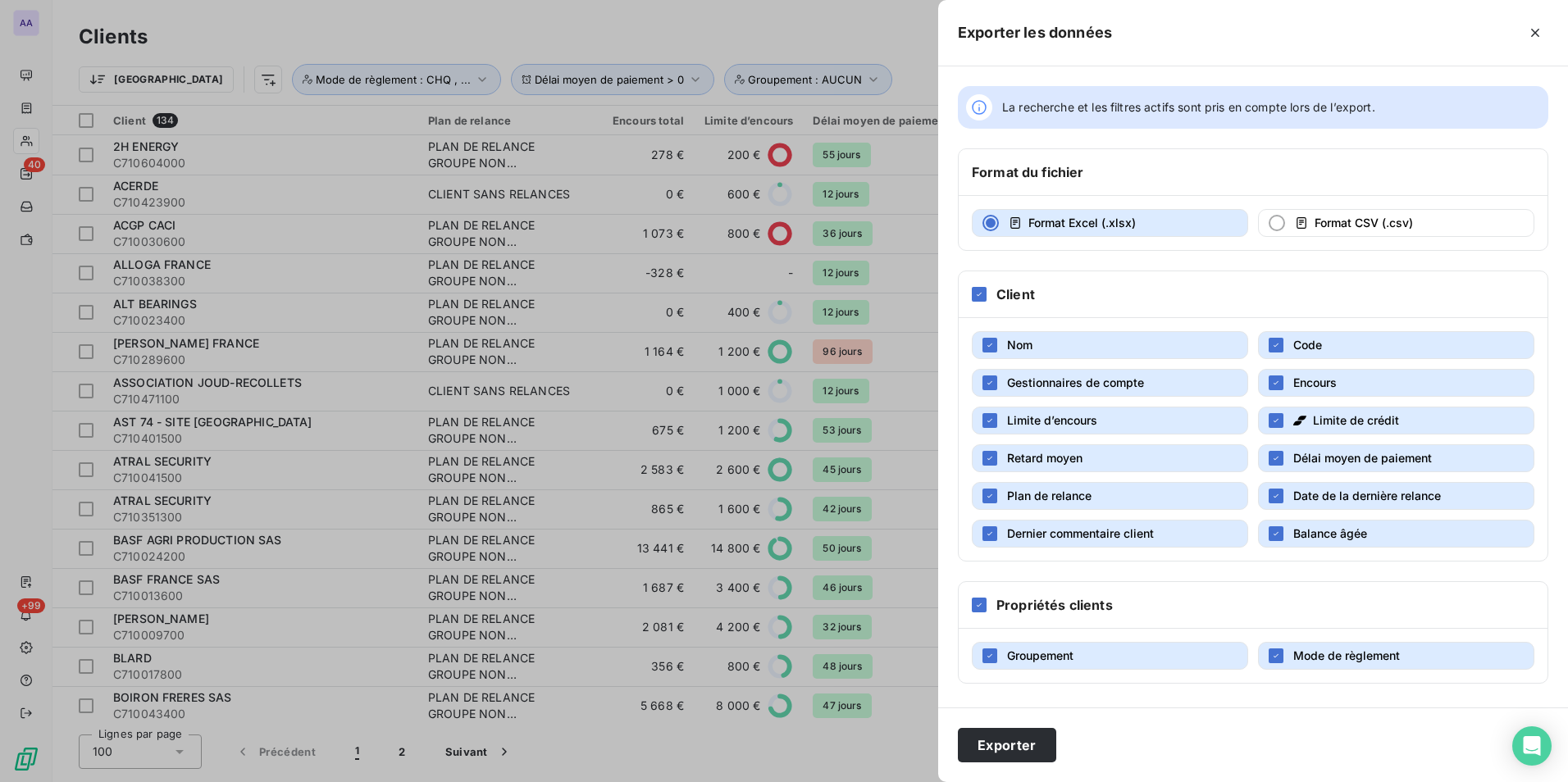
click at [1063, 381] on span "Gestionnaires de compte" at bounding box center [1076, 382] width 137 height 14
click at [1060, 419] on span "Limite d’encours" at bounding box center [1052, 420] width 91 height 14
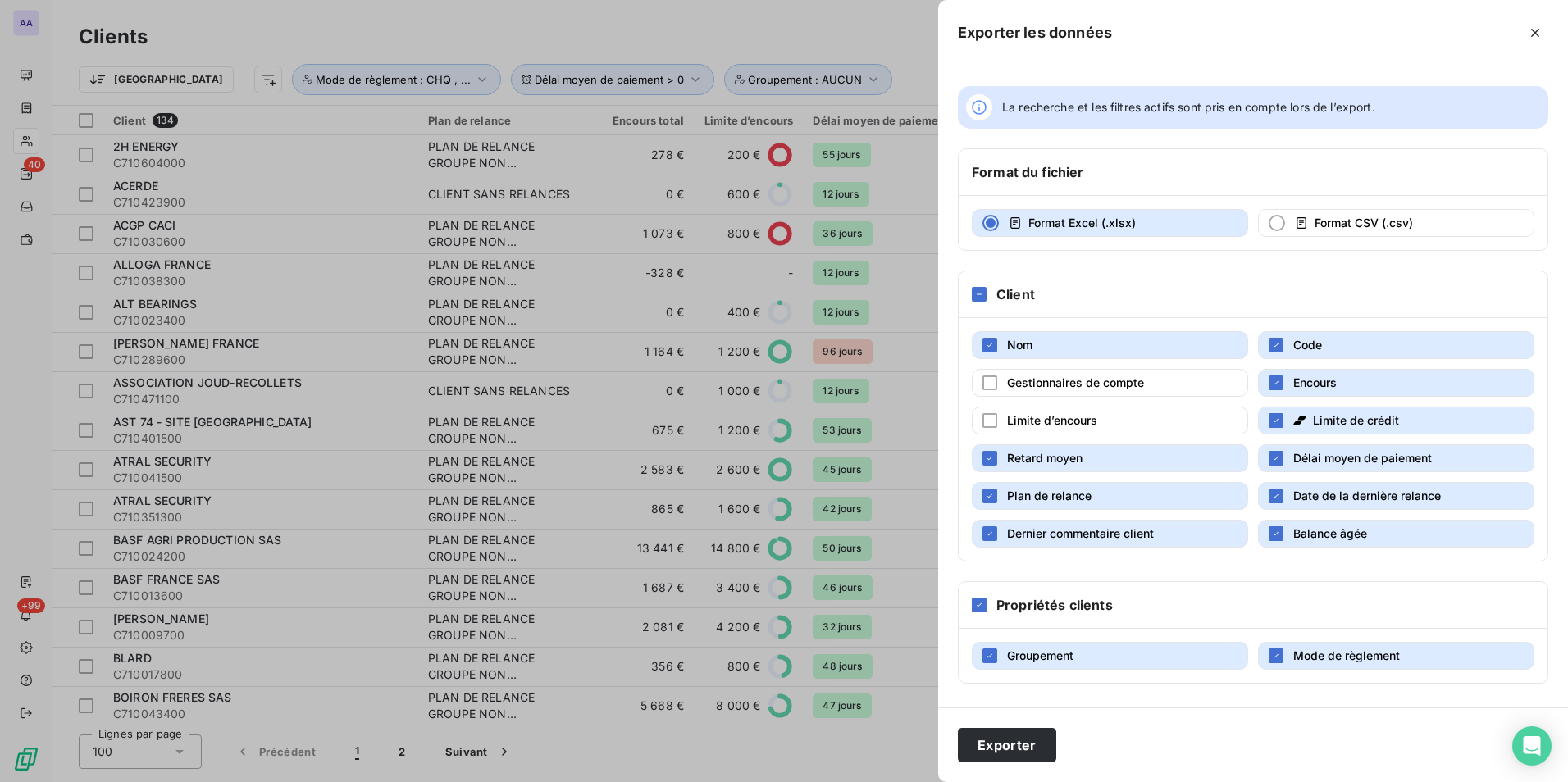
click at [1292, 421] on button "Limite de crédit" at bounding box center [1397, 421] width 277 height 28
drag, startPoint x: 1174, startPoint y: 495, endPoint x: 1258, endPoint y: 487, distance: 84.4
click at [1182, 495] on button "Plan de relance" at bounding box center [1110, 496] width 277 height 28
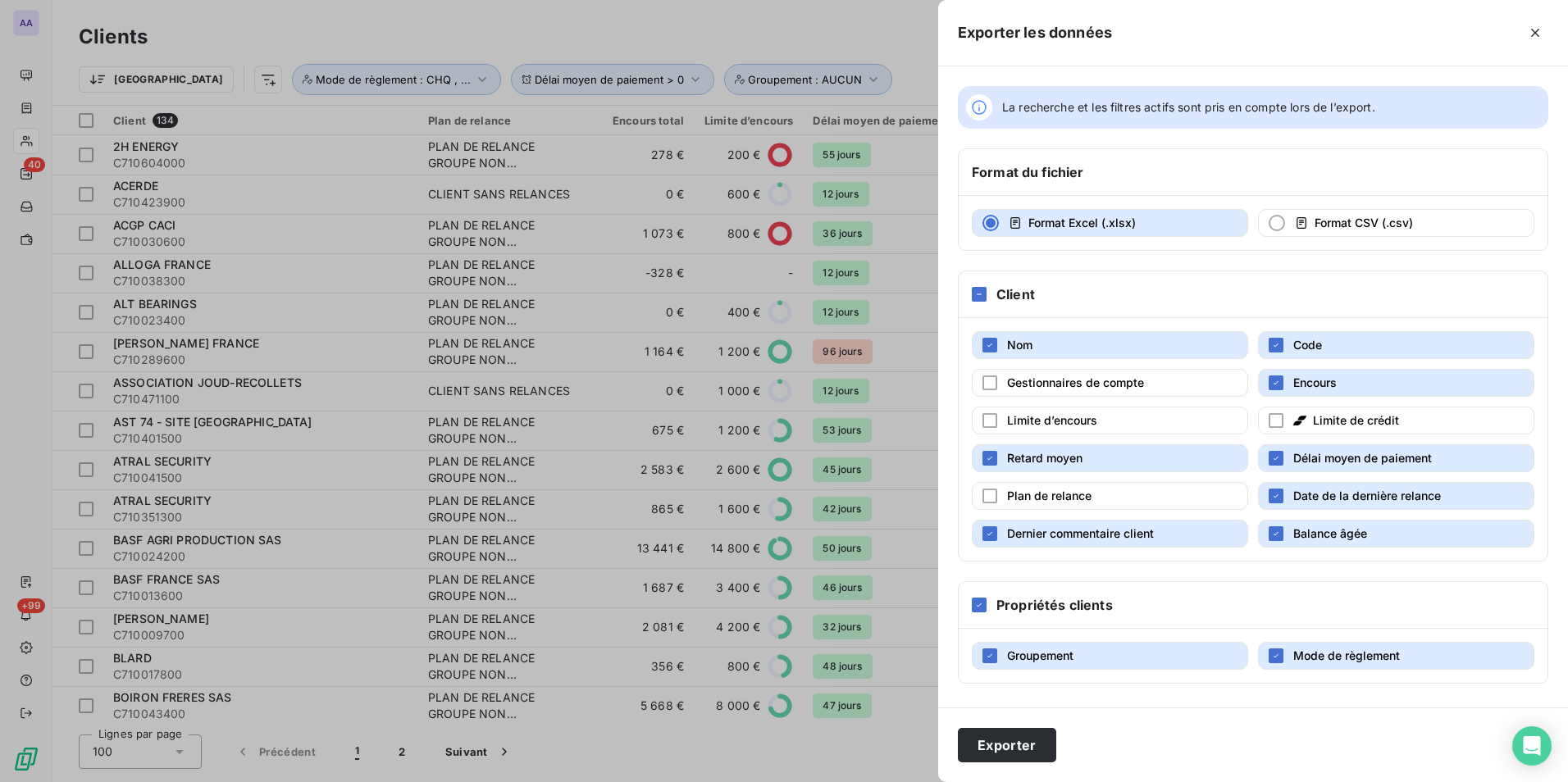
click at [1289, 489] on button "Date de la dernière relance" at bounding box center [1397, 496] width 277 height 28
click at [1171, 533] on button "Dernier commentaire client" at bounding box center [1110, 534] width 277 height 28
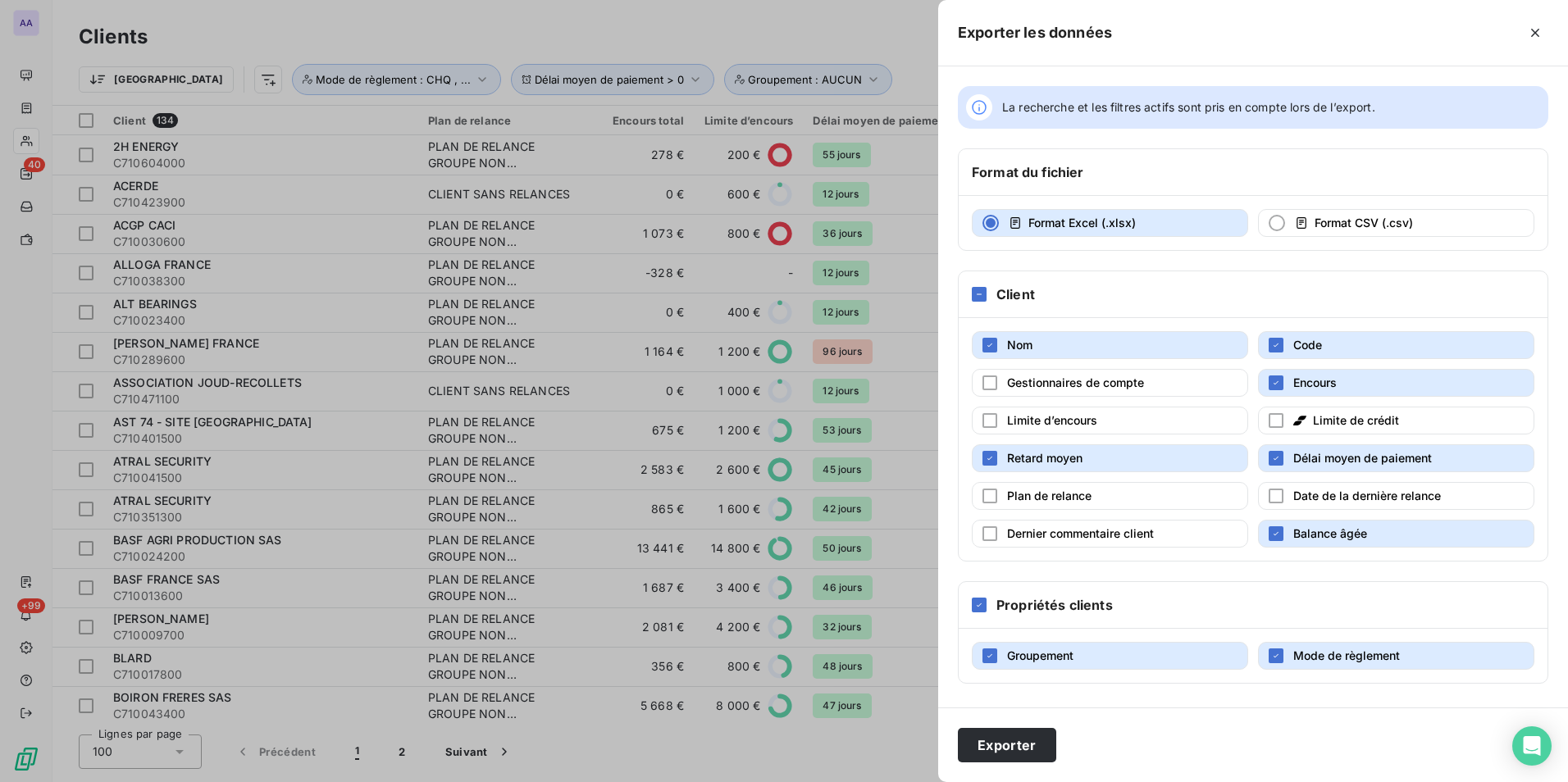
click at [1340, 532] on span "Balance âgée" at bounding box center [1331, 533] width 74 height 14
click at [991, 757] on button "Exporter" at bounding box center [1007, 745] width 98 height 34
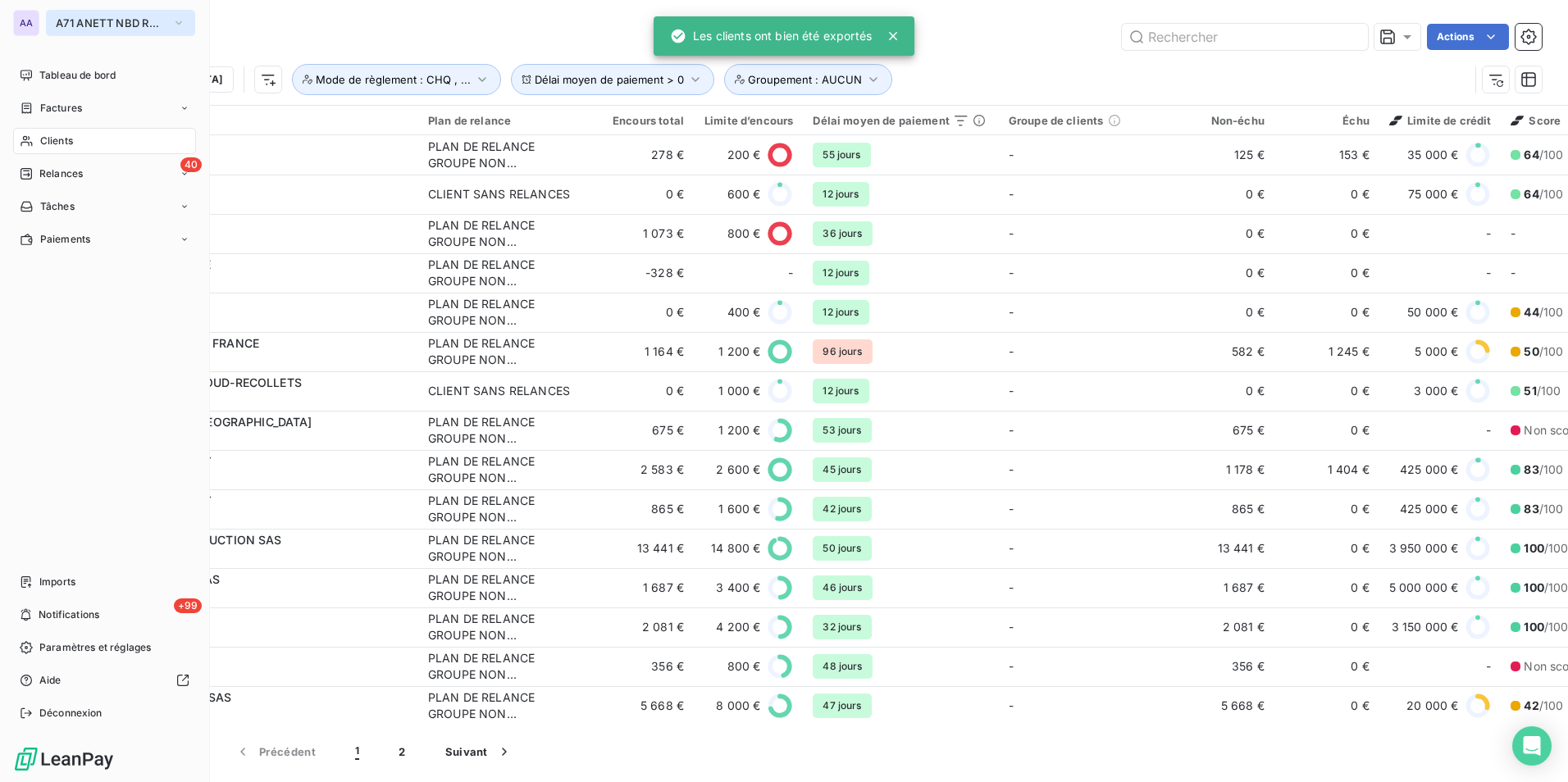
click at [80, 23] on span "A71 ANETT NBD RHONE ALPES" at bounding box center [110, 23] width 110 height 13
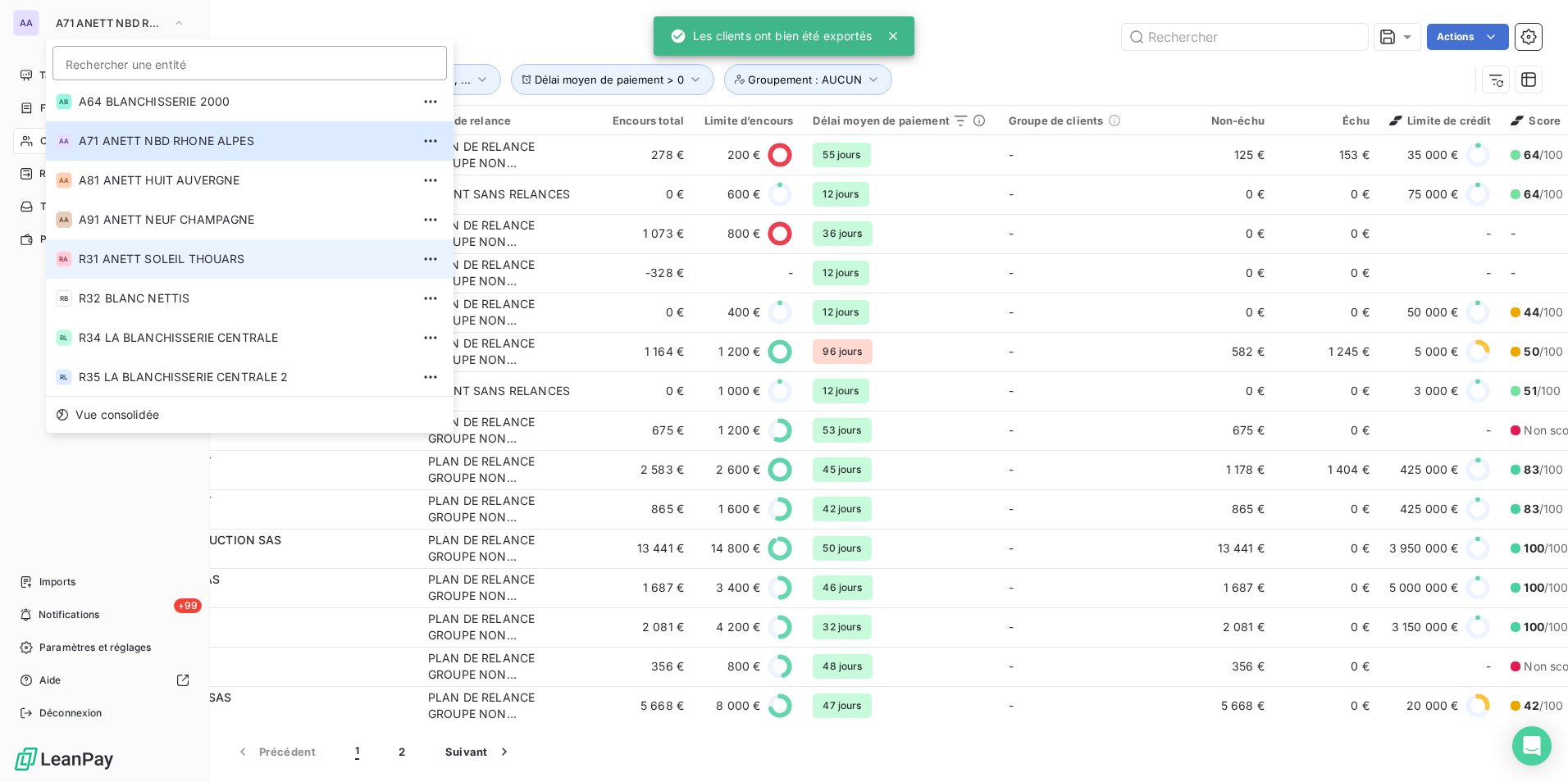
scroll to position [557, 0]
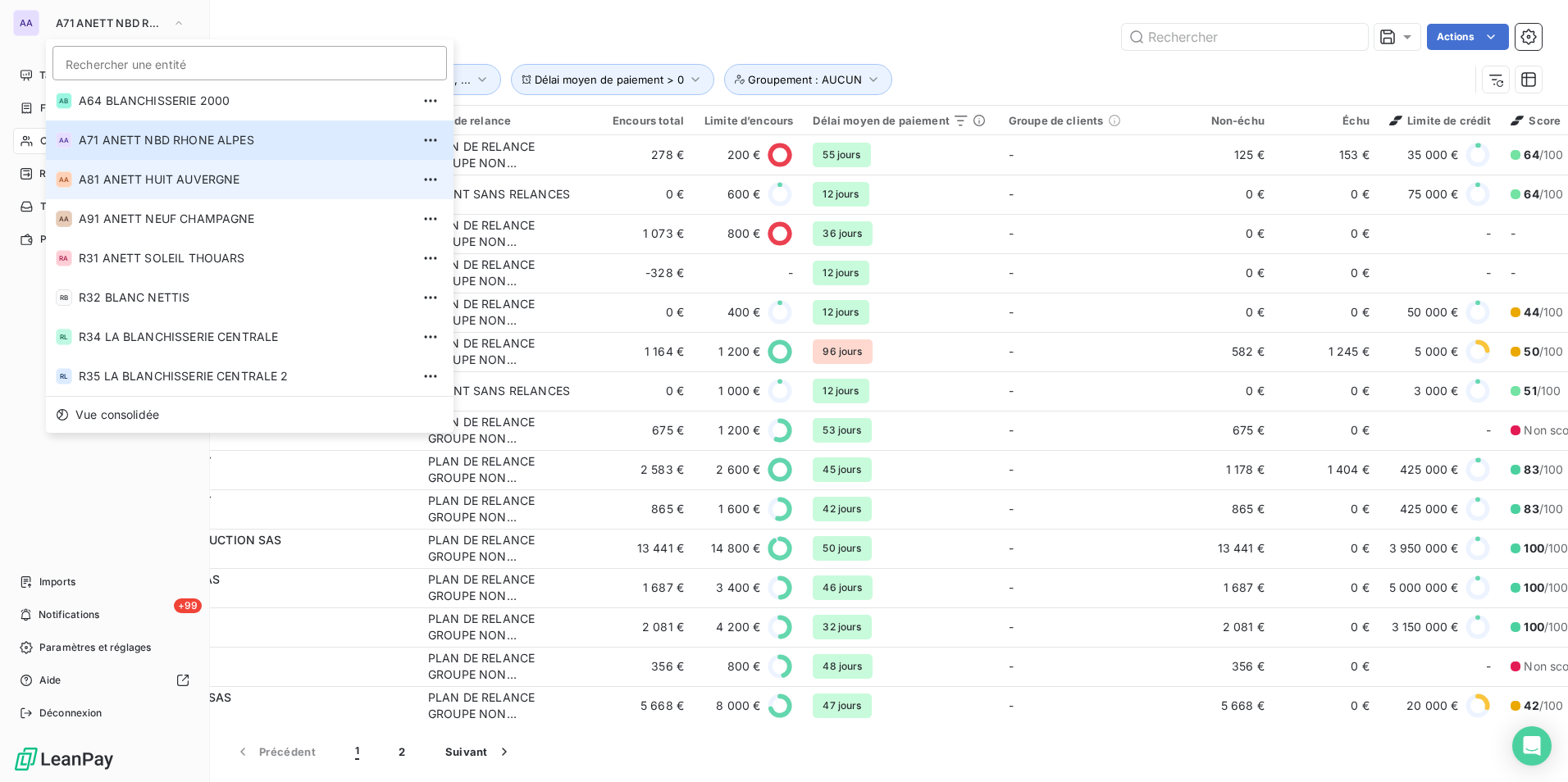
click at [131, 179] on span "A81 ANETT HUIT AUVERGNE" at bounding box center [245, 179] width 332 height 17
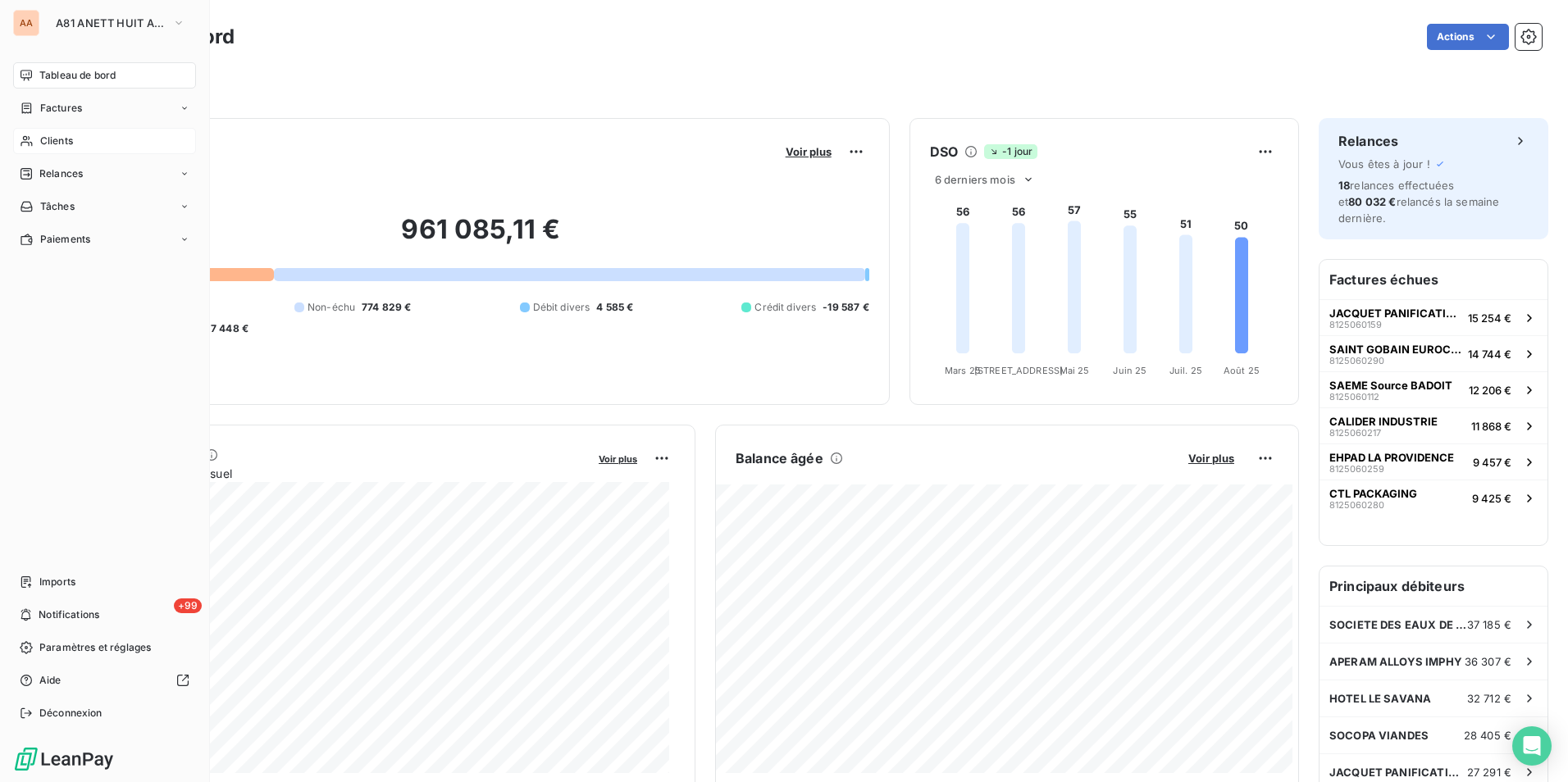
click at [83, 136] on div "Clients" at bounding box center [105, 141] width 183 height 26
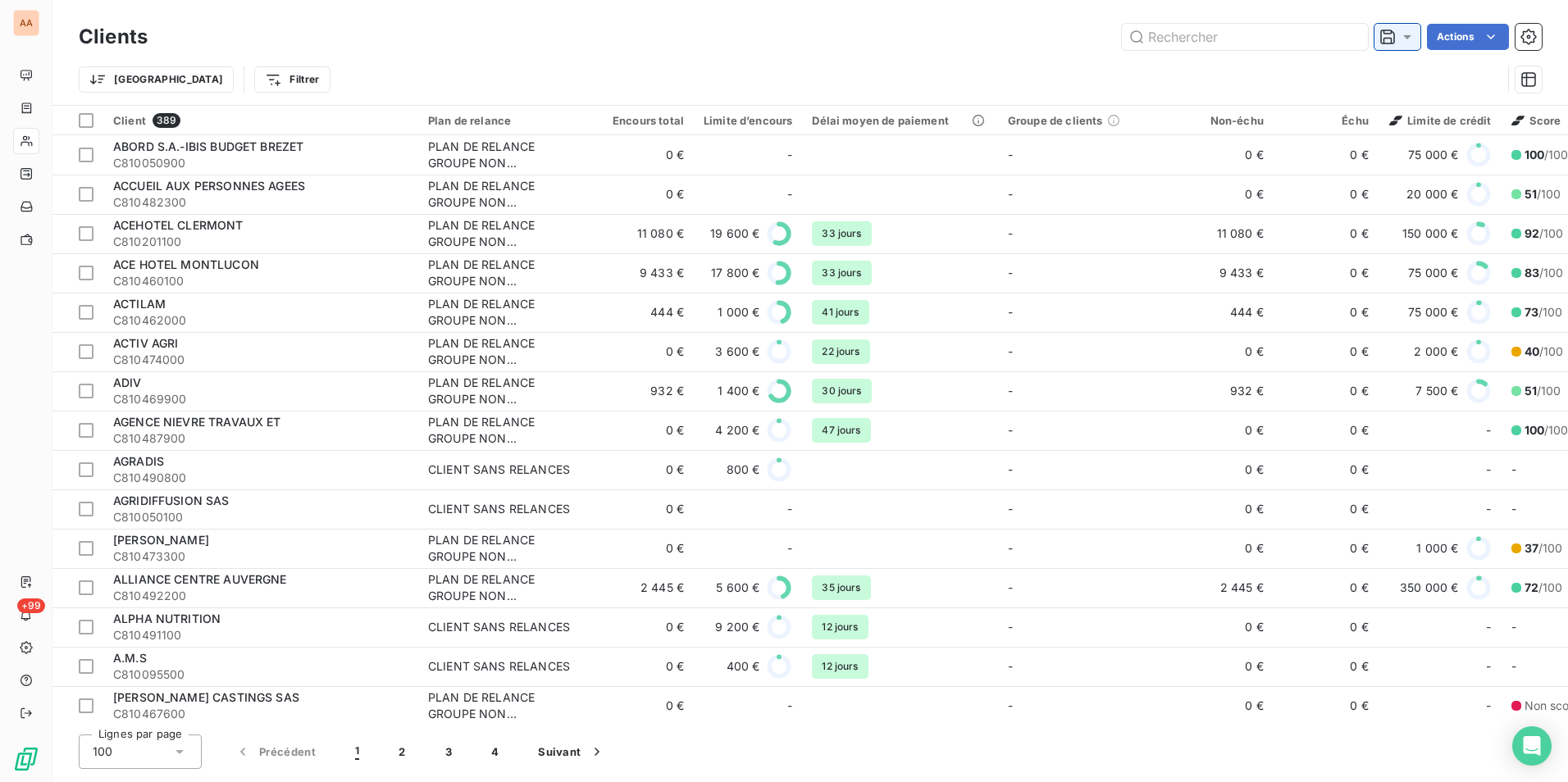
click at [1404, 37] on icon at bounding box center [1407, 37] width 17 height 17
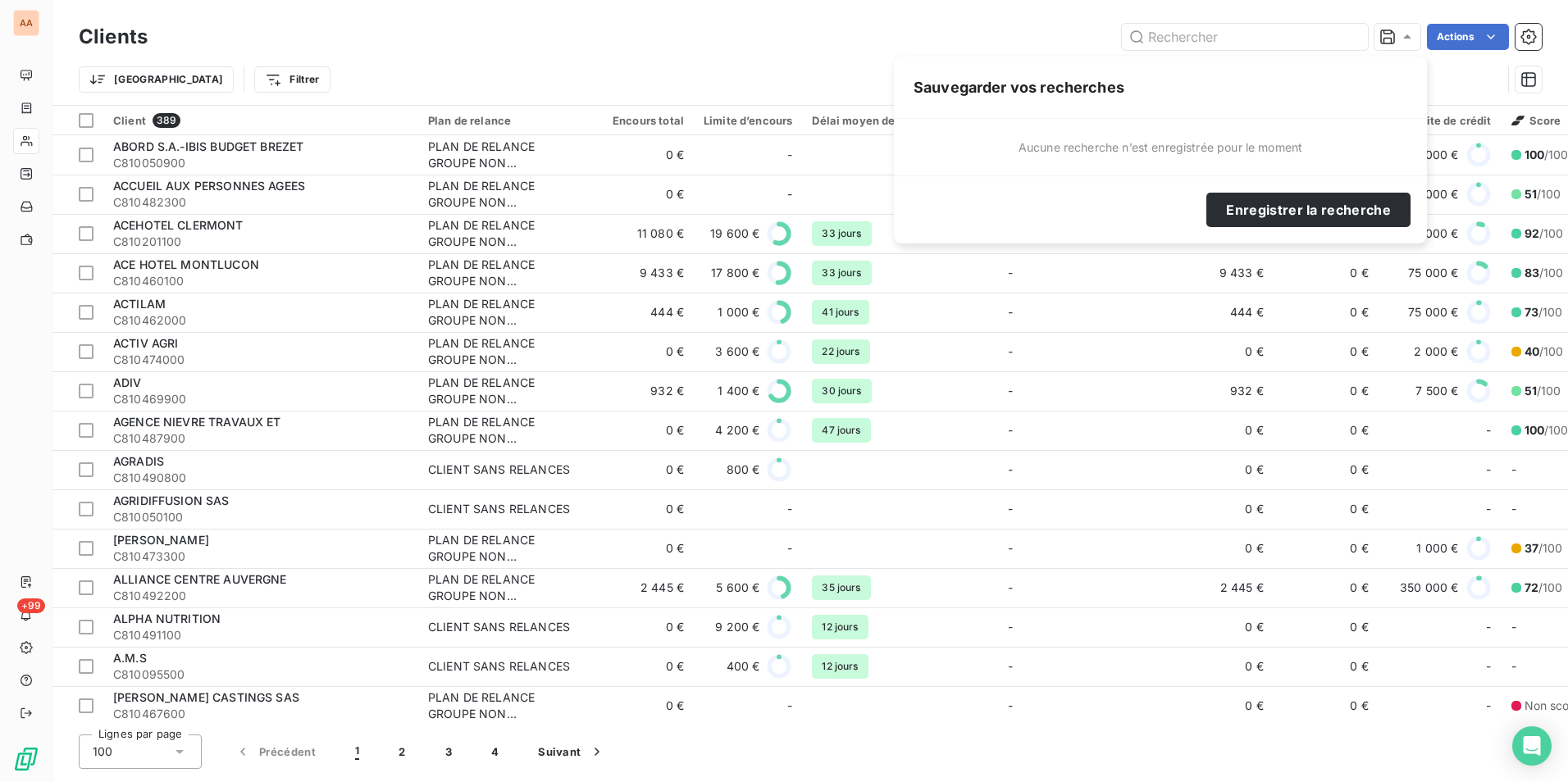
drag, startPoint x: 703, startPoint y: 37, endPoint x: 656, endPoint y: 45, distance: 47.7
click at [694, 39] on div "Actions" at bounding box center [854, 37] width 1375 height 26
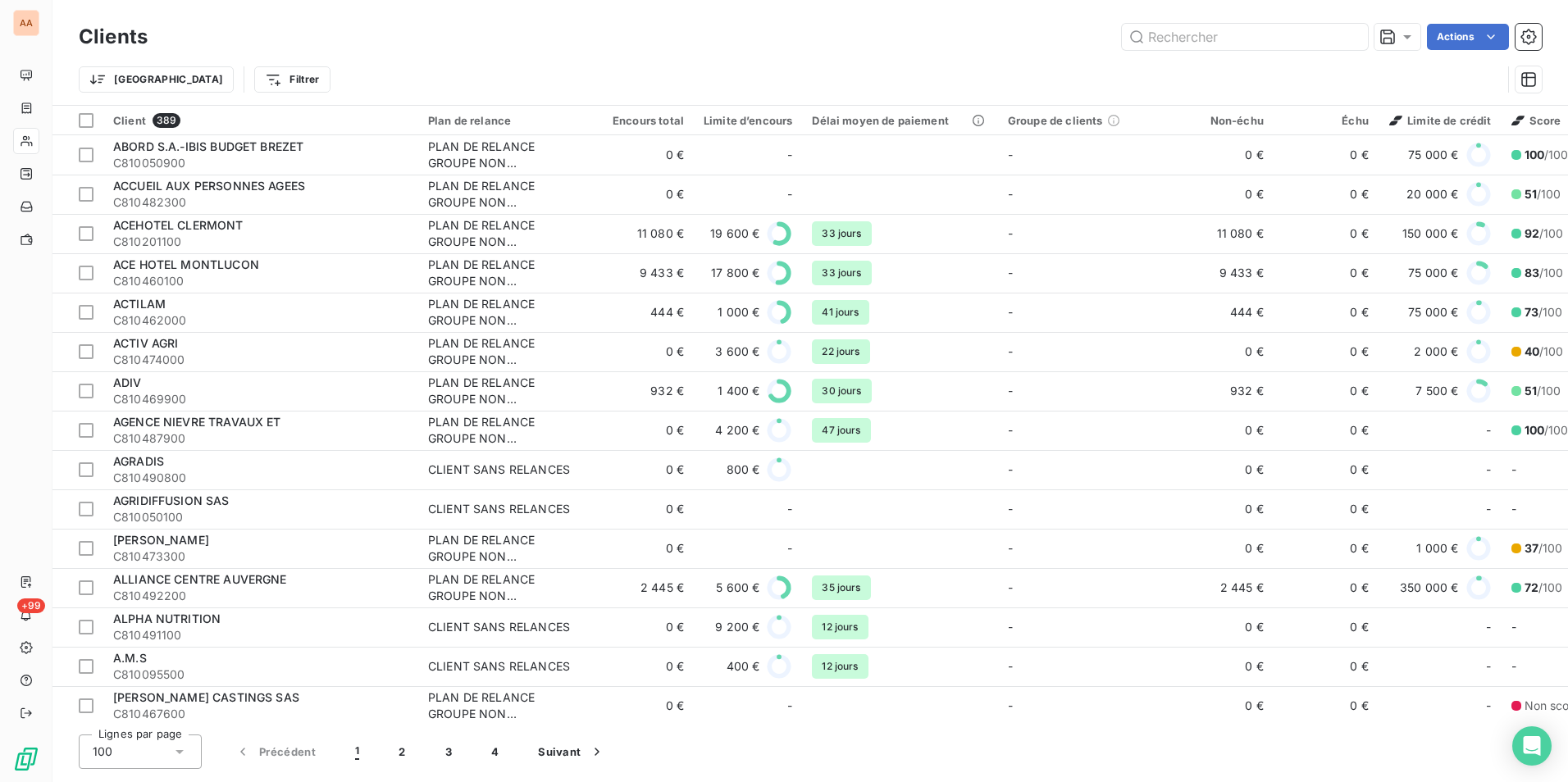
click at [229, 79] on html "AA +99 Clients Actions Trier Filtrer Client 389 Plan de relance Encours total L…" at bounding box center [784, 391] width 1568 height 782
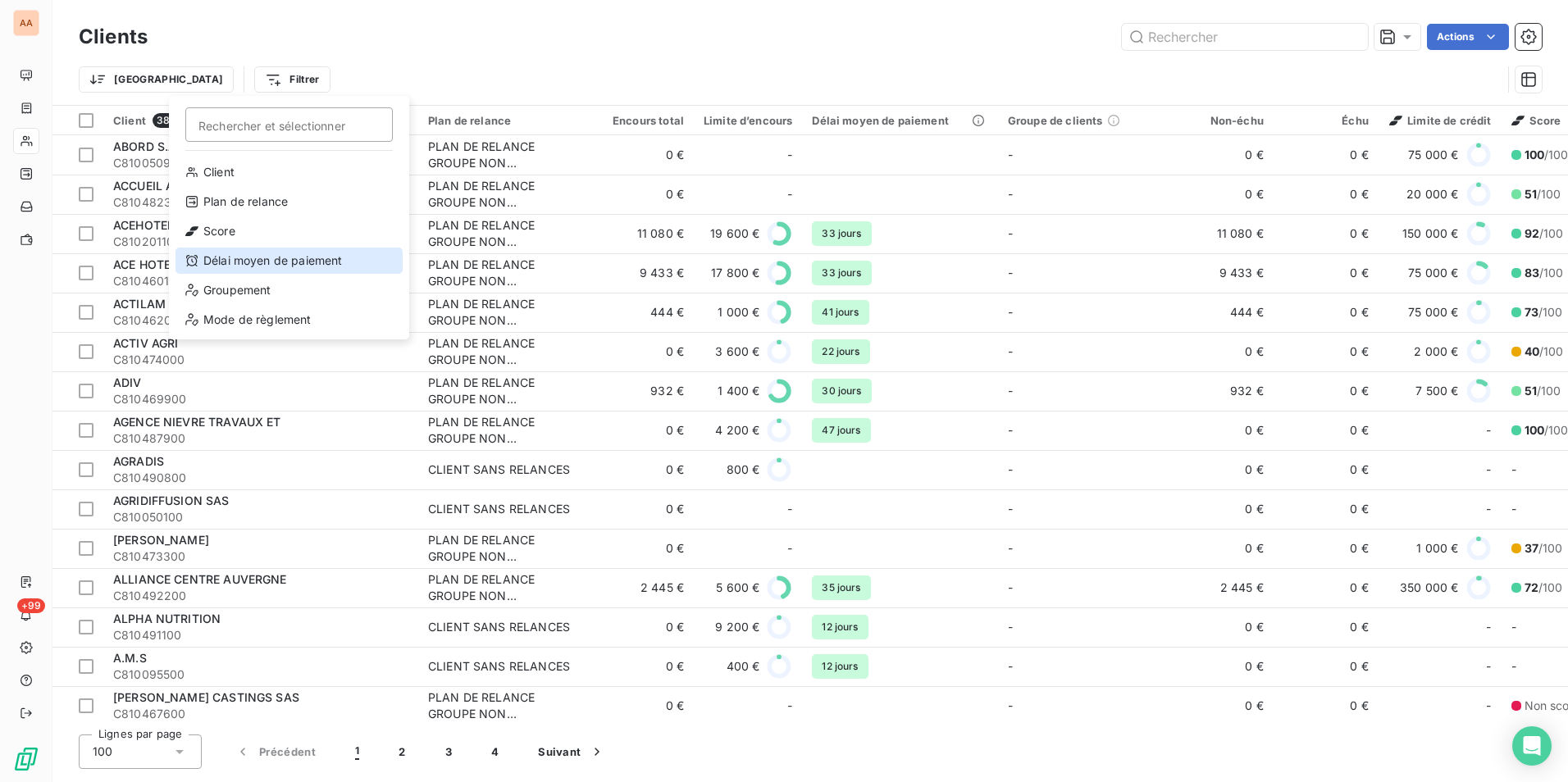
click at [255, 255] on div "Délai moyen de paiement" at bounding box center [289, 261] width 228 height 26
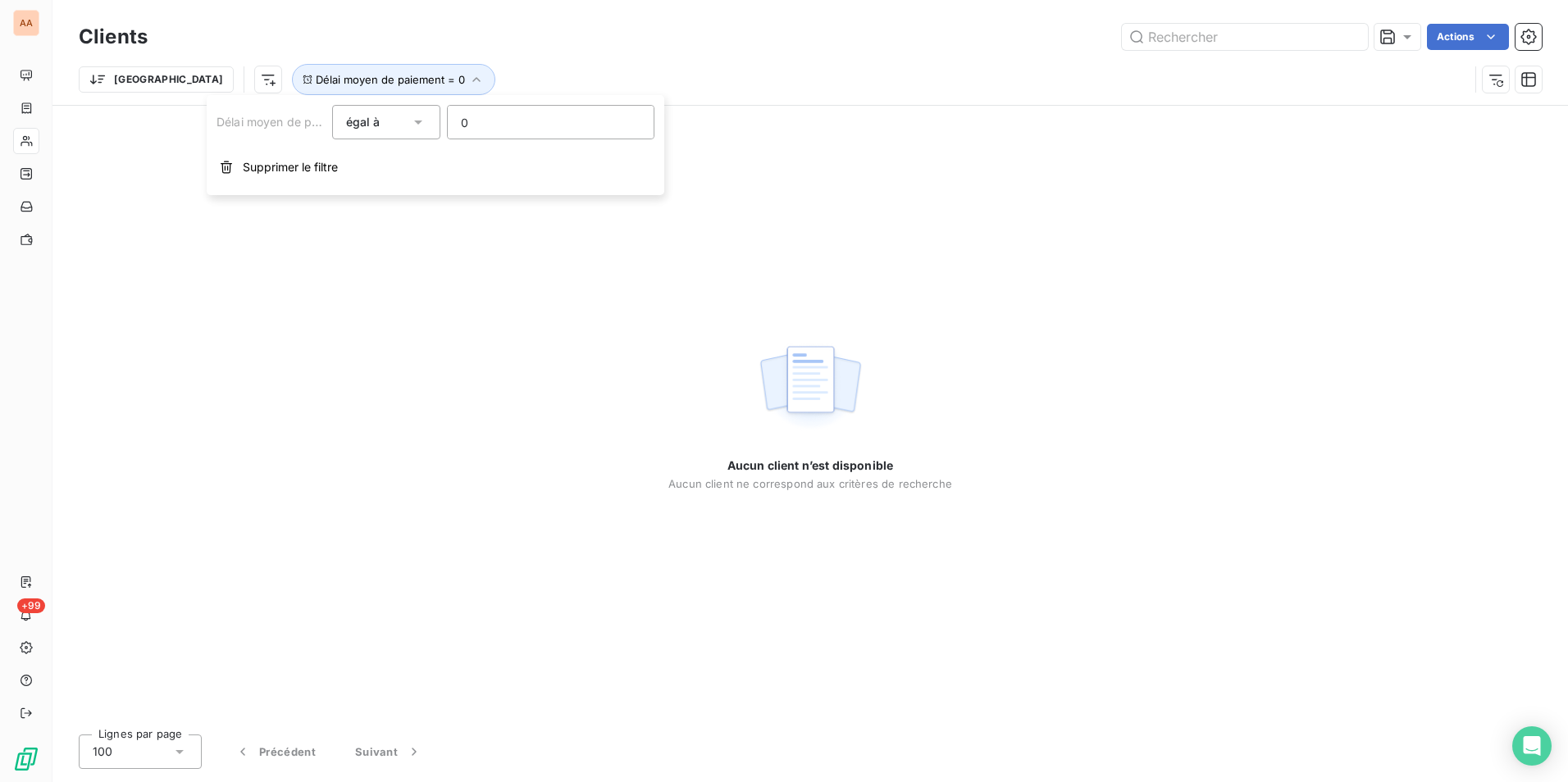
click at [386, 127] on div "égal à" at bounding box center [379, 122] width 65 height 23
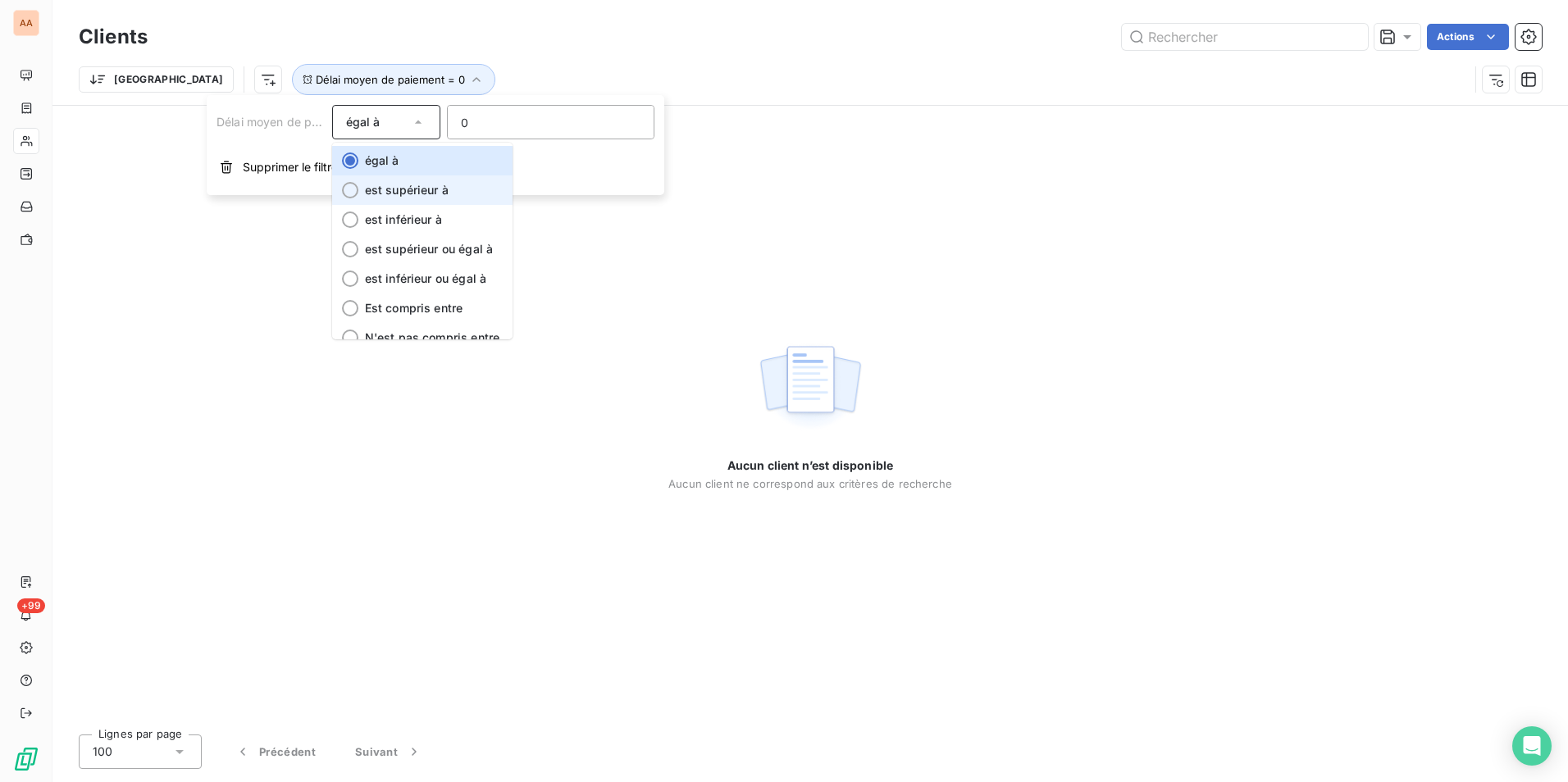
click at [392, 201] on li "est supérieur à" at bounding box center [422, 191] width 180 height 30
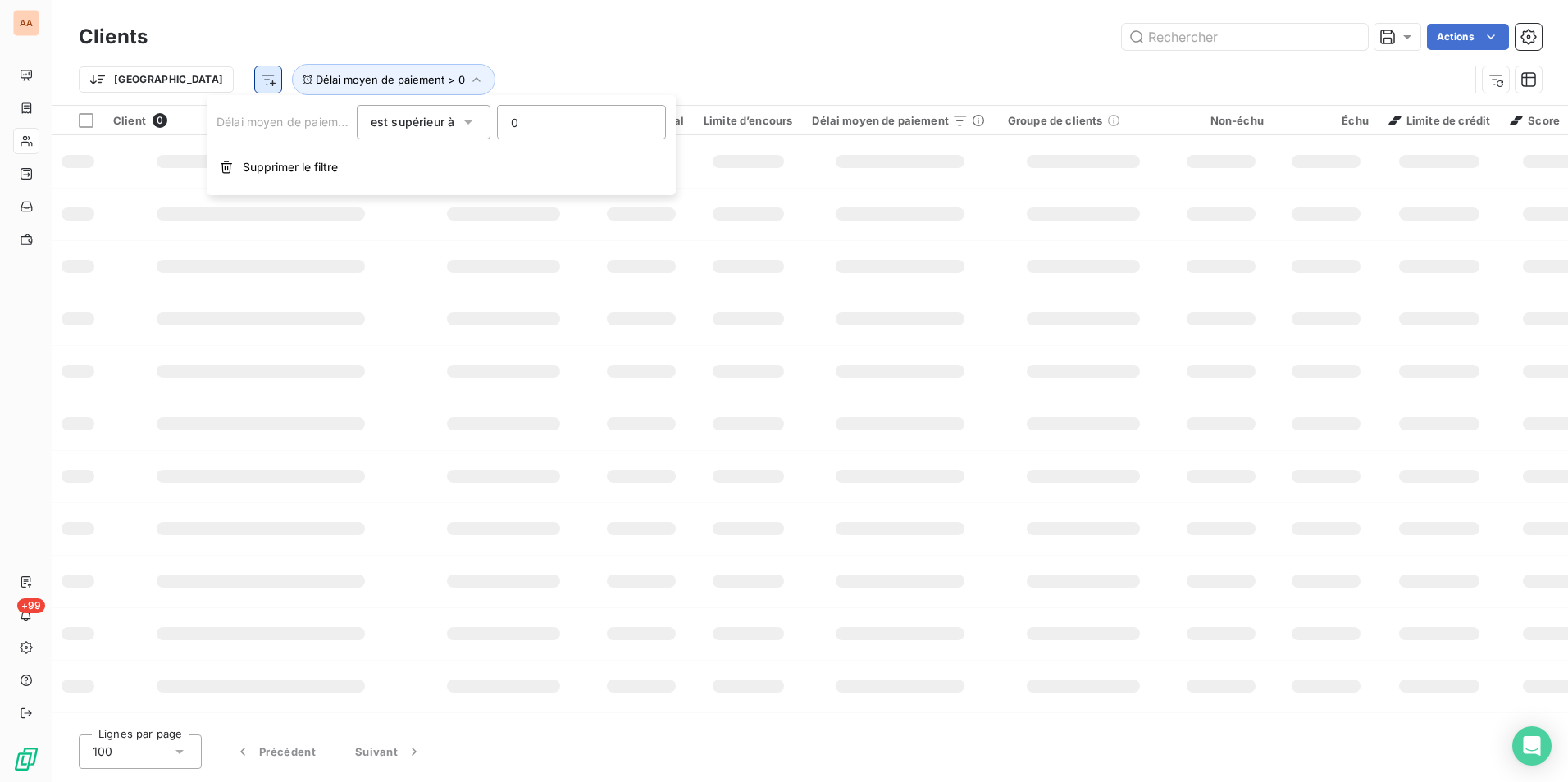
click at [506, 78] on div "Trier Délai moyen de paiement > 0" at bounding box center [774, 79] width 1390 height 31
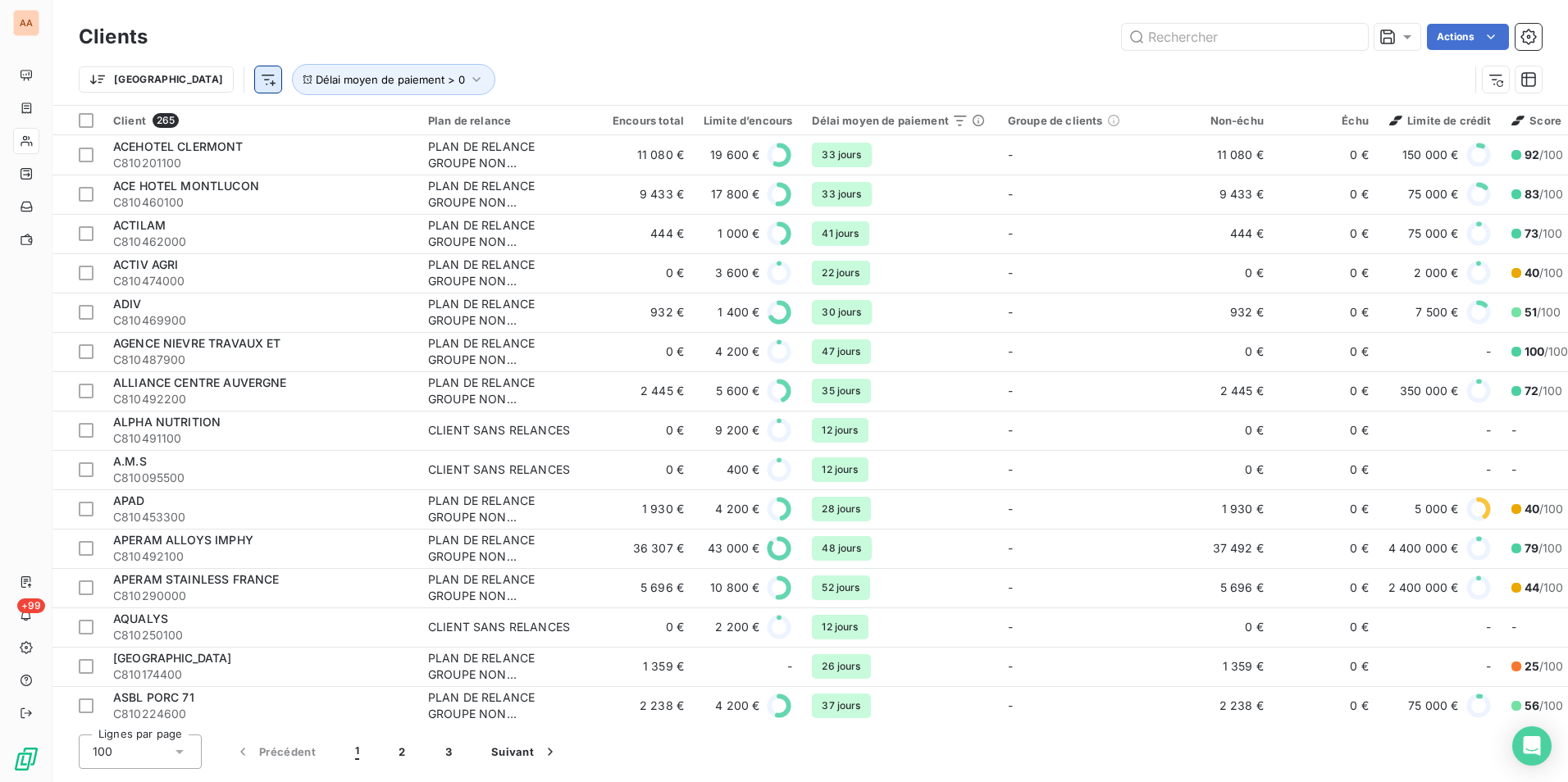
click at [173, 78] on html "AA +99 Clients Actions Trier Délai moyen de paiement > 0 Client 265 Plan de rel…" at bounding box center [784, 391] width 1568 height 782
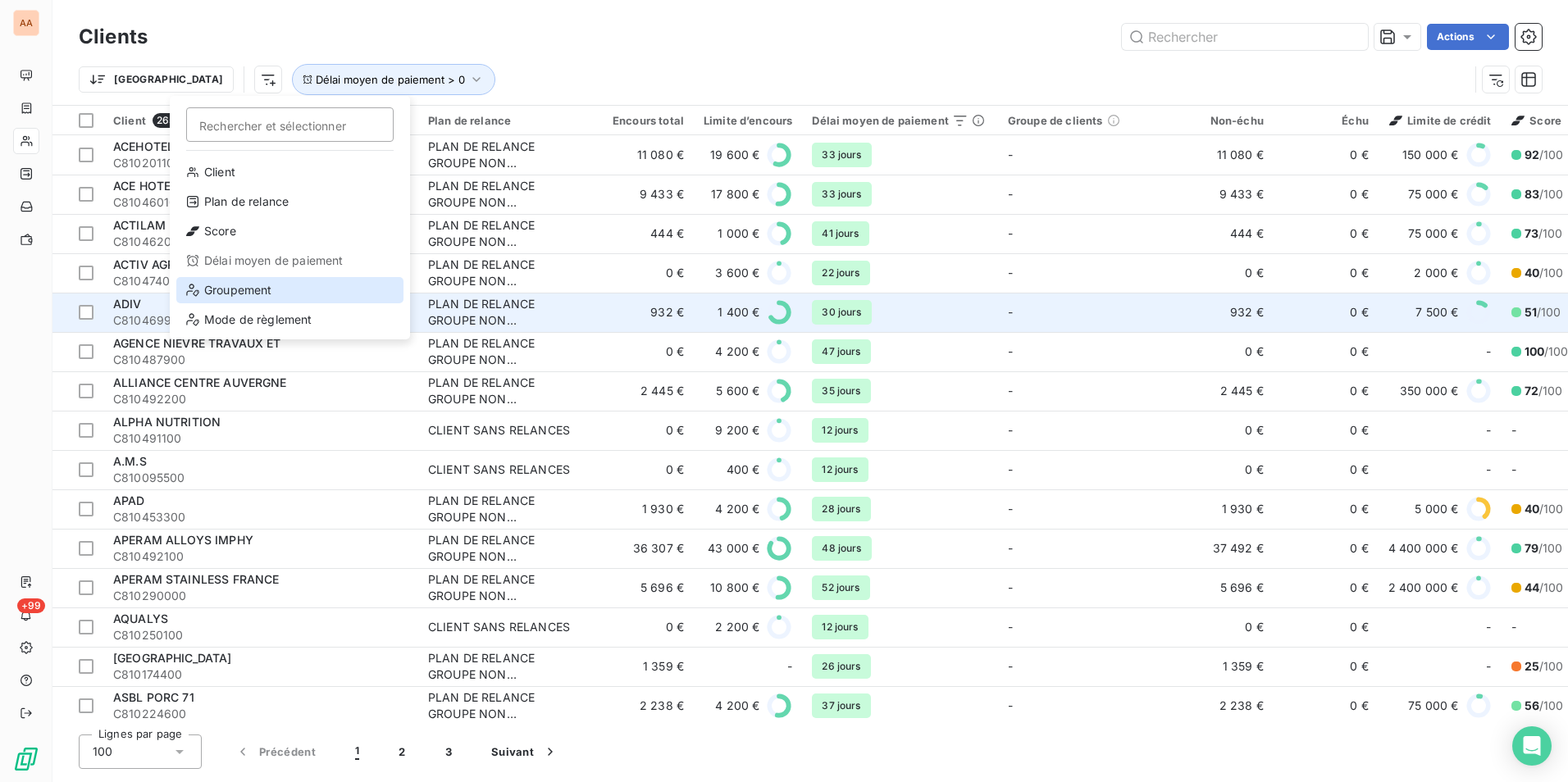
drag, startPoint x: 255, startPoint y: 296, endPoint x: 246, endPoint y: 300, distance: 9.8
click at [254, 296] on div "Groupement" at bounding box center [290, 290] width 228 height 26
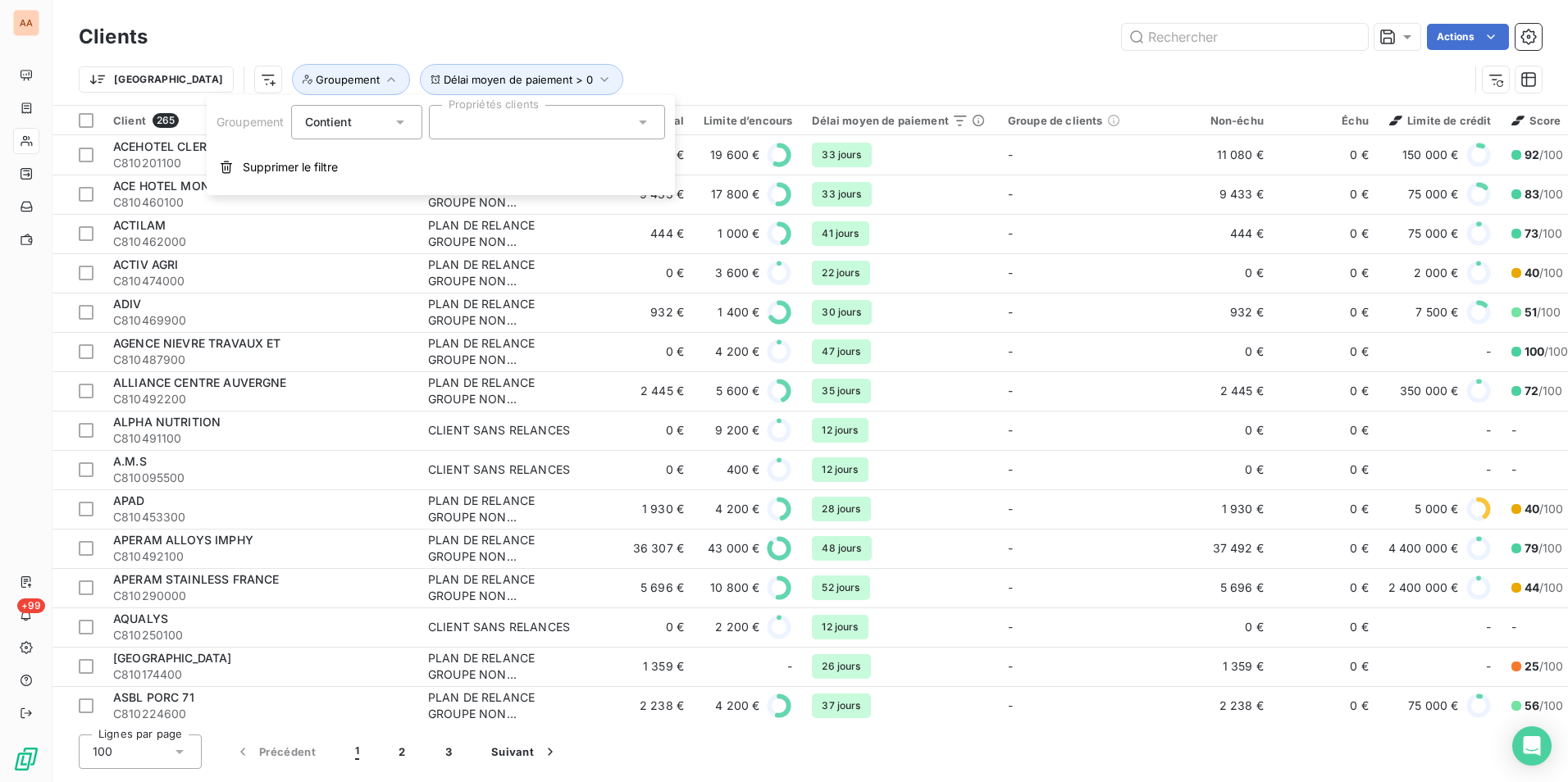
click at [573, 116] on div at bounding box center [547, 121] width 236 height 34
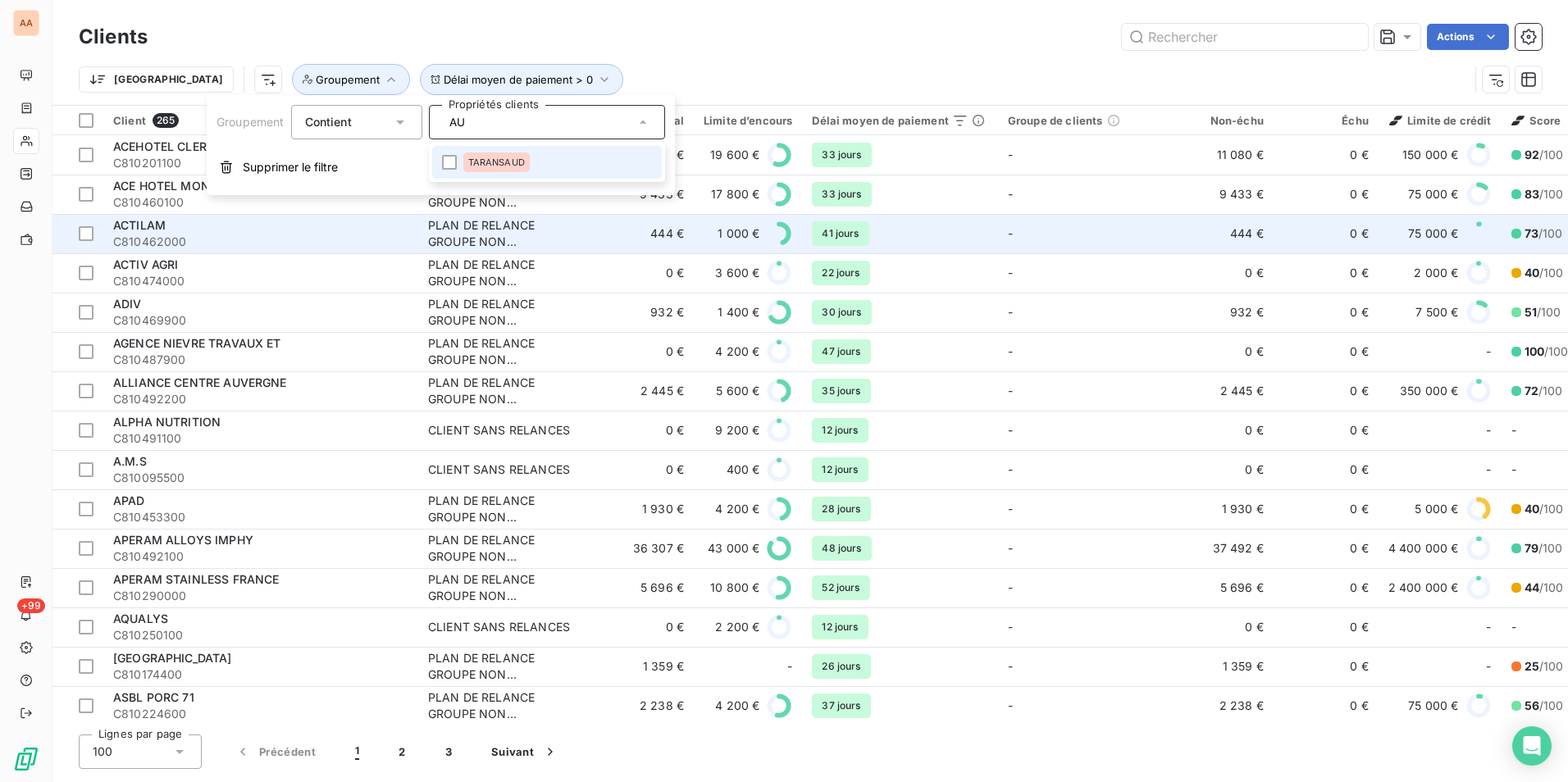
type input "A"
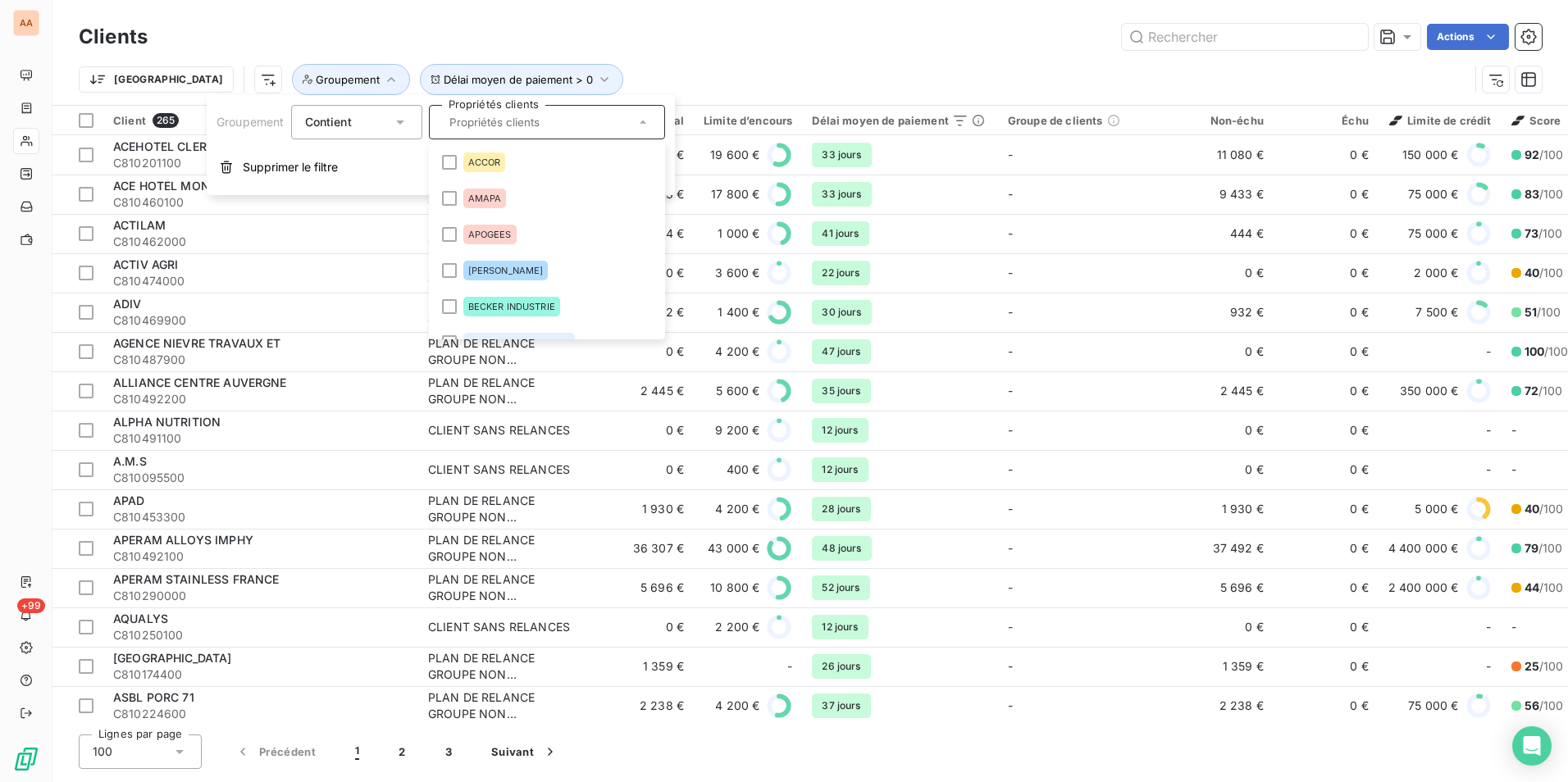
click at [327, 121] on span "Contient" at bounding box center [328, 122] width 47 height 14
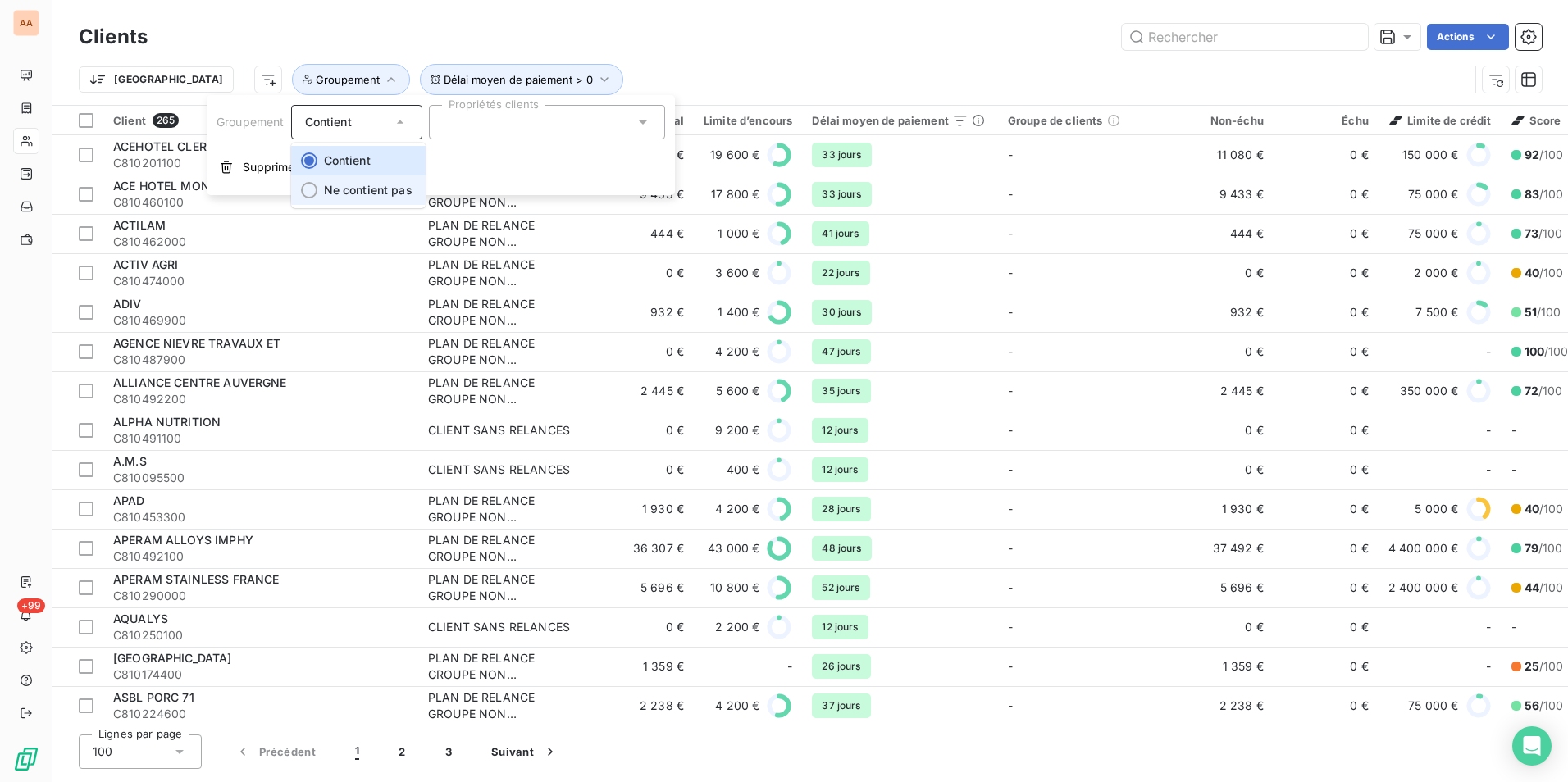
click at [351, 194] on span "Ne contient pas" at bounding box center [368, 190] width 89 height 14
click at [557, 131] on div at bounding box center [547, 121] width 236 height 34
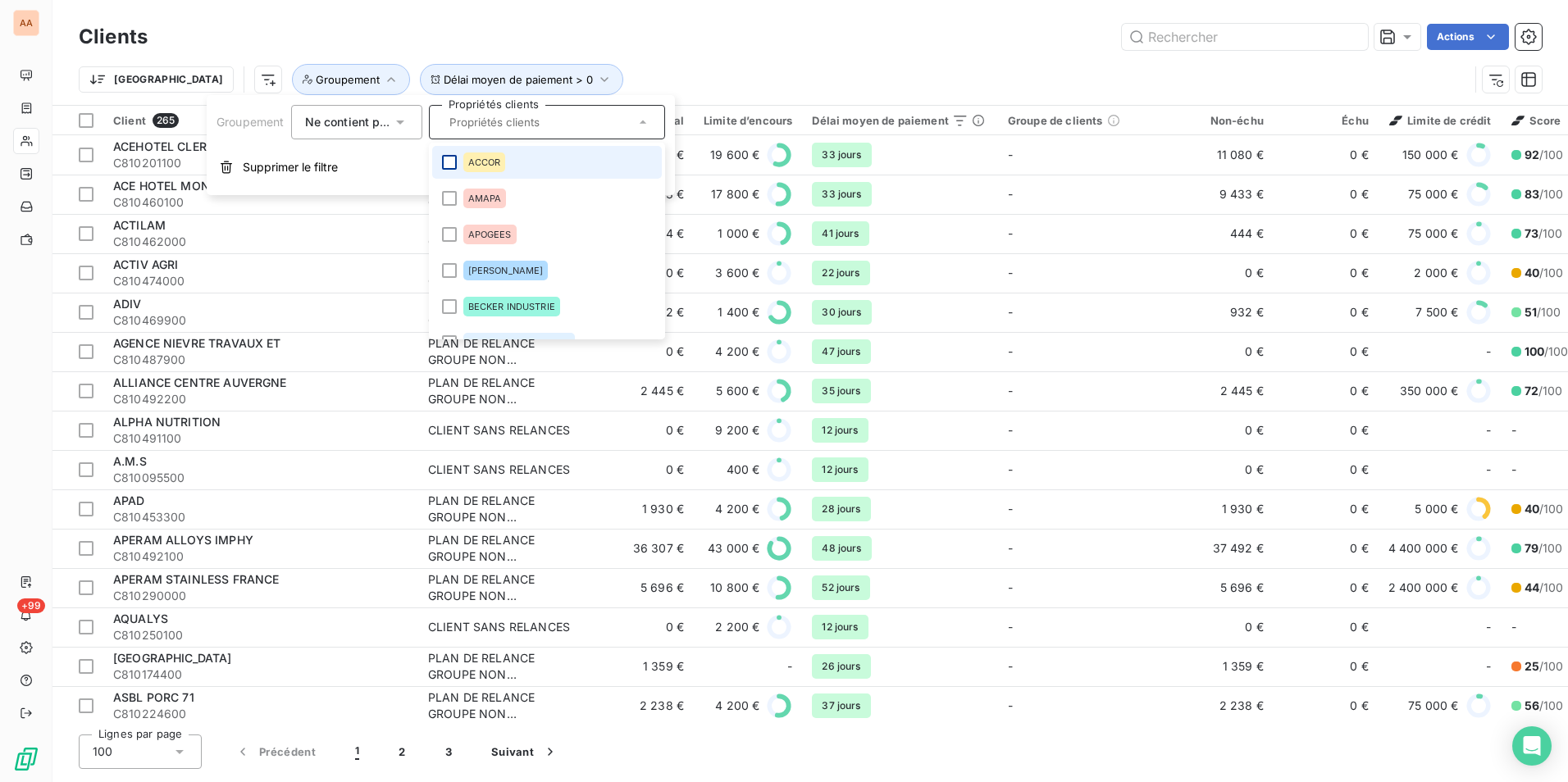
click at [455, 165] on div at bounding box center [449, 162] width 15 height 15
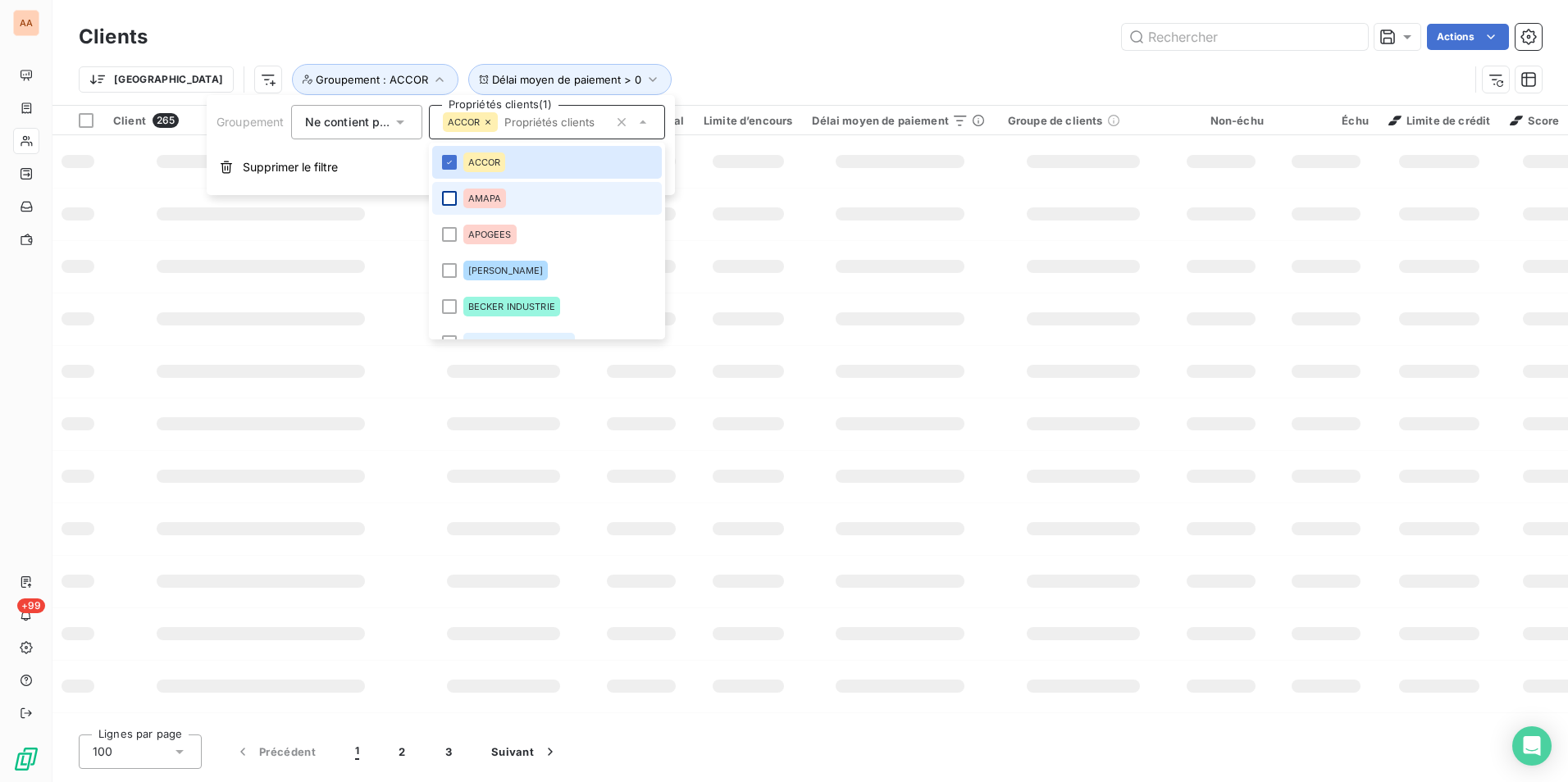
click at [449, 199] on div at bounding box center [449, 198] width 15 height 15
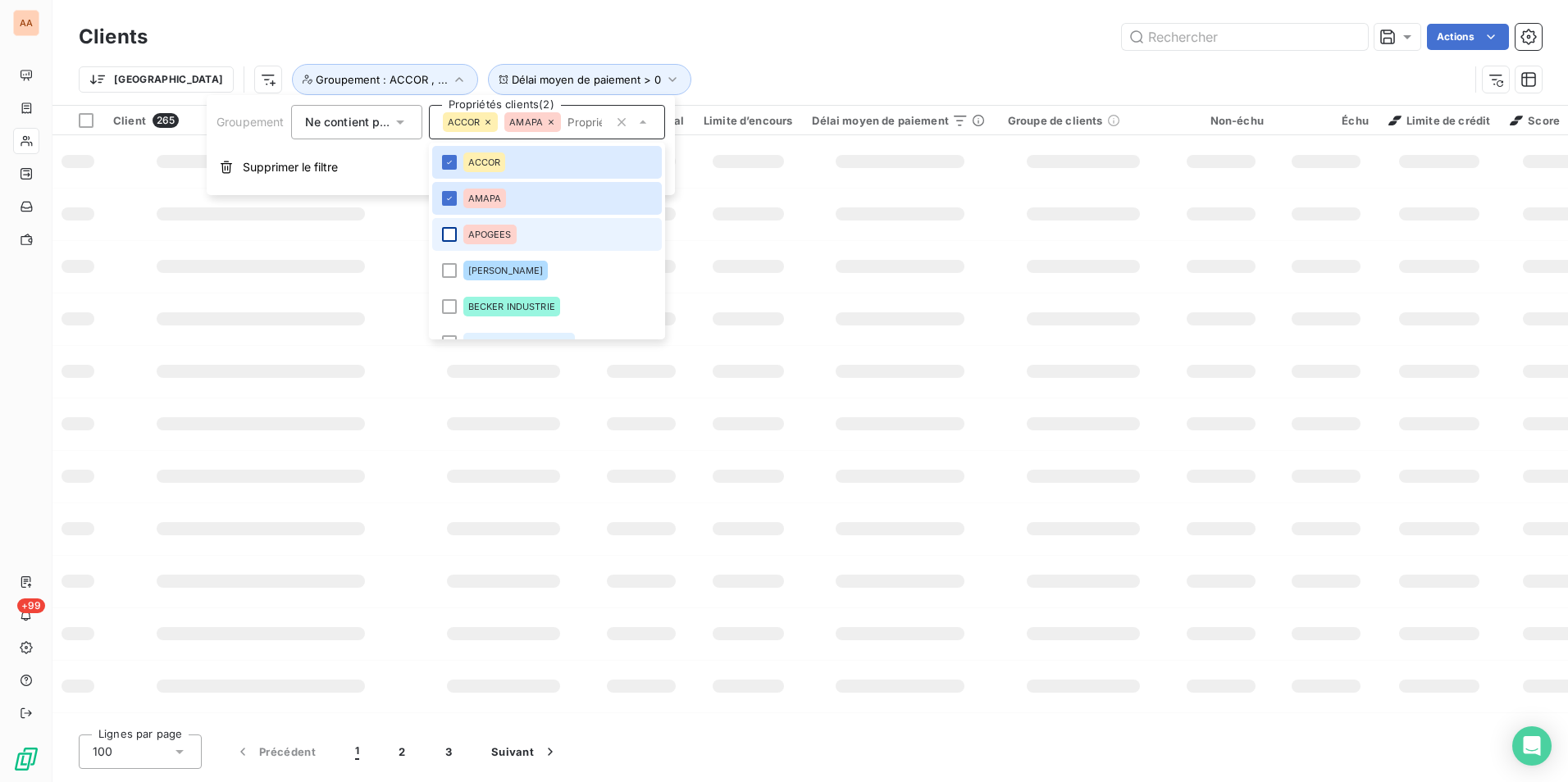
click at [452, 230] on div at bounding box center [449, 235] width 15 height 15
click at [451, 264] on div at bounding box center [449, 271] width 15 height 15
click at [449, 311] on div at bounding box center [449, 307] width 15 height 15
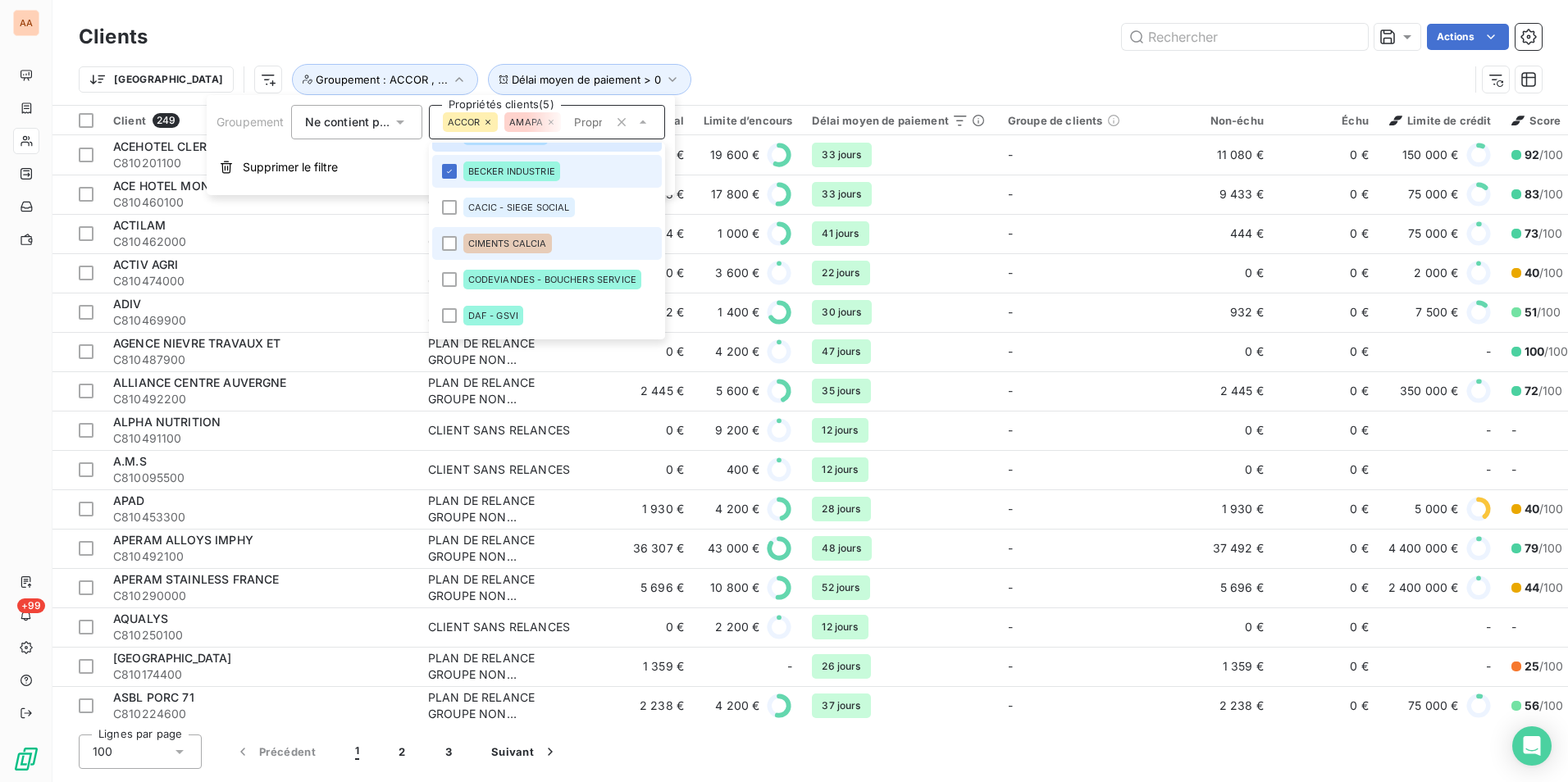
scroll to position [164, 0]
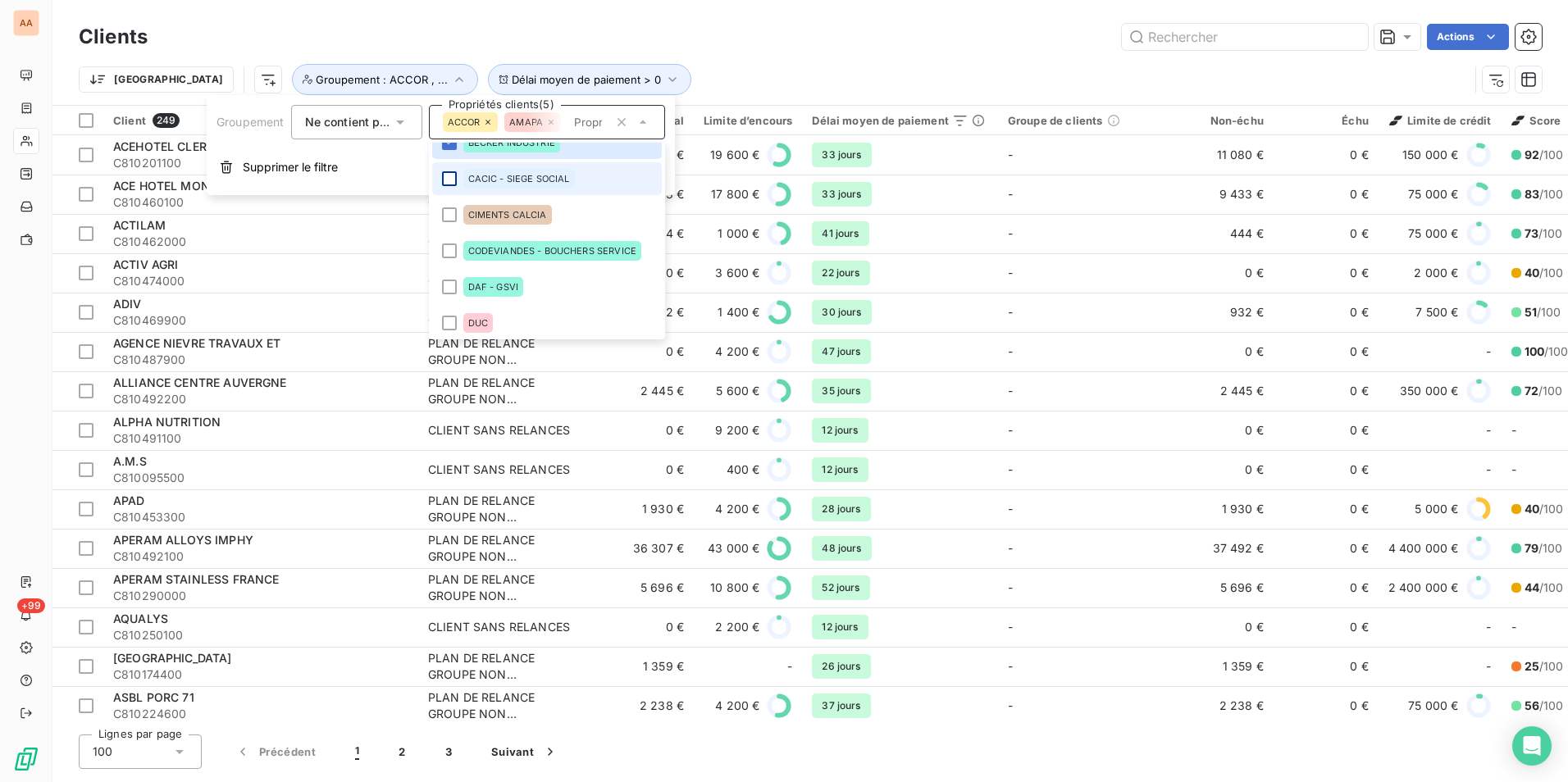
click at [448, 182] on div at bounding box center [449, 178] width 15 height 15
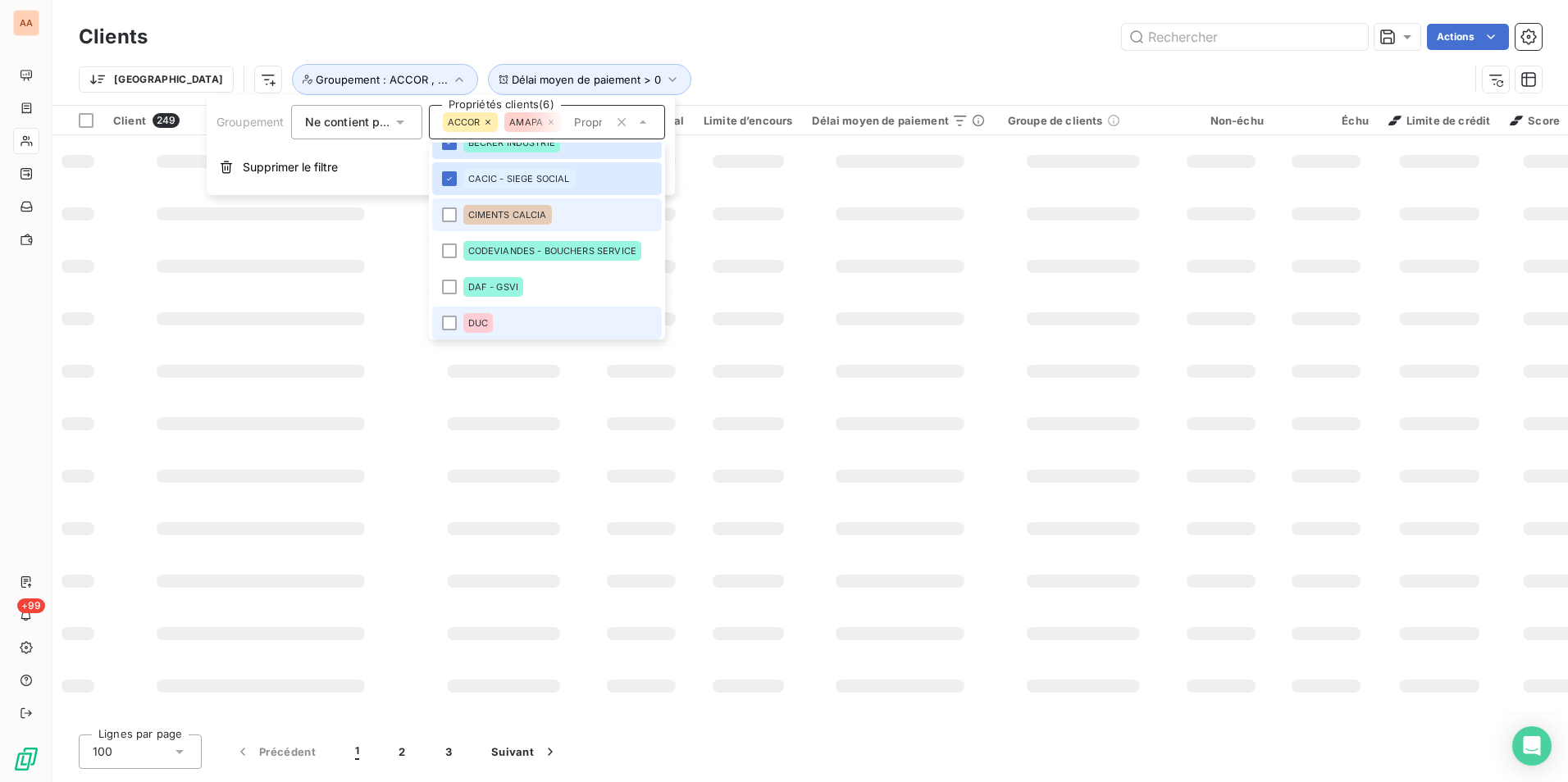
click at [453, 222] on li "CIMENTS CALCIA" at bounding box center [547, 214] width 229 height 33
click at [450, 255] on div at bounding box center [449, 250] width 15 height 15
click at [449, 289] on div at bounding box center [449, 286] width 15 height 15
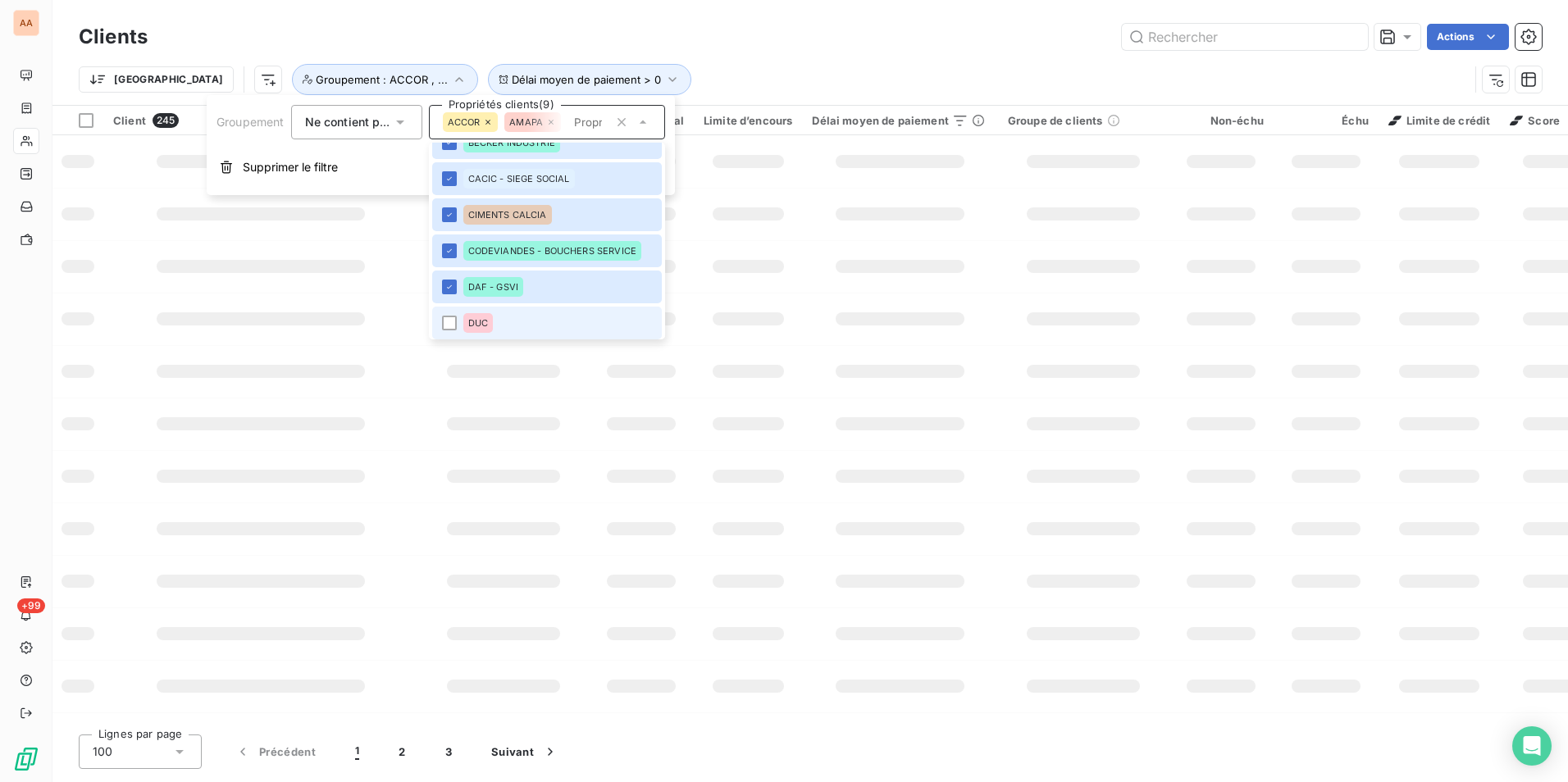
click at [442, 333] on li "DUC" at bounding box center [547, 322] width 229 height 33
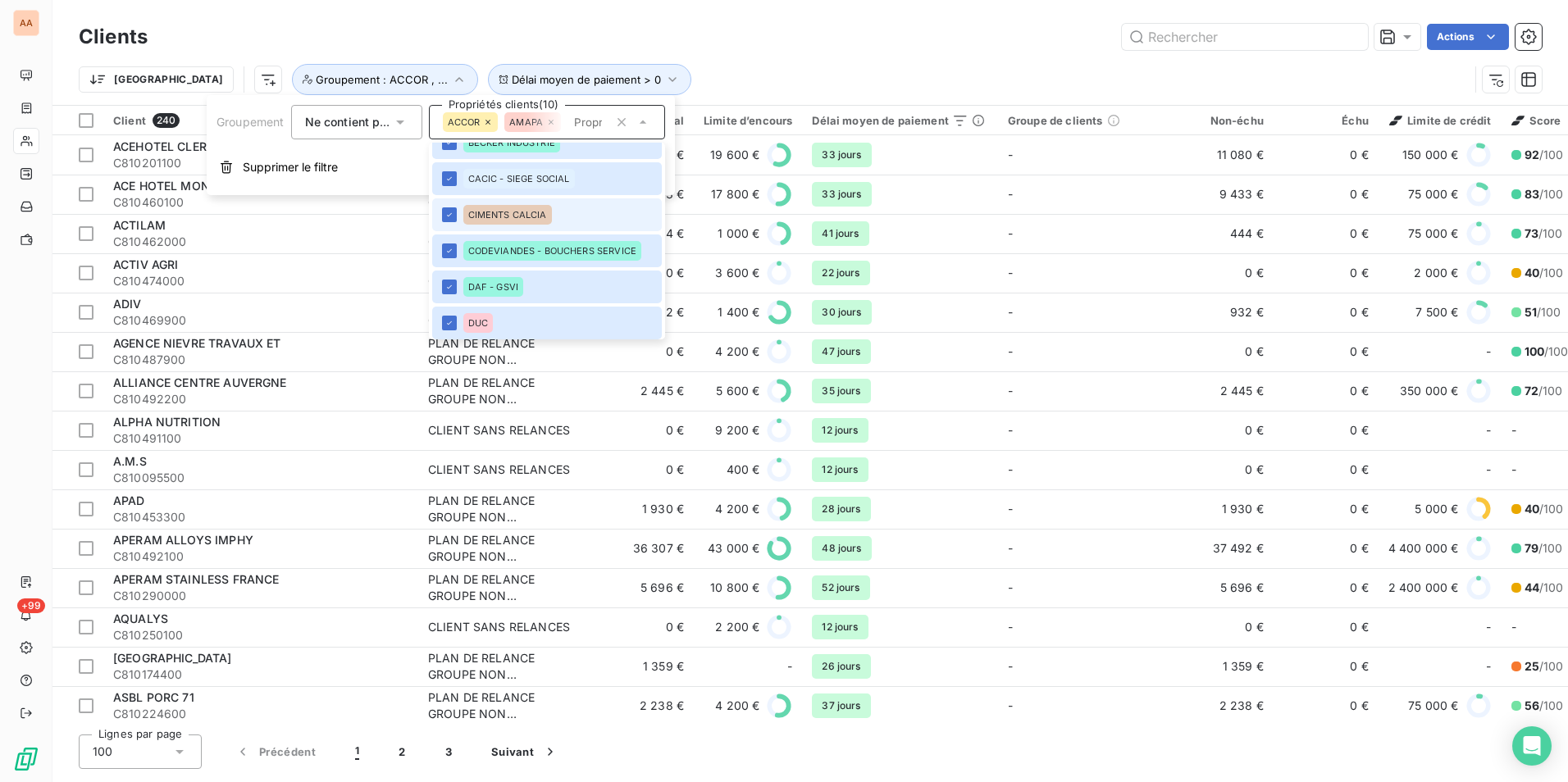
scroll to position [328, 0]
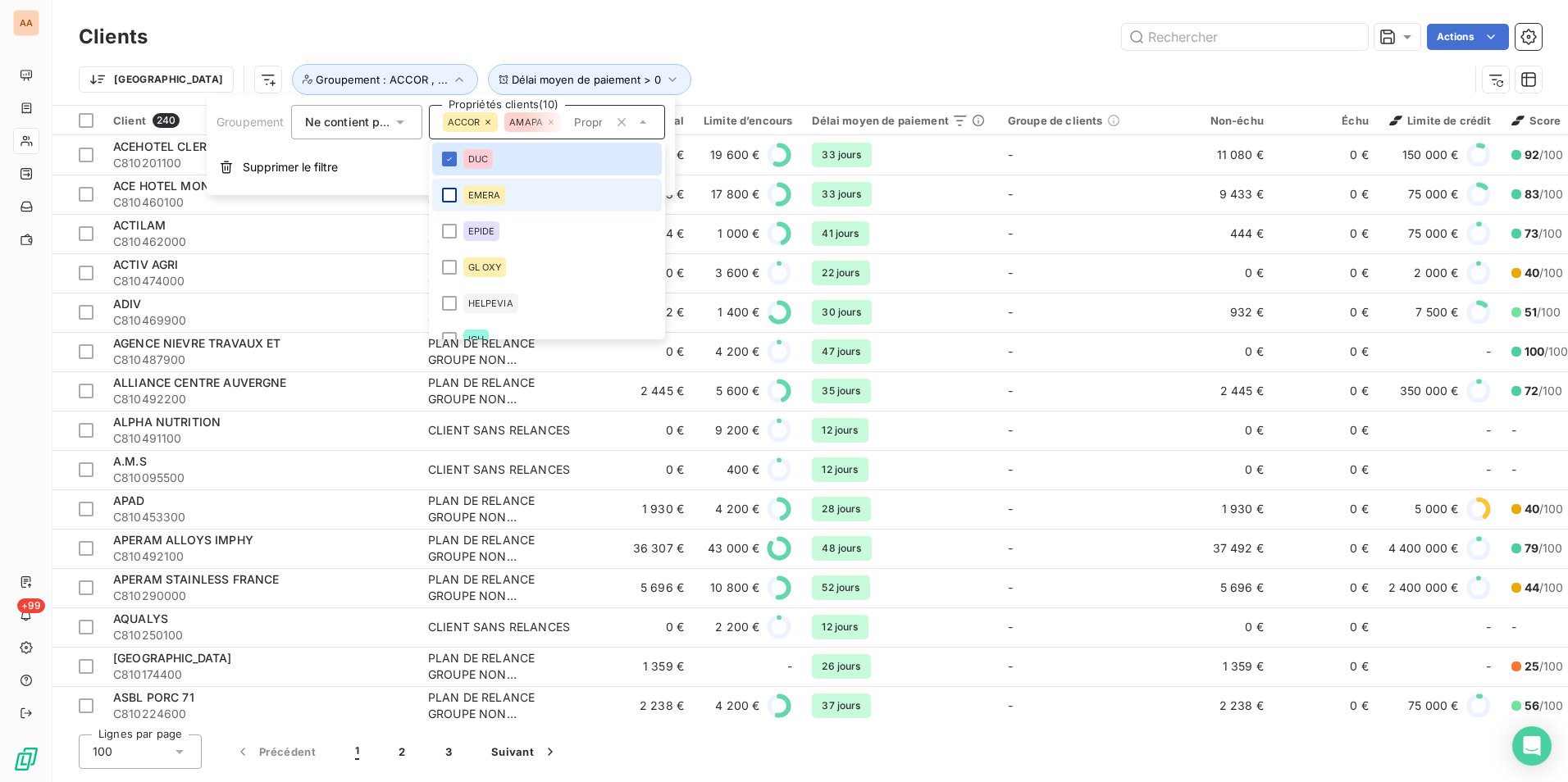
click at [454, 192] on div at bounding box center [449, 195] width 15 height 15
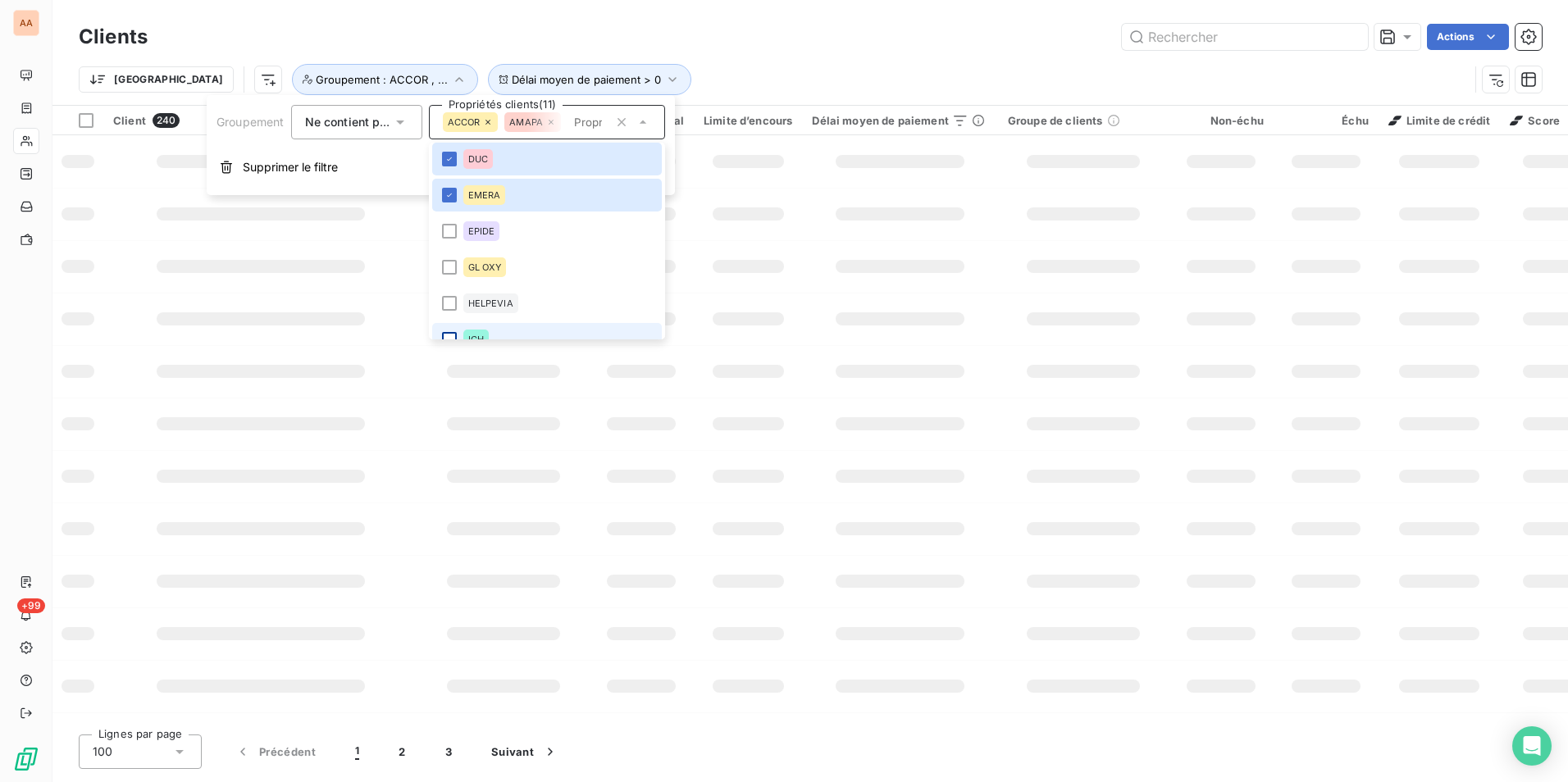
click at [450, 237] on div at bounding box center [449, 231] width 15 height 15
click at [452, 273] on div at bounding box center [449, 267] width 15 height 15
click at [447, 305] on div at bounding box center [449, 303] width 15 height 15
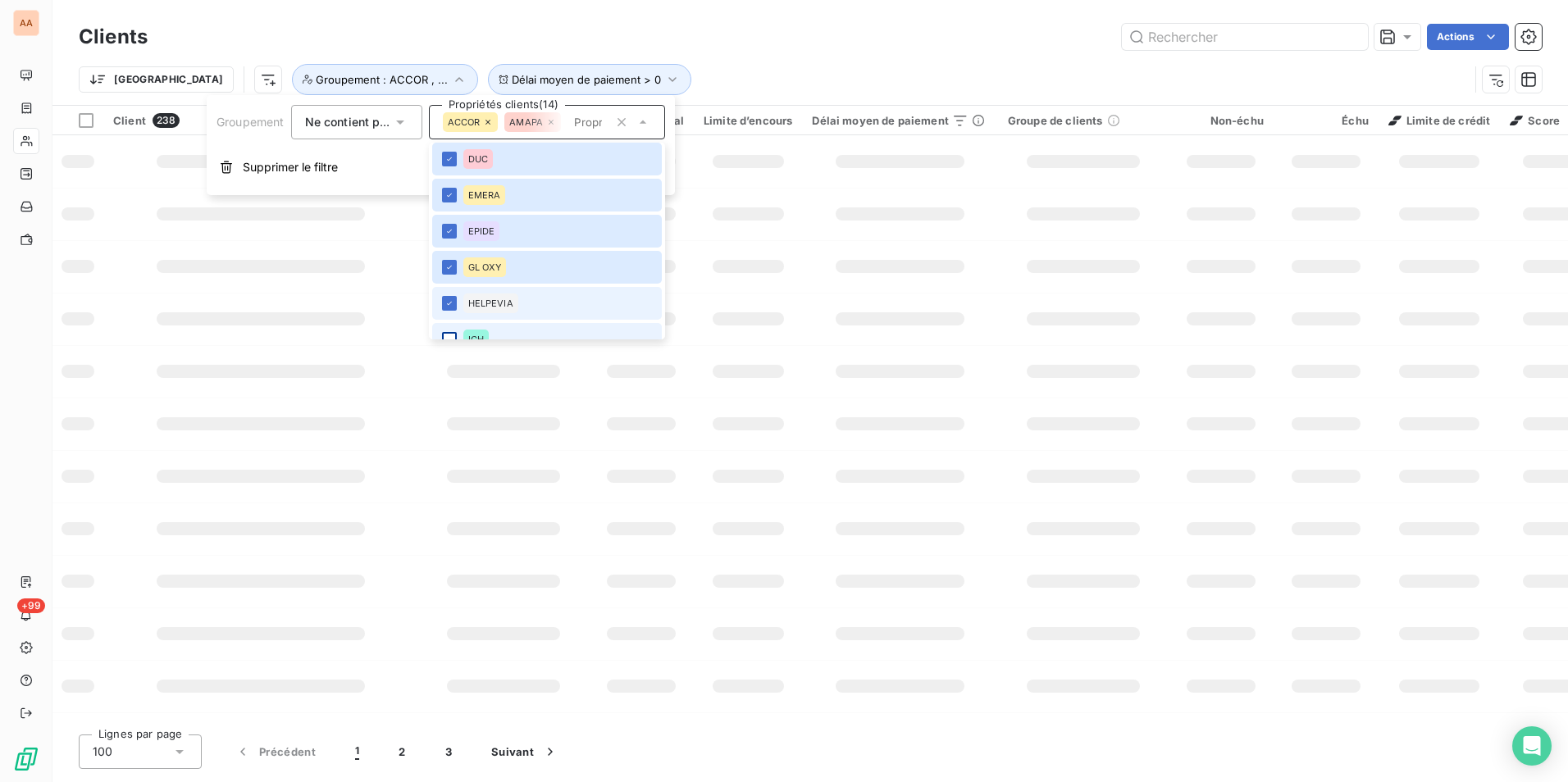
click at [449, 335] on div at bounding box center [449, 339] width 15 height 15
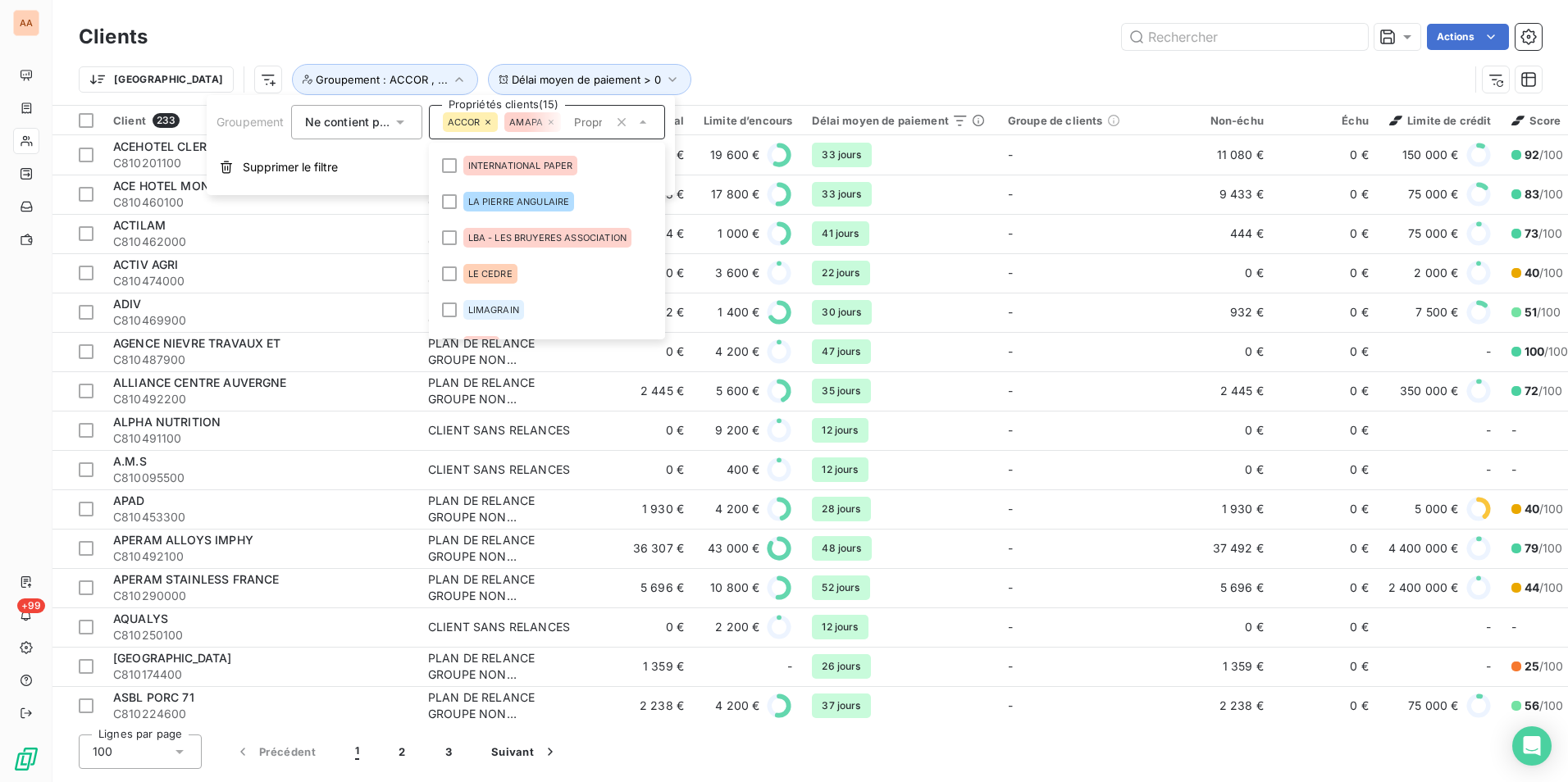
scroll to position [492, 0]
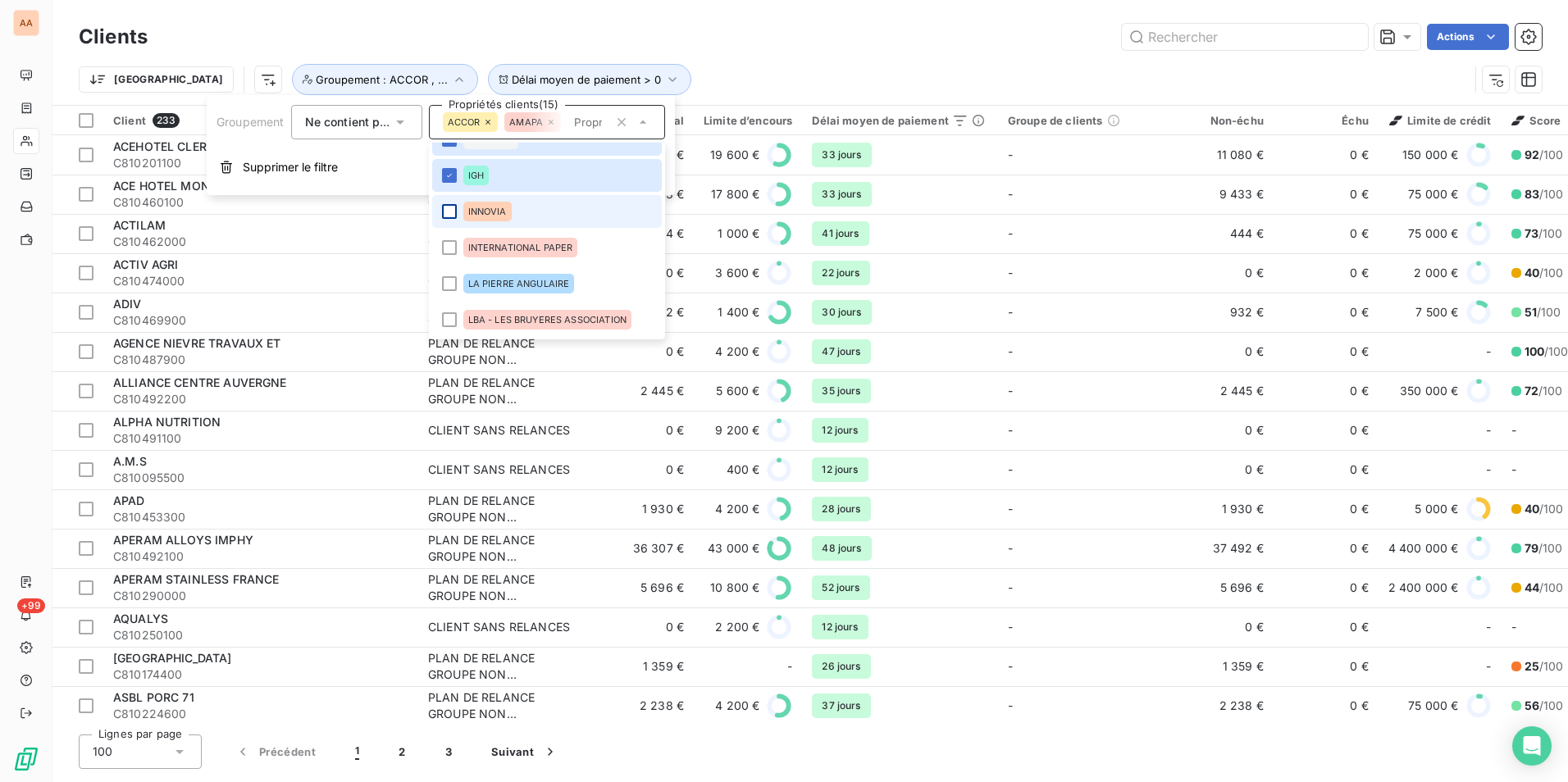
click at [455, 215] on div at bounding box center [449, 211] width 15 height 15
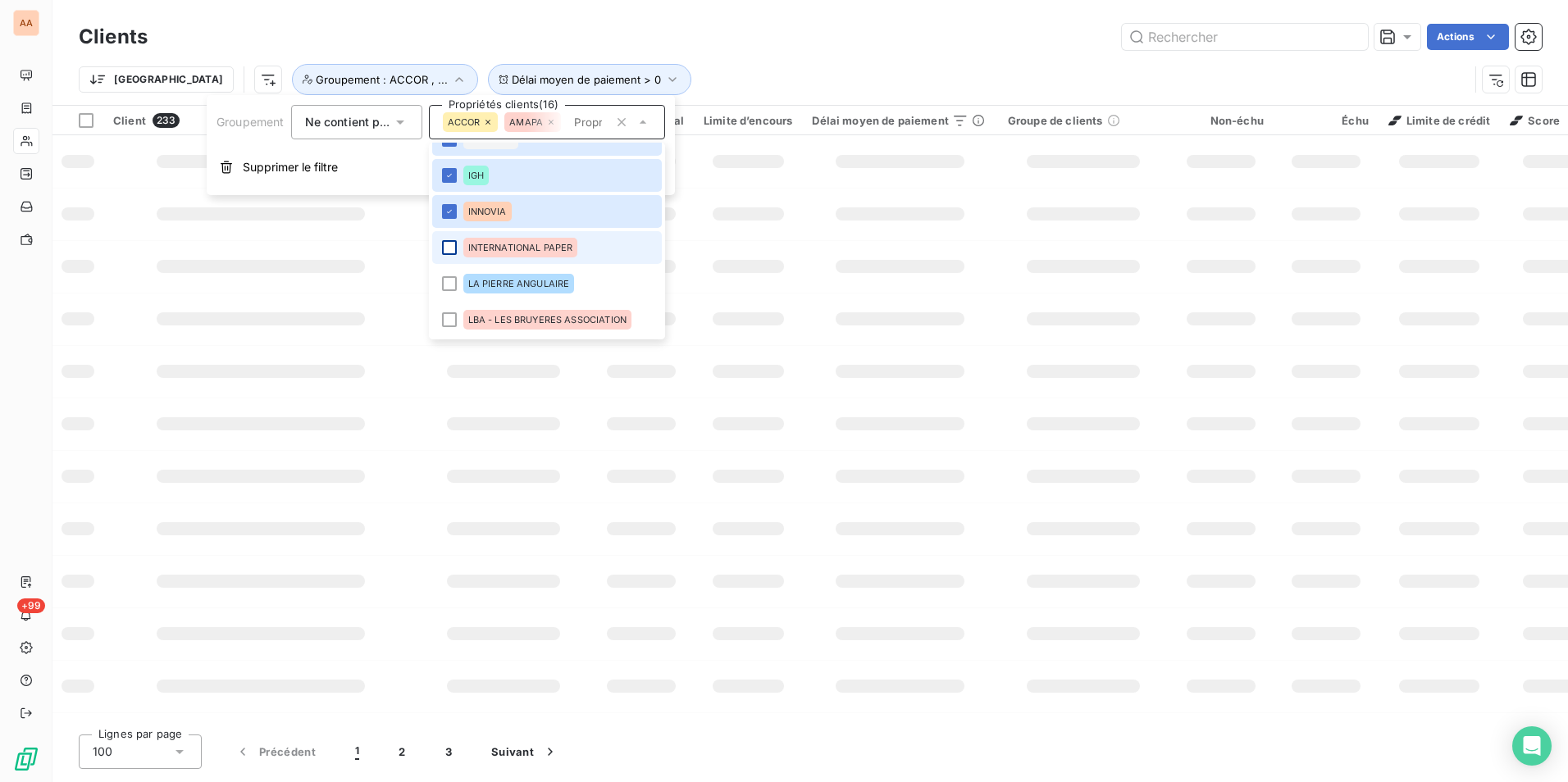
click at [453, 248] on div at bounding box center [449, 247] width 15 height 15
click at [453, 282] on div at bounding box center [449, 284] width 15 height 15
click at [448, 321] on div at bounding box center [449, 320] width 15 height 15
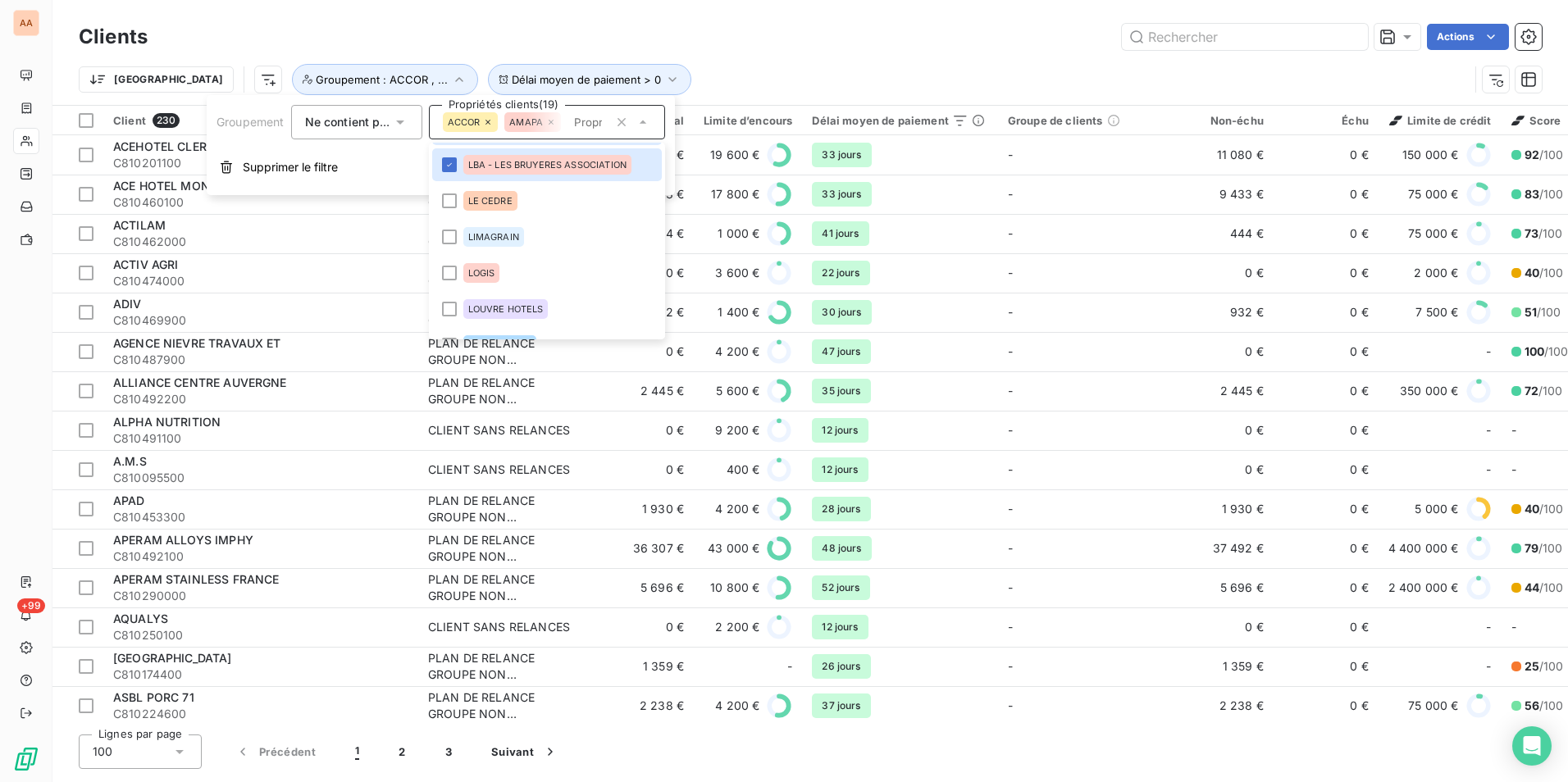
scroll to position [656, 0]
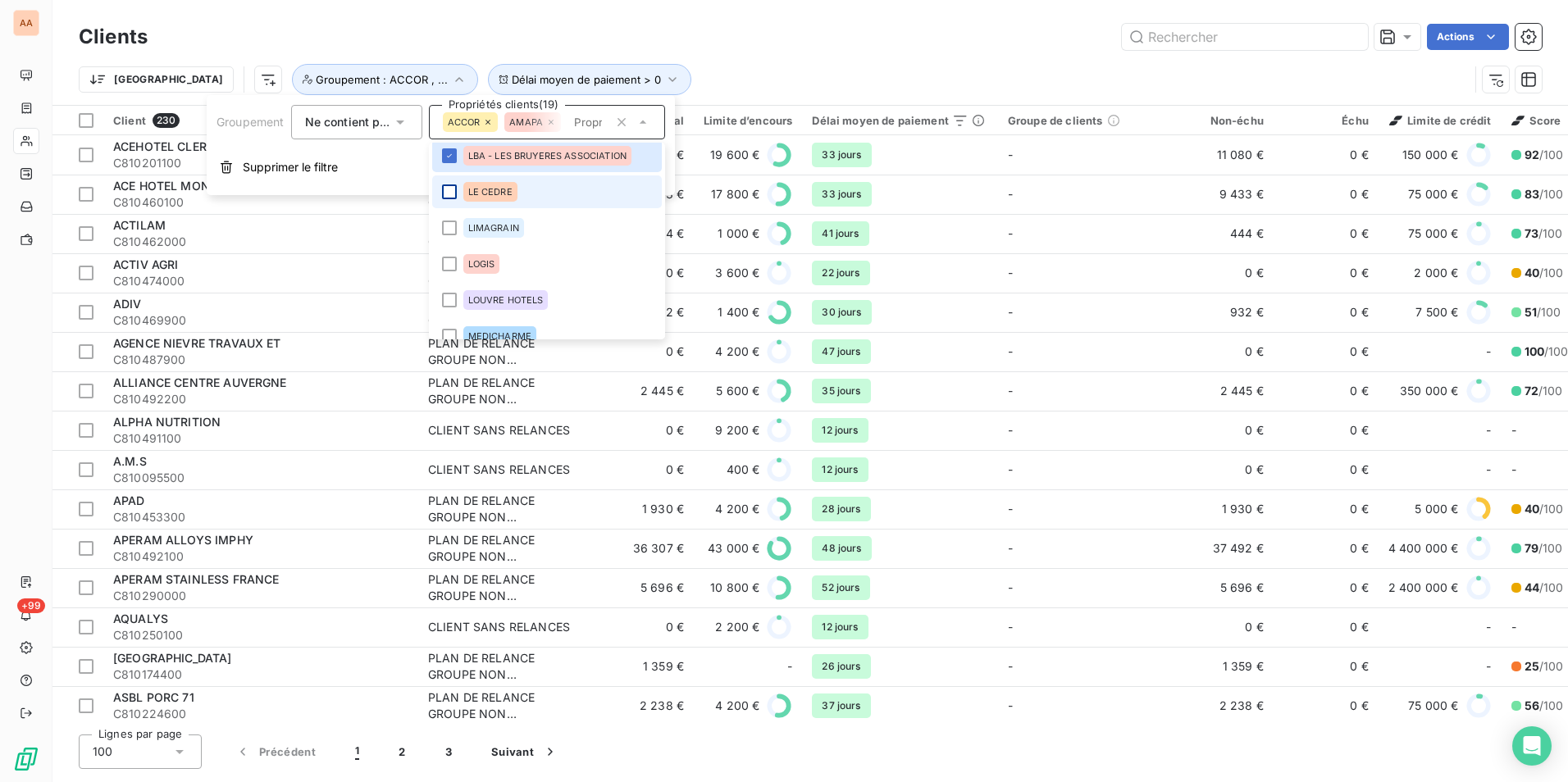
click at [448, 198] on div at bounding box center [449, 192] width 15 height 15
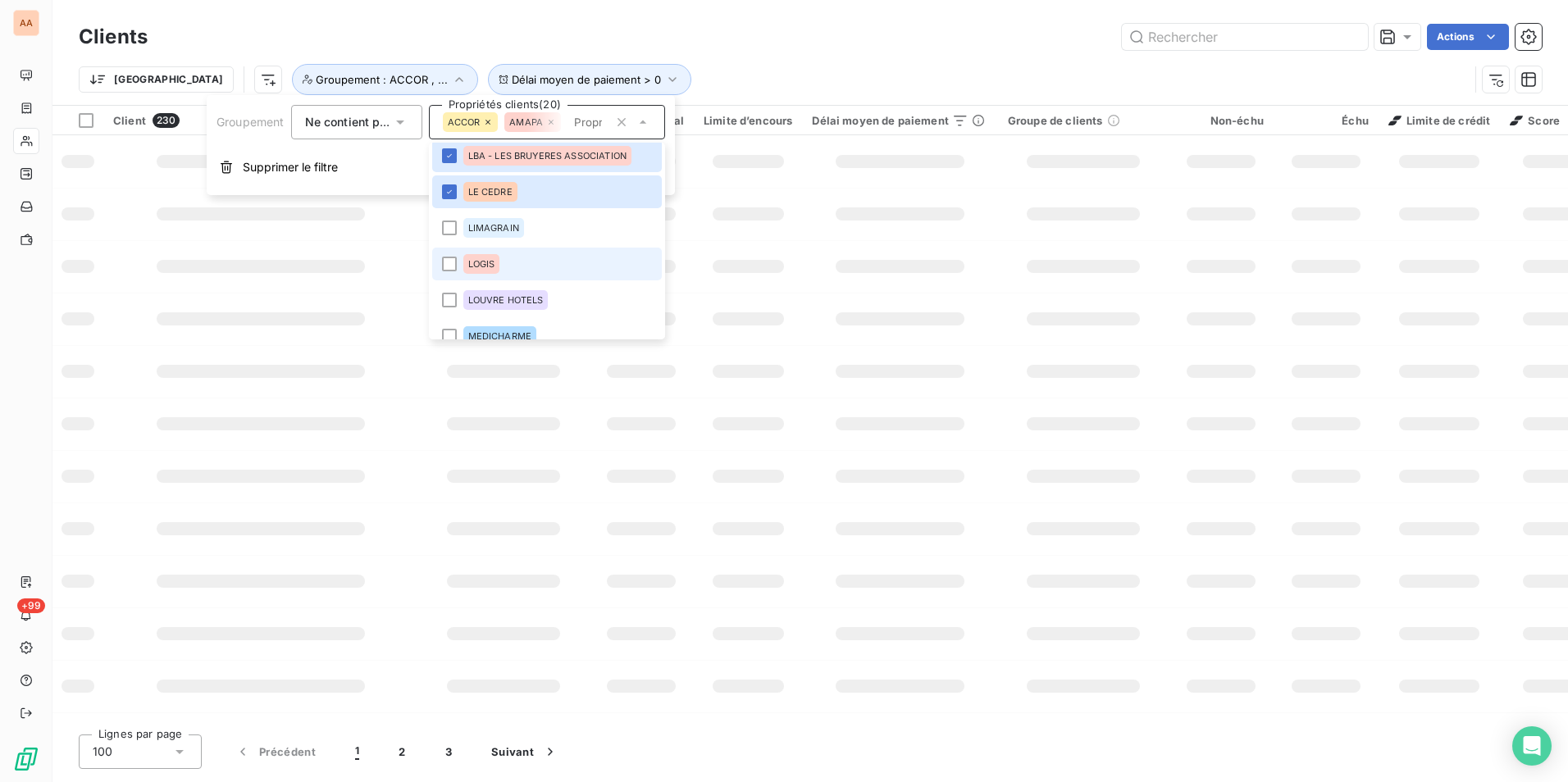
click at [452, 228] on div at bounding box center [449, 228] width 15 height 15
click at [453, 264] on div at bounding box center [449, 264] width 15 height 15
click at [453, 296] on div at bounding box center [449, 300] width 15 height 15
click at [448, 331] on div at bounding box center [449, 336] width 15 height 15
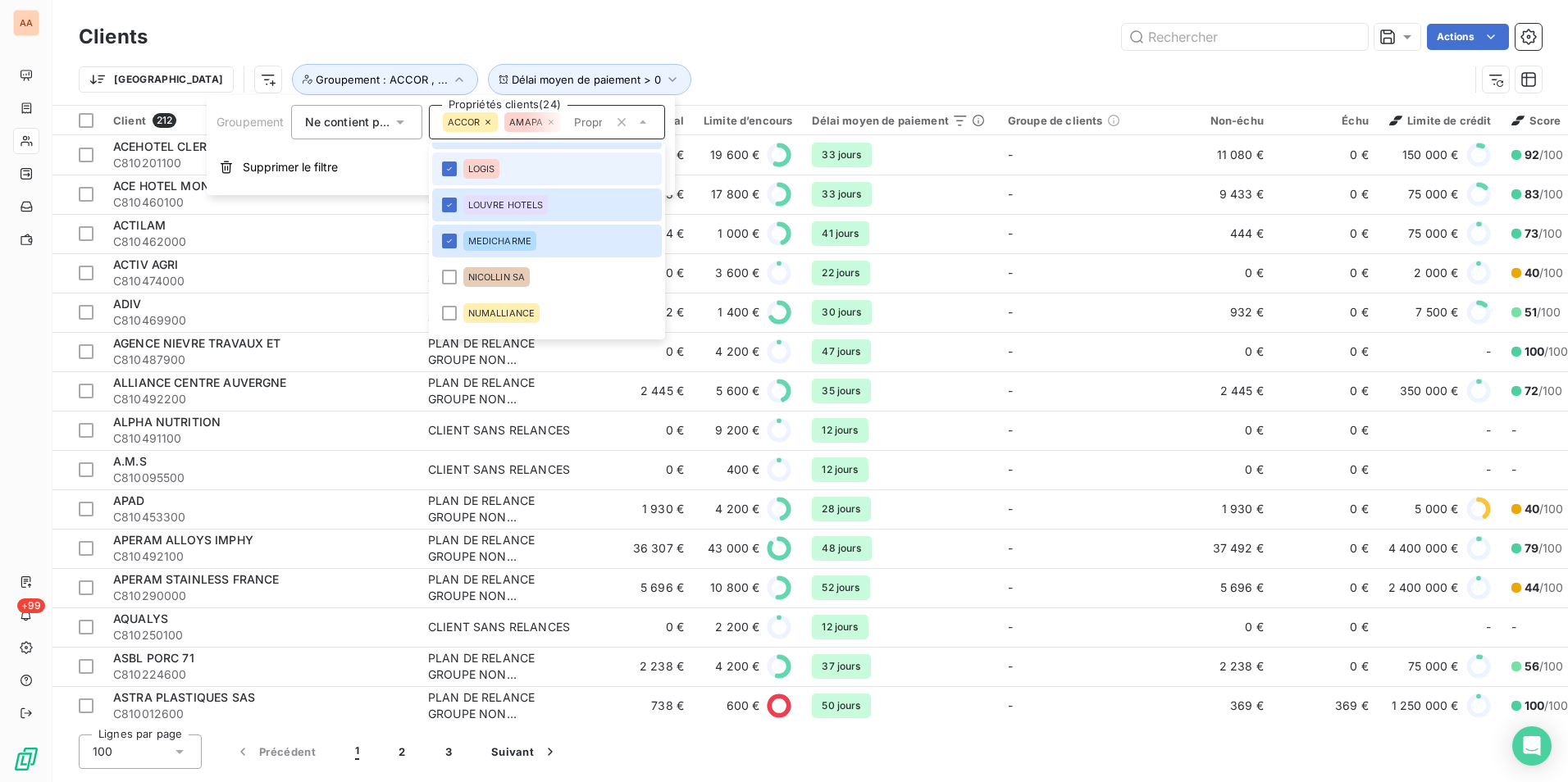
scroll to position [833, 0]
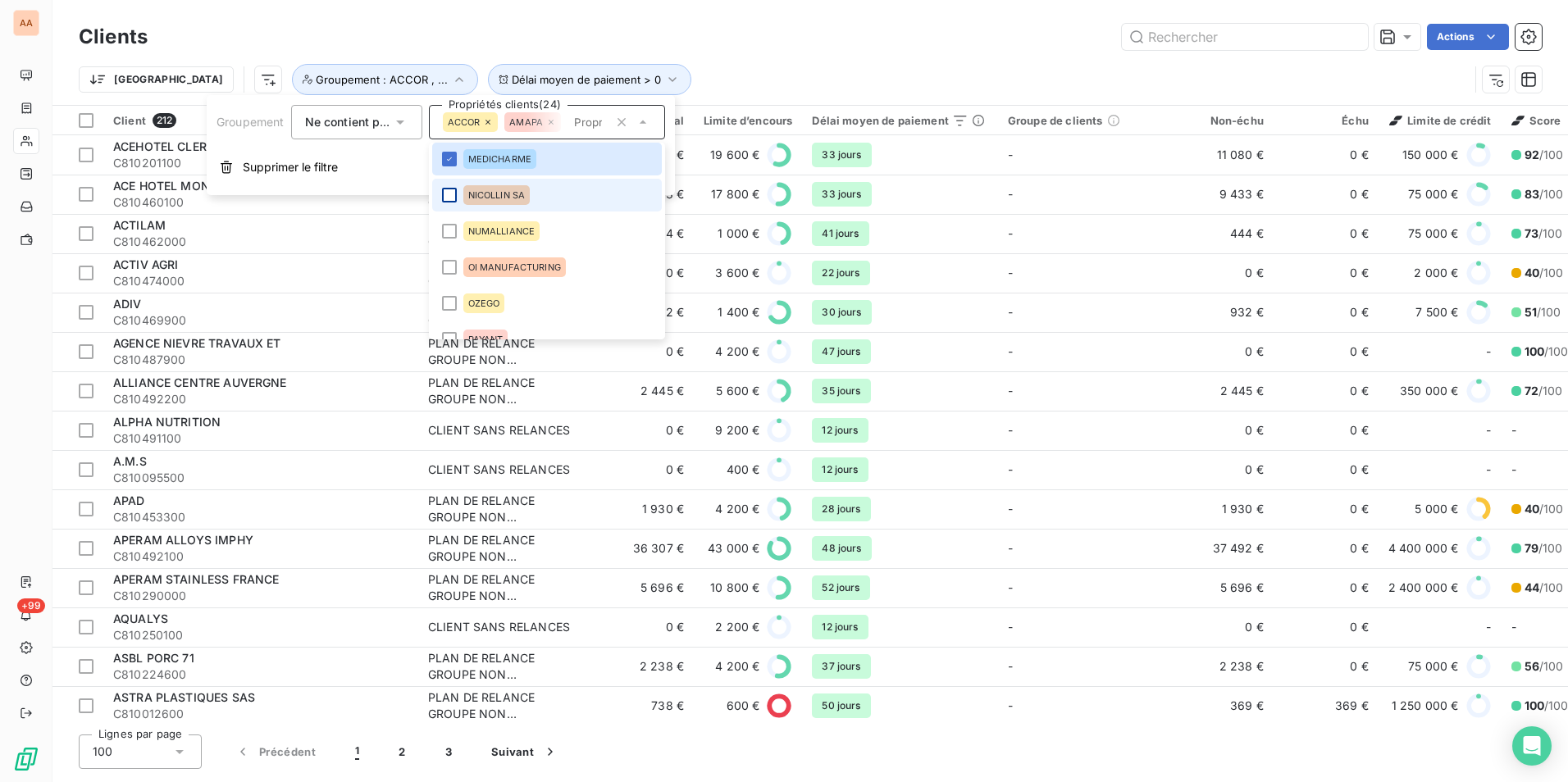
click at [444, 192] on div at bounding box center [449, 195] width 15 height 15
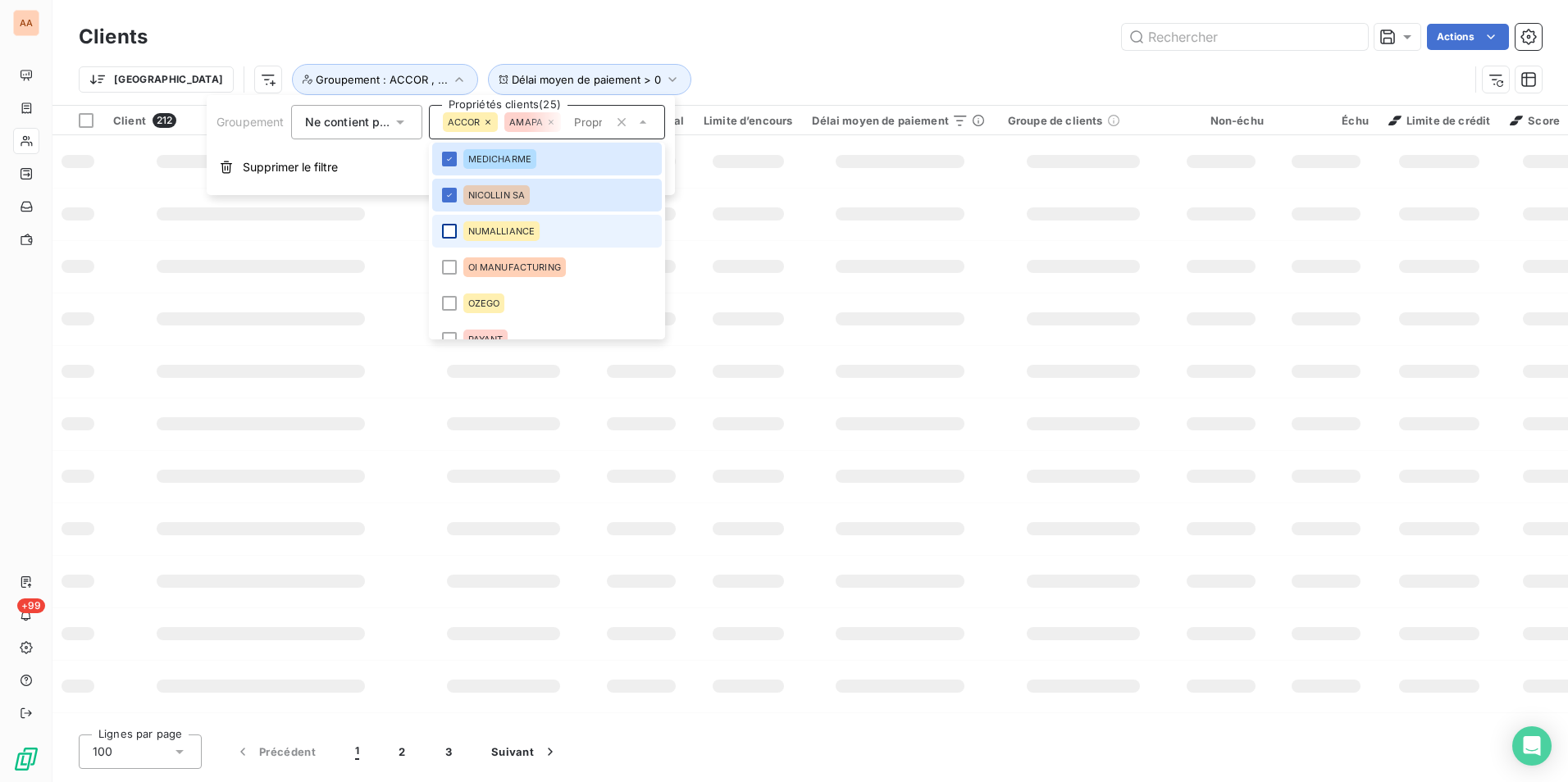
click at [449, 231] on div at bounding box center [449, 231] width 15 height 15
click at [455, 261] on div at bounding box center [449, 267] width 15 height 15
click at [447, 303] on div at bounding box center [449, 303] width 15 height 15
click at [450, 333] on div at bounding box center [449, 339] width 15 height 15
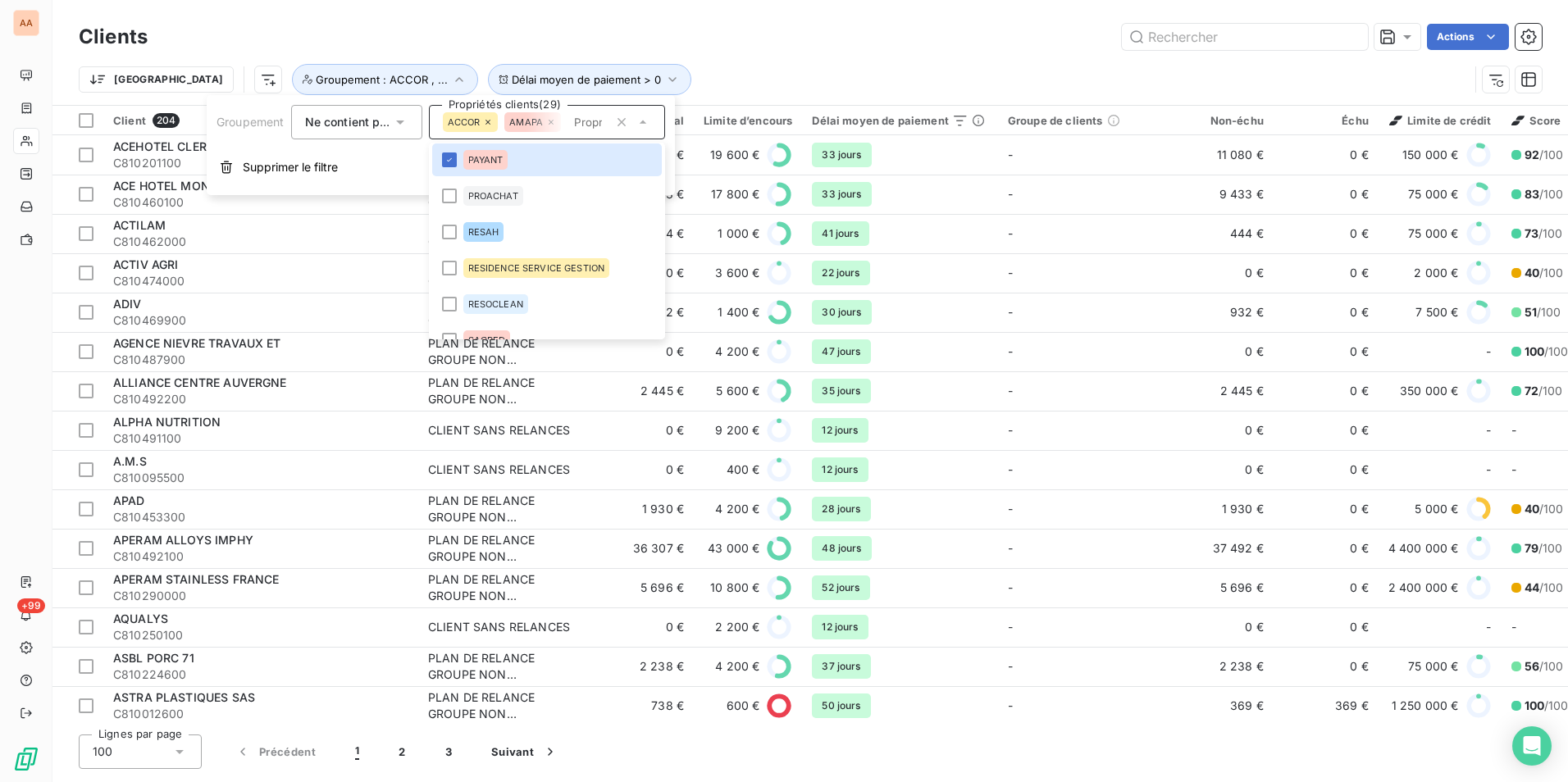
scroll to position [1013, 0]
click at [447, 195] on div at bounding box center [449, 195] width 15 height 15
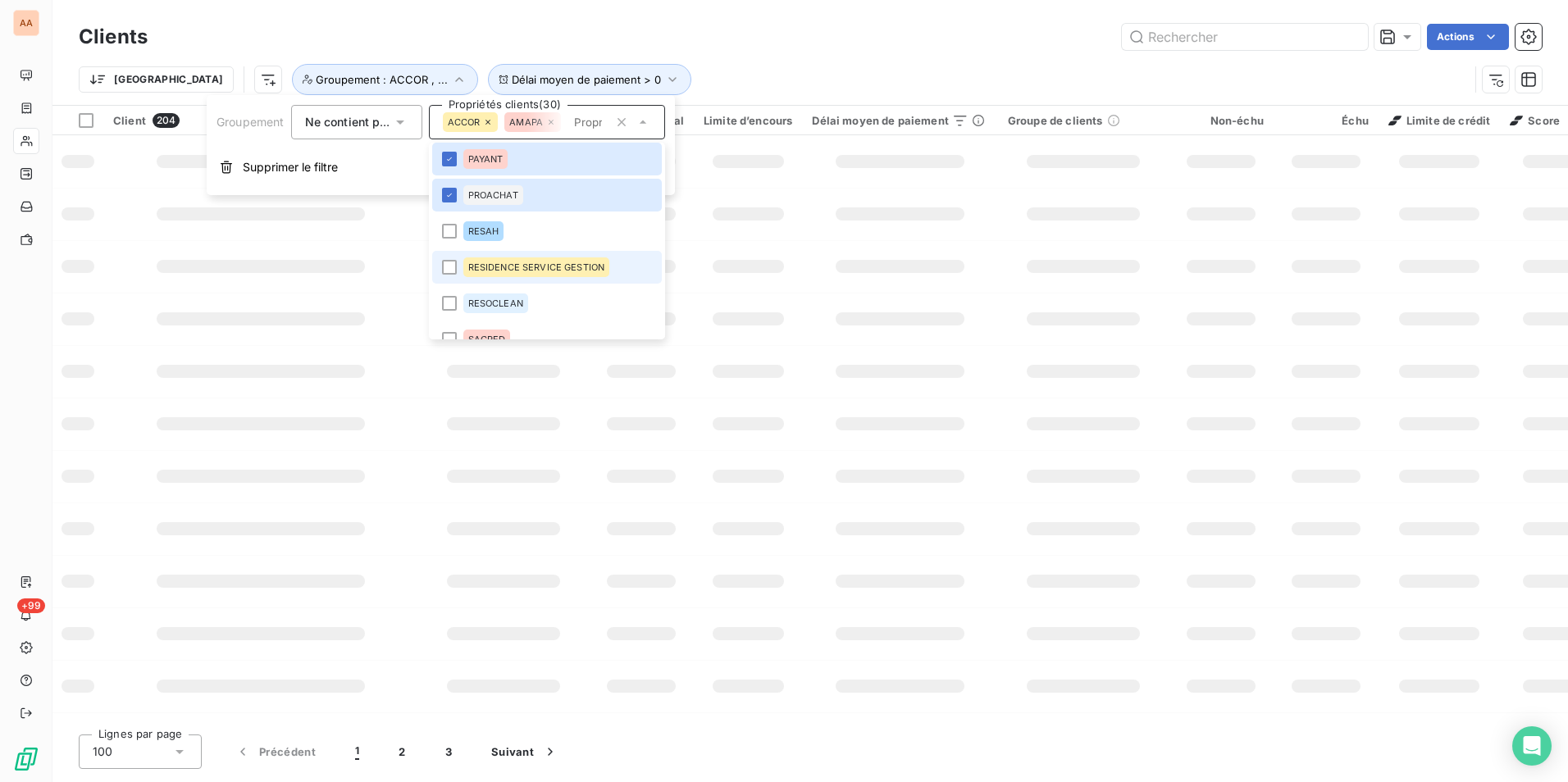
click at [447, 228] on div at bounding box center [449, 231] width 15 height 15
click at [453, 268] on div at bounding box center [449, 267] width 15 height 15
click at [451, 306] on div at bounding box center [449, 303] width 15 height 15
click at [454, 335] on div at bounding box center [449, 339] width 15 height 15
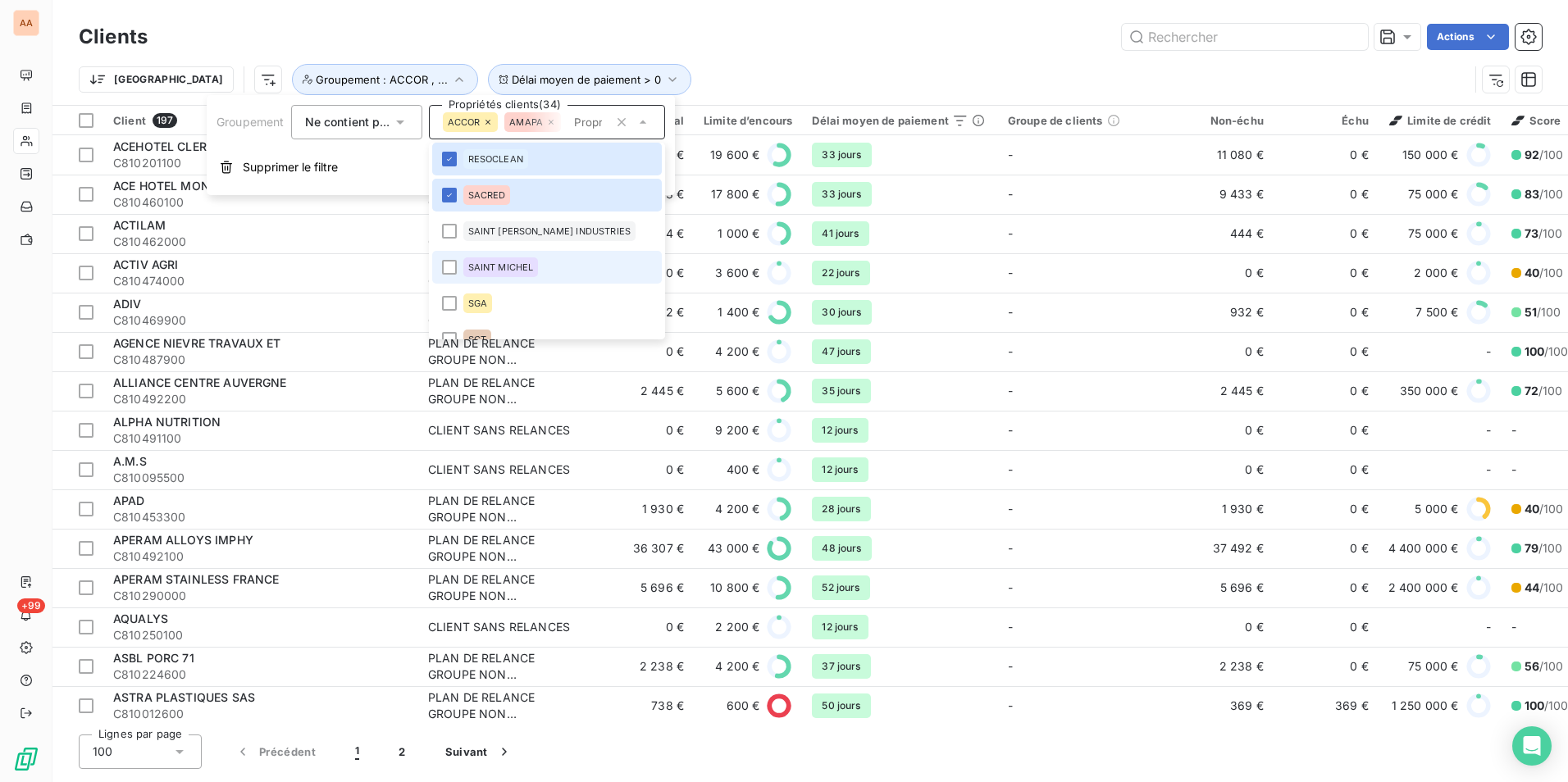
scroll to position [1184, 0]
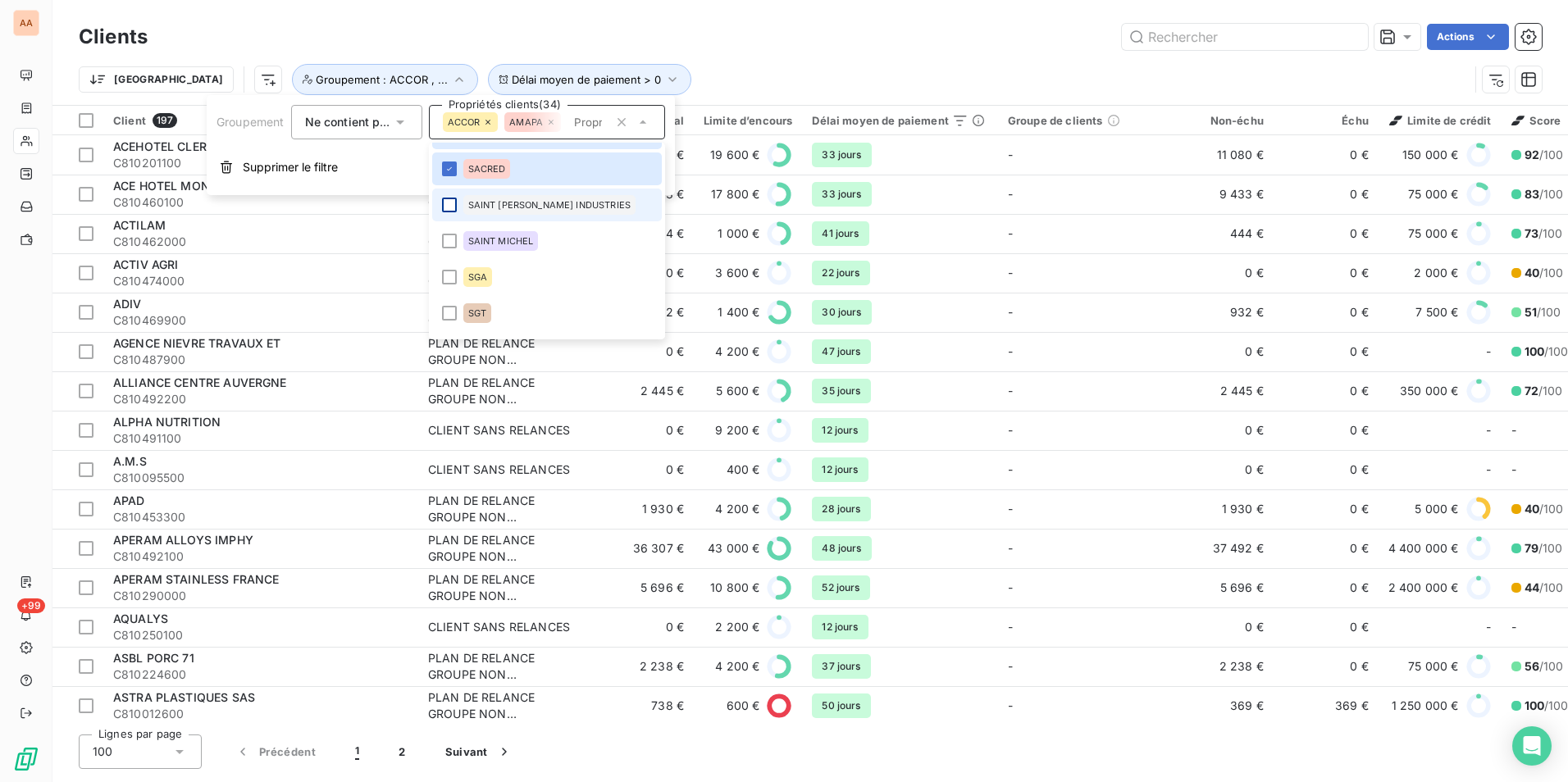
click at [449, 208] on div at bounding box center [449, 205] width 15 height 15
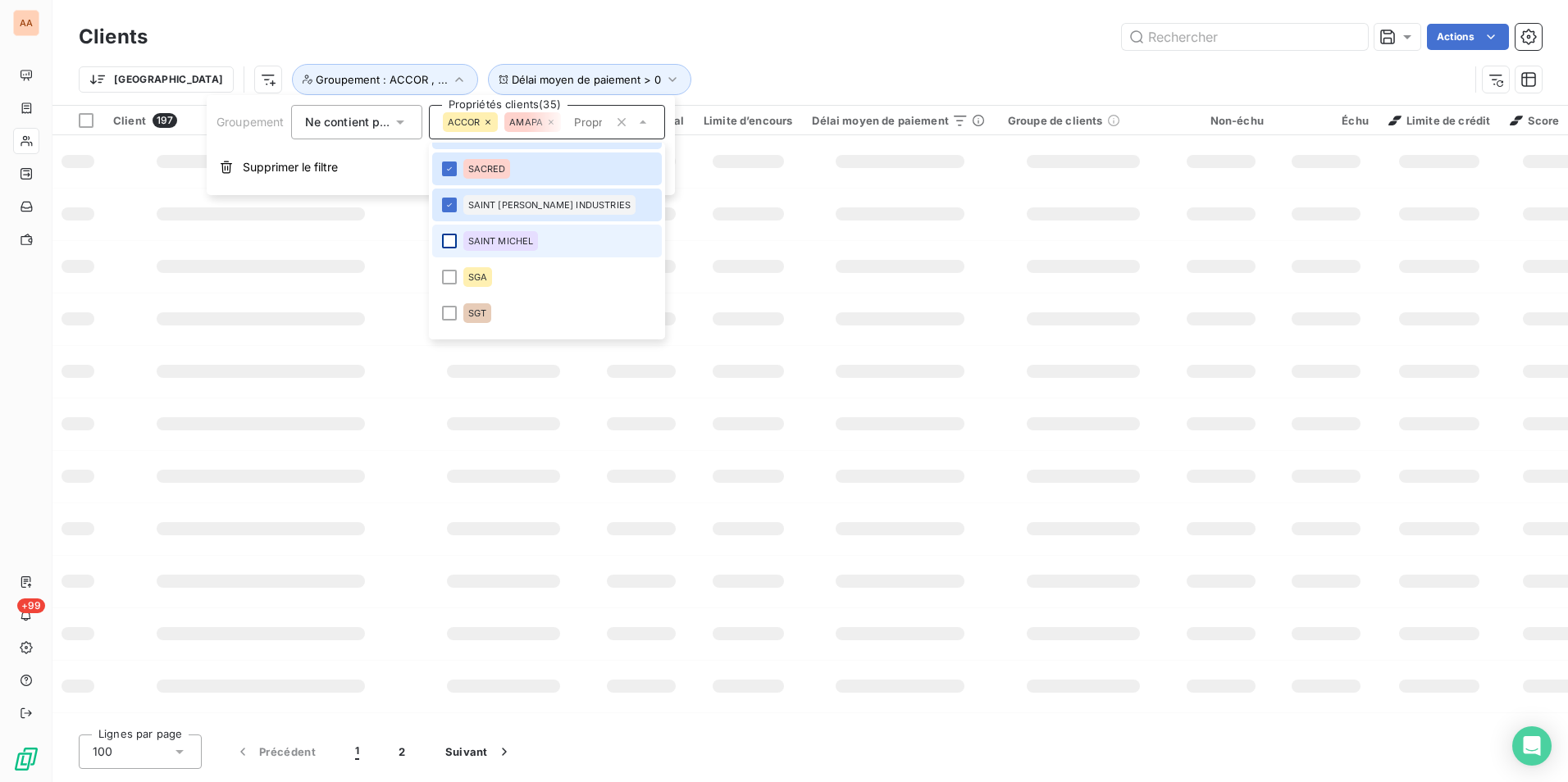
click at [452, 243] on div at bounding box center [449, 241] width 15 height 15
click at [448, 274] on div at bounding box center [449, 277] width 15 height 15
click at [448, 315] on div at bounding box center [449, 313] width 15 height 15
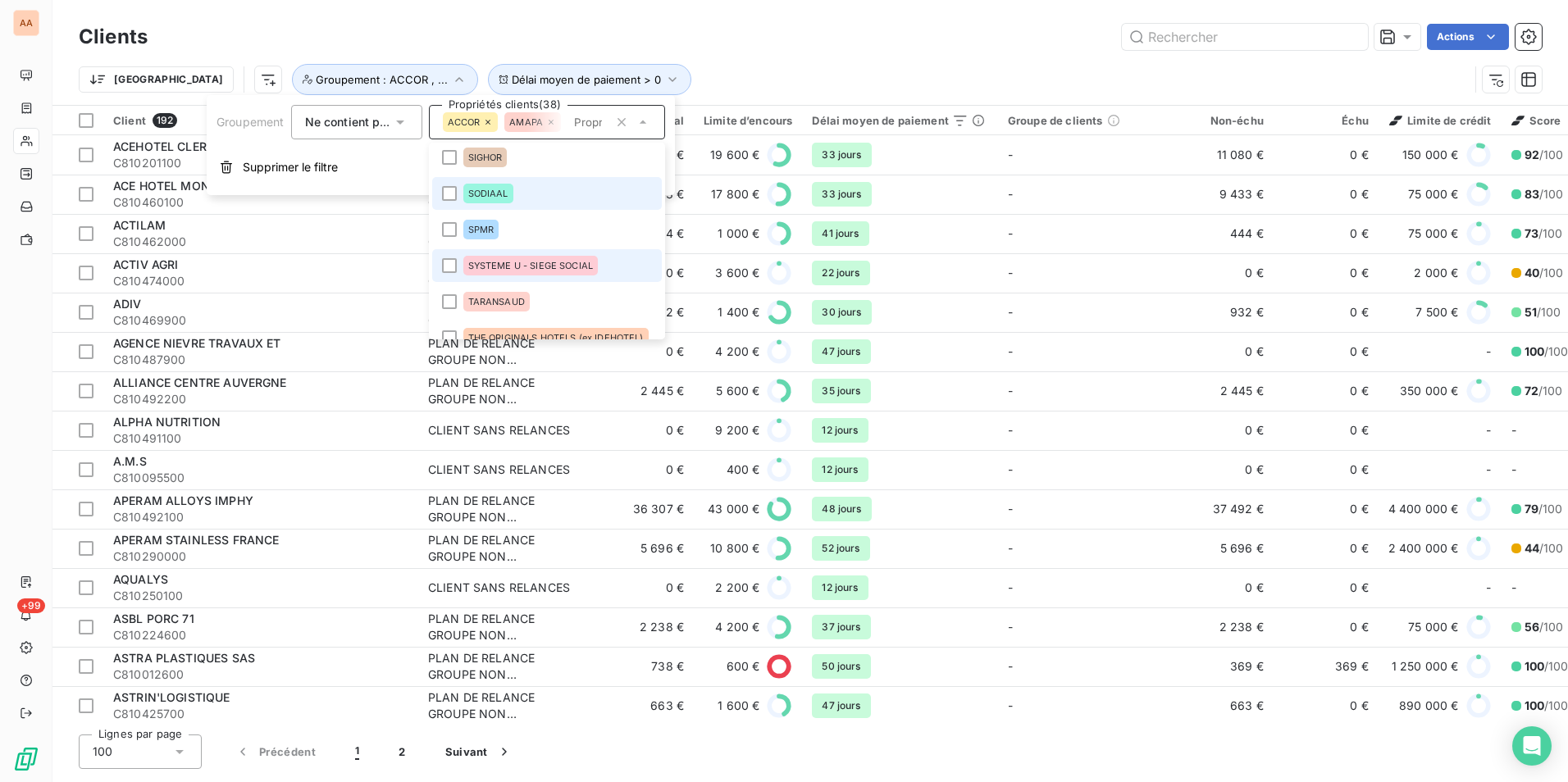
scroll to position [1348, 0]
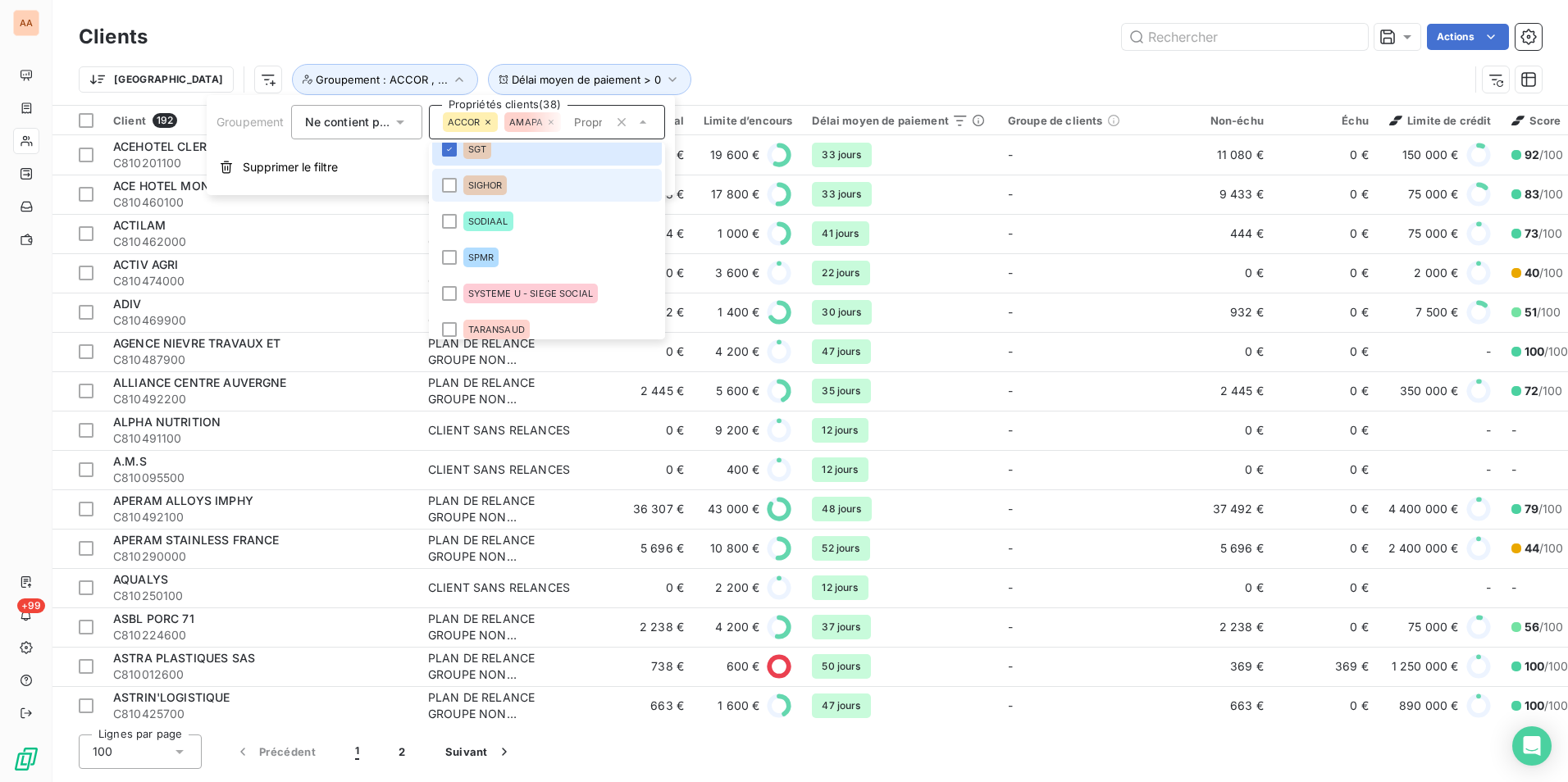
click at [454, 196] on li "SIGHOR" at bounding box center [547, 185] width 229 height 33
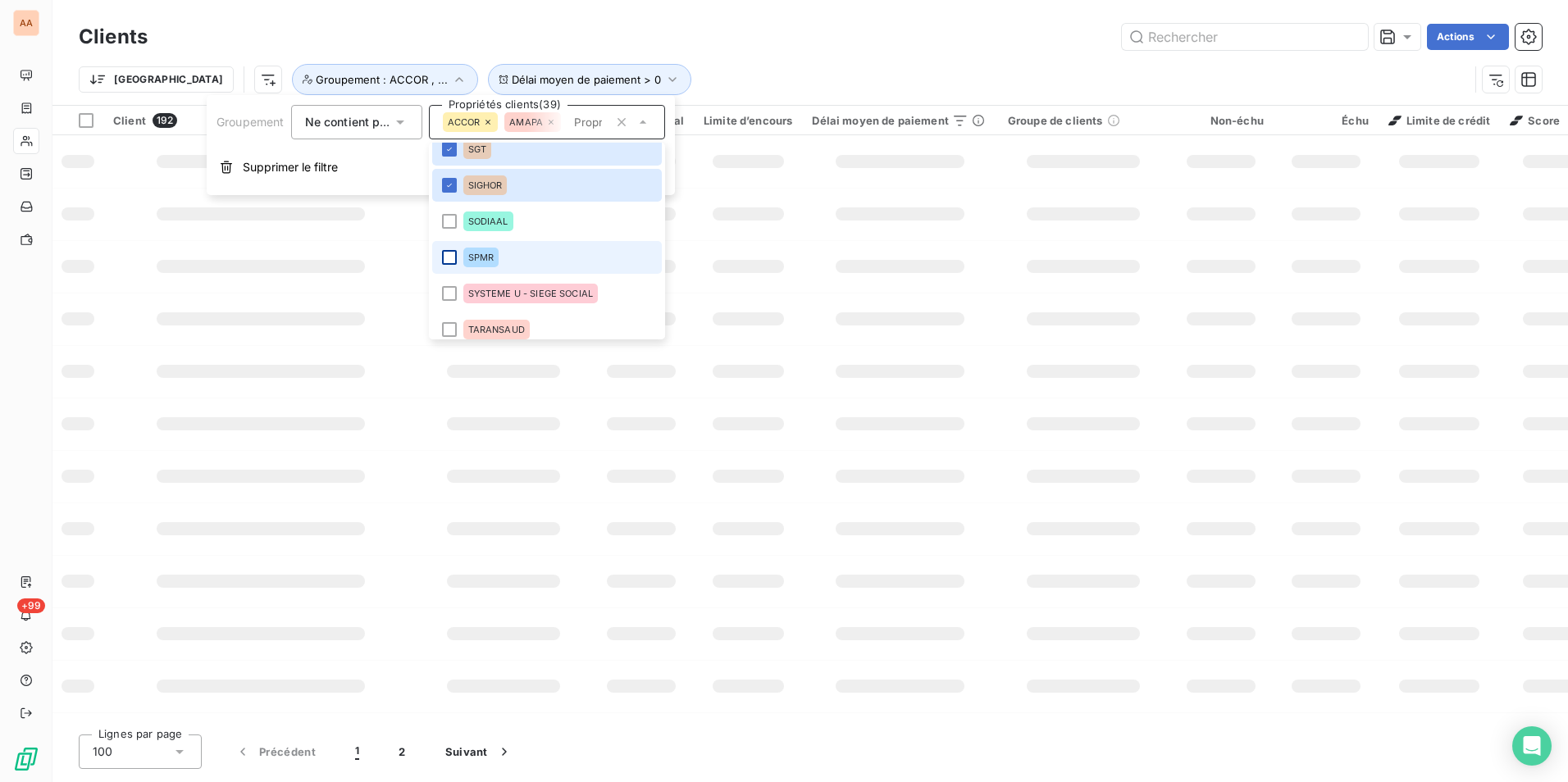
click at [453, 224] on div at bounding box center [449, 221] width 15 height 15
drag, startPoint x: 447, startPoint y: 257, endPoint x: 452, endPoint y: 294, distance: 37.3
click at [447, 258] on div at bounding box center [449, 257] width 15 height 15
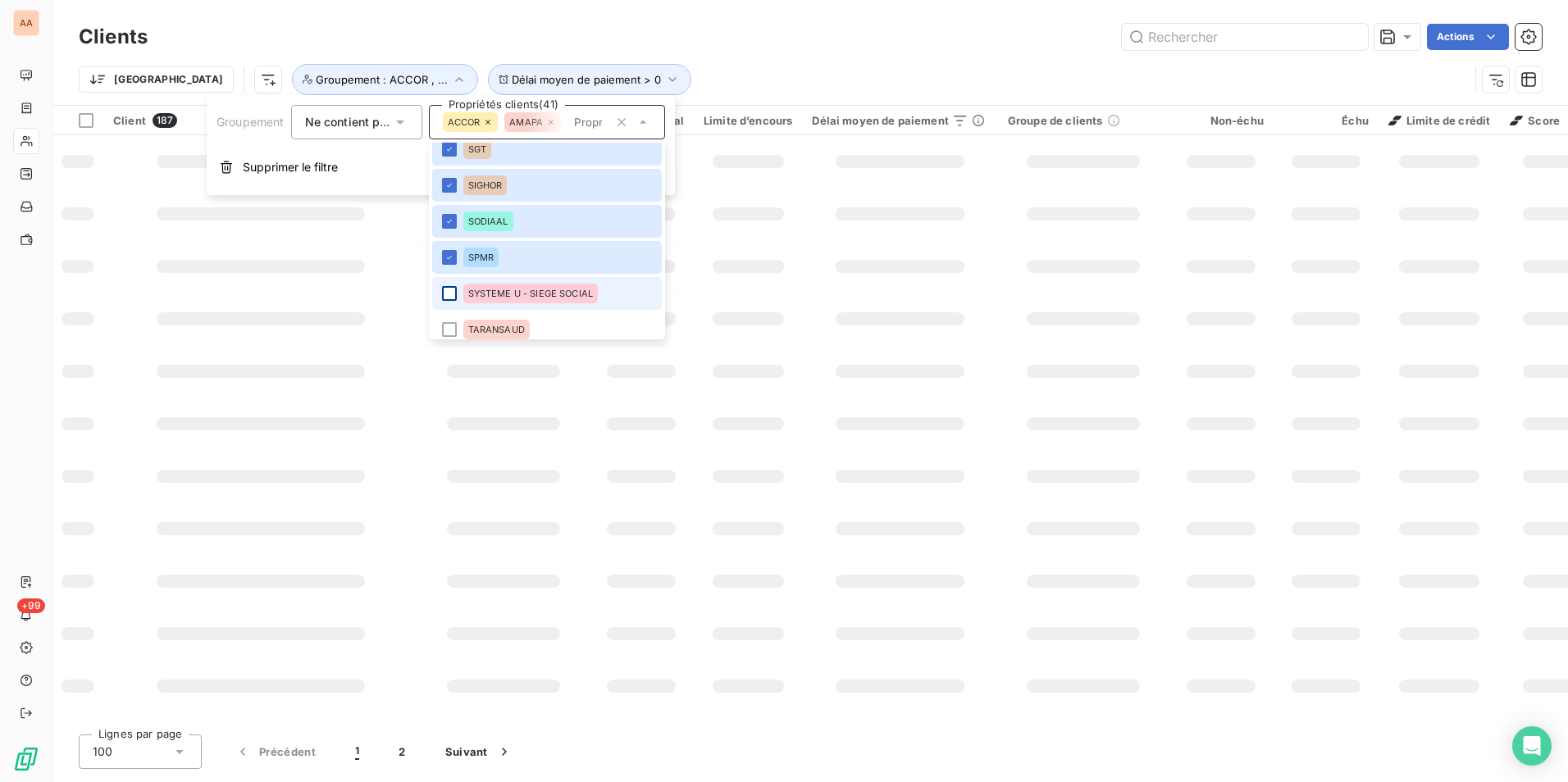
click at [452, 294] on div at bounding box center [449, 293] width 15 height 15
click at [447, 325] on div at bounding box center [449, 329] width 15 height 15
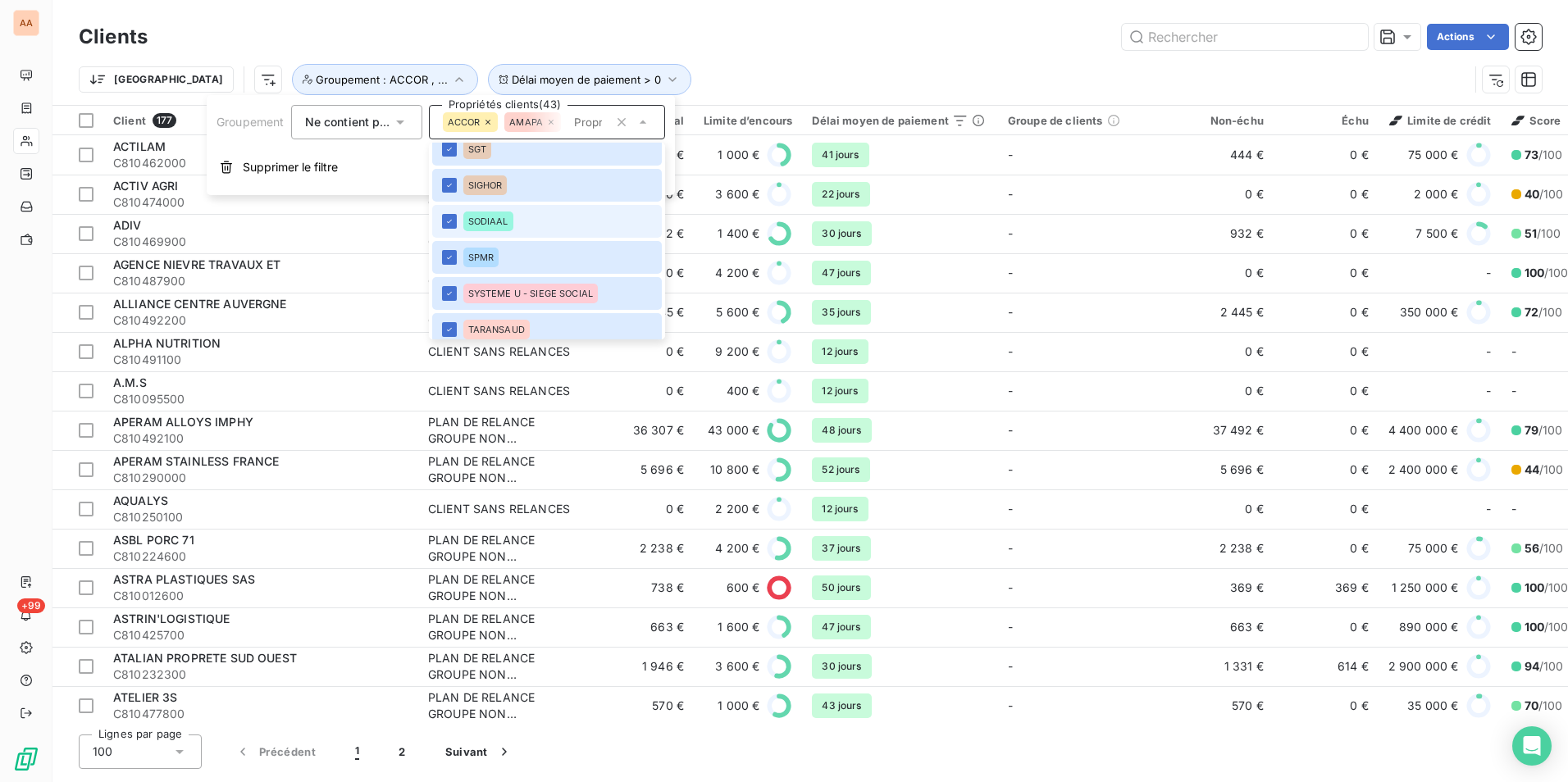
scroll to position [1430, 0]
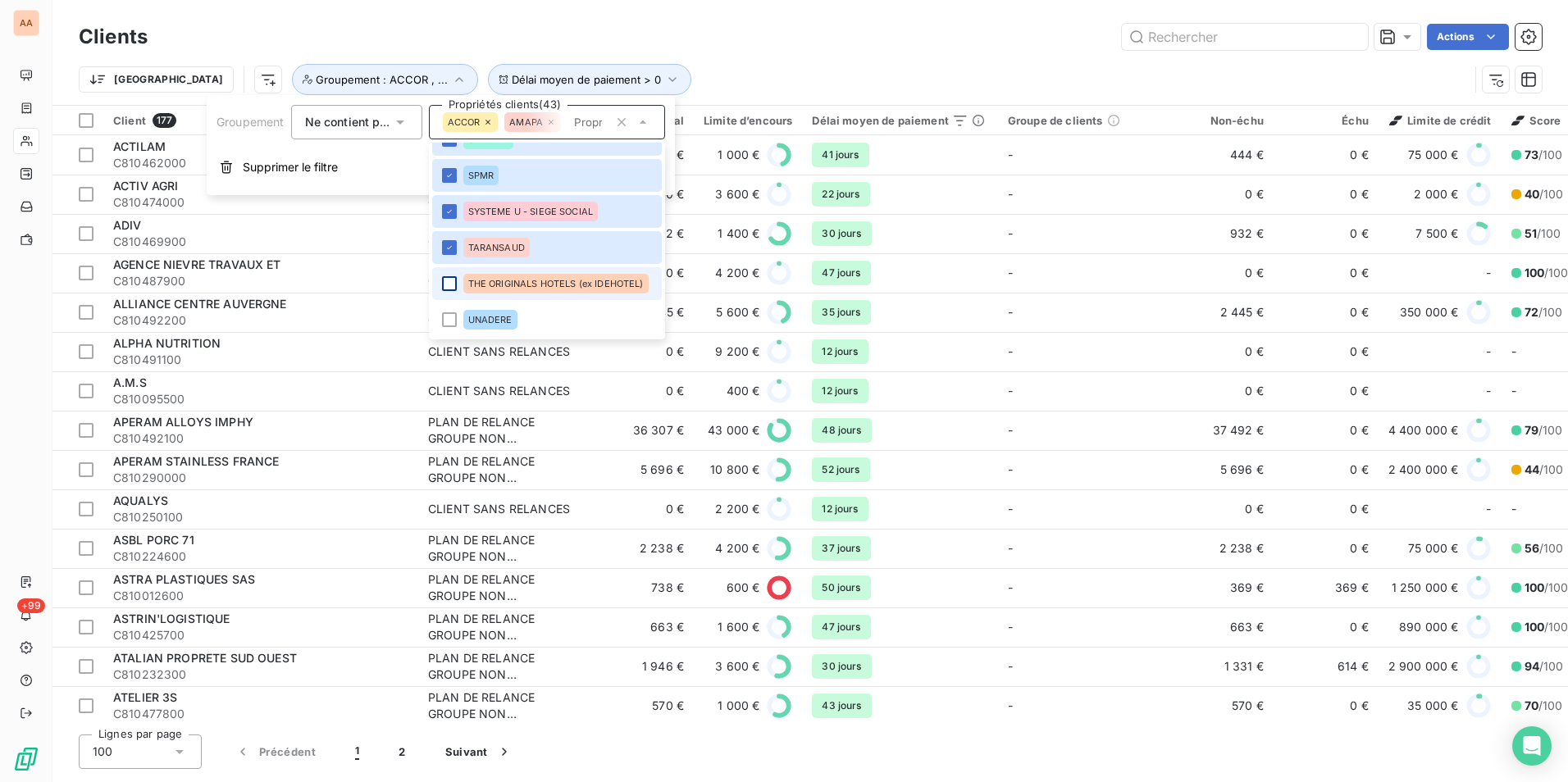
click at [452, 283] on div at bounding box center [449, 284] width 15 height 15
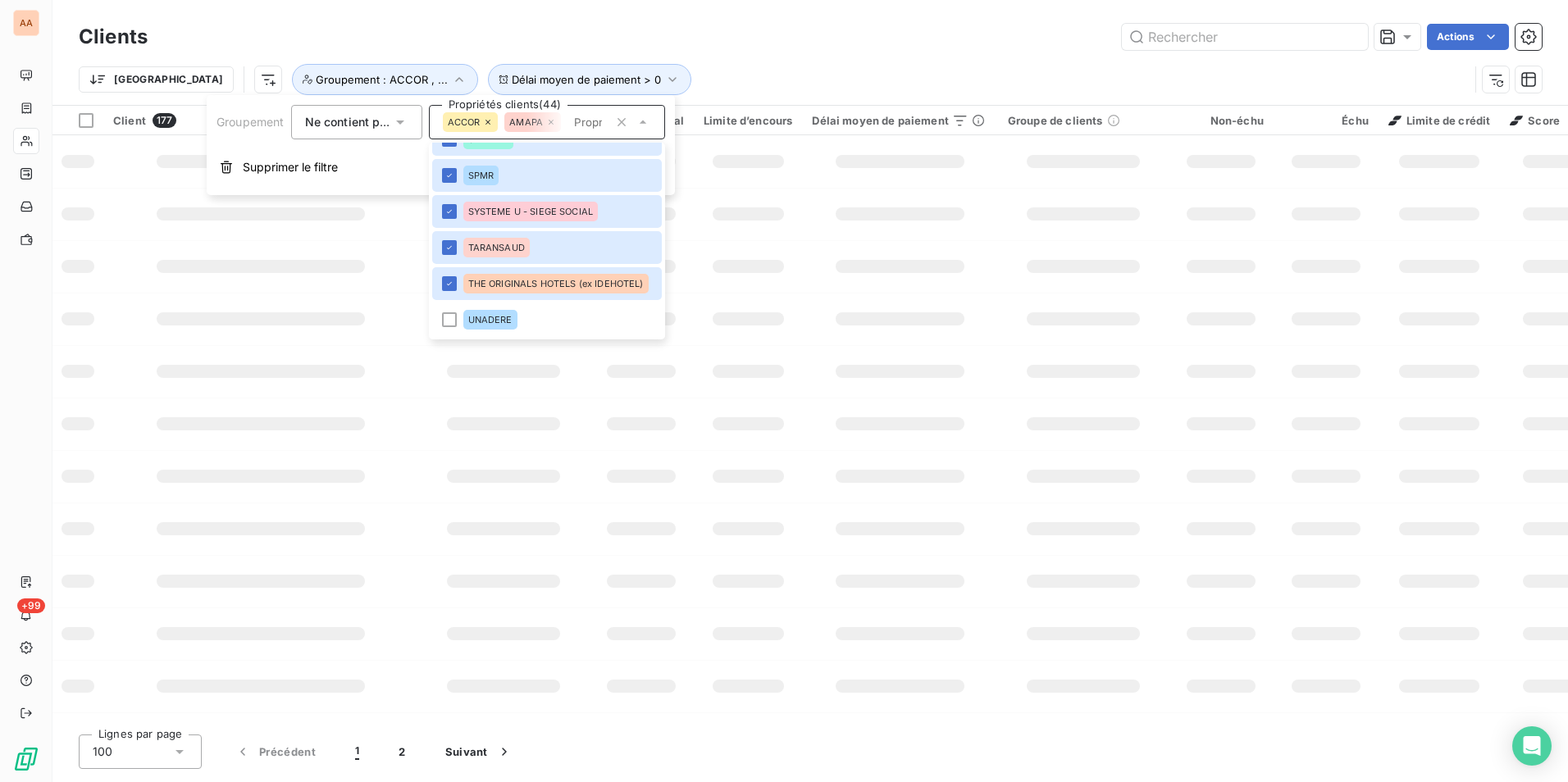
click at [449, 316] on div at bounding box center [449, 320] width 15 height 15
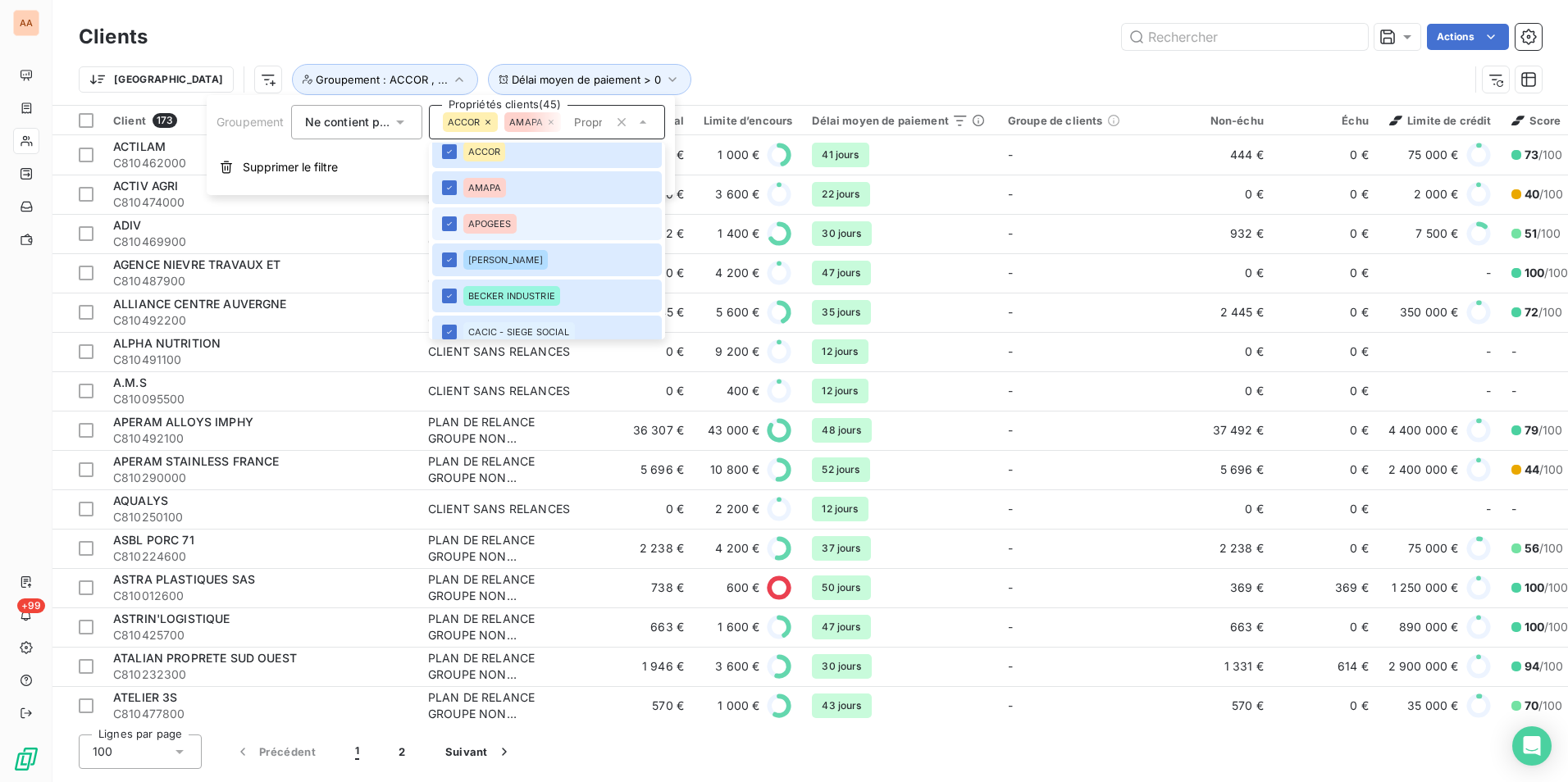
scroll to position [0, 0]
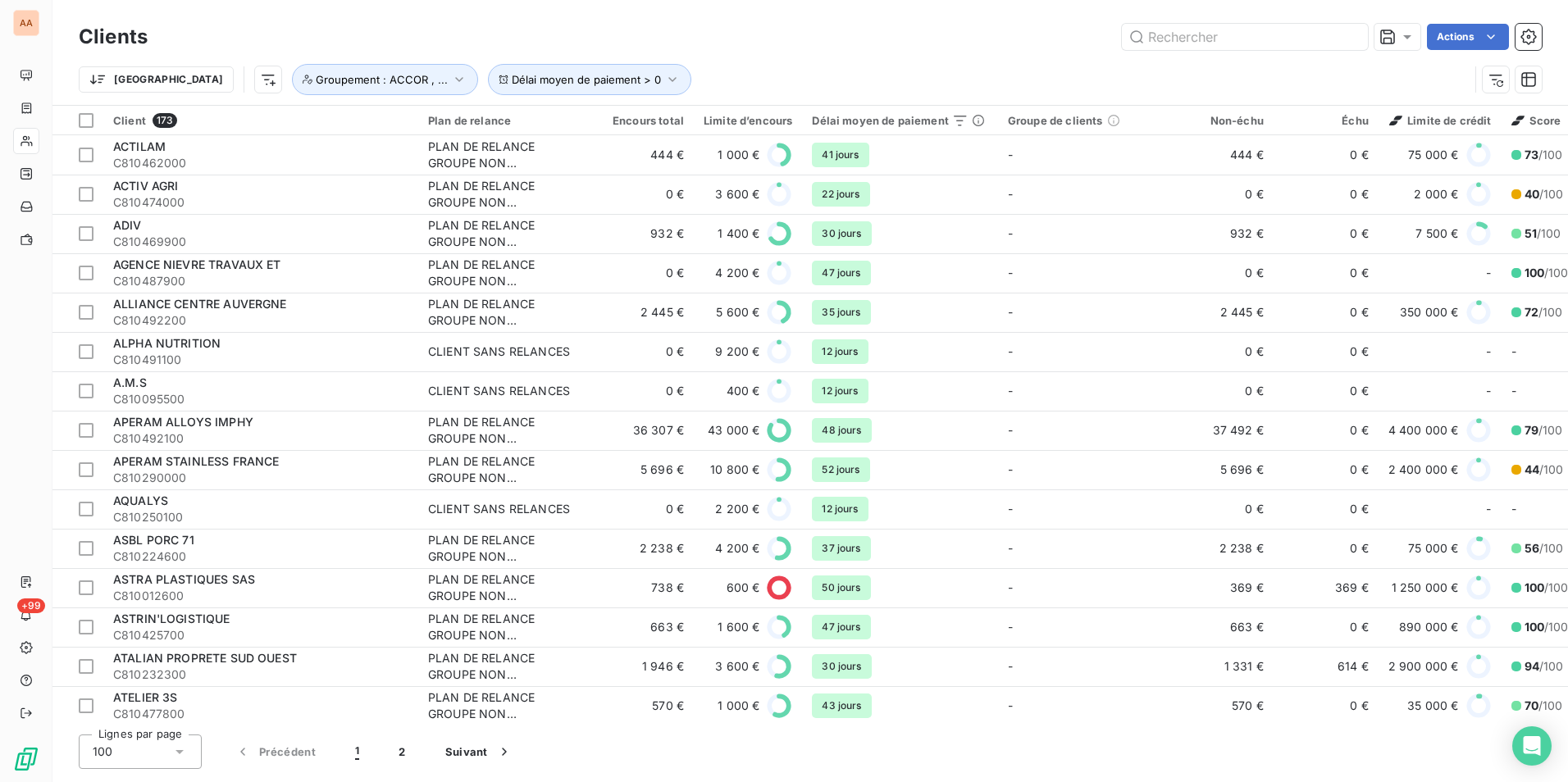
click at [702, 31] on div "Actions" at bounding box center [854, 37] width 1375 height 26
click at [316, 73] on span "Groupement : ACCOR , ..." at bounding box center [381, 79] width 132 height 13
click at [295, 33] on div "Actions" at bounding box center [854, 37] width 1375 height 26
click at [178, 79] on html "AA +99 Clients Actions Trier Délai moyen de paiement > 0 Groupement : ACCOR , .…" at bounding box center [784, 391] width 1568 height 782
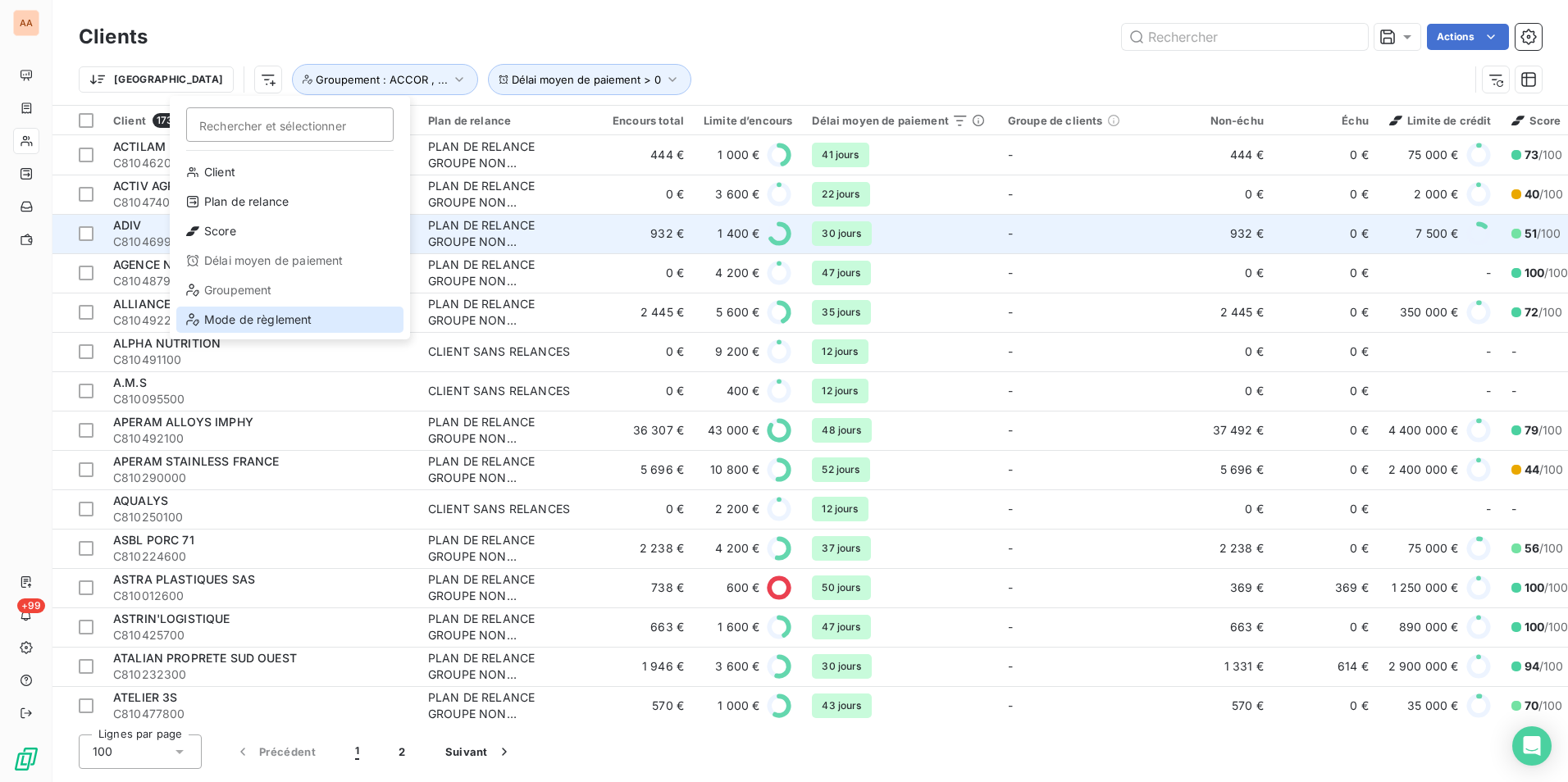
click at [276, 321] on div "Mode de règlement" at bounding box center [290, 320] width 228 height 26
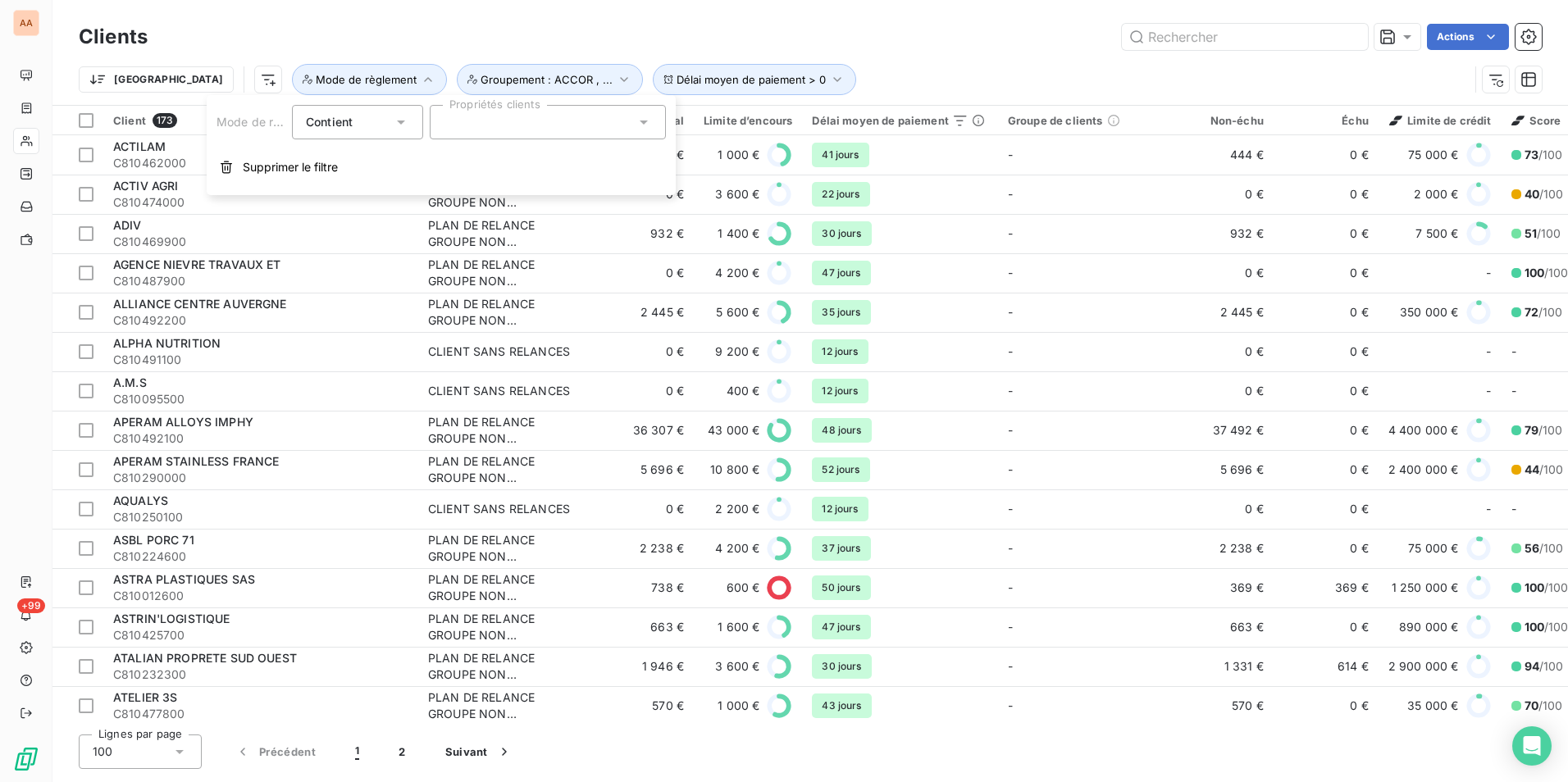
click at [450, 124] on input "text" at bounding box center [450, 122] width 13 height 15
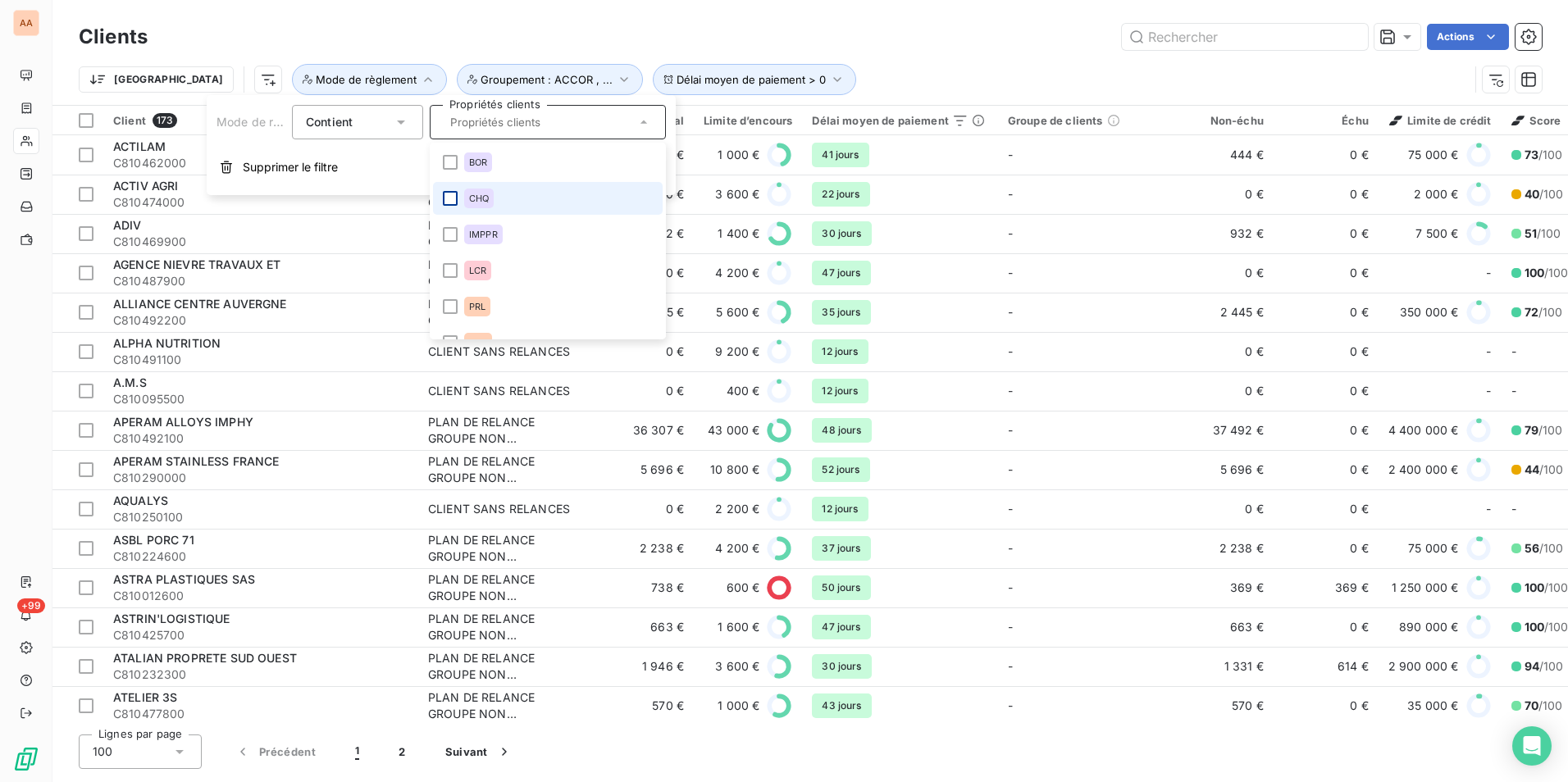
click at [443, 199] on div at bounding box center [450, 198] width 15 height 15
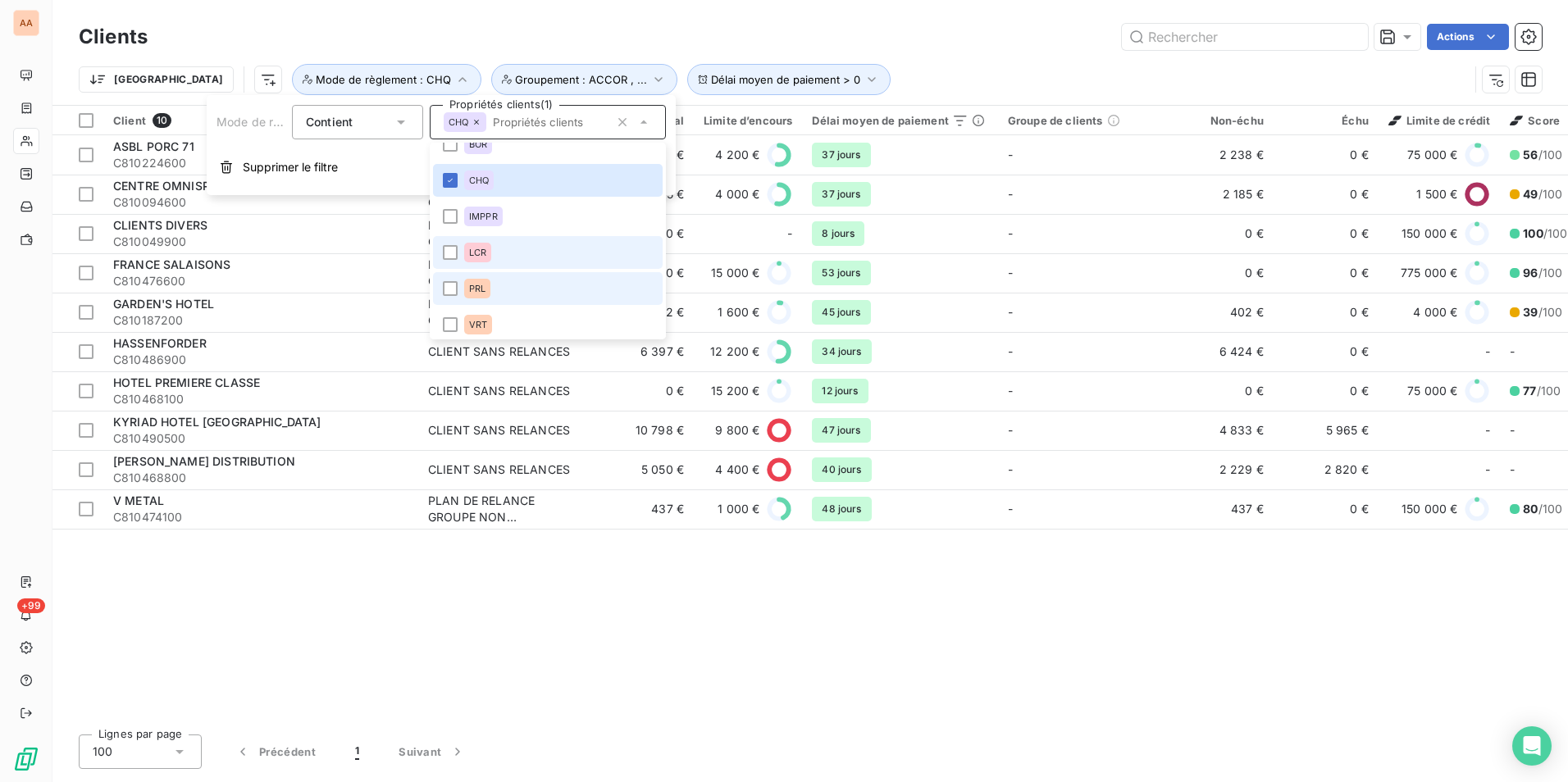
scroll to position [23, 0]
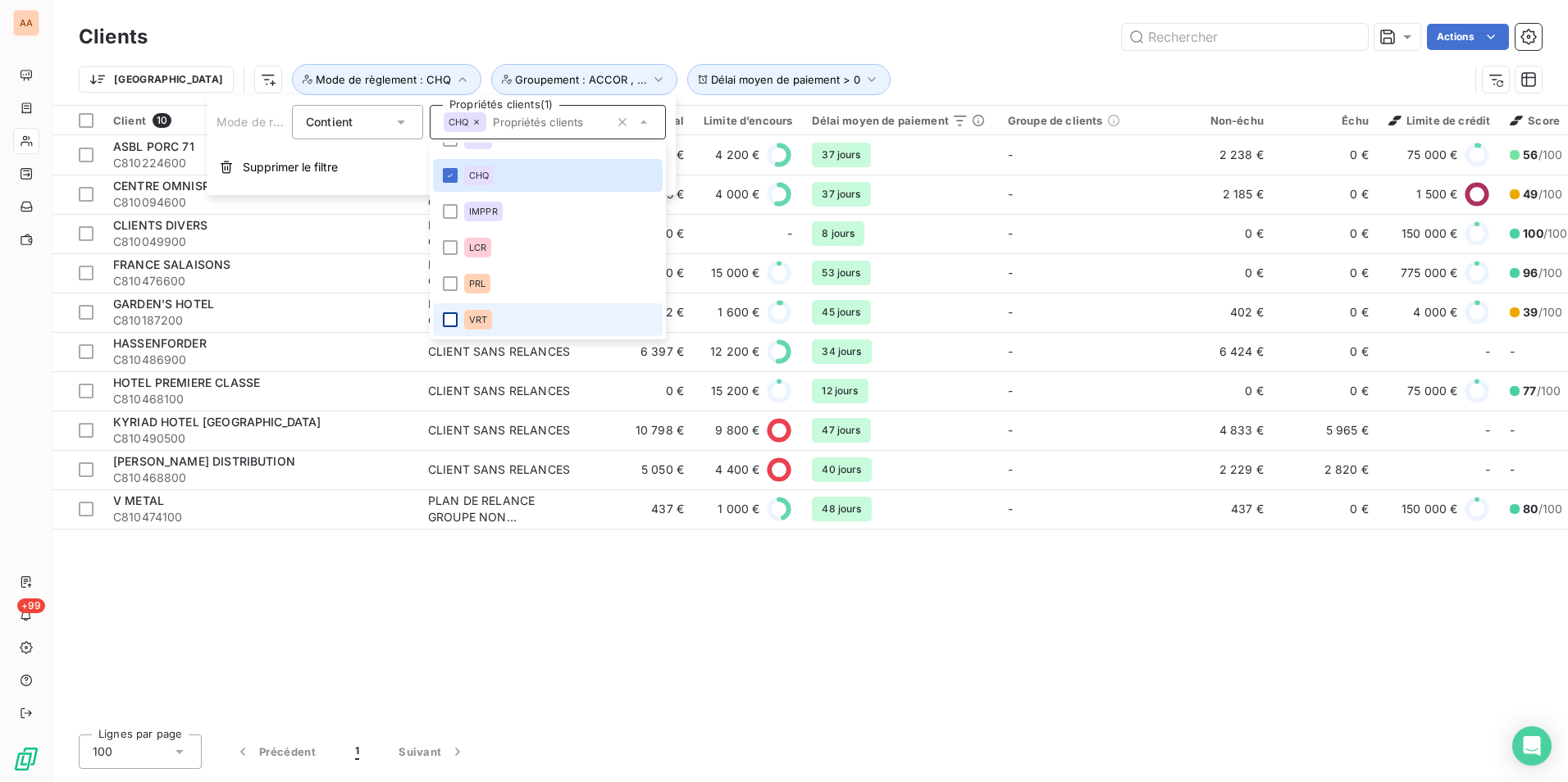
drag, startPoint x: 452, startPoint y: 317, endPoint x: 516, endPoint y: 284, distance: 72.0
click at [451, 317] on div at bounding box center [450, 320] width 15 height 15
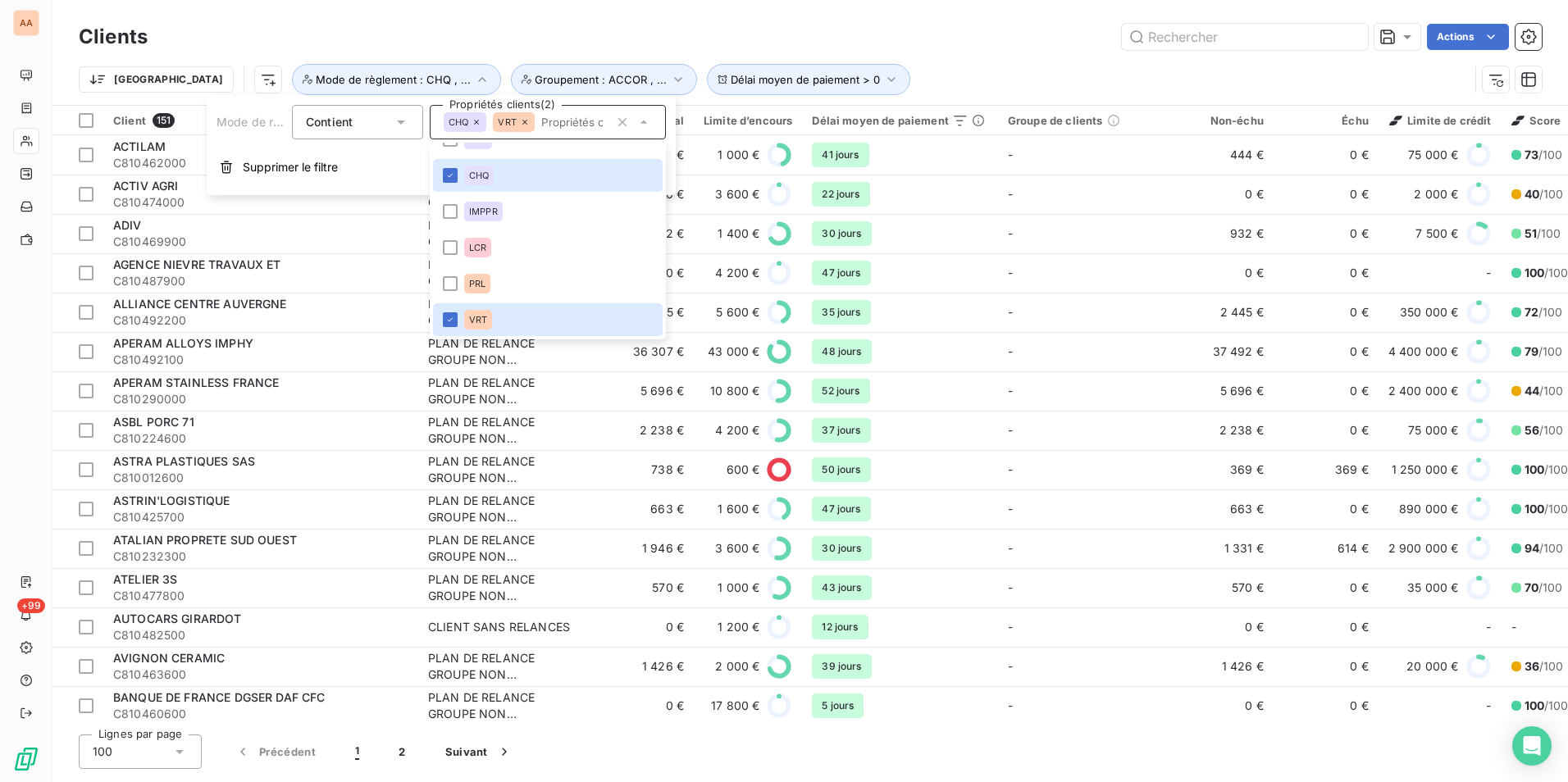
click at [470, 34] on div "Actions" at bounding box center [854, 37] width 1375 height 26
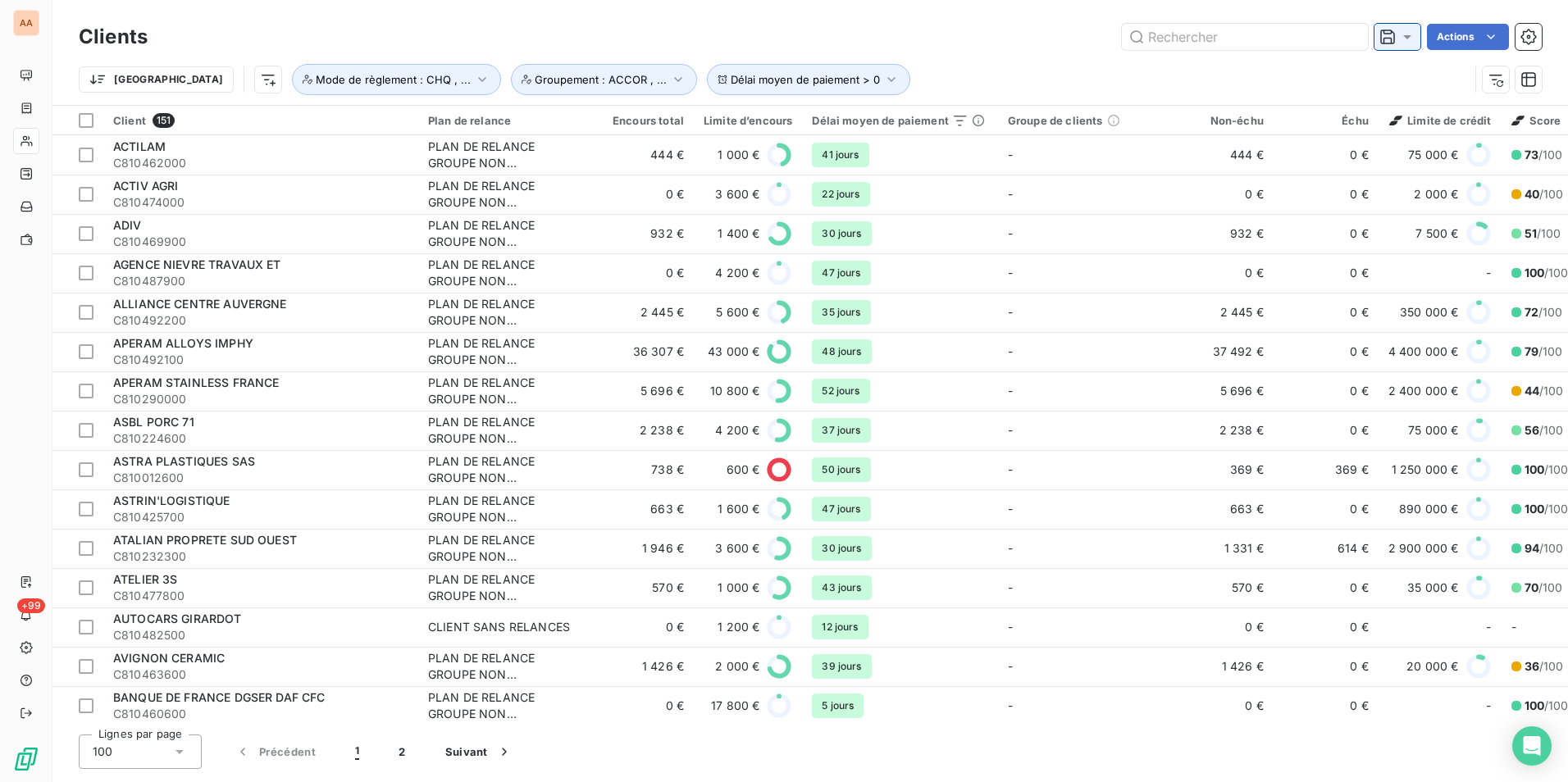
click at [1417, 40] on div at bounding box center [1397, 37] width 46 height 26
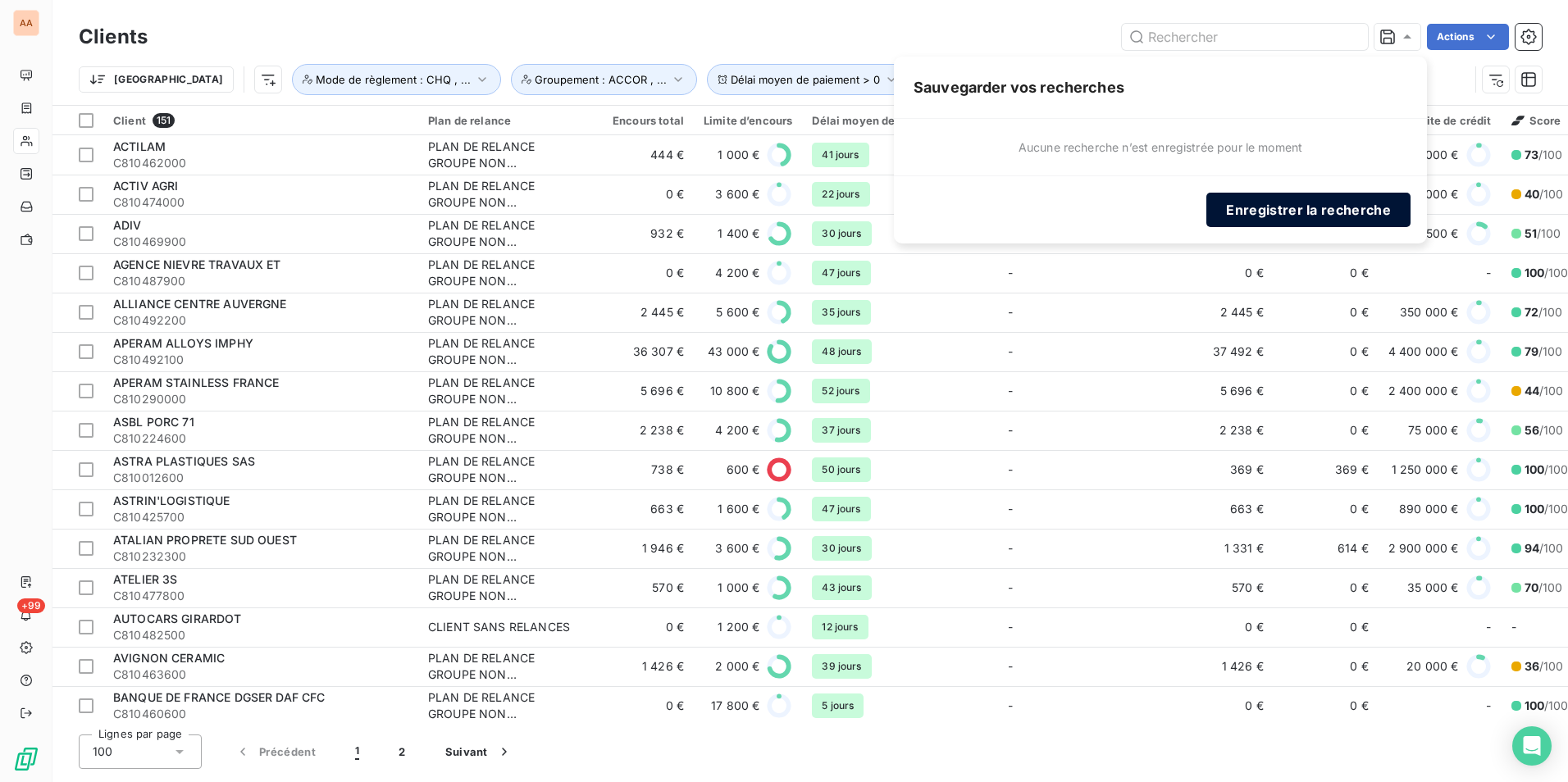
click at [1354, 199] on button "Enregistrer la recherche" at bounding box center [1309, 209] width 204 height 34
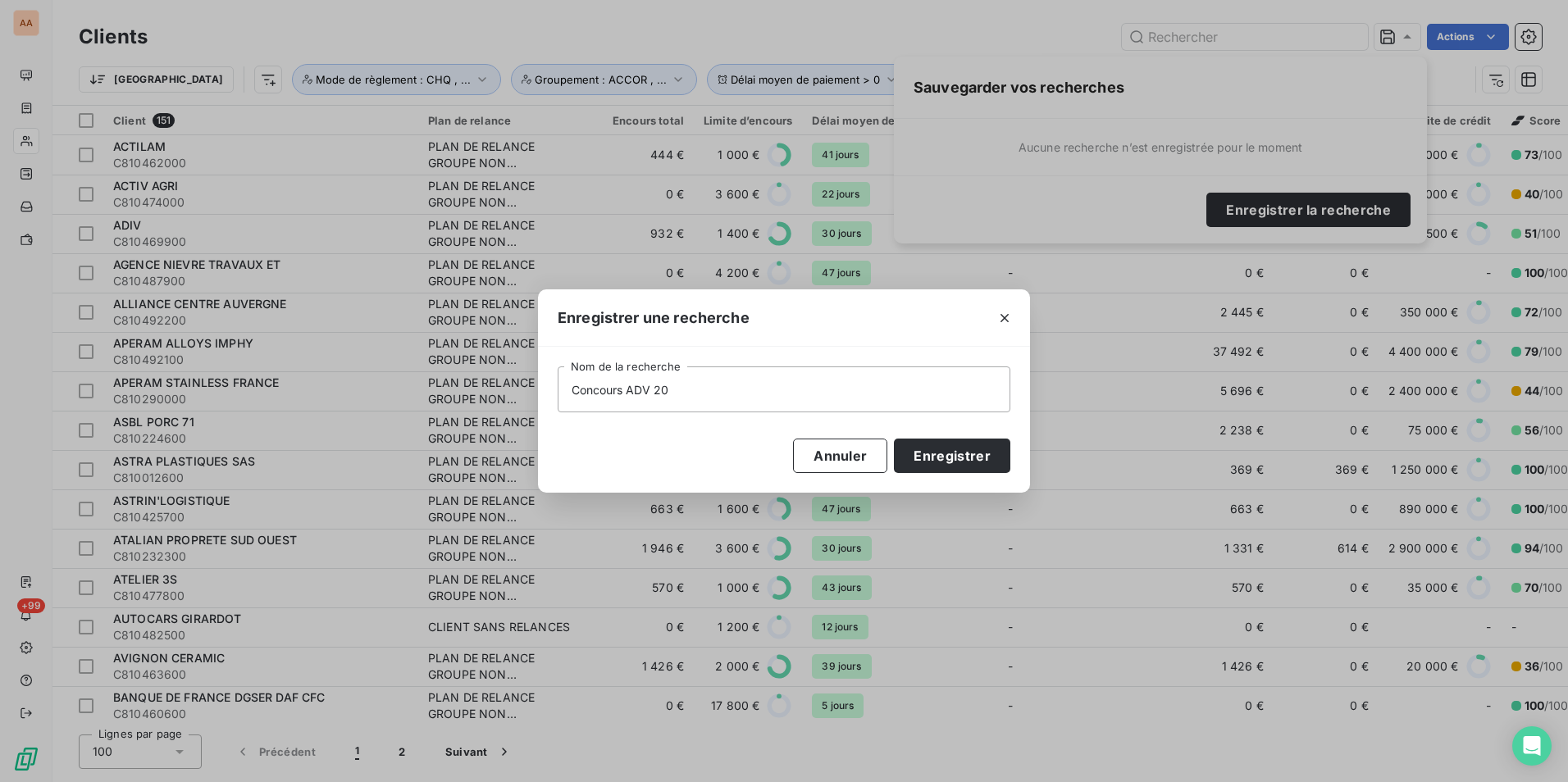
type input "Concours ADV 202"
type input "*"
type input "Concours ADV 2025-26"
click at [946, 448] on button "Enregistrer" at bounding box center [952, 455] width 117 height 34
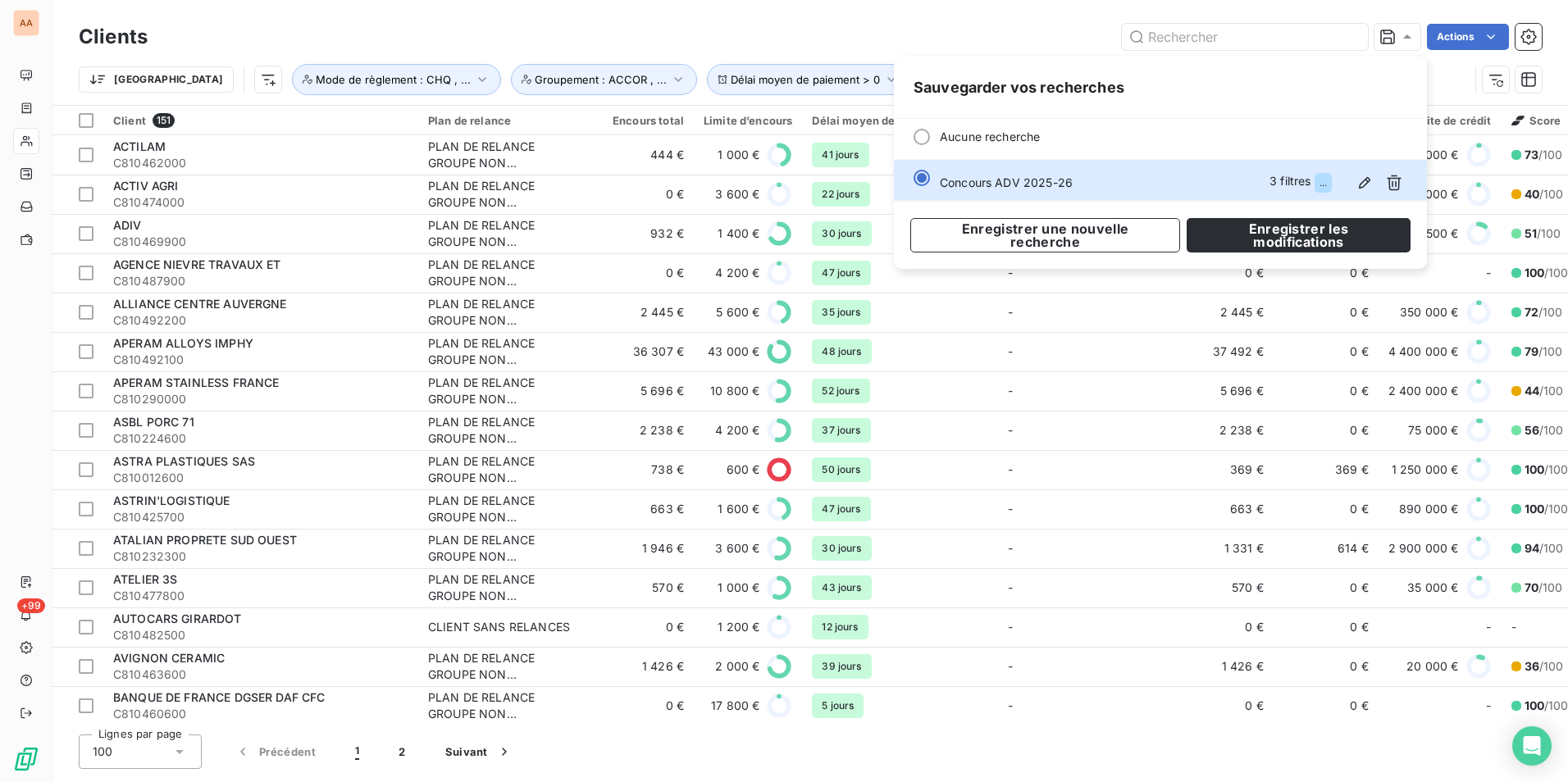
click at [852, 45] on div "Actions" at bounding box center [854, 37] width 1375 height 26
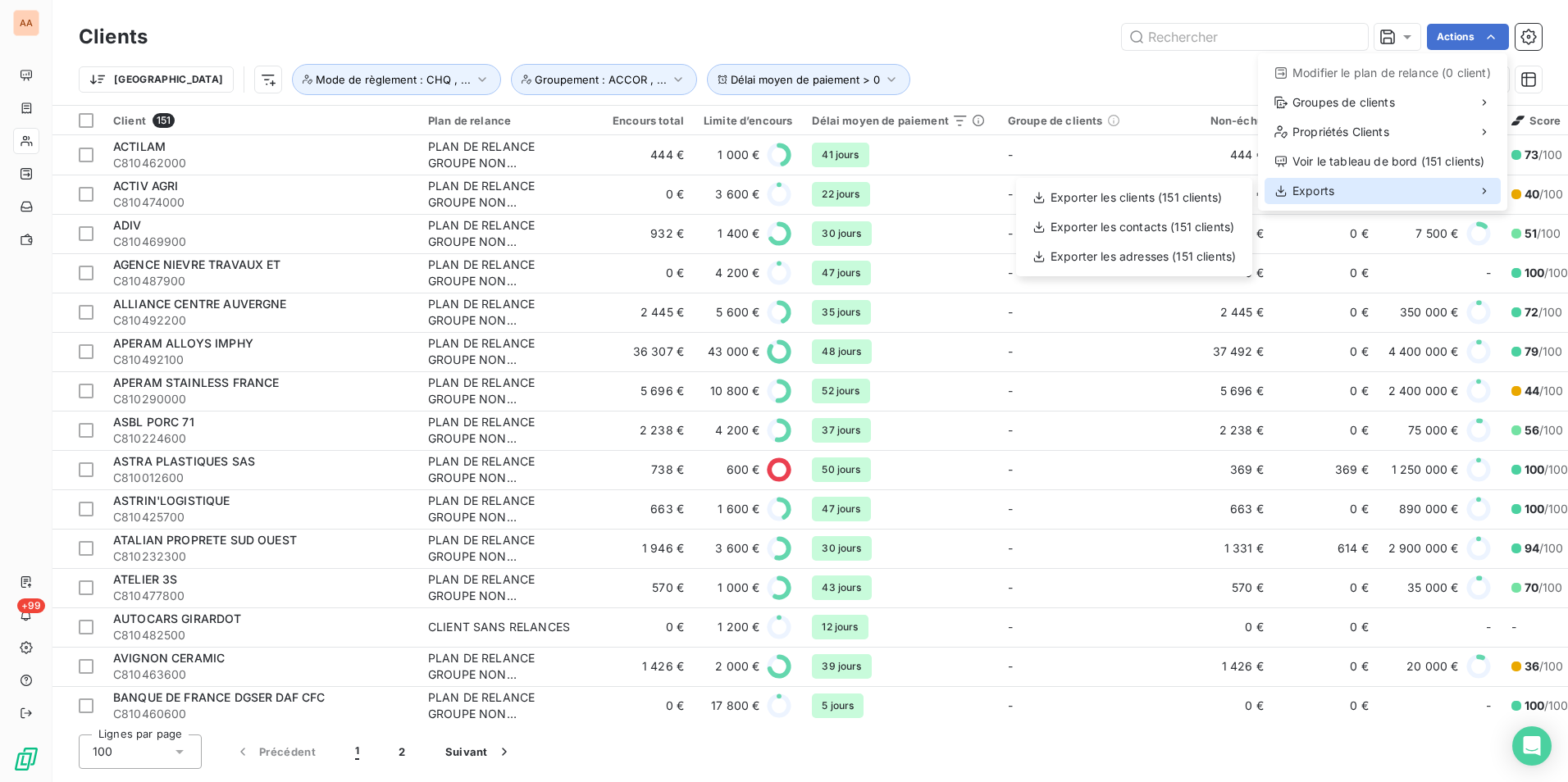
click at [1388, 196] on div "Exports" at bounding box center [1383, 192] width 236 height 26
click at [1172, 199] on div "Exporter les clients (151 clients)" at bounding box center [1135, 198] width 223 height 26
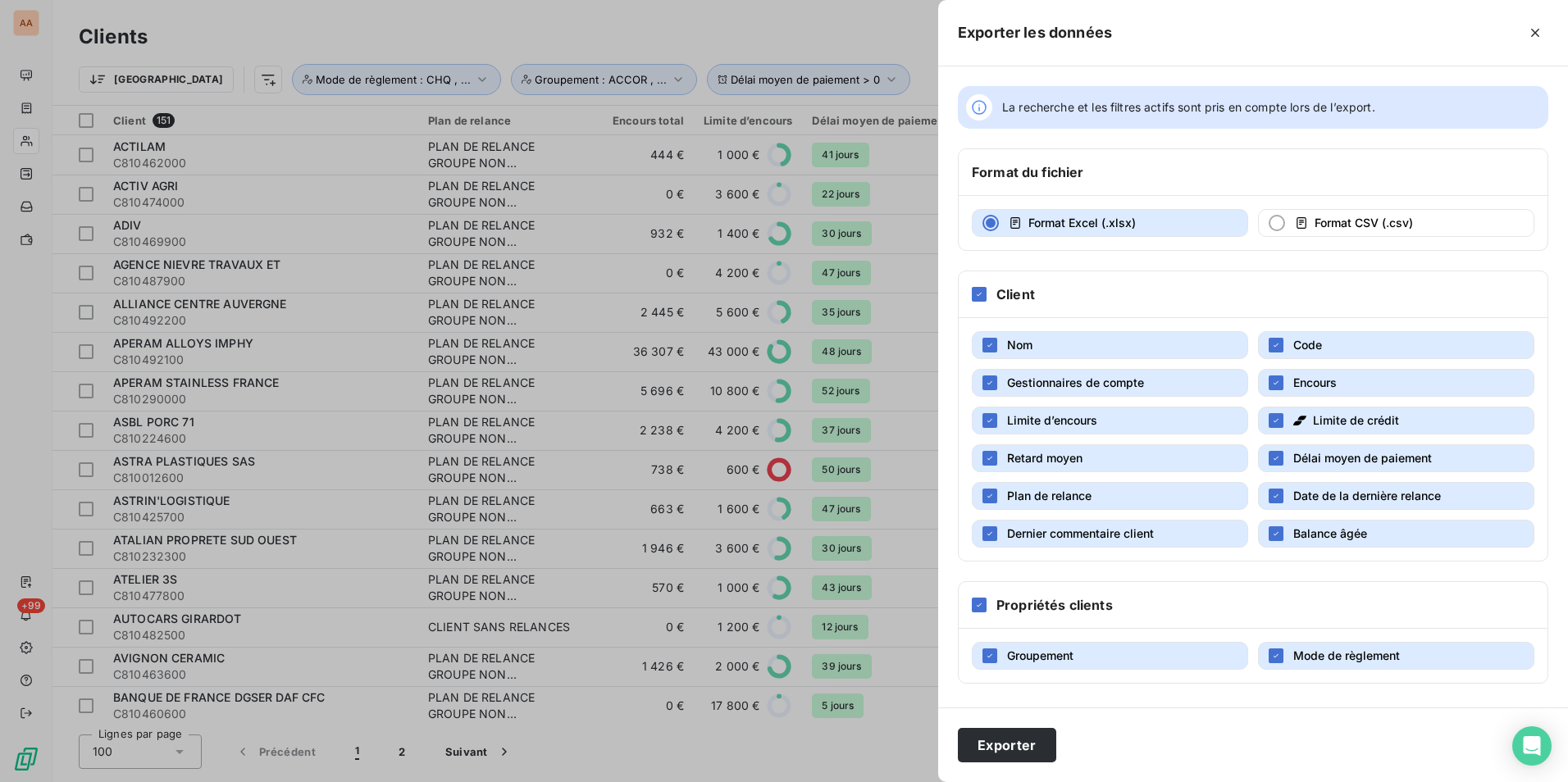
click at [1114, 390] on span "Gestionnaires de compte" at bounding box center [1076, 382] width 137 height 17
click at [1131, 419] on button "Limite d’encours" at bounding box center [1110, 421] width 277 height 28
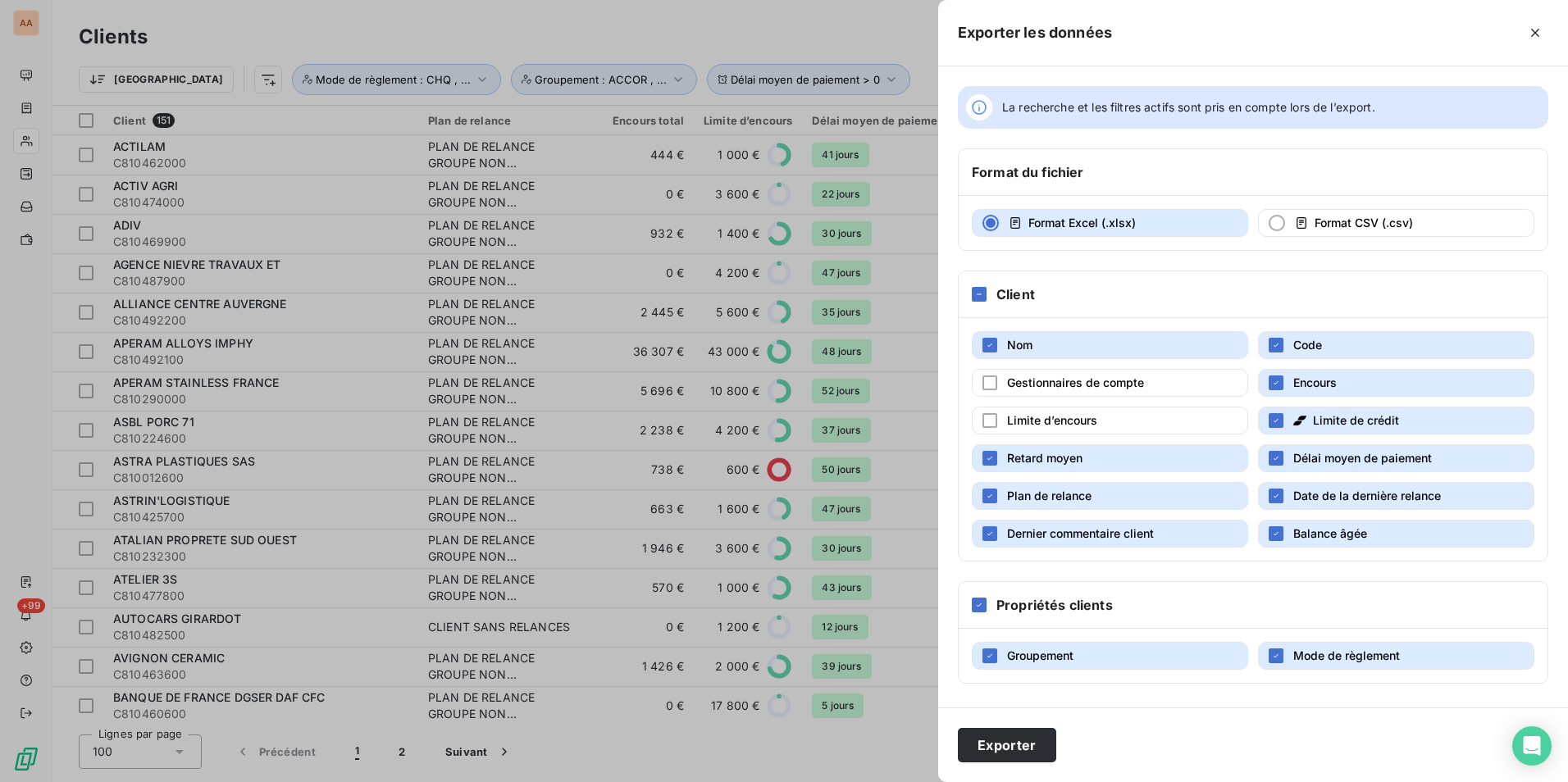
click at [1286, 414] on button "Limite de crédit" at bounding box center [1397, 421] width 277 height 28
drag, startPoint x: 1151, startPoint y: 498, endPoint x: 1260, endPoint y: 498, distance: 109.0
click at [1159, 498] on button "Plan de relance" at bounding box center [1110, 496] width 277 height 28
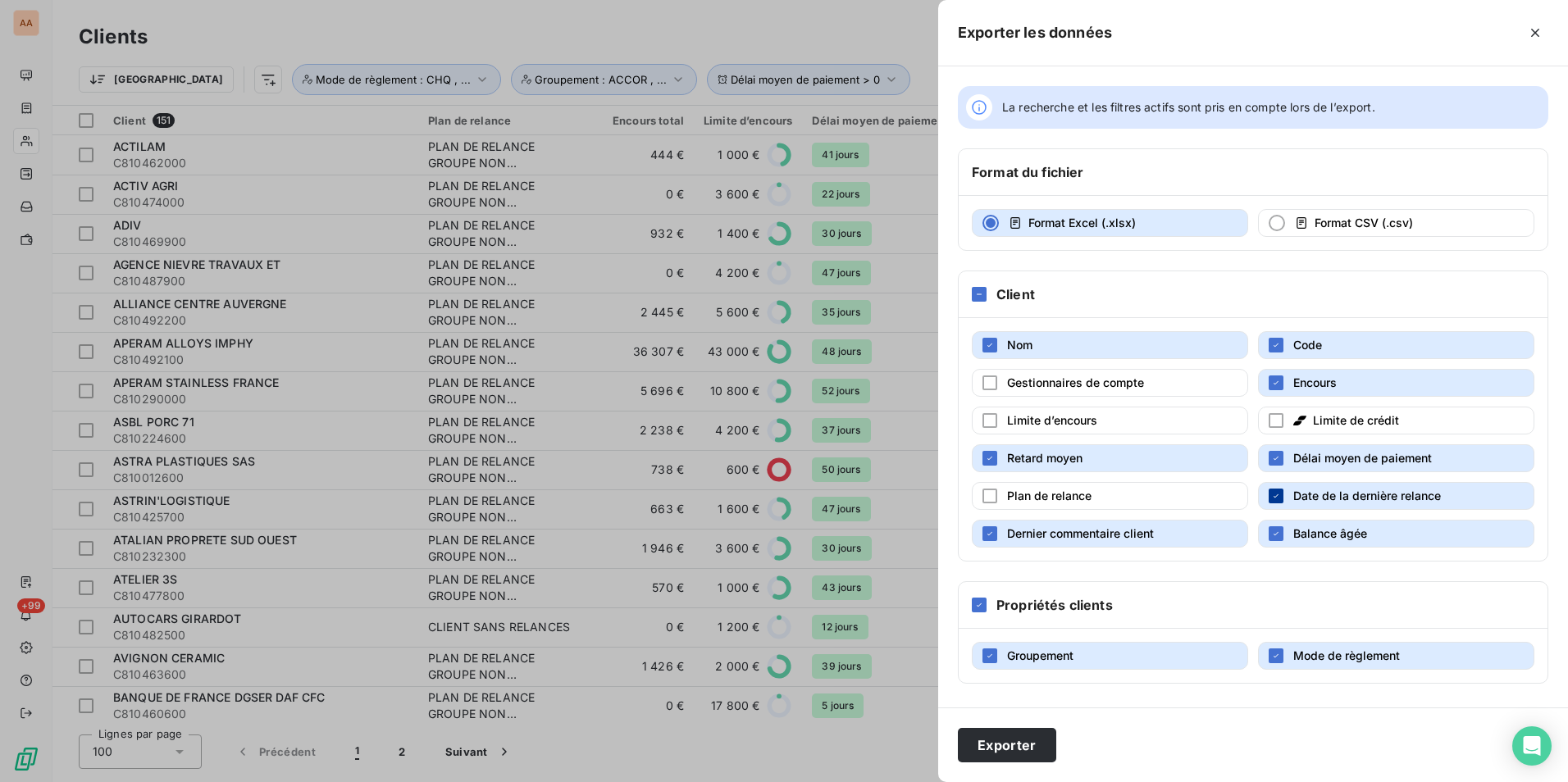
click at [1271, 498] on div "button" at bounding box center [1276, 496] width 15 height 15
click at [1181, 535] on button "Dernier commentaire client" at bounding box center [1110, 534] width 277 height 28
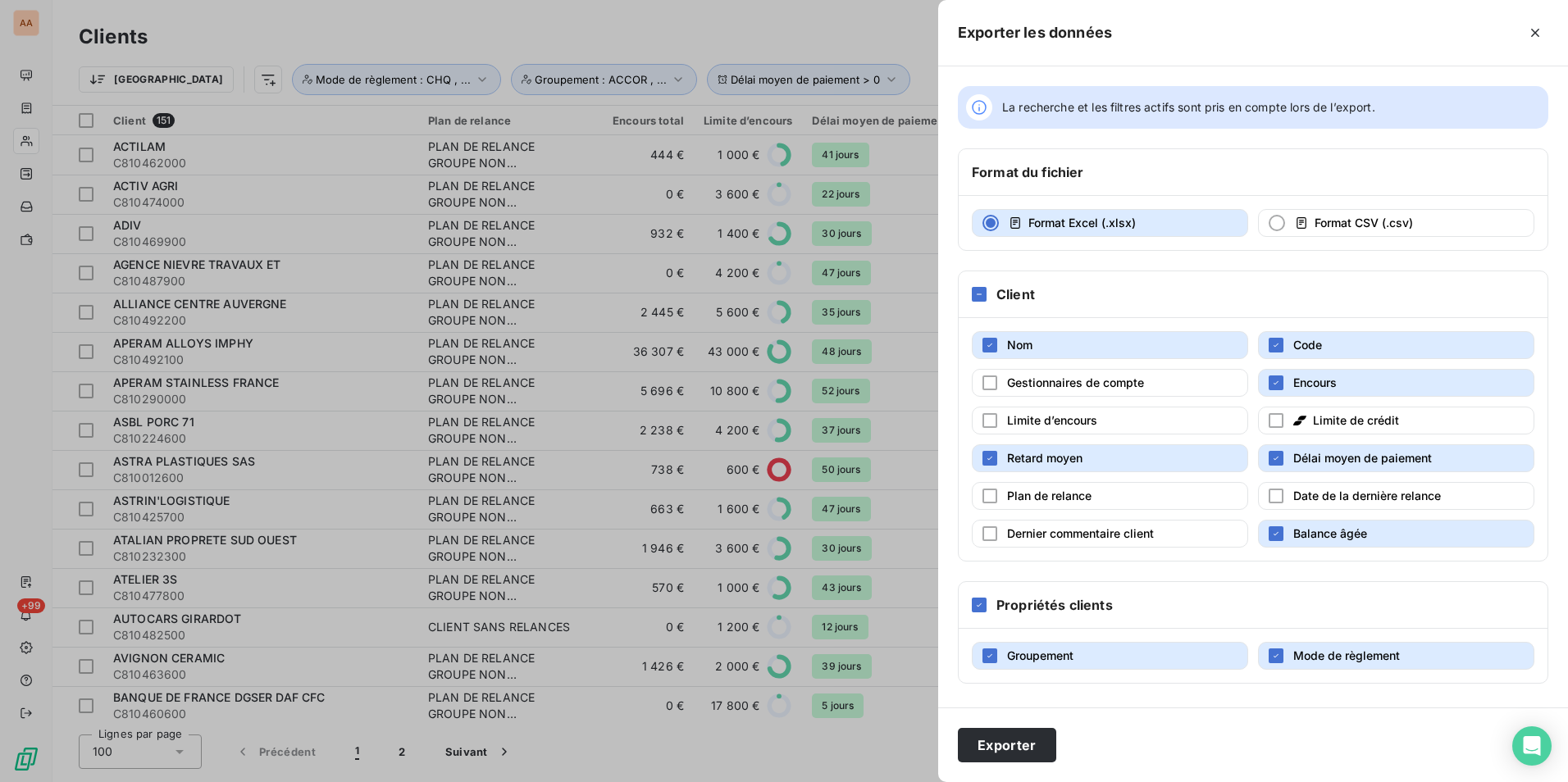
click at [1322, 537] on span "Balance âgée" at bounding box center [1331, 533] width 74 height 14
click at [1009, 738] on button "Exporter" at bounding box center [1007, 745] width 98 height 34
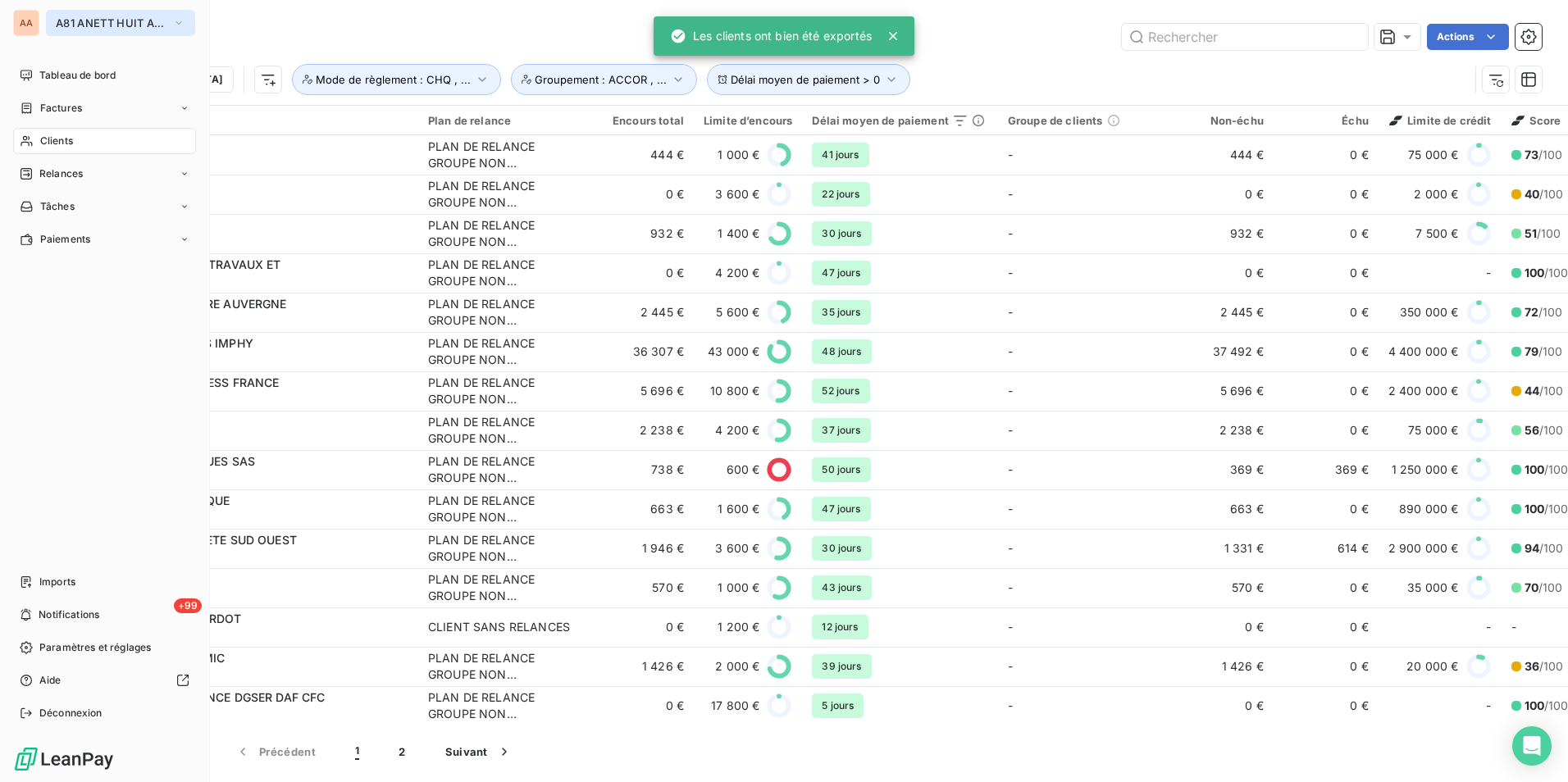
click at [91, 19] on span "A81 ANETT HUIT AUVERGNE" at bounding box center [110, 23] width 110 height 13
click at [76, 24] on span "A81 ANETT HUIT AUVERGNE" at bounding box center [110, 23] width 110 height 13
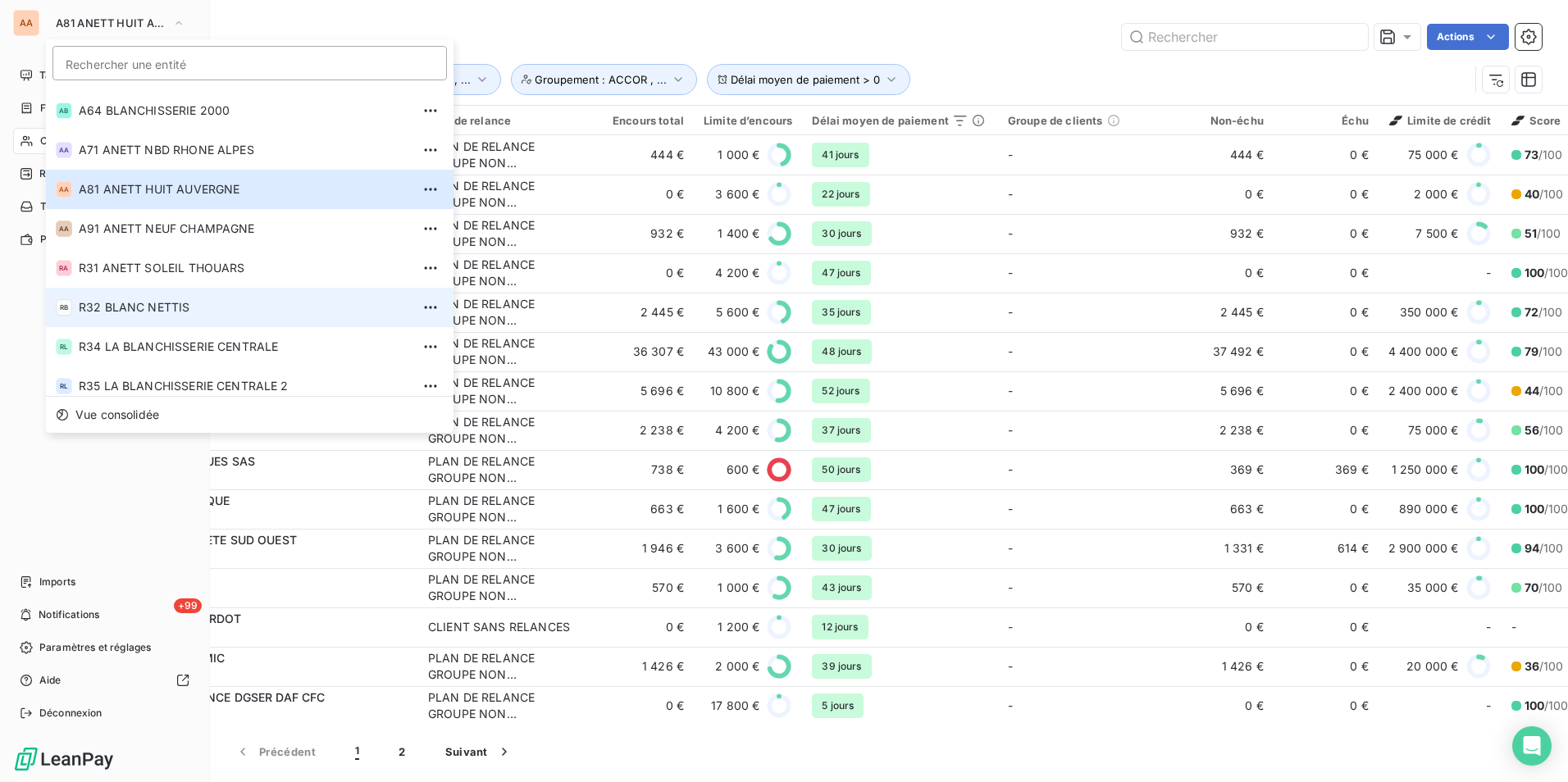
scroll to position [557, 0]
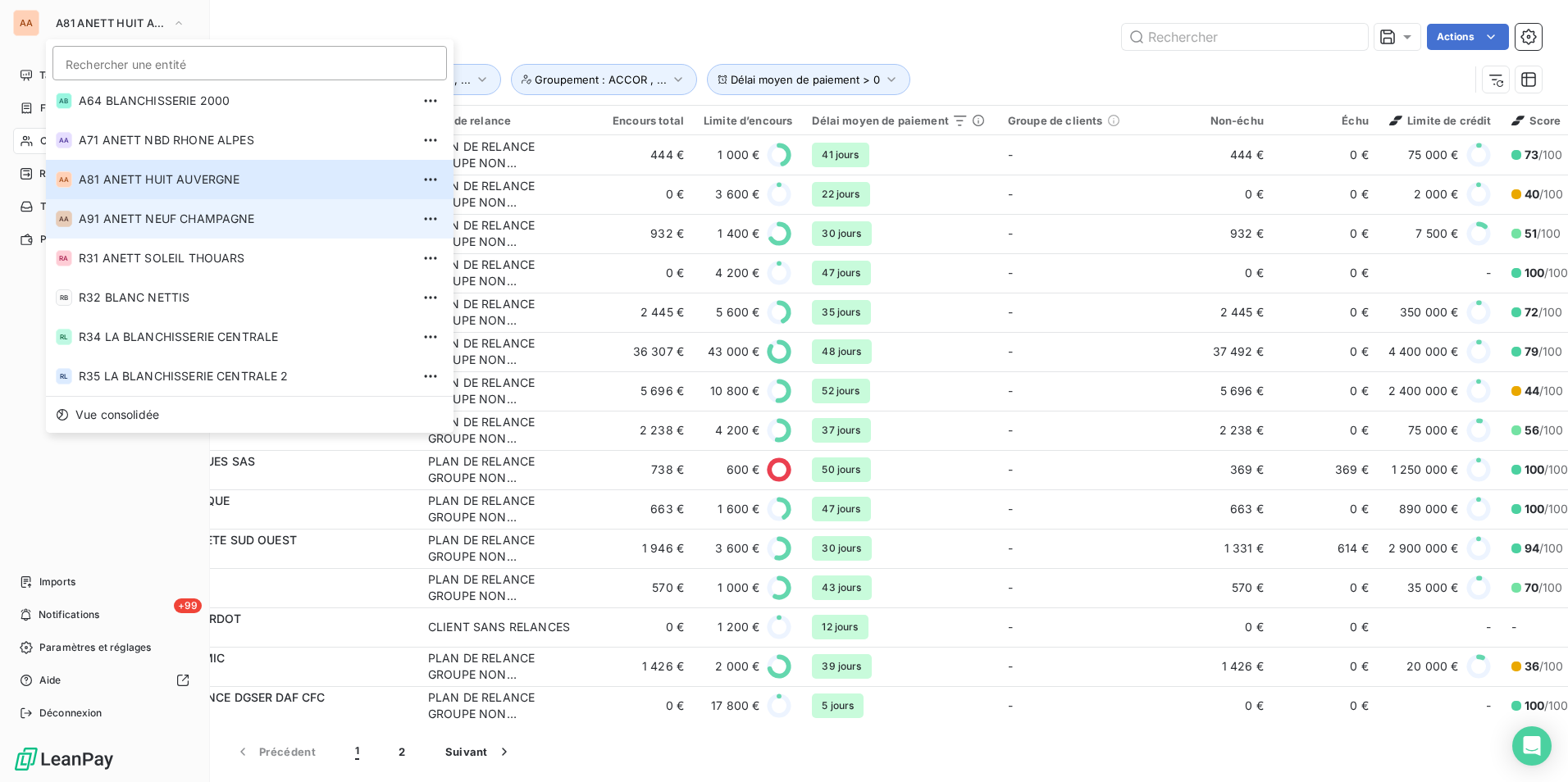
click at [134, 230] on li "AA A91 ANETT NEUF CHAMPAGNE" at bounding box center [250, 219] width 408 height 40
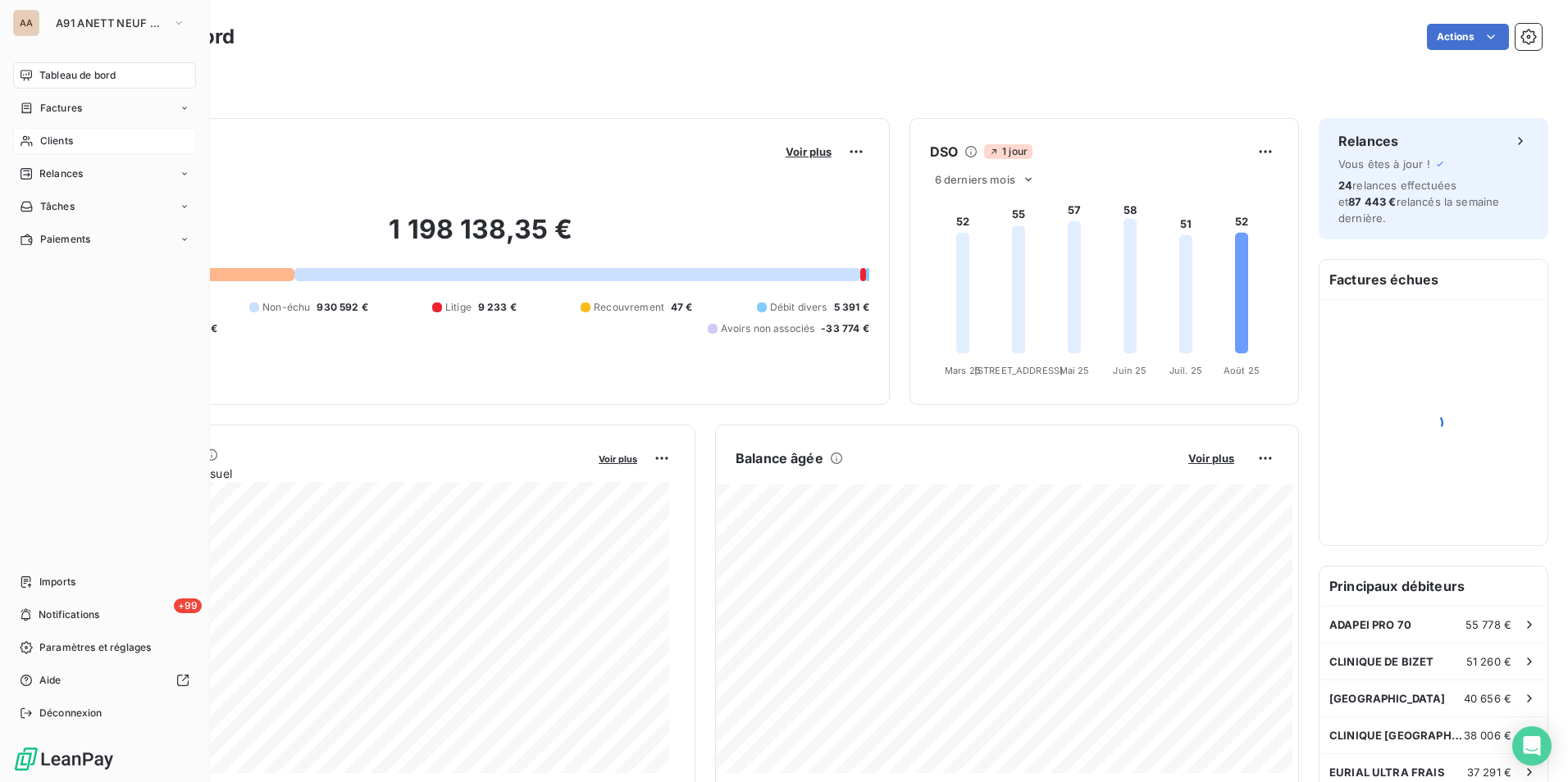
click at [54, 154] on nav "Tableau de bord Factures Clients Relances Tâches Paiements" at bounding box center [105, 157] width 183 height 191
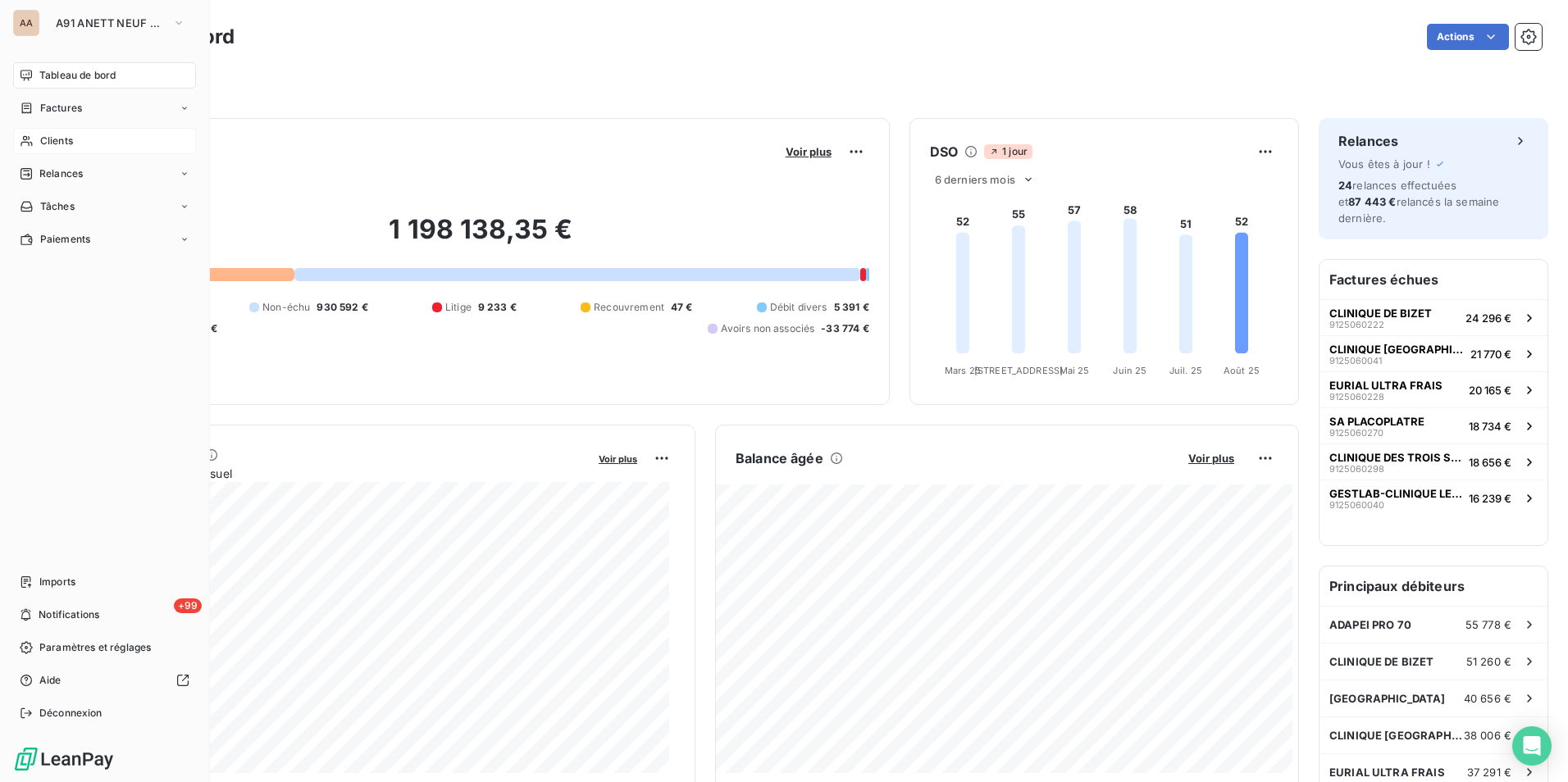
click at [62, 141] on span "Clients" at bounding box center [56, 141] width 33 height 15
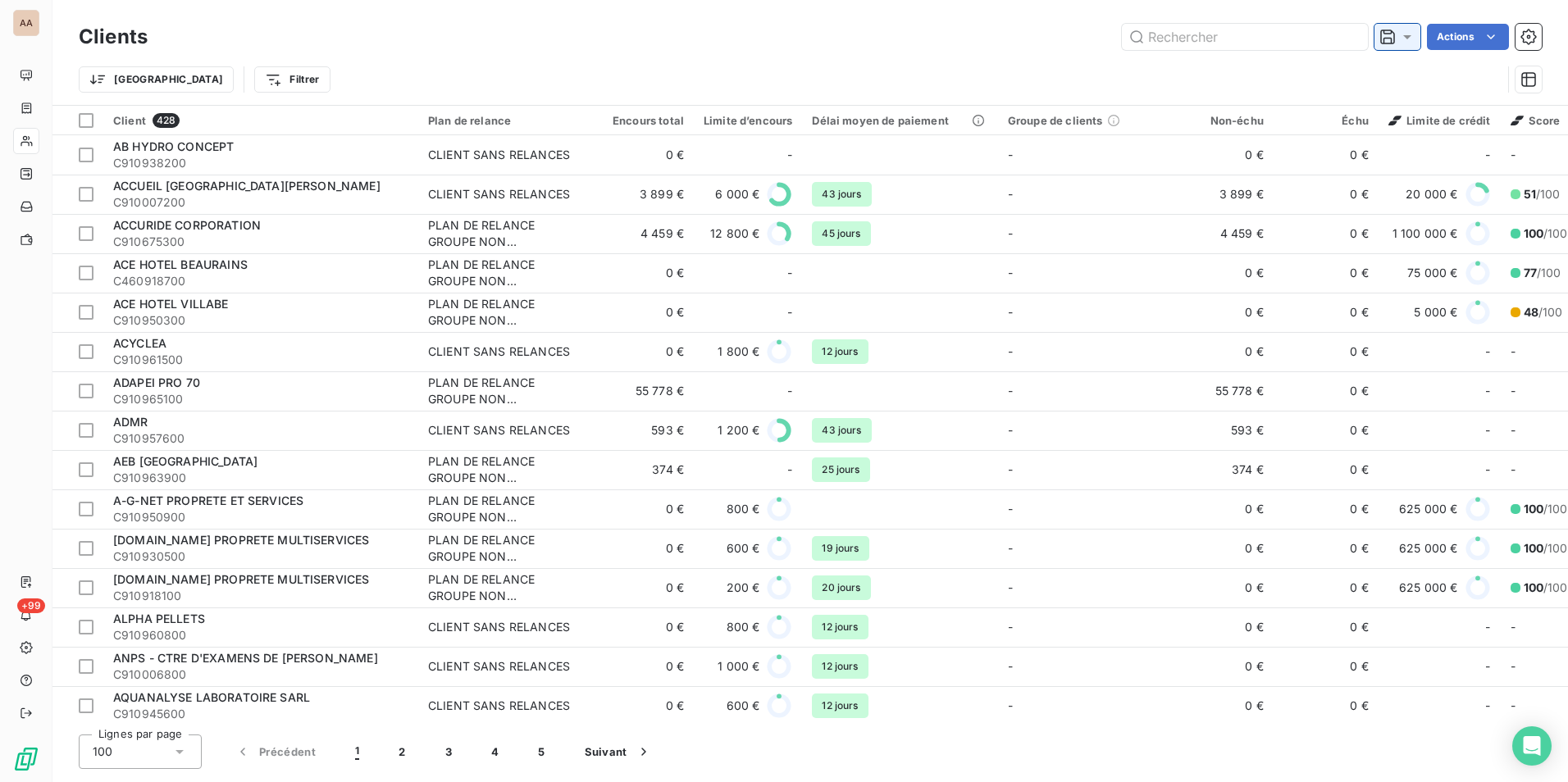
click at [1391, 43] on icon at bounding box center [1388, 37] width 15 height 15
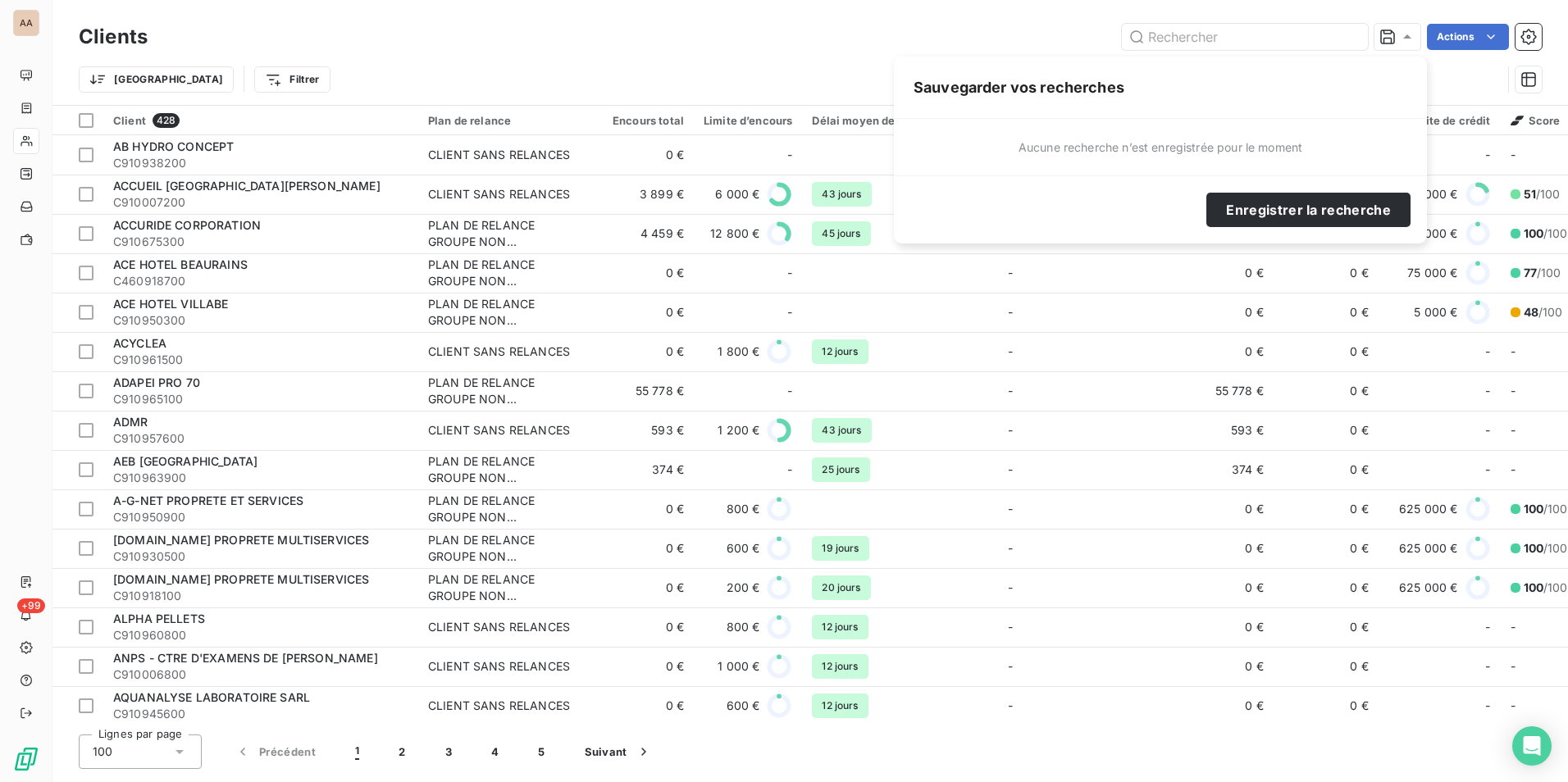
click at [798, 79] on div "Trier Filtrer" at bounding box center [790, 79] width 1423 height 31
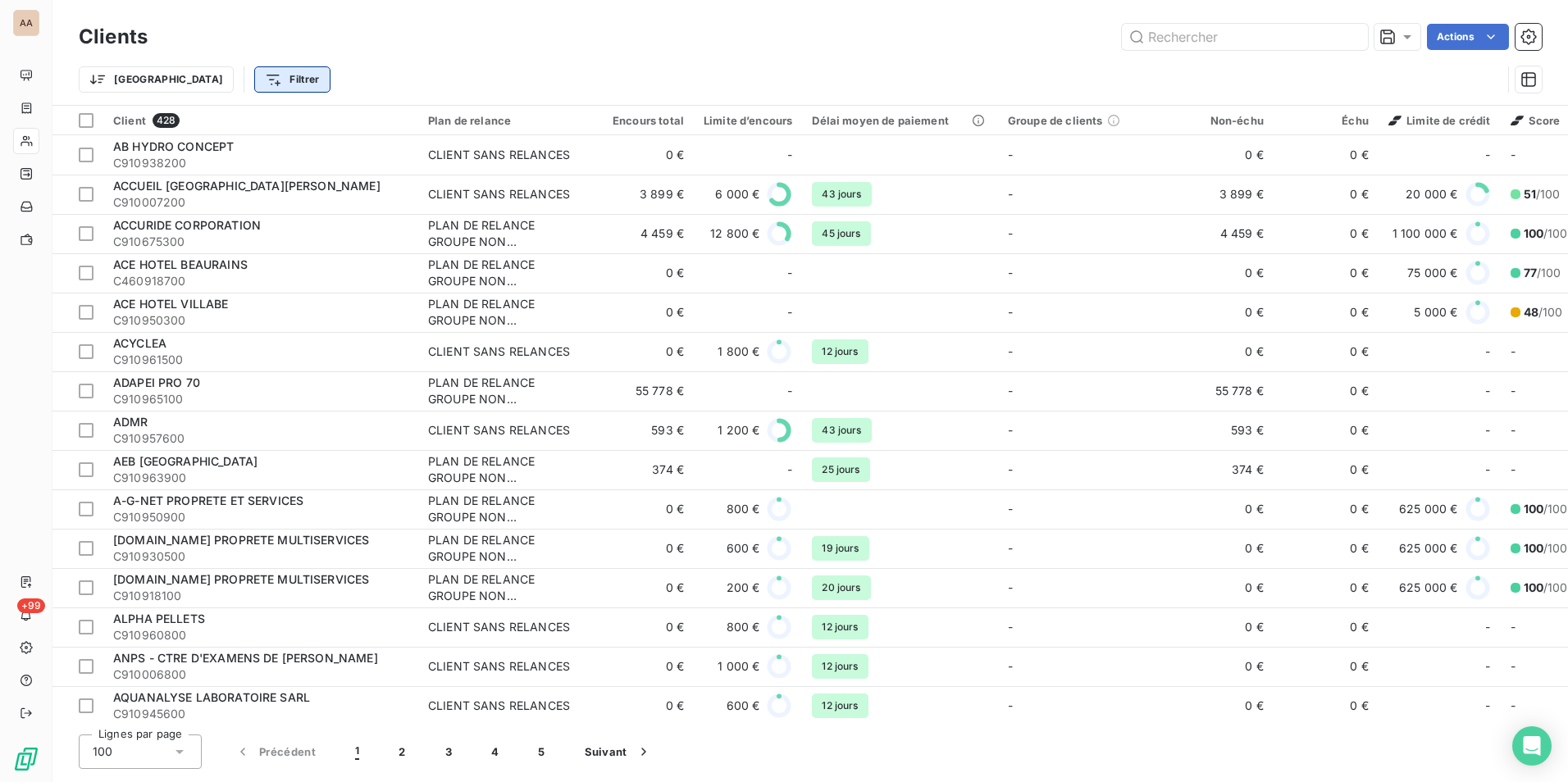
click at [216, 83] on html "AA +99 Clients Actions Trier Filtrer Client 428 Plan de relance Encours total L…" at bounding box center [784, 391] width 1568 height 782
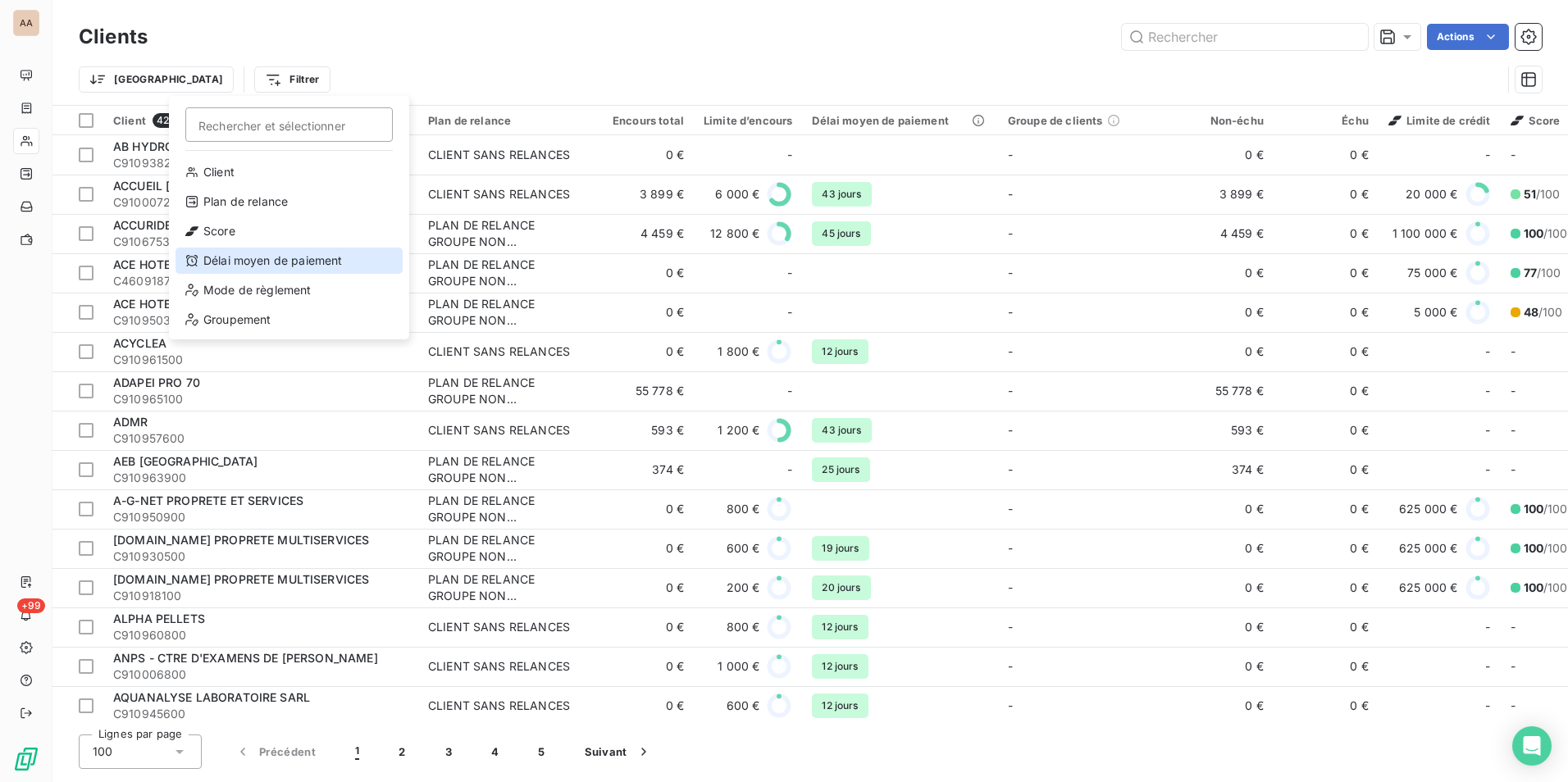
click at [265, 260] on div "Délai moyen de paiement" at bounding box center [289, 261] width 228 height 26
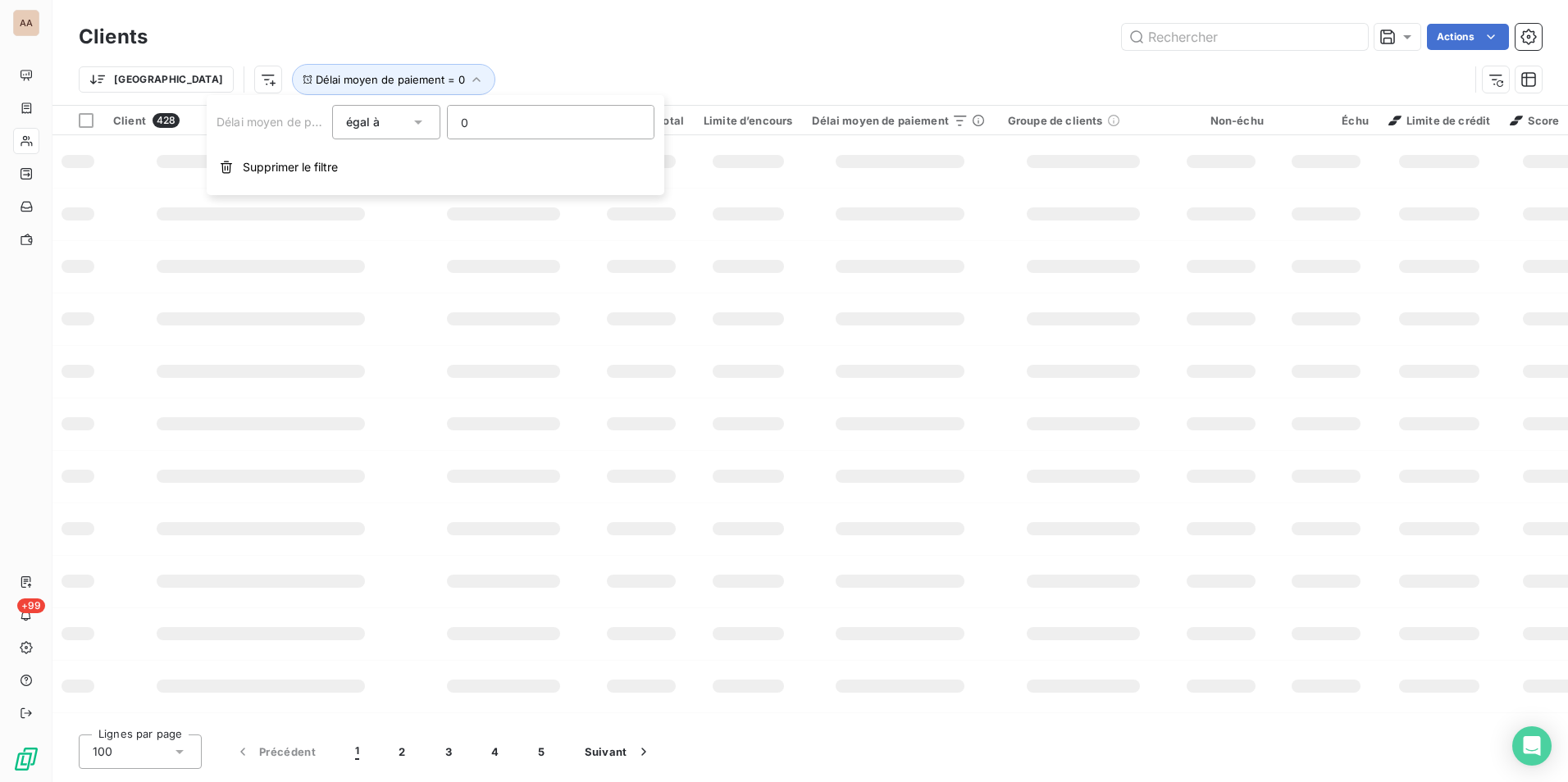
click at [381, 106] on div "égal à" at bounding box center [387, 121] width 109 height 34
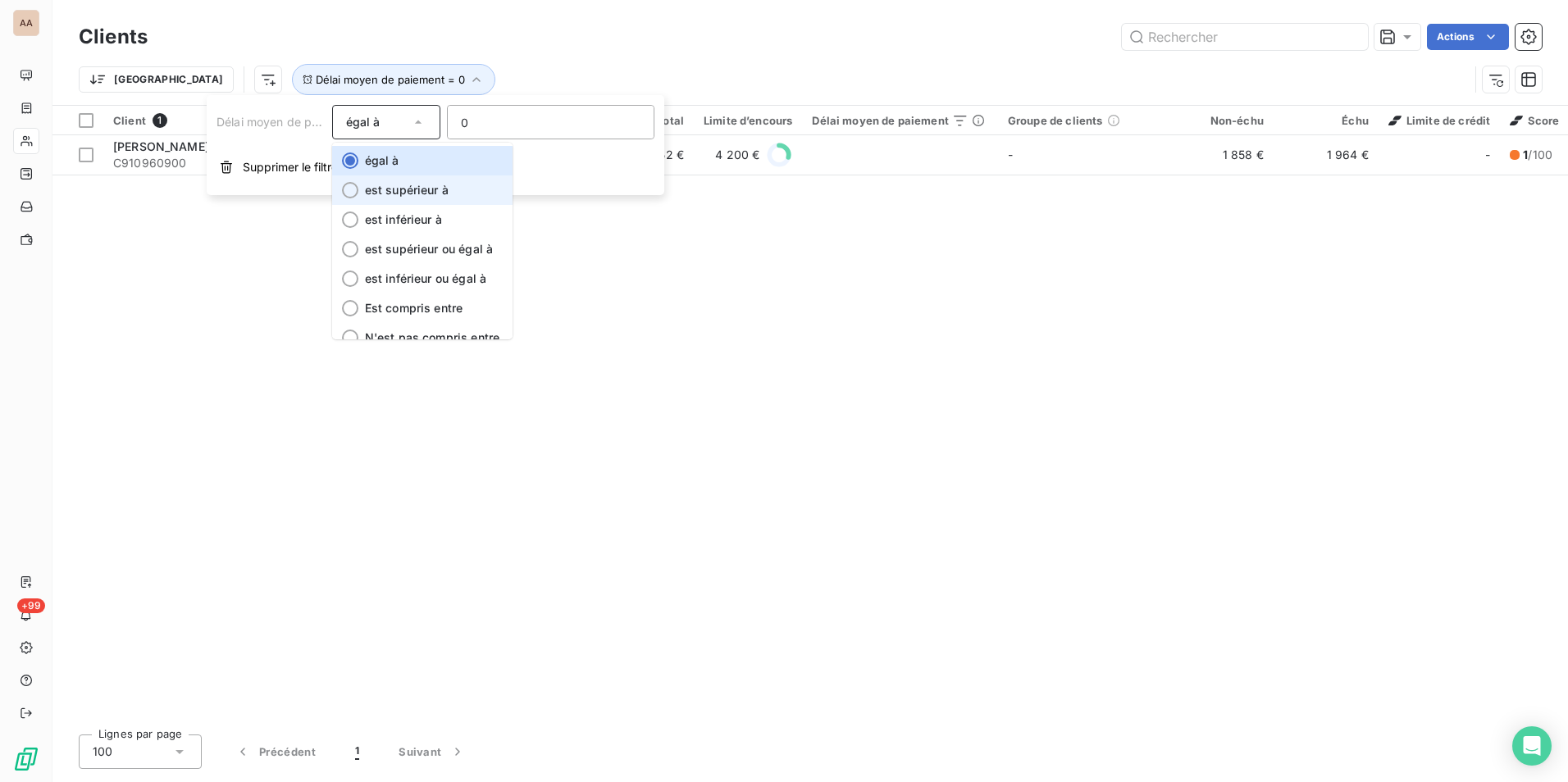
click at [401, 202] on li "est supérieur à" at bounding box center [422, 191] width 180 height 30
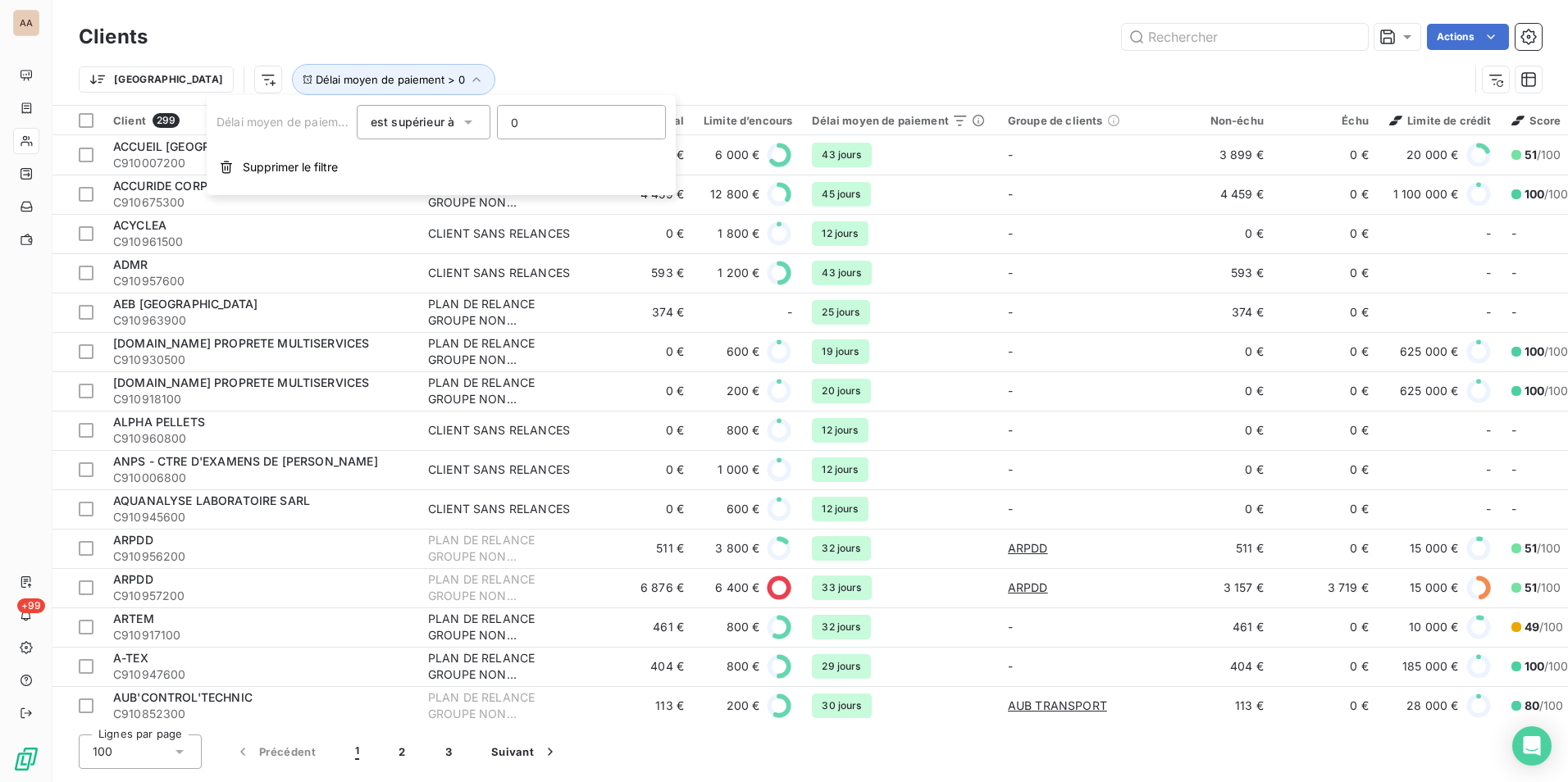
click at [374, 41] on div "Actions" at bounding box center [854, 37] width 1375 height 26
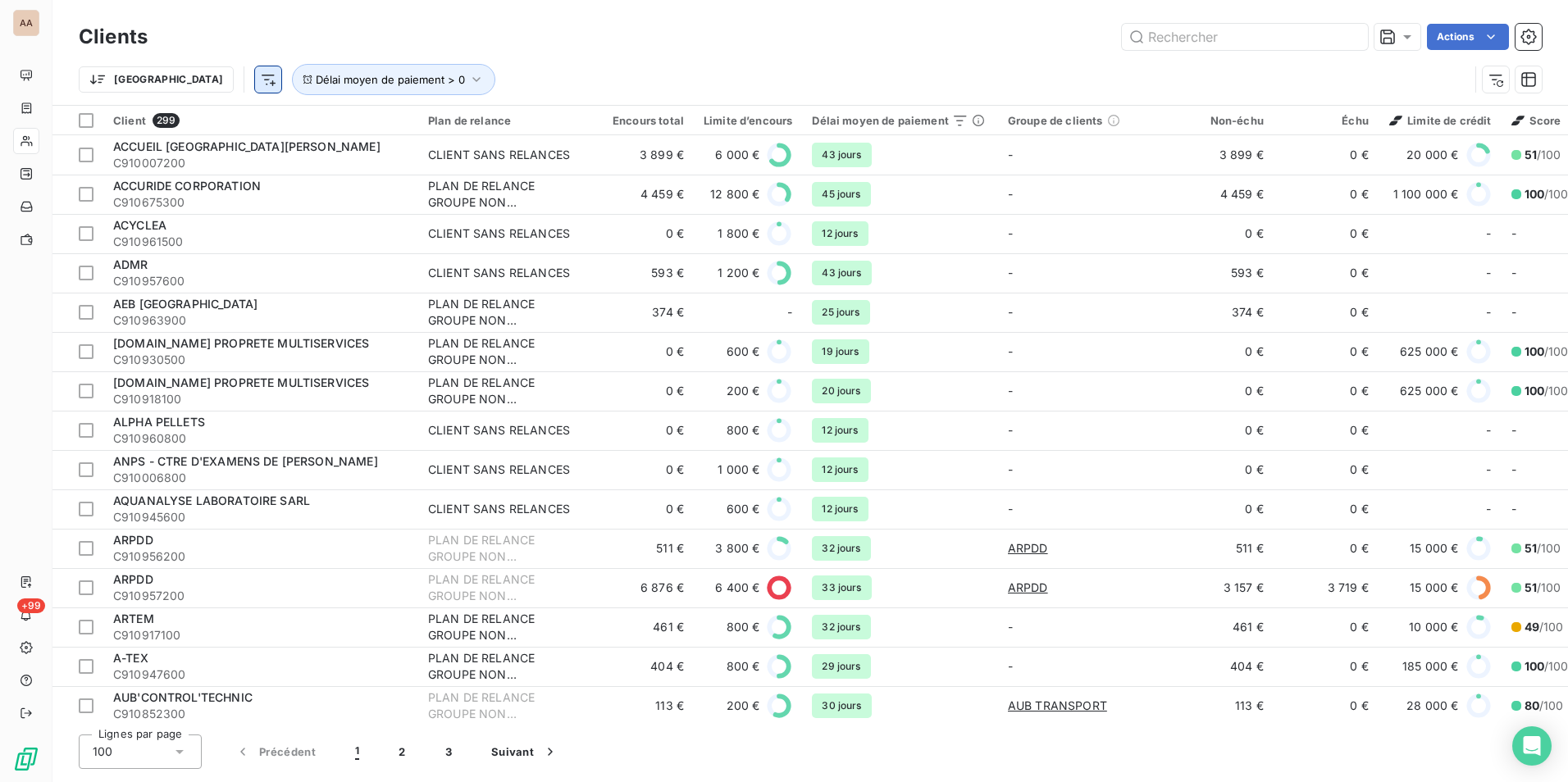
click at [192, 79] on html "AA +99 Clients Actions Trier Délai moyen de paiement > 0 Client 299 Plan de rel…" at bounding box center [784, 391] width 1568 height 782
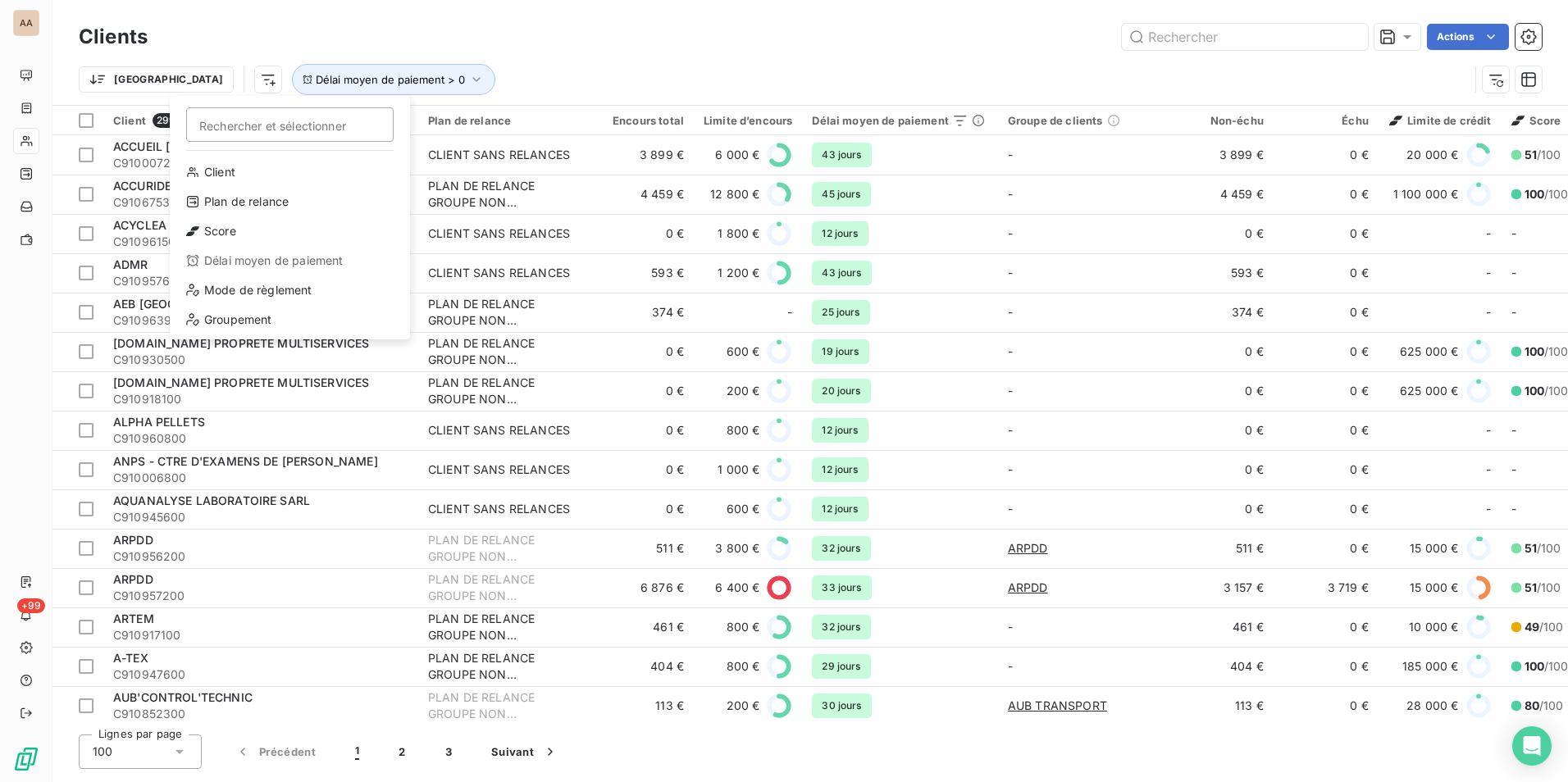
click at [185, 81] on html "AA +99 Clients Actions Trier Rechercher et sélectionner Client Plan de relance …" at bounding box center [784, 391] width 1568 height 782
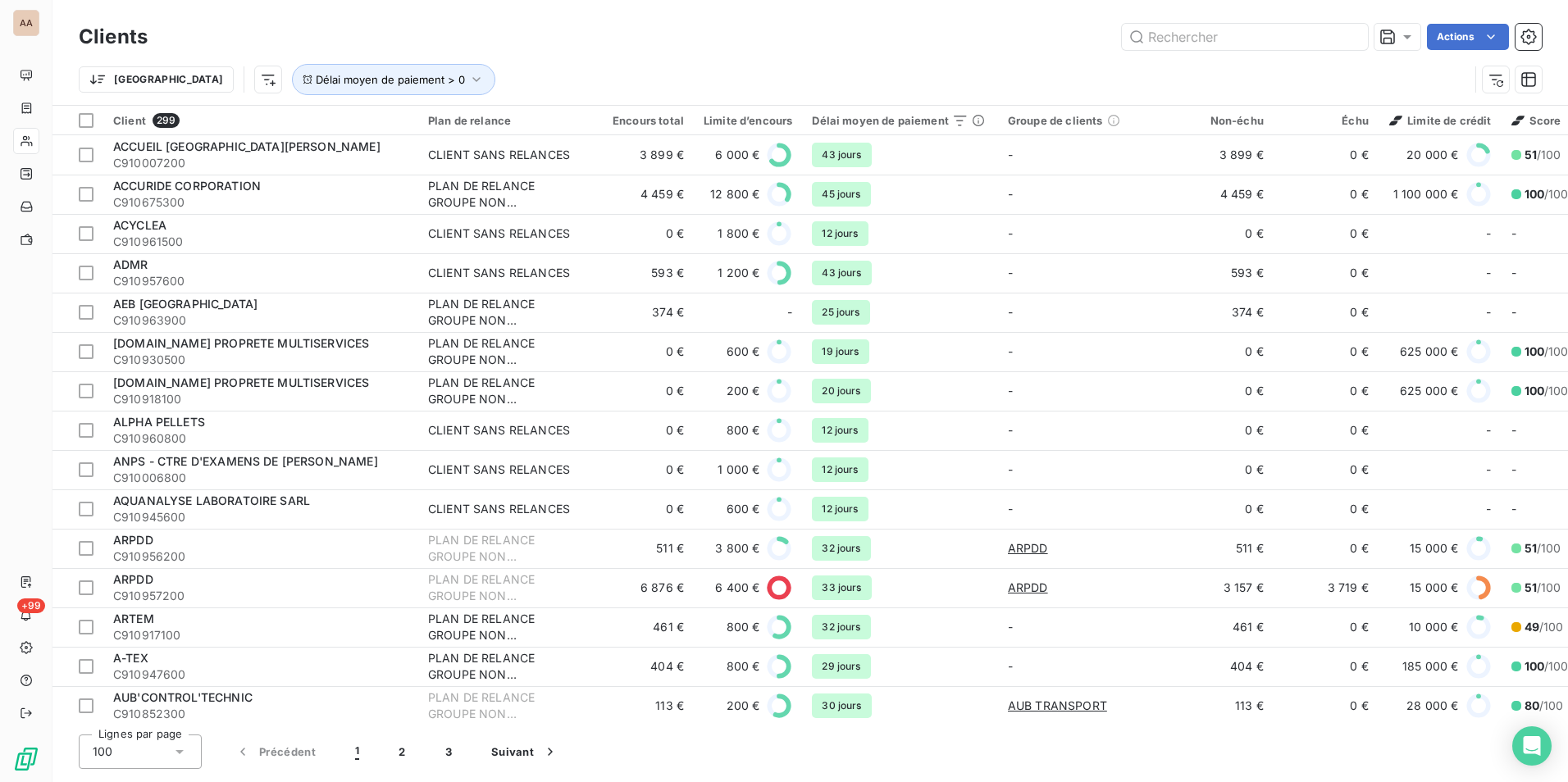
click at [191, 91] on html "AA +99 Clients Actions Trier Délai moyen de paiement > 0 Client 299 Plan de rel…" at bounding box center [784, 391] width 1568 height 782
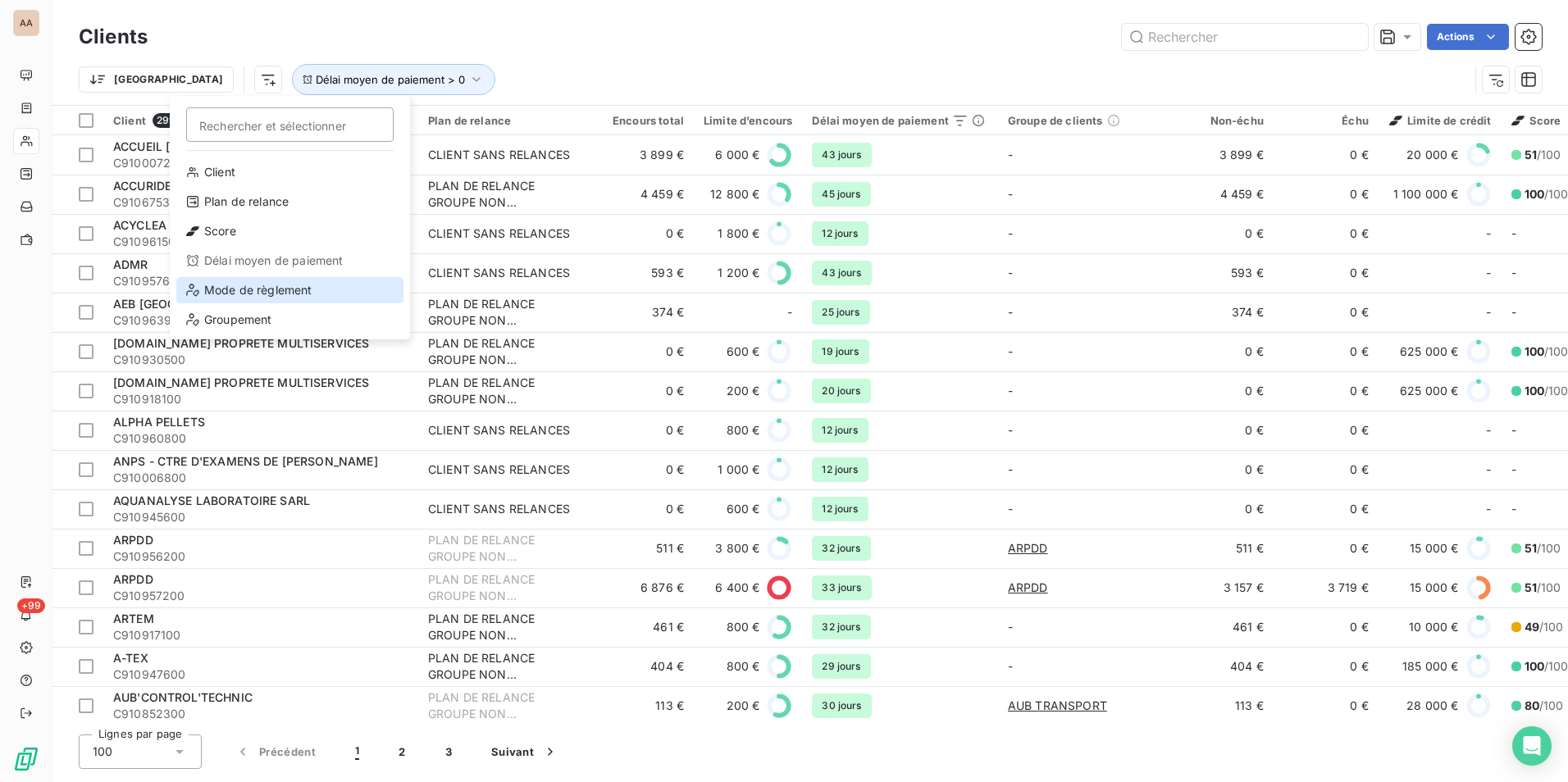
click at [292, 277] on div "Mode de règlement" at bounding box center [290, 290] width 228 height 26
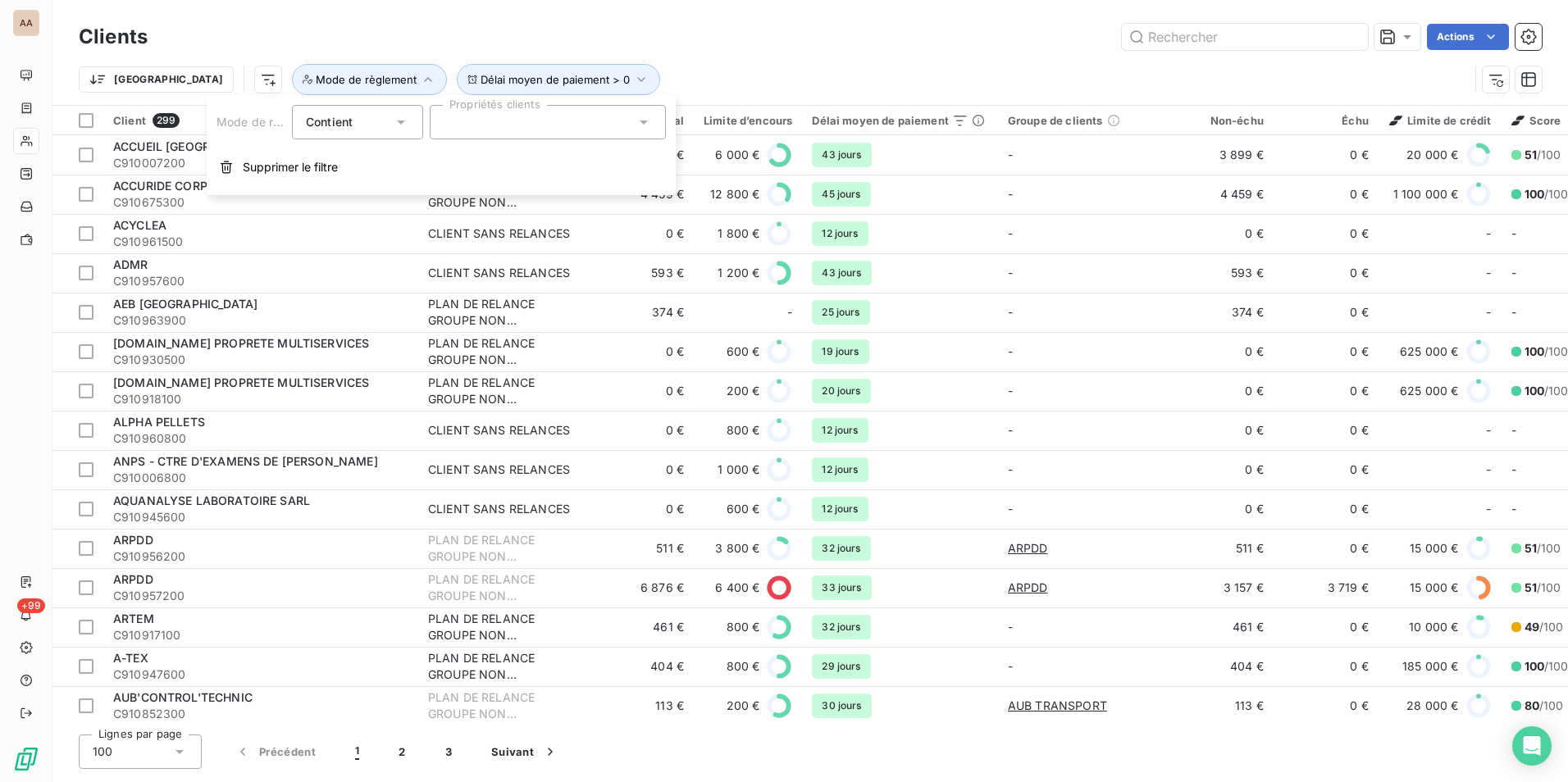
click at [529, 118] on div at bounding box center [548, 121] width 236 height 34
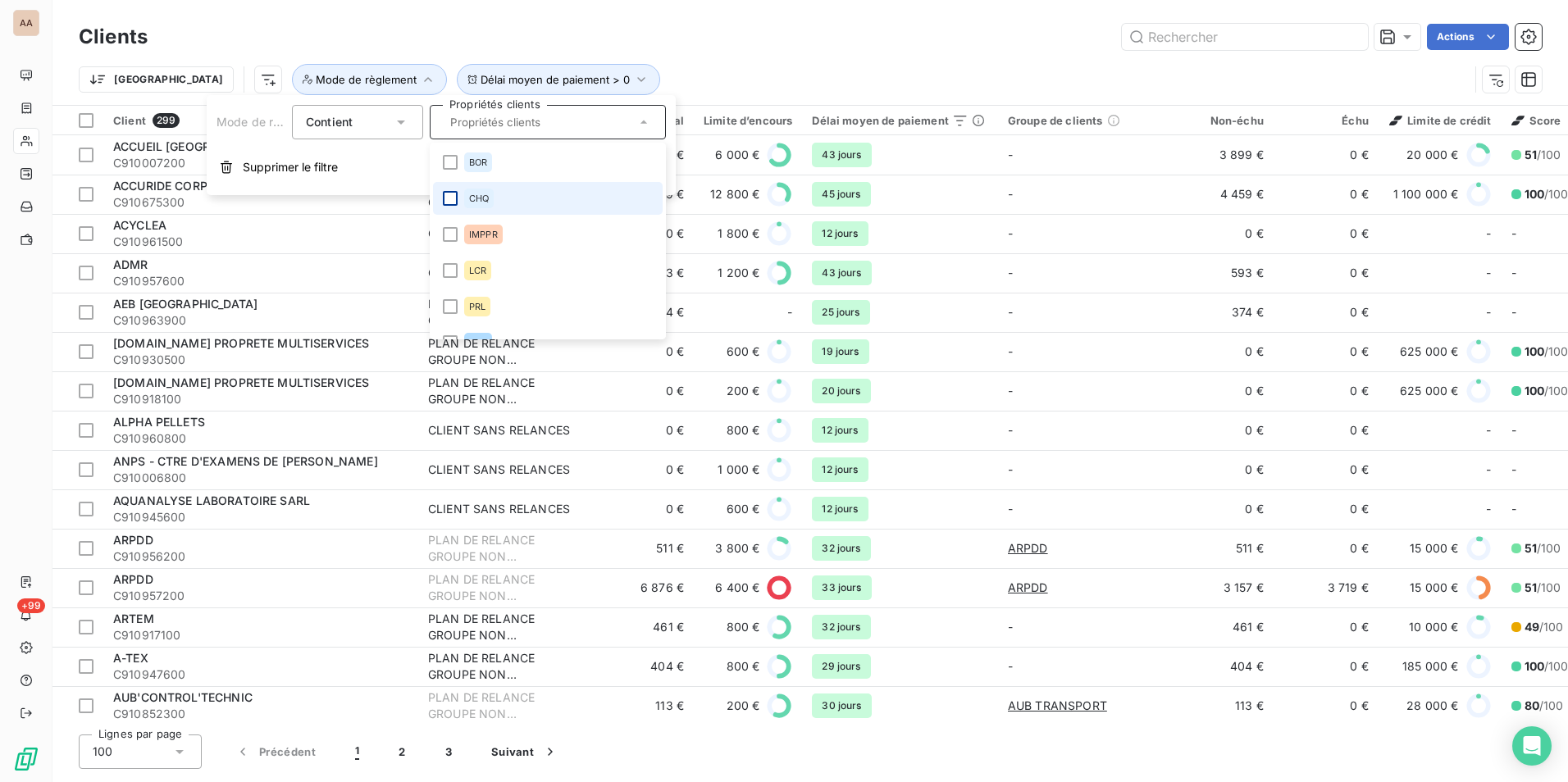
click at [448, 199] on div at bounding box center [450, 198] width 15 height 15
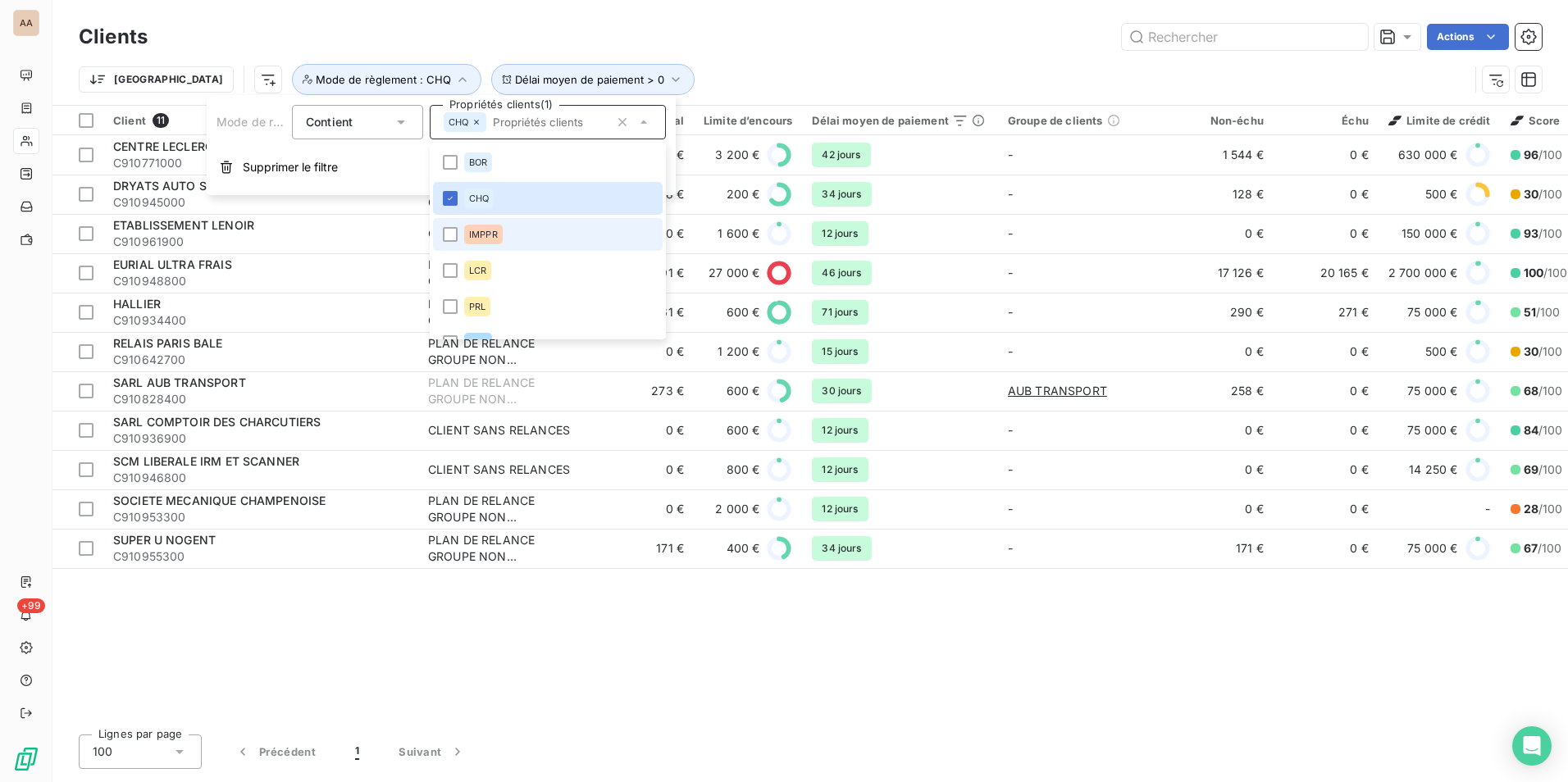
scroll to position [23, 0]
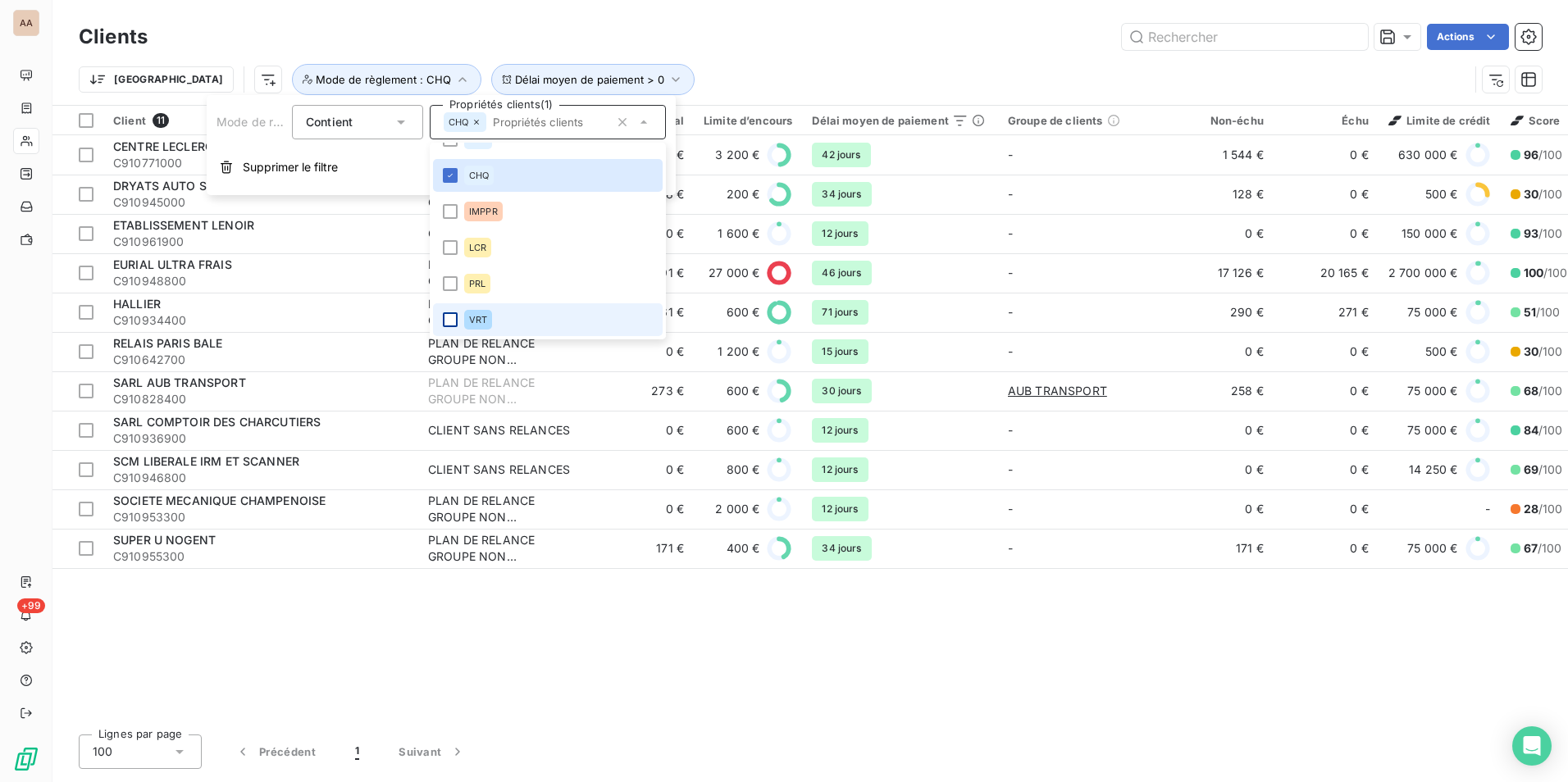
click at [444, 322] on div at bounding box center [450, 320] width 15 height 15
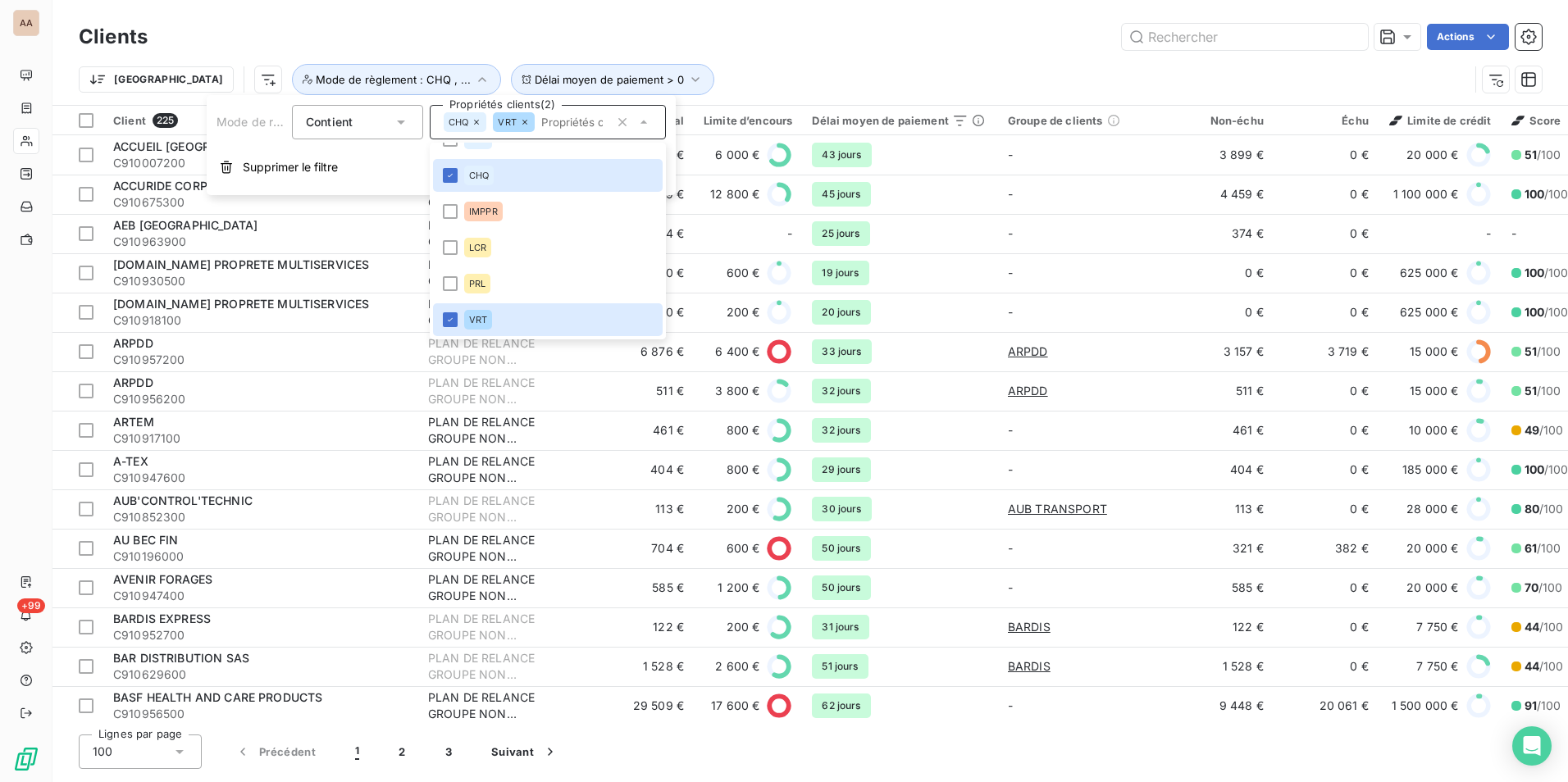
click at [426, 32] on div "Actions" at bounding box center [854, 37] width 1375 height 26
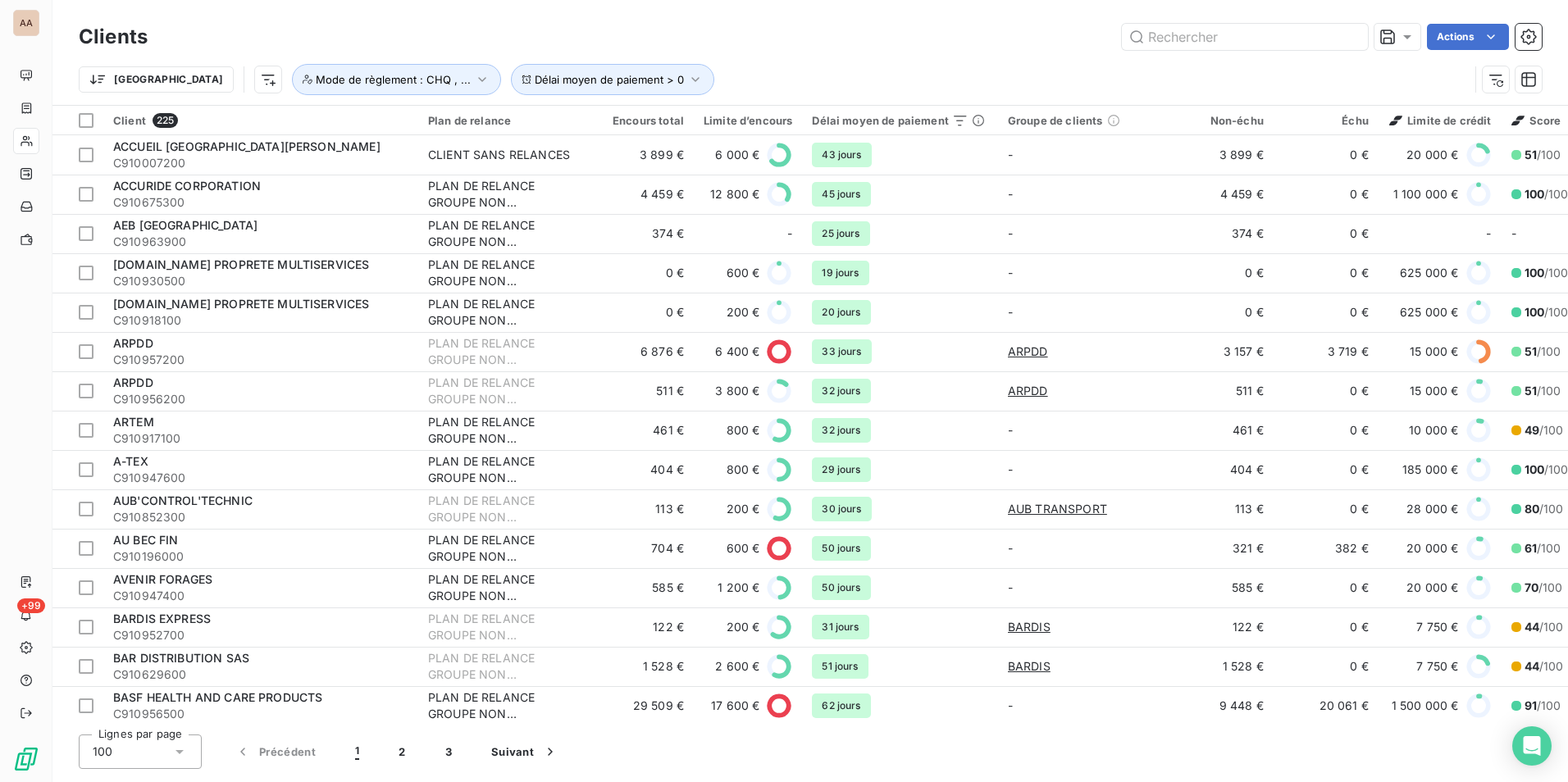
click at [178, 76] on html "AA +99 Clients Actions Trier Délai moyen de paiement > 0 Mode de règlement : CH…" at bounding box center [784, 391] width 1568 height 782
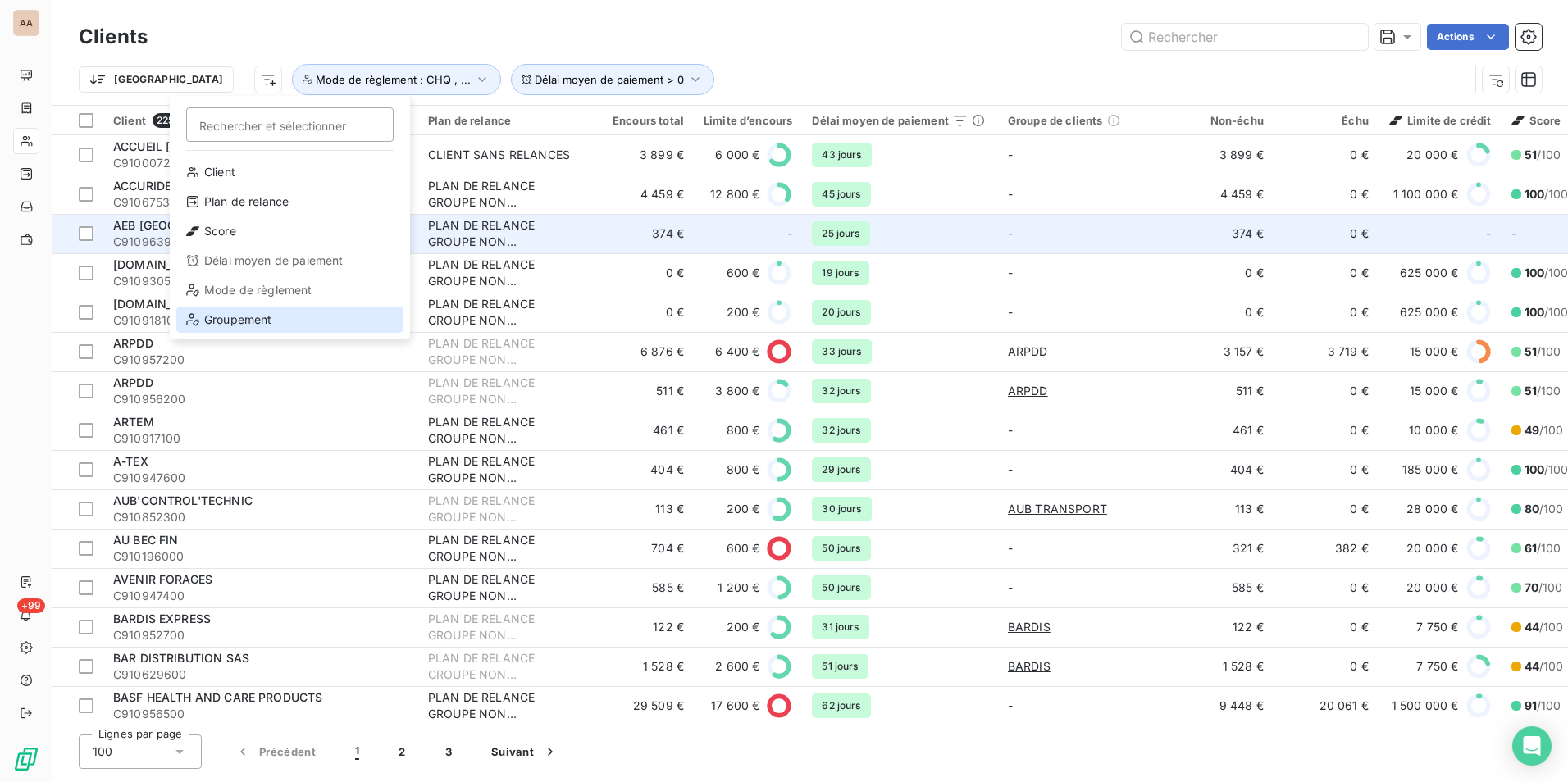
click at [287, 318] on div "Groupement" at bounding box center [290, 320] width 228 height 26
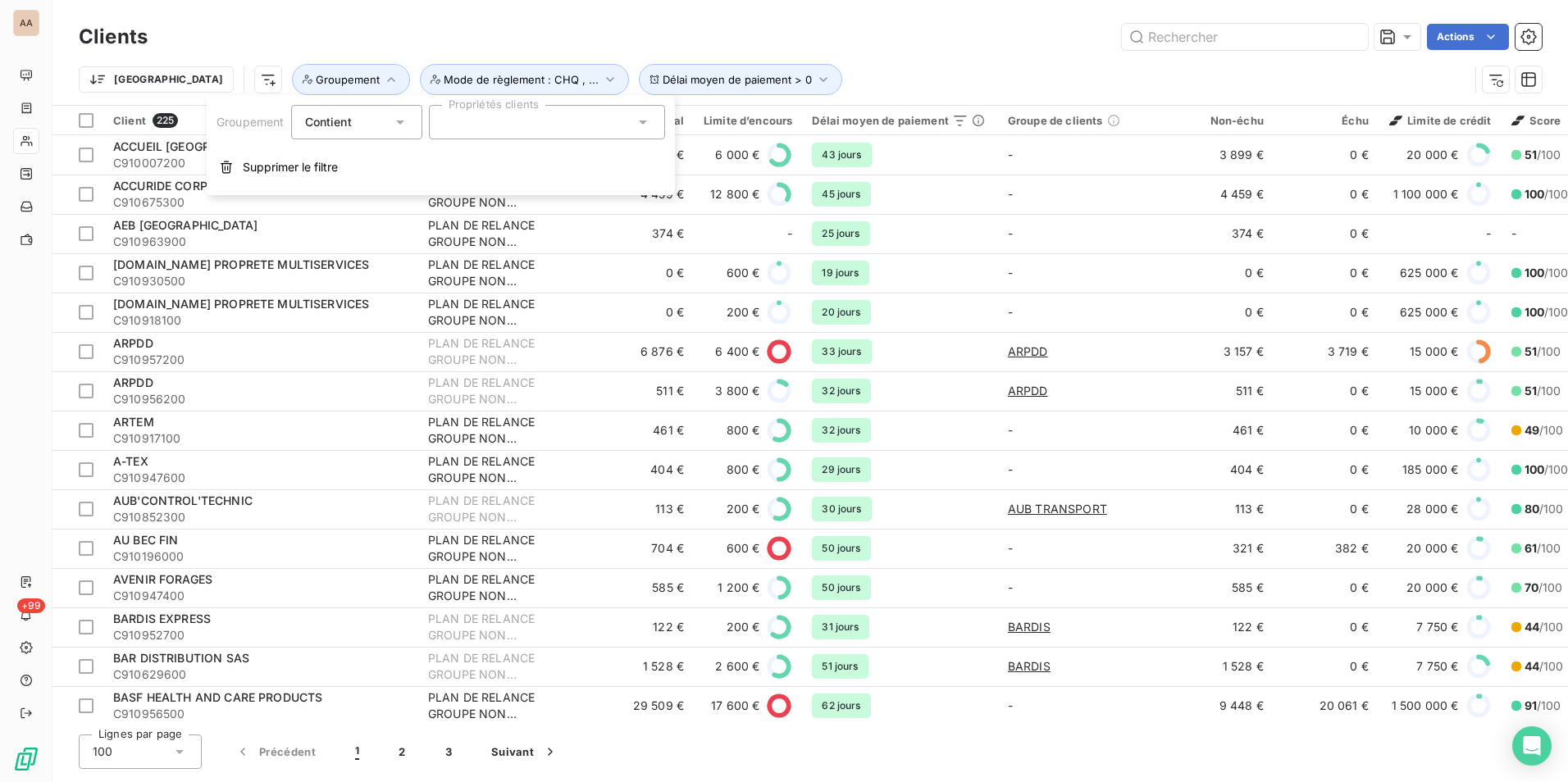
click at [519, 126] on div at bounding box center [547, 121] width 236 height 34
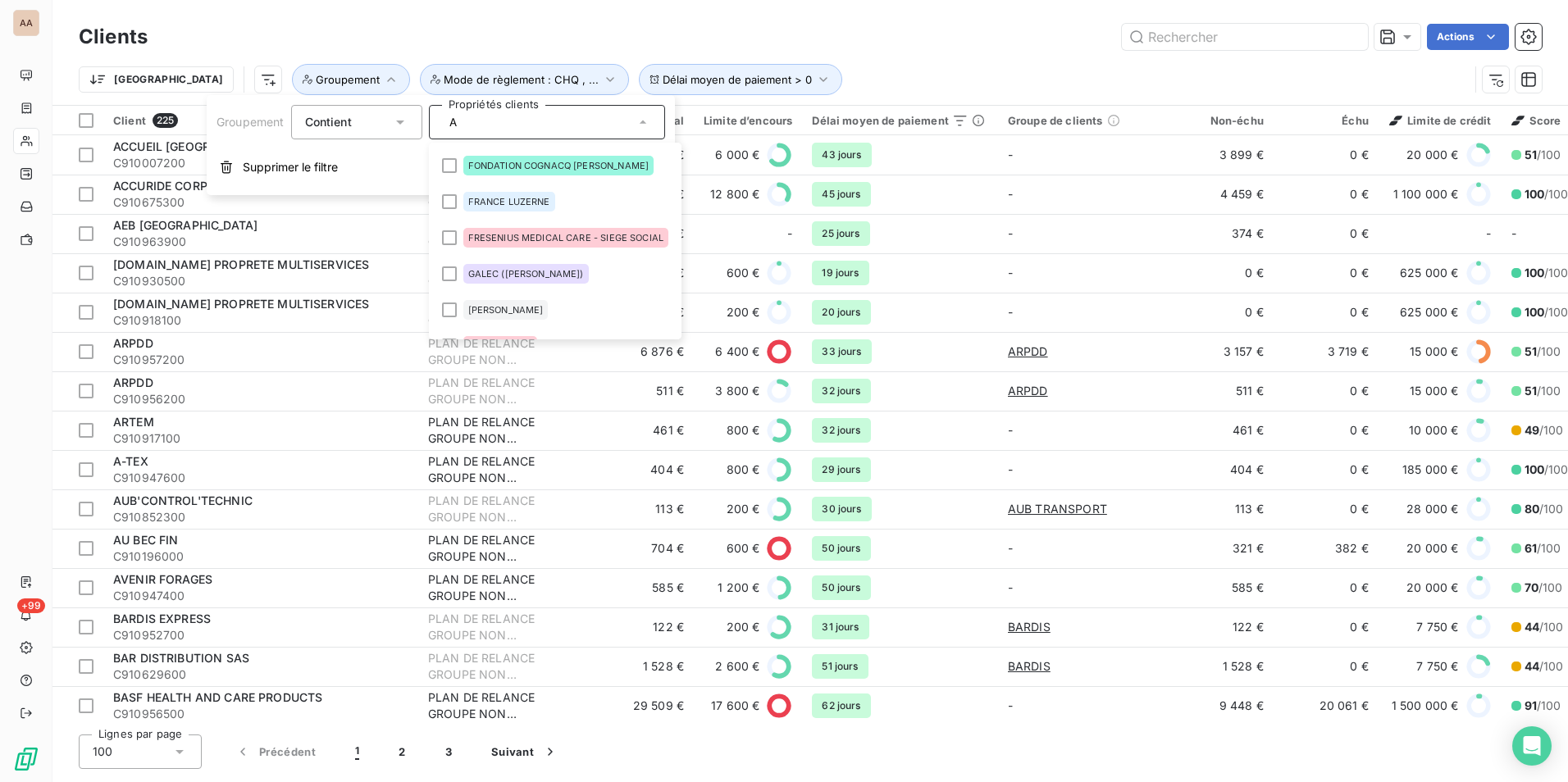
scroll to position [0, 0]
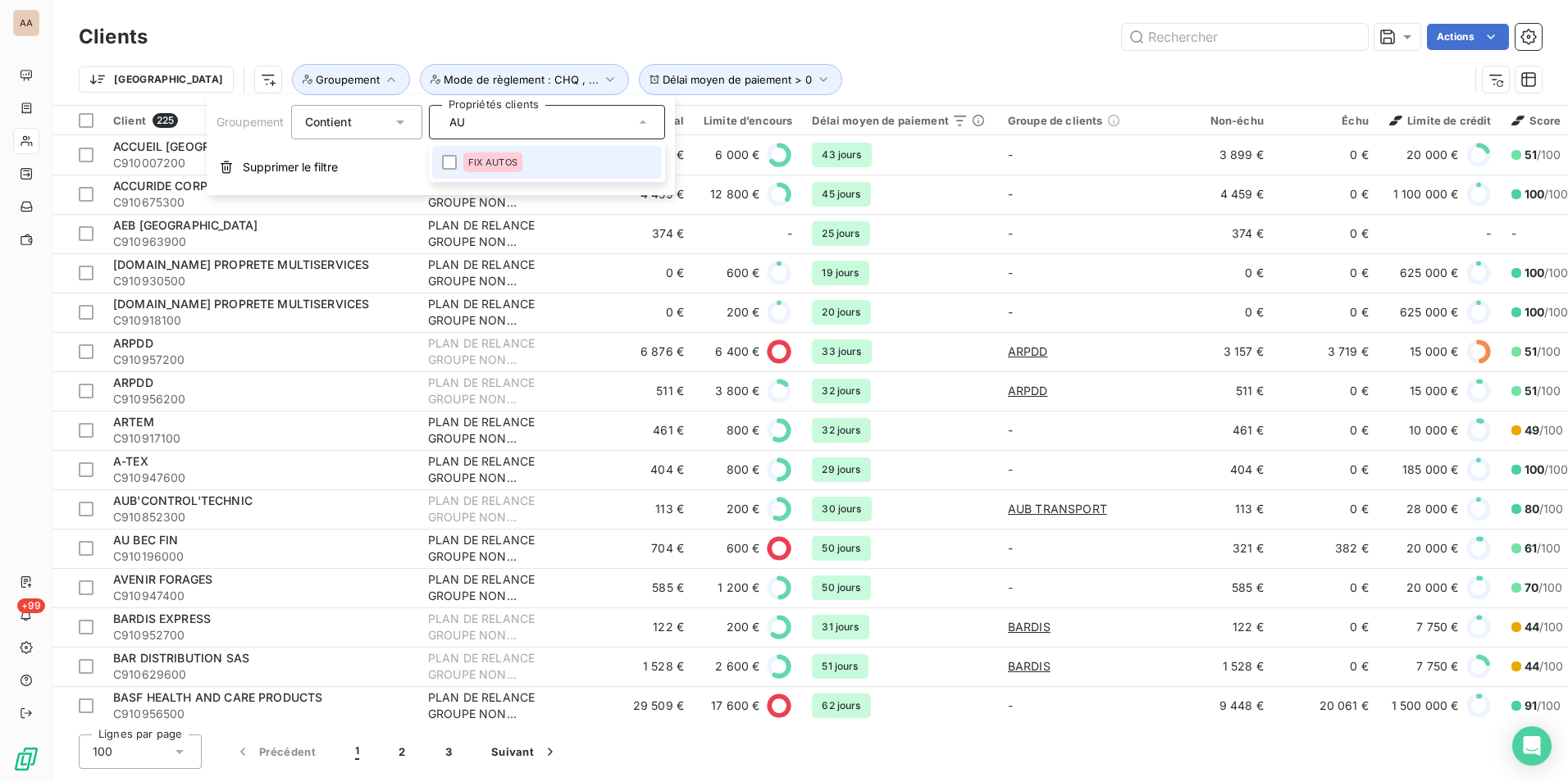
type input "A"
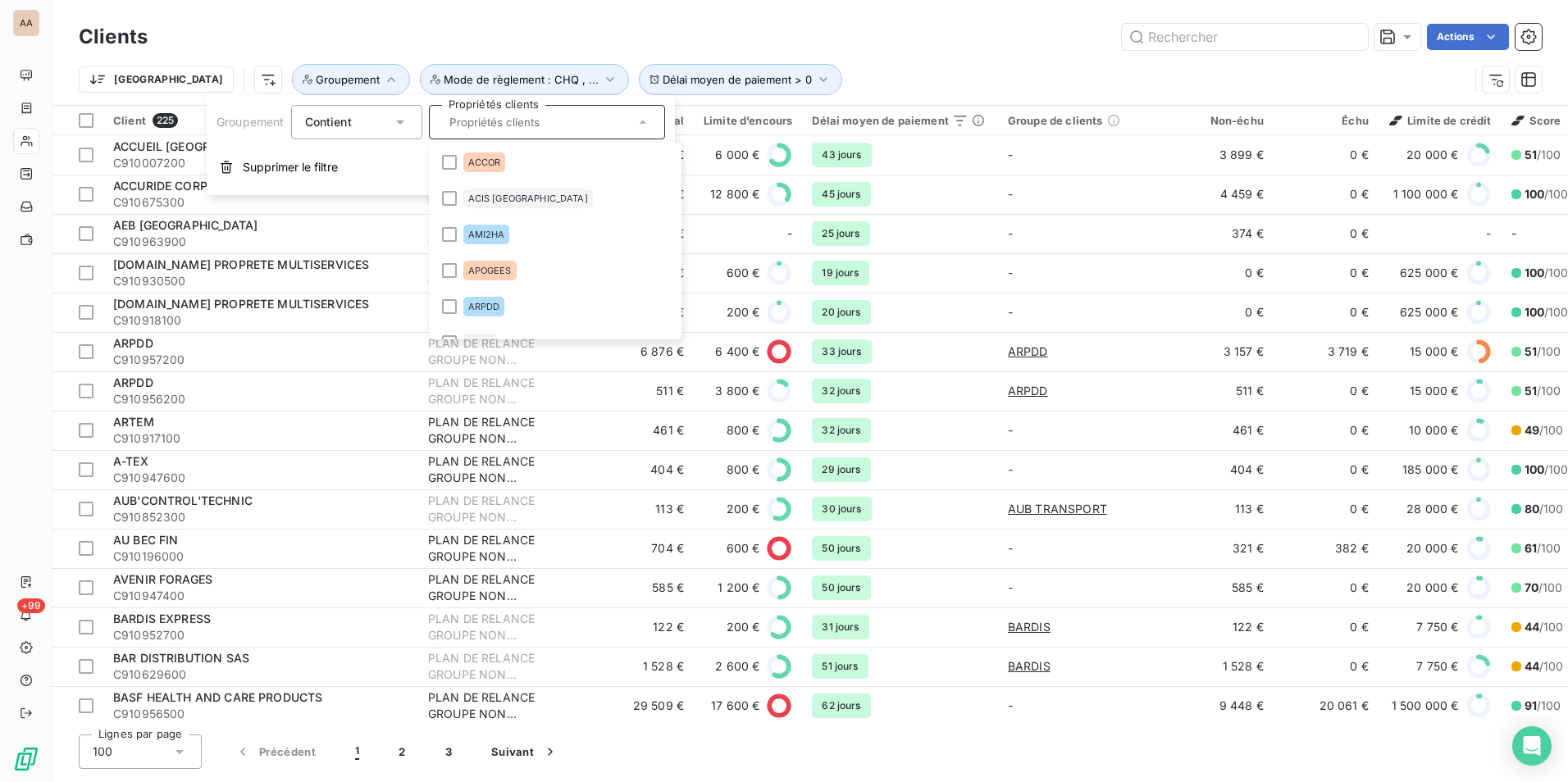
click at [359, 11] on div "Clients Actions Trier Délai moyen de paiement > 0 Mode de règlement : CHQ , ...…" at bounding box center [810, 52] width 1516 height 105
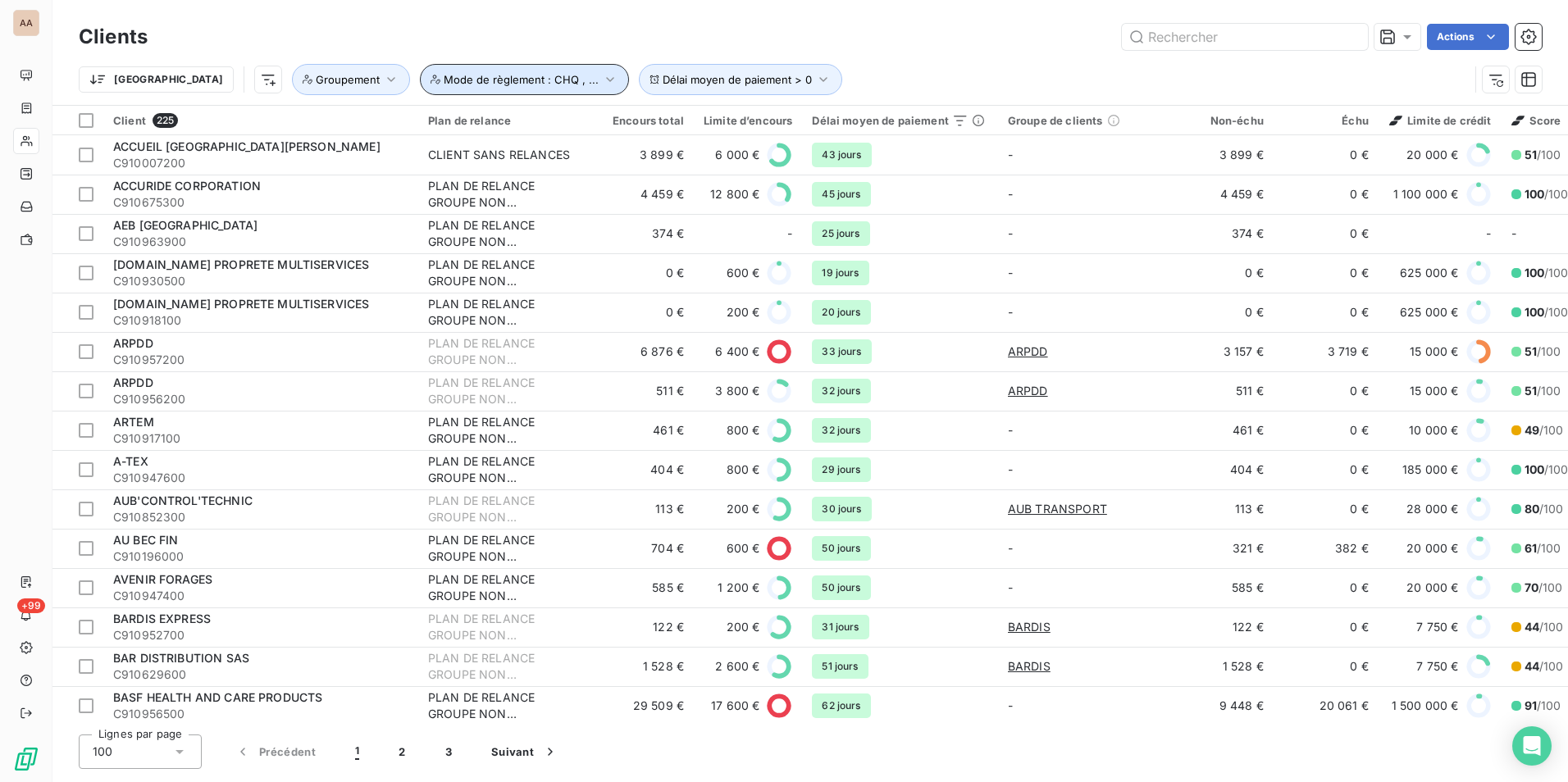
click at [420, 89] on button "Mode de règlement : CHQ , ..." at bounding box center [525, 79] width 209 height 31
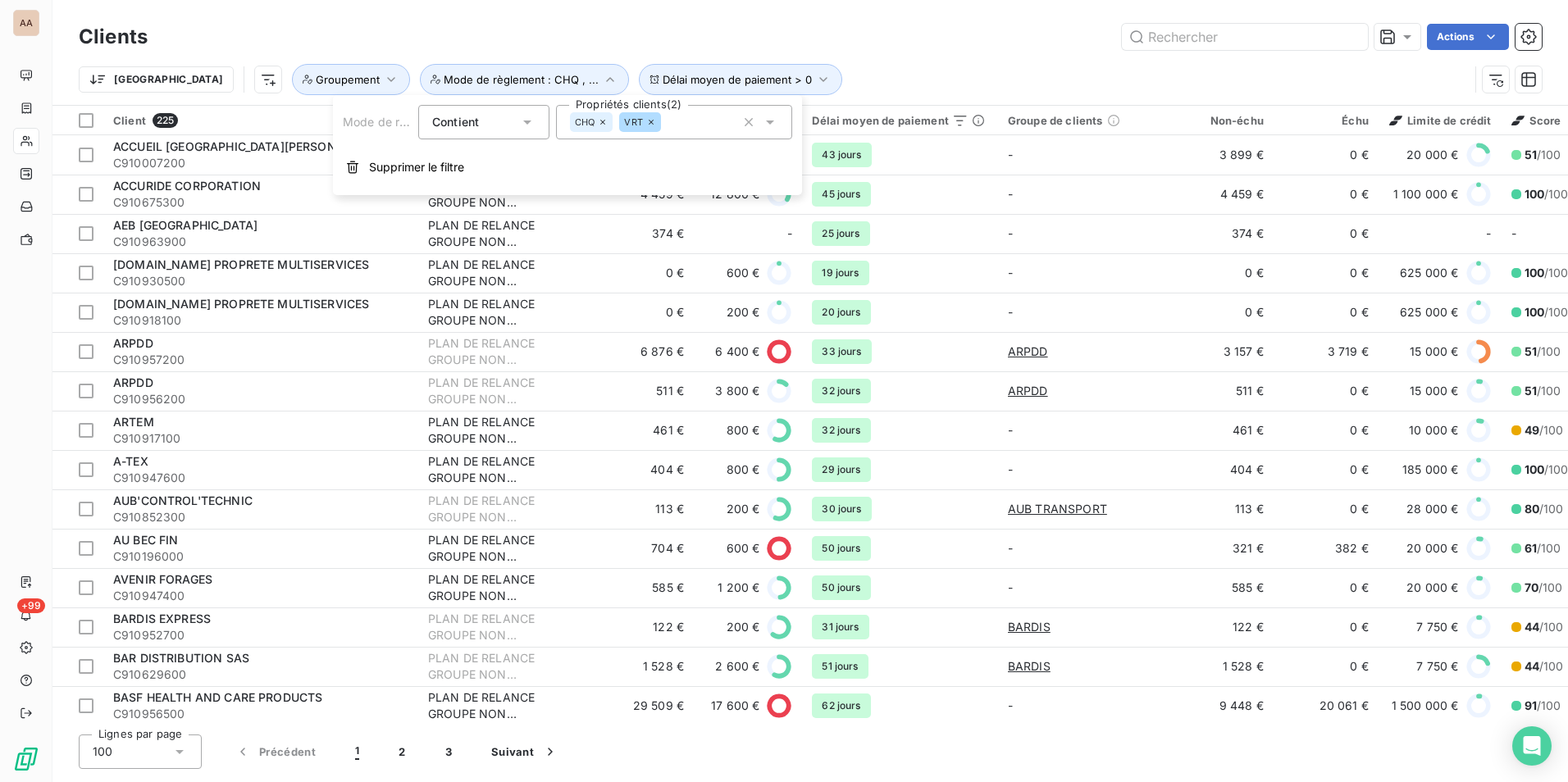
drag, startPoint x: 361, startPoint y: 13, endPoint x: 354, endPoint y: 27, distance: 15.7
click at [359, 18] on div "Clients Actions Trier Délai moyen de paiement > 0 Mode de règlement : CHQ , ...…" at bounding box center [810, 52] width 1516 height 105
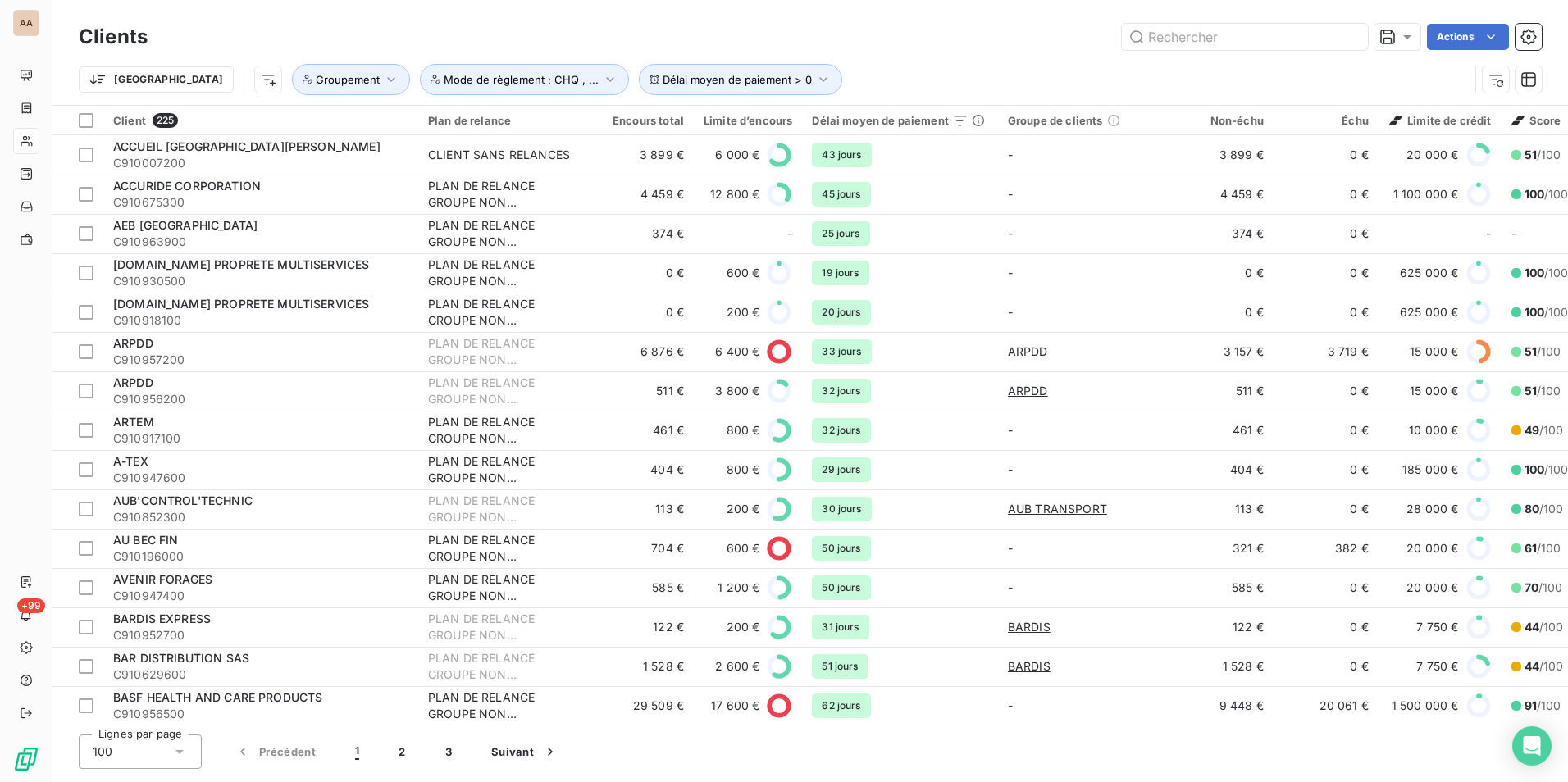
click at [316, 97] on div "Trier Délai moyen de paiement > 0 Mode de règlement : CHQ , ... Groupement" at bounding box center [810, 80] width 1463 height 51
click at [383, 77] on icon "button" at bounding box center [391, 79] width 17 height 17
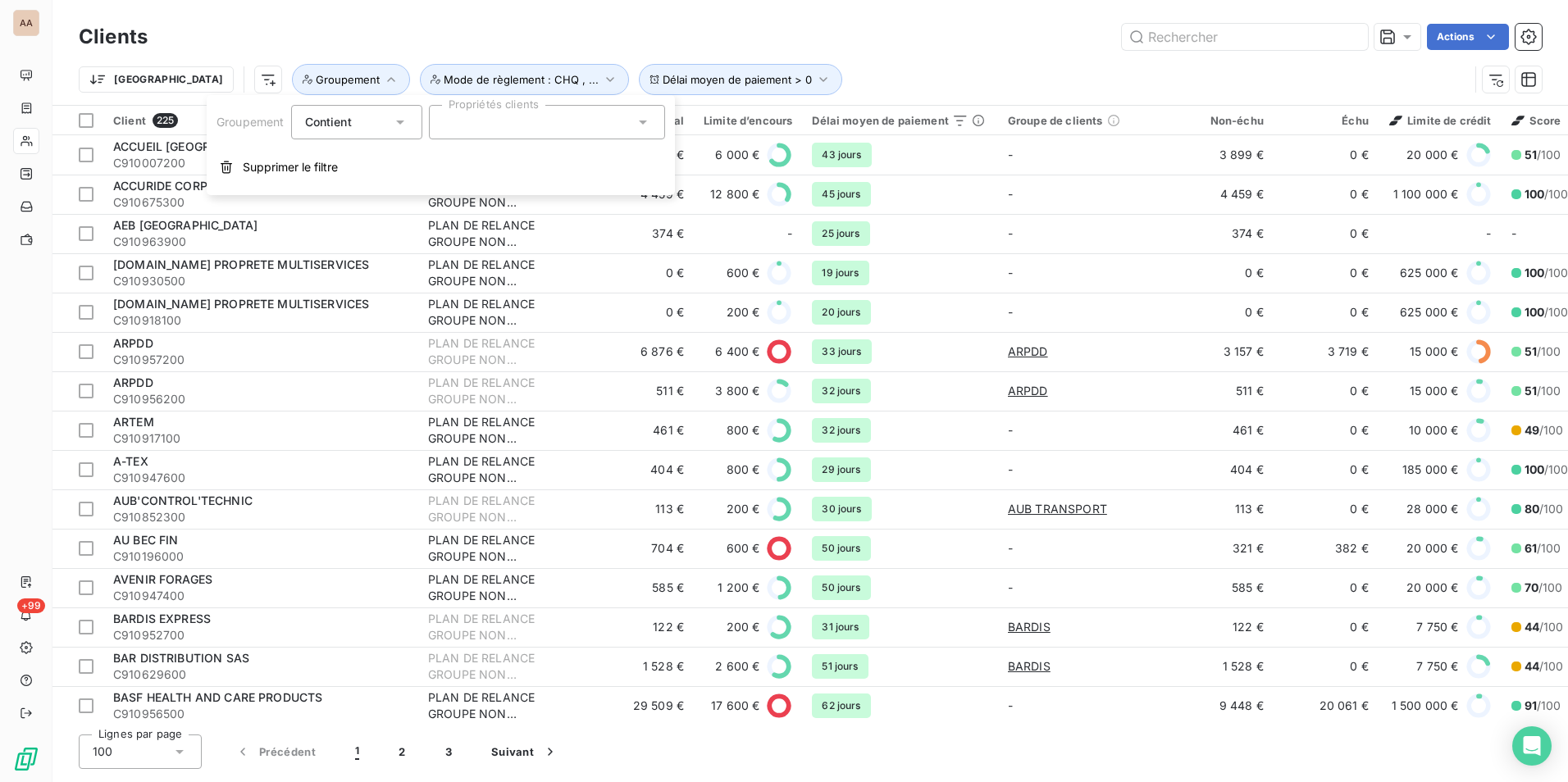
click at [358, 119] on div "Contient is" at bounding box center [348, 122] width 87 height 23
click at [371, 185] on span "Ne contient pas" at bounding box center [368, 190] width 89 height 14
click at [533, 128] on div at bounding box center [547, 121] width 236 height 34
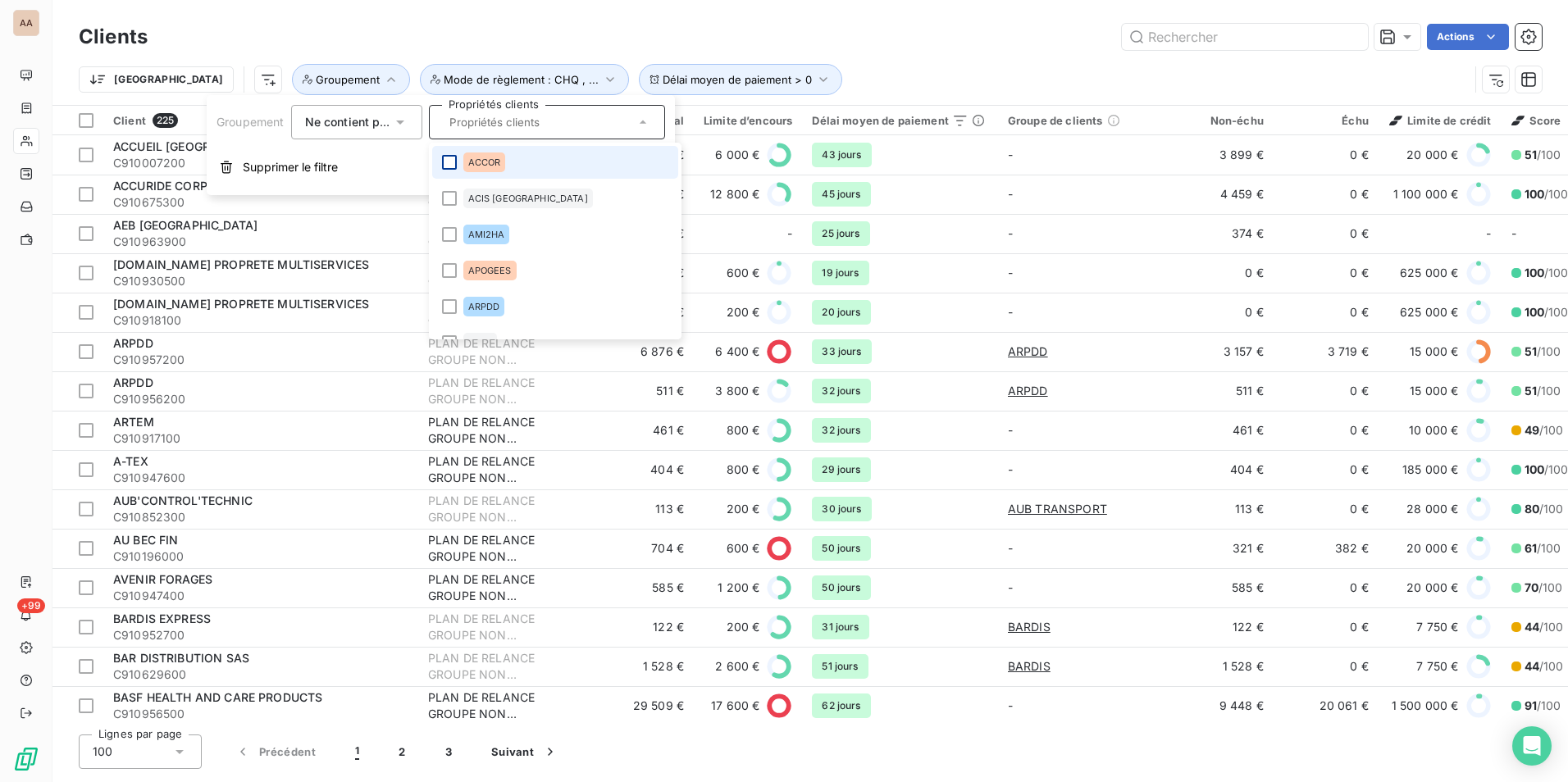
click at [443, 163] on div at bounding box center [449, 162] width 15 height 15
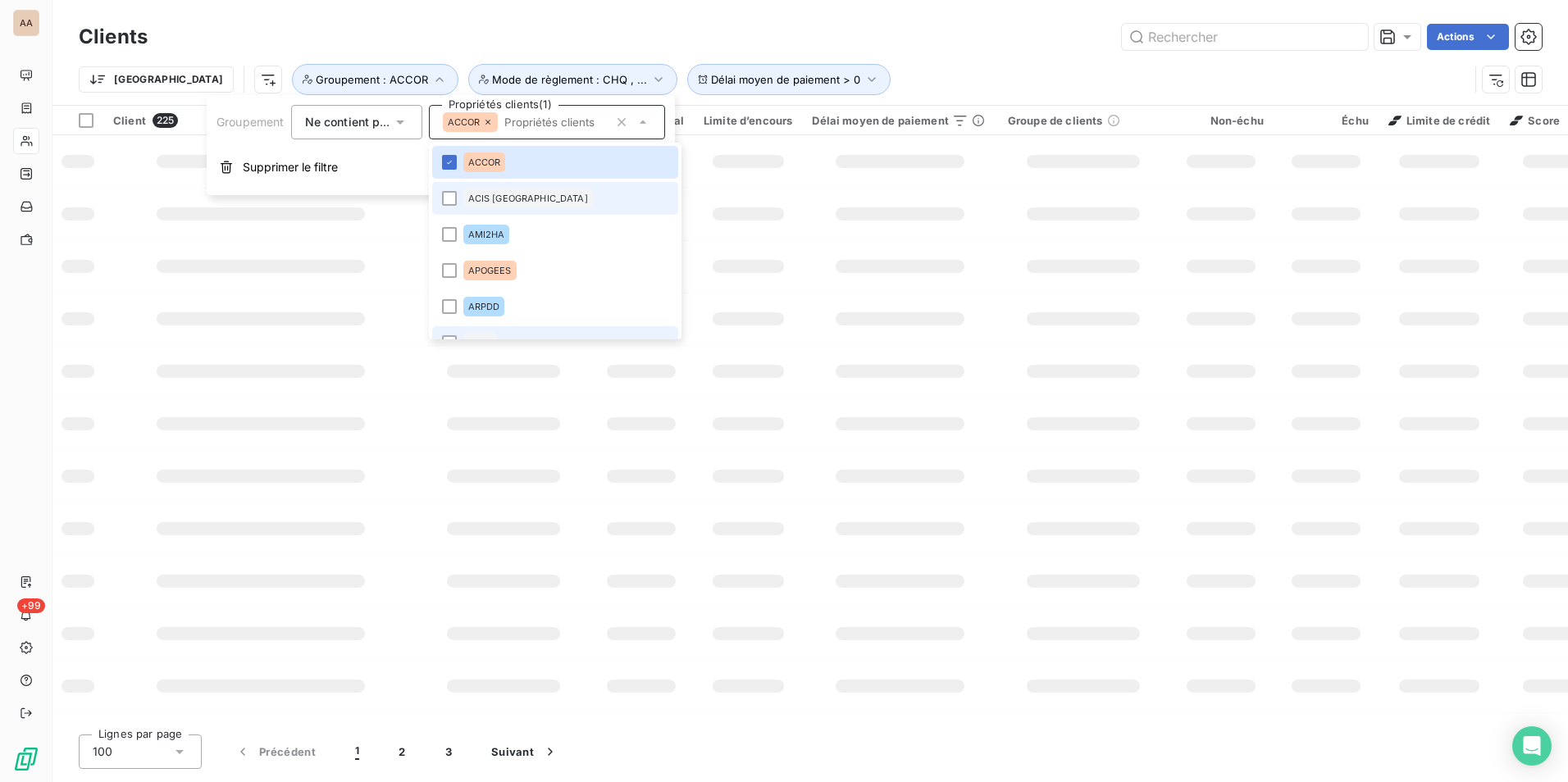
click at [450, 199] on div at bounding box center [449, 198] width 15 height 15
click at [453, 237] on div at bounding box center [449, 235] width 15 height 15
click at [457, 277] on div at bounding box center [449, 271] width 15 height 15
click at [448, 303] on div at bounding box center [449, 307] width 15 height 15
click at [448, 337] on li "BASF" at bounding box center [555, 342] width 247 height 33
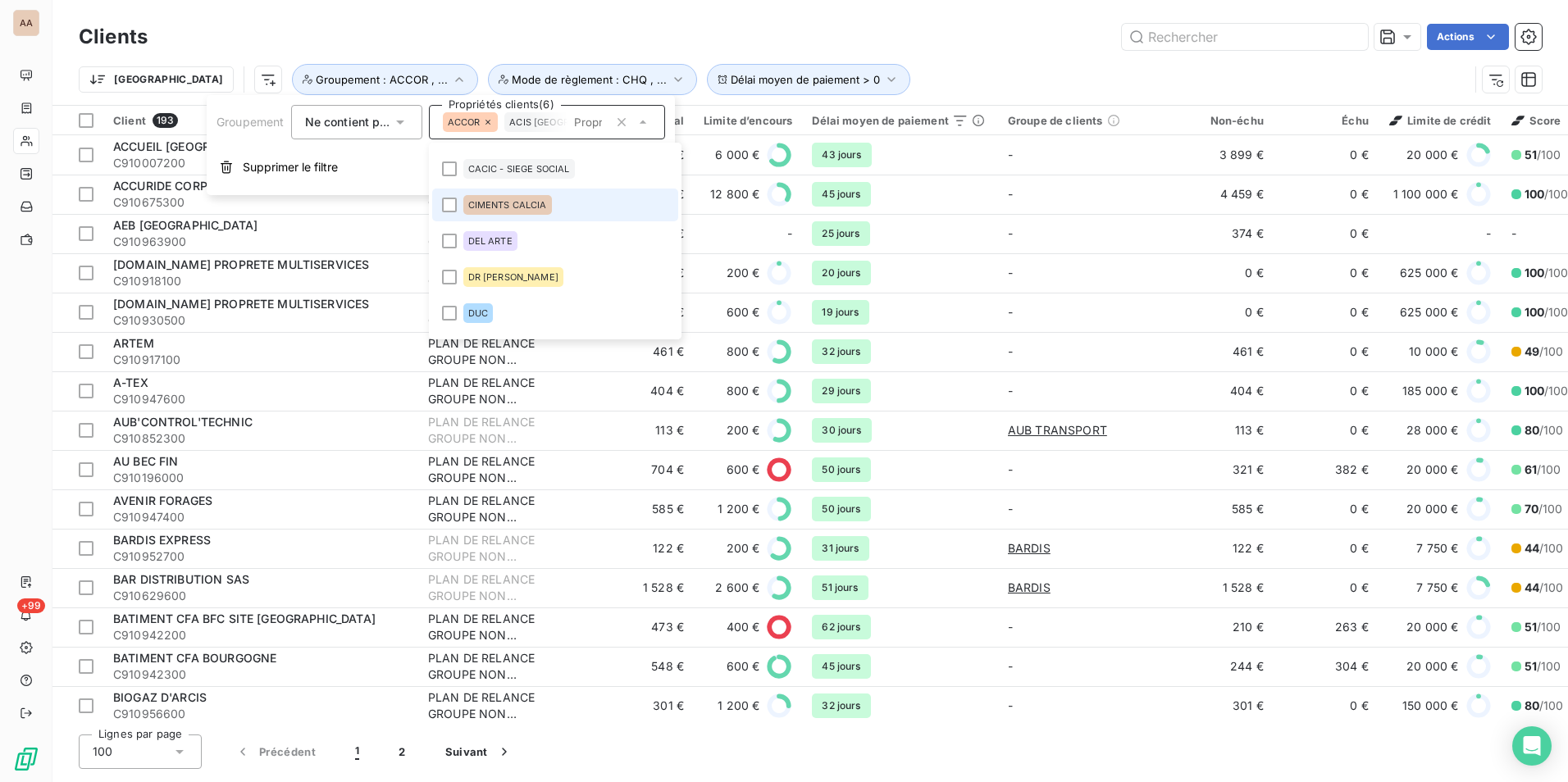
scroll to position [164, 0]
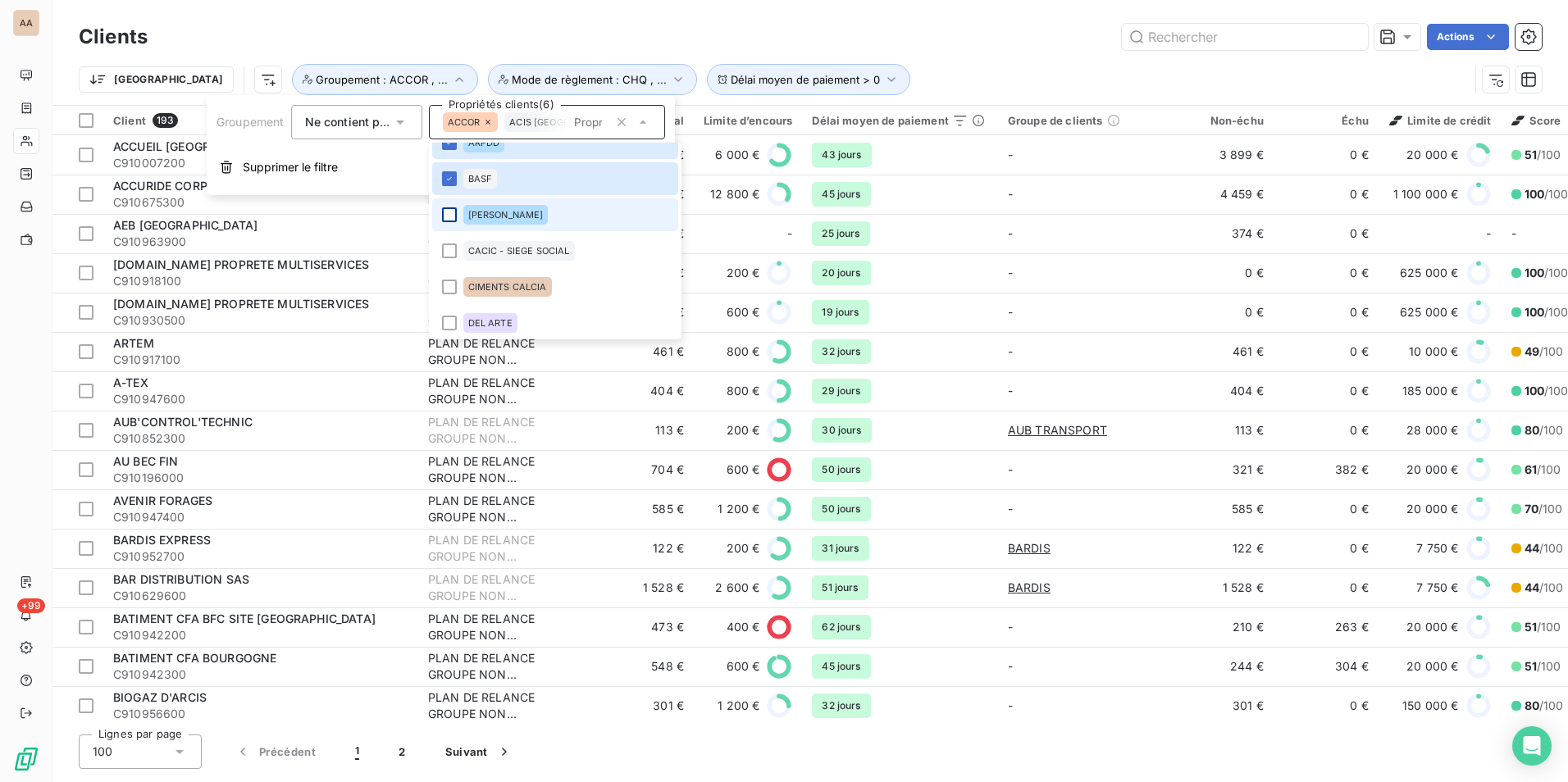
click at [449, 216] on div at bounding box center [449, 214] width 15 height 15
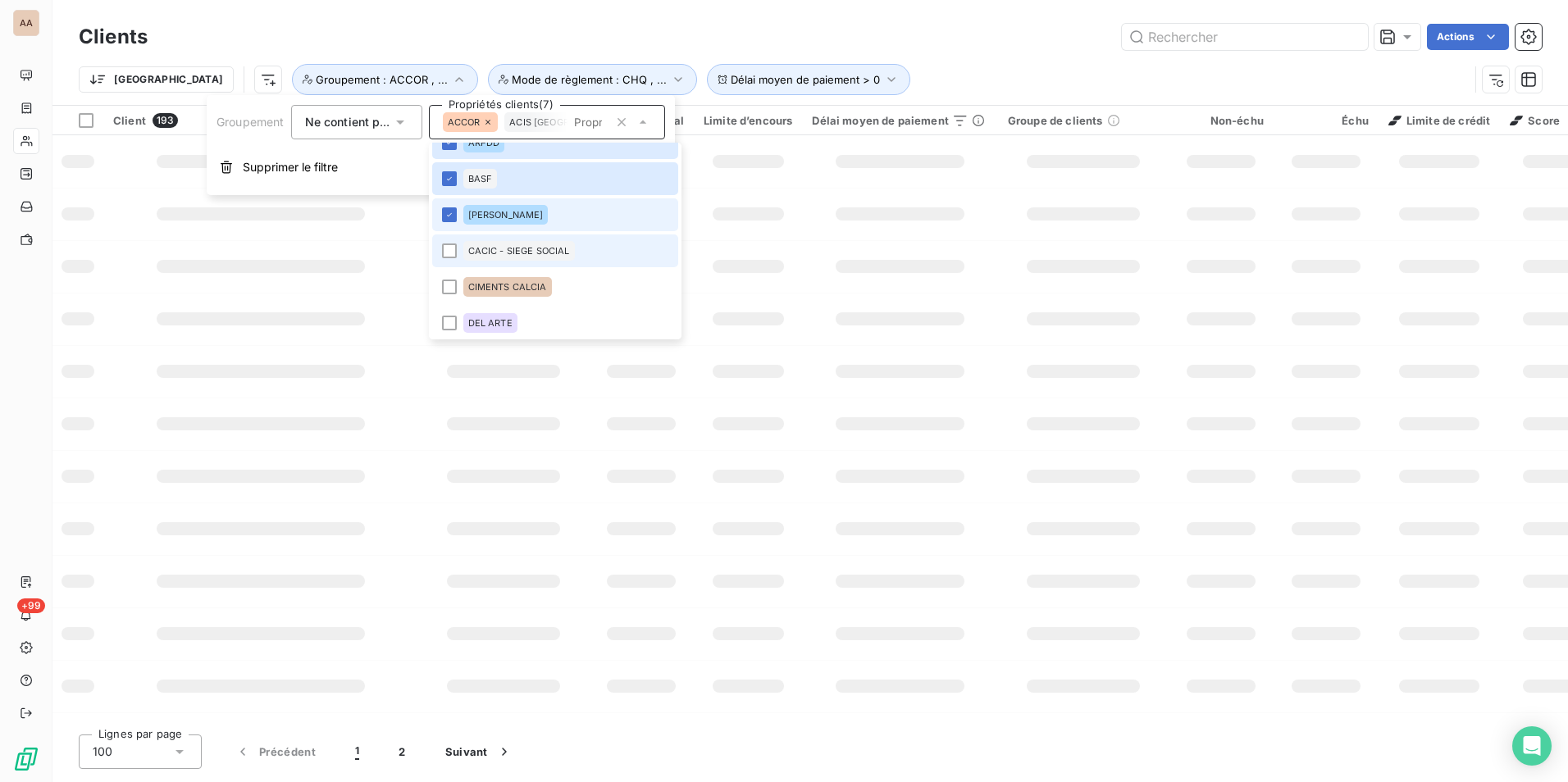
click at [449, 250] on div at bounding box center [449, 250] width 15 height 15
click at [451, 288] on div at bounding box center [449, 286] width 15 height 15
click at [449, 320] on div at bounding box center [449, 322] width 15 height 15
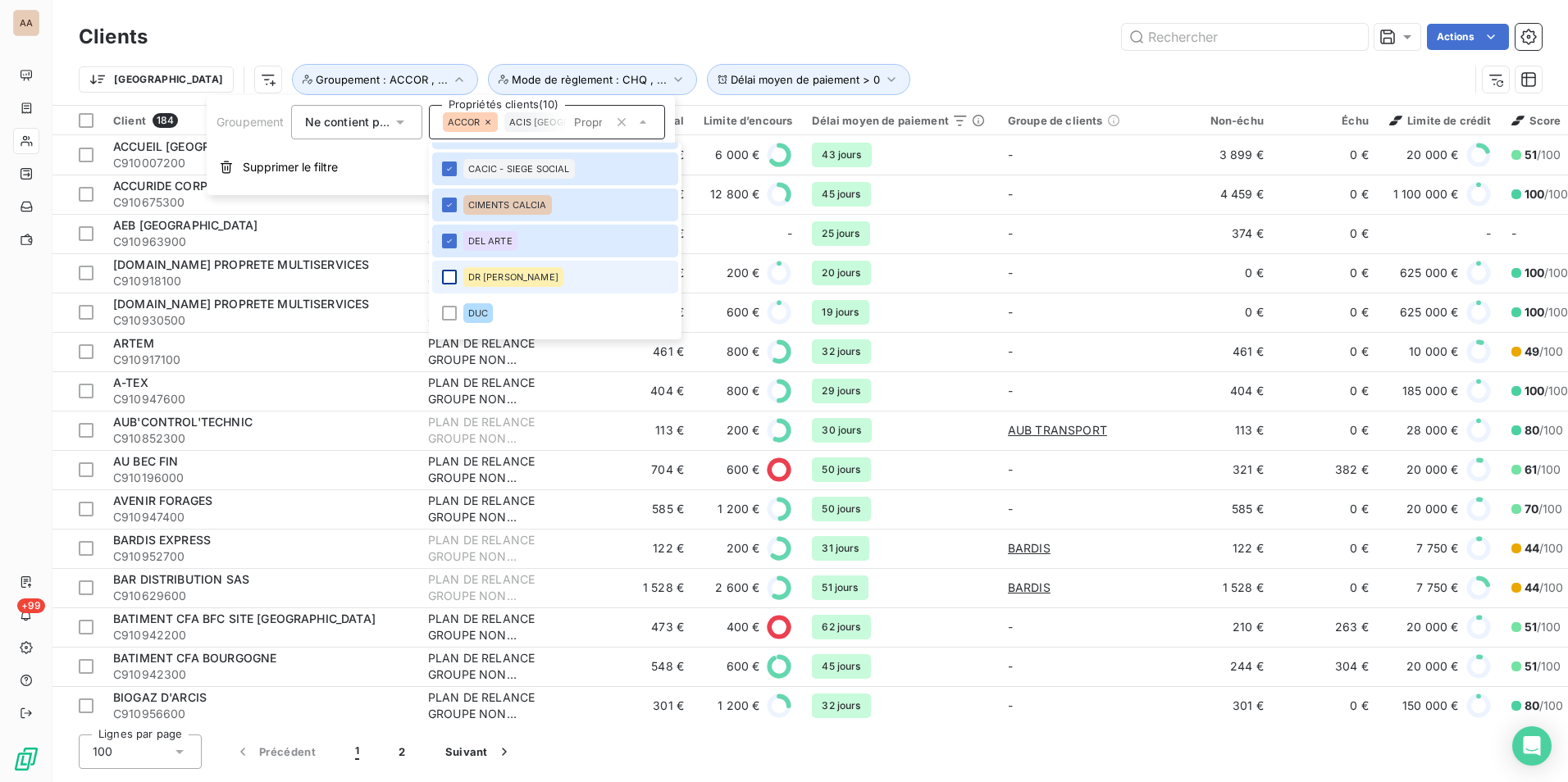
scroll to position [328, 0]
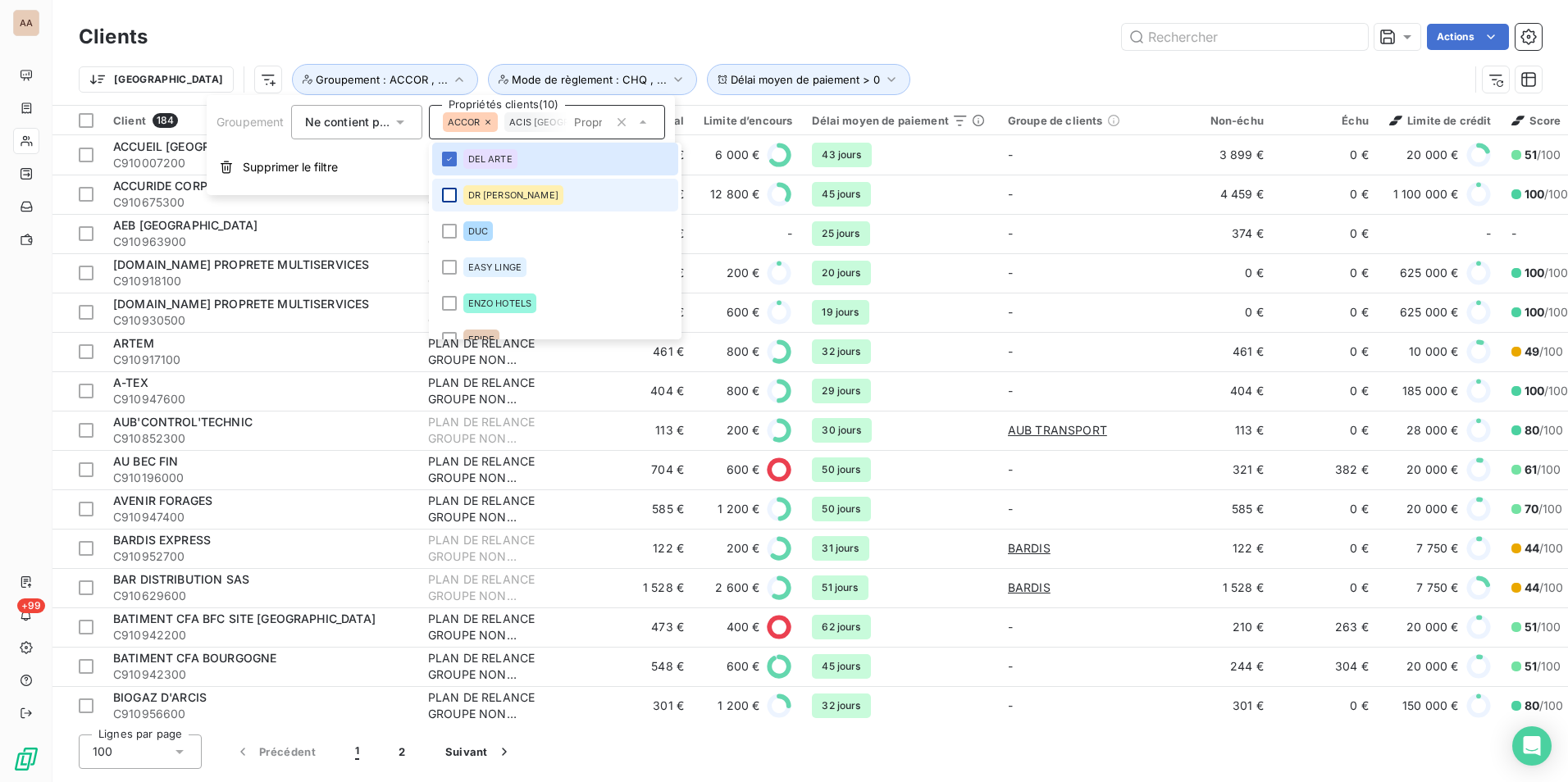
click at [454, 199] on div at bounding box center [449, 195] width 15 height 15
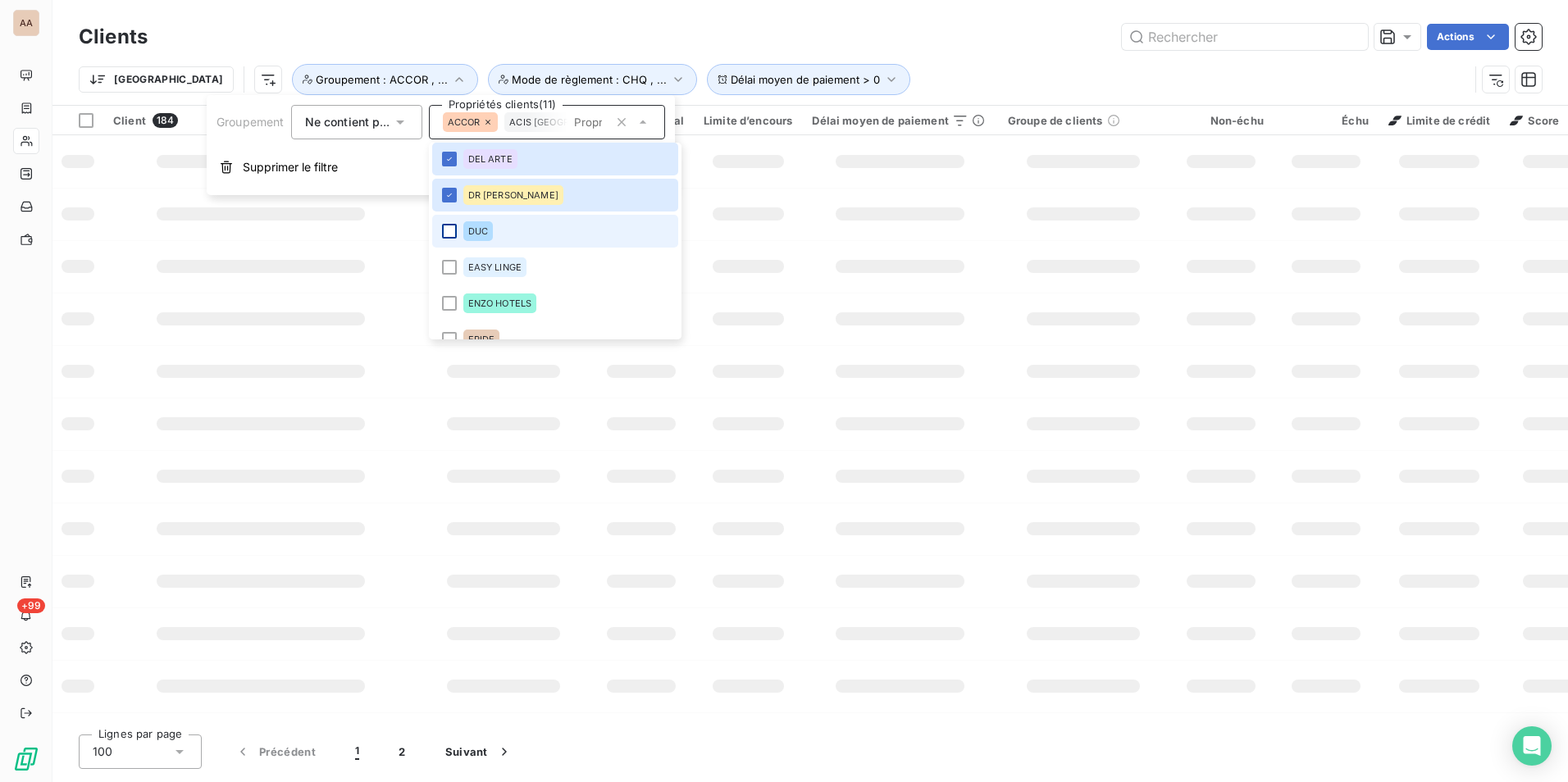
click at [449, 235] on div at bounding box center [449, 231] width 15 height 15
click at [454, 272] on div at bounding box center [449, 267] width 15 height 15
click at [453, 304] on div at bounding box center [449, 303] width 15 height 15
click at [448, 334] on div at bounding box center [449, 339] width 15 height 15
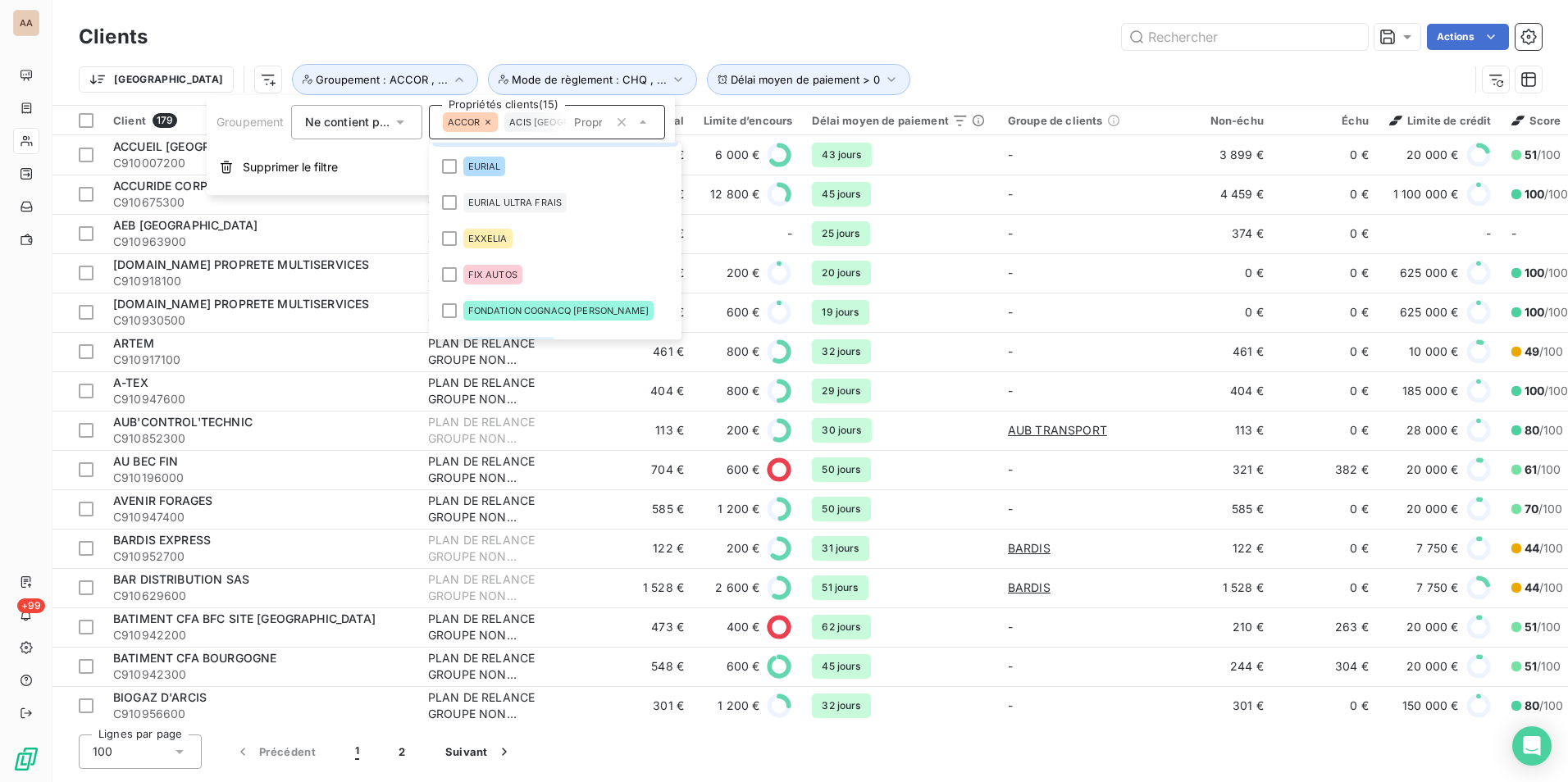
scroll to position [509, 0]
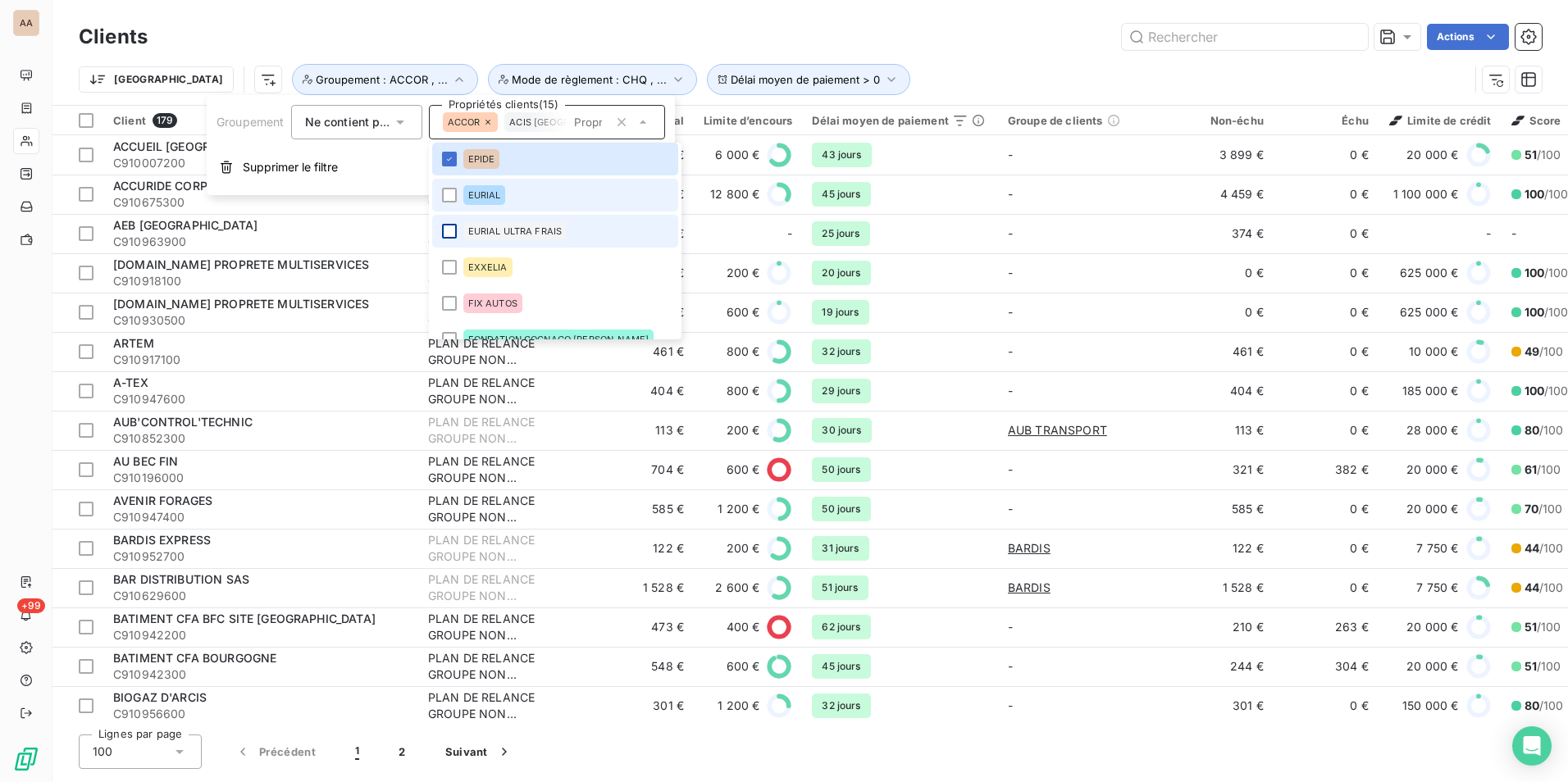
click at [451, 199] on div at bounding box center [449, 195] width 15 height 15
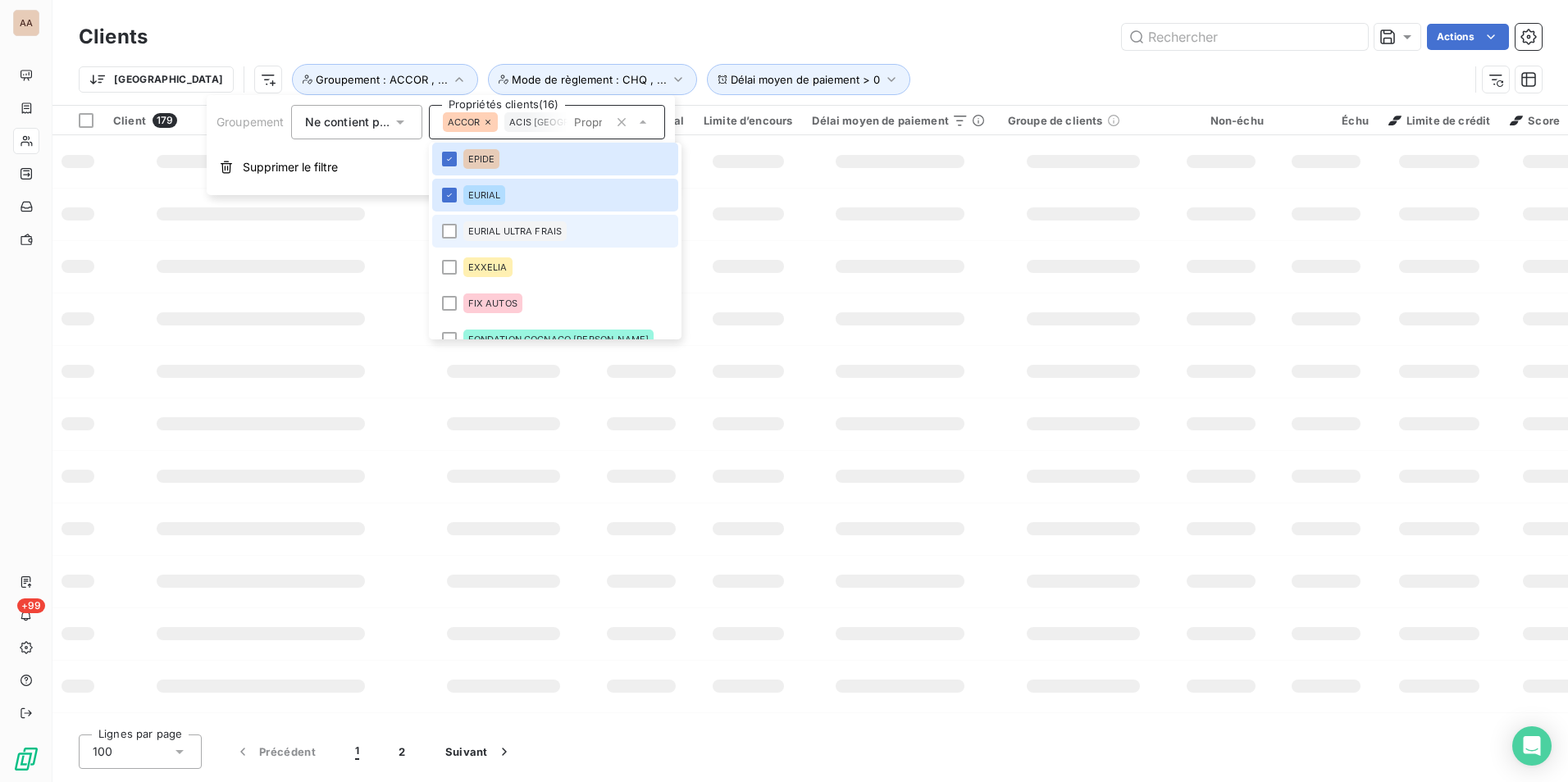
click at [451, 232] on div at bounding box center [449, 231] width 15 height 15
click at [448, 271] on div at bounding box center [449, 267] width 15 height 15
click at [448, 303] on div at bounding box center [449, 303] width 15 height 15
click at [448, 336] on div at bounding box center [449, 339] width 15 height 15
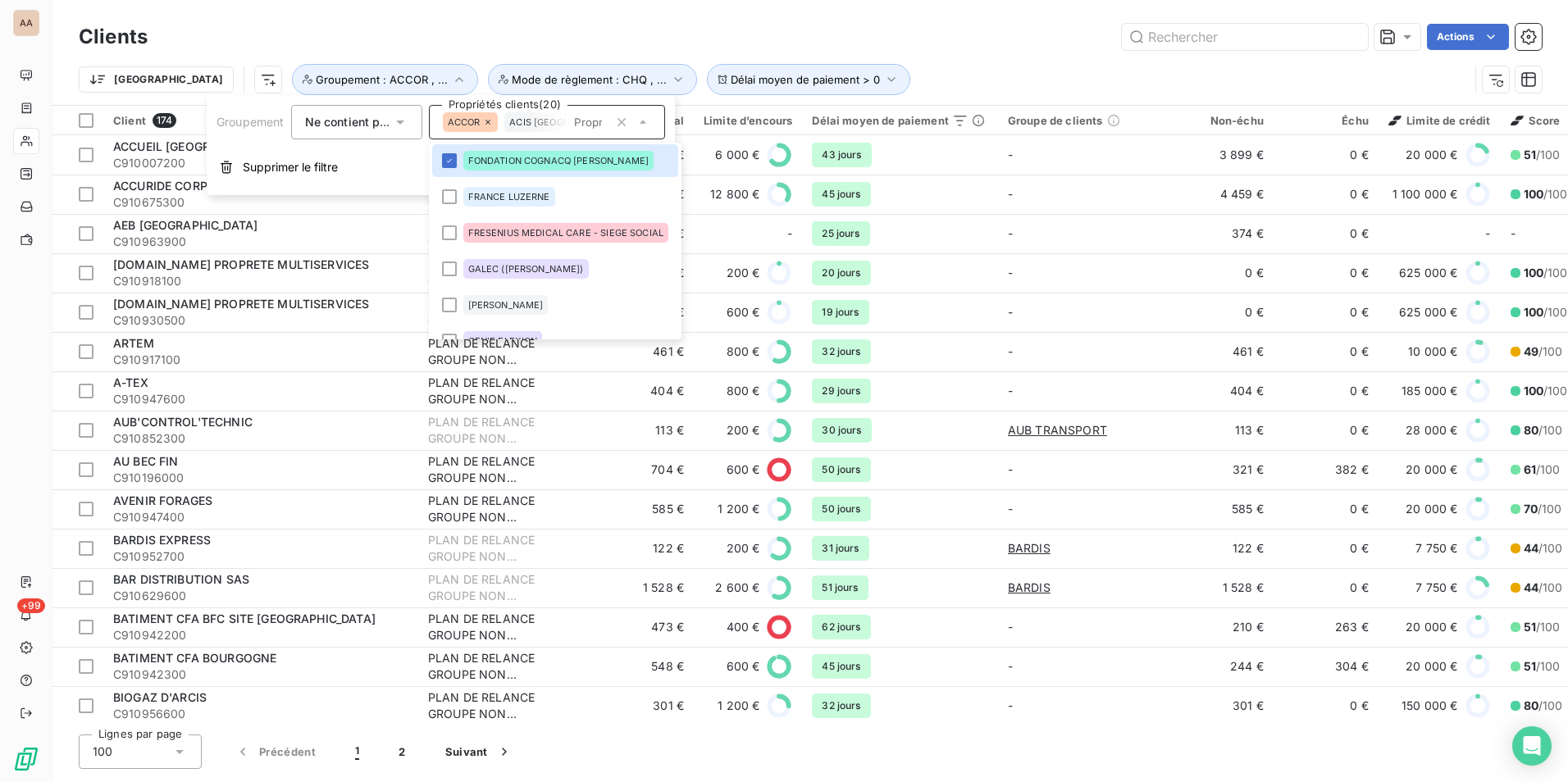
scroll to position [689, 0]
click at [454, 195] on div at bounding box center [449, 195] width 15 height 15
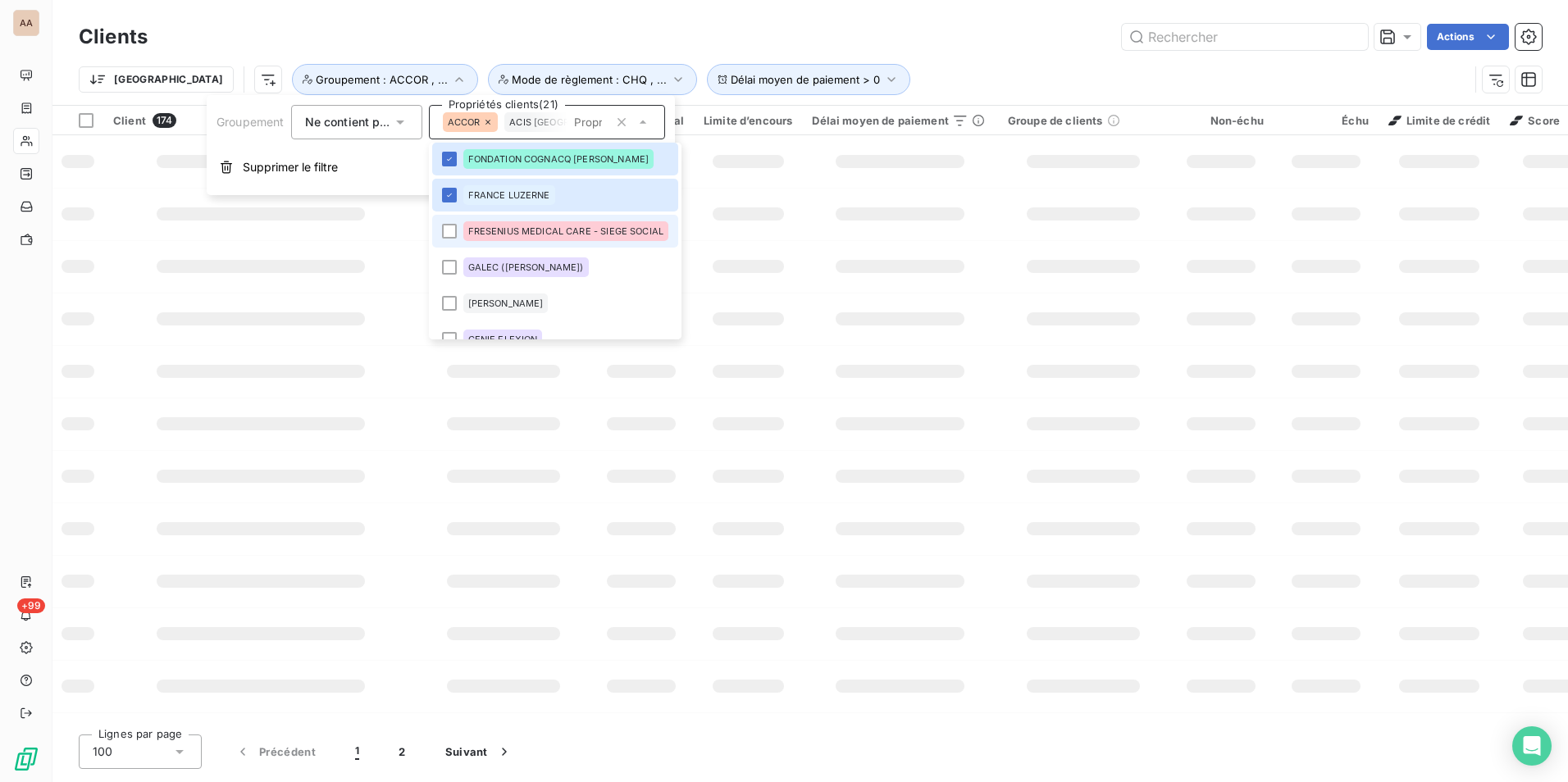
click at [453, 228] on div at bounding box center [449, 231] width 15 height 15
click at [454, 264] on div at bounding box center [449, 267] width 15 height 15
click at [453, 301] on div at bounding box center [449, 303] width 15 height 15
click at [449, 332] on li "GENIE FLEXION" at bounding box center [555, 339] width 247 height 33
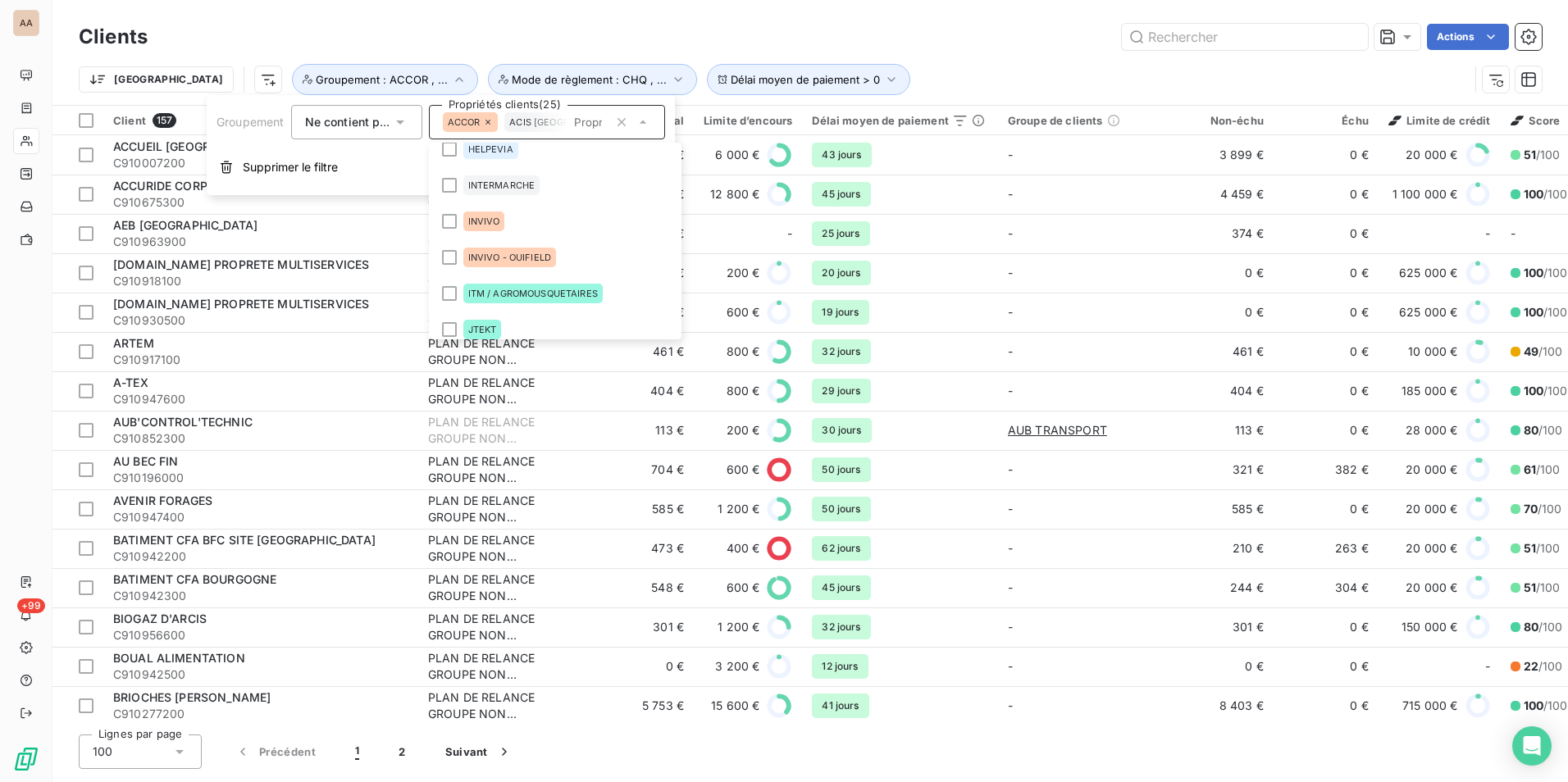
scroll to position [869, 0]
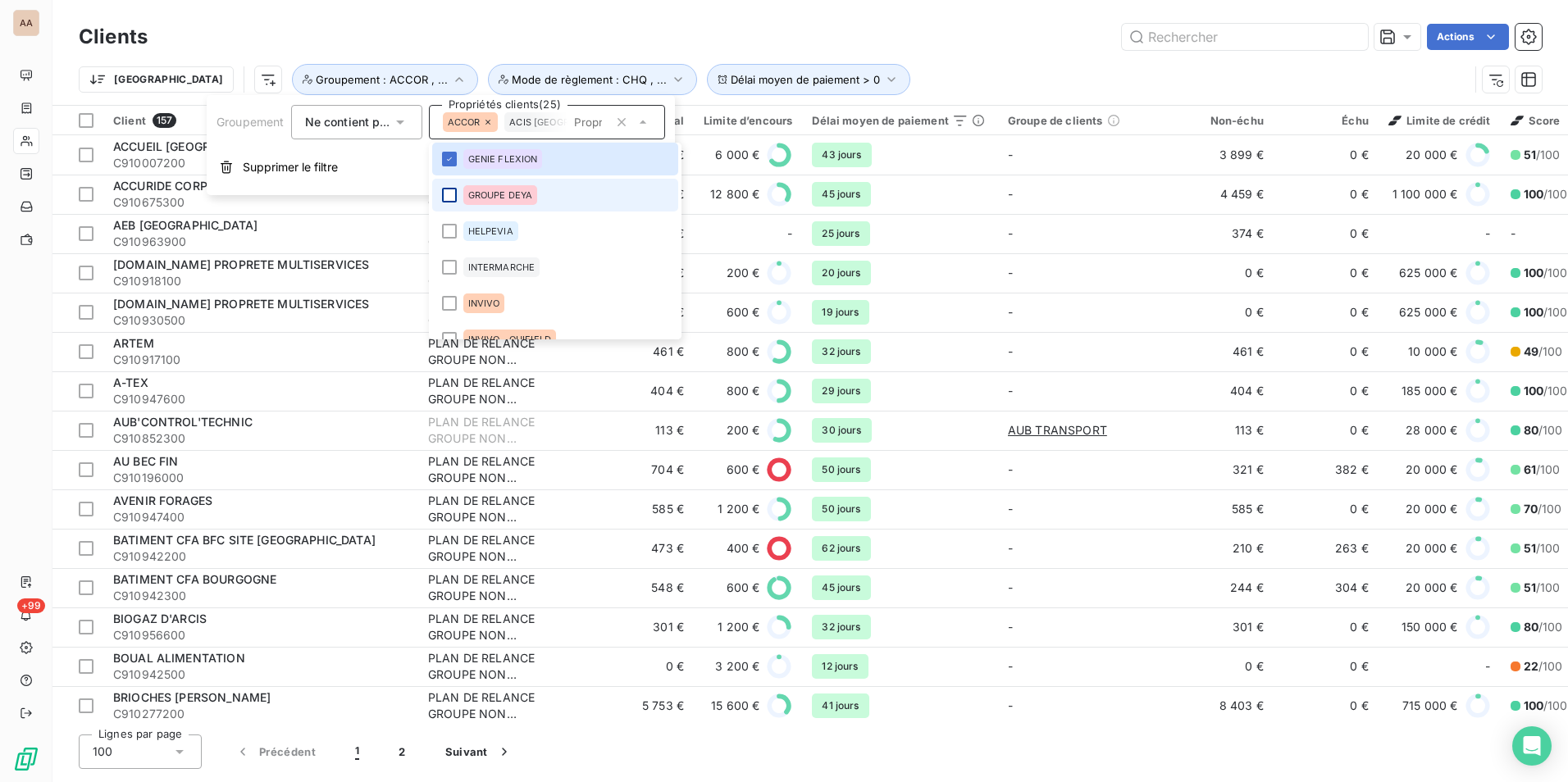
click at [450, 195] on div at bounding box center [449, 195] width 15 height 15
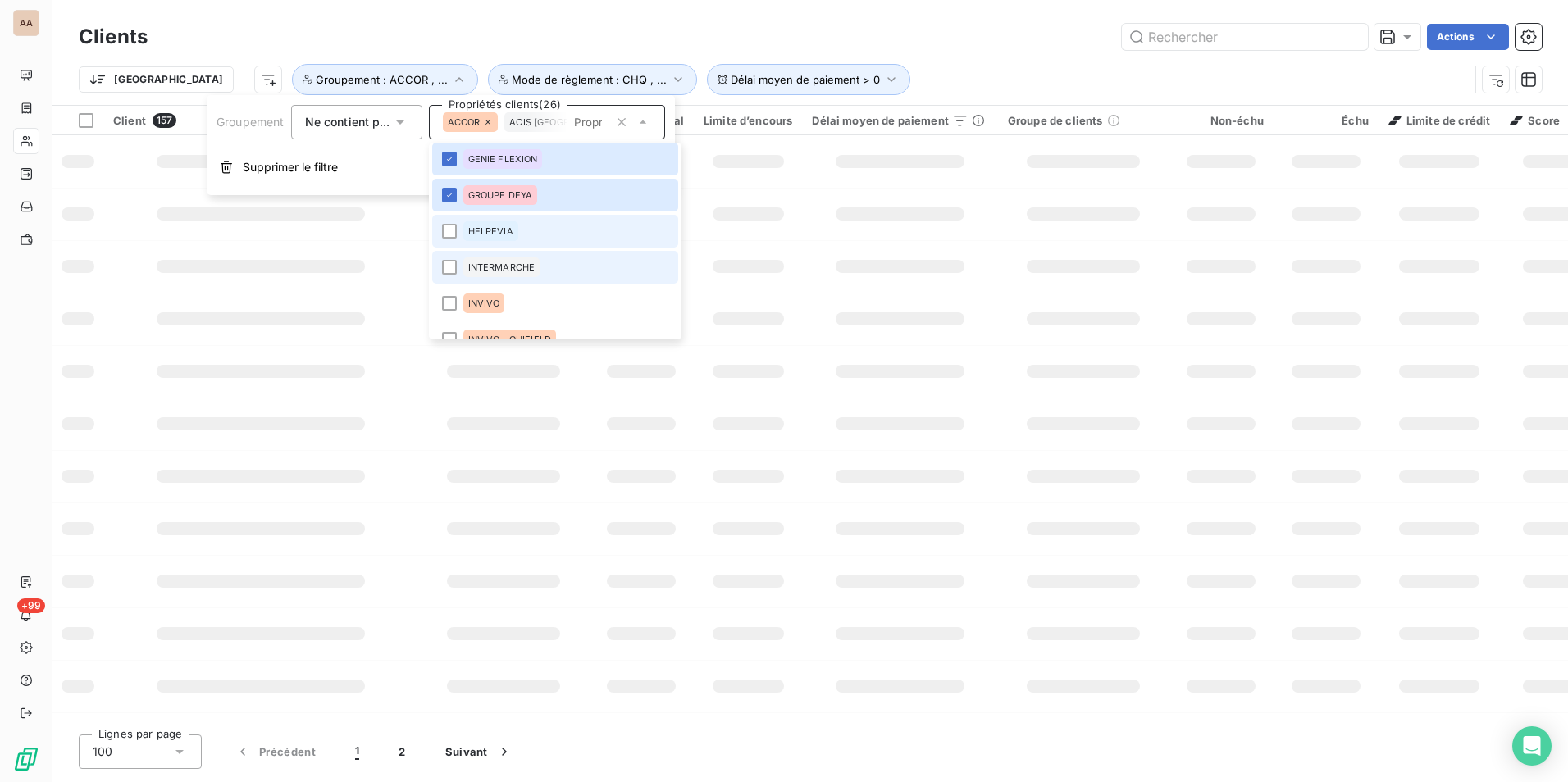
click at [448, 232] on div at bounding box center [449, 231] width 15 height 15
click at [448, 273] on div at bounding box center [449, 267] width 15 height 15
click at [451, 301] on div at bounding box center [449, 303] width 15 height 15
click at [449, 333] on div at bounding box center [449, 339] width 15 height 15
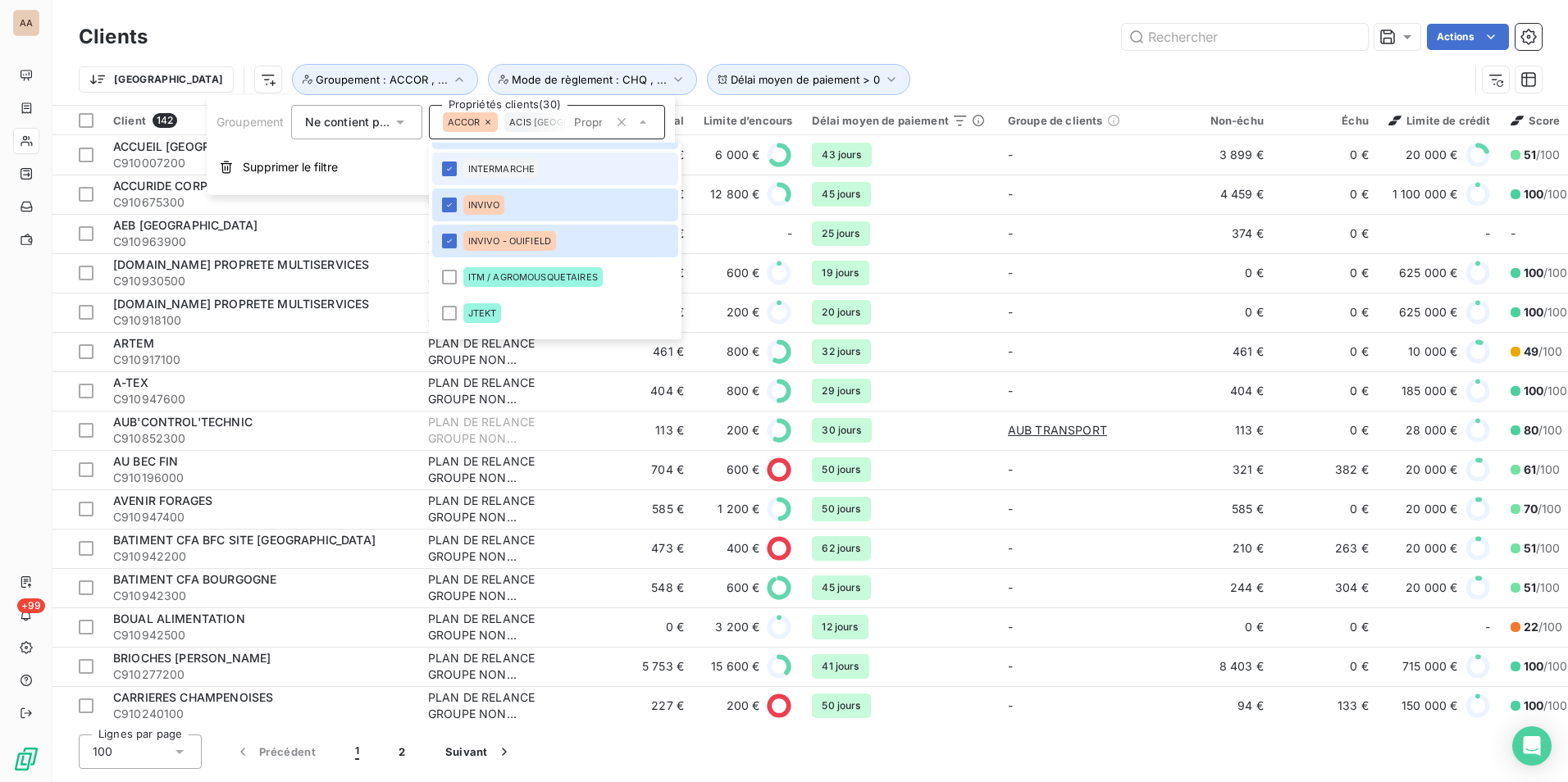
scroll to position [1050, 0]
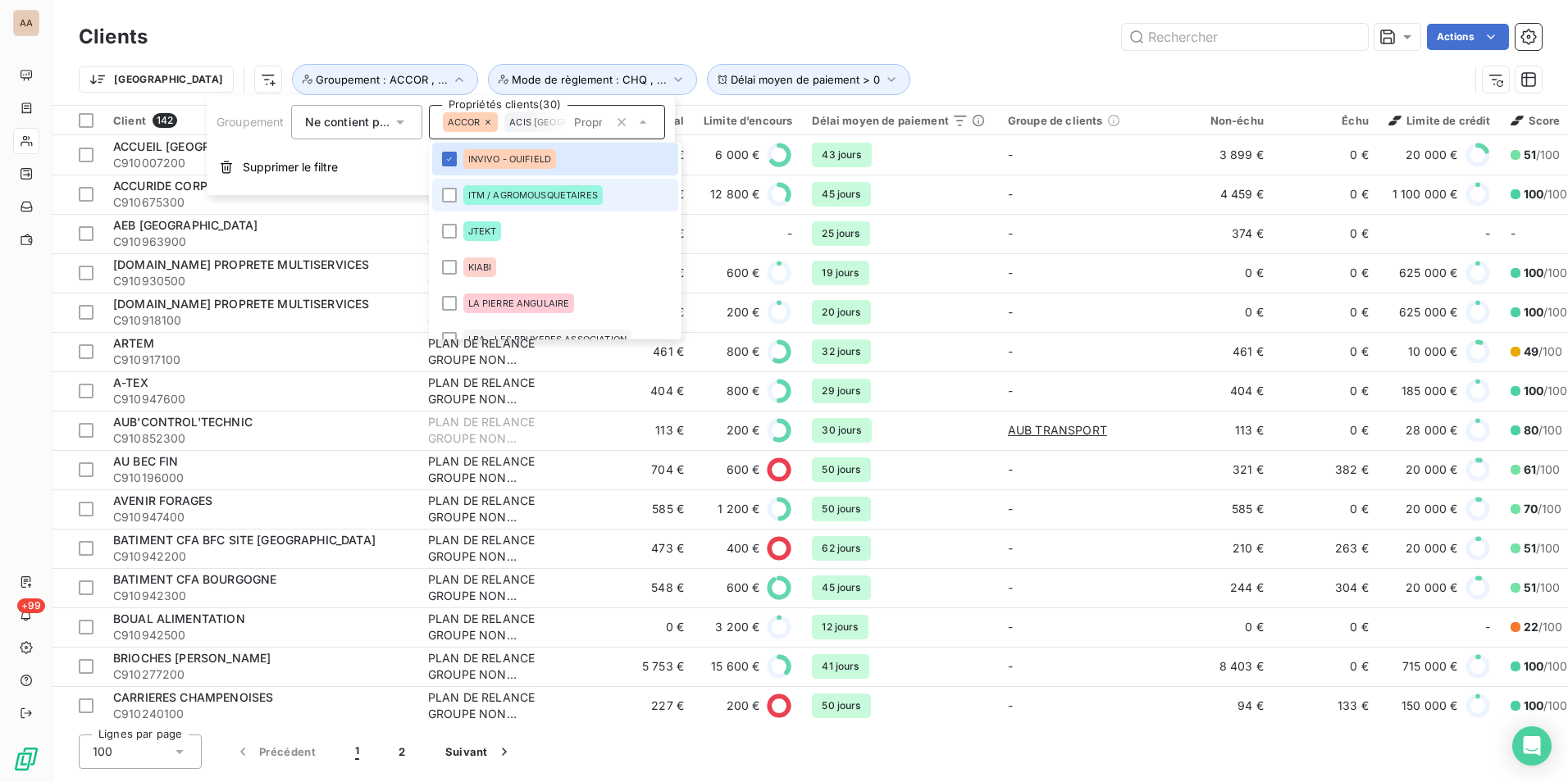
click at [454, 203] on li "ITM / AGROMOUSQUETAIRES" at bounding box center [555, 194] width 247 height 33
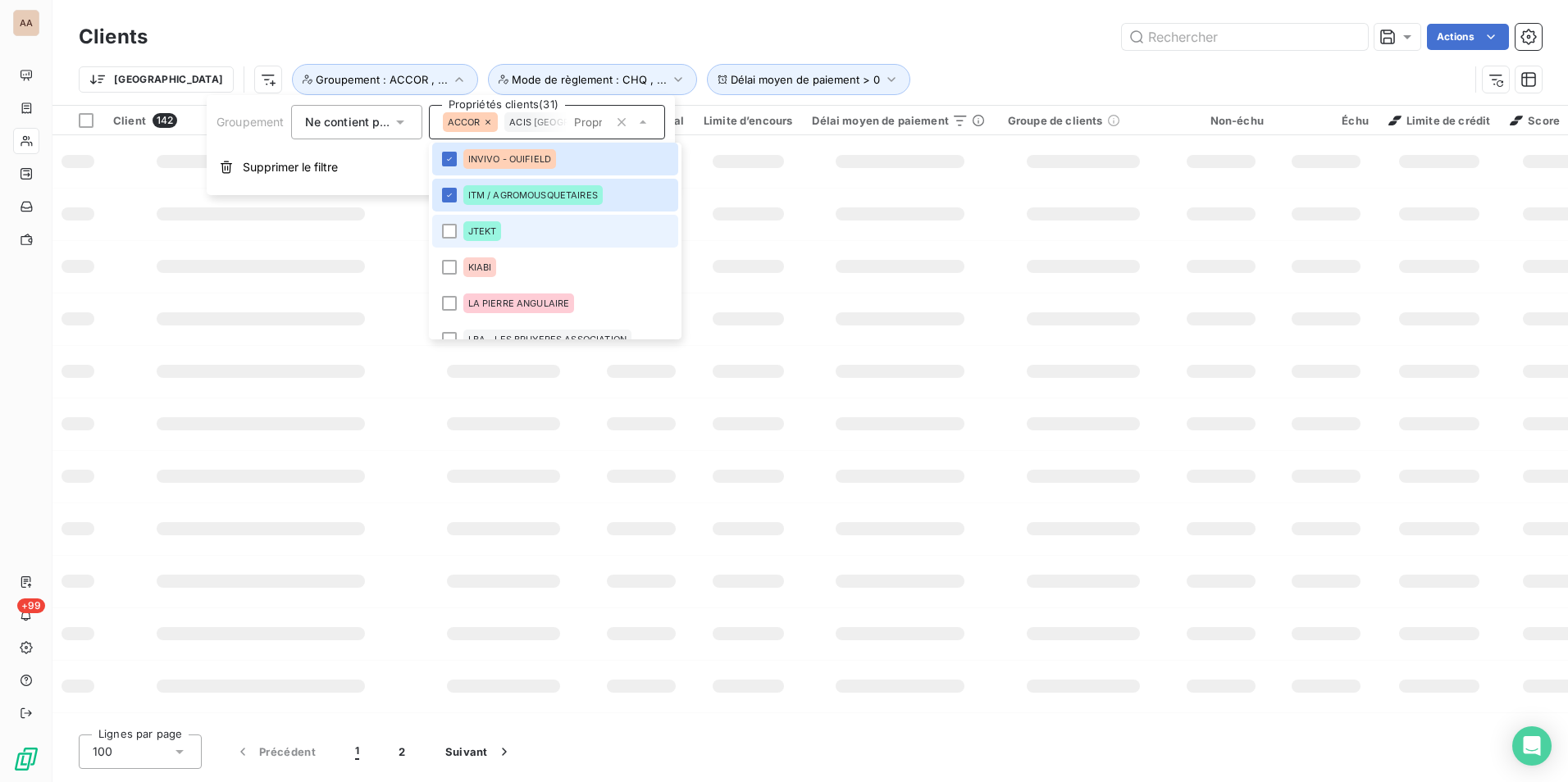
drag, startPoint x: 446, startPoint y: 226, endPoint x: 551, endPoint y: 245, distance: 106.7
click at [448, 227] on div at bounding box center [449, 231] width 15 height 15
click at [448, 267] on div at bounding box center [449, 267] width 15 height 15
click at [447, 306] on div at bounding box center [449, 303] width 15 height 15
click at [451, 336] on div at bounding box center [449, 339] width 15 height 15
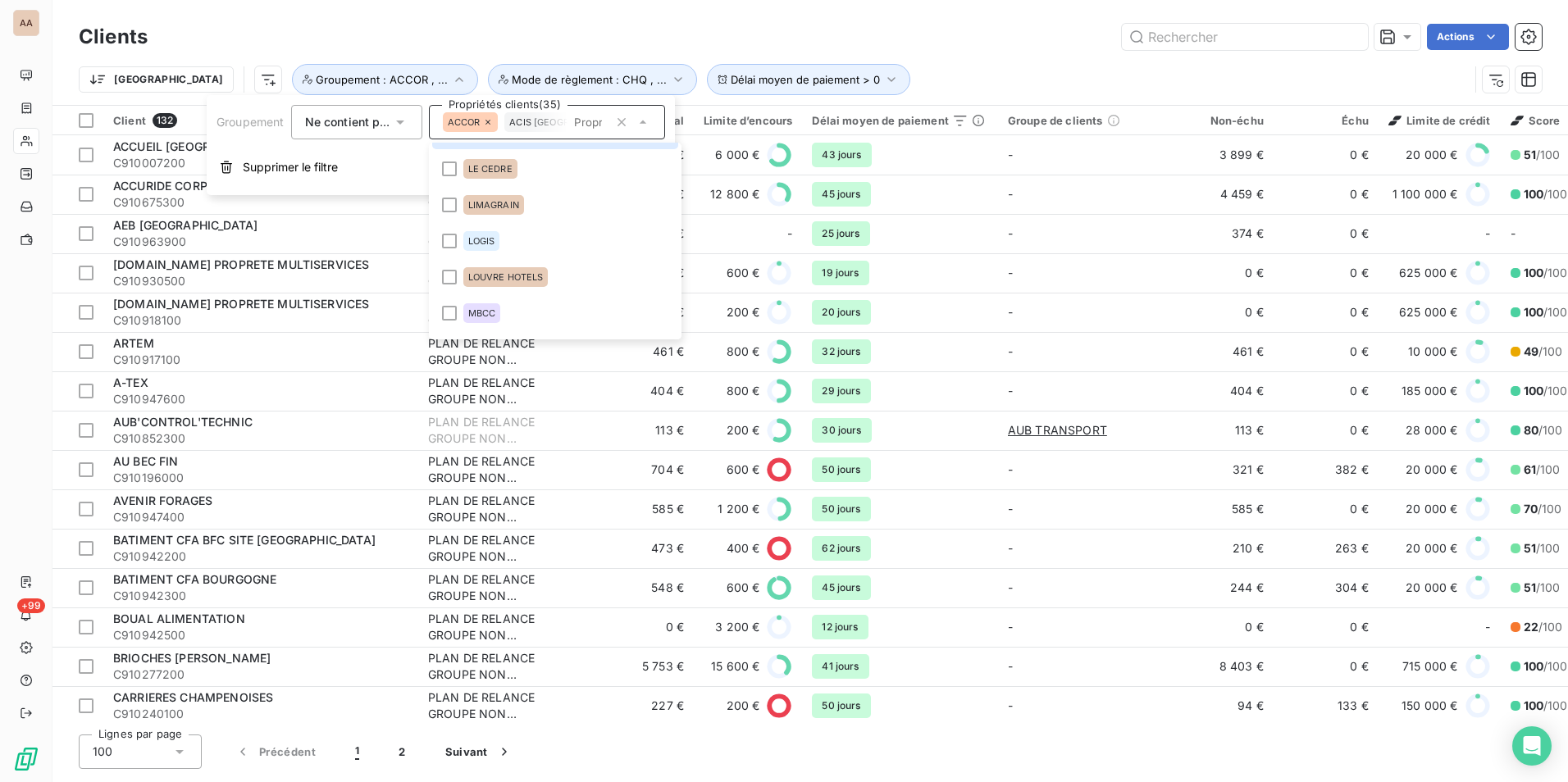
scroll to position [1230, 0]
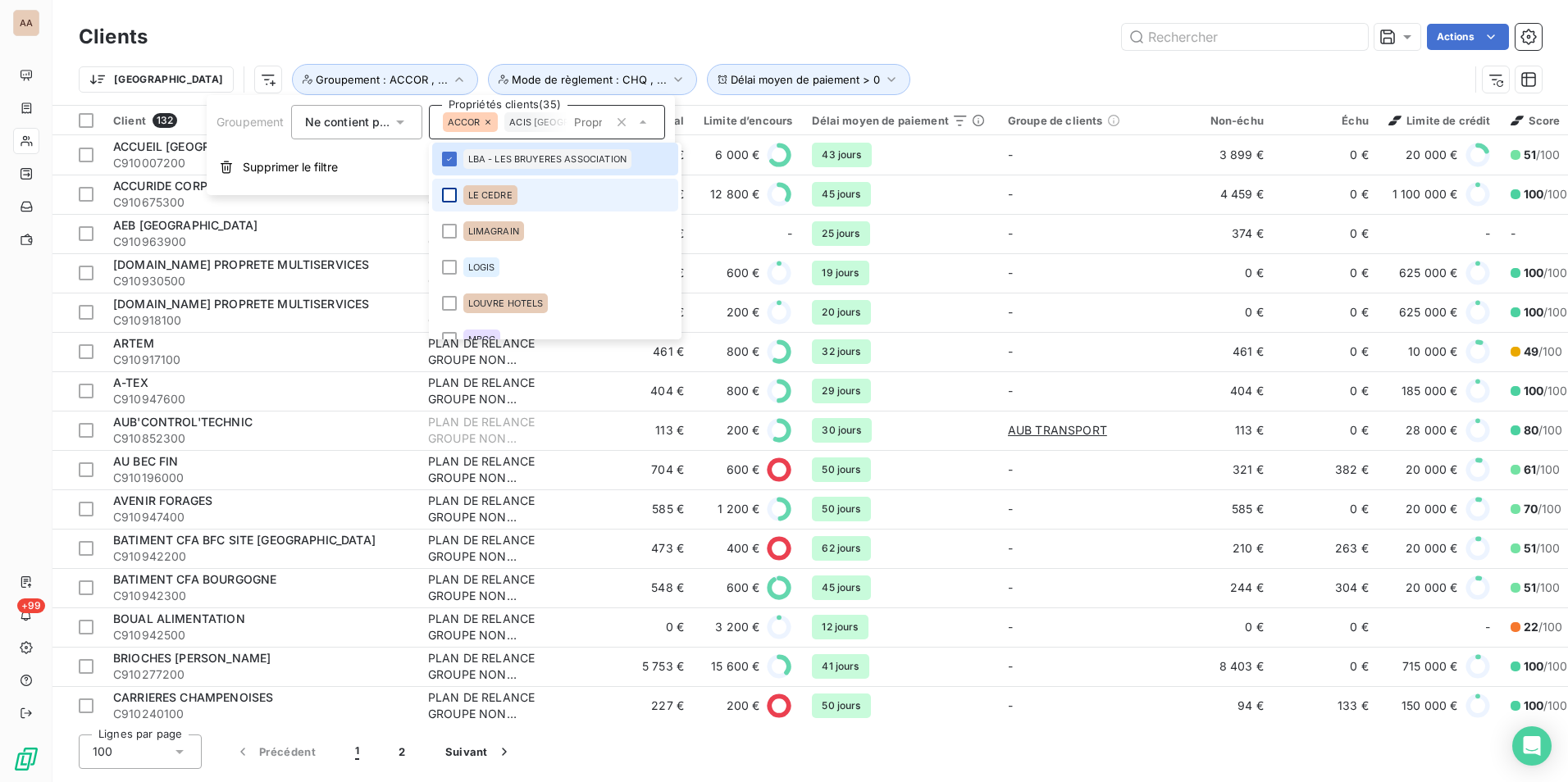
click at [454, 198] on div at bounding box center [449, 195] width 15 height 15
click at [446, 234] on div at bounding box center [449, 231] width 15 height 15
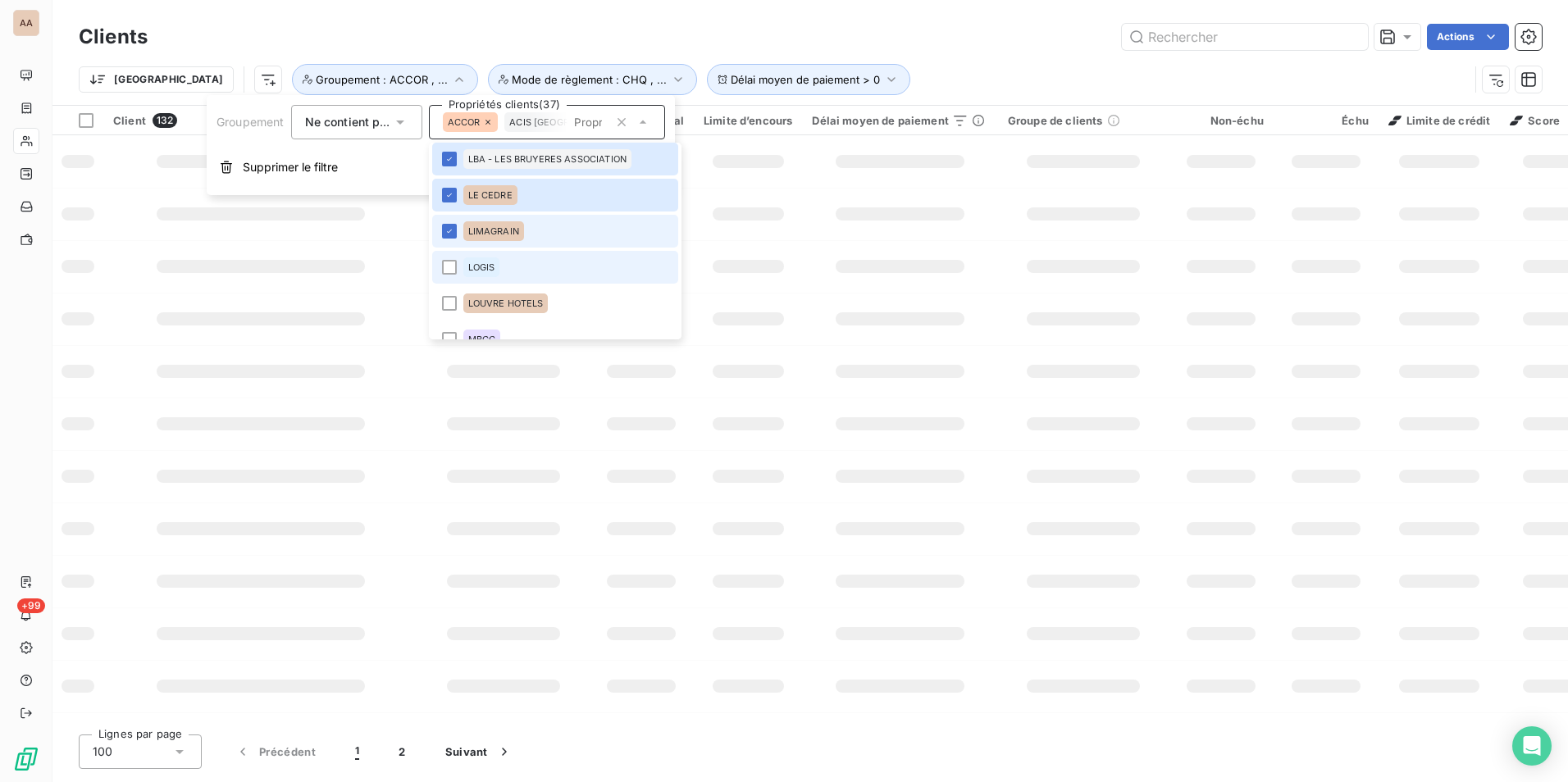
click at [449, 264] on div at bounding box center [449, 267] width 15 height 15
click at [449, 300] on div at bounding box center [449, 303] width 15 height 15
click at [446, 337] on div at bounding box center [449, 339] width 15 height 15
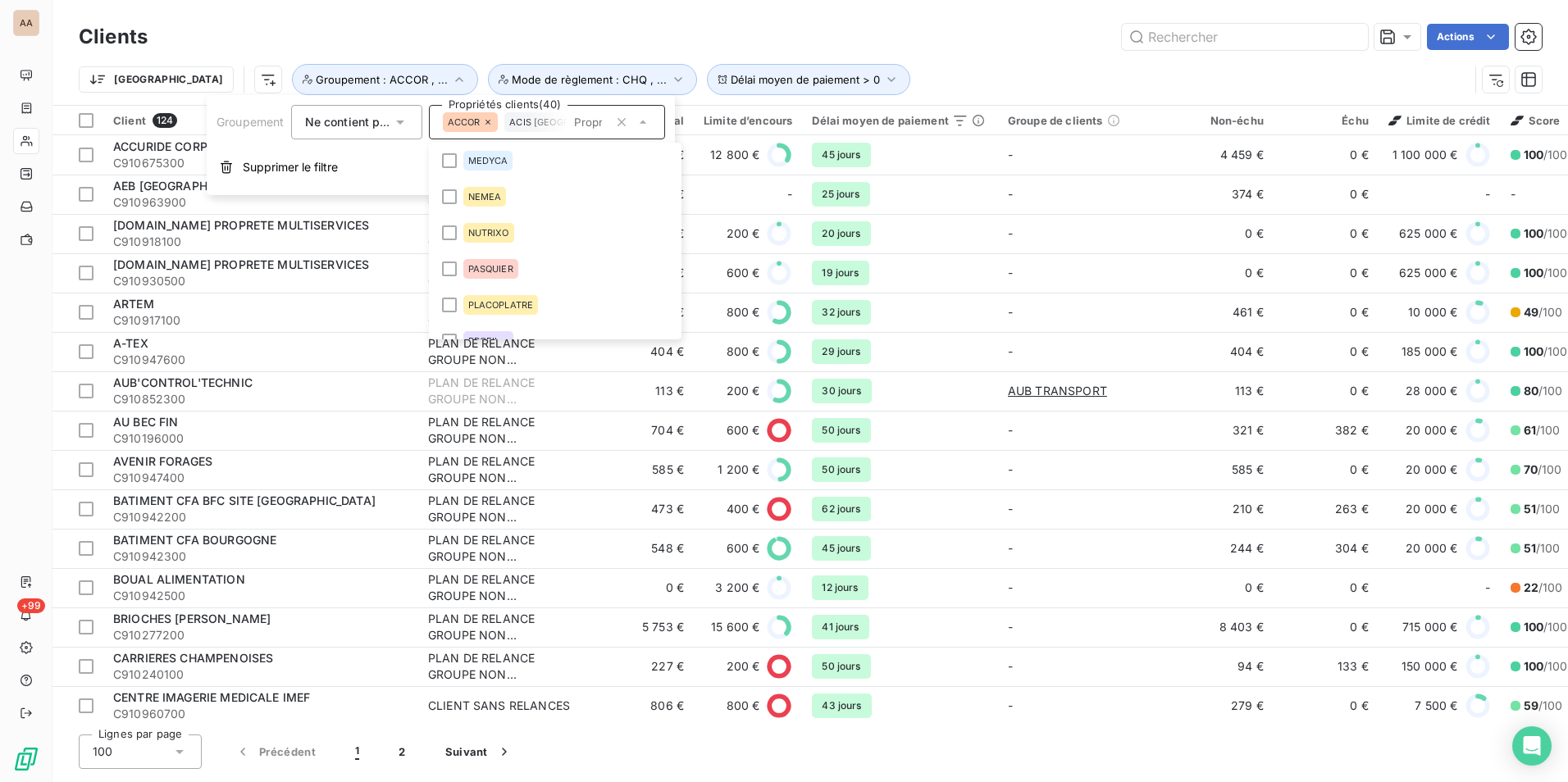
scroll to position [1407, 0]
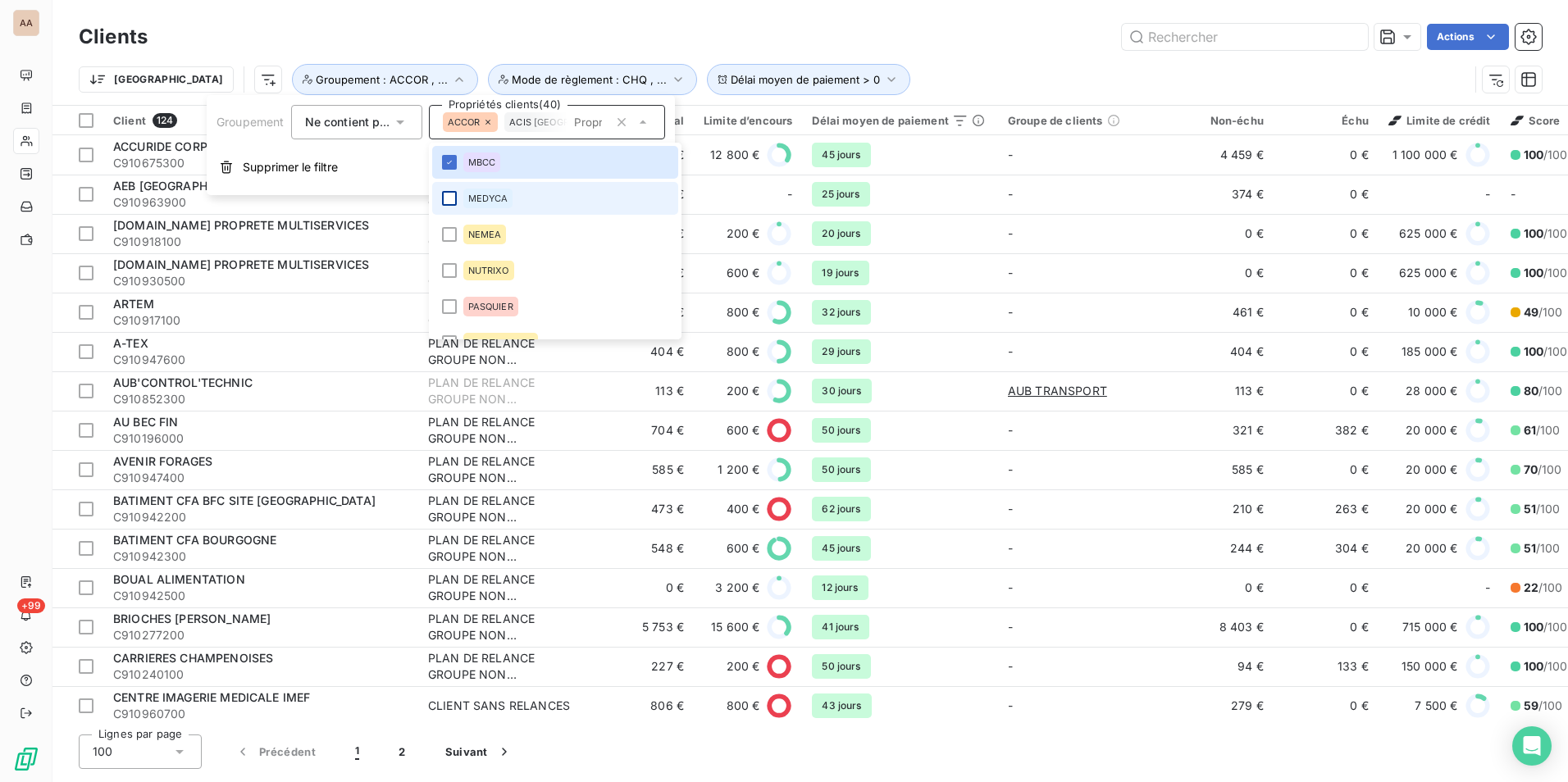
click at [453, 201] on div at bounding box center [449, 198] width 15 height 15
click at [446, 235] on div at bounding box center [449, 235] width 15 height 15
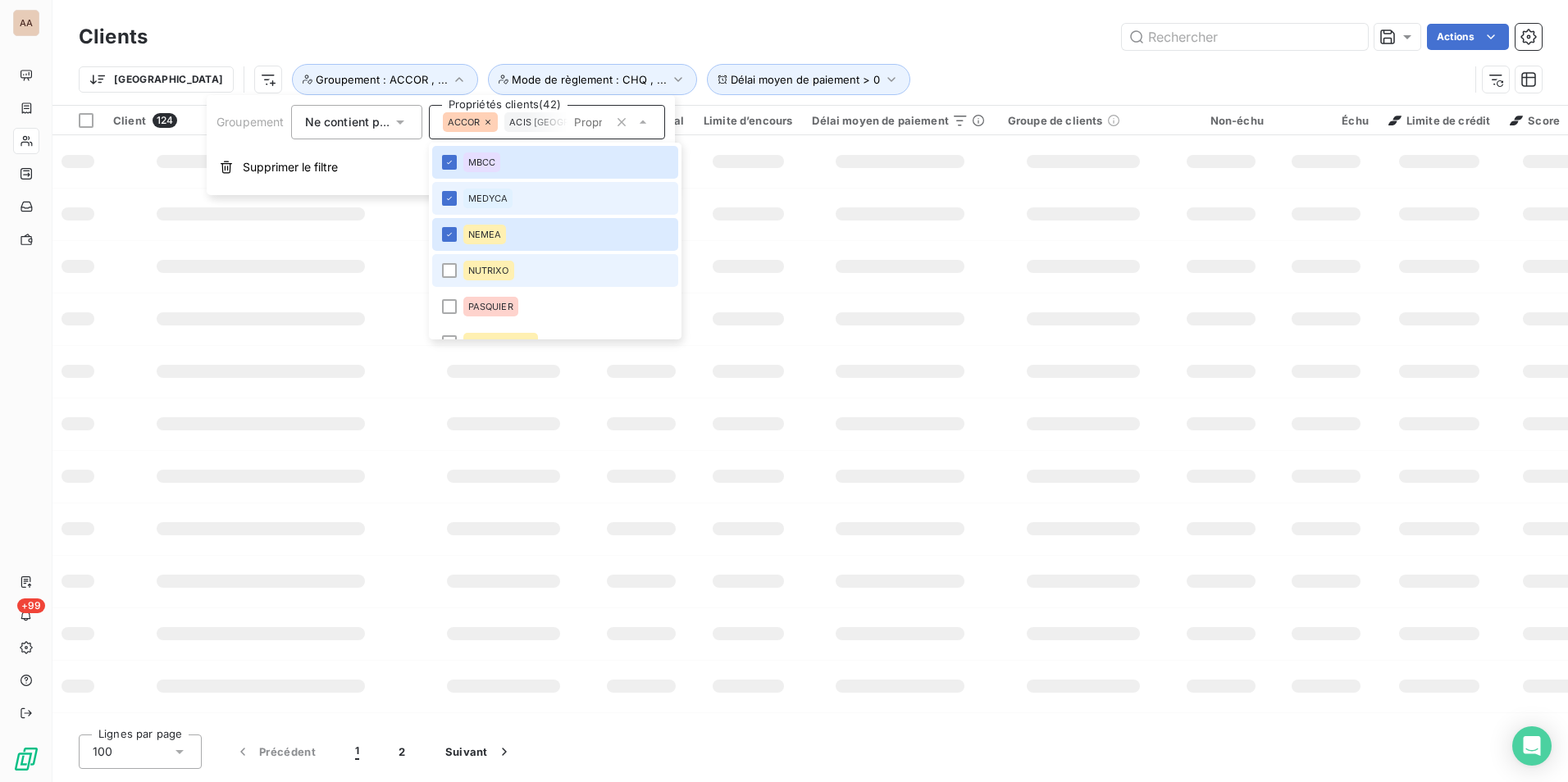
click at [446, 278] on li "NUTRIXO" at bounding box center [555, 270] width 247 height 33
click at [448, 302] on div at bounding box center [449, 307] width 15 height 15
click at [448, 337] on div at bounding box center [449, 343] width 15 height 15
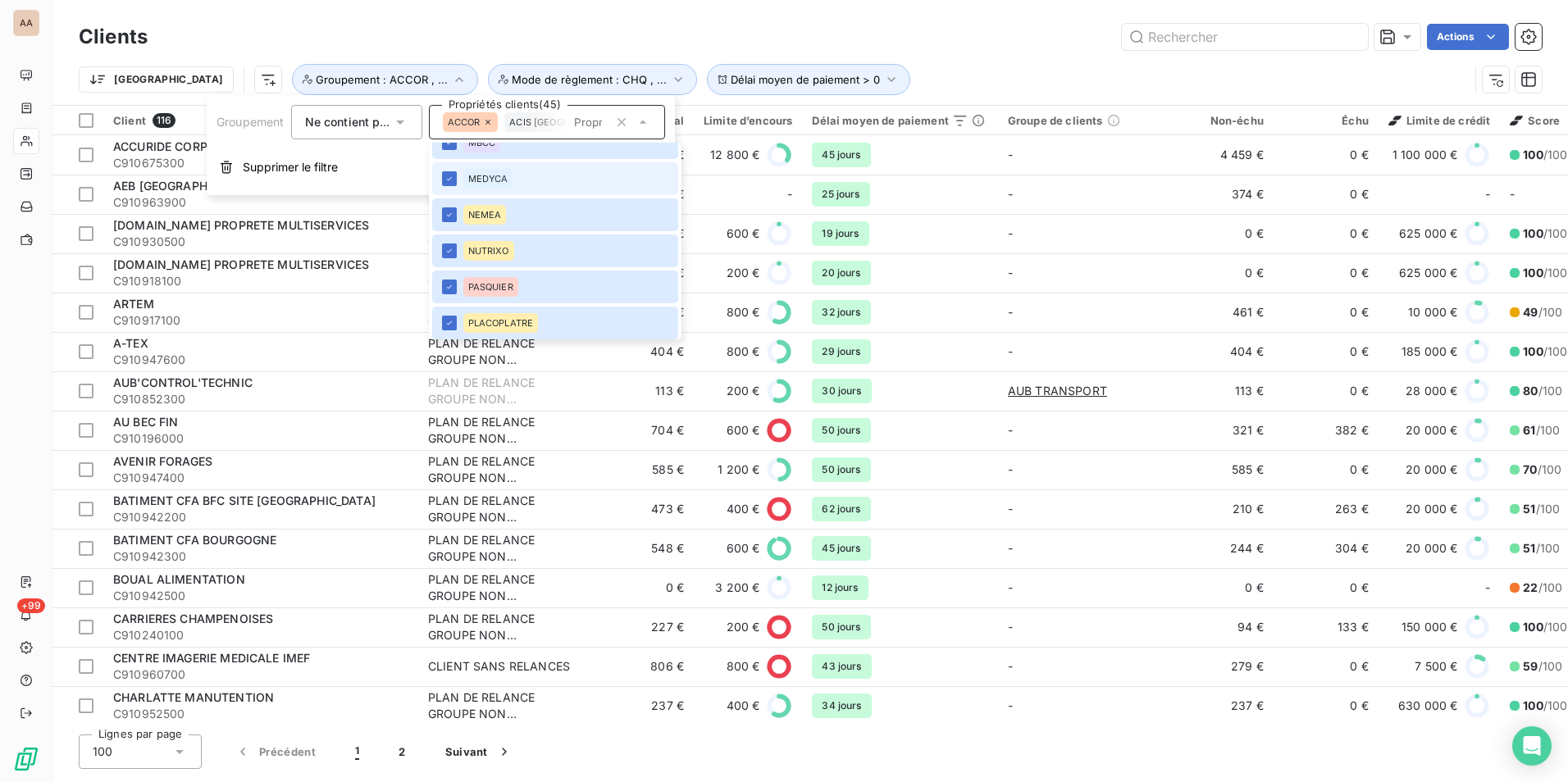
scroll to position [1591, 0]
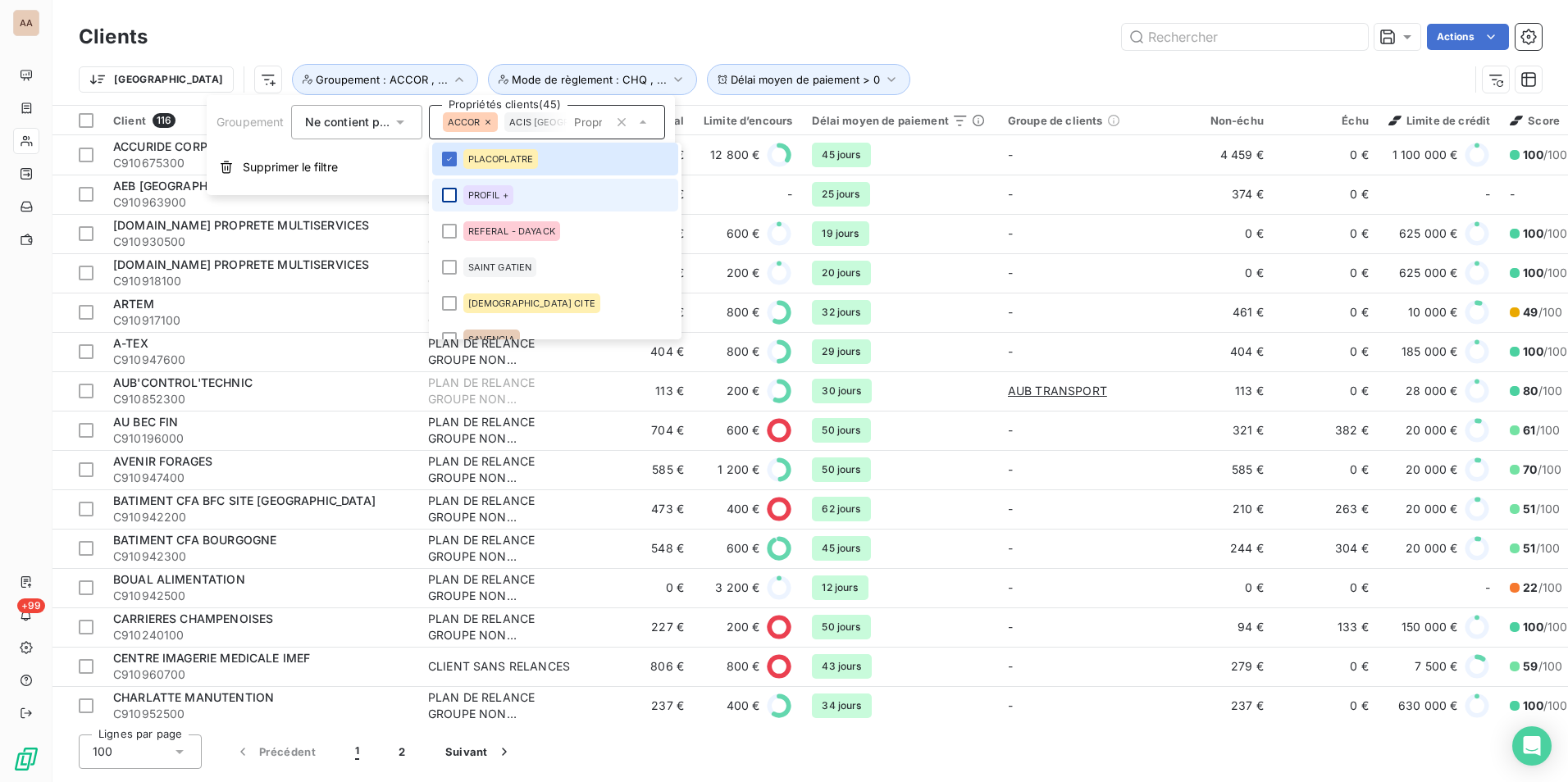
click at [448, 192] on div at bounding box center [449, 195] width 15 height 15
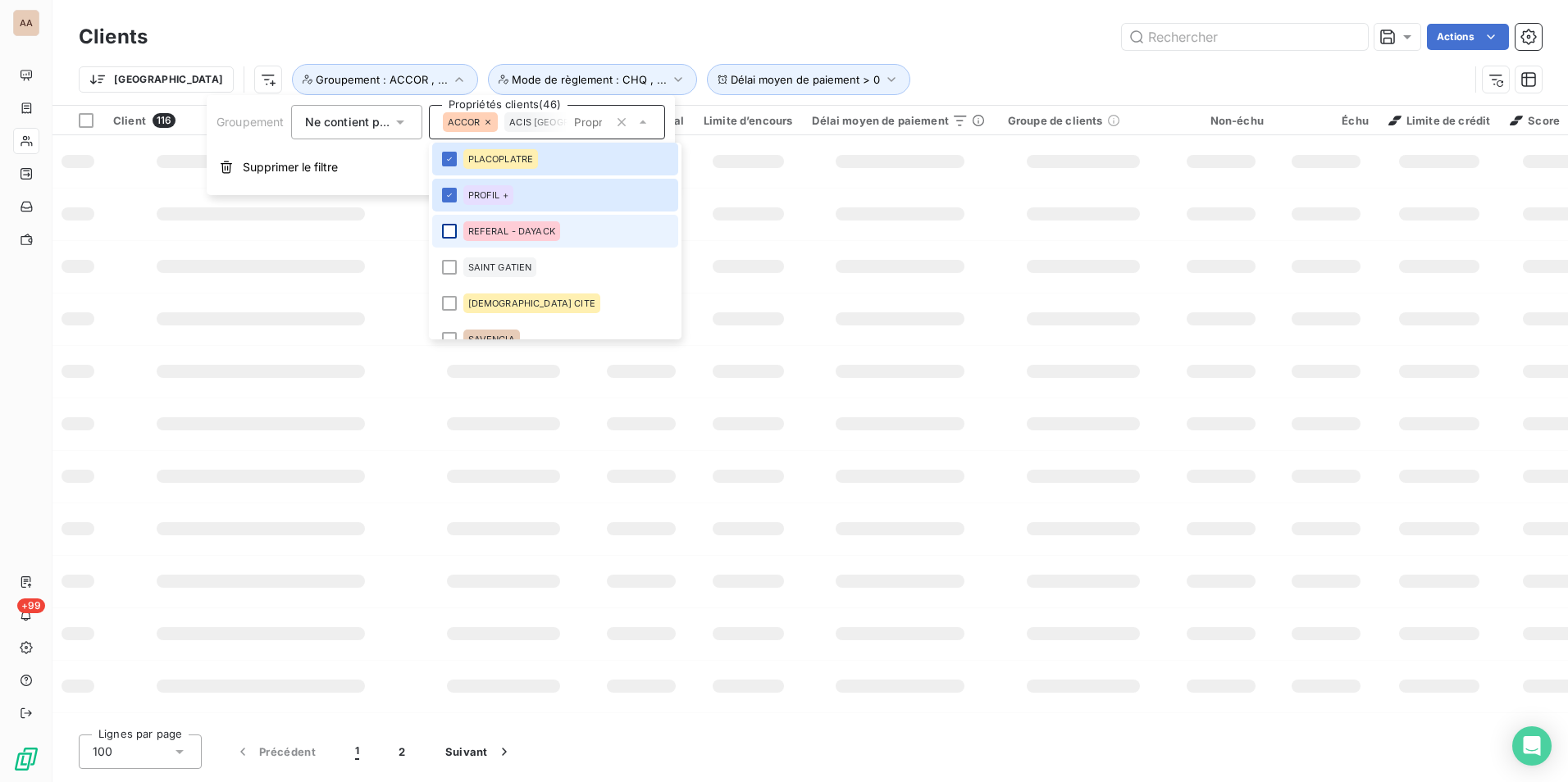
click at [447, 228] on div at bounding box center [449, 231] width 15 height 15
click at [454, 268] on div at bounding box center [449, 267] width 15 height 15
click at [449, 305] on div at bounding box center [449, 303] width 15 height 15
click at [449, 337] on div at bounding box center [449, 339] width 15 height 15
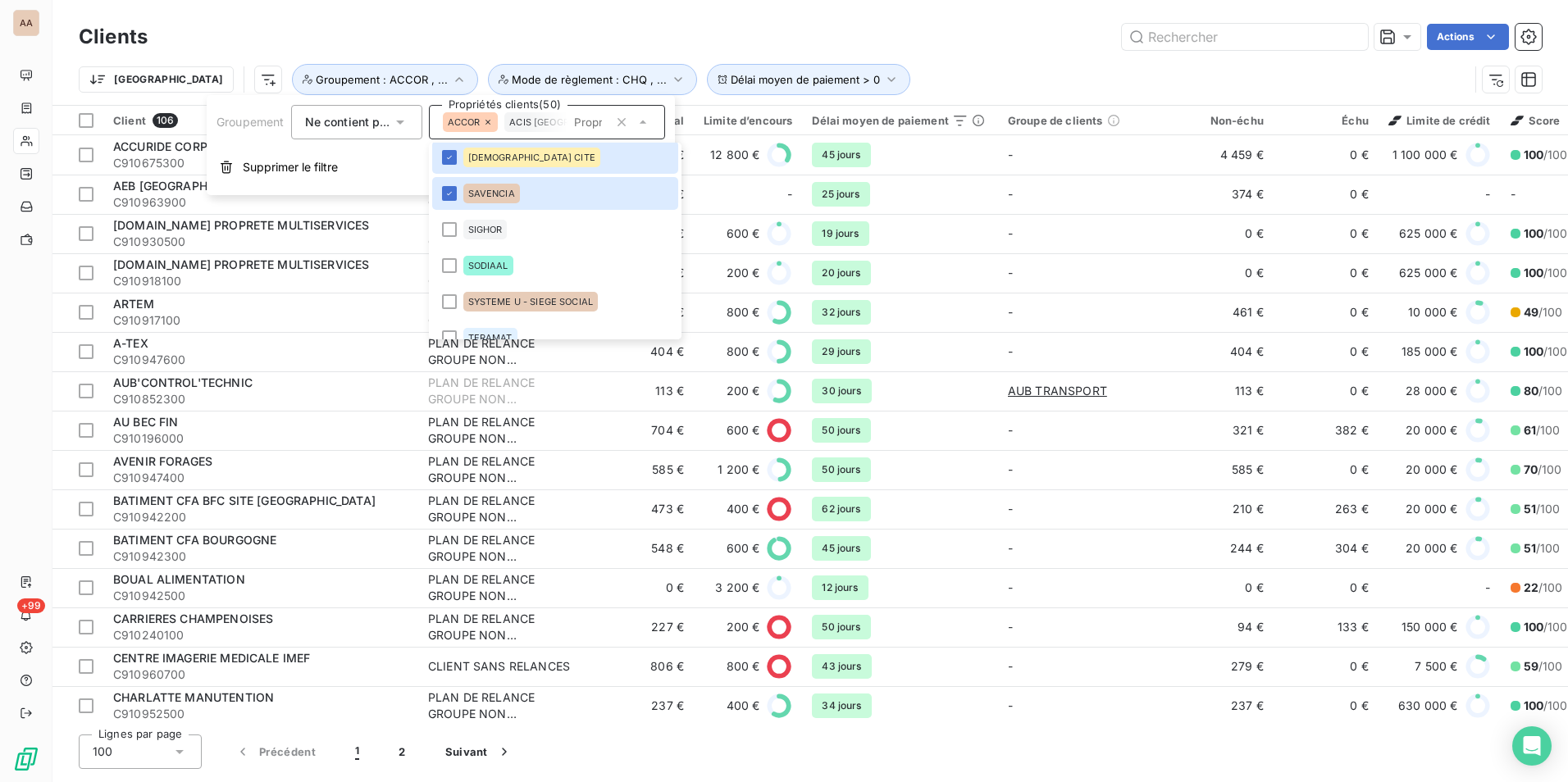
scroll to position [1771, 0]
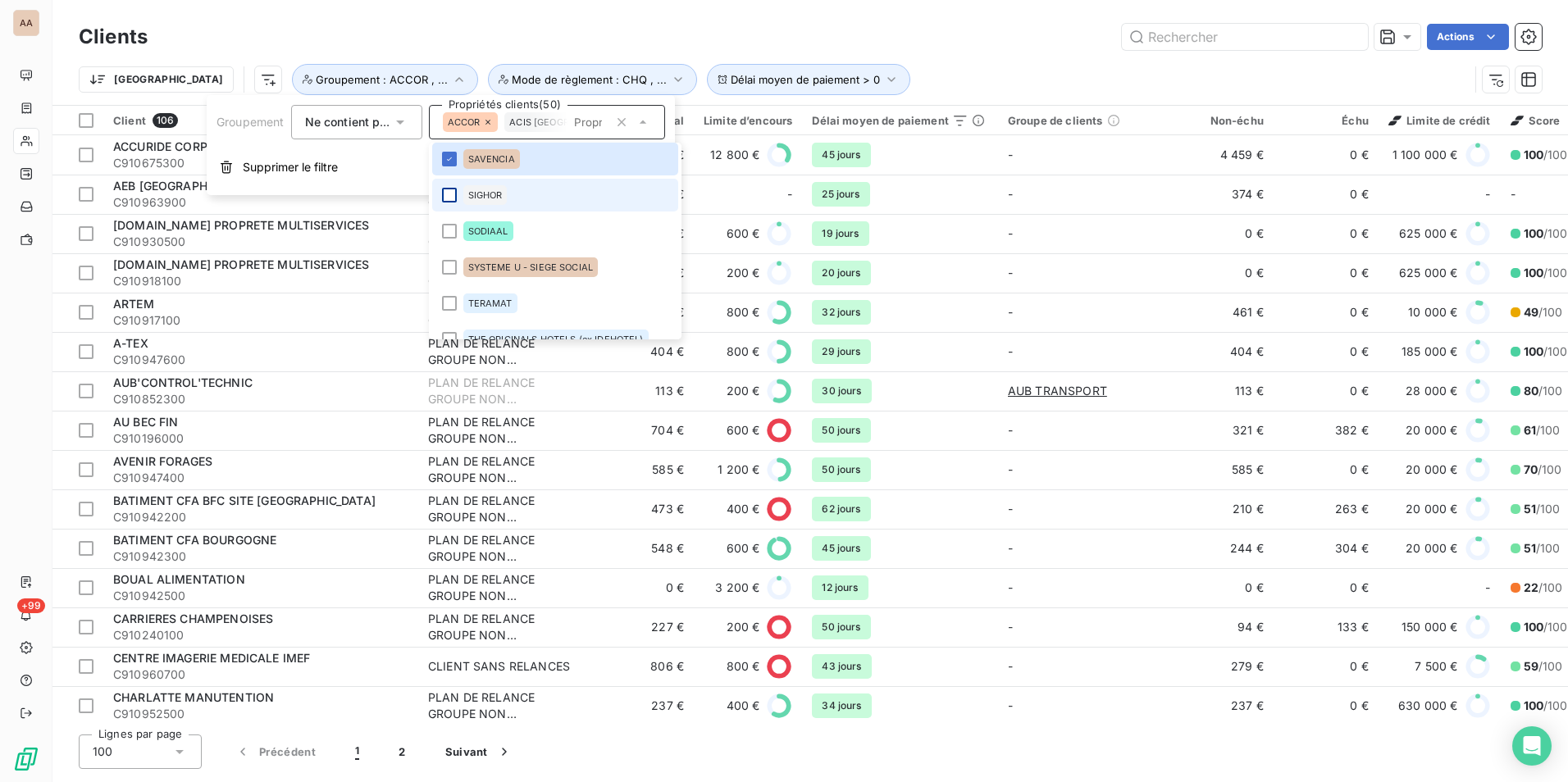
click at [450, 193] on div at bounding box center [449, 195] width 15 height 15
click at [446, 228] on div at bounding box center [449, 231] width 15 height 15
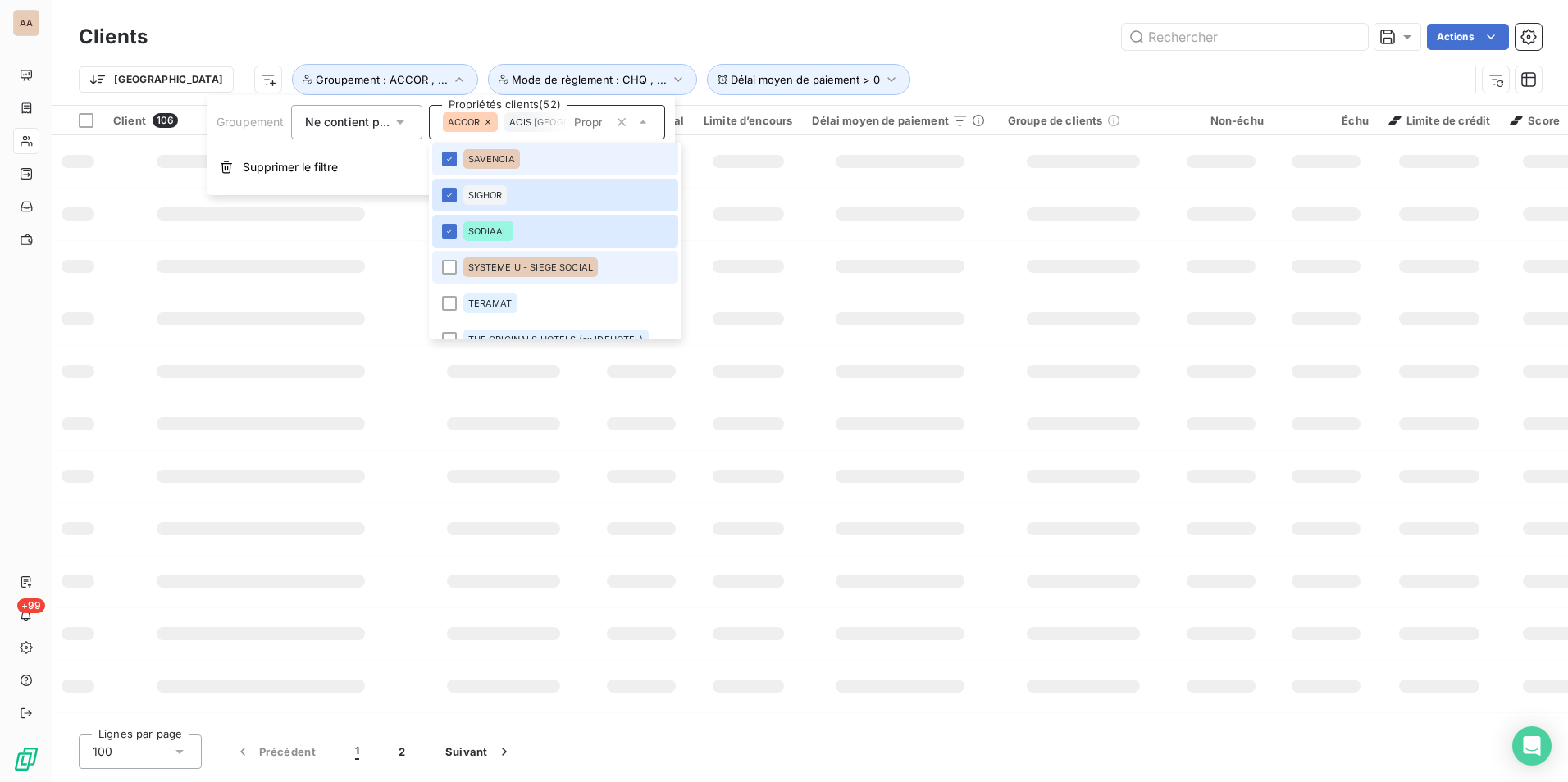
click at [456, 266] on div at bounding box center [449, 267] width 15 height 15
click at [453, 301] on div at bounding box center [449, 303] width 15 height 15
click at [450, 337] on div at bounding box center [449, 339] width 15 height 15
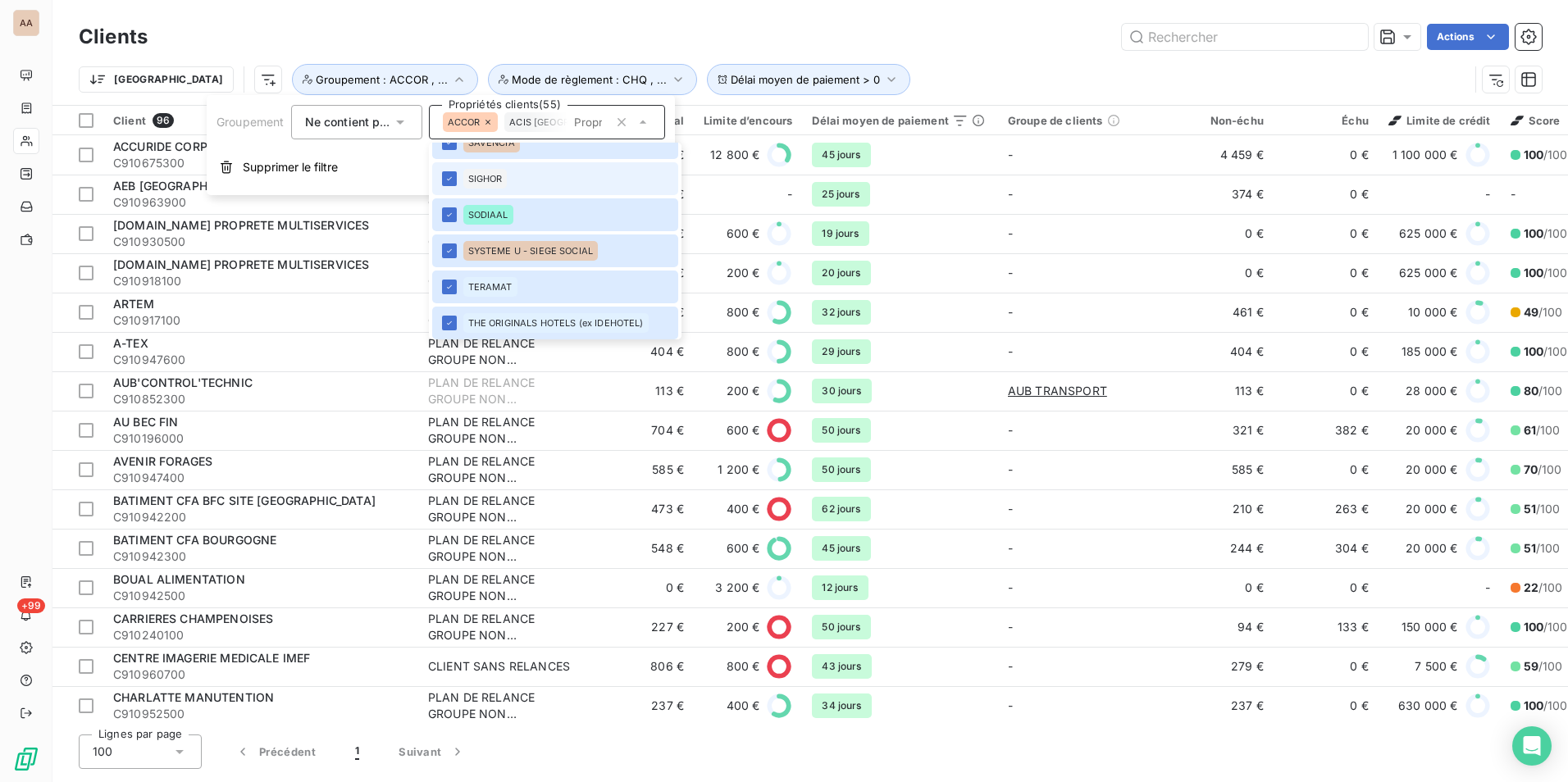
scroll to position [1899, 0]
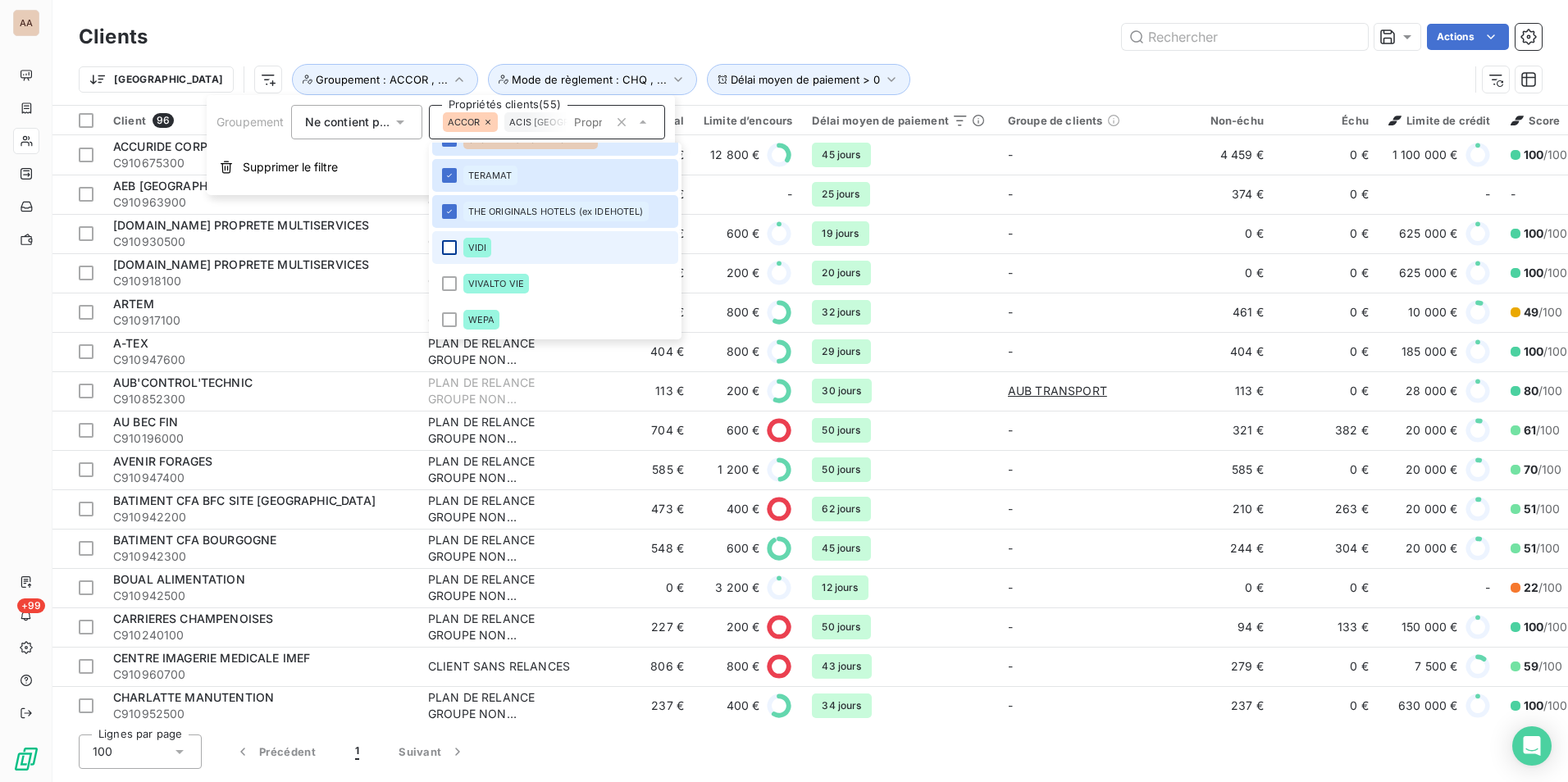
click at [449, 246] on div at bounding box center [449, 247] width 15 height 15
click at [448, 283] on div at bounding box center [449, 284] width 15 height 15
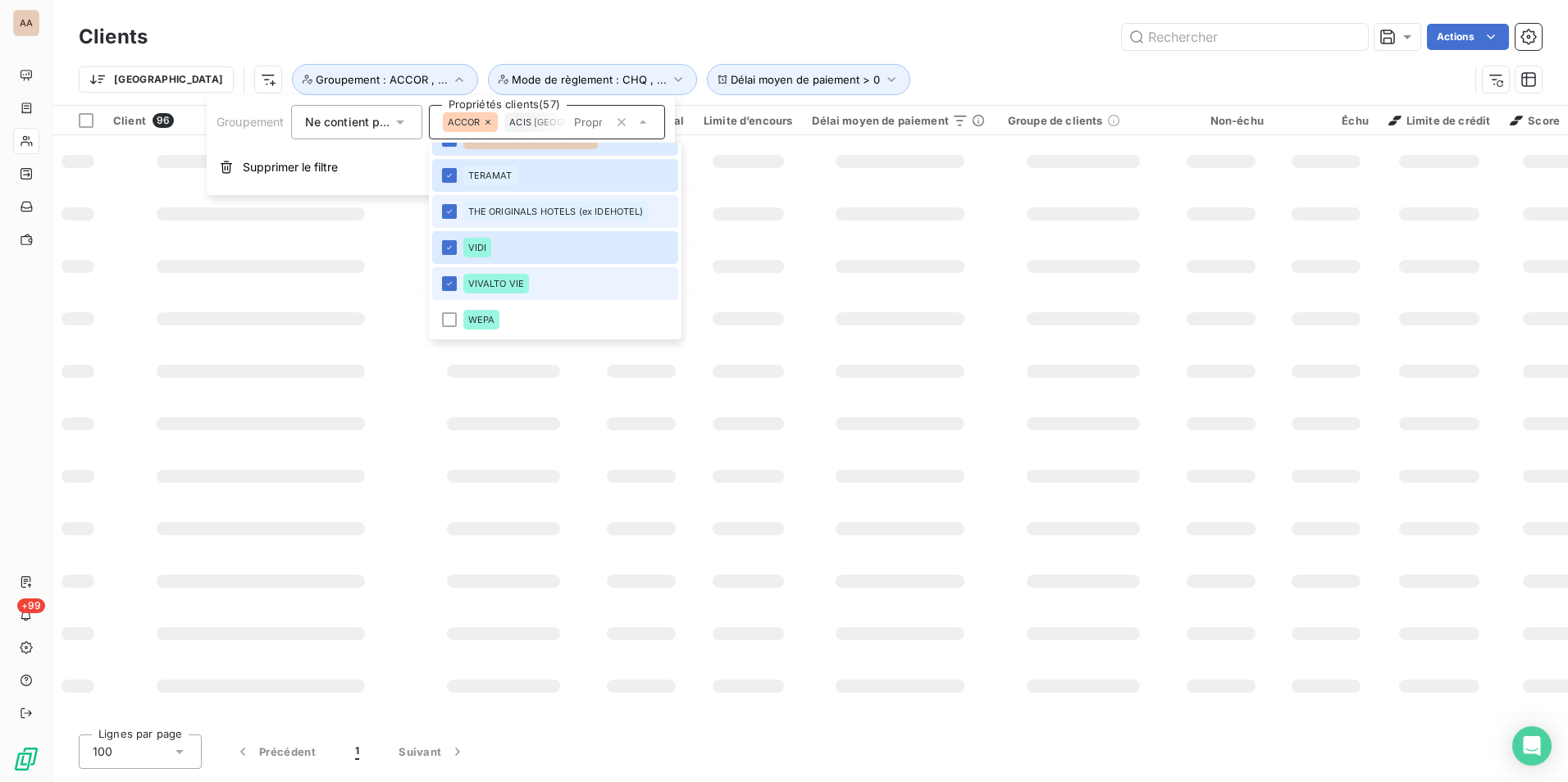
click at [450, 317] on div at bounding box center [449, 320] width 15 height 15
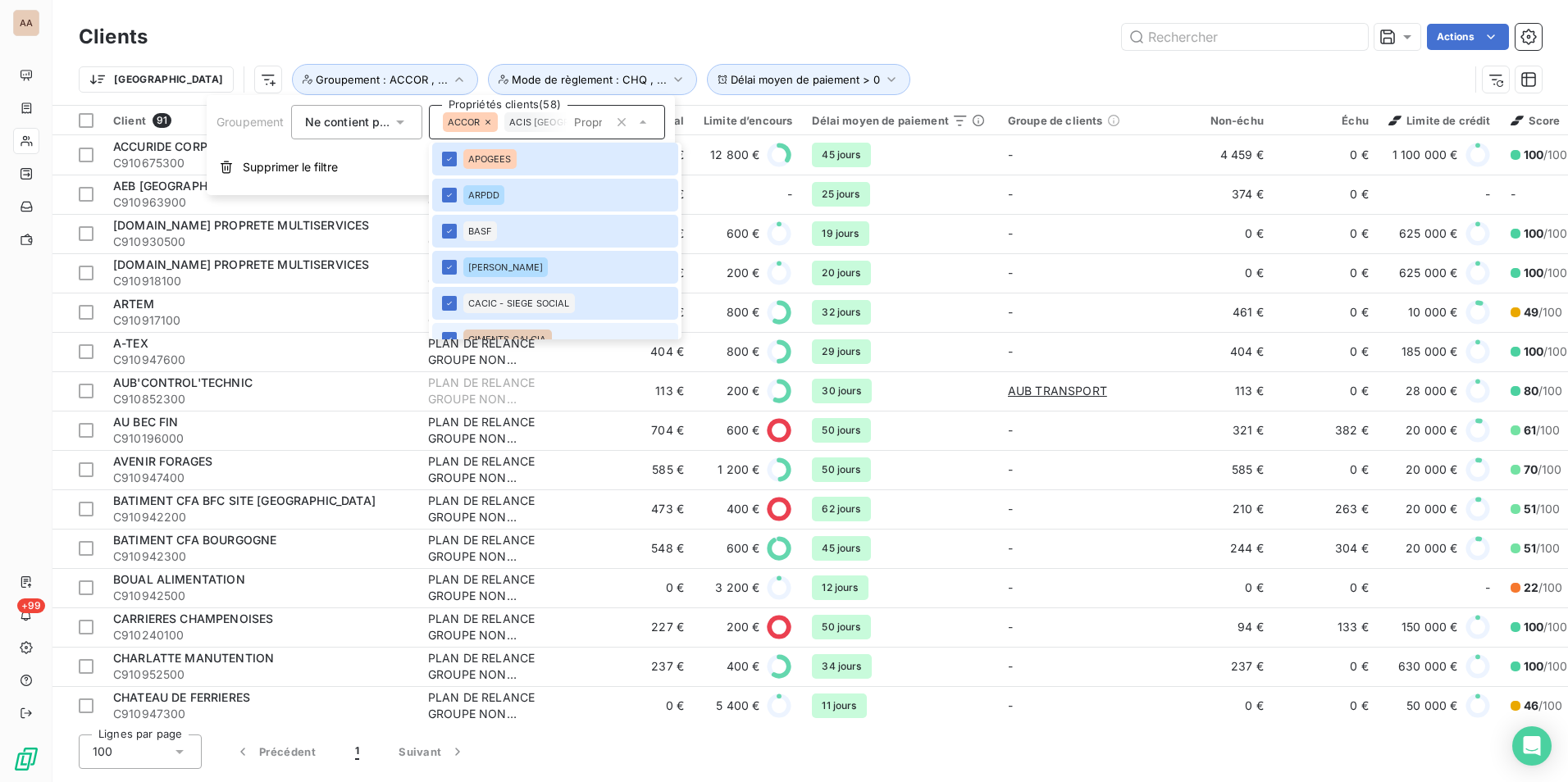
scroll to position [0, 0]
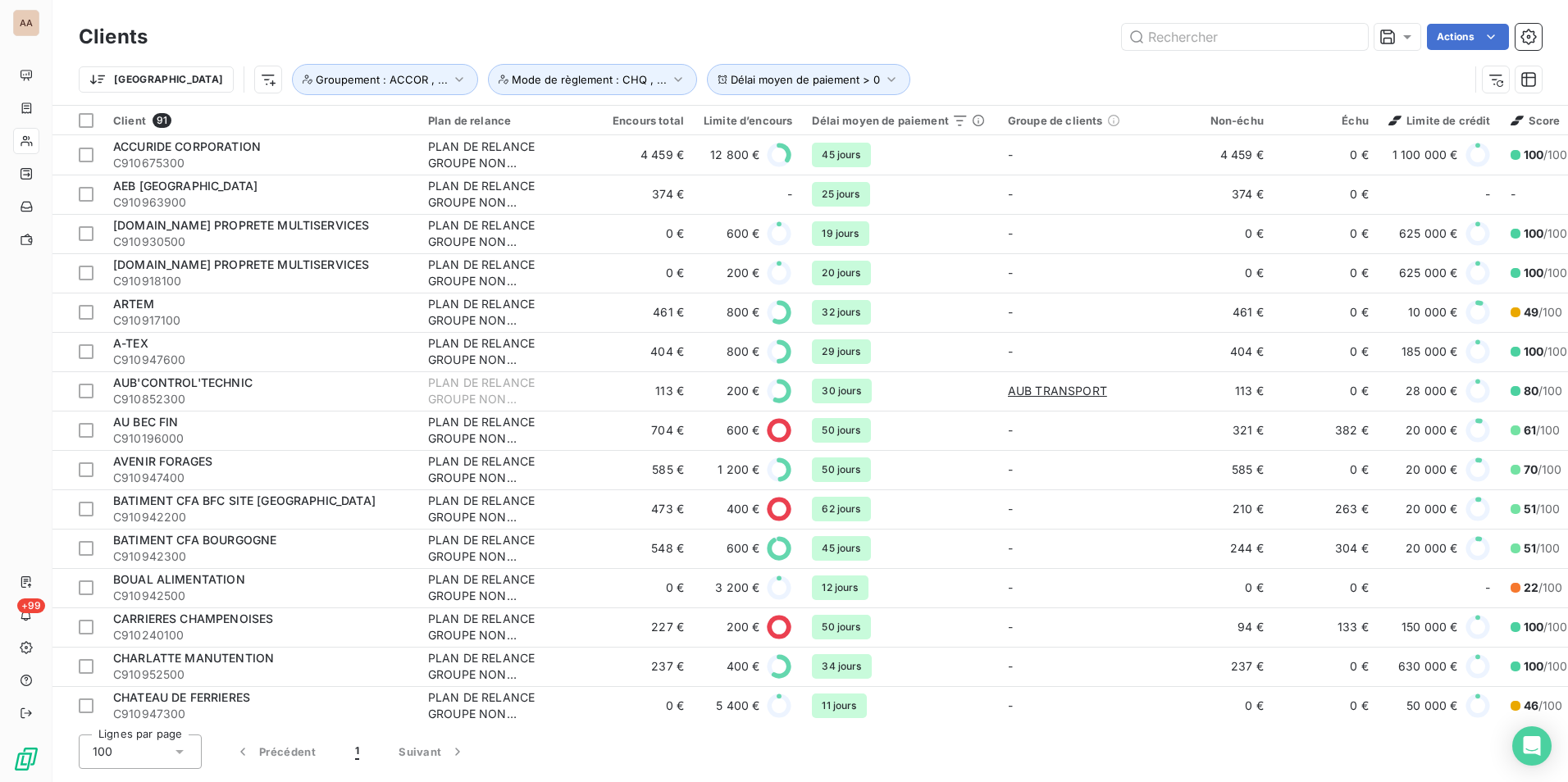
click at [350, 27] on div "Actions" at bounding box center [854, 37] width 1375 height 26
click at [1395, 40] on div at bounding box center [1397, 37] width 36 height 17
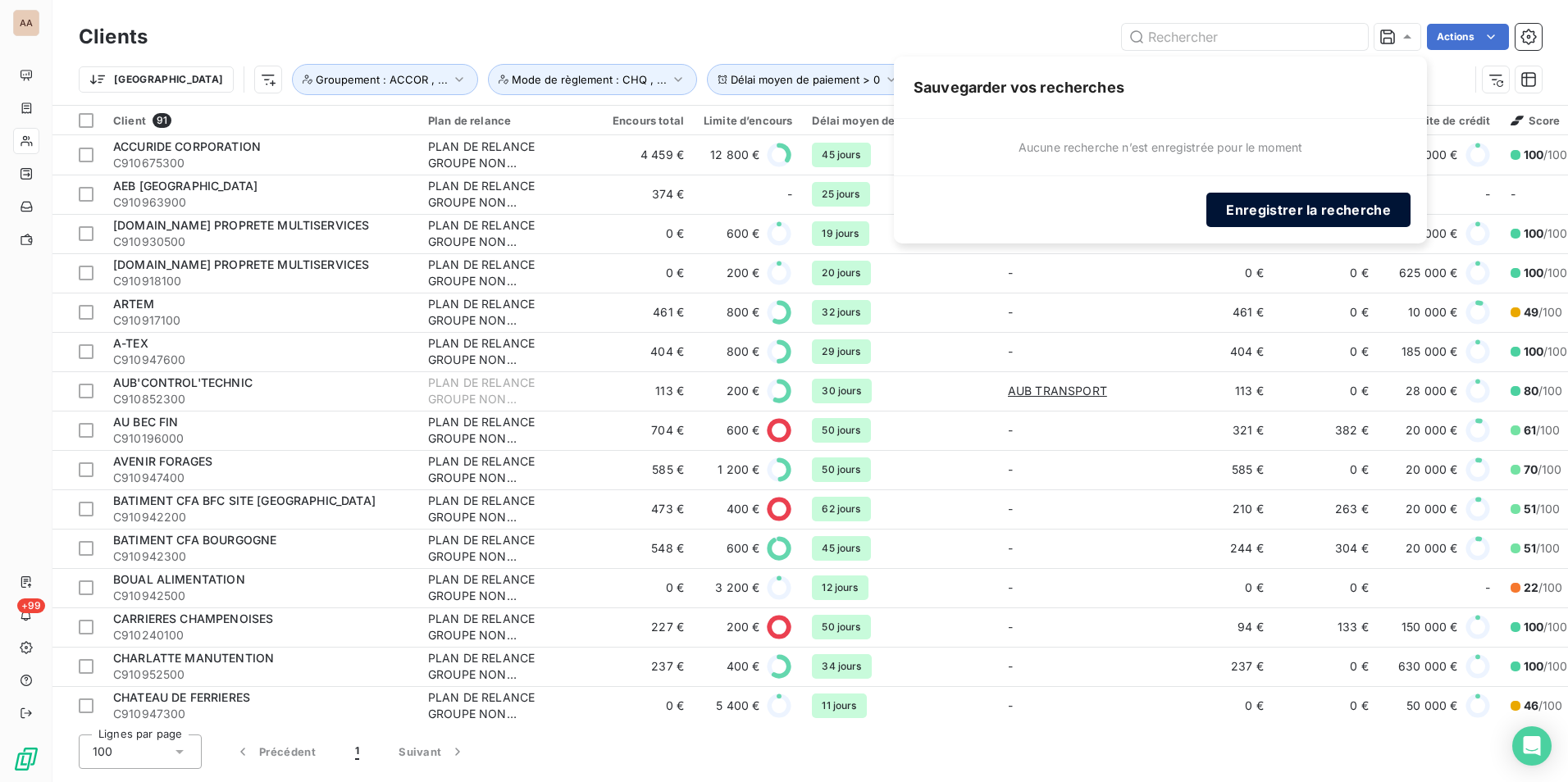
click at [1305, 203] on button "Enregistrer la recherche" at bounding box center [1309, 209] width 204 height 34
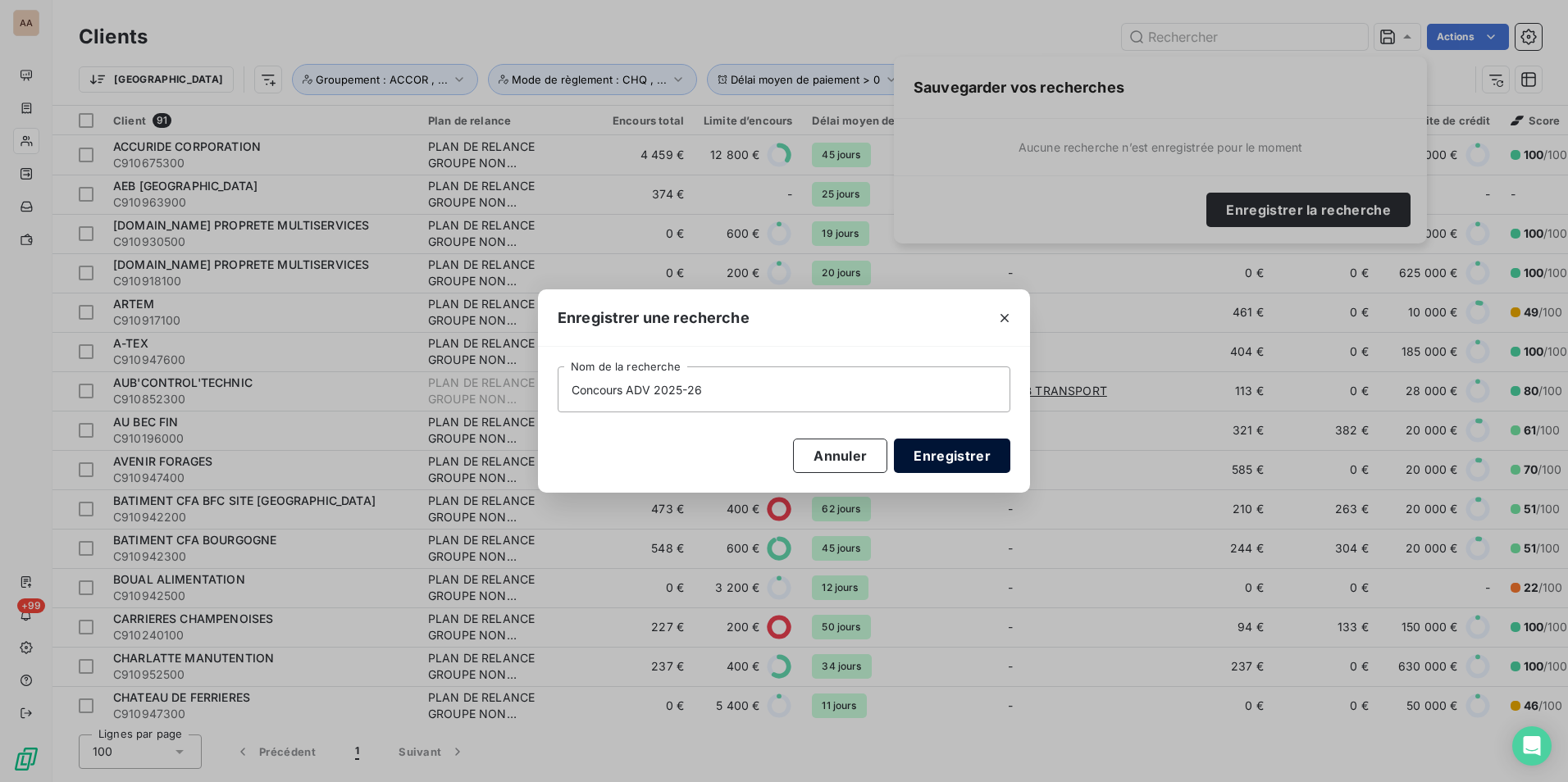
type input "Concours ADV 2025-26"
click at [970, 455] on button "Enregistrer" at bounding box center [952, 455] width 117 height 34
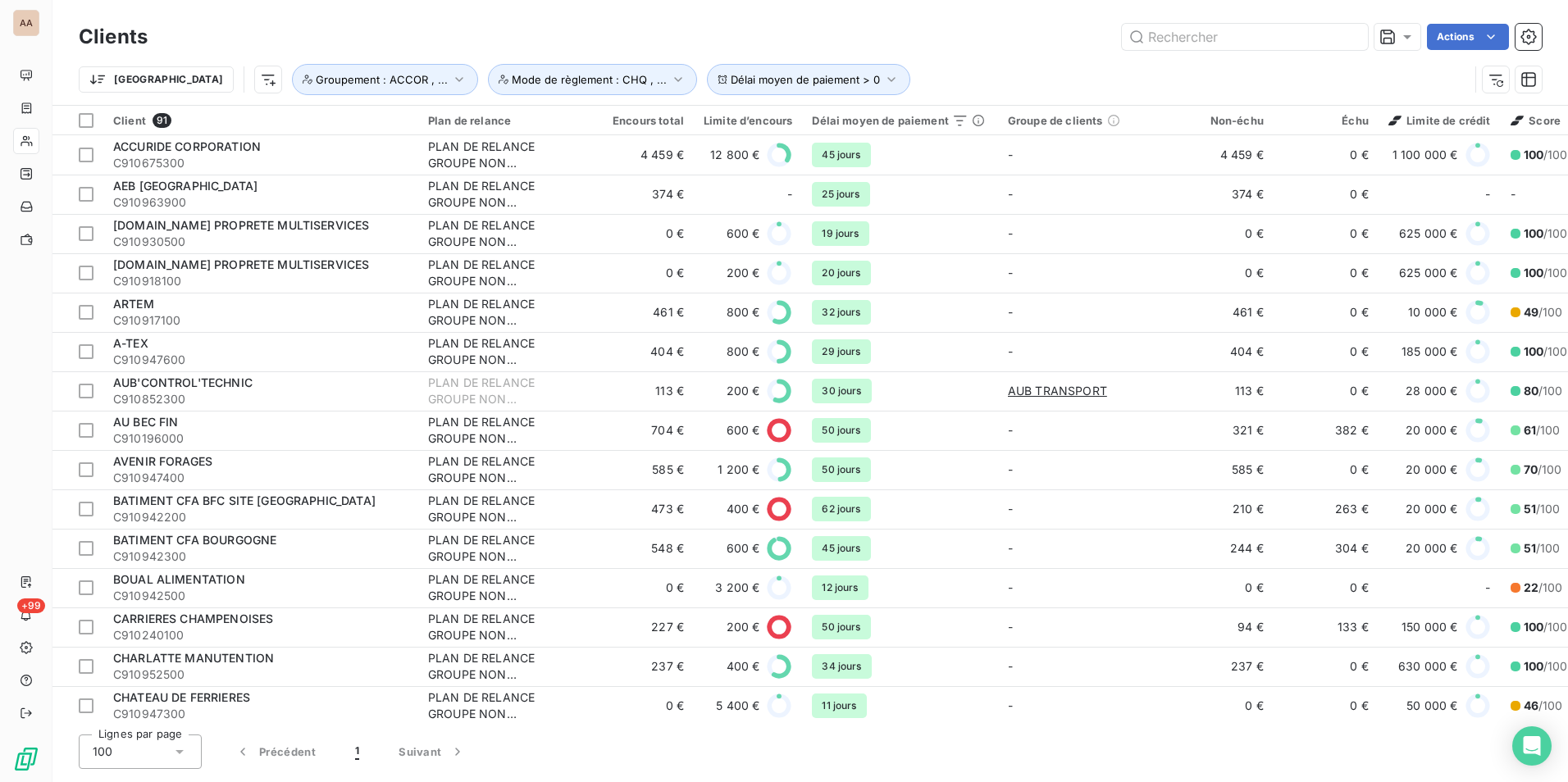
click at [828, 38] on div "Actions" at bounding box center [854, 37] width 1375 height 26
click at [1470, 41] on html "AA +99 Clients Actions Trier Délai moyen de paiement > 0 Mode de règlement : CH…" at bounding box center [784, 391] width 1568 height 782
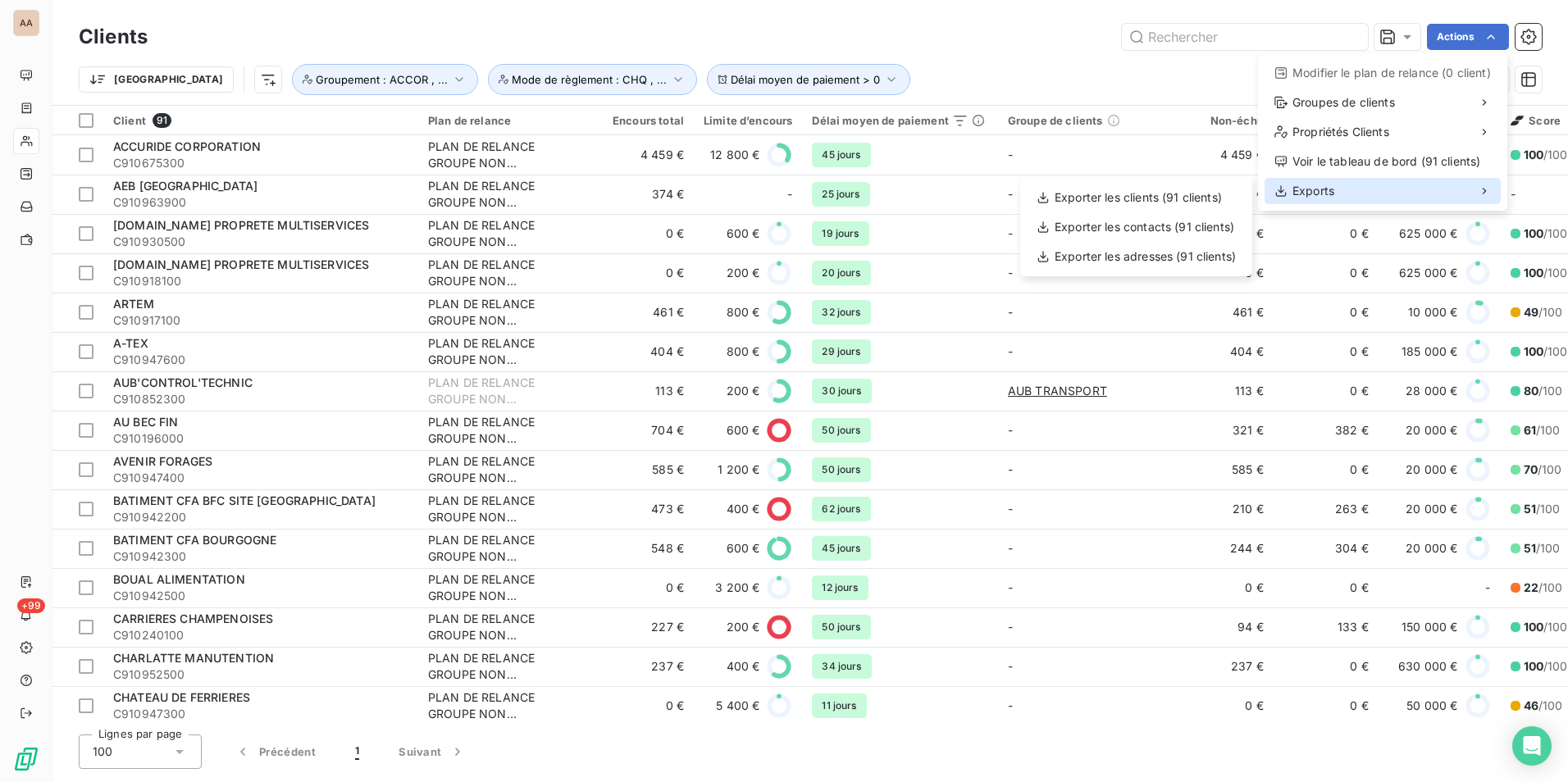
click at [1340, 191] on div "Exports" at bounding box center [1383, 192] width 236 height 26
click at [1210, 199] on div "Exporter les clients (91 clients)" at bounding box center [1136, 198] width 219 height 26
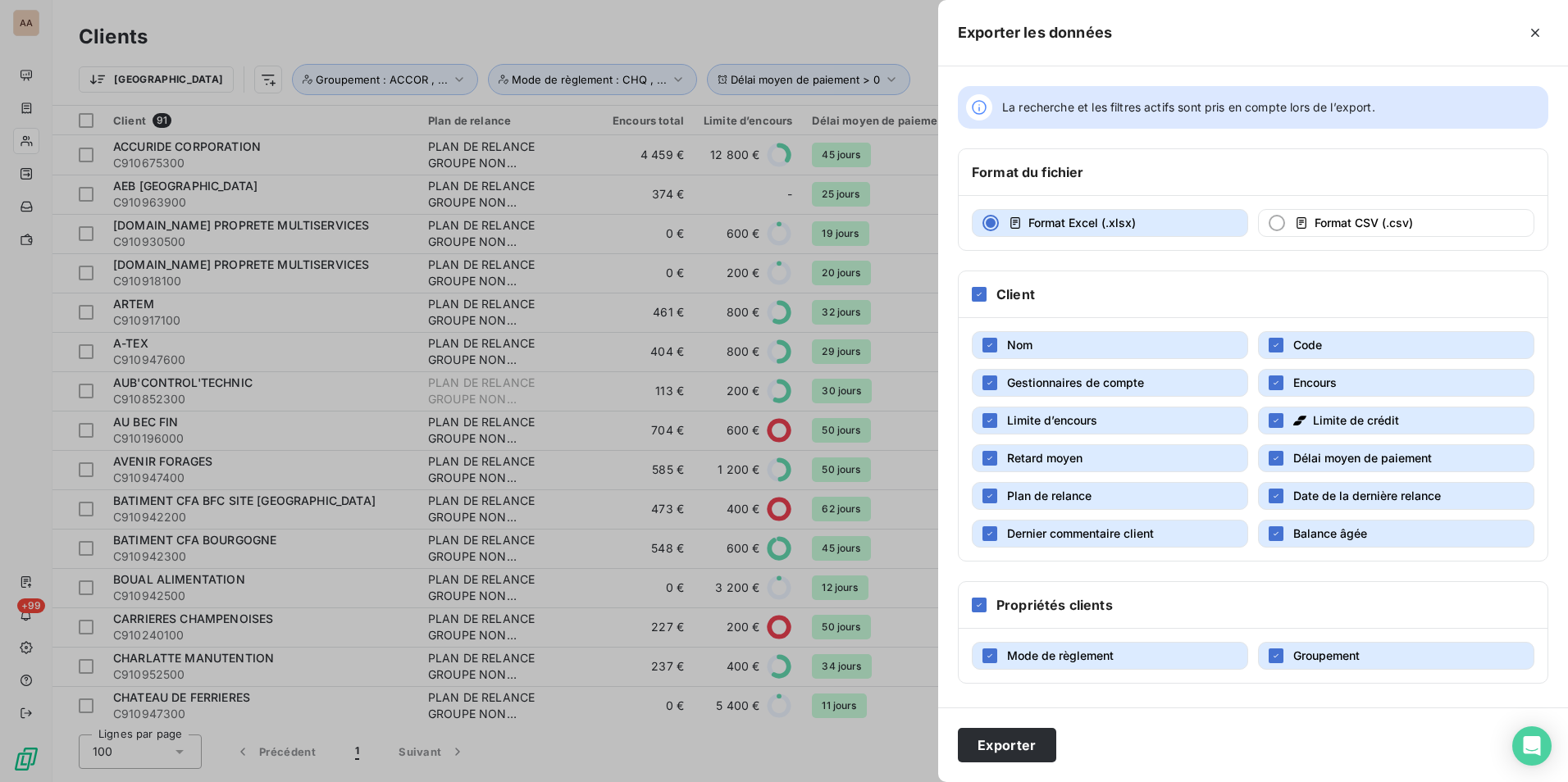
drag, startPoint x: 1074, startPoint y: 389, endPoint x: 1077, endPoint y: 405, distance: 16.3
click at [1077, 395] on button "Gestionnaires de compte" at bounding box center [1110, 383] width 277 height 28
click at [1078, 413] on span "Limite d’encours" at bounding box center [1052, 420] width 91 height 14
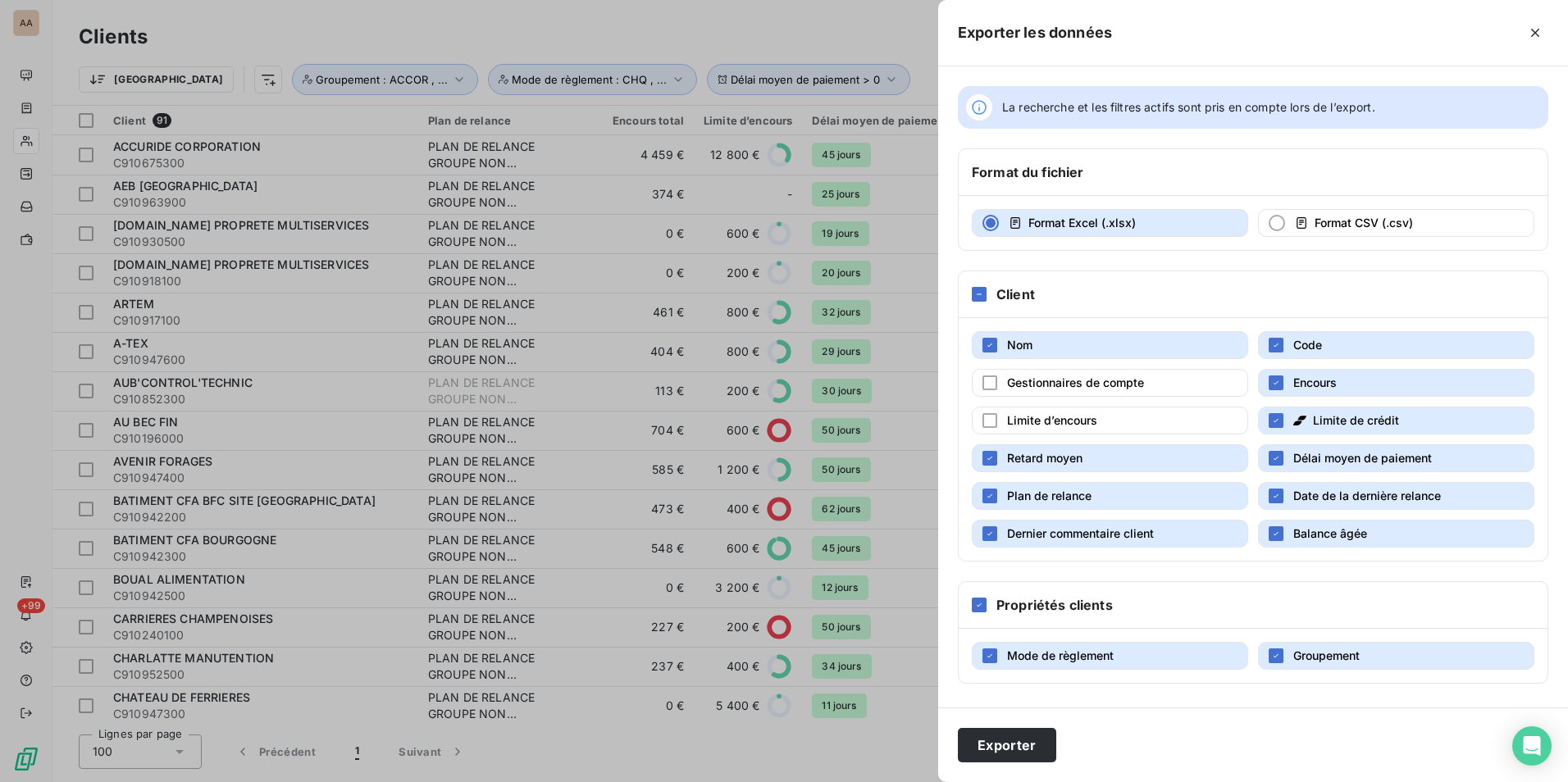
click at [1356, 428] on span "Limite de crédit" at bounding box center [1356, 420] width 86 height 17
click at [1193, 501] on button "Plan de relance" at bounding box center [1110, 496] width 277 height 28
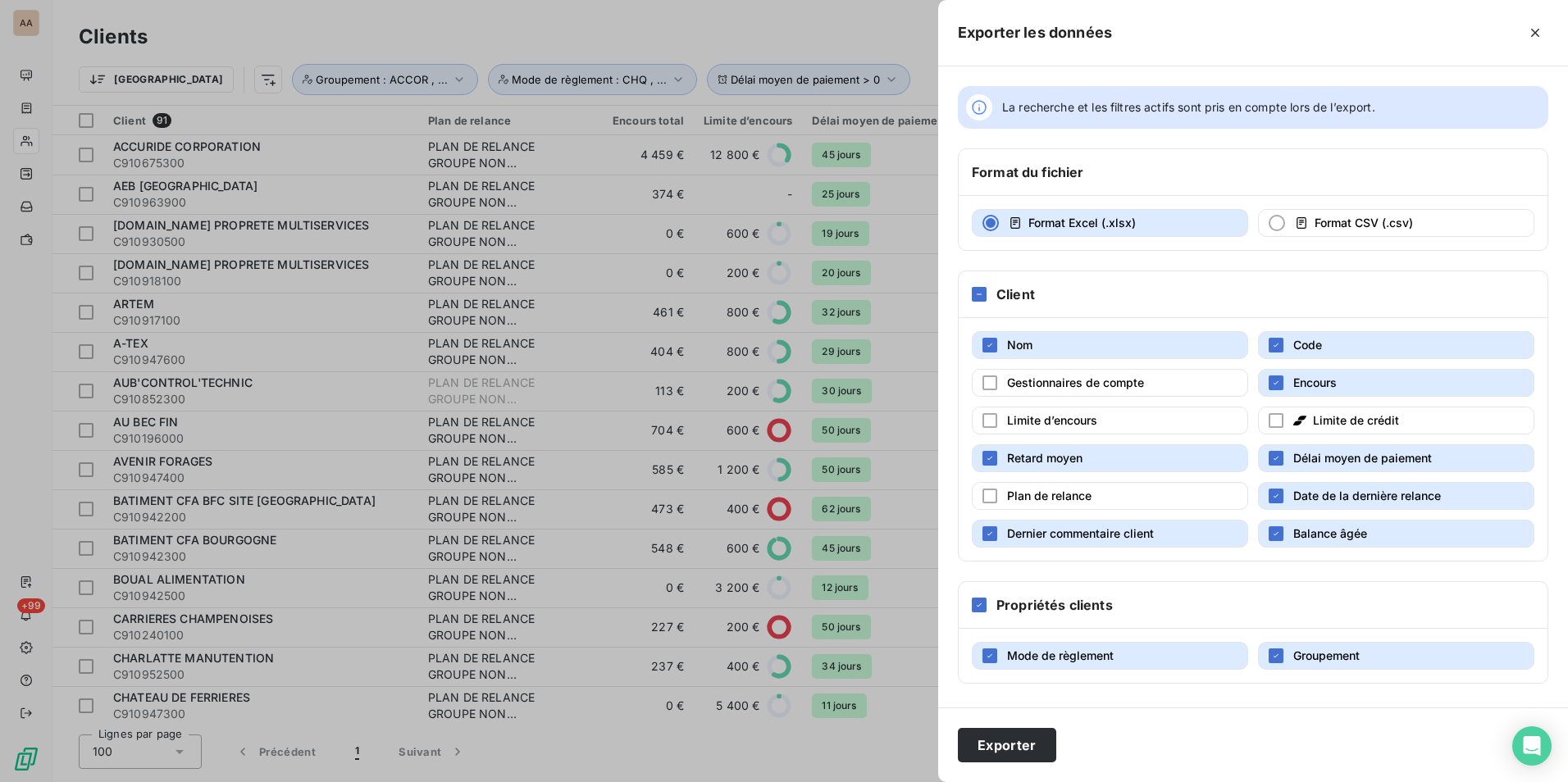
click at [1319, 491] on span "Date de la dernière relance" at bounding box center [1368, 496] width 148 height 14
click at [1188, 521] on button "Dernier commentaire client" at bounding box center [1110, 534] width 277 height 28
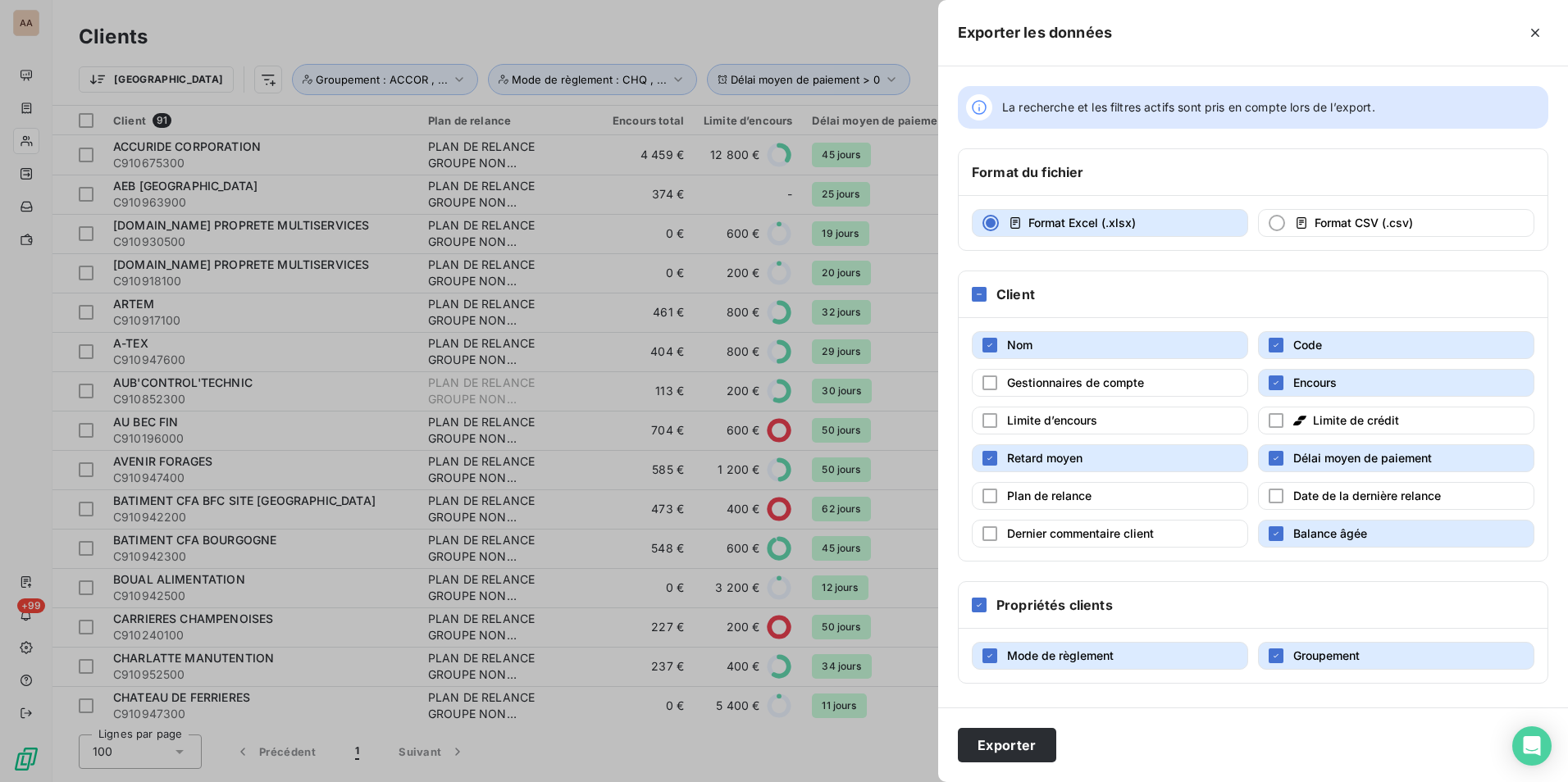
click at [1289, 526] on button "Balance âgée" at bounding box center [1397, 534] width 277 height 28
click at [1002, 742] on button "Exporter" at bounding box center [1007, 745] width 98 height 34
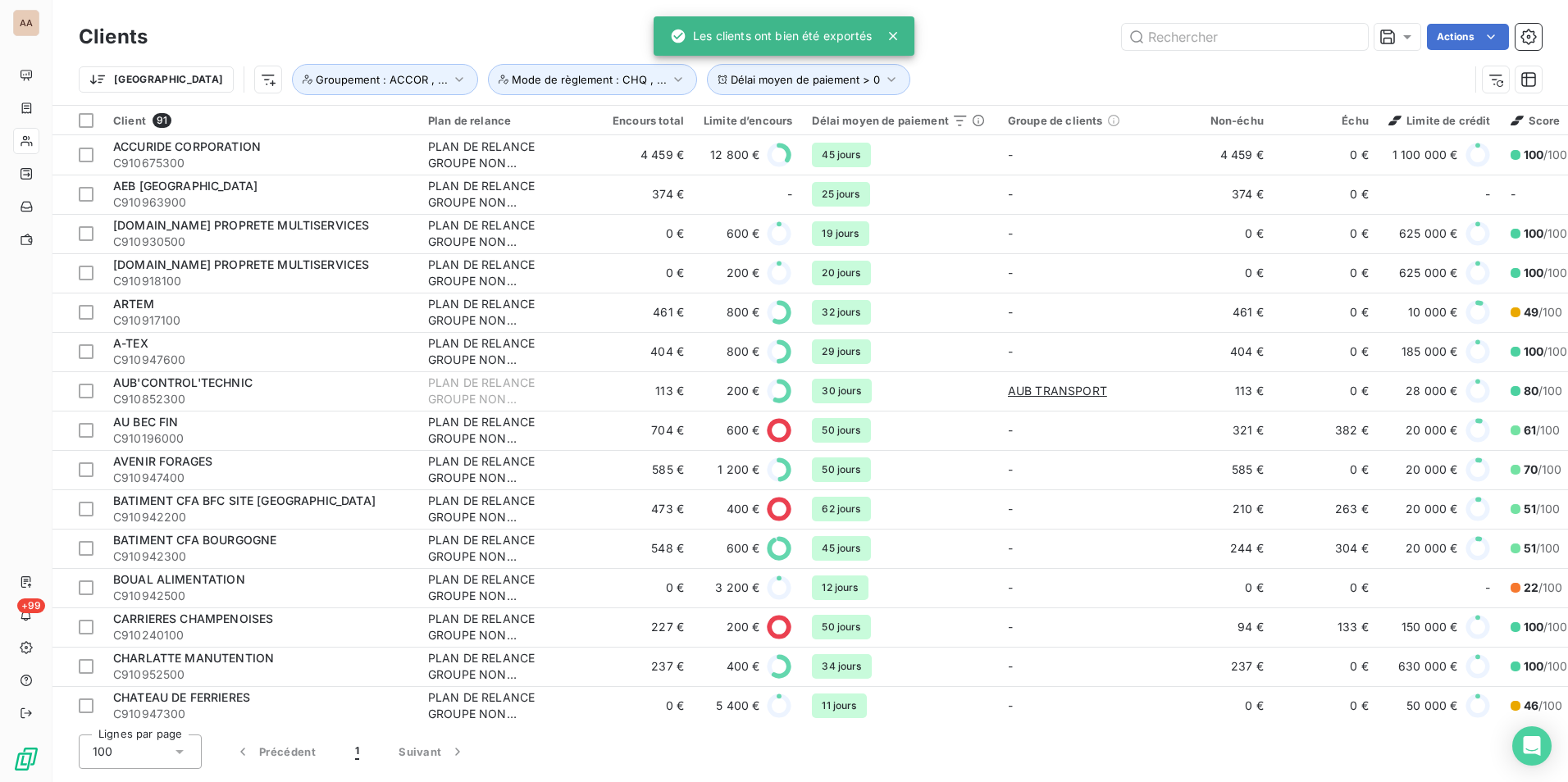
click at [990, 19] on div "Clients Actions" at bounding box center [810, 36] width 1463 height 34
click at [893, 36] on icon at bounding box center [893, 35] width 8 height 8
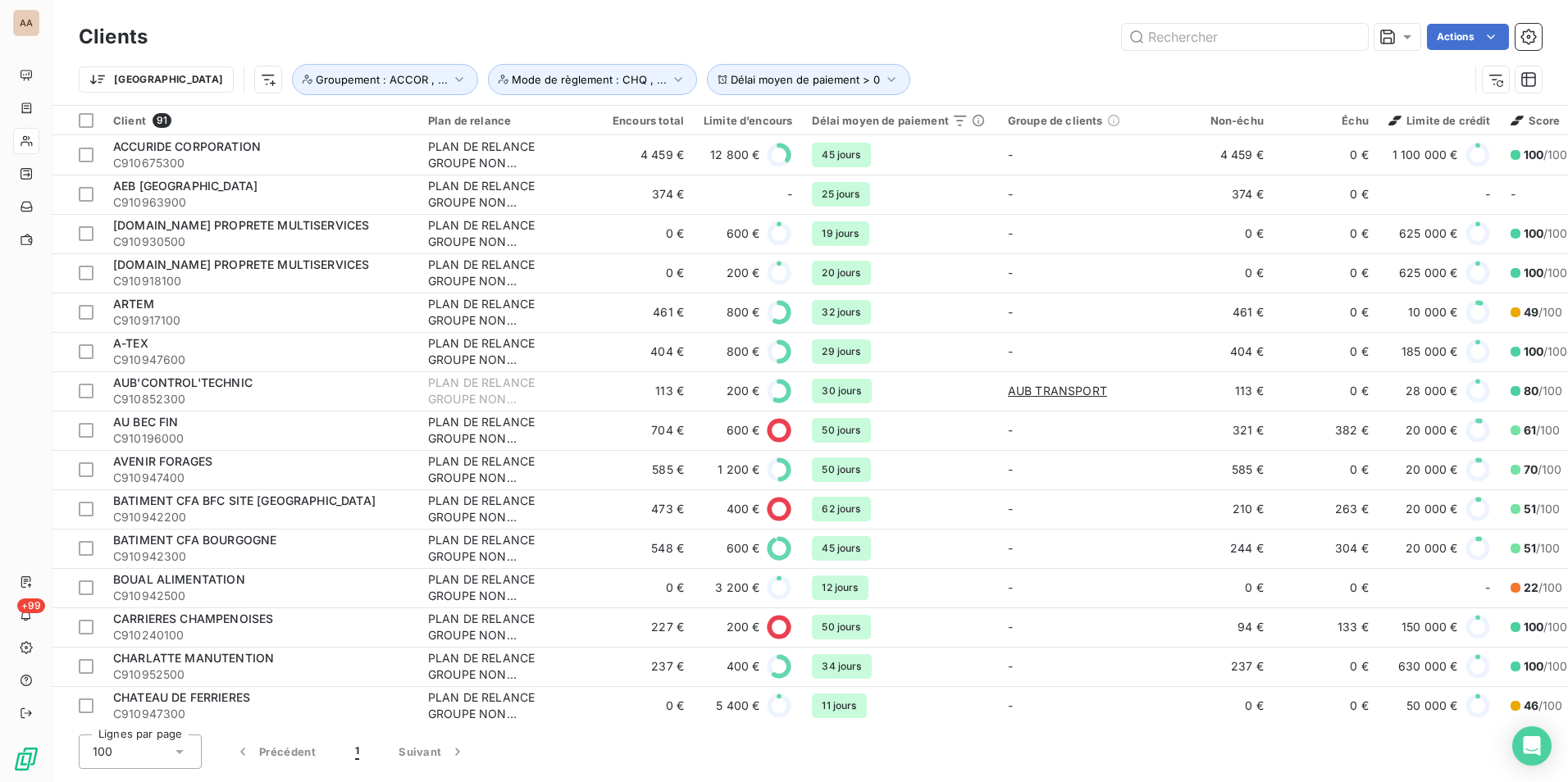
click at [947, 39] on div "Actions" at bounding box center [854, 37] width 1375 height 26
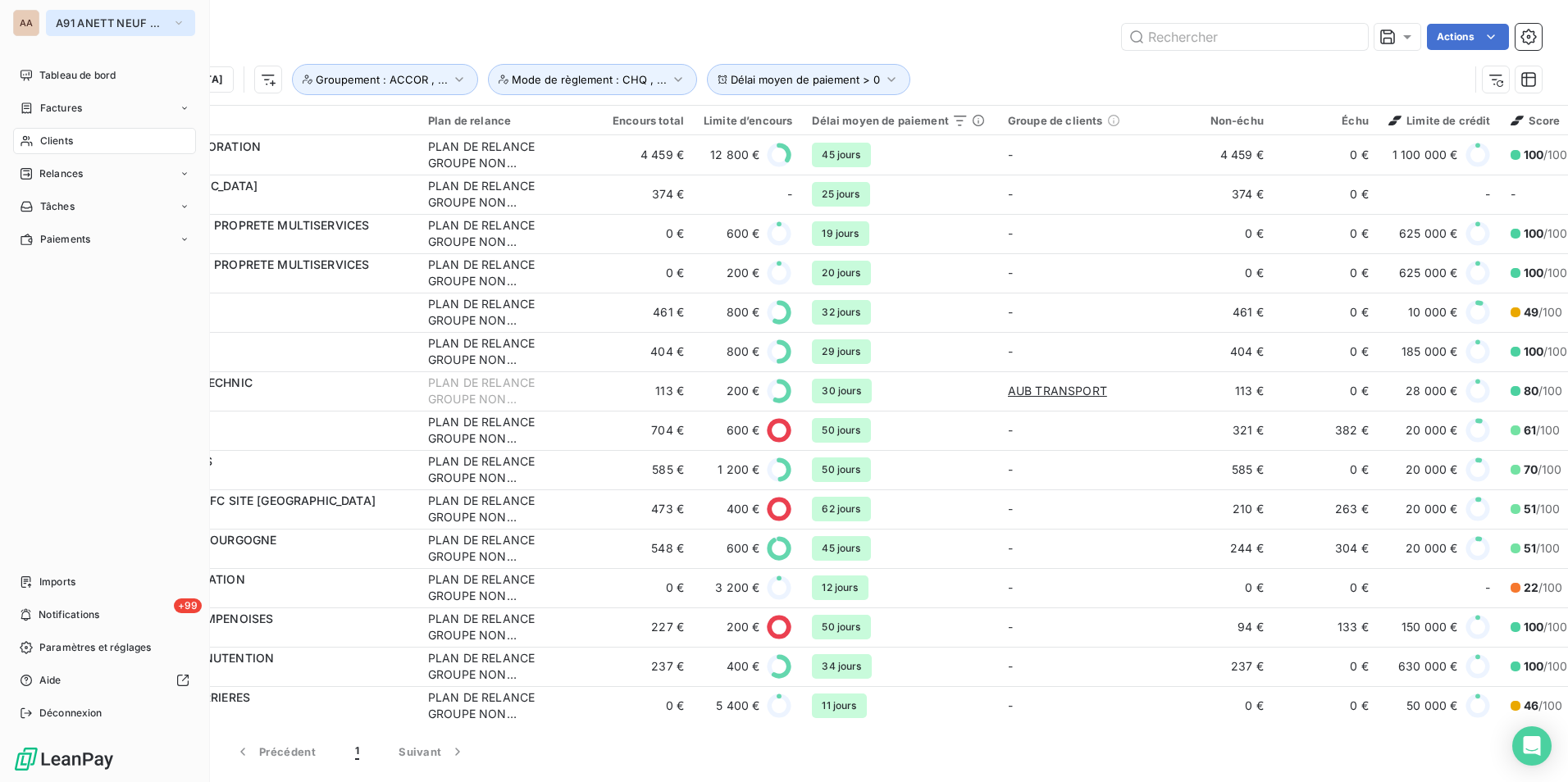
click at [91, 30] on button "A91 ANETT NEUF CHAMPAGNE" at bounding box center [120, 23] width 149 height 26
